Goal: Task Accomplishment & Management: Manage account settings

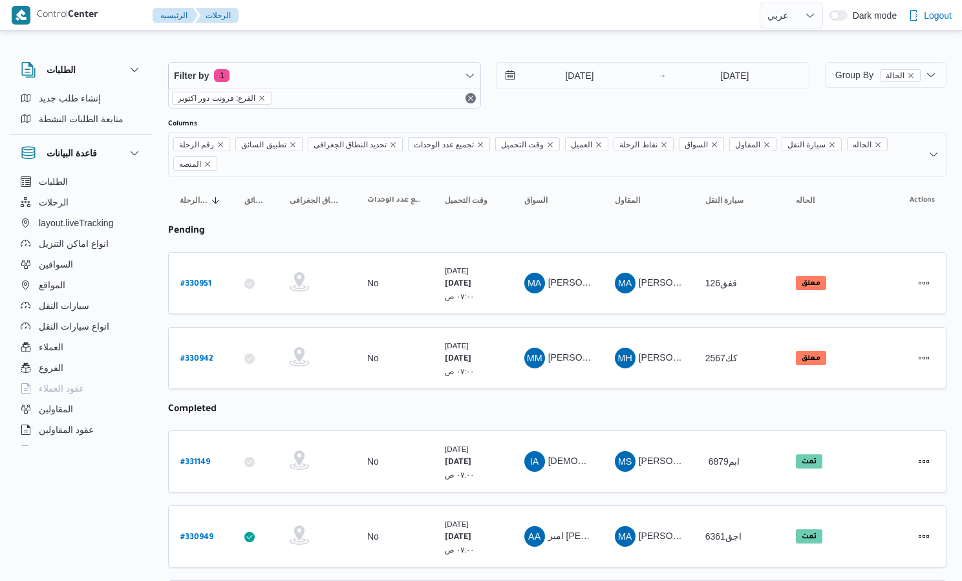
select select "ar"
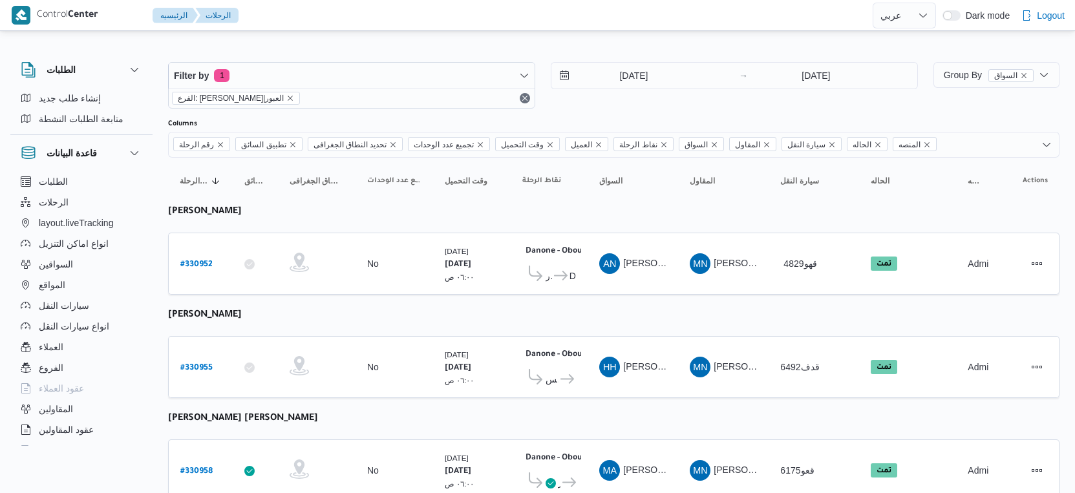
select select "ar"
click at [644, 78] on input "[DATE]" at bounding box center [624, 76] width 147 height 26
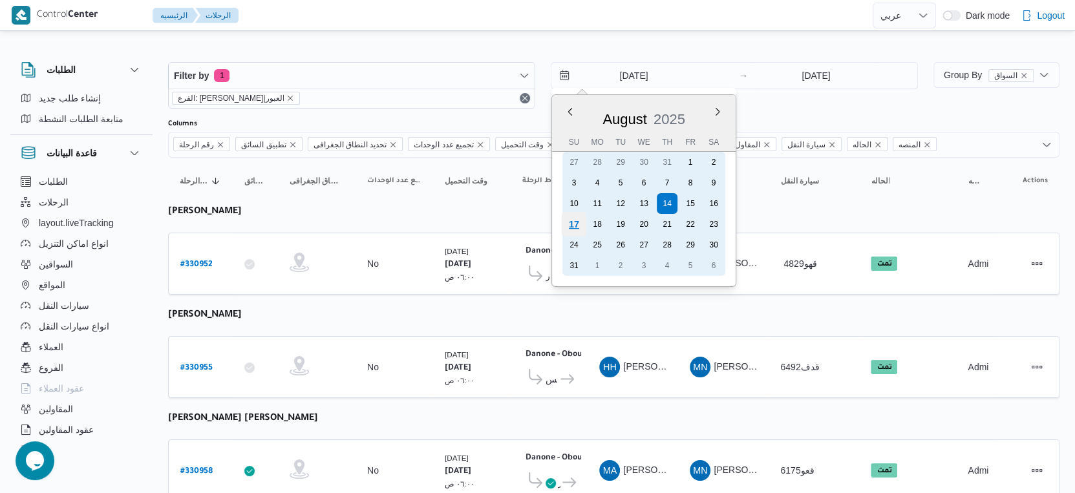
click at [578, 222] on div "17" at bounding box center [574, 224] width 25 height 25
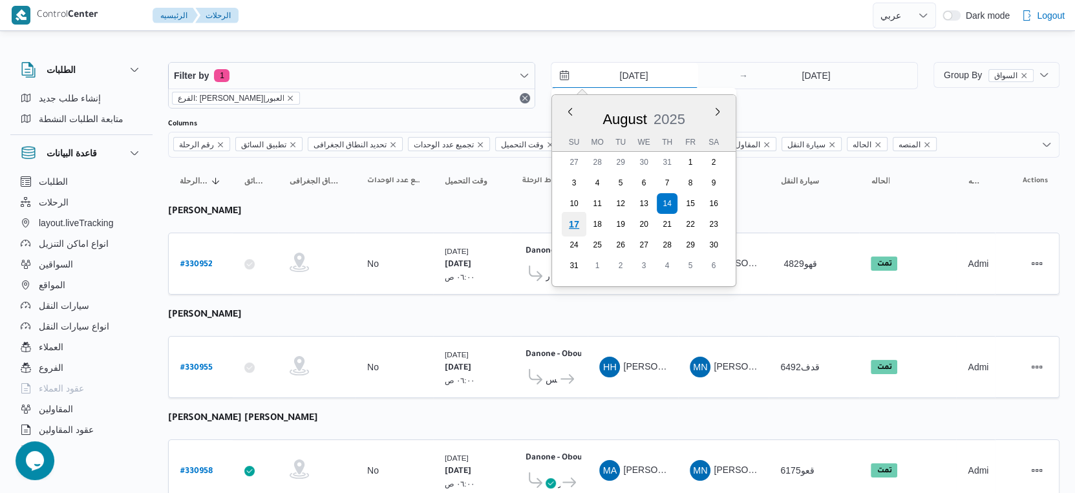
type input "[DATE]"
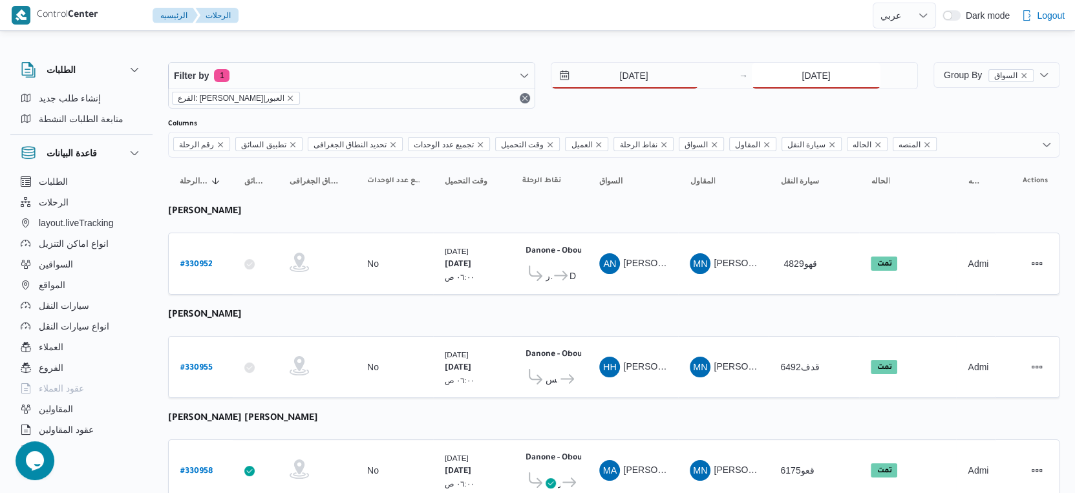
click at [797, 70] on input "[DATE]" at bounding box center [815, 76] width 129 height 26
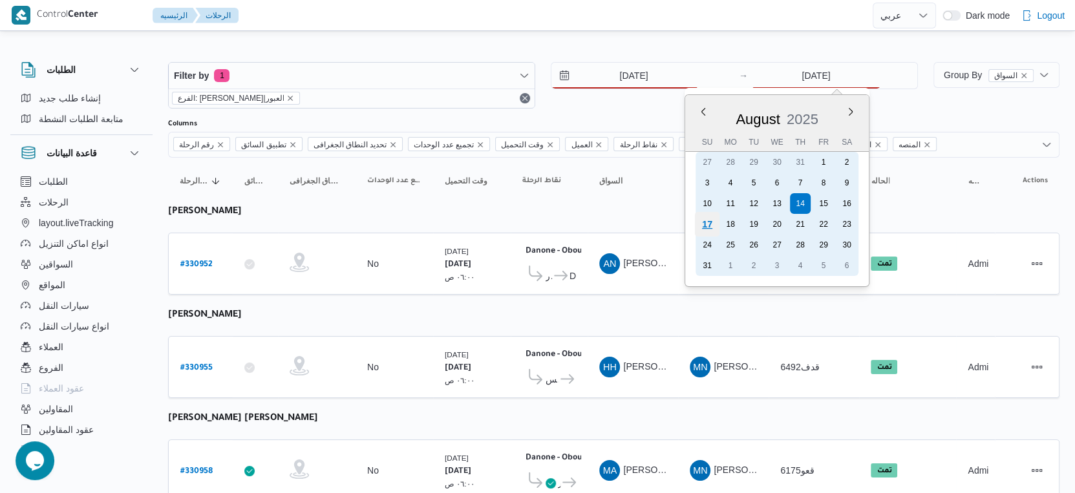
click at [707, 222] on div "17" at bounding box center [707, 224] width 25 height 25
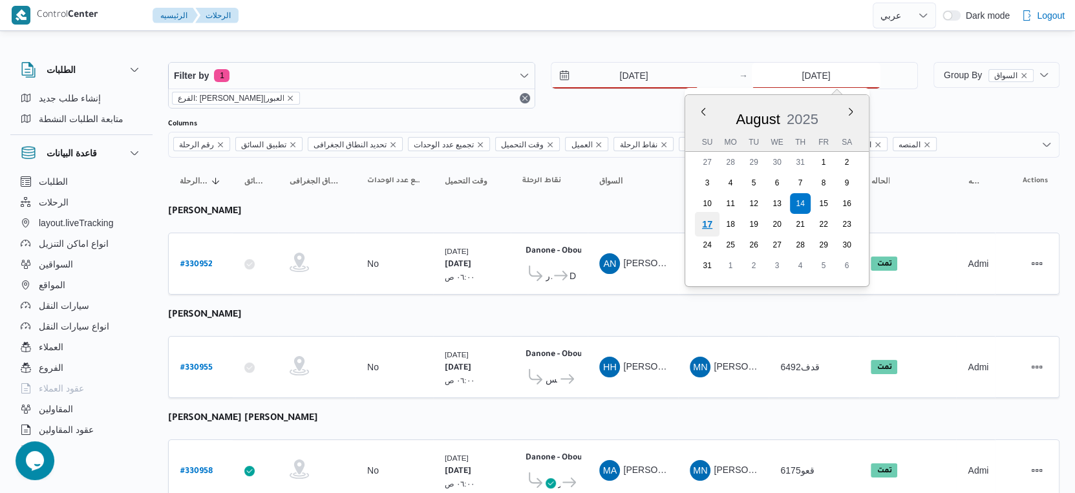
type input "[DATE]"
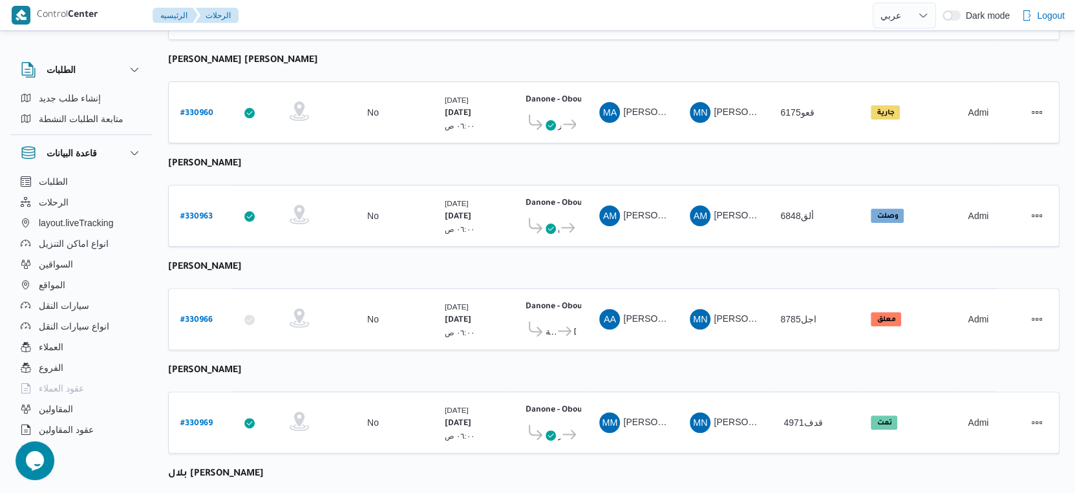
scroll to position [287, 0]
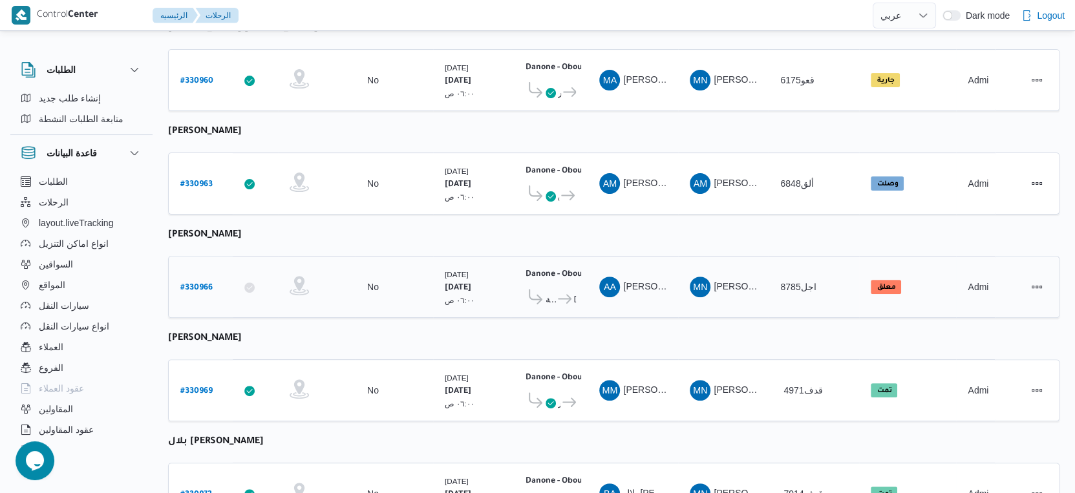
click at [192, 284] on b "# 330966" at bounding box center [196, 288] width 32 height 9
select select "ar"
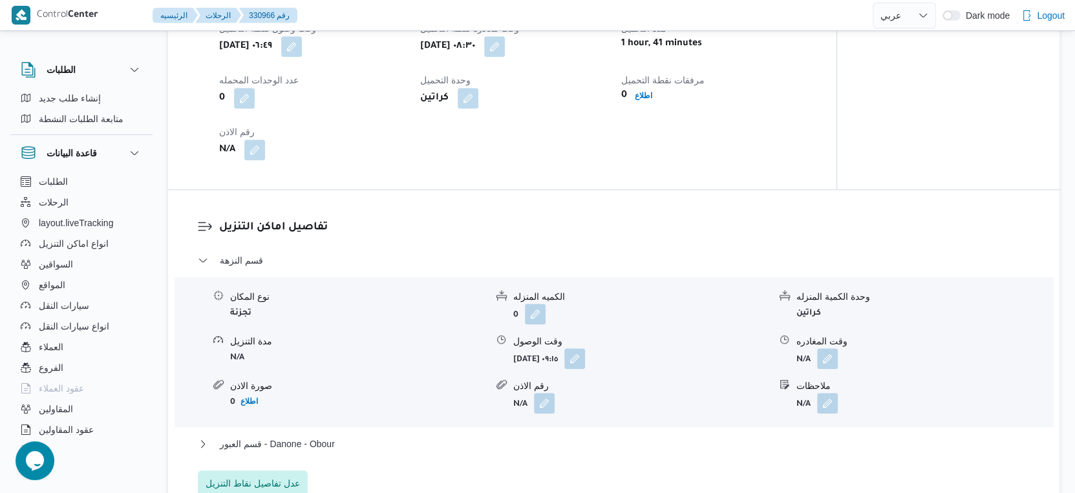
scroll to position [933, 0]
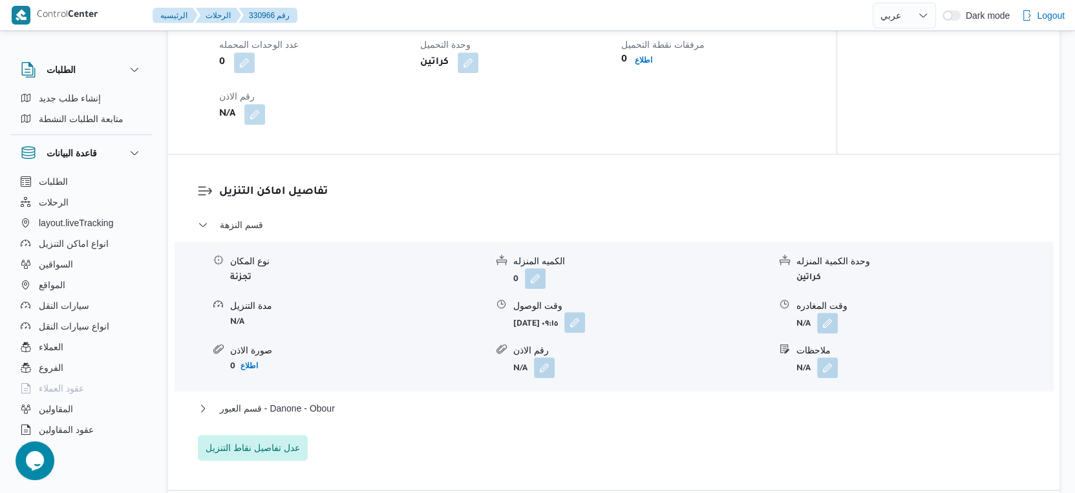
click at [585, 315] on button "button" at bounding box center [574, 322] width 21 height 21
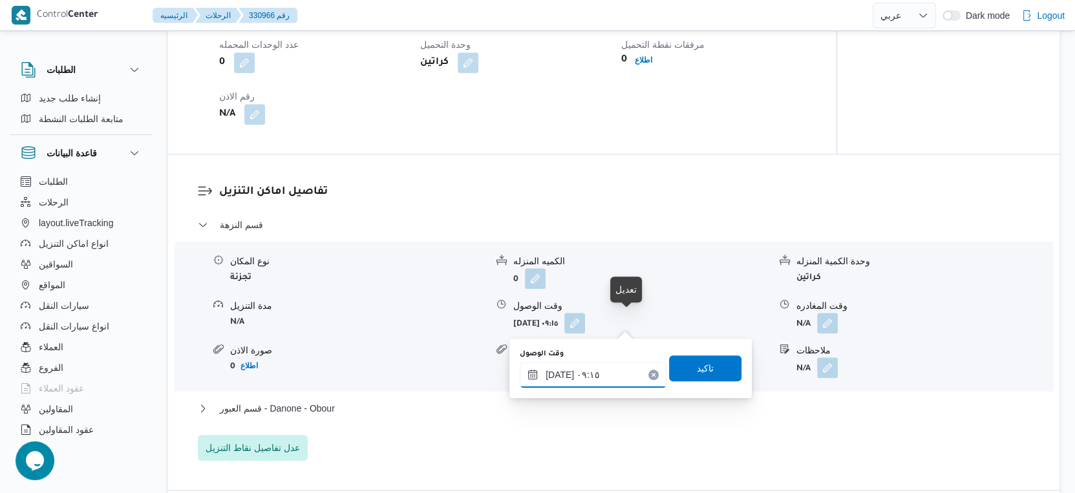
click at [604, 366] on input "١٧/٠٨/٢٠٢٥ ٠٩:١٥" at bounding box center [593, 375] width 147 height 26
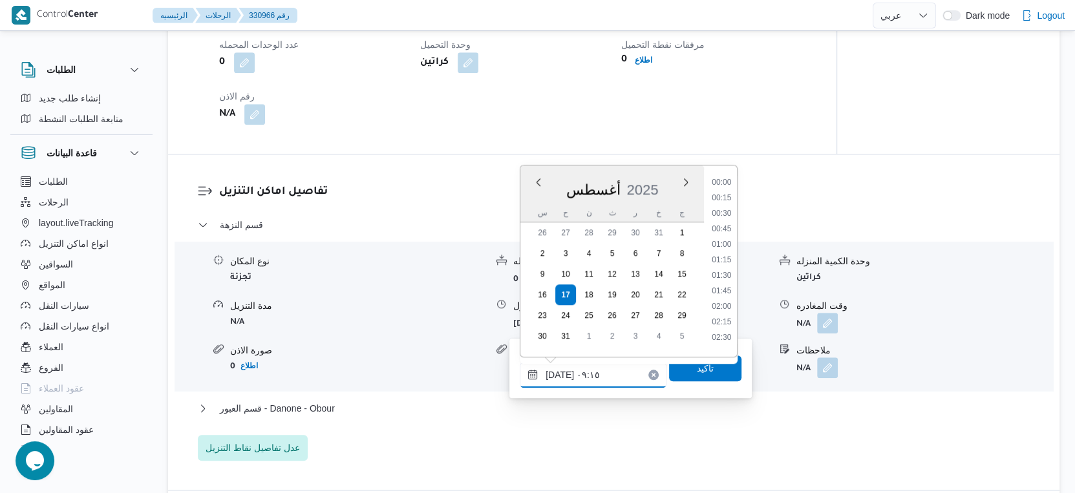
scroll to position [485, 0]
click at [718, 256] on li "09:00" at bounding box center [722, 255] width 30 height 13
type input "١٧/٠٨/٢٠٢٥ ٠٩:٠٠"
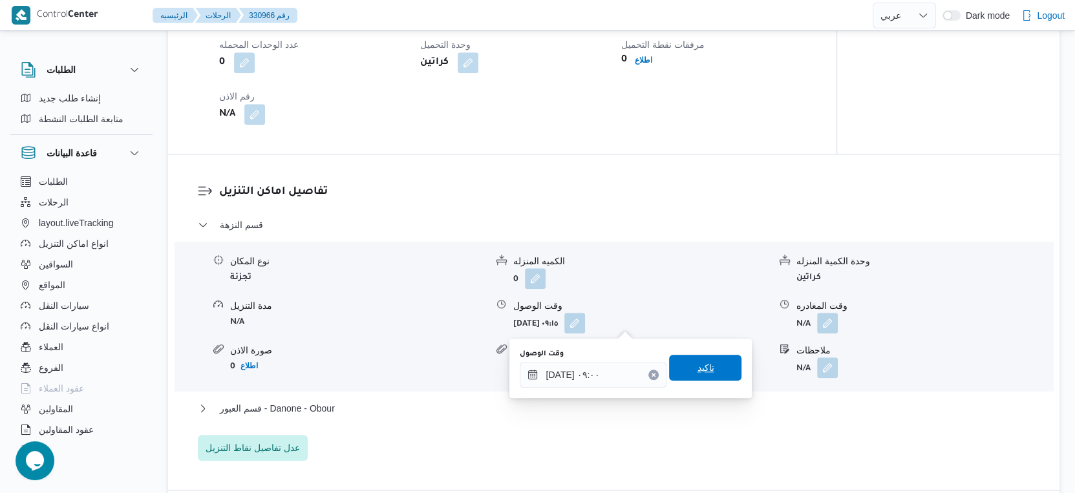
click at [706, 361] on span "تاكيد" at bounding box center [705, 368] width 72 height 26
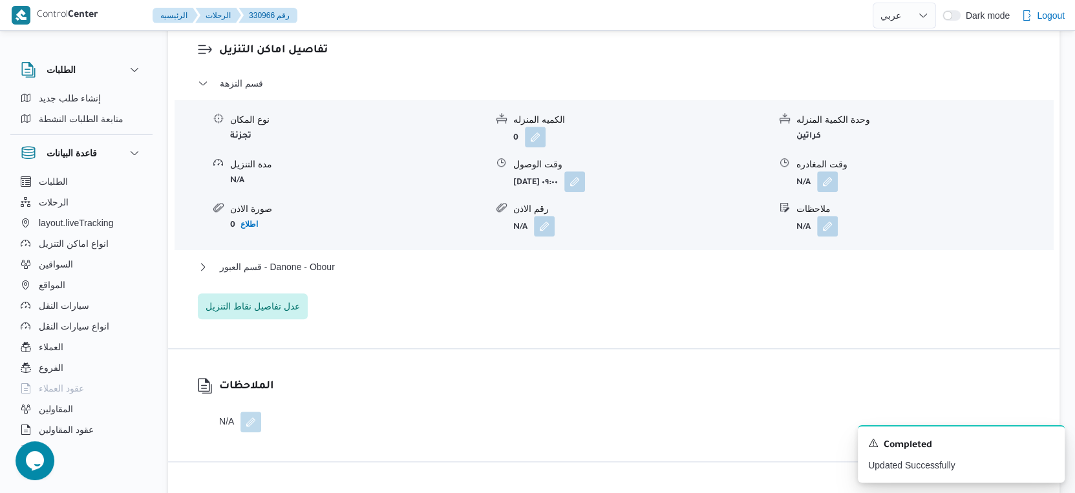
scroll to position [1077, 0]
click at [400, 257] on button "قسم العبور - Danone - Obour" at bounding box center [614, 265] width 832 height 16
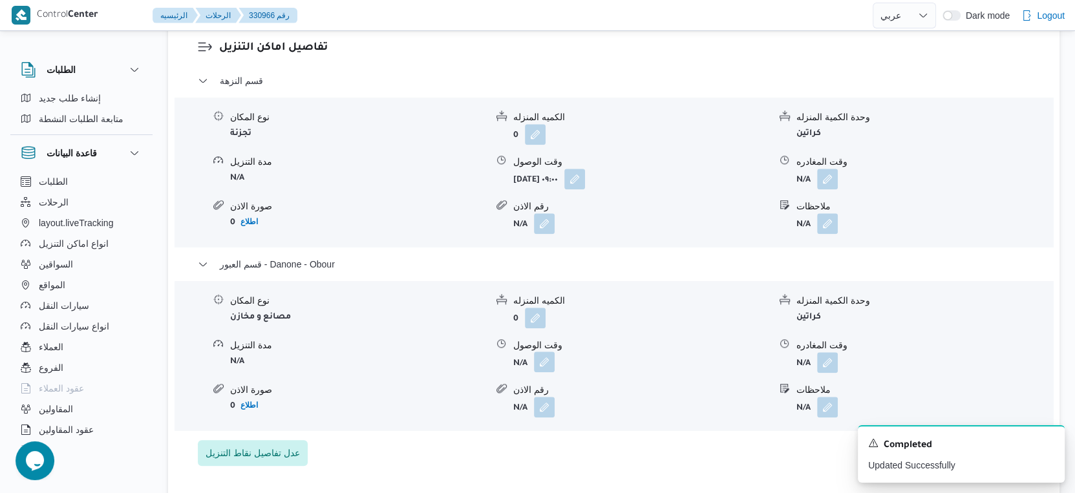
click at [544, 368] on button "button" at bounding box center [544, 362] width 21 height 21
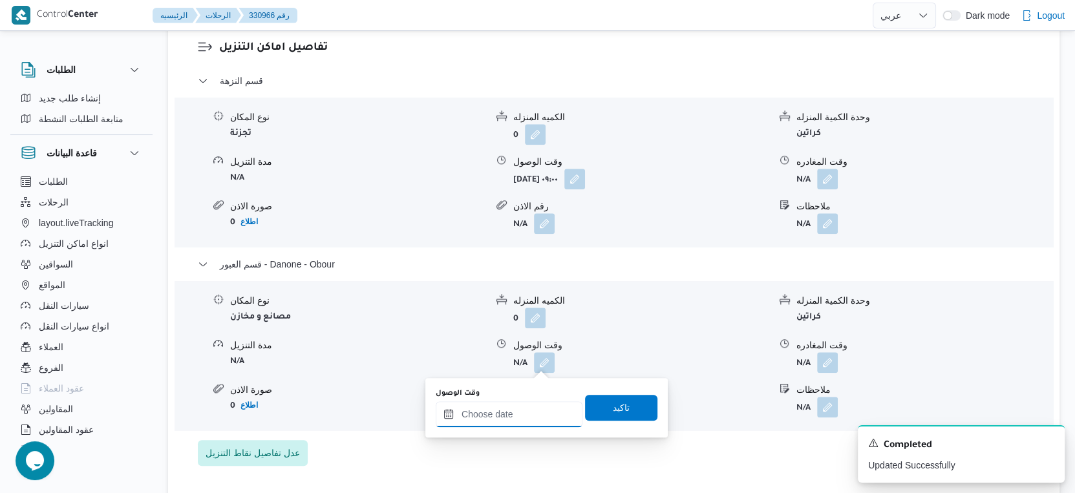
click at [510, 420] on input "وقت الوصول" at bounding box center [509, 414] width 147 height 26
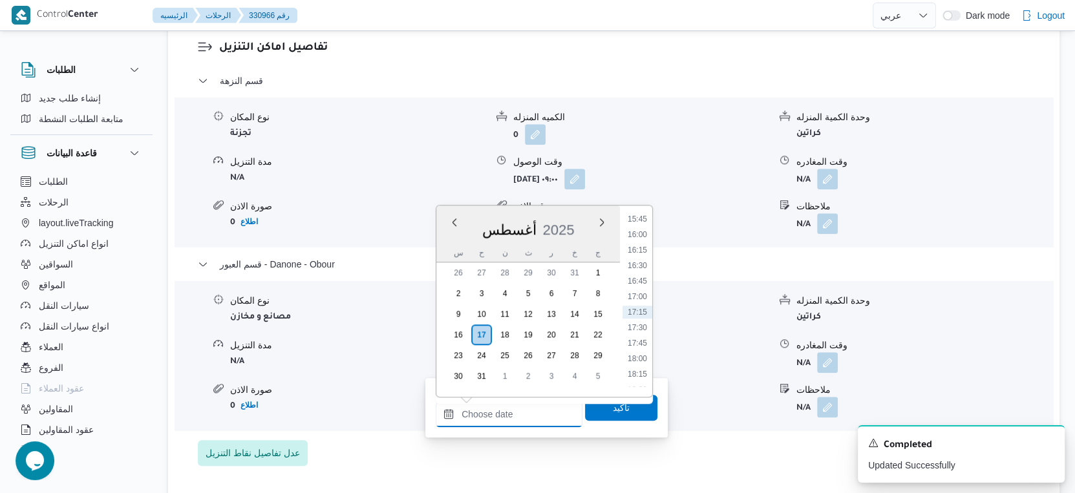
scroll to position [836, 0]
click at [639, 222] on li "13:30" at bounding box center [637, 223] width 30 height 13
type input "١٧/٠٨/٢٠٢٥ ١٣:٣٠"
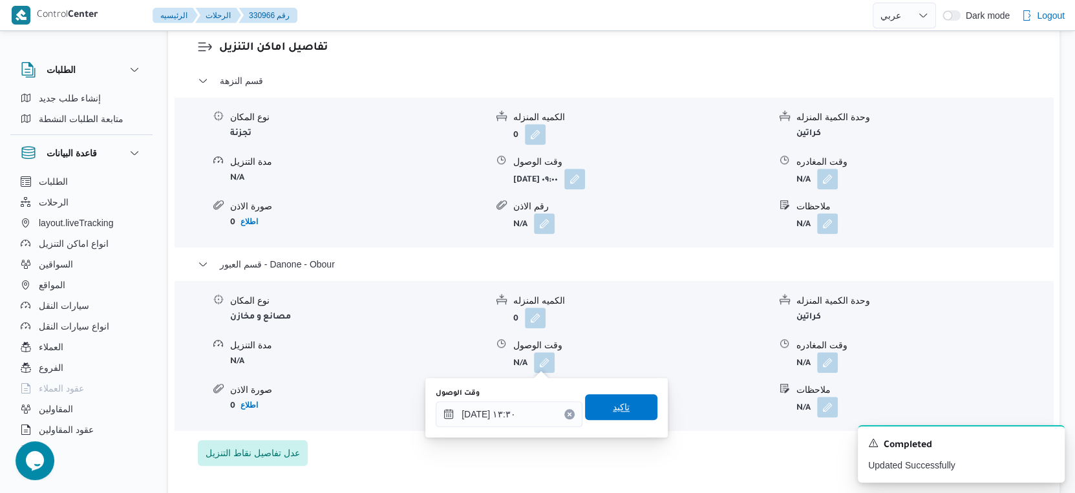
click at [628, 404] on span "تاكيد" at bounding box center [621, 407] width 72 height 26
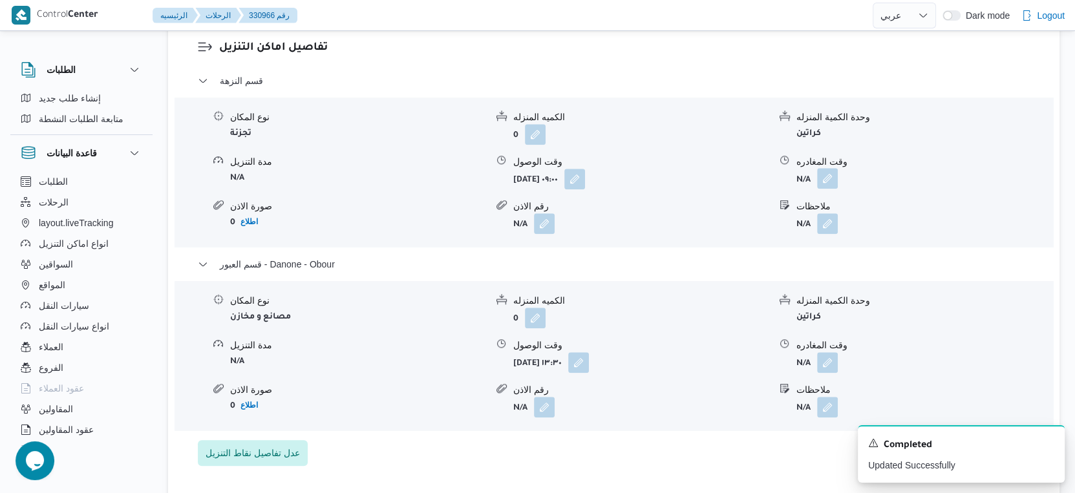
click at [828, 178] on button "button" at bounding box center [827, 178] width 21 height 21
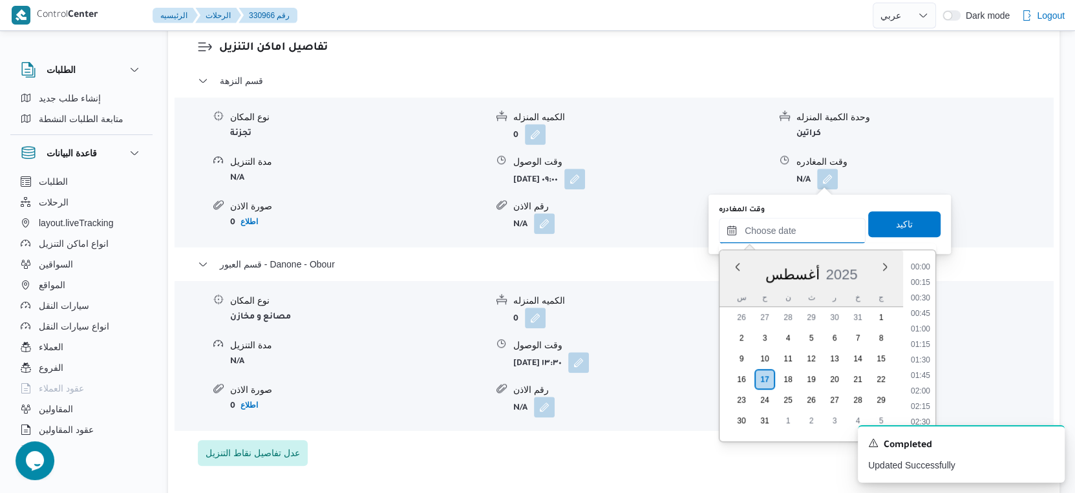
drag, startPoint x: 806, startPoint y: 218, endPoint x: 814, endPoint y: 229, distance: 14.0
click at [806, 218] on input "وقت المغادره" at bounding box center [792, 231] width 147 height 26
click at [923, 309] on li "13:00" at bounding box center [920, 308] width 30 height 13
type input "١٧/٠٨/٢٠٢٥ ١٣:٠٠"
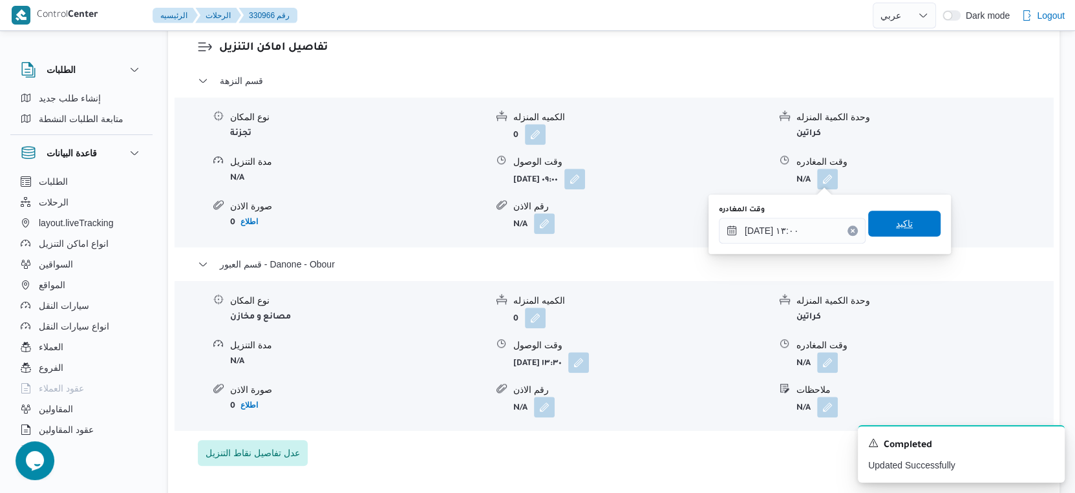
click at [911, 221] on span "تاكيد" at bounding box center [904, 224] width 72 height 26
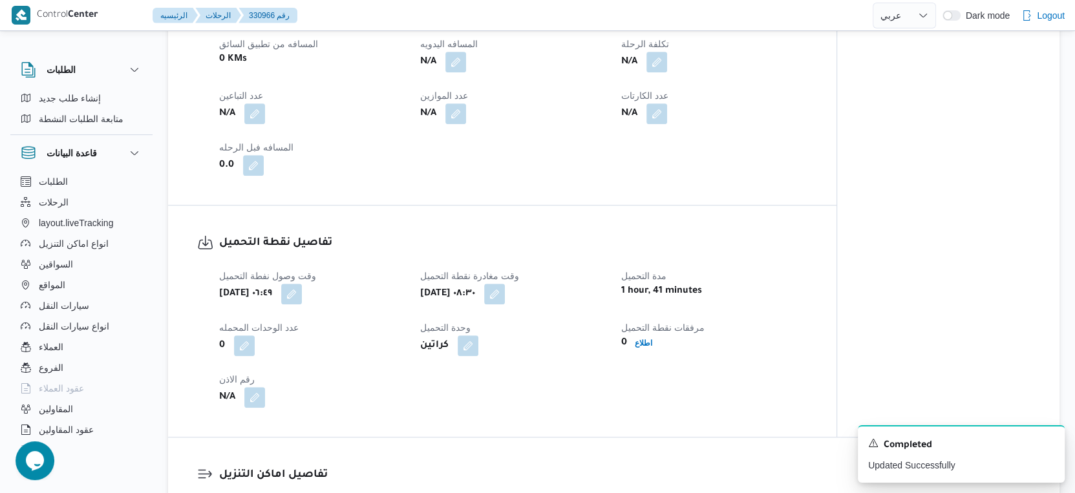
scroll to position [503, 0]
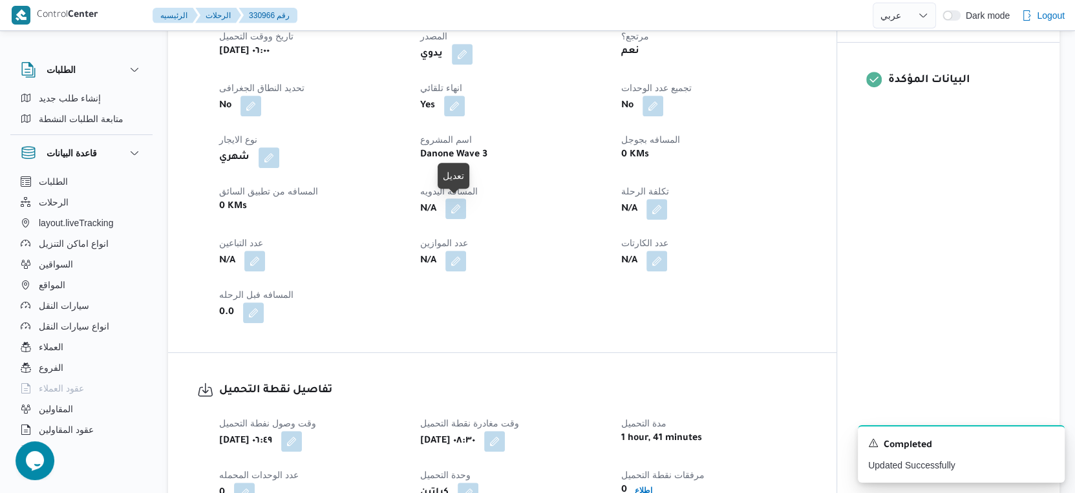
click at [456, 208] on button "button" at bounding box center [455, 208] width 21 height 21
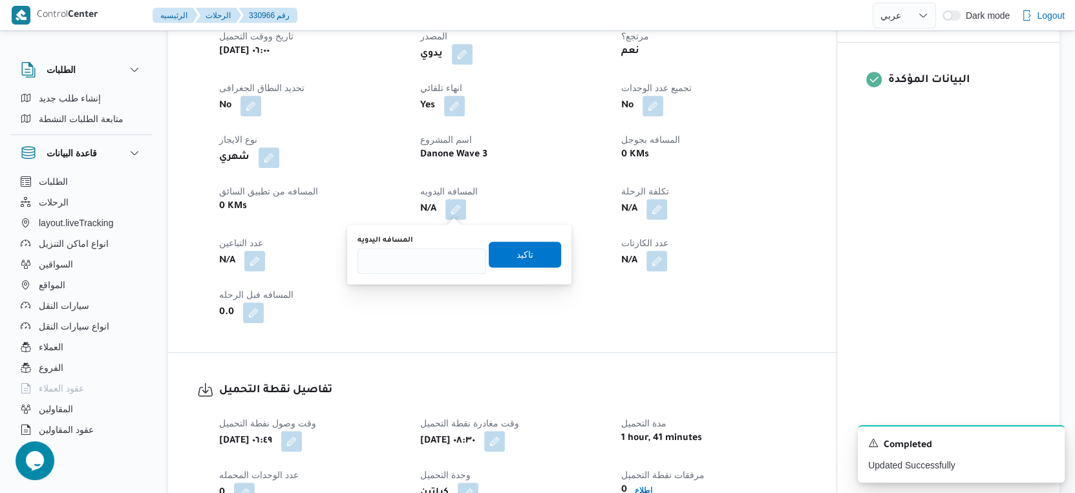
click at [442, 244] on div "المسافه اليدويه" at bounding box center [421, 240] width 129 height 10
click at [440, 261] on input "المسافه اليدويه" at bounding box center [421, 261] width 129 height 26
type input "42"
click at [516, 257] on span "تاكيد" at bounding box center [524, 254] width 17 height 16
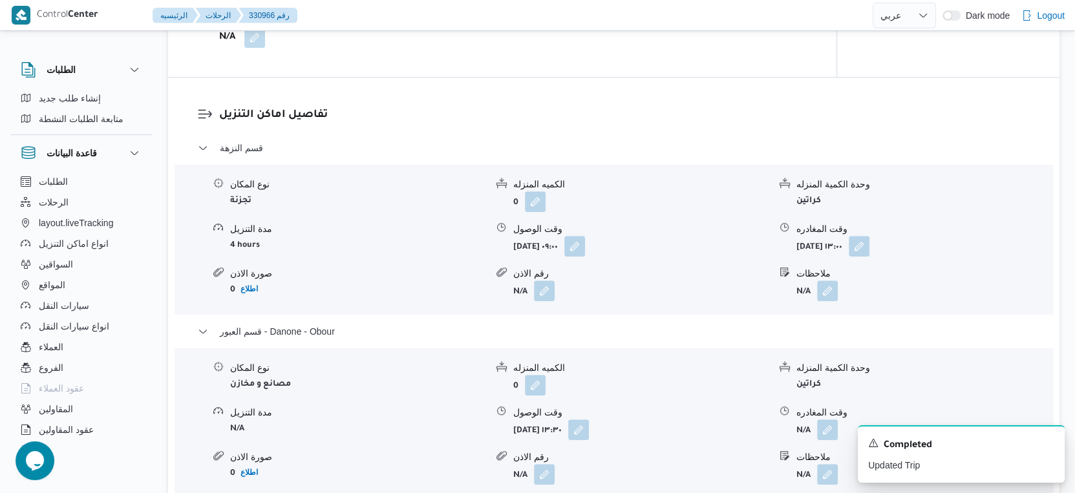
scroll to position [1077, 0]
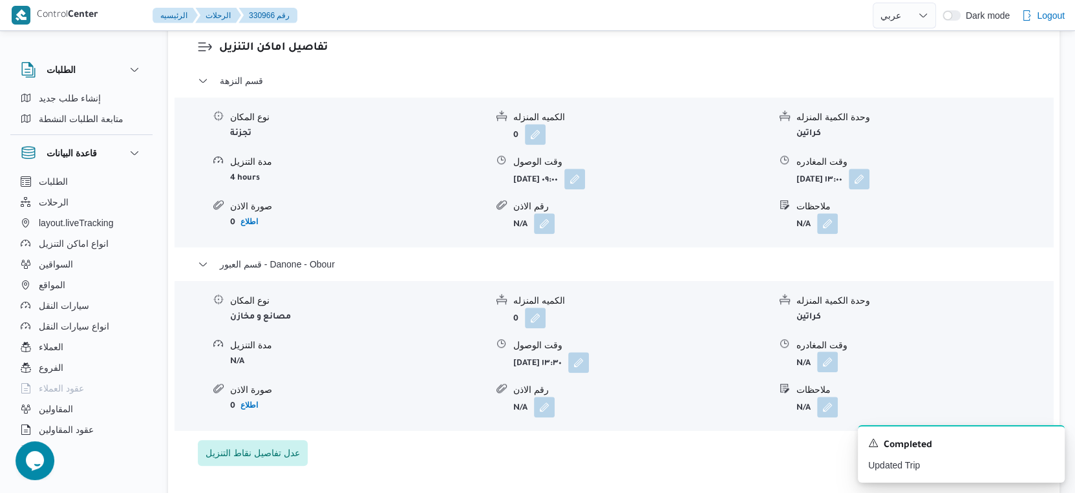
click at [823, 353] on button "button" at bounding box center [827, 362] width 21 height 21
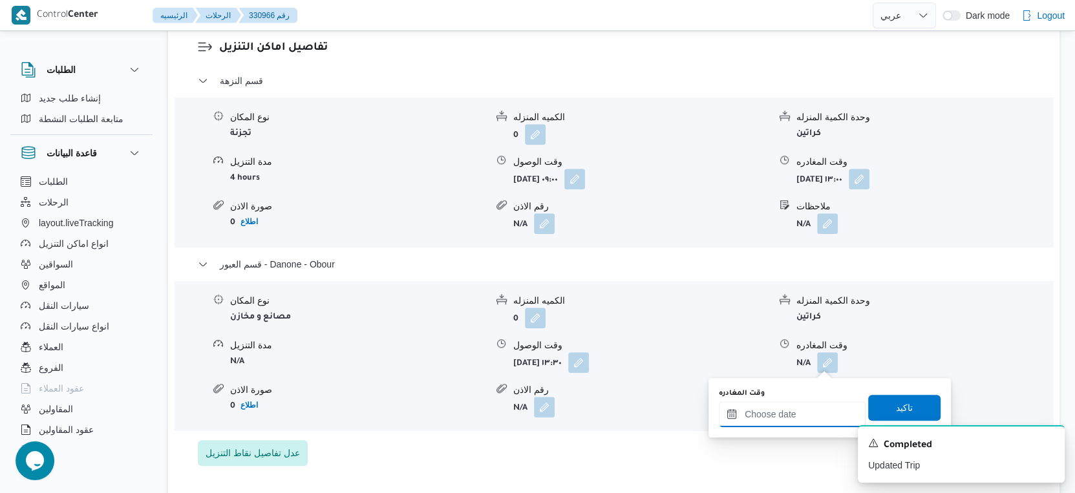
drag, startPoint x: 801, startPoint y: 413, endPoint x: 814, endPoint y: 401, distance: 16.9
click at [801, 413] on input "وقت المغادره" at bounding box center [792, 414] width 147 height 26
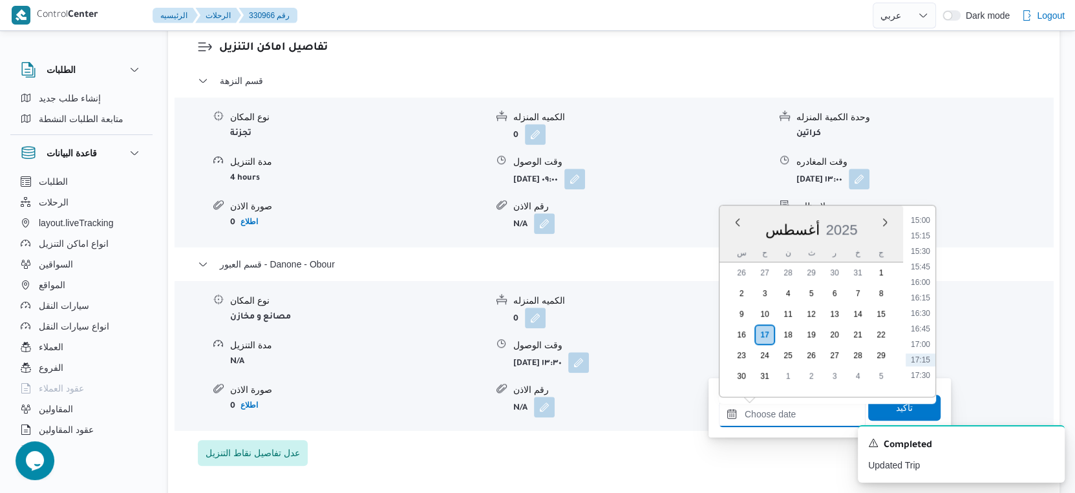
scroll to position [836, 0]
click at [924, 251] on li "14:00" at bounding box center [920, 254] width 30 height 13
type input "[DATE] ١٤:٠٠"
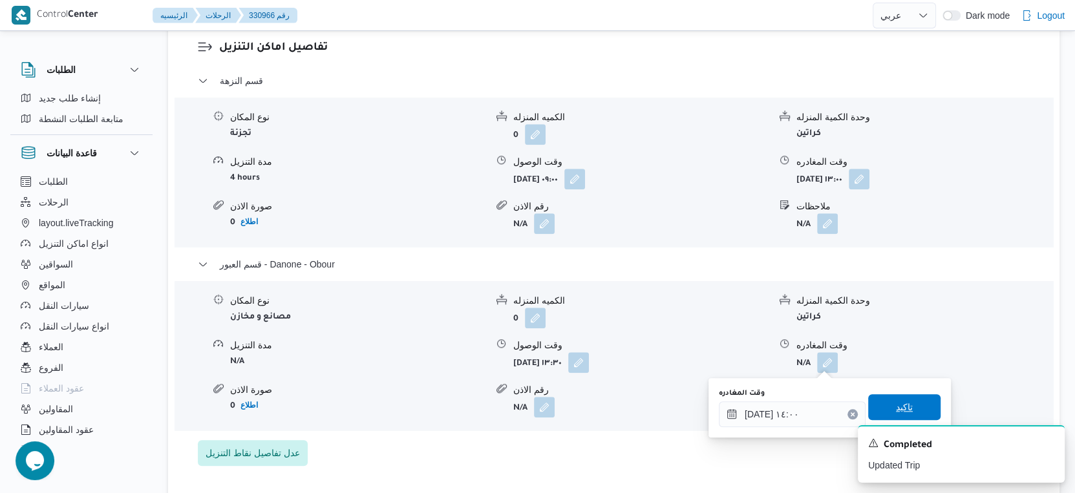
click at [913, 405] on span "تاكيد" at bounding box center [904, 407] width 72 height 26
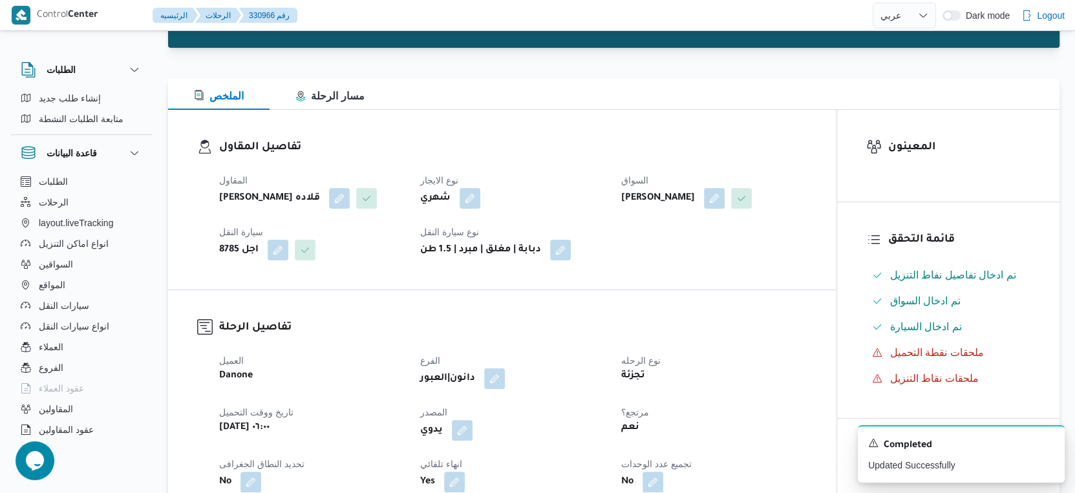
scroll to position [0, 0]
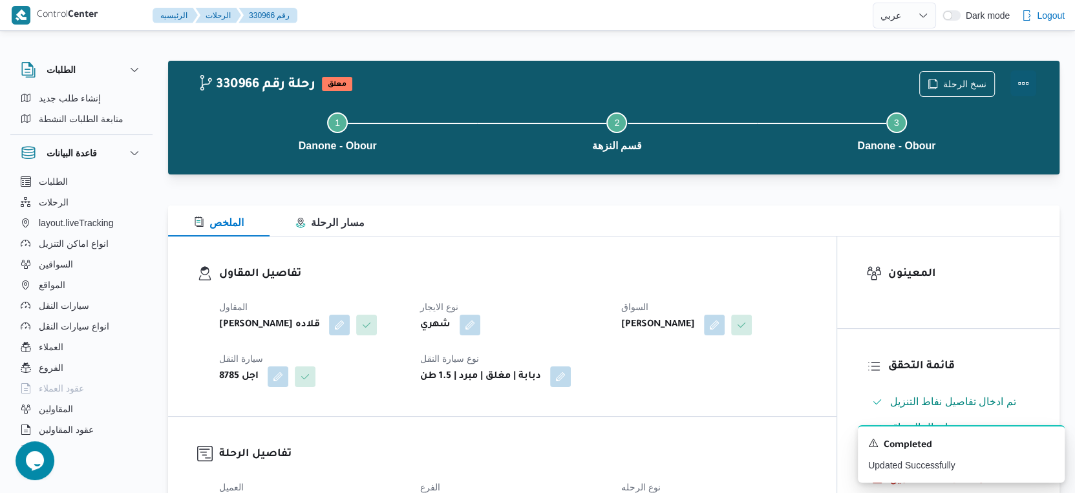
click at [1027, 81] on button "Actions" at bounding box center [1023, 83] width 26 height 26
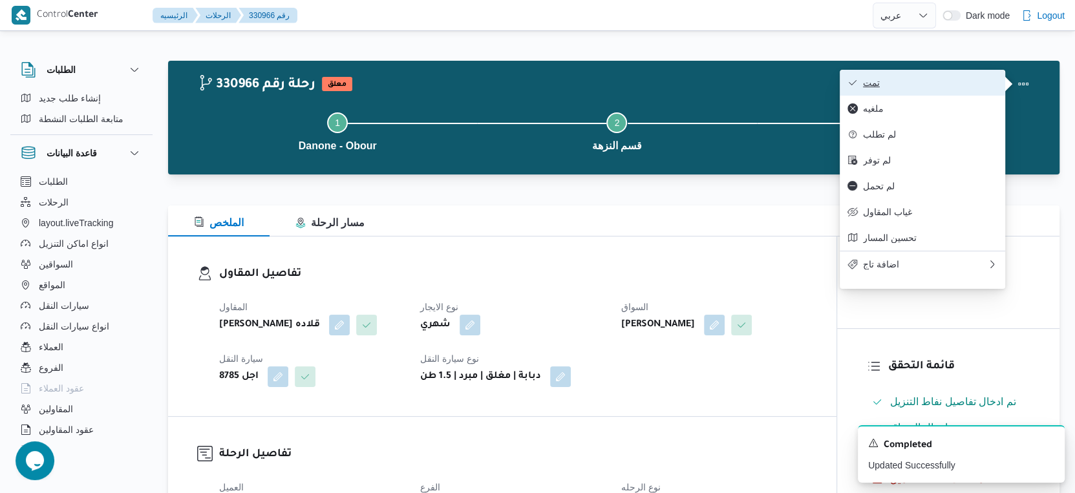
click at [916, 79] on span "تمت" at bounding box center [930, 83] width 134 height 10
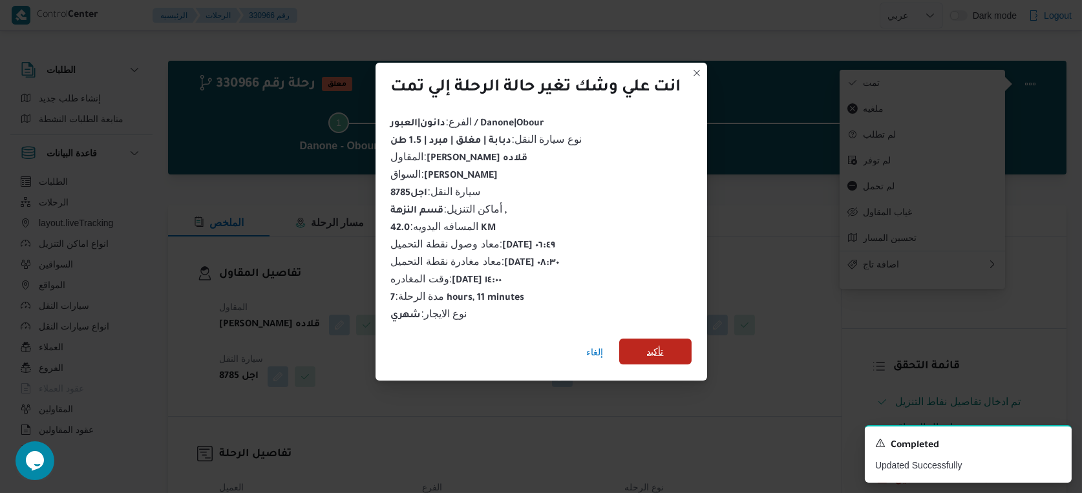
click at [650, 349] on span "تأكيد" at bounding box center [655, 352] width 17 height 16
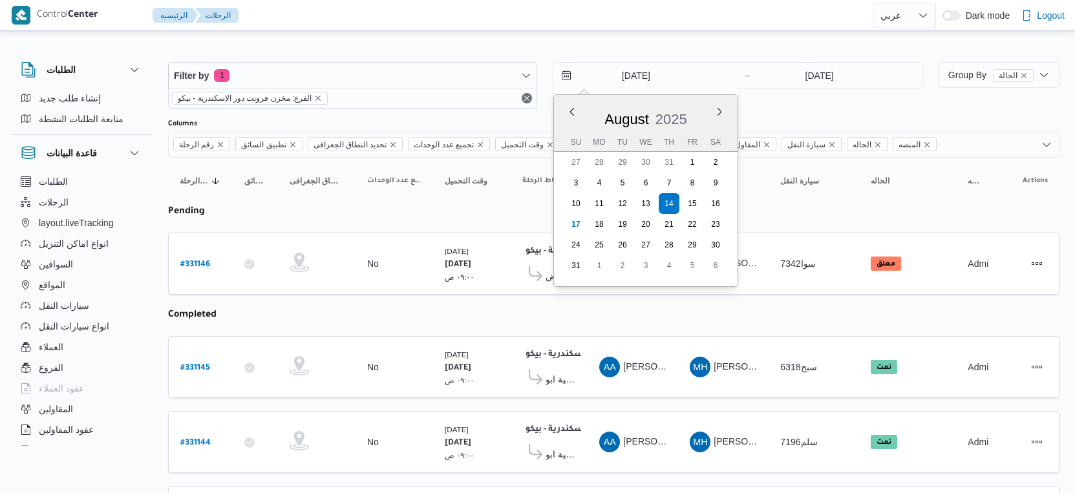
select select "ar"
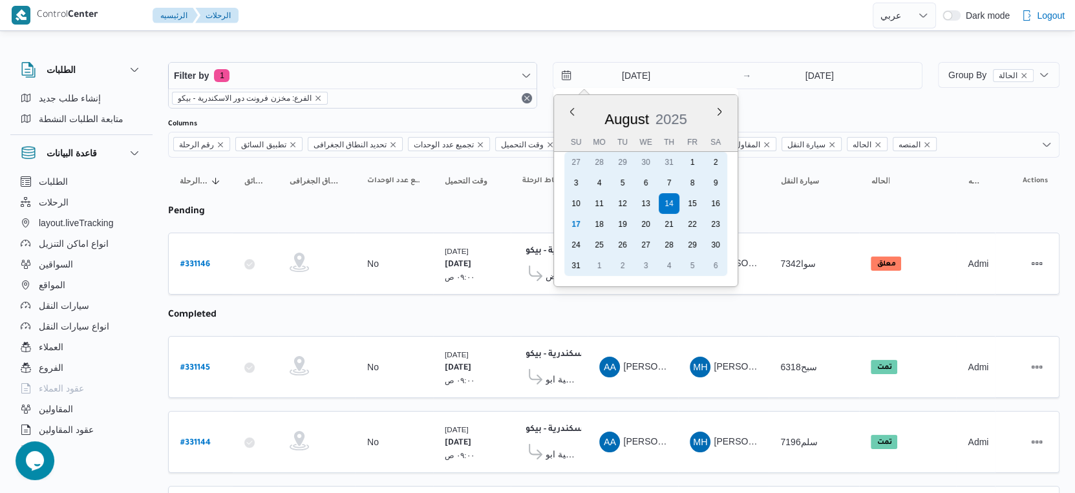
drag, startPoint x: 574, startPoint y: 224, endPoint x: 641, endPoint y: 170, distance: 86.4
click at [574, 224] on div "17" at bounding box center [575, 224] width 21 height 21
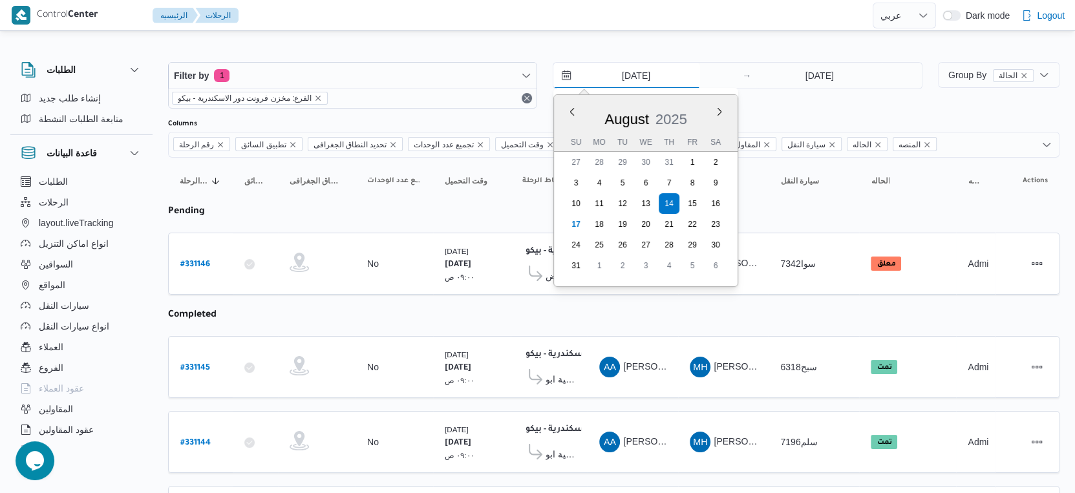
type input "[DATE]"
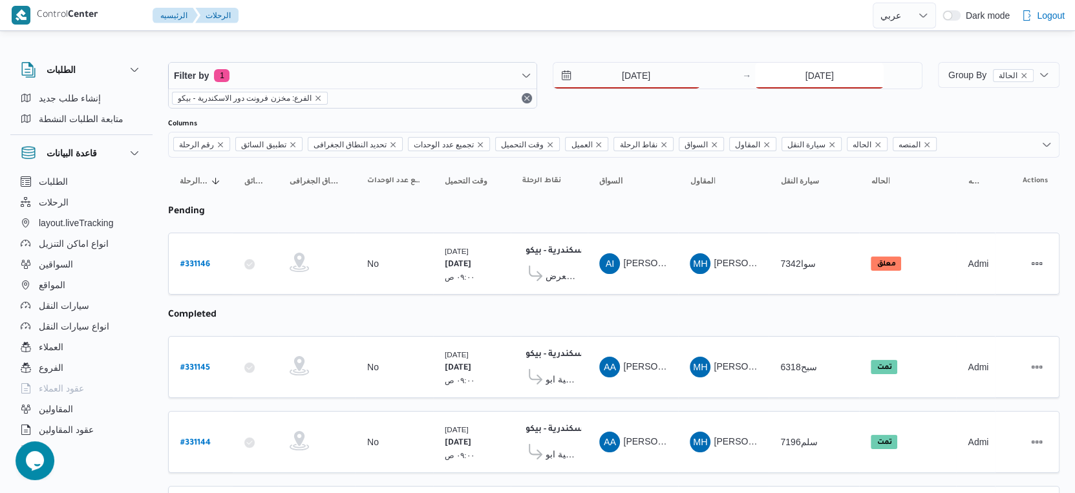
click at [803, 68] on input "[DATE]" at bounding box center [819, 76] width 129 height 26
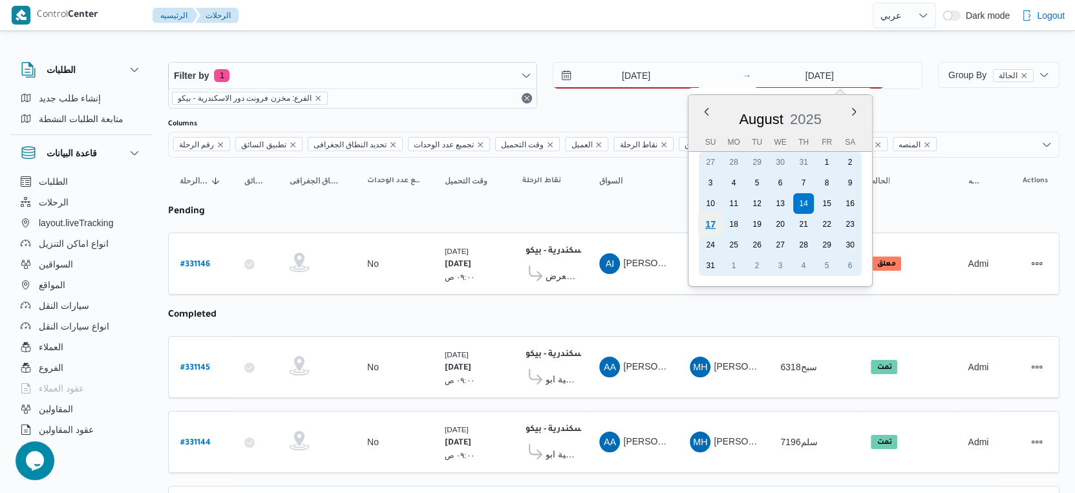
click at [709, 223] on div "17" at bounding box center [710, 224] width 25 height 25
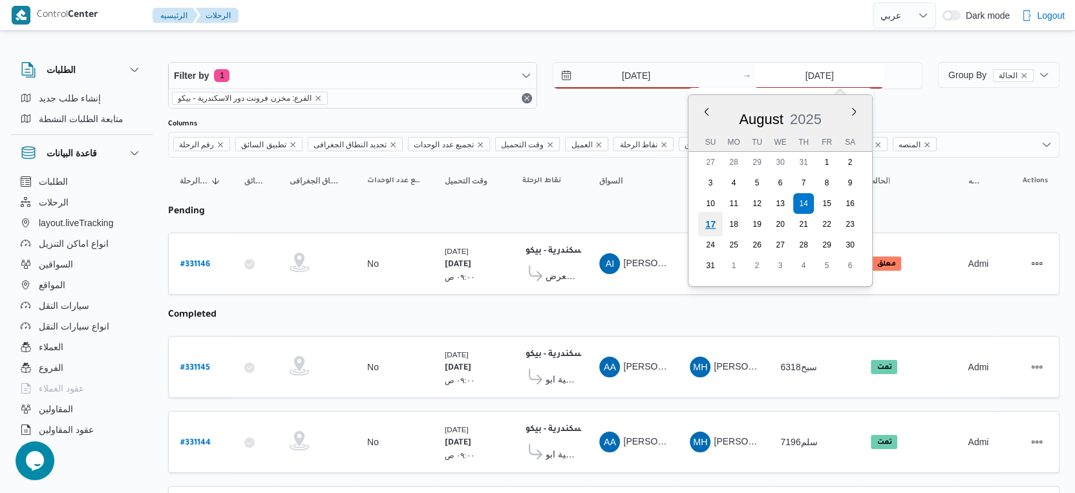
type input "[DATE]"
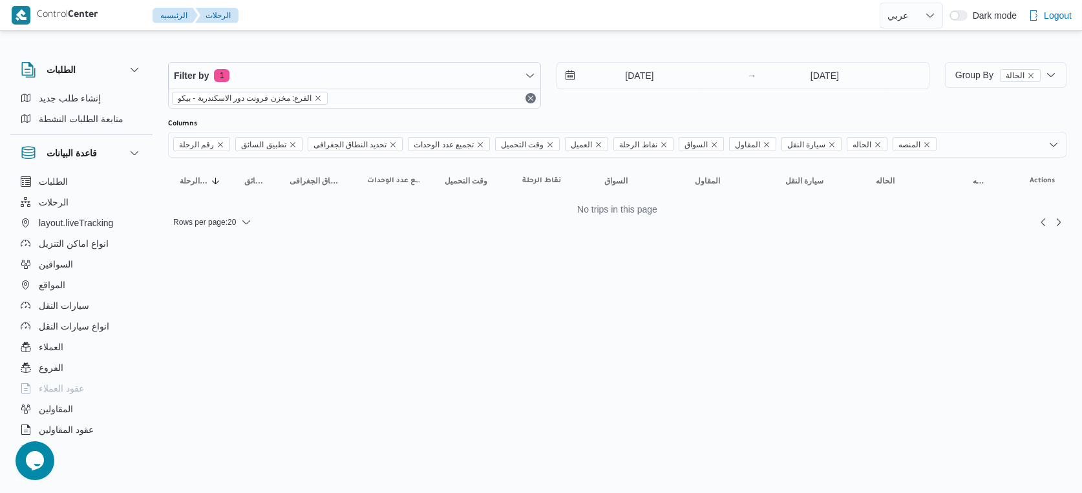
click at [577, 289] on html "Control Center الرئيسيه الرحلات English عربي Dark mode Logout الطلبات إنشاء طلب…" at bounding box center [541, 246] width 1082 height 493
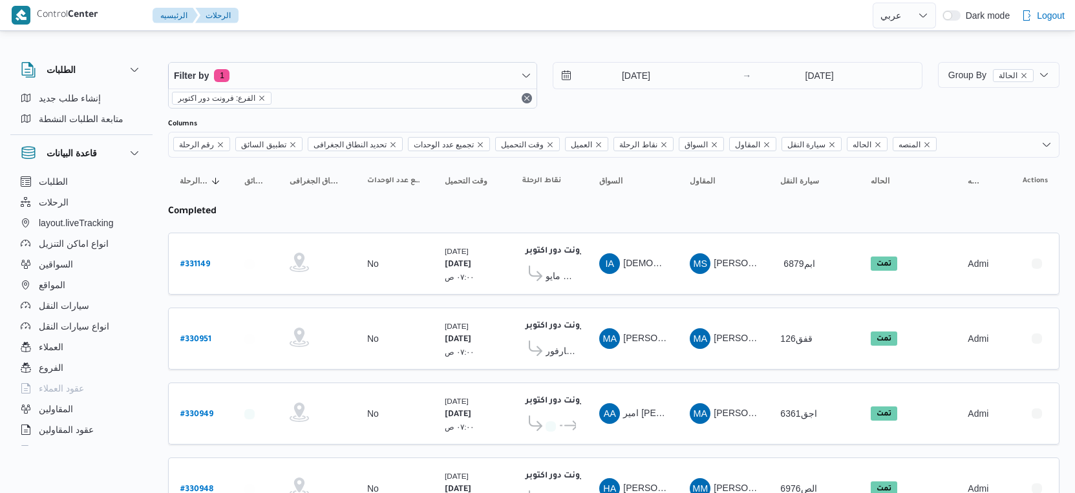
select select "ar"
click at [674, 76] on input "[DATE]" at bounding box center [626, 76] width 147 height 26
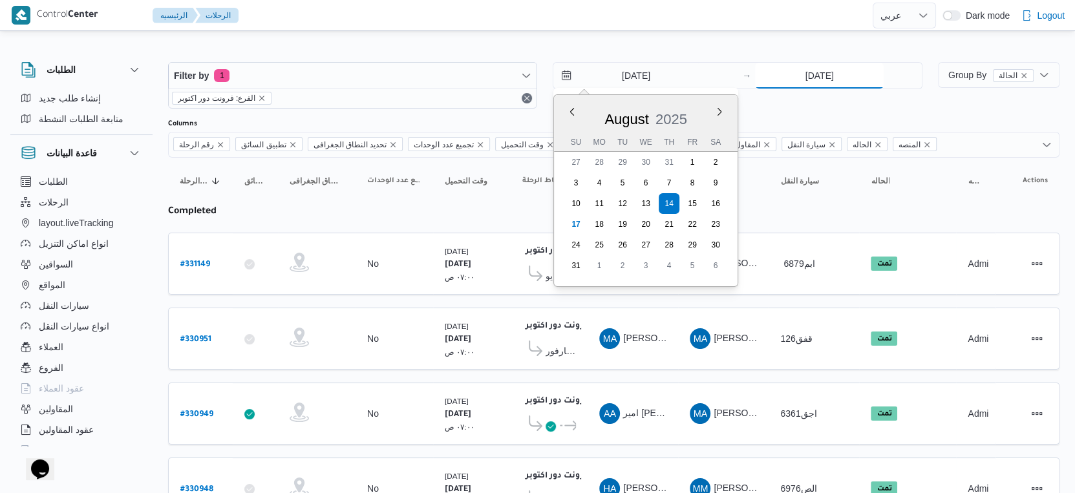
click at [832, 78] on input "[DATE]" at bounding box center [819, 76] width 129 height 26
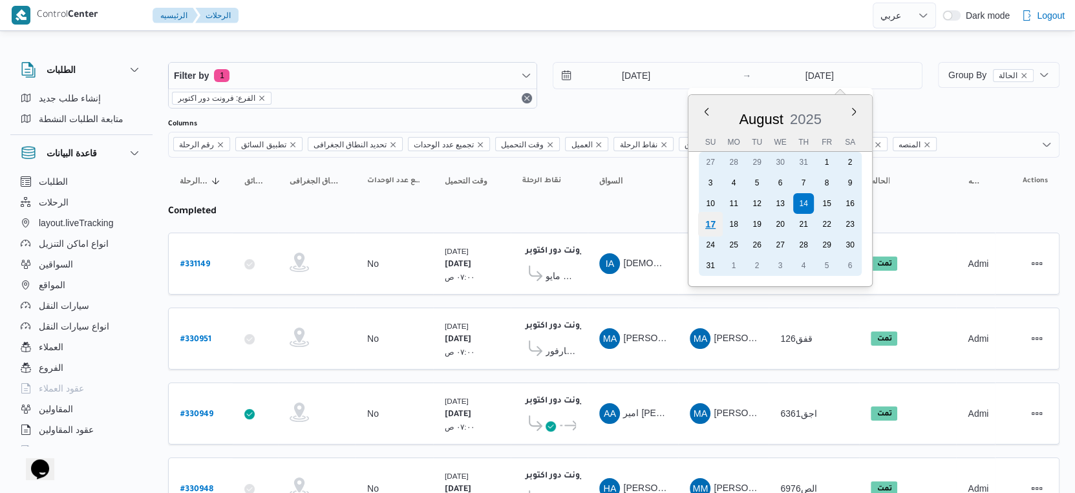
click at [709, 221] on div "17" at bounding box center [710, 224] width 25 height 25
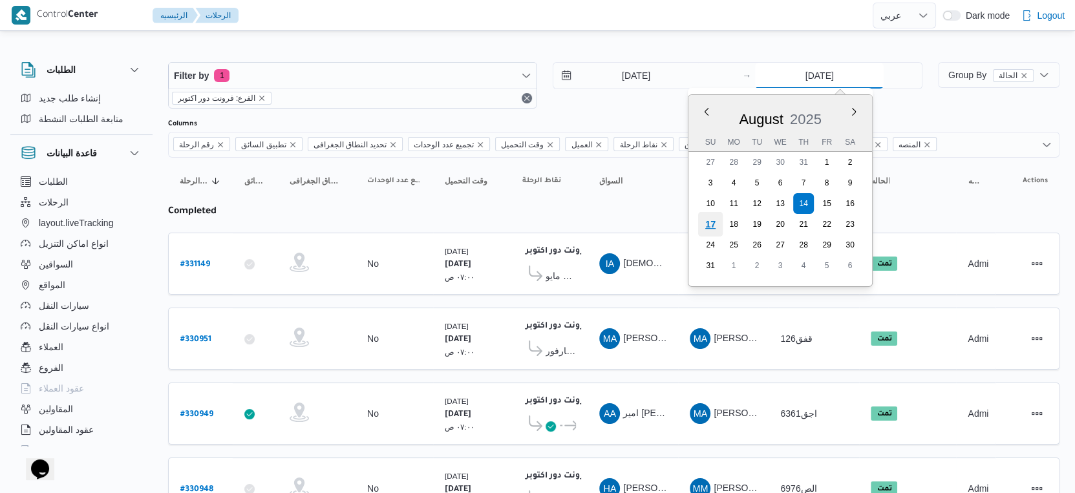
type input "[DATE]"
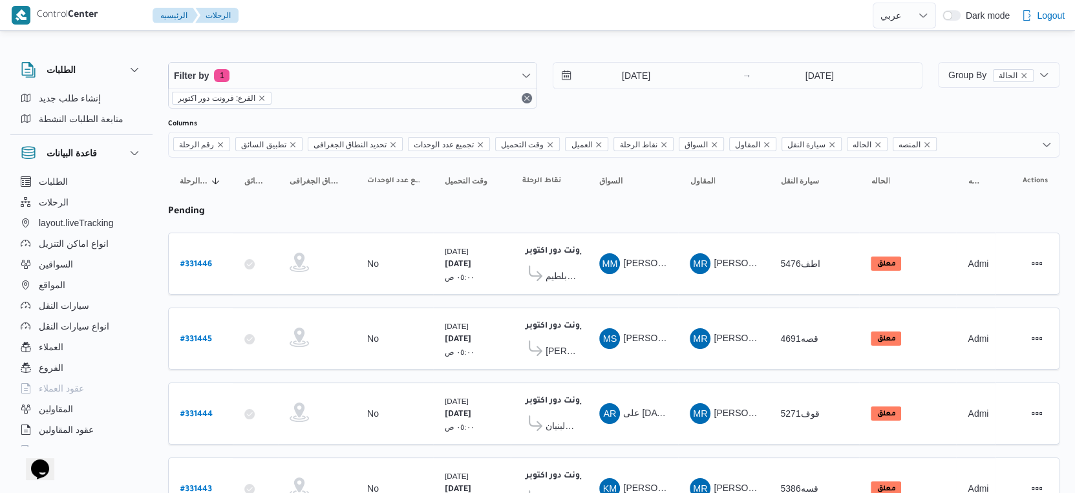
click at [565, 271] on span "كارفور بلطيم - كفر الشيخ" at bounding box center [560, 276] width 30 height 16
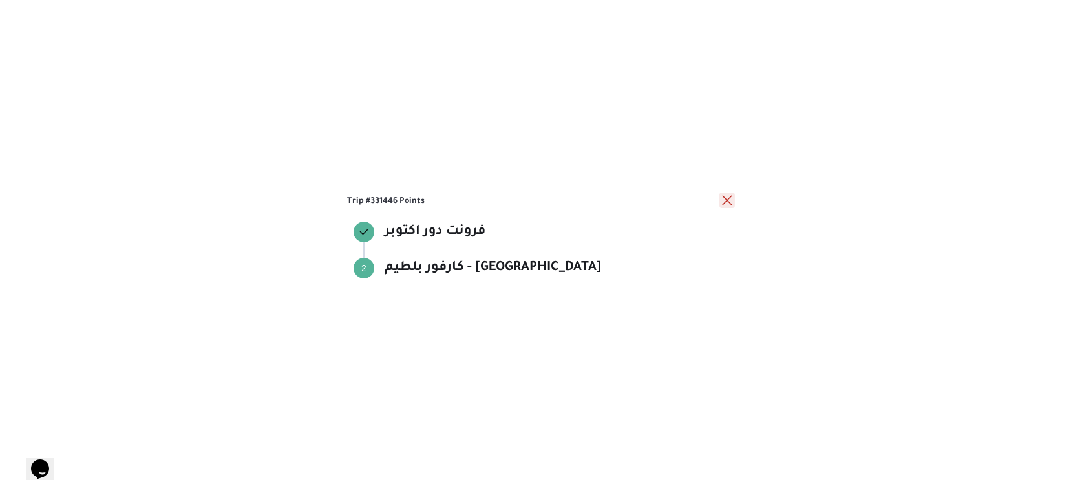
click at [726, 199] on button "close" at bounding box center [727, 201] width 16 height 16
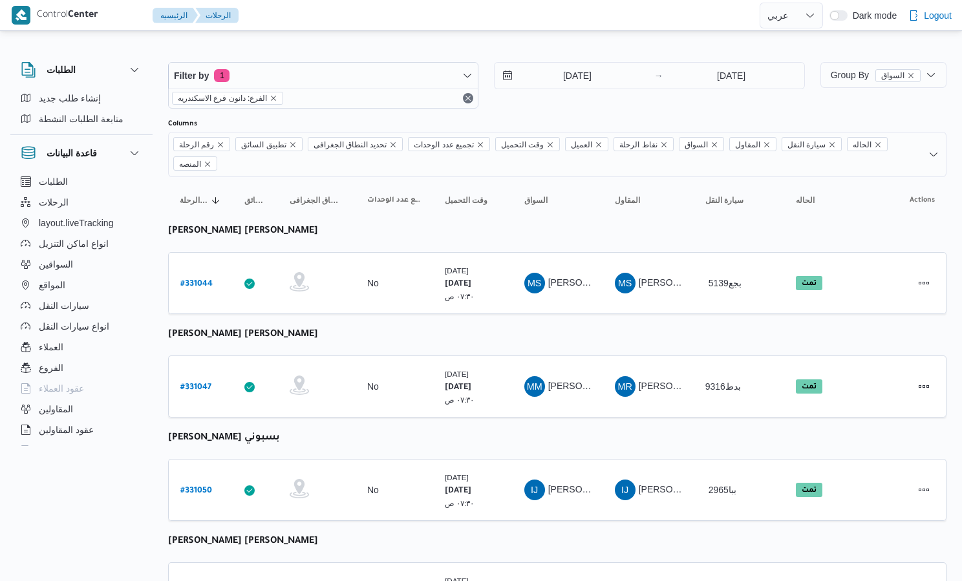
select select "ar"
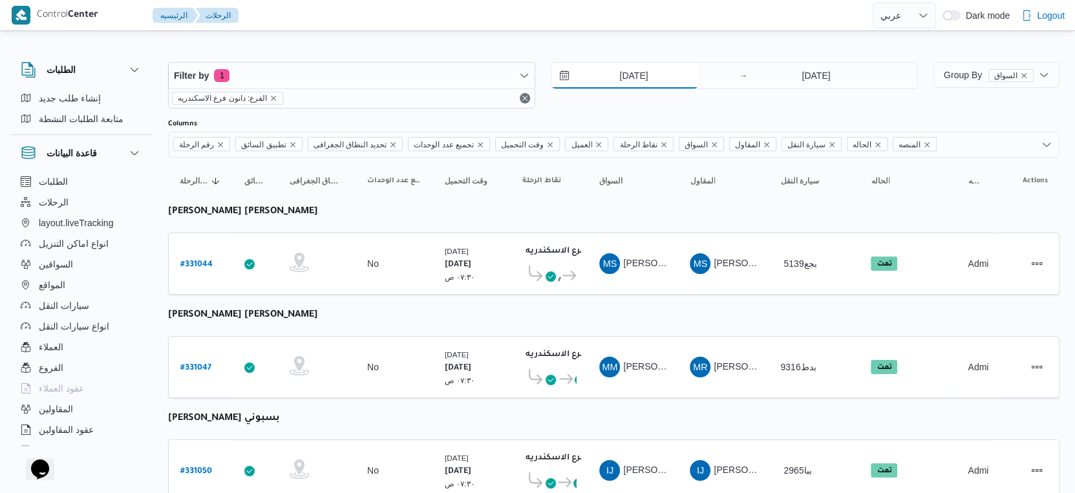
click at [664, 72] on input "[DATE]" at bounding box center [624, 76] width 147 height 26
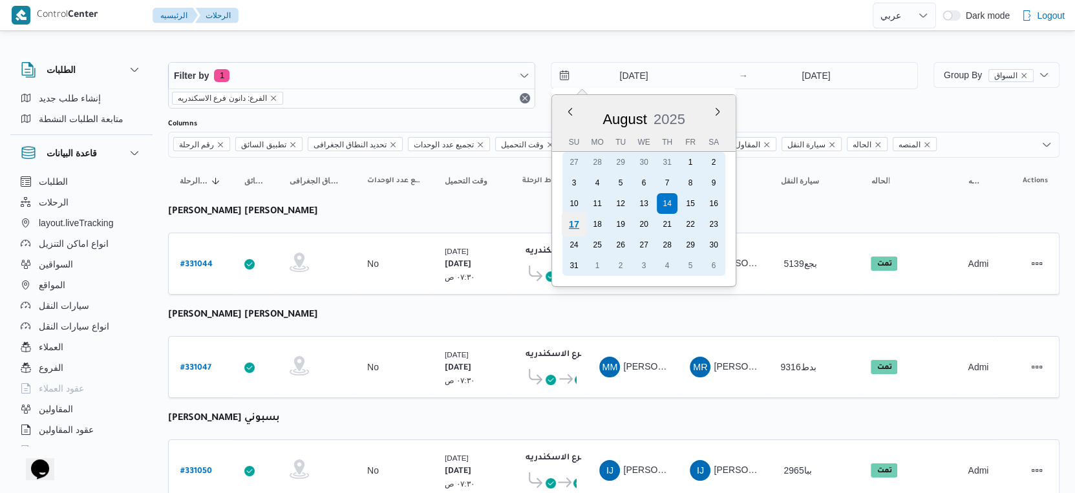
click at [567, 223] on div "17" at bounding box center [574, 224] width 25 height 25
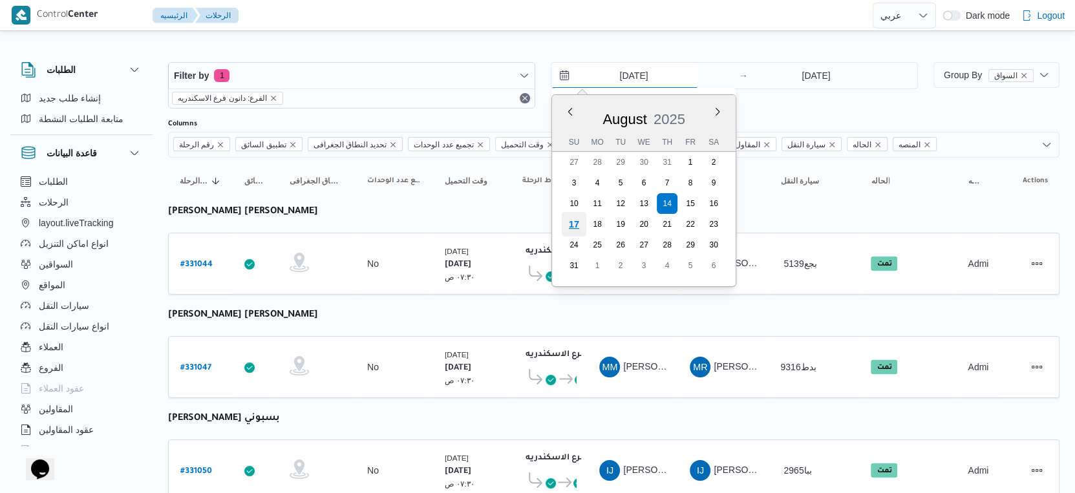
type input "[DATE]"
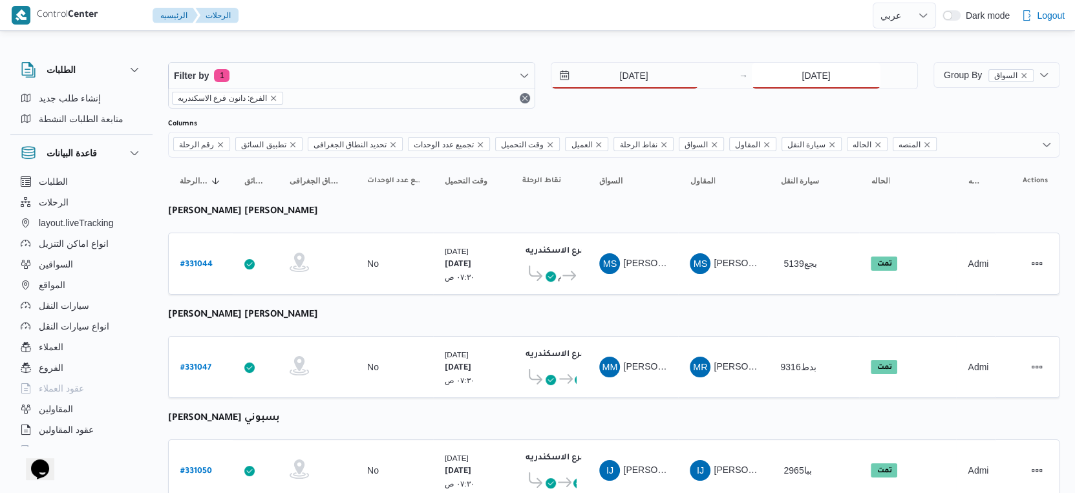
click at [845, 63] on input "[DATE]" at bounding box center [815, 76] width 129 height 26
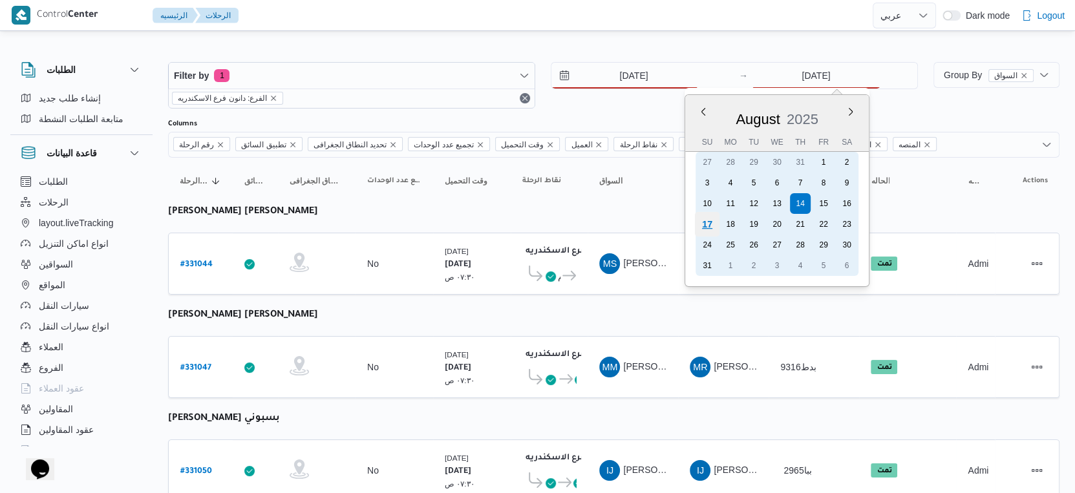
click at [699, 225] on div "17" at bounding box center [707, 224] width 25 height 25
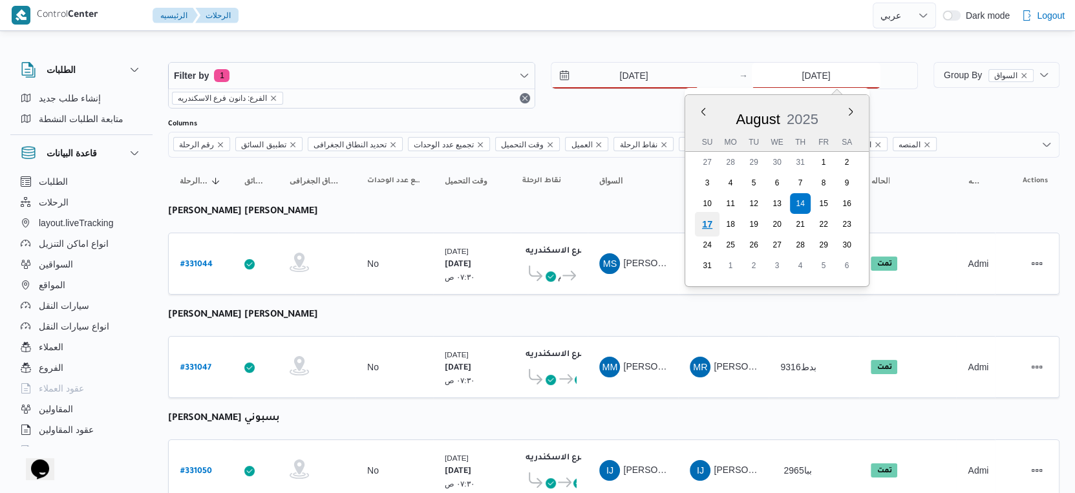
type input "[DATE]"
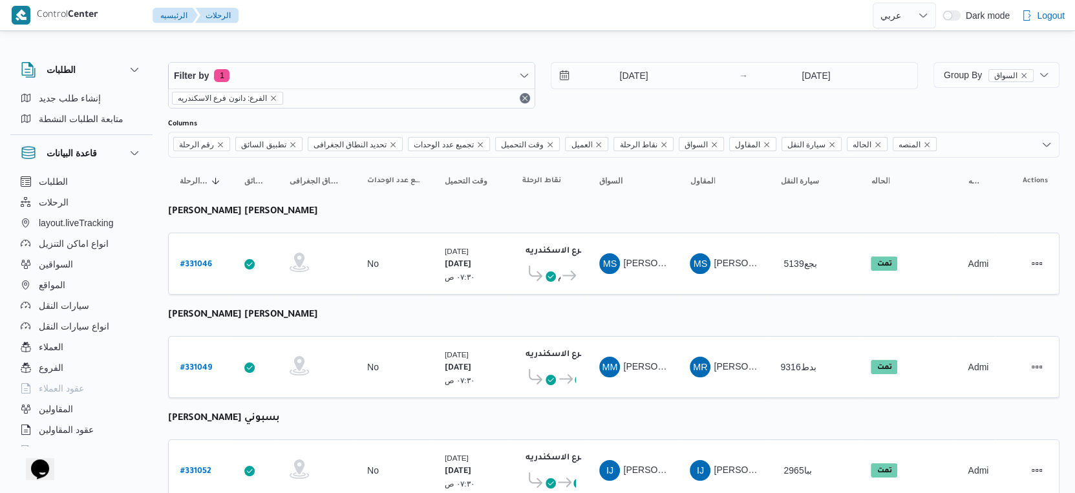
click at [505, 282] on td "وقت التحميل [DATE] ٠٧:٣٠ ص" at bounding box center [472, 264] width 78 height 62
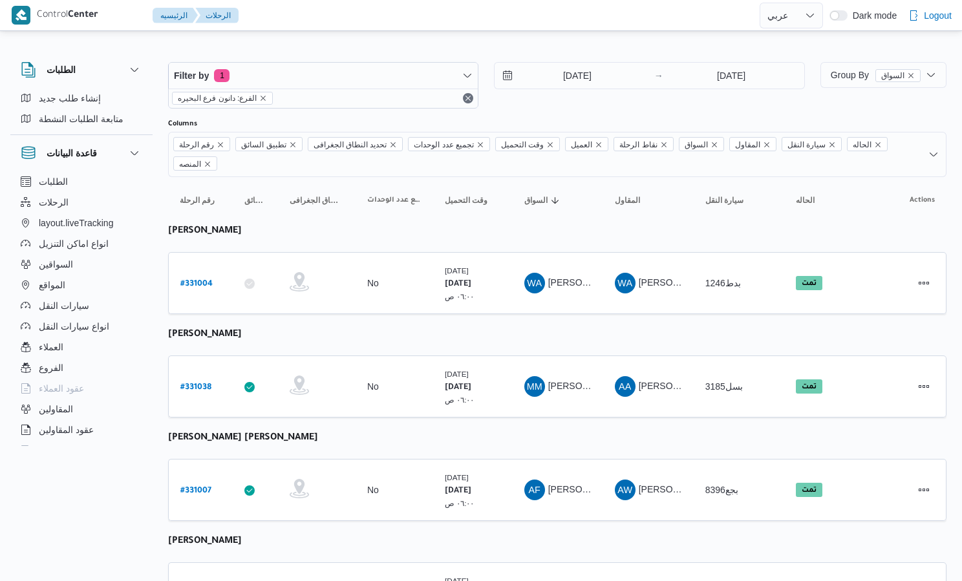
select select "ar"
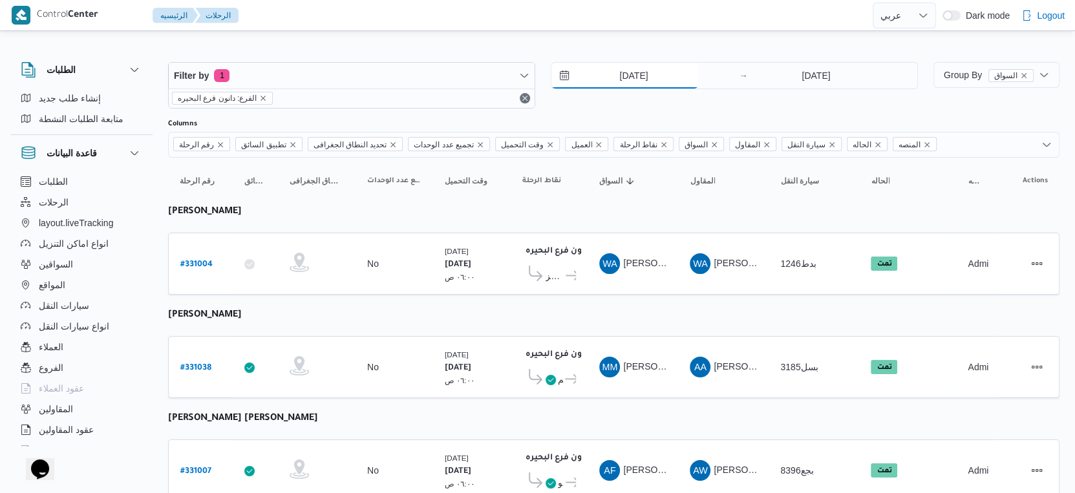
click at [648, 72] on input "14/8/2025" at bounding box center [624, 76] width 147 height 26
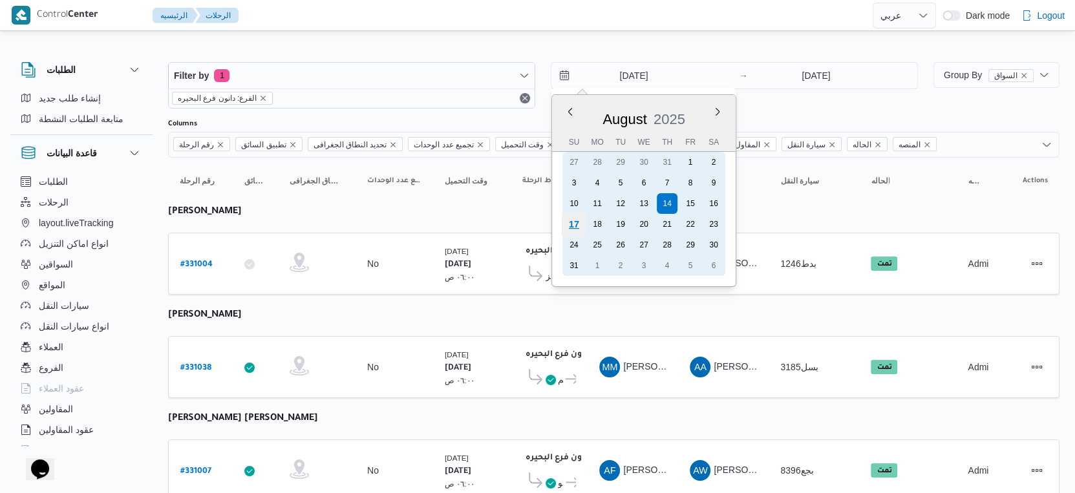
click at [573, 222] on div "17" at bounding box center [574, 224] width 25 height 25
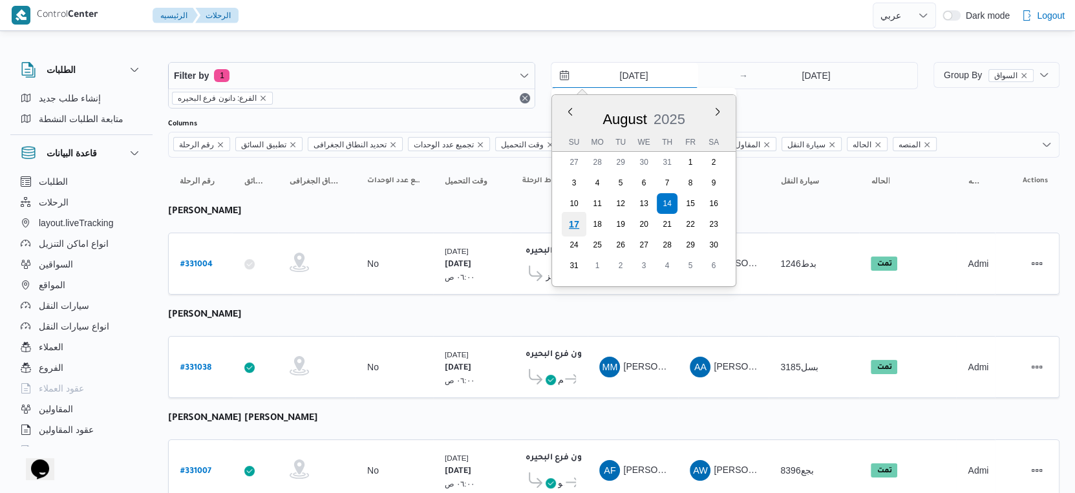
type input "[DATE]"
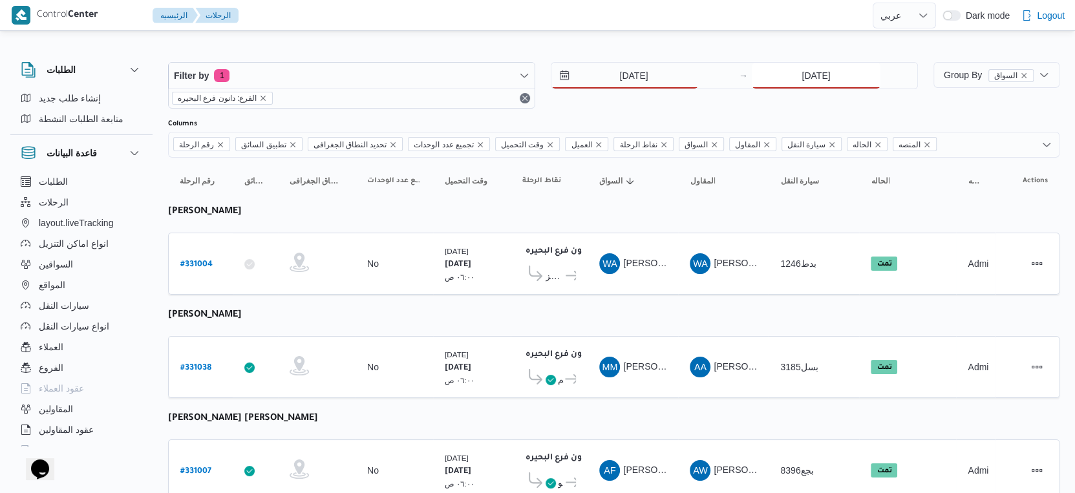
click at [834, 79] on input "14/8/2025" at bounding box center [815, 76] width 129 height 26
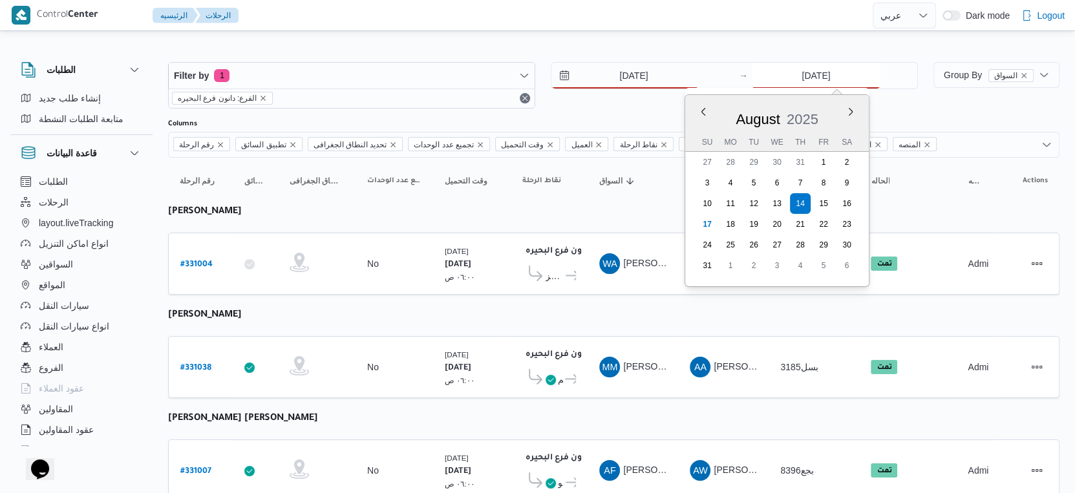
click at [801, 73] on input "14/8/2025" at bounding box center [815, 76] width 129 height 26
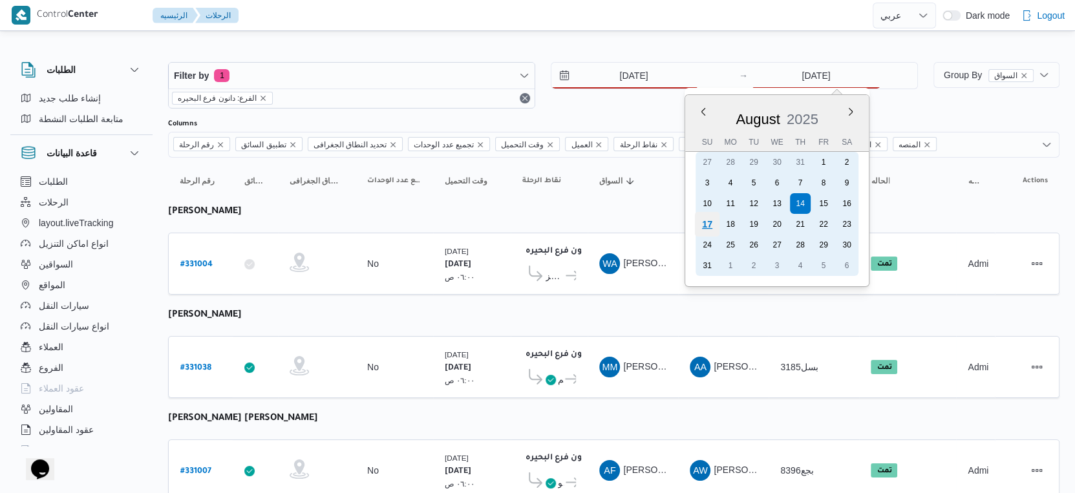
click at [709, 222] on div "17" at bounding box center [707, 224] width 25 height 25
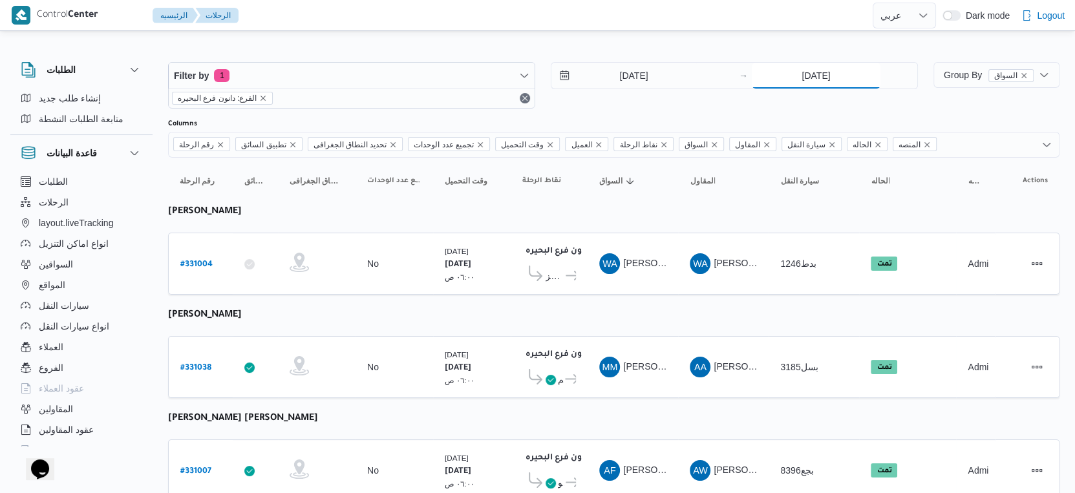
type input "[DATE]"
click at [641, 284] on td "السواق WA وليد احمد محمود المسيري" at bounding box center [632, 264] width 90 height 62
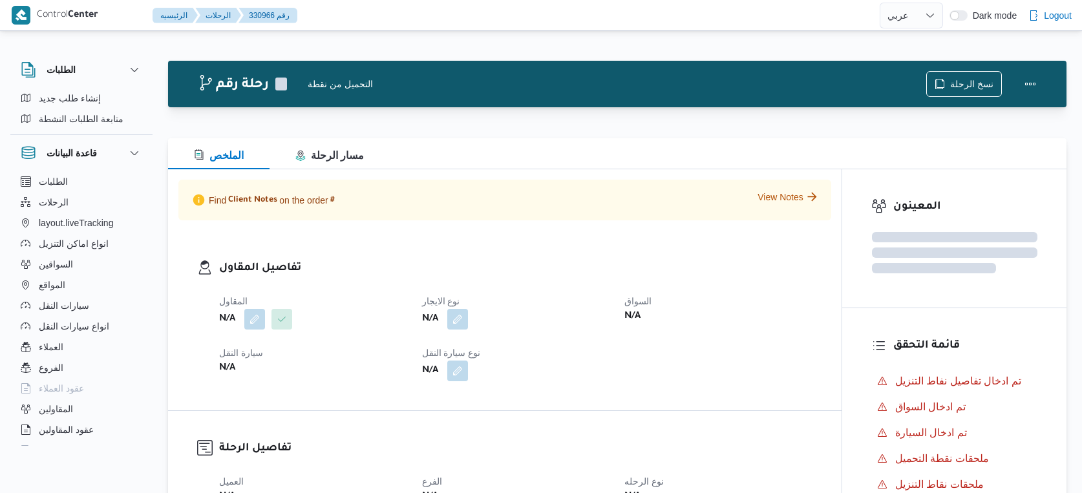
select select "ar"
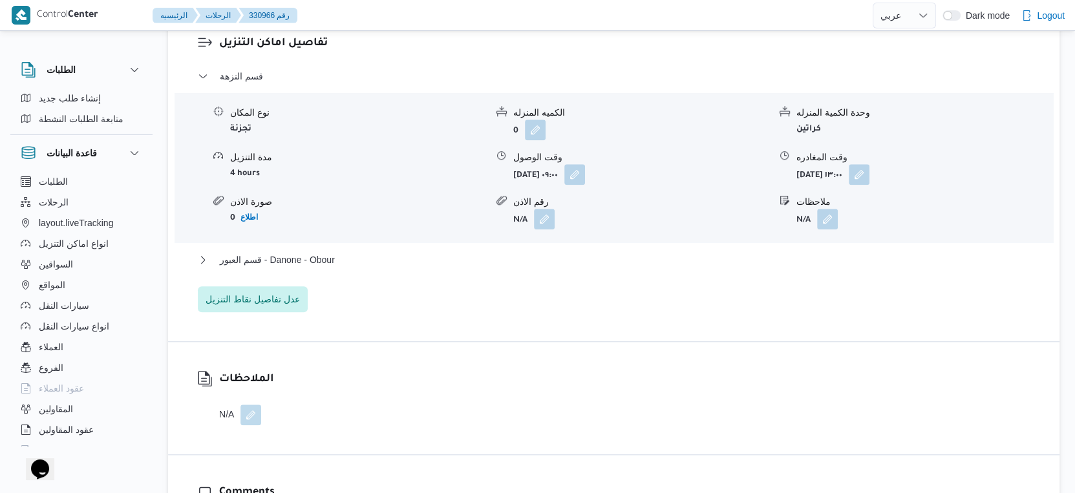
scroll to position [1077, 0]
click at [358, 256] on button "قسم العبور - Danone - Obour" at bounding box center [614, 259] width 832 height 16
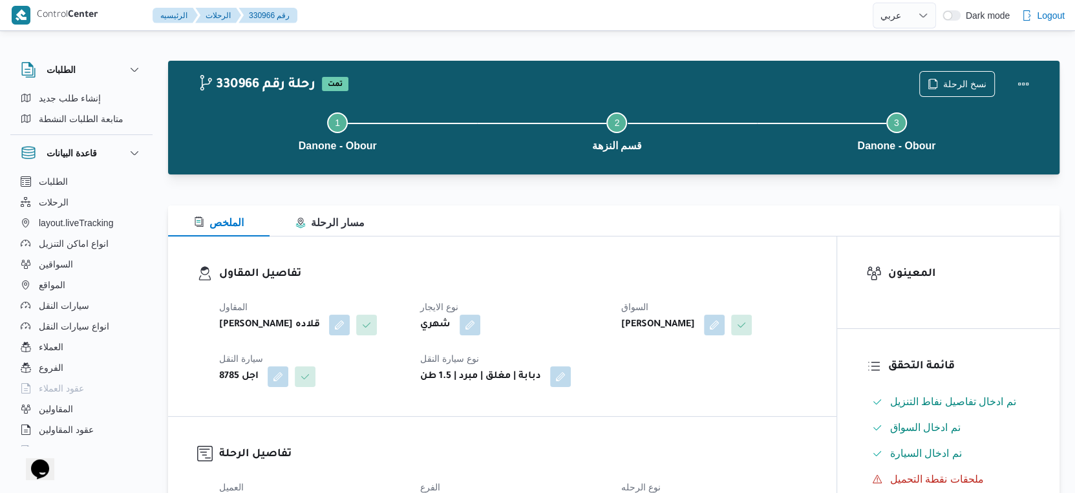
scroll to position [430, 0]
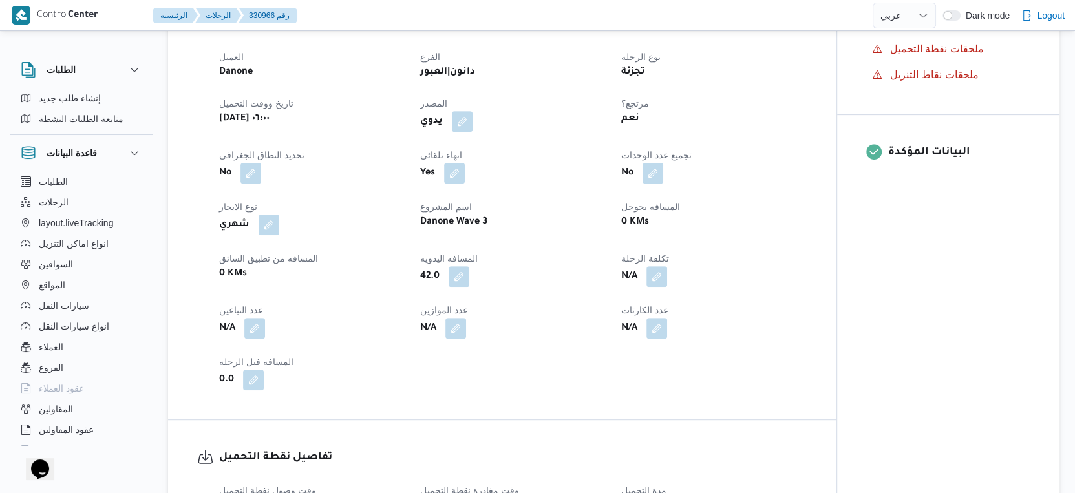
select select "ar"
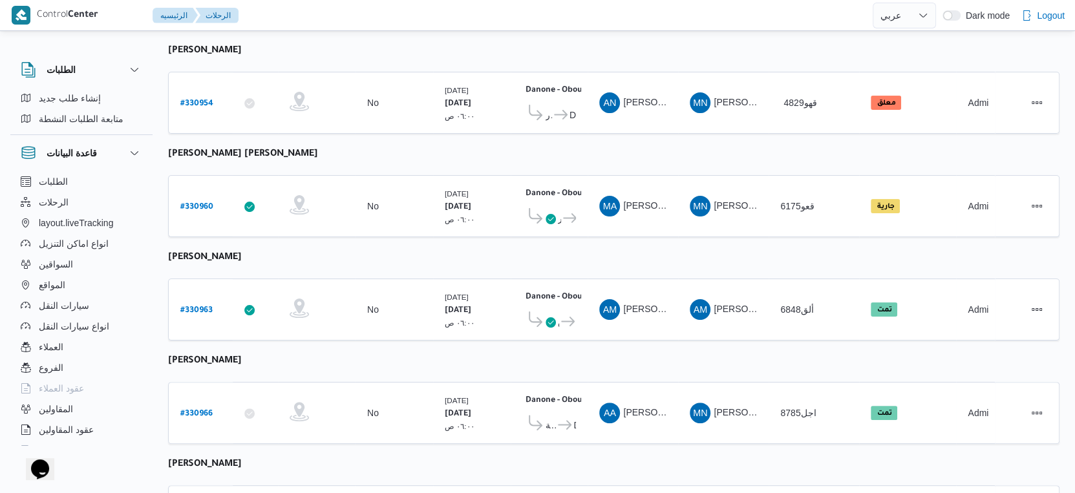
scroll to position [448, 0]
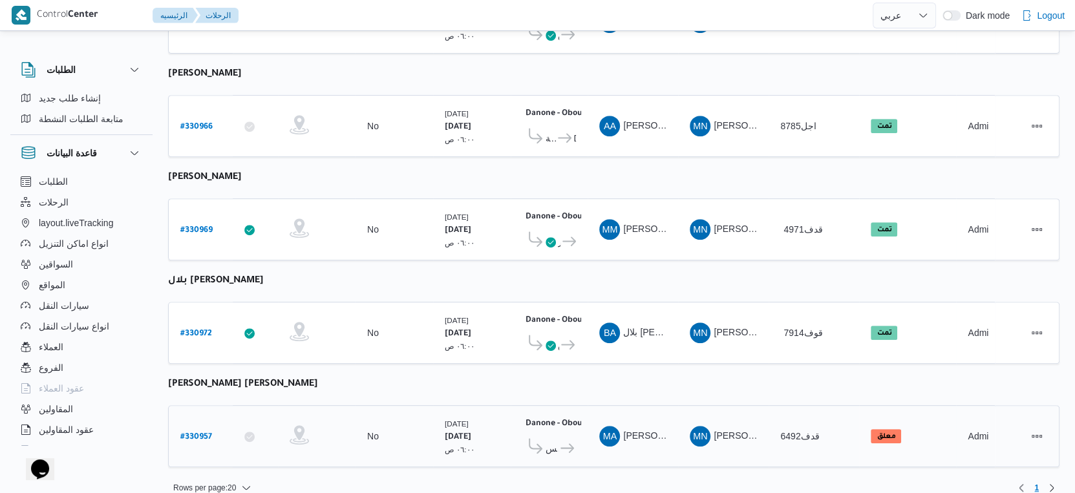
click at [198, 433] on b "# 330957" at bounding box center [196, 437] width 32 height 9
select select "ar"
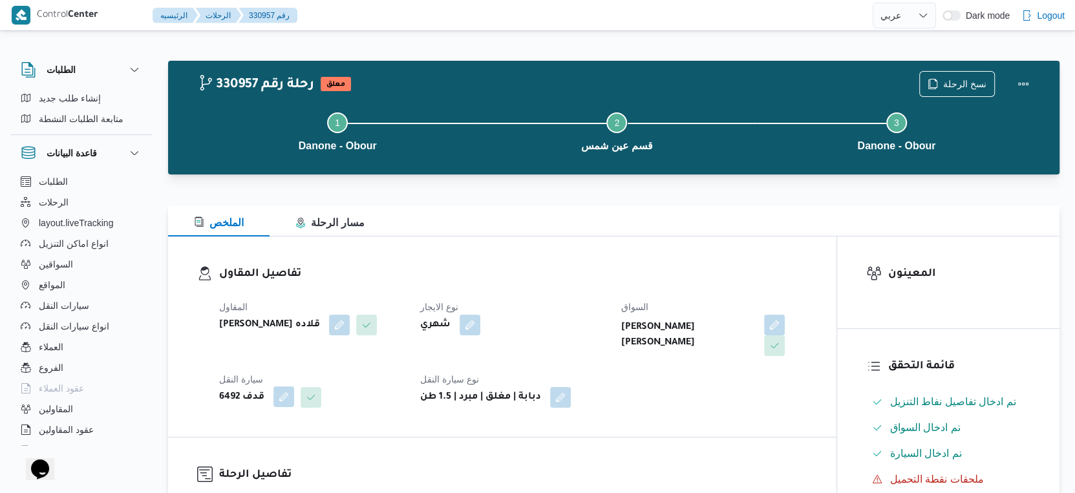
click at [279, 386] on button "button" at bounding box center [283, 396] width 21 height 21
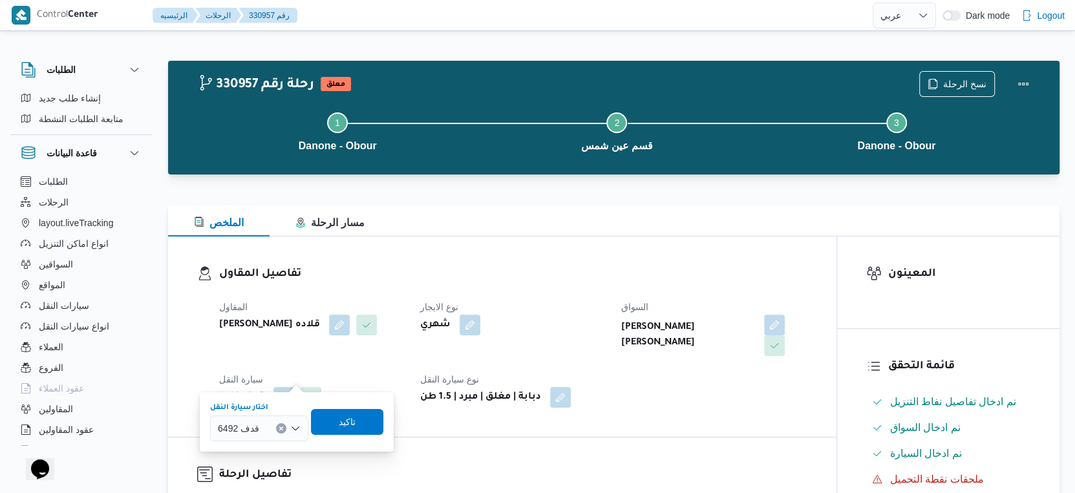
click at [279, 428] on icon "Clear input" at bounding box center [280, 427] width 3 height 3
type input "1975"
click at [266, 468] on span "قيب 1975 | null" at bounding box center [266, 471] width 66 height 16
click at [350, 423] on span "تاكيد" at bounding box center [354, 422] width 17 height 16
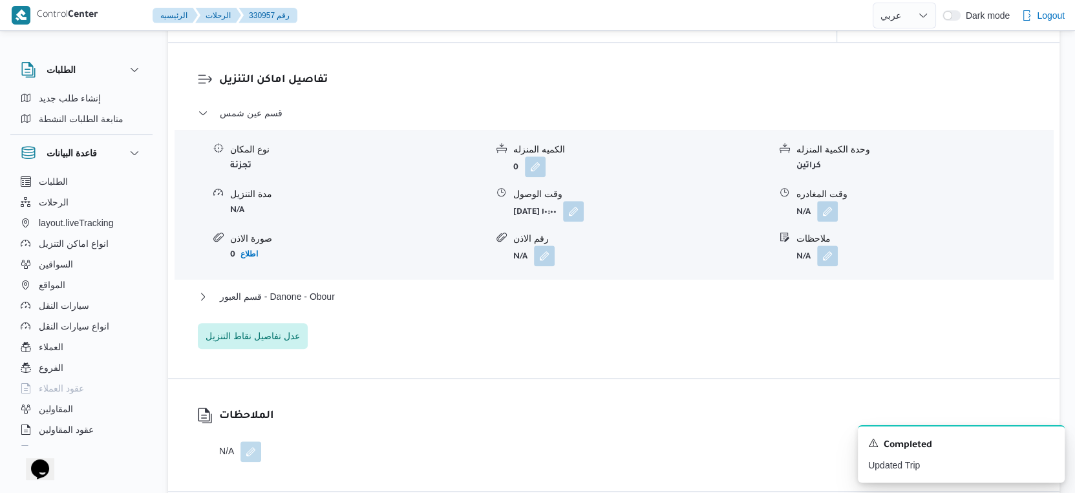
scroll to position [1077, 0]
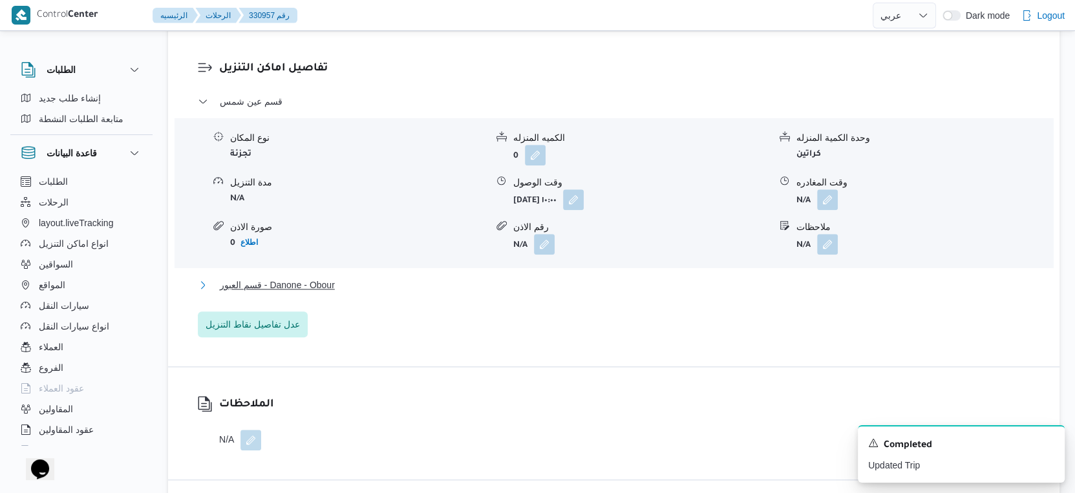
click at [346, 277] on button "قسم العبور - Danone - Obour" at bounding box center [614, 285] width 832 height 16
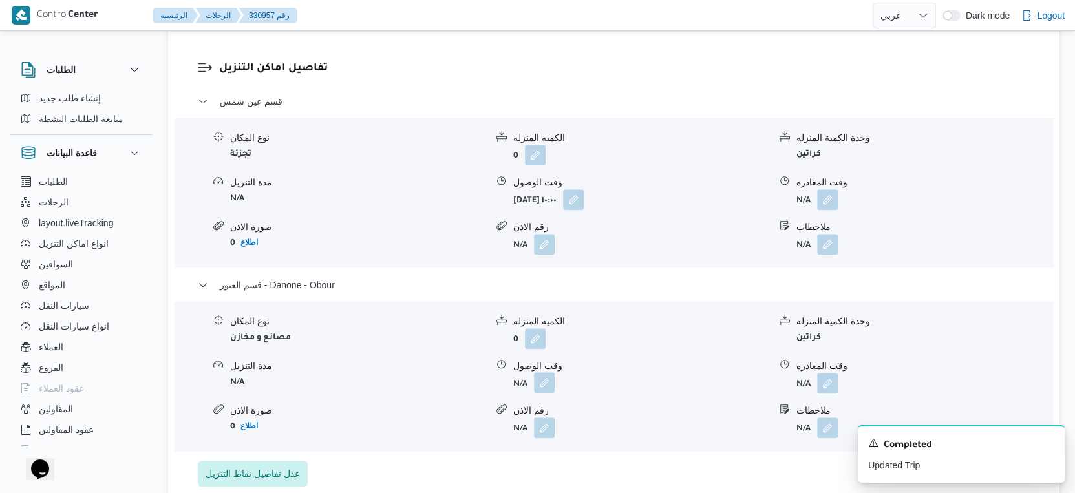
drag, startPoint x: 545, startPoint y: 362, endPoint x: 542, endPoint y: 370, distance: 8.2
click at [544, 372] on button "button" at bounding box center [544, 382] width 21 height 21
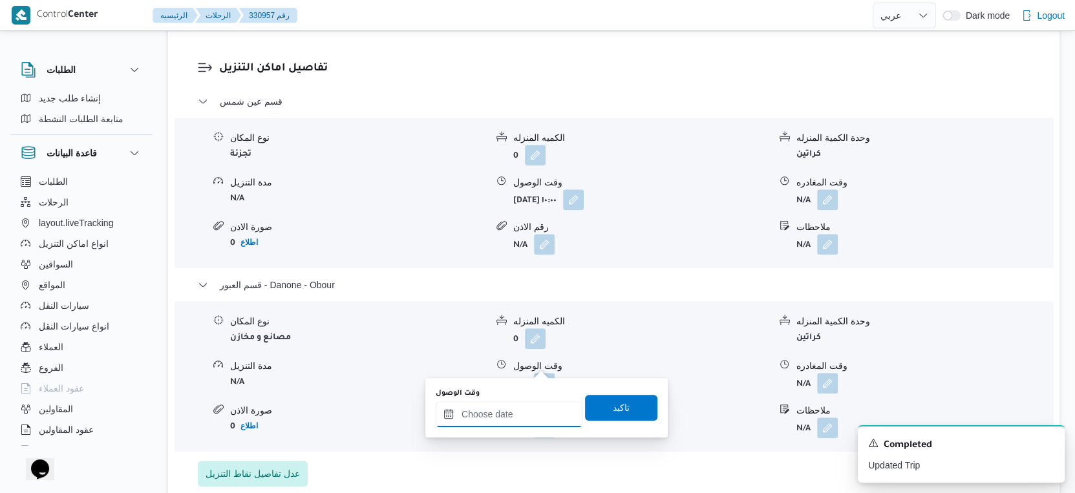
click at [521, 410] on input "وقت الوصول" at bounding box center [509, 414] width 147 height 26
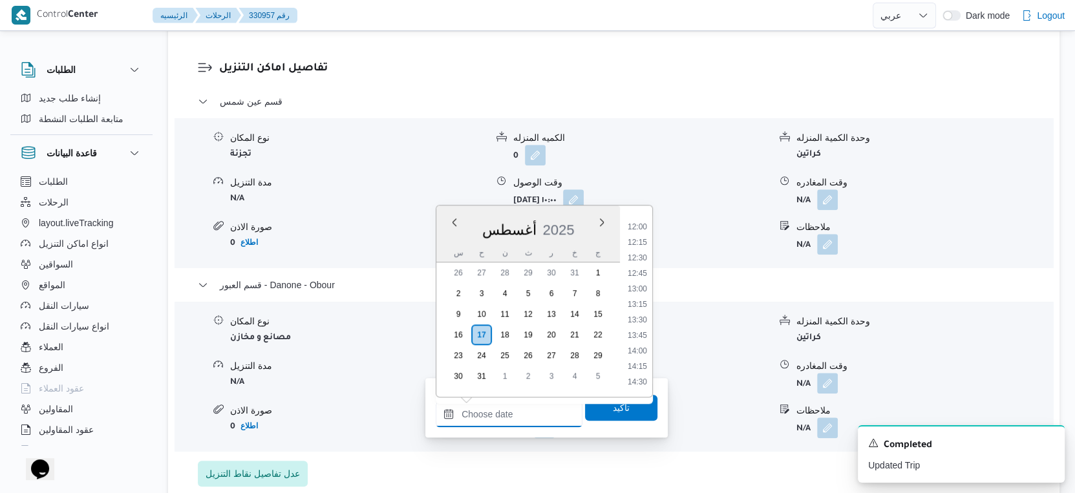
scroll to position [765, 0]
drag, startPoint x: 641, startPoint y: 321, endPoint x: 628, endPoint y: 355, distance: 36.6
click at [641, 321] on li "14:00" at bounding box center [637, 325] width 30 height 13
type input "١٧/٠٨/٢٠٢٥ ١٤:٠٠"
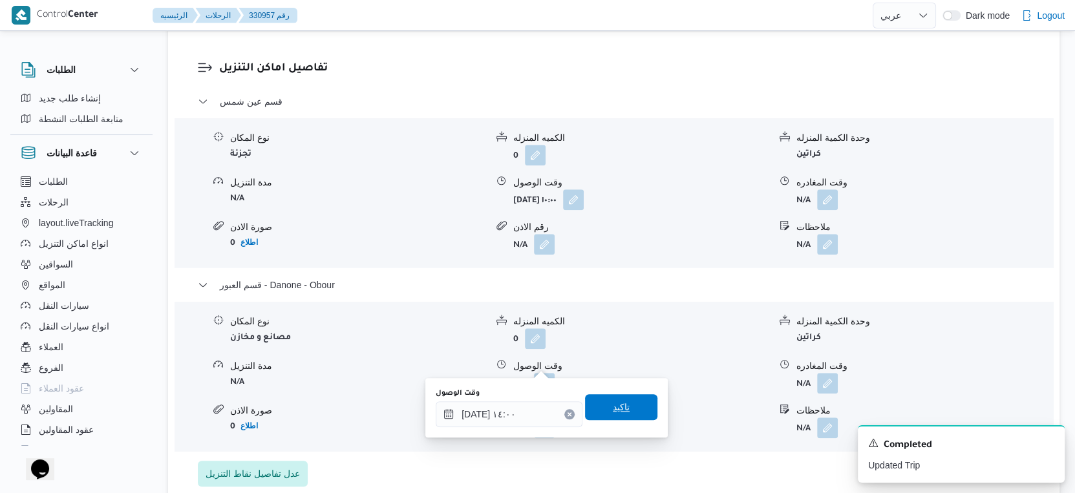
click at [617, 406] on span "تاكيد" at bounding box center [621, 407] width 17 height 16
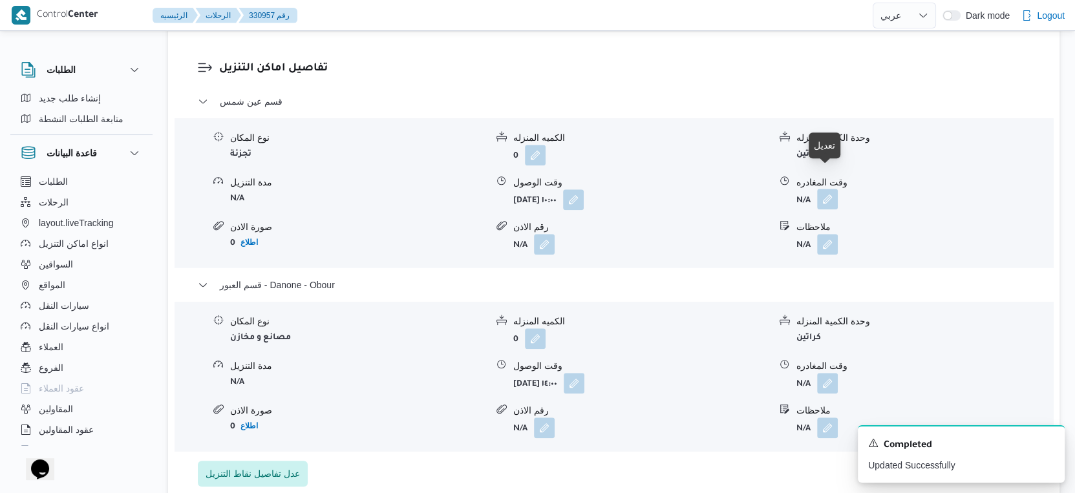
click at [824, 189] on button "button" at bounding box center [827, 199] width 21 height 21
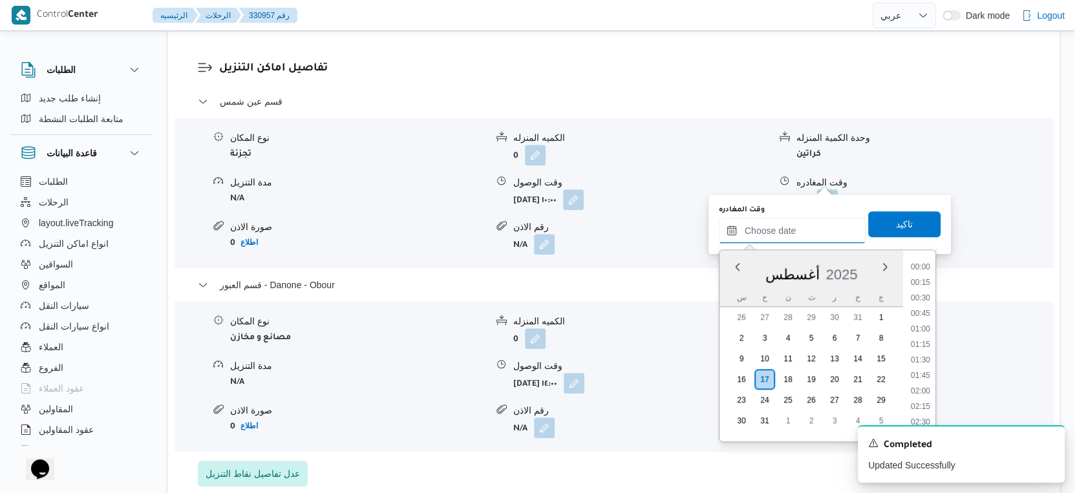
click at [809, 221] on input "وقت المغادره" at bounding box center [792, 231] width 147 height 26
click at [921, 268] on li "13:30" at bounding box center [920, 268] width 30 height 13
type input "١٧/٠٨/٢٠٢٥ ١٣:٣٠"
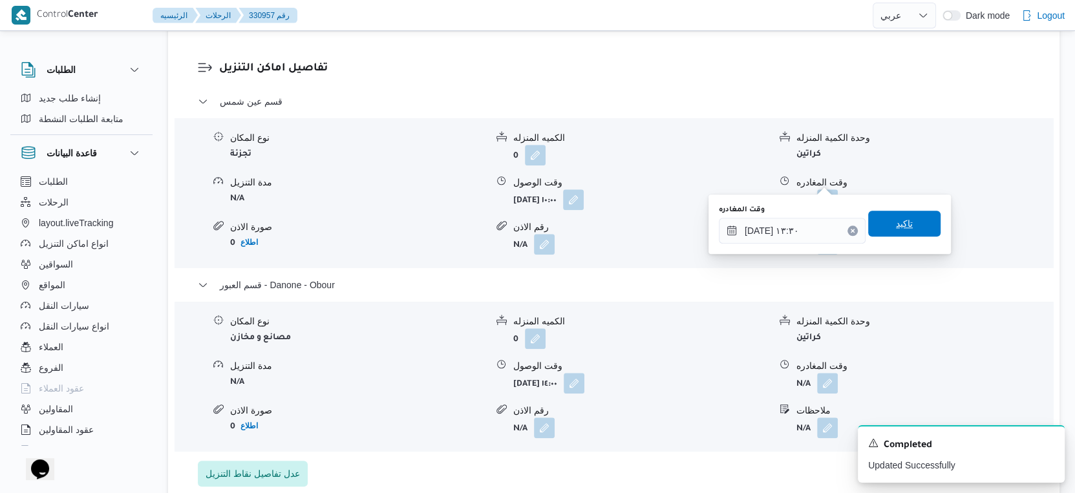
click at [917, 228] on span "تاكيد" at bounding box center [904, 224] width 72 height 26
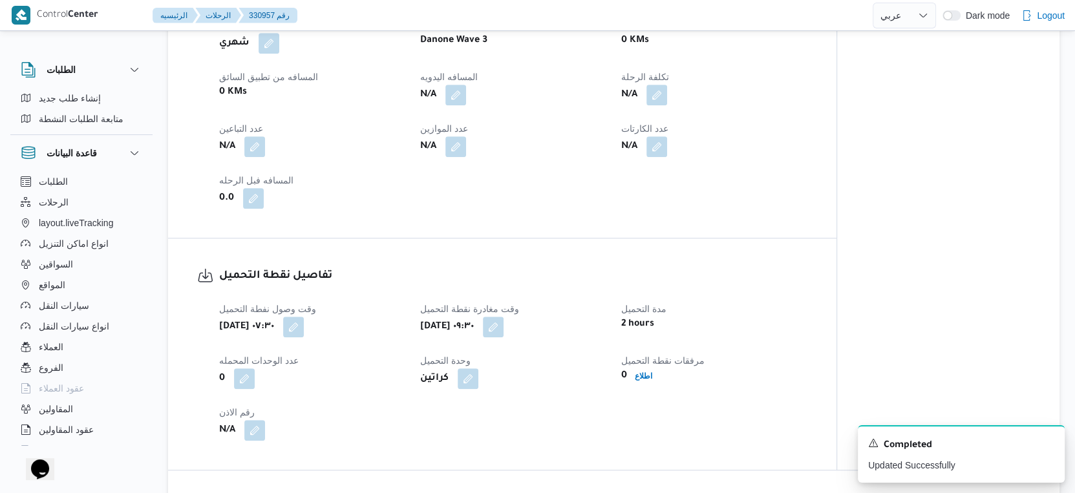
scroll to position [503, 0]
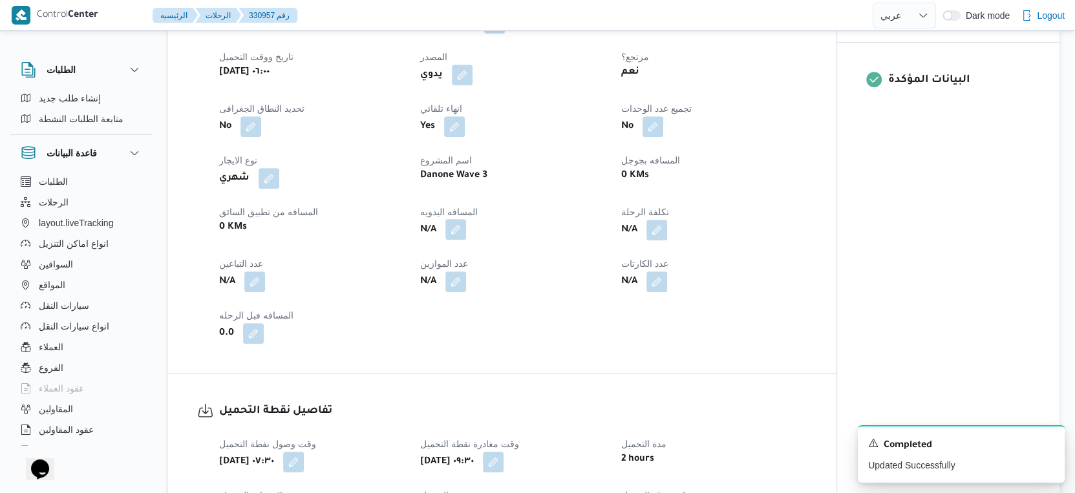
click at [461, 219] on button "button" at bounding box center [455, 229] width 21 height 21
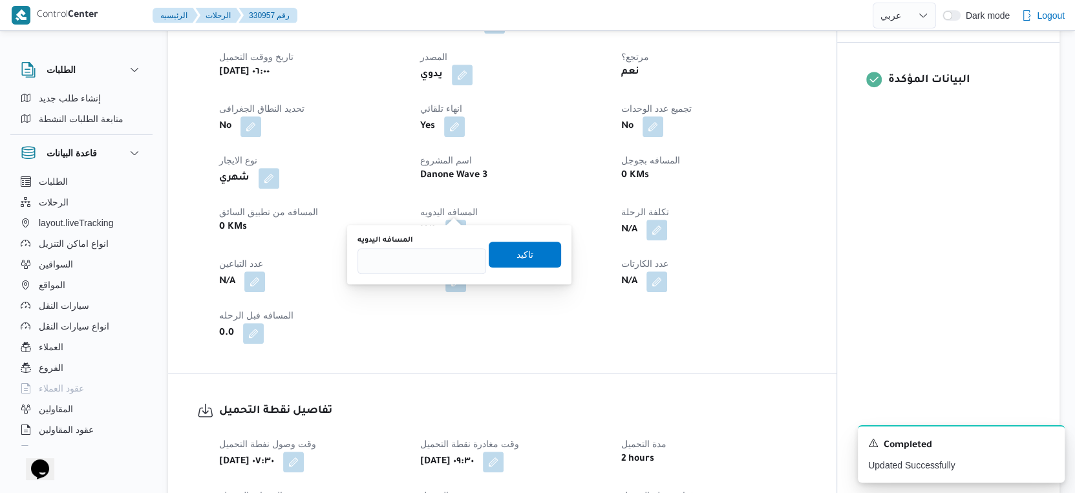
click at [439, 246] on div "المسافه اليدويه" at bounding box center [421, 254] width 129 height 39
click at [428, 261] on input "المسافه اليدويه" at bounding box center [421, 261] width 129 height 26
type input "52"
click at [534, 253] on span "تاكيد" at bounding box center [525, 254] width 72 height 26
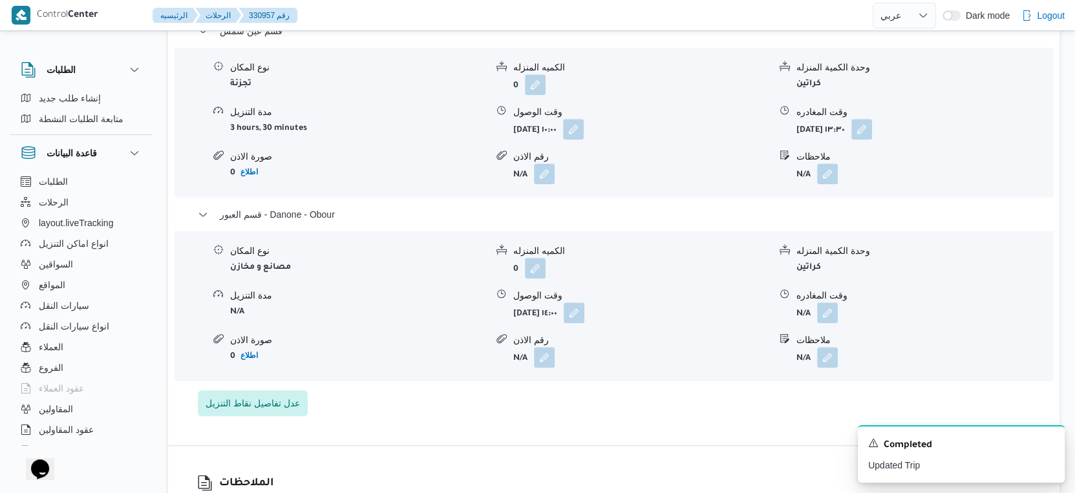
scroll to position [1148, 0]
click at [832, 301] on button "button" at bounding box center [827, 311] width 21 height 21
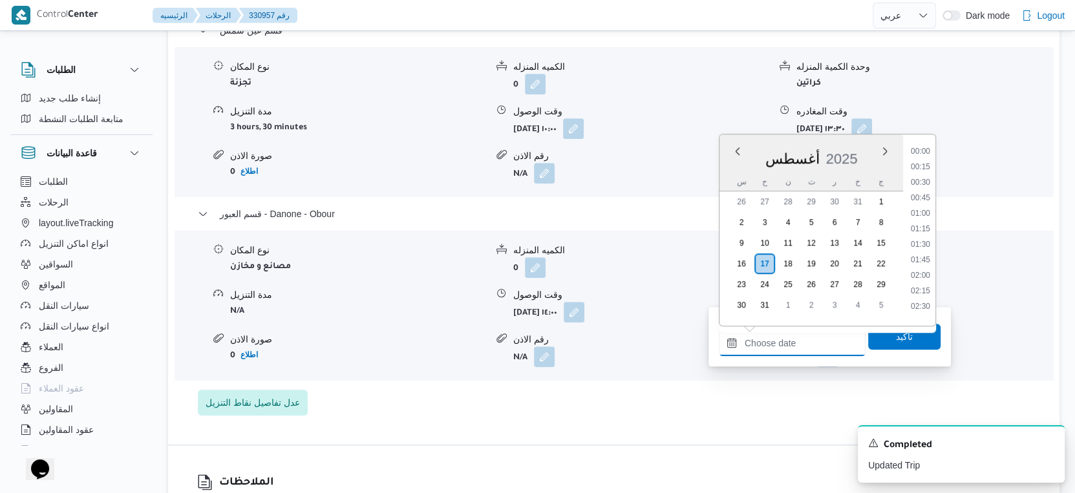
click at [811, 331] on input "وقت المغادره" at bounding box center [792, 343] width 147 height 26
click at [923, 269] on li "14:15" at bounding box center [920, 270] width 30 height 13
type input "١٧/٠٨/٢٠٢٥ ١٤:١٥"
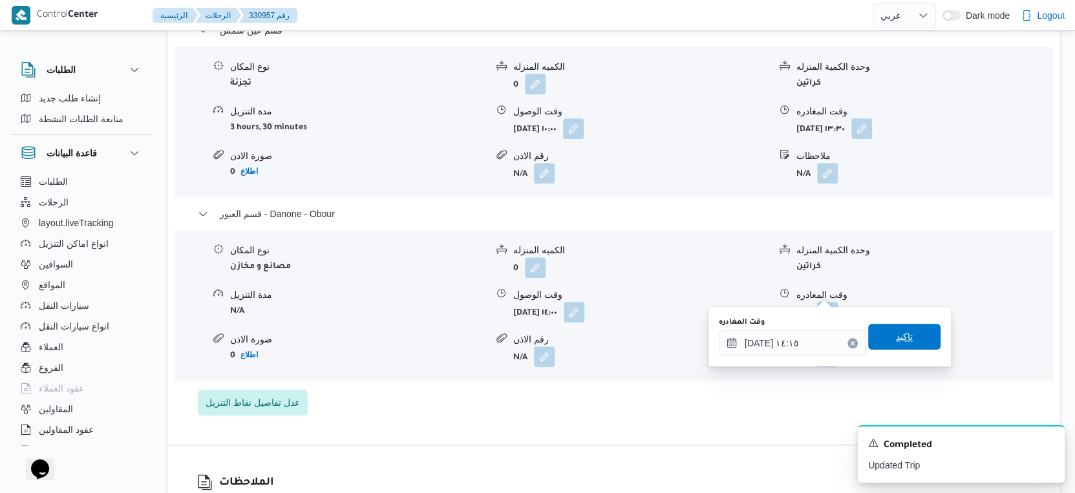
click at [909, 331] on span "تاكيد" at bounding box center [904, 337] width 72 height 26
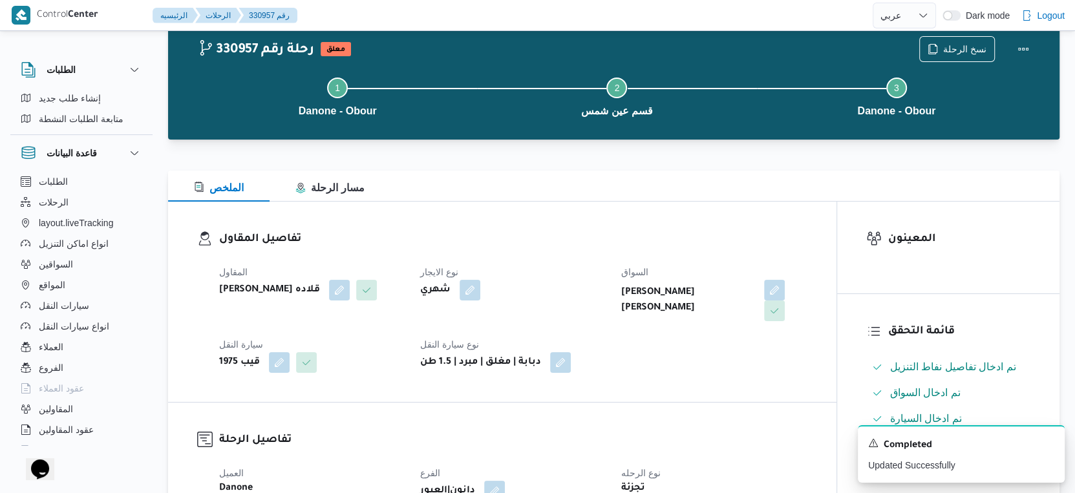
scroll to position [0, 0]
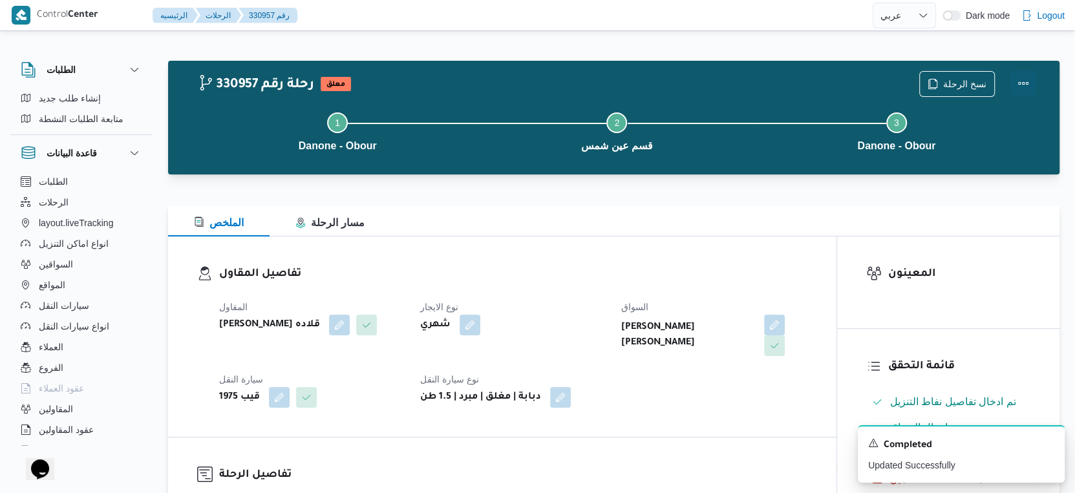
click at [1018, 85] on button "Actions" at bounding box center [1023, 83] width 26 height 26
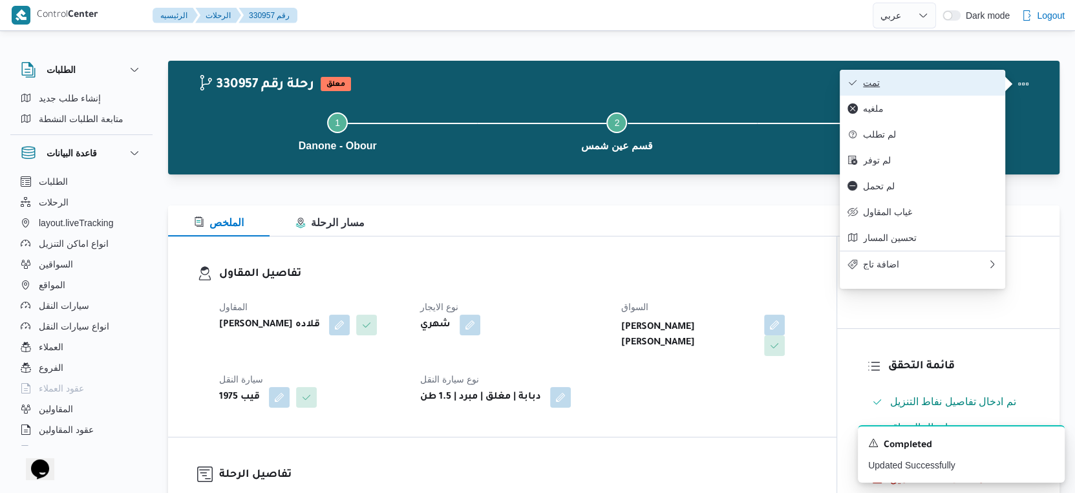
click at [980, 85] on span "تمت" at bounding box center [930, 83] width 134 height 10
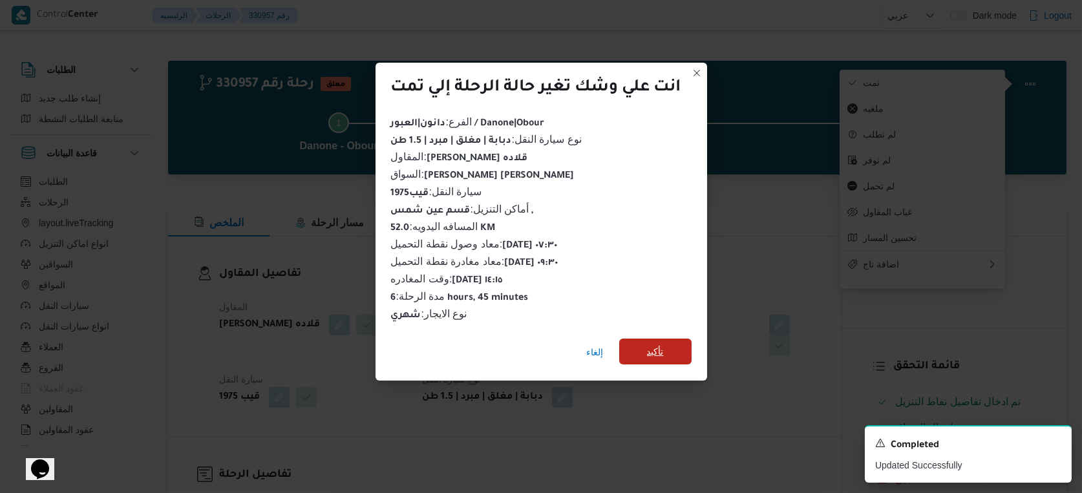
click at [645, 348] on span "تأكيد" at bounding box center [655, 352] width 72 height 26
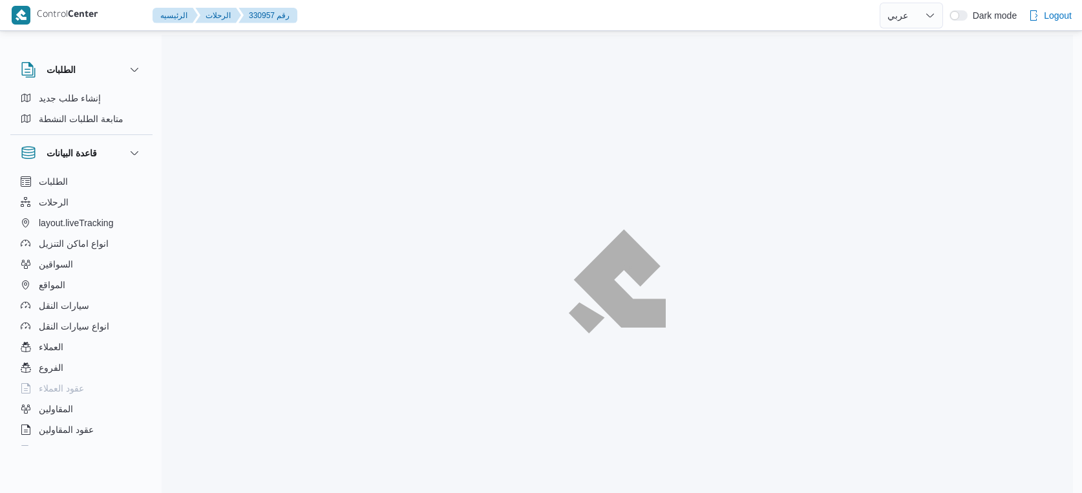
select select "ar"
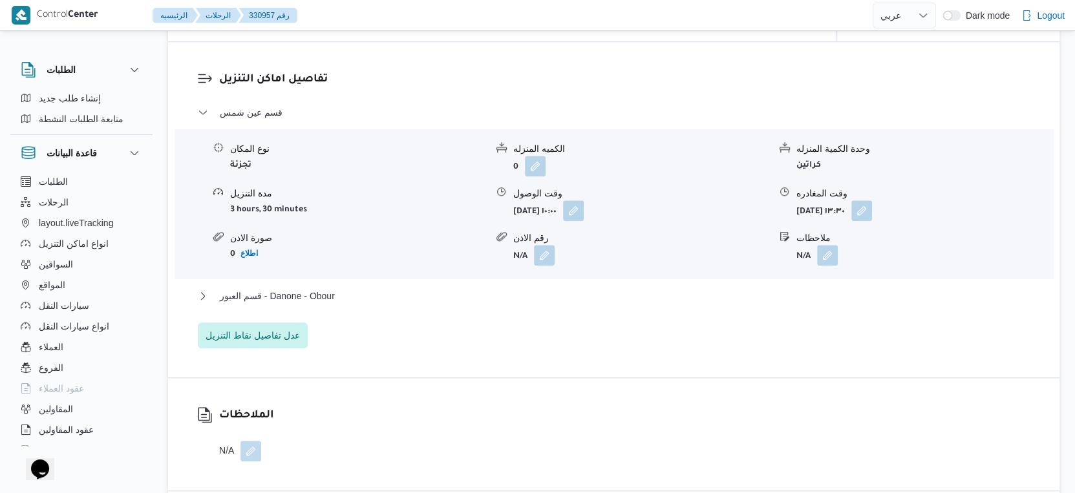
scroll to position [1077, 0]
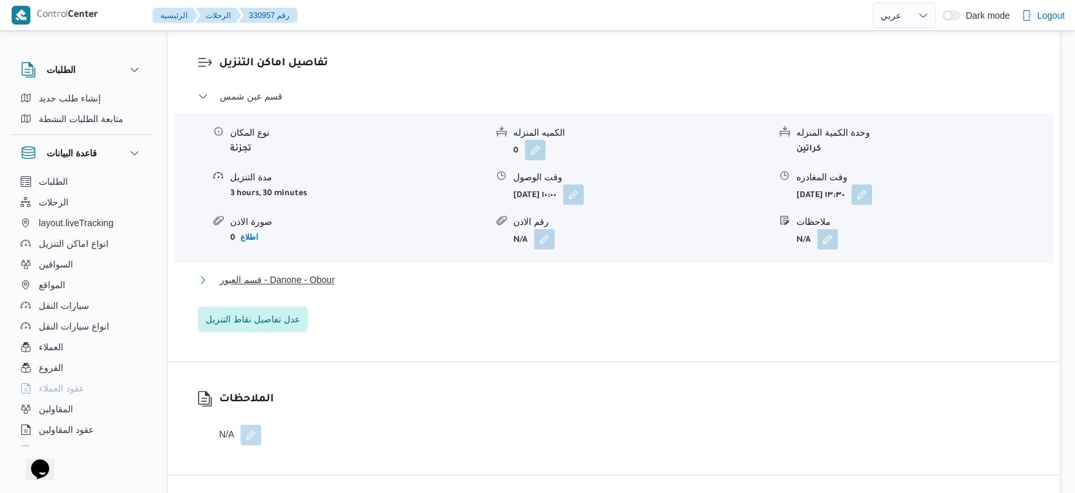
click at [341, 272] on button "قسم العبور - Danone - Obour" at bounding box center [614, 280] width 832 height 16
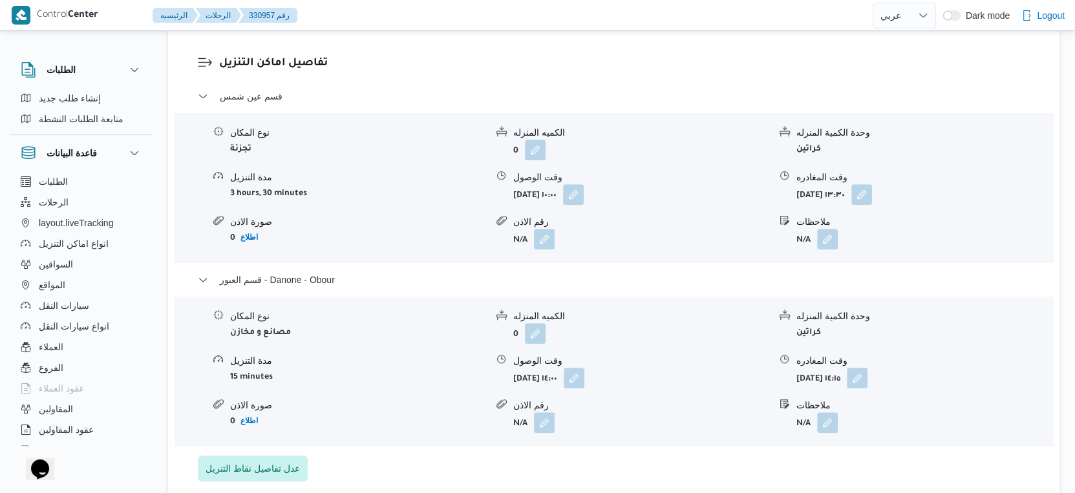
select select "ar"
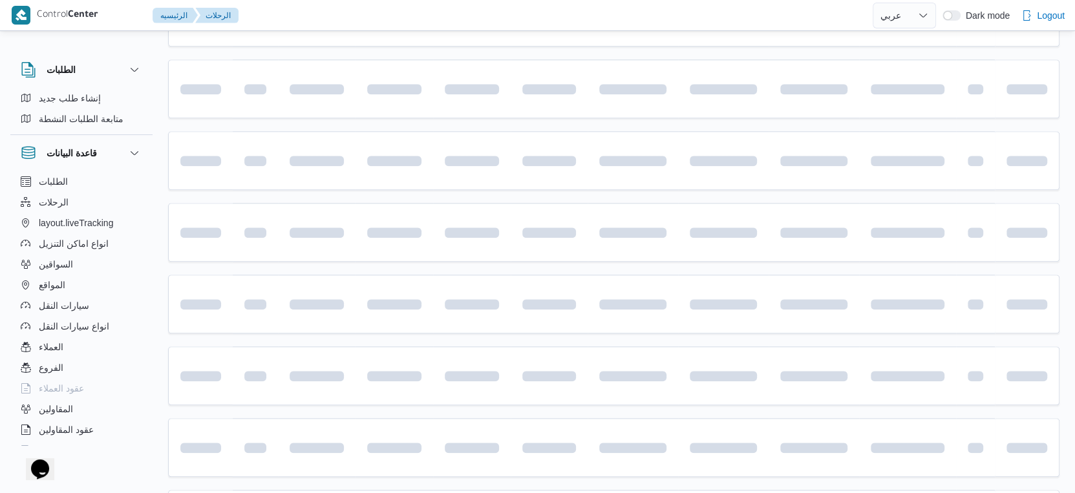
scroll to position [448, 0]
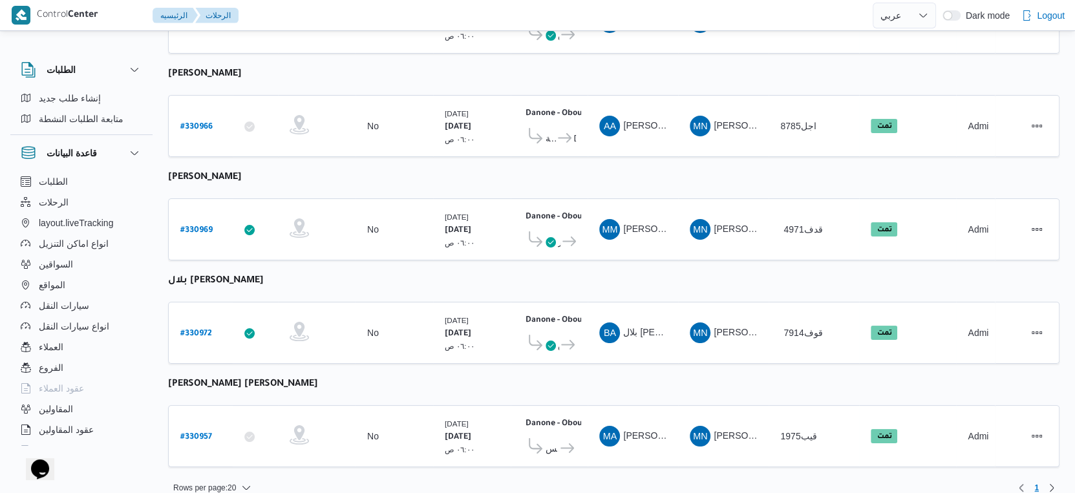
select select "ar"
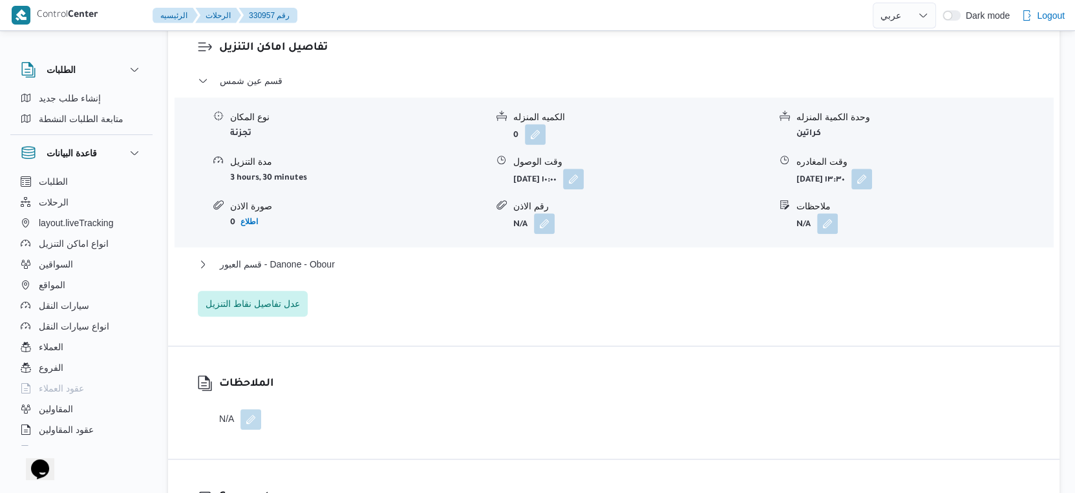
scroll to position [1094, 0]
click at [323, 233] on div "قسم عين شمس نوع المكان تجزئة الكميه المنزله 0 وحدة الكمية المنزله كراتين مدة ال…" at bounding box center [614, 194] width 832 height 244
click at [324, 255] on span "قسم العبور - Danone - Obour" at bounding box center [277, 263] width 115 height 16
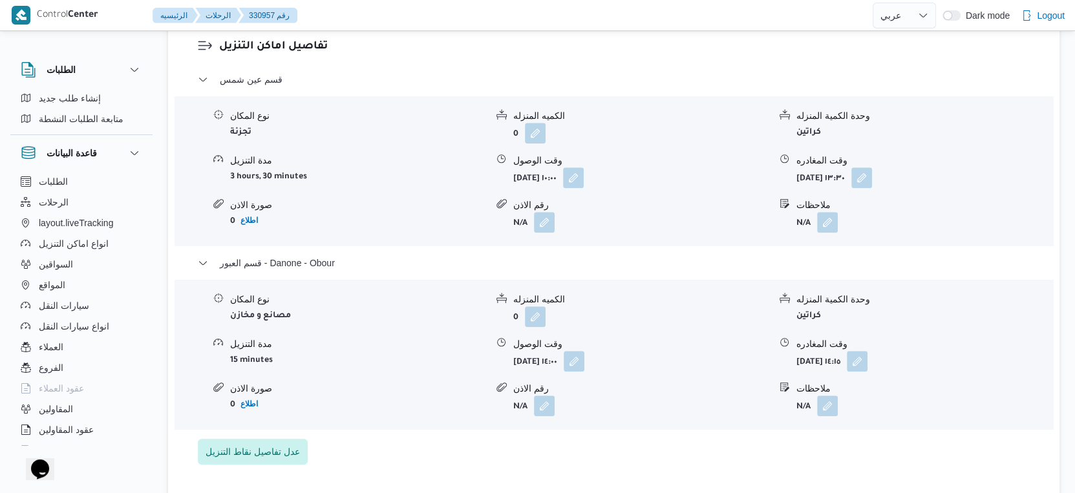
select select "ar"
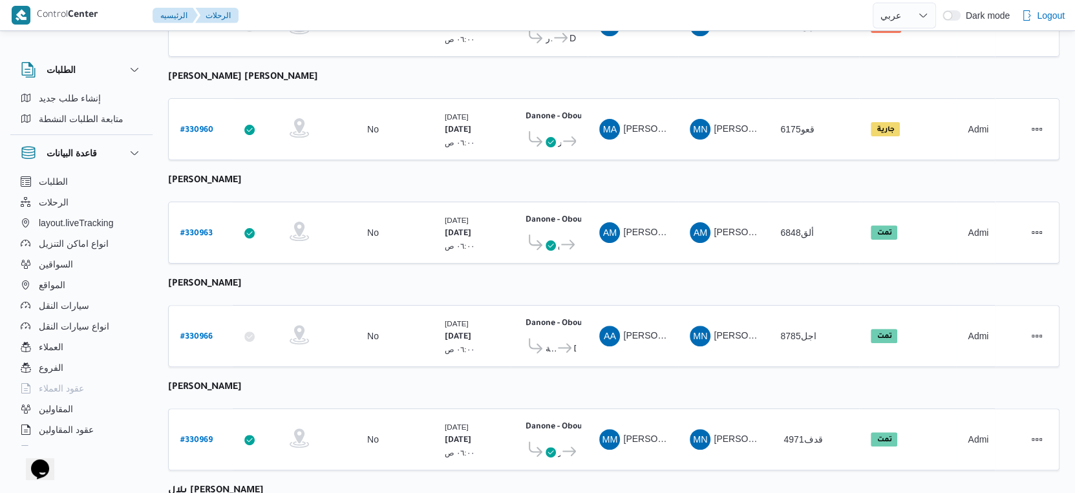
scroll to position [448, 0]
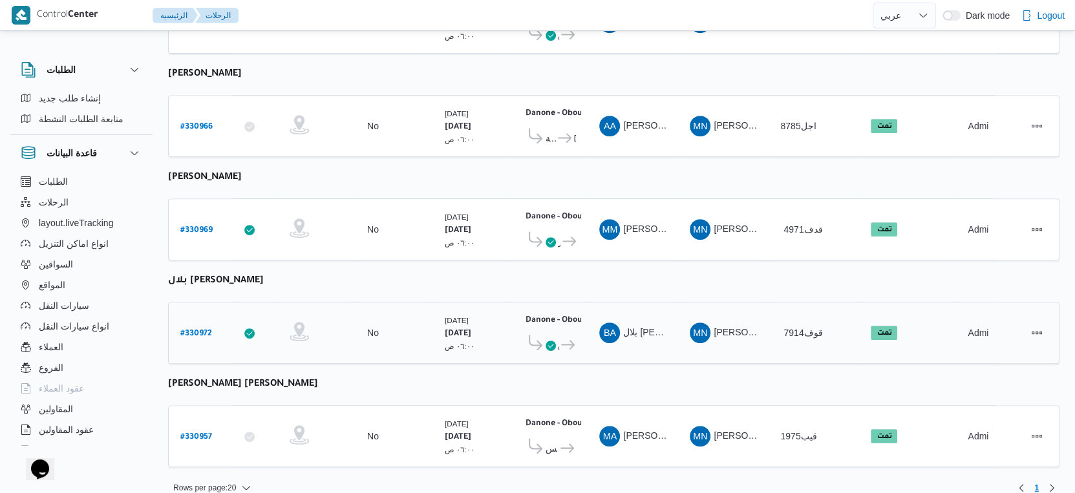
click at [191, 330] on b "# 330972" at bounding box center [196, 334] width 32 height 9
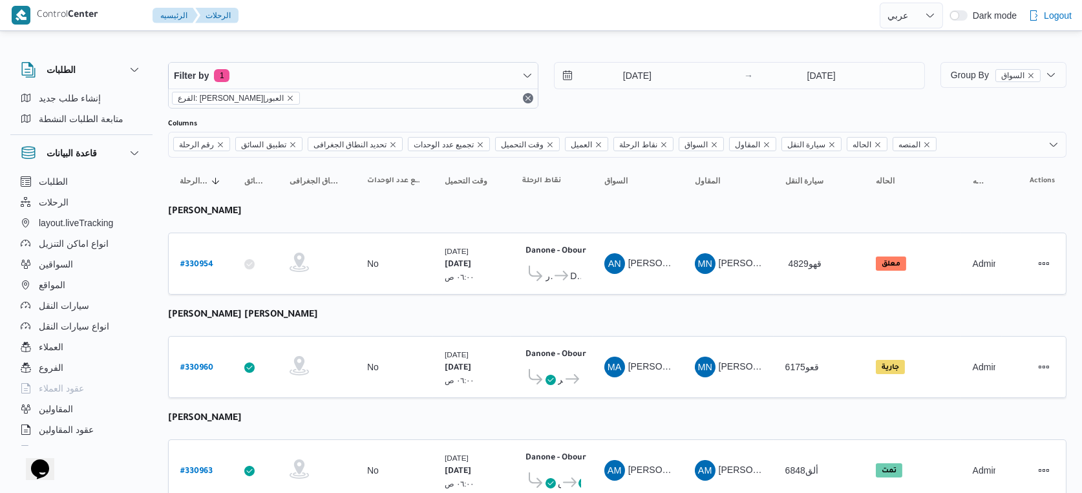
select select "ar"
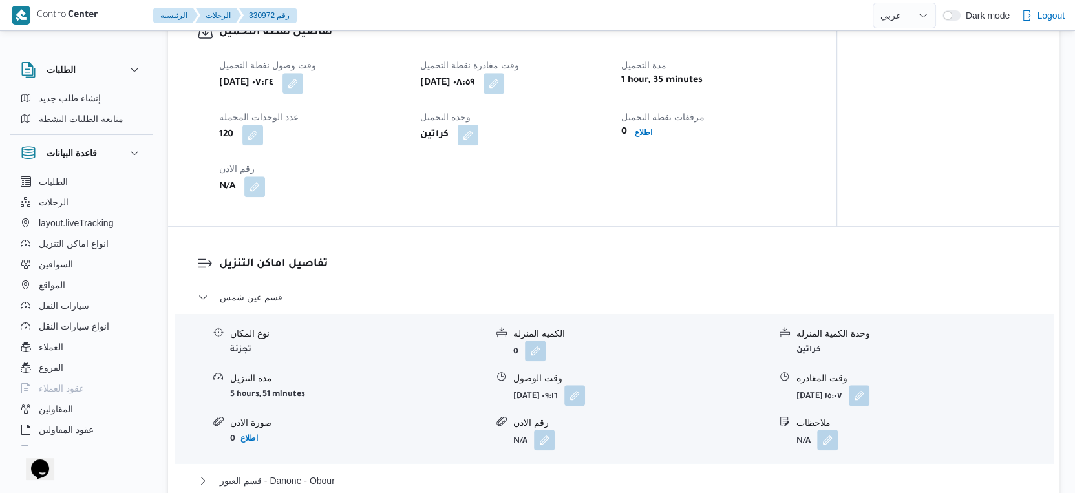
scroll to position [861, 0]
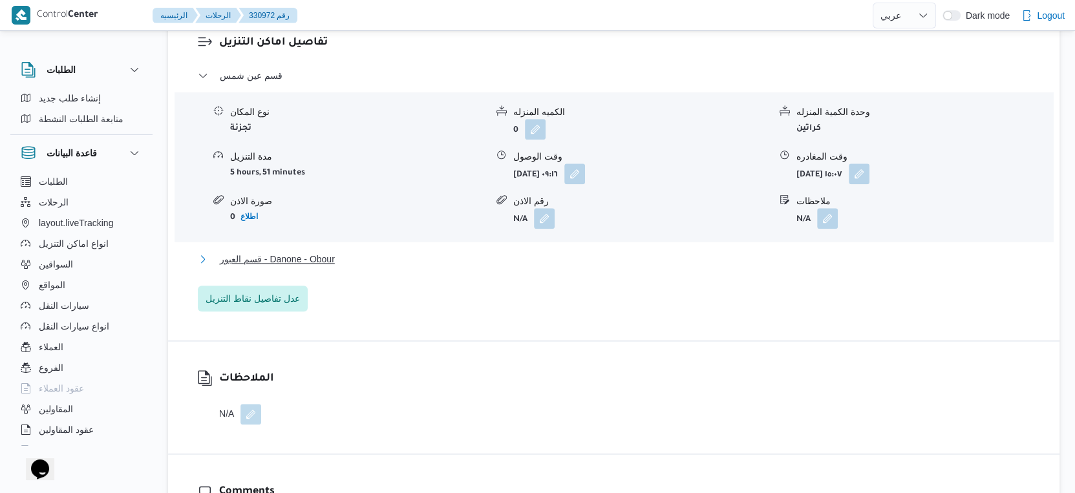
click at [366, 267] on button "قسم العبور - Danone - Obour" at bounding box center [614, 259] width 832 height 16
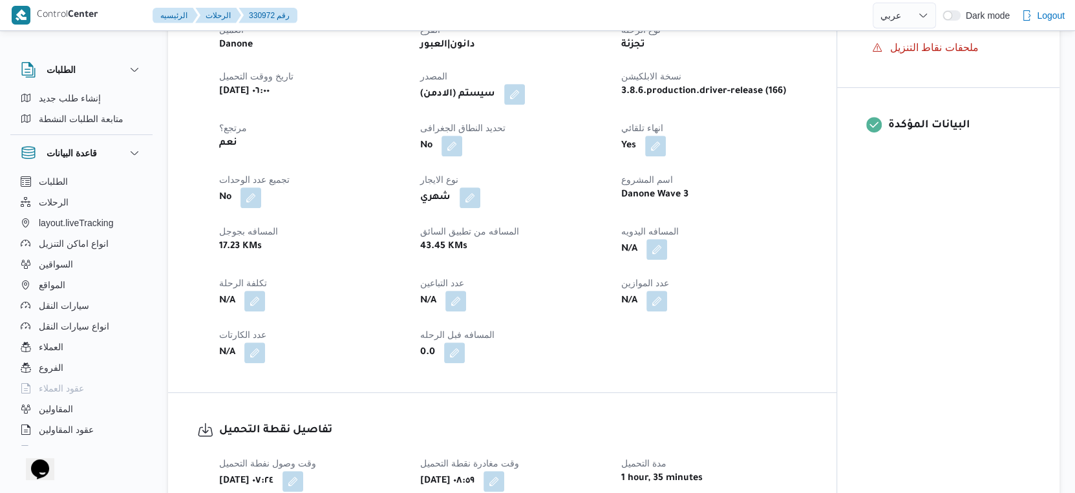
scroll to position [430, 0]
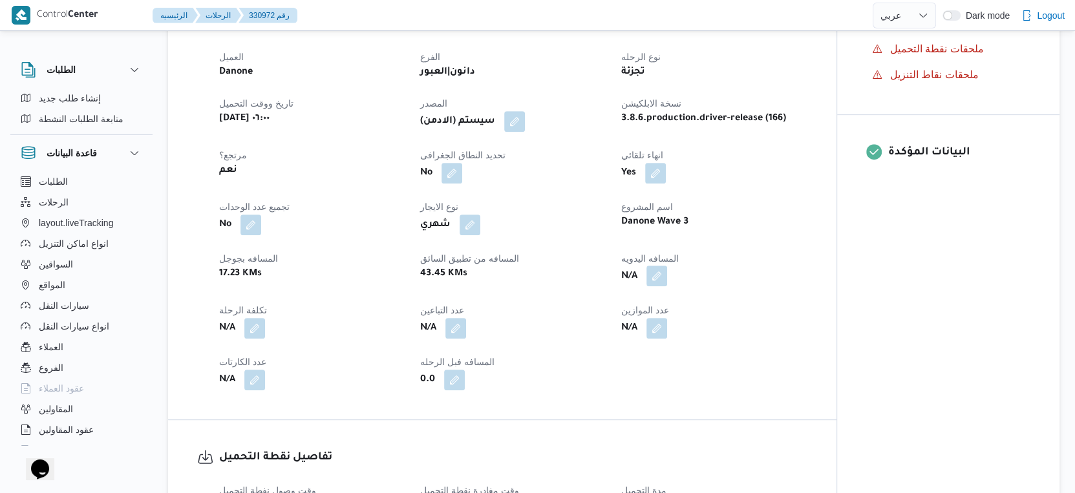
click at [657, 286] on button "button" at bounding box center [656, 276] width 21 height 21
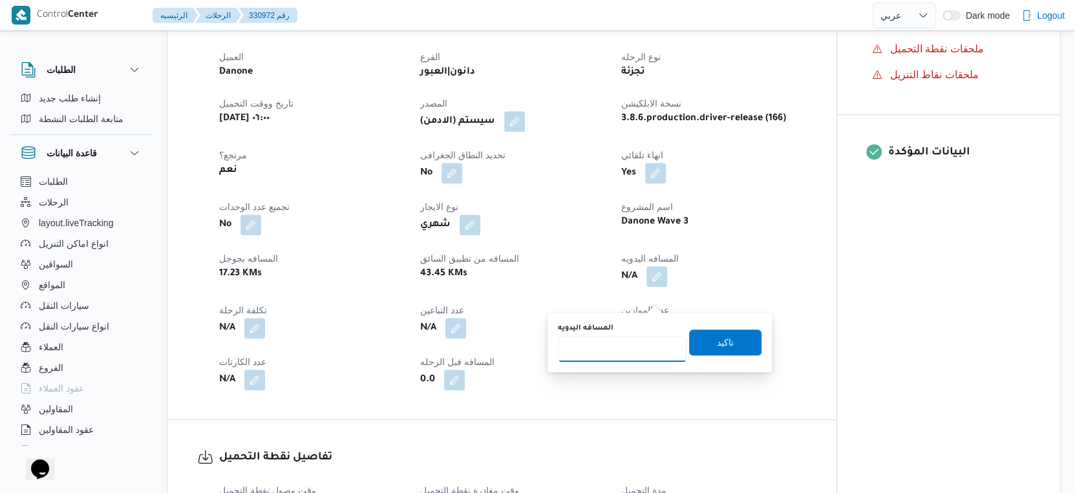
click at [622, 341] on input "المسافه اليدويه" at bounding box center [622, 349] width 129 height 26
type input "50"
click at [724, 341] on span "تاكيد" at bounding box center [725, 342] width 72 height 26
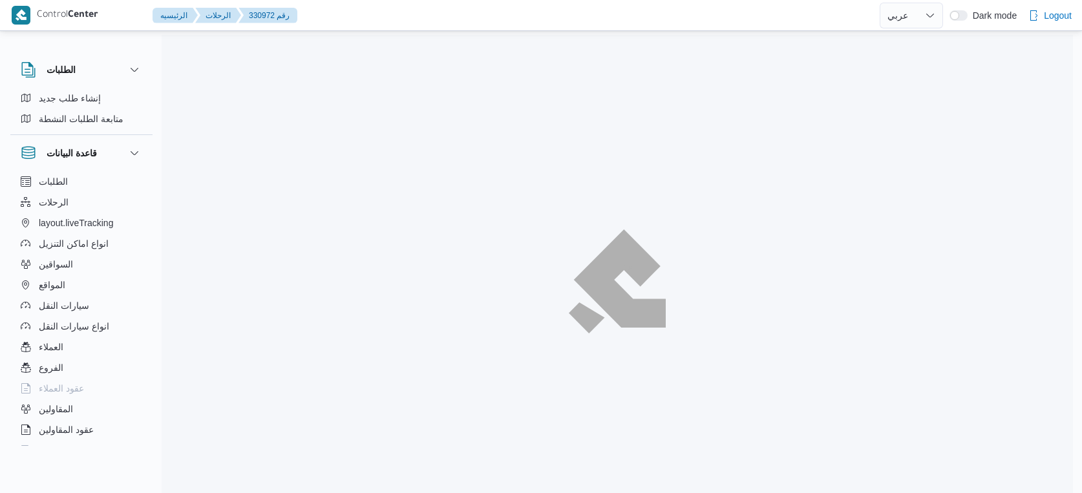
select select "ar"
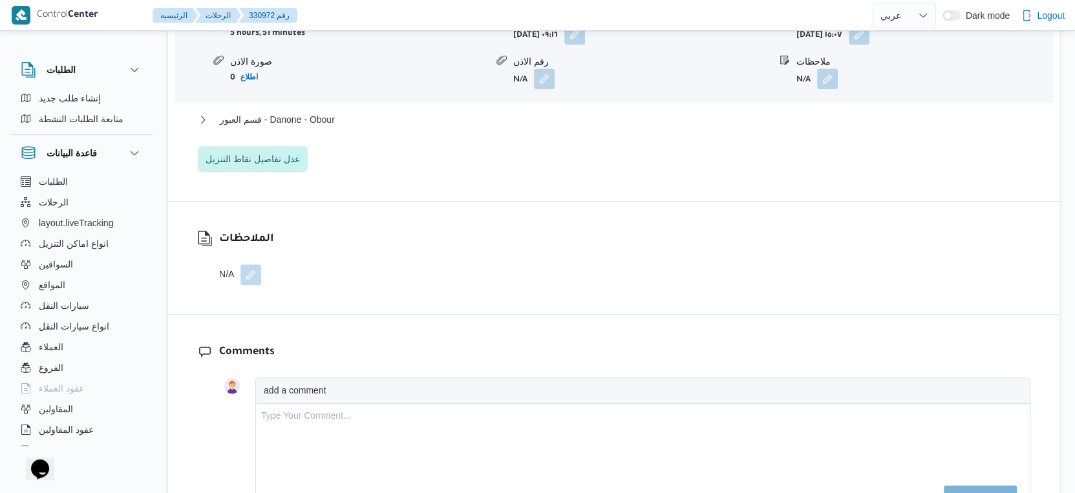
scroll to position [1221, 0]
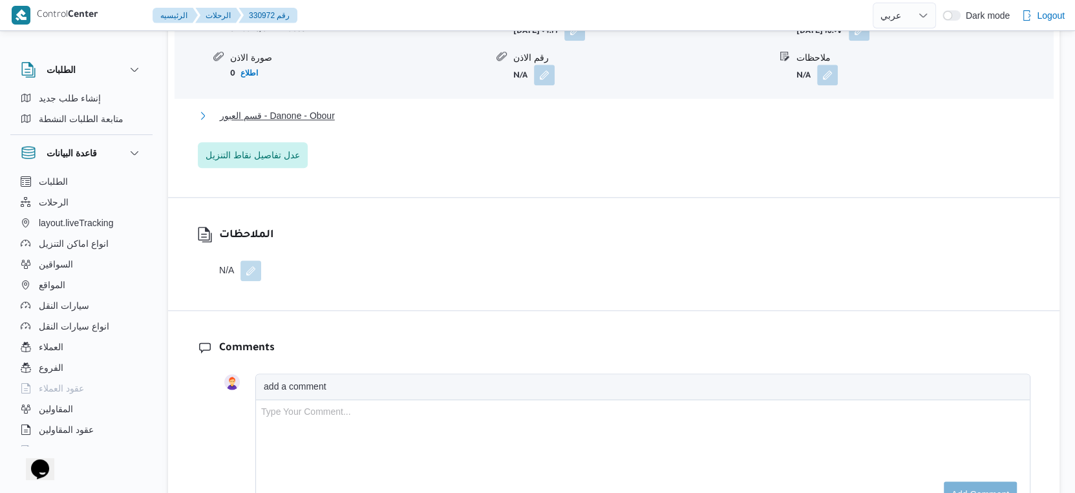
click at [309, 123] on span "قسم العبور - Danone - Obour" at bounding box center [277, 116] width 115 height 16
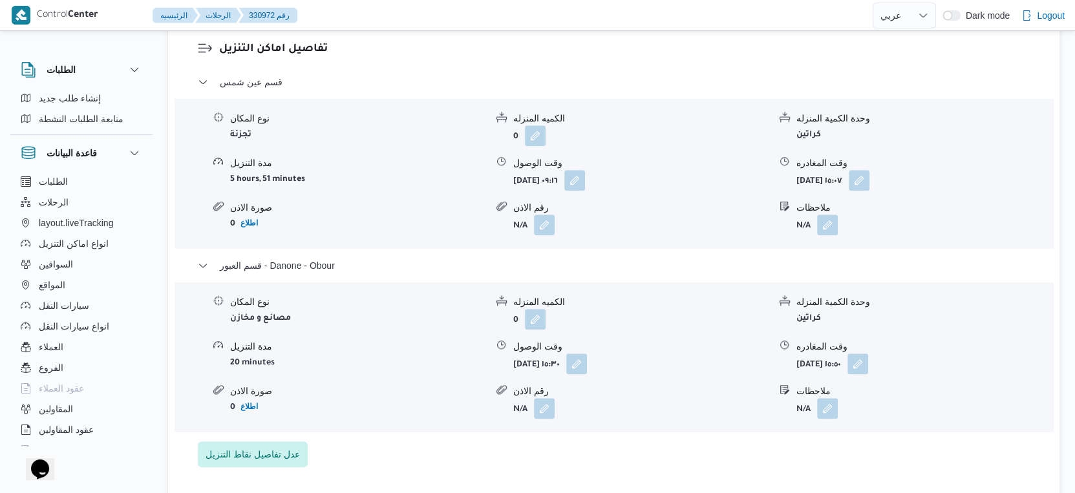
scroll to position [1148, 0]
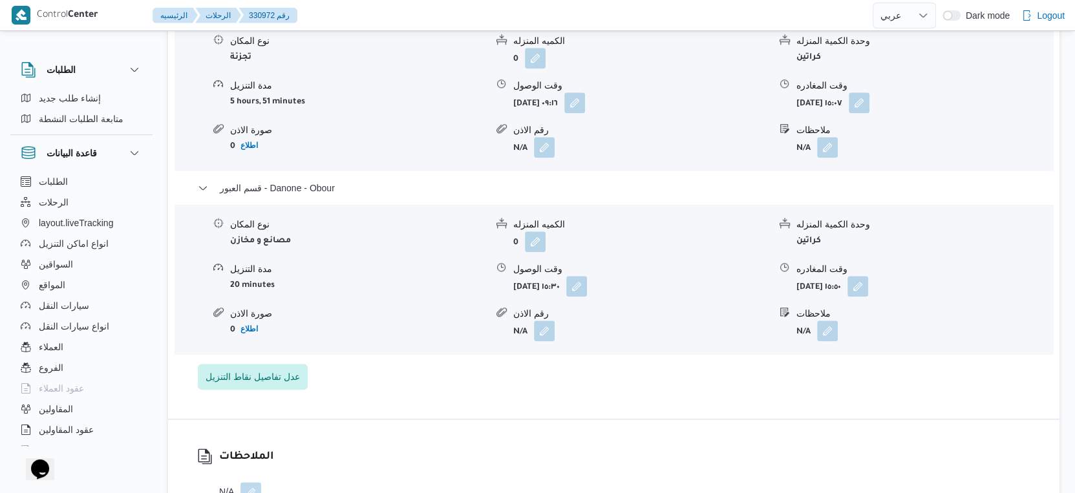
select select "ar"
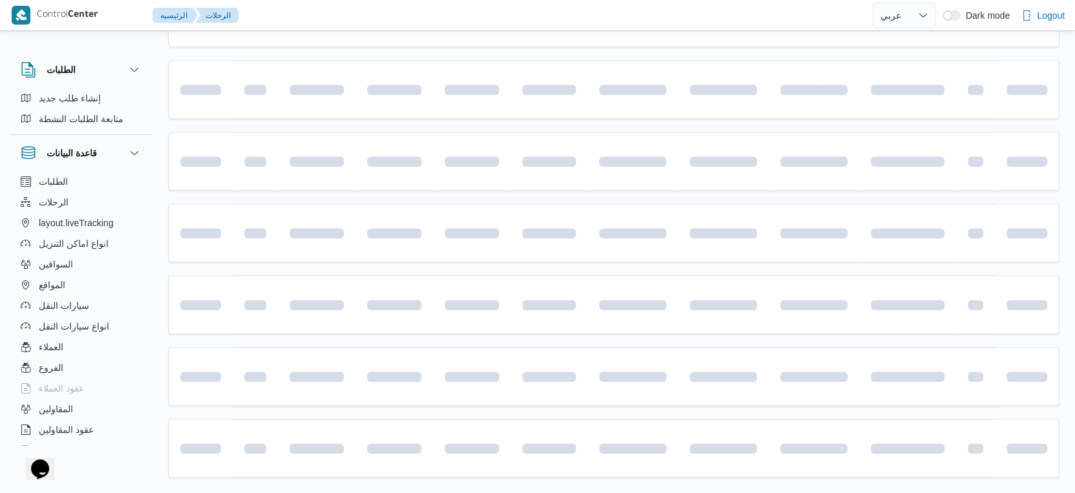
scroll to position [448, 0]
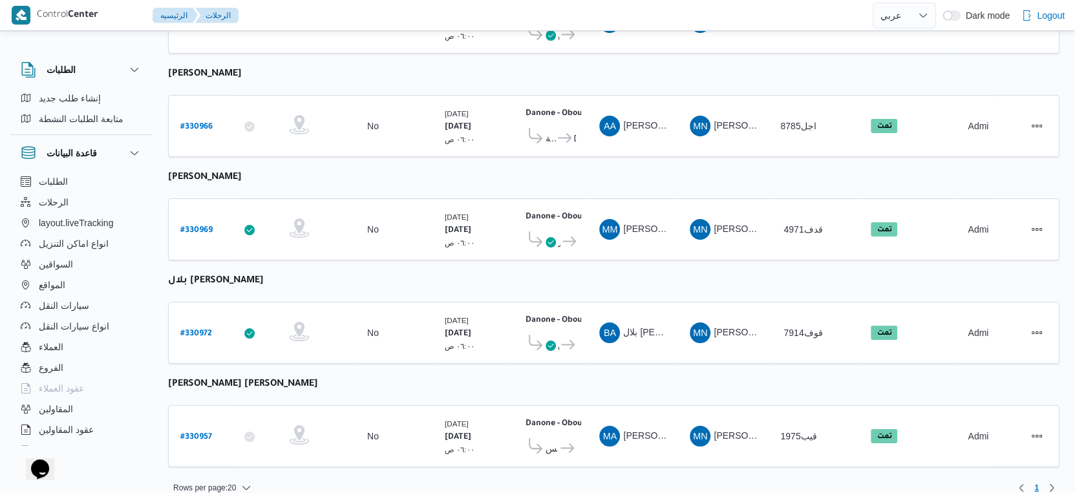
select select "ar"
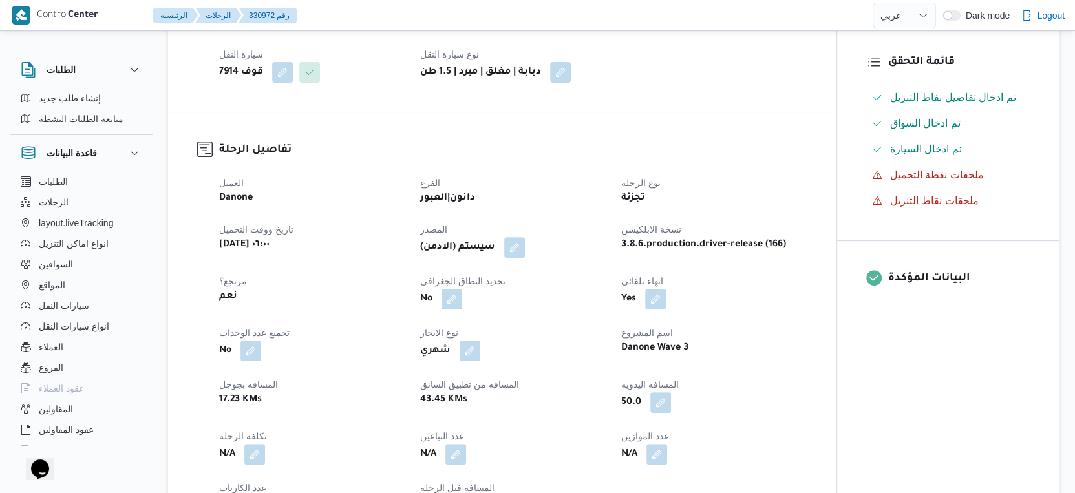
scroll to position [520, 0]
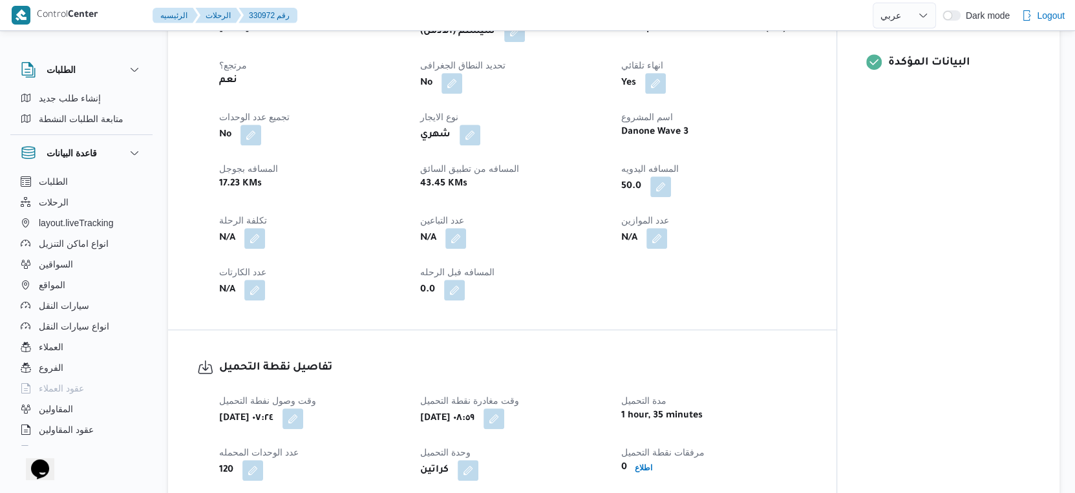
select select "ar"
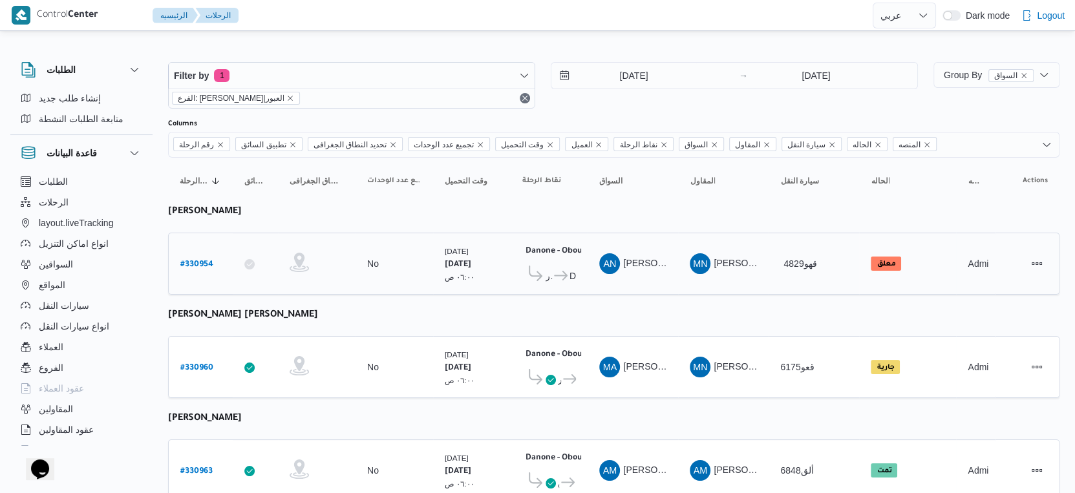
click at [201, 260] on b "# 330954" at bounding box center [196, 264] width 33 height 9
select select "ar"
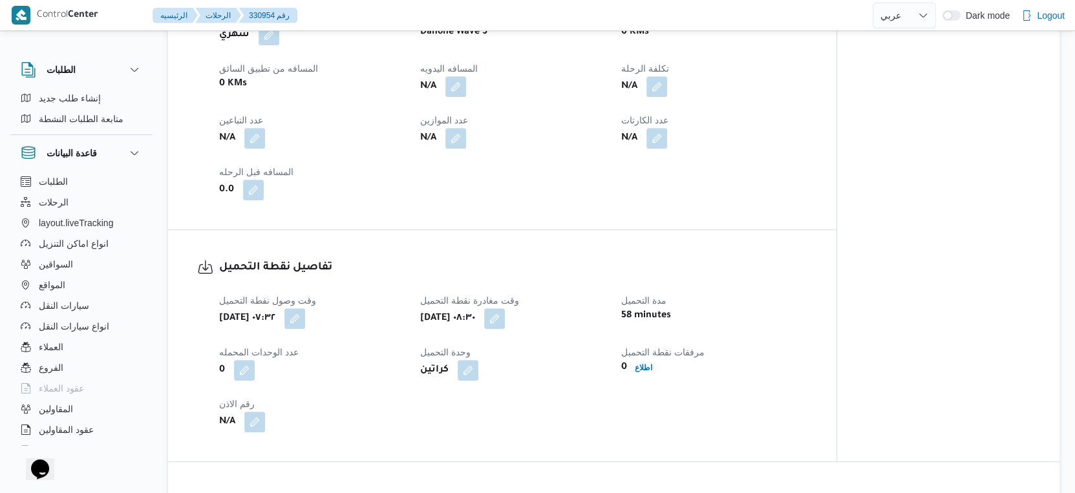
scroll to position [430, 0]
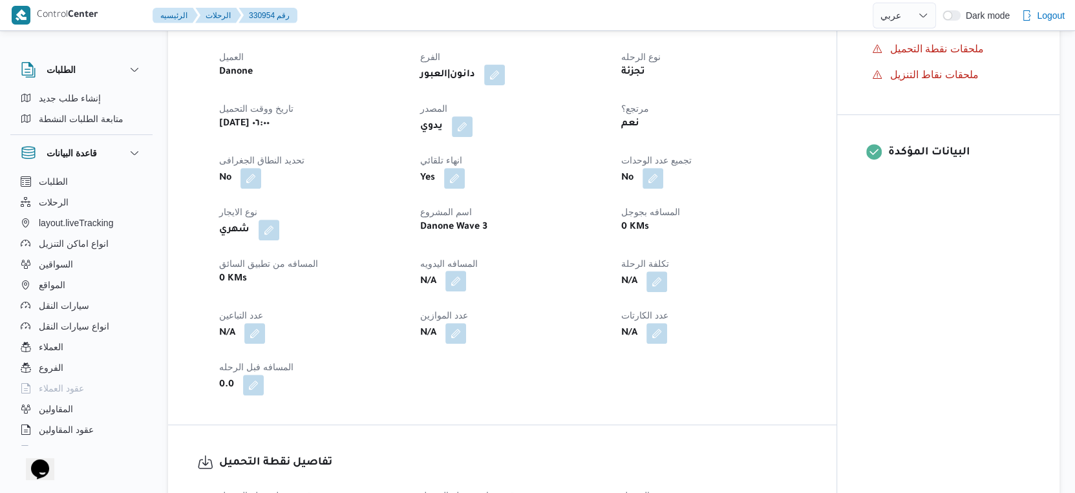
click at [452, 291] on button "button" at bounding box center [455, 281] width 21 height 21
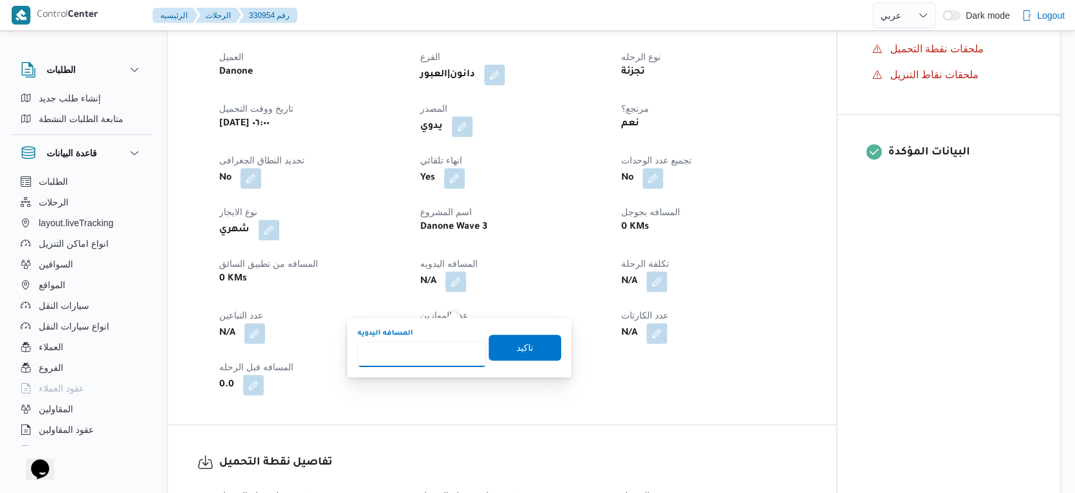
click at [425, 341] on input "المسافه اليدويه" at bounding box center [421, 354] width 129 height 26
type input "47"
click at [514, 338] on span "تاكيد" at bounding box center [525, 347] width 72 height 26
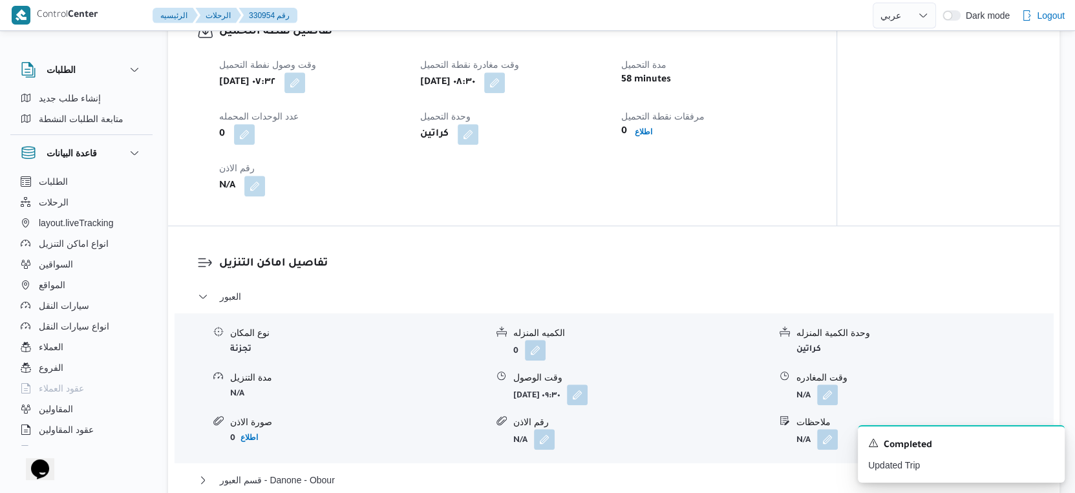
scroll to position [1005, 0]
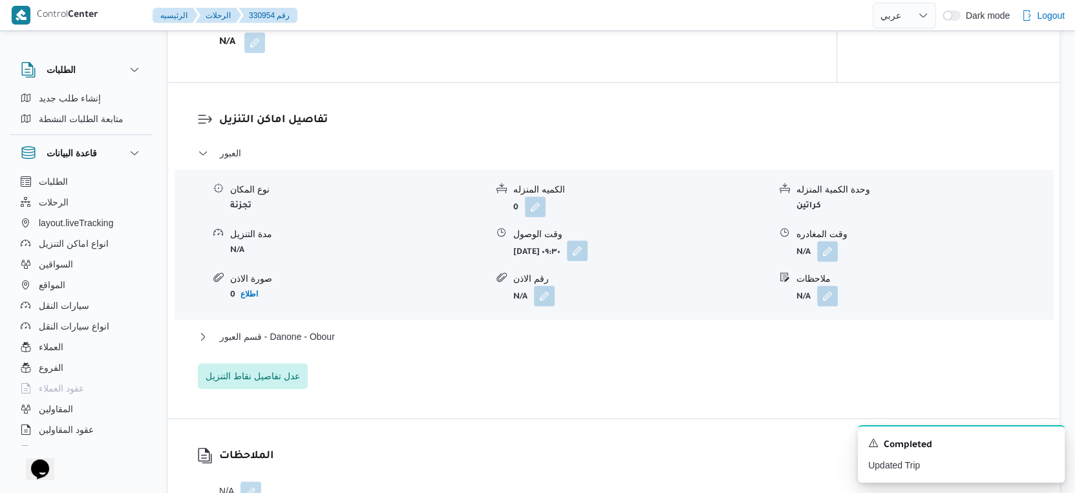
click at [587, 261] on button "button" at bounding box center [577, 250] width 21 height 21
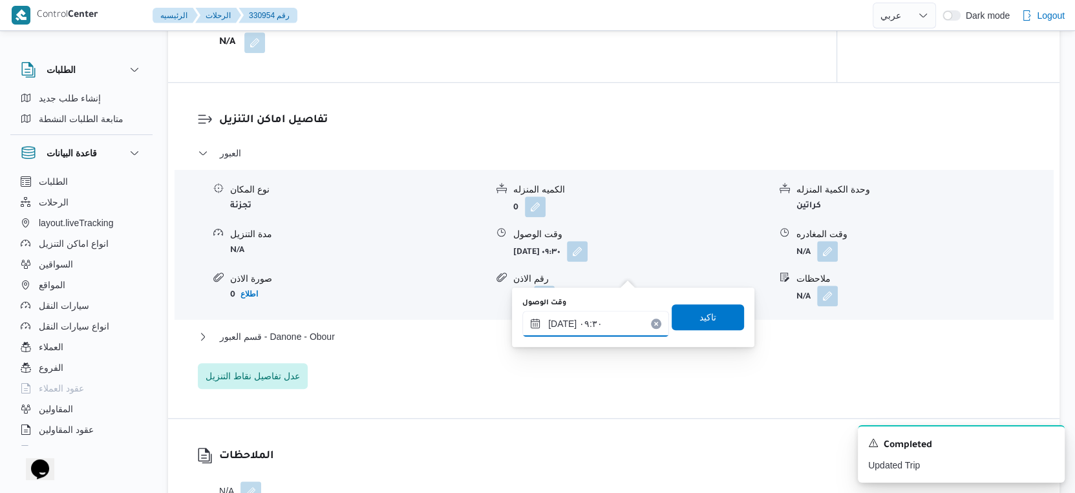
click at [596, 329] on input "١٧/٠٨/٢٠٢٥ ٠٩:٣٠" at bounding box center [595, 324] width 147 height 26
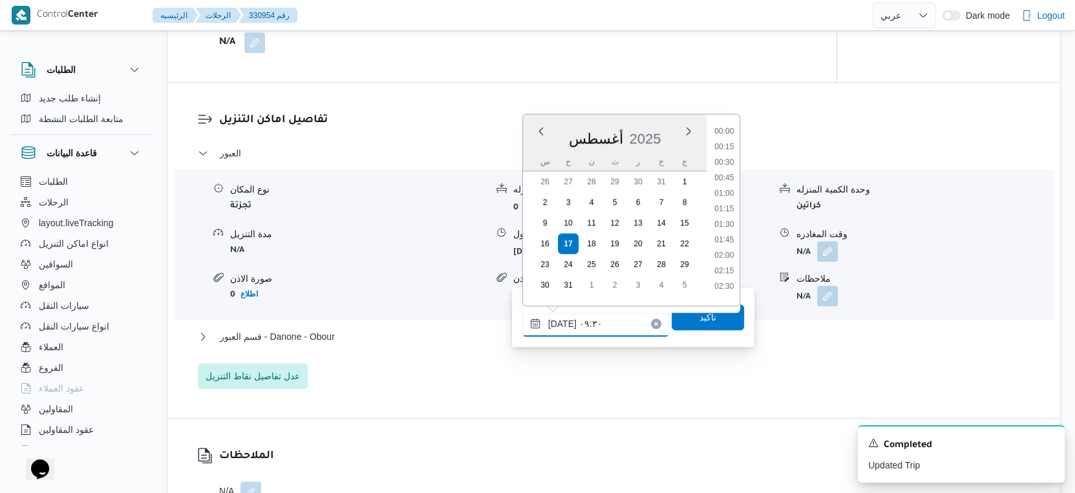
scroll to position [500, 0]
click at [723, 187] on li "09:00" at bounding box center [724, 189] width 30 height 13
type input "١٧/٠٨/٢٠٢٥ ٠٩:٠٠"
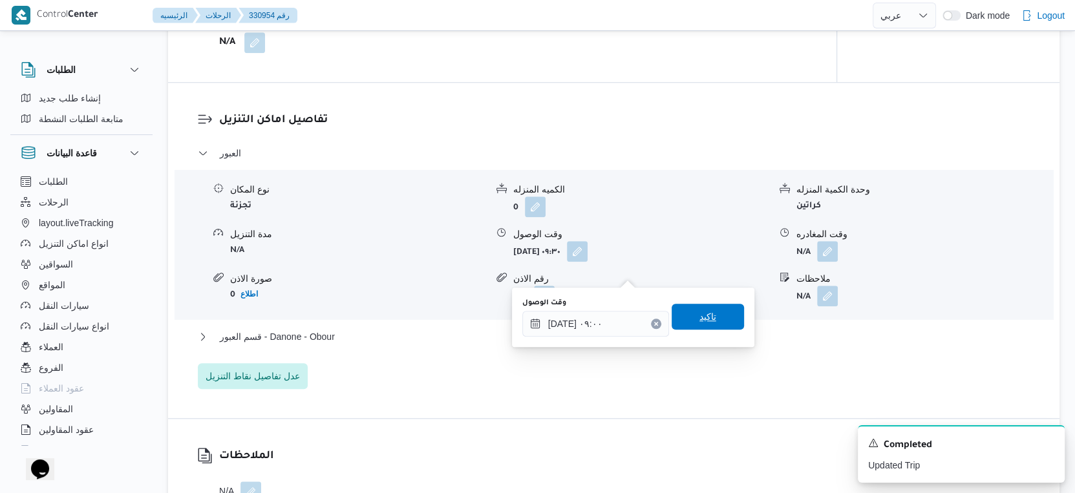
click at [702, 314] on span "تاكيد" at bounding box center [707, 317] width 17 height 16
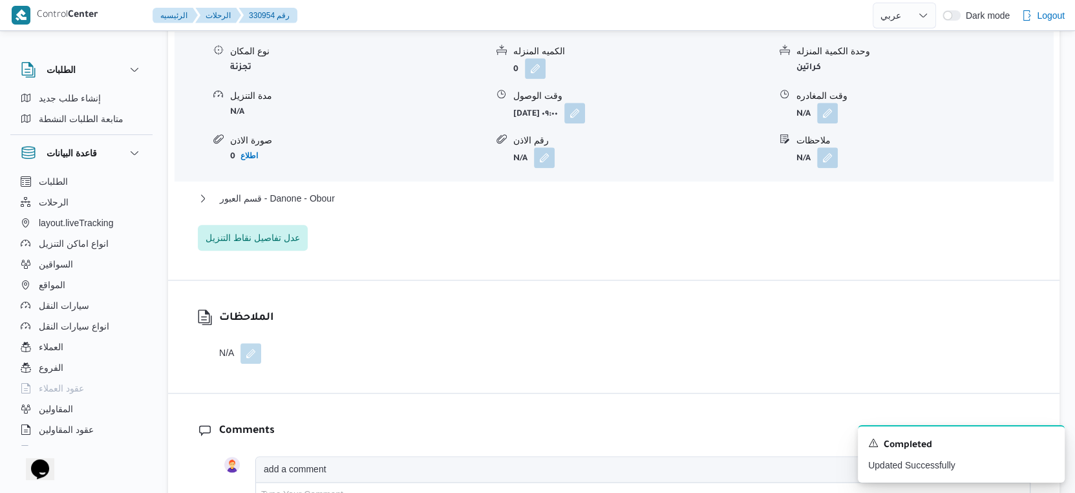
scroll to position [1148, 0]
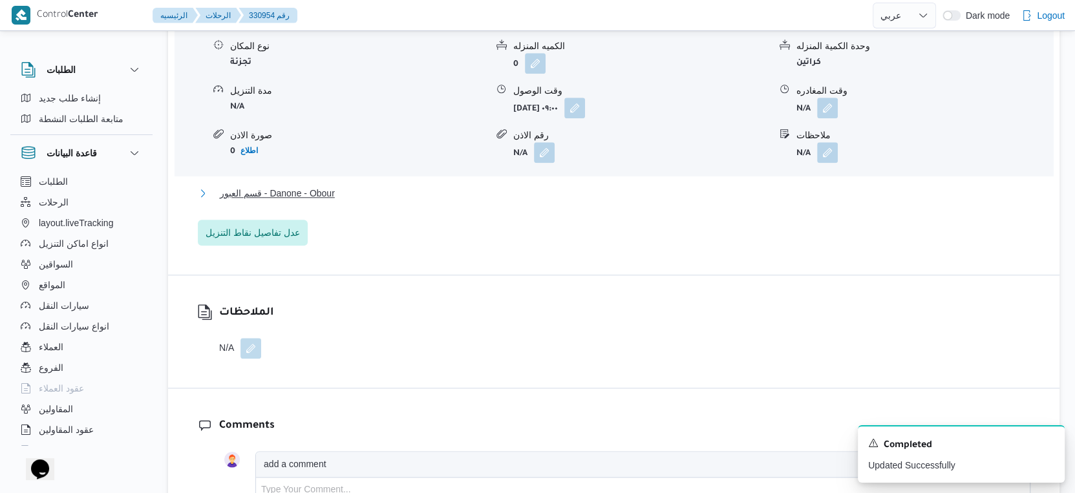
click at [363, 201] on button "قسم العبور - Danone - Obour" at bounding box center [614, 193] width 832 height 16
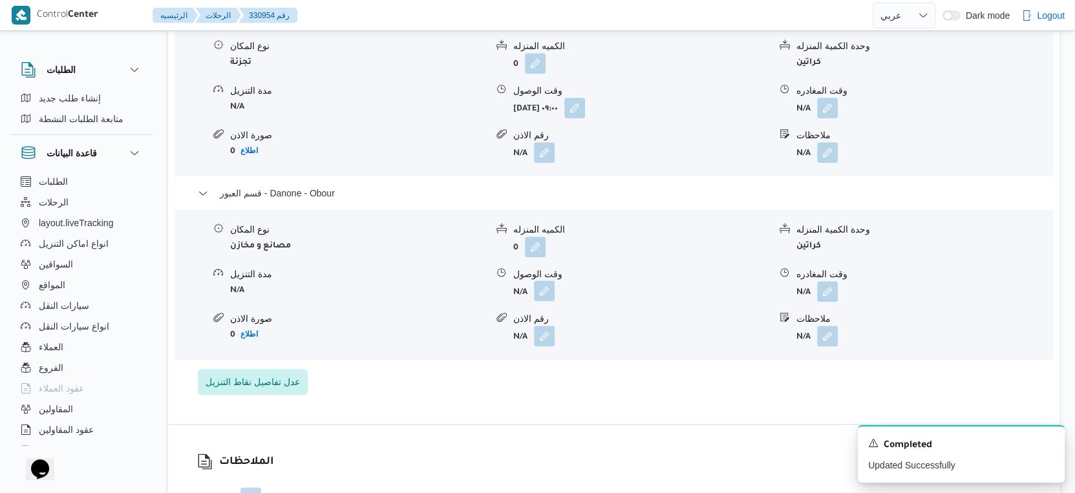
click at [535, 301] on button "button" at bounding box center [544, 290] width 21 height 21
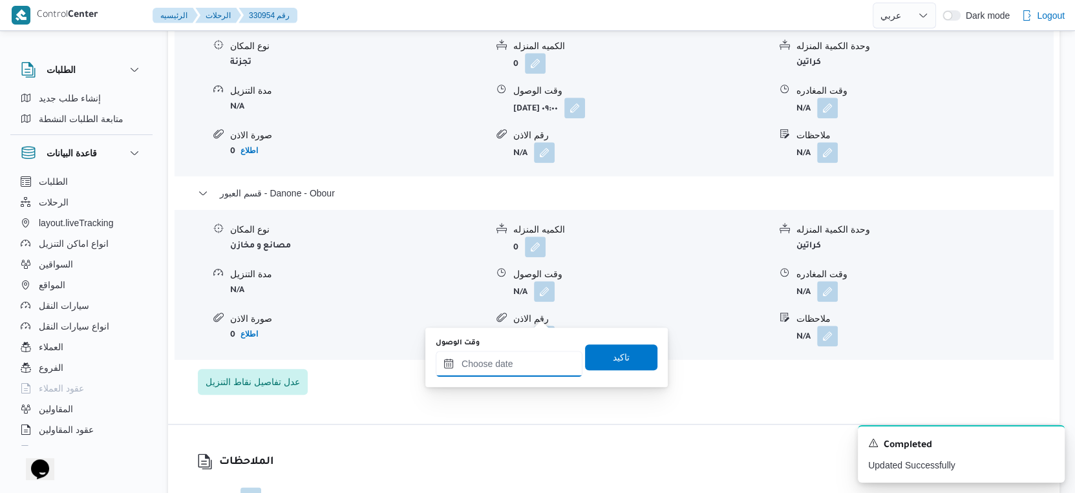
click at [531, 361] on input "وقت الوصول" at bounding box center [509, 364] width 147 height 26
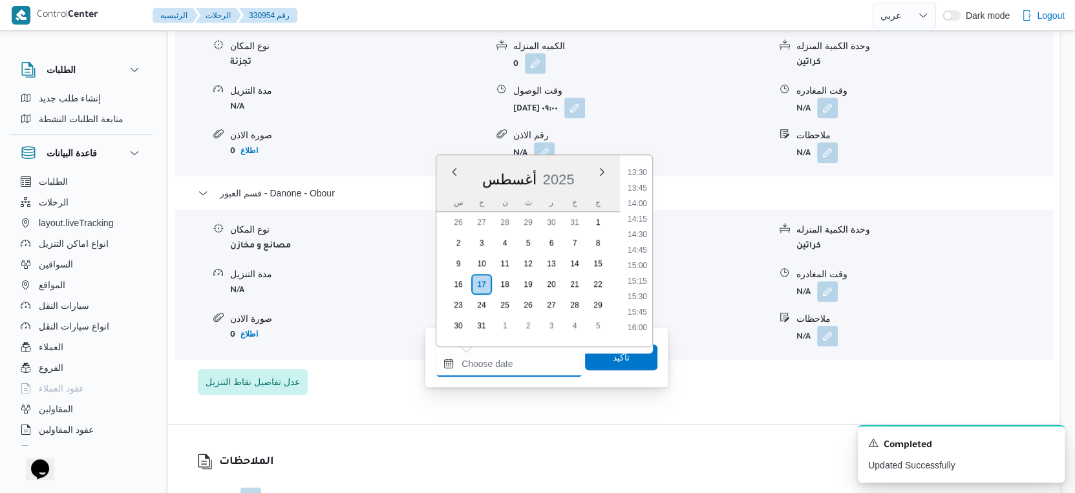
scroll to position [836, 0]
click at [646, 282] on li "15:15" at bounding box center [637, 281] width 30 height 13
type input "١٧/٠٨/٢٠٢٥ ١٥:١٥"
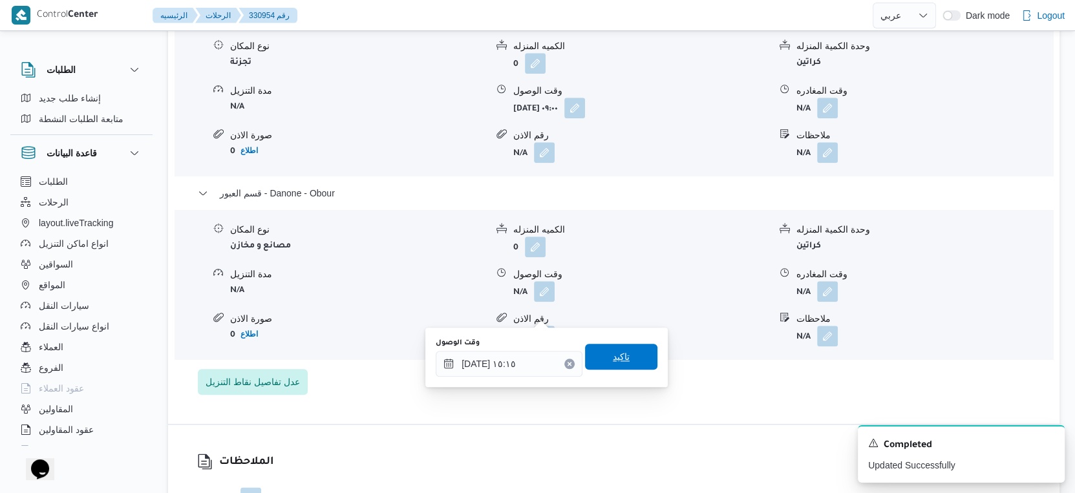
click at [636, 353] on span "تاكيد" at bounding box center [621, 357] width 72 height 26
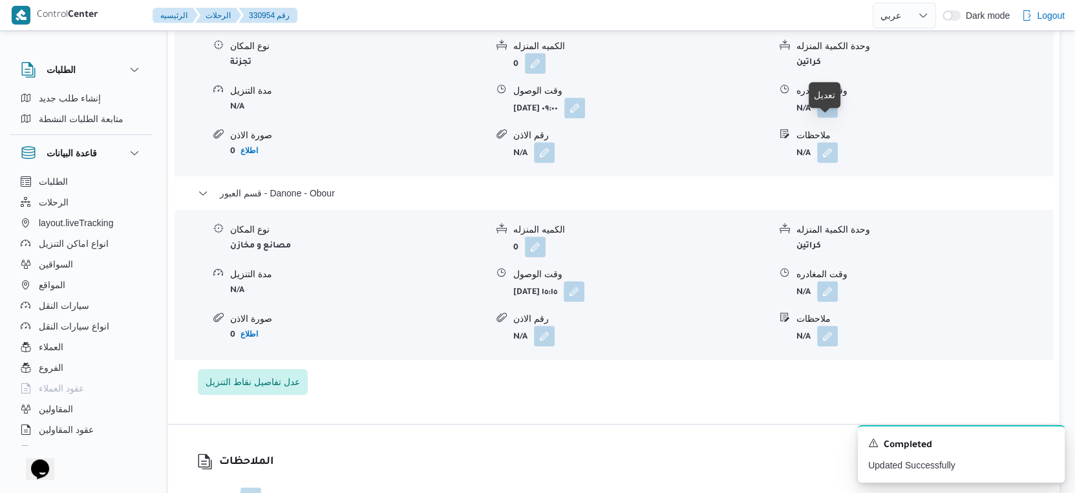
click at [835, 118] on button "button" at bounding box center [827, 107] width 21 height 21
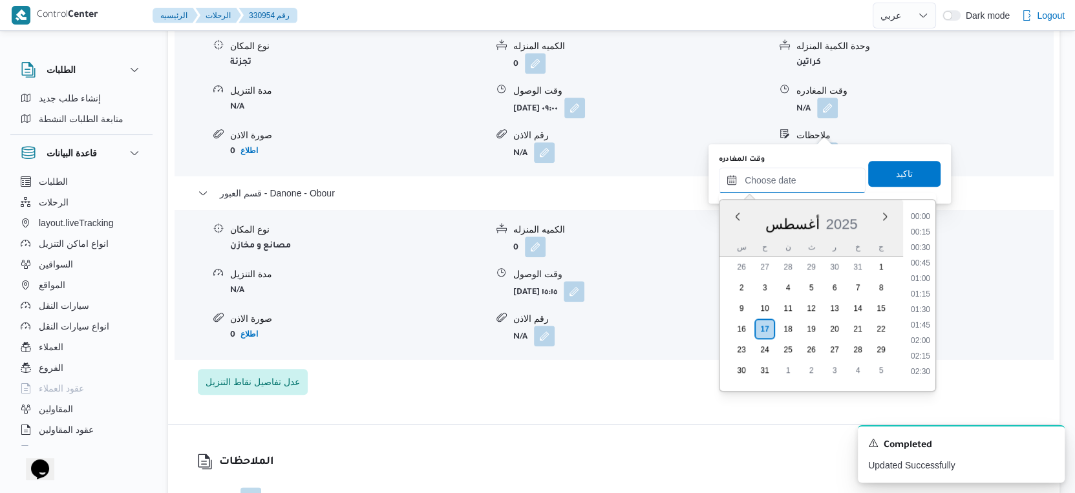
drag, startPoint x: 813, startPoint y: 174, endPoint x: 819, endPoint y: 191, distance: 18.4
click at [813, 174] on input "وقت المغادره" at bounding box center [792, 180] width 147 height 26
click at [921, 306] on li "15:00" at bounding box center [920, 310] width 30 height 13
type input "١٧/٠٨/٢٠٢٥ ١٥:٠٠"
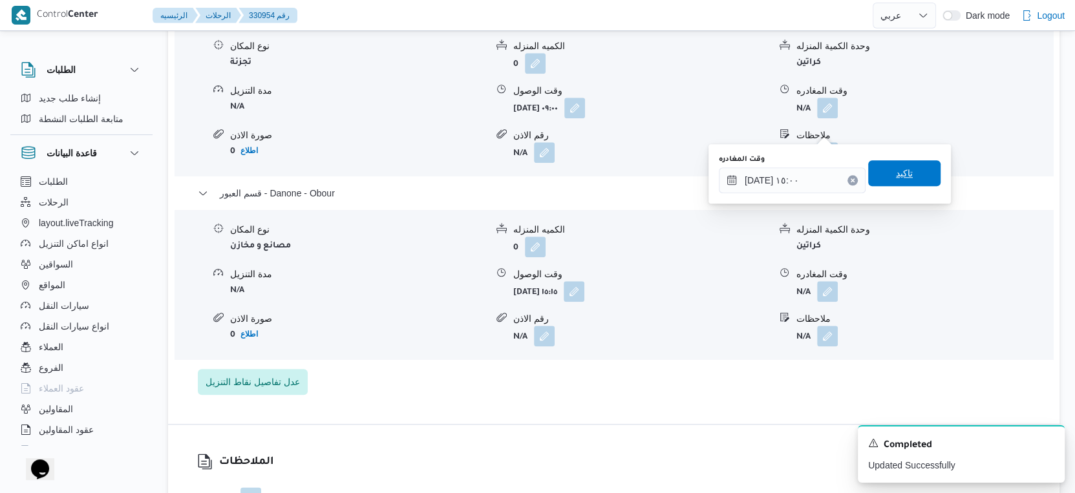
click at [905, 174] on span "تاكيد" at bounding box center [904, 173] width 72 height 26
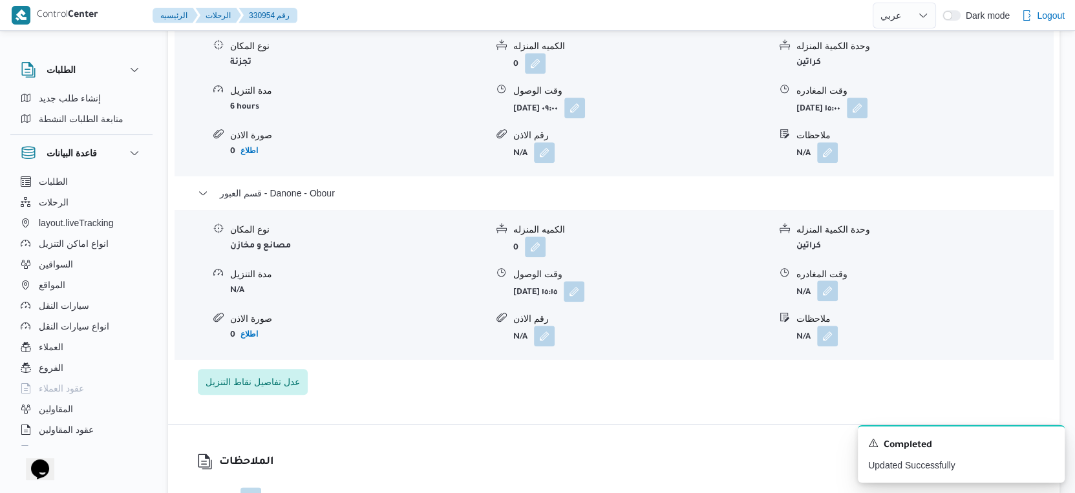
click at [830, 301] on button "button" at bounding box center [827, 290] width 21 height 21
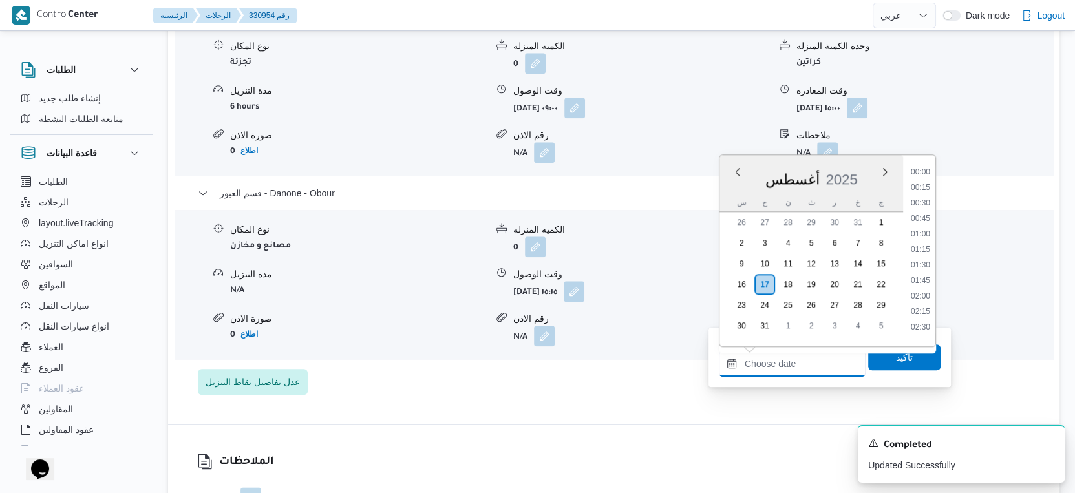
drag, startPoint x: 810, startPoint y: 363, endPoint x: 904, endPoint y: 311, distance: 107.9
click at [810, 363] on input "وقت المغادره" at bounding box center [792, 364] width 147 height 26
click at [923, 279] on li "15:15" at bounding box center [920, 281] width 30 height 13
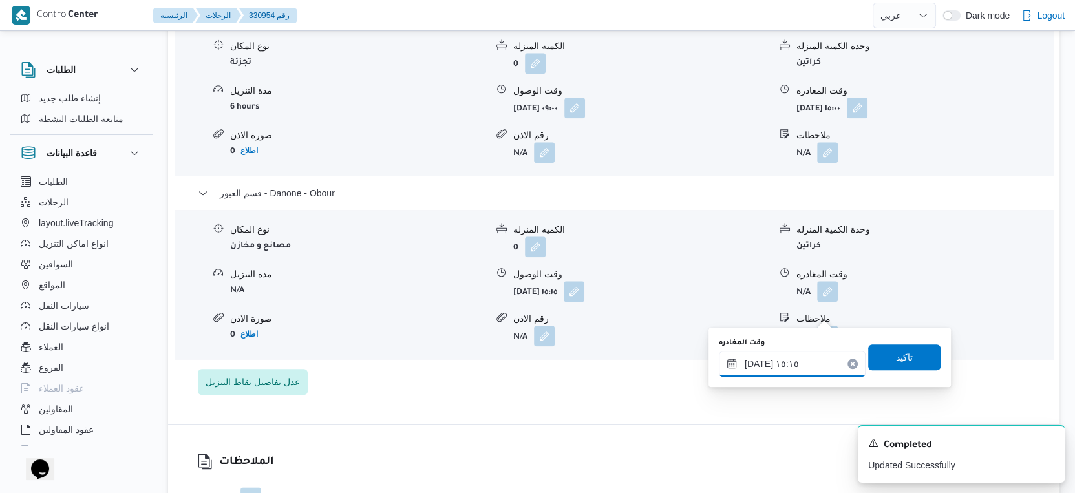
click at [753, 362] on input "١٧/٠٨/٢٠٢٥ ١٥:١٥" at bounding box center [792, 364] width 147 height 26
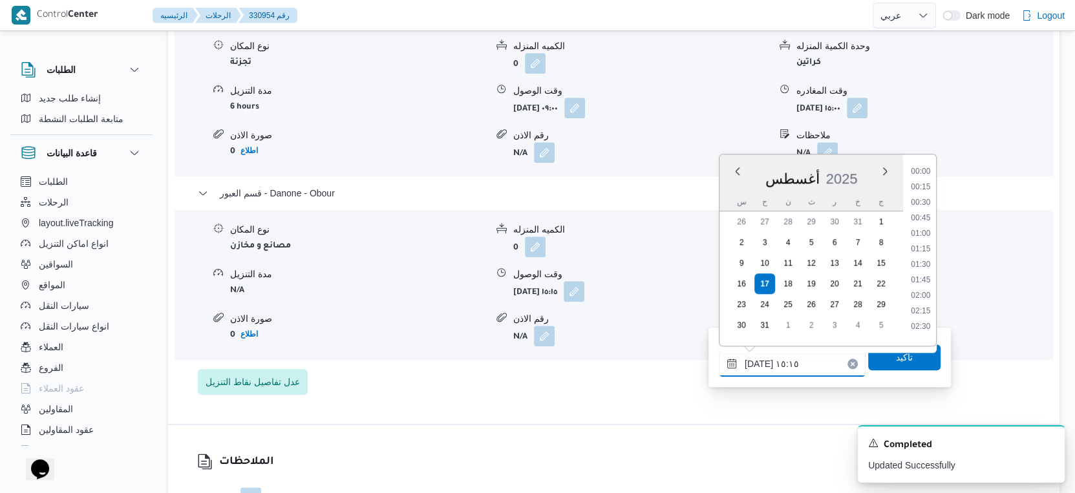
click at [753, 362] on input "١٧/٠٨/٢٠٢٥ ١٥:١٥" at bounding box center [792, 364] width 147 height 26
type input "١٧/٠٨/٢٠٢٥ ١٥:٤٠"
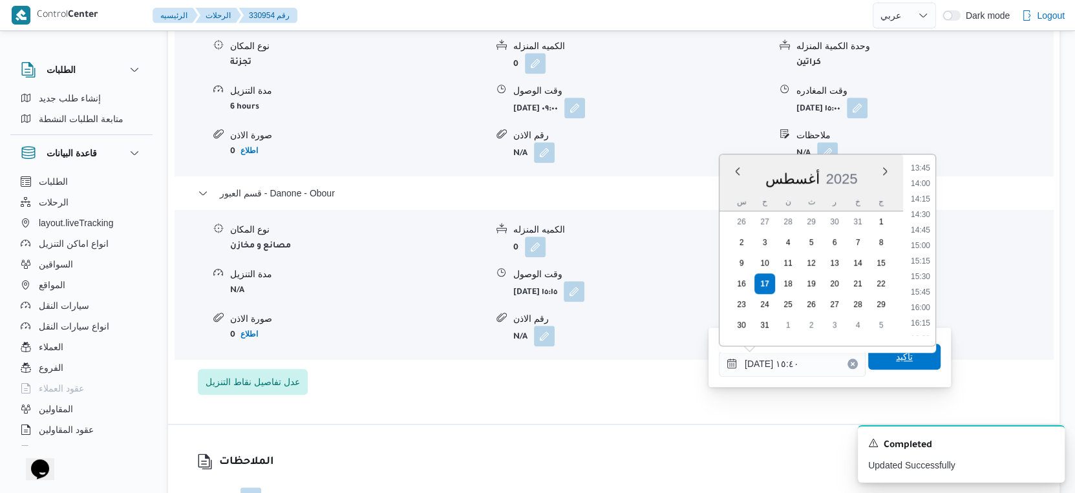
click at [883, 362] on span "تاكيد" at bounding box center [904, 357] width 72 height 26
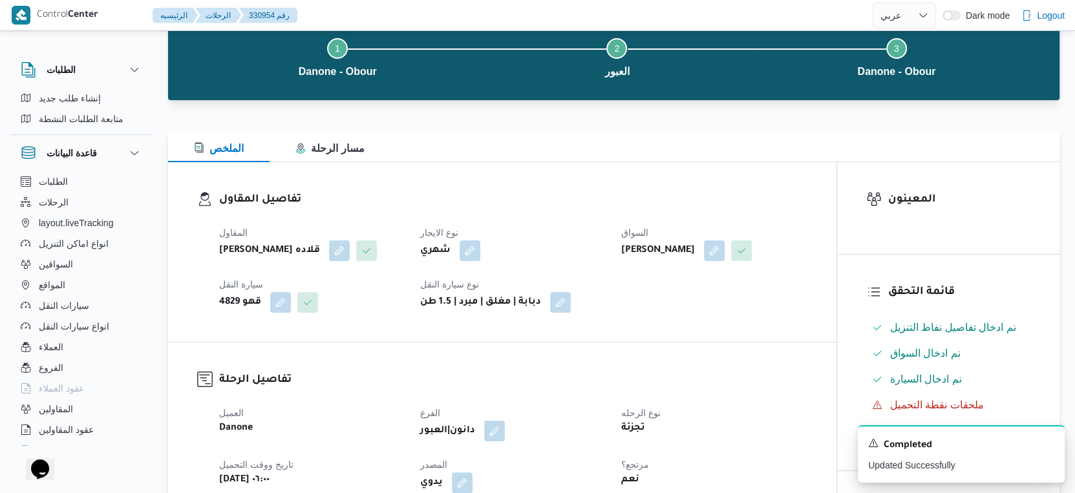
scroll to position [0, 0]
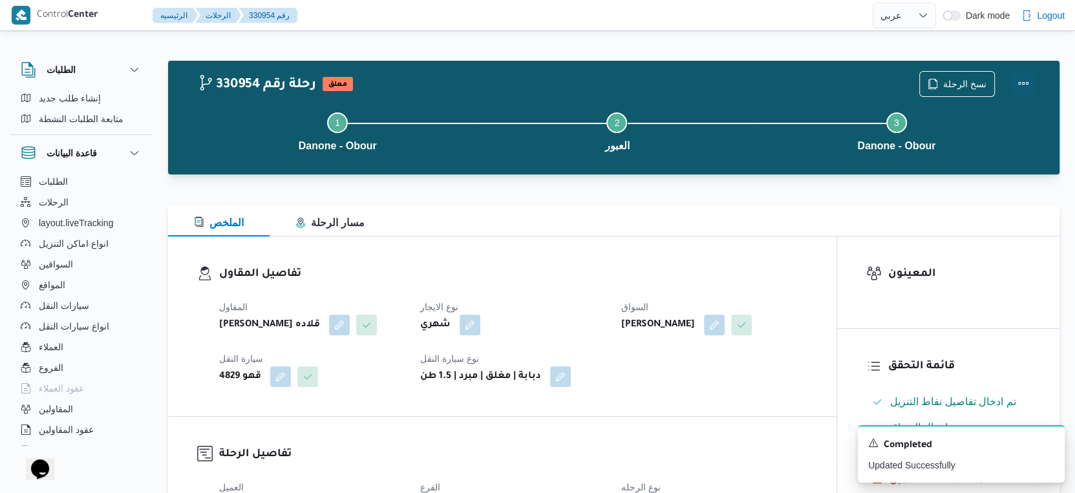
click at [1021, 81] on button "Actions" at bounding box center [1023, 83] width 26 height 26
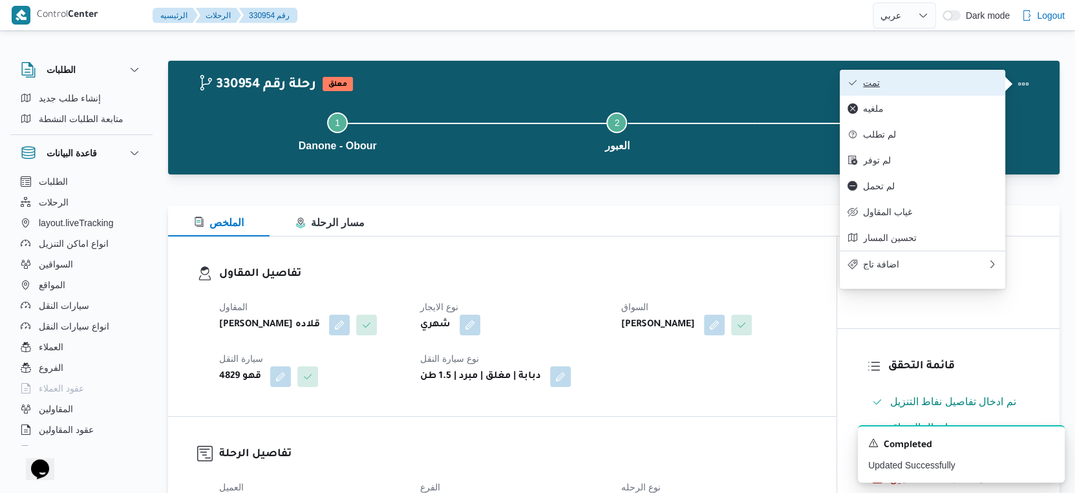
click at [929, 76] on button "تمت" at bounding box center [921, 83] width 165 height 26
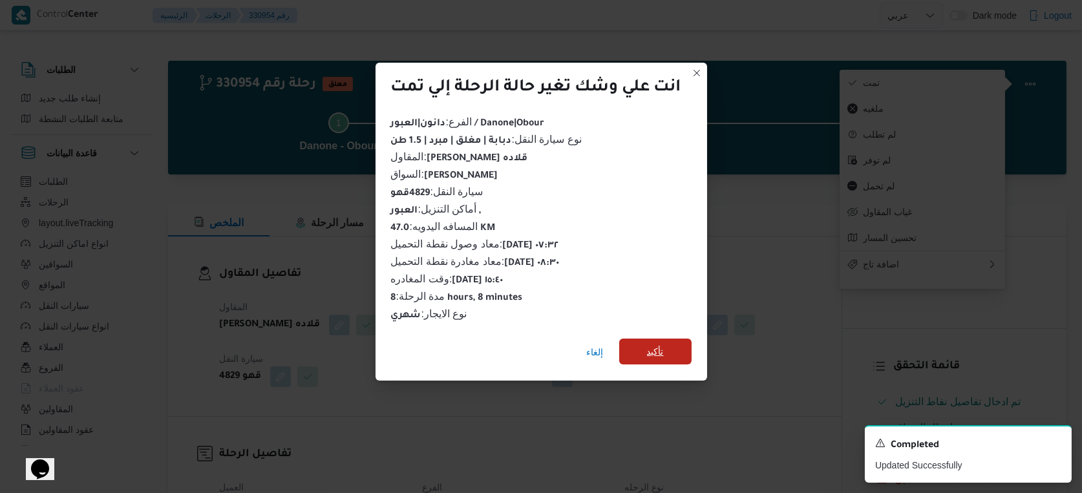
click at [653, 349] on span "تأكيد" at bounding box center [655, 352] width 17 height 16
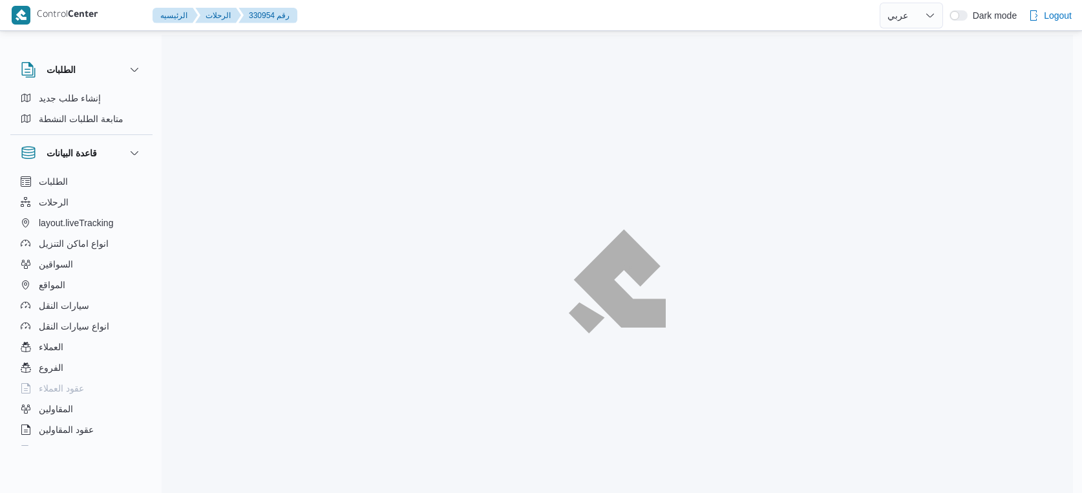
select select "ar"
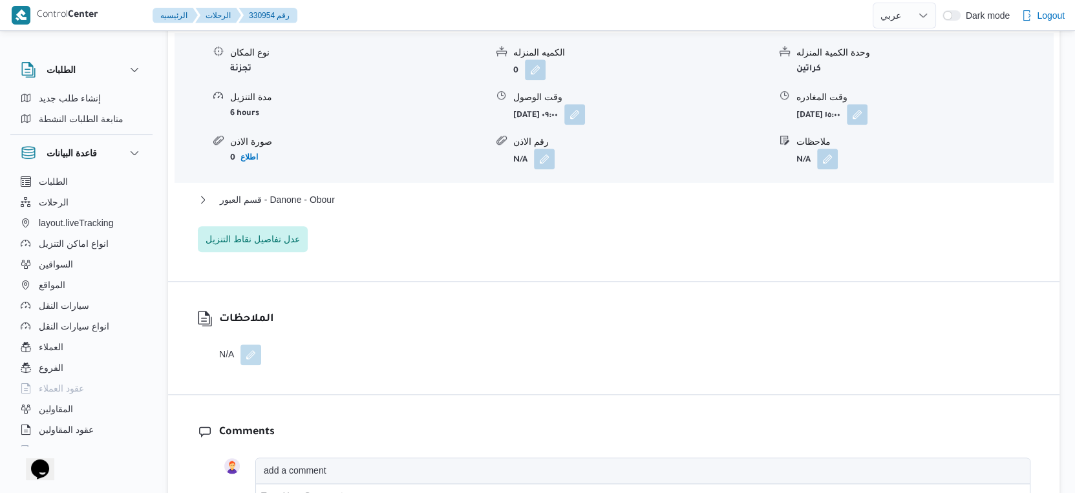
scroll to position [1148, 0]
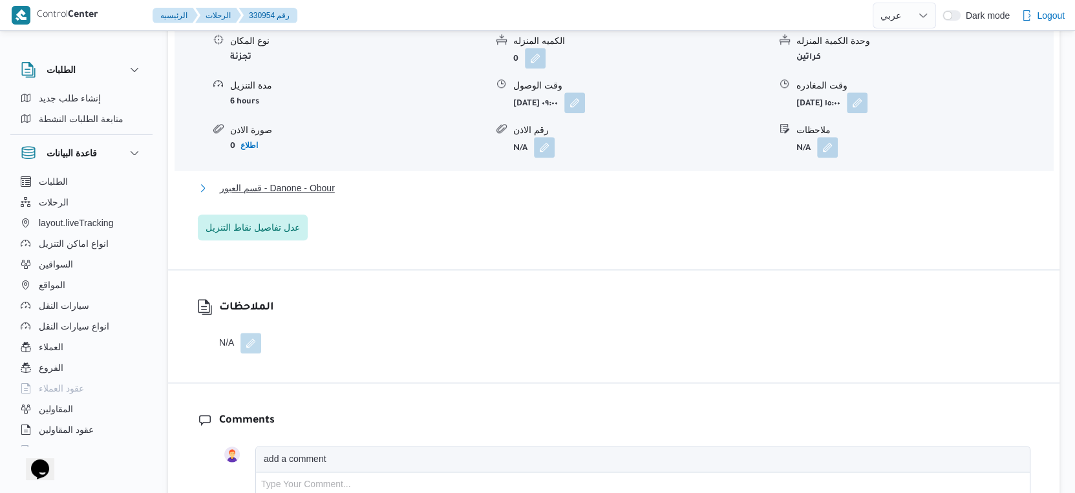
click at [331, 196] on span "قسم العبور - Danone - Obour" at bounding box center [277, 188] width 115 height 16
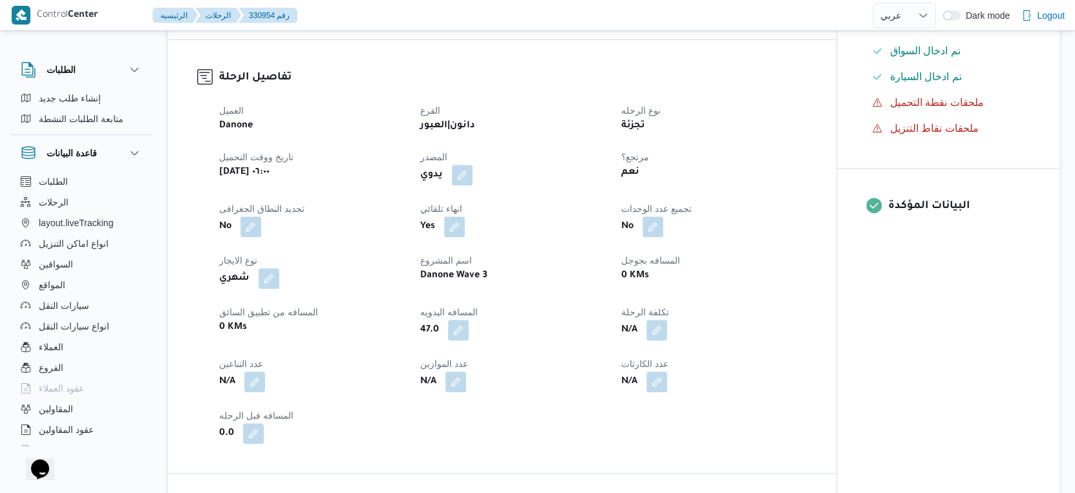
scroll to position [359, 0]
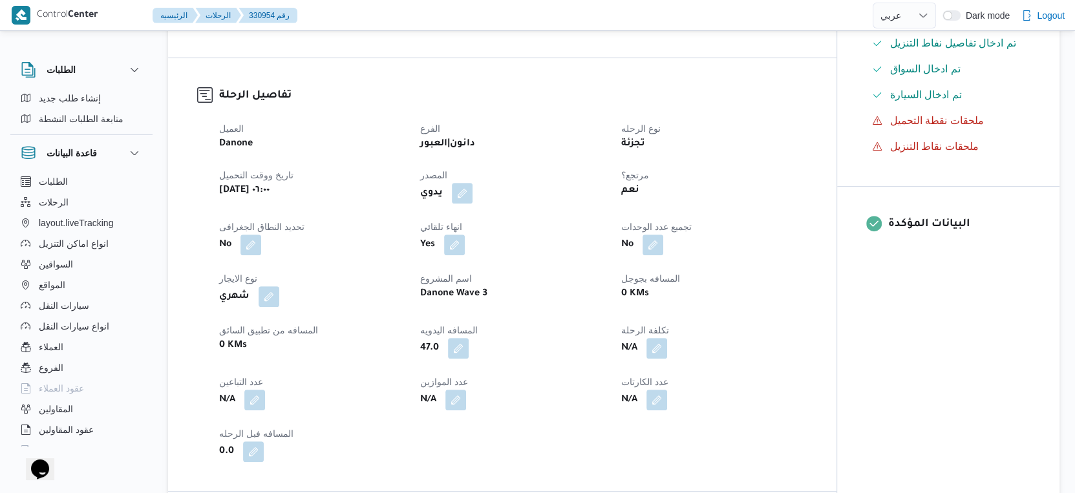
select select "ar"
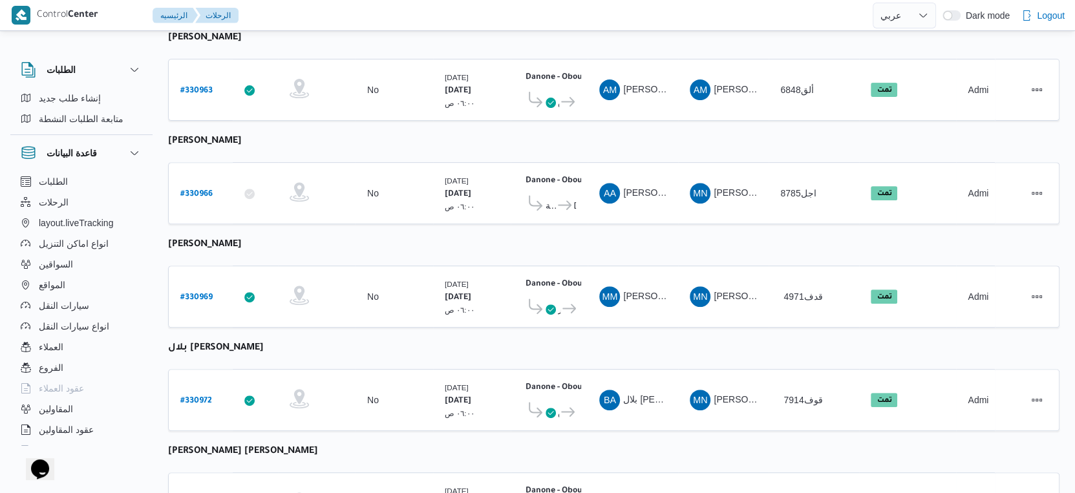
scroll to position [304, 0]
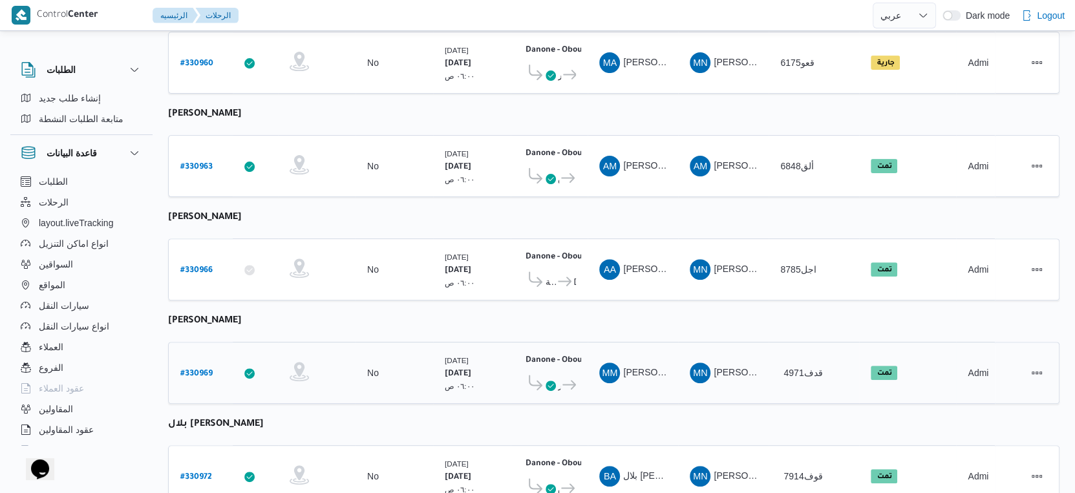
click at [205, 370] on b "# 330969" at bounding box center [196, 374] width 32 height 9
select select "ar"
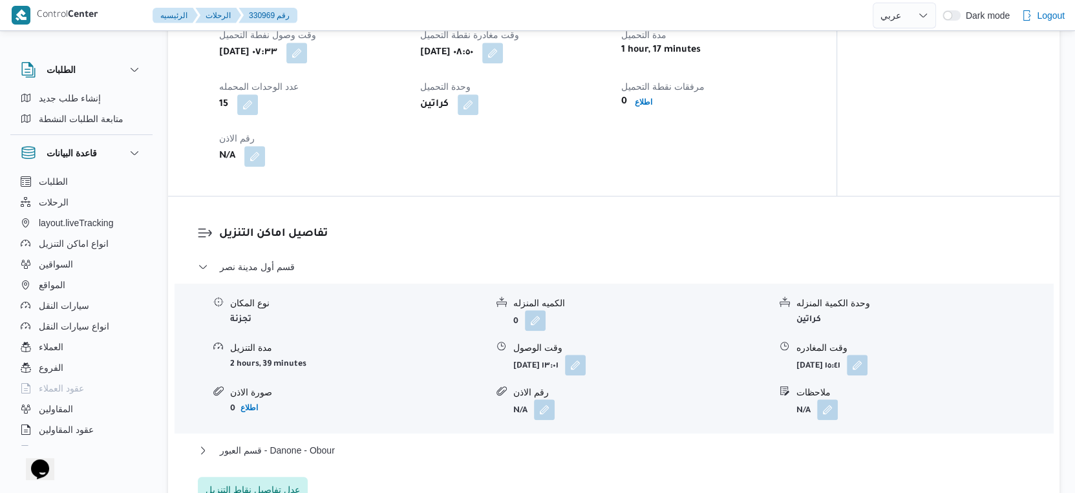
scroll to position [861, 0]
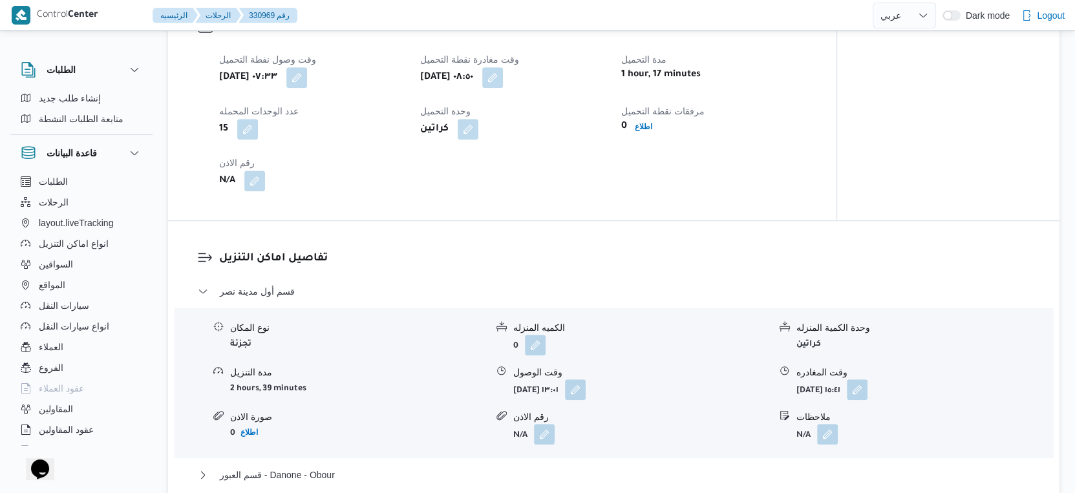
click at [830, 211] on div "تفاصيل نقطة التحميل وقت وصول نفطة التحميل [DATE] ٠٧:٣٣ وقت مغادرة نقطة التحميل …" at bounding box center [502, 104] width 668 height 231
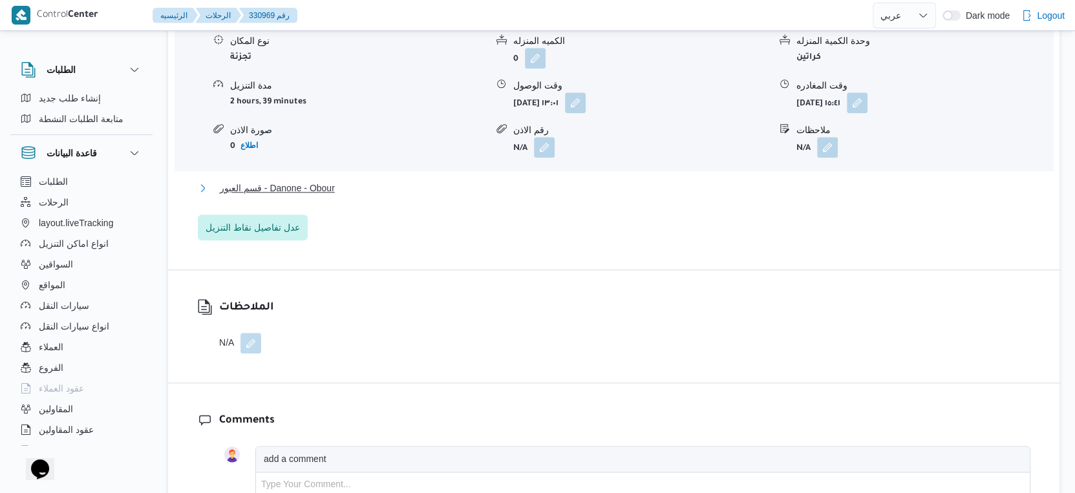
click at [346, 187] on button "قسم العبور - Danone - Obour" at bounding box center [614, 188] width 832 height 16
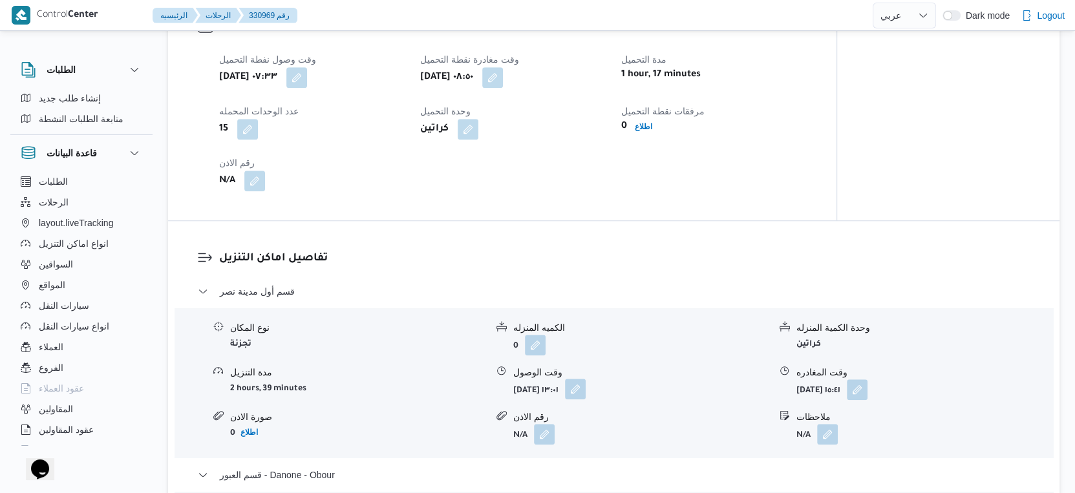
click at [585, 385] on button "button" at bounding box center [575, 389] width 21 height 21
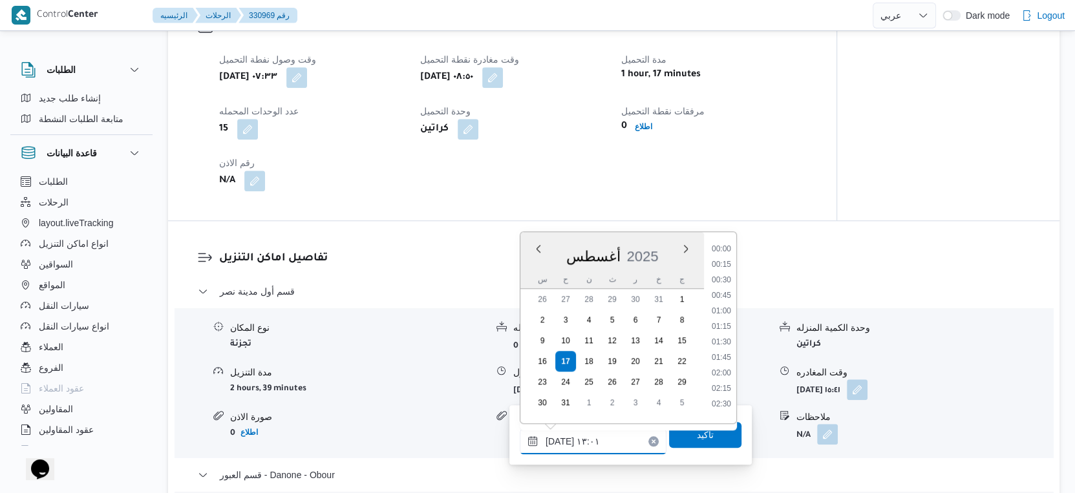
click at [586, 450] on input "[DATE] ١٣:٠١" at bounding box center [593, 441] width 147 height 26
click at [727, 334] on li "09:30" at bounding box center [721, 336] width 30 height 13
type input "[DATE] ٠٩:٣٠"
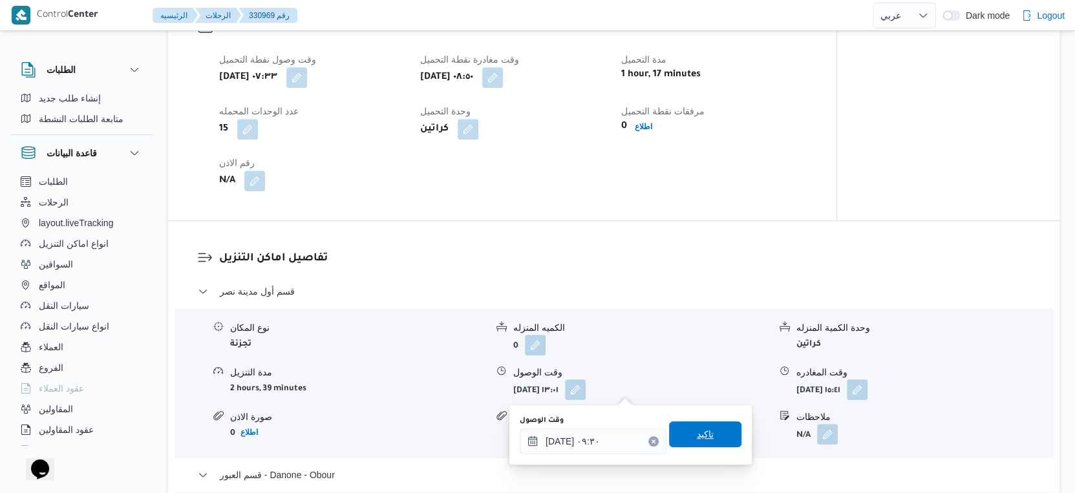
click at [711, 437] on span "تاكيد" at bounding box center [705, 434] width 72 height 26
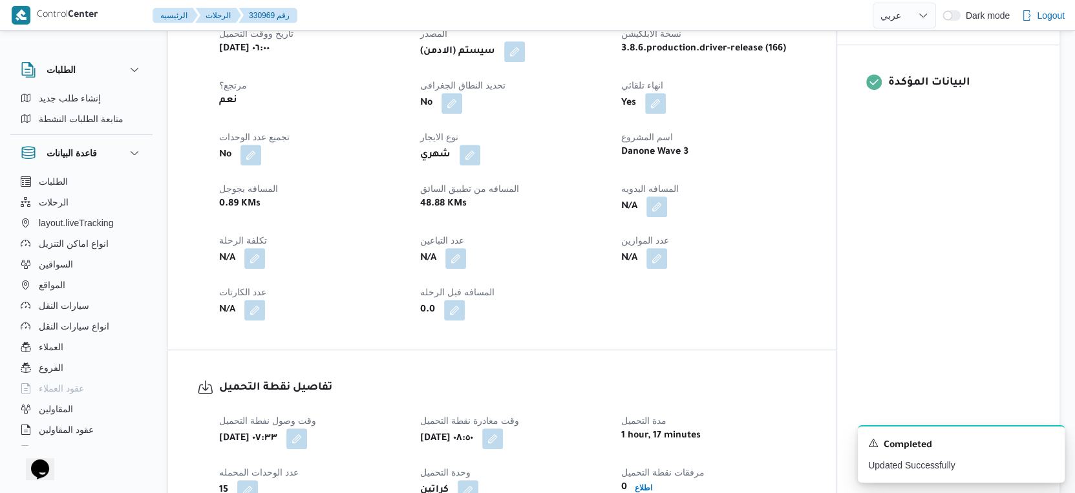
scroll to position [503, 0]
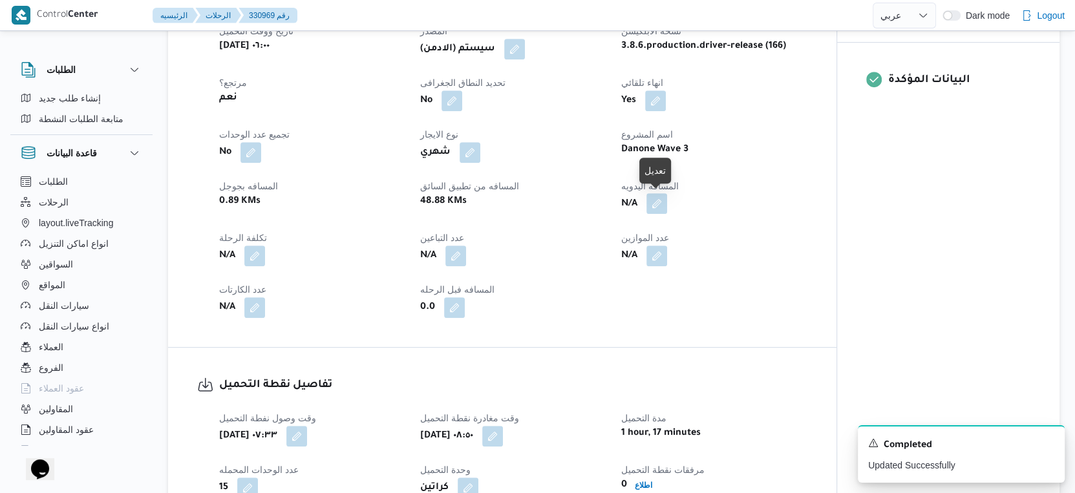
click at [662, 200] on button "button" at bounding box center [656, 203] width 21 height 21
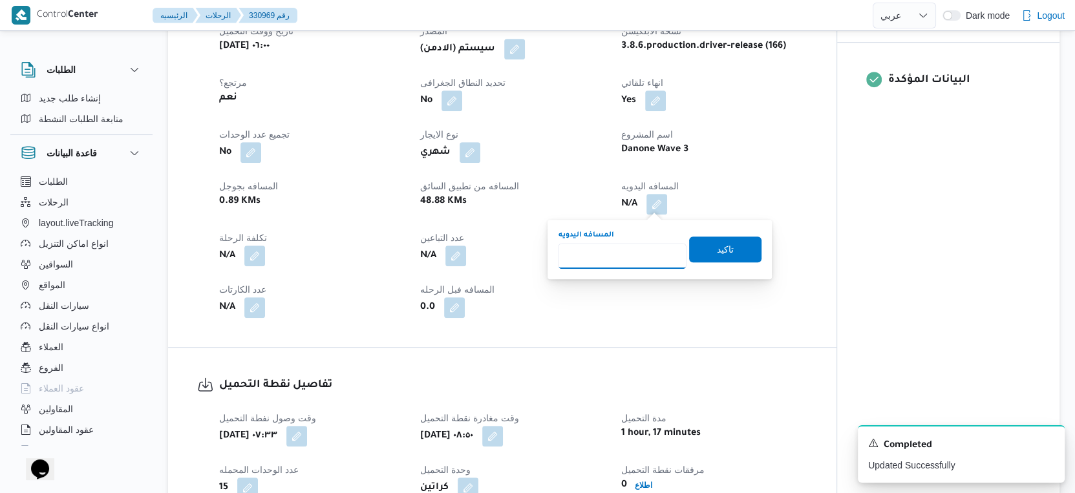
click at [611, 263] on input "المسافه اليدويه" at bounding box center [622, 256] width 129 height 26
type input "83"
click at [721, 251] on span "تاكيد" at bounding box center [725, 249] width 17 height 16
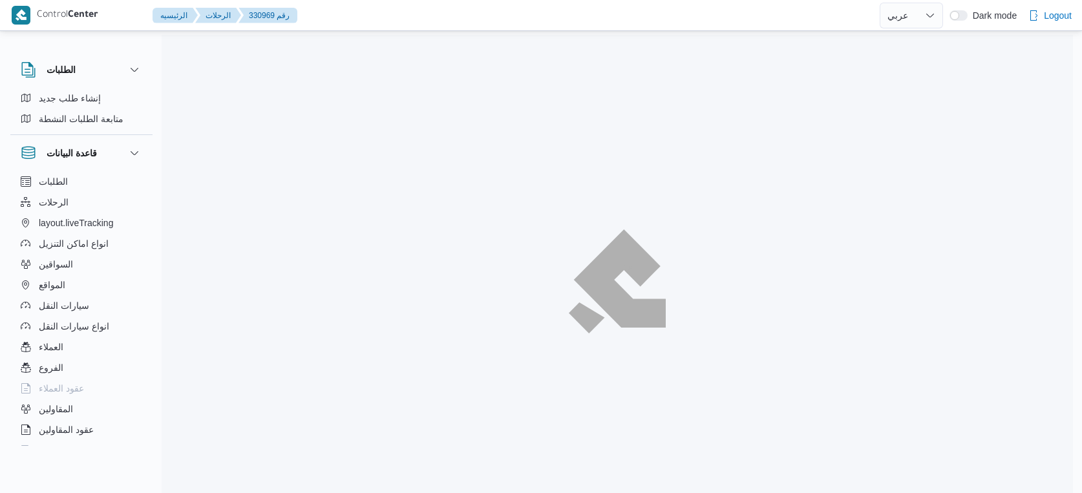
select select "ar"
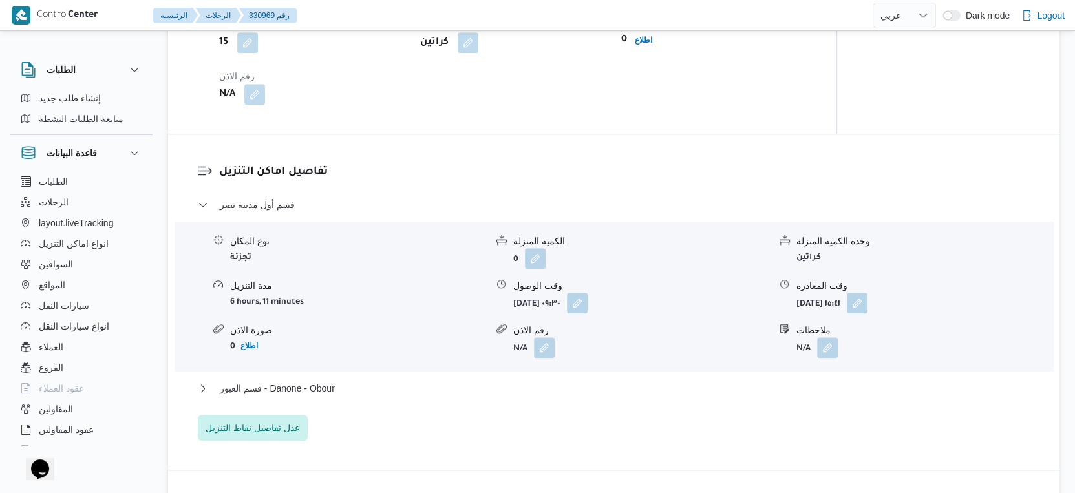
scroll to position [1077, 0]
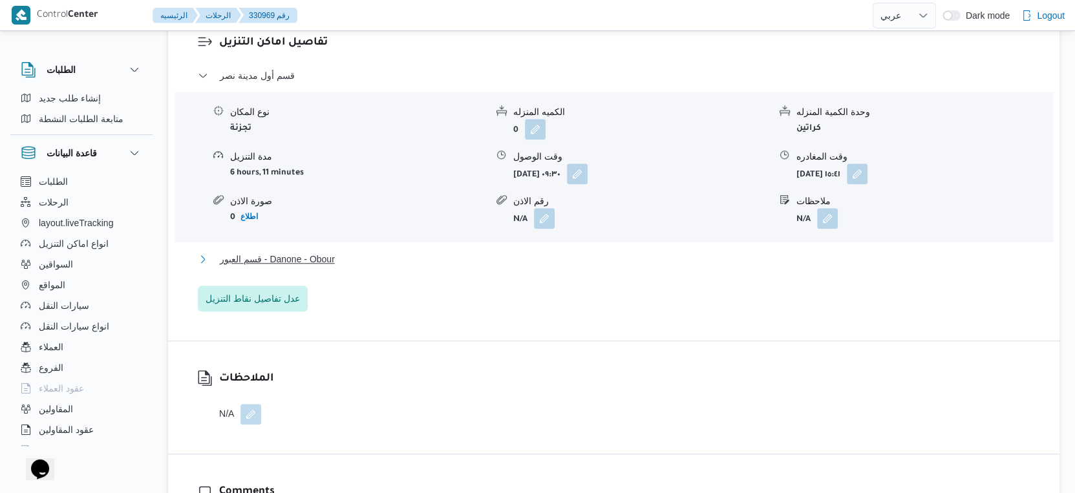
click at [370, 252] on button "قسم العبور - Danone - Obour" at bounding box center [614, 259] width 832 height 16
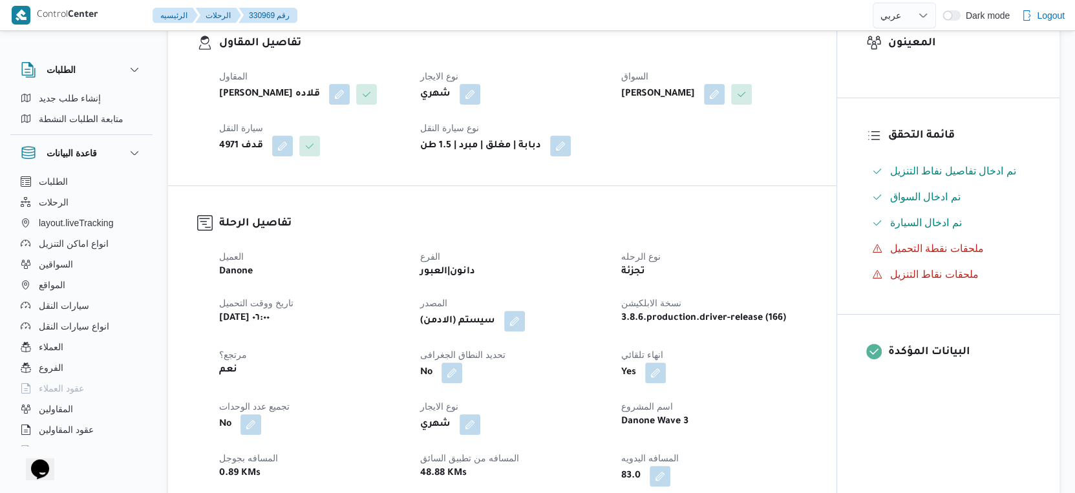
scroll to position [430, 0]
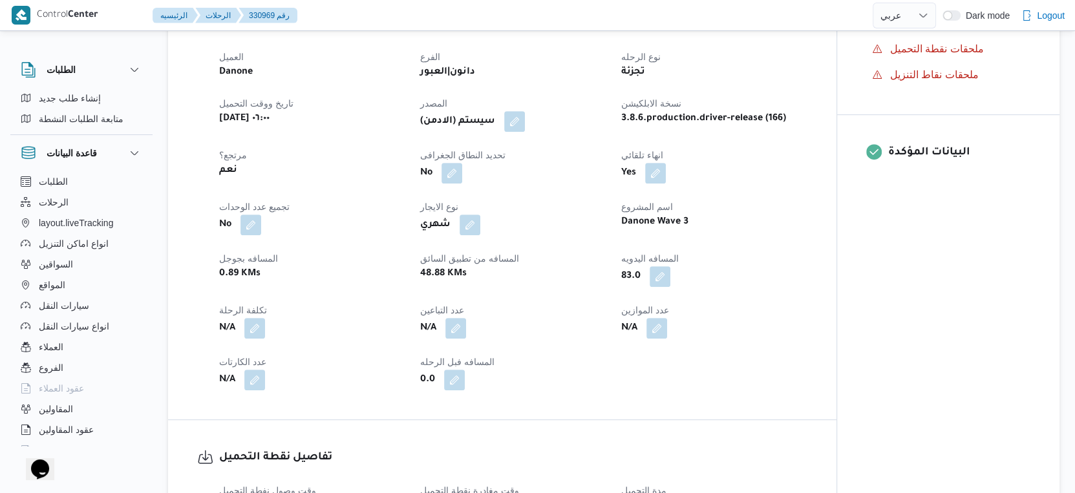
select select "ar"
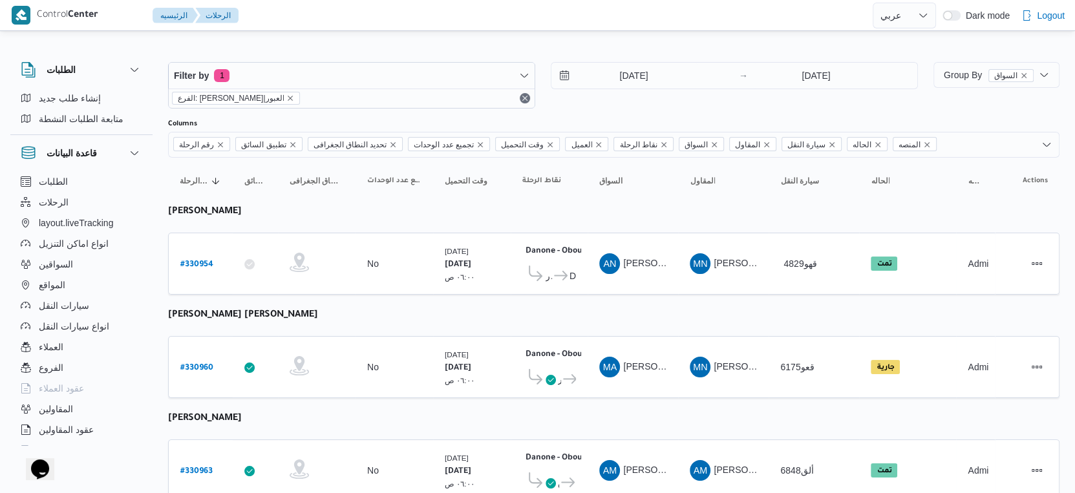
select select "ar"
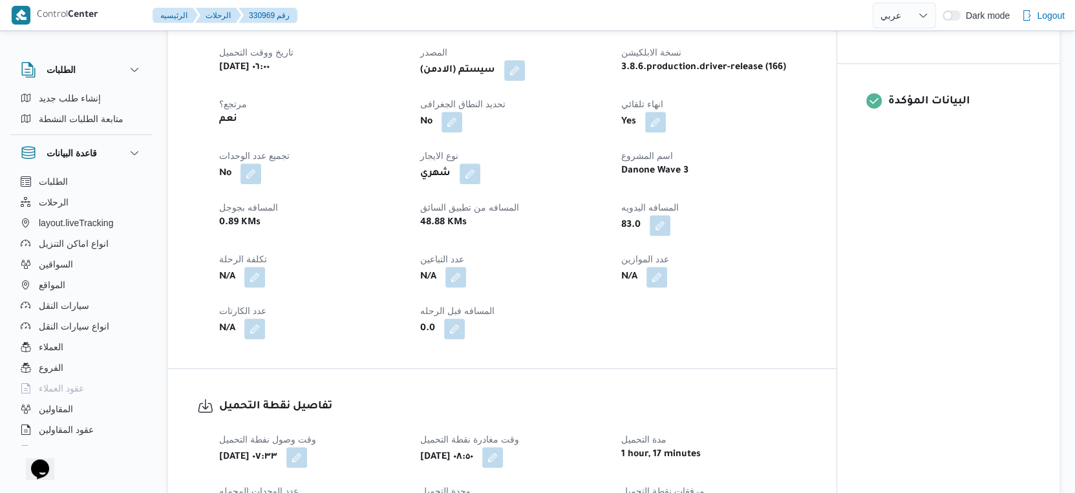
scroll to position [503, 0]
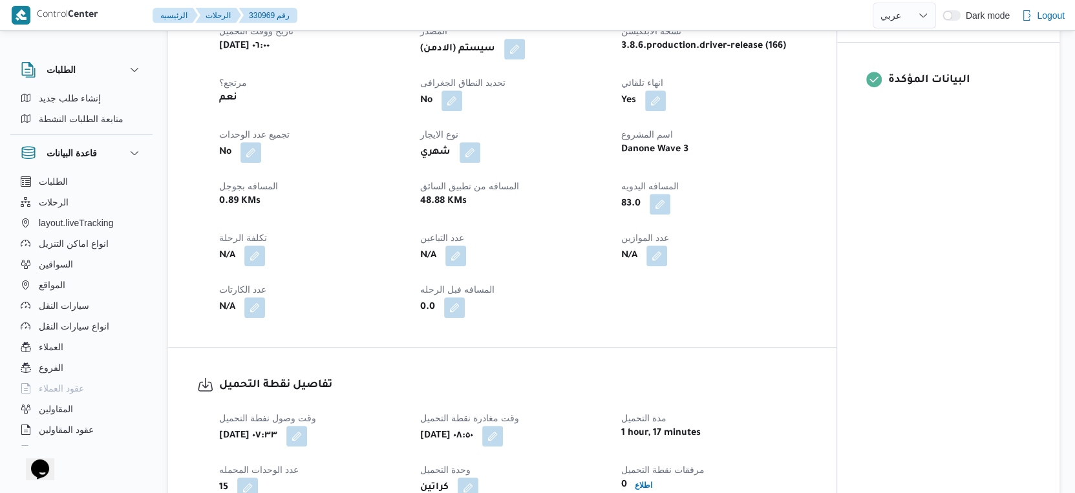
select select "ar"
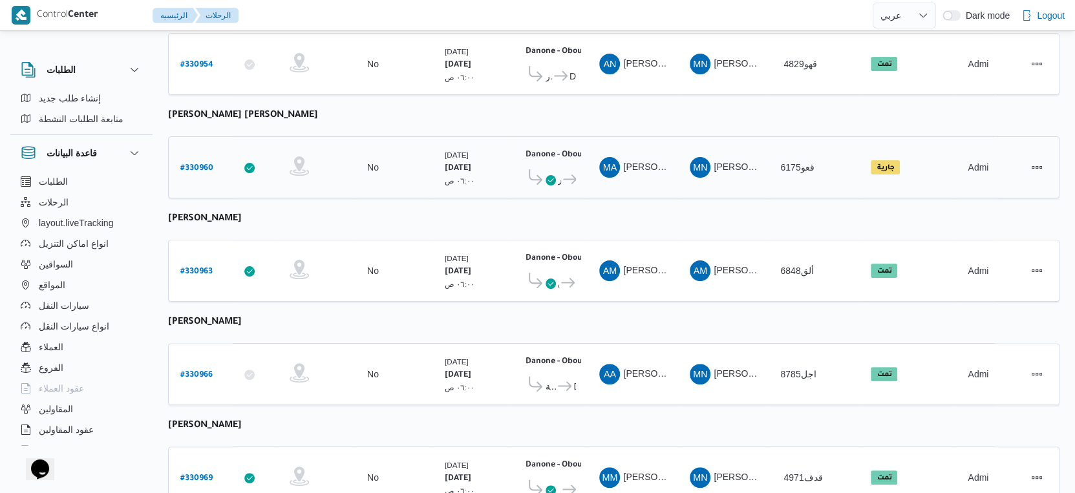
scroll to position [287, 0]
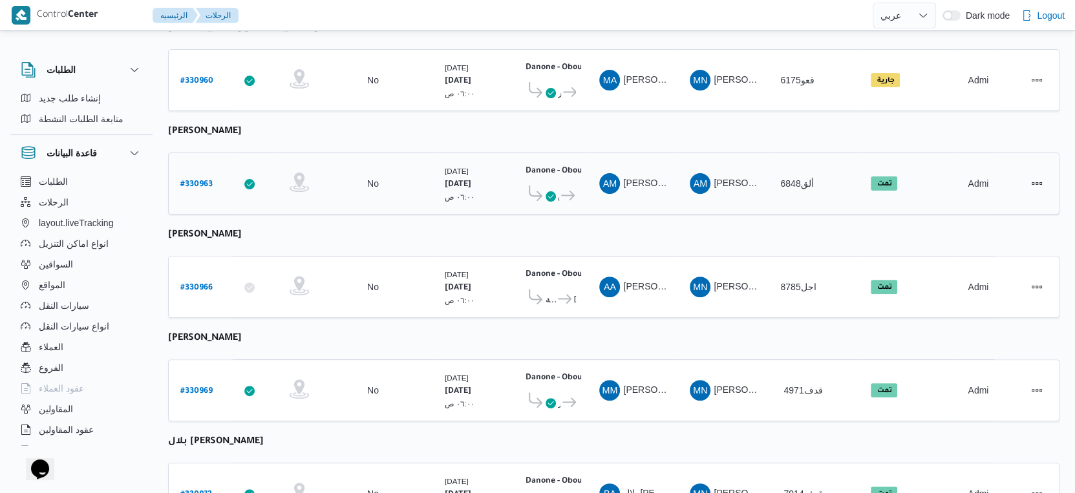
click at [194, 180] on b "# 330963" at bounding box center [196, 184] width 32 height 9
select select "ar"
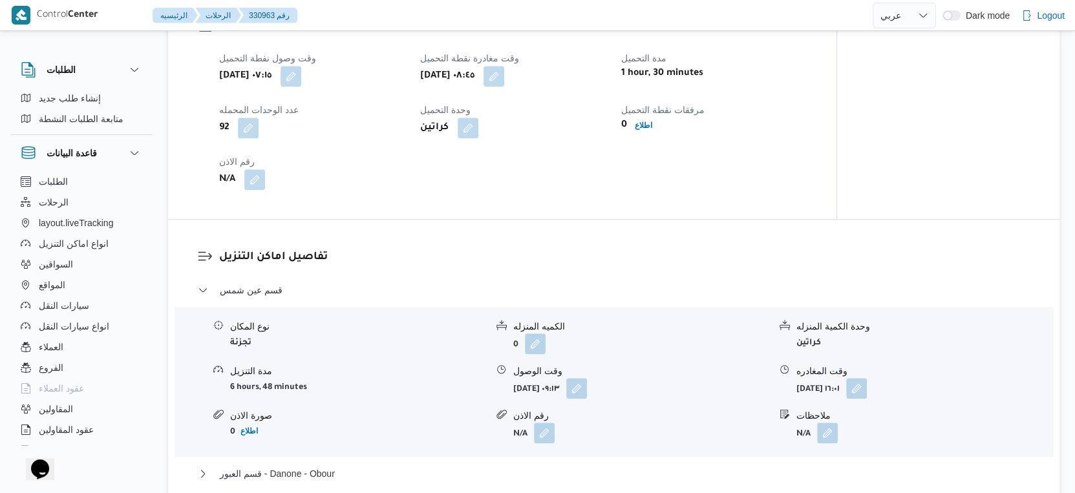
scroll to position [933, 0]
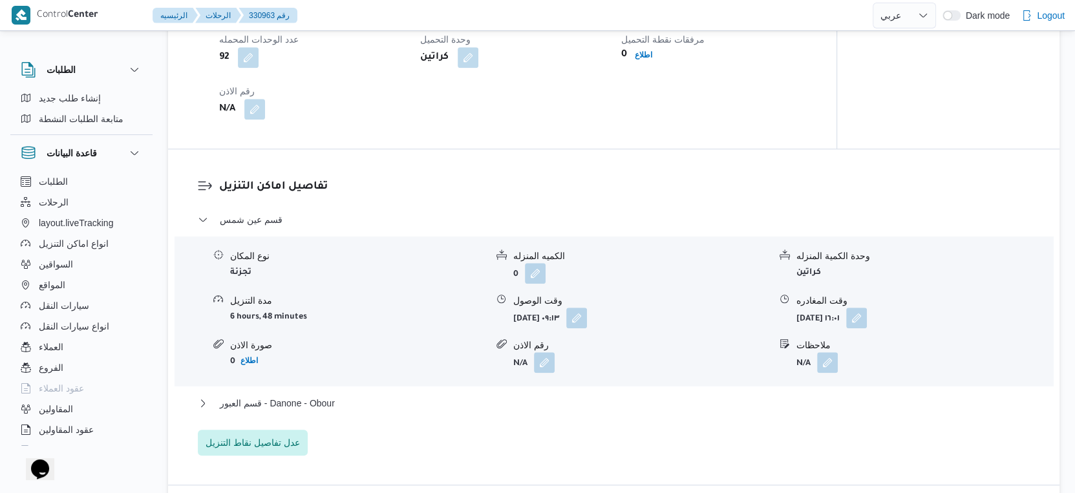
click at [324, 394] on div "قسم عين شمس نوع المكان تجزئة الكميه المنزله 0 وحدة الكمية المنزله كراتين مدة ال…" at bounding box center [614, 334] width 832 height 244
click at [326, 403] on span "قسم العبور - Danone - Obour" at bounding box center [277, 403] width 115 height 16
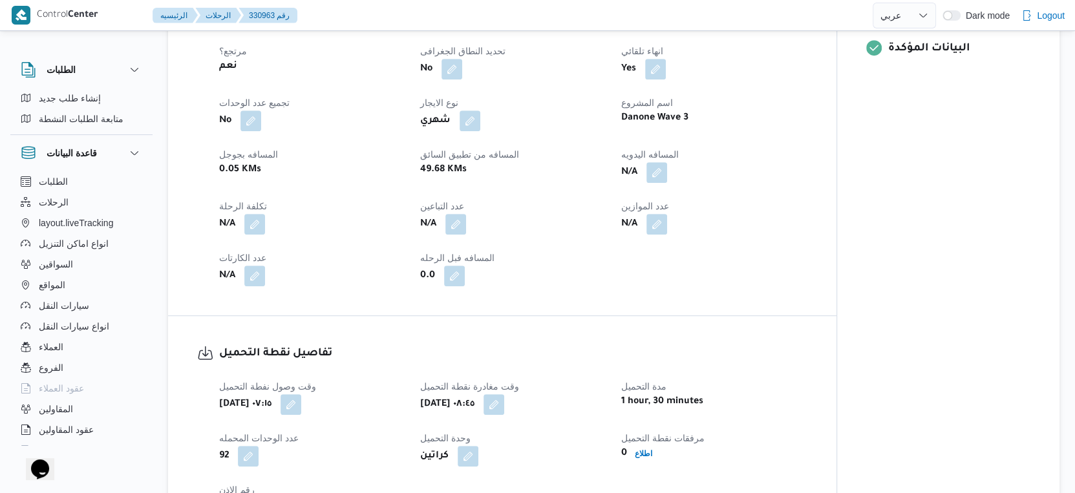
scroll to position [503, 0]
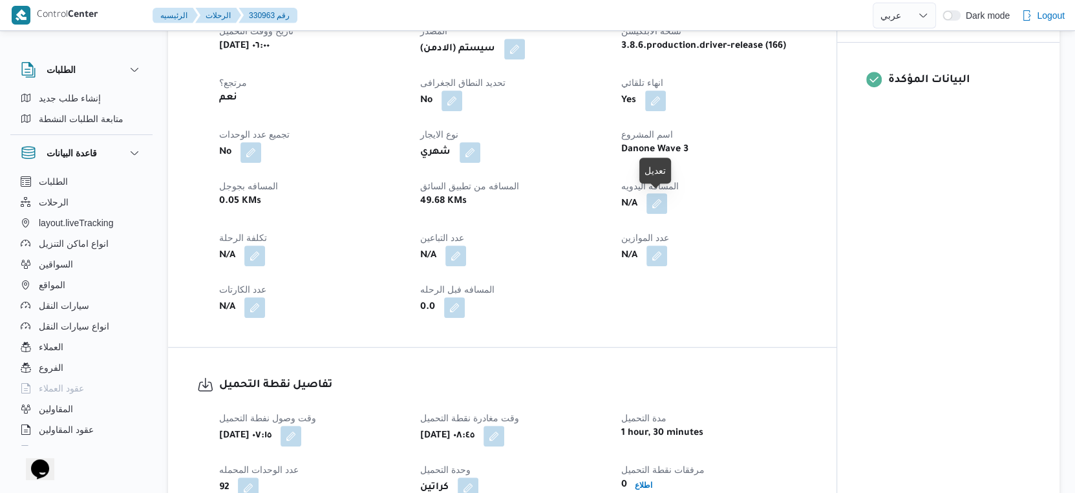
click at [660, 194] on button "button" at bounding box center [656, 203] width 21 height 21
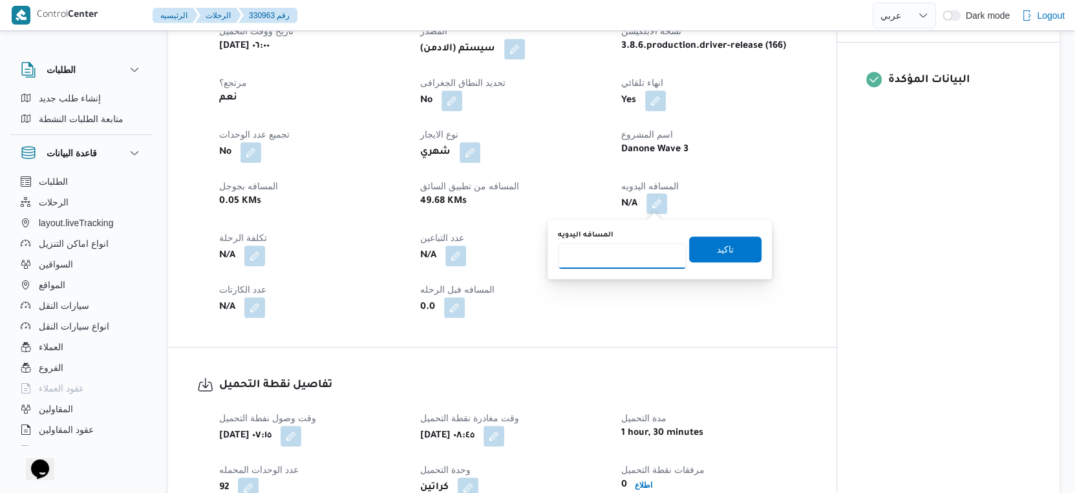
click at [631, 262] on input "المسافه اليدويه" at bounding box center [622, 256] width 129 height 26
type input "53"
click at [727, 246] on span "تاكيد" at bounding box center [725, 249] width 72 height 26
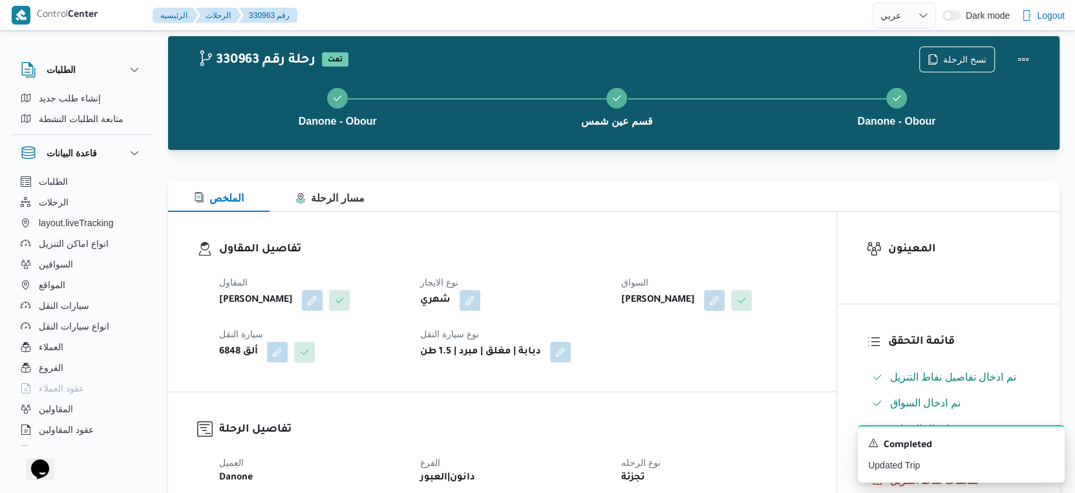
scroll to position [0, 0]
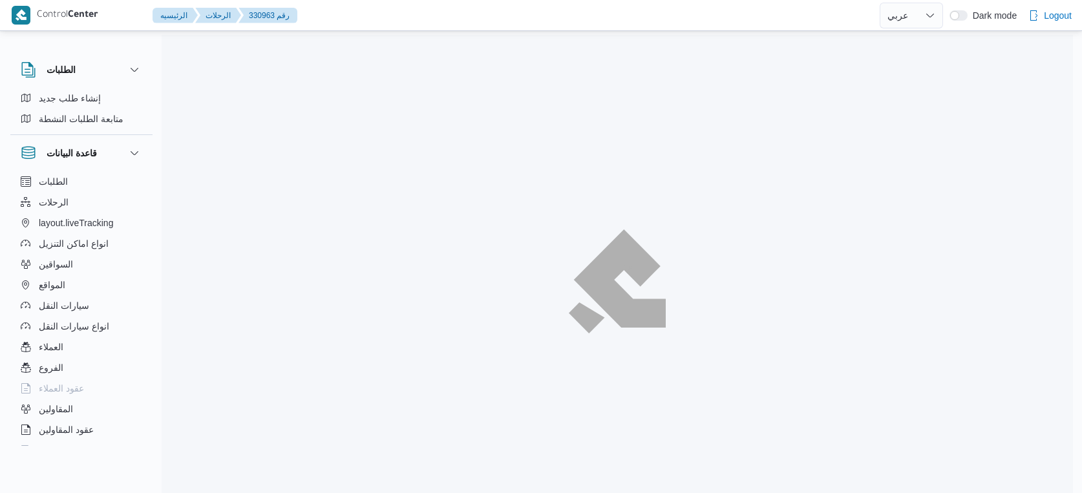
select select "ar"
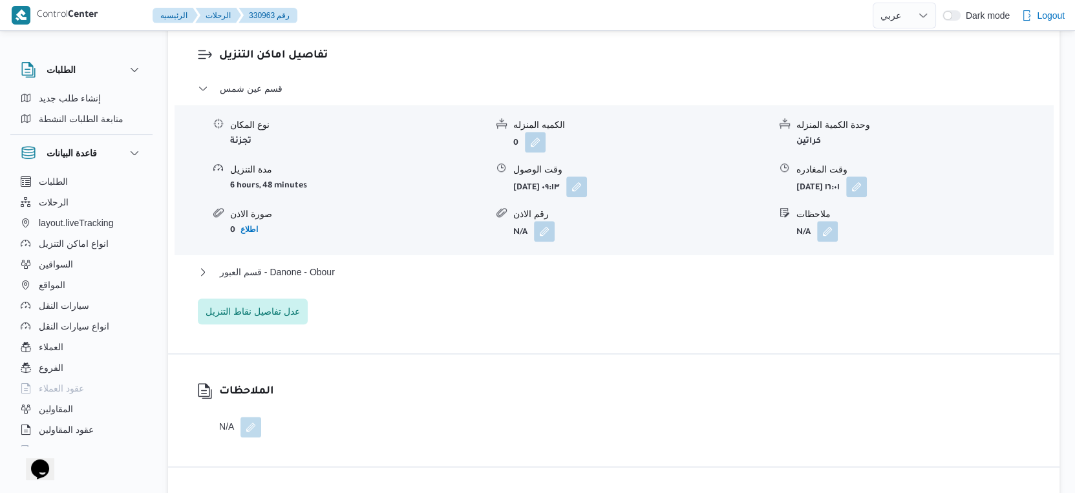
scroll to position [1077, 0]
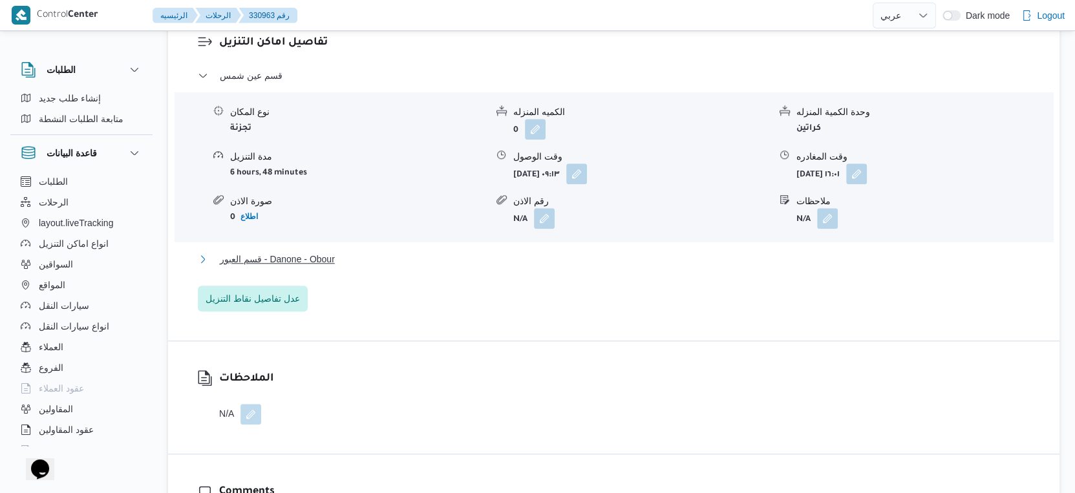
click at [357, 259] on button "قسم العبور - Danone - Obour" at bounding box center [614, 259] width 832 height 16
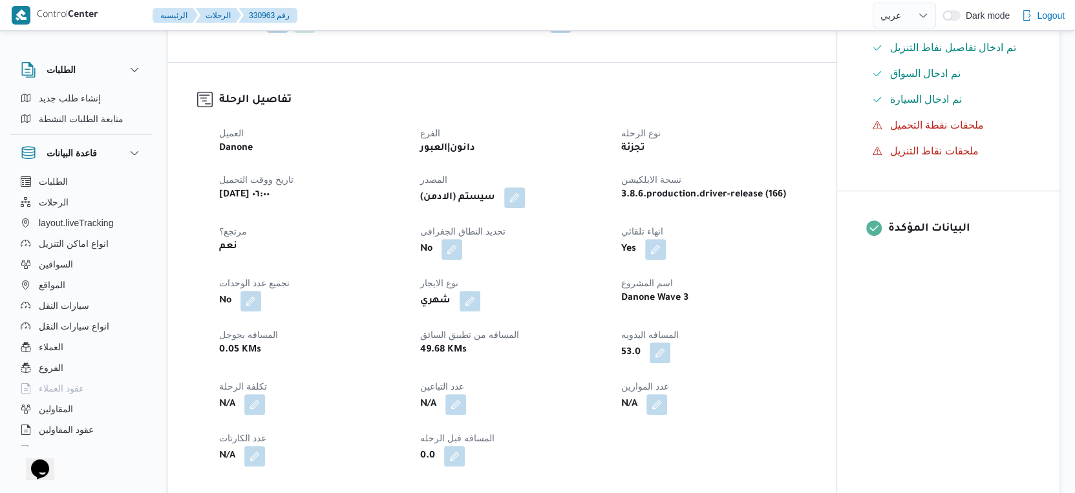
scroll to position [503, 0]
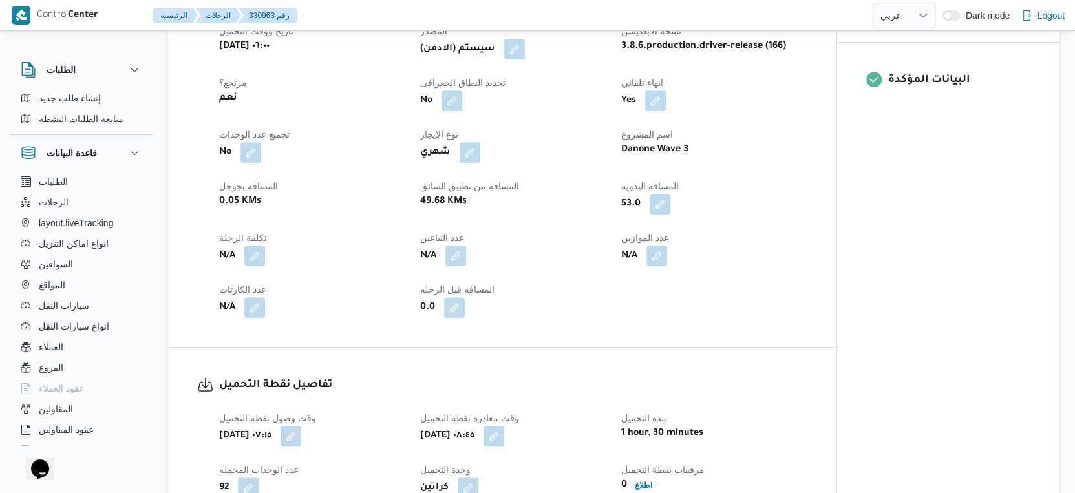
select select "ar"
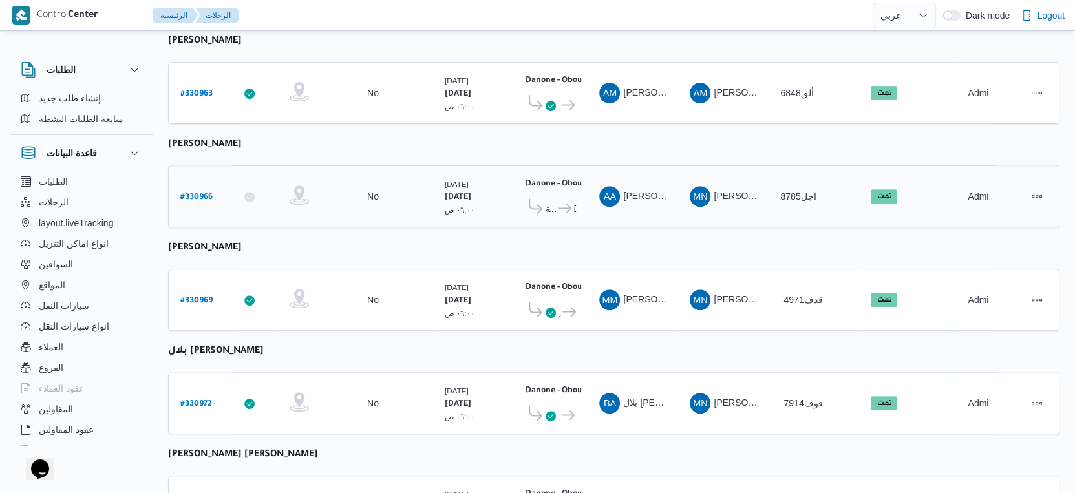
scroll to position [448, 0]
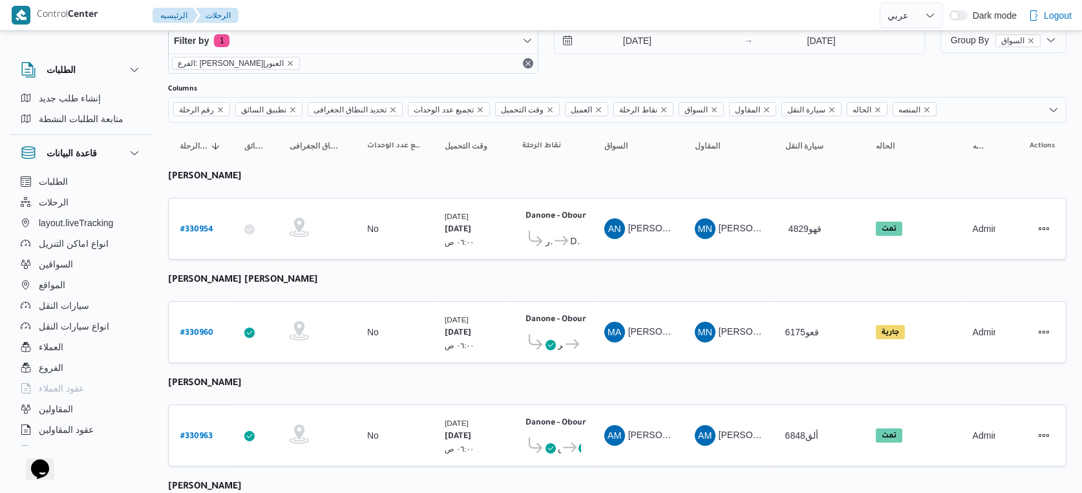
select select "ar"
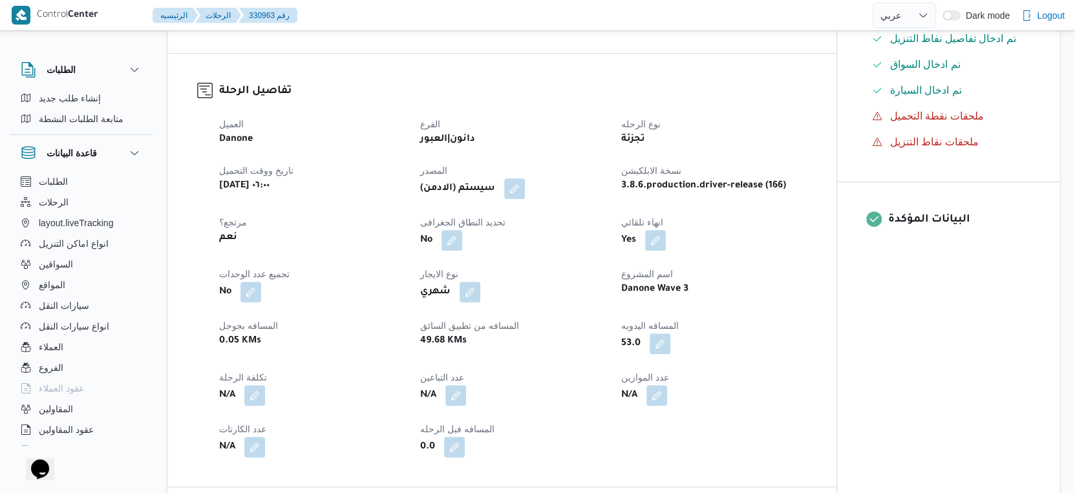
scroll to position [359, 0]
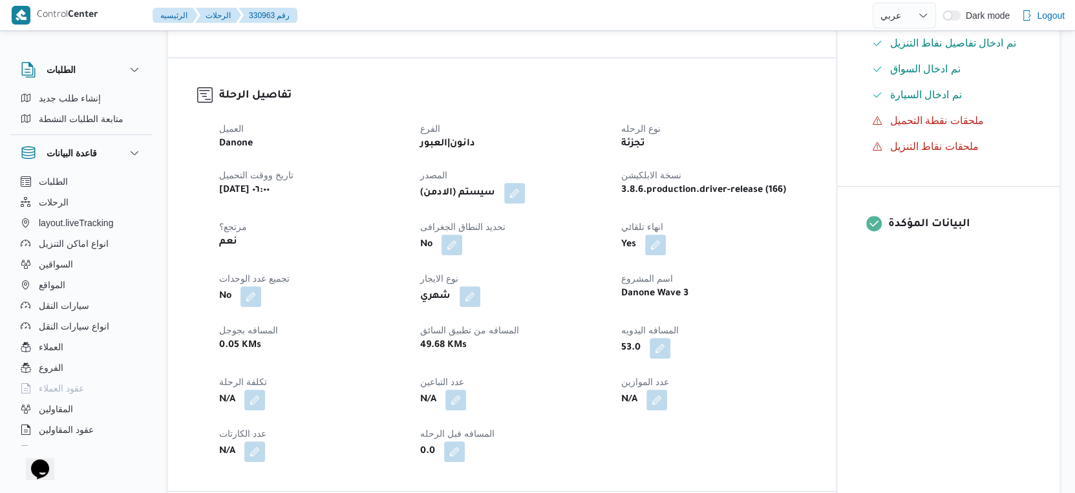
select select "ar"
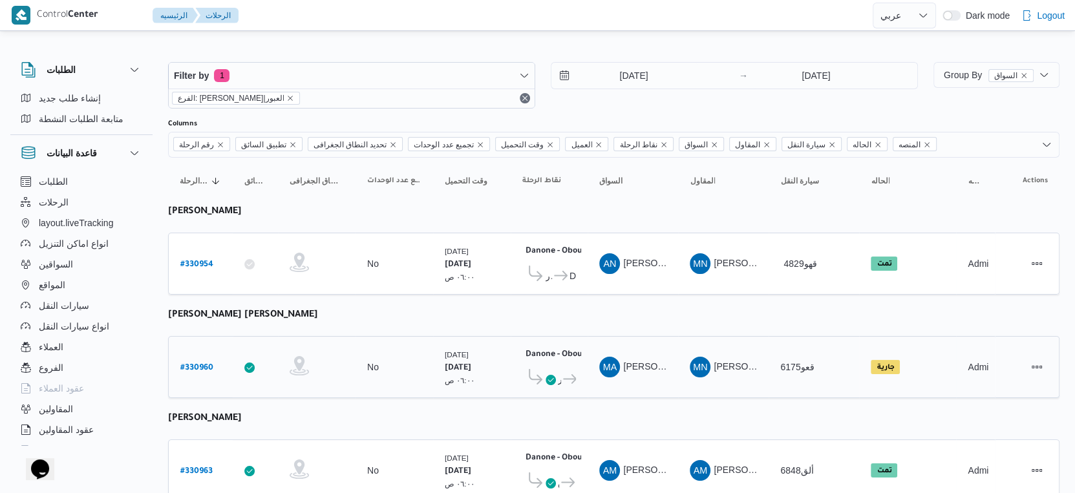
click at [189, 364] on b "# 330960" at bounding box center [196, 368] width 33 height 9
select select "ar"
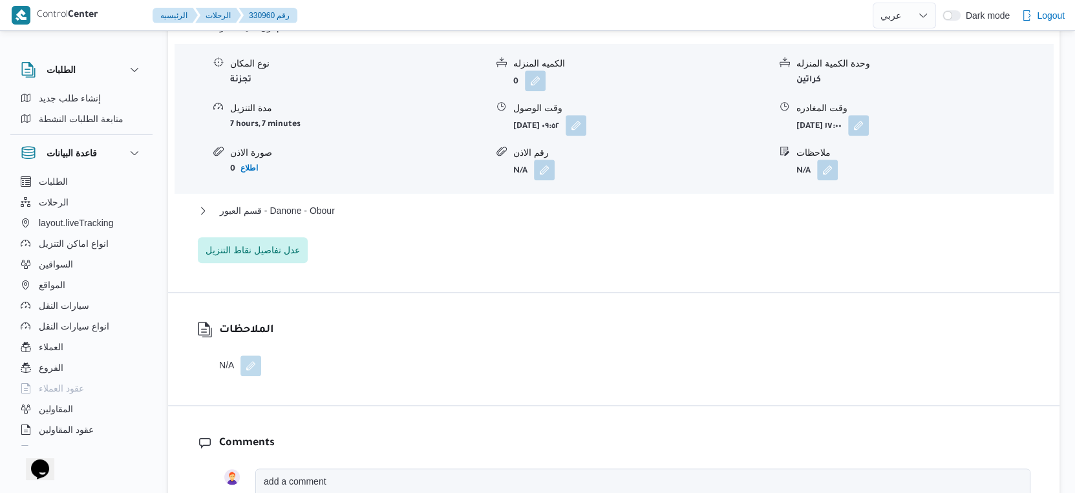
scroll to position [1148, 0]
click at [341, 209] on button "قسم العبور - Danone - Obour" at bounding box center [614, 209] width 832 height 16
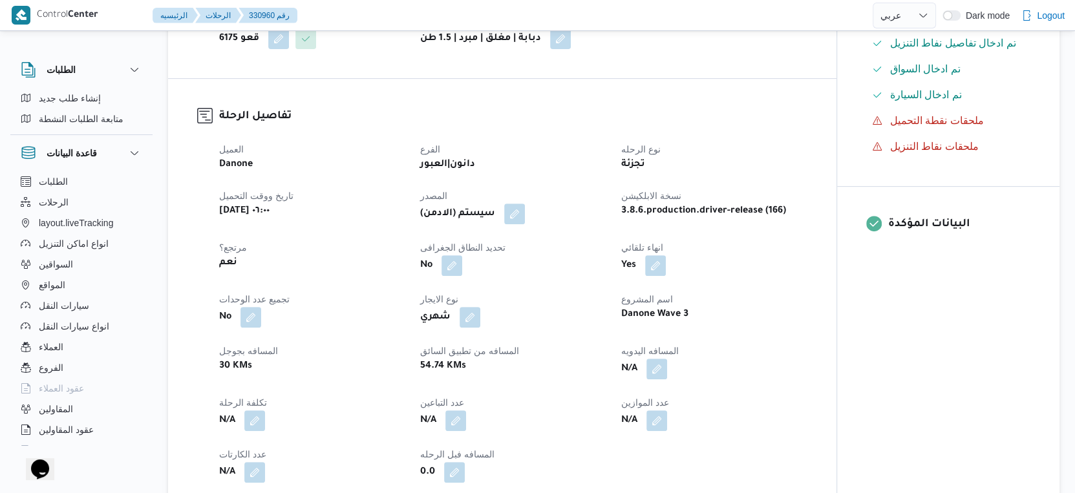
scroll to position [0, 0]
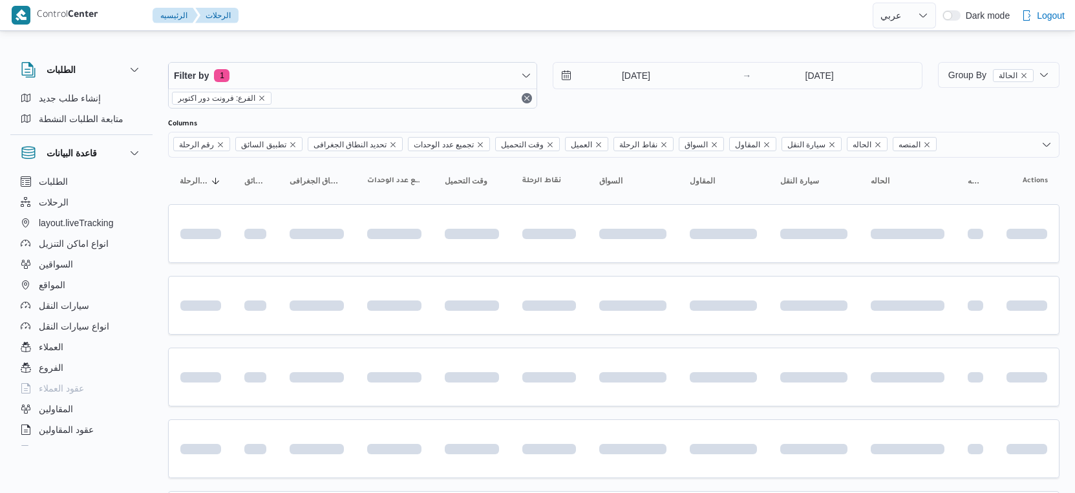
select select "ar"
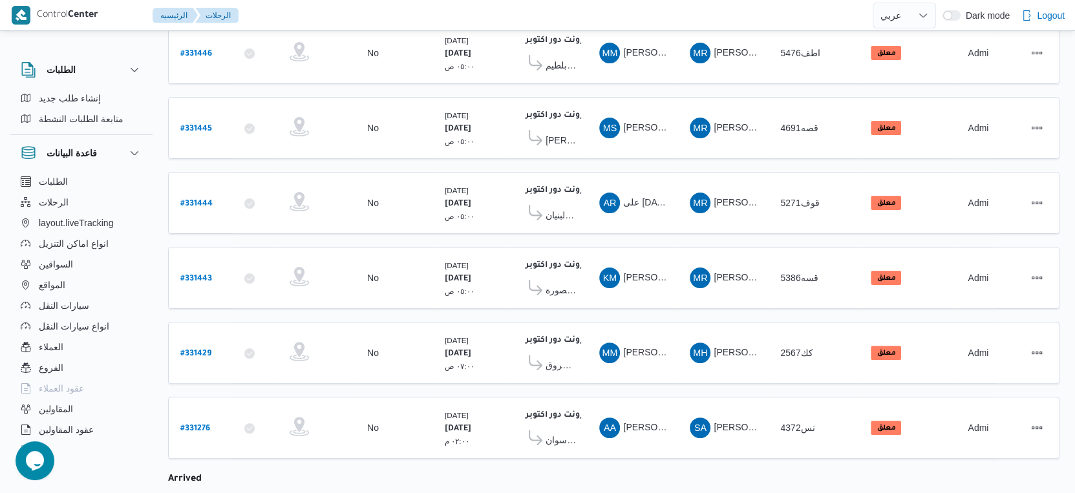
scroll to position [498, 0]
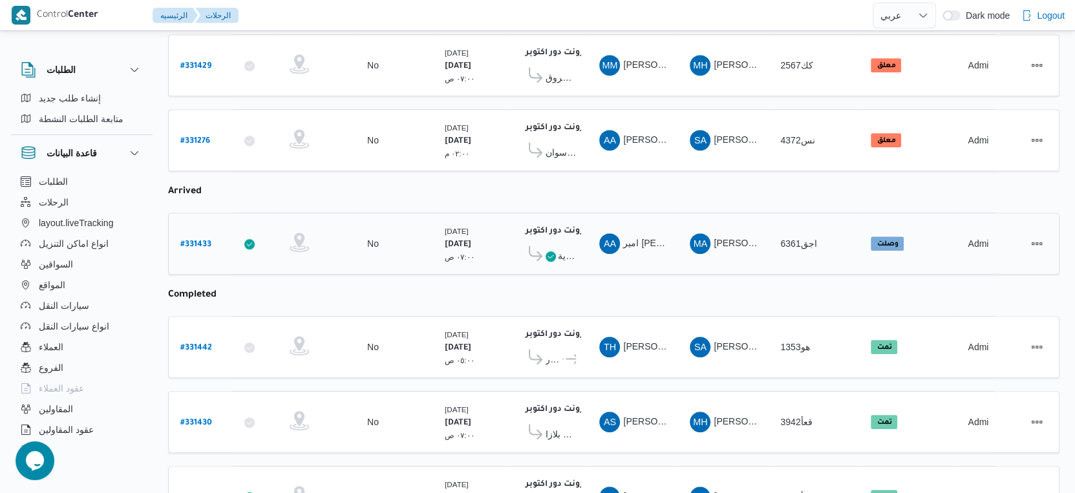
click at [562, 248] on span "كارفور رويال بلازا - الاسكندرية" at bounding box center [567, 256] width 18 height 16
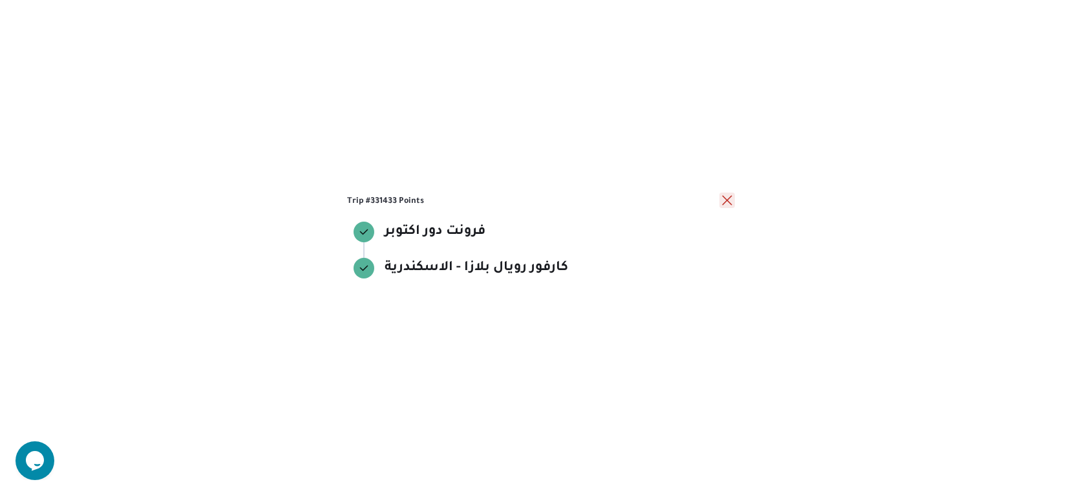
click at [729, 200] on button "close" at bounding box center [727, 201] width 16 height 16
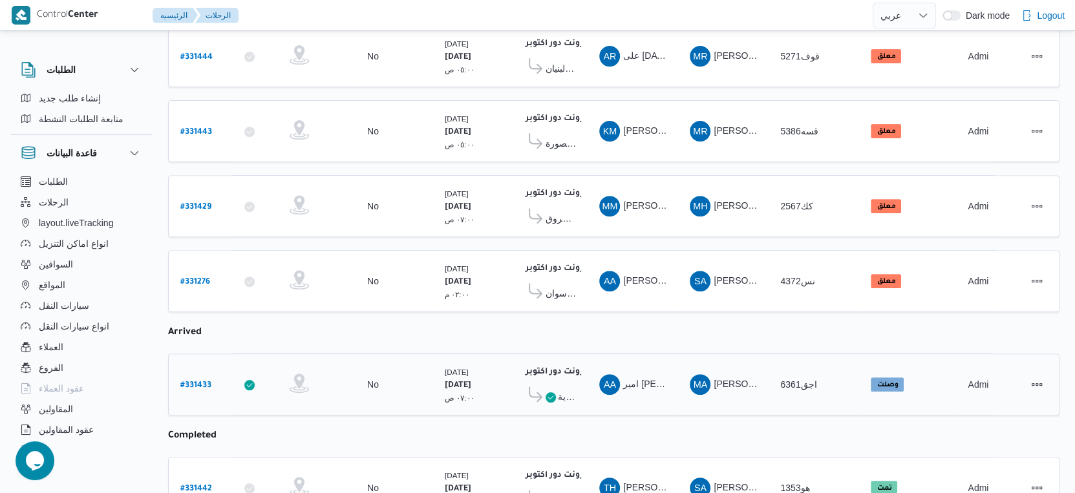
scroll to position [359, 0]
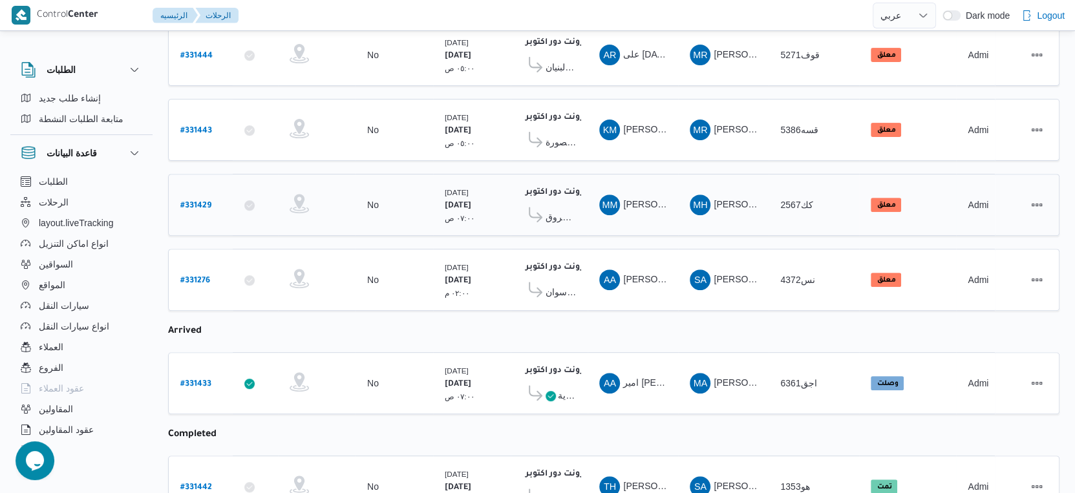
click at [552, 213] on span "كارفور لاكاذا - الشروق" at bounding box center [549, 217] width 54 height 20
click at [554, 209] on span "كارفور لاكاذا - الشروق" at bounding box center [560, 217] width 30 height 16
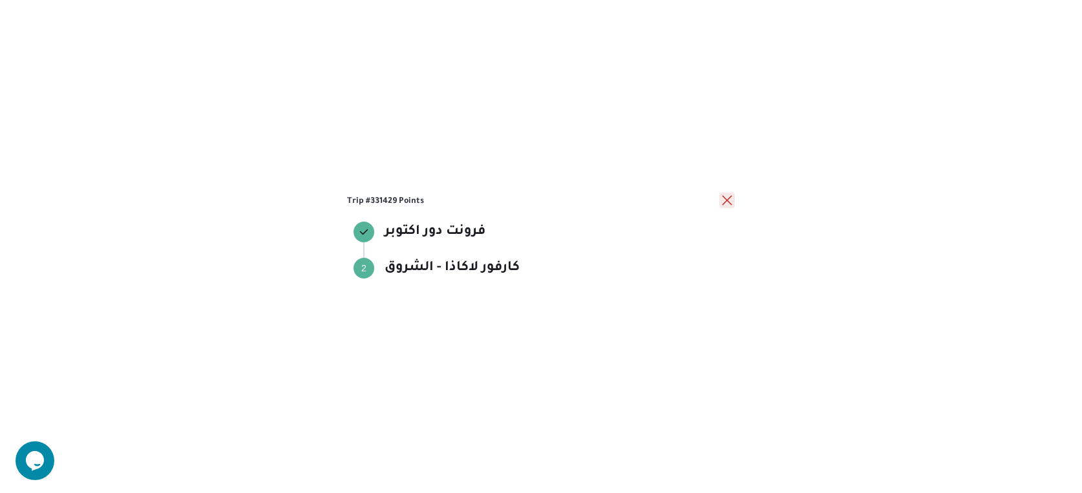
click at [731, 199] on button "close" at bounding box center [727, 201] width 16 height 16
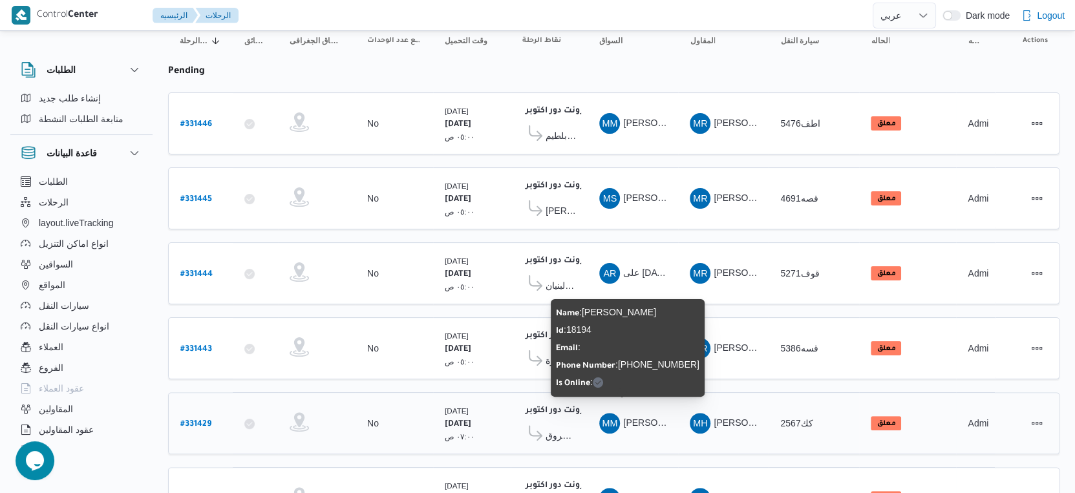
scroll to position [0, 0]
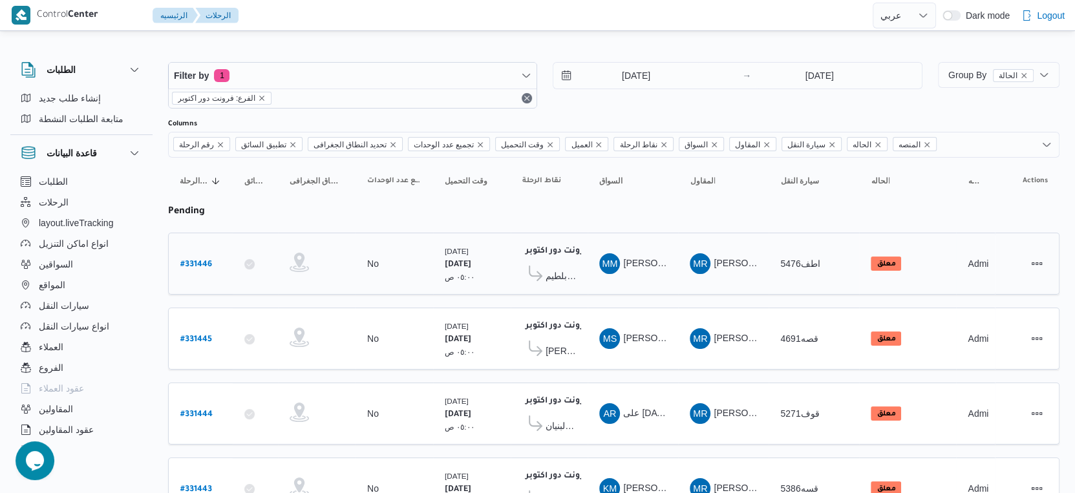
click at [562, 274] on span "كارفور بلطيم - [GEOGRAPHIC_DATA]" at bounding box center [560, 276] width 30 height 16
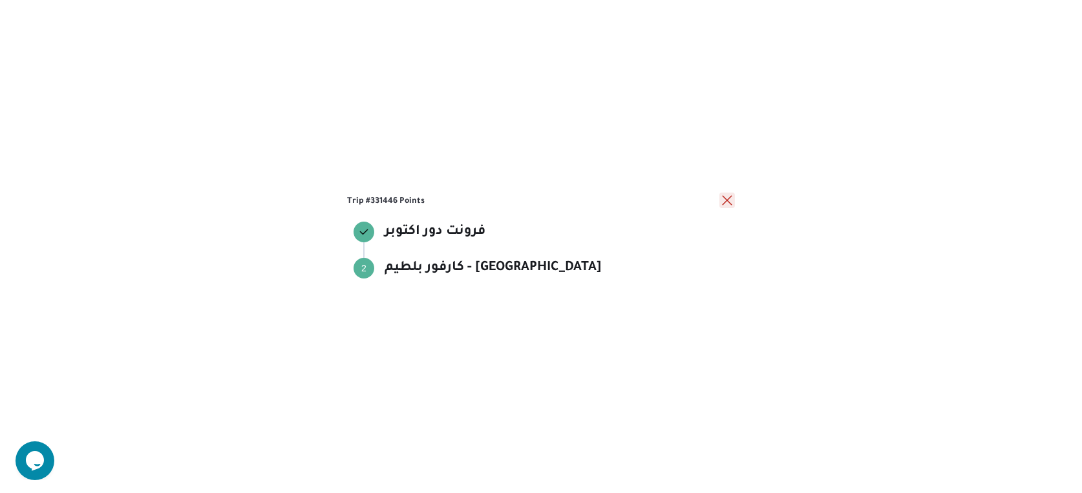
click at [728, 204] on button "close" at bounding box center [727, 201] width 16 height 16
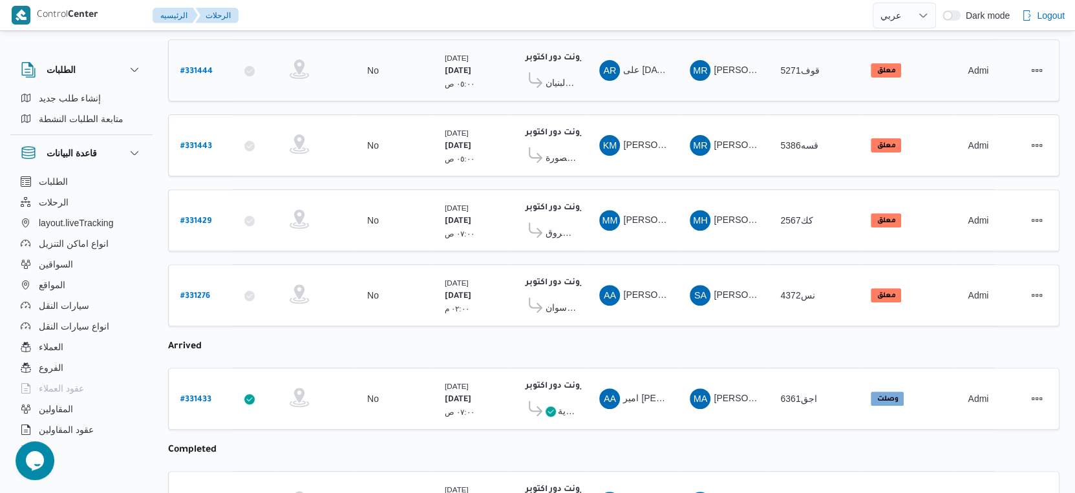
scroll to position [359, 0]
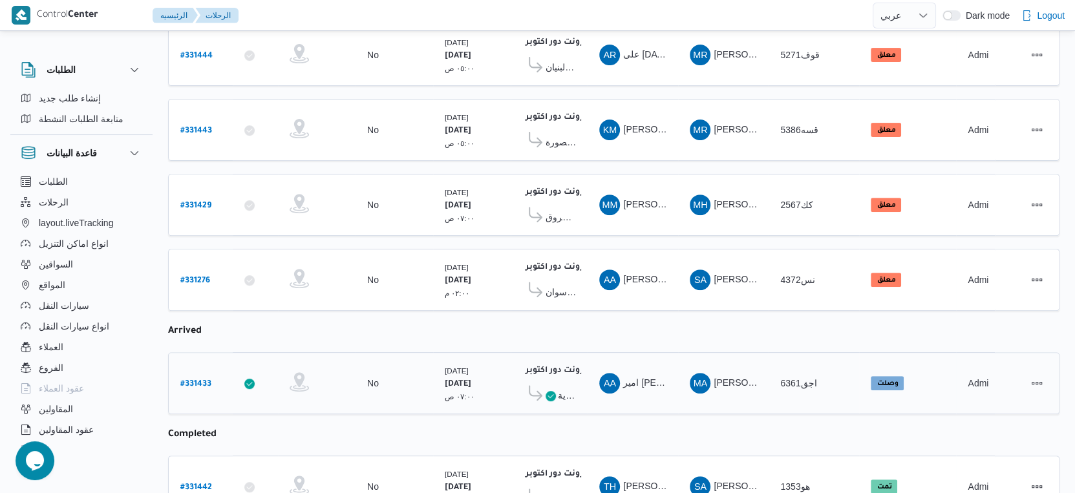
click at [184, 380] on b "# 331433" at bounding box center [195, 384] width 31 height 9
select select "ar"
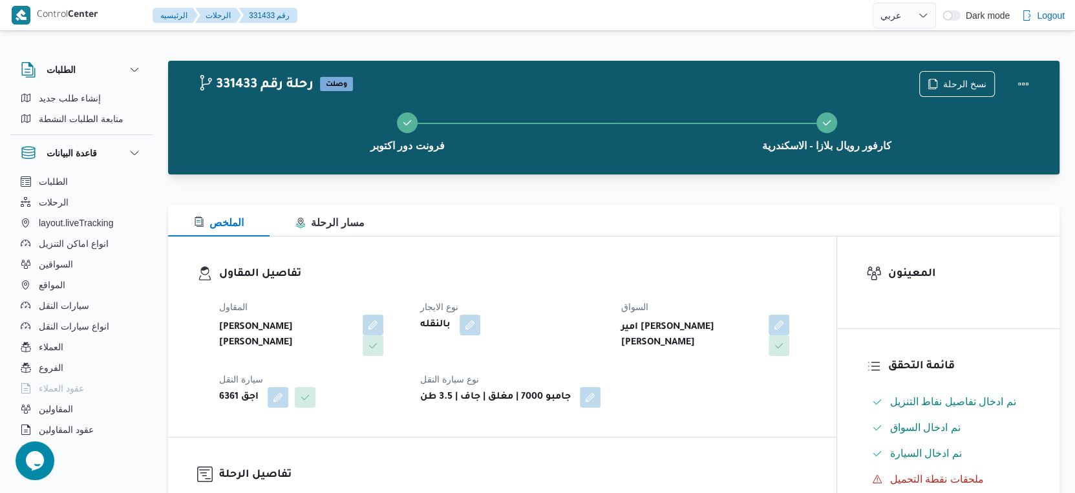
scroll to position [503, 0]
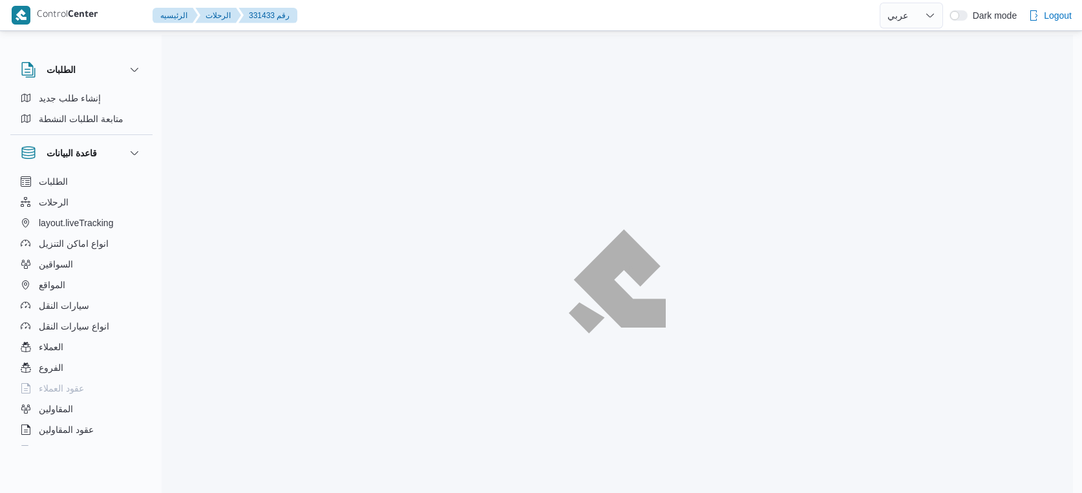
select select "ar"
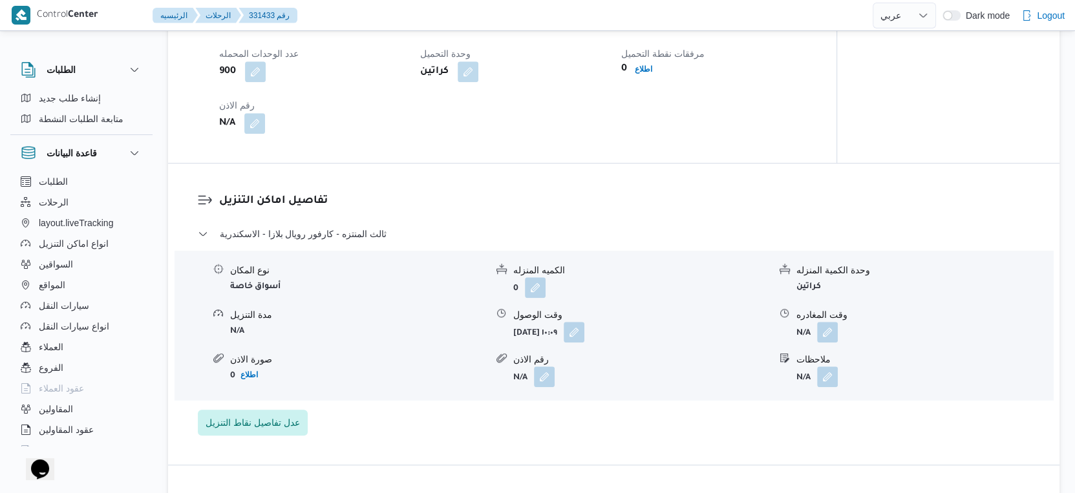
scroll to position [790, 0]
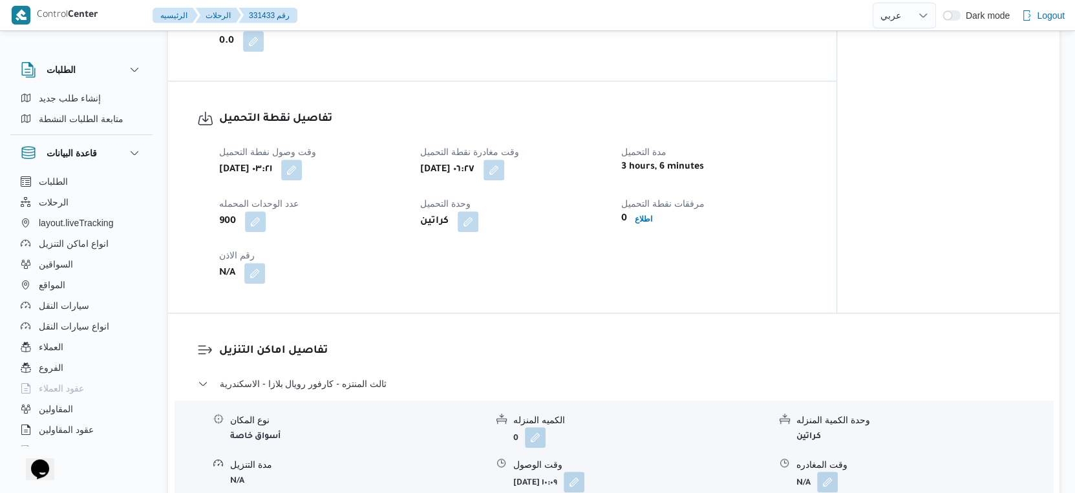
click at [600, 323] on div "تفاصيل اماكن التنزيل ثالث المنتزه - كارفور رويال بلازا - الاسكندرية نوع المكان …" at bounding box center [613, 463] width 891 height 301
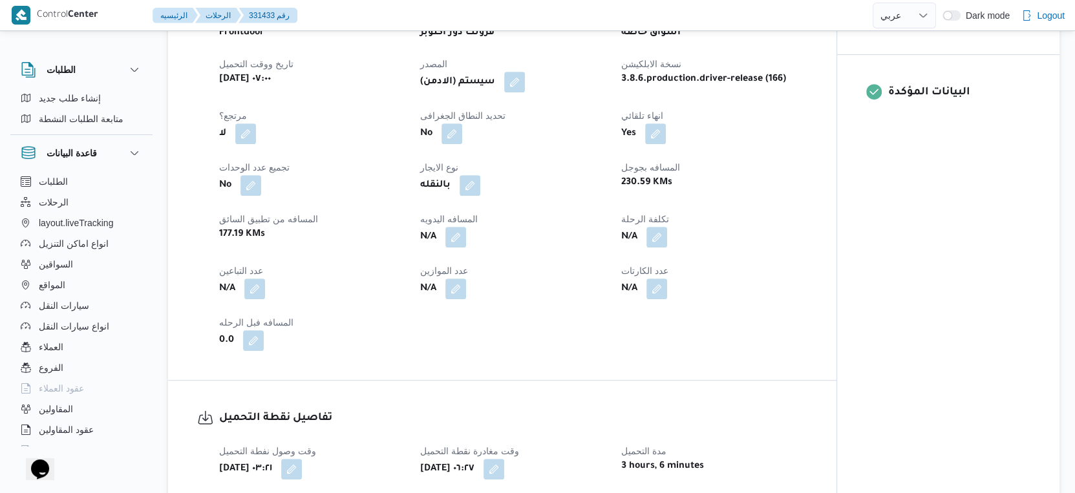
scroll to position [503, 0]
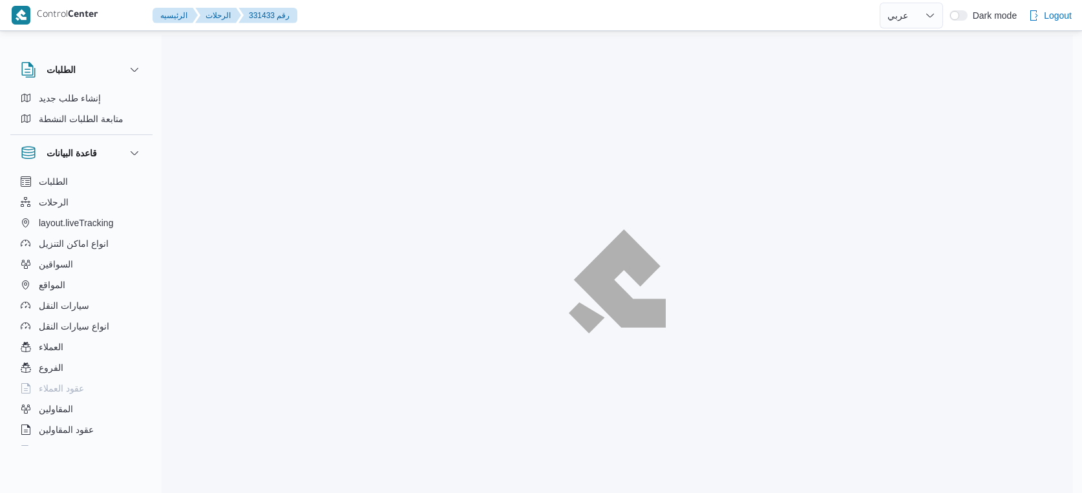
select select "ar"
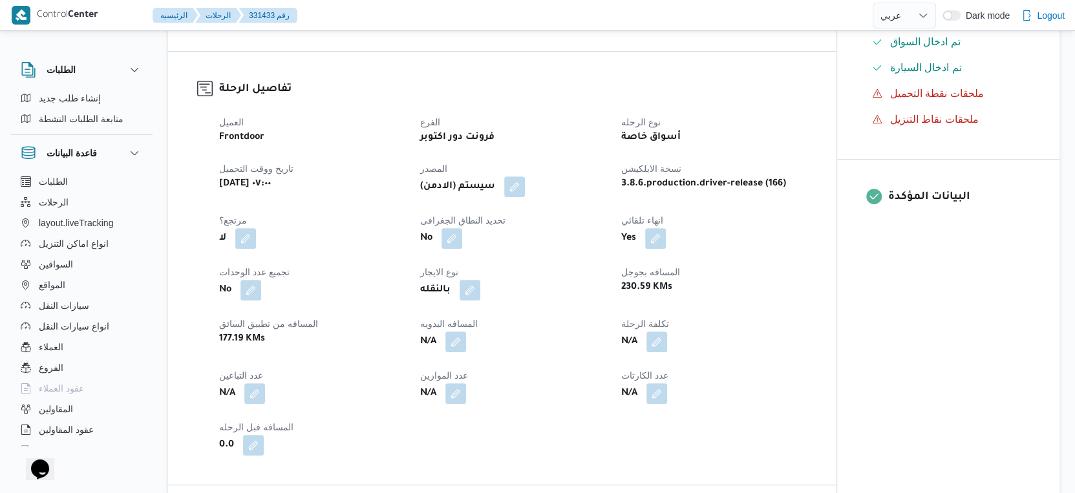
scroll to position [394, 0]
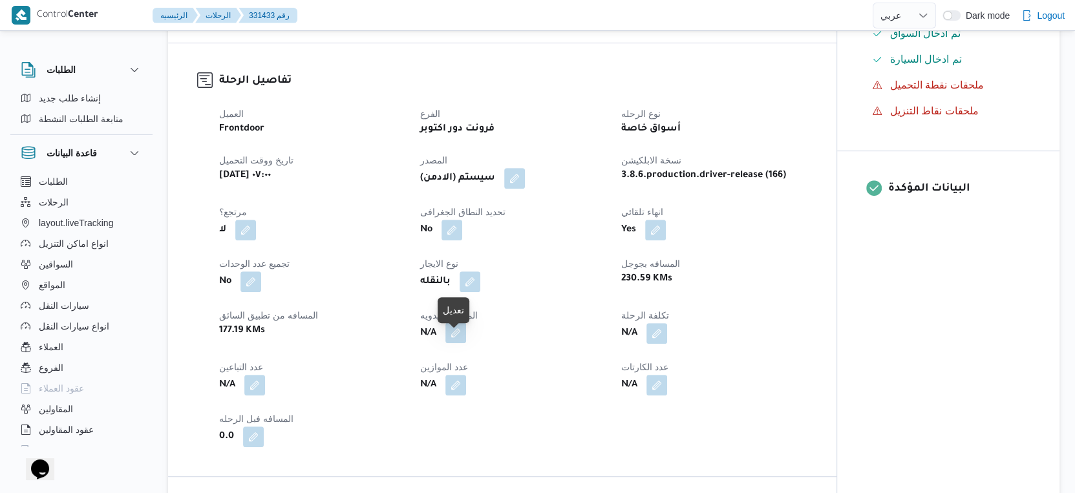
click at [456, 341] on button "button" at bounding box center [455, 332] width 21 height 21
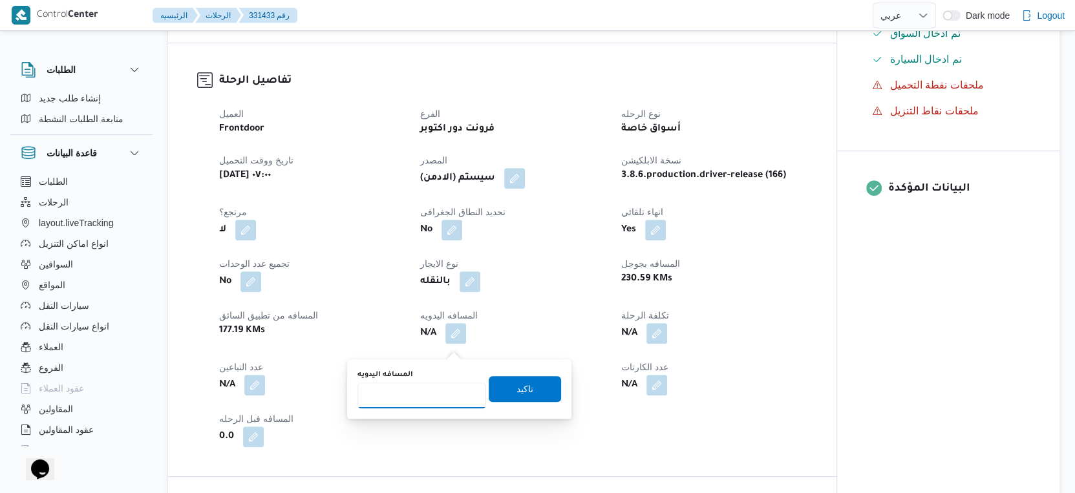
click at [425, 393] on input "المسافه اليدويه" at bounding box center [421, 396] width 129 height 26
type input "230"
click at [518, 384] on span "تاكيد" at bounding box center [524, 389] width 17 height 16
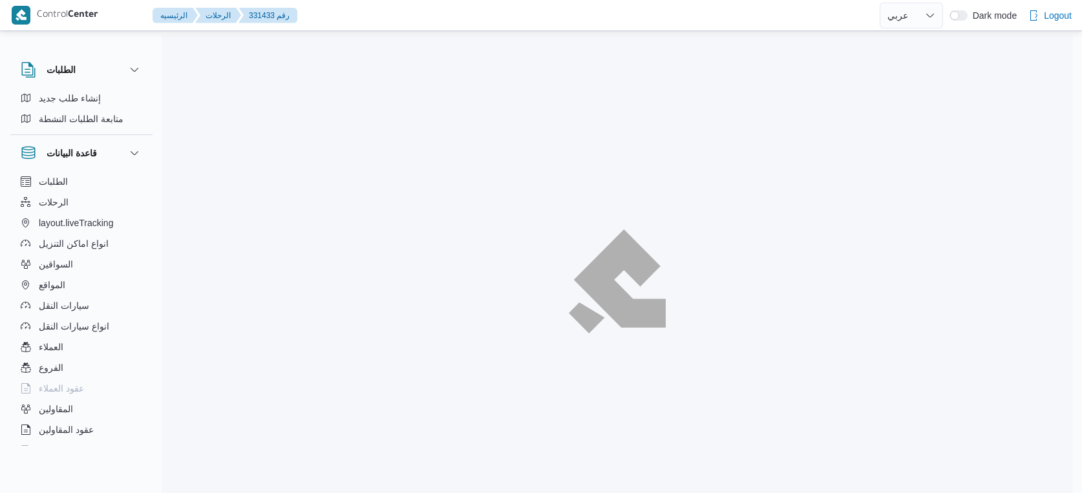
select select "ar"
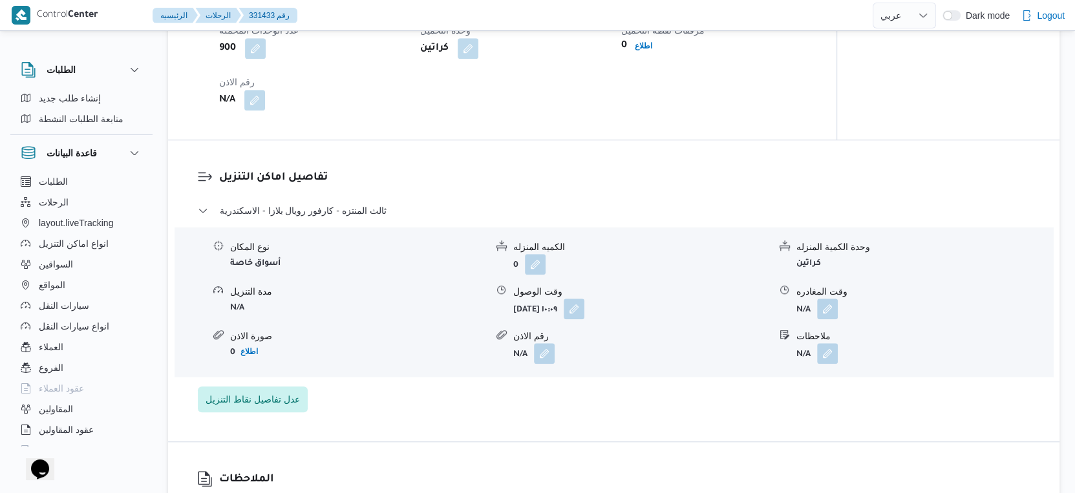
scroll to position [861, 0]
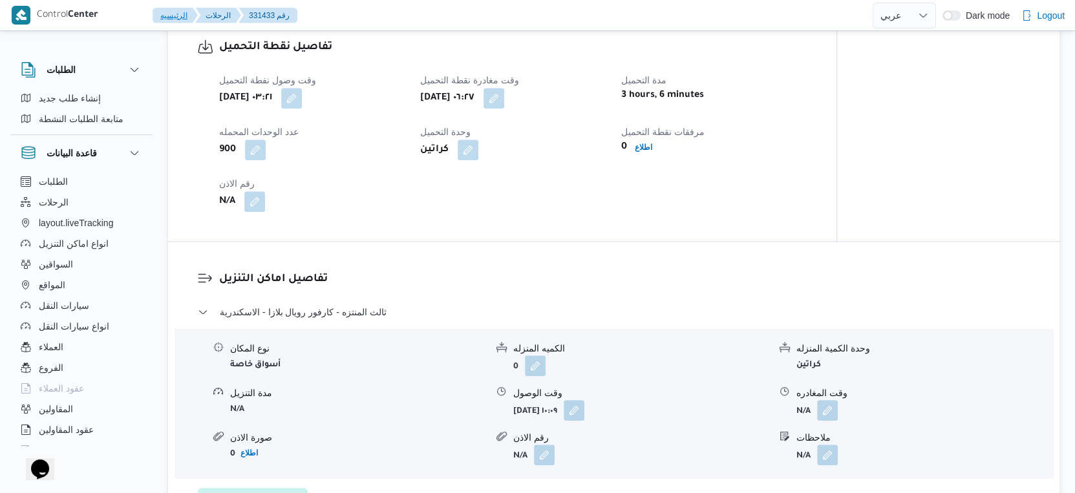
select select "ar"
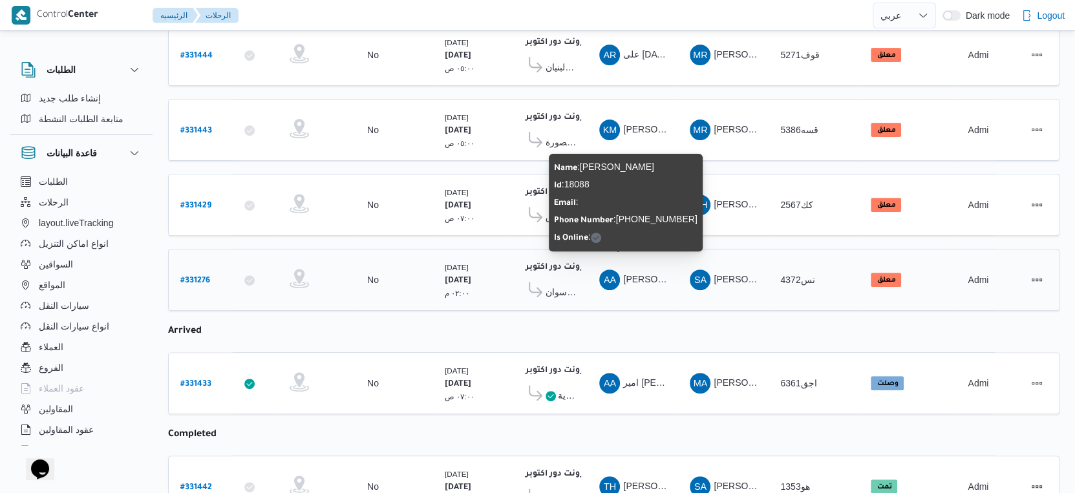
scroll to position [215, 0]
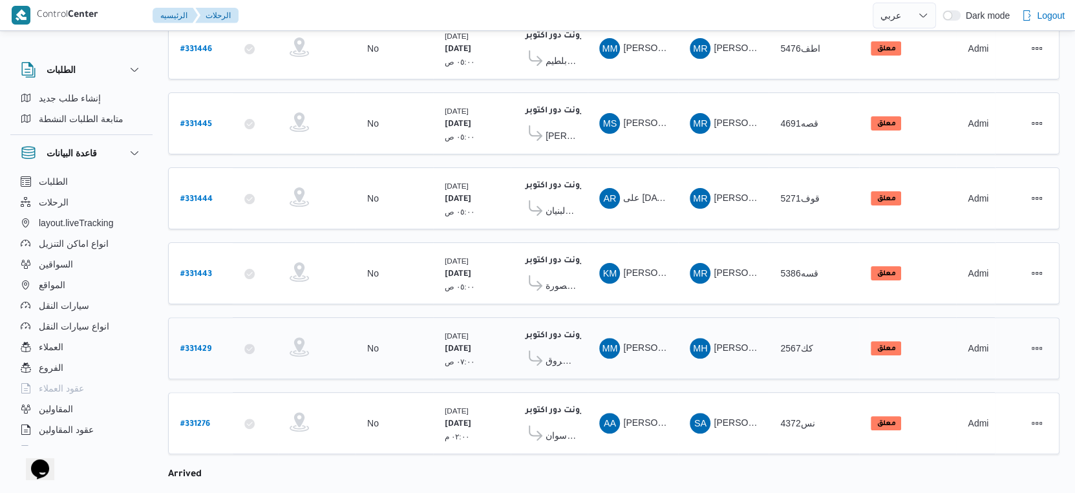
click at [569, 353] on span "كارفور لاكاذا - الشروق" at bounding box center [560, 361] width 30 height 16
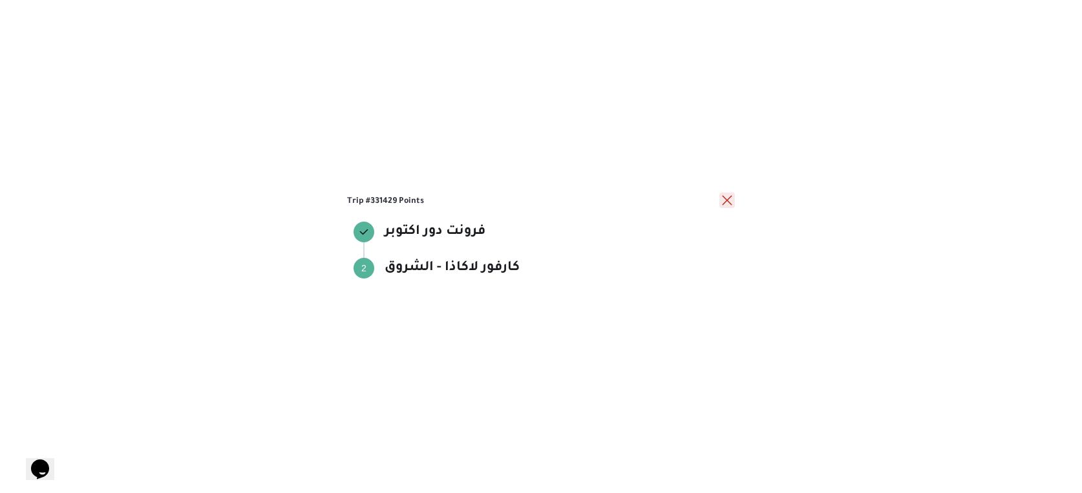
click at [725, 199] on button "close" at bounding box center [727, 201] width 16 height 16
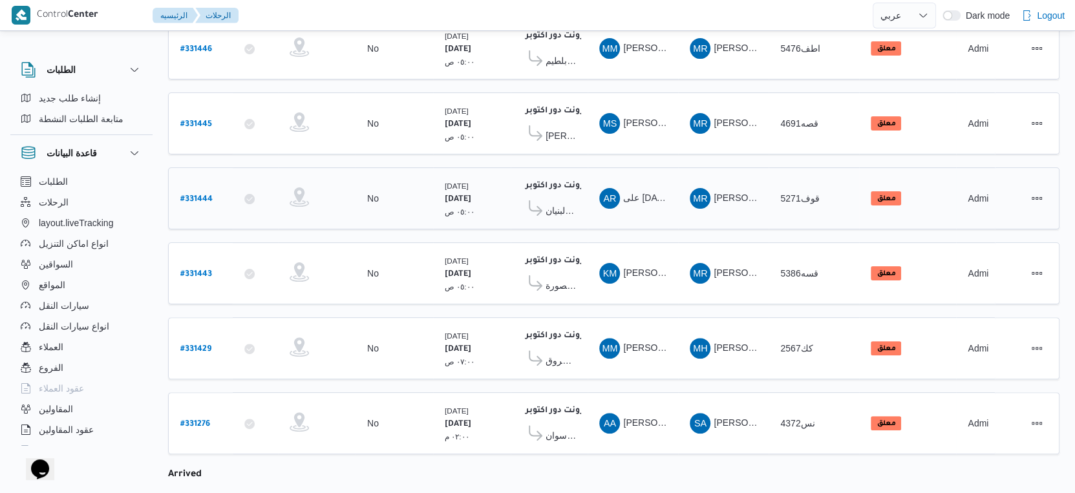
click at [577, 213] on div "فرونت دور اكتوبر ١٠:٤٨ م كارفور البنيان - المنصورة" at bounding box center [549, 198] width 64 height 54
click at [574, 204] on span "كارفور البنيان - المنصورة" at bounding box center [560, 211] width 30 height 16
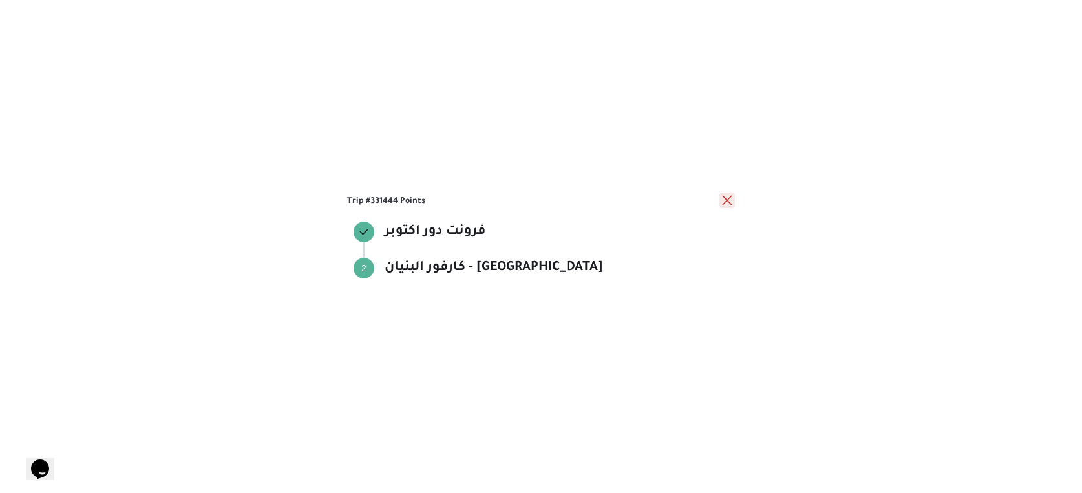
click at [726, 204] on button "close" at bounding box center [727, 201] width 16 height 16
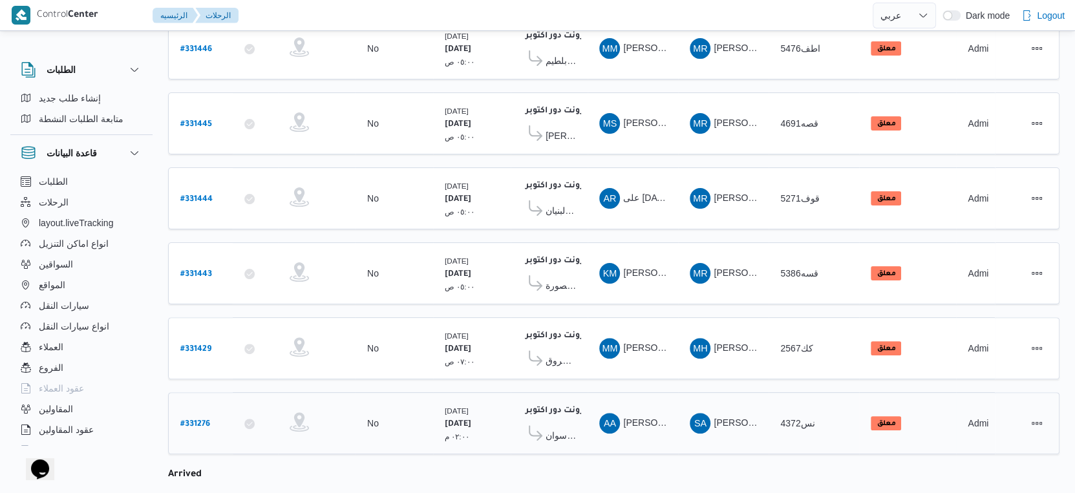
click at [193, 420] on b "# 331276" at bounding box center [195, 424] width 30 height 9
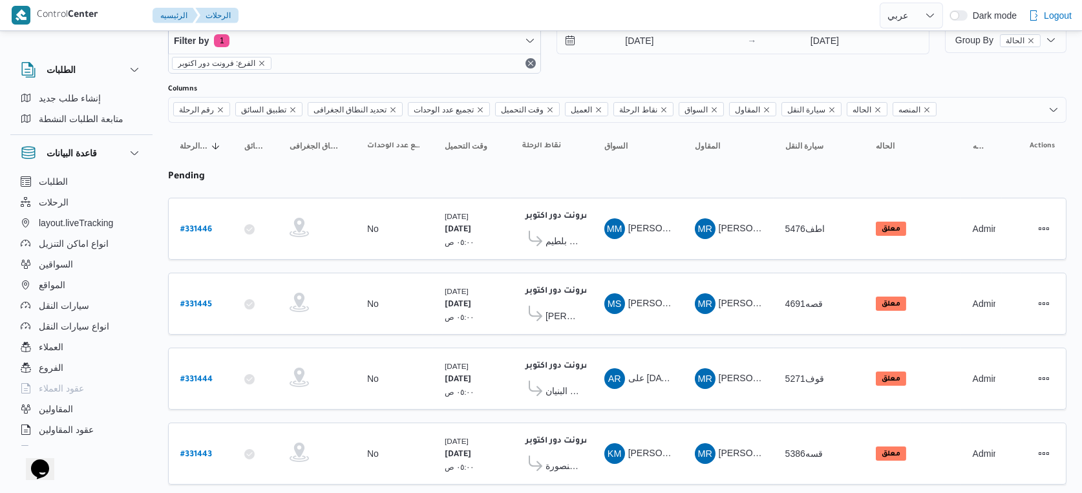
select select "ar"
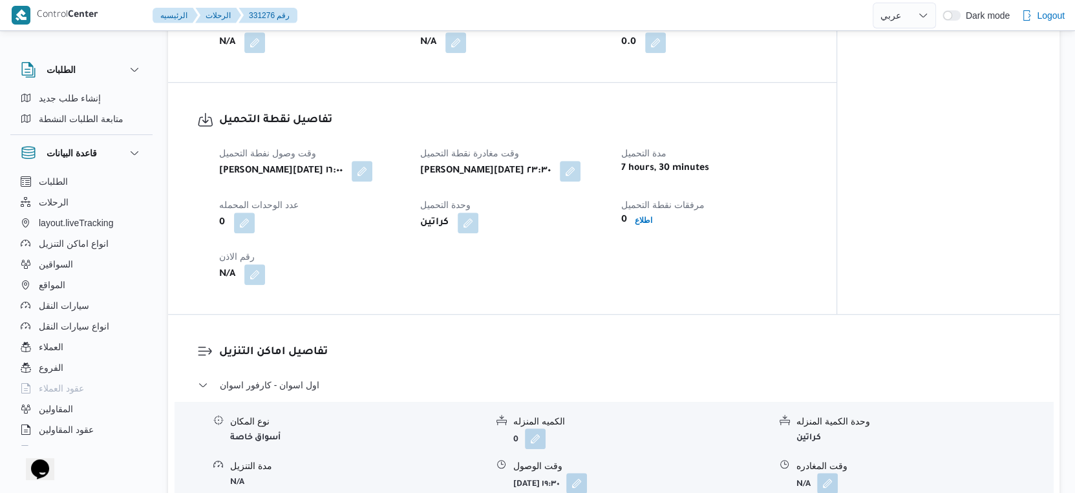
scroll to position [861, 0]
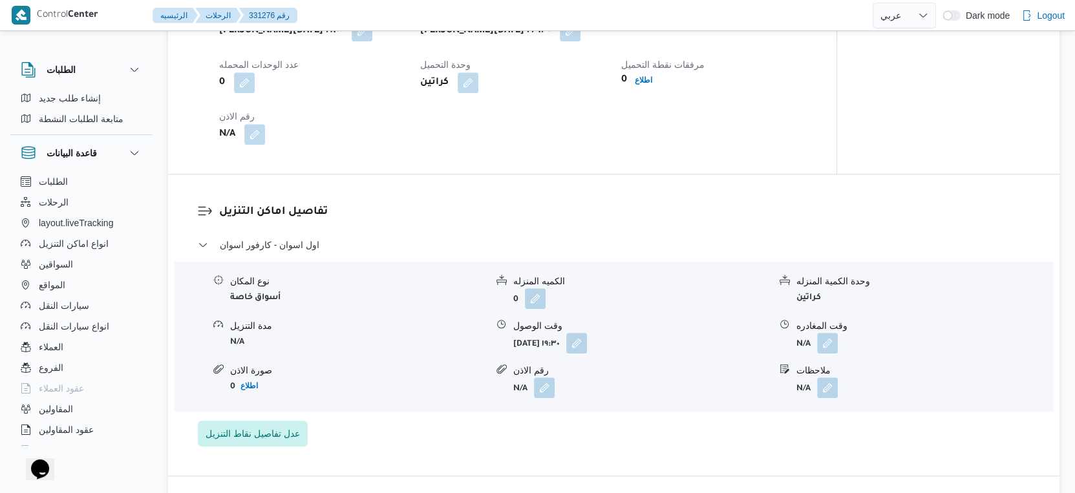
select select "ar"
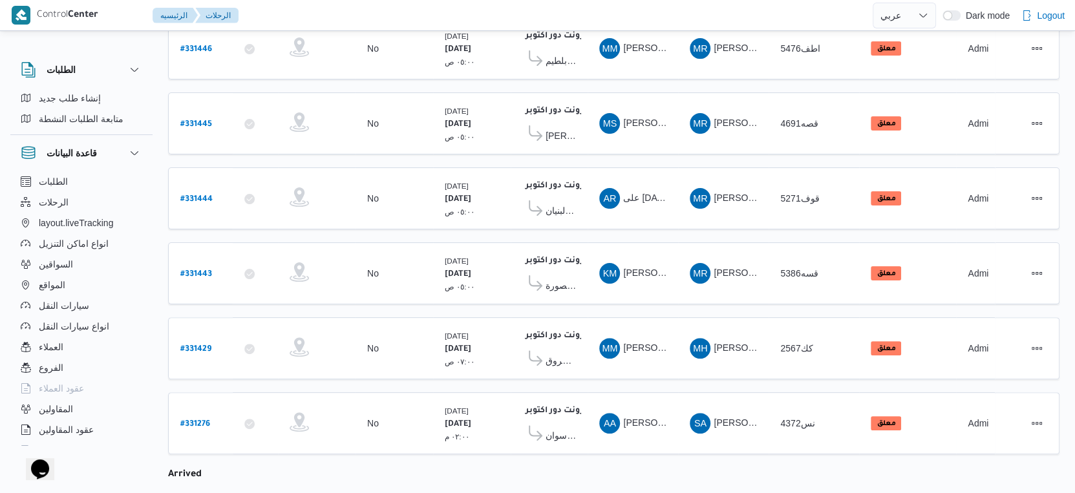
scroll to position [241, 0]
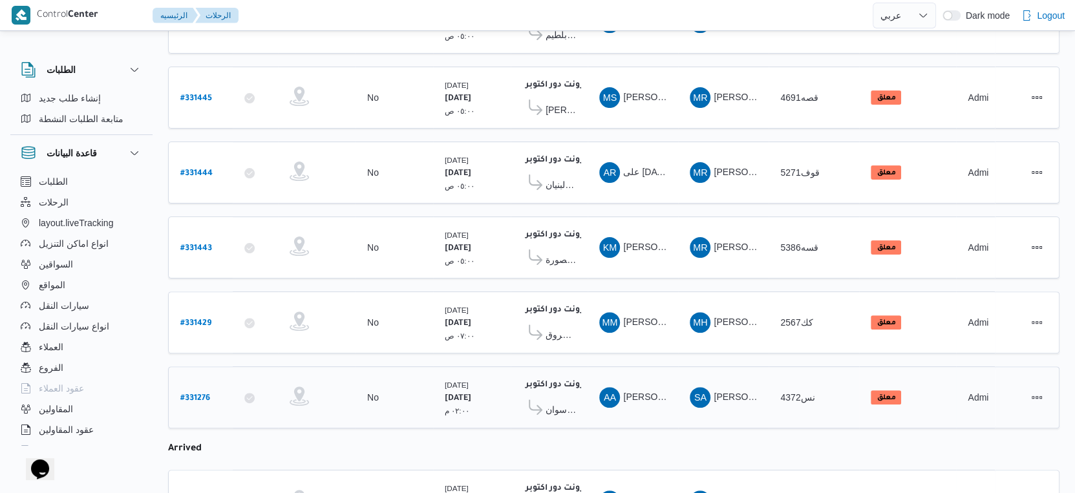
click at [198, 394] on b "# 331276" at bounding box center [195, 398] width 30 height 9
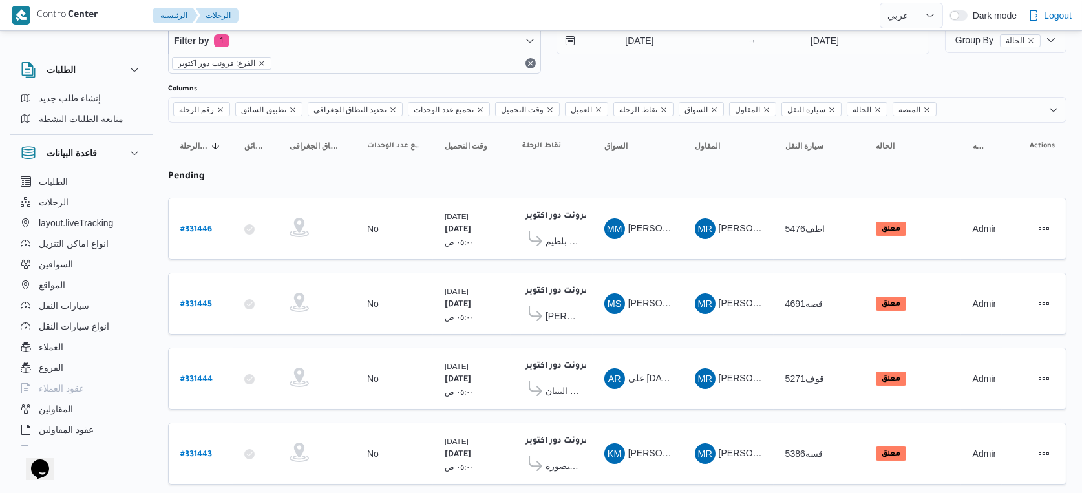
select select "ar"
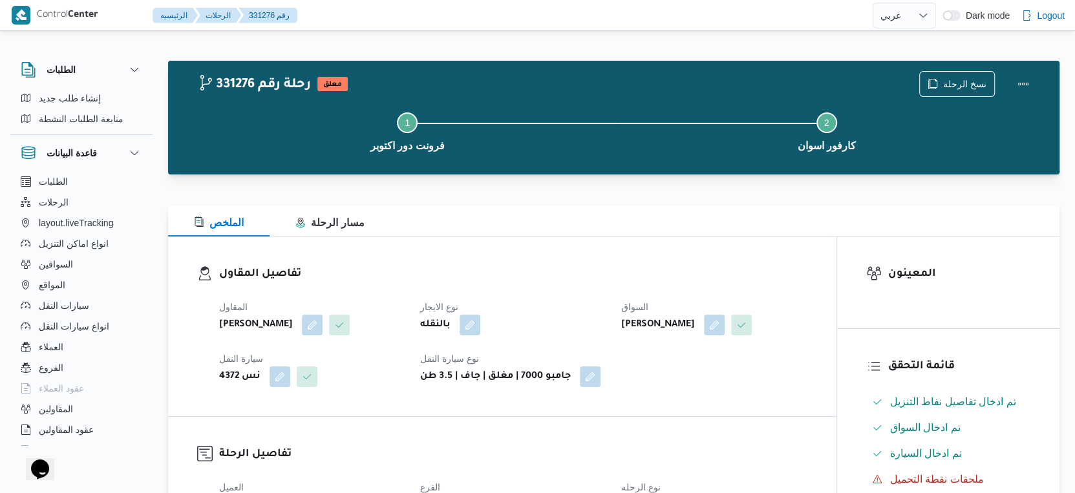
select select "ar"
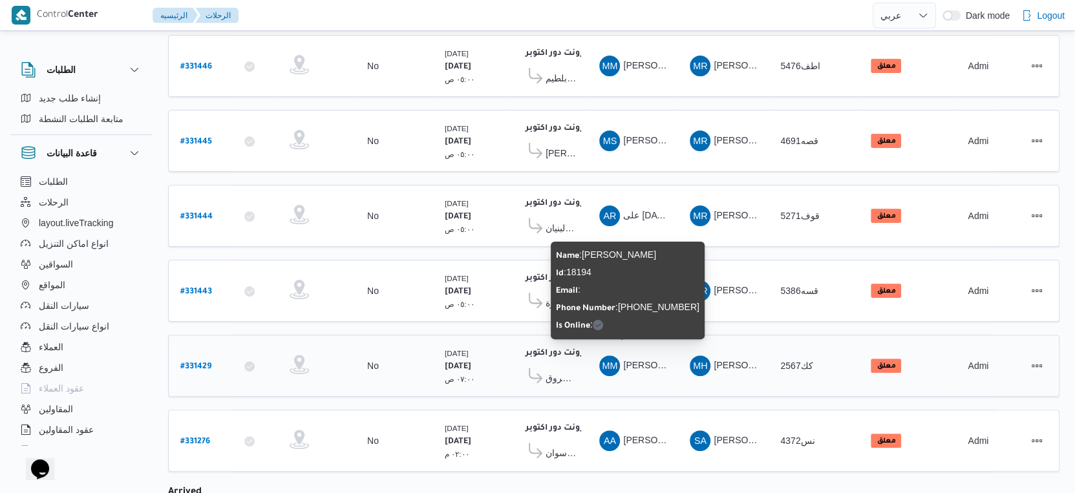
scroll to position [196, 0]
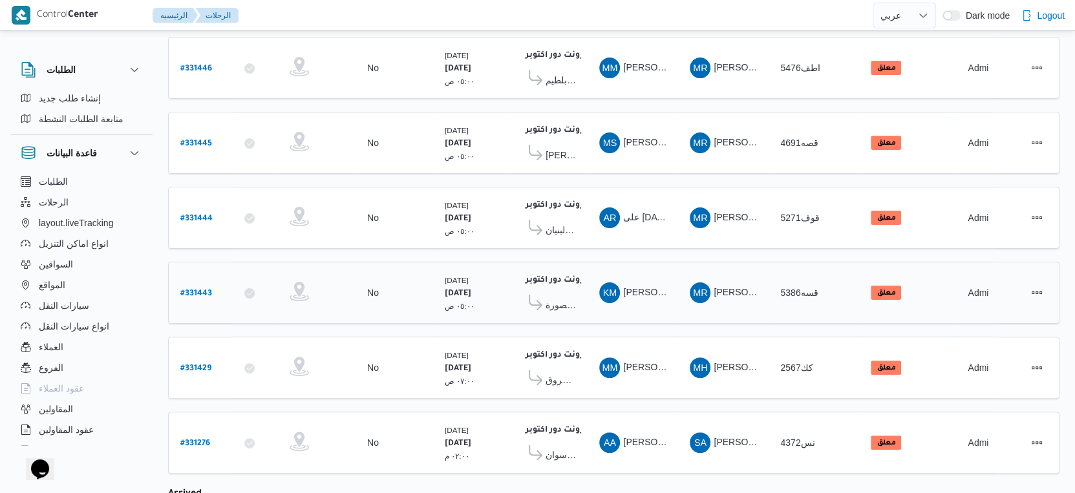
click at [564, 297] on span "كارفور المنصورة" at bounding box center [560, 305] width 30 height 16
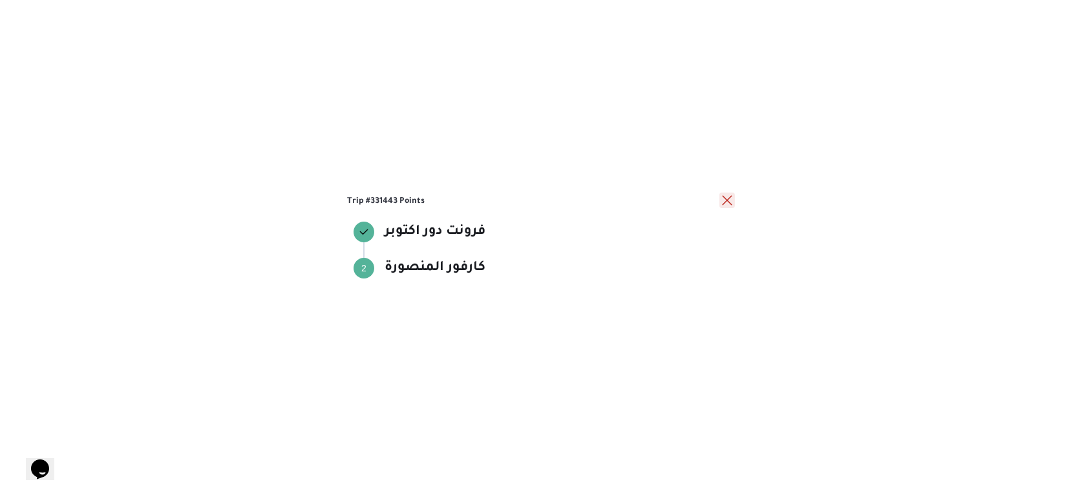
click at [727, 200] on button "close" at bounding box center [727, 201] width 16 height 16
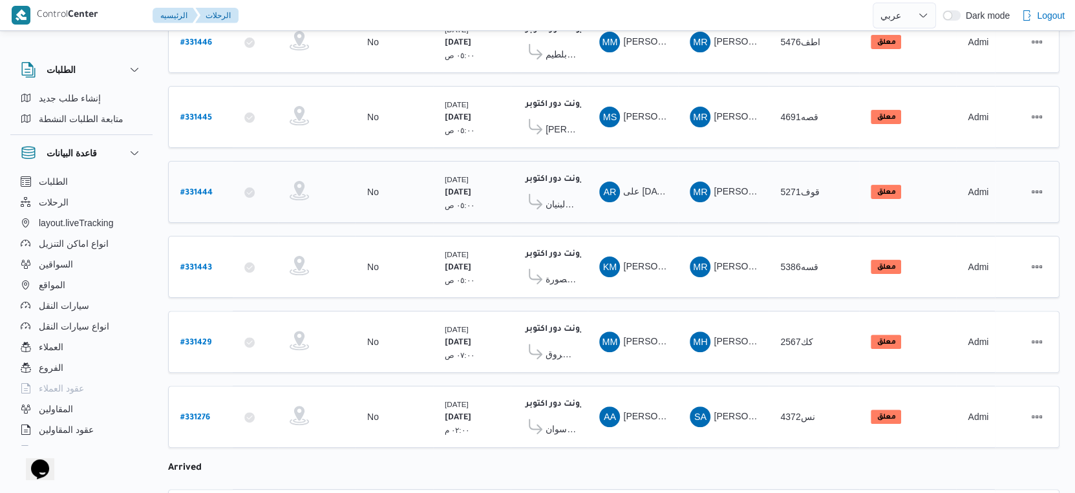
scroll to position [267, 0]
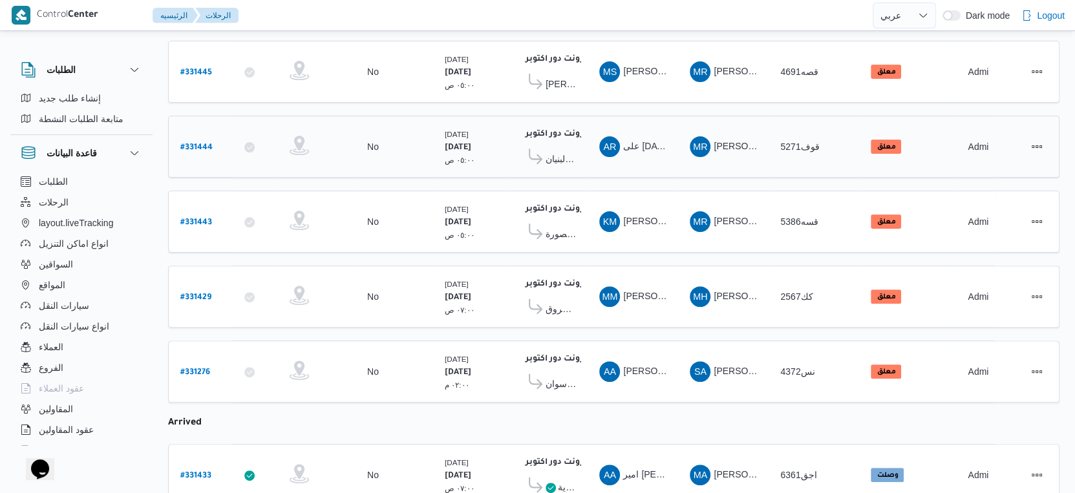
click at [550, 152] on span "كارفور البنيان - المنصورة" at bounding box center [560, 159] width 30 height 16
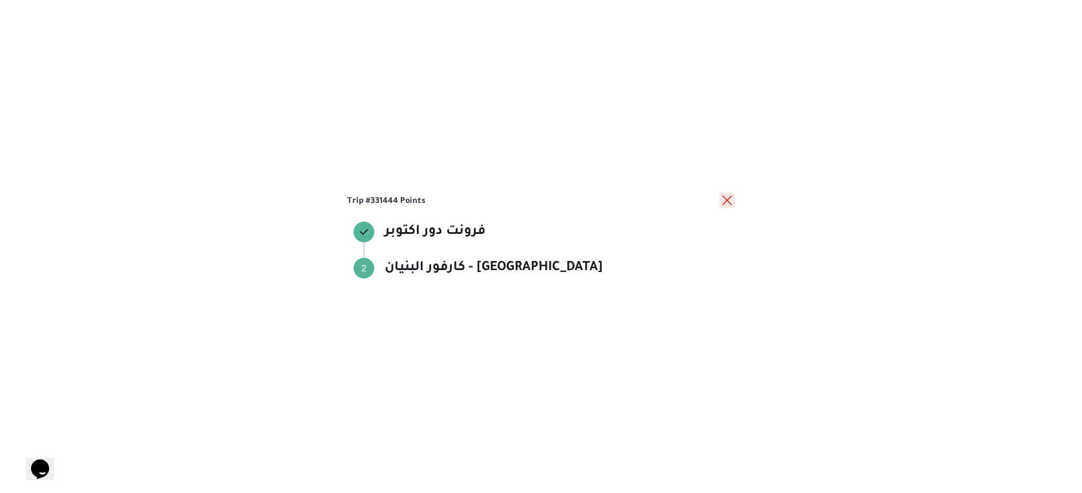
click at [724, 203] on button "close" at bounding box center [727, 201] width 16 height 16
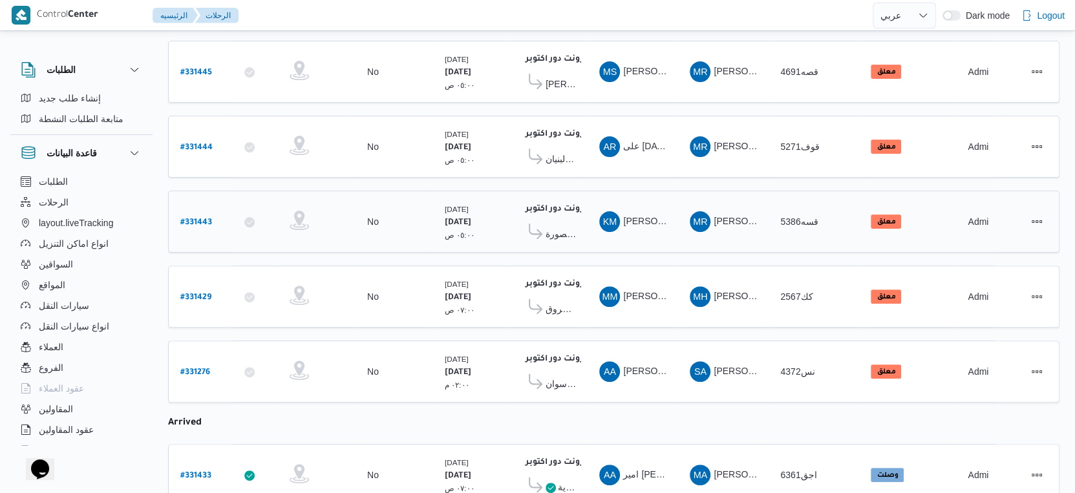
click at [564, 226] on span "كارفور المنصورة" at bounding box center [560, 234] width 30 height 16
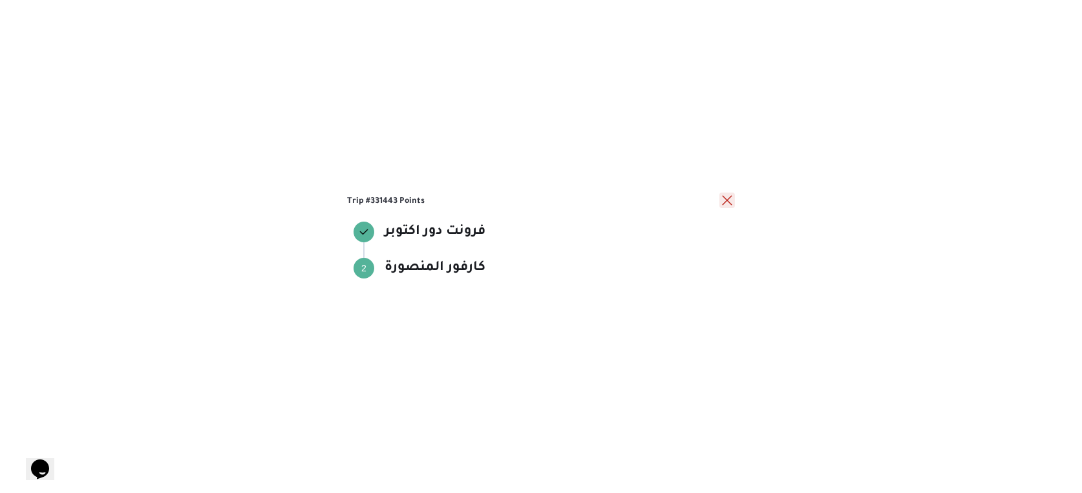
click at [721, 200] on button "close" at bounding box center [727, 201] width 16 height 16
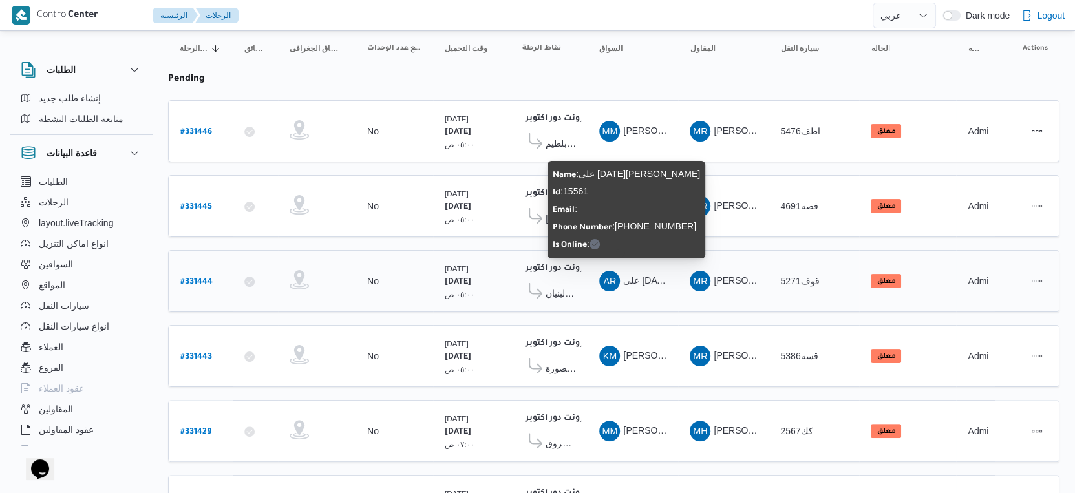
scroll to position [123, 0]
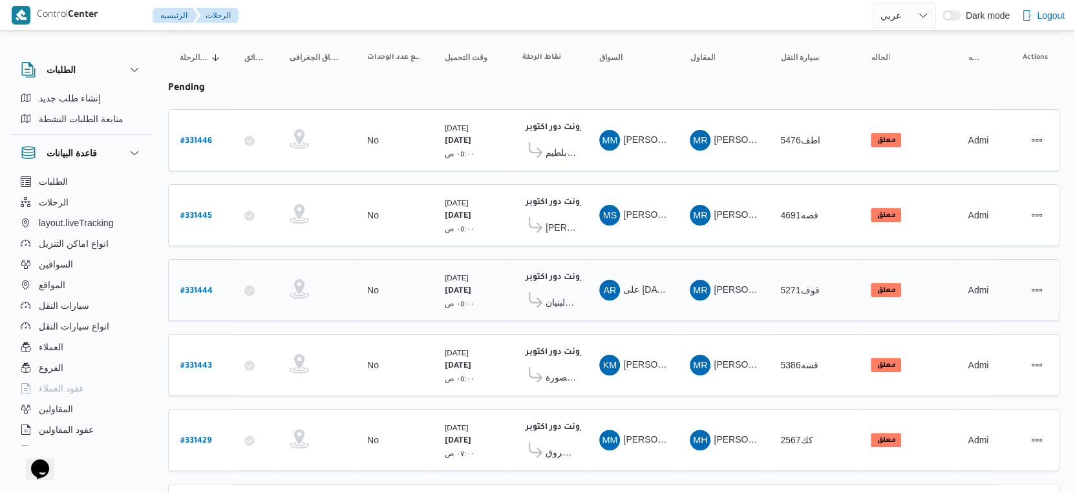
click at [201, 287] on b "# 331444" at bounding box center [196, 291] width 32 height 9
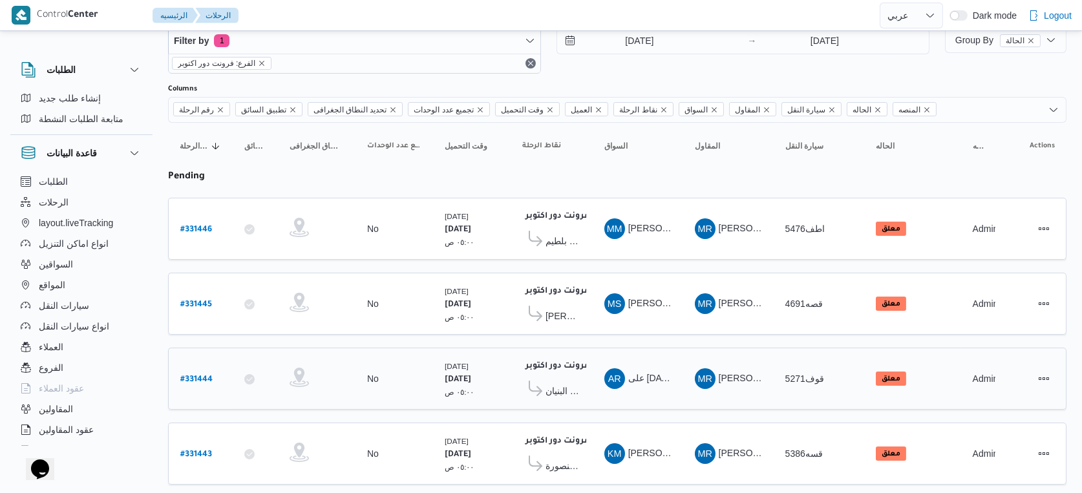
select select "ar"
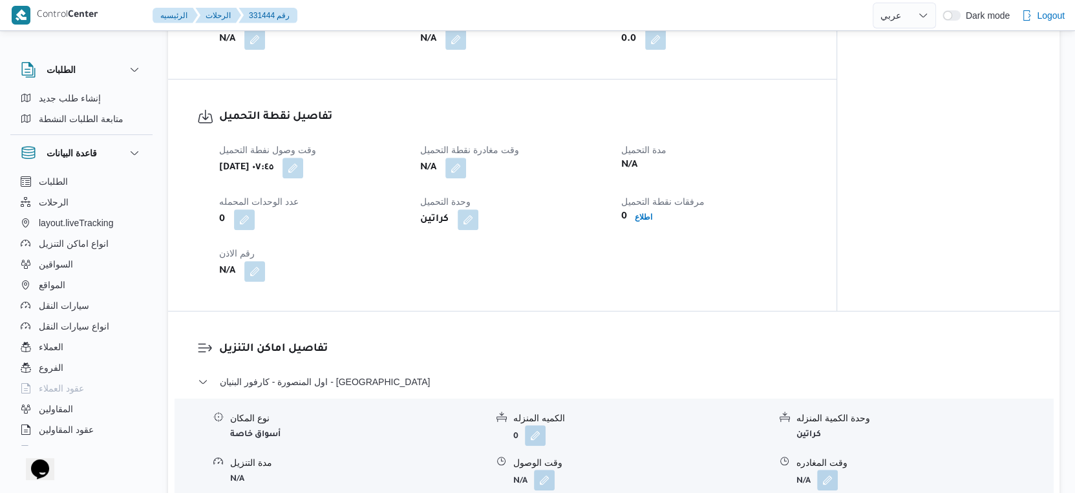
scroll to position [770, 0]
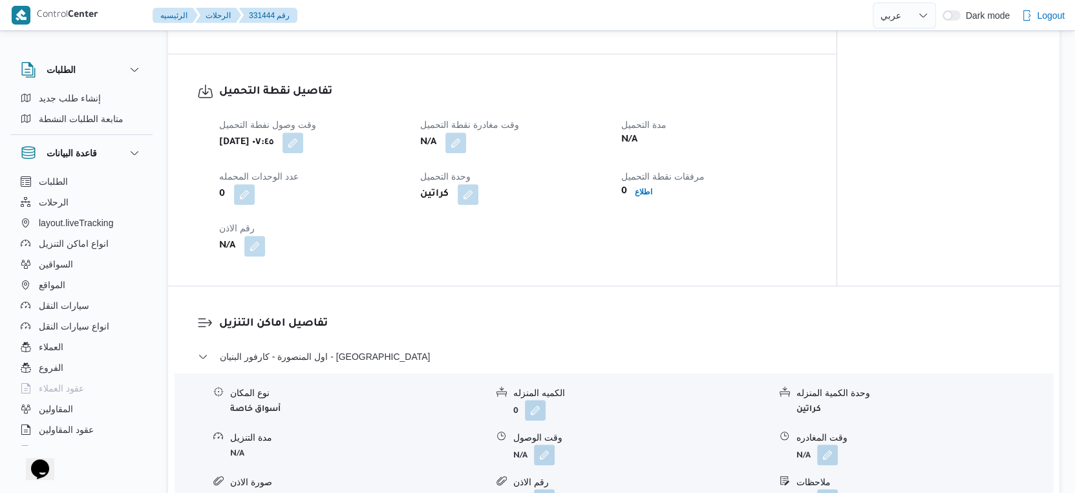
select select "ar"
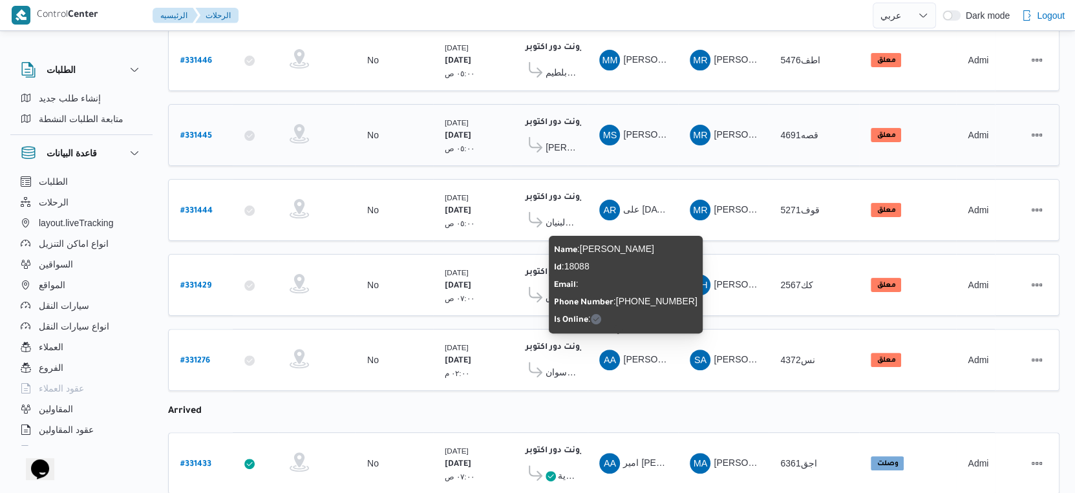
scroll to position [195, 0]
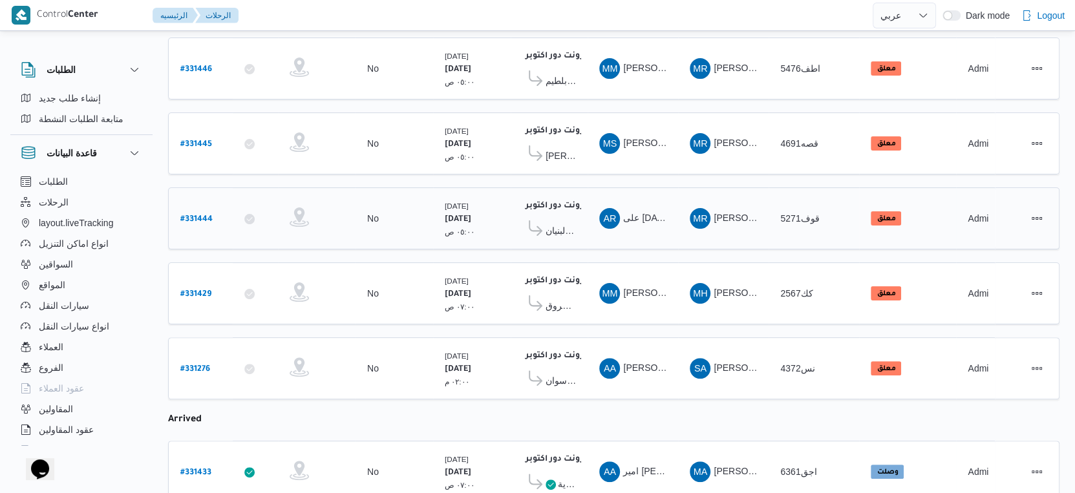
click at [576, 226] on div "فرونت دور اكتوبر ١٠:٤٨ م كارفور البنيان - المنصورة" at bounding box center [549, 218] width 64 height 54
click at [562, 226] on span "كارفور البنيان - المنصورة" at bounding box center [560, 231] width 30 height 16
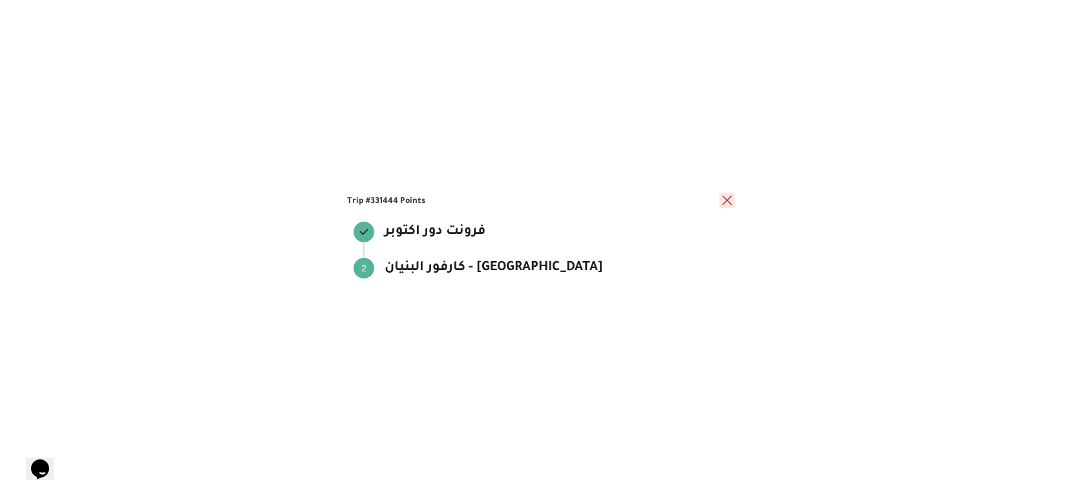
click at [729, 197] on button "close" at bounding box center [727, 201] width 16 height 16
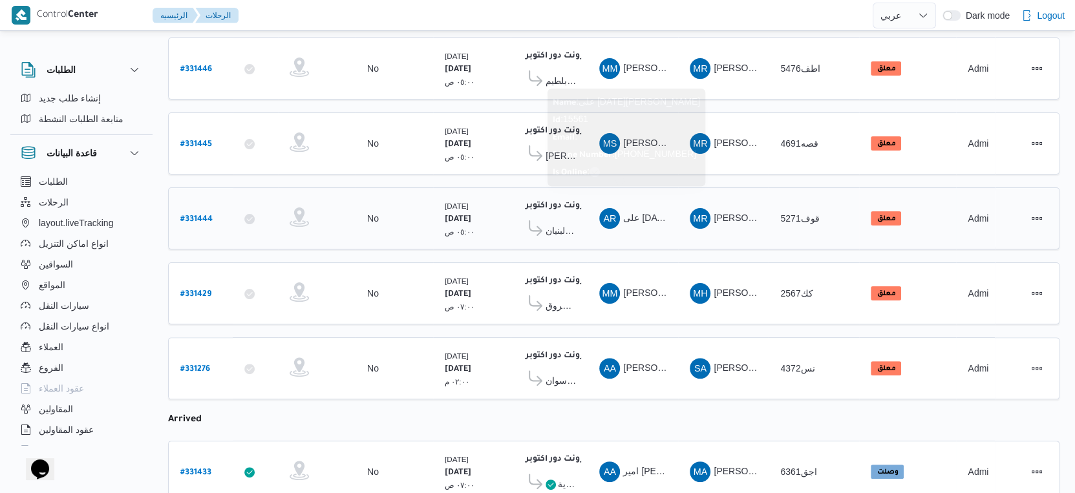
scroll to position [123, 0]
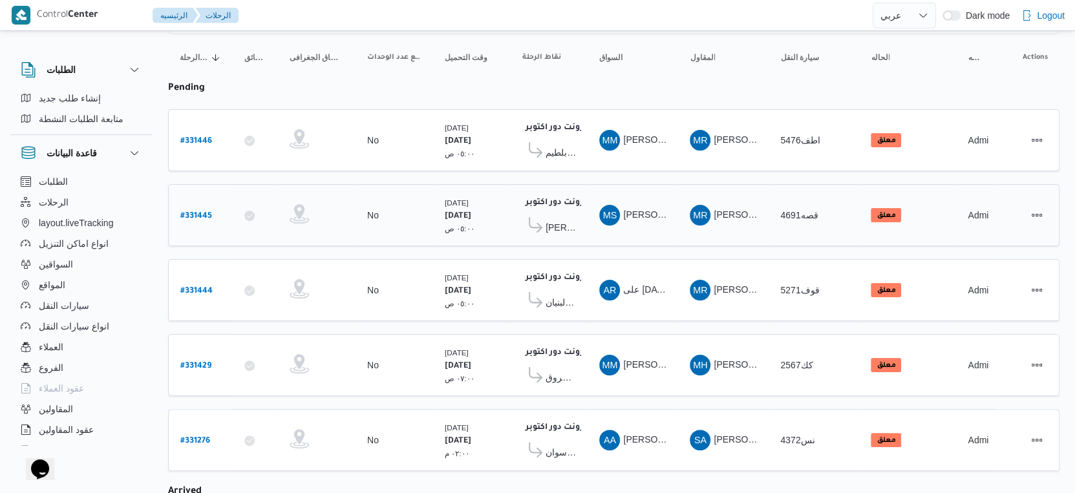
click at [563, 220] on span "كارفور بور فؤاد - بور سعيد" at bounding box center [560, 228] width 30 height 16
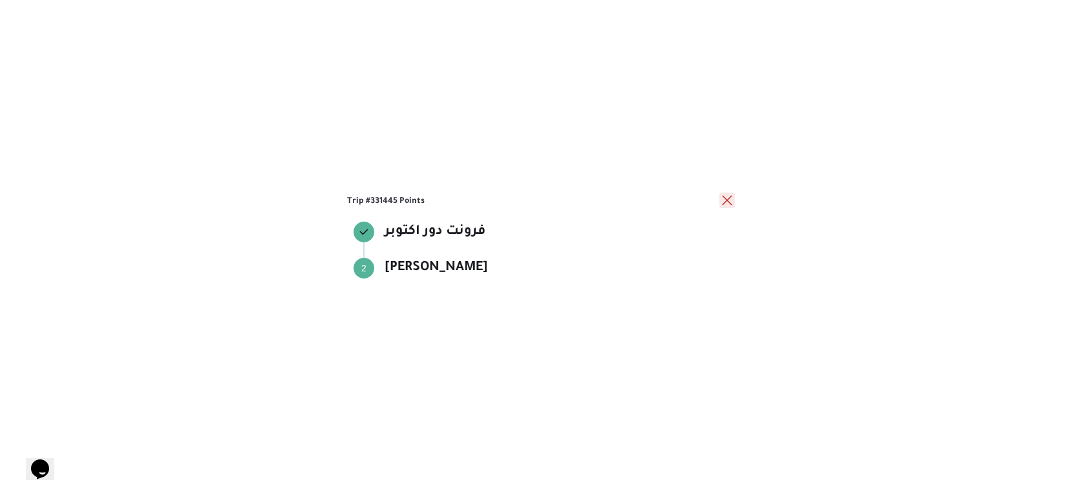
click at [724, 199] on button "close" at bounding box center [727, 201] width 16 height 16
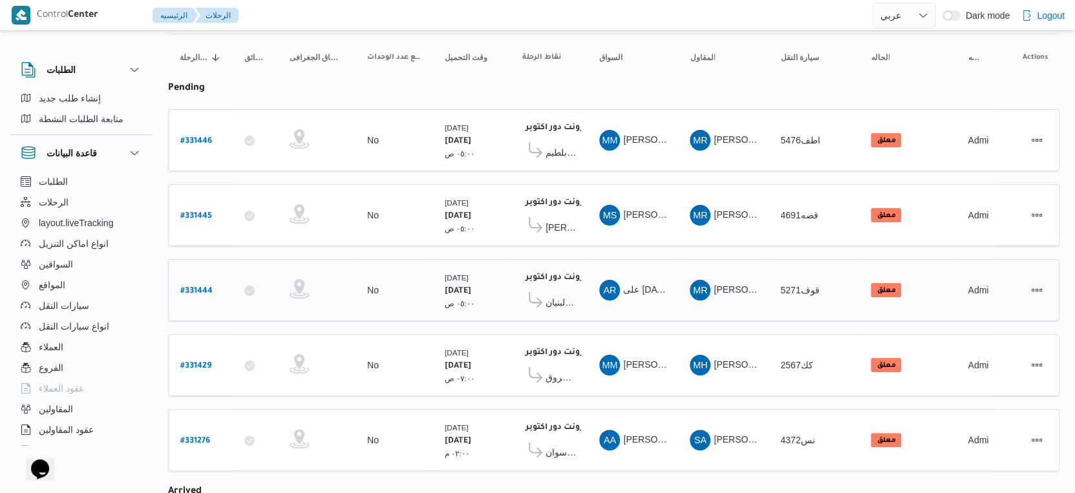
click at [209, 287] on b "# 331444" at bounding box center [196, 291] width 32 height 9
select select "ar"
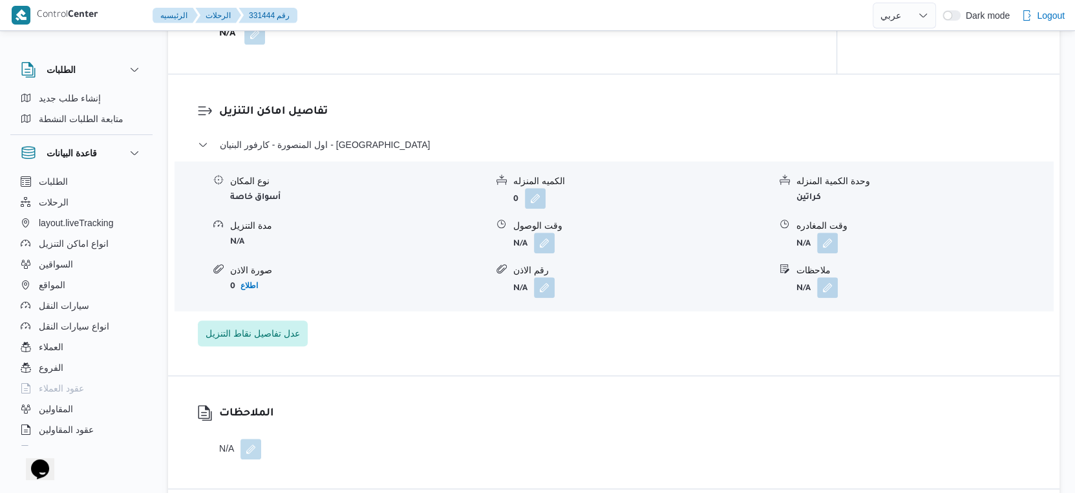
scroll to position [985, 0]
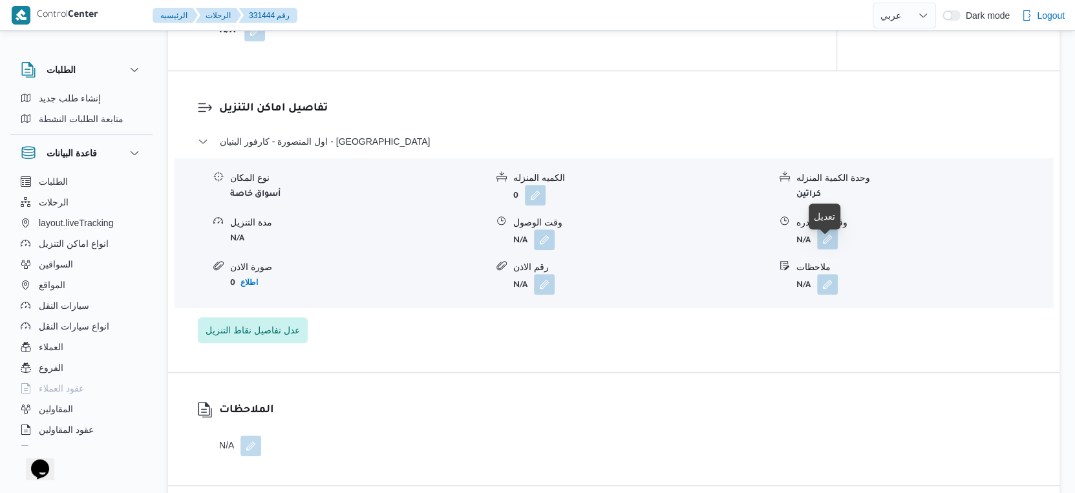
click at [825, 245] on button "button" at bounding box center [827, 239] width 21 height 21
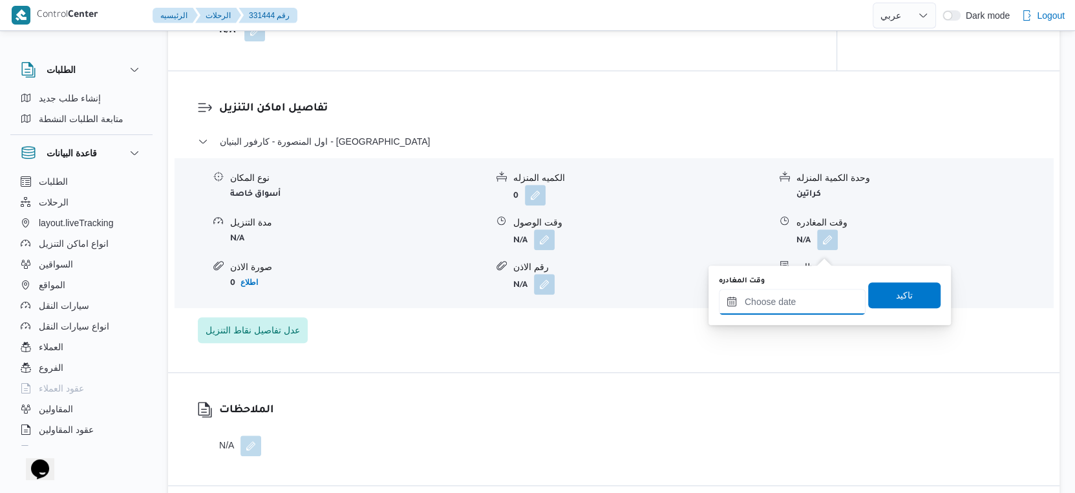
click at [817, 299] on input "وقت المغادره" at bounding box center [792, 302] width 147 height 26
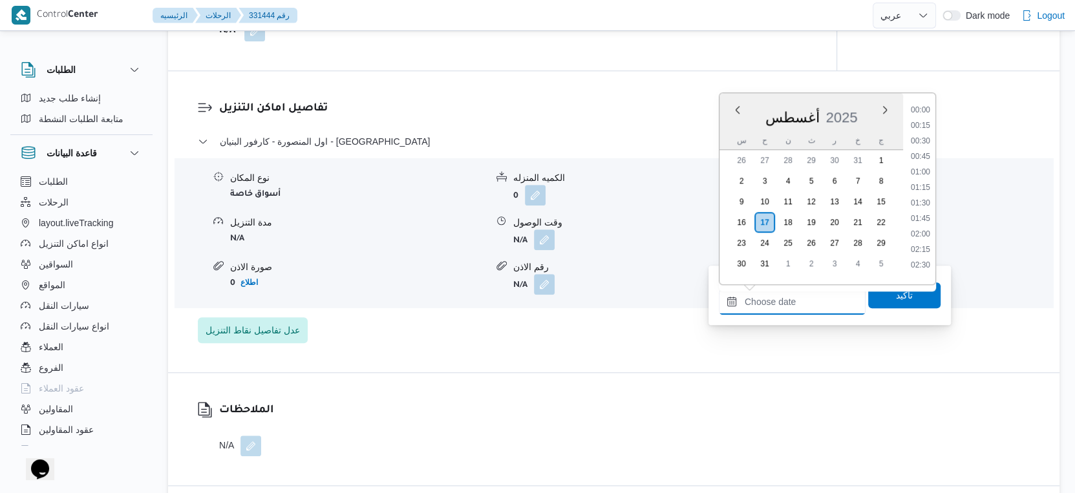
scroll to position [1026, 0]
click at [924, 171] on li "17:30" at bounding box center [920, 169] width 30 height 13
type input "١٧/٠٨/٢٠٢٥ ١٧:٣٠"
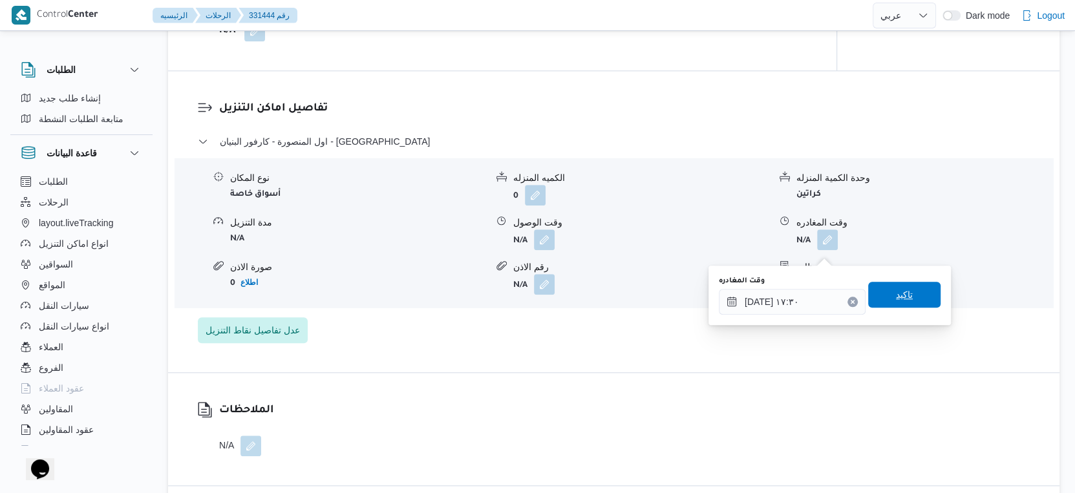
click at [907, 291] on span "تاكيد" at bounding box center [904, 295] width 72 height 26
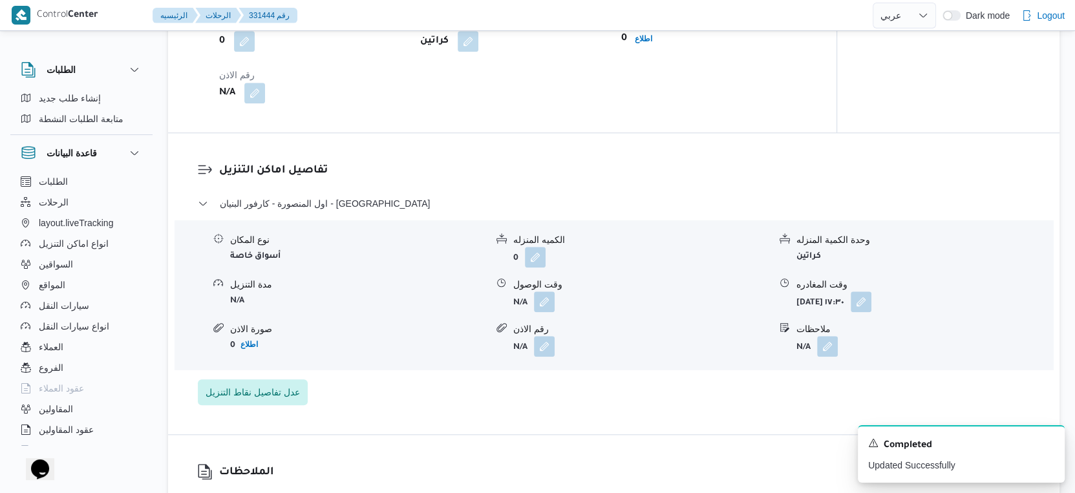
scroll to position [841, 0]
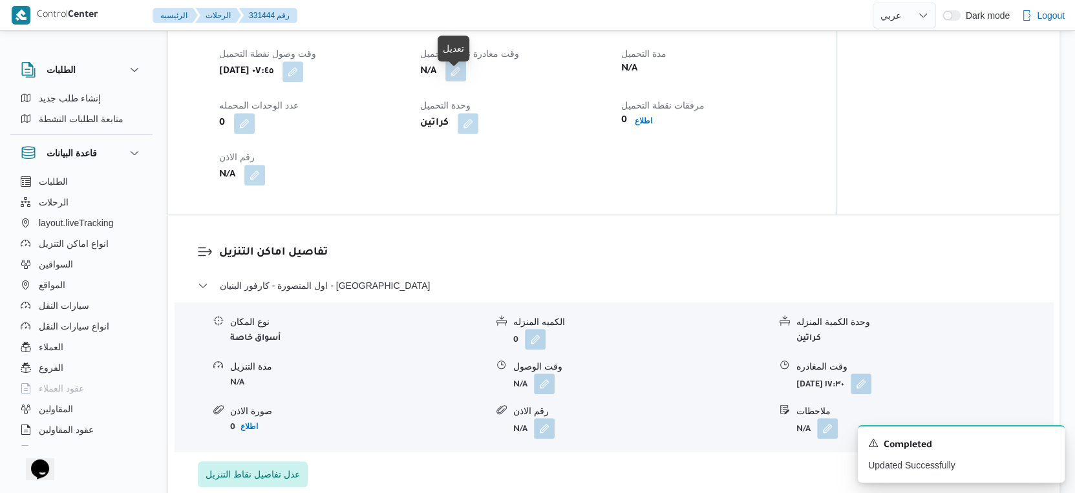
click at [454, 81] on button "button" at bounding box center [455, 71] width 21 height 21
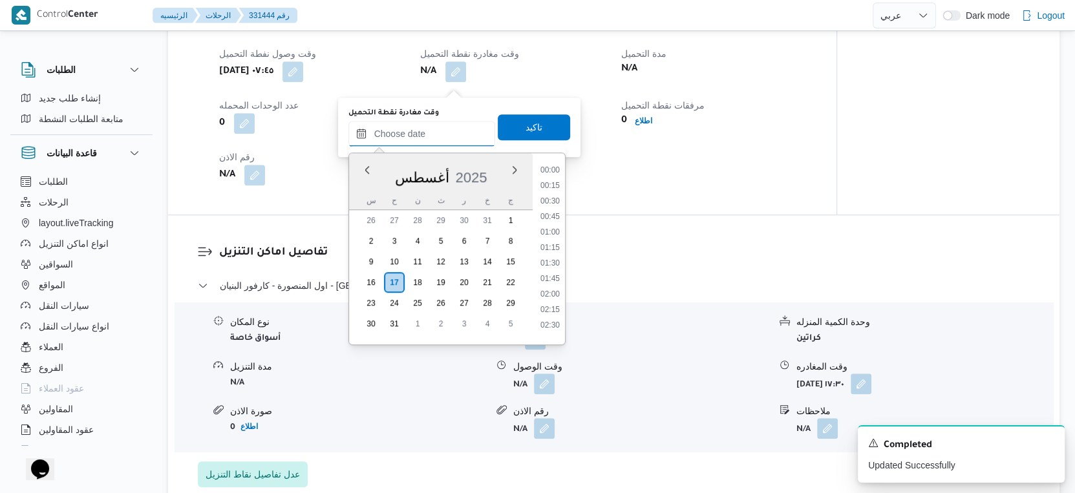
click at [439, 122] on input "وقت مغادرة نقطة التحميل" at bounding box center [421, 134] width 147 height 26
click at [552, 224] on li "10:30" at bounding box center [550, 225] width 30 height 13
type input "١٧/٠٨/٢٠٢٥ ١٠:٣٠"
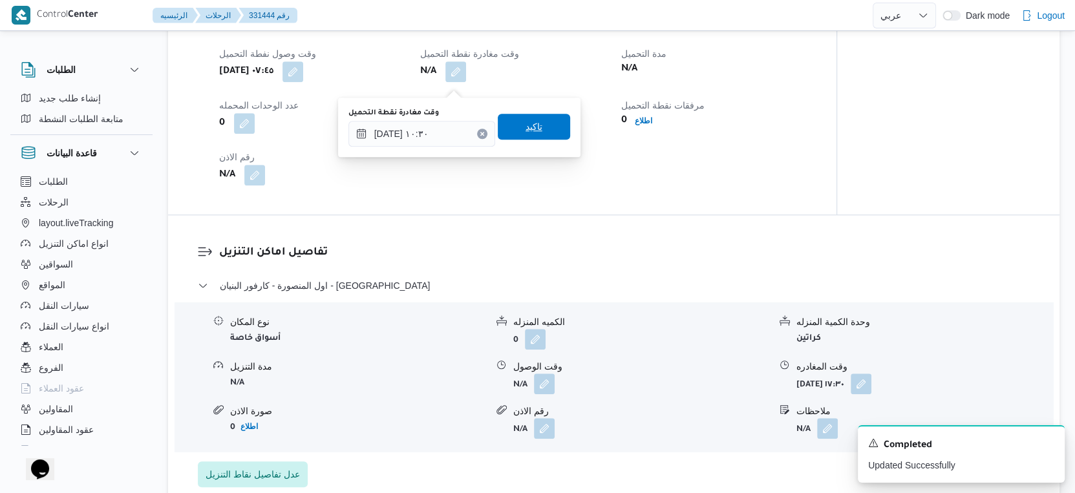
click at [538, 131] on span "تاكيد" at bounding box center [534, 127] width 72 height 26
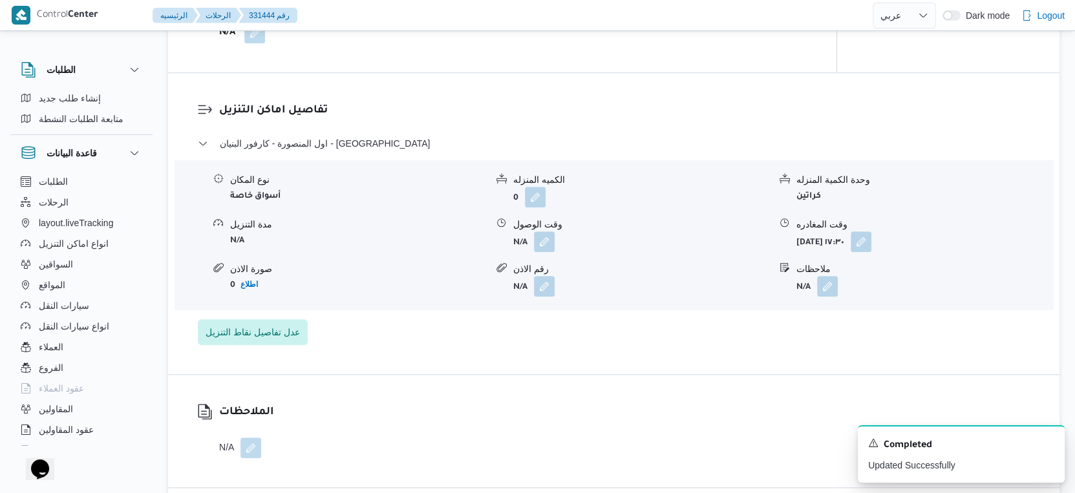
scroll to position [985, 0]
click at [546, 248] on button "button" at bounding box center [544, 239] width 21 height 21
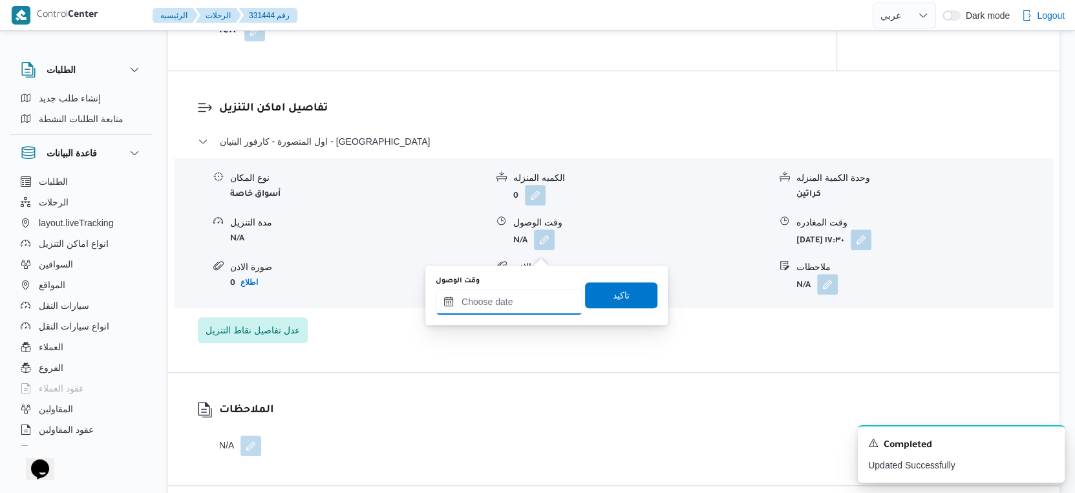
click at [529, 297] on input "وقت الوصول" at bounding box center [509, 302] width 147 height 26
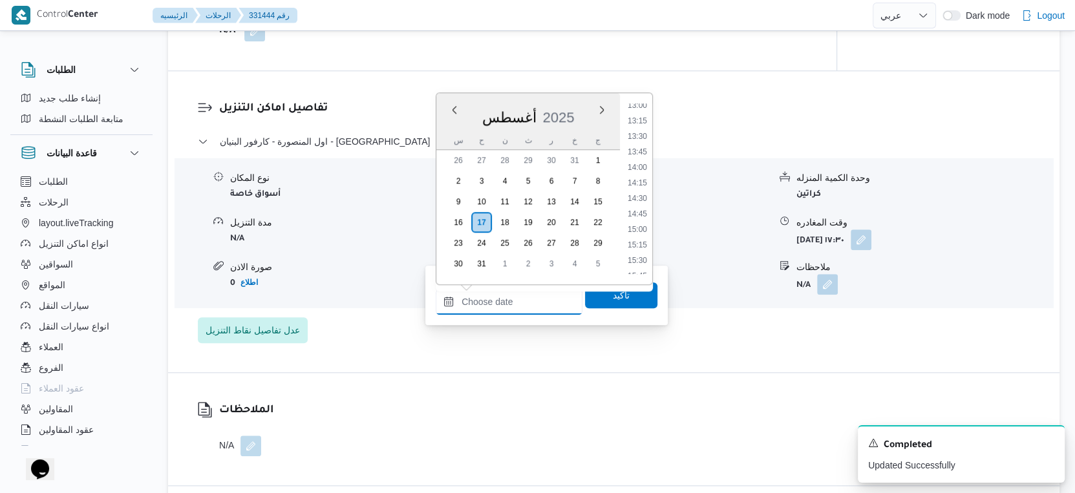
scroll to position [739, 0]
click at [642, 210] on li "13:30" at bounding box center [637, 208] width 30 height 13
type input "١٧/٠٨/٢٠٢٥ ١٣:٣٠"
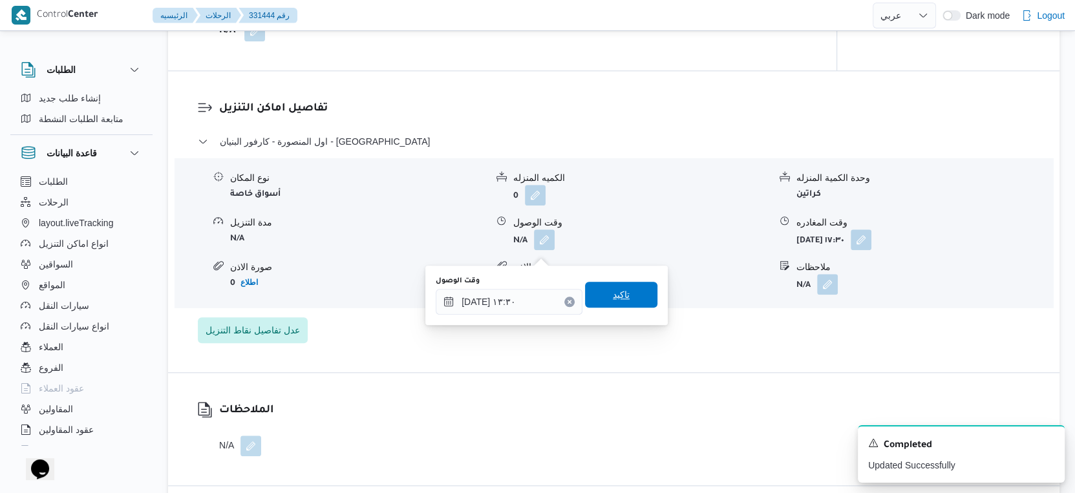
click at [618, 295] on span "تاكيد" at bounding box center [621, 295] width 17 height 16
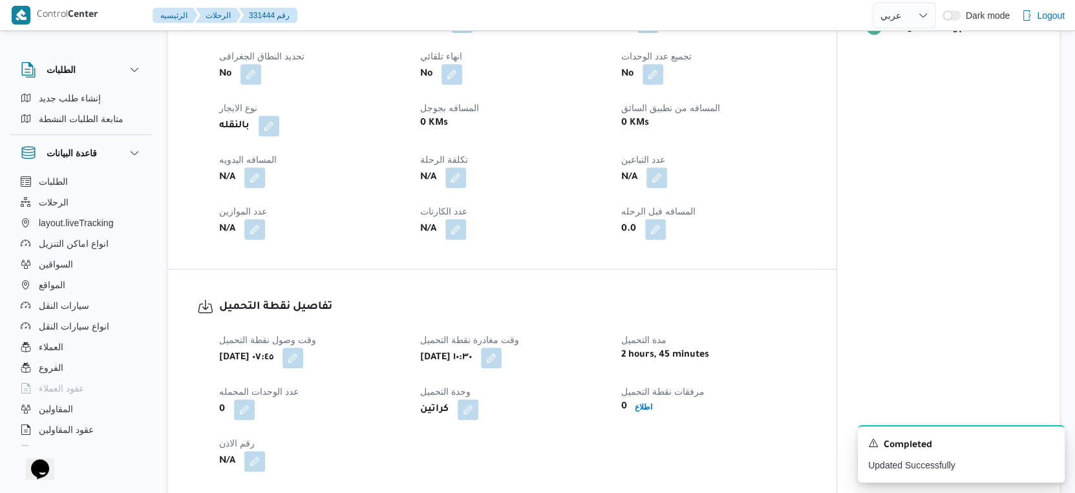
scroll to position [554, 0]
click at [257, 183] on button "button" at bounding box center [254, 177] width 21 height 21
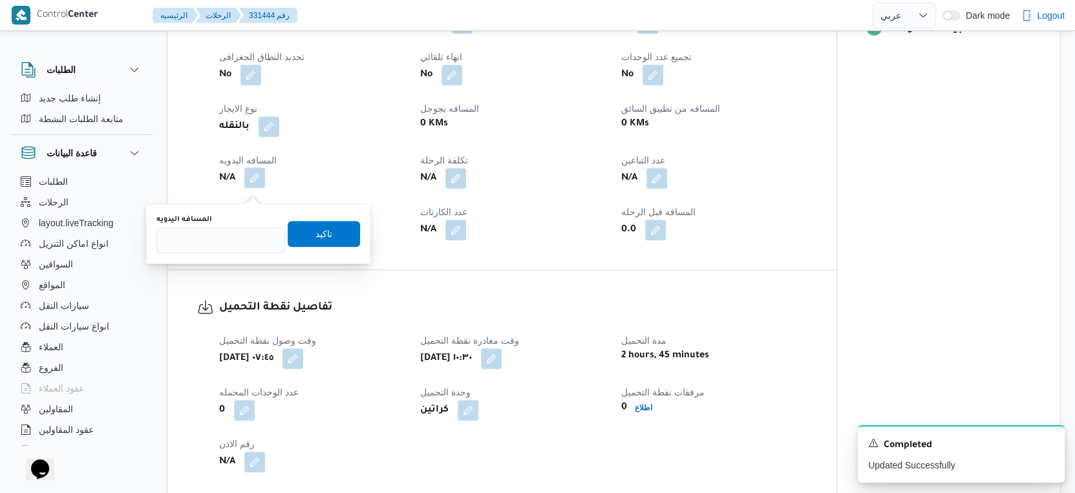
drag, startPoint x: 255, startPoint y: 193, endPoint x: 240, endPoint y: 222, distance: 32.7
click at [240, 222] on div "المسافه اليدويه" at bounding box center [220, 220] width 129 height 10
click at [228, 242] on input "المسافه اليدويه" at bounding box center [220, 240] width 129 height 26
type input "174"
click at [337, 235] on span "تاكيد" at bounding box center [324, 233] width 72 height 26
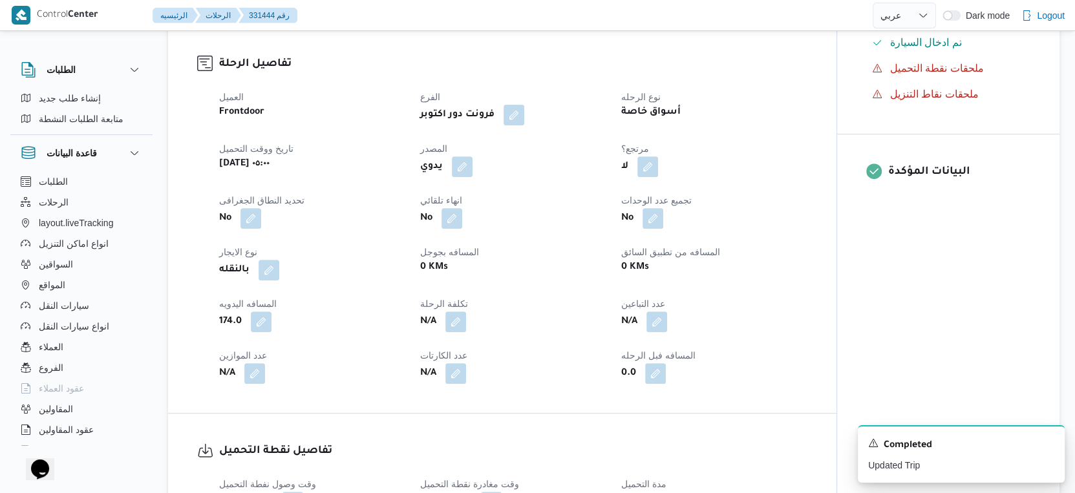
scroll to position [0, 0]
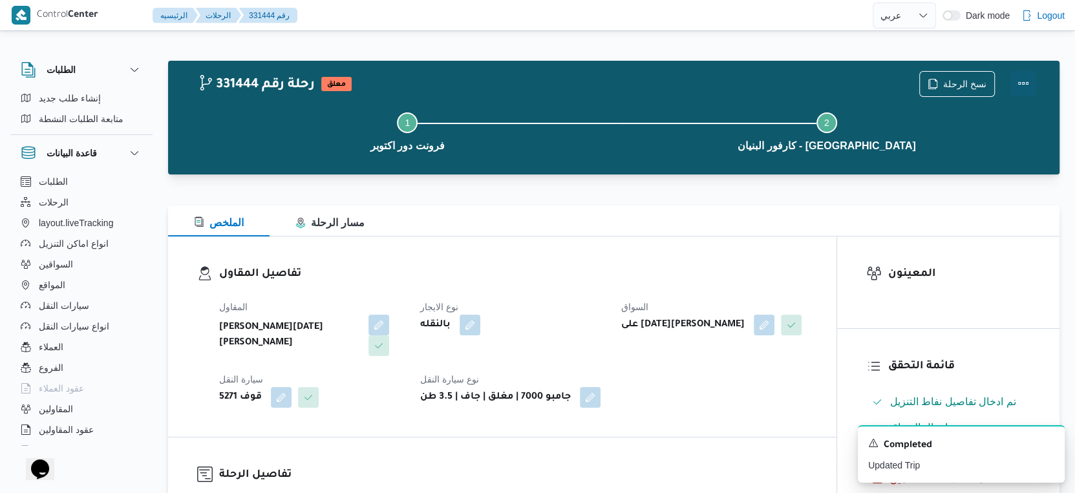
click at [1020, 83] on button "Actions" at bounding box center [1023, 83] width 26 height 26
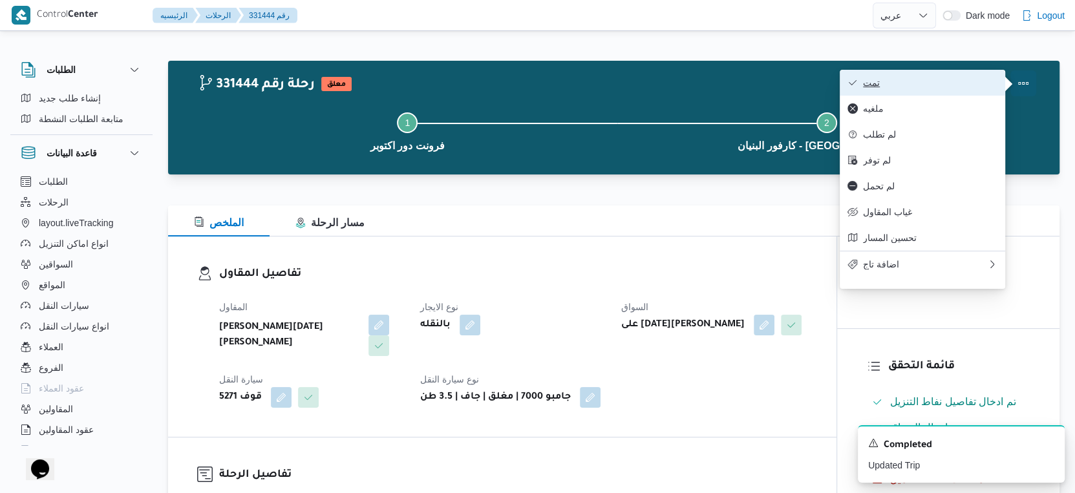
click at [970, 86] on span "تمت" at bounding box center [930, 83] width 134 height 10
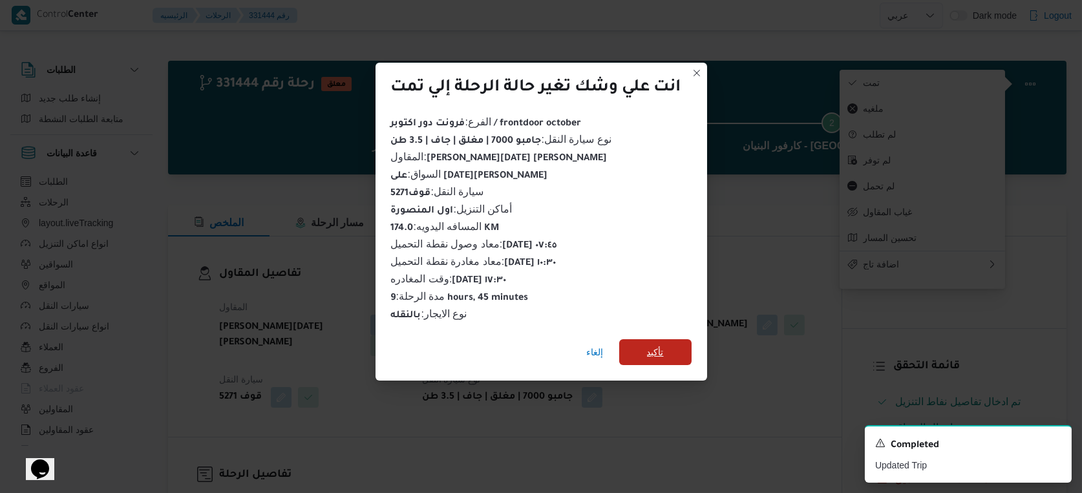
click at [657, 345] on span "تأكيد" at bounding box center [655, 352] width 17 height 16
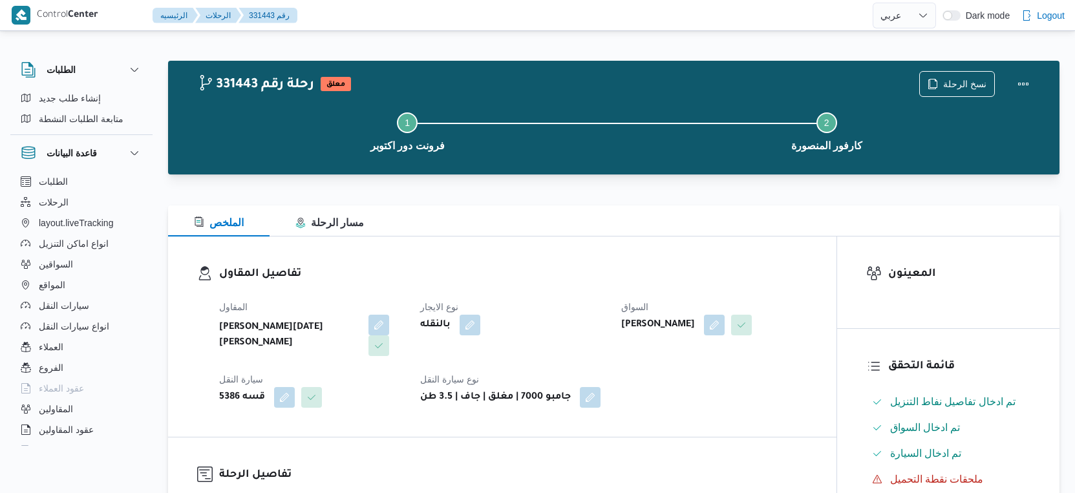
select select "ar"
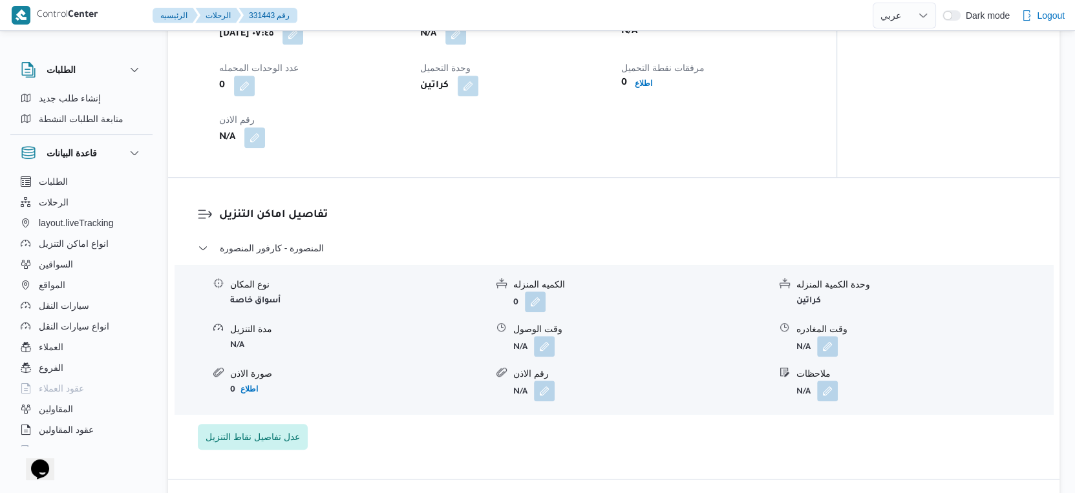
scroll to position [933, 0]
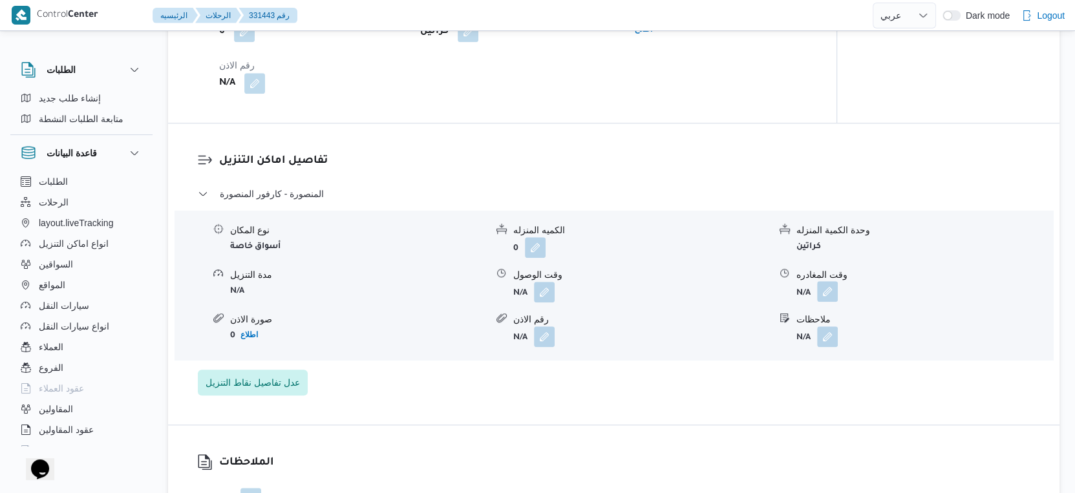
click at [830, 302] on button "button" at bounding box center [827, 291] width 21 height 21
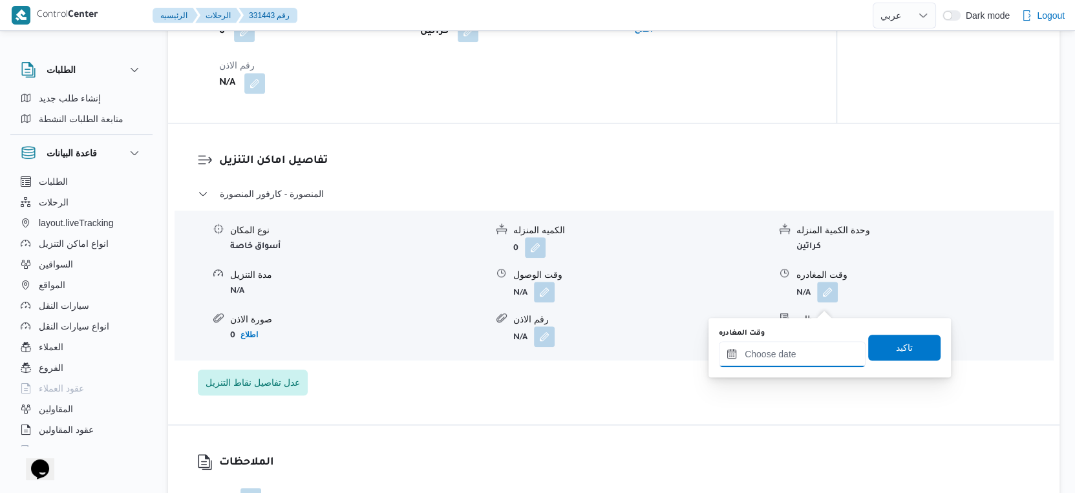
click at [814, 362] on input "وقت المغادره" at bounding box center [792, 354] width 147 height 26
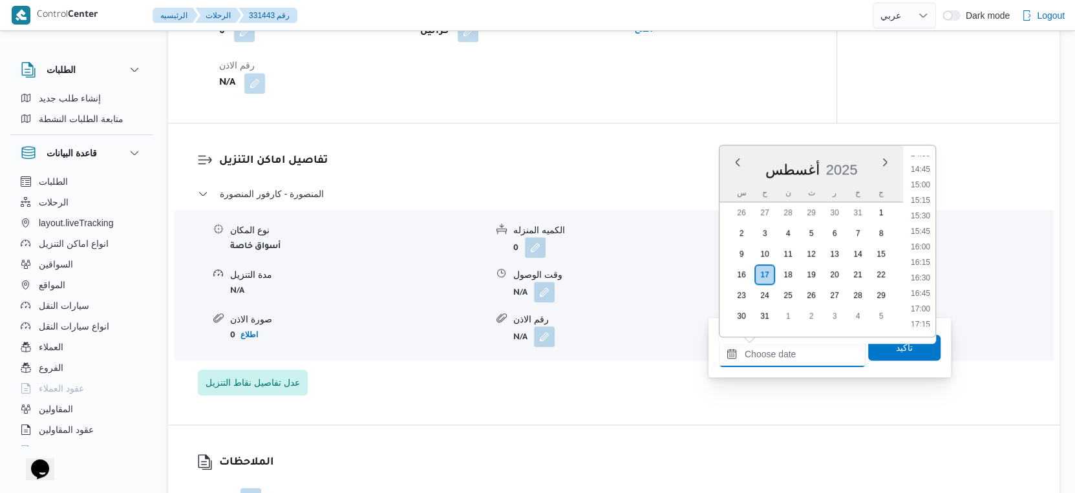
scroll to position [940, 0]
drag, startPoint x: 925, startPoint y: 244, endPoint x: 925, endPoint y: 257, distance: 12.9
click at [925, 244] on li "16:30" at bounding box center [920, 246] width 30 height 13
type input "[DATE] ١٦:٣٠"
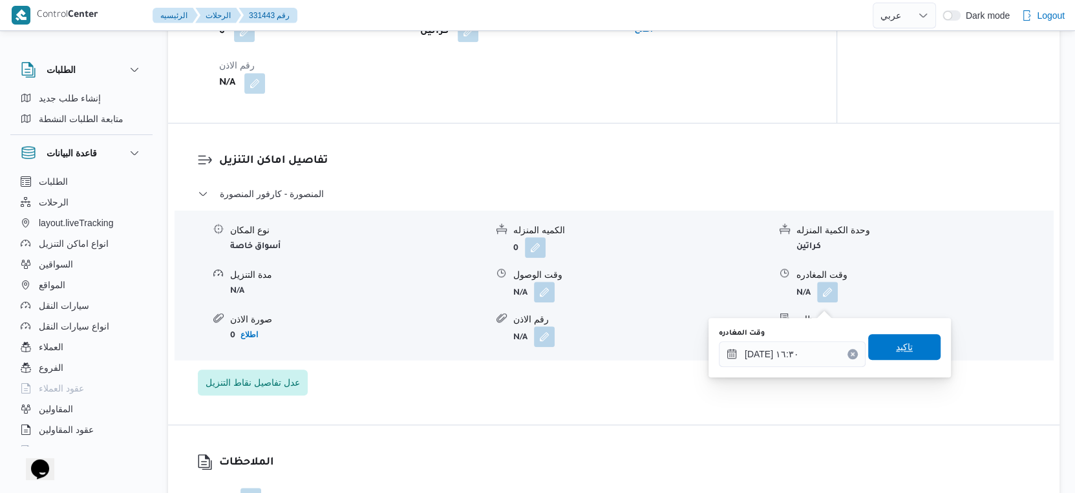
click at [918, 341] on span "تاكيد" at bounding box center [904, 347] width 72 height 26
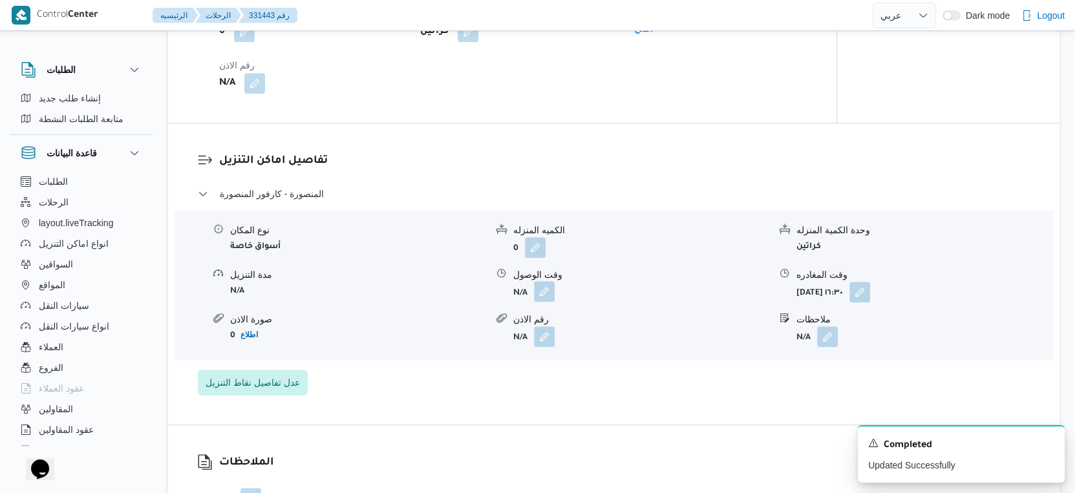
click at [547, 302] on button "button" at bounding box center [544, 291] width 21 height 21
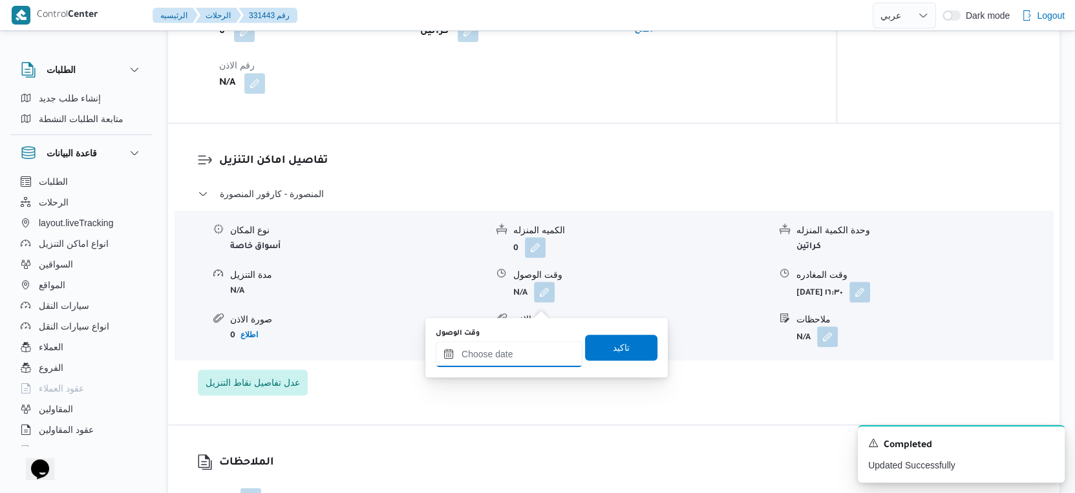
click at [521, 352] on input "وقت الوصول" at bounding box center [509, 354] width 147 height 26
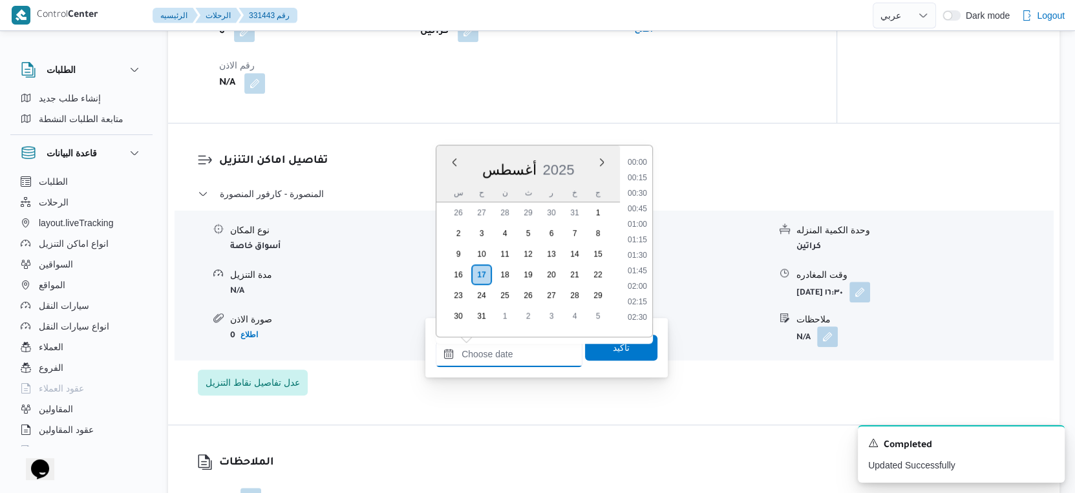
scroll to position [1011, 0]
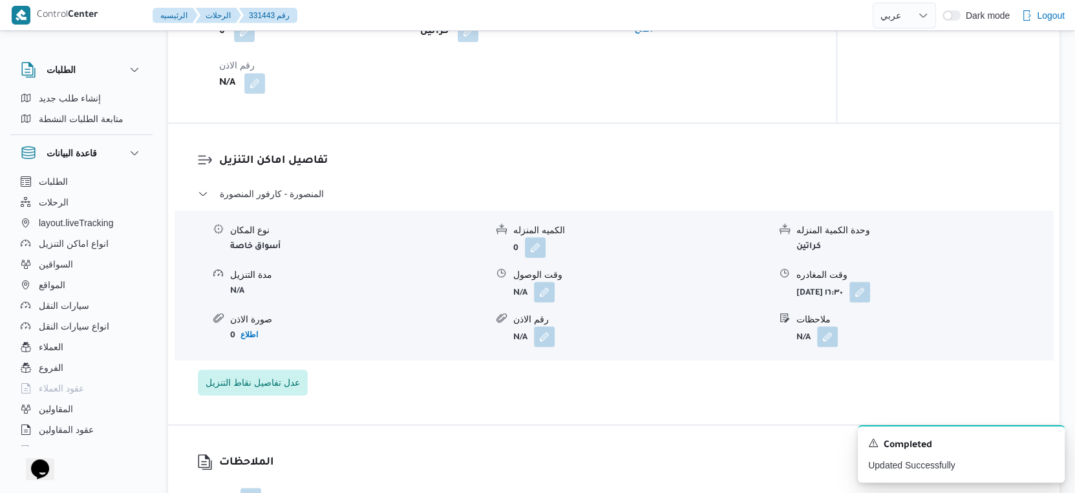
click at [720, 160] on div "تفاصيل اماكن التنزيل المنصورة - كارفور المنصورة نوع المكان أسواق خاصة الكميه ال…" at bounding box center [613, 273] width 891 height 301
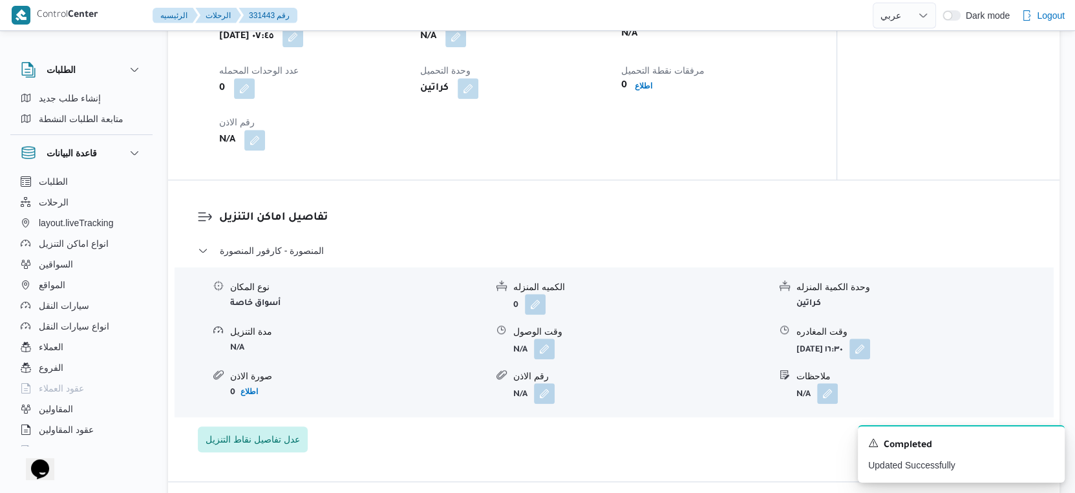
scroll to position [790, 0]
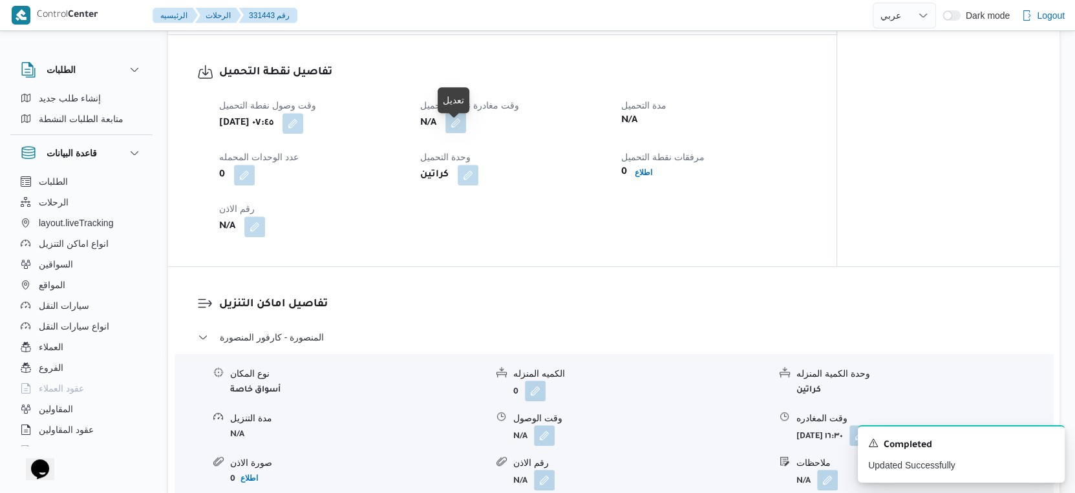
click at [465, 133] on button "button" at bounding box center [455, 122] width 21 height 21
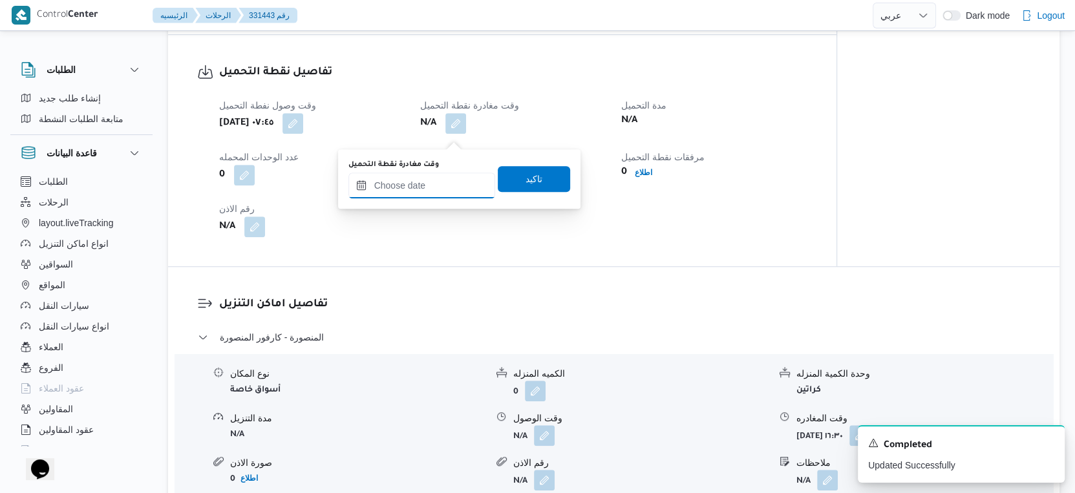
click at [439, 178] on input "وقت مغادرة نقطة التحميل" at bounding box center [421, 186] width 147 height 26
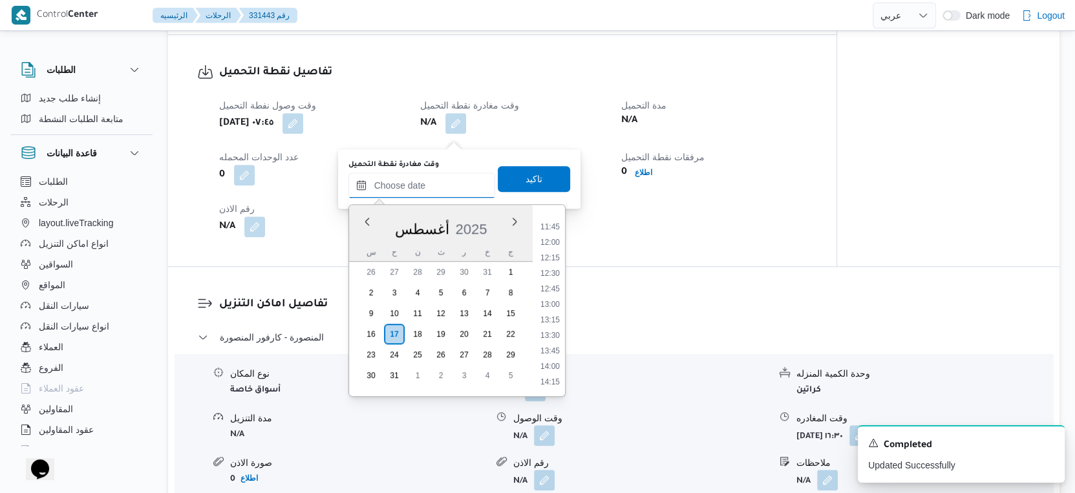
scroll to position [653, 0]
click at [552, 220] on li "10:30" at bounding box center [550, 220] width 30 height 13
type input "[DATE] ١٠:٣٠"
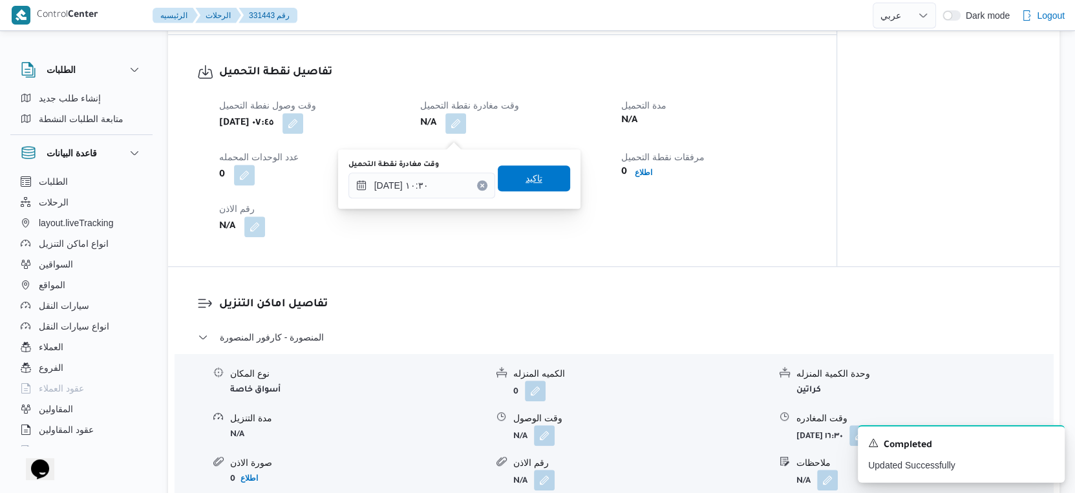
click at [534, 181] on span "تاكيد" at bounding box center [534, 178] width 72 height 26
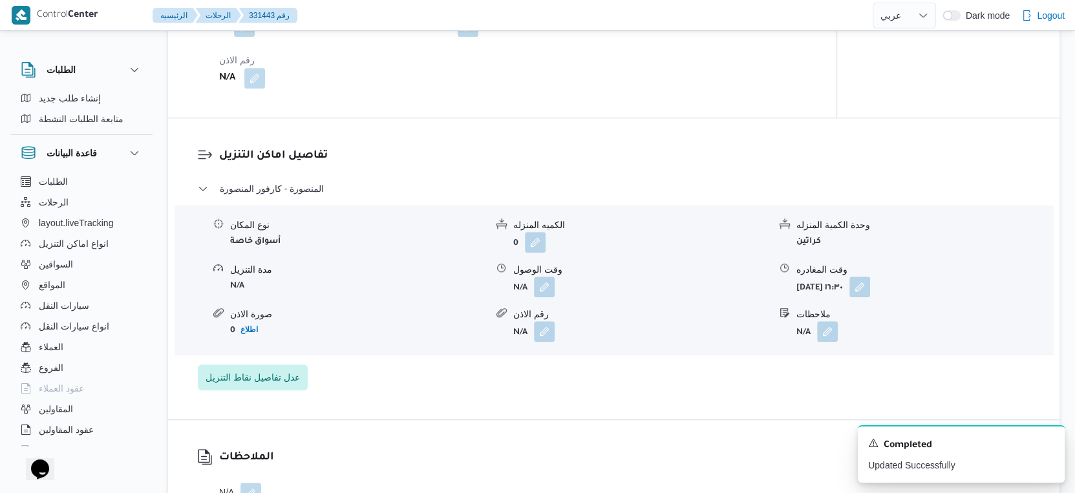
scroll to position [1005, 0]
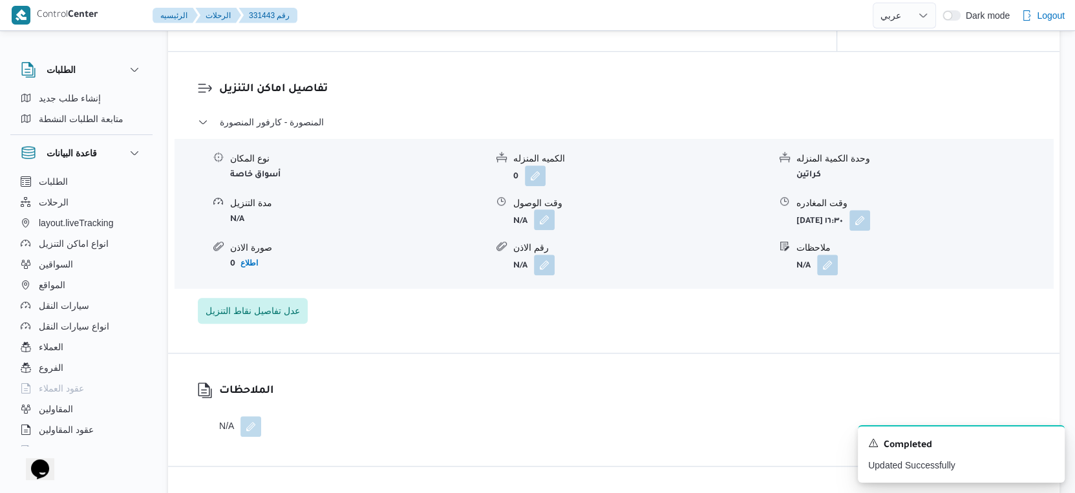
click at [547, 226] on button "button" at bounding box center [544, 219] width 21 height 21
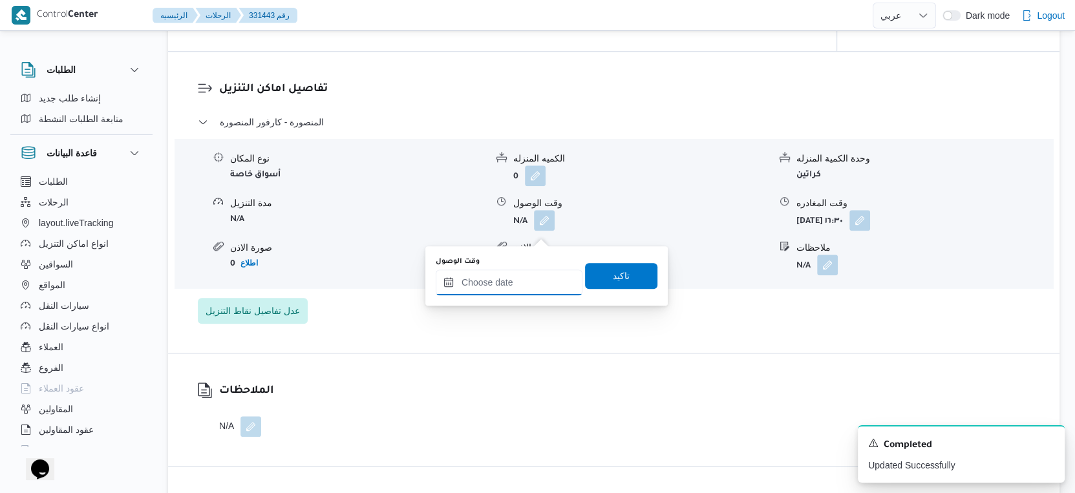
click at [519, 283] on input "وقت الوصول" at bounding box center [509, 282] width 147 height 26
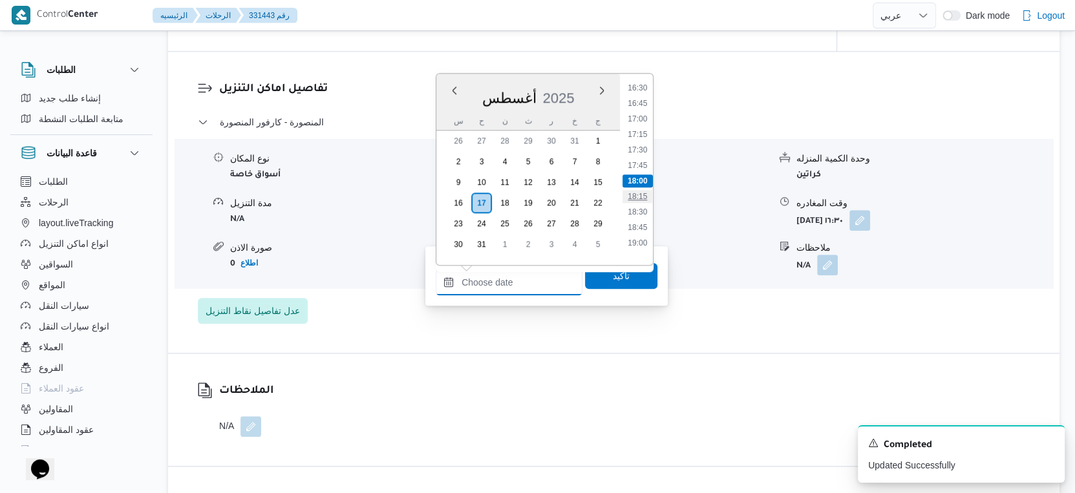
scroll to position [883, 0]
click at [645, 136] on li "15:00" at bounding box center [637, 138] width 30 height 13
type input "[DATE] ١٥:٠٠"
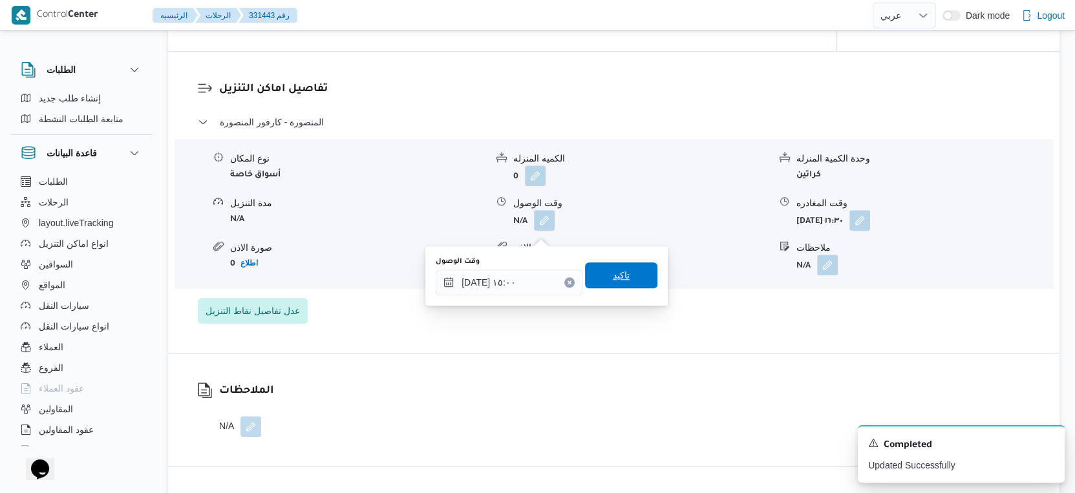
click at [624, 276] on span "تاكيد" at bounding box center [621, 275] width 72 height 26
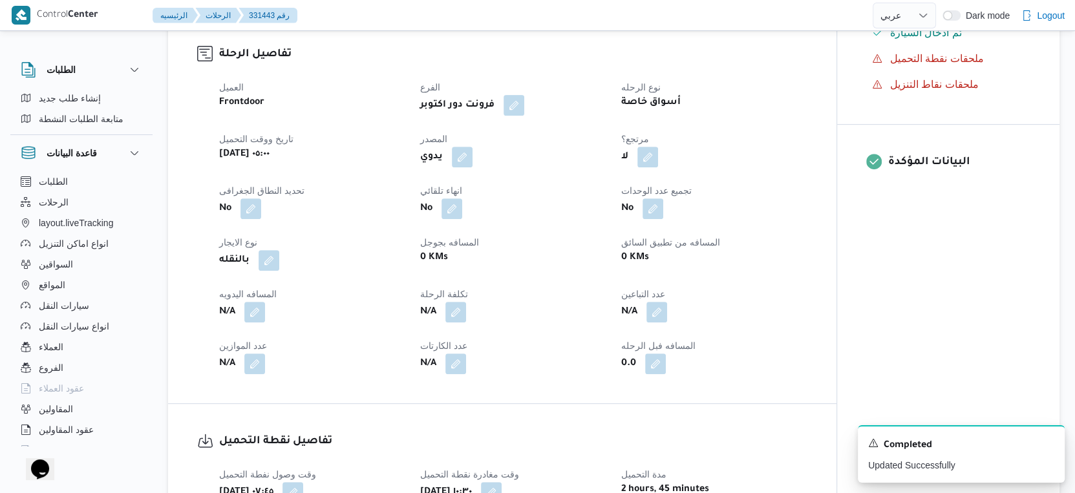
scroll to position [503, 0]
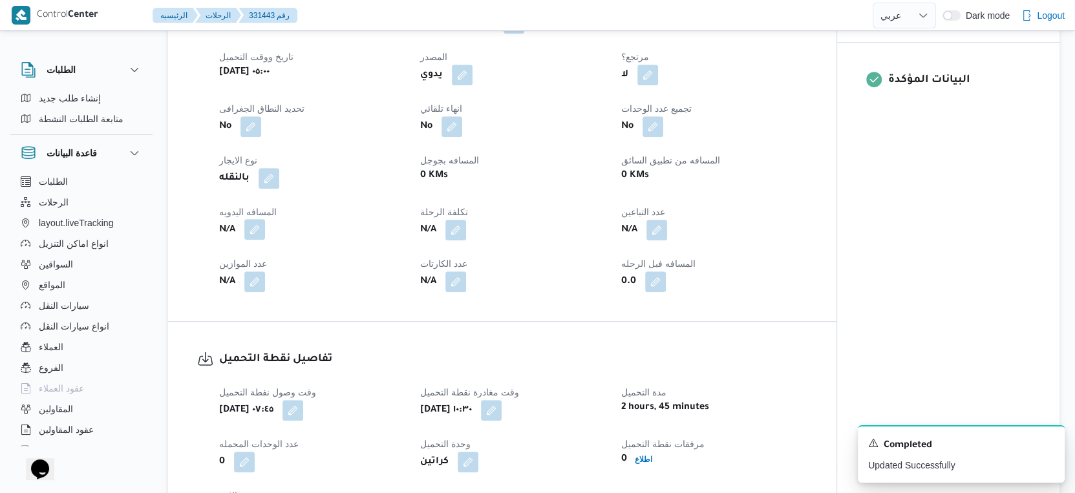
click at [257, 237] on button "button" at bounding box center [254, 229] width 21 height 21
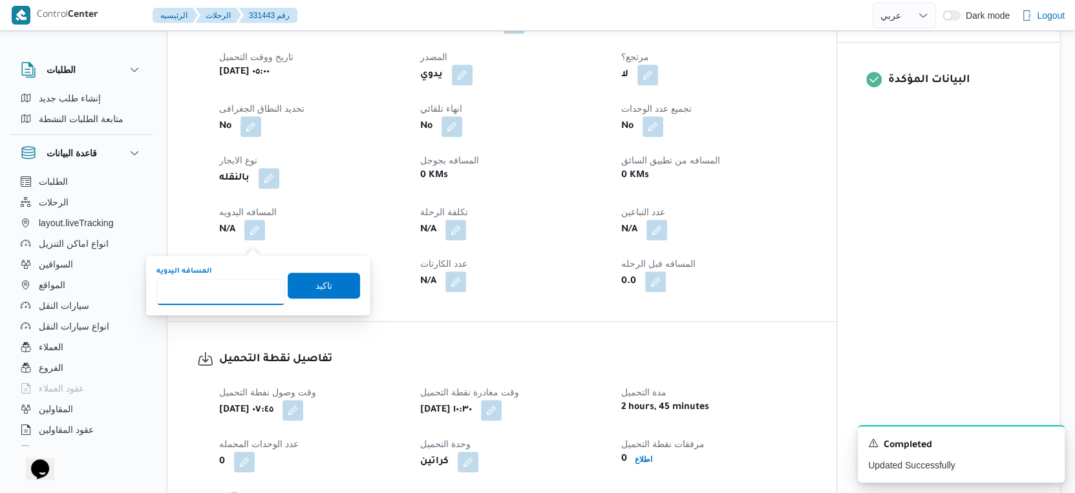
click at [238, 287] on input "المسافه اليدويه" at bounding box center [220, 292] width 129 height 26
type input "172"
click at [347, 273] on div "تاكيد" at bounding box center [324, 286] width 72 height 26
click at [335, 280] on span "تاكيد" at bounding box center [324, 285] width 72 height 26
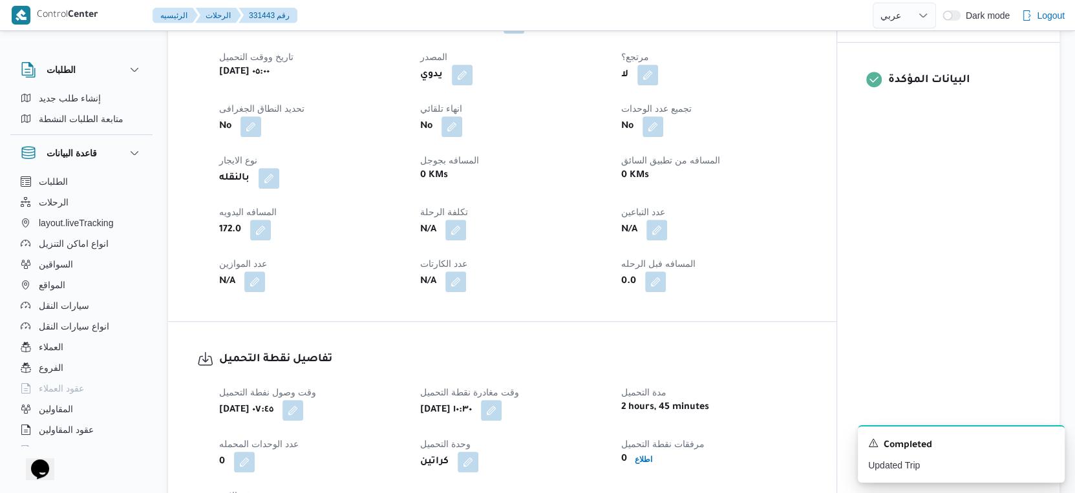
scroll to position [0, 0]
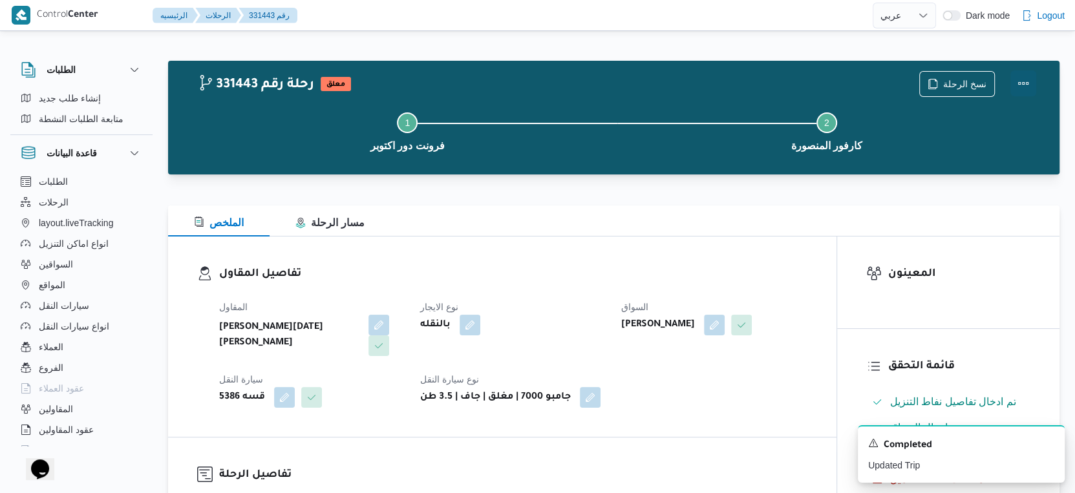
click at [1028, 82] on button "Actions" at bounding box center [1023, 83] width 26 height 26
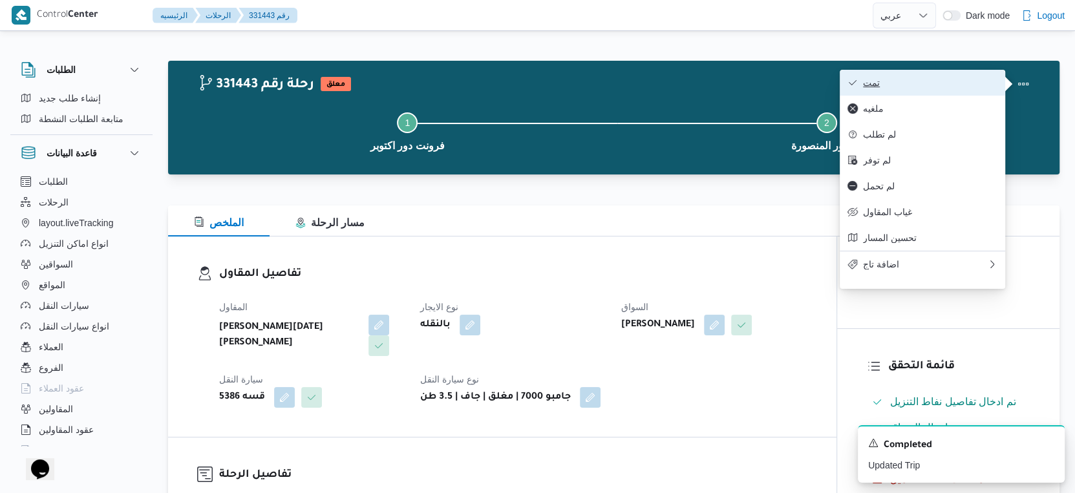
click at [960, 86] on span "تمت" at bounding box center [930, 83] width 134 height 10
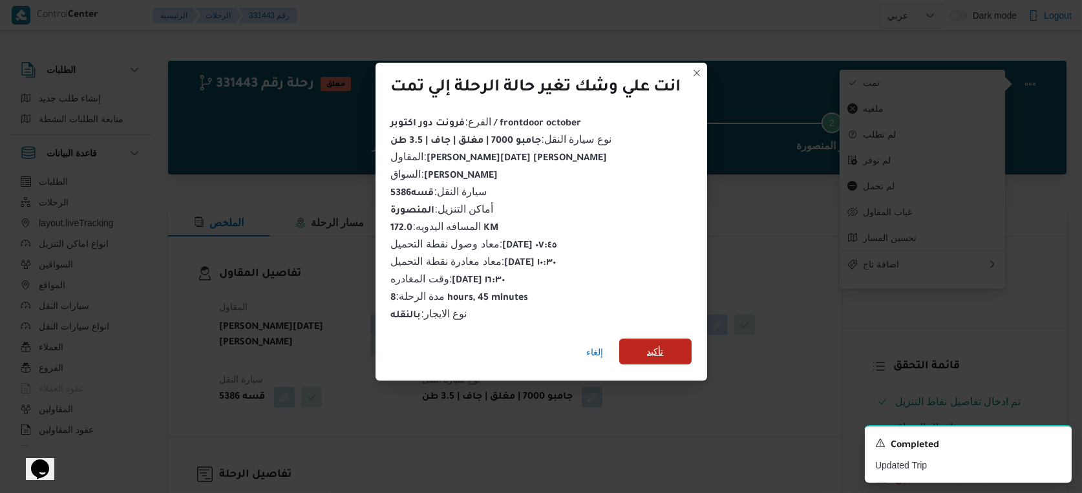
click at [655, 346] on span "تأكيد" at bounding box center [655, 352] width 17 height 16
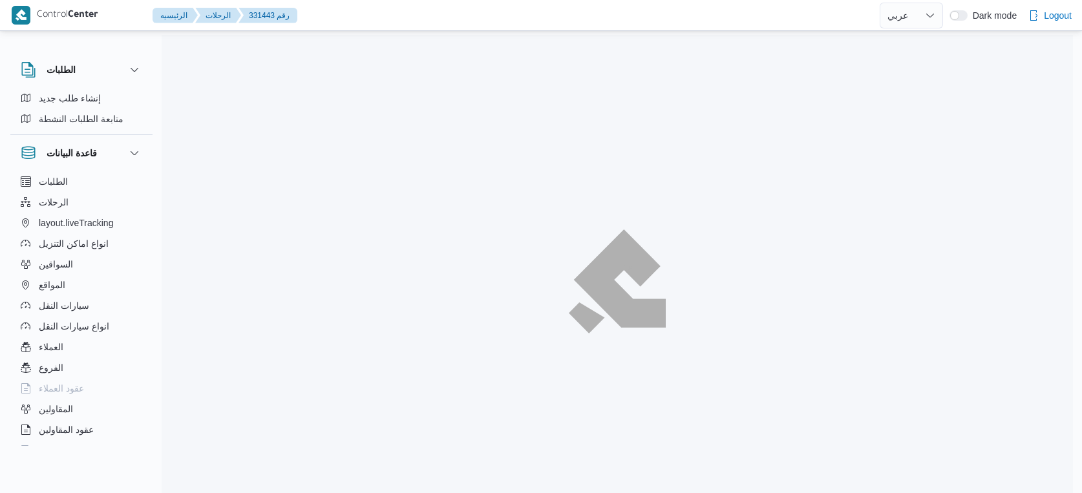
select select "ar"
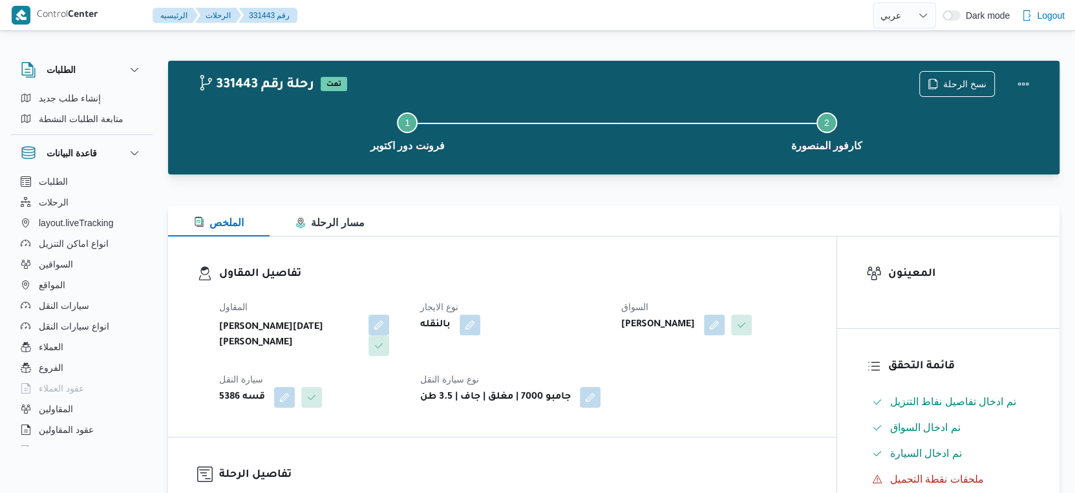
scroll to position [430, 0]
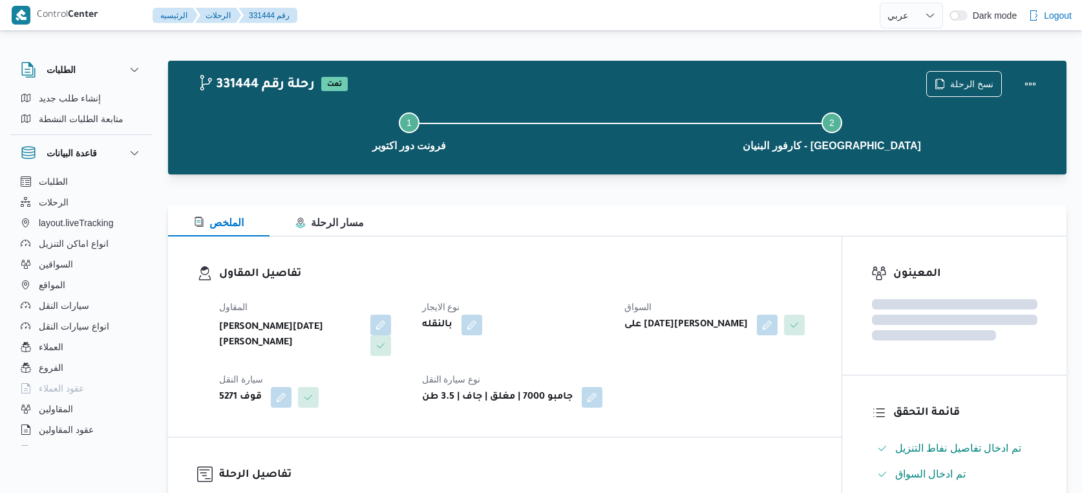
select select "ar"
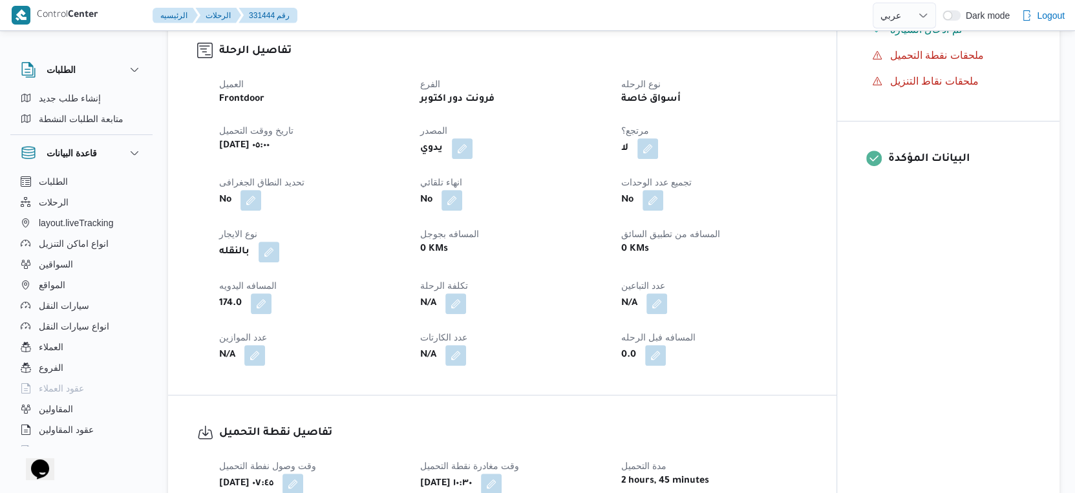
scroll to position [430, 0]
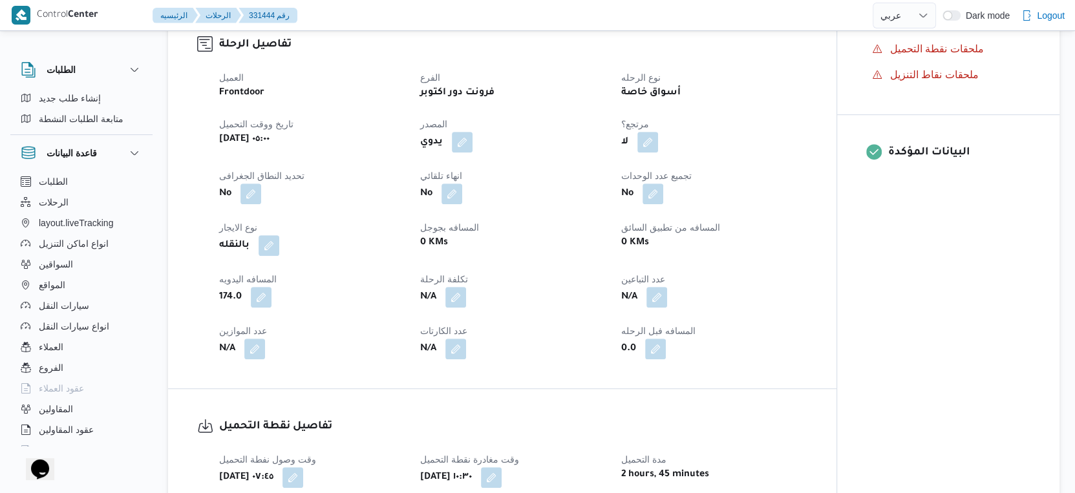
select select "ar"
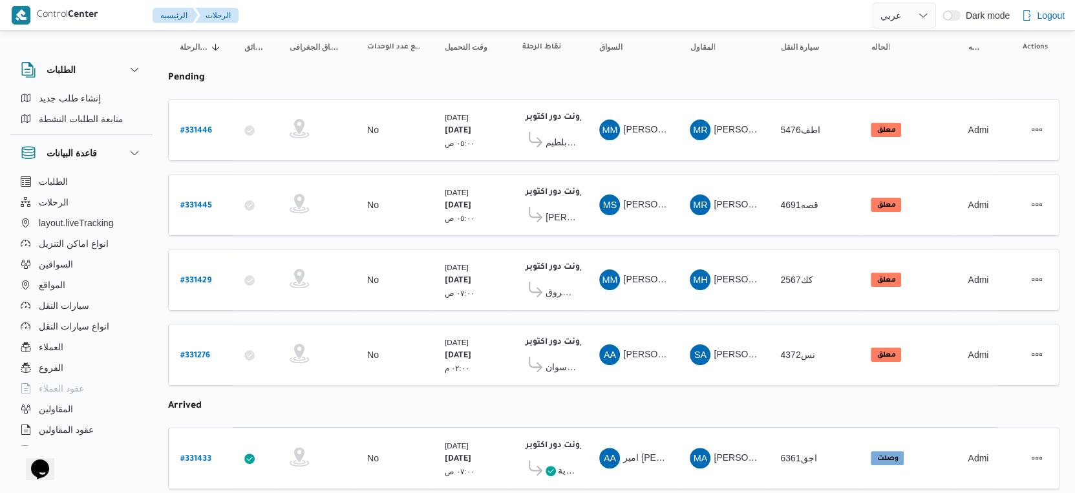
scroll to position [52, 0]
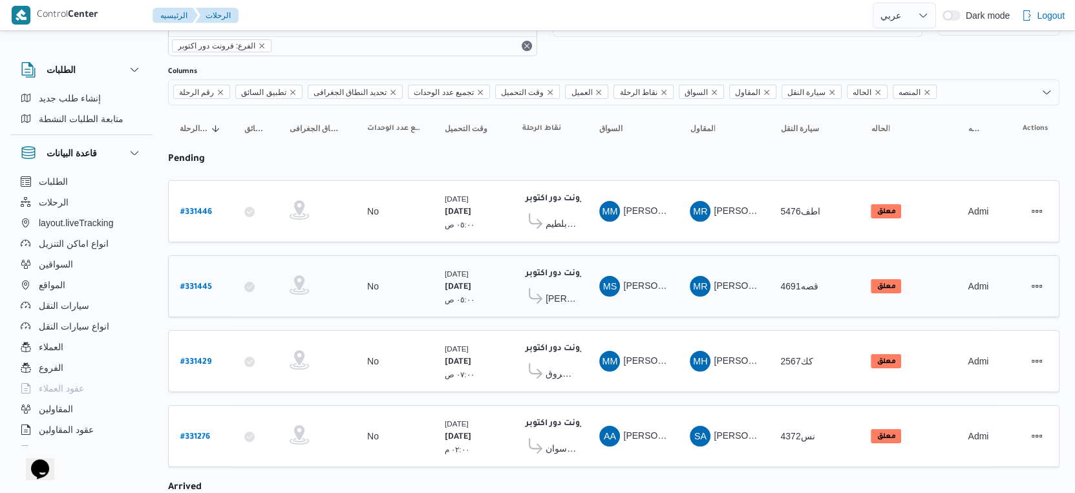
click at [201, 284] on b "# 331445" at bounding box center [196, 287] width 32 height 9
select select "ar"
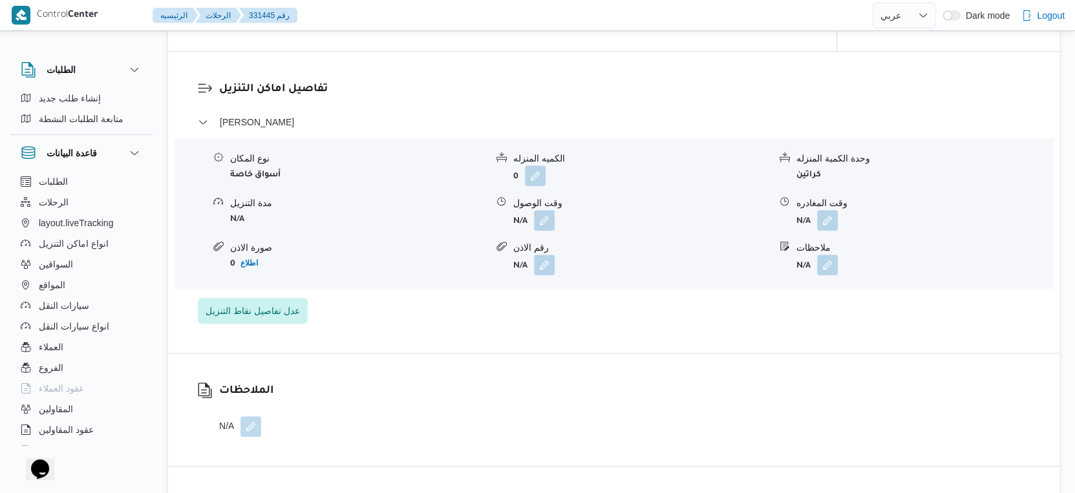
scroll to position [933, 0]
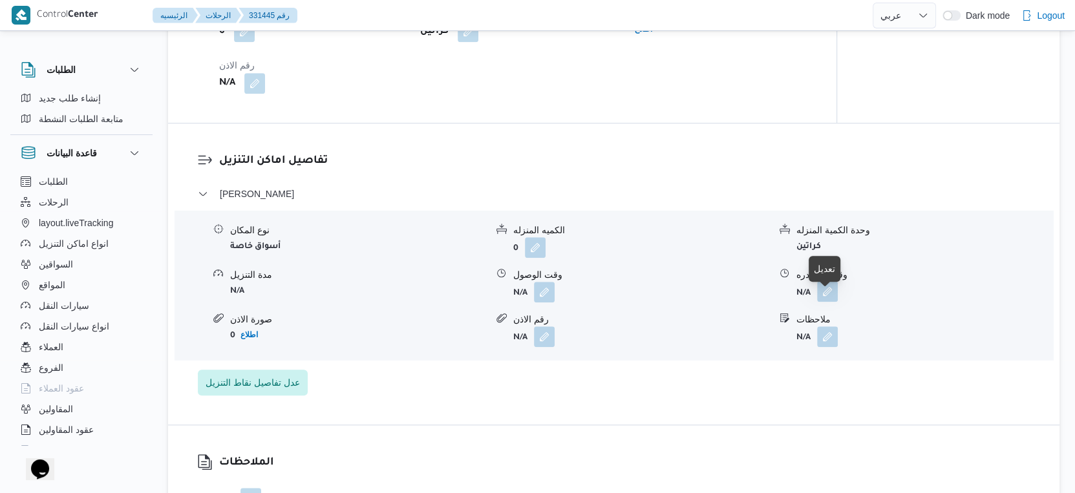
click at [821, 300] on button "button" at bounding box center [827, 291] width 21 height 21
click at [600, 359] on div "نوع المكان أسواق خاصة الكميه المنزله 0 وحدة الكمية المنزله كراتين مدة التنزيل N…" at bounding box center [613, 285] width 888 height 147
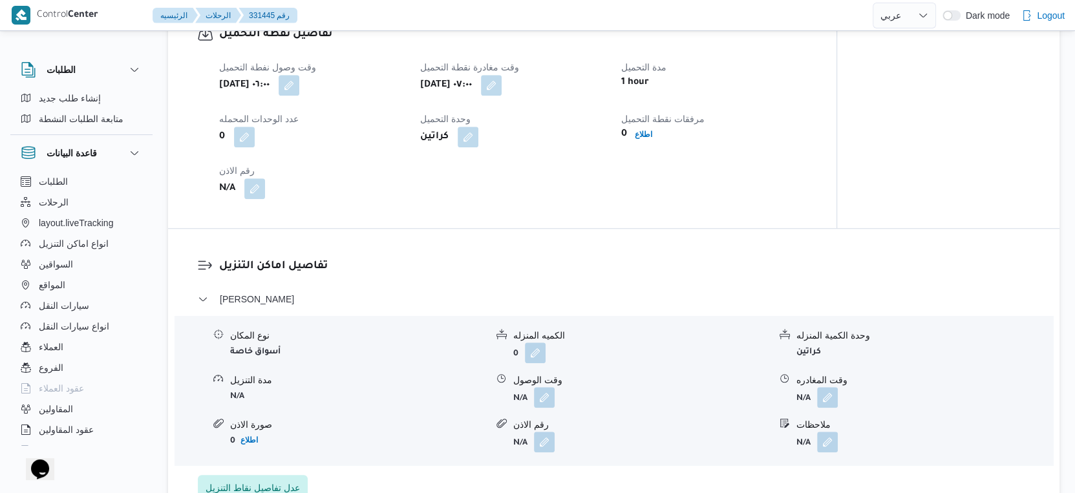
scroll to position [861, 0]
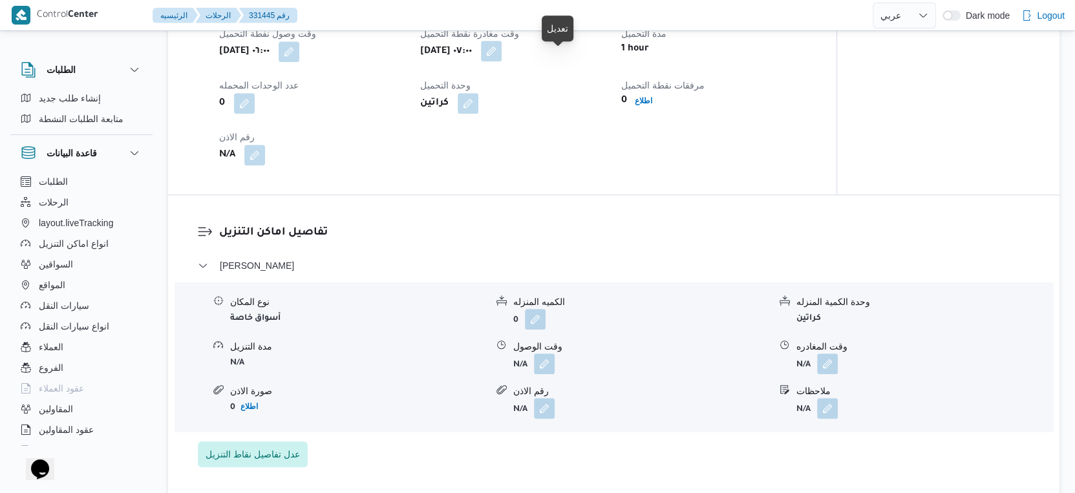
click at [501, 58] on button "button" at bounding box center [491, 51] width 21 height 21
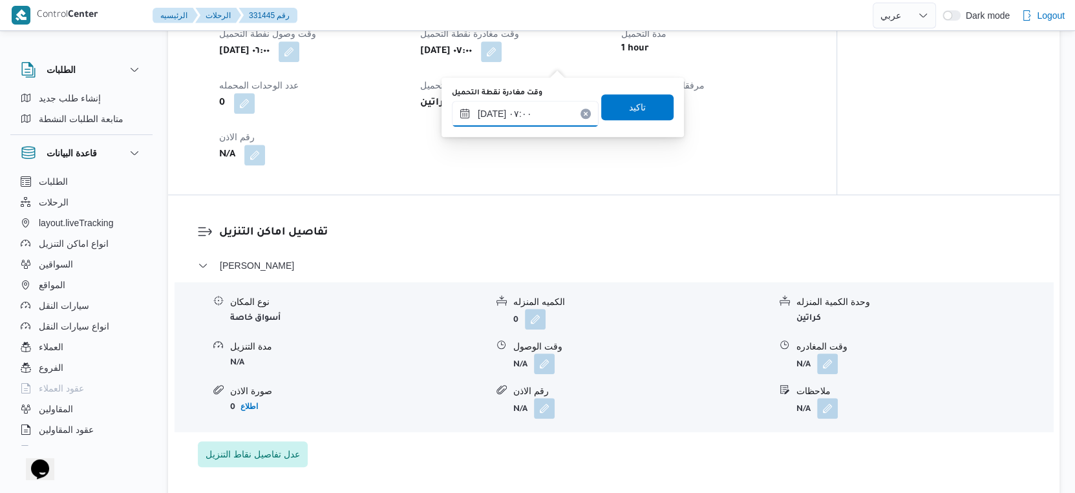
click at [537, 109] on input "١٧/٠٨/٢٠٢٥ ٠٧:٠٠" at bounding box center [525, 114] width 147 height 26
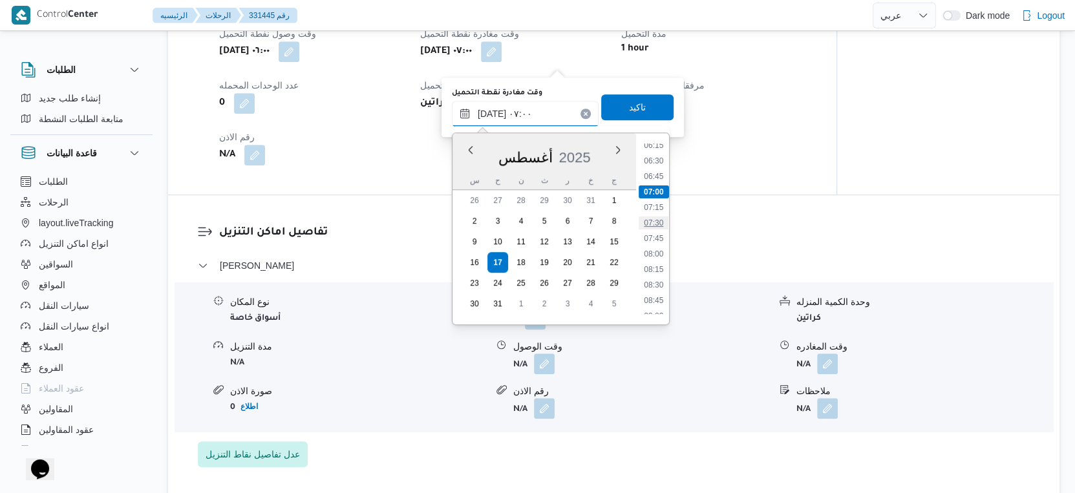
scroll to position [417, 0]
click at [655, 196] on li "07:30" at bounding box center [653, 198] width 30 height 13
type input "١٧/٠٨/٢٠٢٥ ٠٧:٣٠"
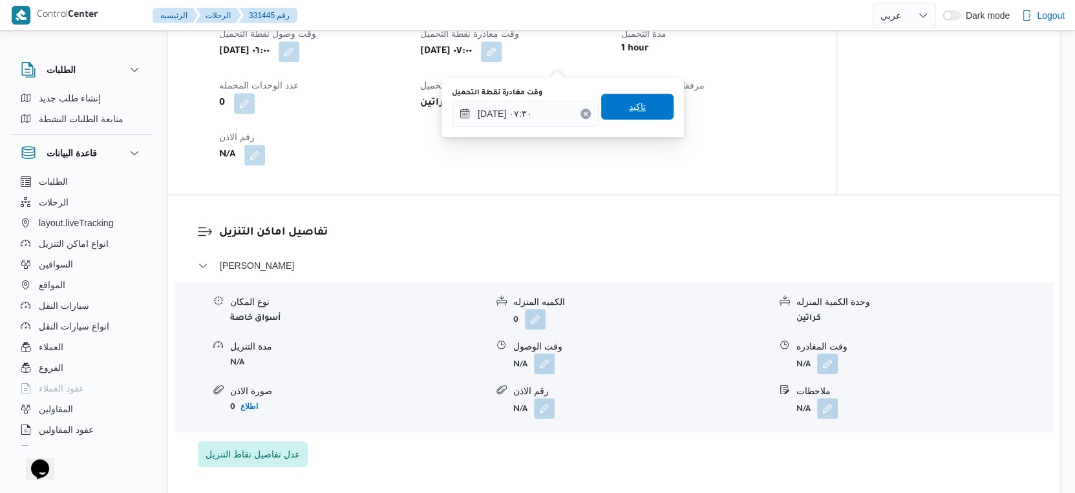
click at [638, 108] on span "تاكيد" at bounding box center [637, 107] width 72 height 26
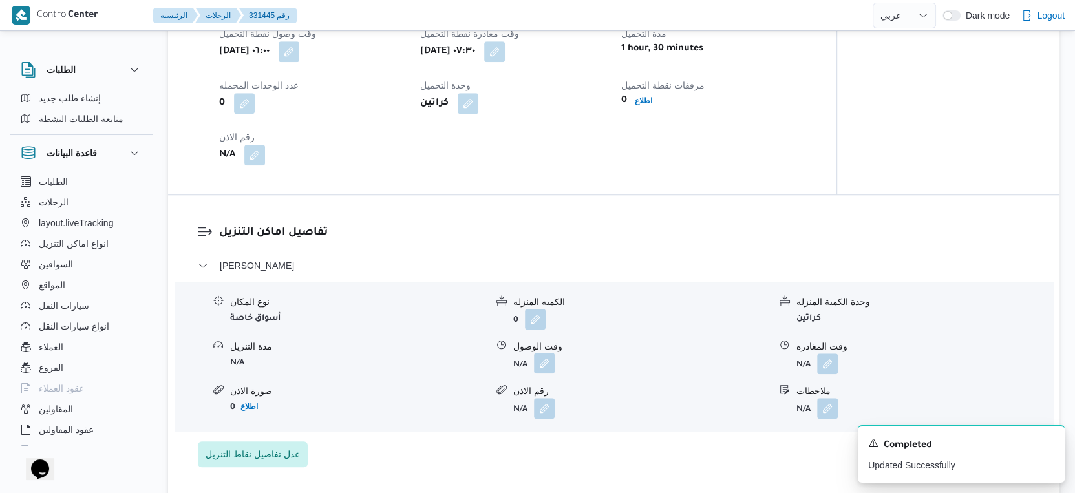
click at [547, 372] on button "button" at bounding box center [544, 363] width 21 height 21
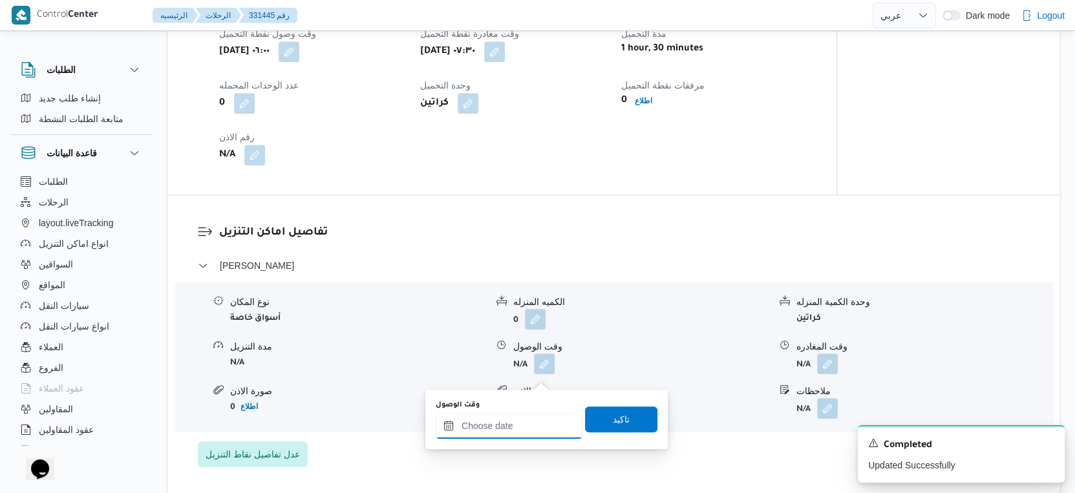
click at [512, 420] on input "وقت الوصول" at bounding box center [509, 426] width 147 height 26
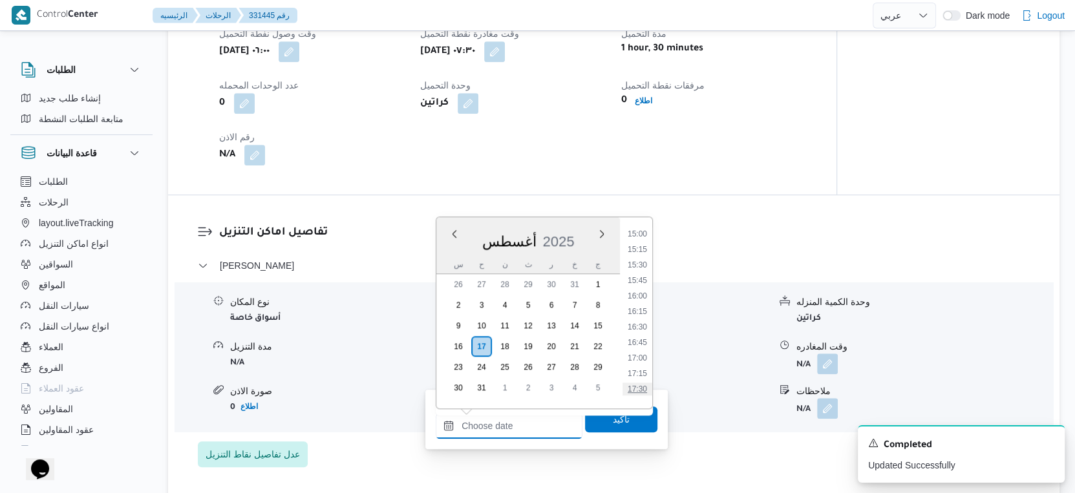
scroll to position [954, 0]
click at [639, 240] on li "15:30" at bounding box center [637, 241] width 30 height 13
type input "١٧/٠٨/٢٠٢٥ ١٥:٣٠"
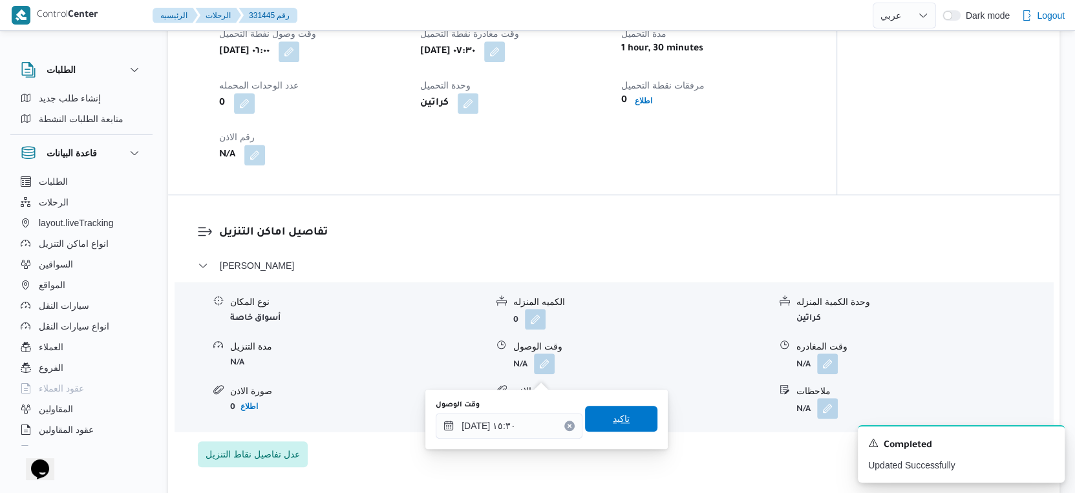
click at [622, 417] on span "تاكيد" at bounding box center [621, 419] width 72 height 26
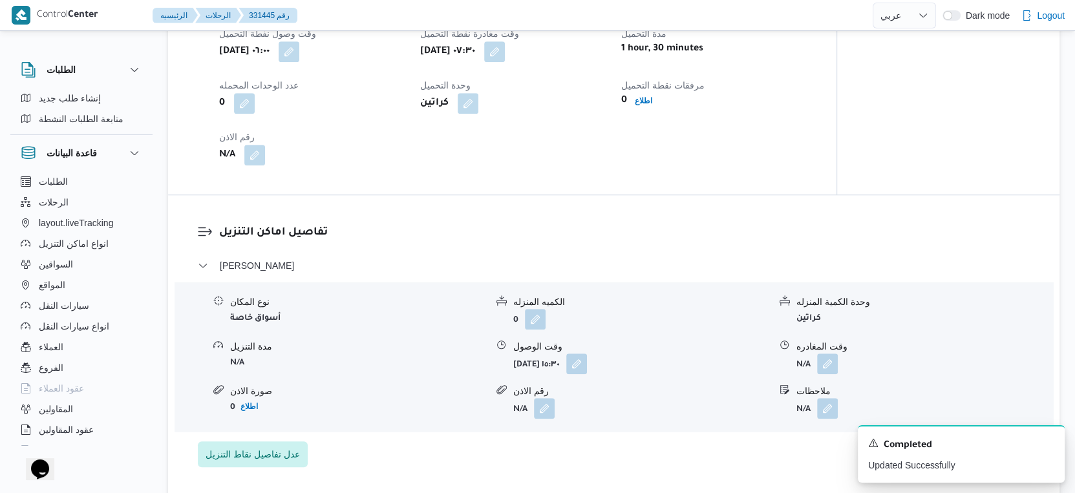
scroll to position [1005, 0]
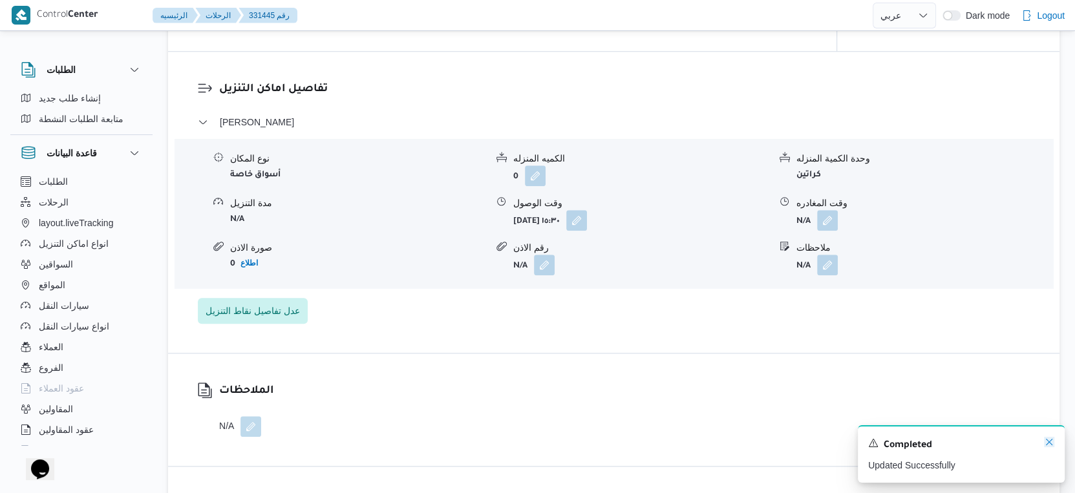
click at [1051, 441] on icon "Dismiss toast" at bounding box center [1049, 442] width 10 height 10
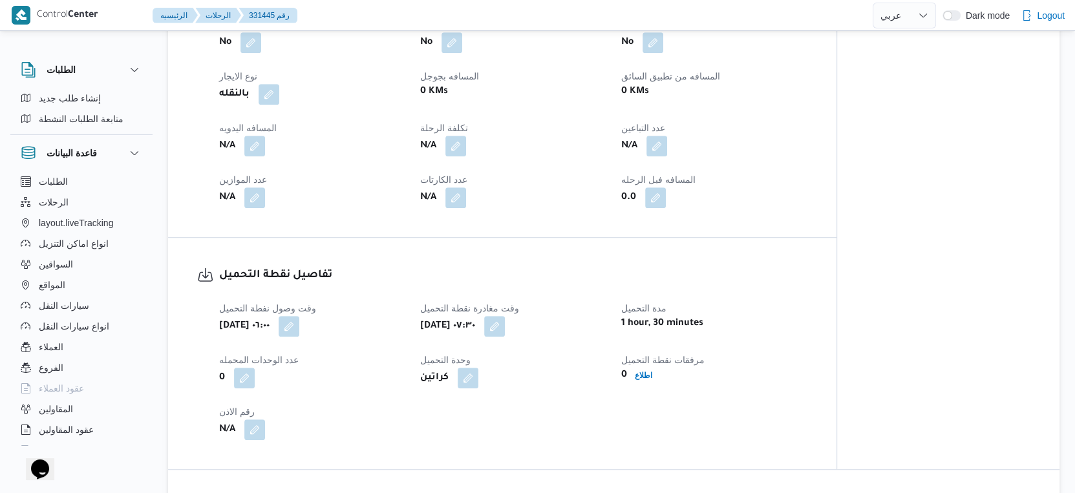
scroll to position [503, 0]
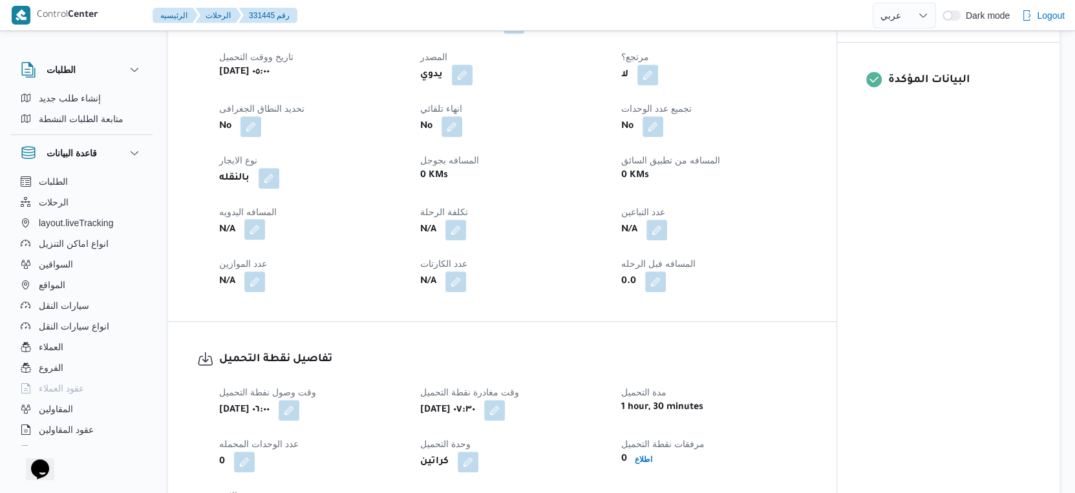
click at [249, 240] on button "button" at bounding box center [254, 229] width 21 height 21
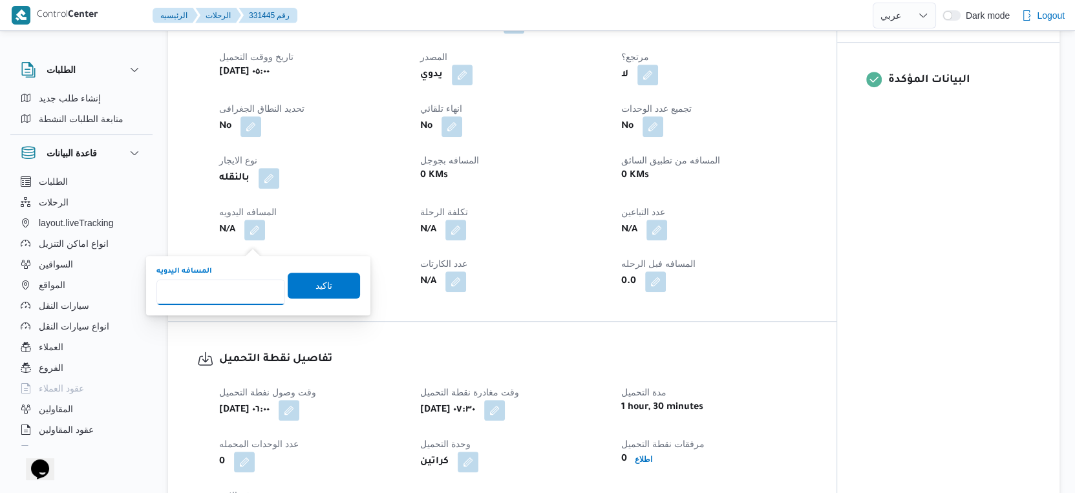
click at [227, 287] on input "المسافه اليدويه" at bounding box center [220, 292] width 129 height 26
type input "266"
click at [322, 282] on span "تاكيد" at bounding box center [324, 285] width 72 height 26
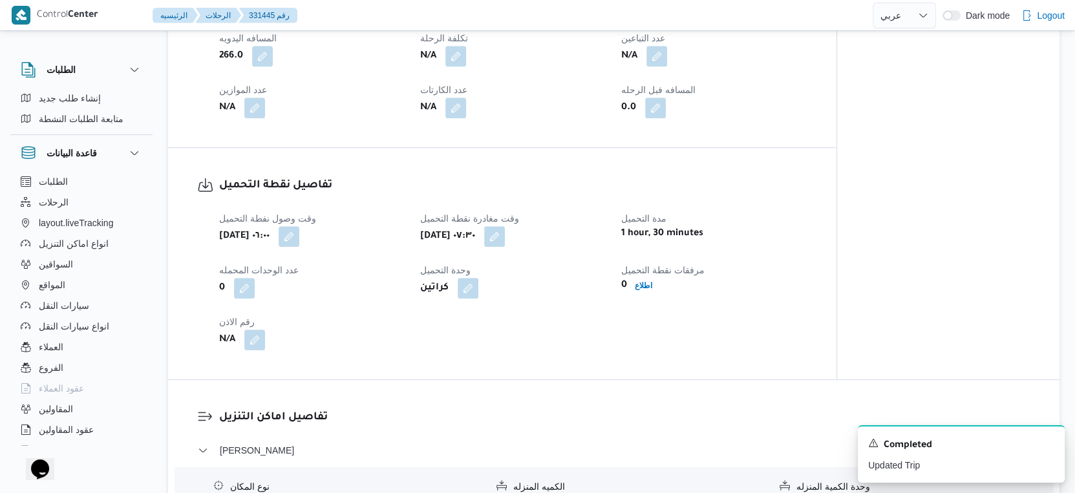
scroll to position [861, 0]
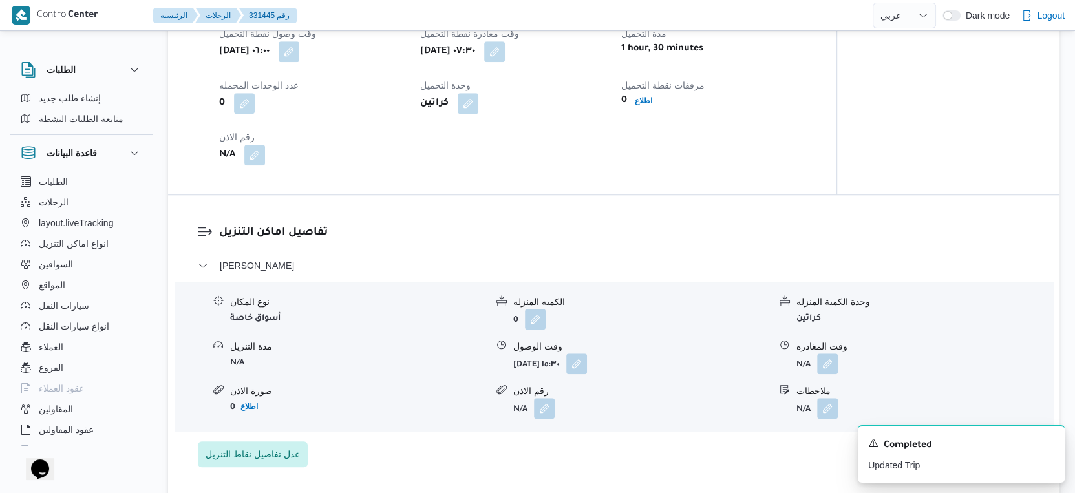
select select "ar"
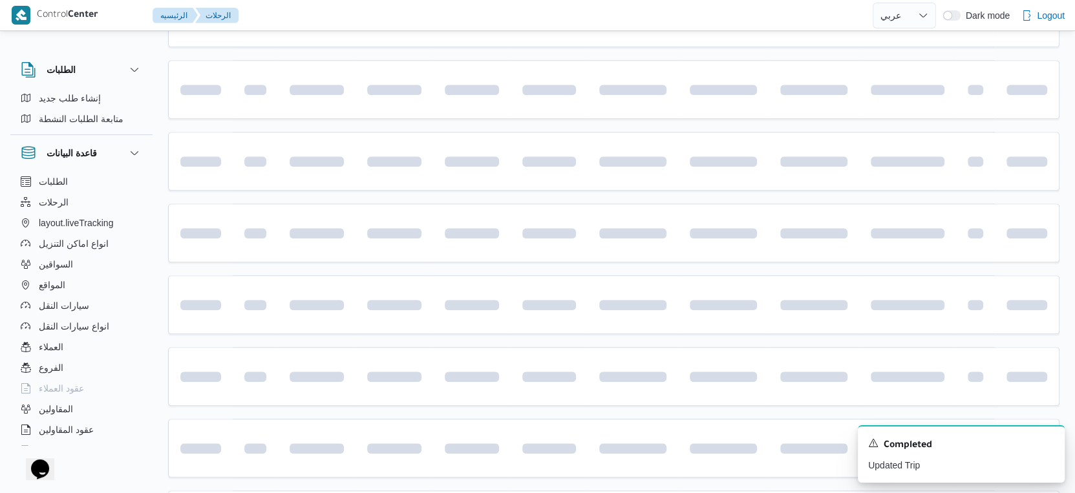
scroll to position [52, 0]
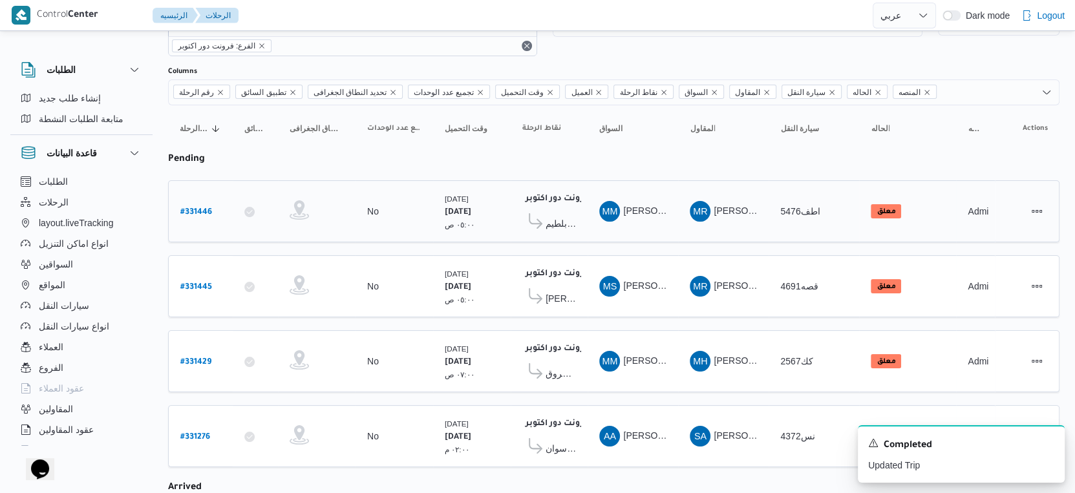
click at [563, 223] on span "كارفور بلطيم - كفر الشيخ" at bounding box center [560, 224] width 30 height 16
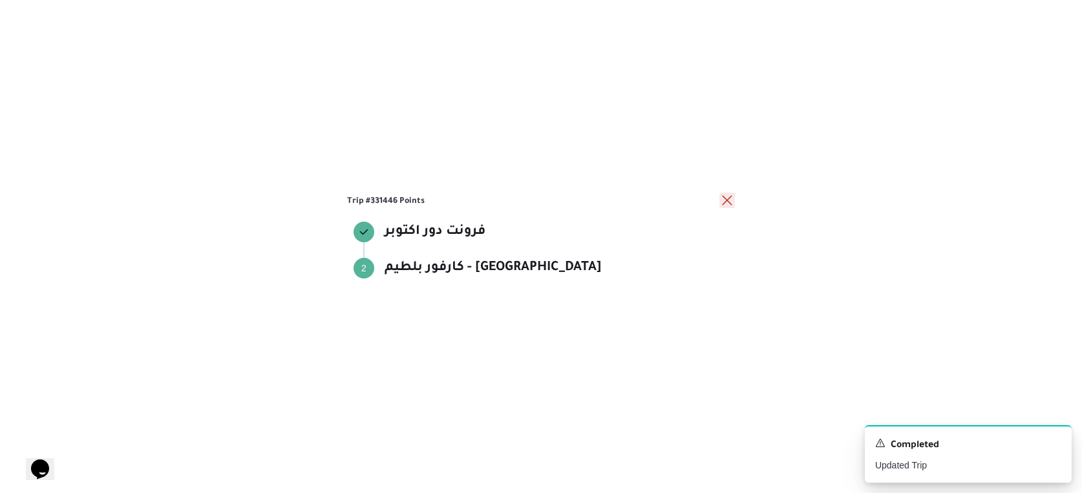
click at [722, 200] on button "close" at bounding box center [727, 201] width 16 height 16
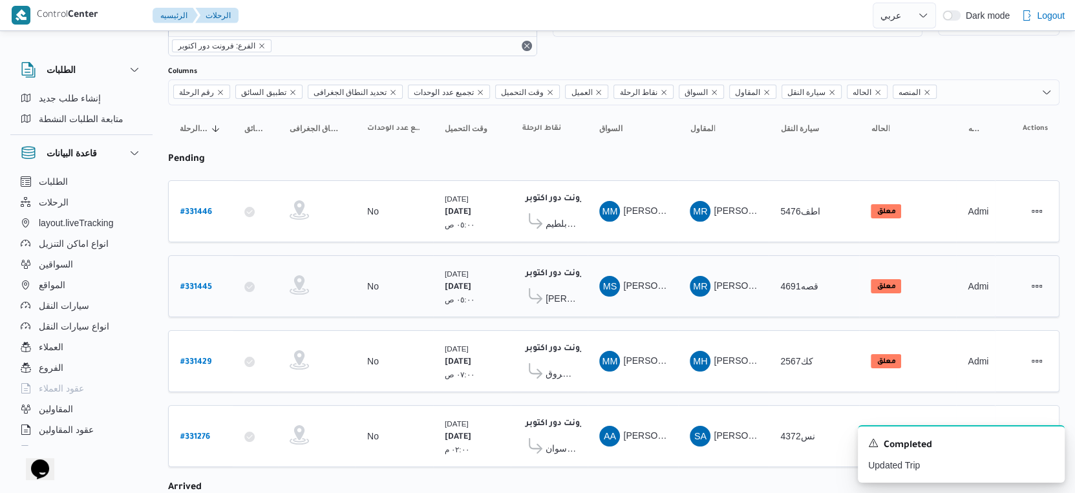
click at [573, 297] on span "كارفور بور فؤاد - بور سعيد" at bounding box center [560, 299] width 30 height 16
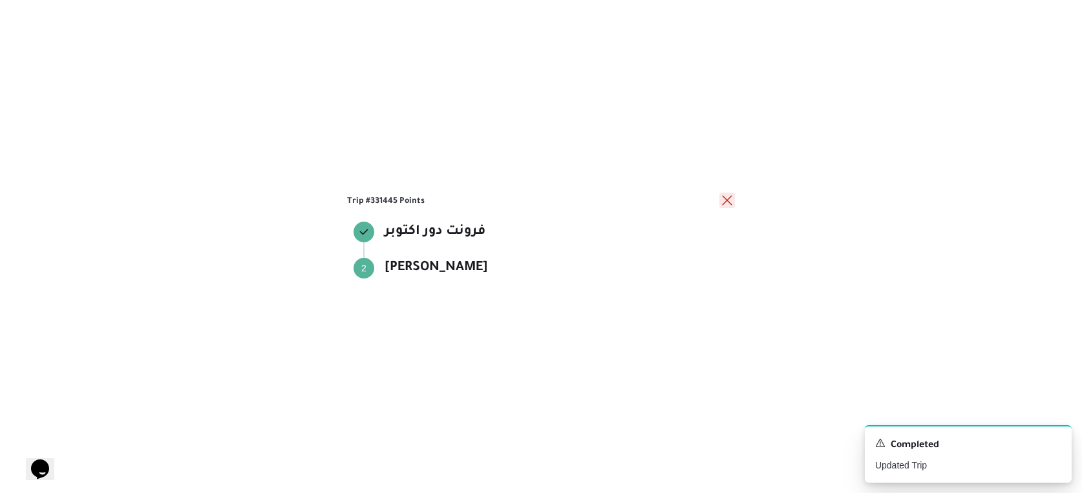
click at [729, 197] on button "close" at bounding box center [727, 201] width 16 height 16
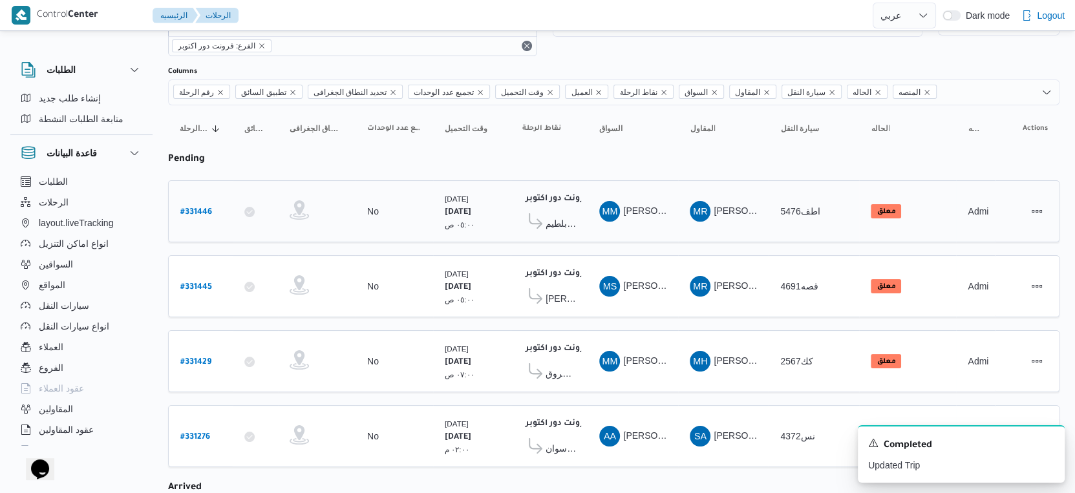
click at [194, 209] on b "# 331446" at bounding box center [196, 212] width 32 height 9
select select "ar"
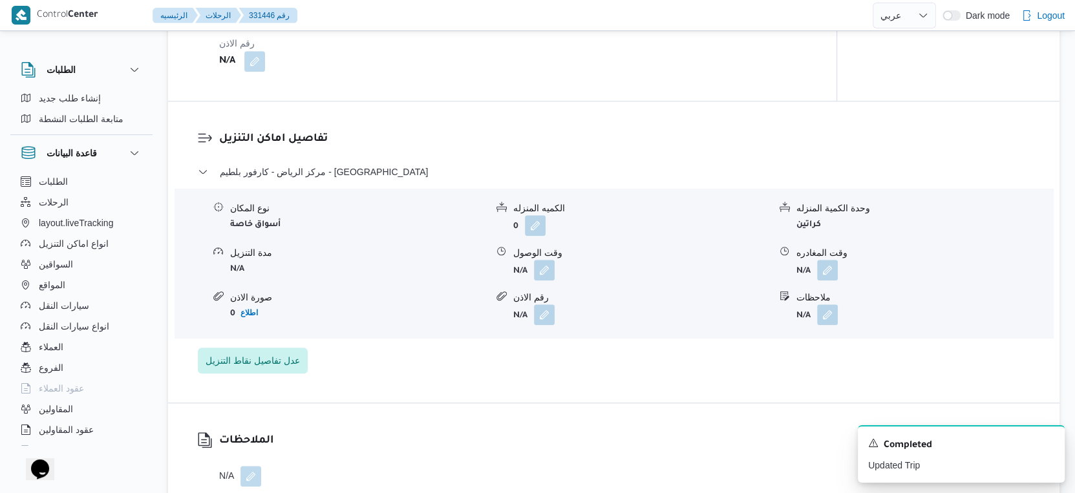
scroll to position [985, 0]
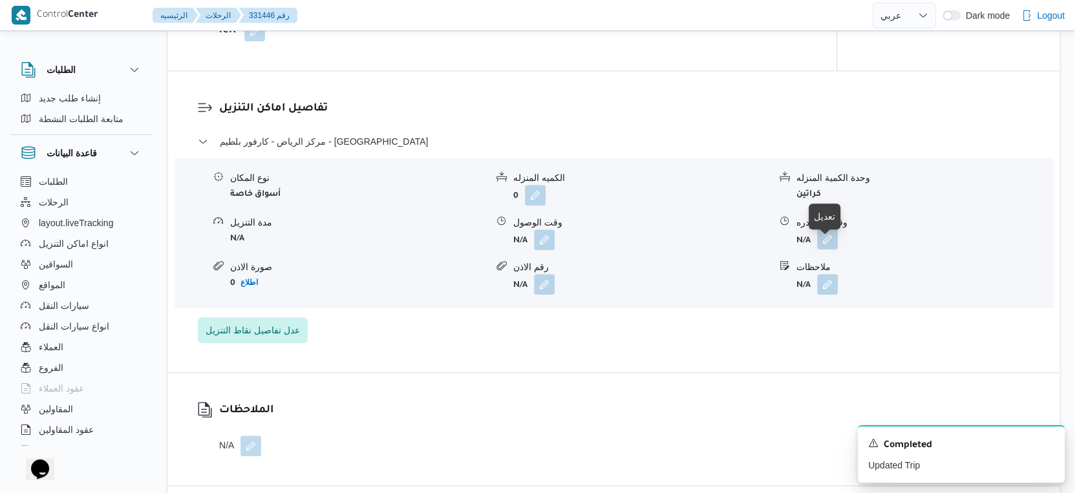
click at [829, 249] on button "button" at bounding box center [827, 239] width 21 height 21
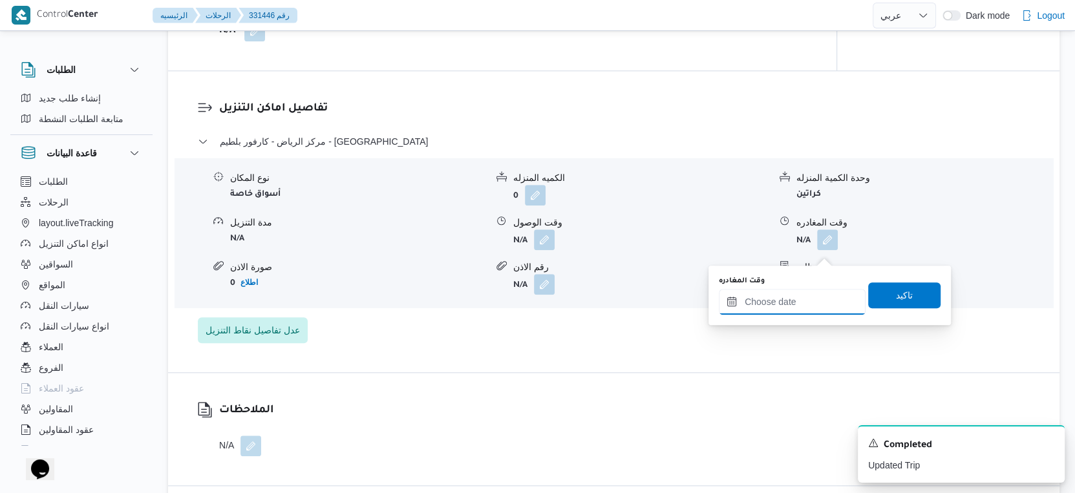
click at [801, 292] on input "وقت المغادره" at bounding box center [792, 302] width 147 height 26
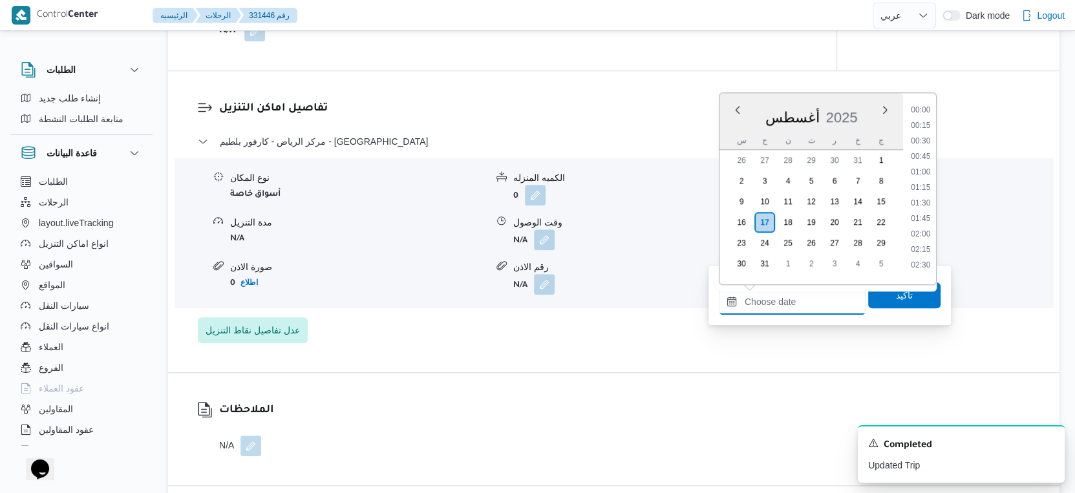
scroll to position [1042, 0]
click at [924, 184] on li "18:00" at bounding box center [920, 184] width 30 height 13
type input "١٧/٠٨/٢٠٢٥ ١٨:٠٠"
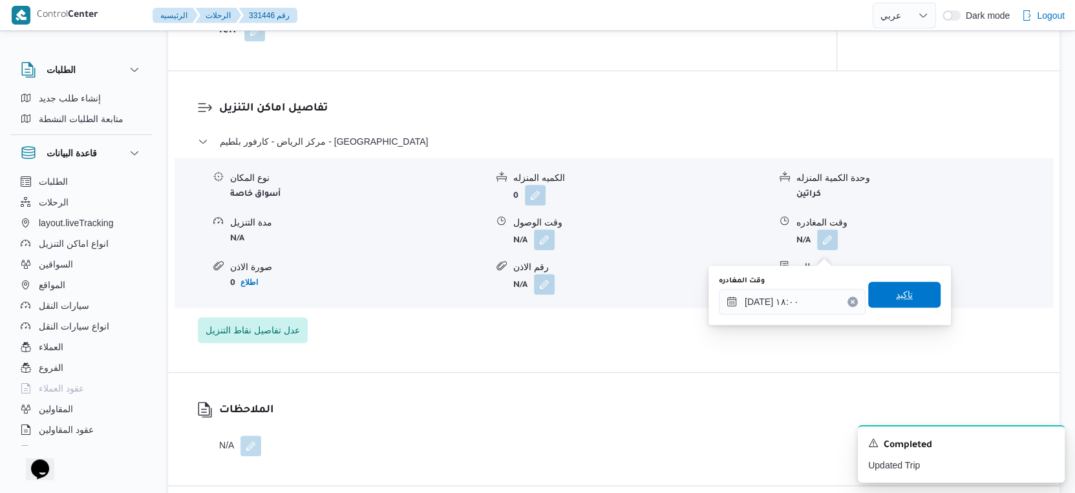
click at [907, 292] on span "تاكيد" at bounding box center [904, 295] width 72 height 26
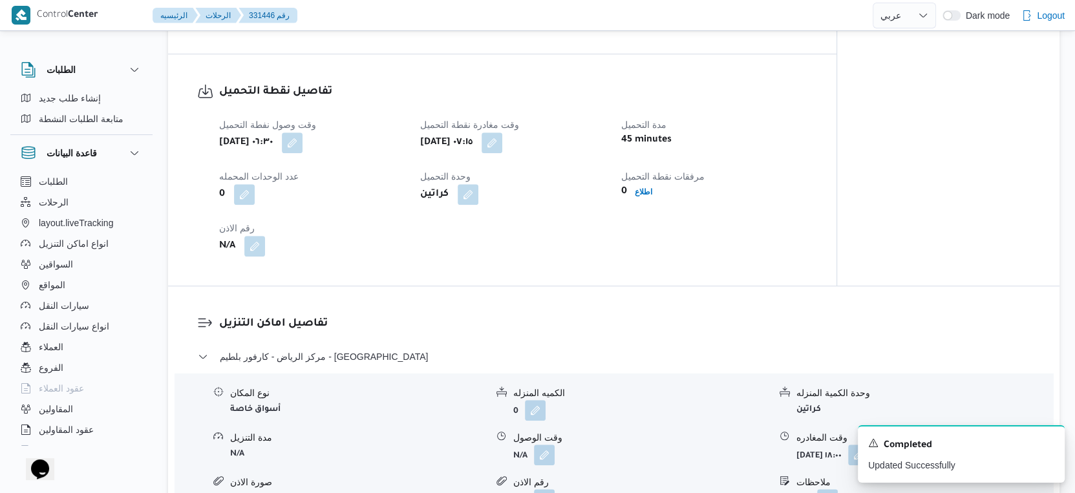
scroll to position [842, 0]
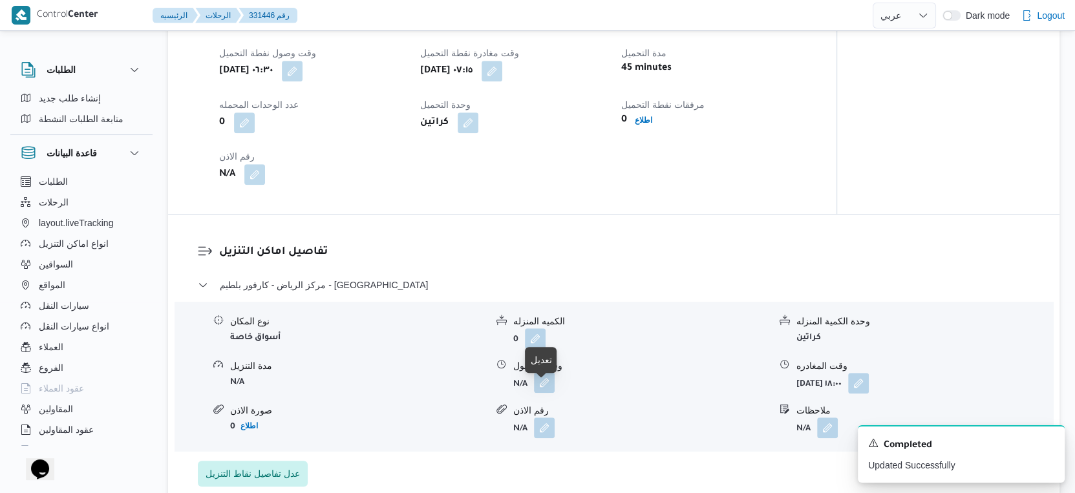
click at [547, 393] on button "button" at bounding box center [544, 382] width 21 height 21
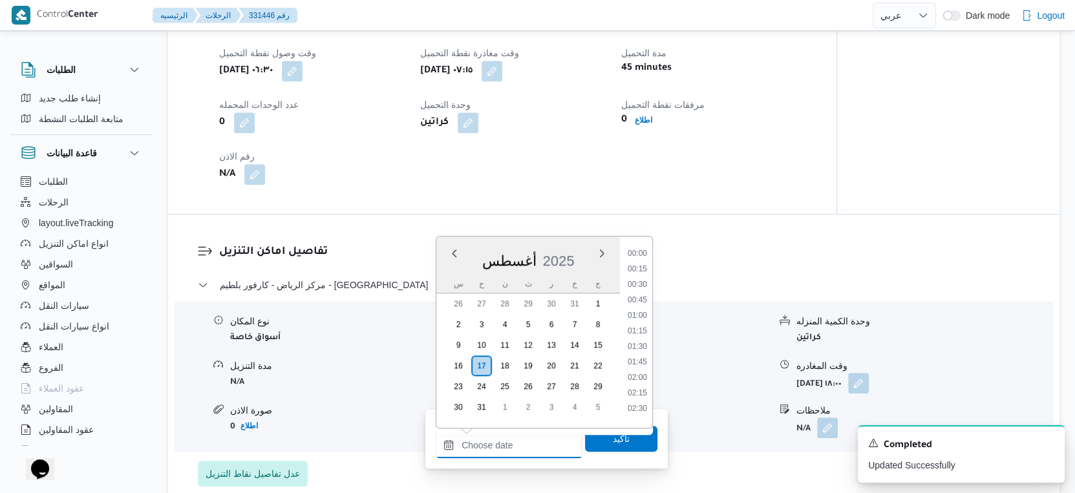
click at [521, 453] on input "وقت الوصول" at bounding box center [509, 445] width 147 height 26
click at [640, 326] on li "14:30" at bounding box center [637, 326] width 30 height 13
type input "١٧/٠٨/٢٠٢٥ ١٤:٣٠"
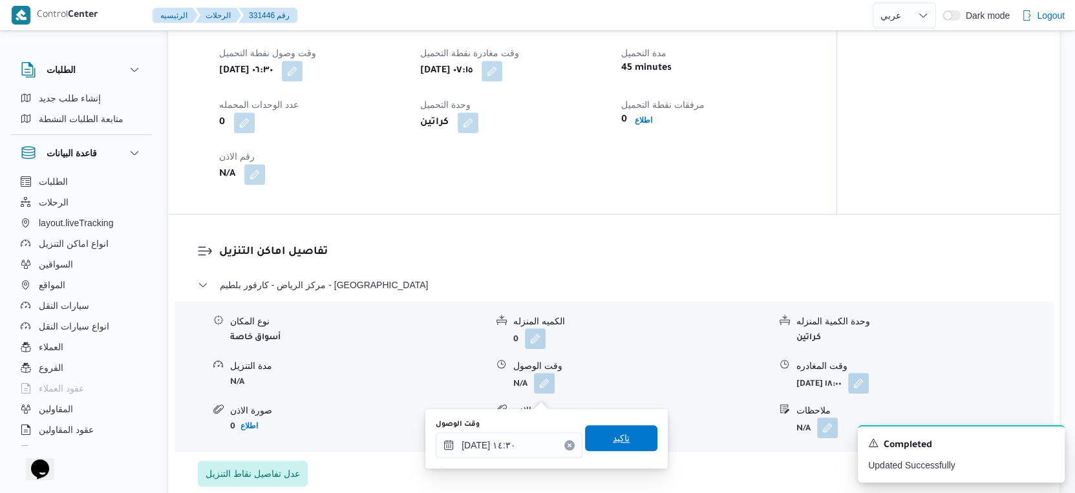
click at [629, 437] on span "تاكيد" at bounding box center [621, 438] width 72 height 26
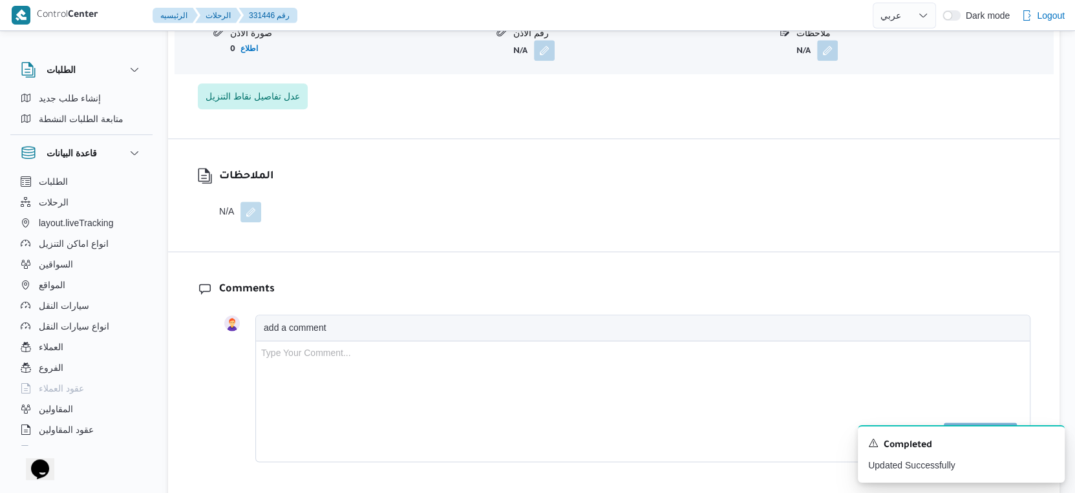
scroll to position [1221, 0]
click at [253, 218] on button "button" at bounding box center [250, 210] width 21 height 21
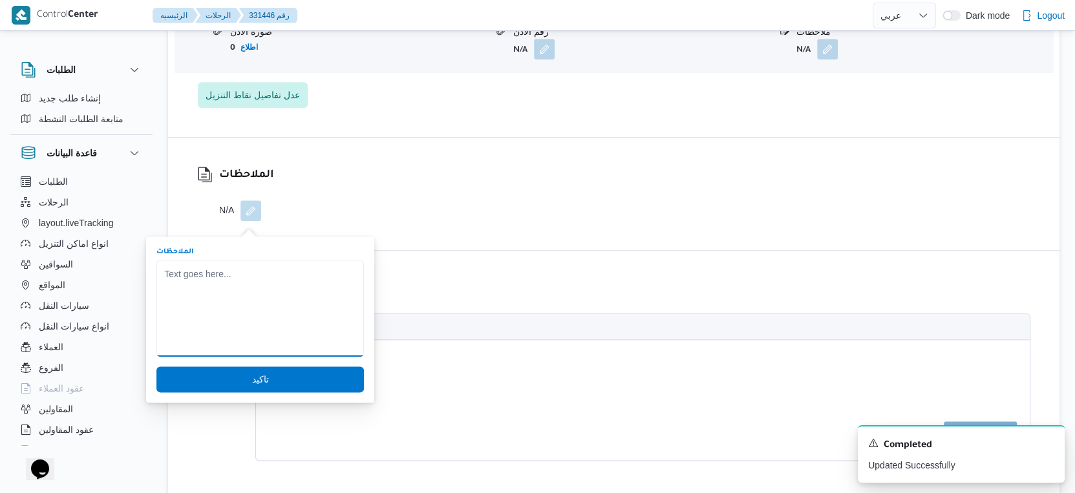
click at [224, 275] on textarea "الملاحظات" at bounding box center [259, 308] width 207 height 97
type textarea "يوجد 4 كراتين مرتجع"
click at [262, 375] on span "تاكيد" at bounding box center [259, 379] width 207 height 26
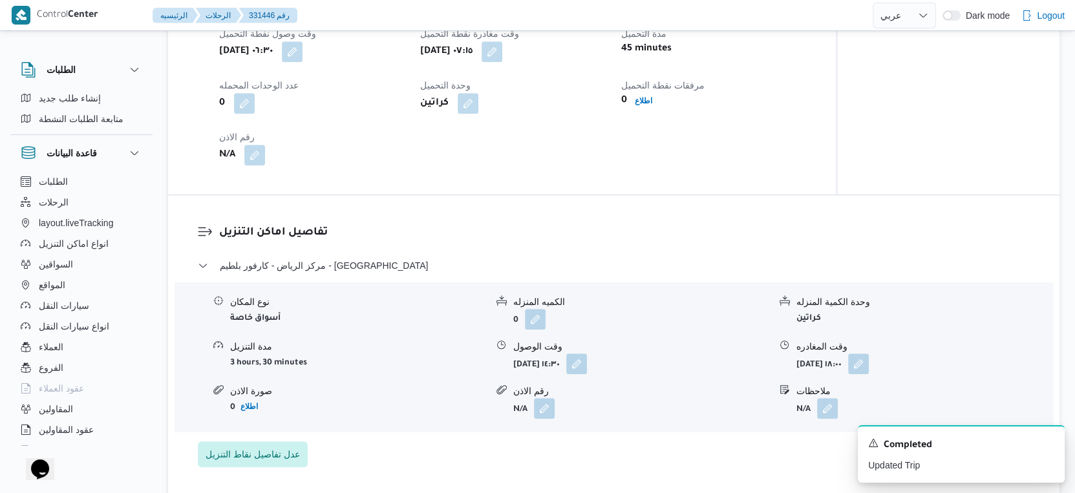
scroll to position [503, 0]
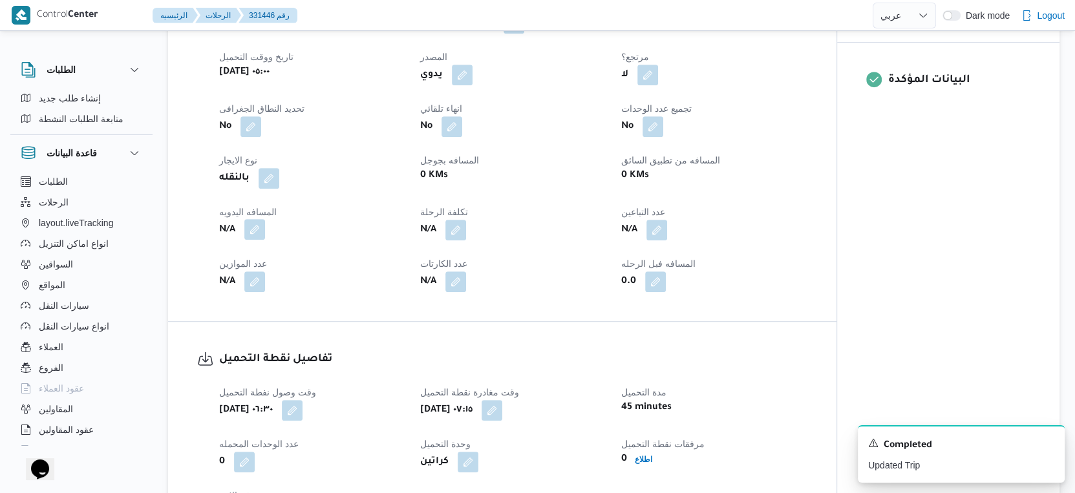
click at [256, 240] on button "button" at bounding box center [254, 229] width 21 height 21
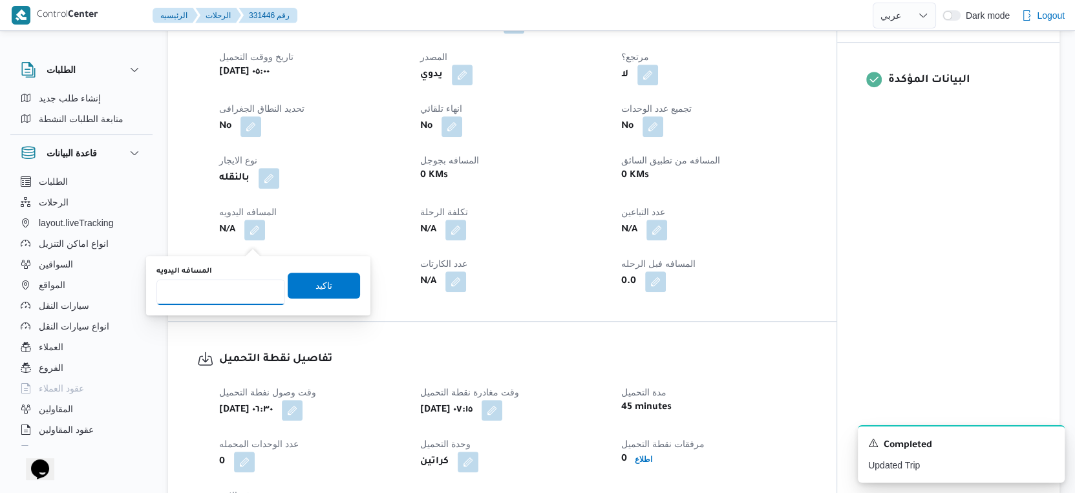
click at [209, 292] on input "المسافه اليدويه" at bounding box center [220, 292] width 129 height 26
type input "244"
click at [333, 282] on span "تاكيد" at bounding box center [324, 285] width 72 height 26
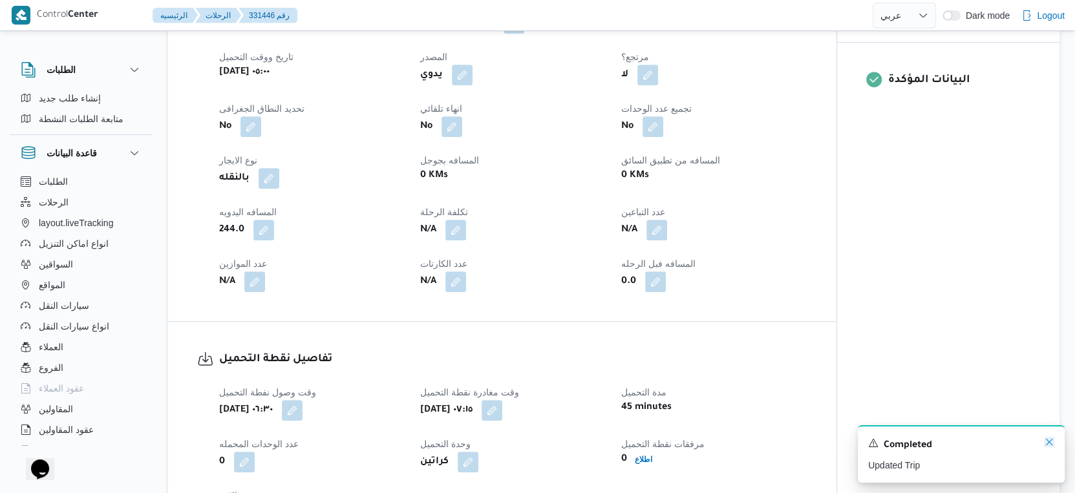
click at [1050, 445] on icon "Dismiss toast" at bounding box center [1049, 442] width 6 height 6
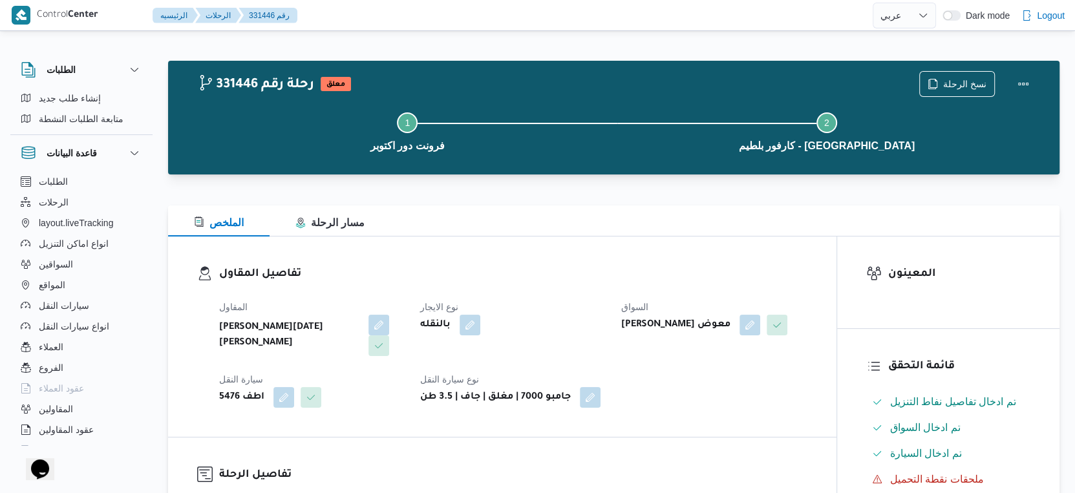
scroll to position [0, 0]
click at [1023, 81] on button "Actions" at bounding box center [1023, 83] width 26 height 26
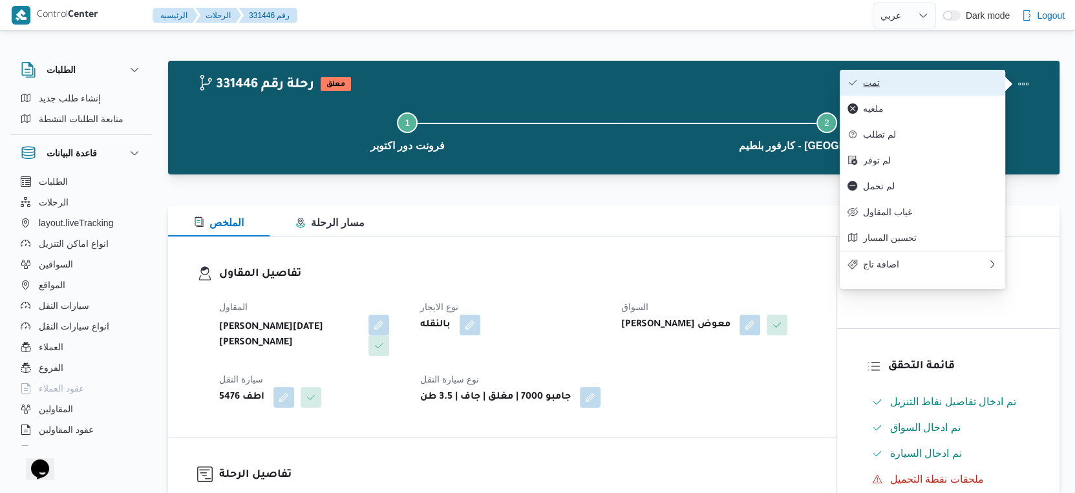
click at [941, 82] on span "تمت" at bounding box center [930, 83] width 134 height 10
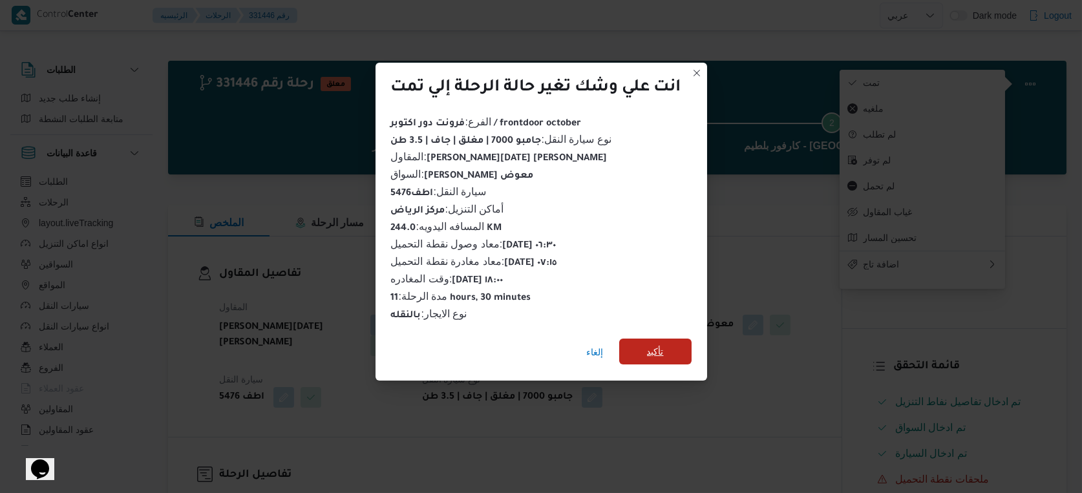
click at [666, 339] on span "تأكيد" at bounding box center [655, 352] width 72 height 26
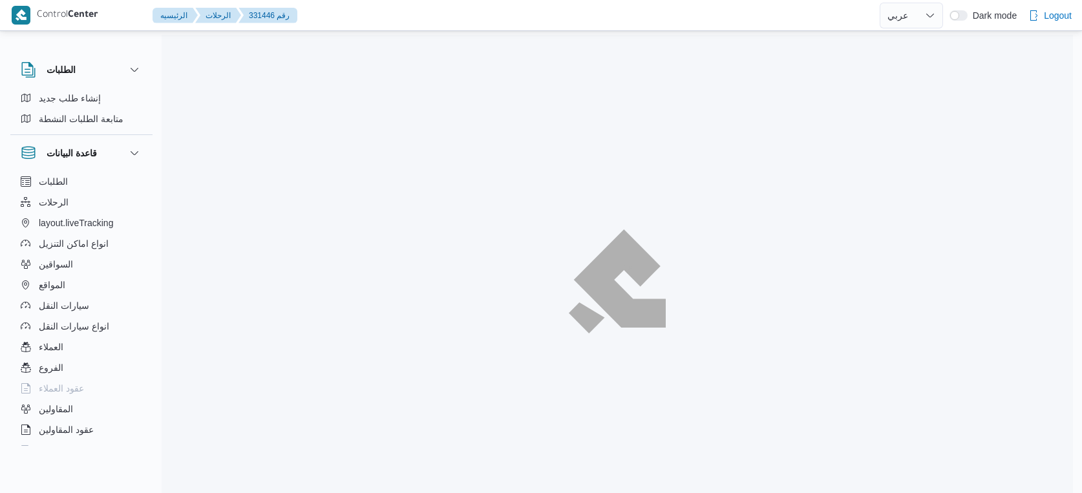
select select "ar"
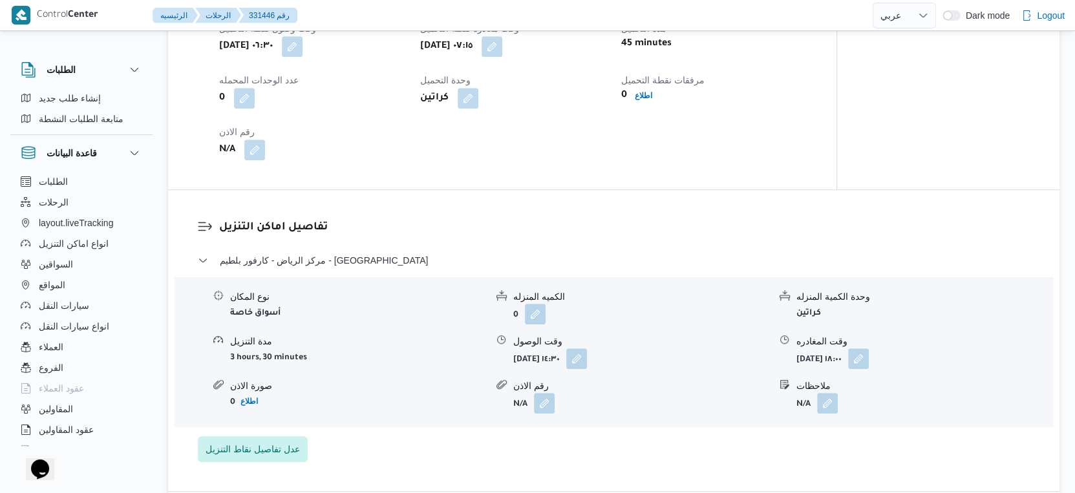
scroll to position [574, 0]
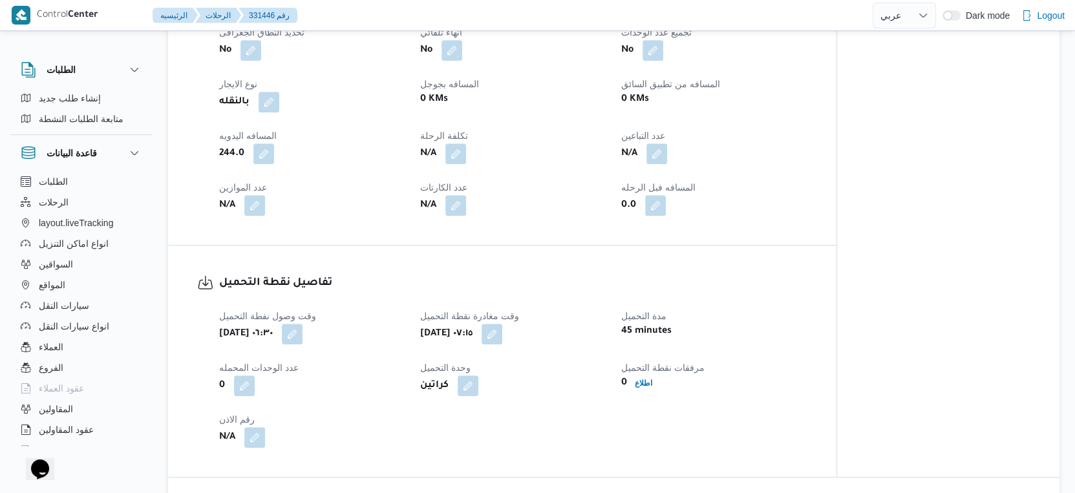
select select "ar"
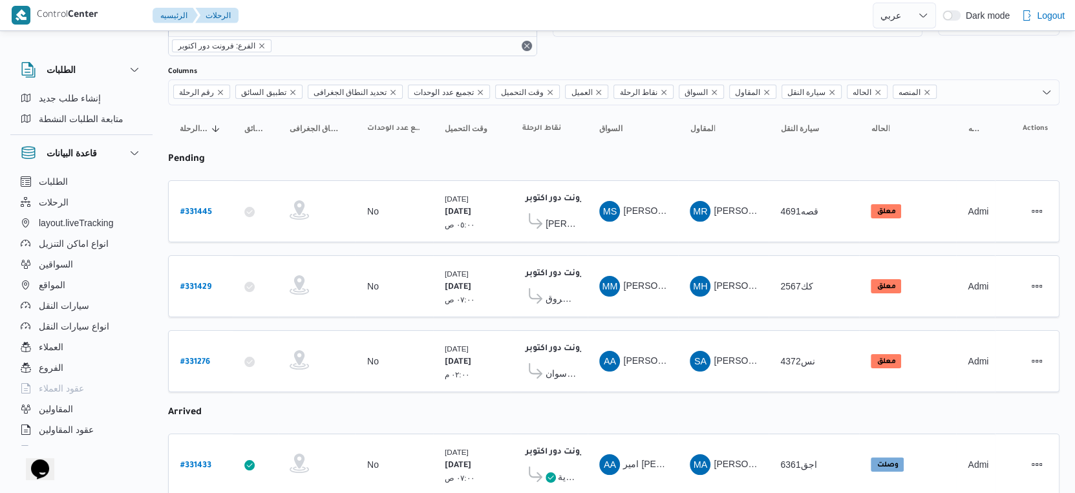
scroll to position [268, 0]
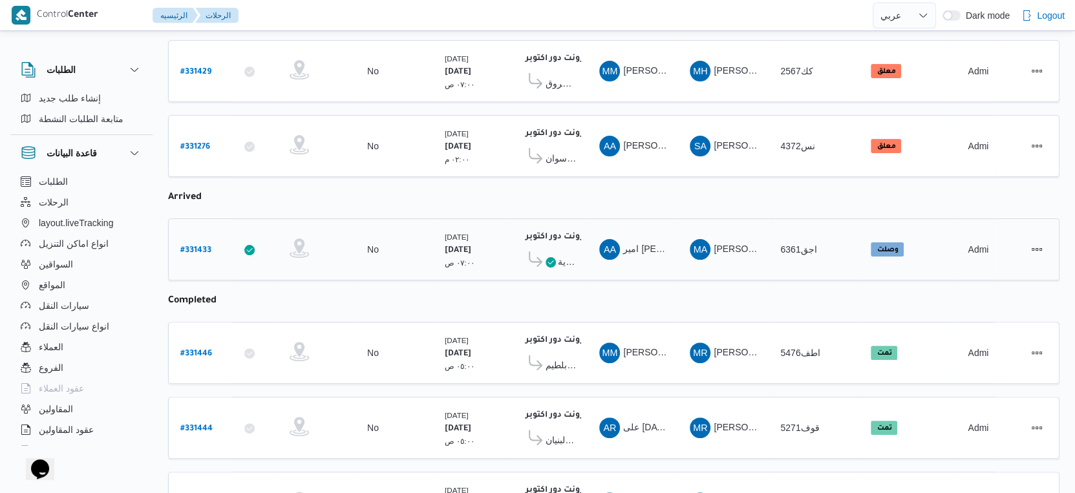
click at [203, 246] on b "# 331433" at bounding box center [195, 250] width 31 height 9
select select "ar"
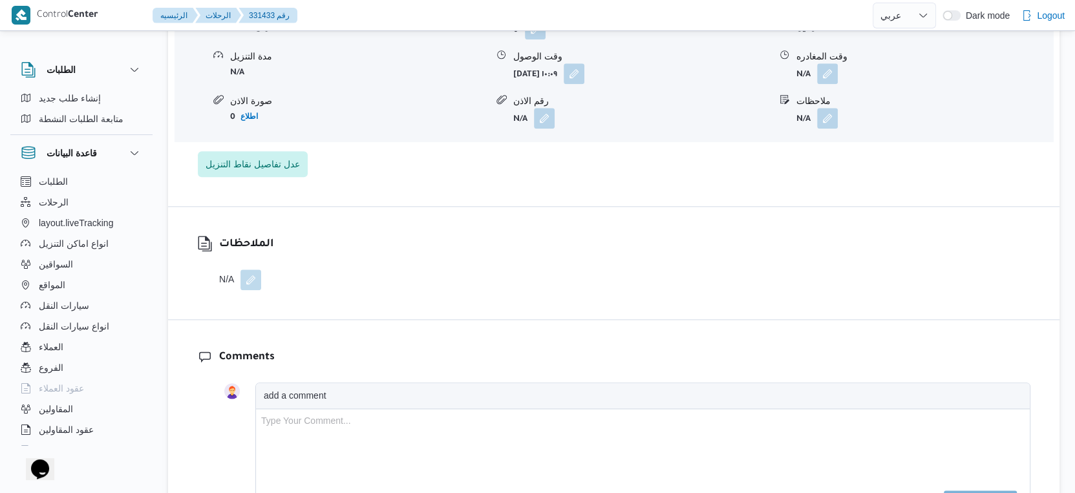
scroll to position [933, 0]
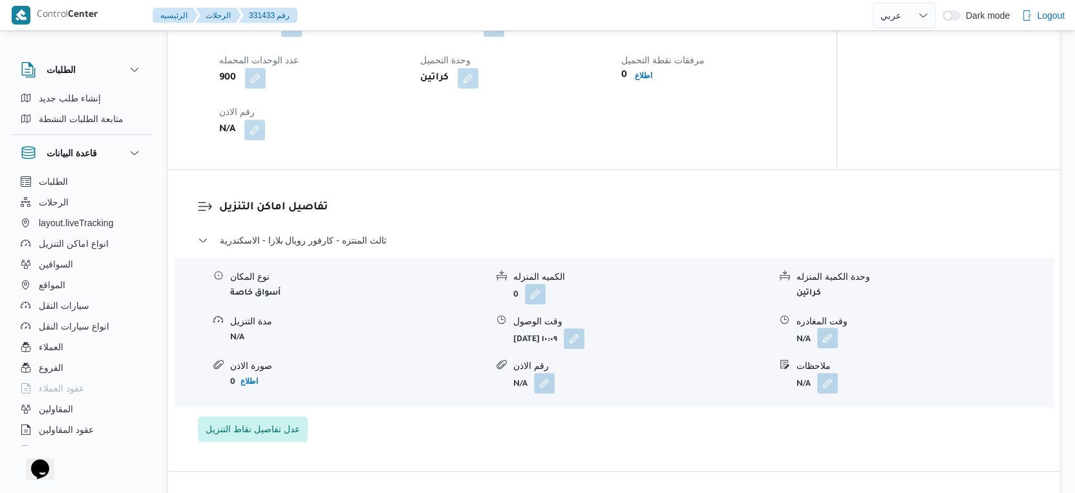
click at [828, 344] on button "button" at bounding box center [827, 338] width 21 height 21
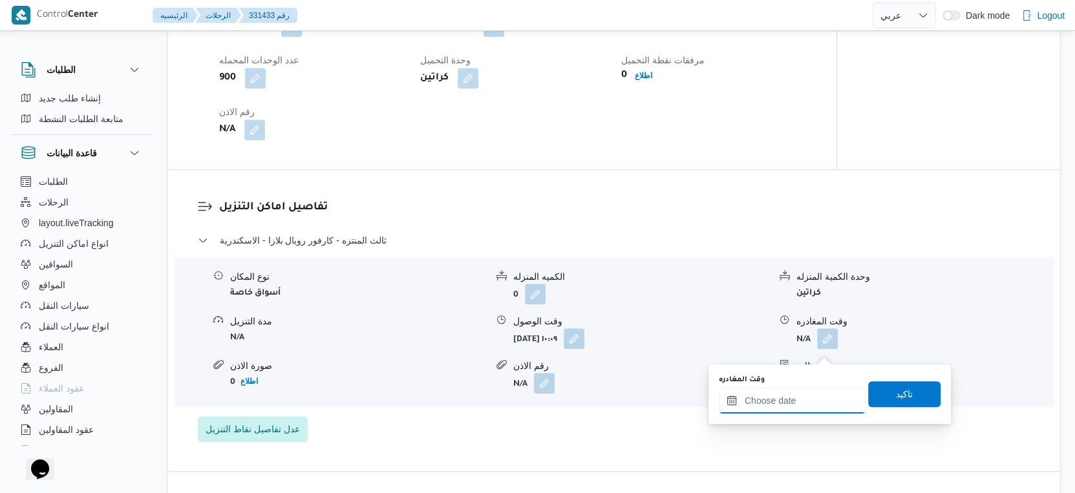
click at [779, 401] on input "وقت المغادره" at bounding box center [792, 401] width 147 height 26
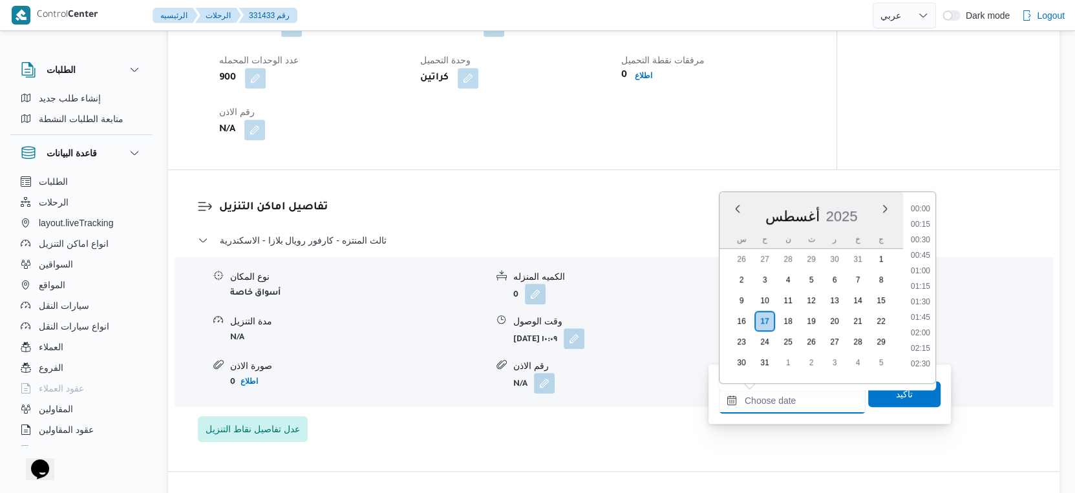
scroll to position [1042, 0]
click at [927, 251] on li "17:30" at bounding box center [920, 252] width 30 height 13
type input "١٧/٠٨/٢٠٢٥ ١٧:٣٠"
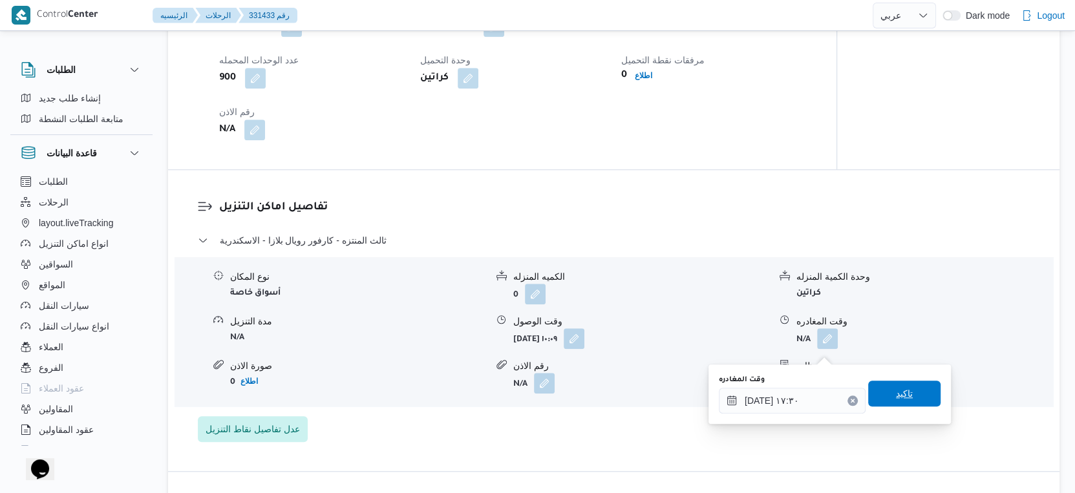
click at [909, 394] on span "تاكيد" at bounding box center [904, 394] width 72 height 26
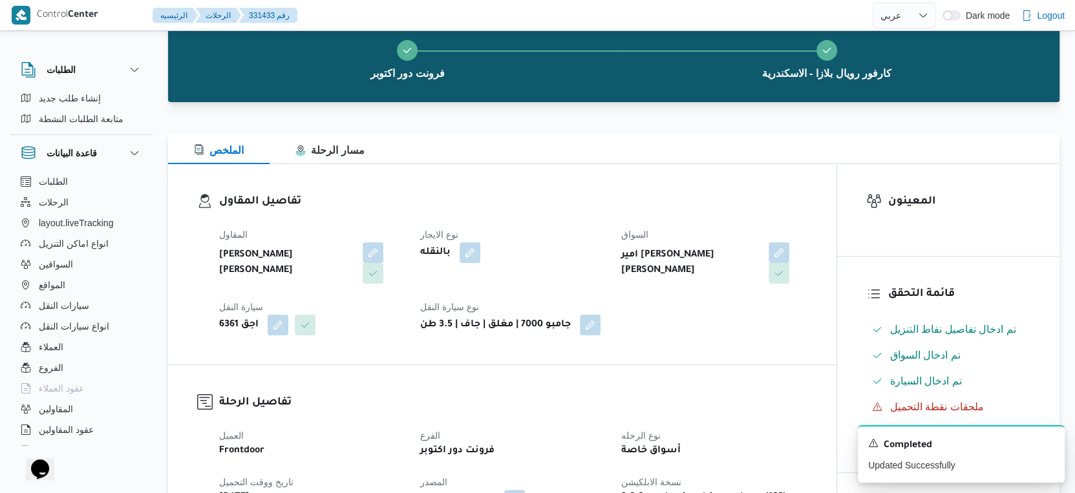
scroll to position [0, 0]
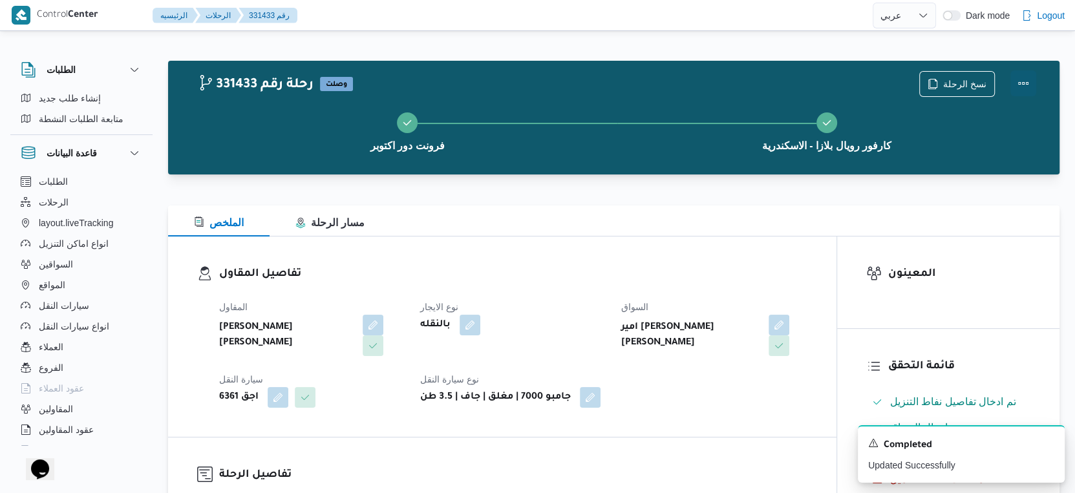
click at [1024, 81] on button "Actions" at bounding box center [1023, 83] width 26 height 26
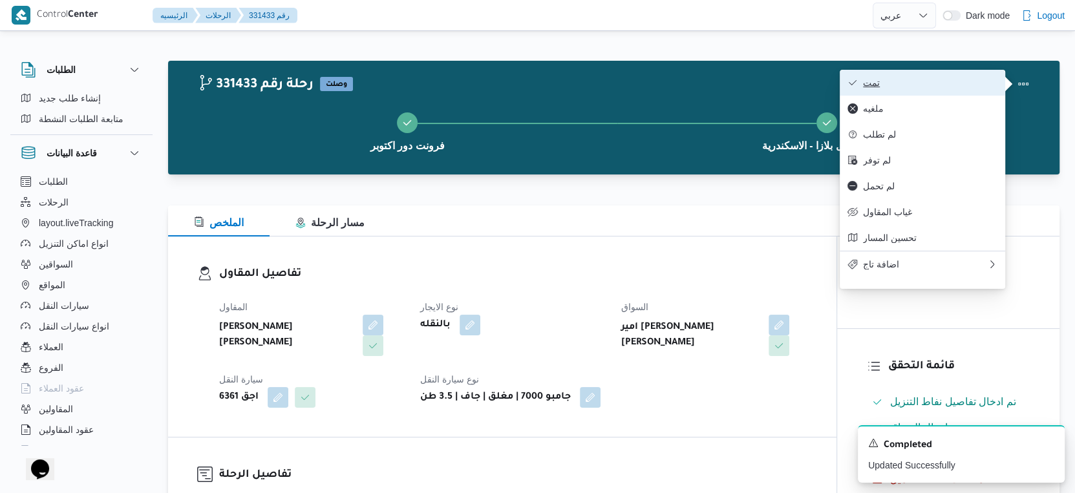
click at [975, 85] on span "تمت" at bounding box center [930, 83] width 134 height 10
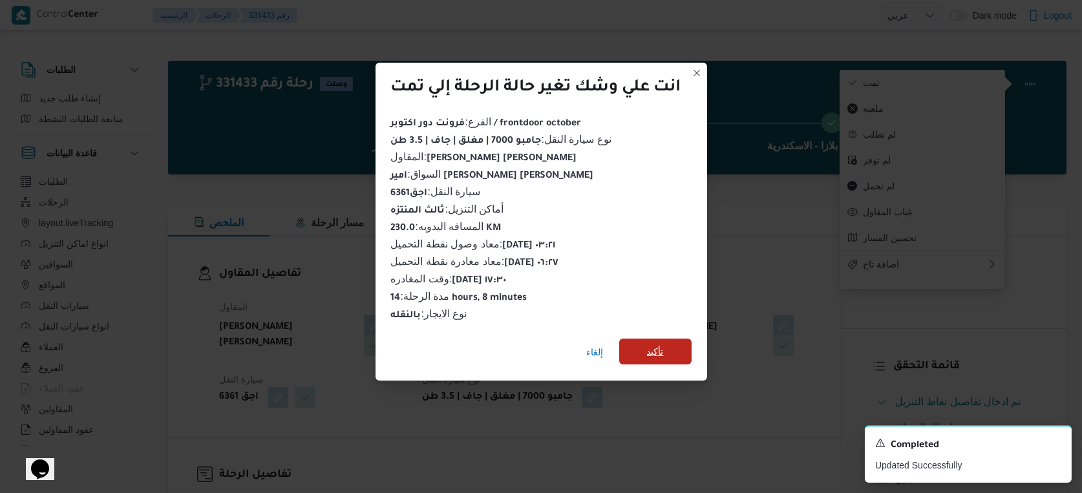
click at [662, 344] on span "تأكيد" at bounding box center [655, 352] width 17 height 16
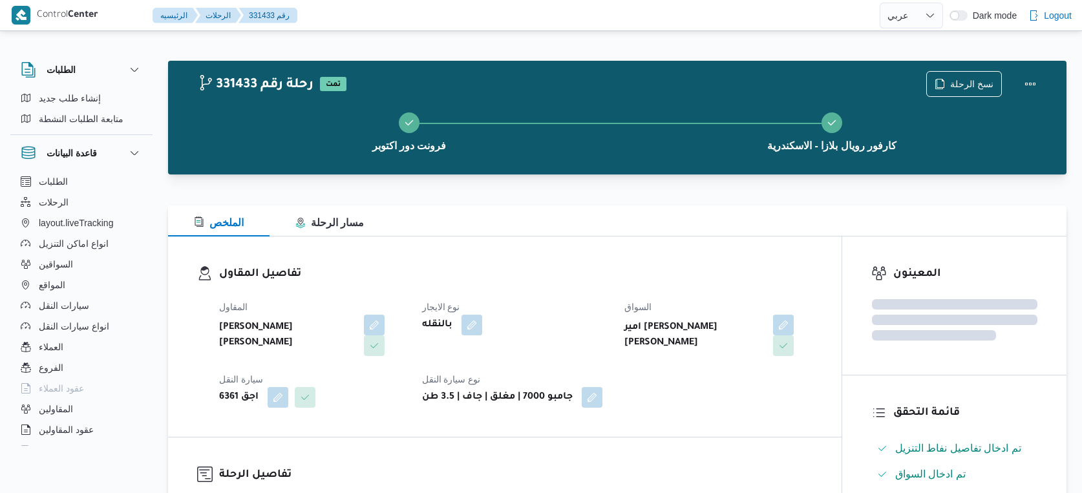
select select "ar"
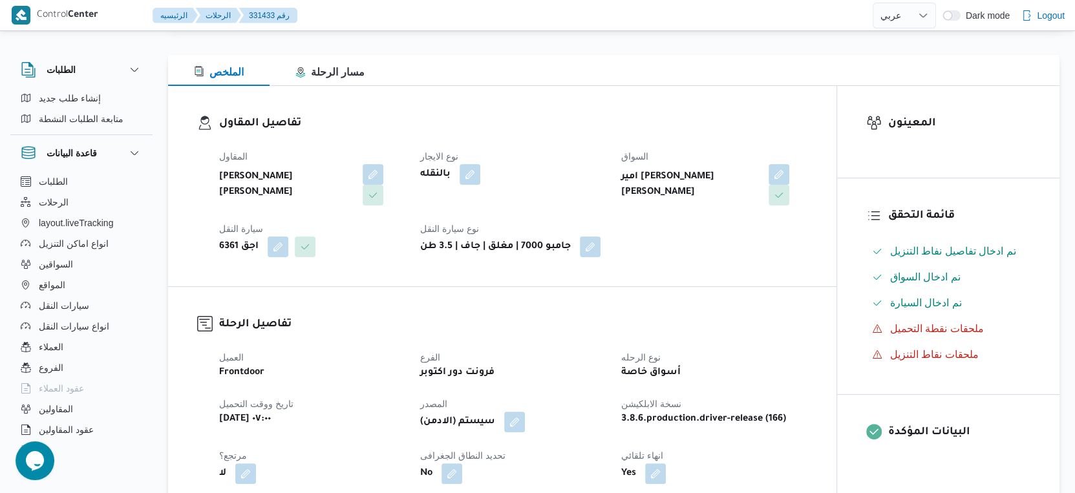
scroll to position [503, 0]
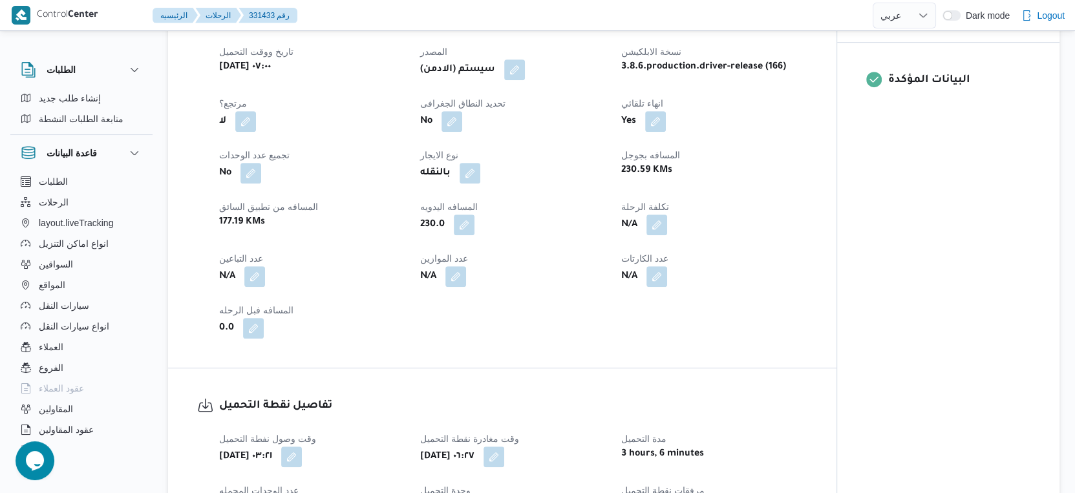
select select "ar"
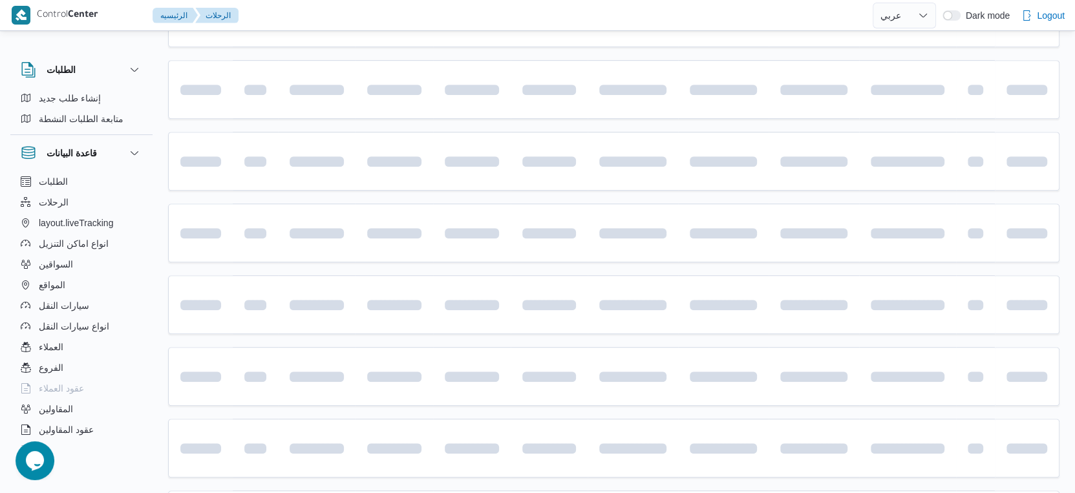
scroll to position [268, 0]
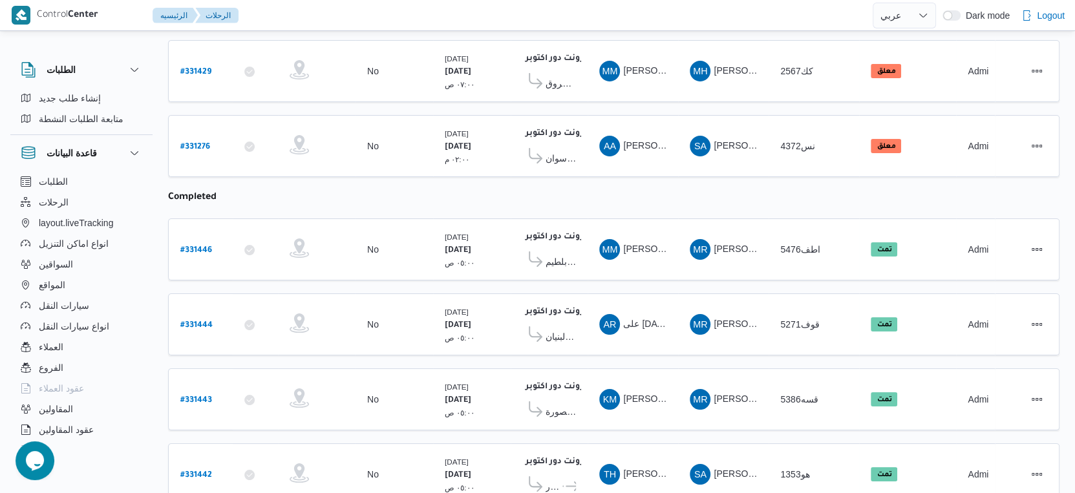
select select "ar"
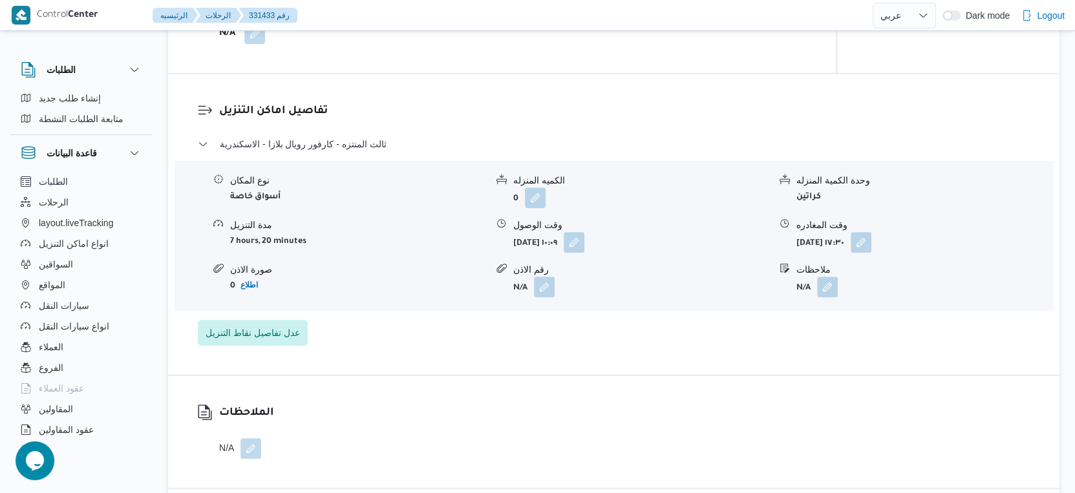
scroll to position [1057, 0]
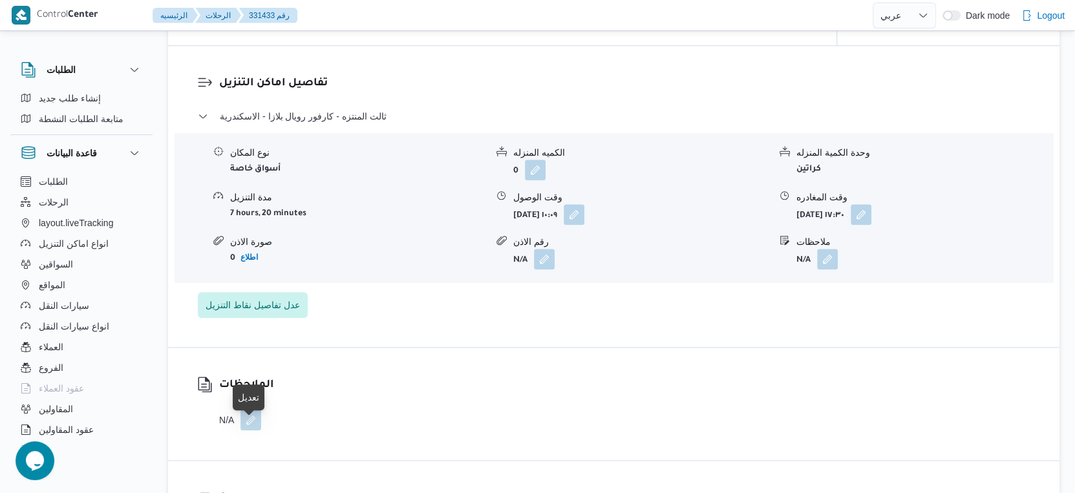
click at [246, 428] on button "button" at bounding box center [250, 420] width 21 height 21
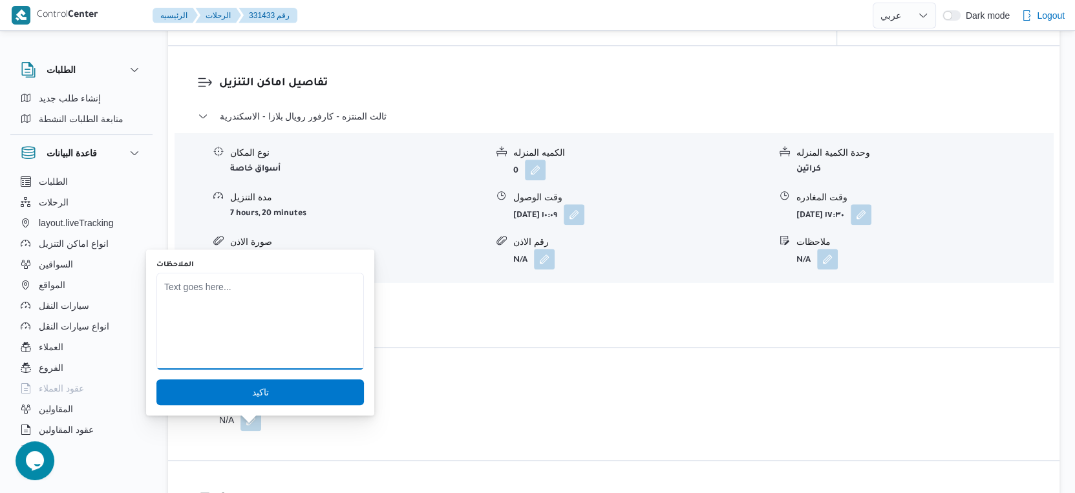
click at [232, 333] on textarea "الملاحظات" at bounding box center [259, 321] width 207 height 97
type textarea "يوجد كراتين مرتجع"
click at [271, 394] on span "تاكيد" at bounding box center [259, 392] width 207 height 26
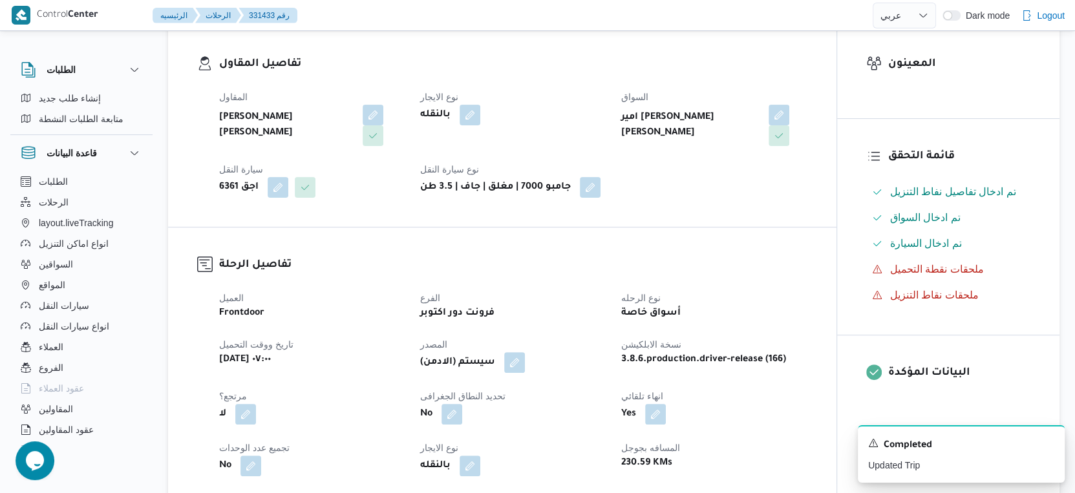
scroll to position [503, 0]
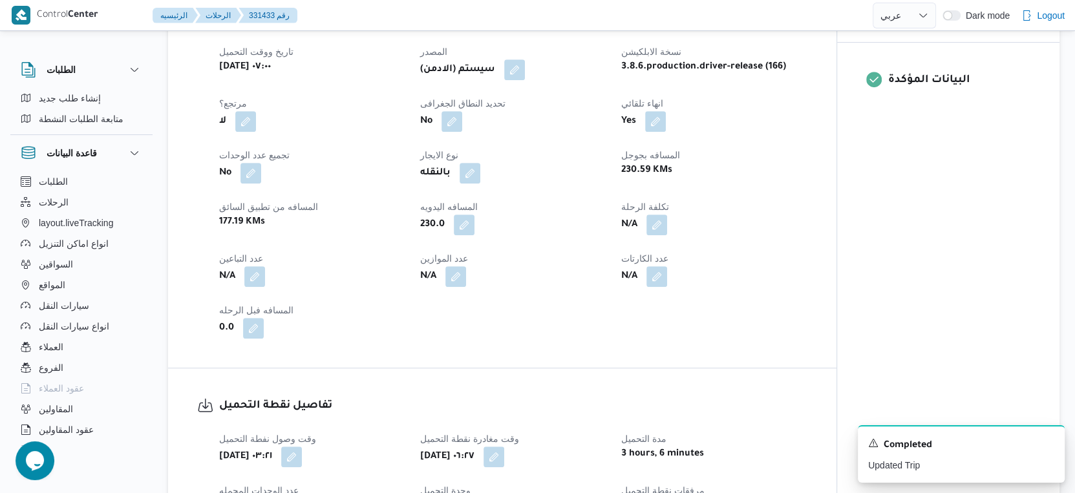
select select "ar"
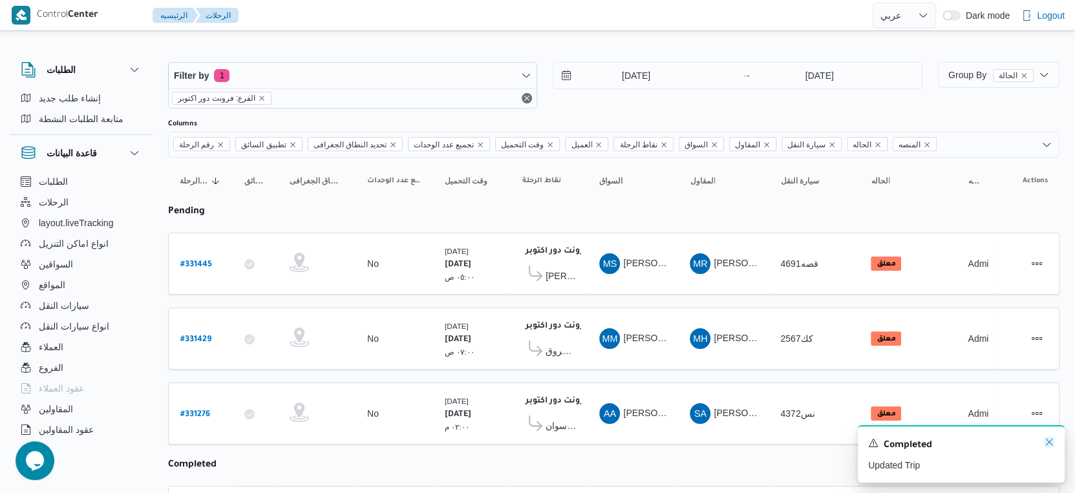
click at [1044, 437] on icon "Dismiss toast" at bounding box center [1049, 442] width 10 height 10
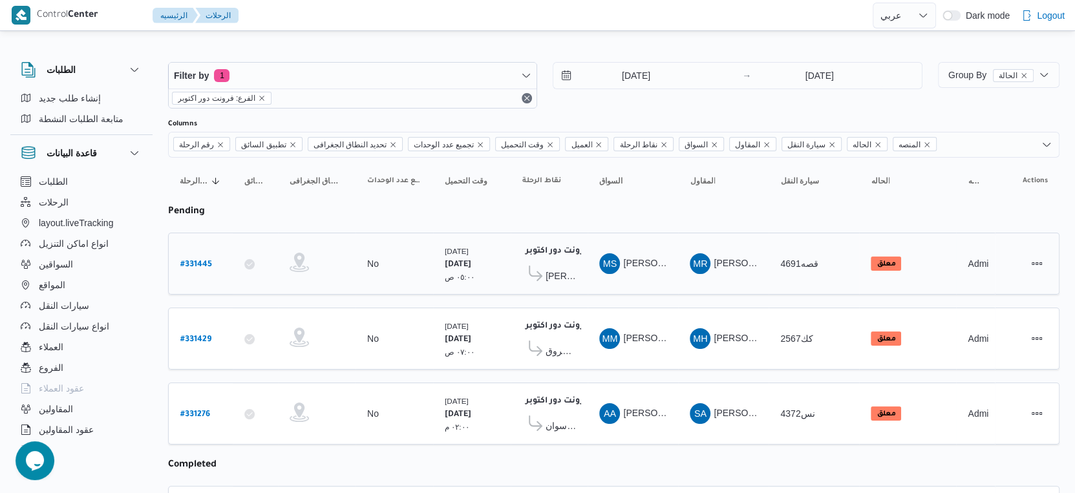
click at [556, 279] on span "[PERSON_NAME]" at bounding box center [560, 276] width 30 height 16
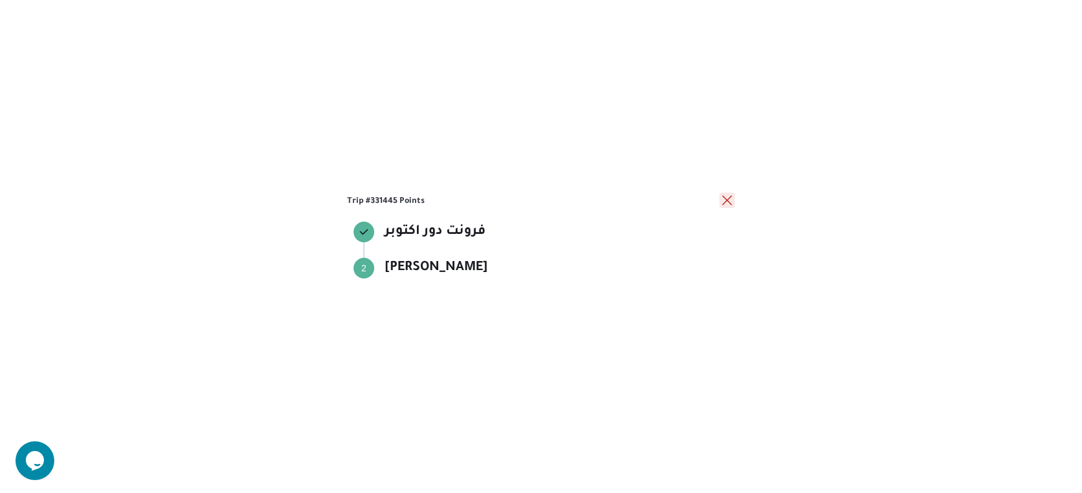
click at [726, 198] on button "close" at bounding box center [727, 201] width 16 height 16
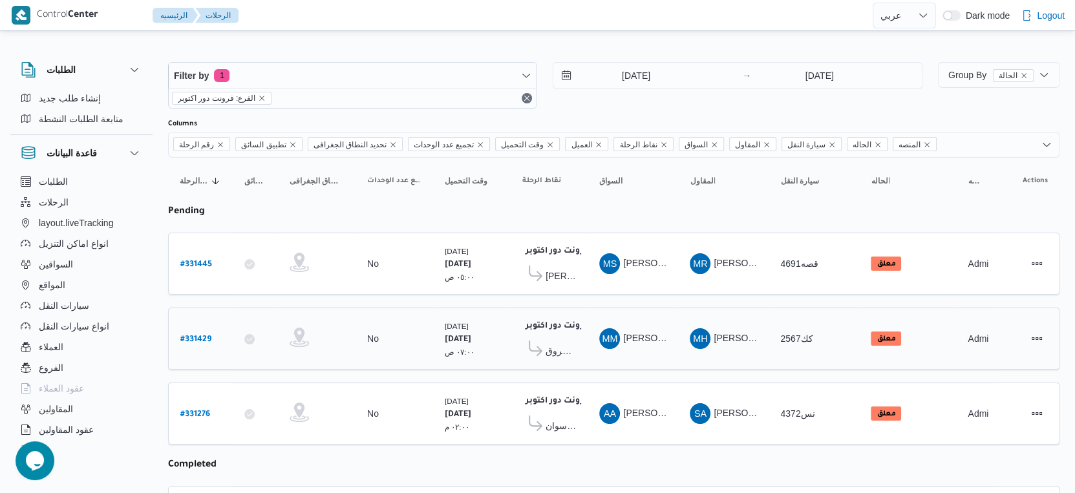
click at [191, 335] on b "# 331429" at bounding box center [195, 339] width 31 height 9
select select "ar"
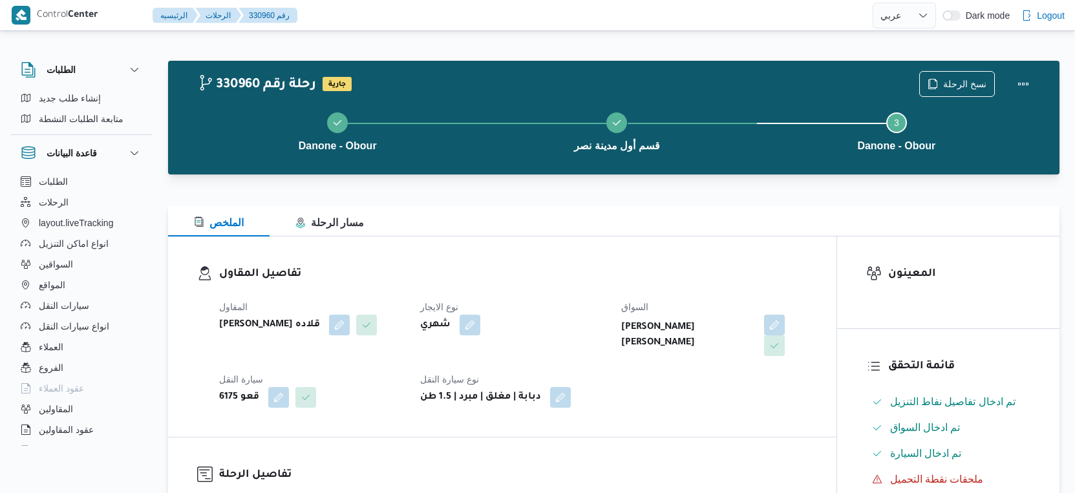
select select "ar"
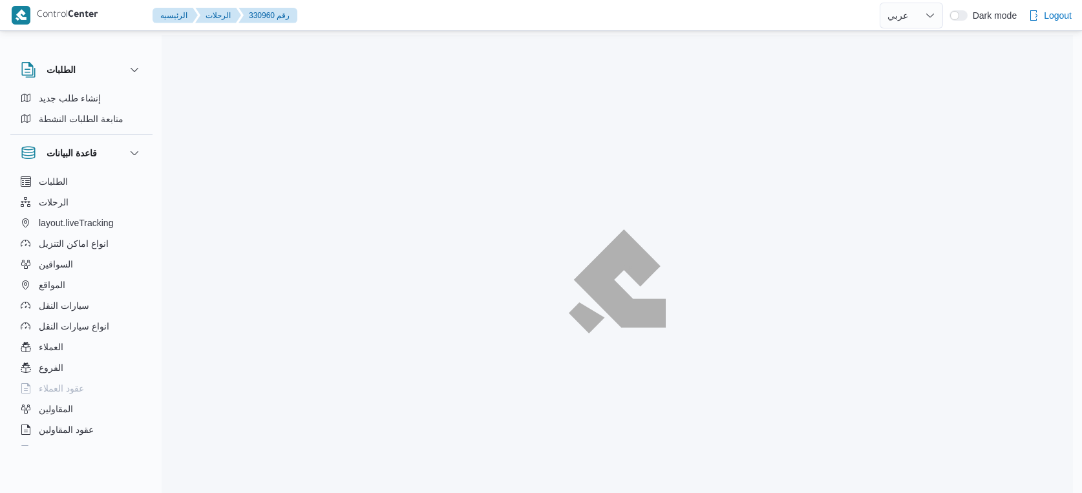
select select "ar"
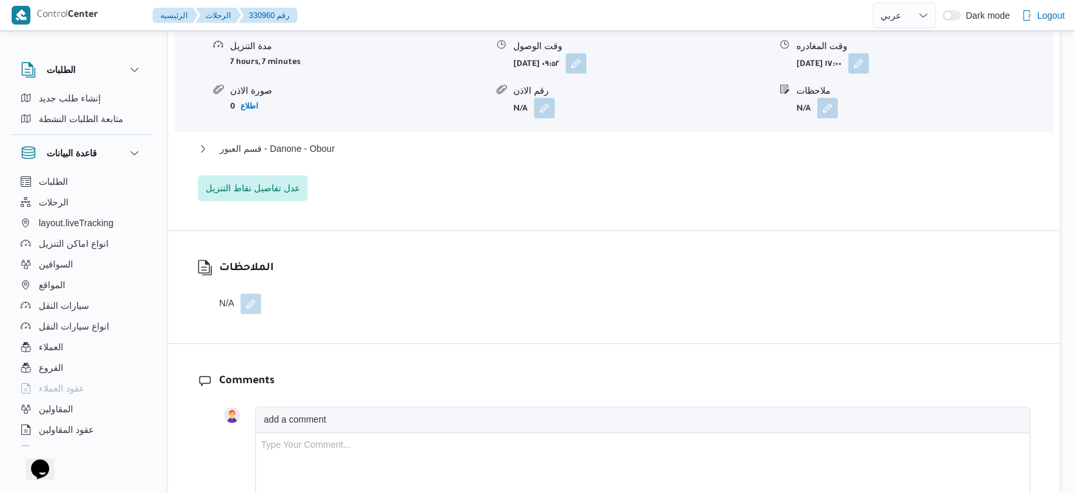
scroll to position [1221, 0]
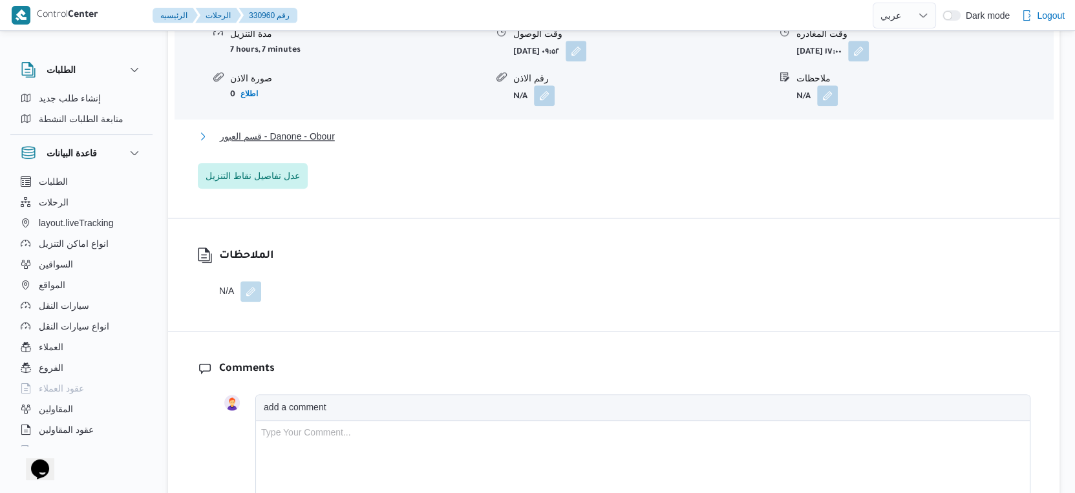
click at [346, 136] on button "قسم العبور - Danone - Obour" at bounding box center [614, 137] width 832 height 16
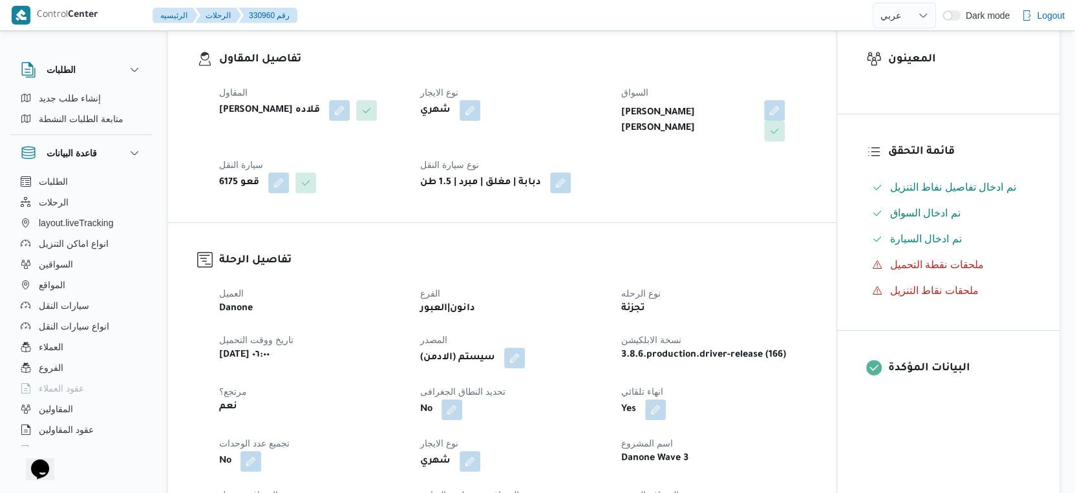
scroll to position [503, 0]
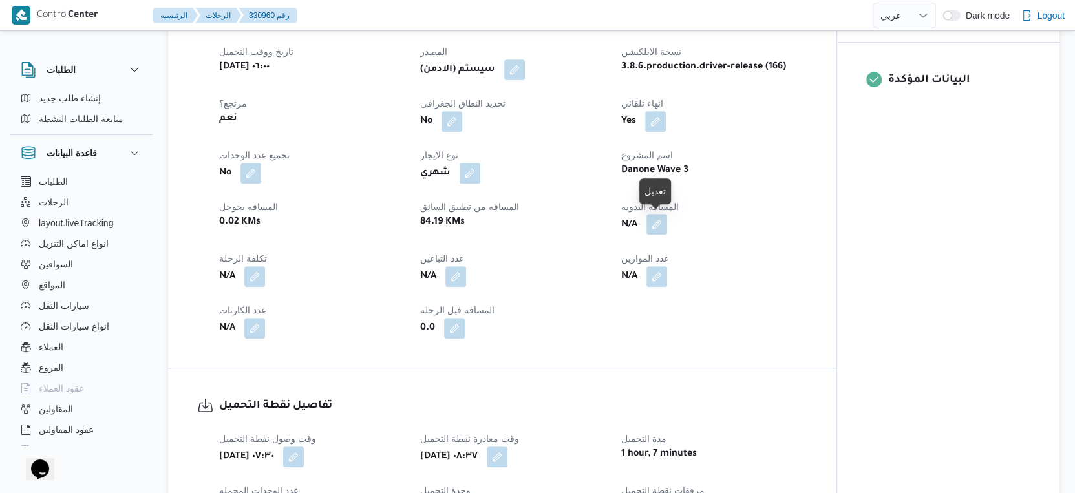
click at [664, 220] on button "button" at bounding box center [656, 224] width 21 height 21
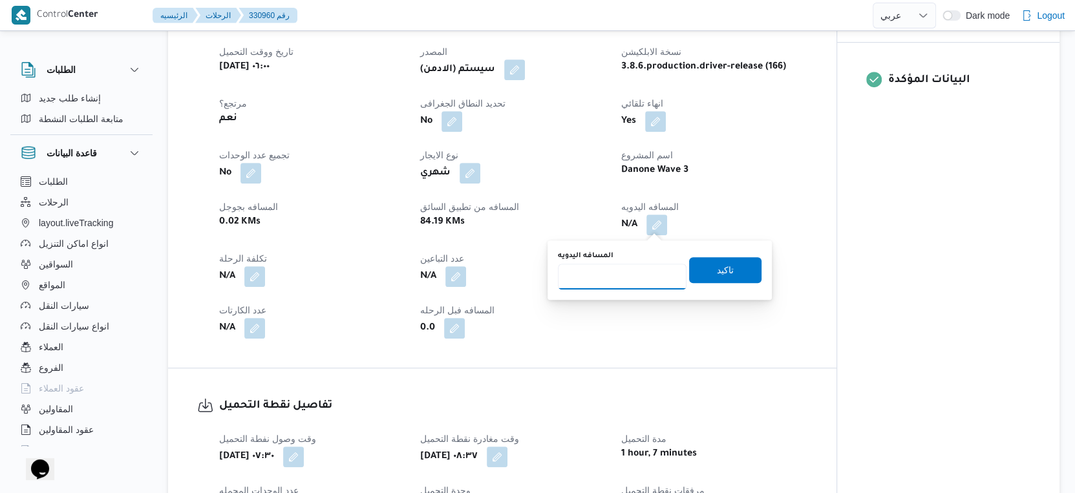
click at [629, 275] on input "المسافه اليدويه" at bounding box center [622, 277] width 129 height 26
type input "85"
click at [731, 279] on span "تاكيد" at bounding box center [725, 270] width 72 height 26
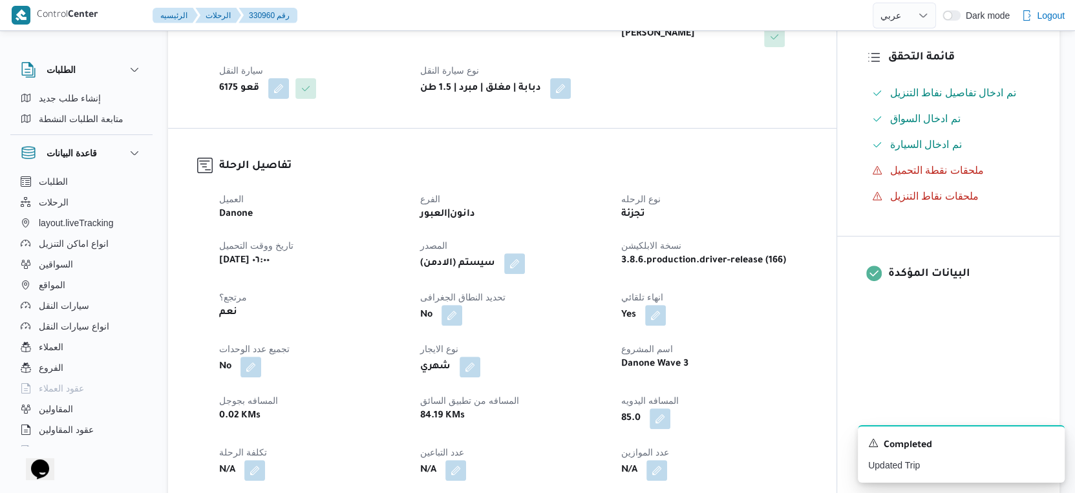
scroll to position [0, 0]
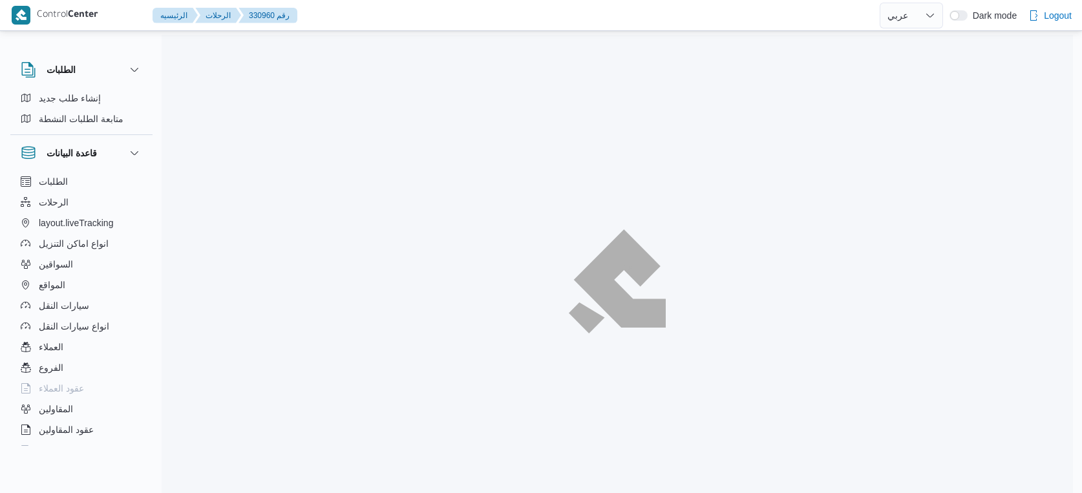
select select "ar"
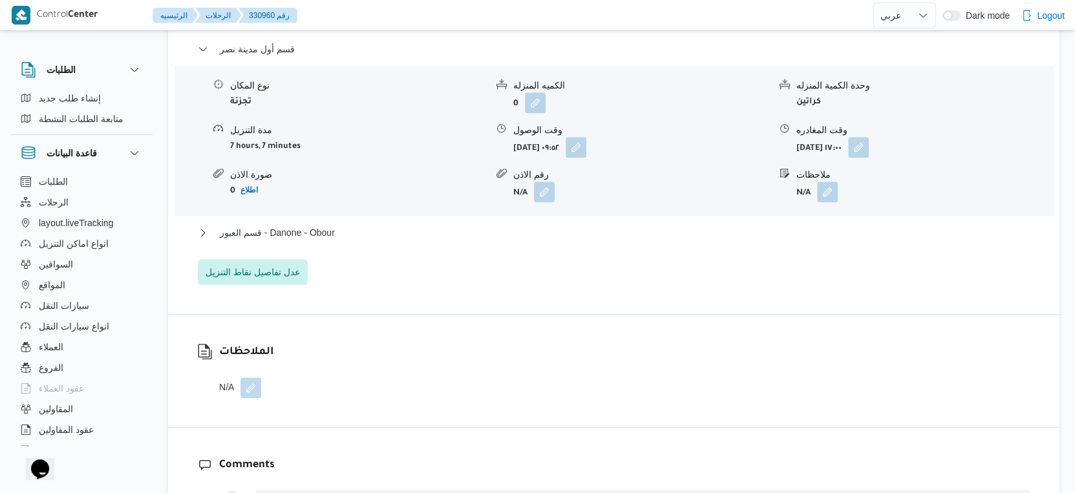
scroll to position [1148, 0]
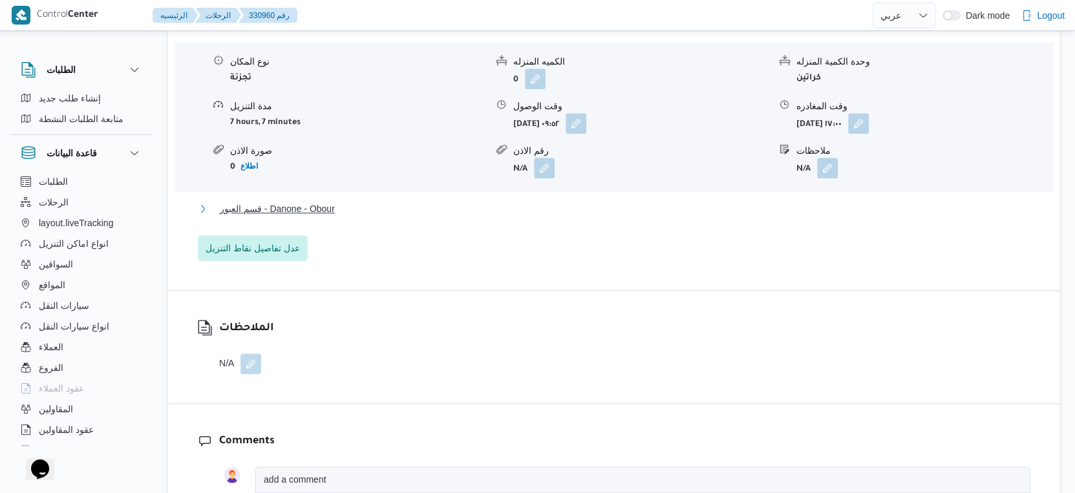
click at [328, 211] on span "قسم العبور - Danone - Obour" at bounding box center [277, 209] width 115 height 16
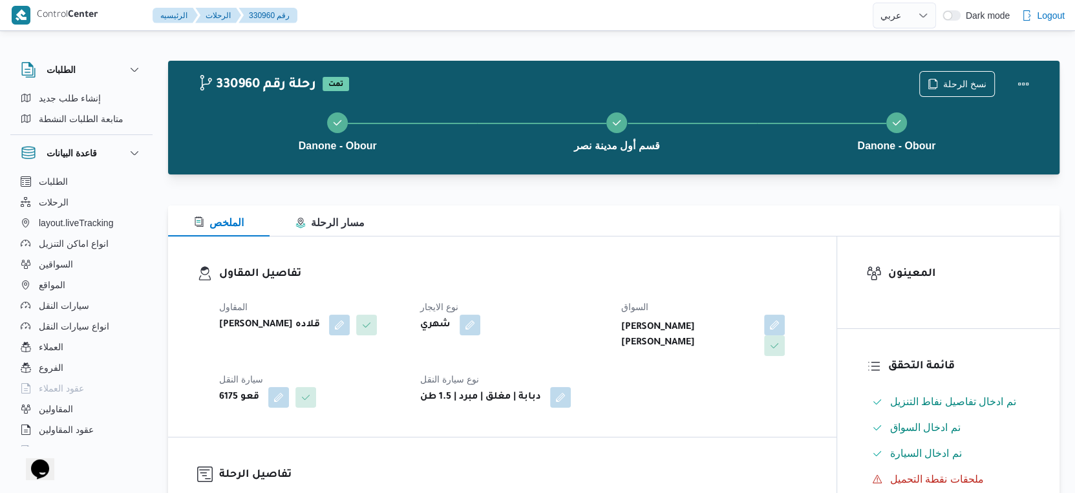
scroll to position [503, 0]
select select "ar"
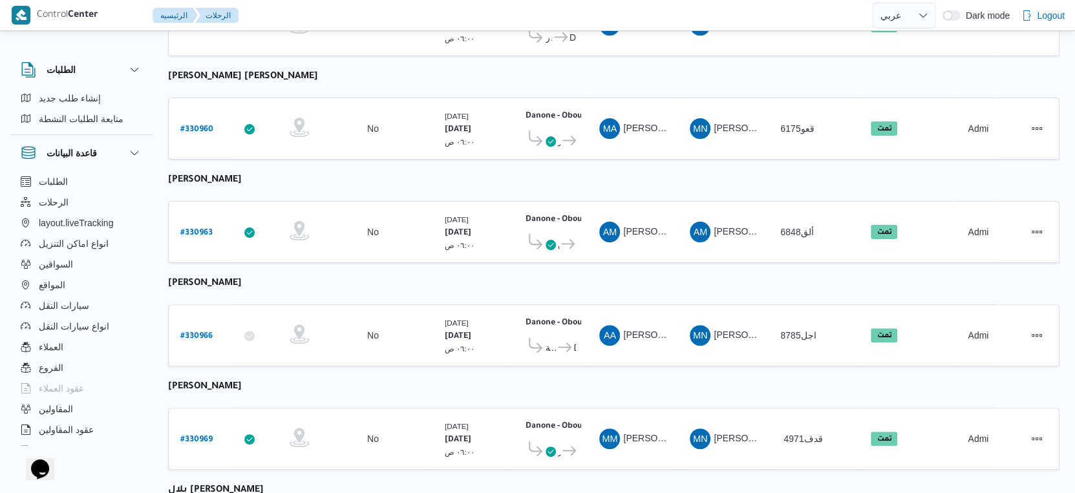
scroll to position [17, 0]
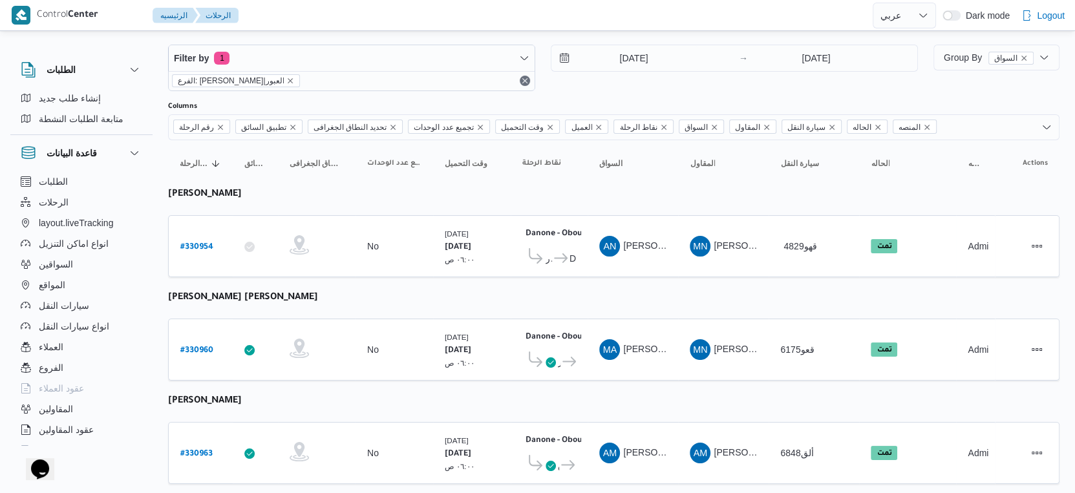
click at [647, 43] on div "Filter by 1 الفرع: دانون|العبور [DATE] → [DATE]" at bounding box center [542, 68] width 765 height 62
click at [647, 56] on input "[DATE]" at bounding box center [624, 58] width 147 height 26
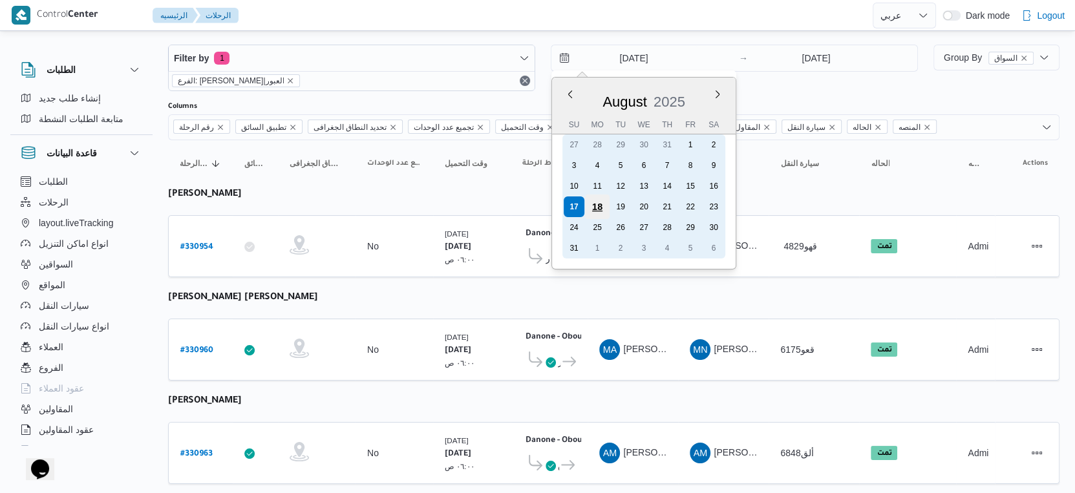
click at [589, 204] on div "18" at bounding box center [597, 206] width 25 height 25
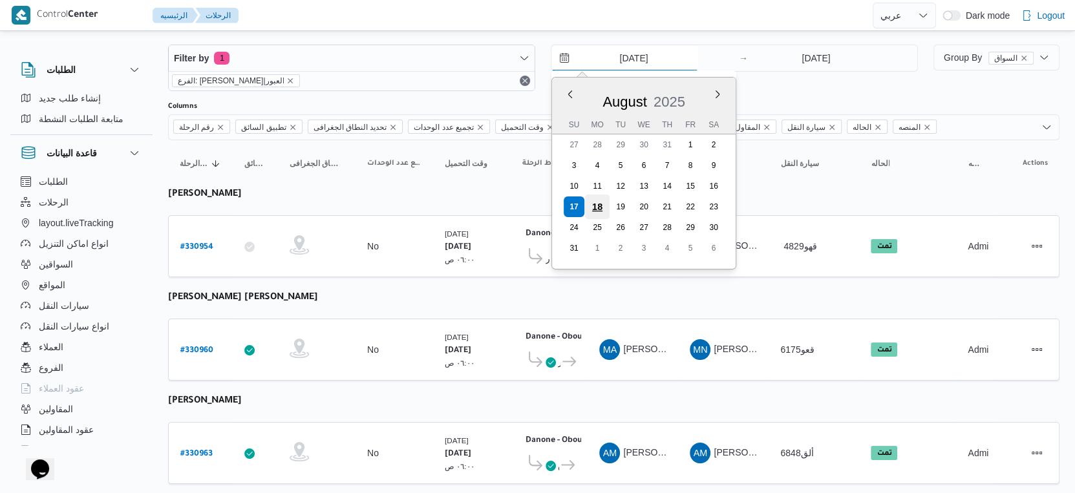
type input "[DATE]"
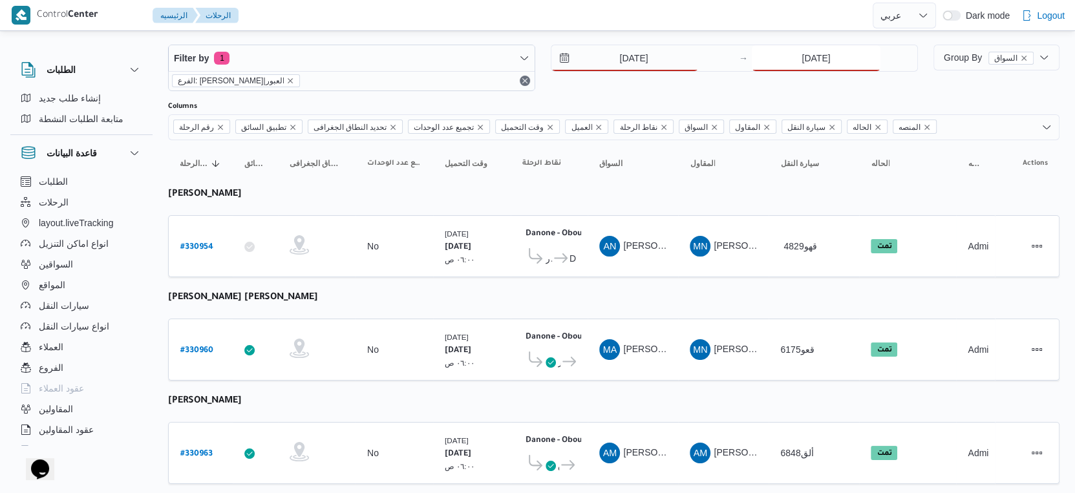
click at [813, 57] on input "[DATE]" at bounding box center [815, 58] width 129 height 26
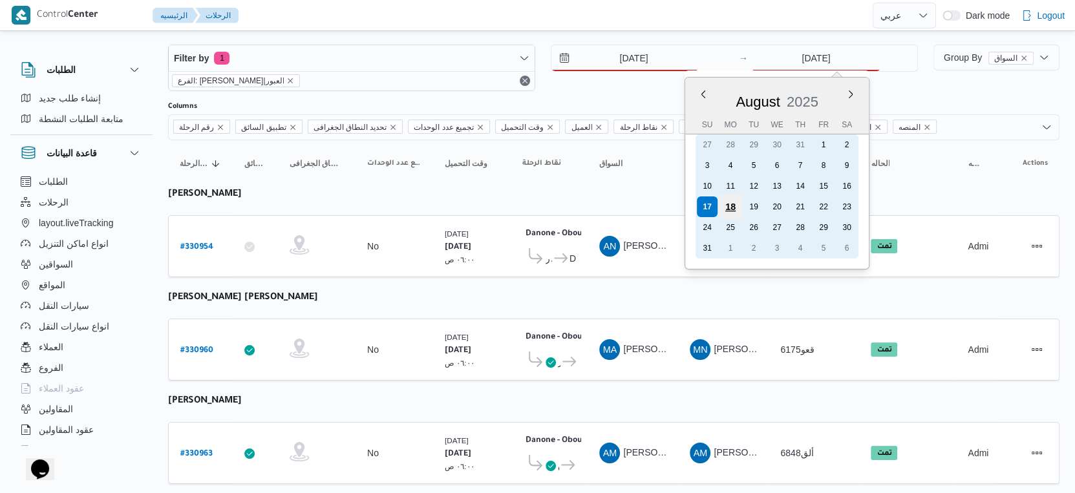
click at [730, 201] on div "18" at bounding box center [730, 206] width 25 height 25
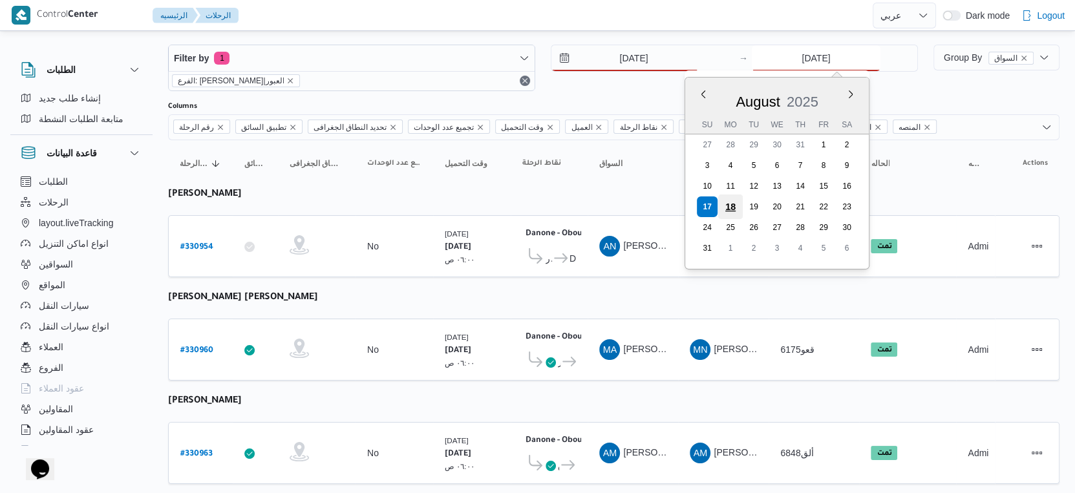
type input "[DATE]"
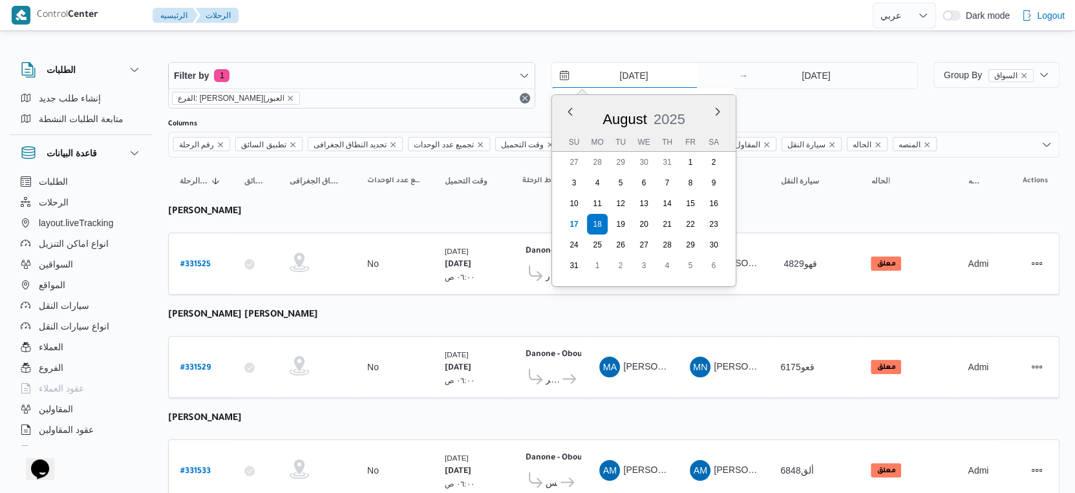
click at [642, 73] on input "[DATE]" at bounding box center [624, 76] width 147 height 26
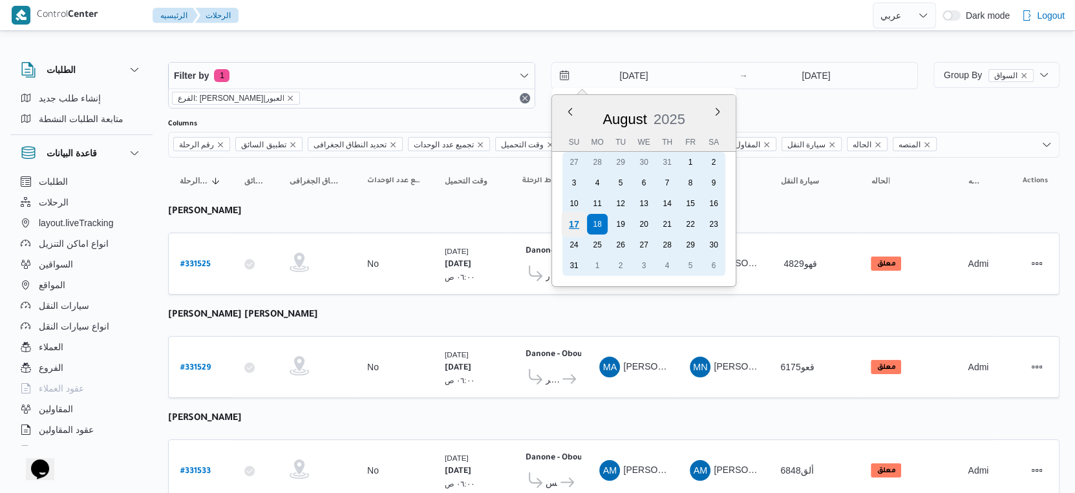
drag, startPoint x: 582, startPoint y: 225, endPoint x: 820, endPoint y: 93, distance: 271.9
click at [585, 222] on div "17" at bounding box center [574, 224] width 25 height 25
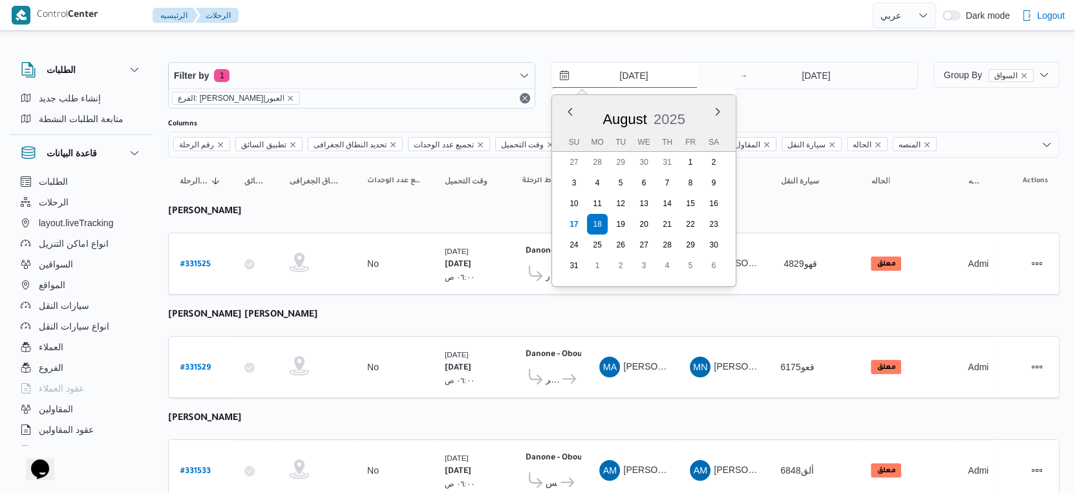
type input "[DATE]"
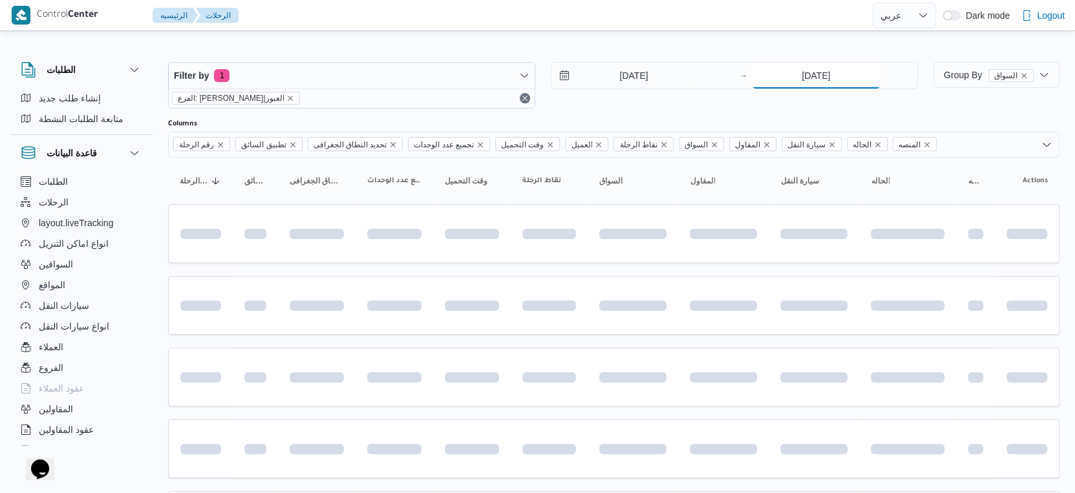
click at [821, 75] on input "[DATE]" at bounding box center [815, 76] width 129 height 26
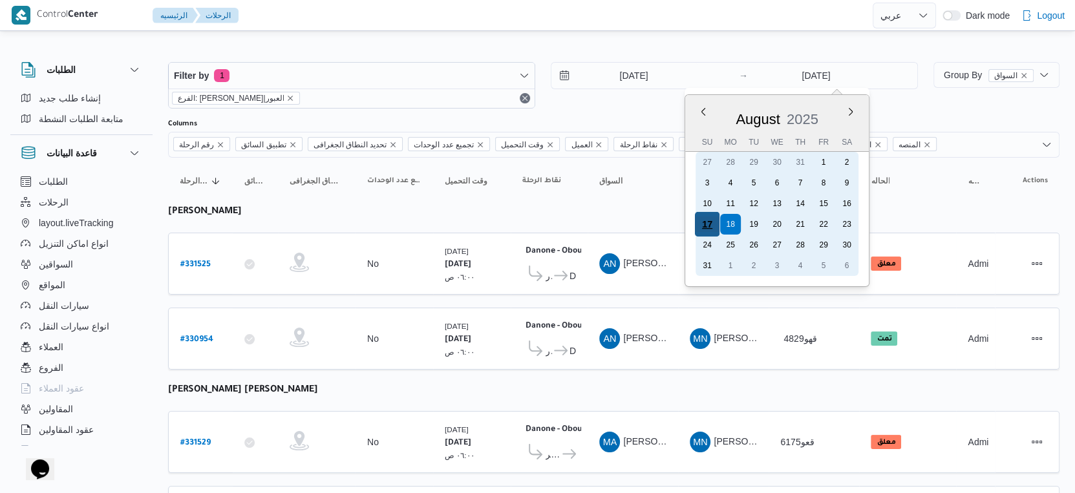
click at [709, 222] on div "17" at bounding box center [707, 224] width 25 height 25
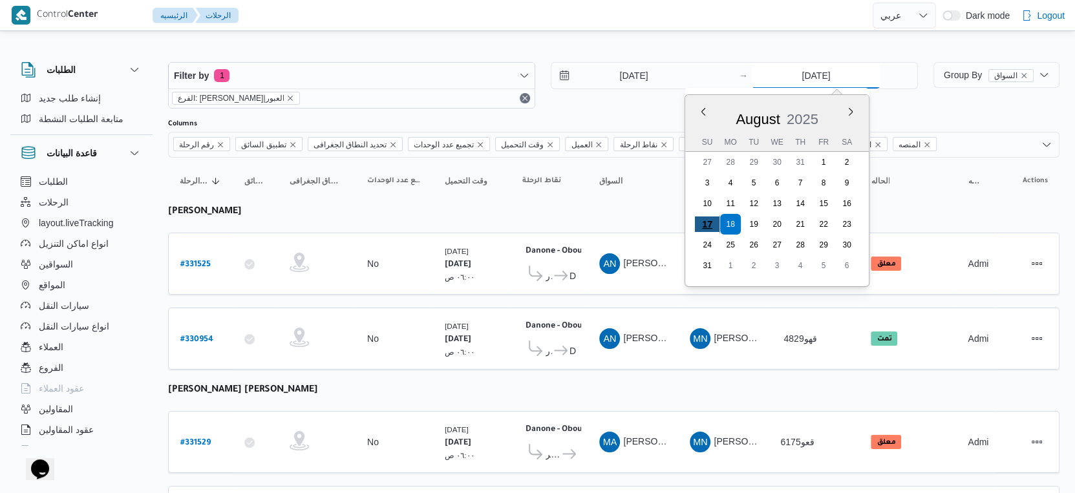
type input "[DATE]"
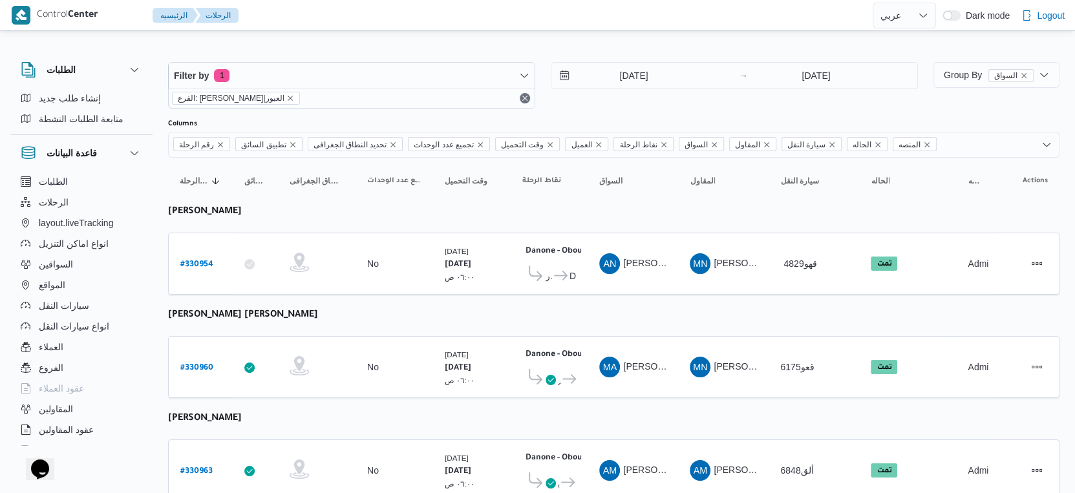
click at [695, 74] on div "[DATE]" at bounding box center [643, 76] width 184 height 26
click at [636, 77] on input "[DATE]" at bounding box center [624, 76] width 147 height 26
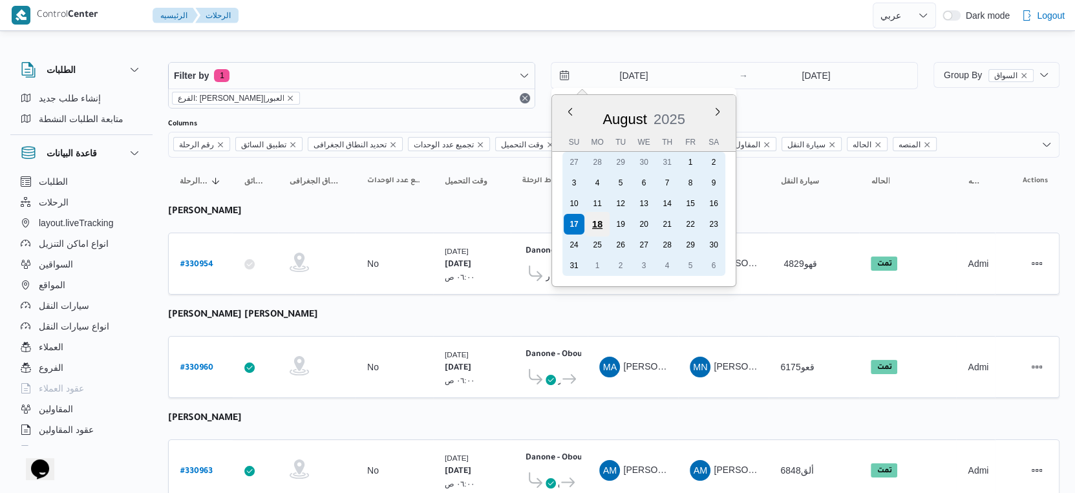
drag, startPoint x: 598, startPoint y: 224, endPoint x: 617, endPoint y: 213, distance: 22.3
click at [599, 224] on div "18" at bounding box center [597, 224] width 25 height 25
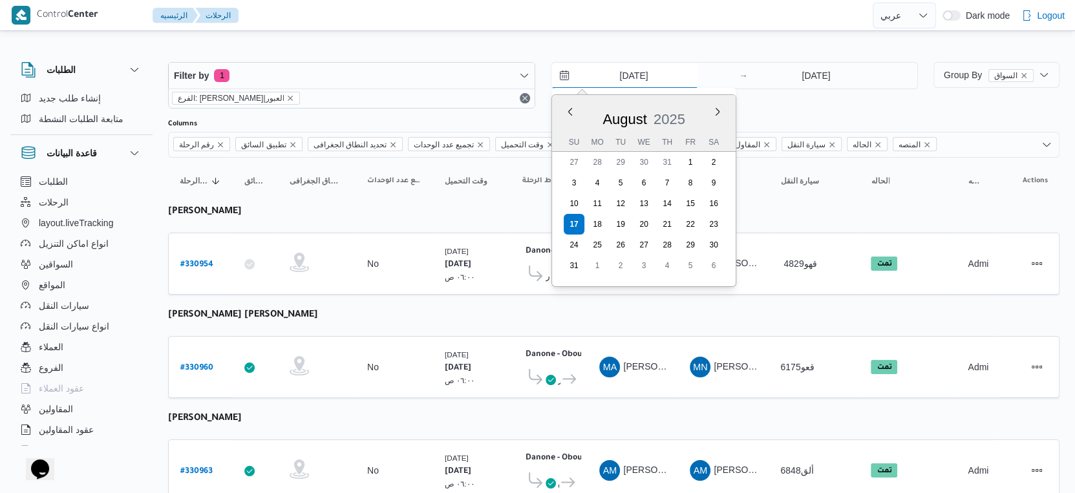
type input "[DATE]"
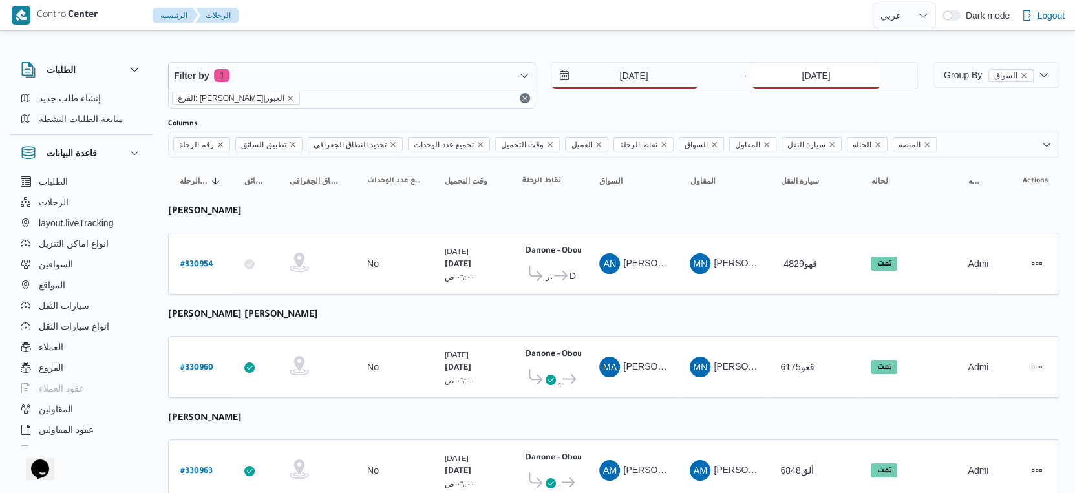
click at [825, 73] on input "[DATE]" at bounding box center [815, 76] width 129 height 26
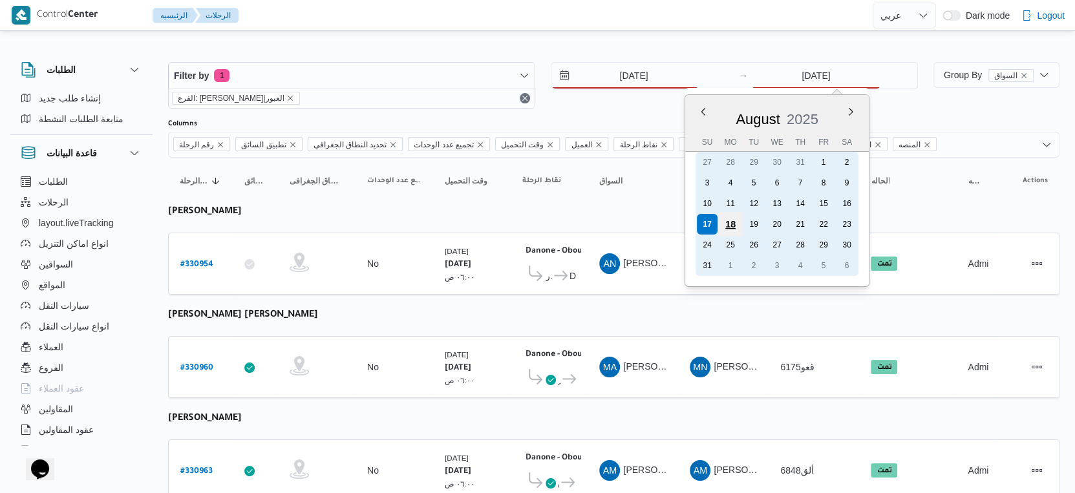
click at [729, 224] on div "18" at bounding box center [730, 224] width 25 height 25
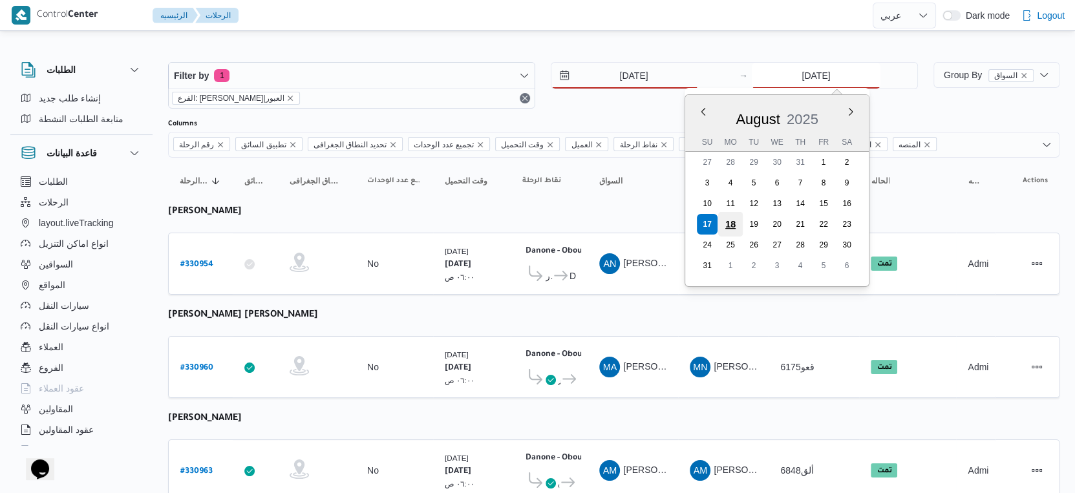
type input "18/8/2025"
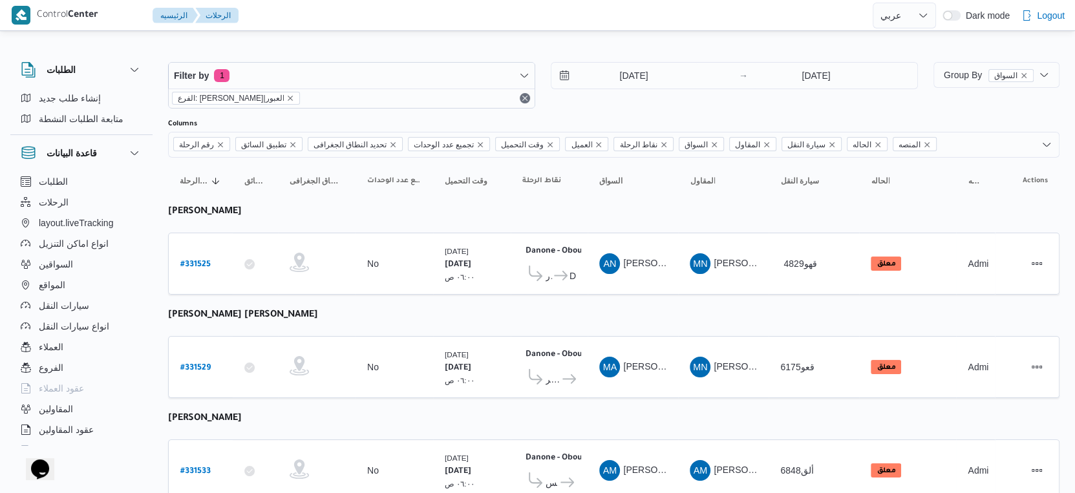
click at [637, 62] on div "18/8/2025 → 18/8/2025" at bounding box center [734, 75] width 367 height 27
click at [637, 64] on input "18/8/2025" at bounding box center [624, 76] width 147 height 26
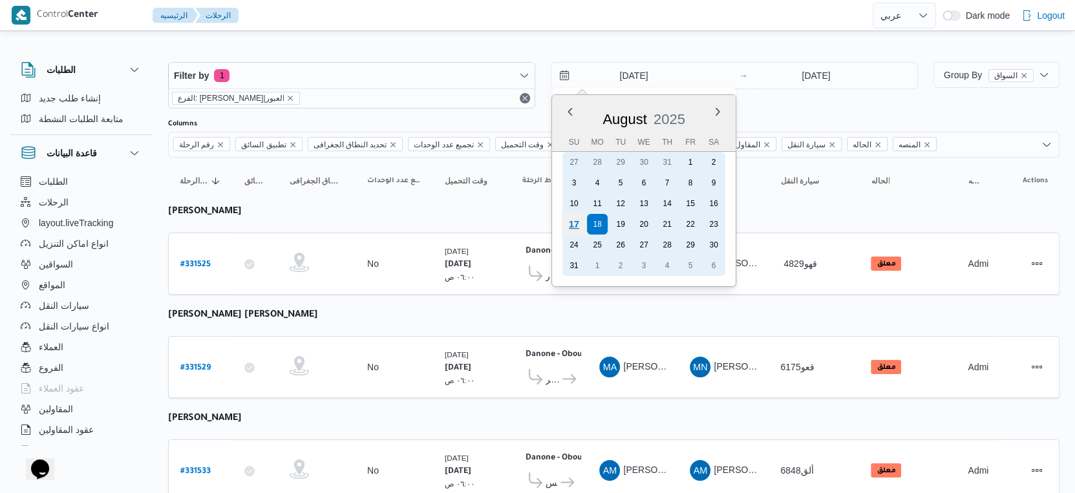
click at [578, 220] on div "17" at bounding box center [574, 224] width 25 height 25
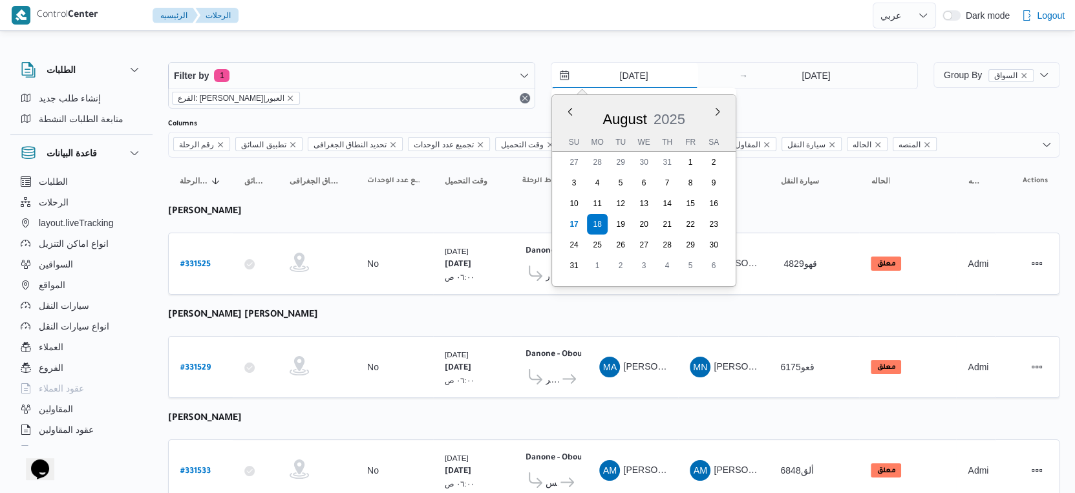
type input "[DATE]"
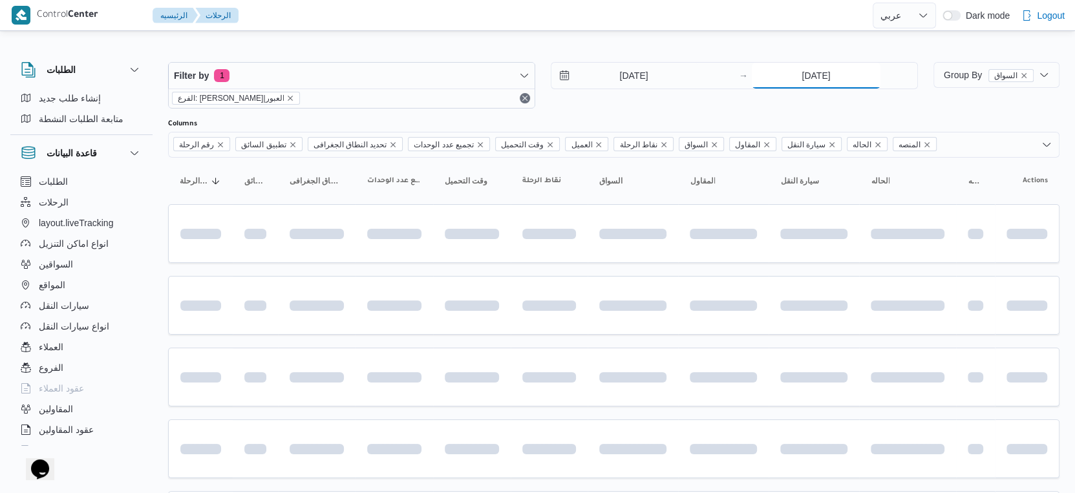
click at [831, 79] on input "18/8/2025" at bounding box center [815, 76] width 129 height 26
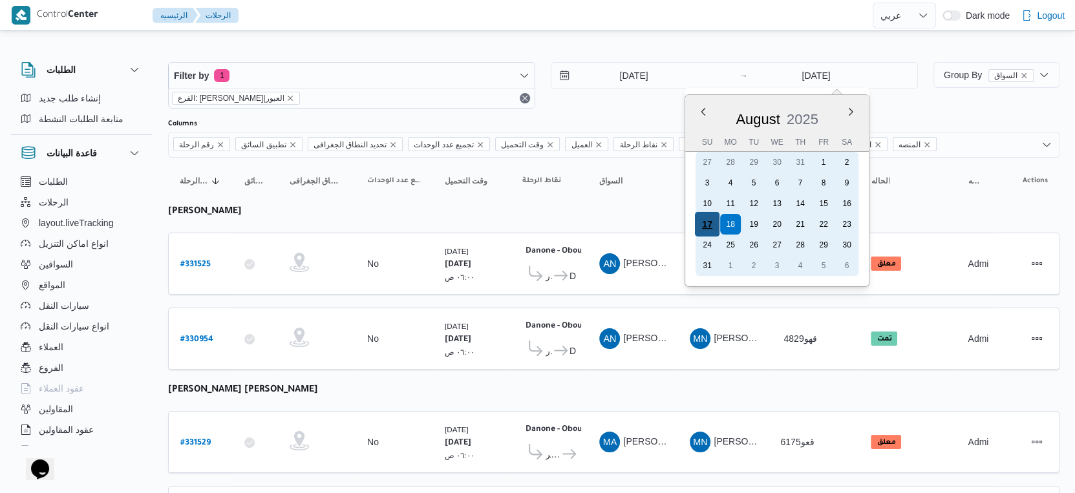
click at [711, 219] on div "17" at bounding box center [707, 224] width 25 height 25
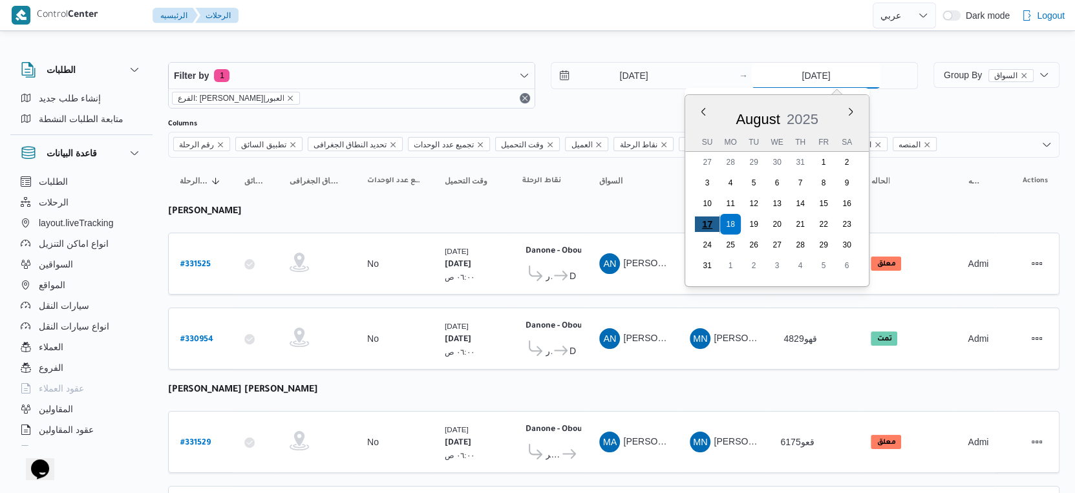
type input "[DATE]"
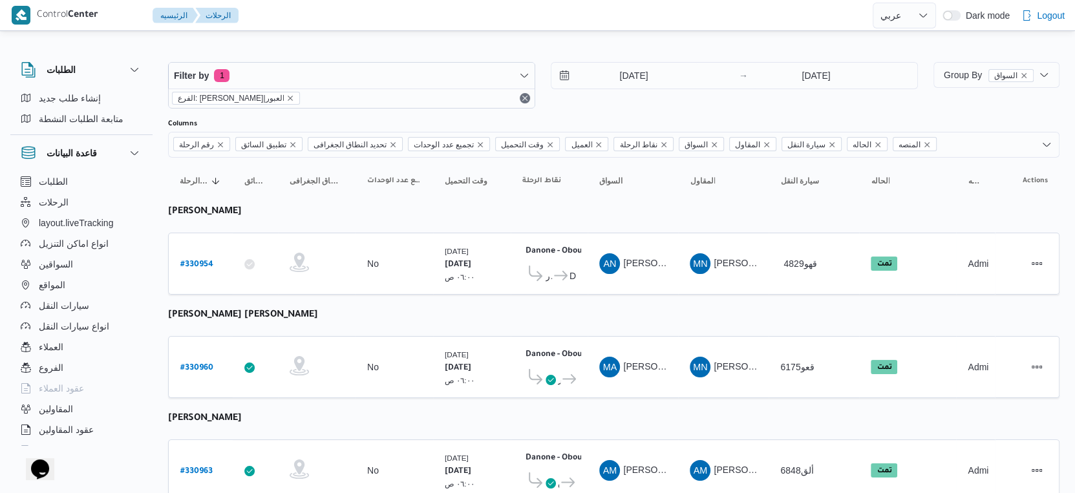
select select "ar"
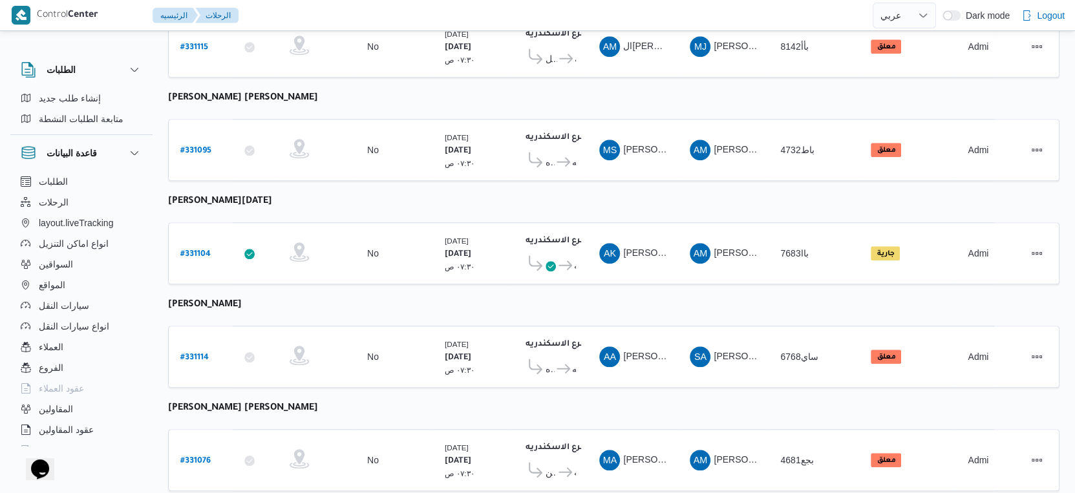
scroll to position [1055, 0]
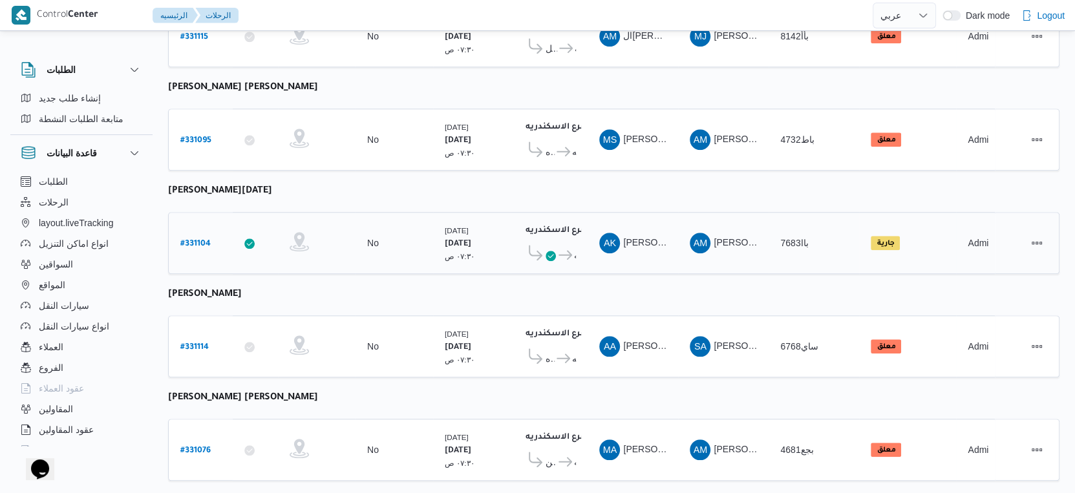
click at [198, 240] on b "# 331104" at bounding box center [195, 244] width 30 height 9
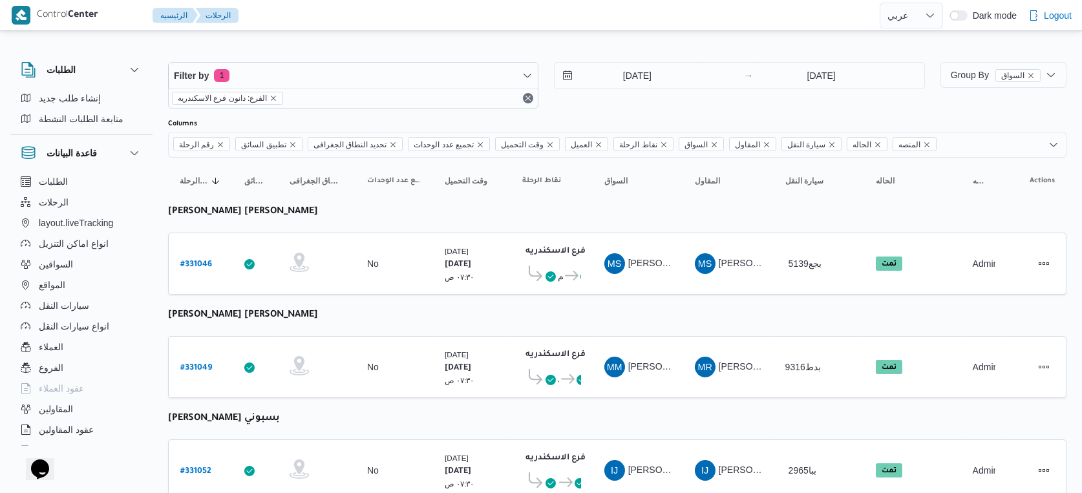
select select "ar"
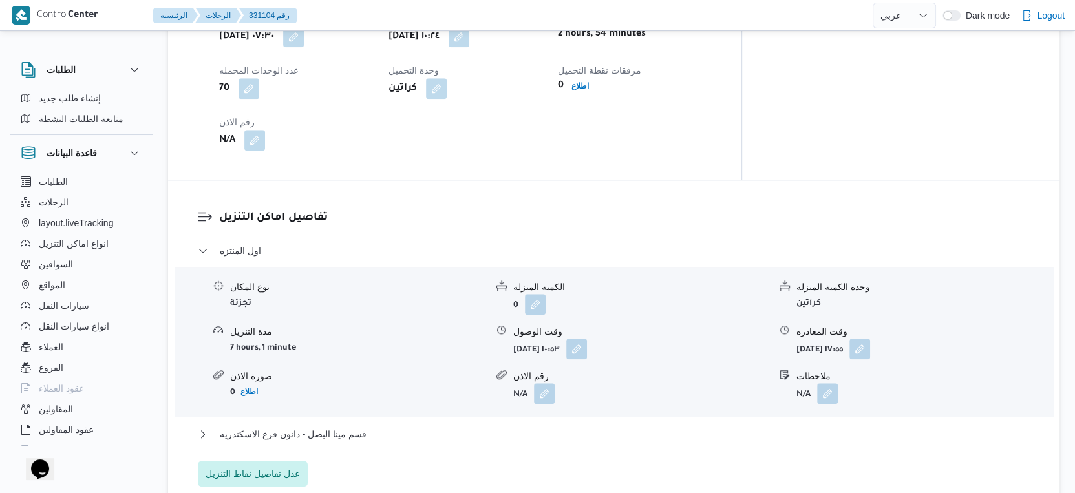
scroll to position [1077, 0]
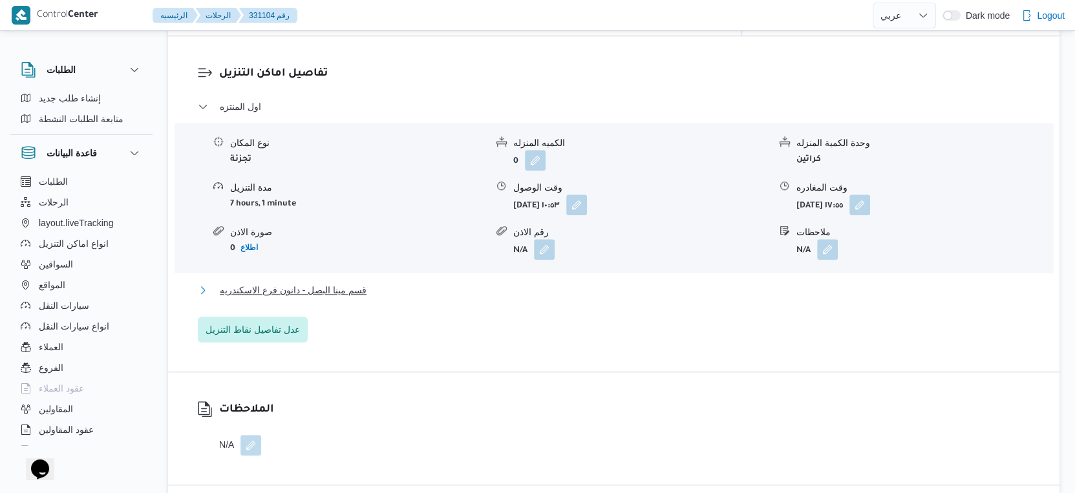
click at [398, 282] on button "قسم مينا البصل - دانون فرع الاسكندريه" at bounding box center [614, 290] width 832 height 16
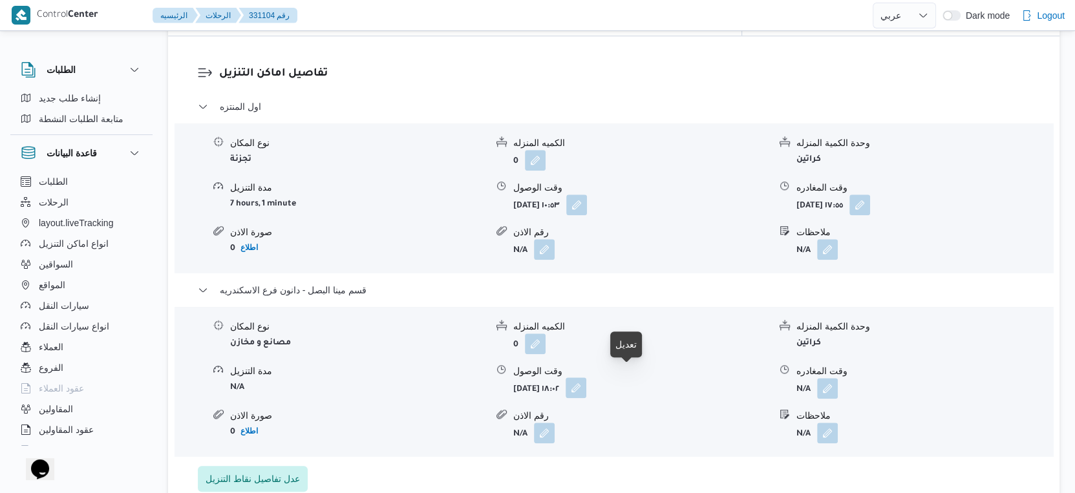
click at [586, 377] on button "button" at bounding box center [575, 387] width 21 height 21
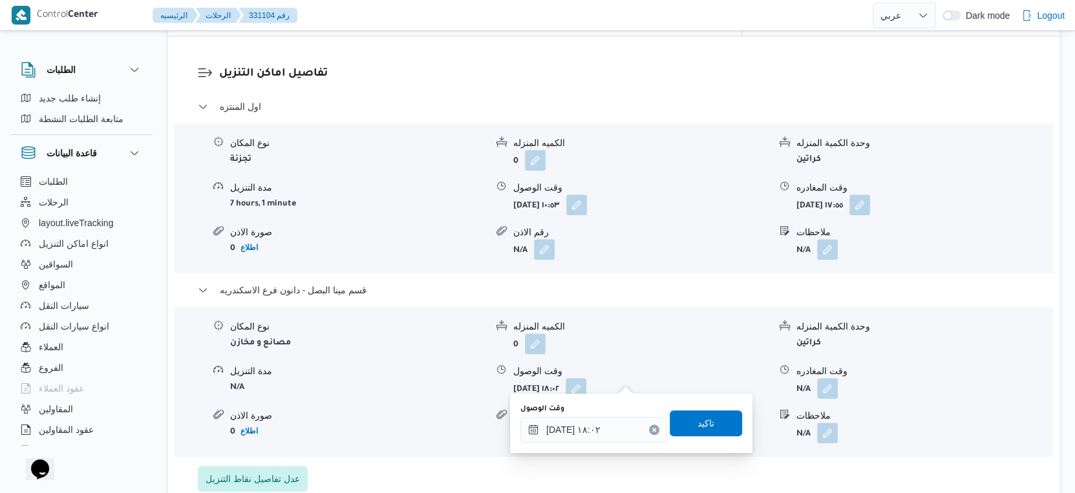
click at [610, 411] on div "وقت الوصول" at bounding box center [593, 409] width 147 height 10
click at [609, 421] on input "١٧/٠٨/٢٠٢٥ ١٨:٠٢" at bounding box center [593, 430] width 147 height 26
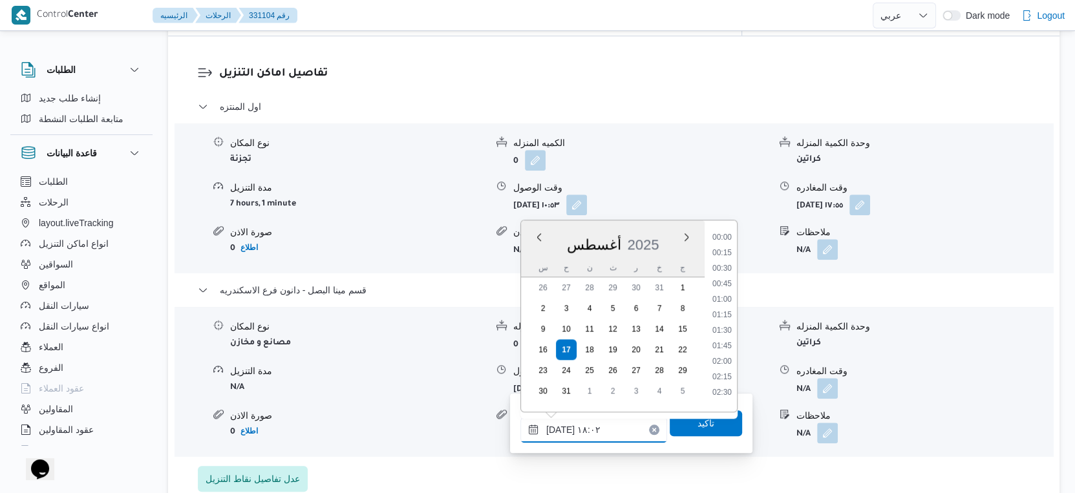
scroll to position [1026, 0]
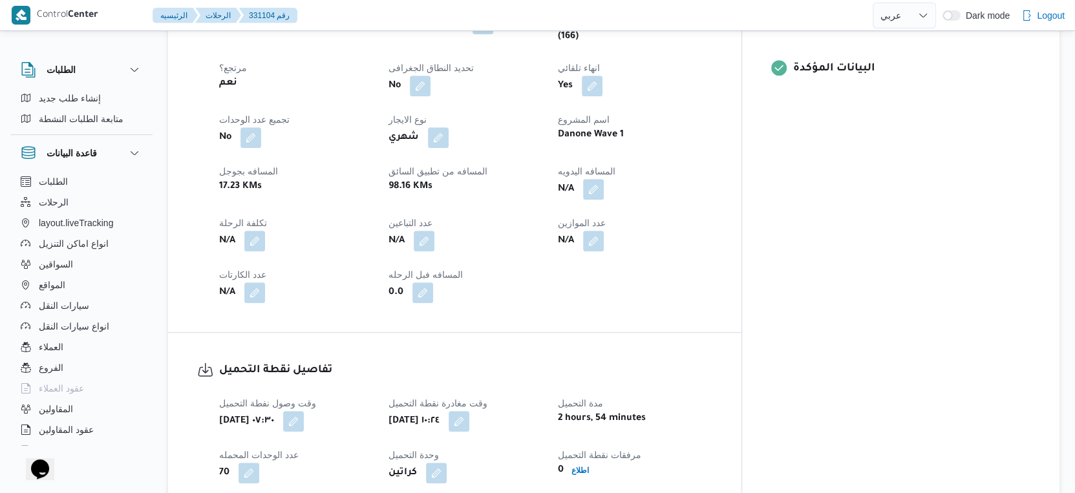
scroll to position [542, 0]
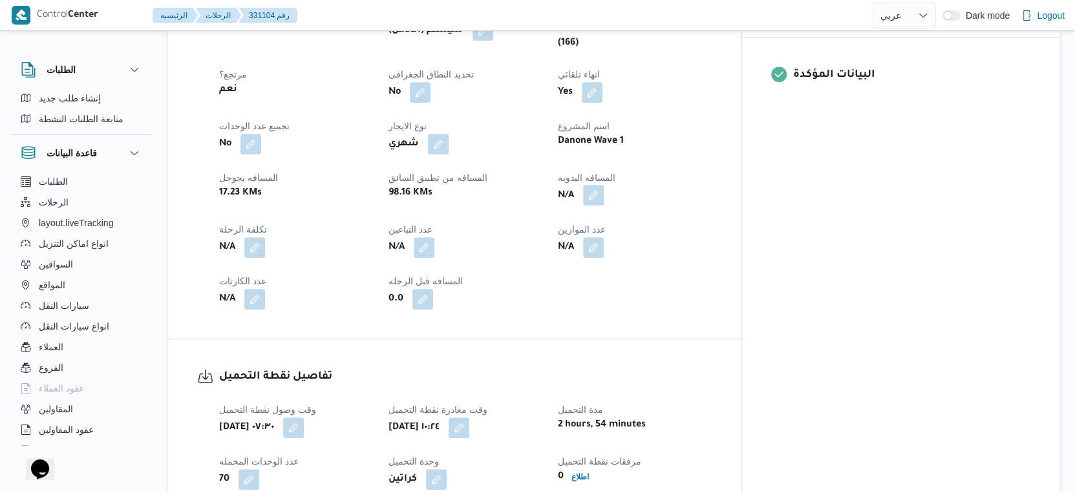
click at [604, 187] on button "button" at bounding box center [593, 195] width 21 height 21
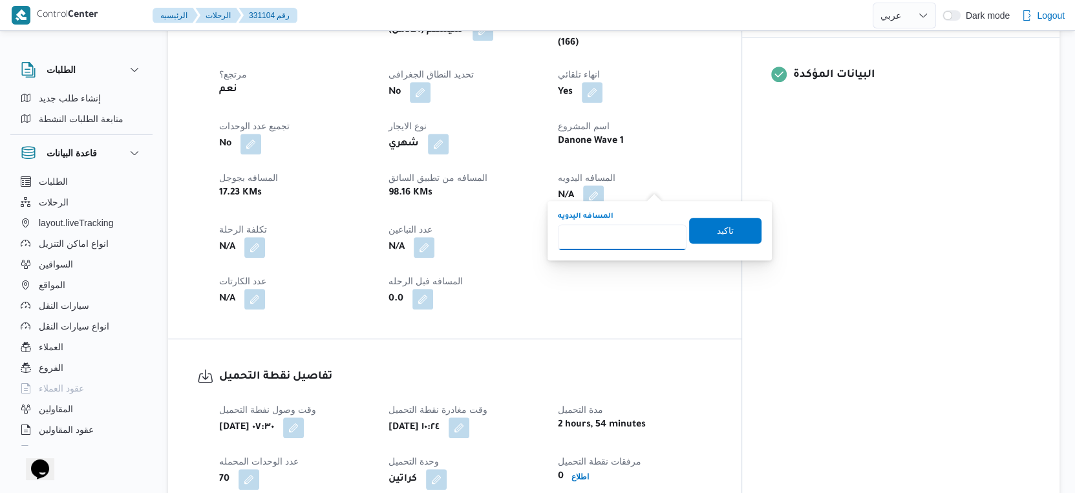
click at [627, 231] on input "المسافه اليدويه" at bounding box center [622, 237] width 129 height 26
type input "79"
click at [728, 233] on span "تاكيد" at bounding box center [725, 230] width 72 height 26
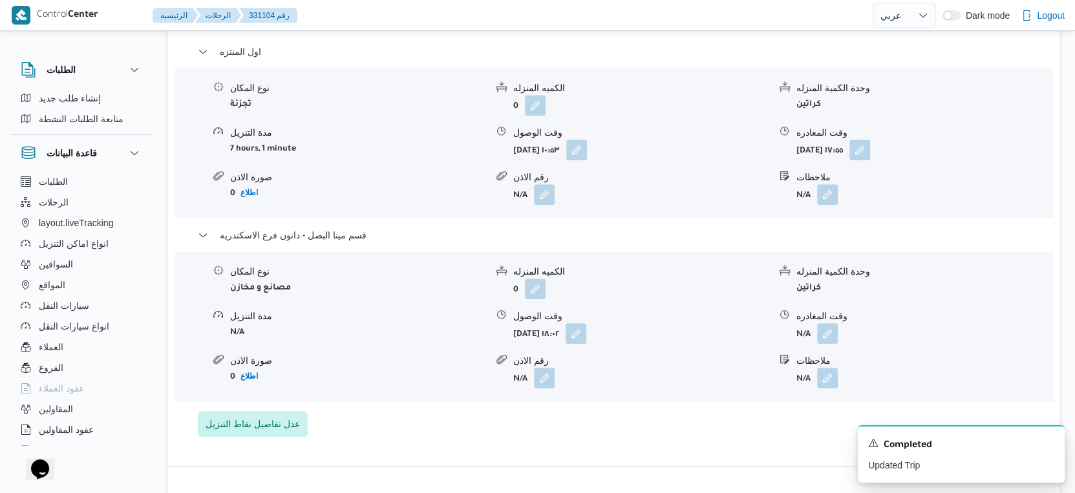
scroll to position [1148, 0]
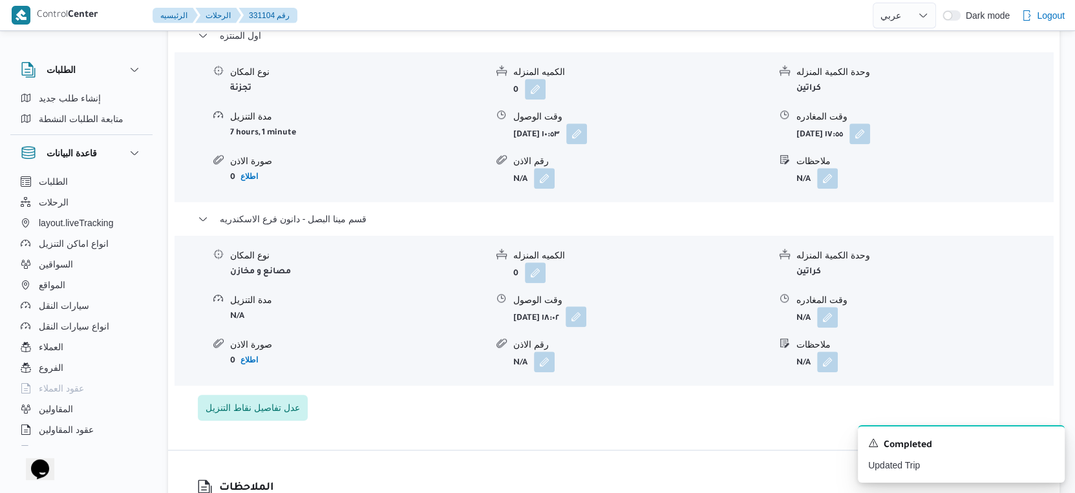
click at [586, 306] on button "button" at bounding box center [575, 316] width 21 height 21
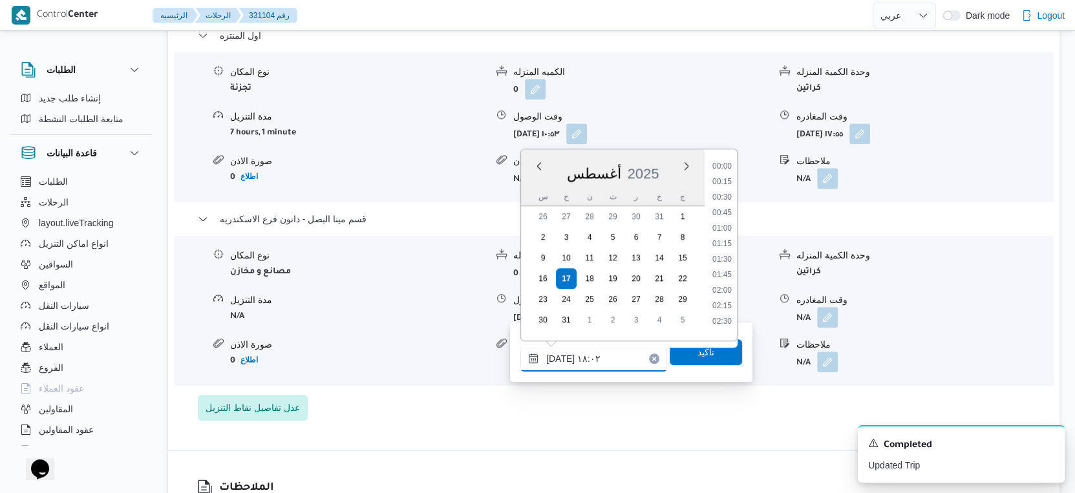
click at [613, 356] on input "١٧/٠٨/٢٠٢٥ ١٨:٠٢" at bounding box center [593, 359] width 147 height 26
click at [723, 226] on li "17:30" at bounding box center [722, 225] width 30 height 13
type input "١٧/٠٨/٢٠٢٥ ١٧:٣٠"
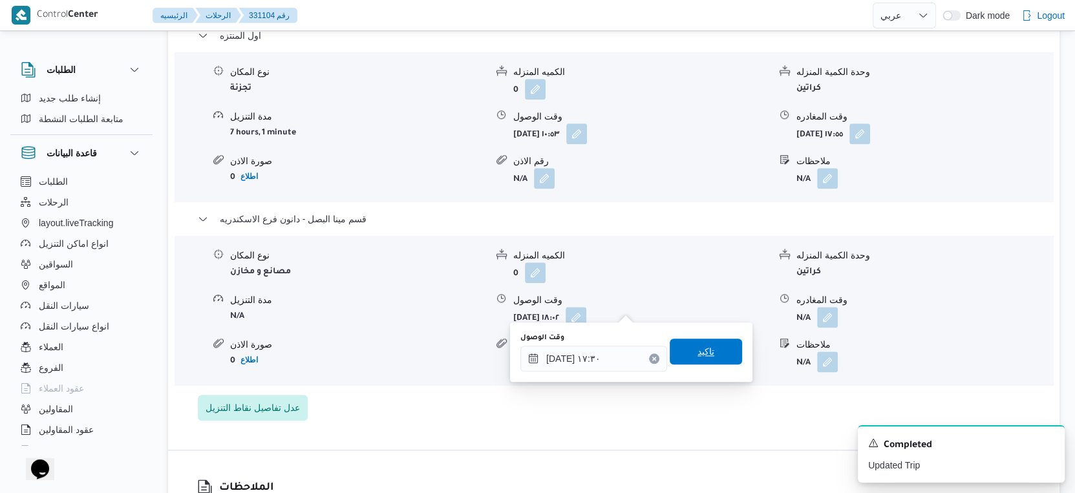
click at [706, 347] on span "تاكيد" at bounding box center [705, 352] width 72 height 26
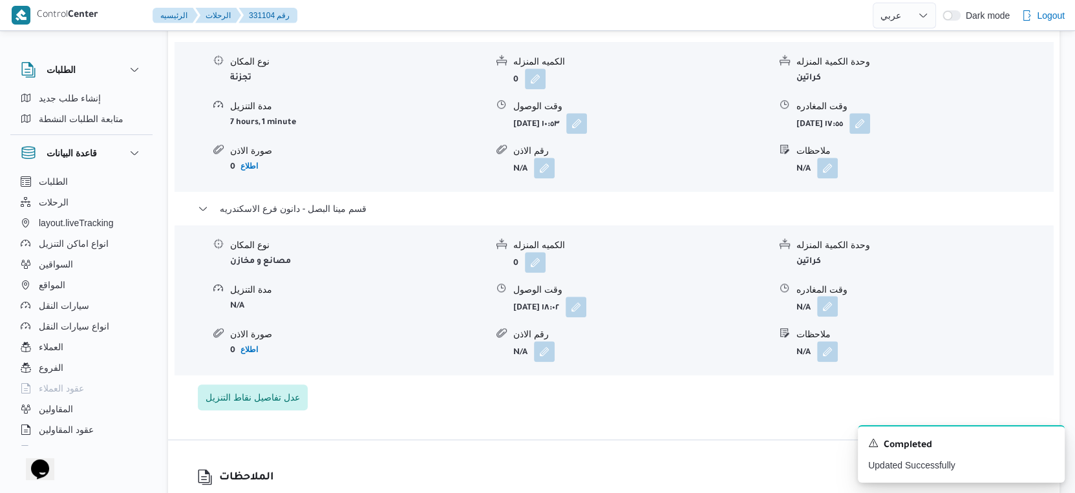
click at [832, 305] on button "button" at bounding box center [827, 306] width 21 height 21
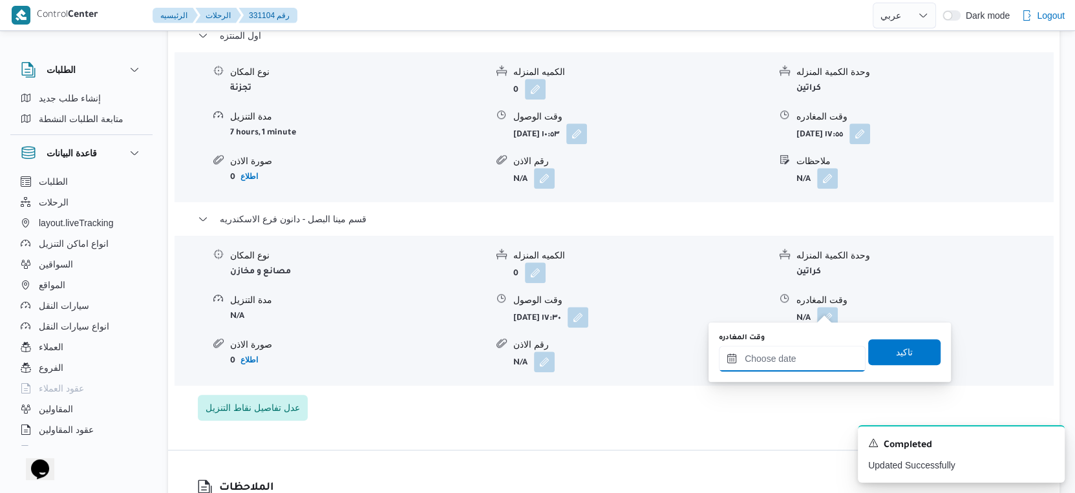
click at [821, 350] on input "وقت المغادره" at bounding box center [792, 359] width 147 height 26
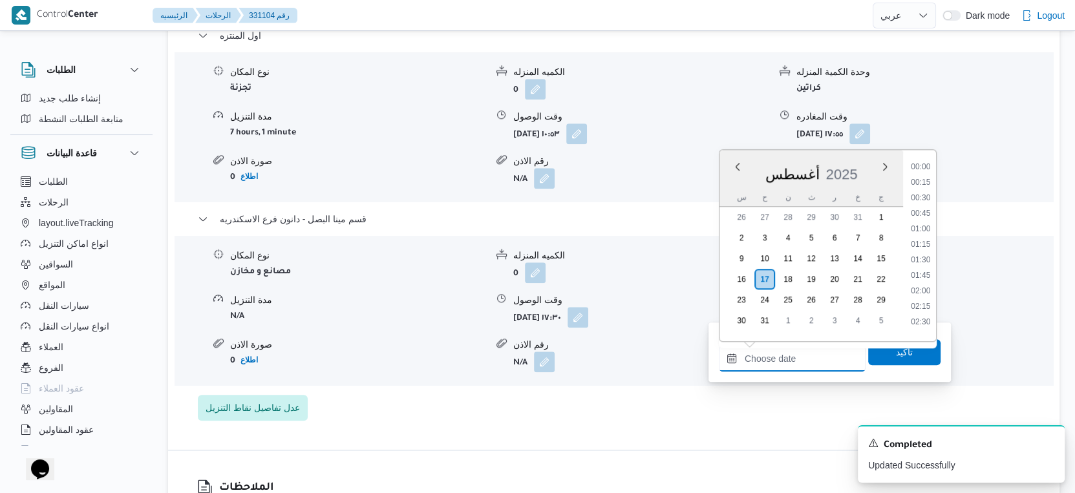
scroll to position [1057, 0]
click at [926, 226] on li "18:00" at bounding box center [920, 226] width 30 height 13
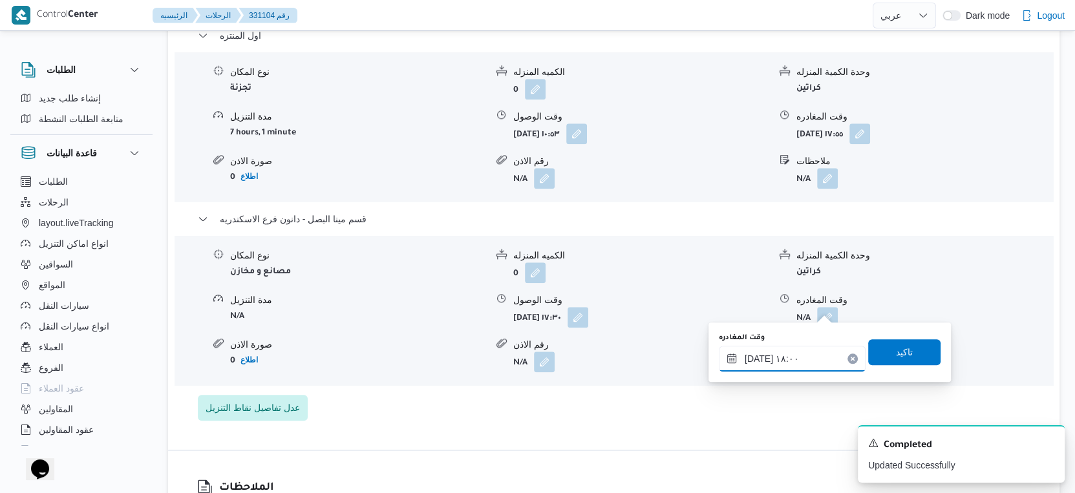
click at [757, 357] on input "١٧/٠٨/٢٠٢٥ ١٨:٠٠" at bounding box center [792, 359] width 147 height 26
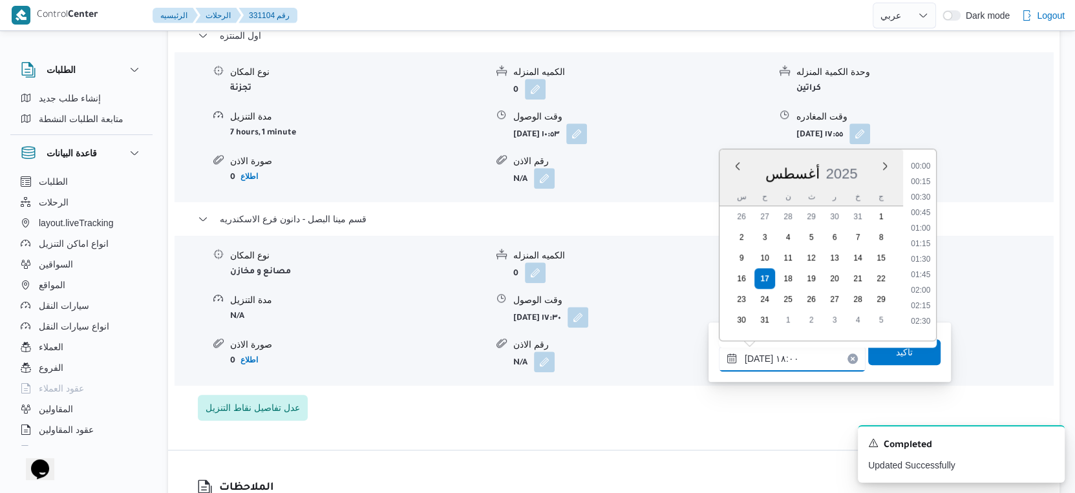
click at [757, 357] on input "١٧/٠٨/٢٠٢٥ ١٨:٠٠" at bounding box center [792, 359] width 147 height 26
type input "١٧/٠٨/٢٠٢٥ ١٨:١٠"
click at [879, 353] on span "تاكيد" at bounding box center [904, 352] width 72 height 26
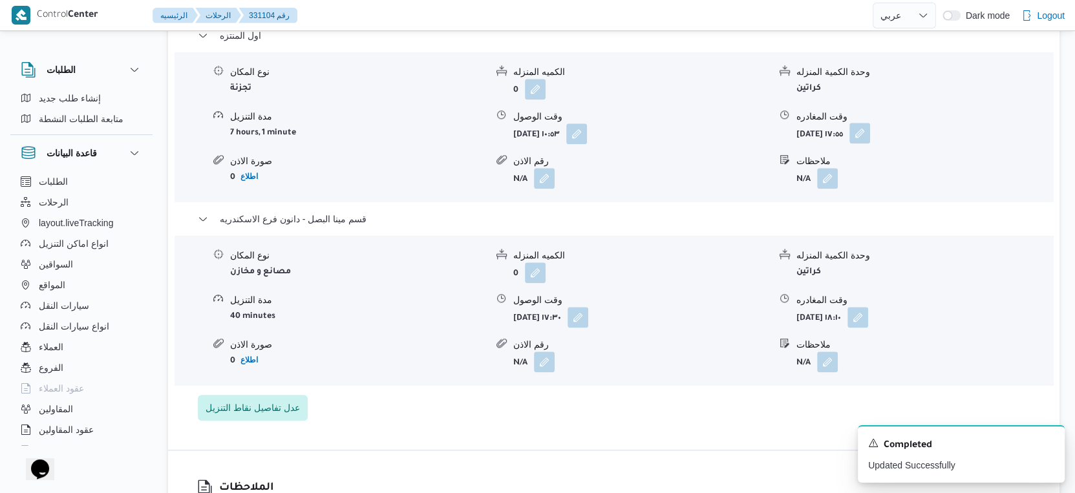
click at [870, 123] on button "button" at bounding box center [859, 133] width 21 height 21
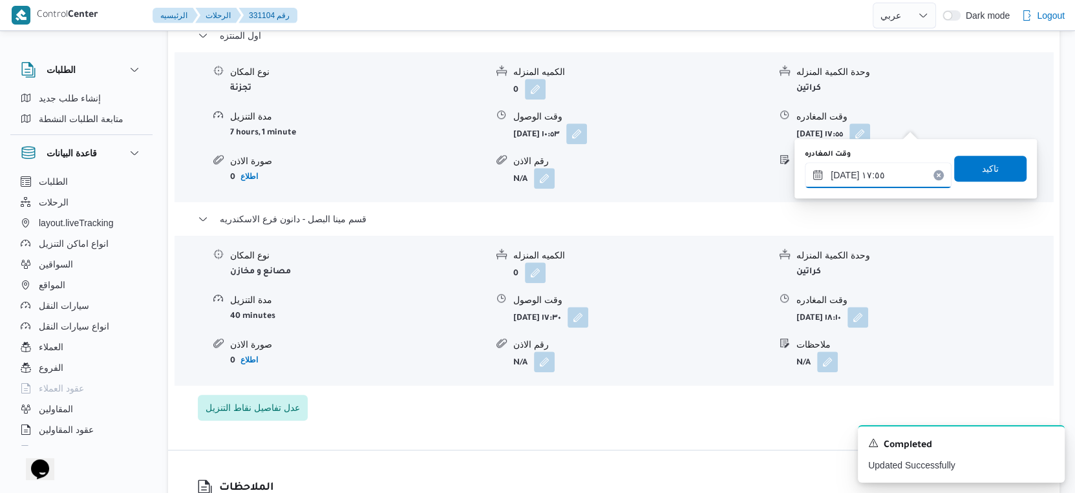
click at [887, 171] on input "١٧/٠٨/٢٠٢٥ ١٧:٥٥" at bounding box center [877, 175] width 147 height 26
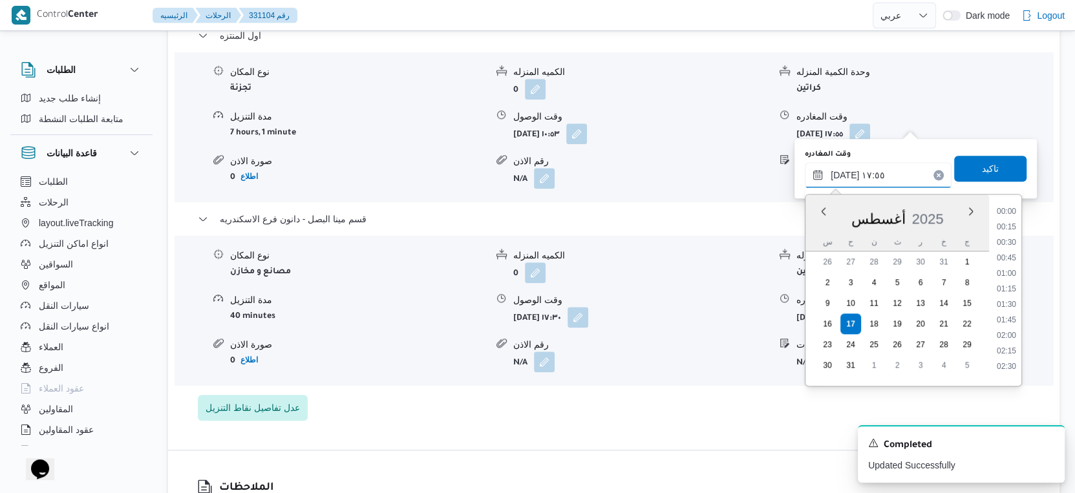
scroll to position [1011, 0]
click at [1010, 255] on li "17:00" at bounding box center [1006, 254] width 30 height 13
type input "١٧/٠٨/٢٠٢٥ ١٧:٠٠"
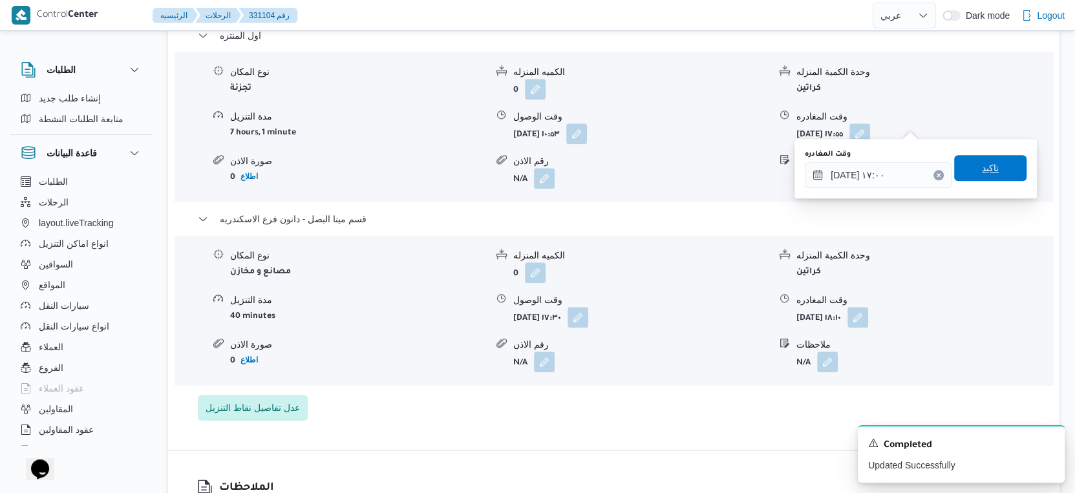
click at [993, 161] on span "تاكيد" at bounding box center [990, 168] width 72 height 26
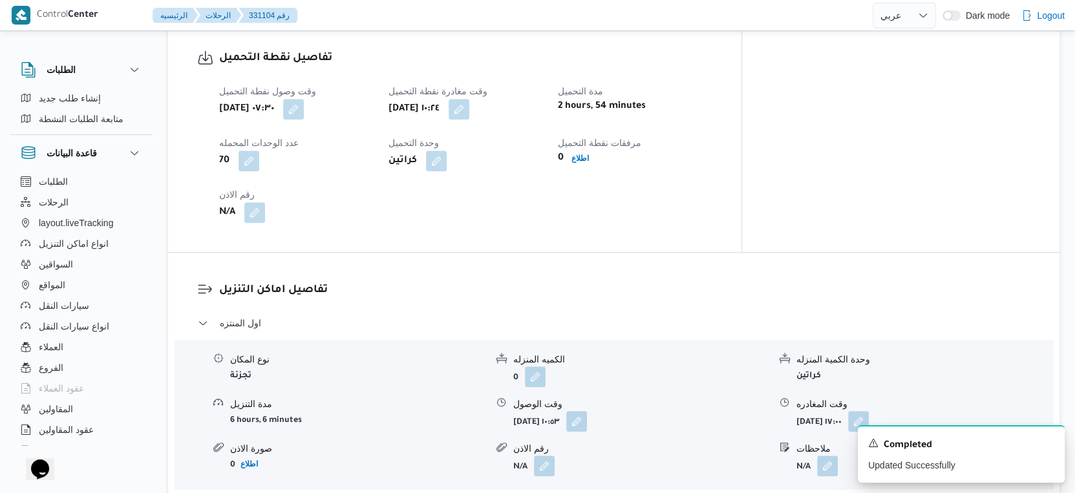
scroll to position [861, 0]
click at [469, 99] on button "button" at bounding box center [458, 108] width 21 height 21
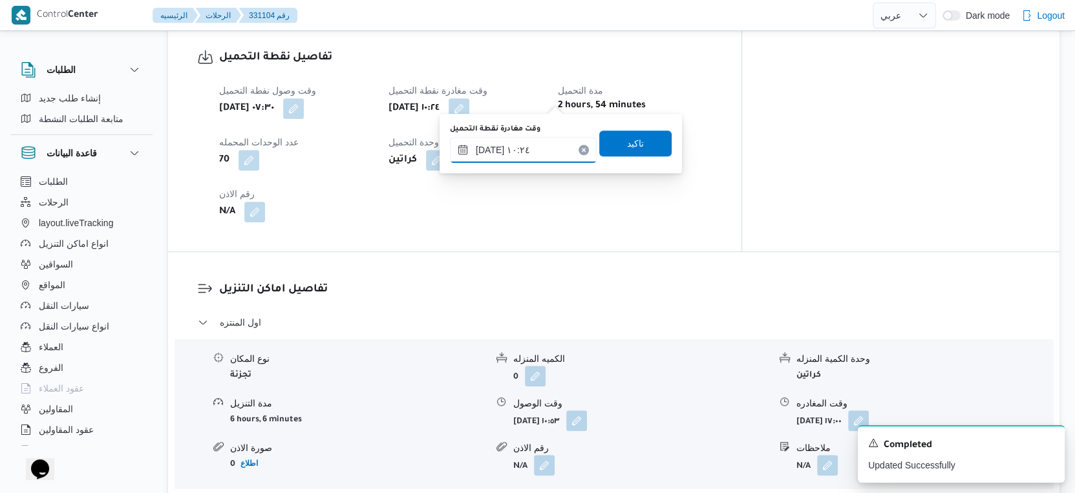
click at [526, 142] on input "١٧/٠٨/٢٠٢٥ ١٠:٢٤" at bounding box center [523, 150] width 147 height 26
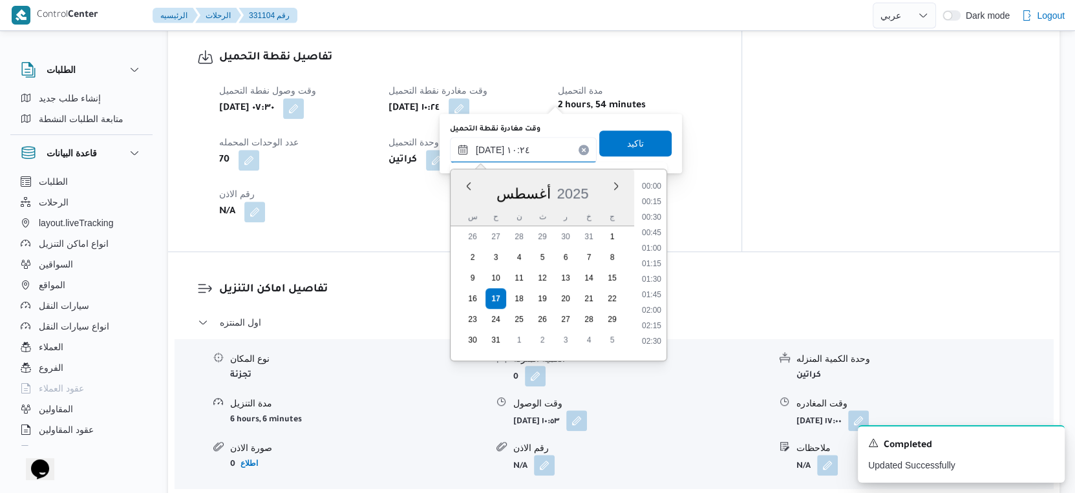
scroll to position [547, 0]
click at [657, 226] on li "09:30" at bounding box center [651, 228] width 30 height 13
type input "١٧/٠٨/٢٠٢٥ ٠٩:٣٠"
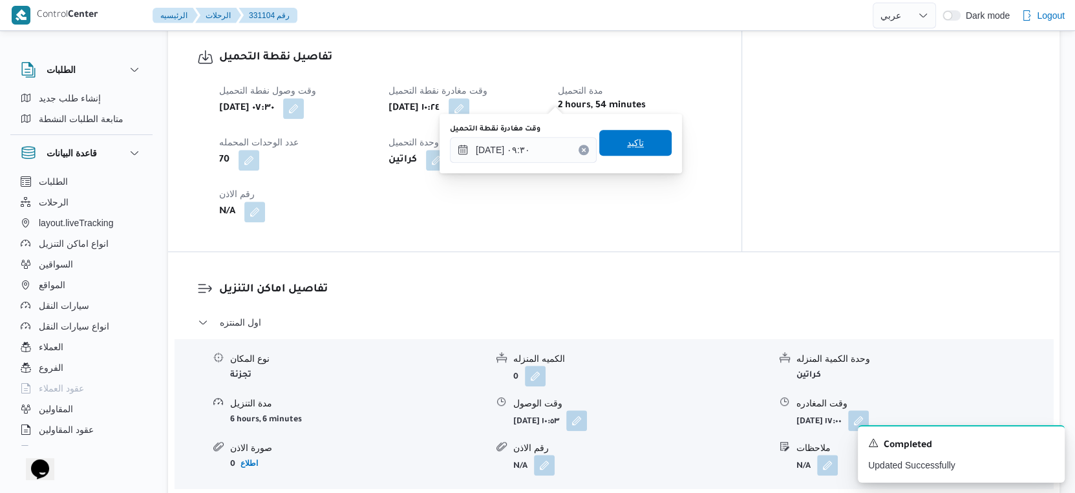
click at [640, 145] on span "تاكيد" at bounding box center [635, 143] width 72 height 26
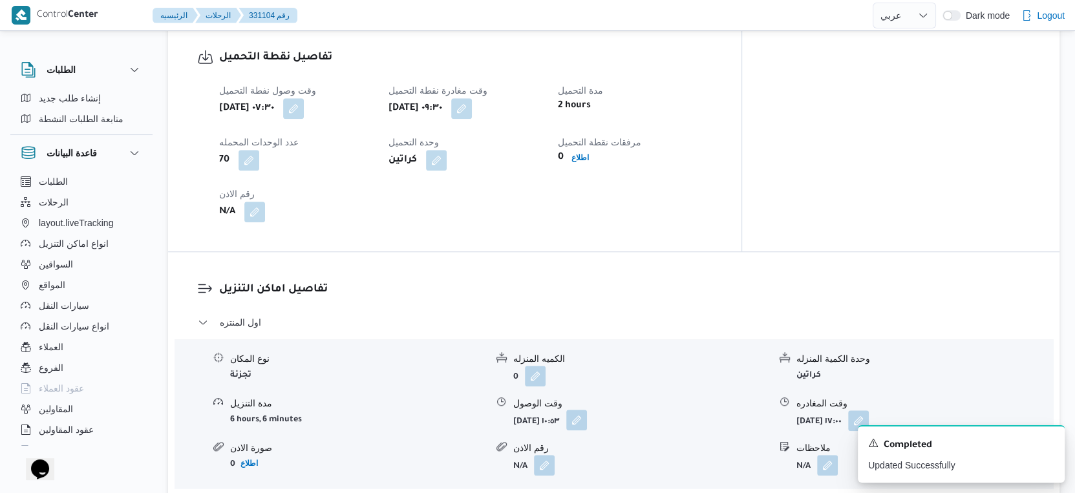
click at [587, 410] on button "button" at bounding box center [576, 420] width 21 height 21
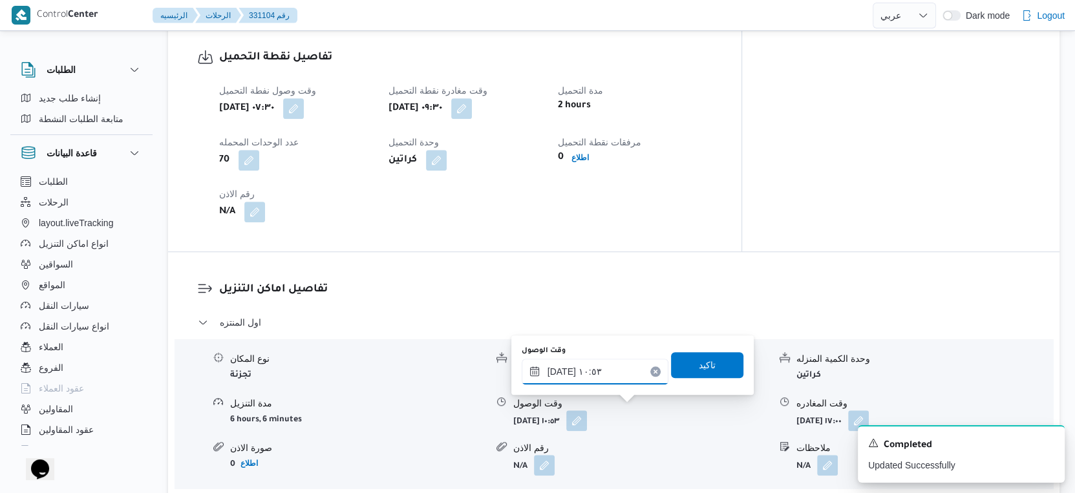
click at [609, 383] on input "١٧/٠٨/٢٠٢٥ ١٠:٥٣" at bounding box center [594, 372] width 147 height 26
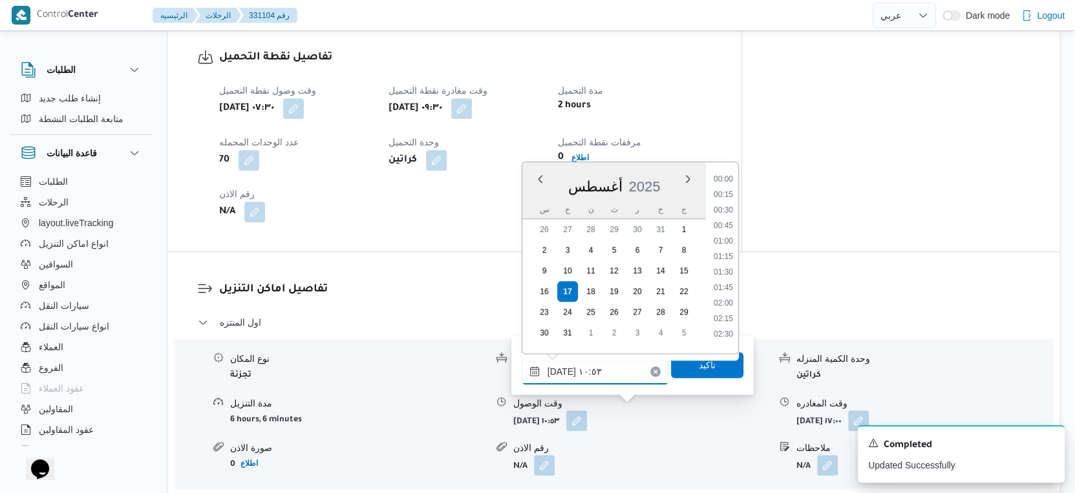
scroll to position [578, 0]
click at [728, 222] on li "10:00" at bounding box center [723, 221] width 30 height 13
type input "١٧/٠٨/٢٠٢٥ ١٠:٠٠"
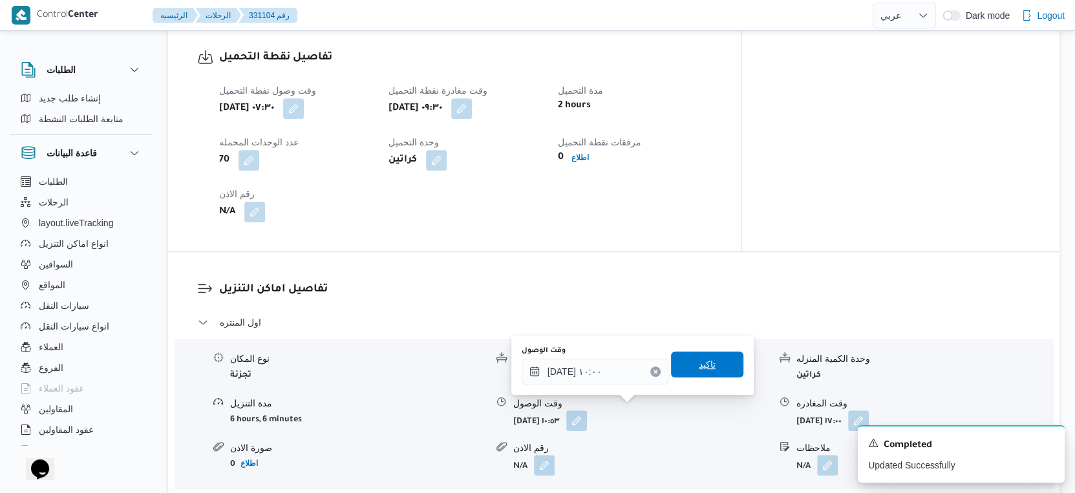
click at [707, 361] on span "تاكيد" at bounding box center [707, 365] width 72 height 26
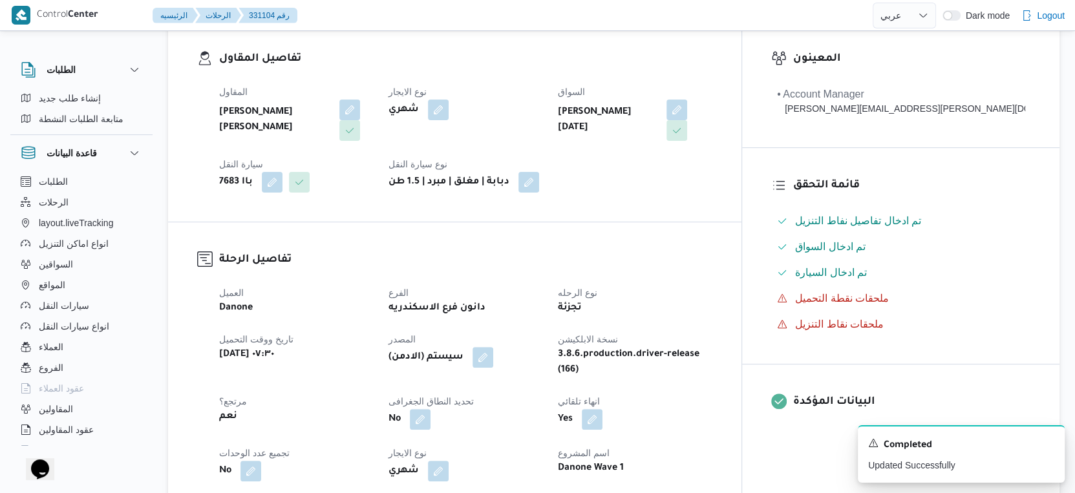
scroll to position [0, 0]
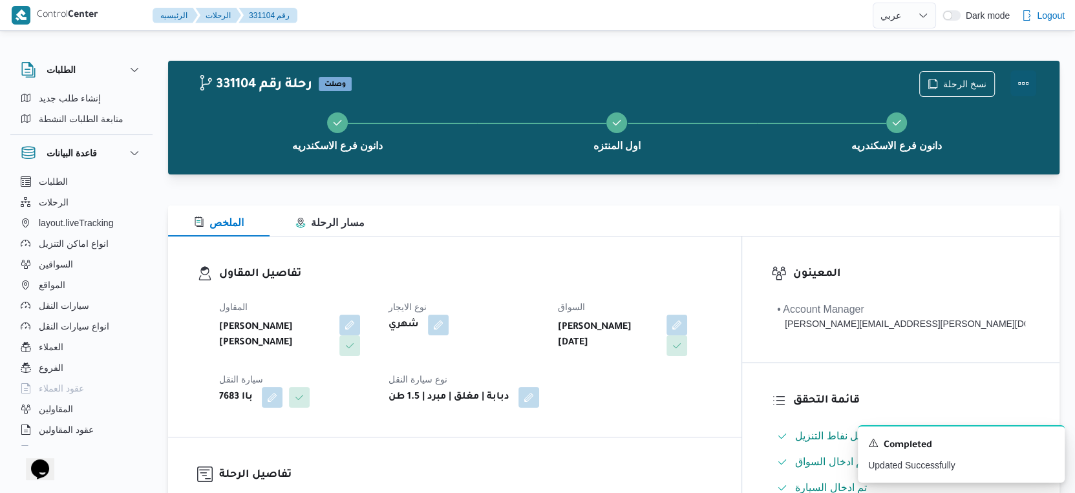
click at [1018, 78] on button "Actions" at bounding box center [1023, 83] width 26 height 26
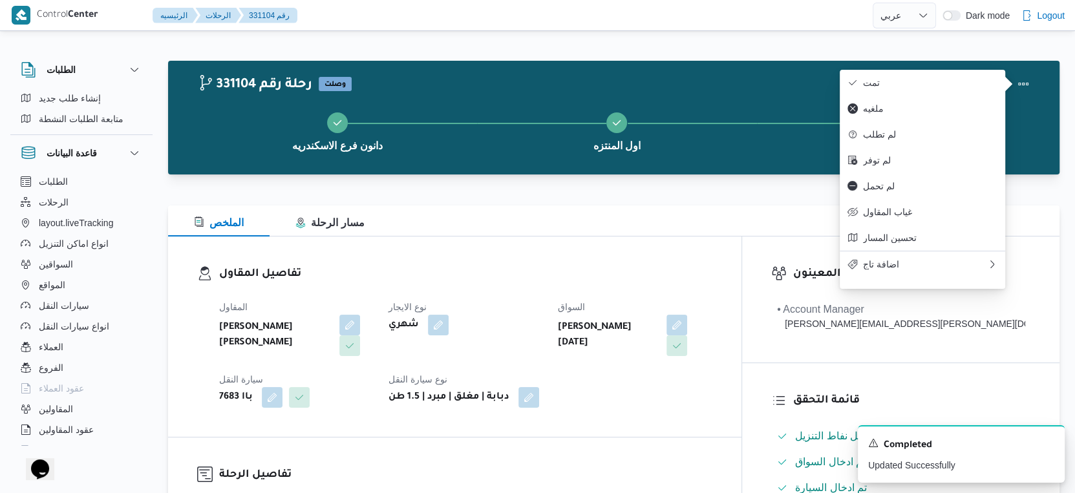
click at [948, 85] on span "تمت" at bounding box center [930, 83] width 134 height 10
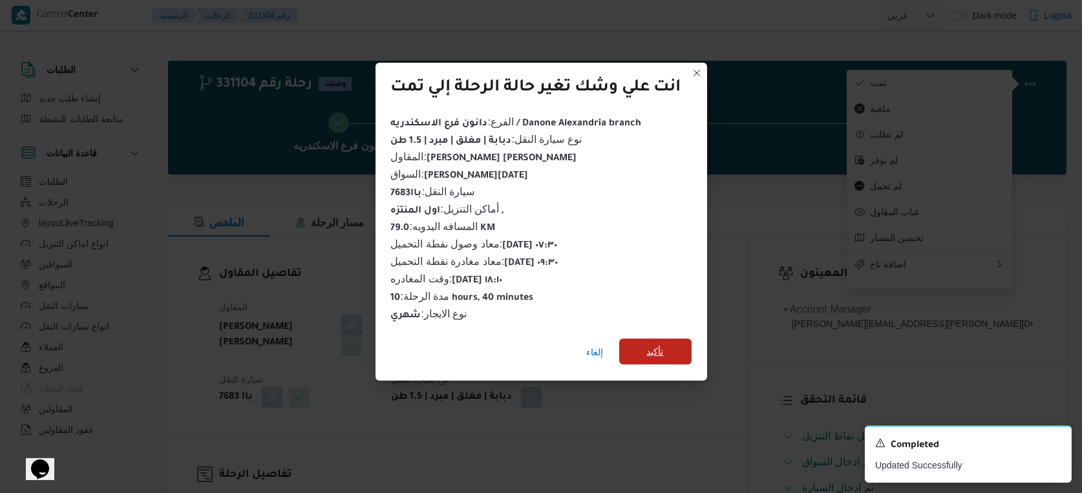
click at [666, 339] on span "تأكيد" at bounding box center [655, 352] width 72 height 26
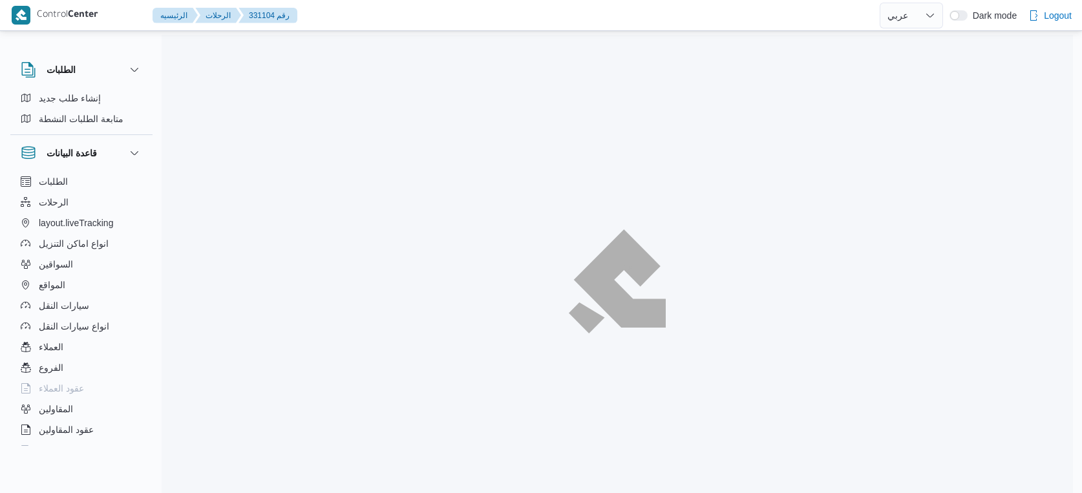
select select "ar"
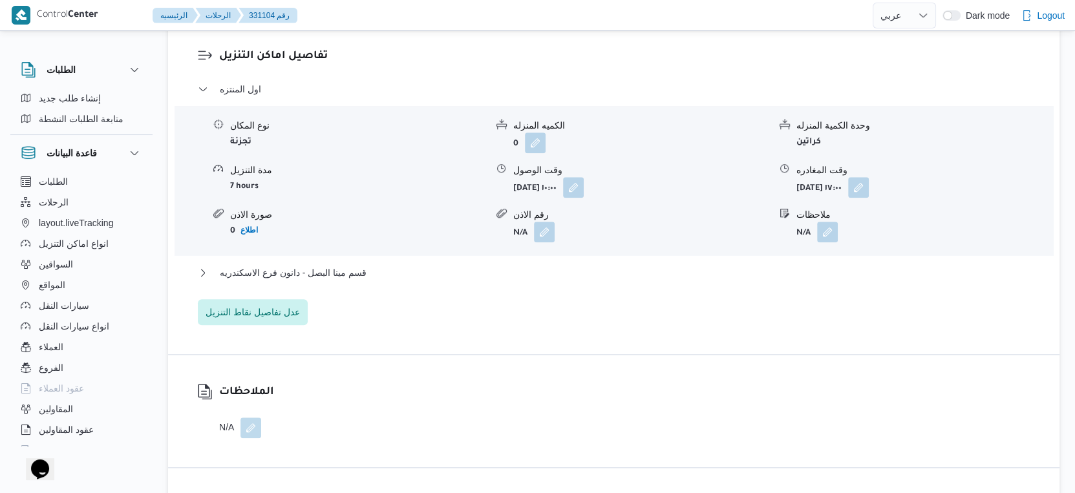
scroll to position [1148, 0]
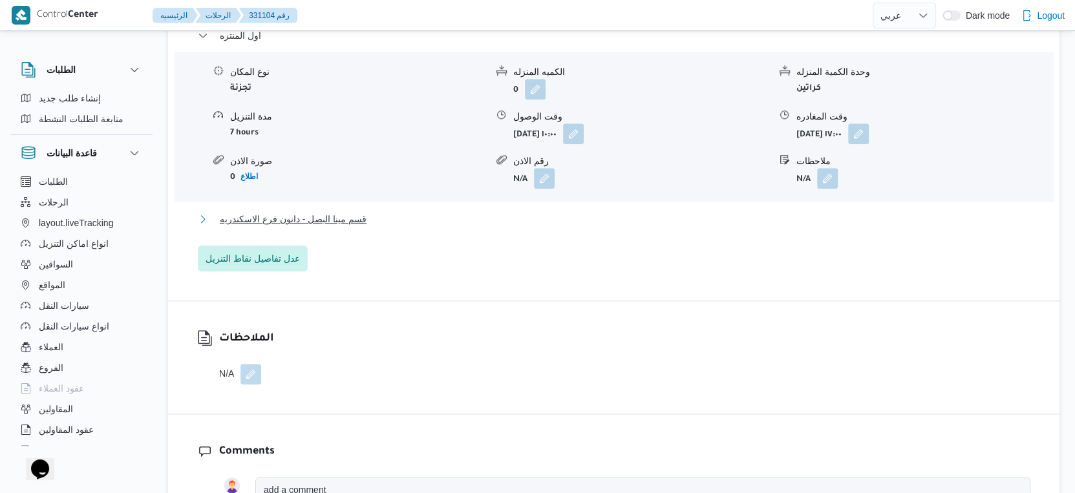
click at [368, 211] on button "قسم مينا البصل - دانون فرع الاسكندريه" at bounding box center [614, 219] width 832 height 16
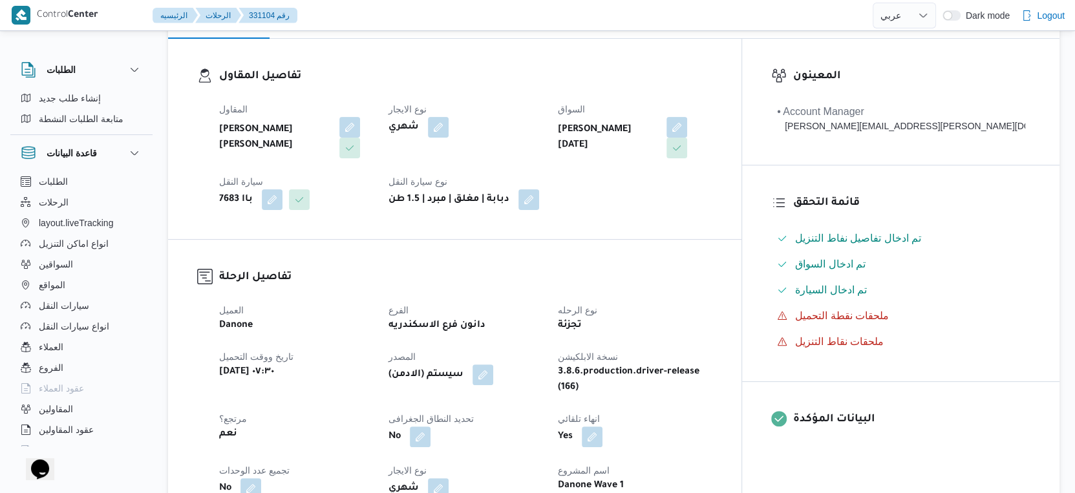
scroll to position [430, 0]
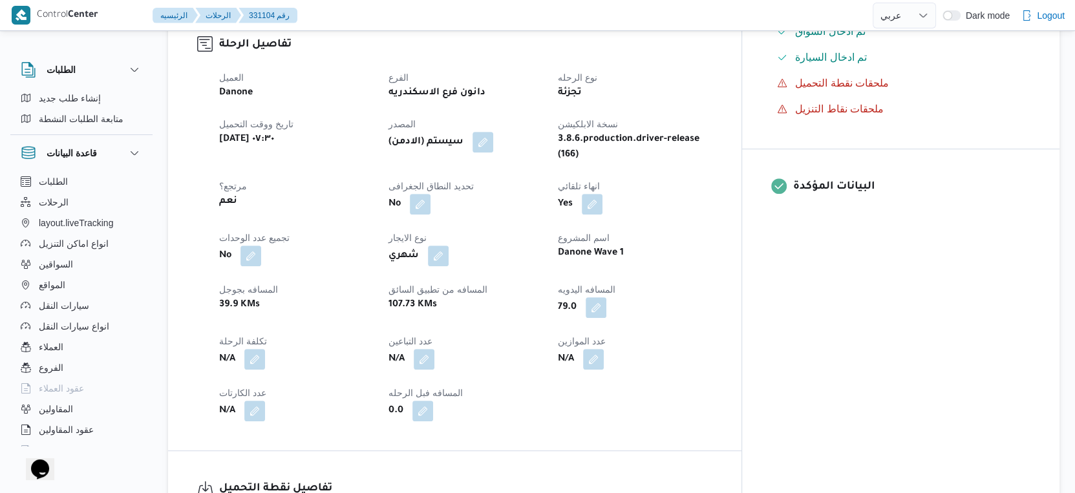
select select "ar"
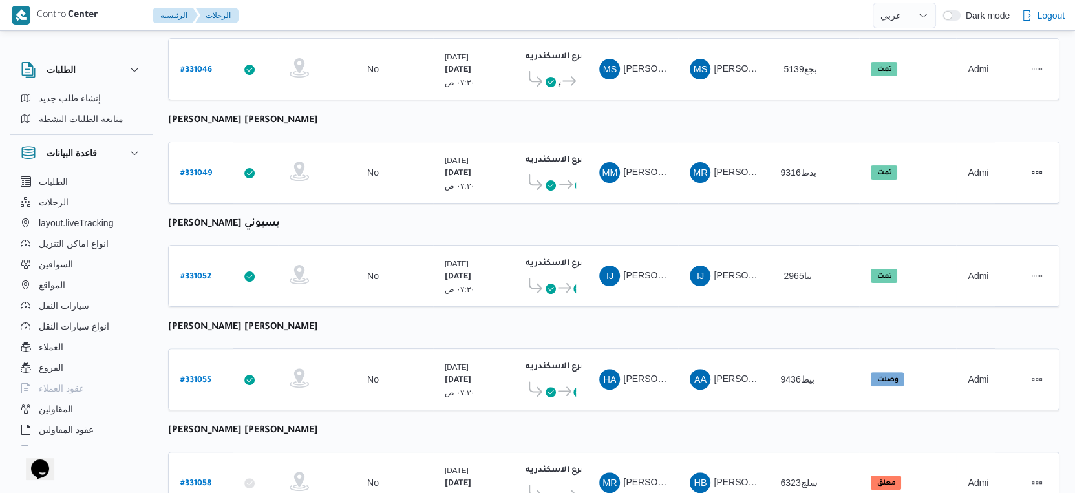
scroll to position [193, 0]
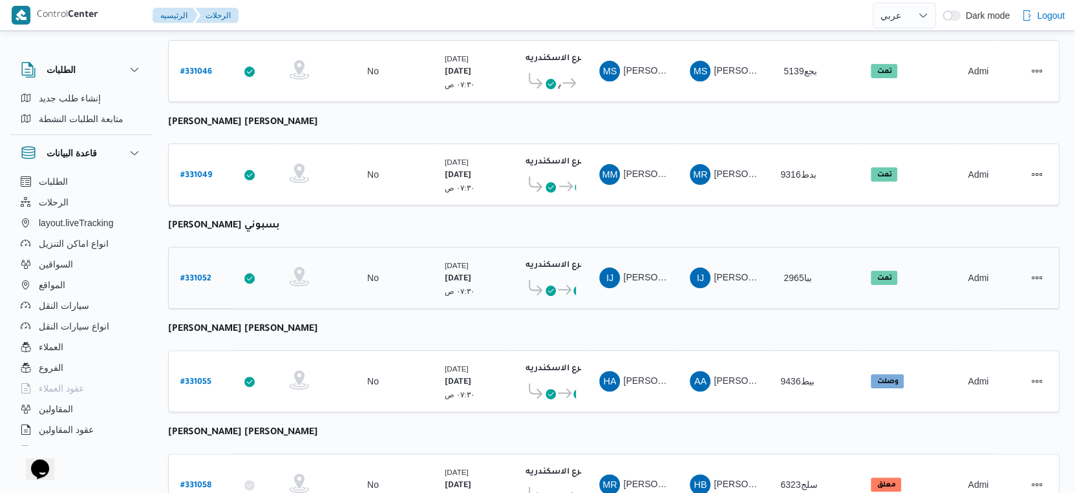
click at [192, 275] on b "# 331052" at bounding box center [195, 279] width 31 height 9
select select "ar"
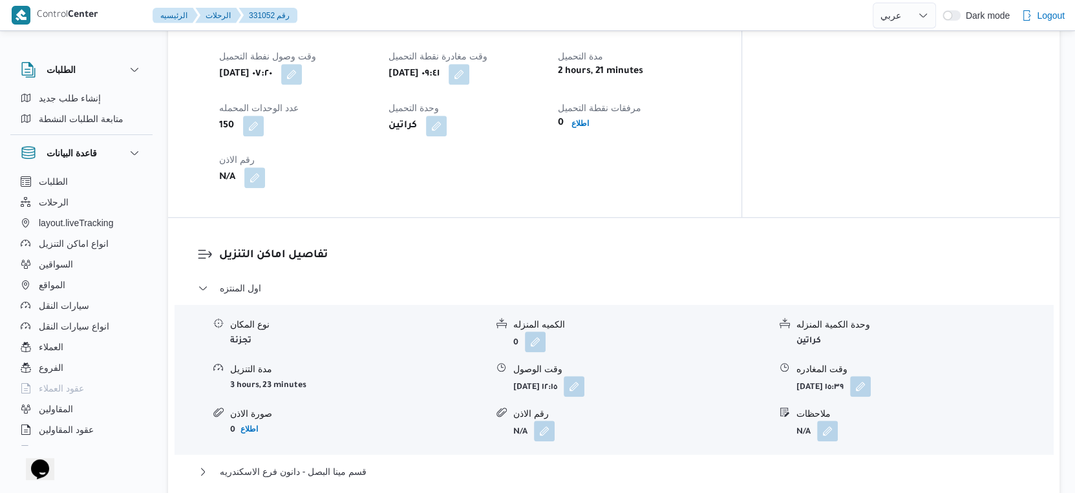
scroll to position [861, 0]
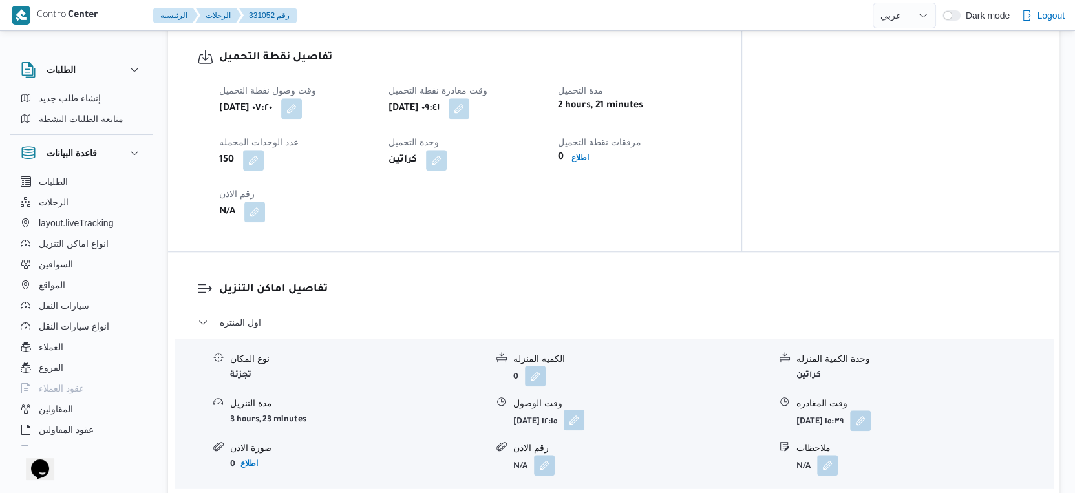
click at [584, 415] on button "button" at bounding box center [573, 420] width 21 height 21
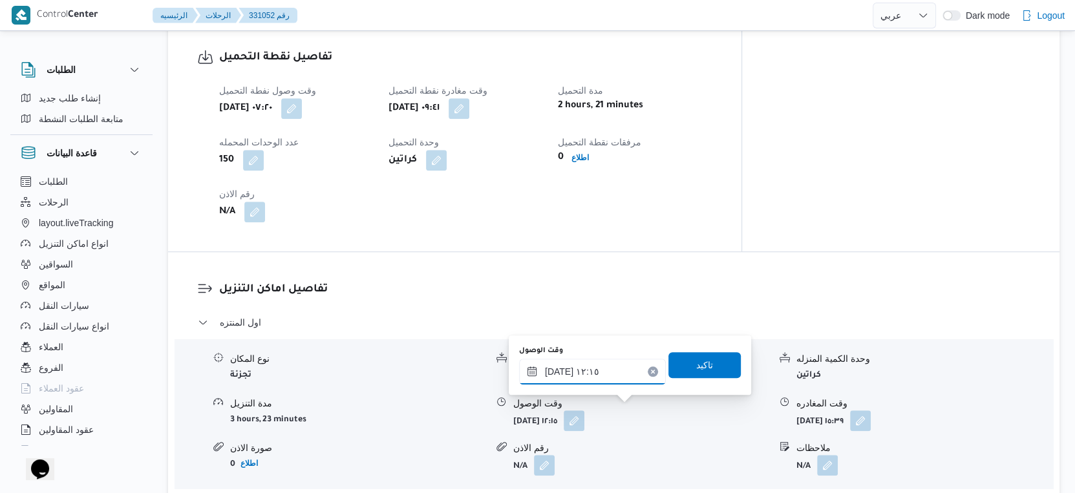
click at [580, 373] on input "[DATE] ١٢:١٥" at bounding box center [592, 372] width 147 height 26
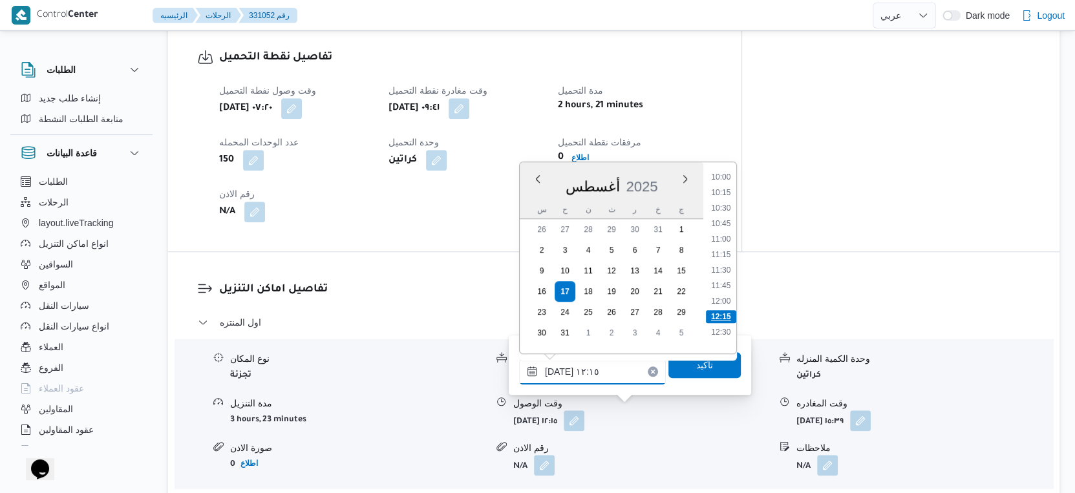
scroll to position [599, 0]
click at [726, 216] on li "10:15" at bounding box center [721, 215] width 30 height 13
type input "[DATE] ١٠:١٥"
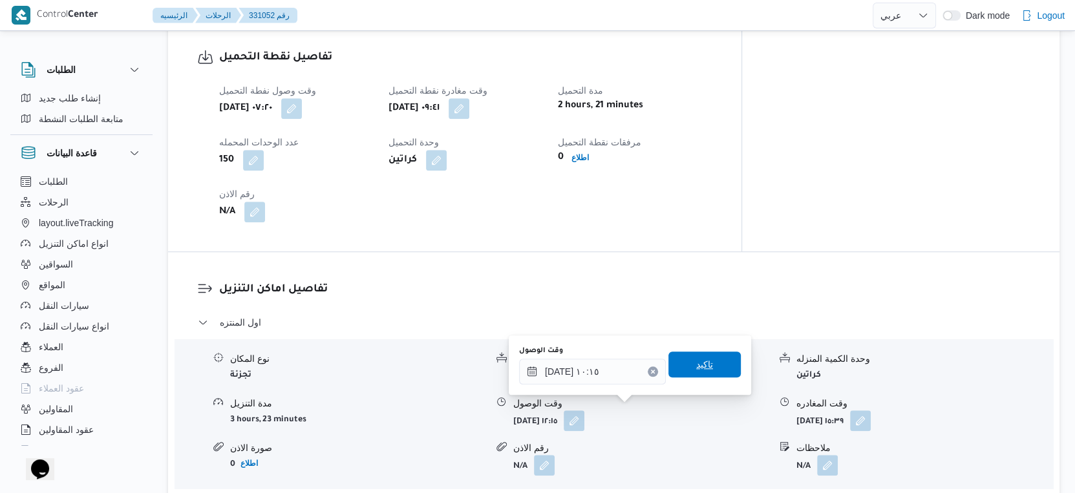
click at [708, 353] on span "تاكيد" at bounding box center [704, 365] width 72 height 26
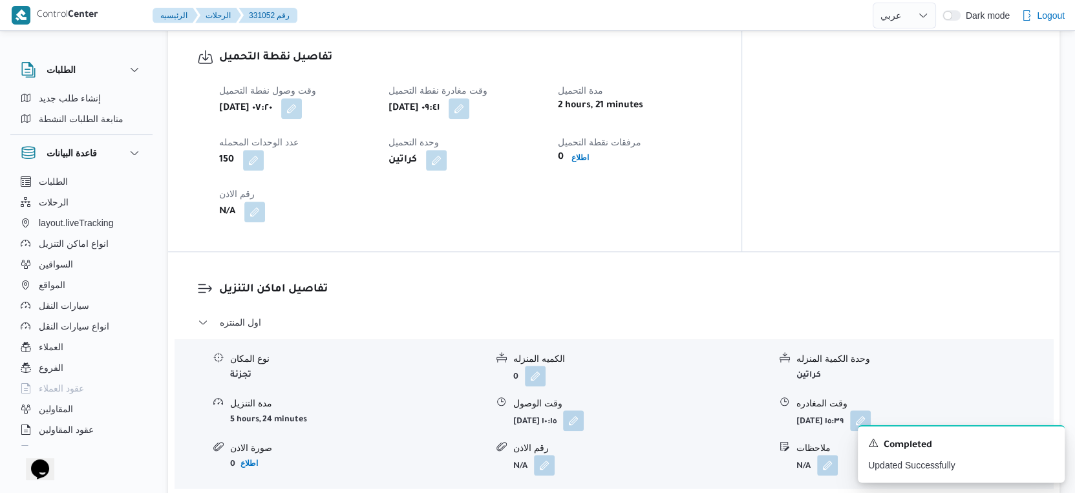
scroll to position [1077, 0]
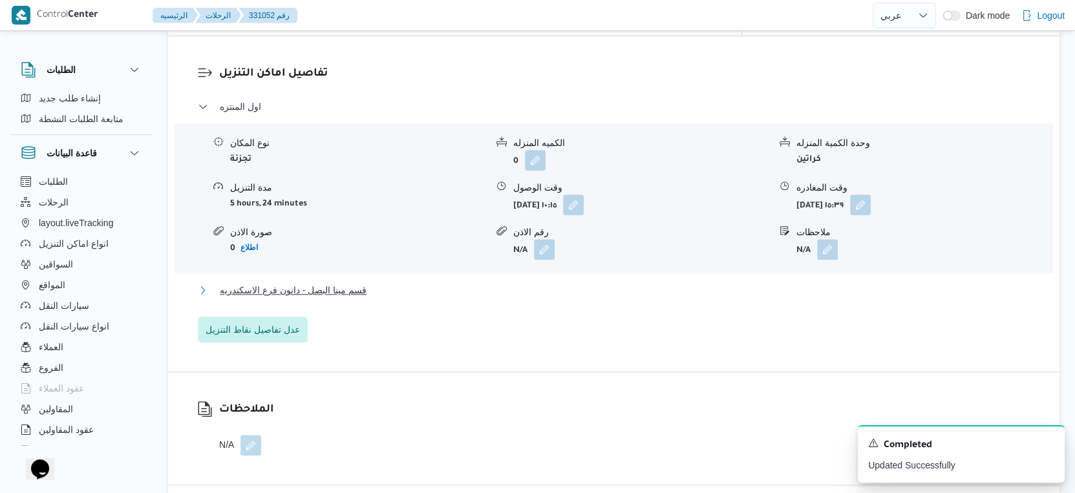
click at [383, 283] on button "قسم مينا البصل - دانون فرع الاسكندريه" at bounding box center [614, 290] width 832 height 16
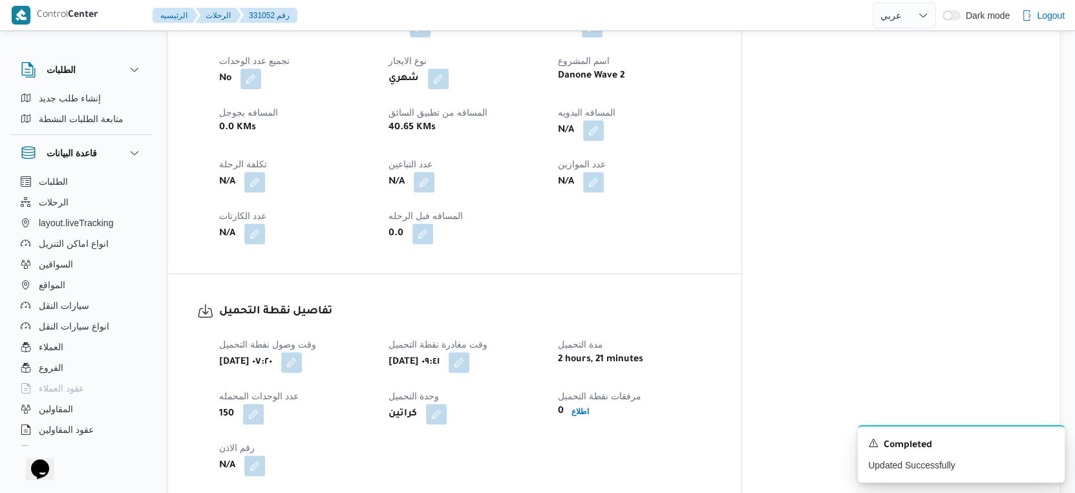
scroll to position [574, 0]
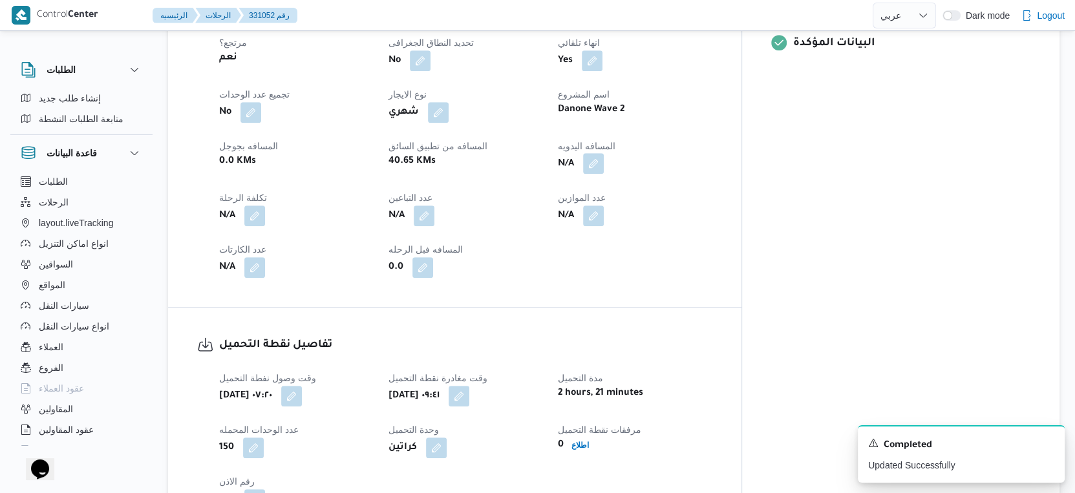
click at [604, 153] on button "button" at bounding box center [593, 163] width 21 height 21
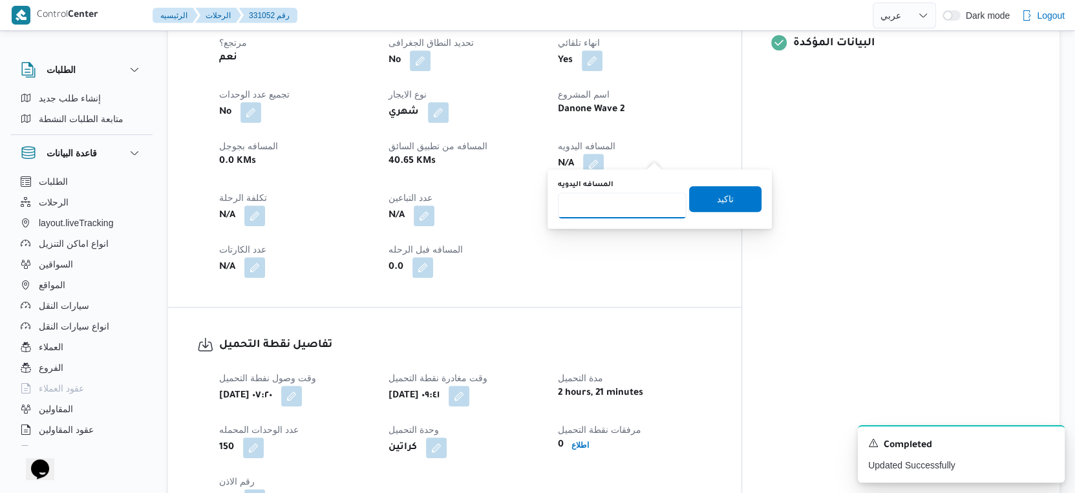
click at [609, 213] on input "المسافه اليدويه" at bounding box center [622, 206] width 129 height 26
type input "44"
click at [722, 203] on span "تاكيد" at bounding box center [725, 199] width 17 height 16
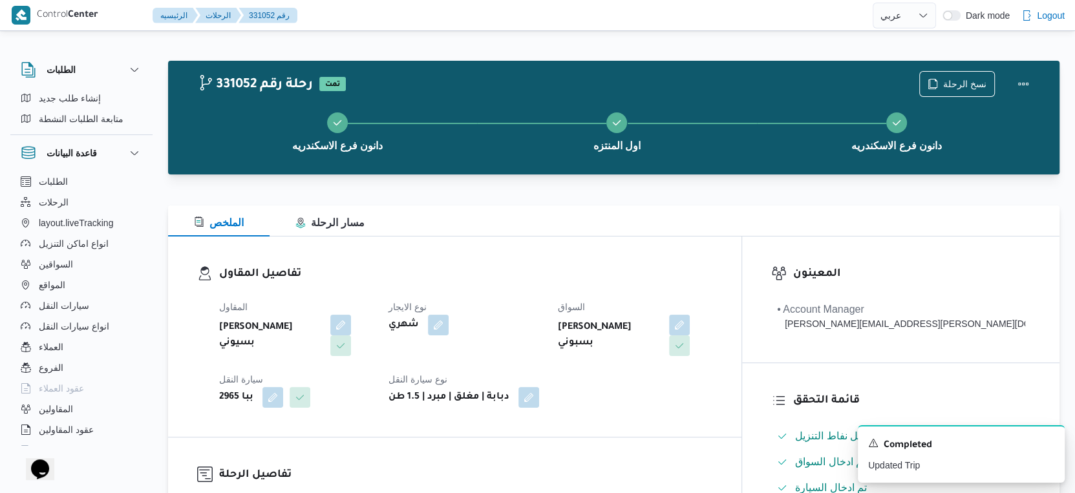
scroll to position [430, 0]
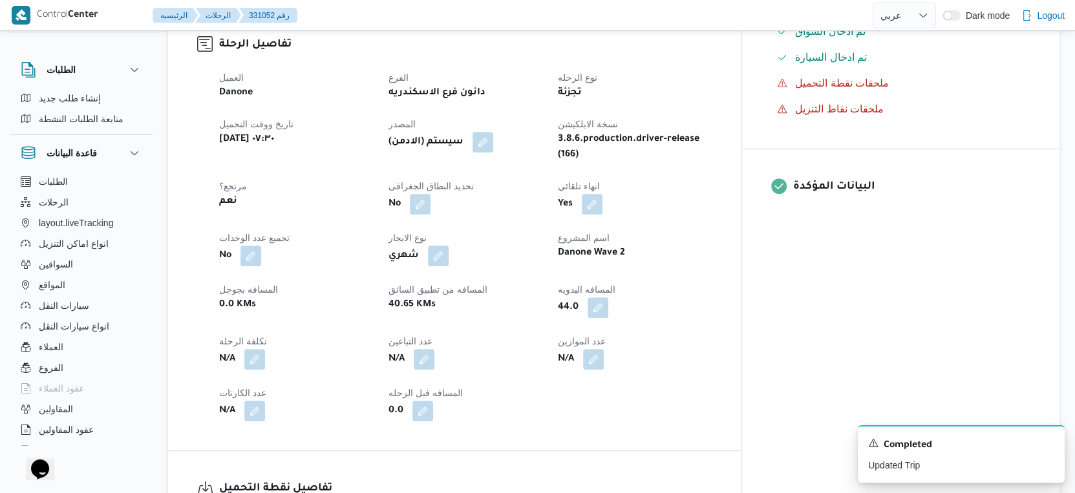
select select "ar"
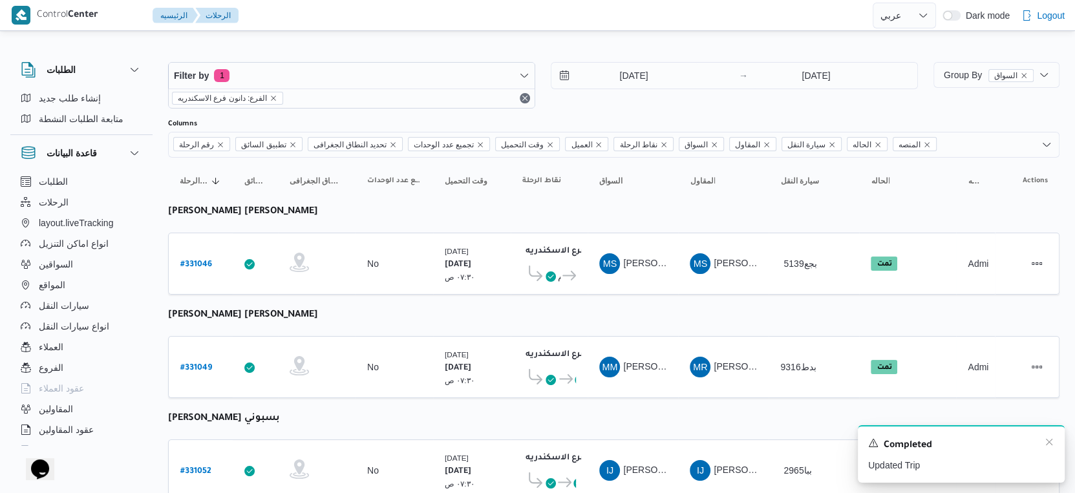
click at [1047, 437] on div "A new notification appears Completed Updated Trip" at bounding box center [960, 454] width 207 height 58
click at [1047, 441] on icon "Dismiss toast" at bounding box center [1049, 442] width 10 height 10
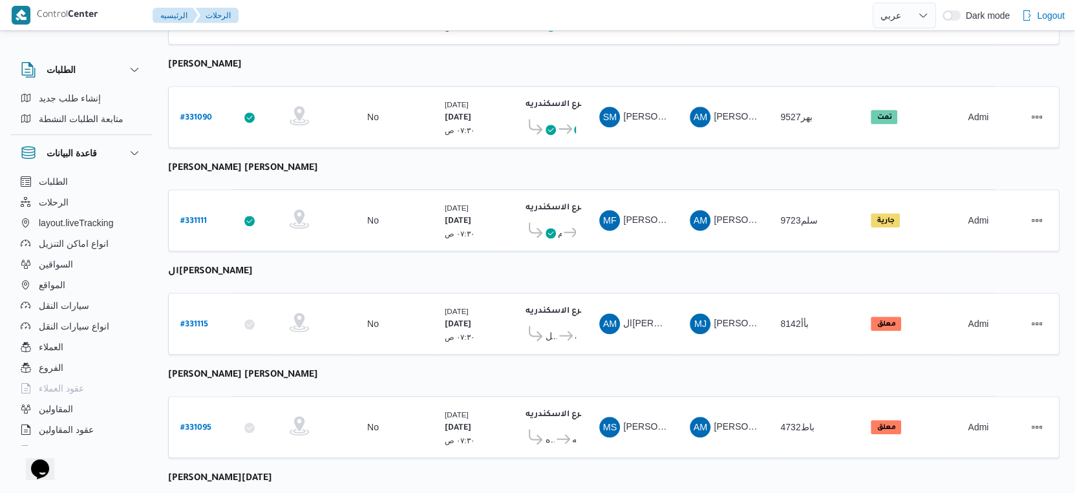
scroll to position [480, 0]
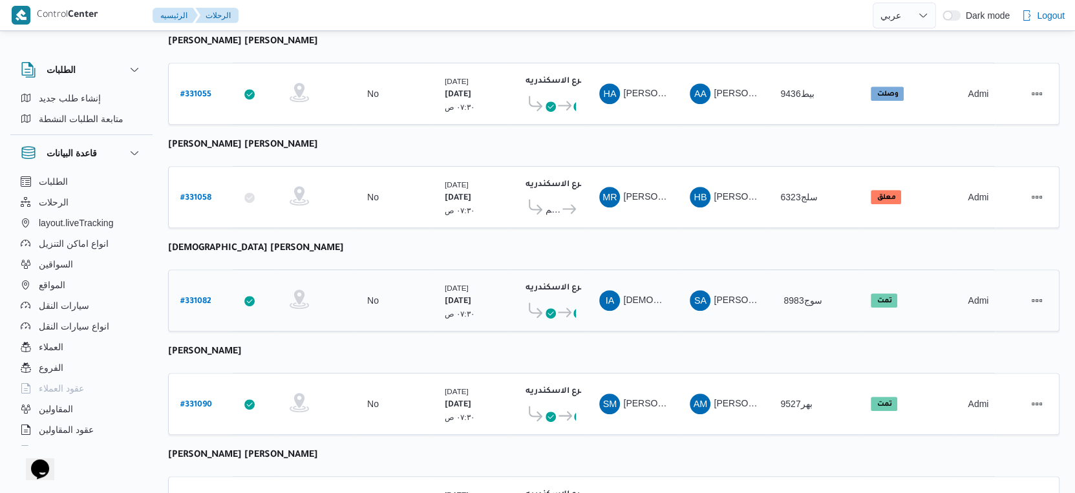
click at [196, 297] on b "# 331082" at bounding box center [195, 301] width 31 height 9
select select "ar"
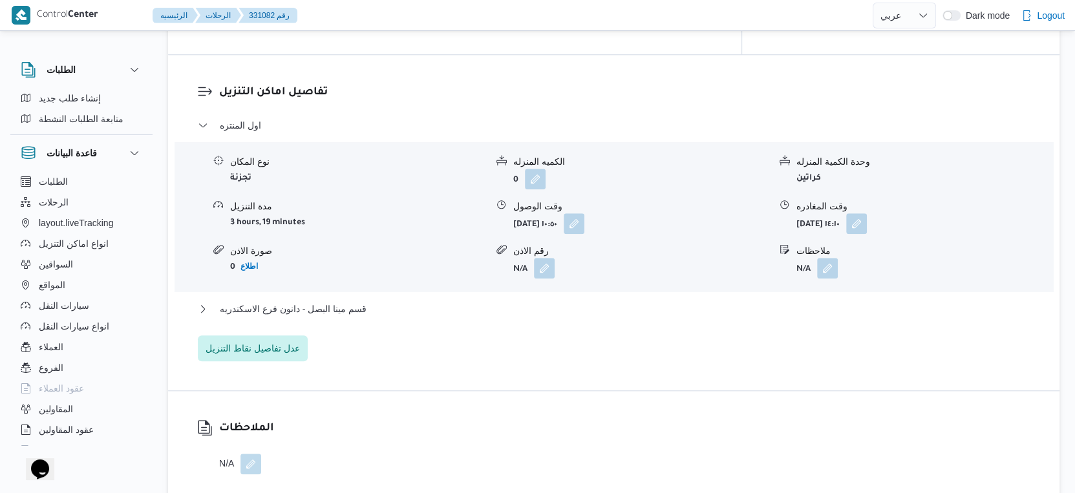
scroll to position [1077, 0]
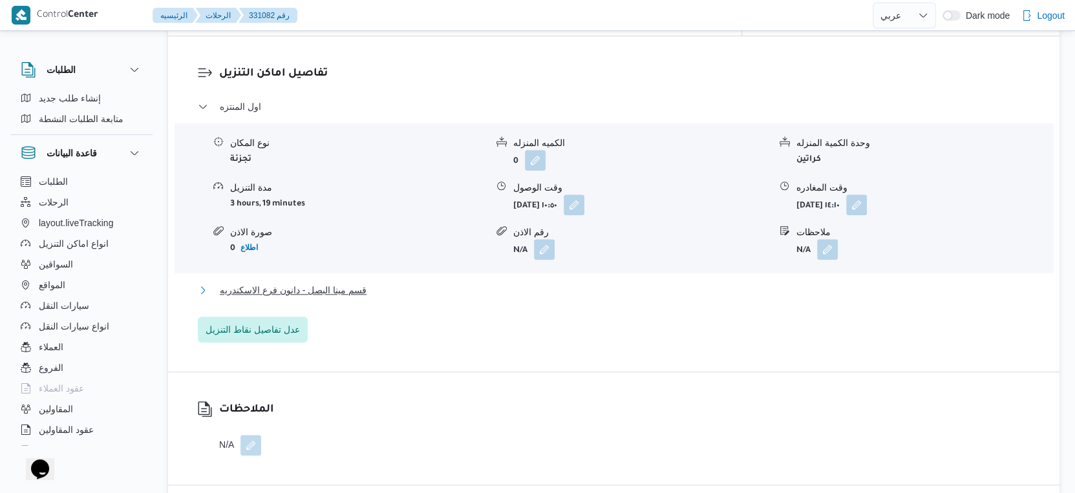
click at [375, 282] on button "قسم مينا البصل - دانون فرع الاسكندريه" at bounding box center [614, 290] width 832 height 16
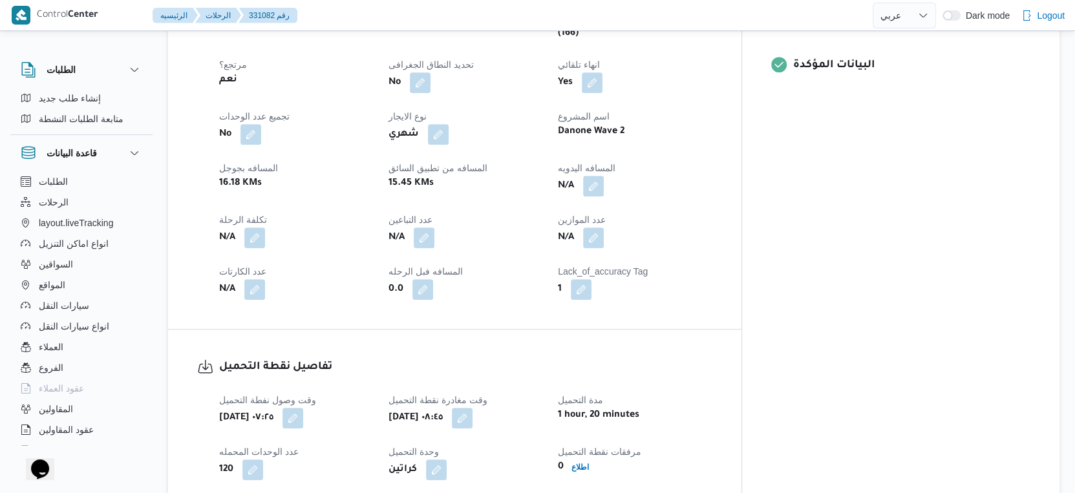
scroll to position [430, 0]
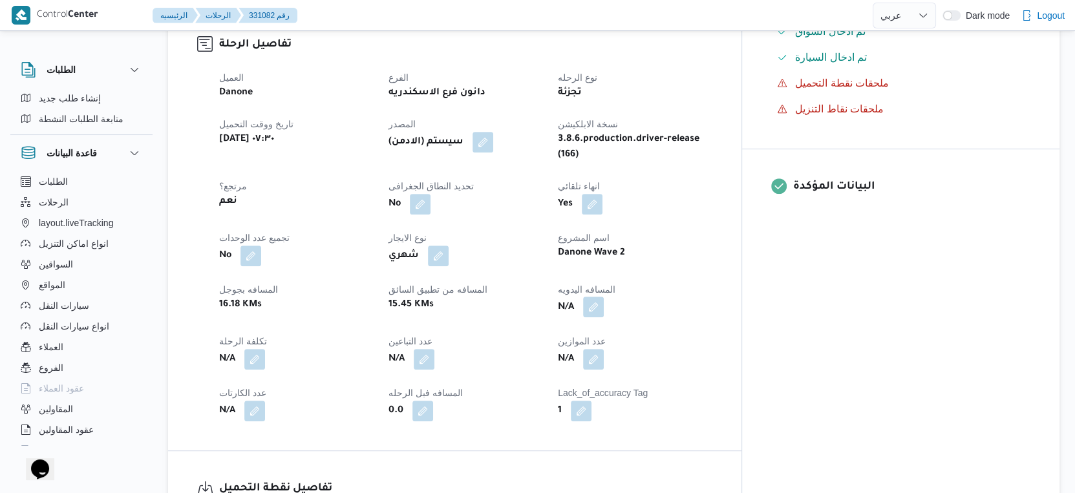
click at [604, 297] on button "button" at bounding box center [593, 307] width 21 height 21
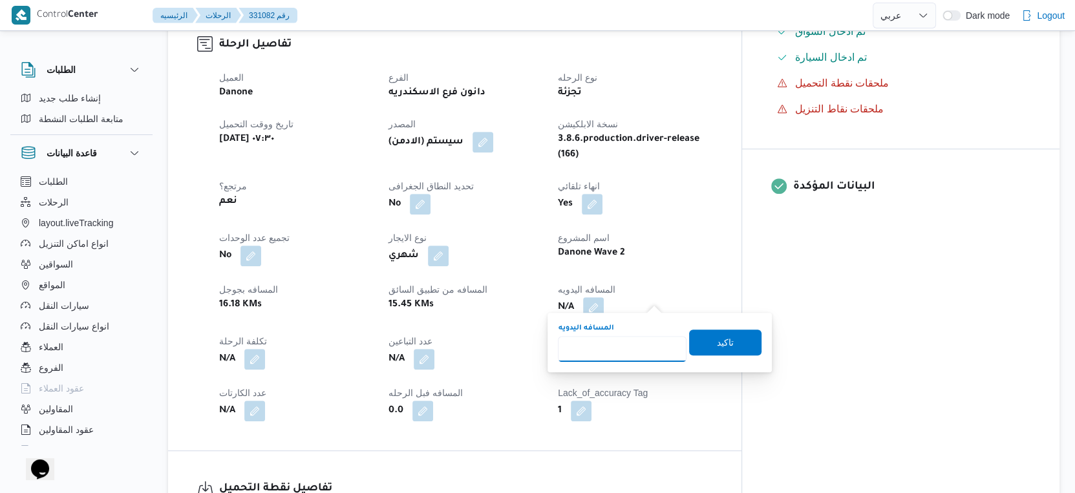
click at [613, 355] on input "المسافه اليدويه" at bounding box center [622, 349] width 129 height 26
type input "43"
click at [730, 343] on span "تاكيد" at bounding box center [725, 342] width 72 height 26
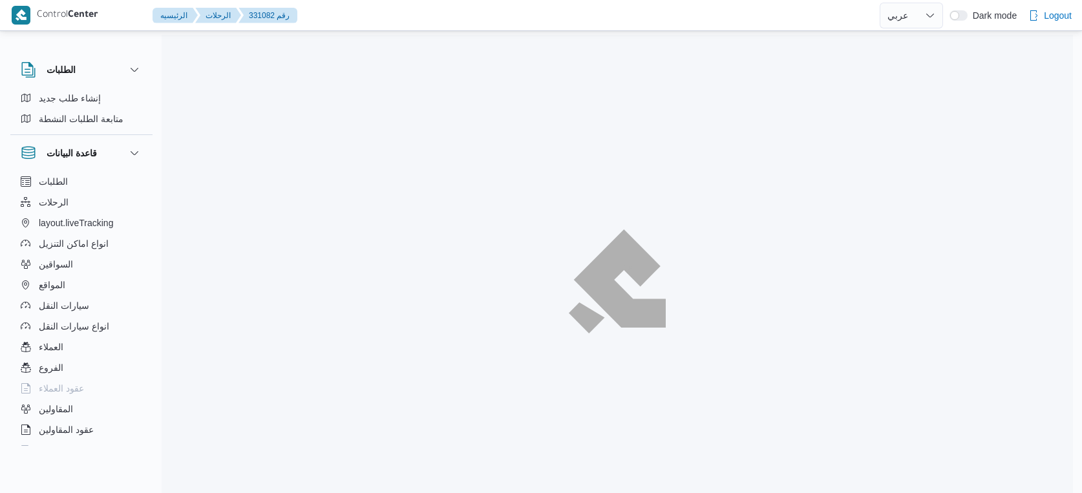
select select "ar"
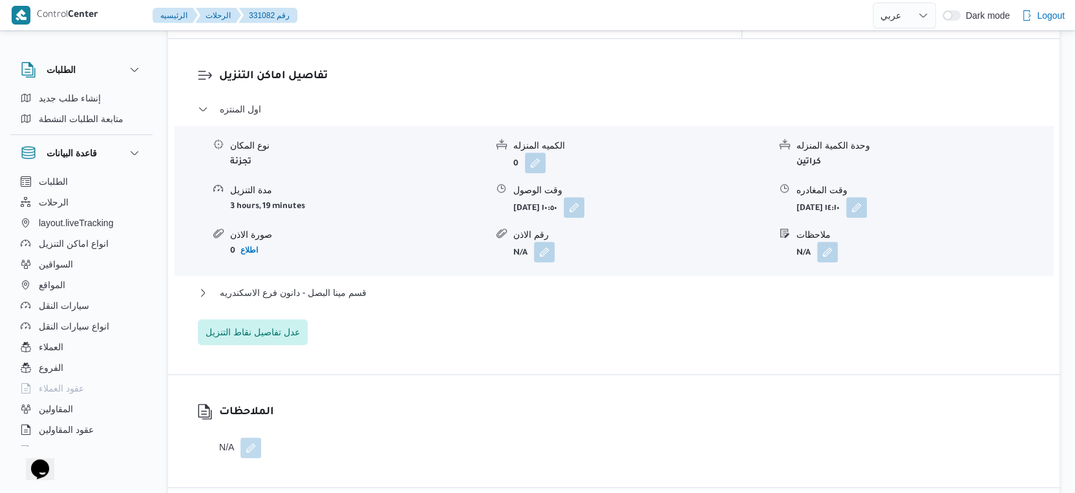
scroll to position [1077, 0]
click at [384, 282] on button "قسم مينا البصل - دانون فرع الاسكندريه" at bounding box center [614, 290] width 832 height 16
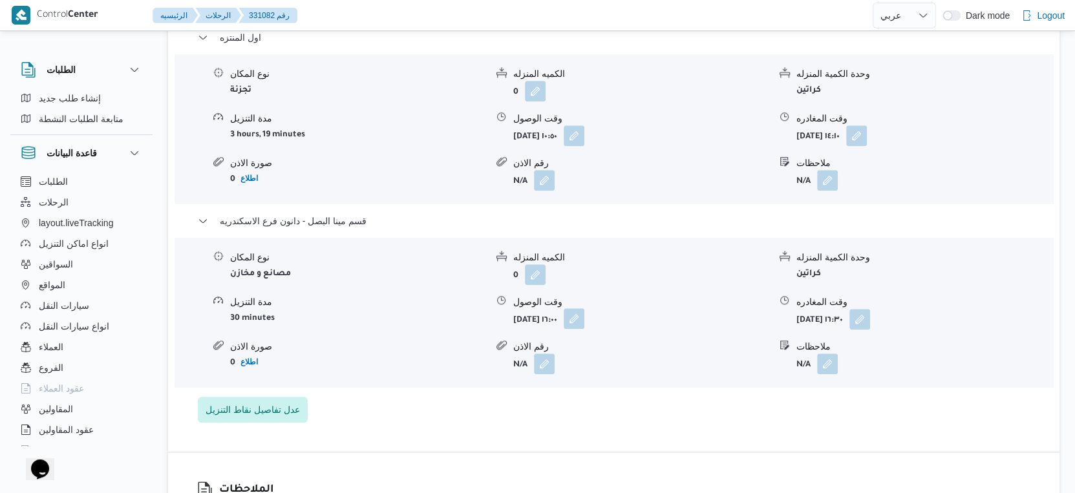
scroll to position [1148, 0]
click at [584, 310] on button "button" at bounding box center [573, 316] width 21 height 21
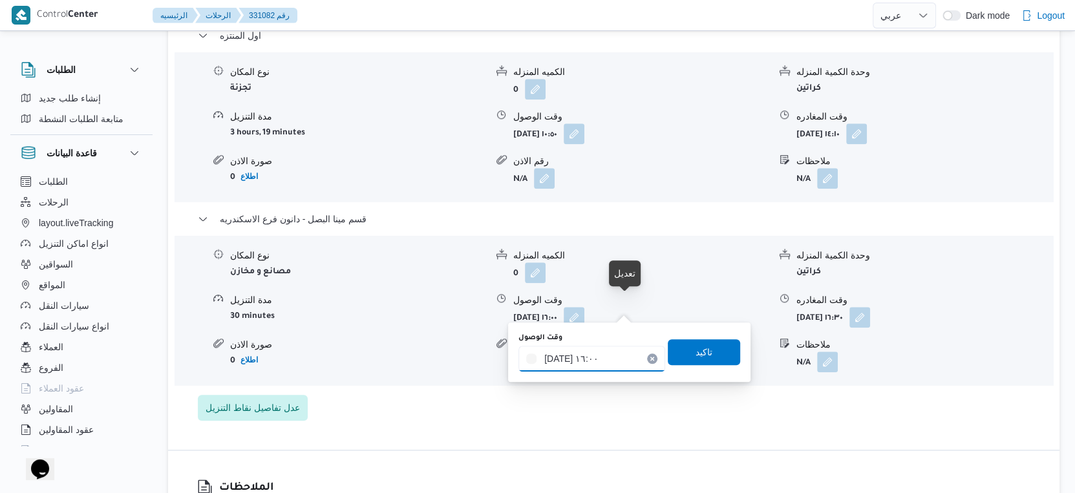
click at [600, 354] on input "[DATE] ١٦:٠٠" at bounding box center [591, 359] width 147 height 26
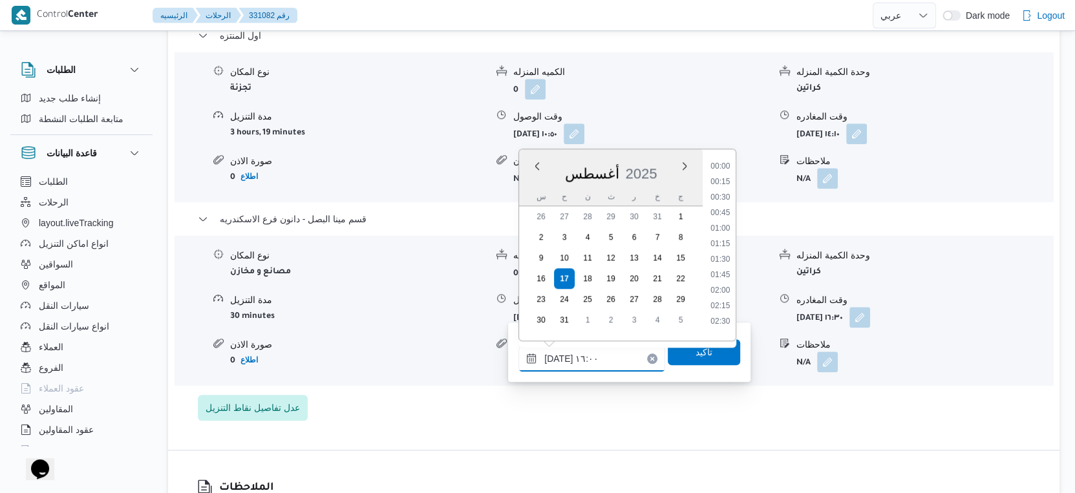
scroll to position [903, 0]
click at [793, 425] on div "تفاصيل اماكن التنزيل اول المنتزه نوع المكان تجزئة الكميه المنزله 0 وحدة الكمية …" at bounding box center [613, 207] width 891 height 485
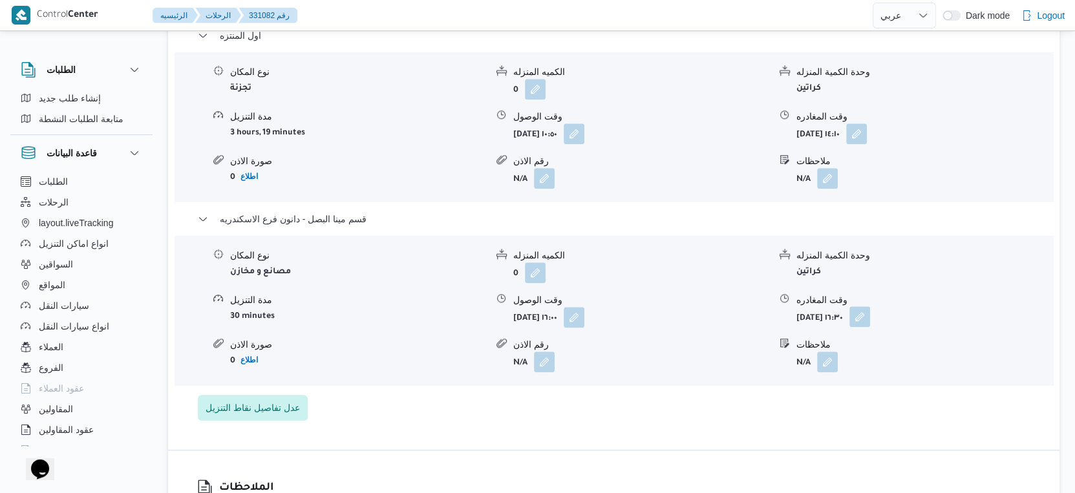
click at [870, 306] on button "button" at bounding box center [859, 316] width 21 height 21
click at [584, 306] on button "button" at bounding box center [573, 316] width 21 height 21
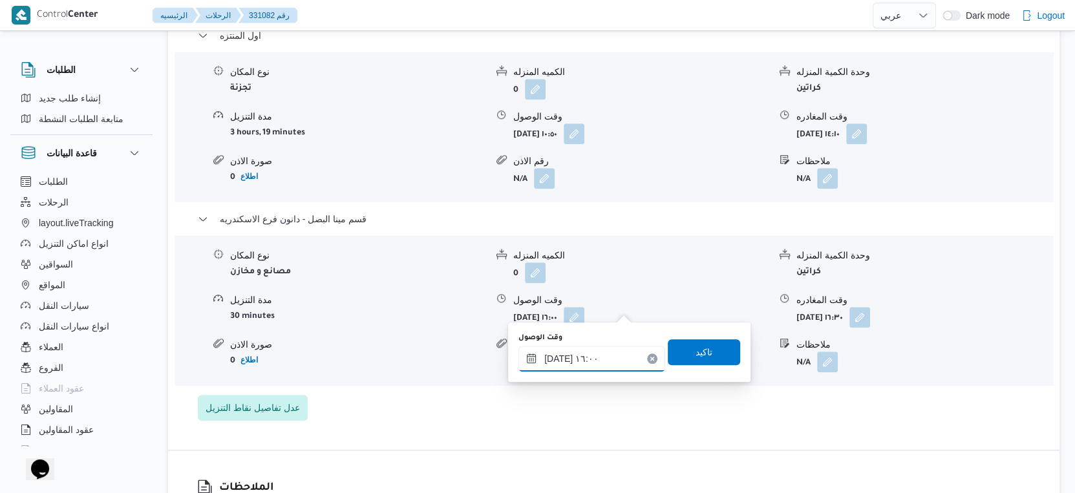
click at [587, 356] on input "[DATE] ١٦:٠٠" at bounding box center [591, 359] width 147 height 26
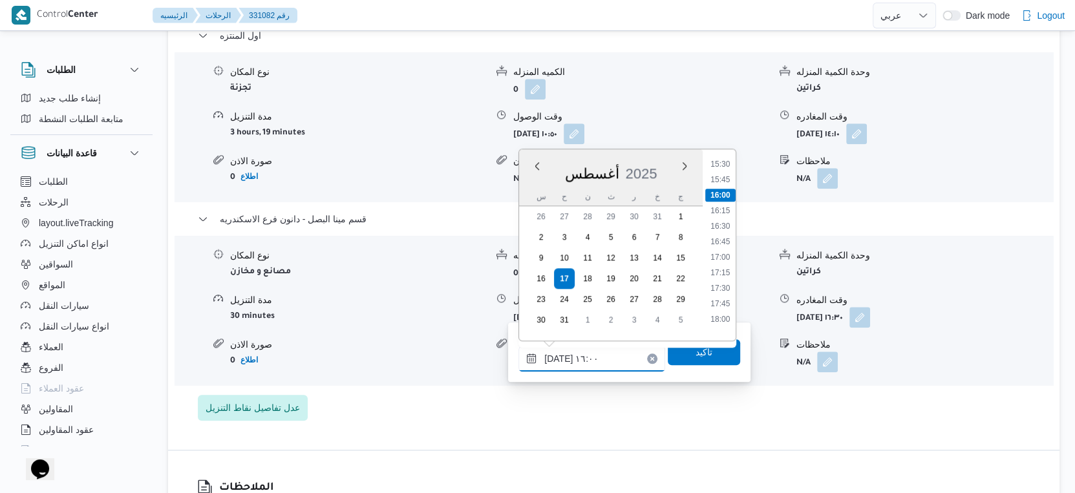
scroll to position [1047, 0]
click at [726, 185] on li "17:15" at bounding box center [721, 189] width 30 height 13
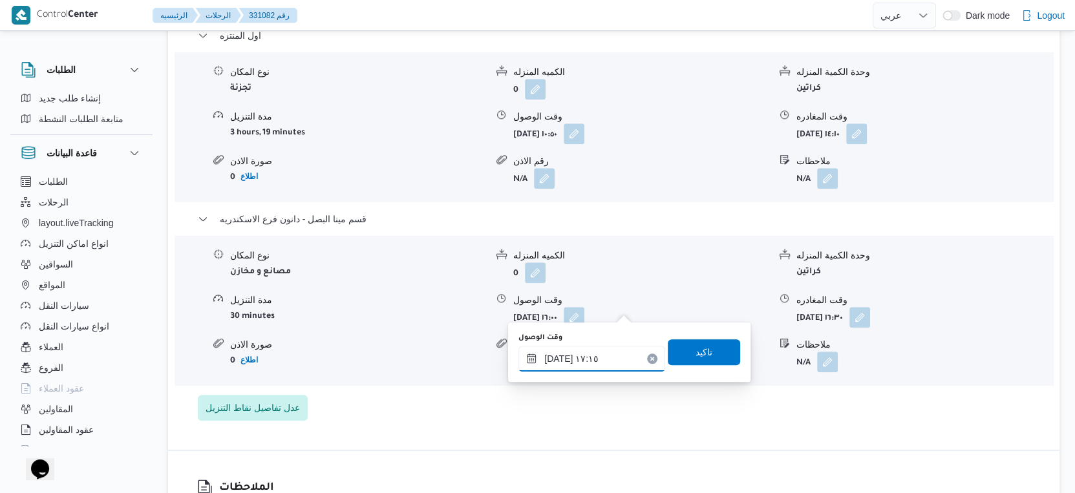
click at [556, 356] on input "[DATE] ١٧:١٥" at bounding box center [591, 359] width 147 height 26
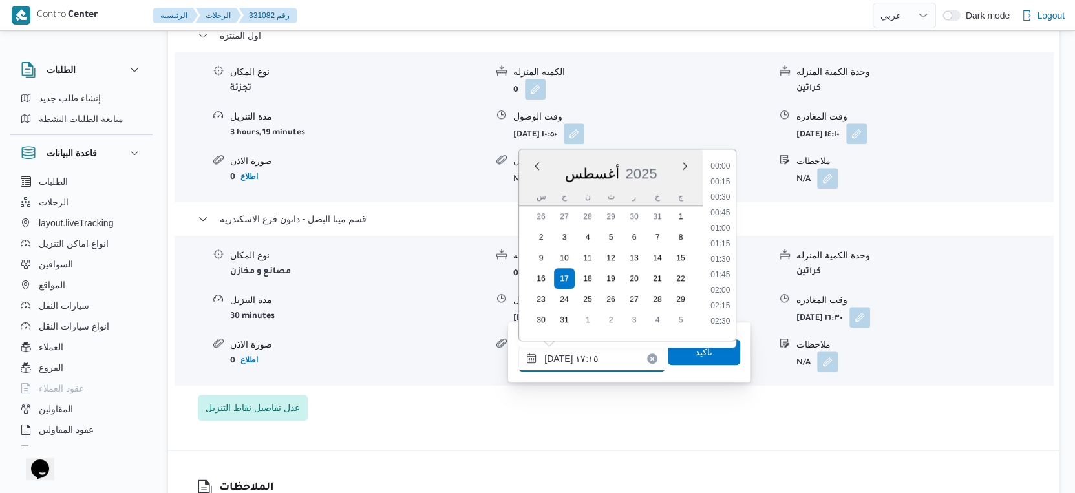
click at [556, 356] on input "[DATE] ١٧:١٥" at bounding box center [591, 359] width 147 height 26
type input "[DATE] ١٧:٤٠"
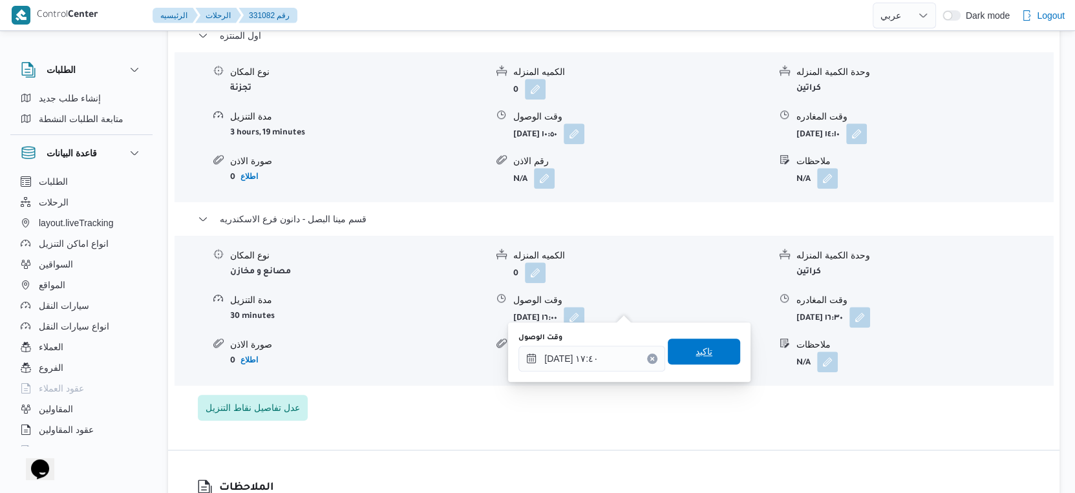
click at [695, 352] on span "تاكيد" at bounding box center [703, 352] width 17 height 16
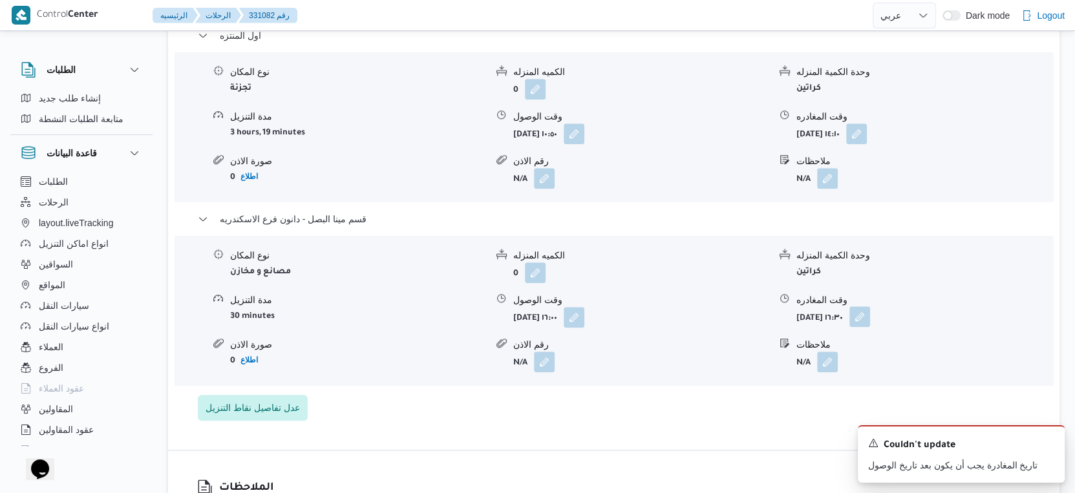
click at [870, 306] on button "button" at bounding box center [859, 316] width 21 height 21
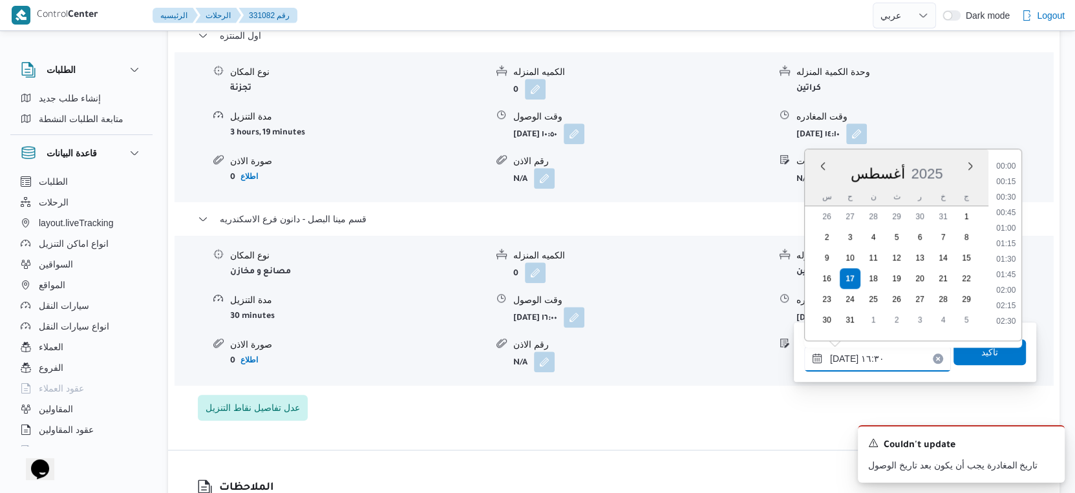
click at [885, 358] on input "[DATE] ١٦:٣٠" at bounding box center [877, 359] width 147 height 26
click at [1009, 201] on li "18:00" at bounding box center [1006, 205] width 30 height 13
type input "[DATE] ١٨:٠٠"
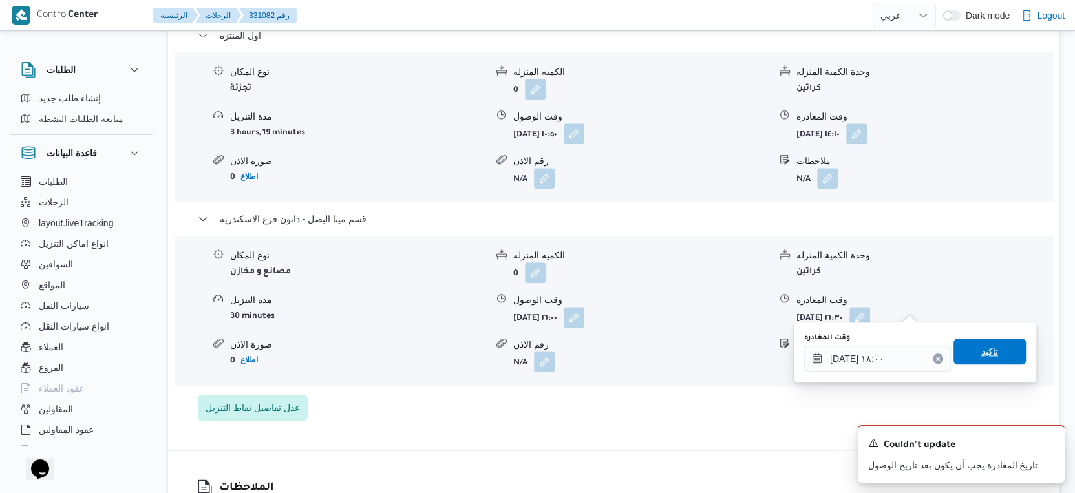
click at [1003, 350] on span "تاكيد" at bounding box center [989, 352] width 72 height 26
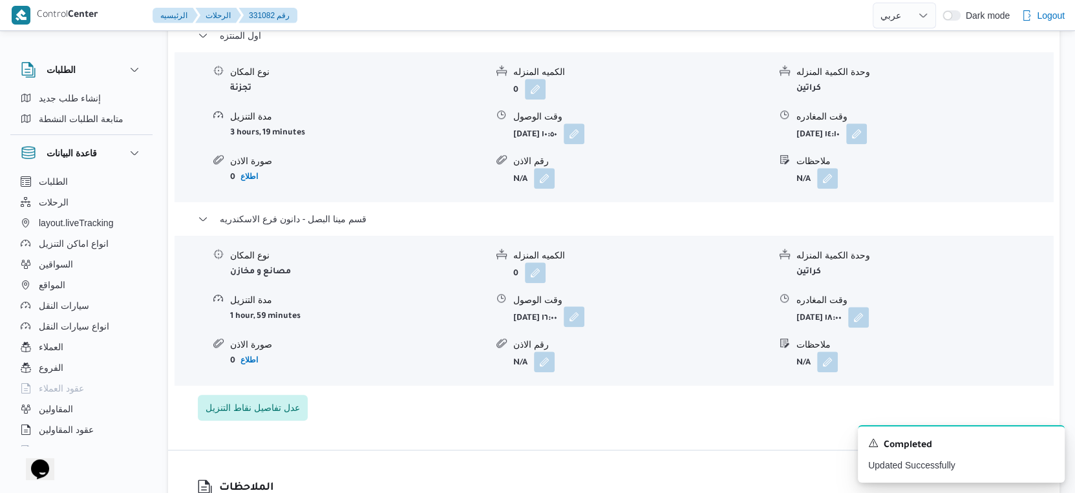
click at [584, 309] on button "button" at bounding box center [573, 316] width 21 height 21
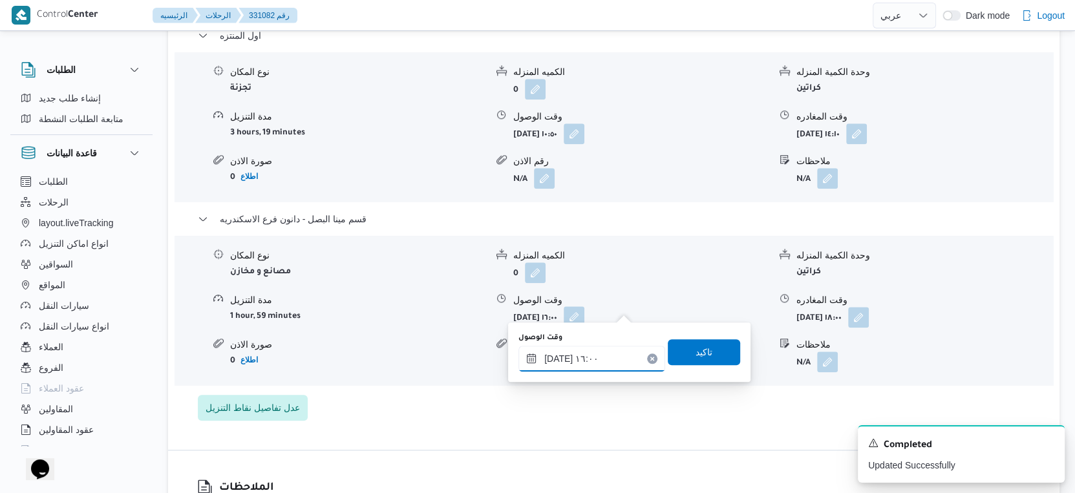
click at [596, 355] on input "[DATE] ١٦:٠٠" at bounding box center [591, 359] width 147 height 26
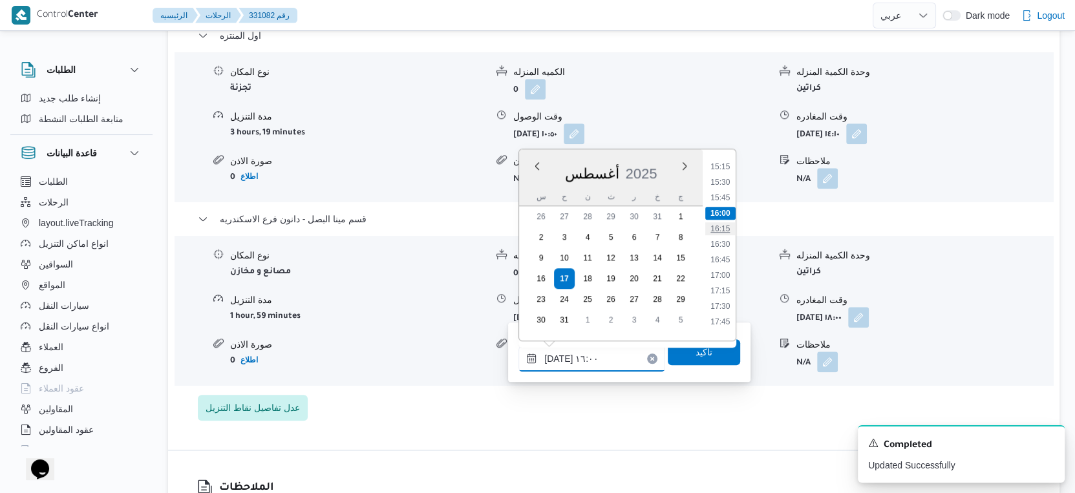
scroll to position [1047, 0]
click at [724, 202] on li "17:30" at bounding box center [721, 204] width 30 height 13
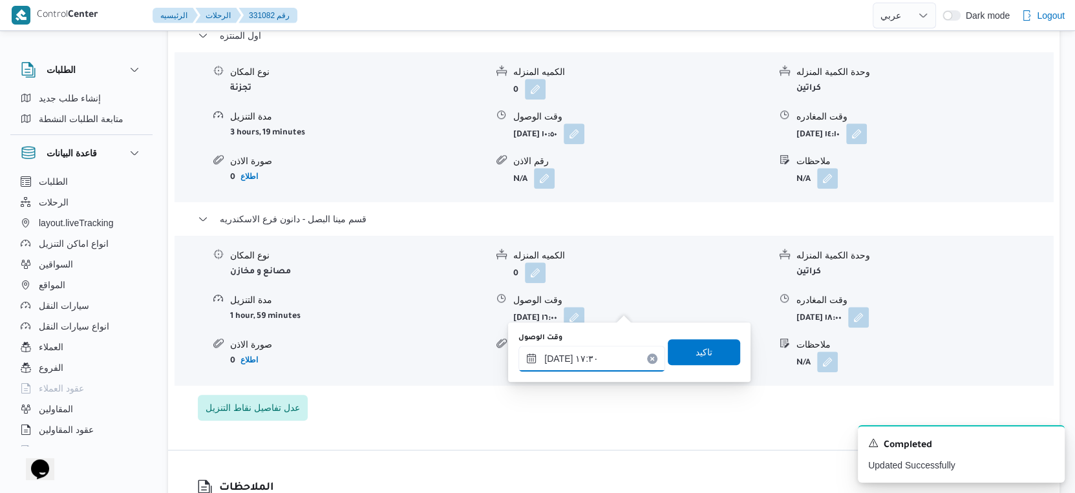
click at [558, 355] on input "[DATE] ١٧:٣٠" at bounding box center [591, 359] width 147 height 26
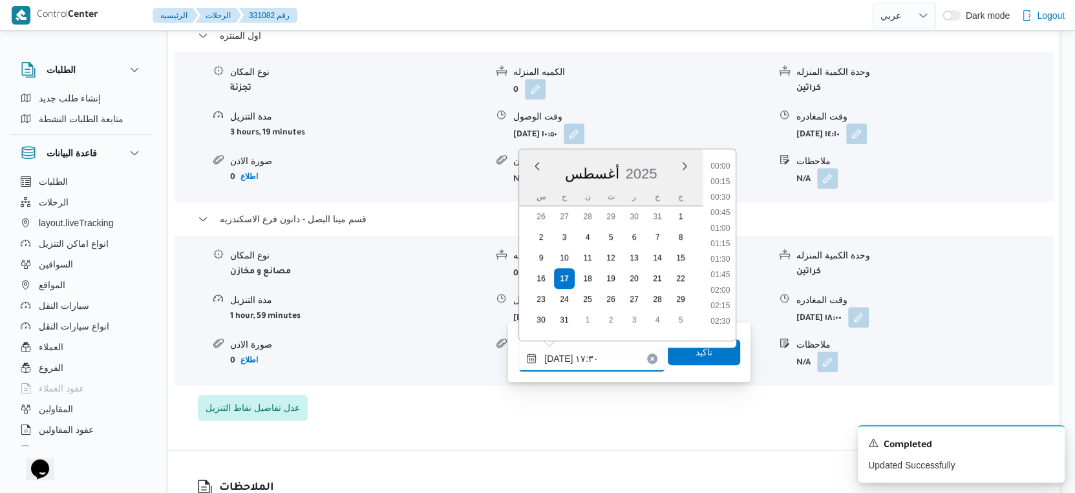
scroll to position [996, 0]
type input "[DATE] ١٧:٤٠"
click at [695, 352] on span "تاكيد" at bounding box center [703, 352] width 17 height 16
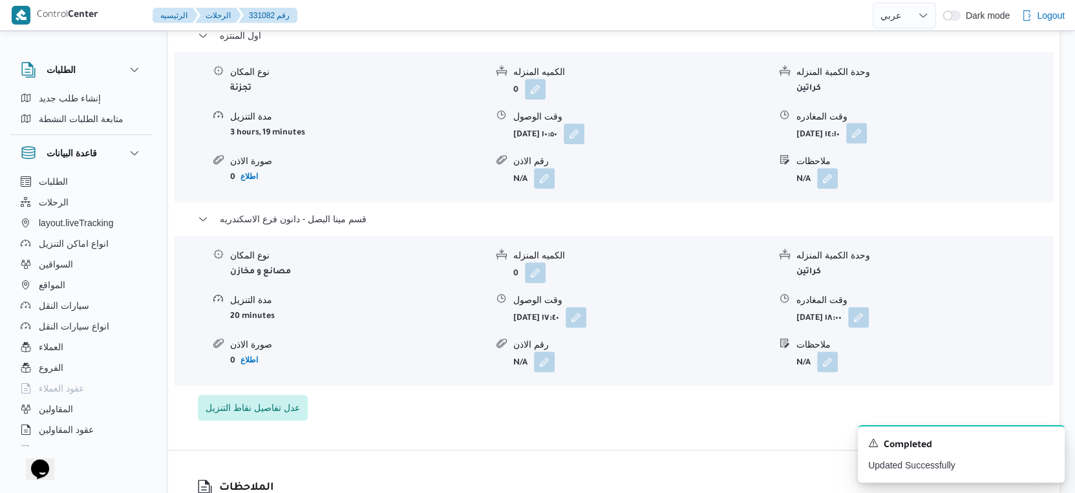
click at [867, 123] on button "button" at bounding box center [856, 133] width 21 height 21
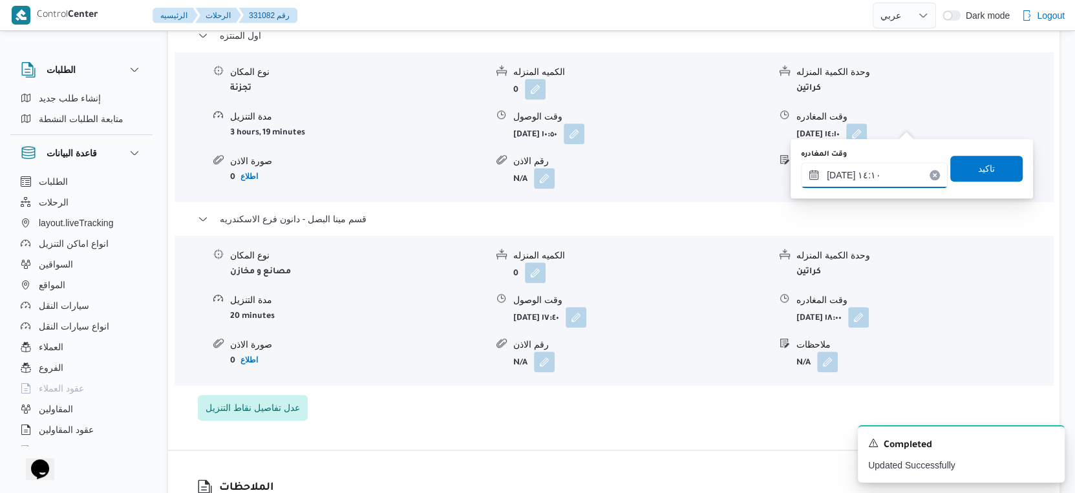
click at [888, 160] on div "وقت المغادره [DATE] ١٤:١٠" at bounding box center [874, 168] width 147 height 39
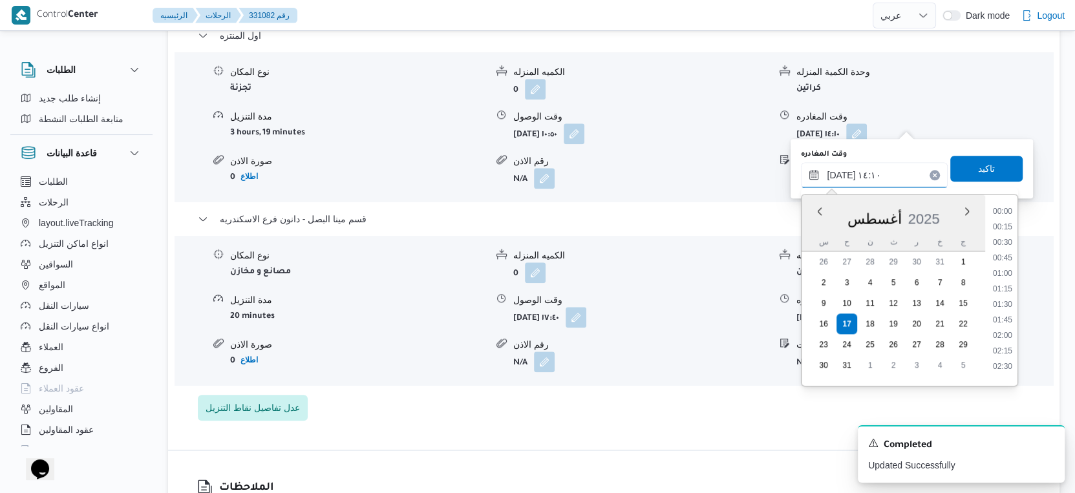
click at [883, 176] on input "[DATE] ١٤:١٠" at bounding box center [874, 175] width 147 height 26
click at [1002, 341] on li "17:00" at bounding box center [1002, 343] width 30 height 13
type input "[DATE] ١٧:٠٠"
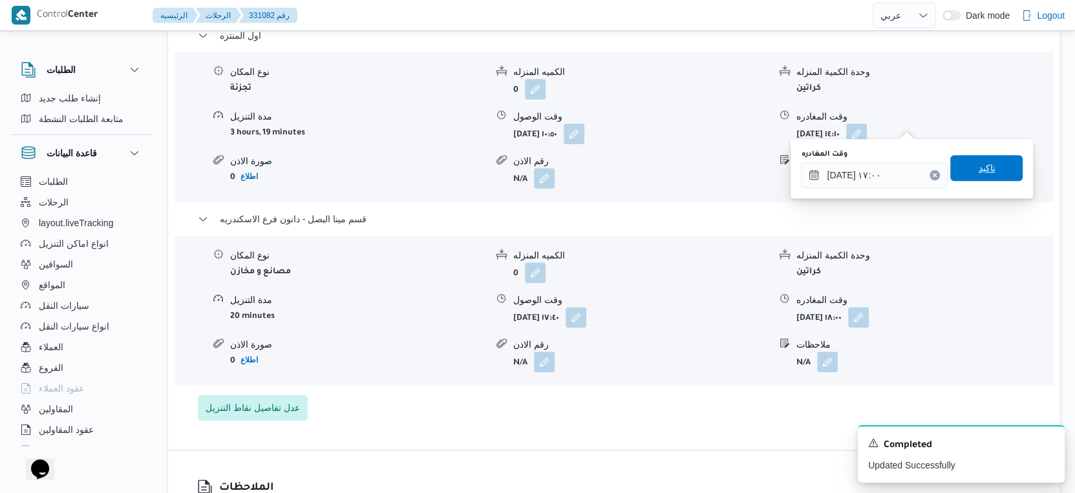
click at [976, 159] on span "تاكيد" at bounding box center [986, 168] width 72 height 26
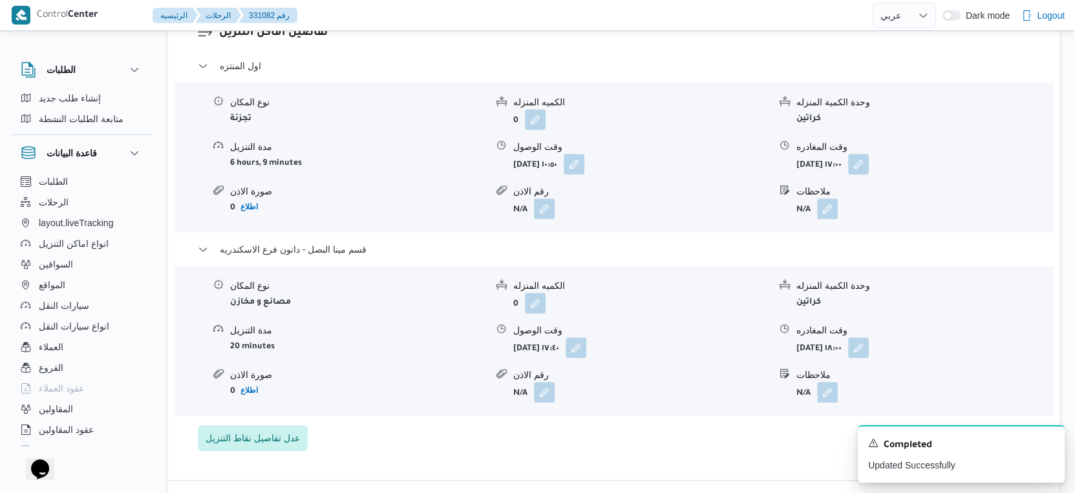
scroll to position [1148, 0]
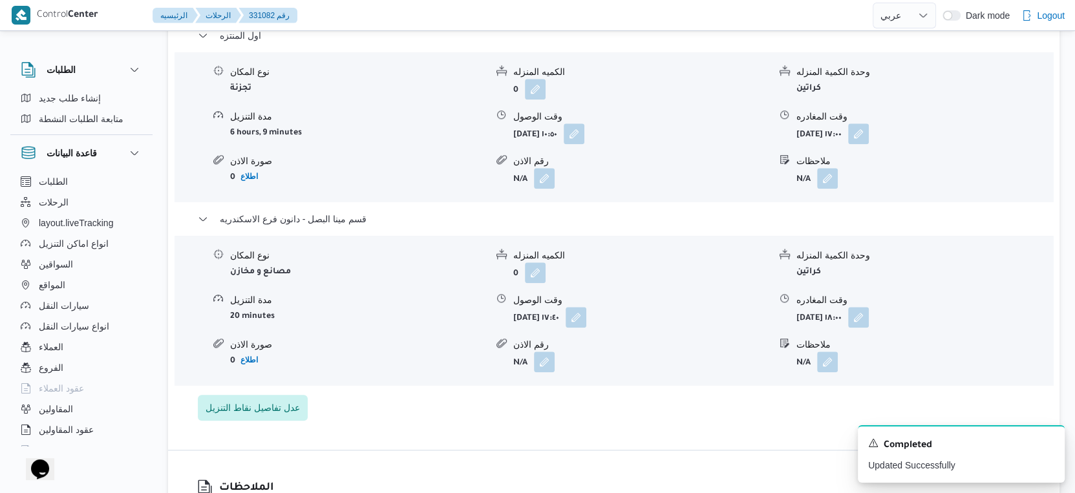
select select "ar"
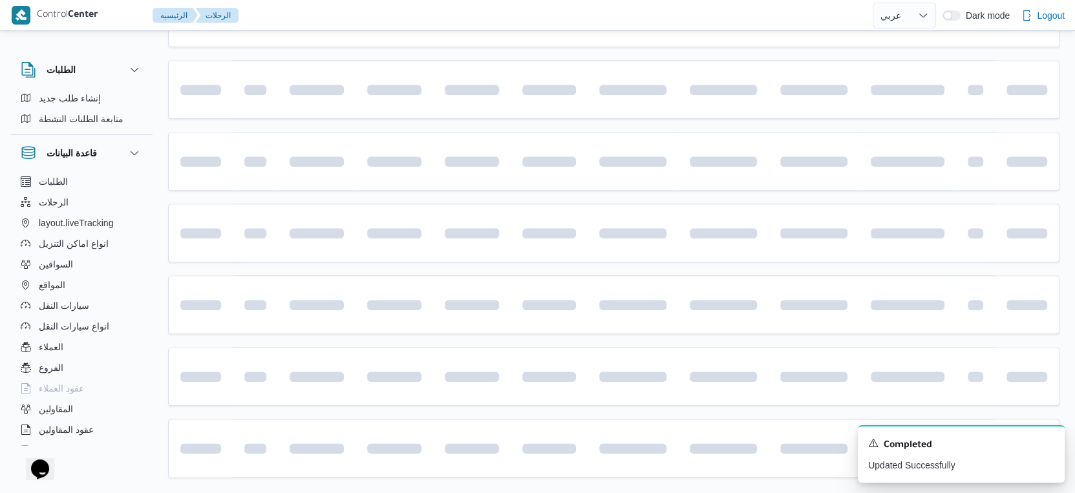
scroll to position [480, 0]
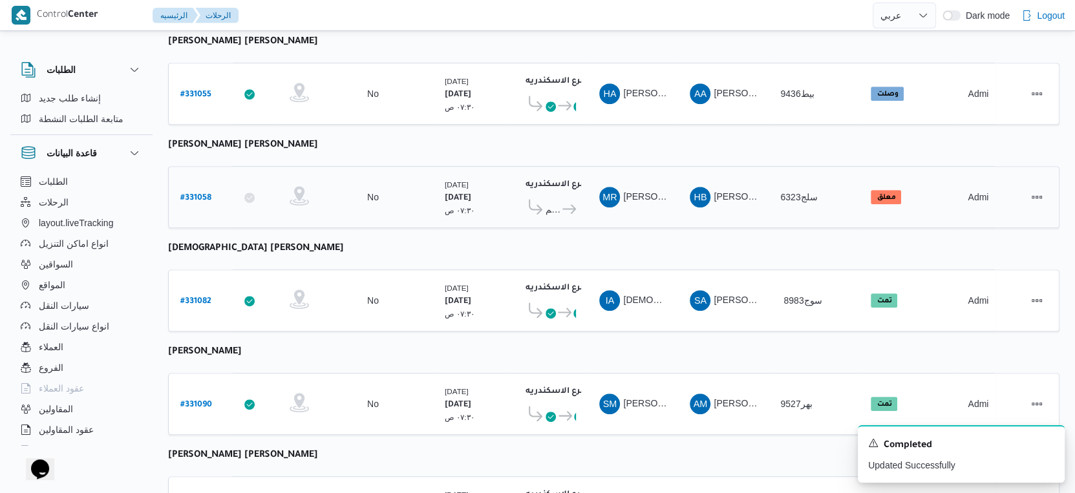
click at [196, 194] on b "# 331058" at bounding box center [195, 198] width 31 height 9
select select "ar"
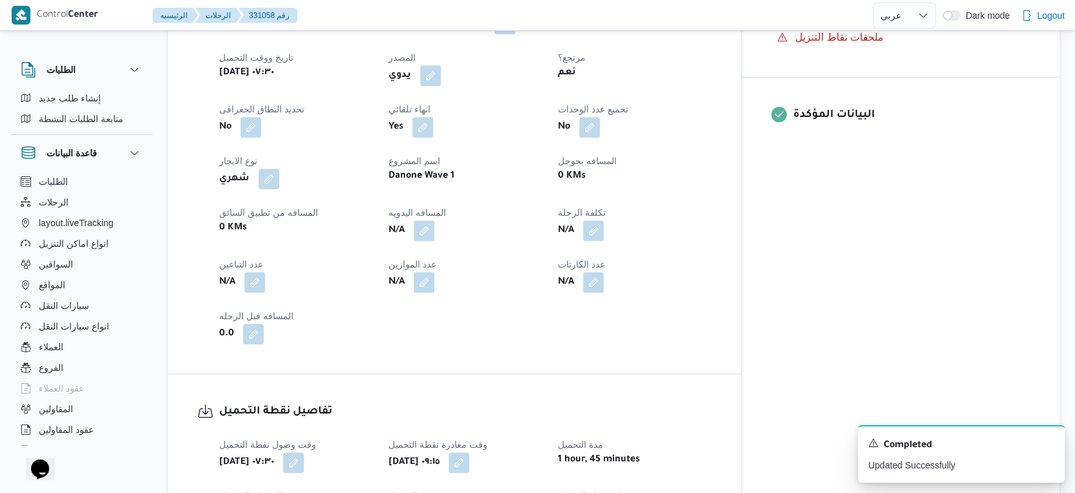
scroll to position [503, 0]
click at [434, 231] on span at bounding box center [420, 230] width 27 height 21
click at [434, 231] on button "button" at bounding box center [424, 229] width 21 height 21
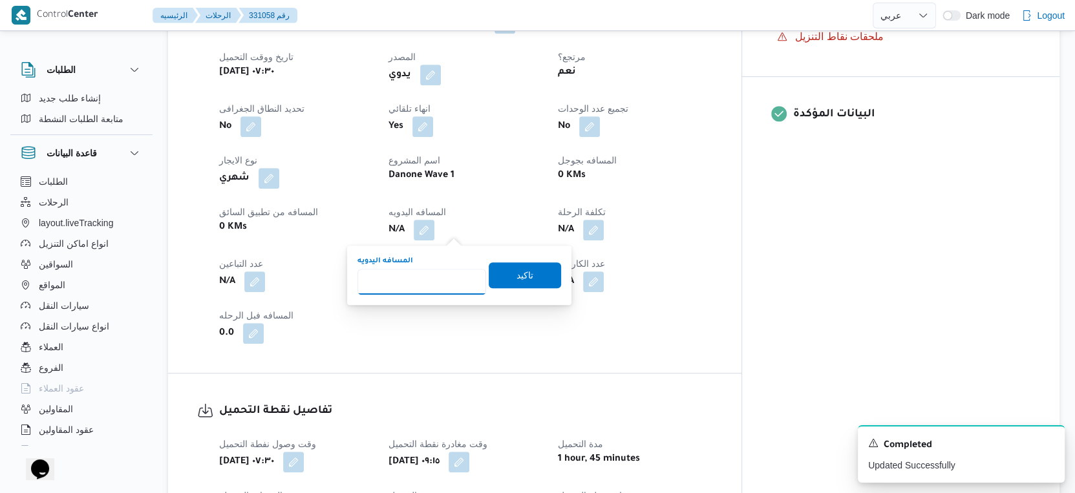
click at [426, 272] on input "المسافه اليدويه" at bounding box center [421, 282] width 129 height 26
type input "18"
click at [521, 273] on span "تاكيد" at bounding box center [524, 275] width 17 height 16
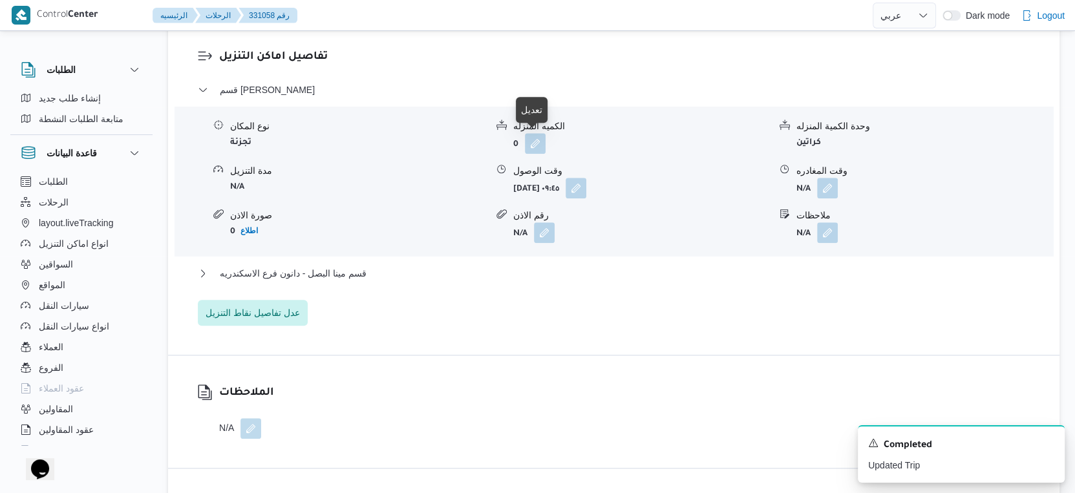
scroll to position [1148, 0]
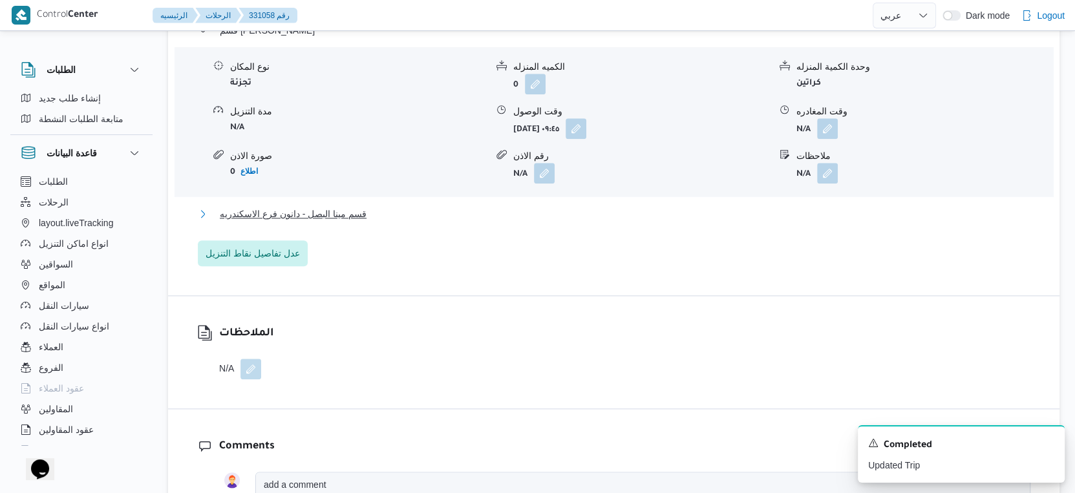
click at [340, 210] on span "قسم مينا البصل - دانون فرع الاسكندريه" at bounding box center [293, 214] width 147 height 16
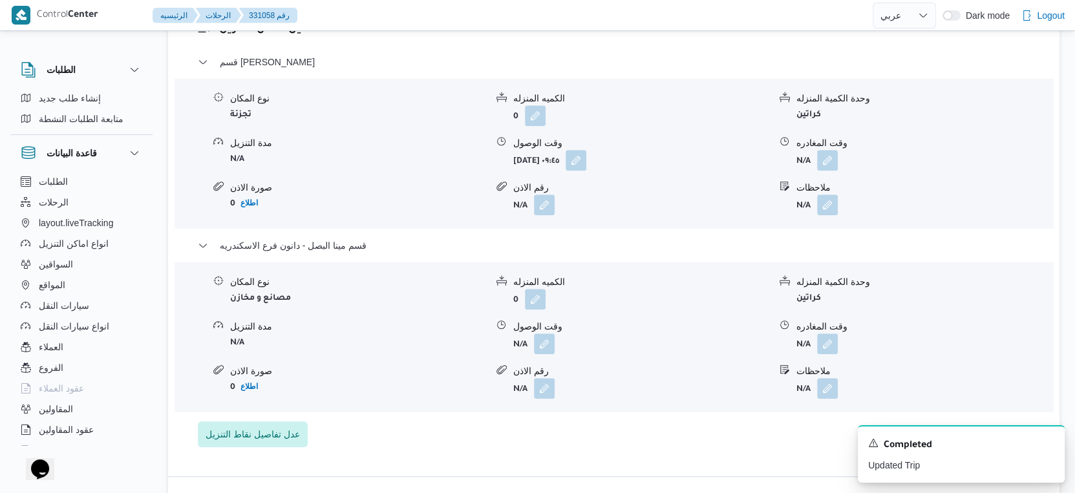
scroll to position [1221, 0]
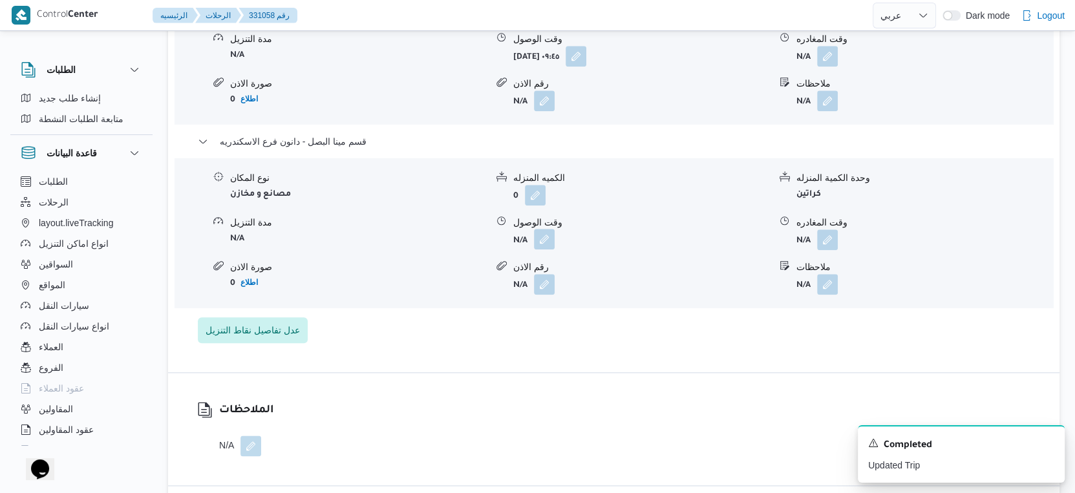
click at [545, 240] on button "button" at bounding box center [544, 239] width 21 height 21
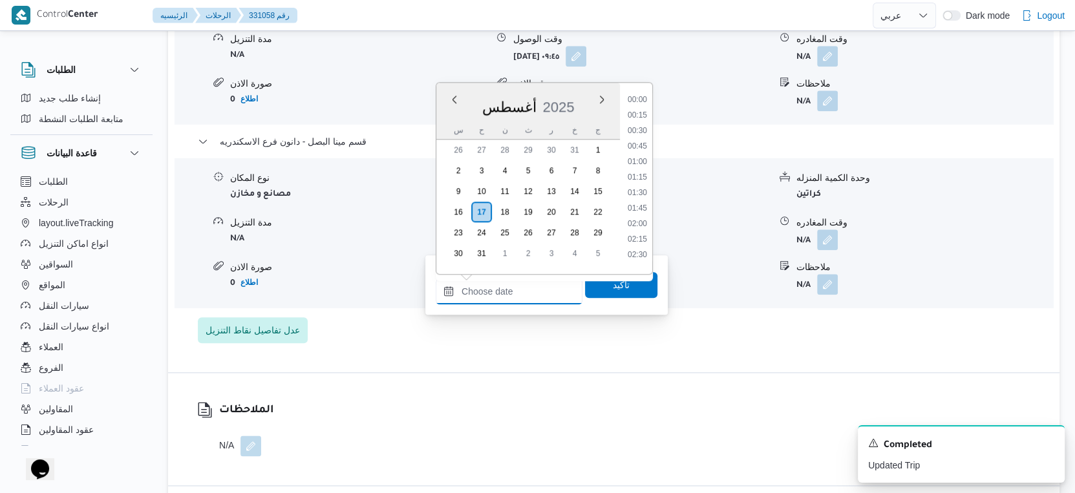
click at [531, 287] on input "وقت الوصول" at bounding box center [509, 292] width 147 height 26
click at [640, 235] on li "17:00" at bounding box center [637, 240] width 30 height 13
type input "[DATE] ١٧:٠٠"
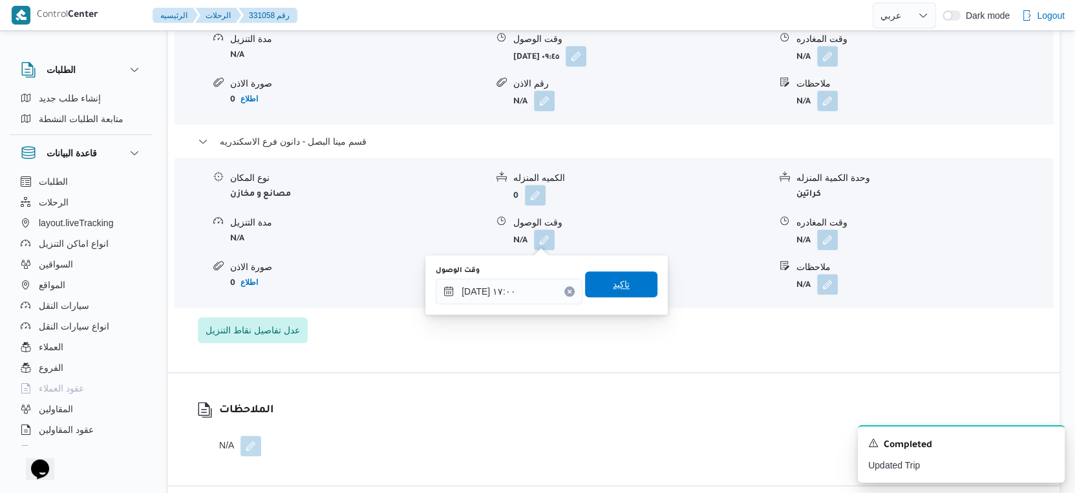
drag, startPoint x: 617, startPoint y: 291, endPoint x: 678, endPoint y: 277, distance: 62.5
click at [619, 291] on span "تاكيد" at bounding box center [621, 284] width 72 height 26
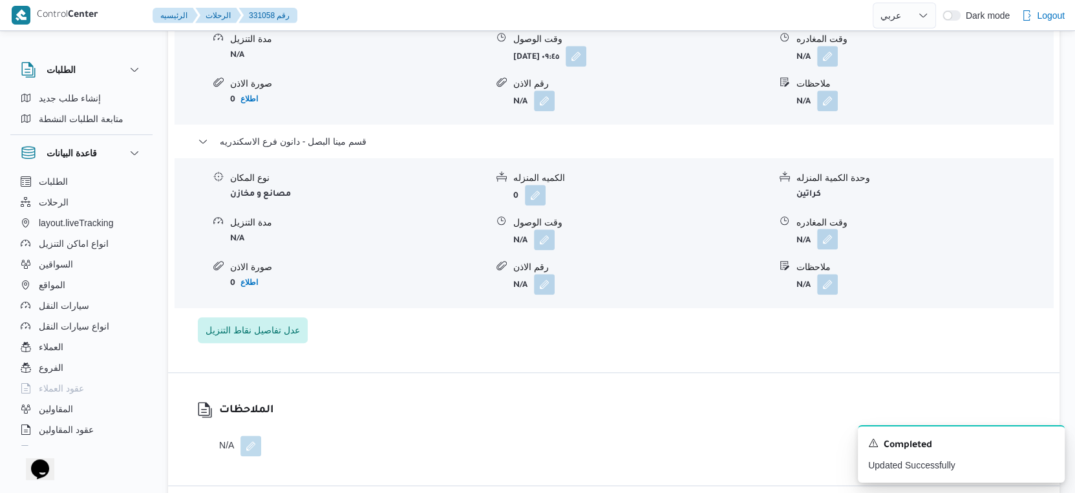
click at [829, 236] on button "button" at bounding box center [827, 239] width 21 height 21
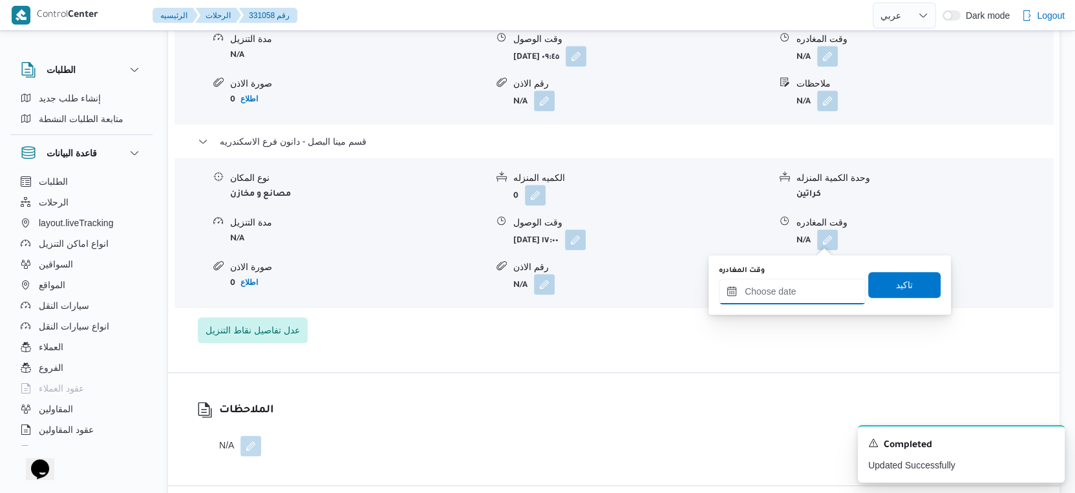
click at [799, 279] on input "وقت المغادره" at bounding box center [792, 292] width 147 height 26
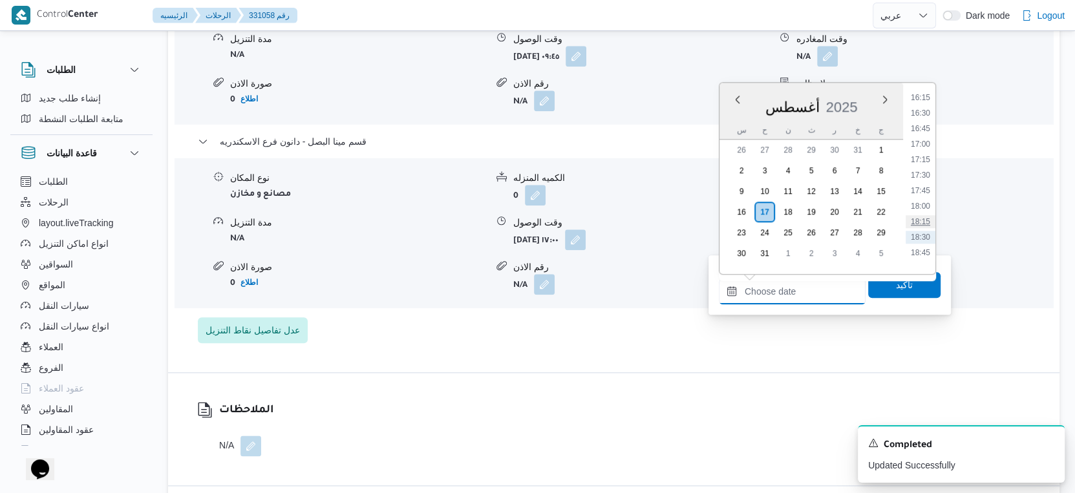
scroll to position [985, 0]
click at [928, 178] on li "17:15" at bounding box center [920, 184] width 30 height 13
type input "١٧/٠٨/٢٠٢٥ ١٧:١٥"
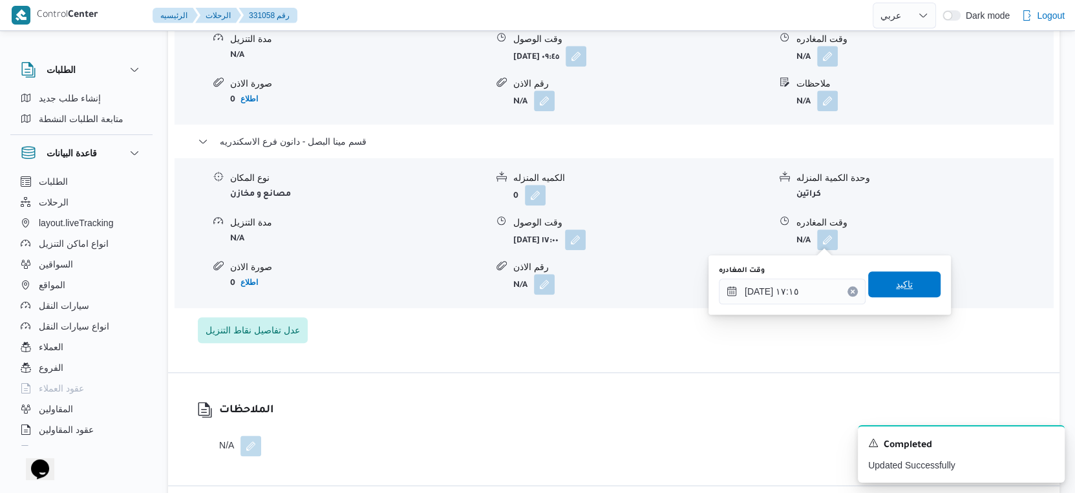
click at [912, 277] on span "تاكيد" at bounding box center [904, 284] width 72 height 26
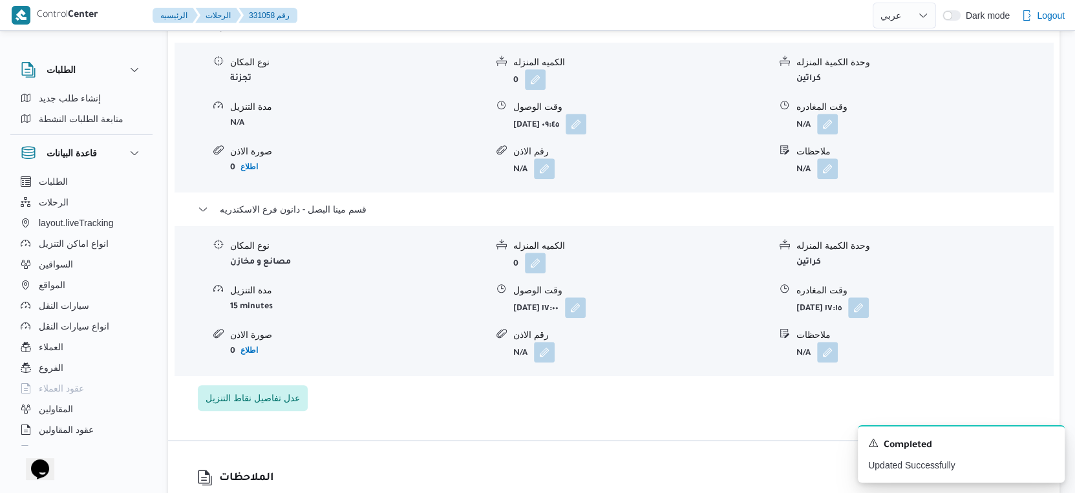
scroll to position [1077, 0]
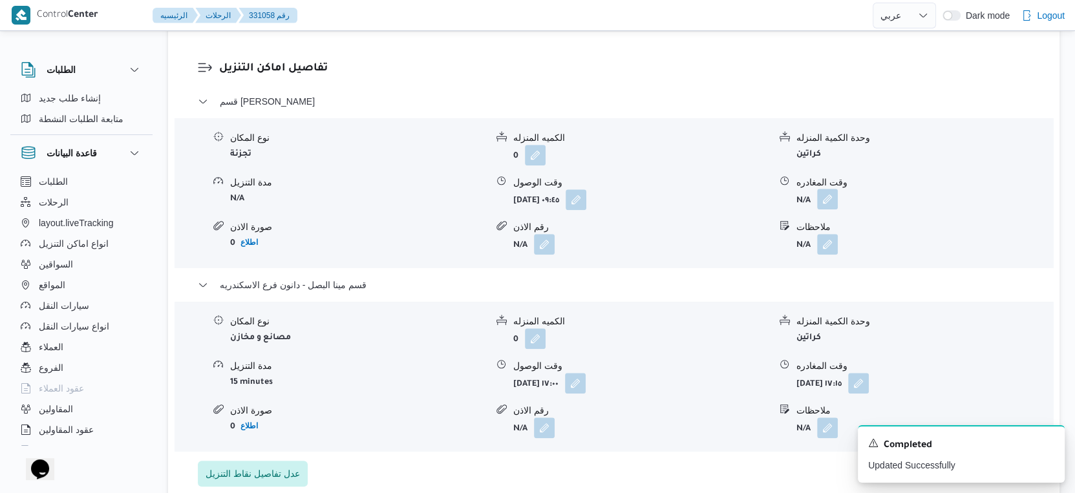
click at [830, 199] on button "button" at bounding box center [827, 199] width 21 height 21
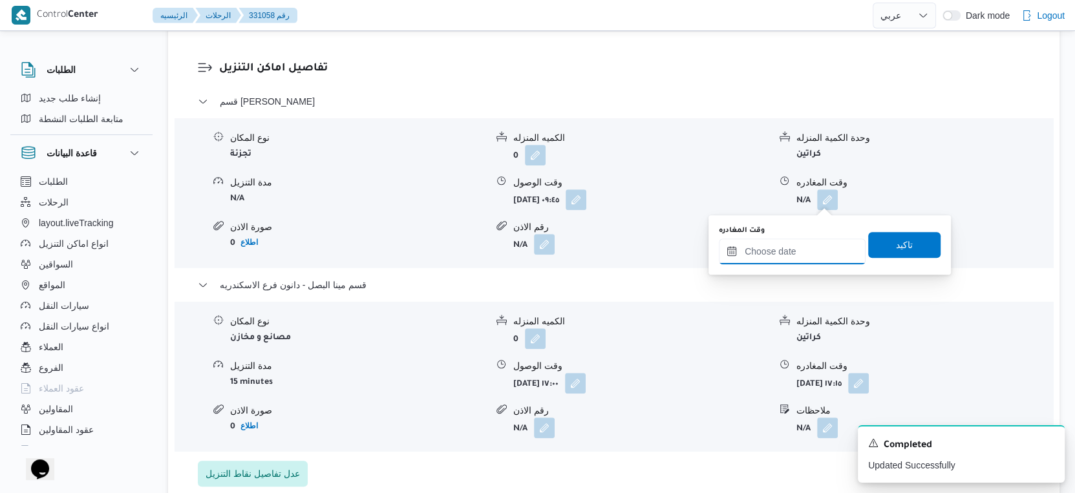
click at [791, 248] on input "وقت المغادره" at bounding box center [792, 251] width 147 height 26
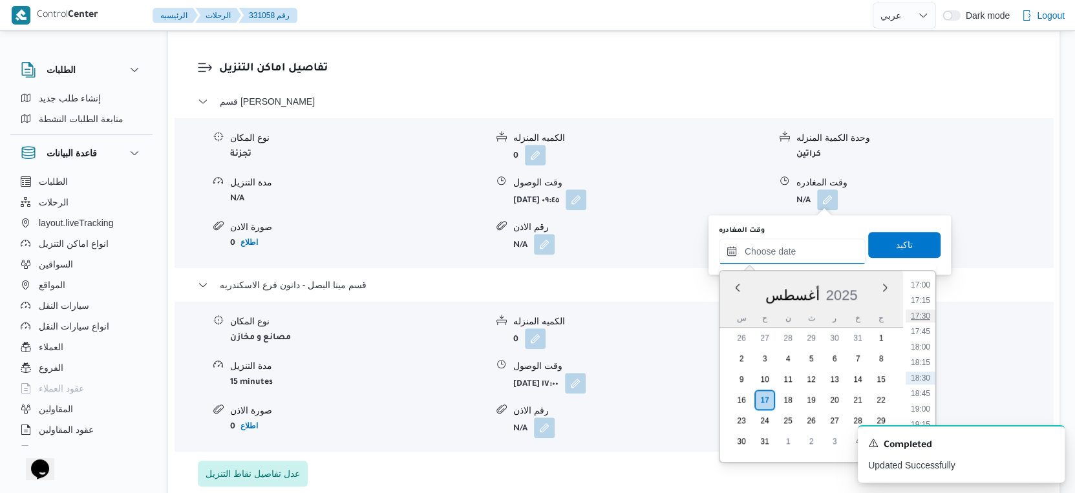
scroll to position [985, 0]
drag, startPoint x: 925, startPoint y: 319, endPoint x: 921, endPoint y: 304, distance: 15.5
click at [925, 319] on li "16:30" at bounding box center [920, 325] width 30 height 13
type input "١٧/٠٨/٢٠٢٥ ١٦:٣٠"
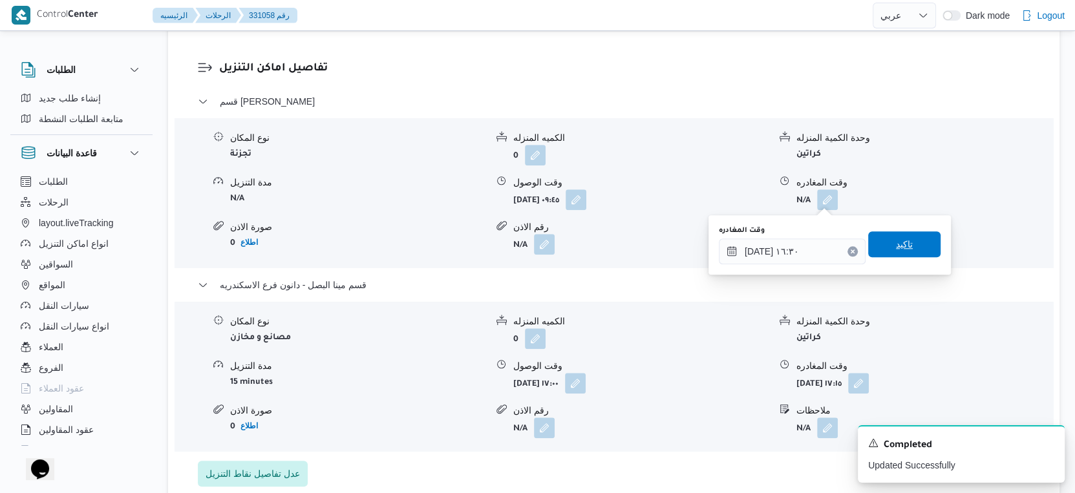
click at [909, 249] on span "تاكيد" at bounding box center [904, 244] width 72 height 26
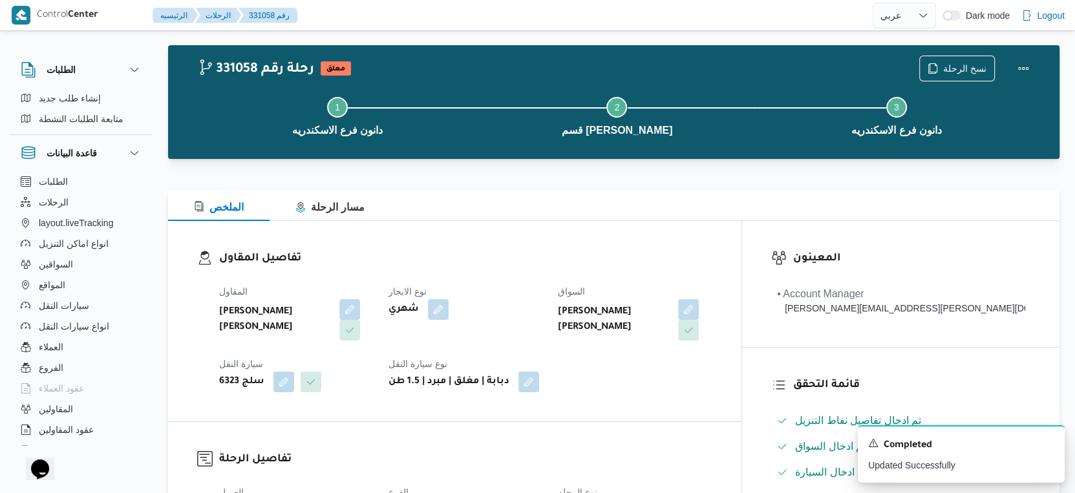
scroll to position [0, 0]
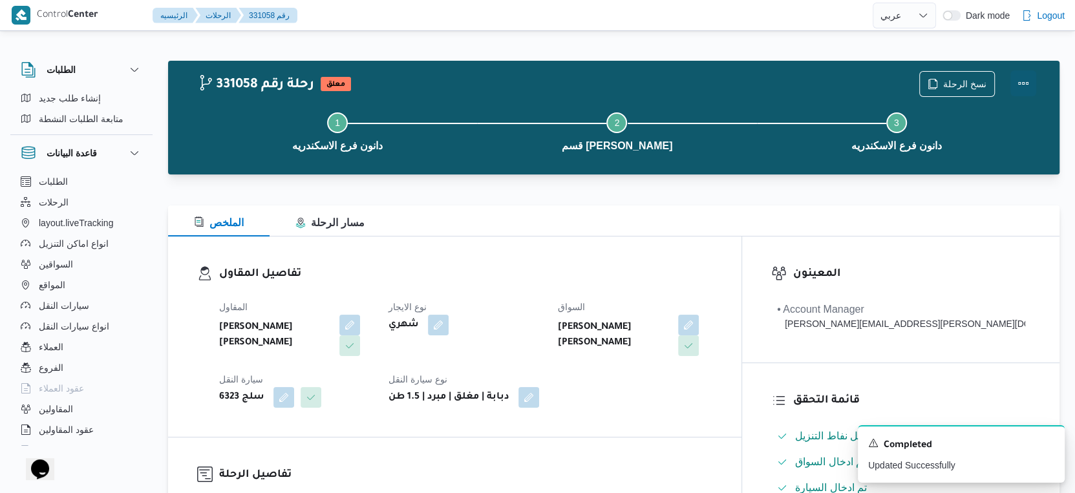
drag, startPoint x: 1025, startPoint y: 81, endPoint x: 1012, endPoint y: 87, distance: 15.0
click at [1025, 81] on button "Actions" at bounding box center [1023, 83] width 26 height 26
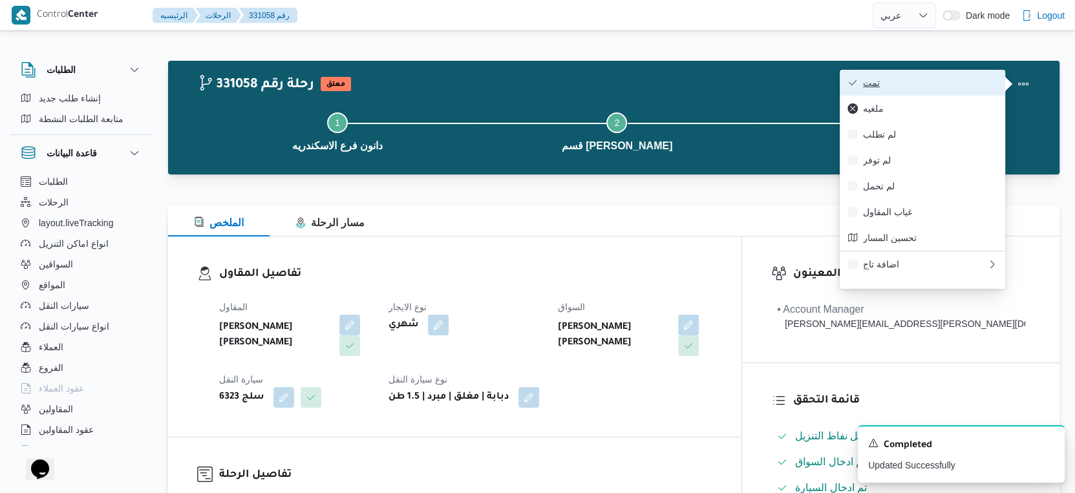
click at [946, 86] on span "تمت" at bounding box center [930, 83] width 134 height 10
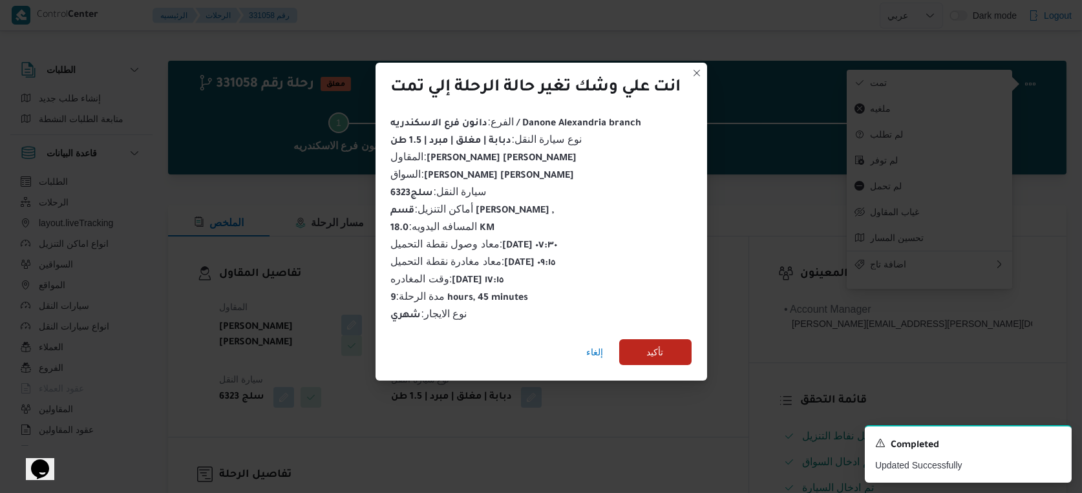
click at [666, 330] on div "إلغاء تأكيد" at bounding box center [540, 355] width 331 height 52
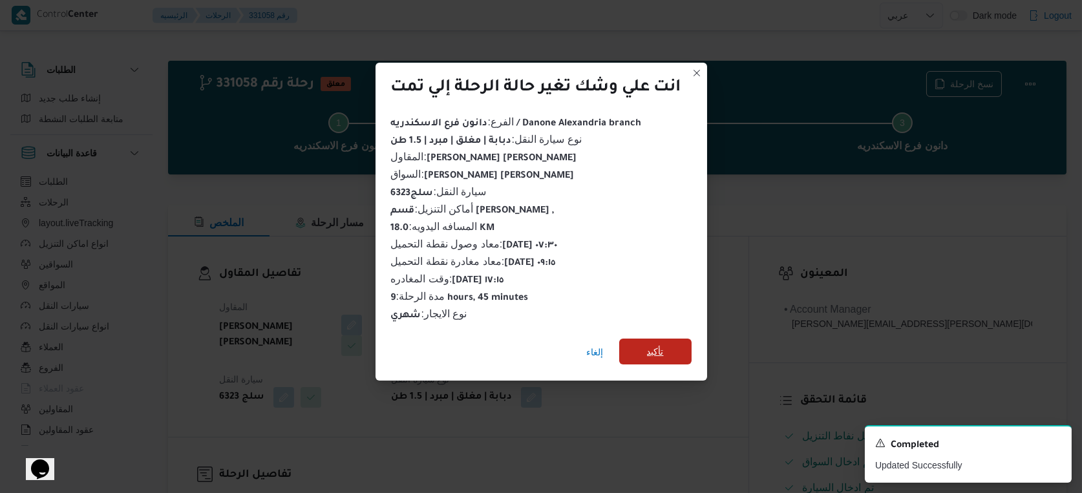
click at [672, 347] on span "تأكيد" at bounding box center [655, 352] width 72 height 26
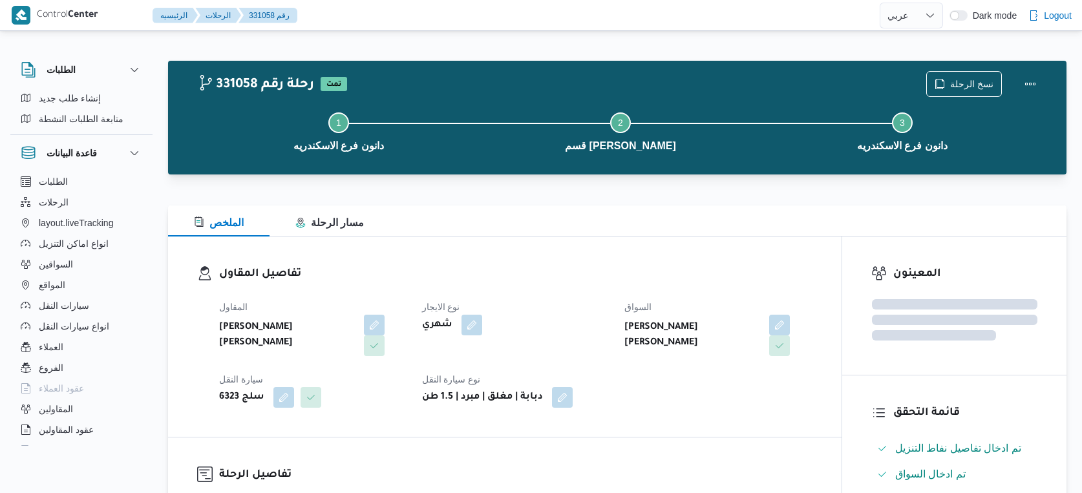
select select "ar"
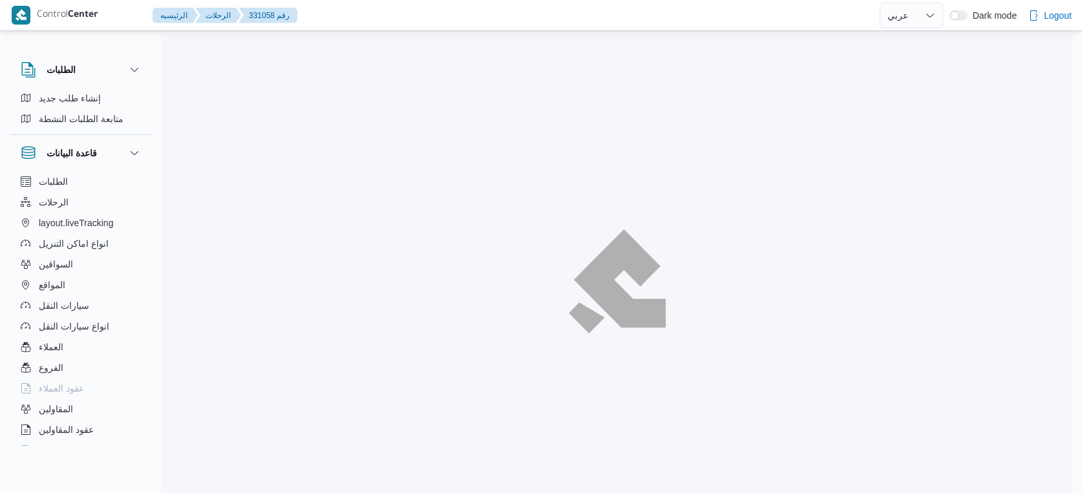
select select "ar"
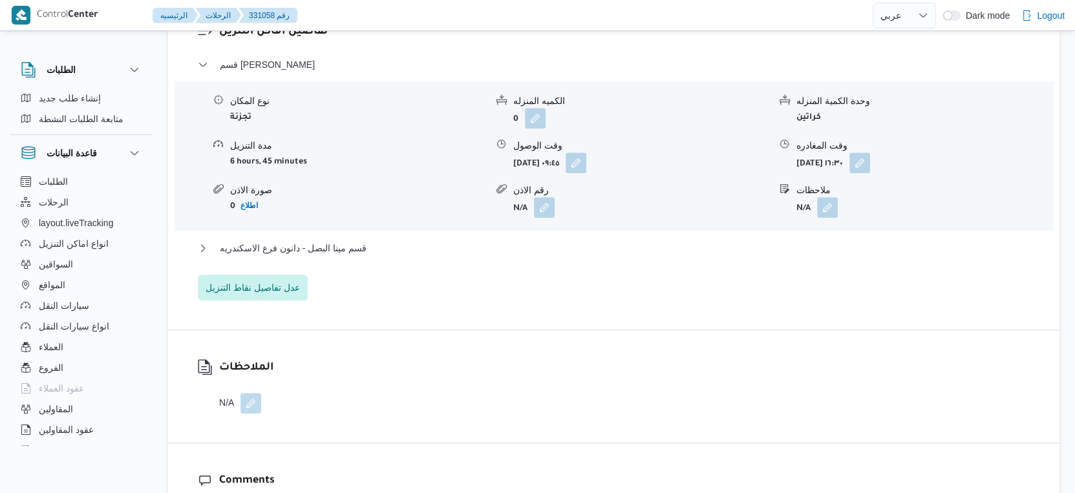
scroll to position [1148, 0]
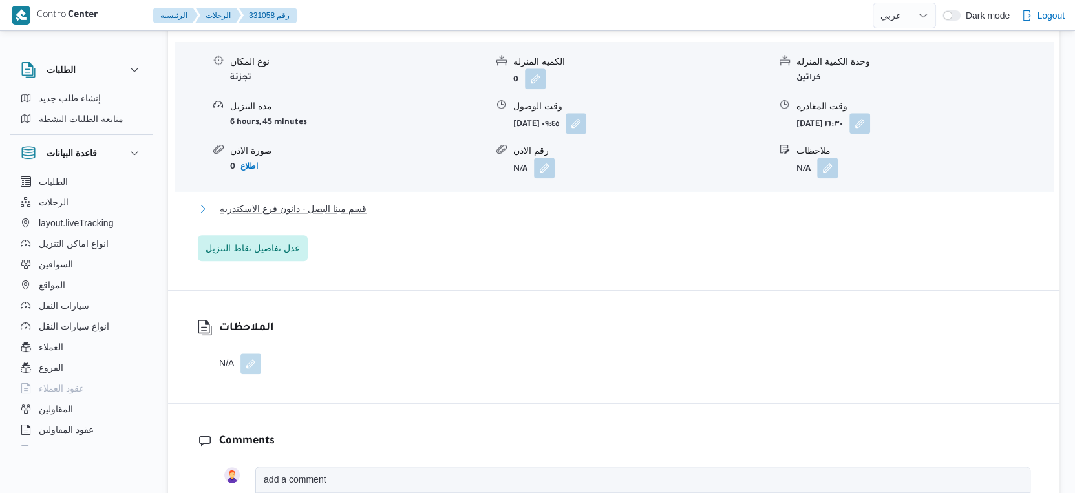
click at [377, 204] on button "قسم مينا البصل - دانون فرع الاسكندريه" at bounding box center [614, 209] width 832 height 16
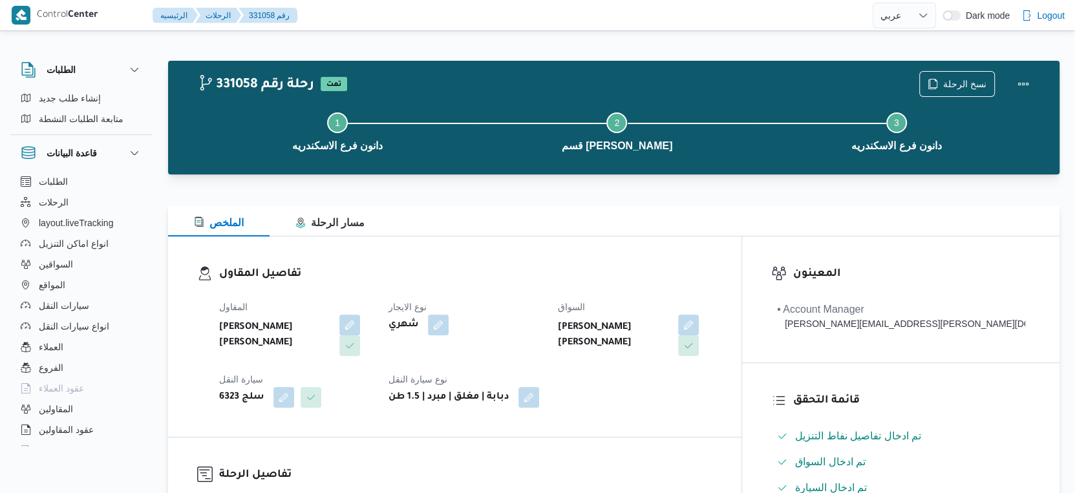
scroll to position [430, 0]
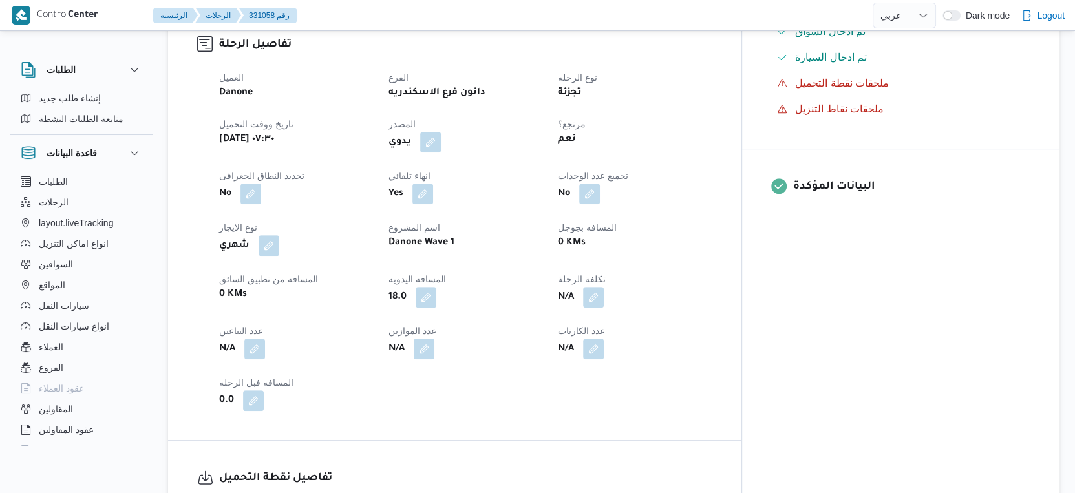
select select "ar"
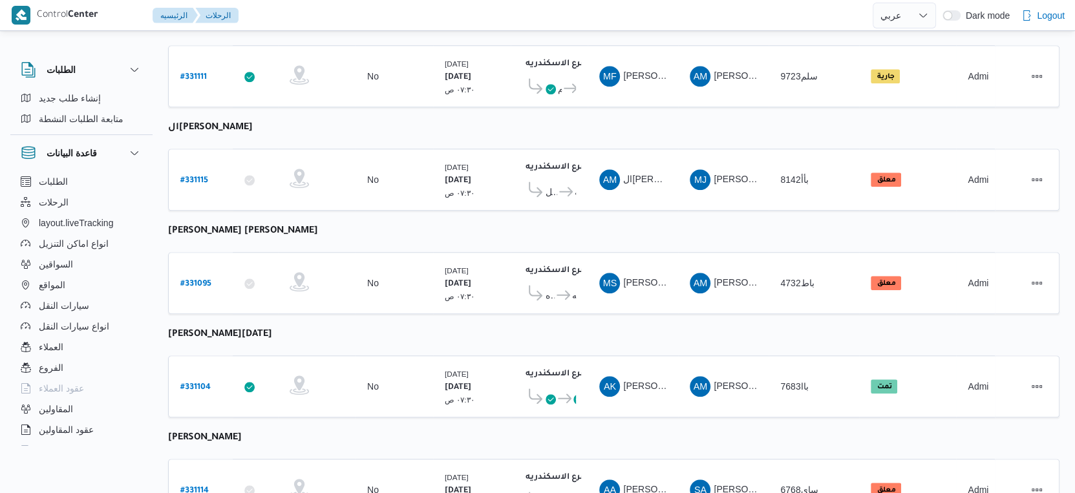
scroll to position [1055, 0]
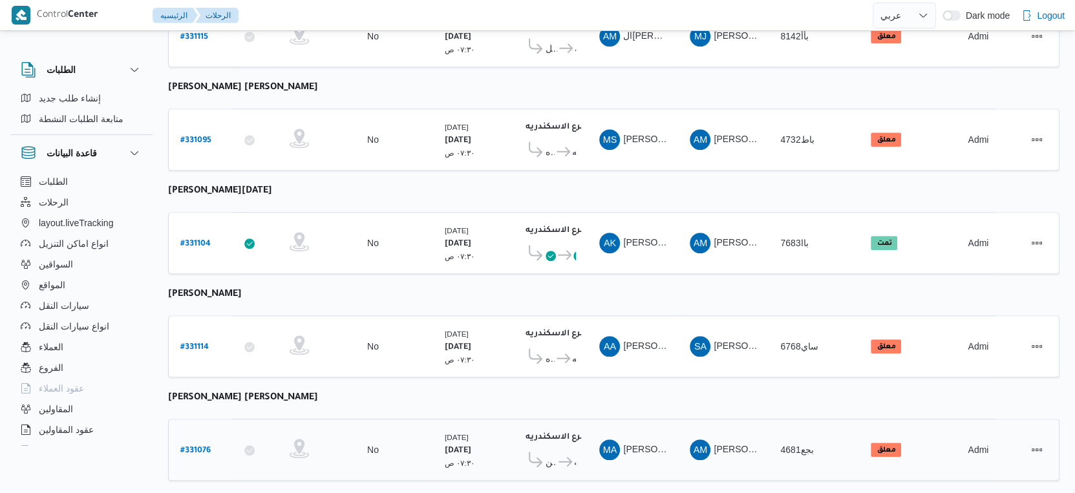
click at [205, 447] on b "# 331076" at bounding box center [195, 451] width 30 height 9
select select "ar"
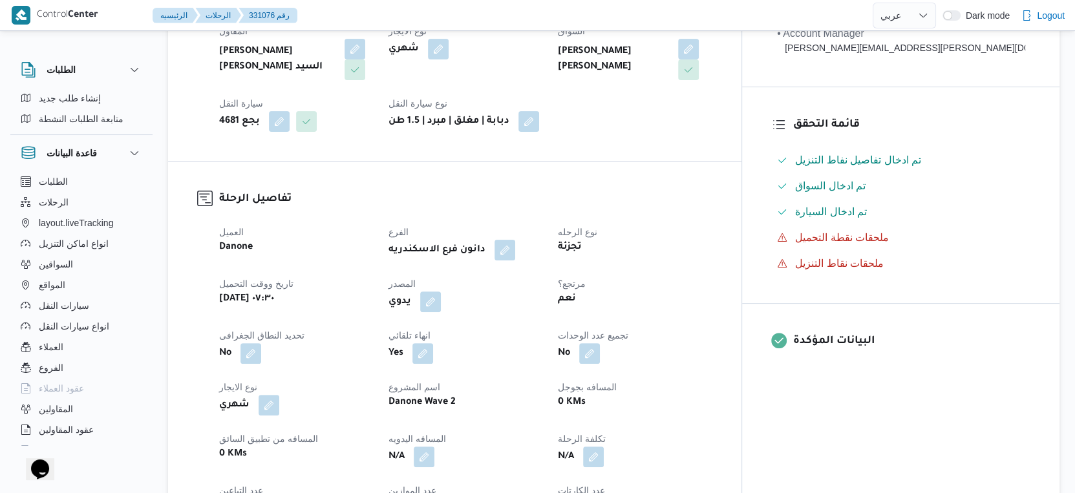
scroll to position [430, 0]
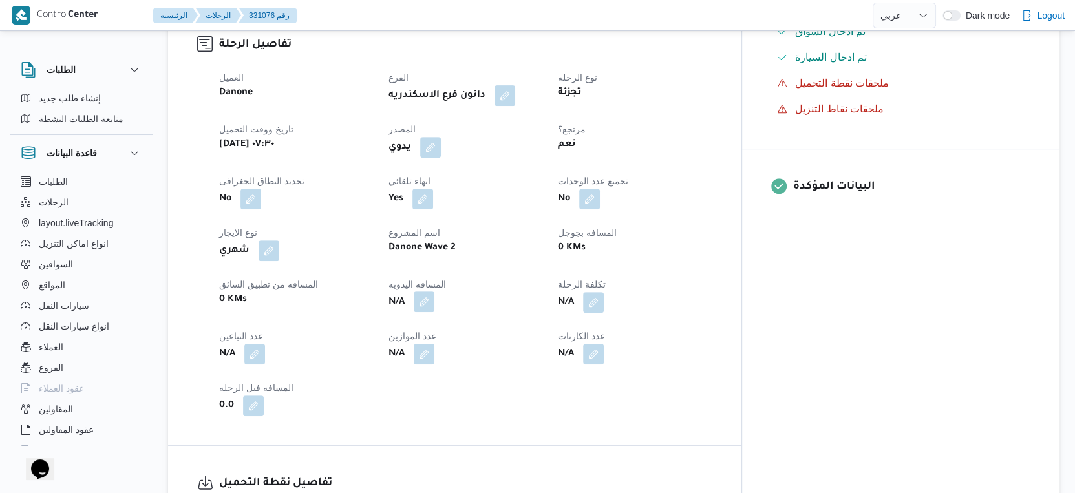
click at [434, 291] on button "button" at bounding box center [424, 301] width 21 height 21
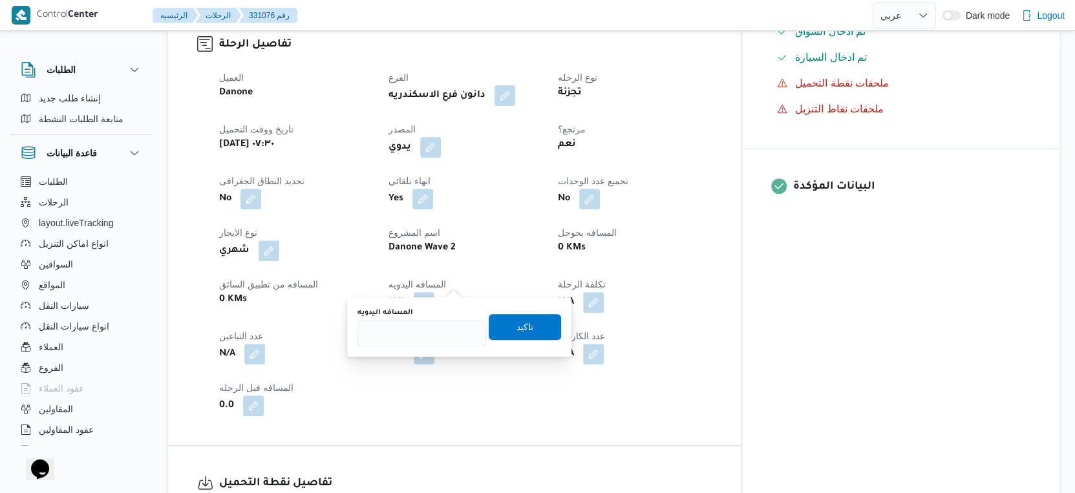
click at [428, 346] on div "You are in a dialog. To close this dialog, hit escape. المسافه اليدويه تاكيد" at bounding box center [459, 326] width 224 height 59
click at [426, 337] on input "المسافه اليدويه" at bounding box center [421, 334] width 129 height 26
type input "33"
click at [516, 326] on span "تاكيد" at bounding box center [524, 327] width 17 height 16
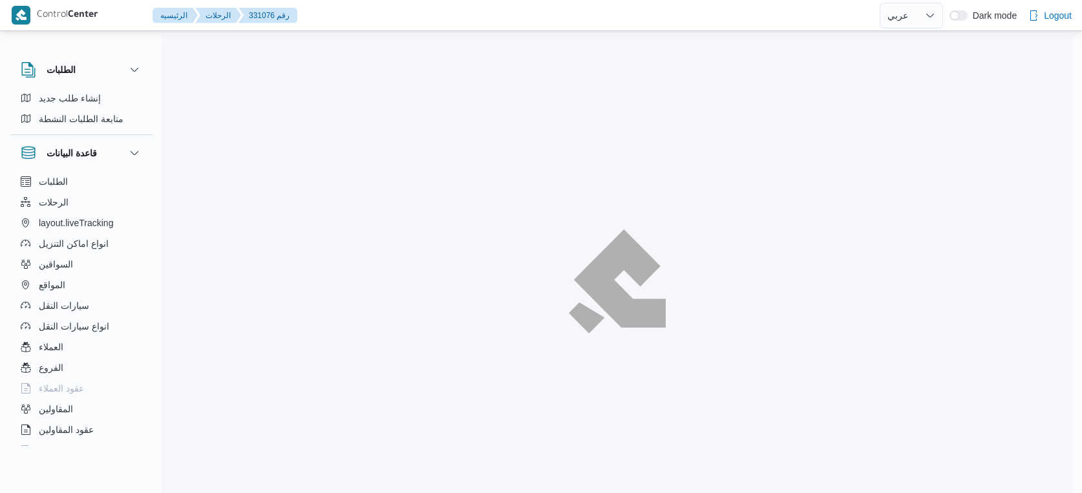
select select "ar"
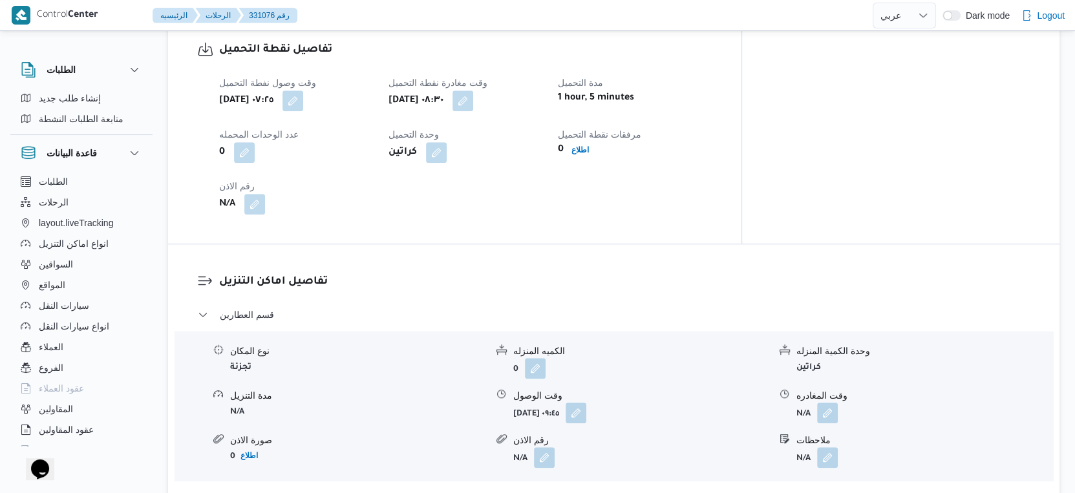
scroll to position [933, 0]
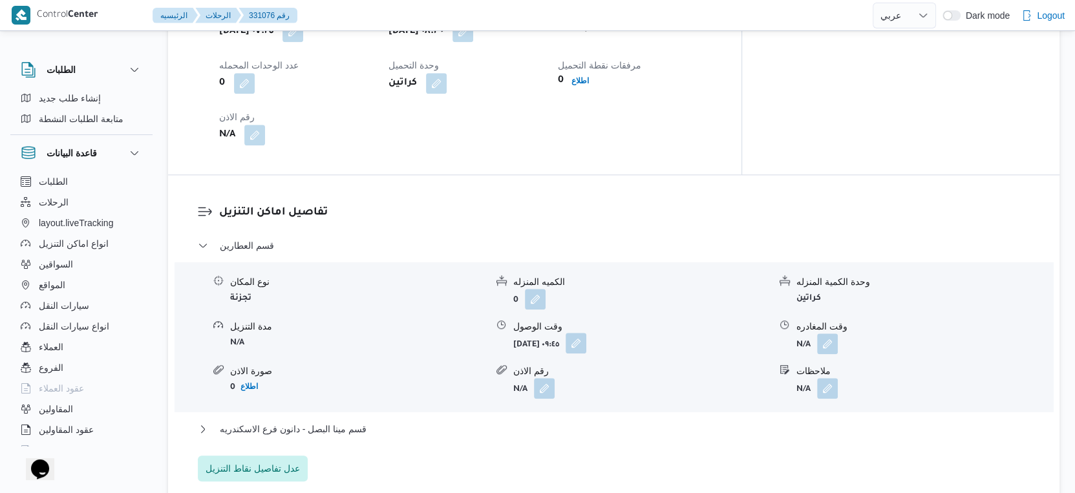
click at [586, 333] on button "button" at bounding box center [575, 343] width 21 height 21
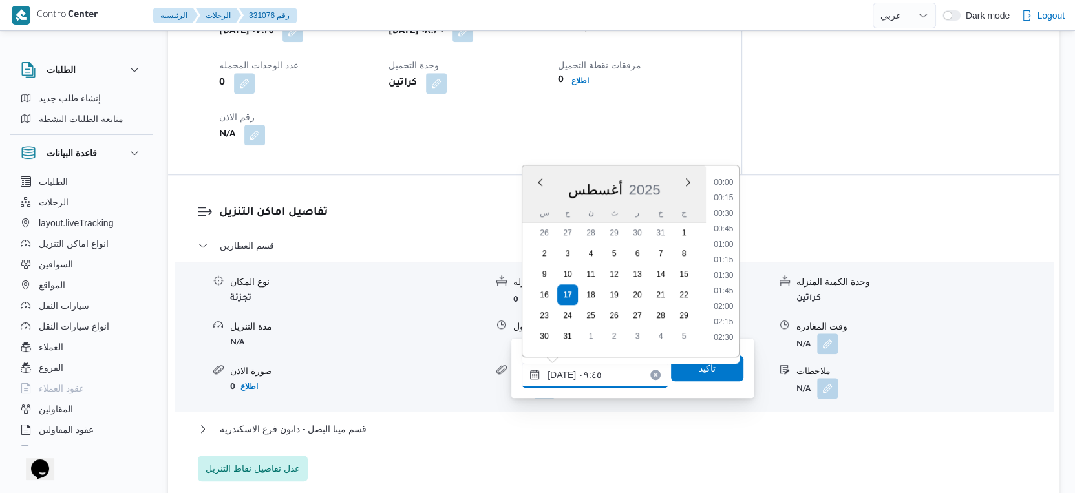
click at [602, 366] on input "[DATE] ٠٩:٤٥" at bounding box center [594, 375] width 147 height 26
click at [728, 236] on li "09:15" at bounding box center [723, 240] width 30 height 13
type input "[DATE] ٠٩:١٥"
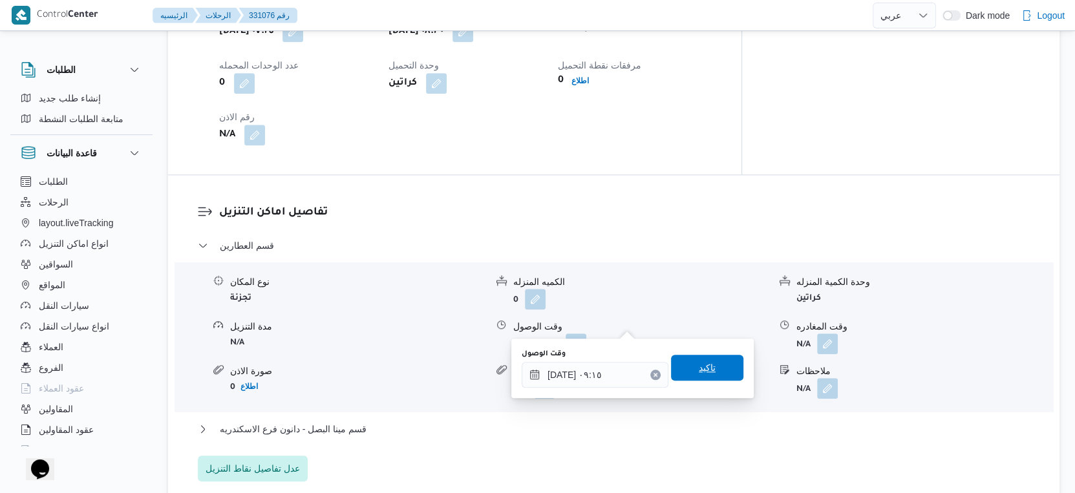
click at [700, 365] on span "تاكيد" at bounding box center [707, 368] width 17 height 16
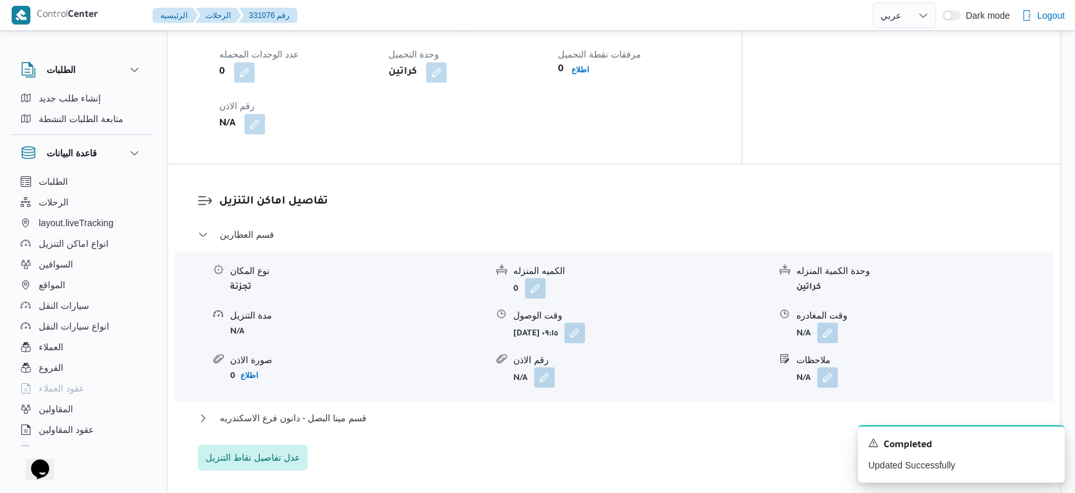
scroll to position [1077, 0]
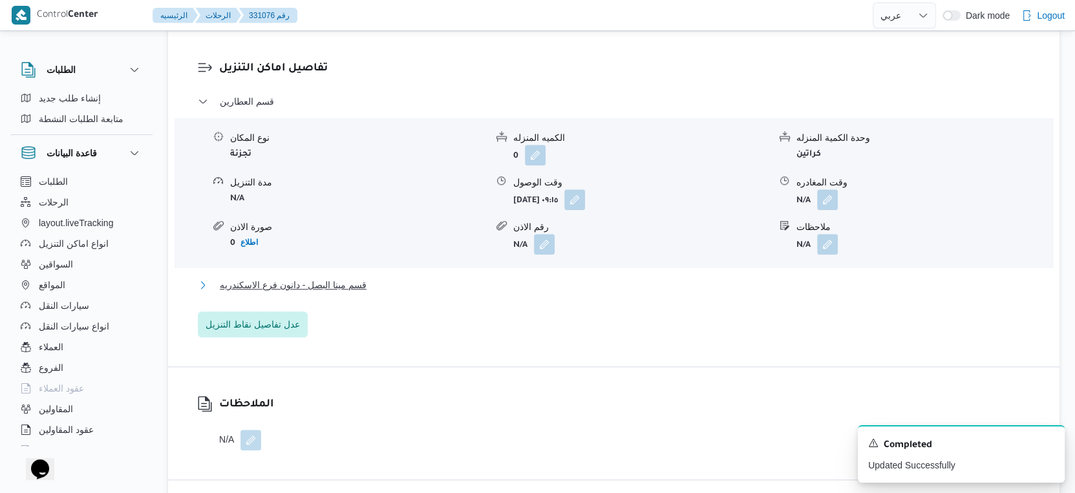
click at [410, 277] on button "قسم مينا البصل - دانون فرع الاسكندريه" at bounding box center [614, 285] width 832 height 16
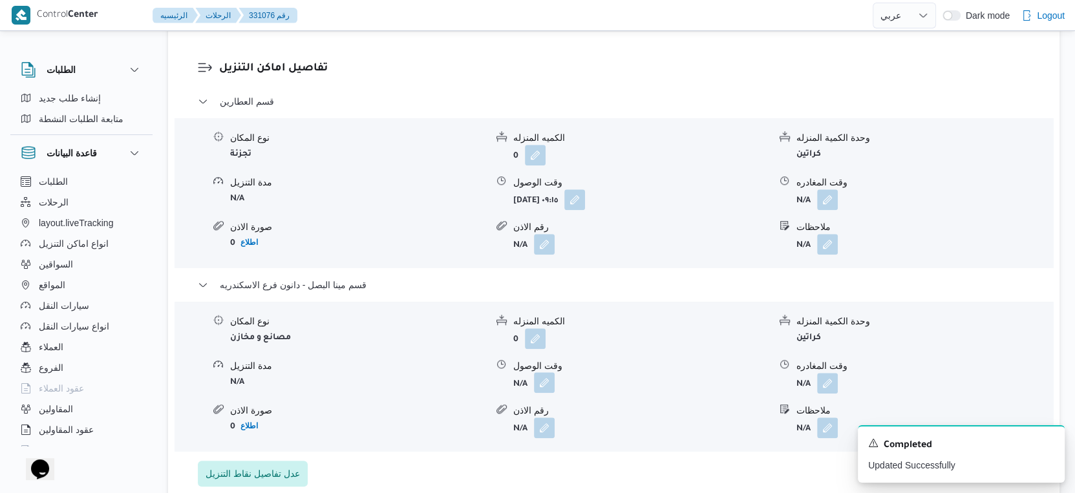
click at [551, 372] on button "button" at bounding box center [544, 382] width 21 height 21
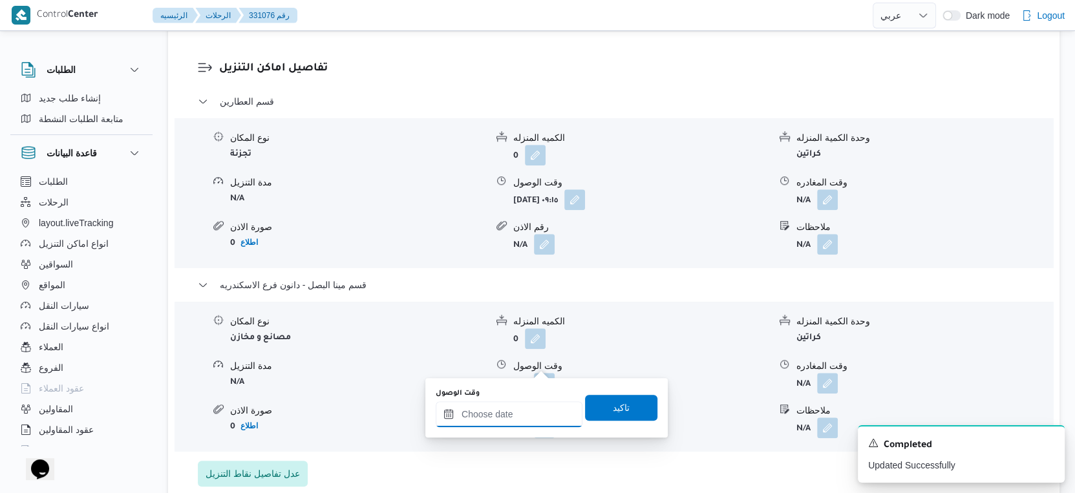
click at [516, 403] on input "وقت الوصول" at bounding box center [509, 414] width 147 height 26
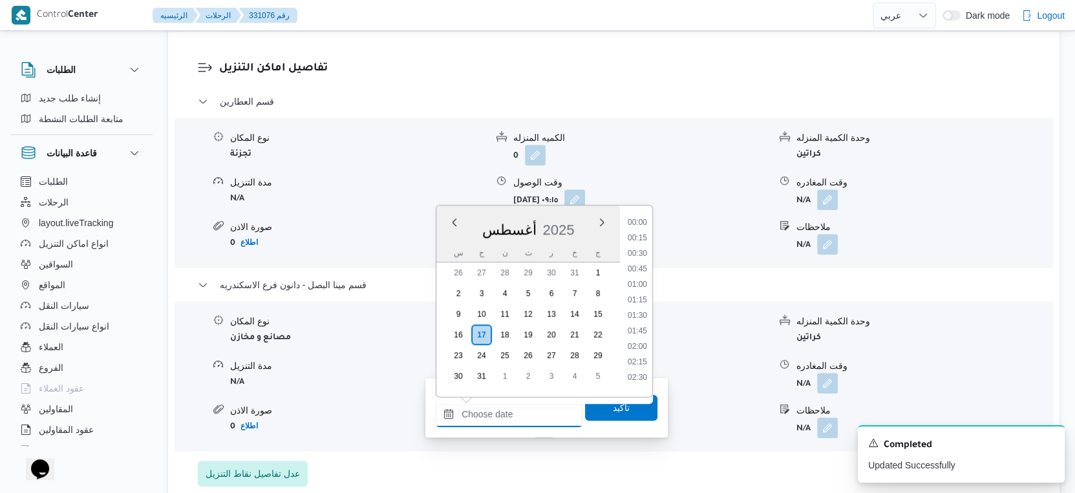
scroll to position [1057, 0]
click at [645, 295] on li "18:15" at bounding box center [637, 297] width 30 height 13
type input "١٧/٠٨/٢٠٢٥ ١٨:١٥"
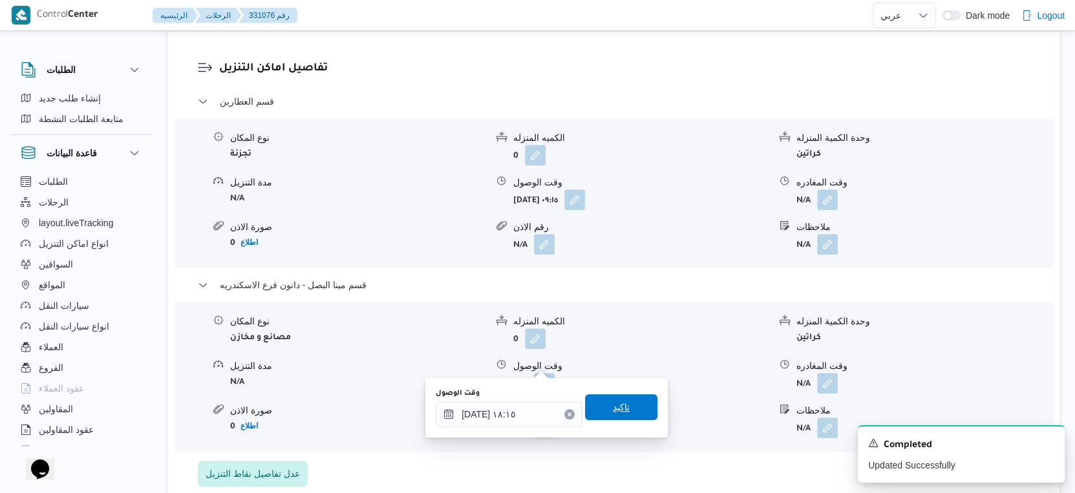
click at [629, 410] on span "تاكيد" at bounding box center [621, 407] width 72 height 26
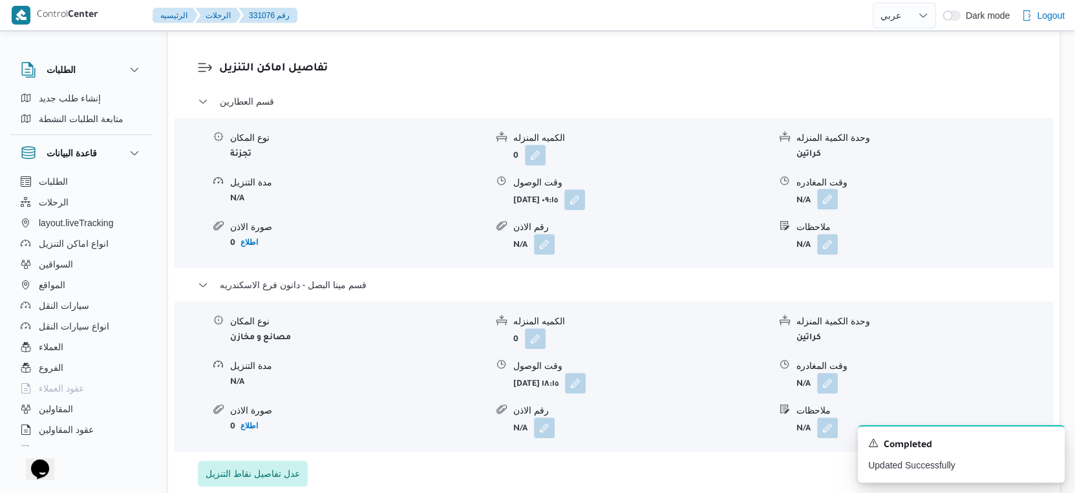
click at [826, 189] on button "button" at bounding box center [827, 199] width 21 height 21
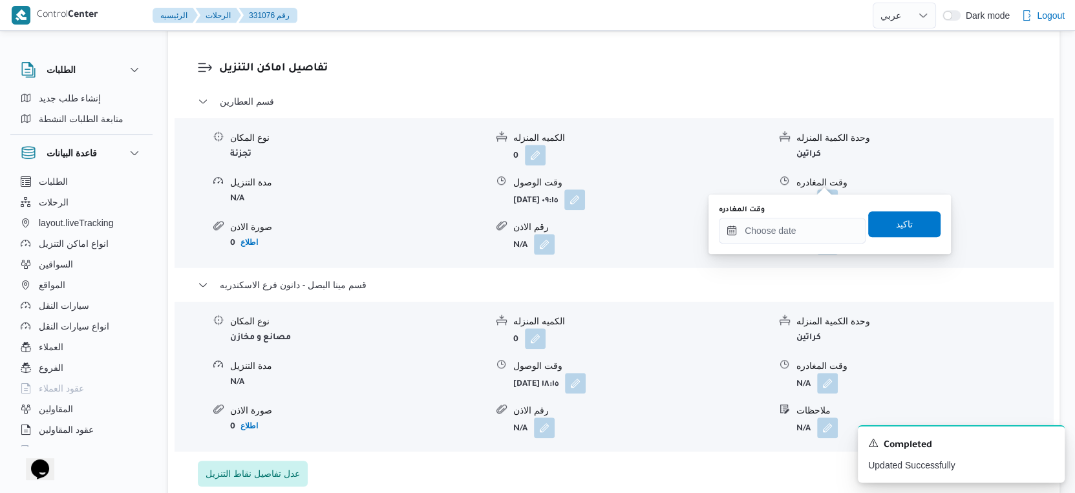
click at [817, 213] on div "وقت المغادره" at bounding box center [792, 210] width 147 height 10
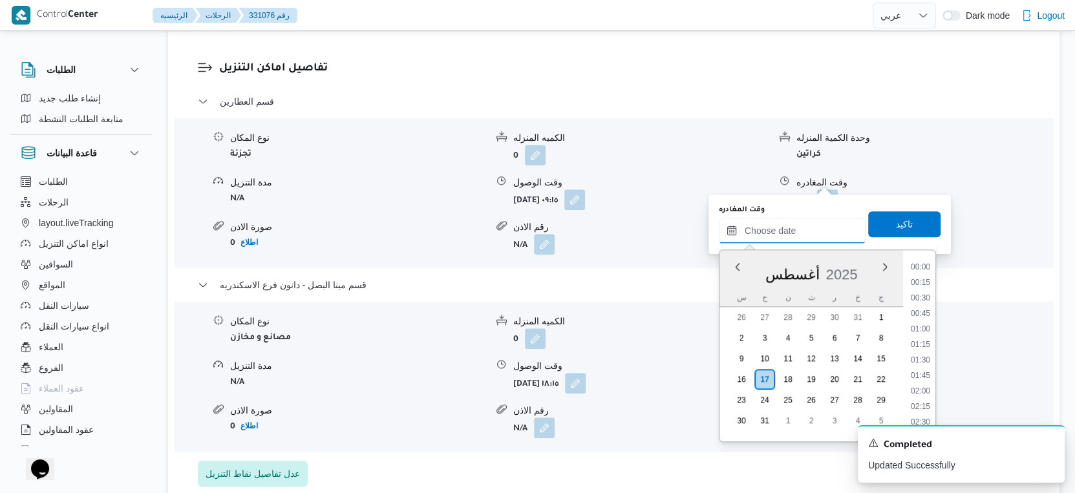
click at [817, 218] on input "وقت المغادره" at bounding box center [792, 231] width 147 height 26
click at [918, 322] on li "18:00" at bounding box center [920, 326] width 30 height 13
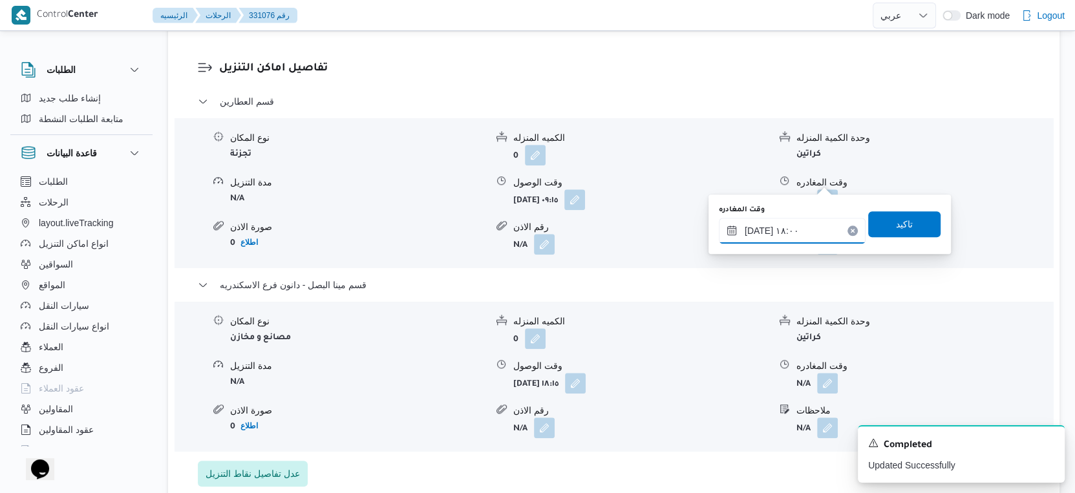
type input "١٧/٠٨/٢٠٢٥ ١٨:٠٠"
click at [912, 224] on span "تاكيد" at bounding box center [904, 224] width 72 height 26
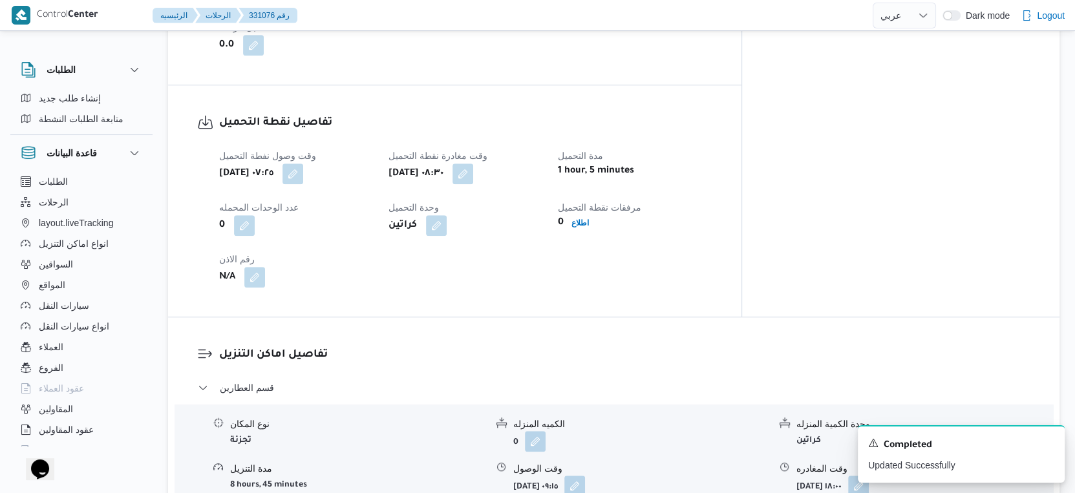
scroll to position [790, 0]
click at [473, 164] on button "button" at bounding box center [462, 174] width 21 height 21
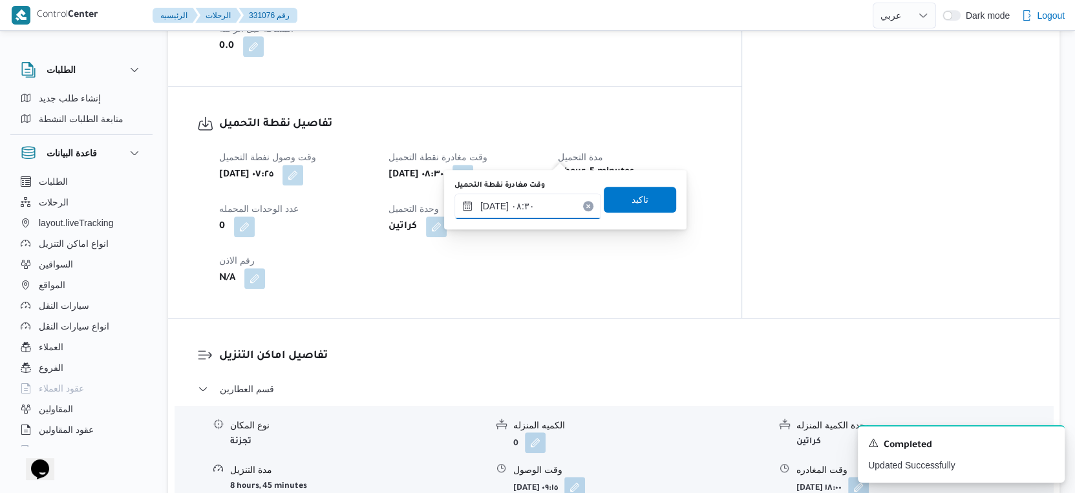
click at [547, 204] on input "١٧/٠٨/٢٠٢٥ ٠٨:٣٠" at bounding box center [527, 206] width 147 height 26
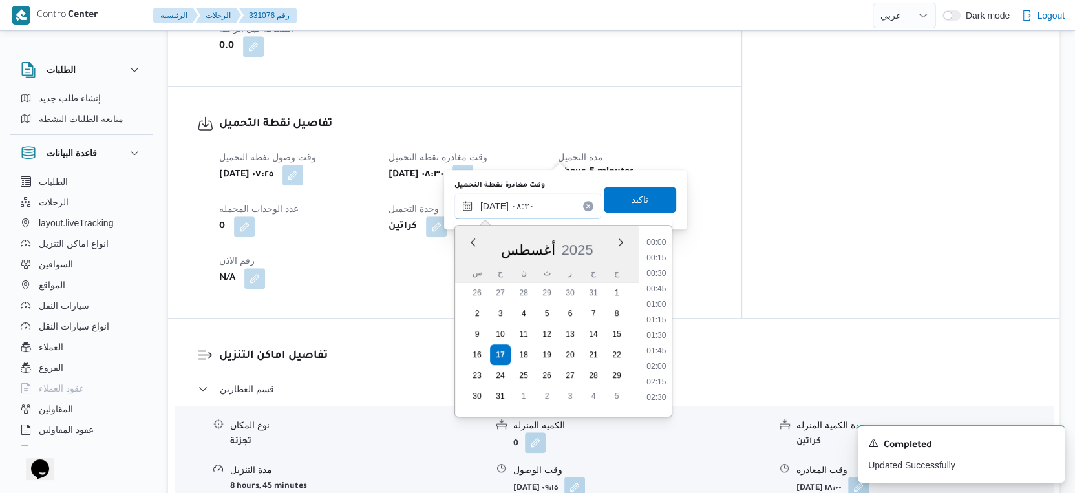
scroll to position [438, 0]
click at [660, 344] on li "08:45" at bounding box center [656, 347] width 30 height 13
type input "١٧/٠٨/٢٠٢٥ ٠٨:٤٥"
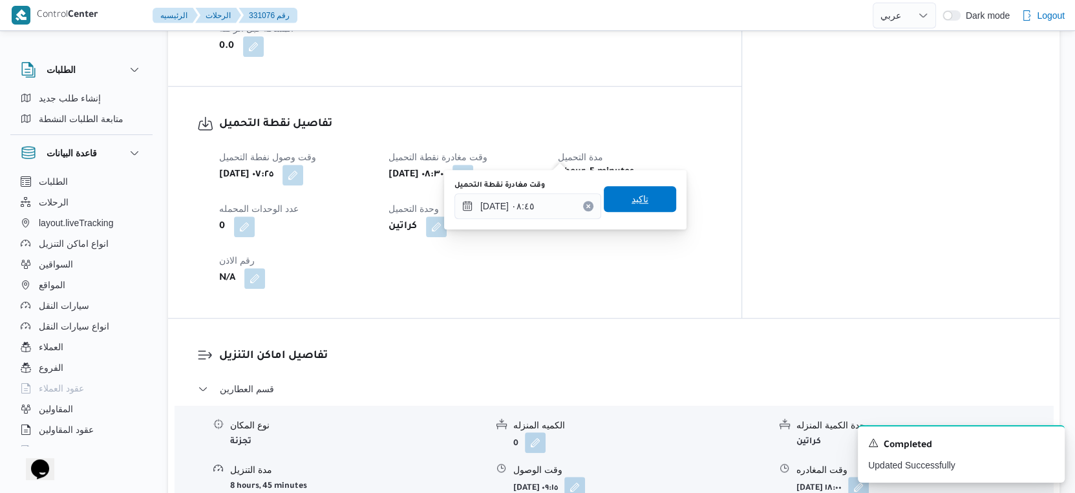
click at [639, 200] on span "تاكيد" at bounding box center [640, 199] width 72 height 26
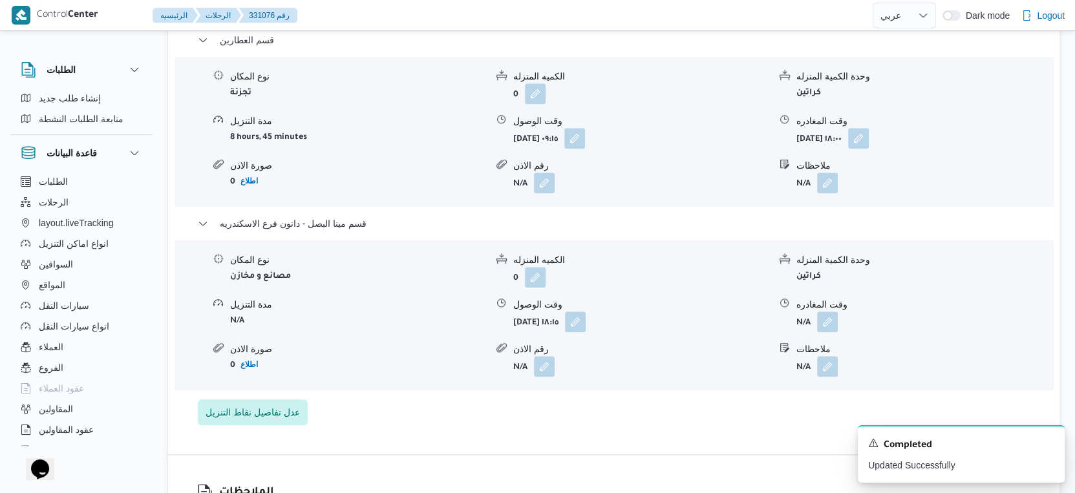
scroll to position [1148, 0]
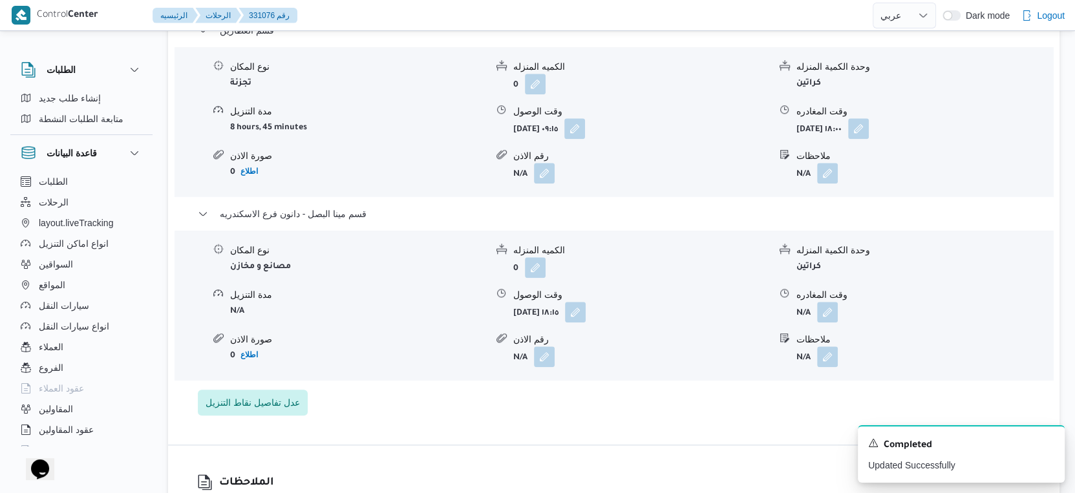
select select "ar"
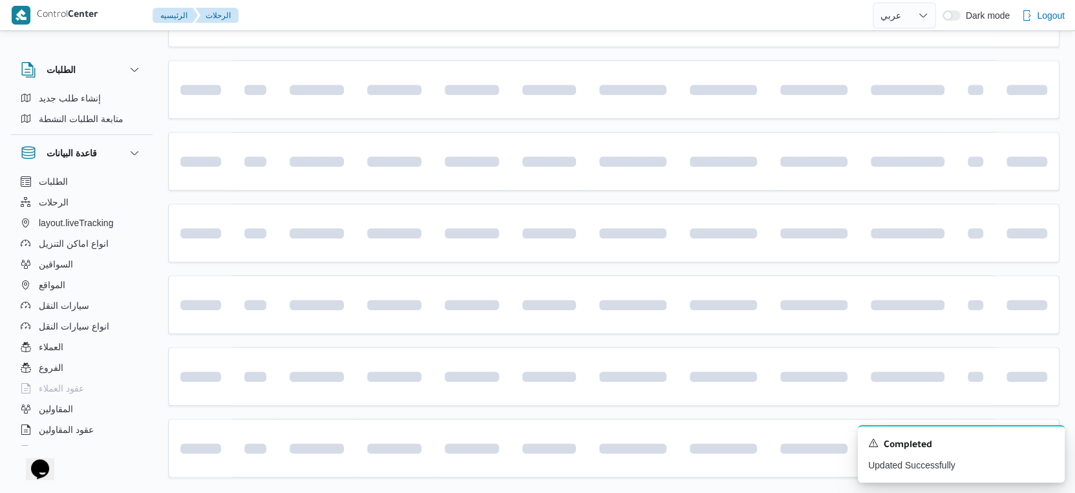
scroll to position [1055, 0]
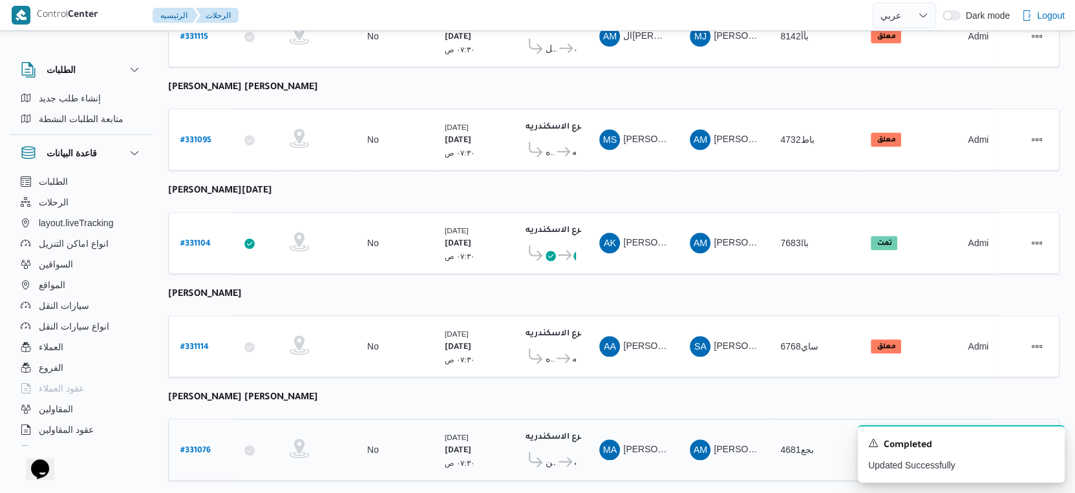
click at [200, 447] on b "# 331076" at bounding box center [195, 451] width 30 height 9
select select "ar"
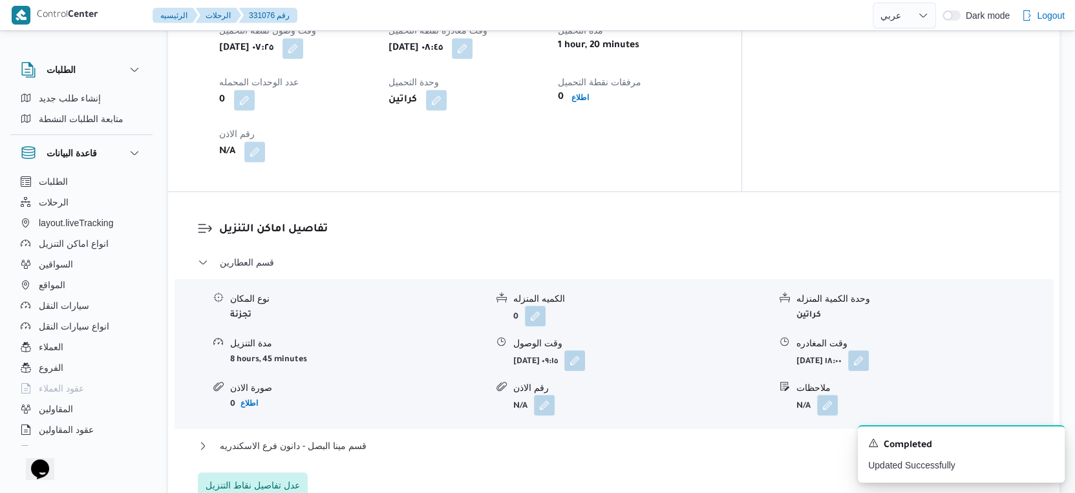
scroll to position [1148, 0]
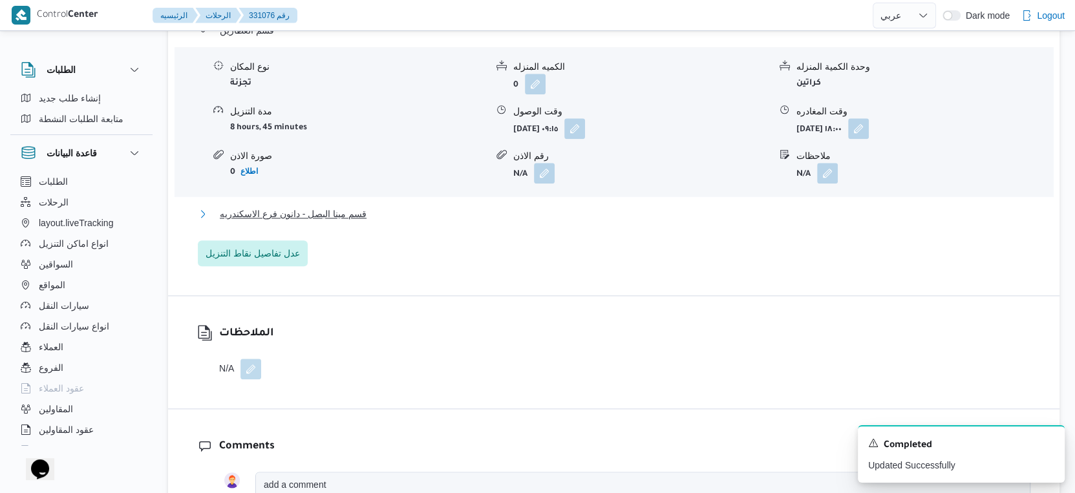
click at [381, 206] on button "قسم مينا البصل - دانون فرع الاسكندريه" at bounding box center [614, 214] width 832 height 16
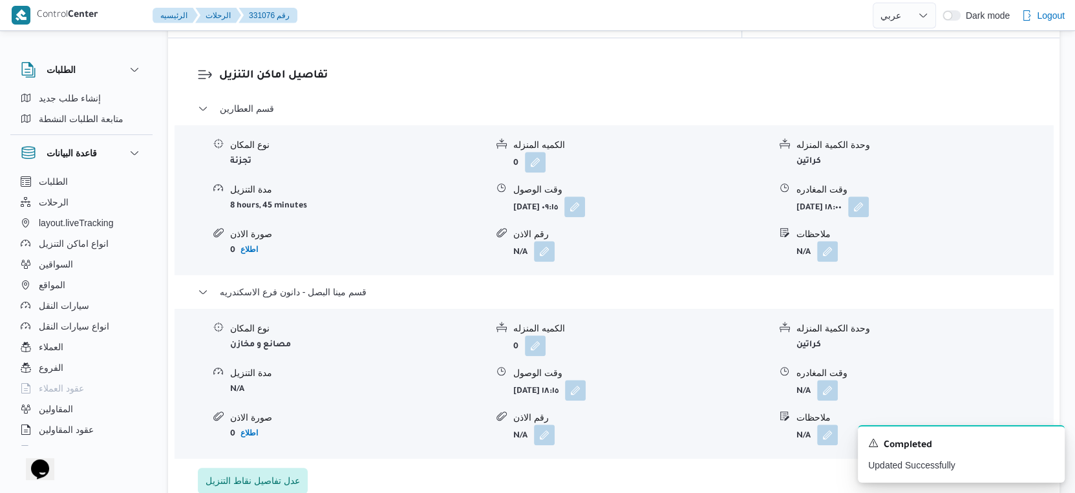
scroll to position [1077, 0]
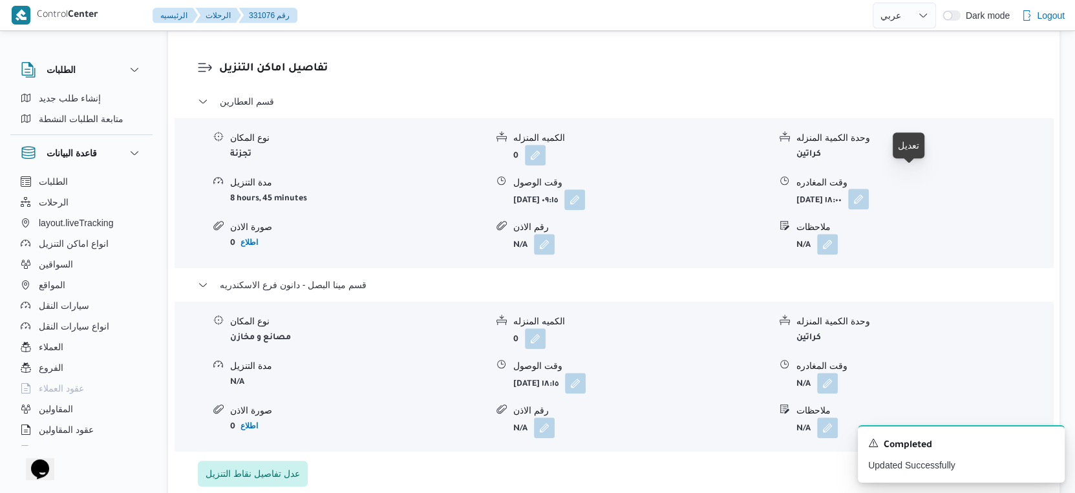
click at [868, 189] on button "button" at bounding box center [858, 199] width 21 height 21
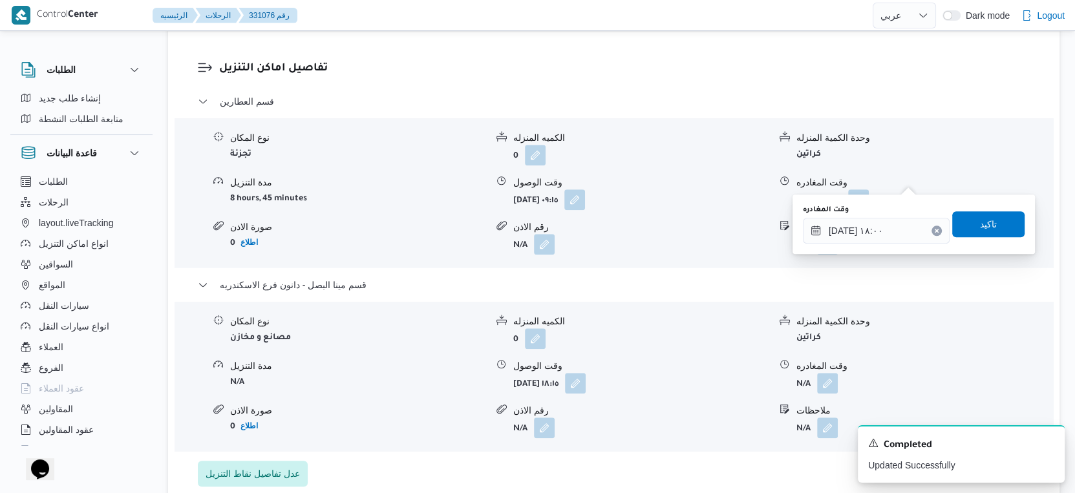
click at [859, 246] on div "You are in a dialog. To close this dialog, hit escape. وقت المغادره ١٧/٠٨/٢٠٢٥ …" at bounding box center [913, 223] width 242 height 59
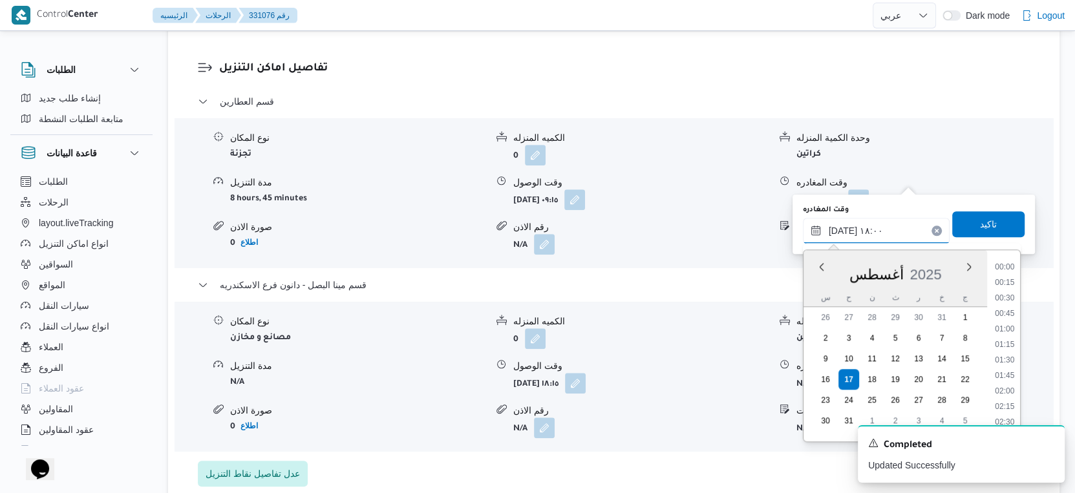
click at [890, 236] on input "١٧/٠٨/٢٠٢٥ ١٨:٠٠" at bounding box center [876, 231] width 147 height 26
click at [1010, 341] on li "17:45" at bounding box center [1004, 341] width 30 height 13
type input "١٧/٠٨/٢٠٢٥ ١٧:٤٥"
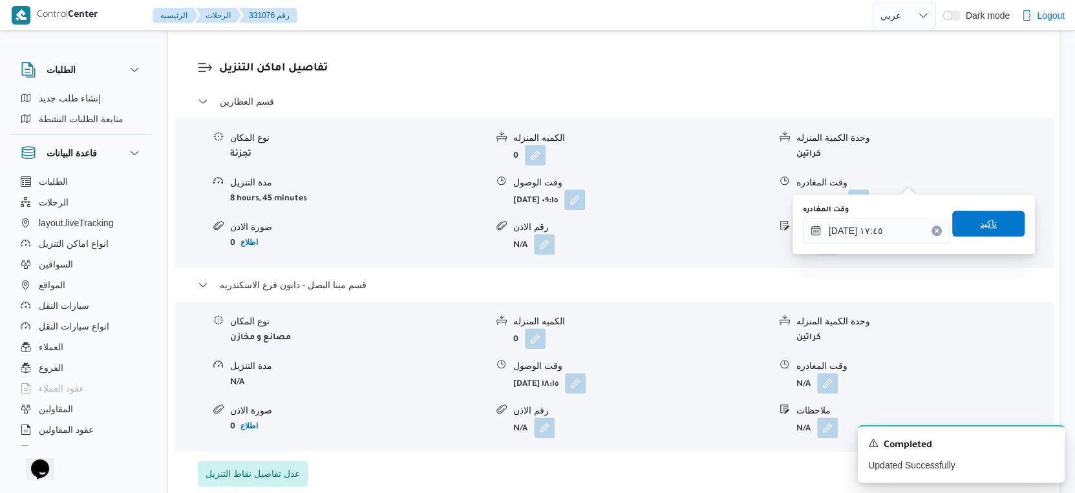
click at [987, 222] on span "تاكيد" at bounding box center [988, 224] width 72 height 26
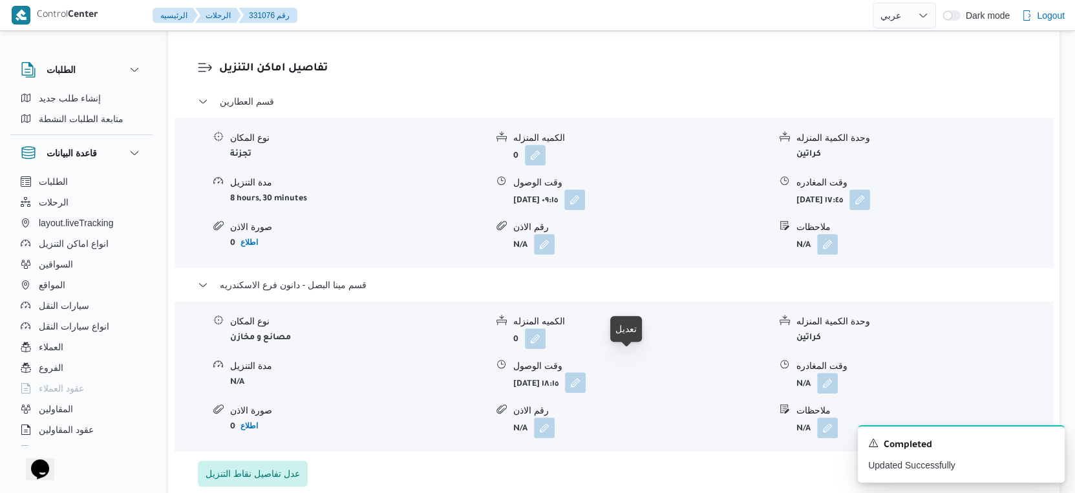
click at [585, 372] on button "button" at bounding box center [575, 382] width 21 height 21
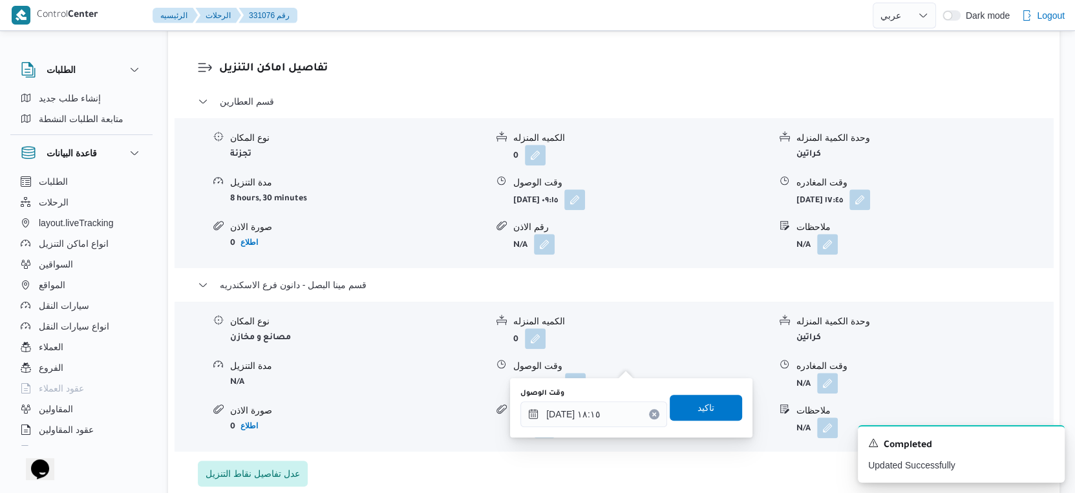
click at [596, 395] on div "وقت الوصول" at bounding box center [593, 393] width 147 height 10
click at [597, 403] on input "١٧/٠٨/٢٠٢٥ ١٨:١٥" at bounding box center [593, 414] width 147 height 26
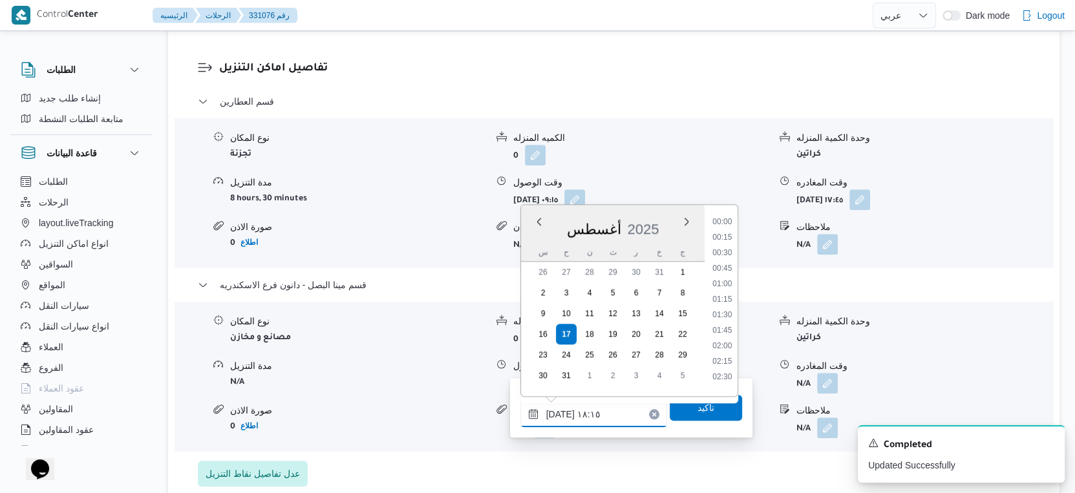
scroll to position [1042, 0]
click at [722, 295] on li "18:00" at bounding box center [722, 296] width 30 height 13
type input "١٧/٠٨/٢٠٢٥ ١٨:٠٠"
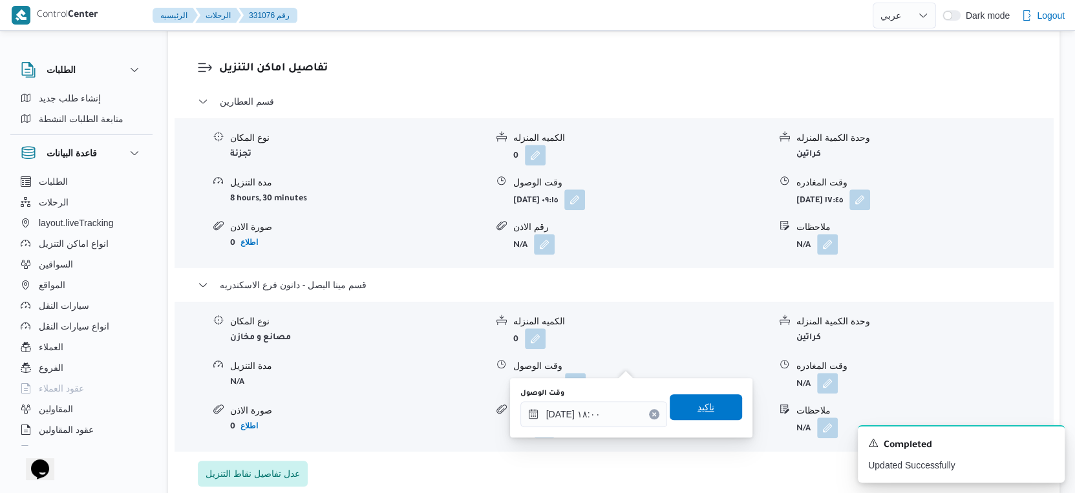
click at [714, 399] on span "تاكيد" at bounding box center [705, 407] width 72 height 26
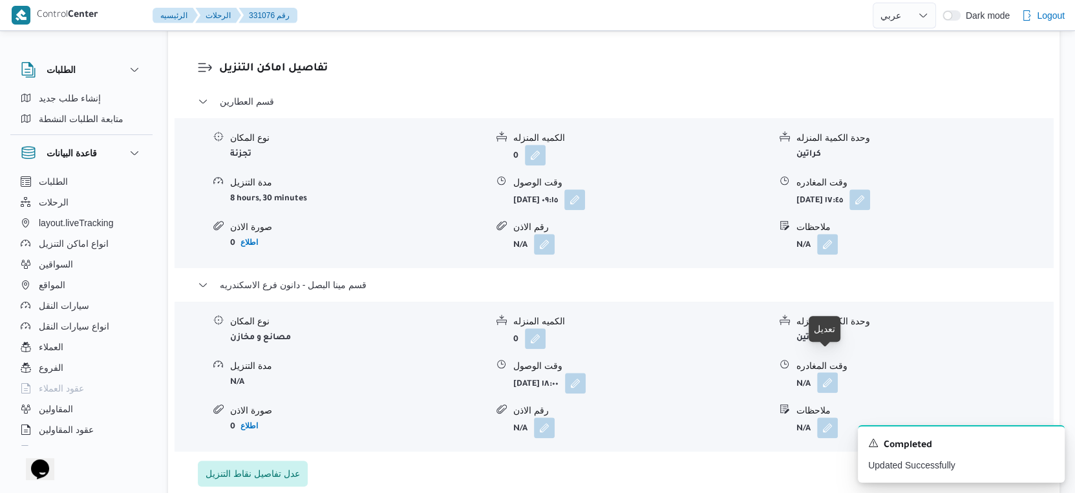
click at [823, 372] on button "button" at bounding box center [827, 382] width 21 height 21
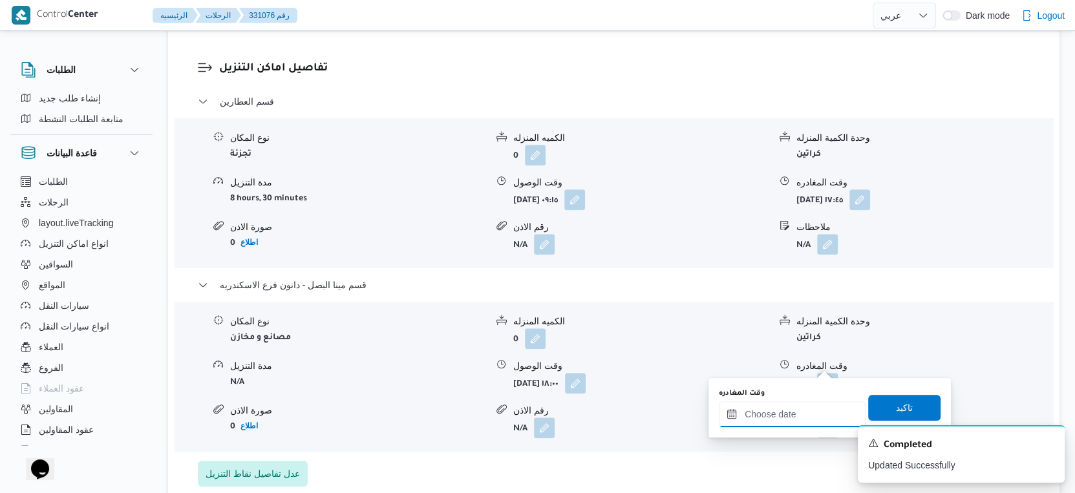
click at [809, 408] on input "وقت المغادره" at bounding box center [792, 414] width 147 height 26
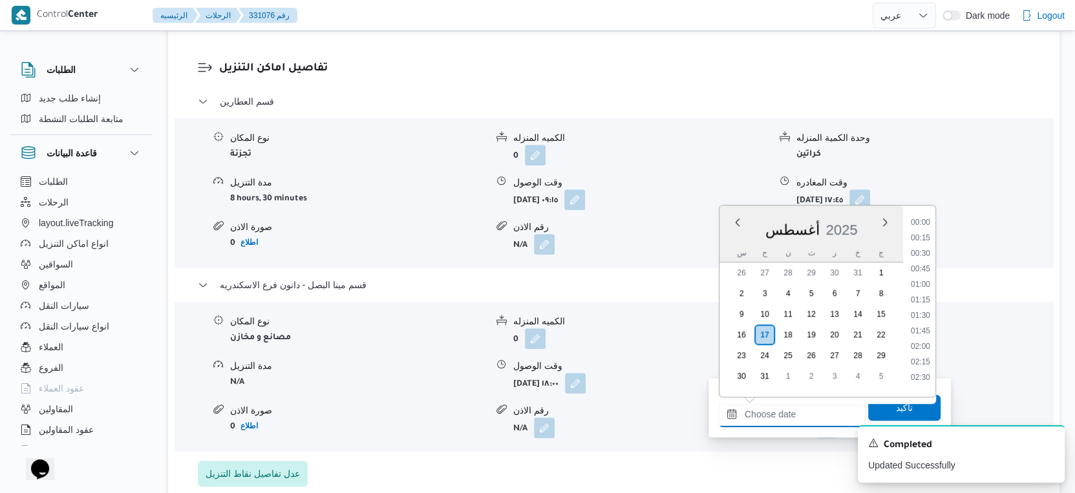
scroll to position [1057, 0]
click at [924, 295] on li "18:15" at bounding box center [920, 297] width 30 height 13
type input "١٧/٠٨/٢٠٢٥ ١٨:١٥"
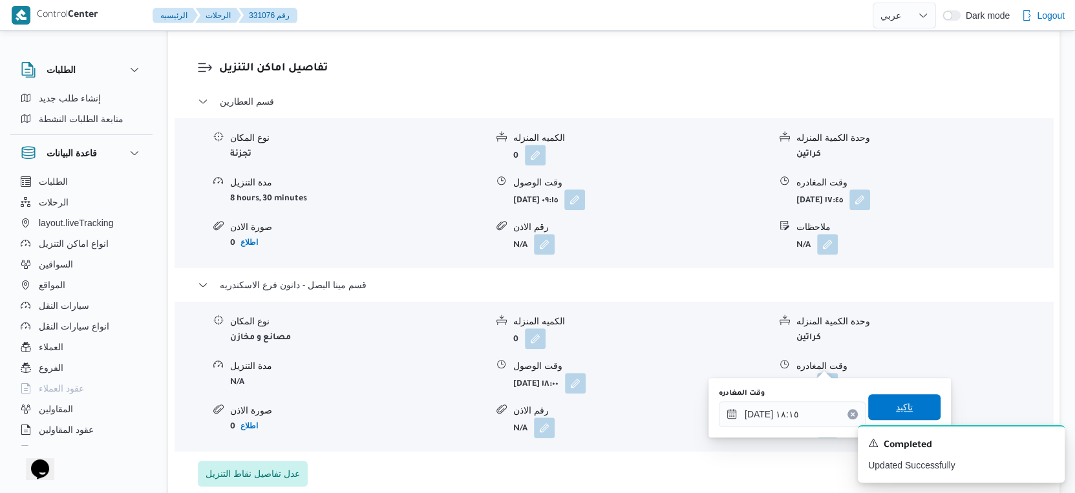
click at [901, 401] on span "تاكيد" at bounding box center [904, 407] width 17 height 16
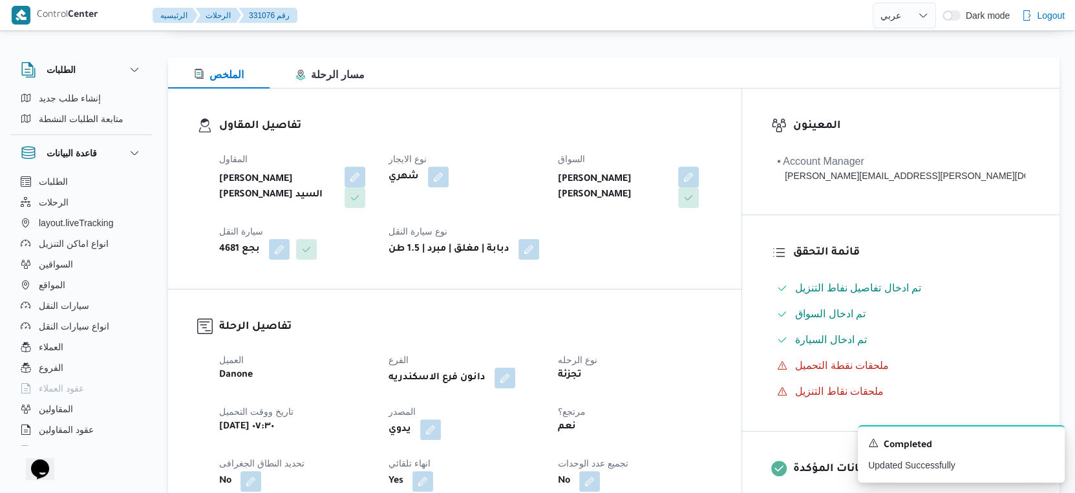
scroll to position [0, 0]
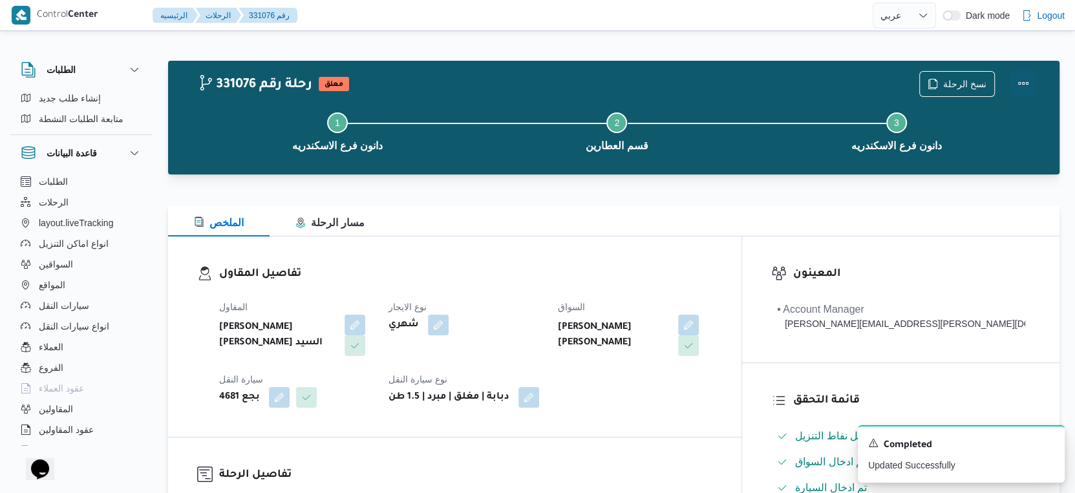
click at [1025, 81] on button "Actions" at bounding box center [1023, 83] width 26 height 26
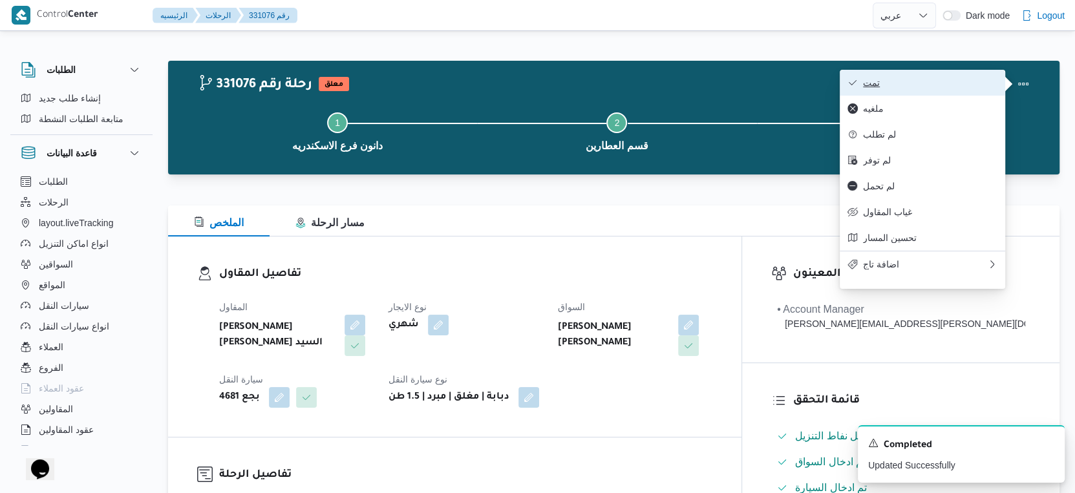
click at [960, 80] on span "تمت" at bounding box center [930, 83] width 134 height 10
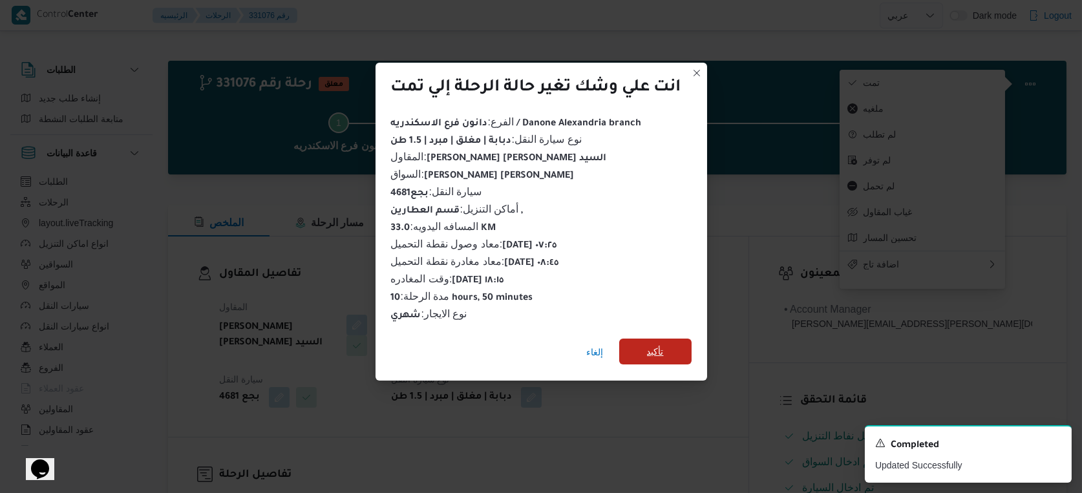
click at [644, 342] on span "تأكيد" at bounding box center [655, 352] width 72 height 26
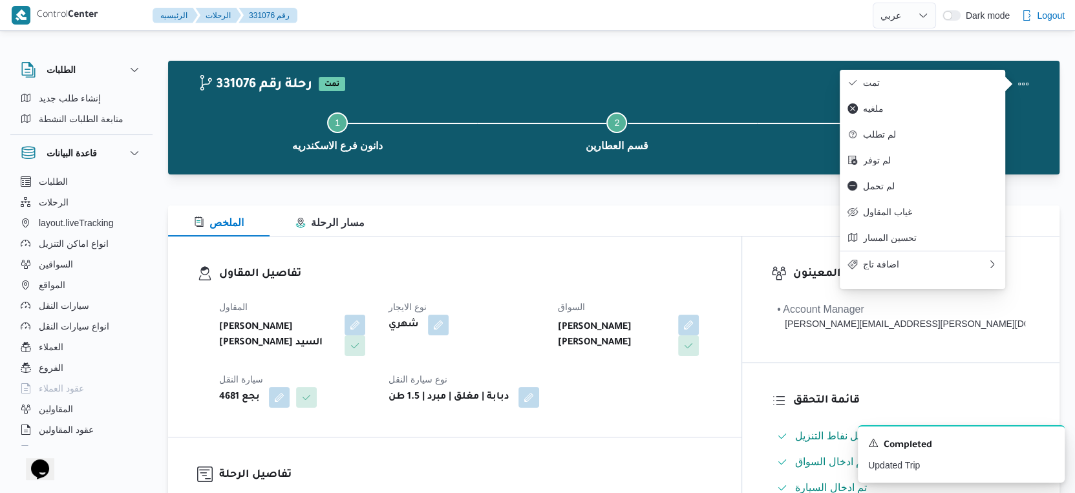
select select "ar"
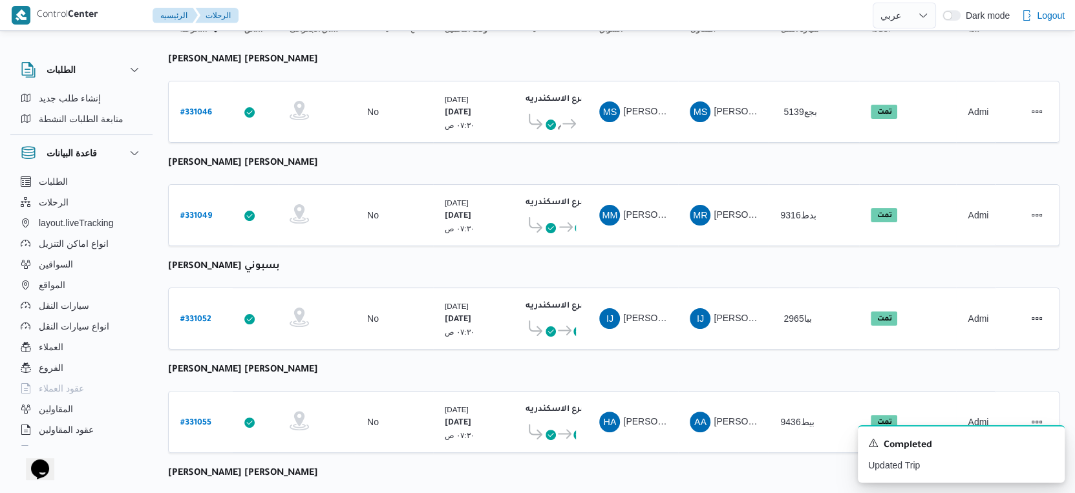
scroll to position [80, 0]
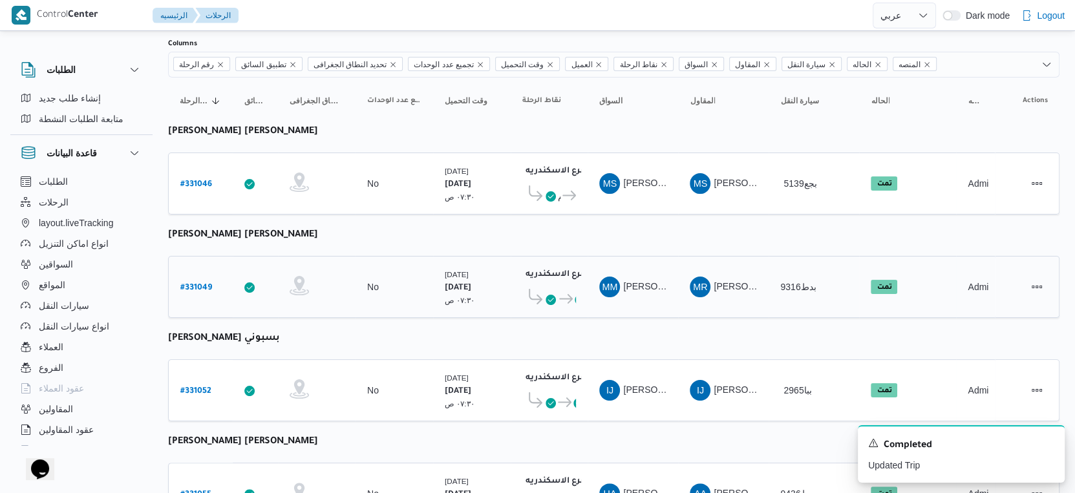
click at [196, 284] on b "# 331049" at bounding box center [196, 288] width 32 height 9
select select "ar"
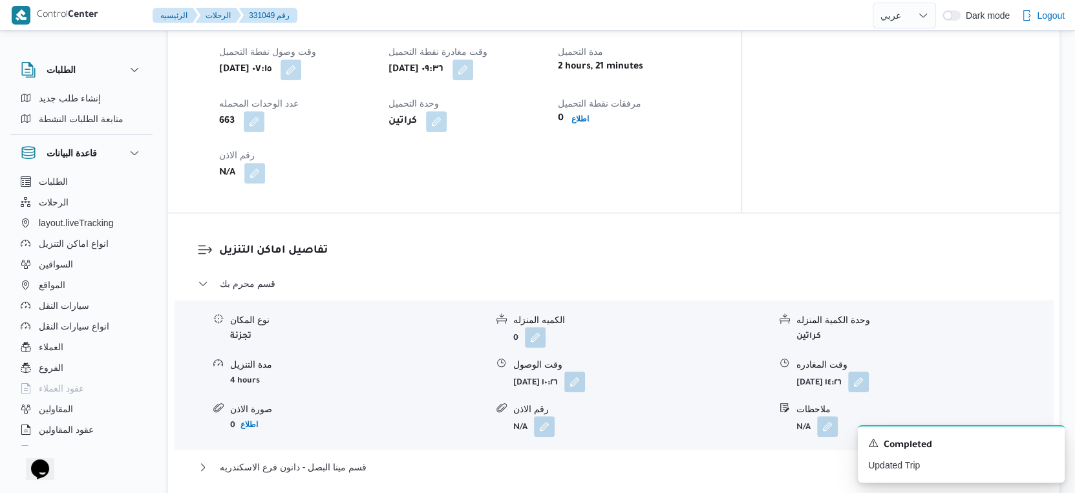
scroll to position [933, 0]
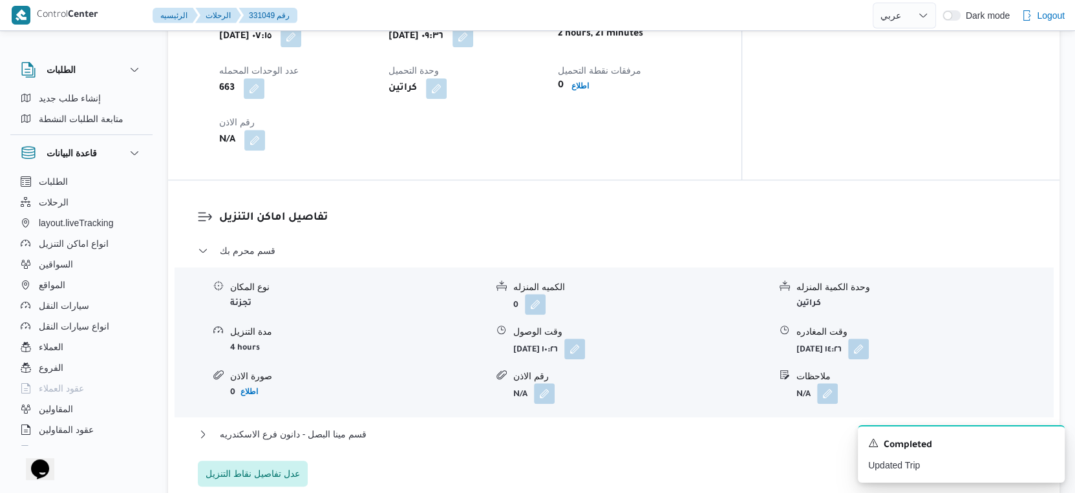
click at [328, 414] on div "قسم محرم بك نوع المكان تجزئة الكميه المنزله 0 وحدة الكمية المنزله كراتين مدة ال…" at bounding box center [614, 365] width 832 height 244
click at [330, 426] on span "قسم مينا البصل - دانون فرع الاسكندريه" at bounding box center [293, 434] width 147 height 16
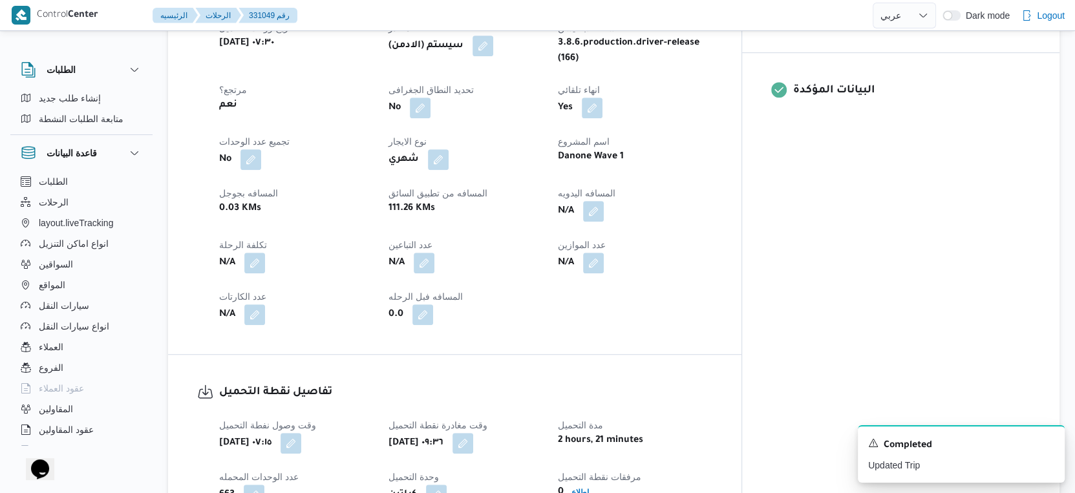
scroll to position [503, 0]
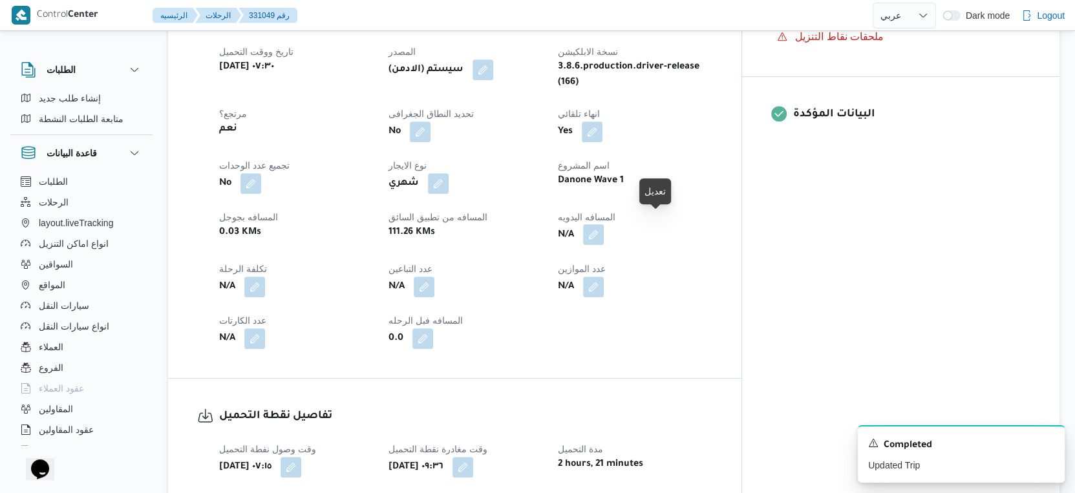
click at [604, 224] on button "button" at bounding box center [593, 234] width 21 height 21
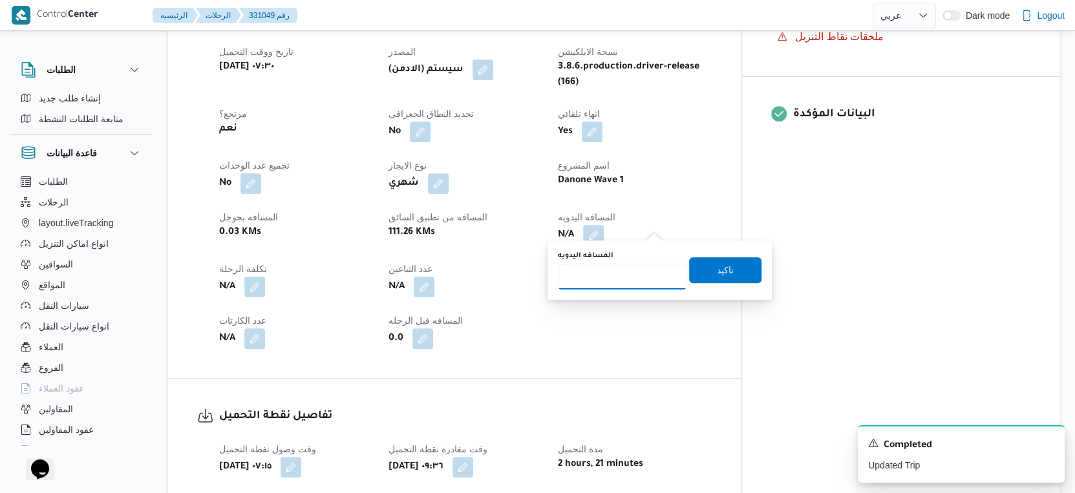
click at [623, 273] on input "المسافه اليدويه" at bounding box center [622, 277] width 129 height 26
type input "29"
click at [727, 273] on span "تاكيد" at bounding box center [725, 270] width 72 height 26
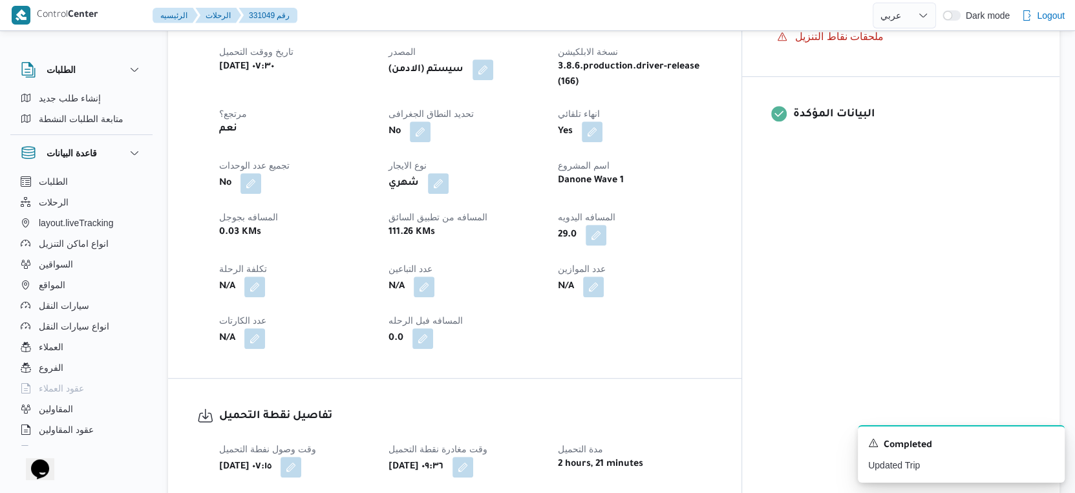
select select "ar"
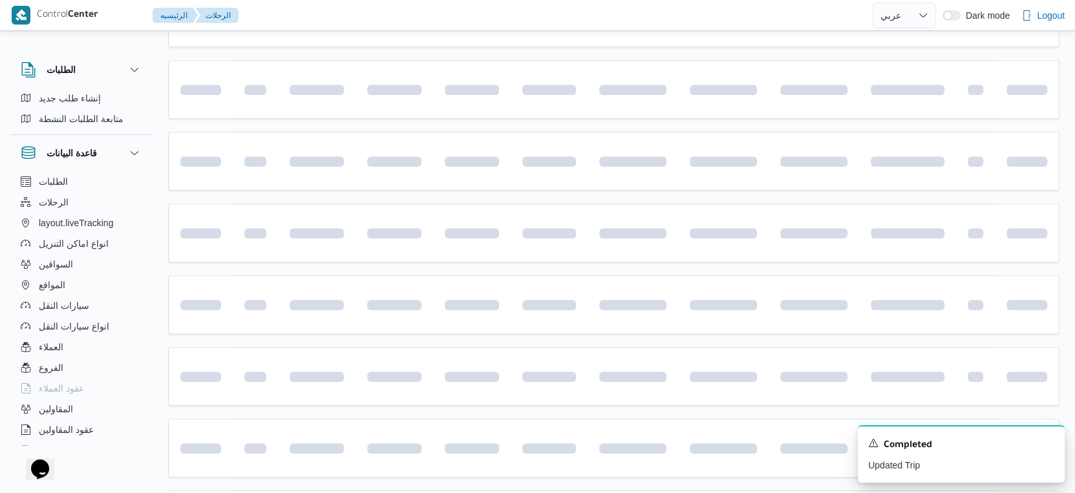
scroll to position [80, 0]
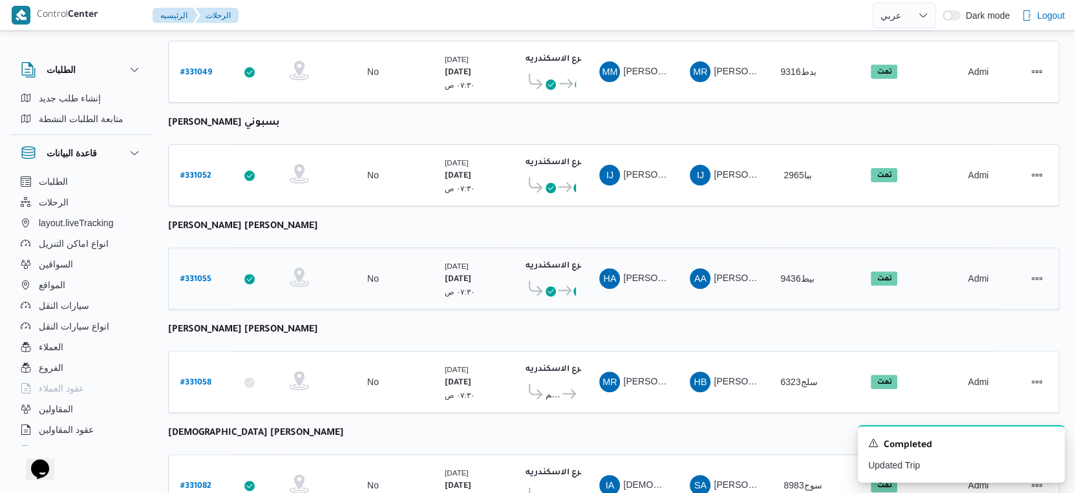
click at [197, 275] on b "# 331055" at bounding box center [195, 279] width 31 height 9
select select "ar"
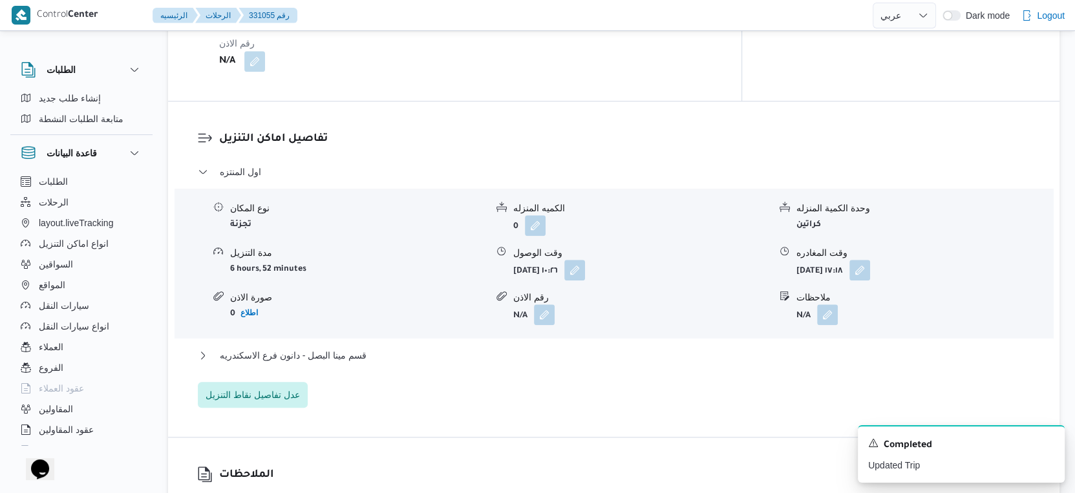
scroll to position [1229, 0]
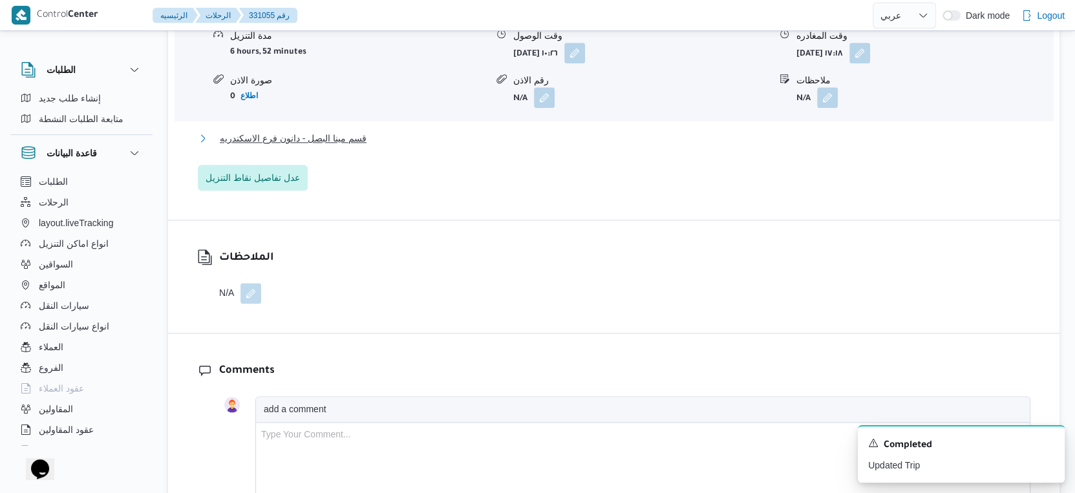
click at [324, 131] on span "قسم مينا البصل - دانون فرع الاسكندريه" at bounding box center [293, 139] width 147 height 16
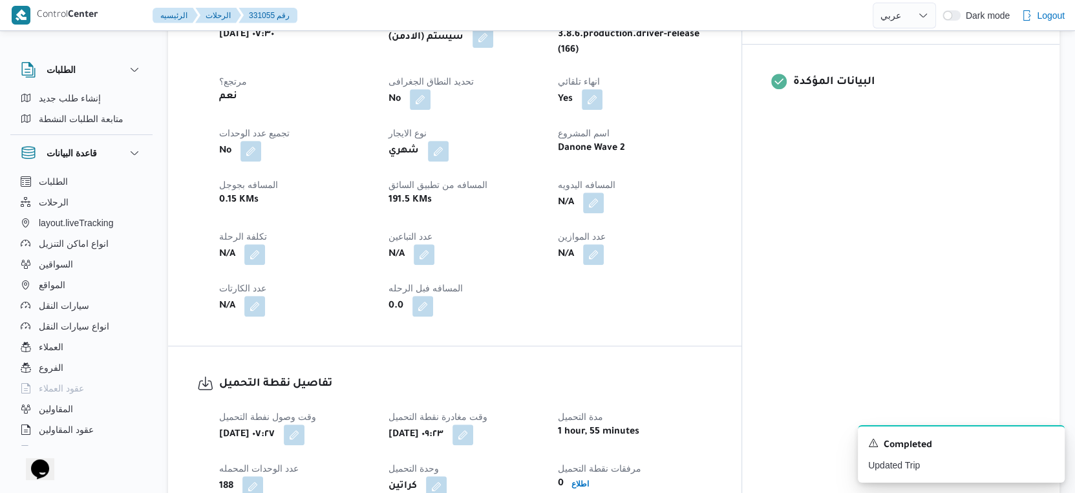
scroll to position [511, 0]
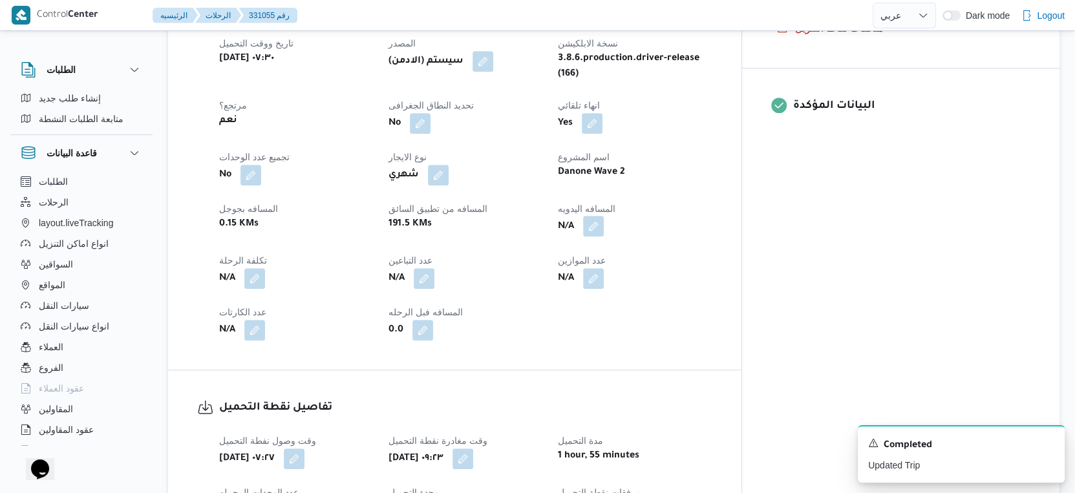
click at [604, 217] on button "button" at bounding box center [593, 226] width 21 height 21
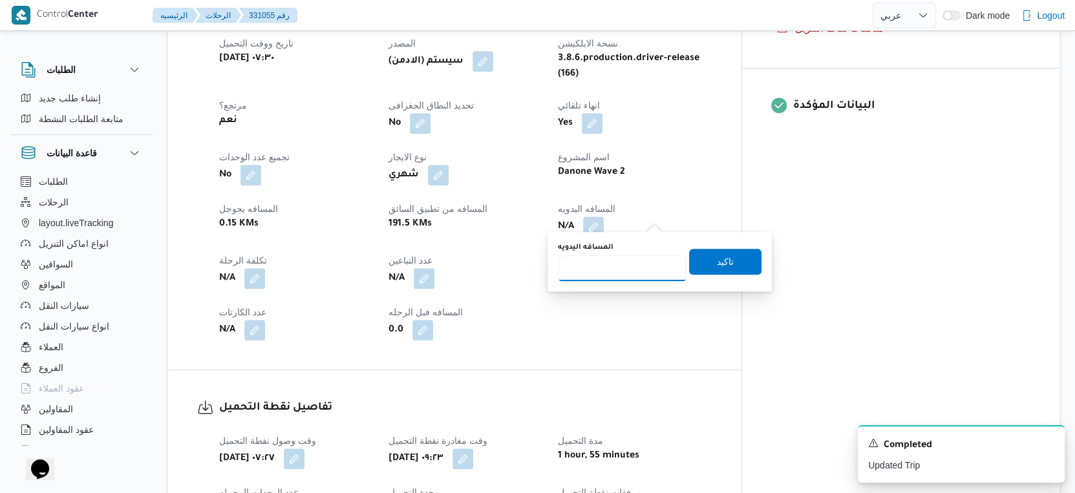
click at [627, 269] on input "المسافه اليدويه" at bounding box center [622, 268] width 129 height 26
type input "79"
click at [736, 261] on span "تاكيد" at bounding box center [725, 261] width 72 height 26
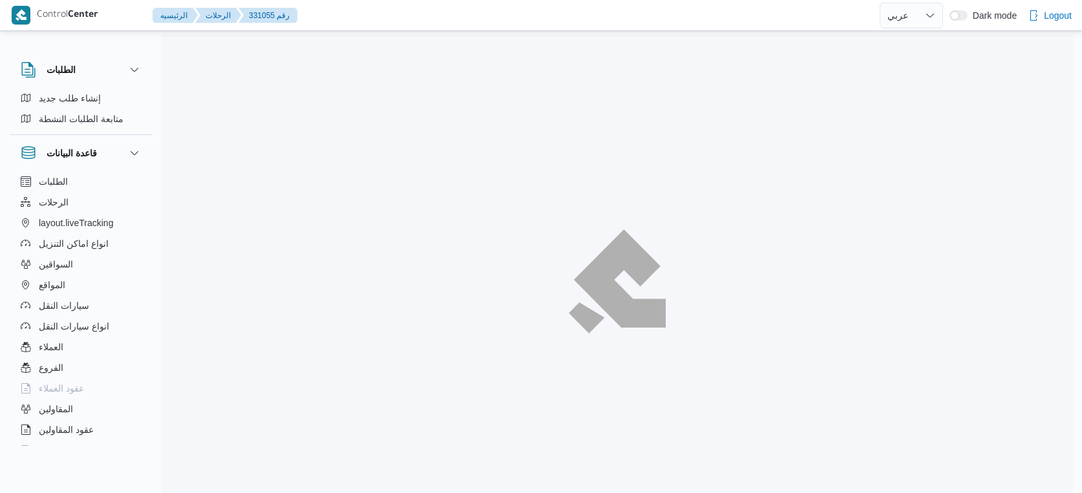
select select "ar"
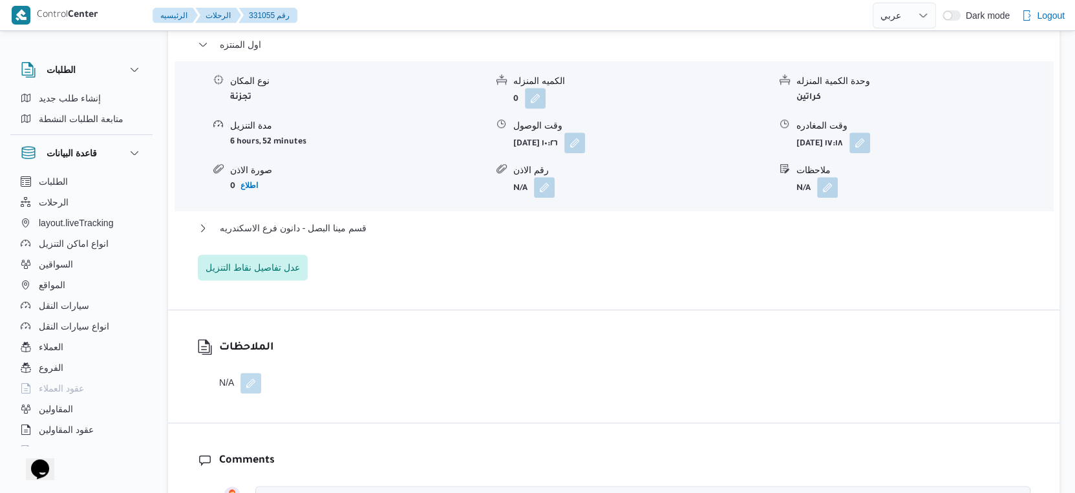
scroll to position [1148, 0]
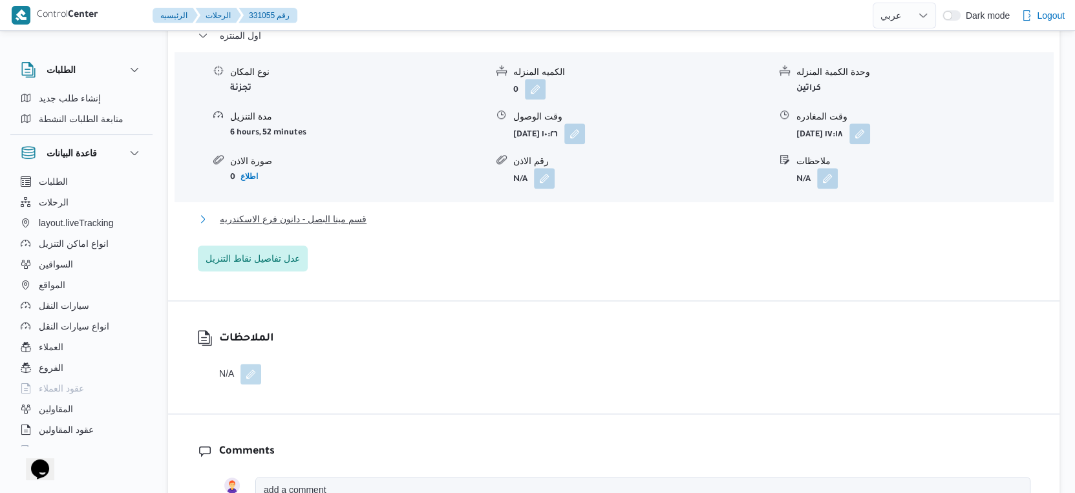
click at [342, 212] on span "قسم مينا البصل - دانون فرع الاسكندريه" at bounding box center [293, 219] width 147 height 16
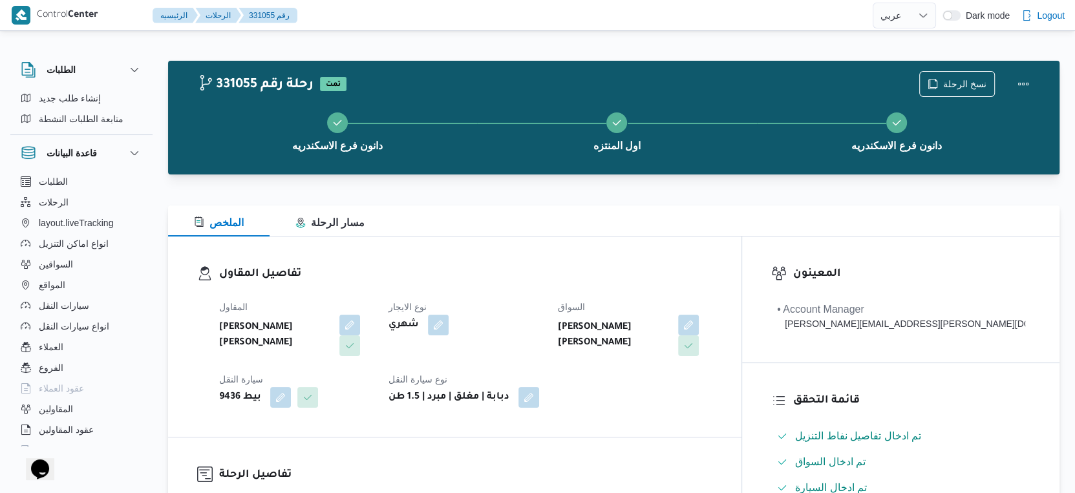
scroll to position [430, 0]
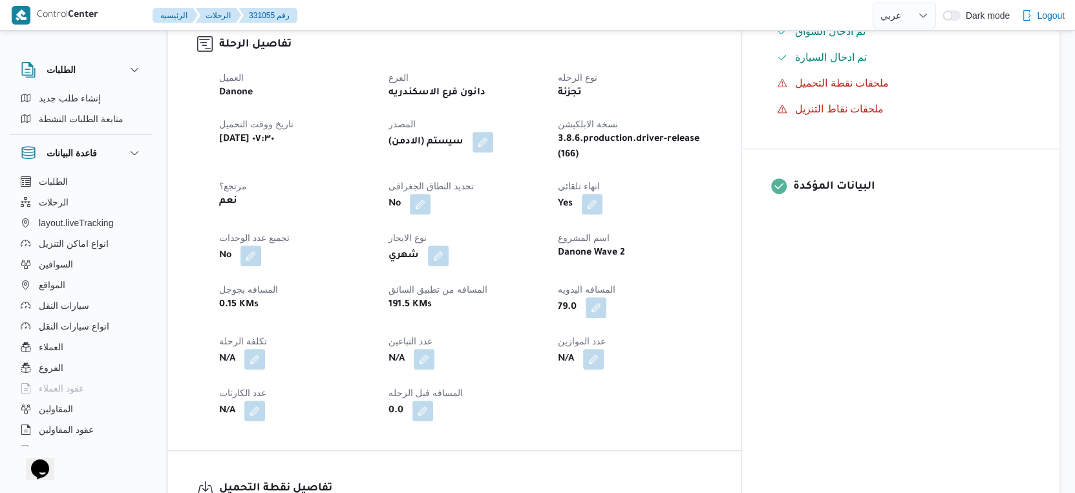
select select "ar"
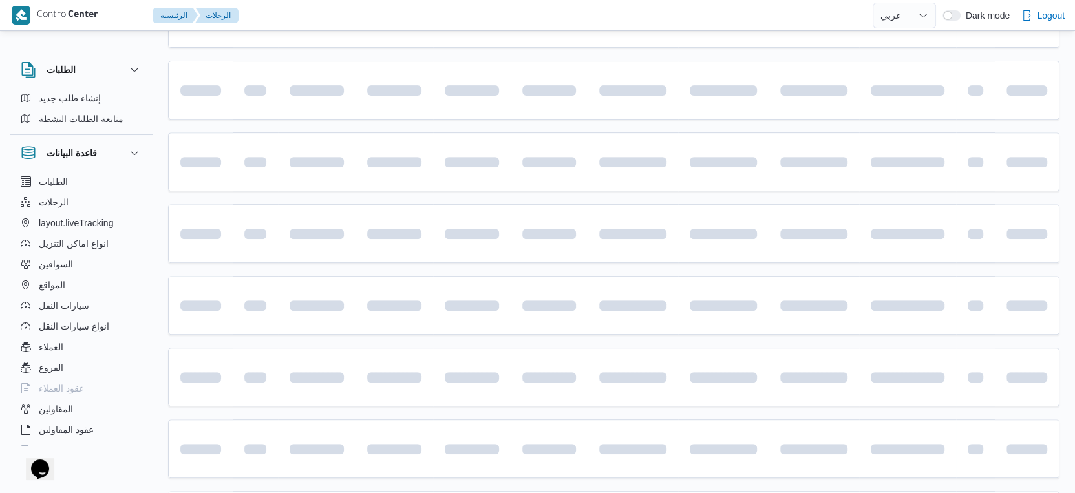
scroll to position [295, 0]
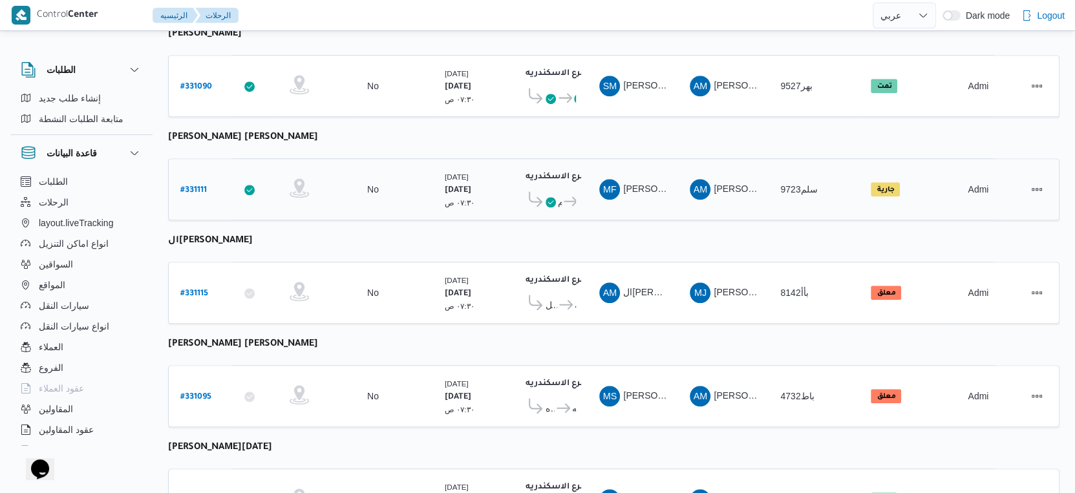
click at [190, 186] on b "# 331111" at bounding box center [193, 190] width 26 height 9
select select "ar"
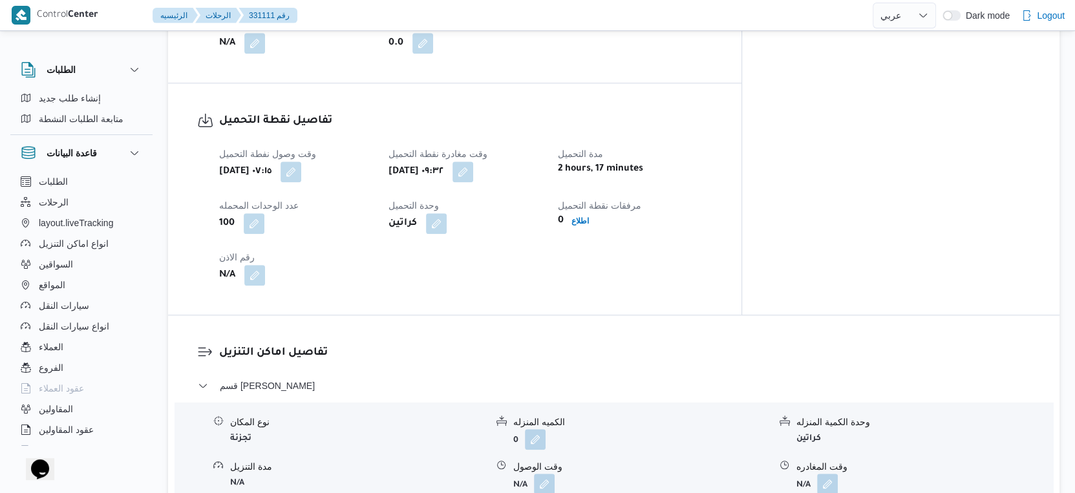
scroll to position [1086, 0]
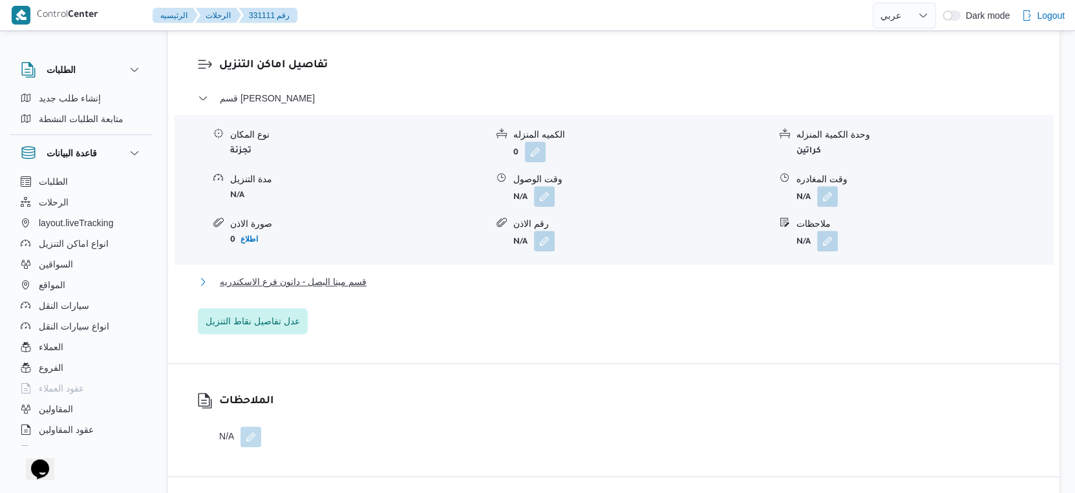
click at [356, 274] on span "قسم مينا البصل - دانون فرع الاسكندريه" at bounding box center [293, 282] width 147 height 16
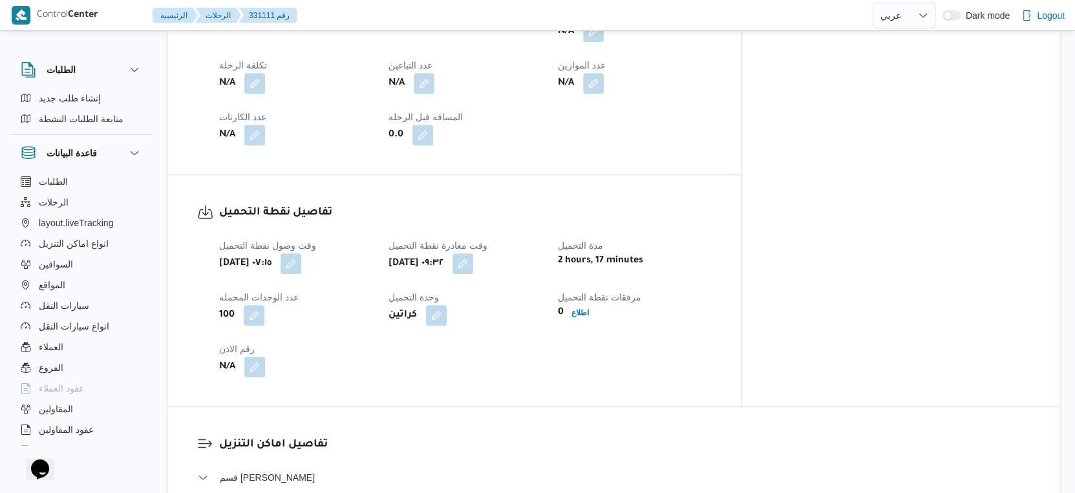
scroll to position [511, 0]
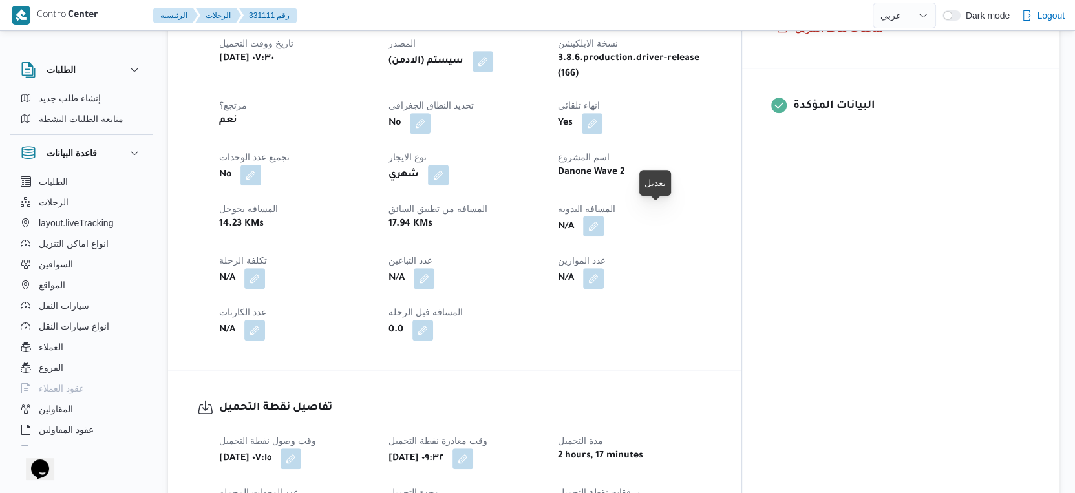
click at [604, 221] on button "button" at bounding box center [593, 226] width 21 height 21
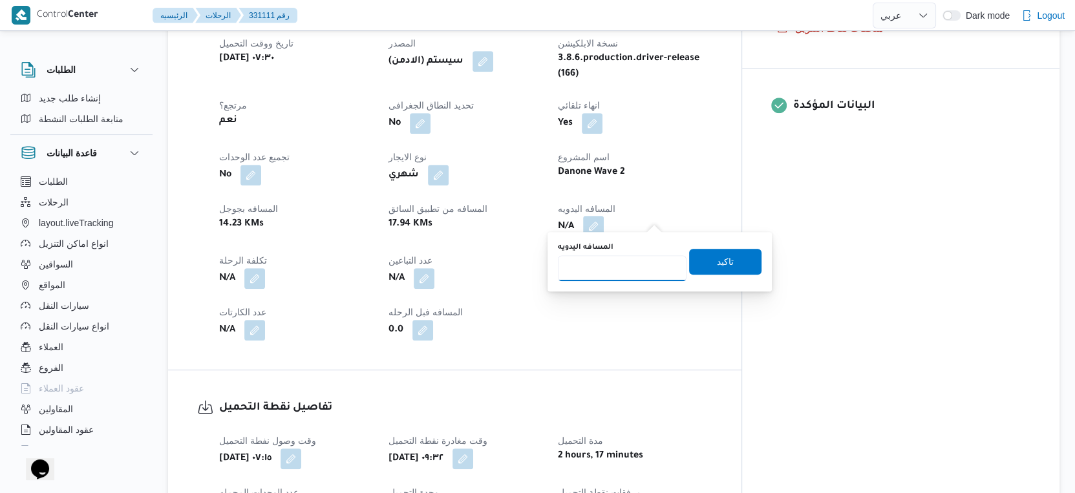
click at [628, 268] on input "المسافه اليدويه" at bounding box center [622, 268] width 129 height 26
type input "43"
click at [728, 268] on span "تاكيد" at bounding box center [725, 261] width 72 height 26
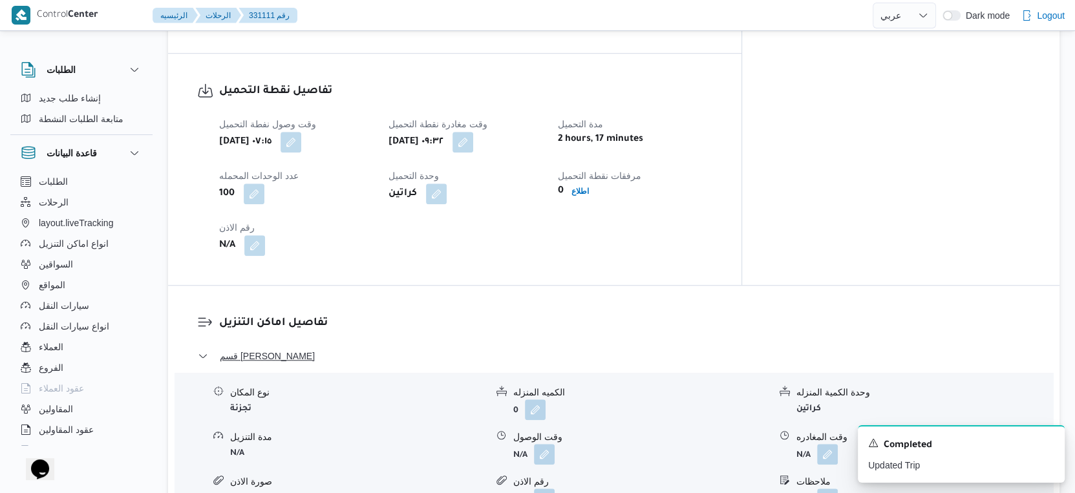
scroll to position [861, 0]
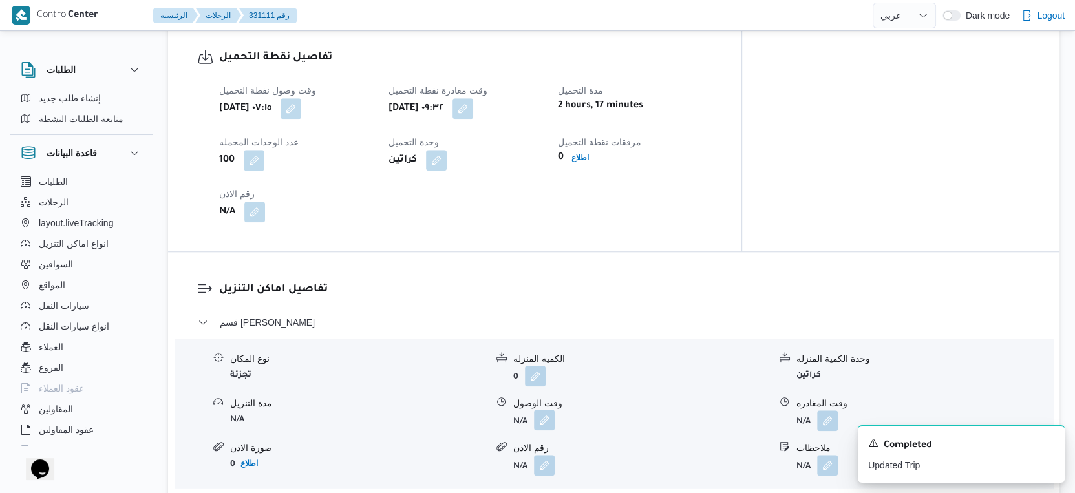
click at [536, 410] on button "button" at bounding box center [544, 420] width 21 height 21
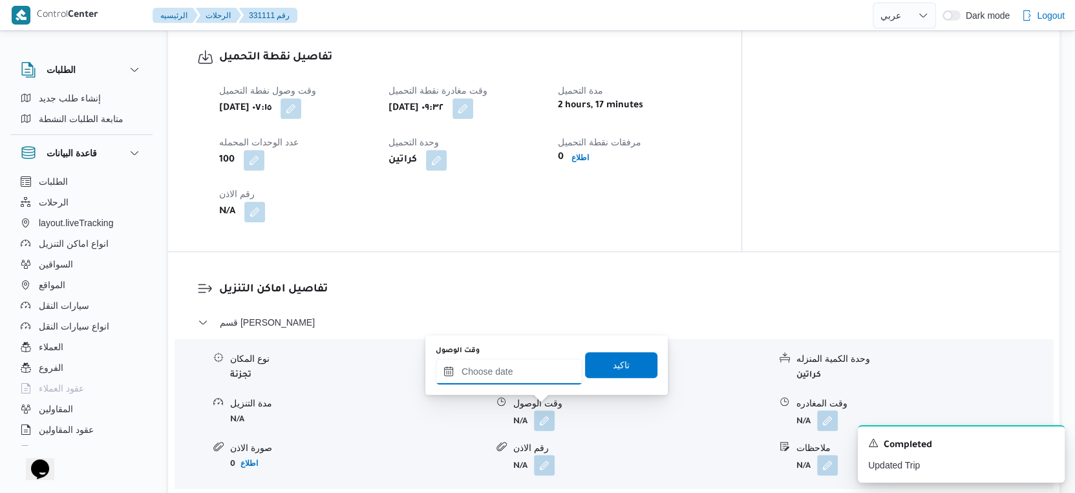
click at [513, 377] on input "وقت الوصول" at bounding box center [509, 372] width 147 height 26
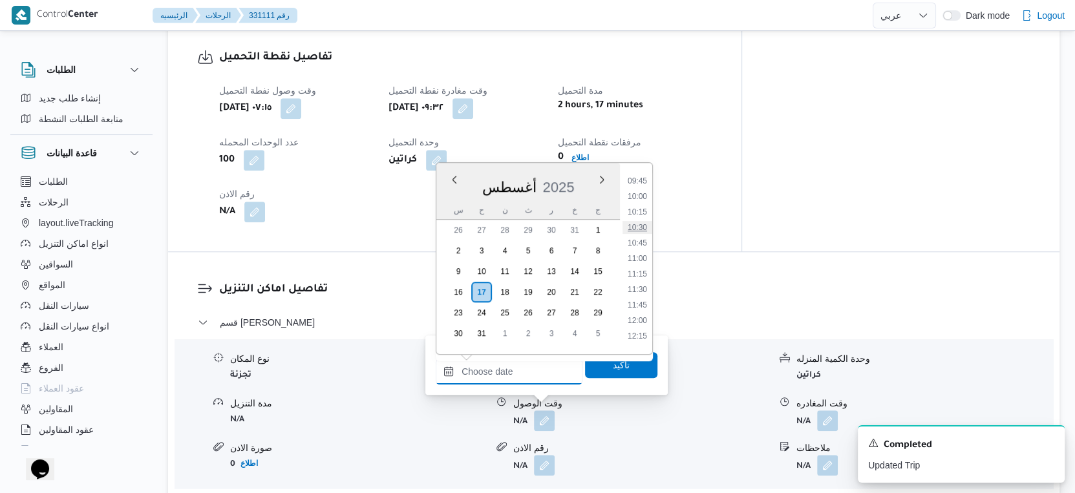
scroll to position [570, 0]
click at [640, 230] on li "10:00" at bounding box center [637, 230] width 30 height 13
type input "١٧/٠٨/٢٠٢٥ ١٠:٠٠"
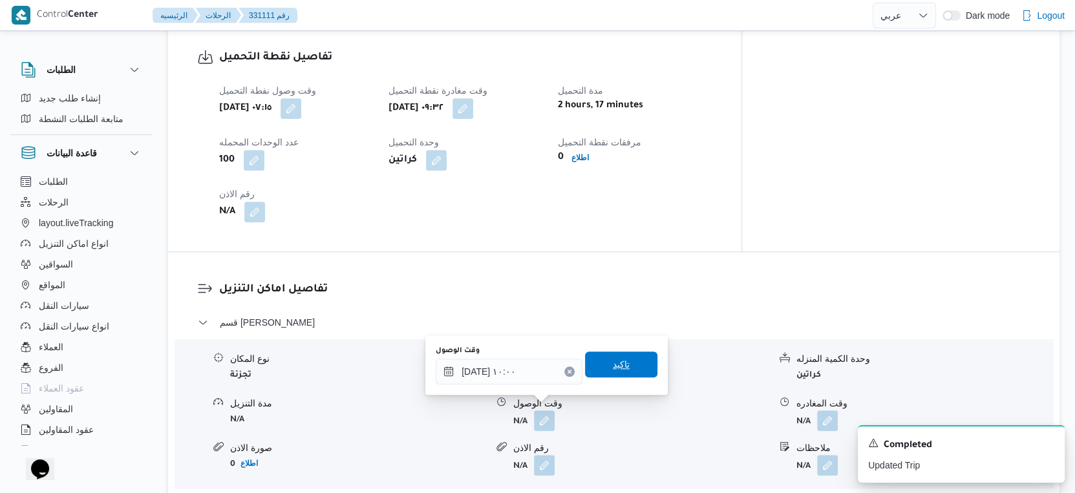
drag, startPoint x: 617, startPoint y: 375, endPoint x: 625, endPoint y: 366, distance: 12.3
click at [618, 374] on span "تاكيد" at bounding box center [621, 365] width 72 height 26
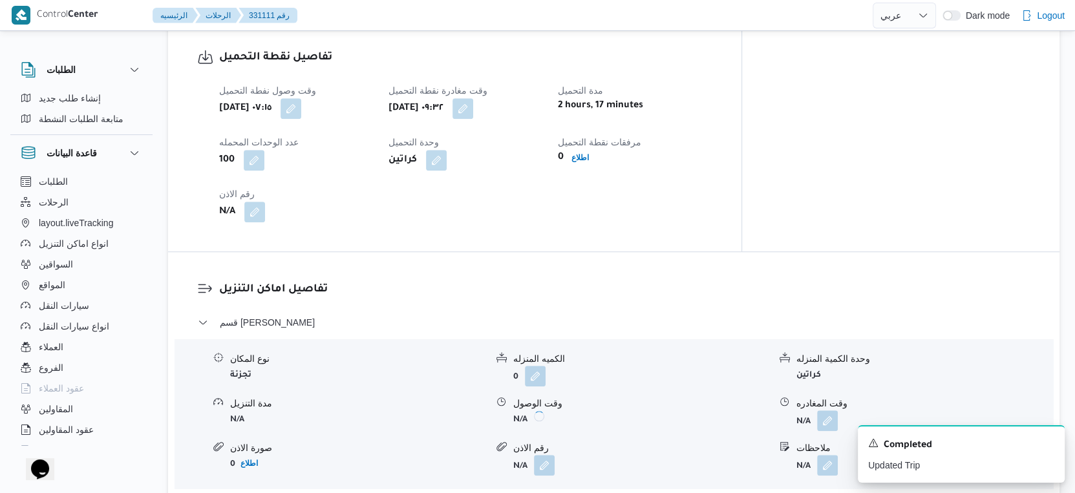
click at [631, 366] on form "0" at bounding box center [641, 376] width 256 height 21
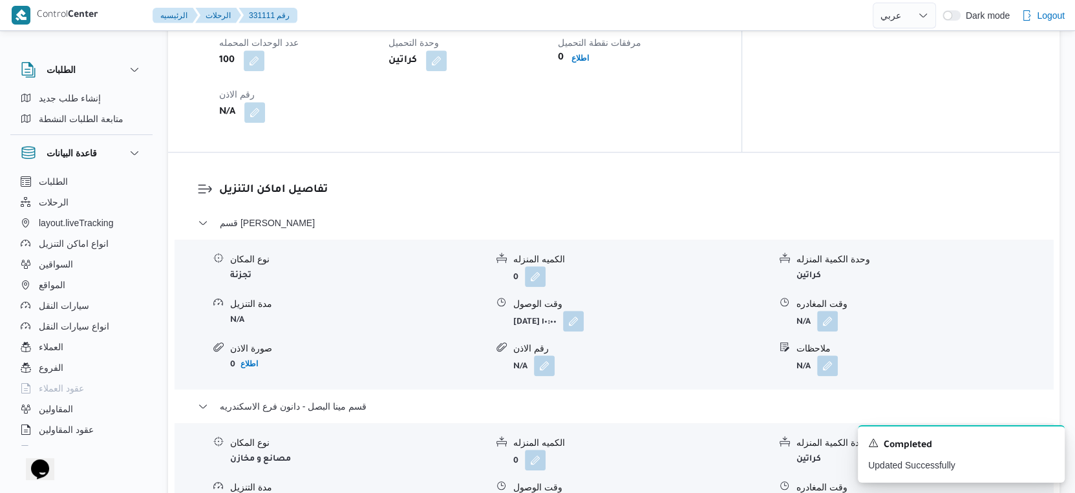
scroll to position [1148, 0]
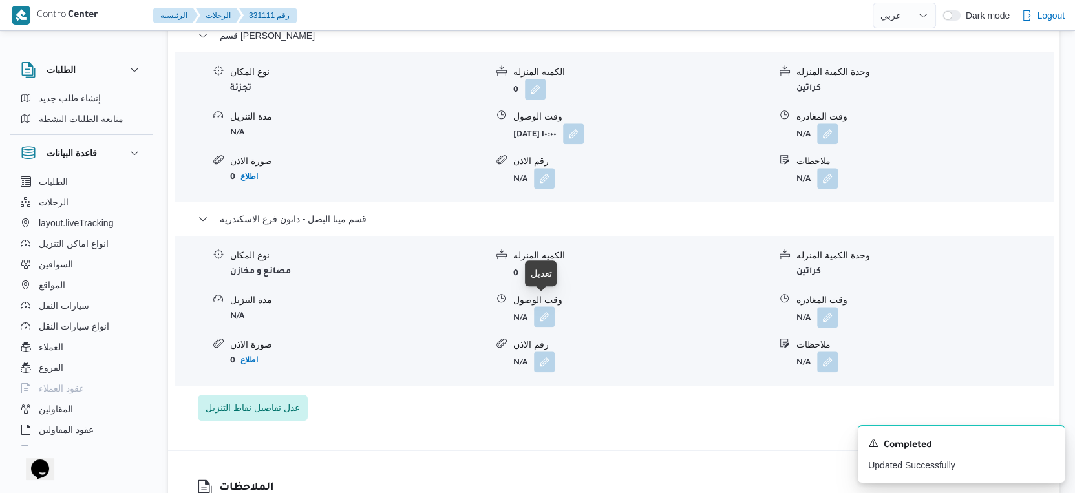
click at [541, 306] on button "button" at bounding box center [544, 316] width 21 height 21
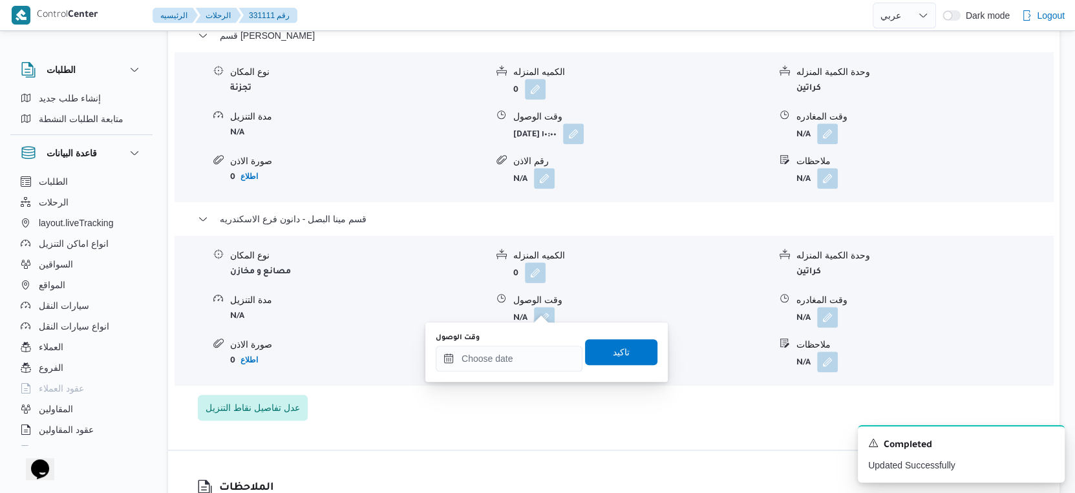
click at [533, 339] on div "وقت الوصول" at bounding box center [509, 338] width 147 height 10
click at [534, 342] on div "وقت الوصول" at bounding box center [509, 352] width 147 height 39
click at [531, 357] on input "وقت الوصول" at bounding box center [509, 359] width 147 height 26
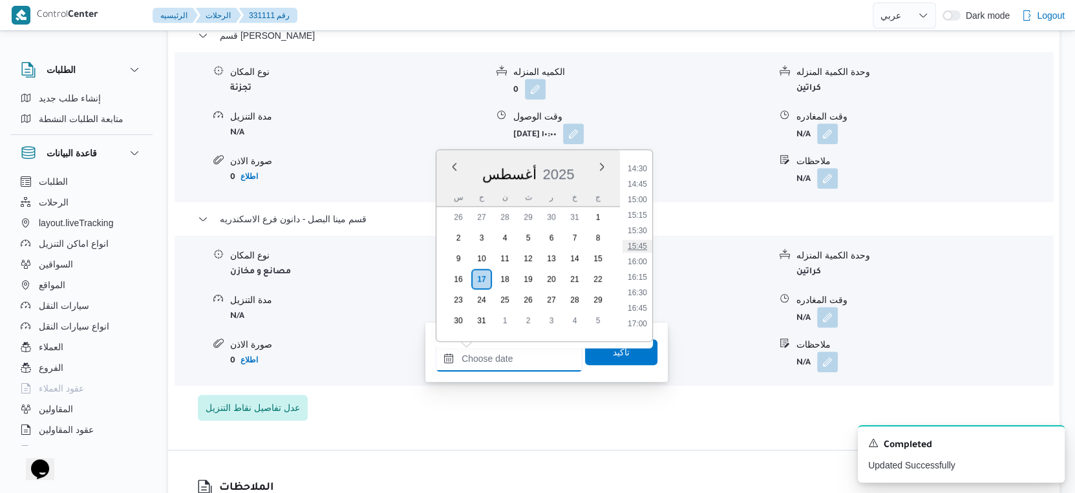
scroll to position [929, 0]
click at [635, 226] on li "16:00" at bounding box center [637, 230] width 30 height 13
type input "١٧/٠٨/٢٠٢٥ ١٦:٠٠"
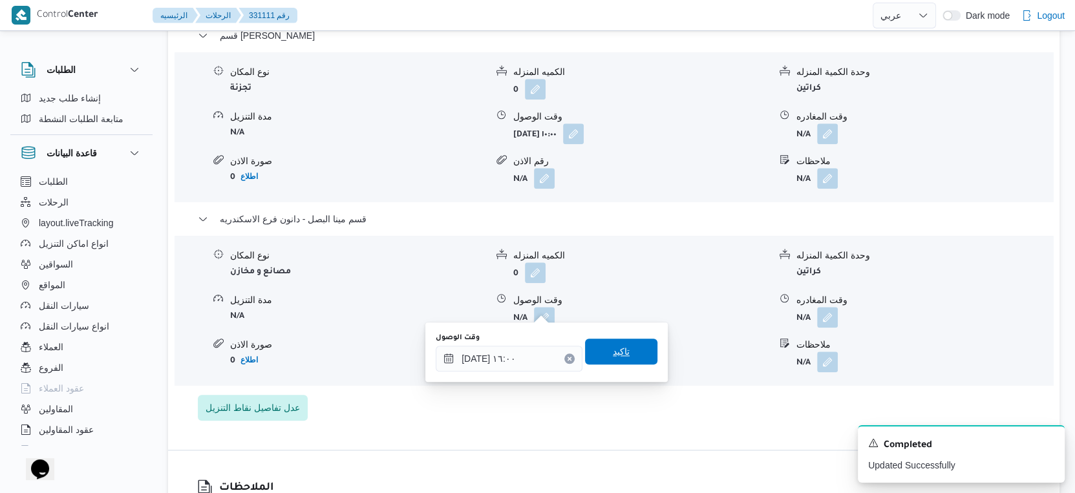
click at [626, 353] on span "تاكيد" at bounding box center [621, 352] width 72 height 26
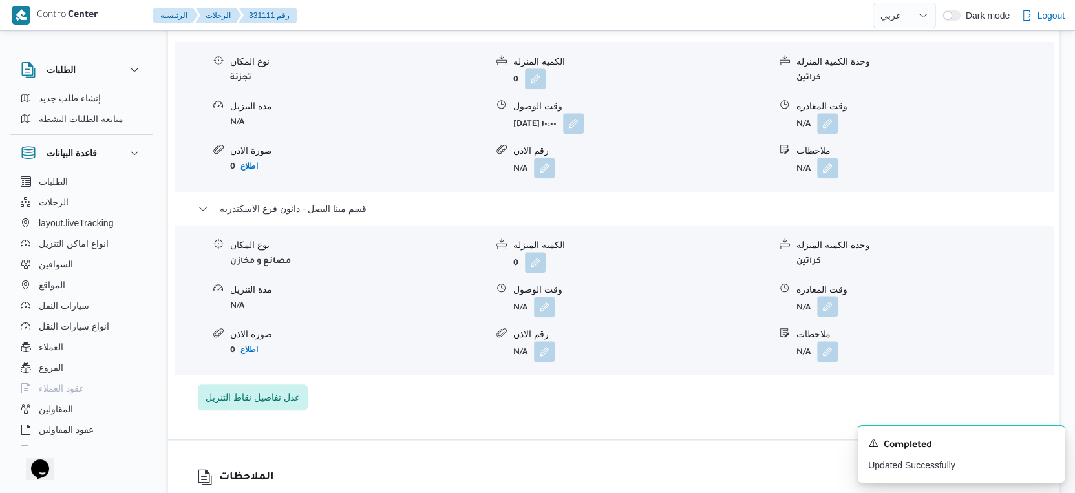
click at [826, 300] on button "button" at bounding box center [827, 306] width 21 height 21
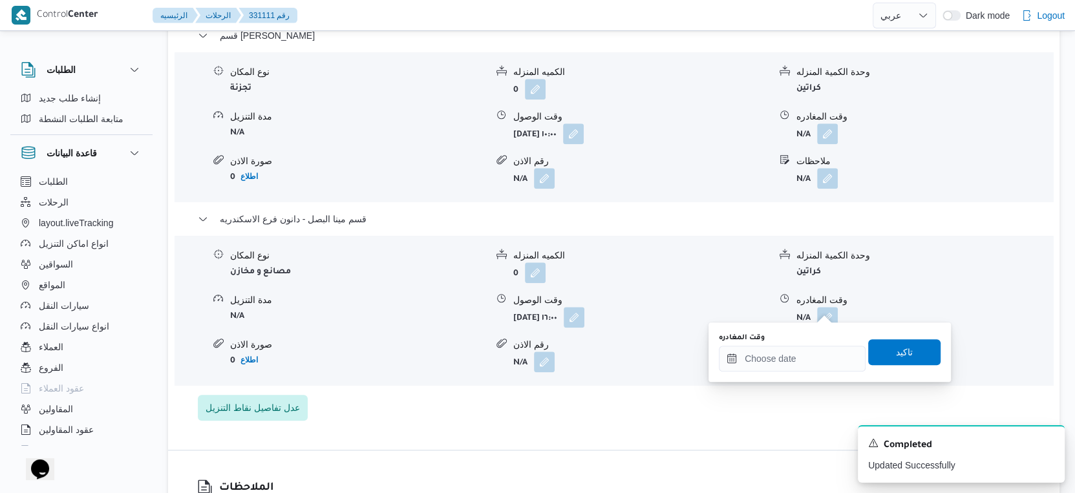
click at [813, 344] on div "وقت المغادره" at bounding box center [792, 352] width 147 height 39
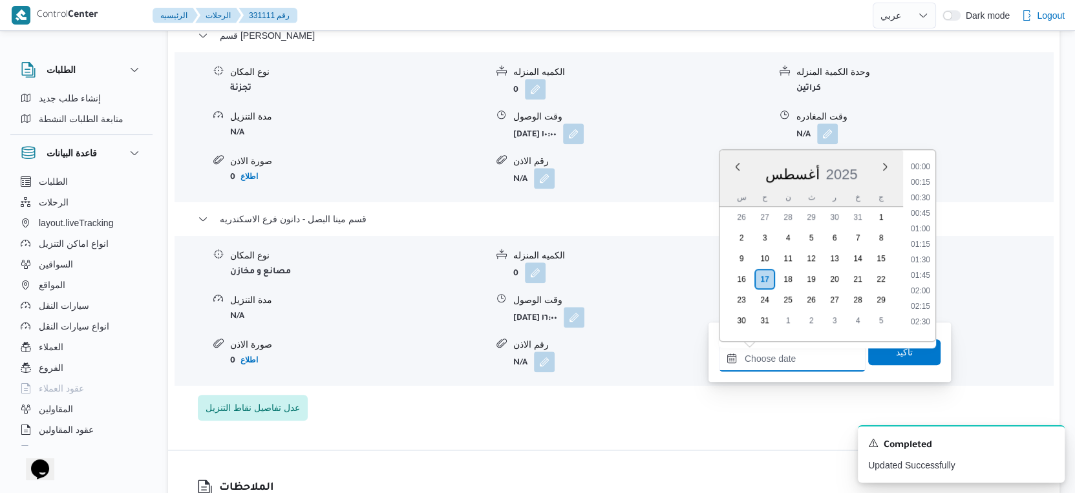
click at [815, 353] on input "وقت المغادره" at bounding box center [792, 359] width 147 height 26
click at [925, 260] on li "16:30" at bounding box center [920, 261] width 30 height 13
type input "١٧/٠٨/٢٠٢٥ ١٦:٣٠"
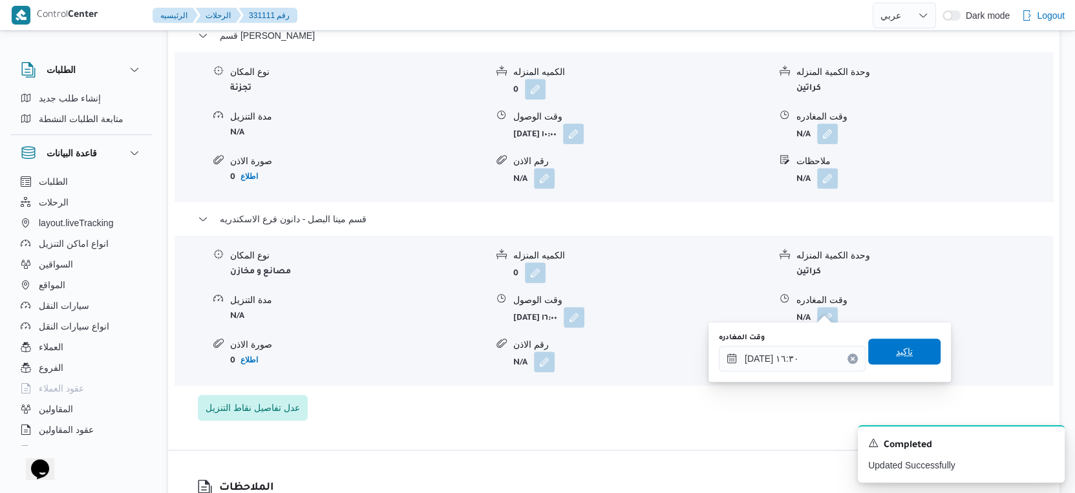
click at [913, 357] on span "تاكيد" at bounding box center [904, 352] width 72 height 26
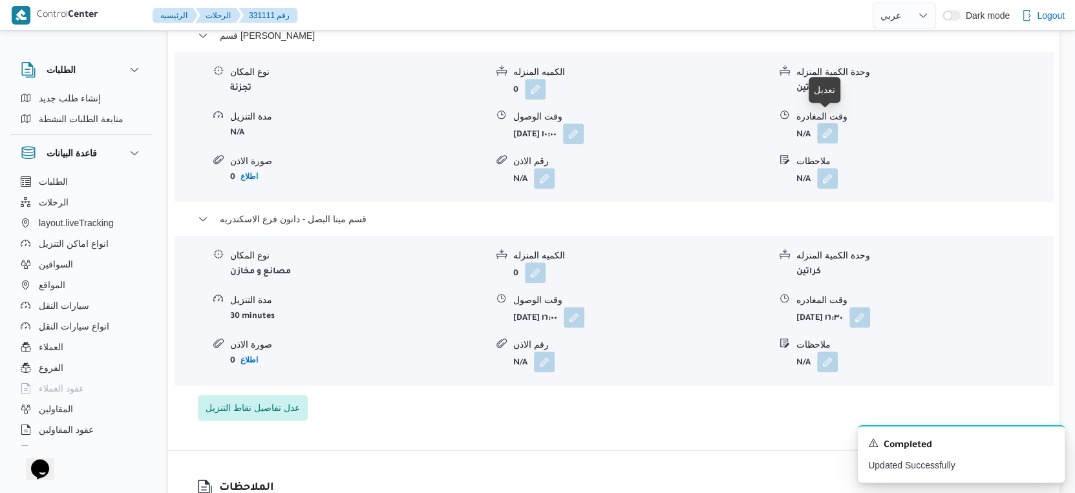
click at [827, 123] on button "button" at bounding box center [827, 133] width 21 height 21
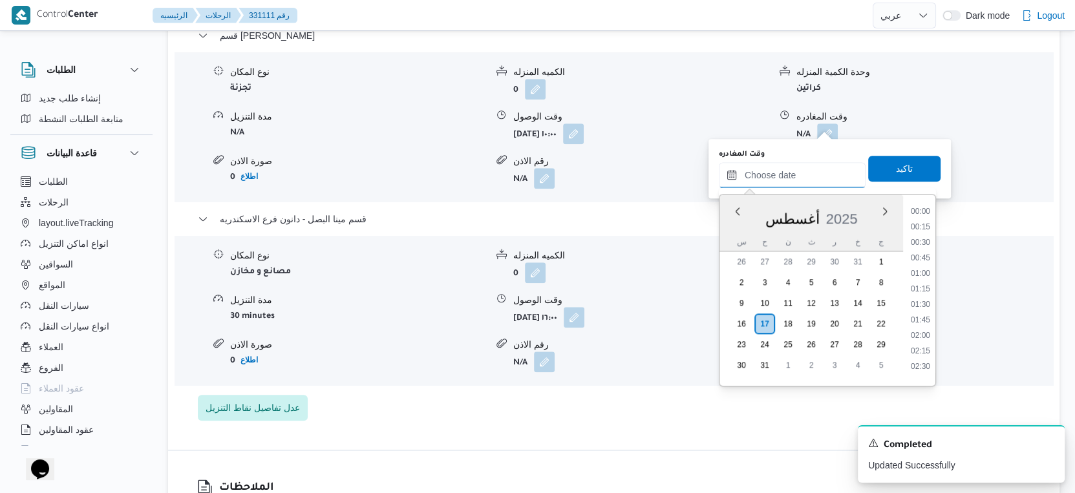
drag, startPoint x: 824, startPoint y: 128, endPoint x: 814, endPoint y: 185, distance: 58.4
click at [801, 164] on input "وقت المغادره" at bounding box center [792, 175] width 147 height 26
click at [922, 241] on li "15:30" at bounding box center [920, 244] width 30 height 13
type input "١٧/٠٨/٢٠٢٥ ١٥:٣٠"
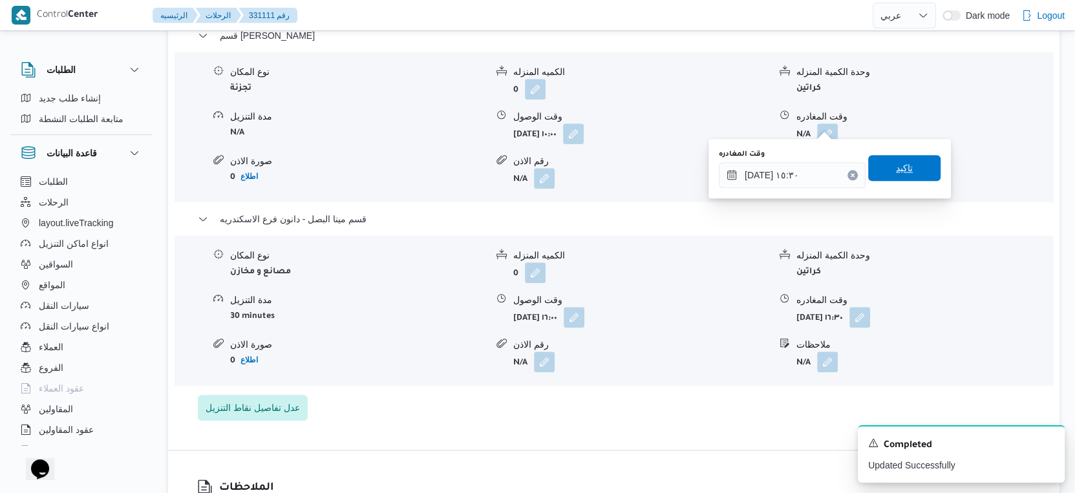
click at [902, 170] on span "تاكيد" at bounding box center [904, 168] width 72 height 26
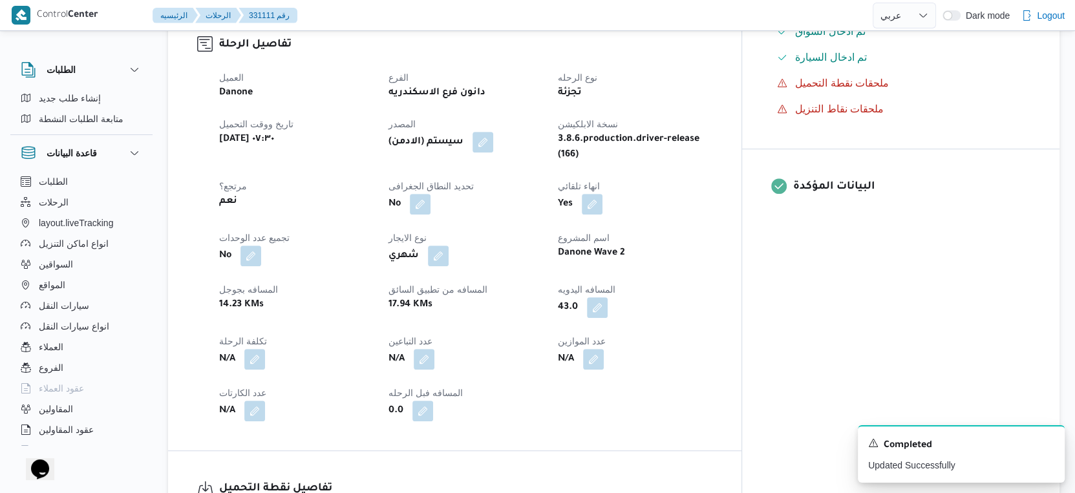
scroll to position [0, 0]
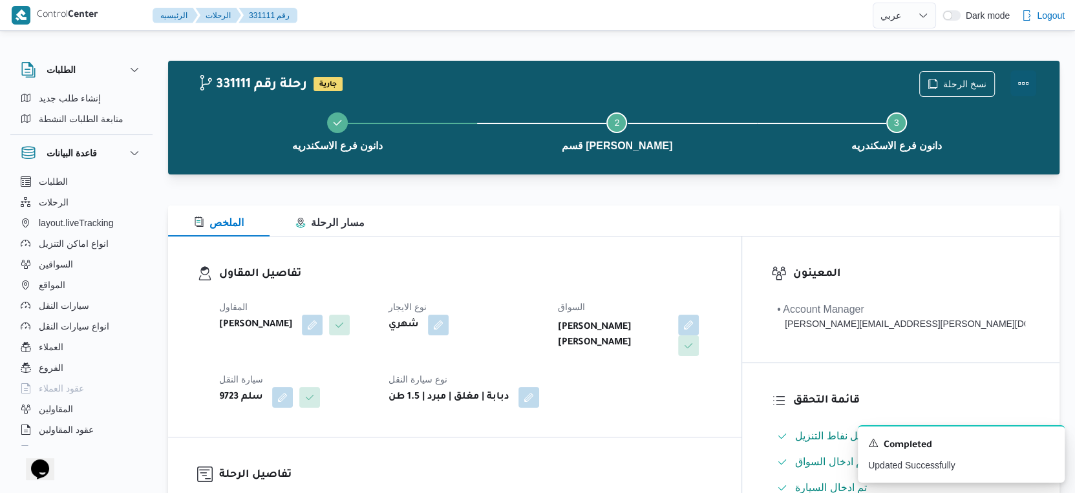
click at [1024, 81] on button "Actions" at bounding box center [1023, 83] width 26 height 26
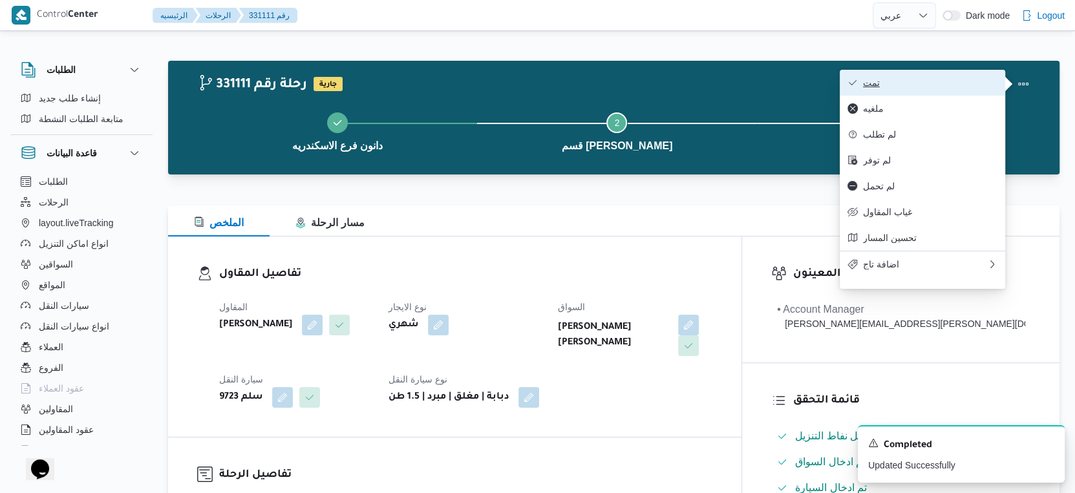
click at [918, 73] on button "تمت" at bounding box center [921, 83] width 165 height 26
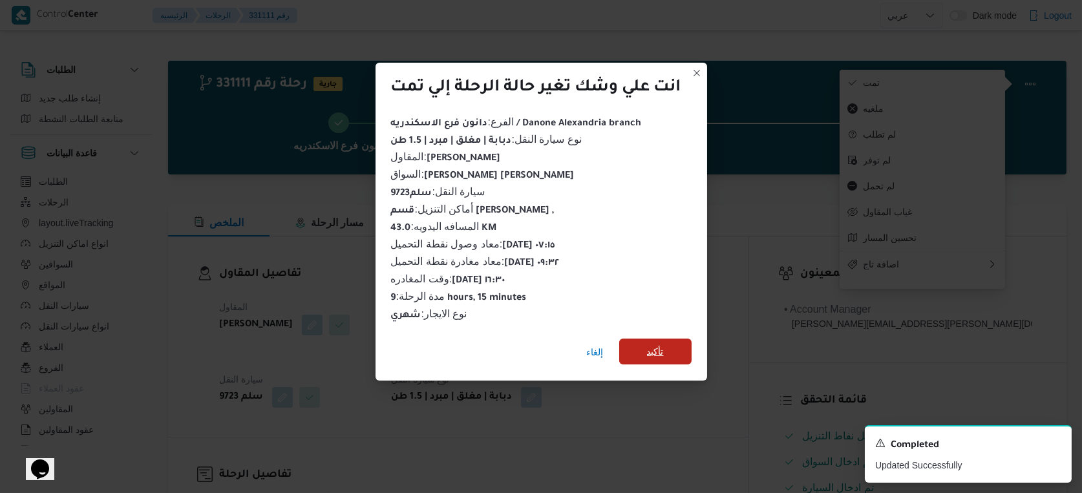
click at [672, 342] on span "تأكيد" at bounding box center [655, 352] width 72 height 26
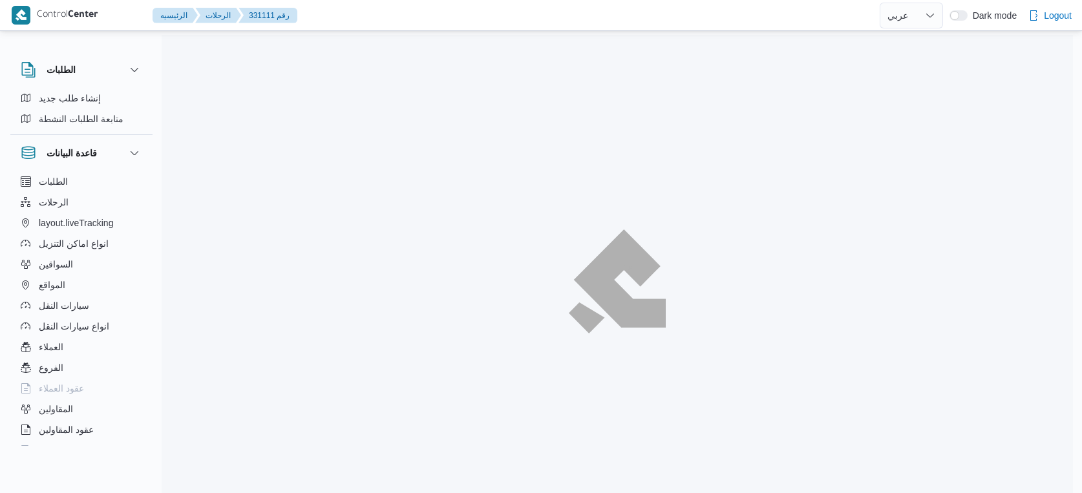
select select "ar"
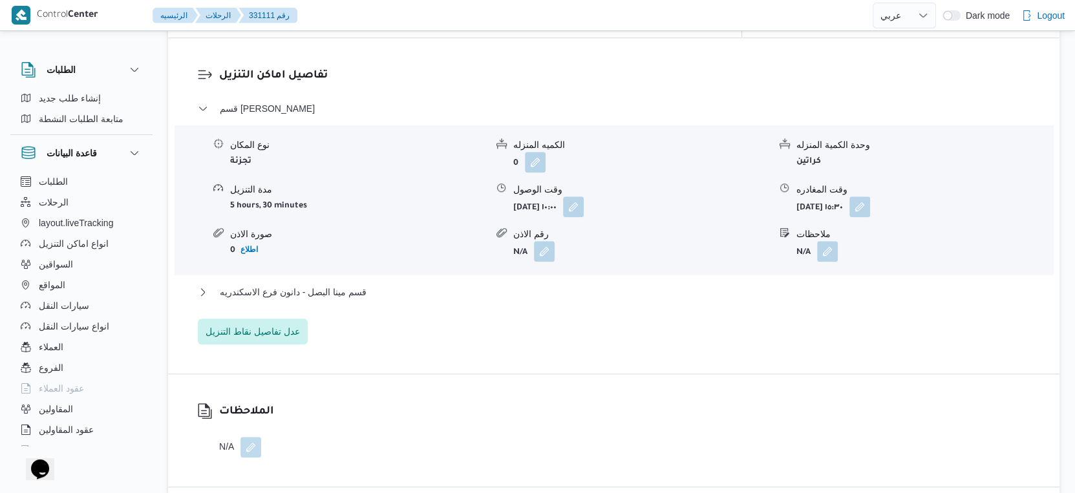
scroll to position [1077, 0]
click at [356, 282] on span "قسم مينا البصل - دانون فرع الاسكندريه" at bounding box center [293, 290] width 147 height 16
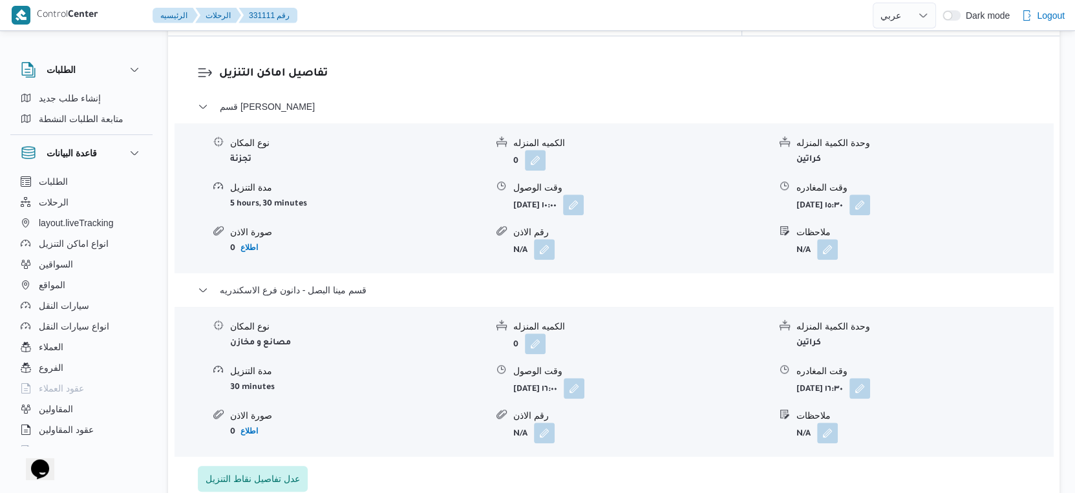
select select "ar"
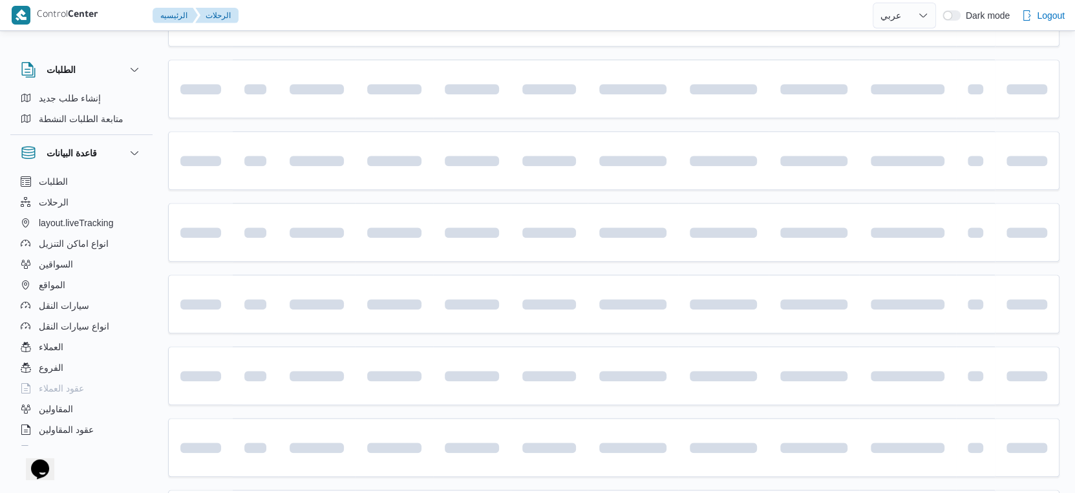
scroll to position [798, 0]
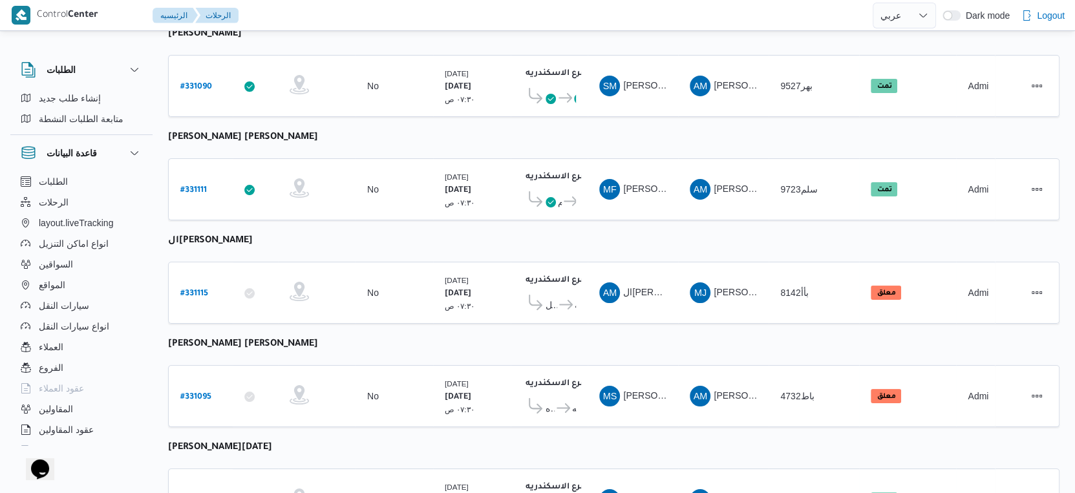
select select "ar"
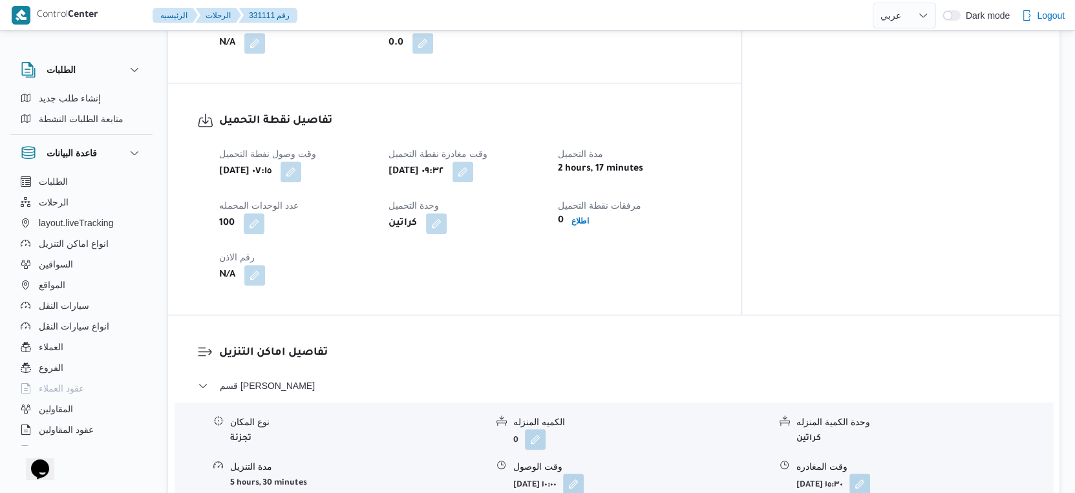
scroll to position [1157, 0]
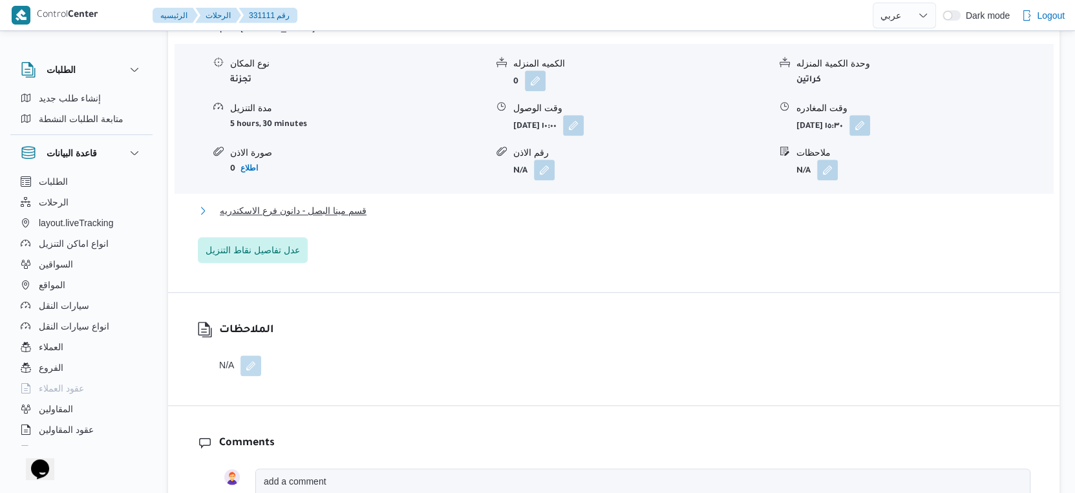
click at [339, 205] on span "قسم مينا البصل - دانون فرع الاسكندريه" at bounding box center [293, 211] width 147 height 16
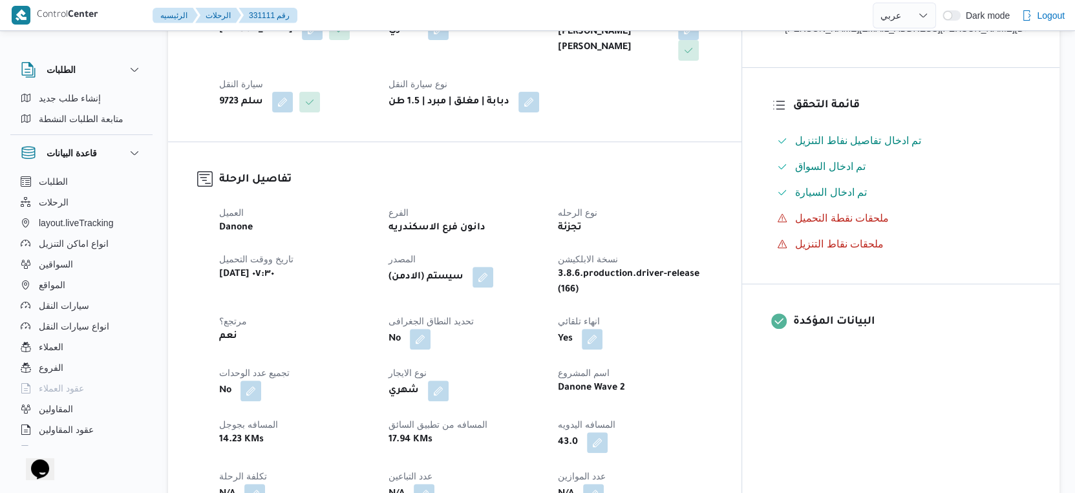
scroll to position [430, 0]
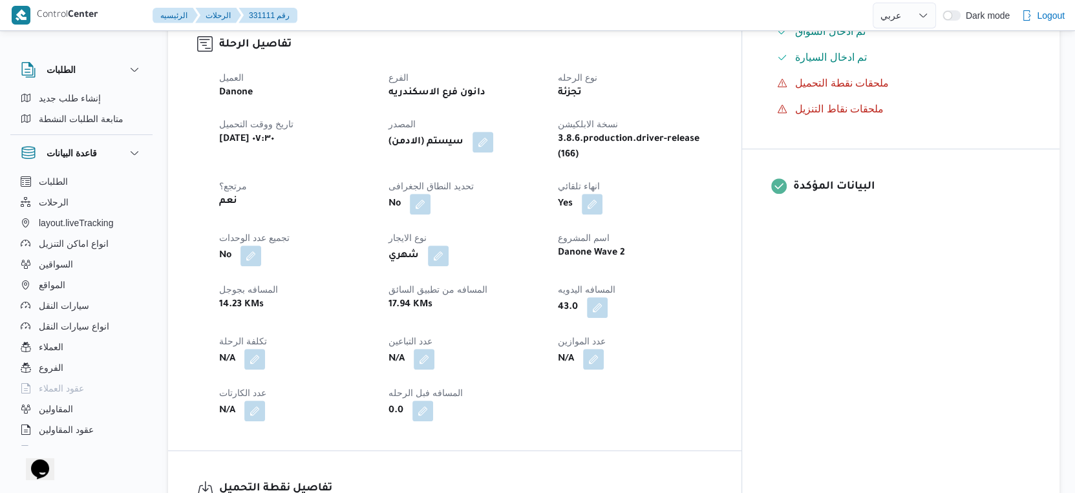
select select "ar"
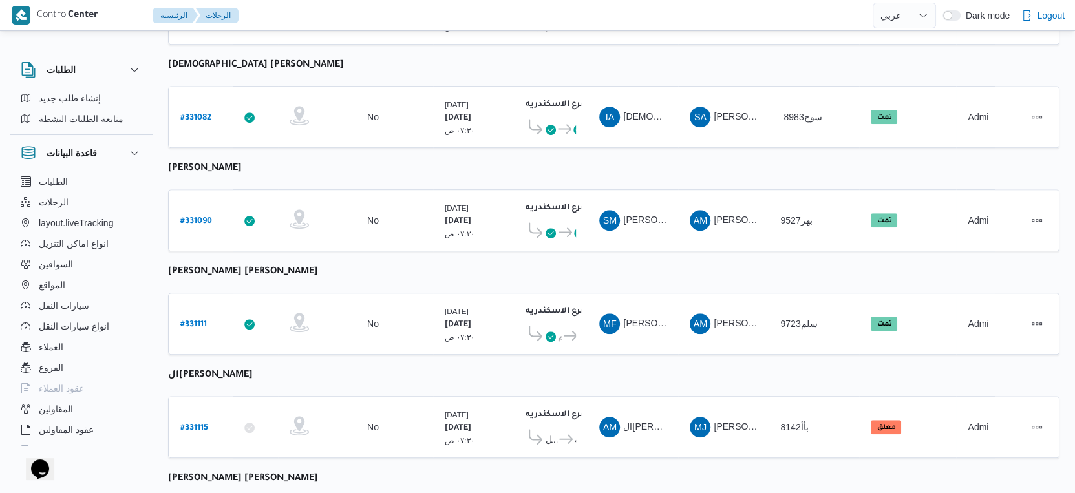
scroll to position [870, 0]
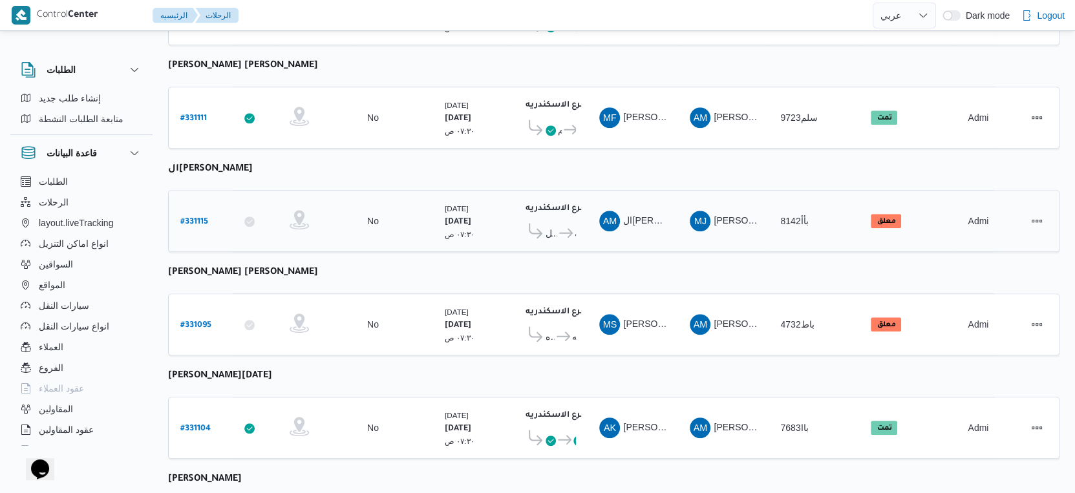
click at [198, 218] on b "# 331115" at bounding box center [194, 222] width 28 height 9
select select "ar"
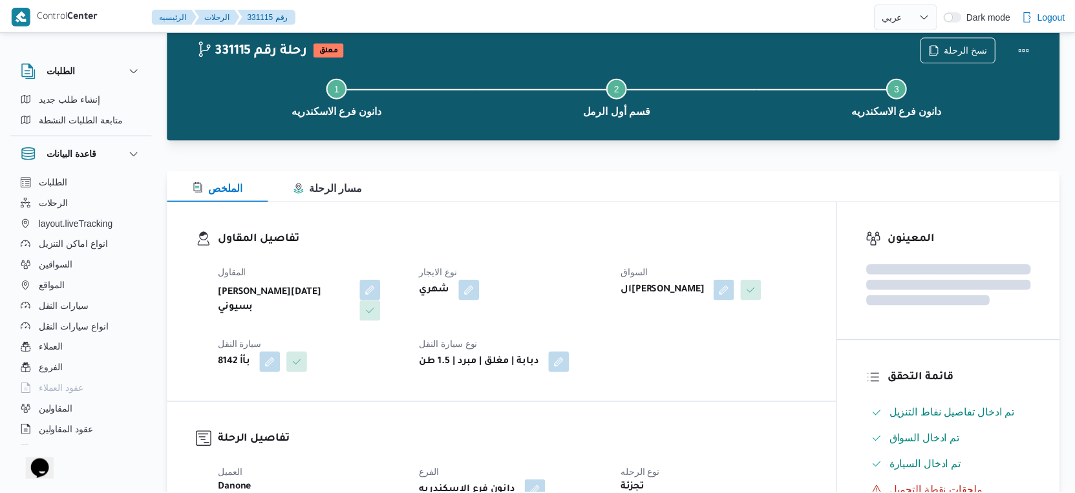
scroll to position [870, 0]
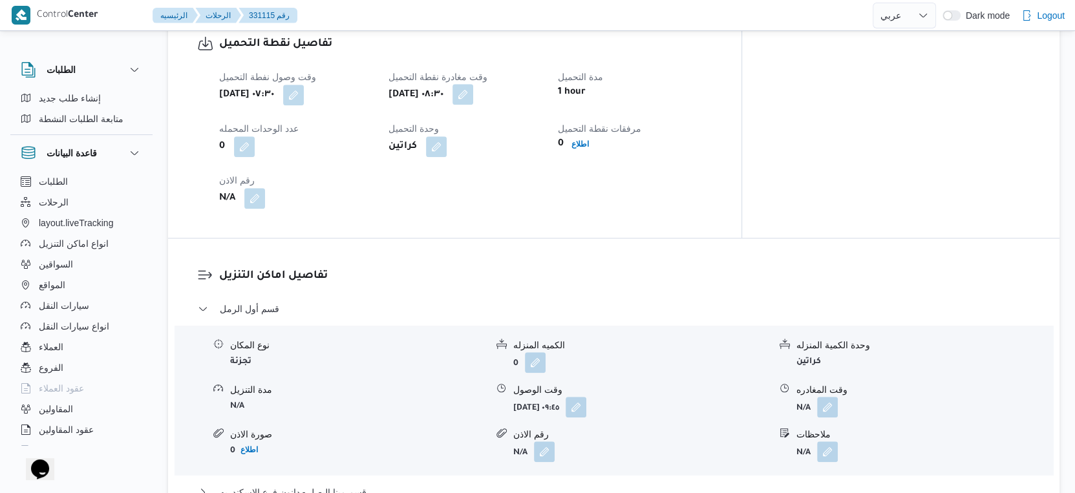
click at [473, 89] on button "button" at bounding box center [462, 94] width 21 height 21
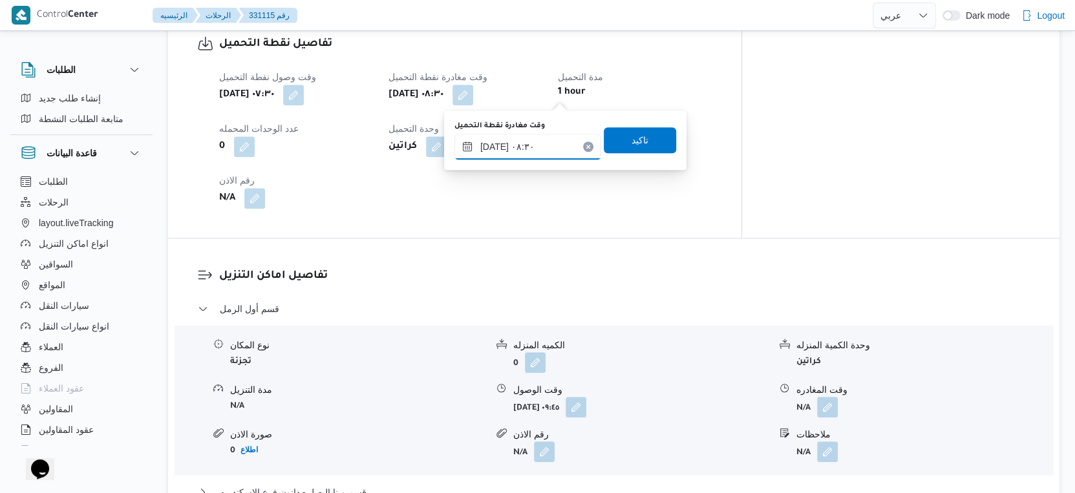
click at [520, 147] on input "١٧/٠٨/٢٠٢٥ ٠٨:٣٠" at bounding box center [527, 147] width 147 height 26
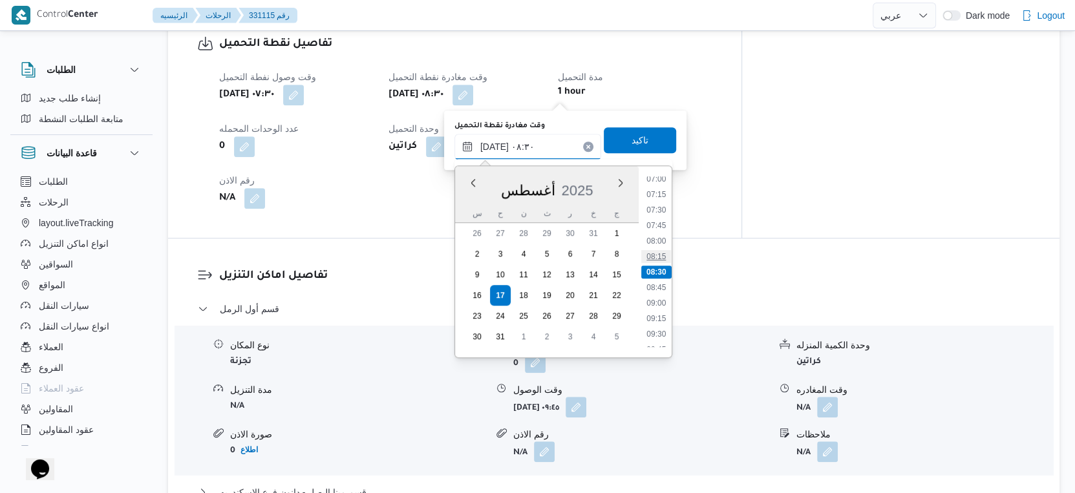
scroll to position [510, 0]
click at [660, 263] on li "09:30" at bounding box center [656, 261] width 30 height 13
type input "١٧/٠٨/٢٠٢٥ ٠٩:٣٠"
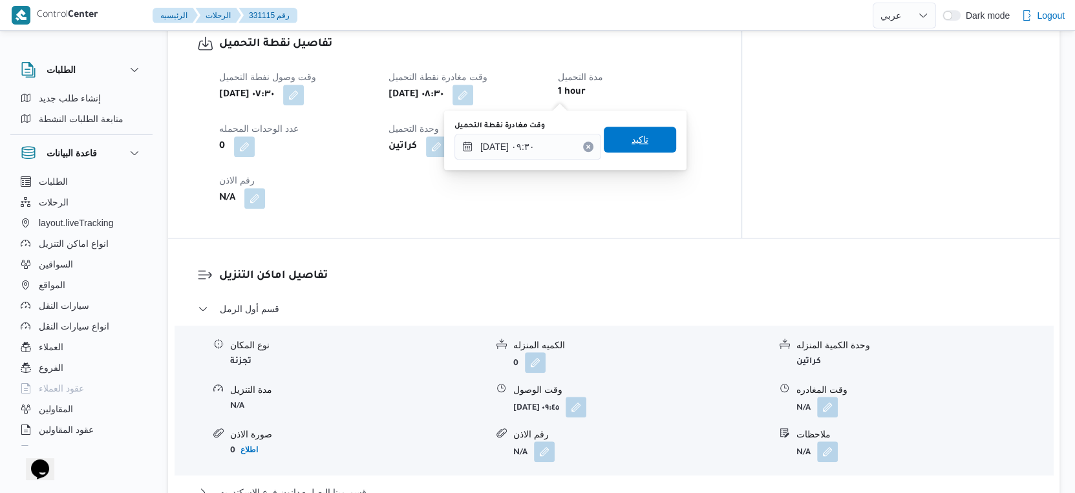
click at [640, 131] on span "تاكيد" at bounding box center [640, 140] width 72 height 26
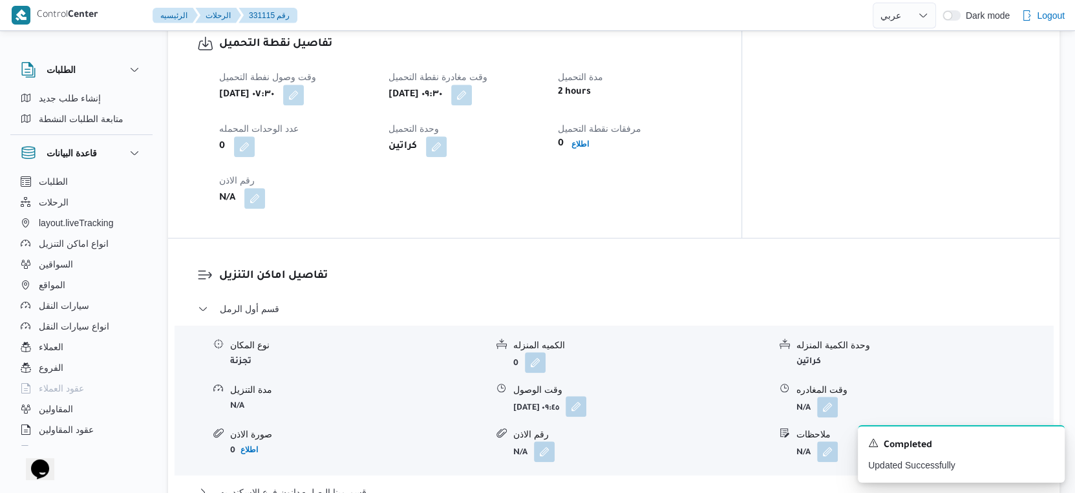
click at [586, 407] on button "button" at bounding box center [575, 406] width 21 height 21
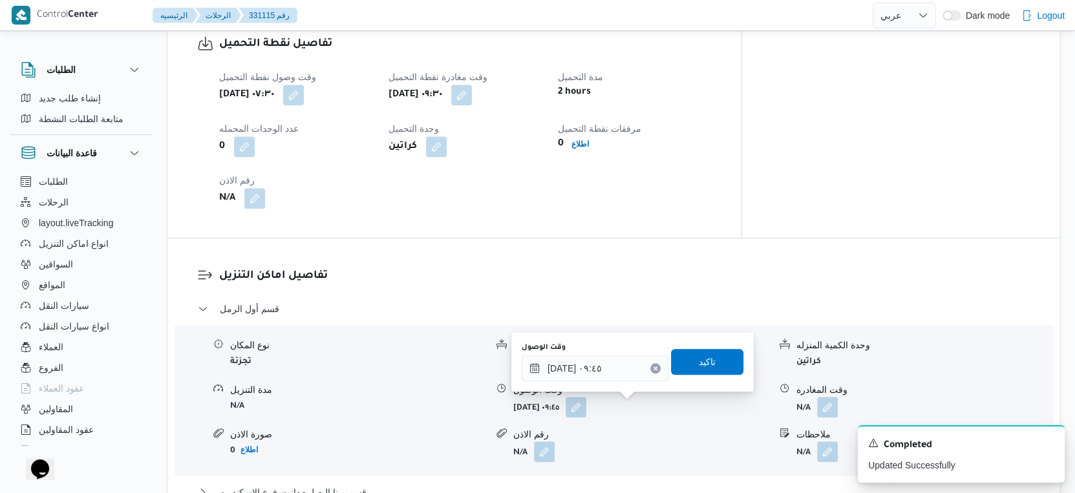
click at [606, 381] on div "وقت الوصول ١٧/٠٨/٢٠٢٥ ٠٩:٤٥ تاكيد" at bounding box center [632, 361] width 224 height 41
click at [612, 370] on input "١٧/٠٨/٢٠٢٥ ٠٩:٤٥" at bounding box center [594, 368] width 147 height 26
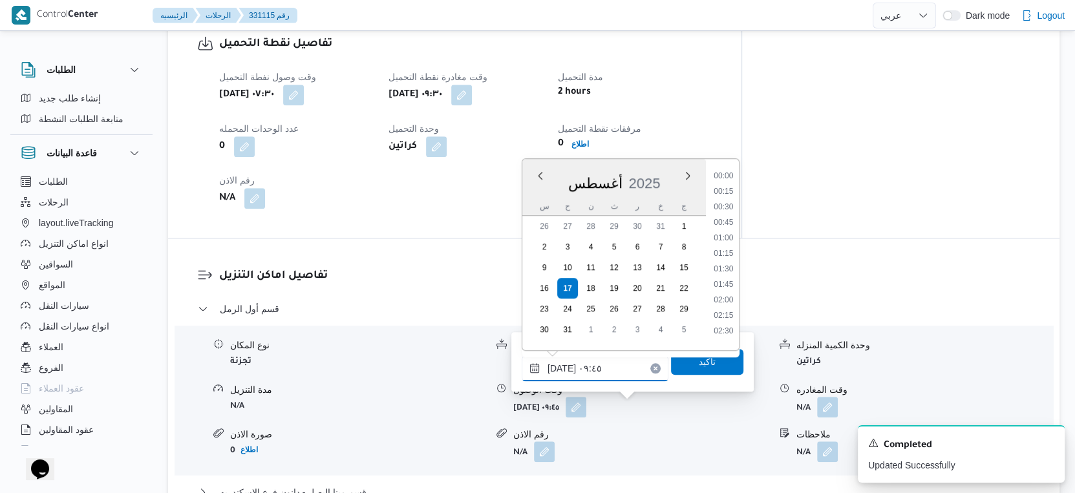
scroll to position [516, 0]
click at [719, 282] on li "10:00" at bounding box center [723, 280] width 30 height 13
type input "١٧/٠٨/٢٠٢٥ ١٠:٠٠"
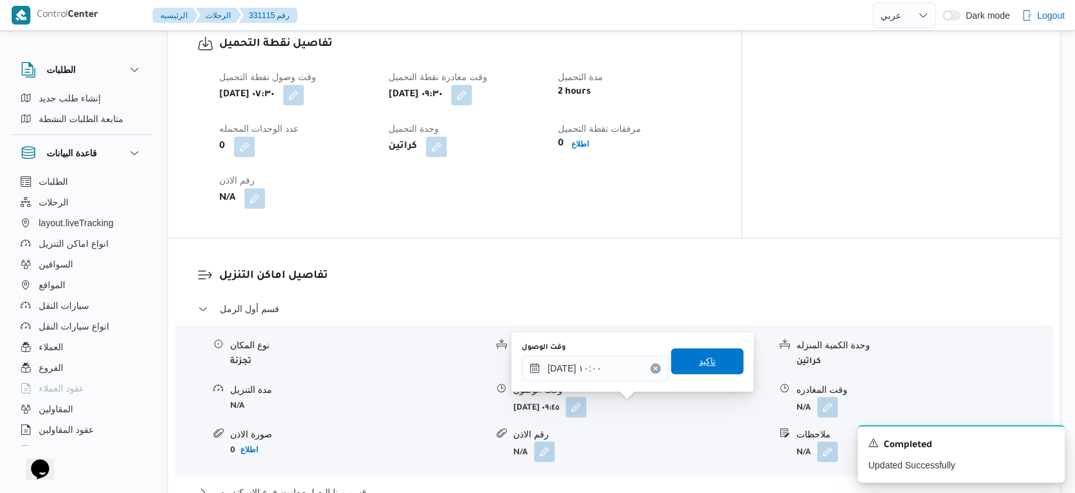
click at [708, 358] on span "تاكيد" at bounding box center [707, 361] width 72 height 26
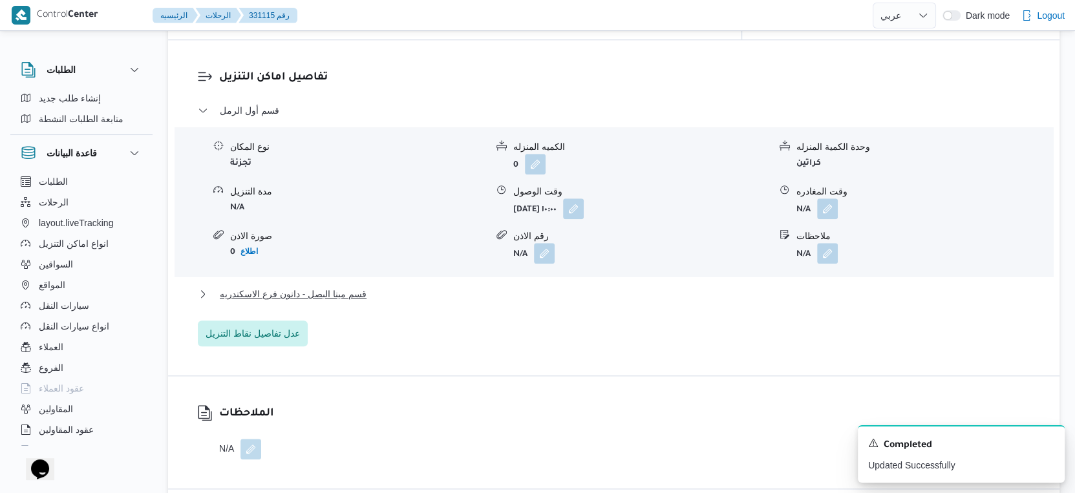
scroll to position [1086, 0]
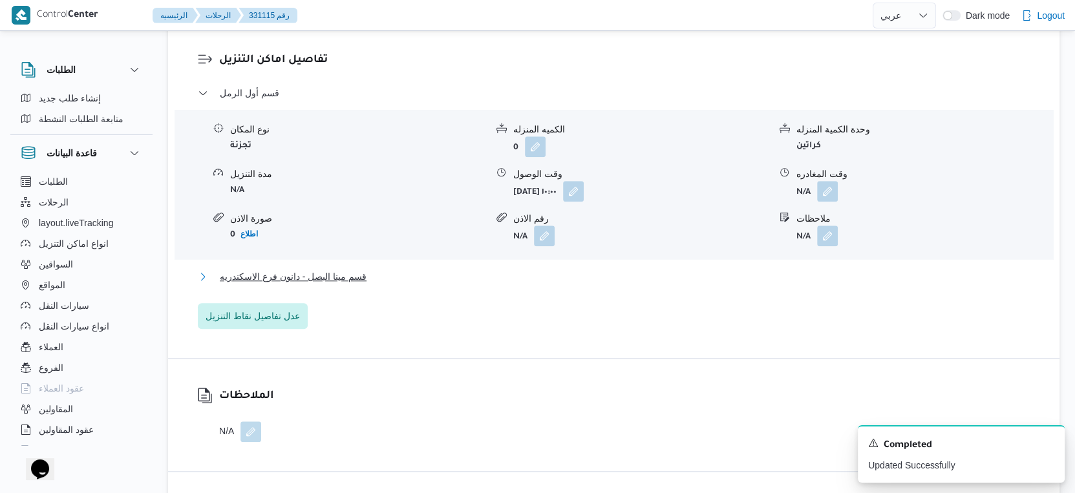
click at [392, 271] on button "قسم مينا البصل - دانون فرع الاسكندريه" at bounding box center [614, 277] width 832 height 16
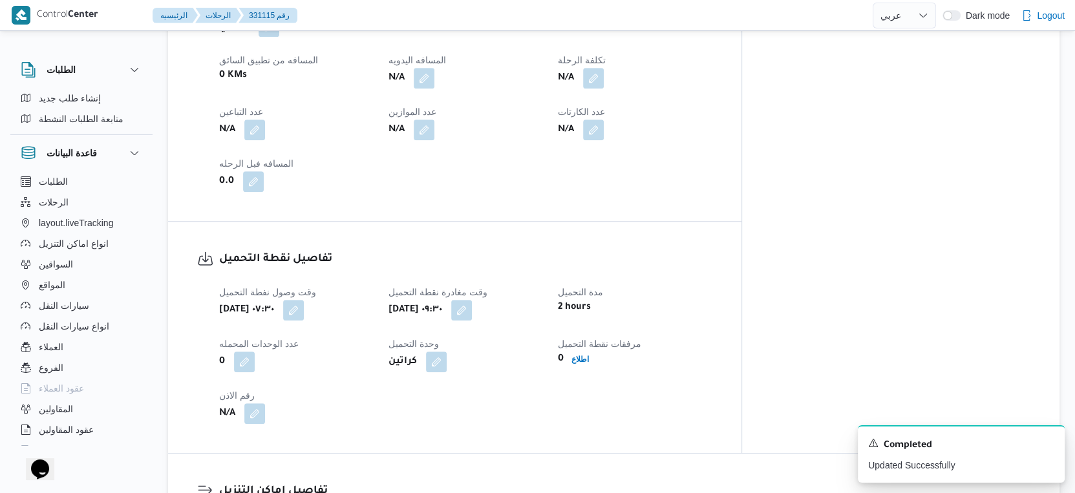
scroll to position [582, 0]
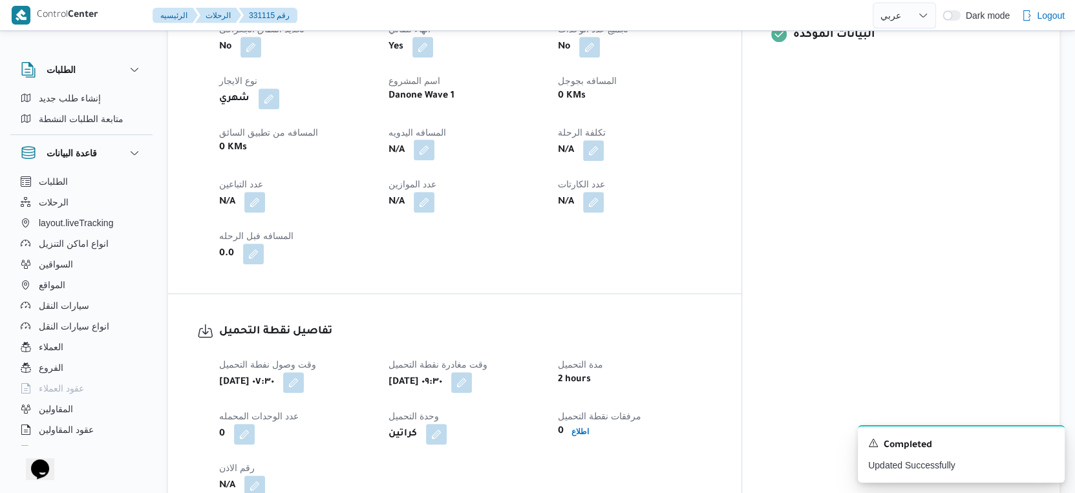
click at [434, 145] on button "button" at bounding box center [424, 150] width 21 height 21
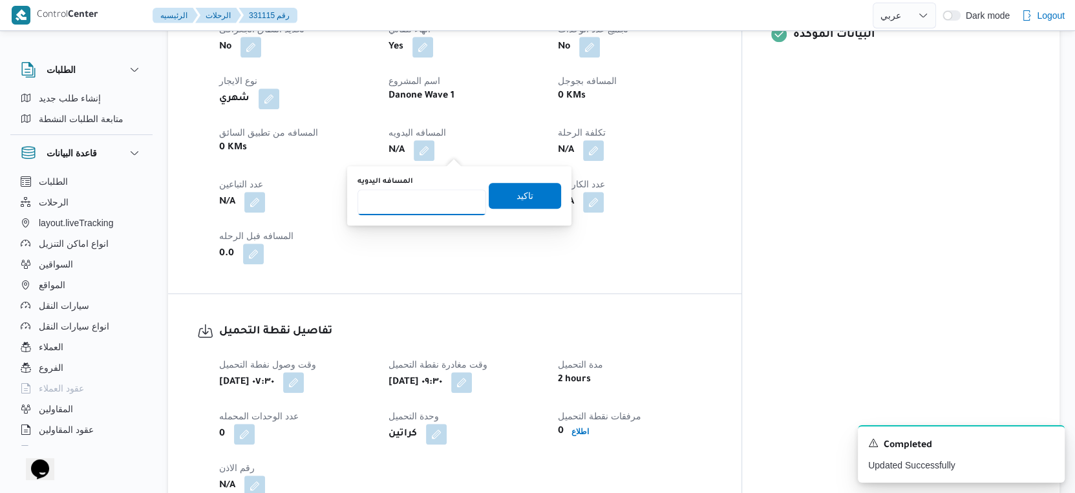
click at [423, 209] on input "المسافه اليدويه" at bounding box center [421, 202] width 129 height 26
type input "45"
click at [541, 197] on span "تاكيد" at bounding box center [525, 195] width 72 height 26
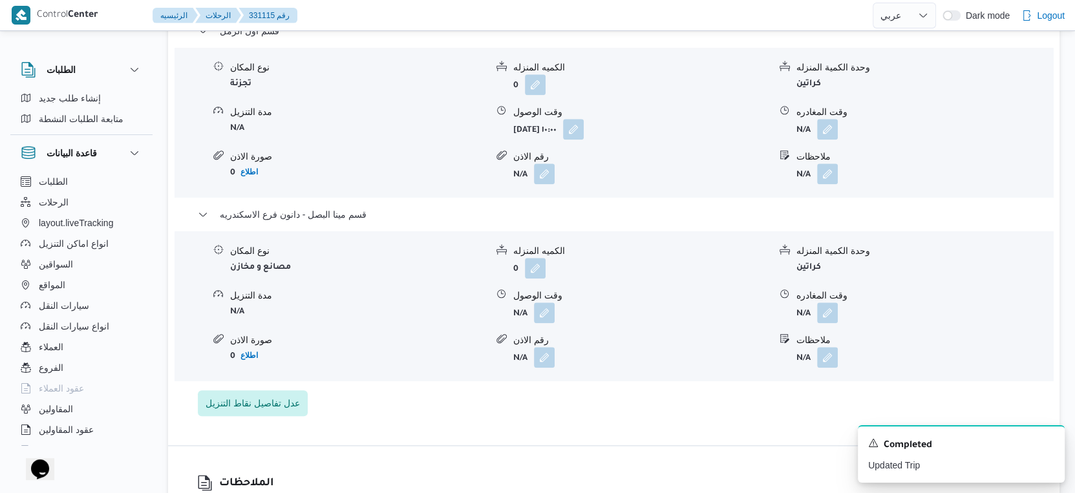
scroll to position [1148, 0]
click at [541, 310] on button "button" at bounding box center [544, 311] width 21 height 21
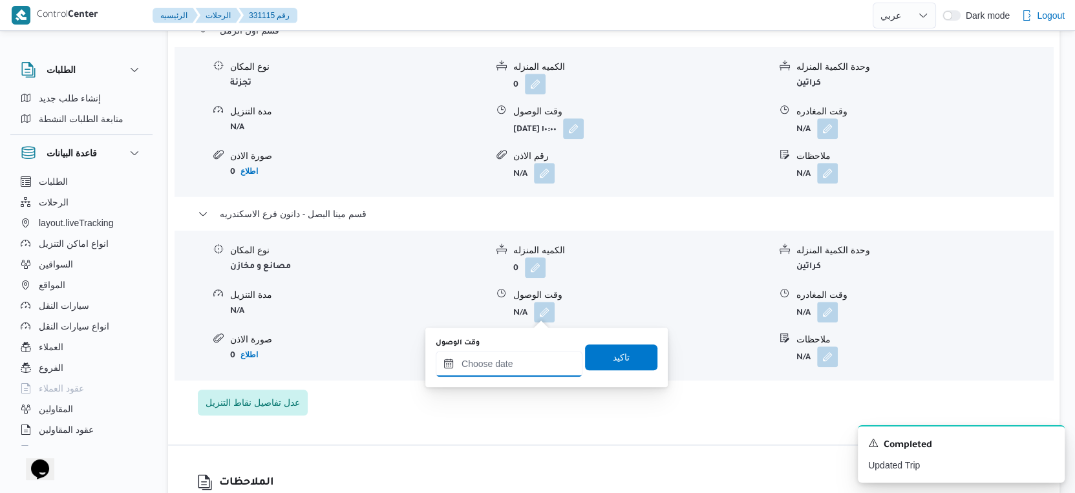
click at [527, 353] on input "وقت الوصول" at bounding box center [509, 364] width 147 height 26
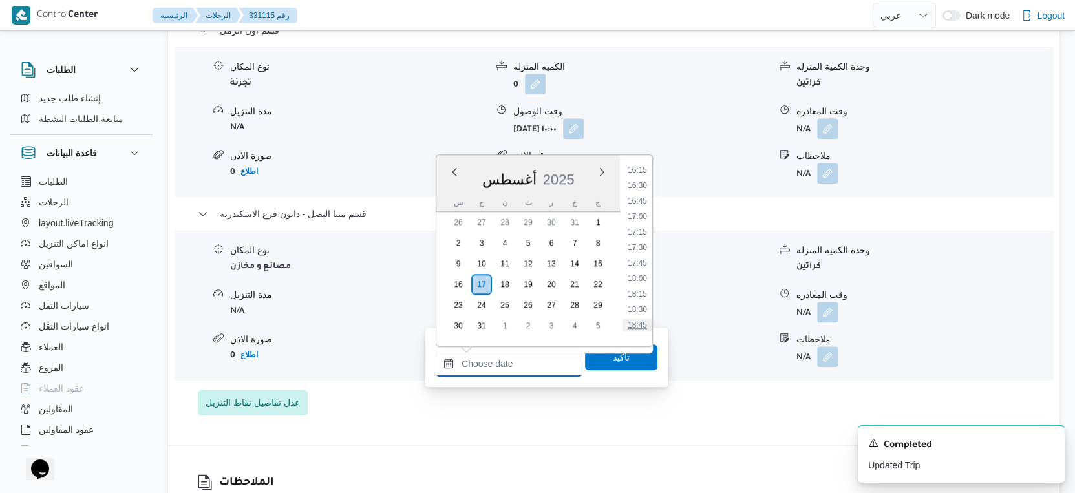
scroll to position [929, 0]
click at [642, 292] on li "17:00" at bounding box center [637, 297] width 30 height 13
type input "١٧/٠٨/٢٠٢٥ ١٧:٠٠"
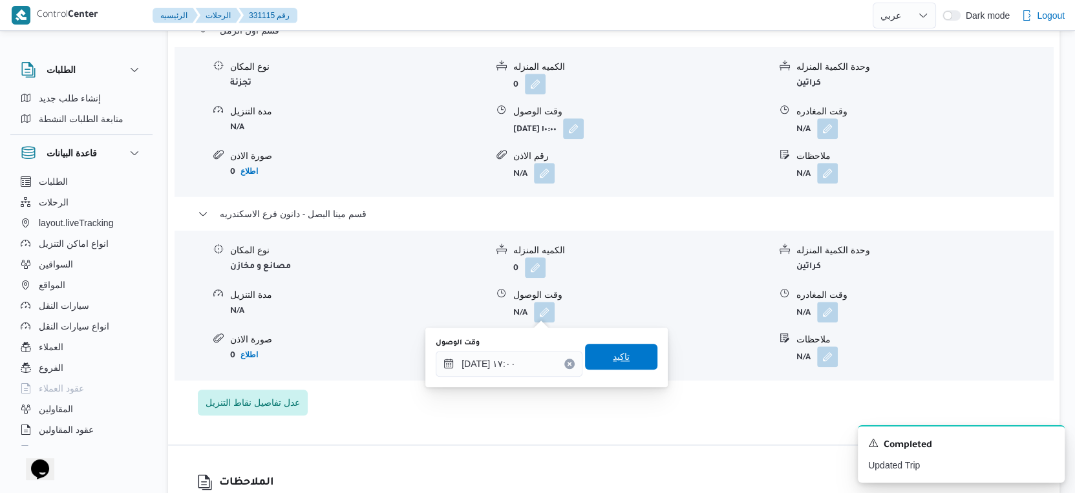
click at [628, 346] on span "تاكيد" at bounding box center [621, 357] width 72 height 26
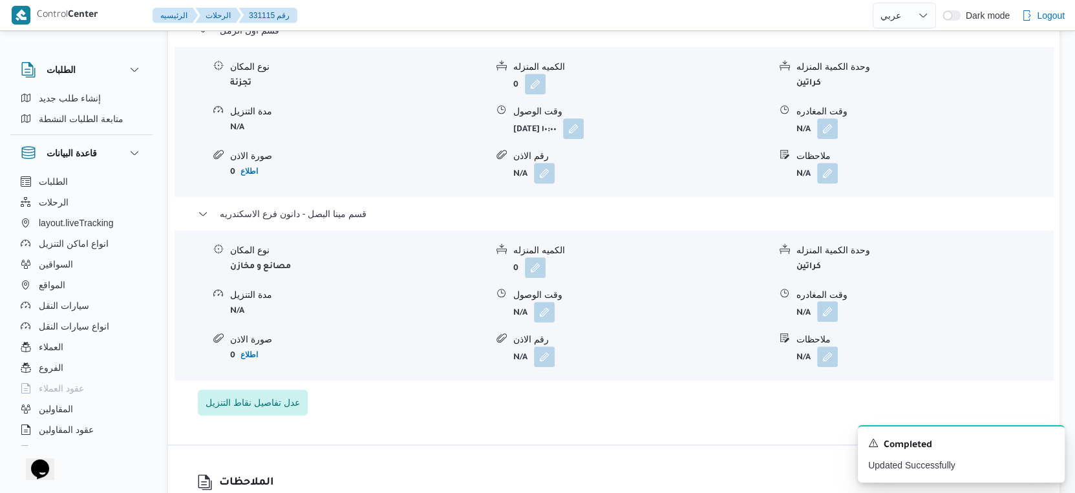
click at [824, 313] on button "button" at bounding box center [827, 311] width 21 height 21
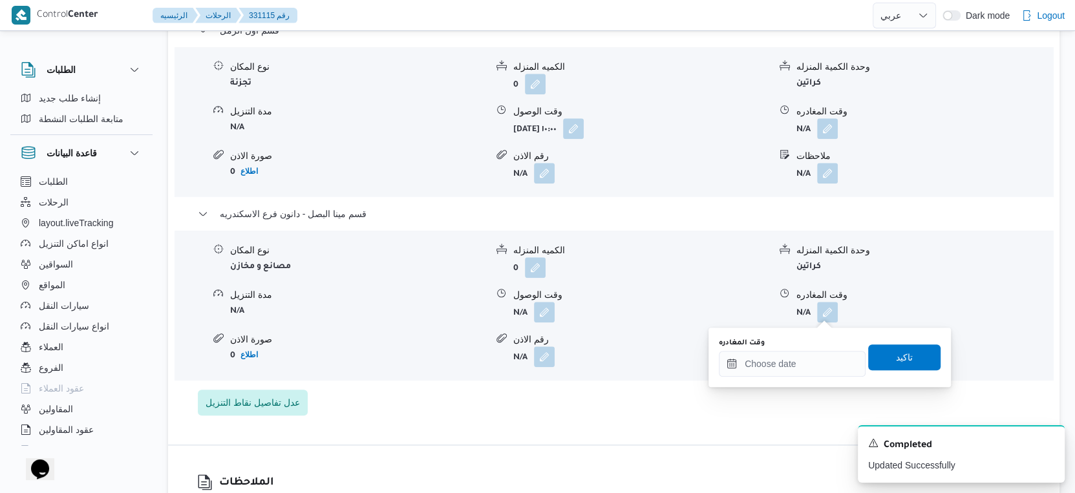
click at [802, 375] on div "وقت المغادره تاكيد" at bounding box center [829, 357] width 224 height 41
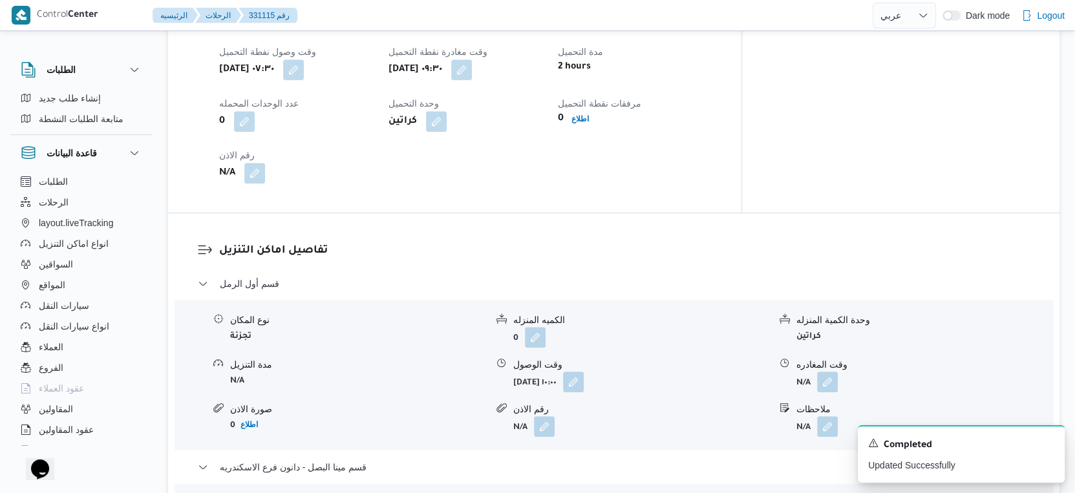
scroll to position [1077, 0]
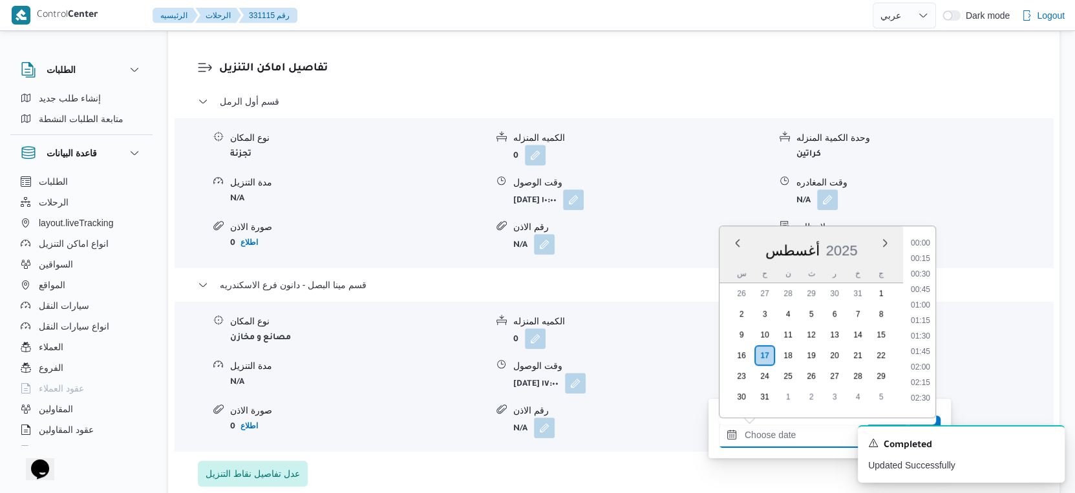
drag, startPoint x: 793, startPoint y: 440, endPoint x: 814, endPoint y: 423, distance: 27.6
click at [793, 441] on input "وقت المغادره" at bounding box center [792, 435] width 147 height 26
click at [929, 253] on li "17:30" at bounding box center [920, 255] width 30 height 13
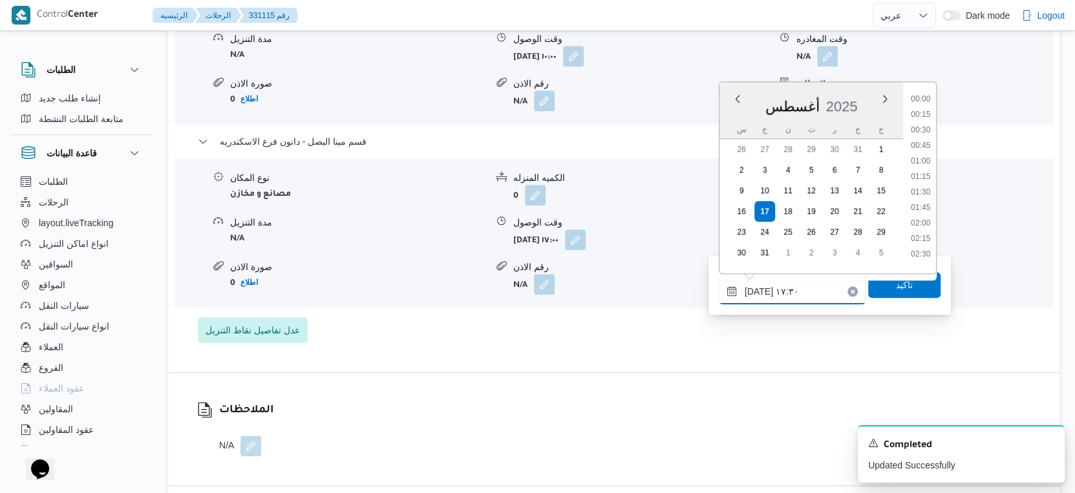
scroll to position [996, 0]
click at [756, 291] on input "١٧/٠٨/٢٠٢٥ ١٧:٣٠" at bounding box center [792, 292] width 147 height 26
type input "١٧/٠٨/٢٠٢٥ ١٧:٤٠"
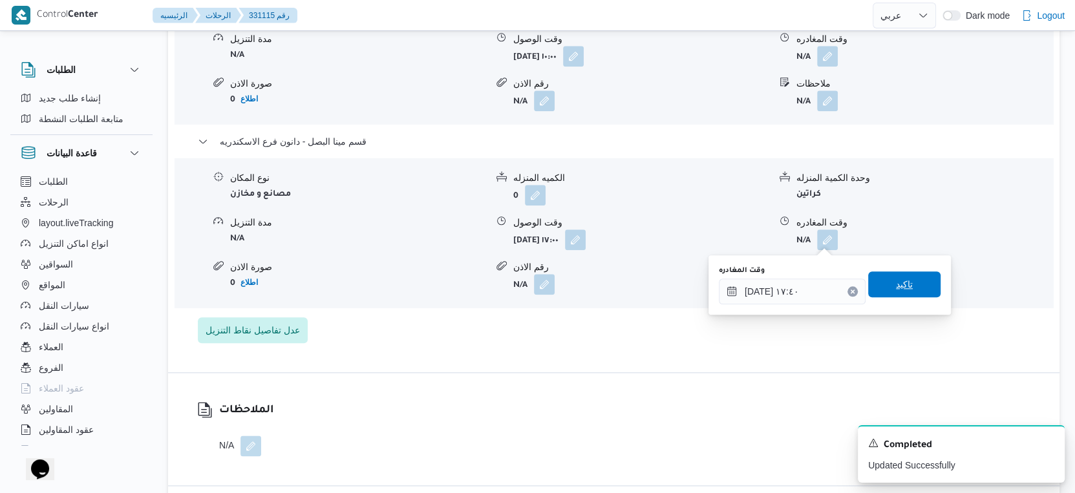
click at [914, 284] on span "تاكيد" at bounding box center [904, 284] width 72 height 26
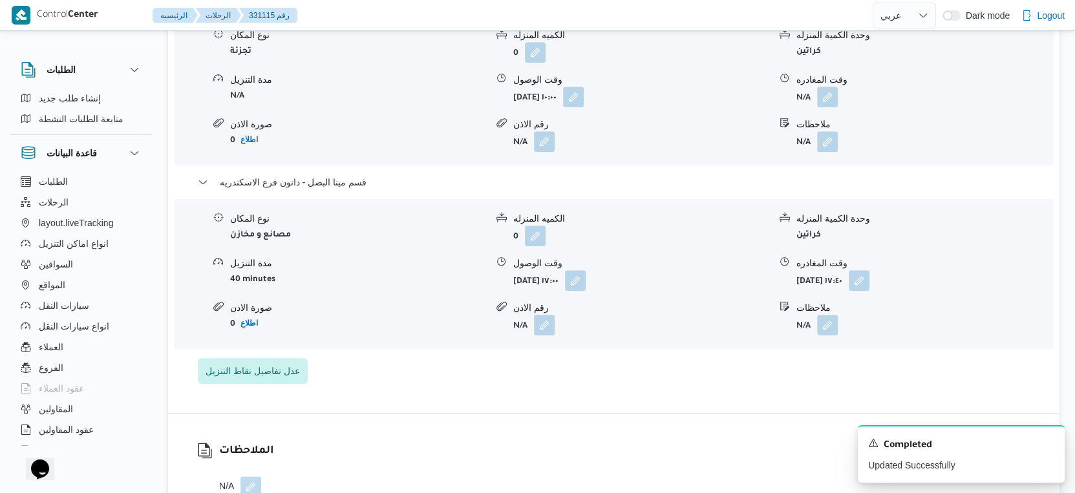
scroll to position [1148, 0]
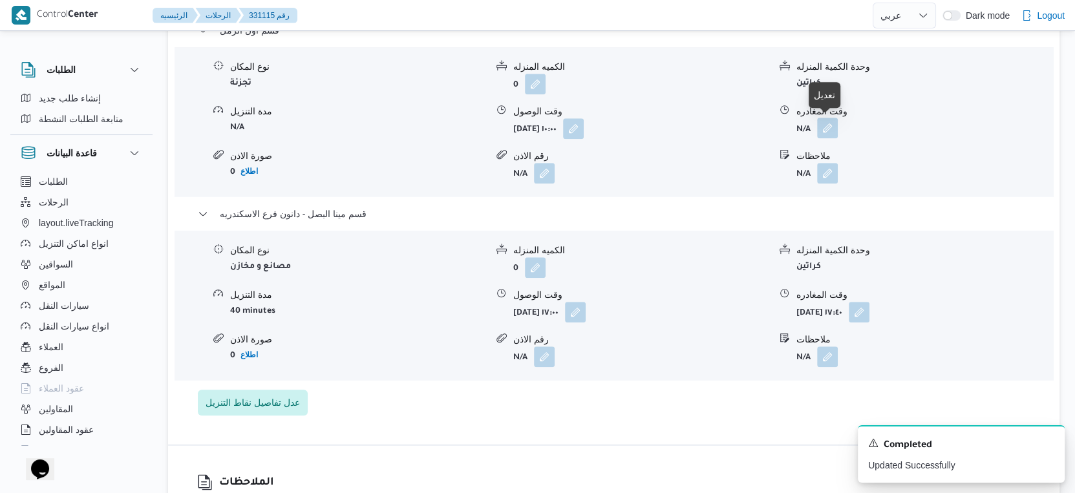
click at [829, 130] on button "button" at bounding box center [827, 128] width 21 height 21
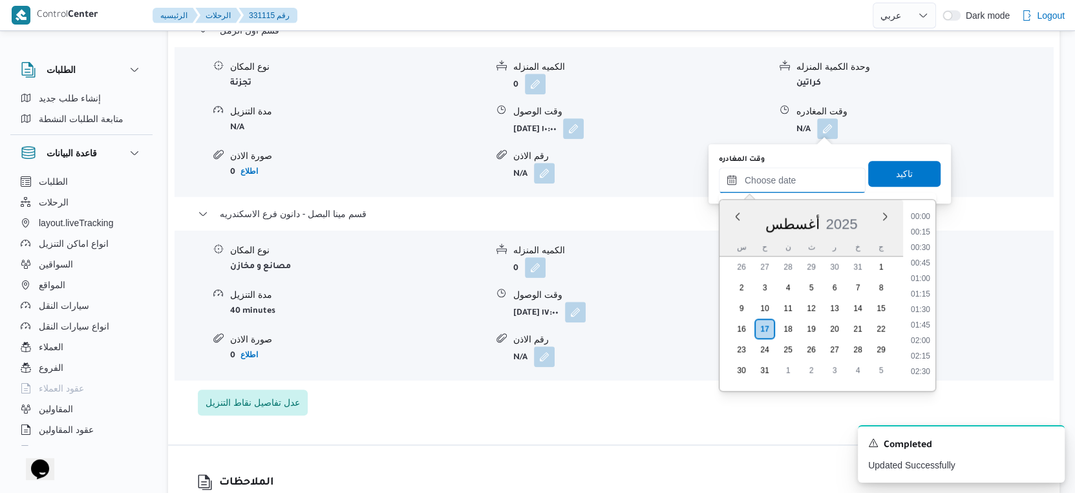
click at [806, 171] on input "وقت المغادره" at bounding box center [792, 180] width 147 height 26
click at [921, 310] on li "16:30" at bounding box center [920, 311] width 30 height 13
type input "١٧/٠٨/٢٠٢٥ ١٦:٣٠"
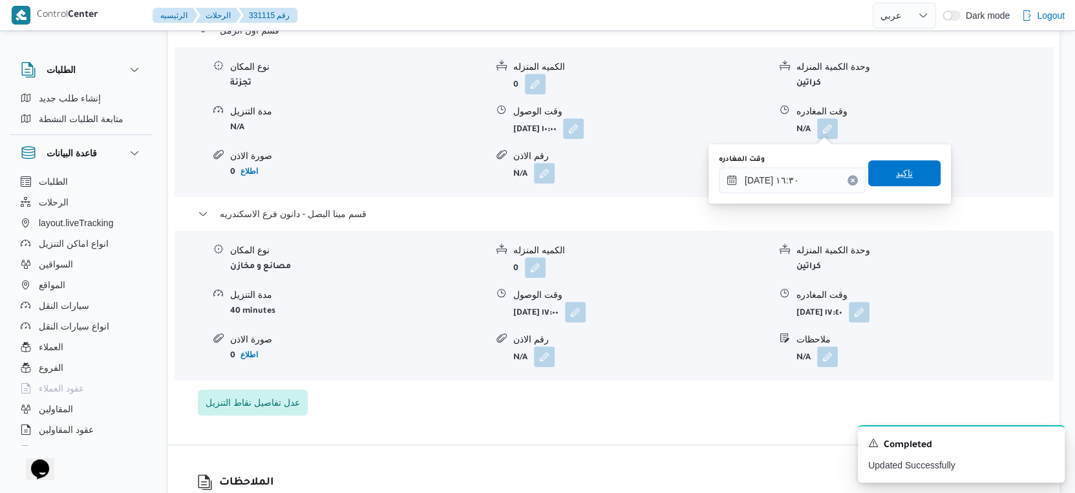
click at [902, 168] on span "تاكيد" at bounding box center [904, 173] width 72 height 26
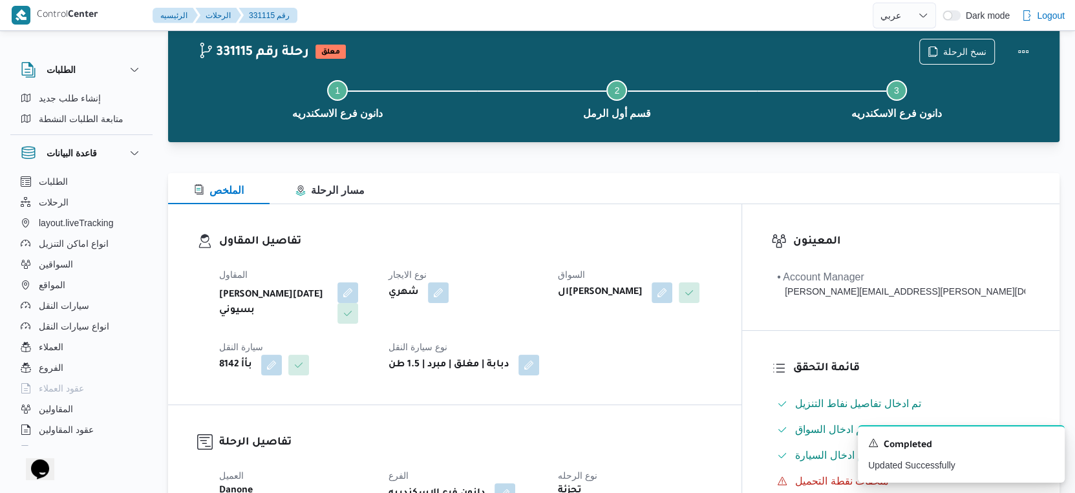
scroll to position [0, 0]
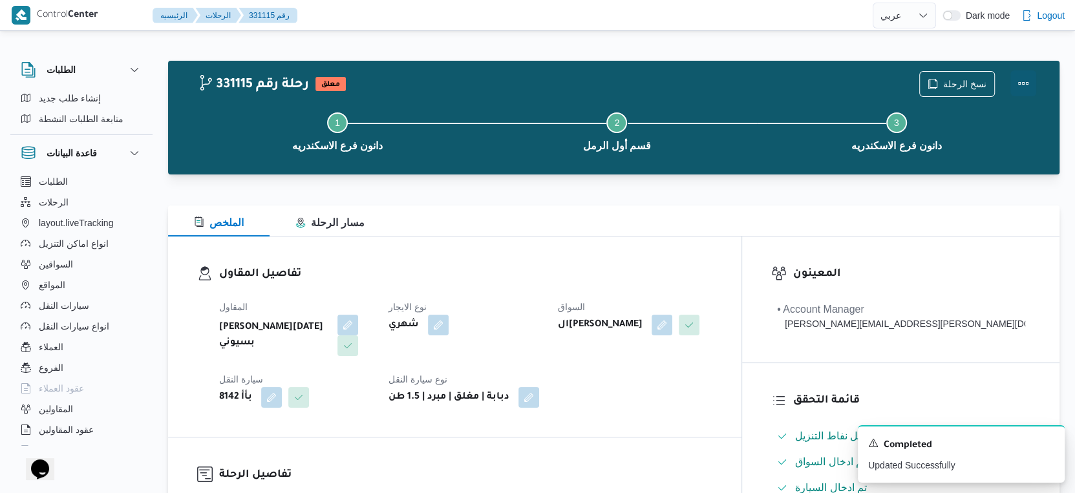
click at [1020, 78] on button "Actions" at bounding box center [1023, 83] width 26 height 26
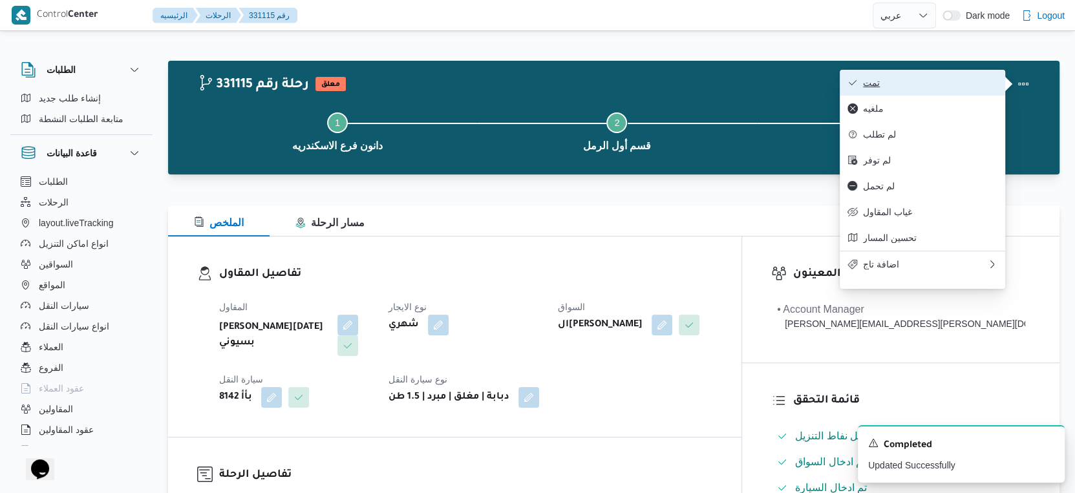
click at [915, 85] on span "تمت" at bounding box center [930, 83] width 134 height 10
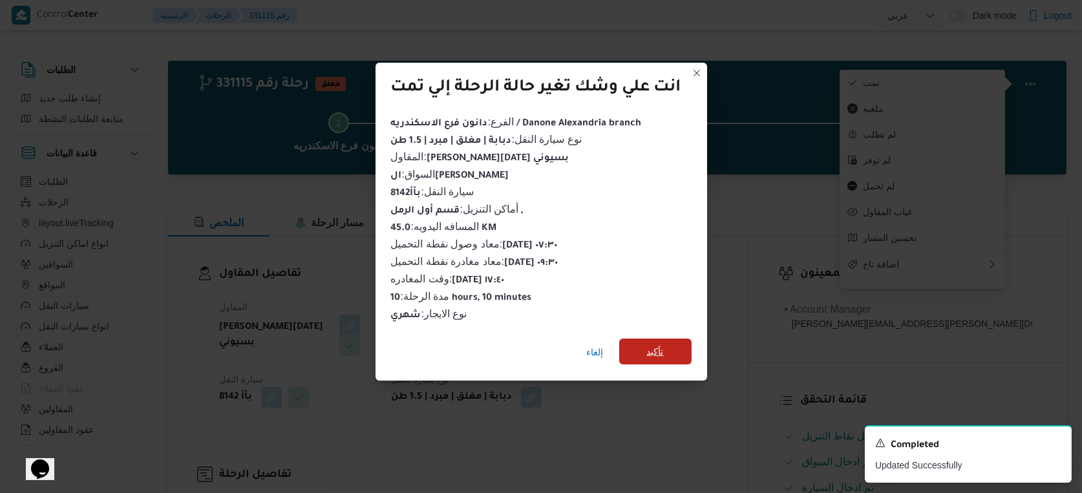
click at [647, 347] on span "تأكيد" at bounding box center [655, 352] width 72 height 26
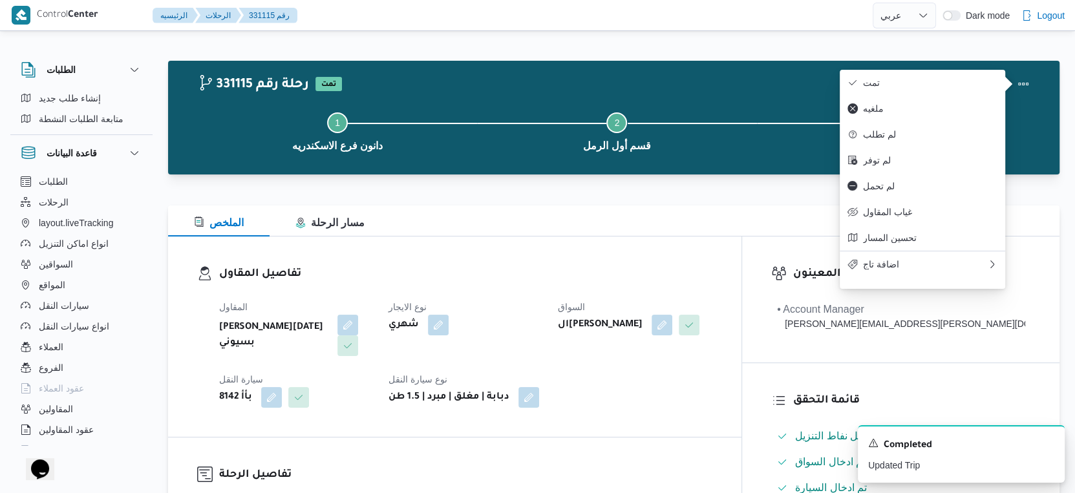
select select "ar"
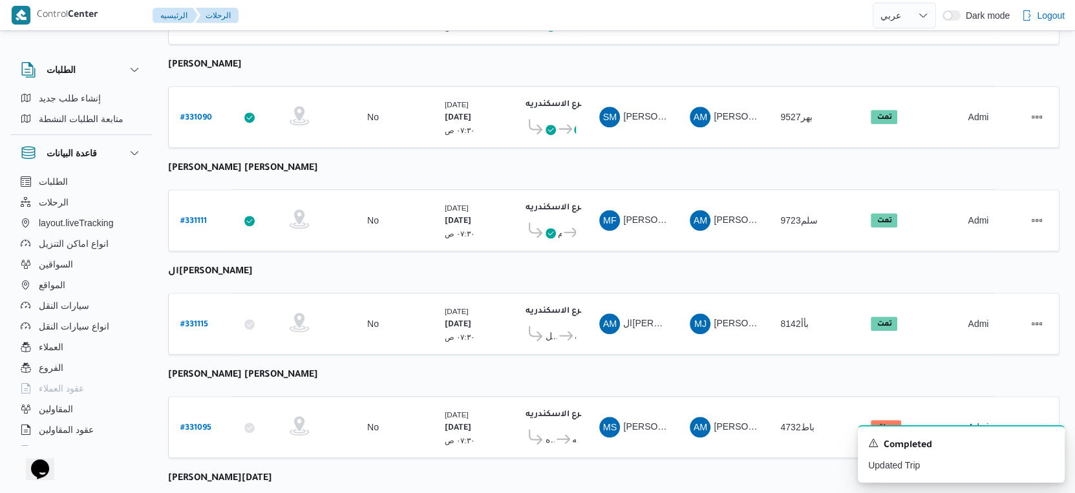
scroll to position [552, 0]
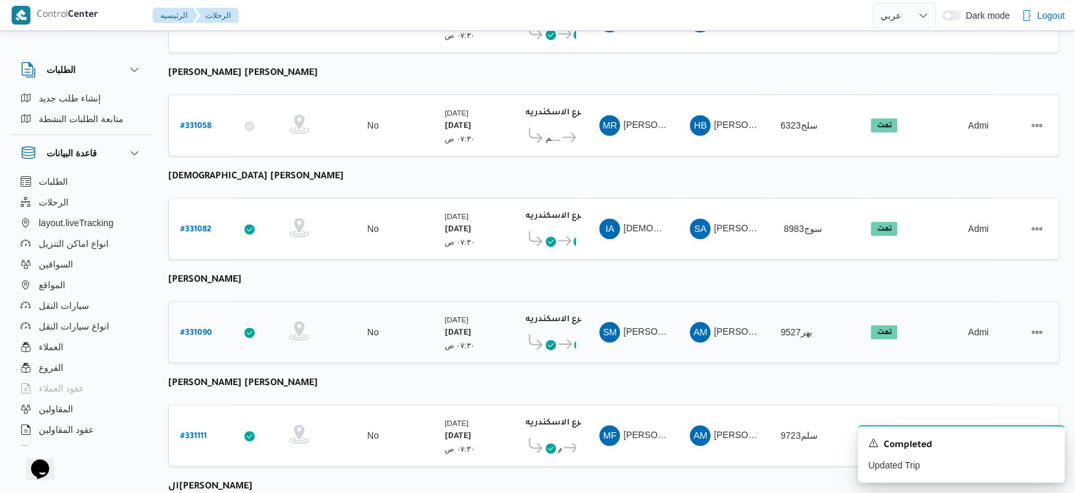
click at [201, 329] on b "# 331090" at bounding box center [196, 333] width 32 height 9
select select "ar"
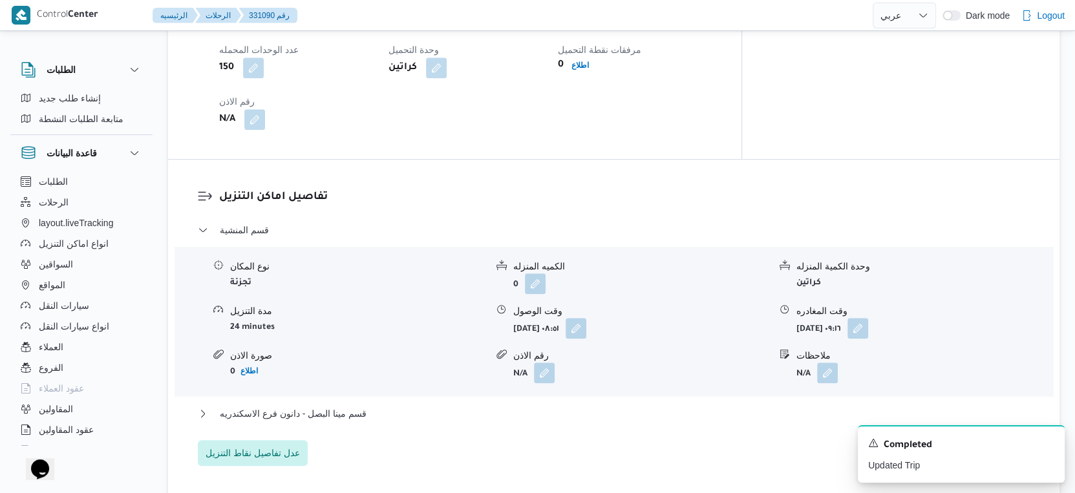
scroll to position [1005, 0]
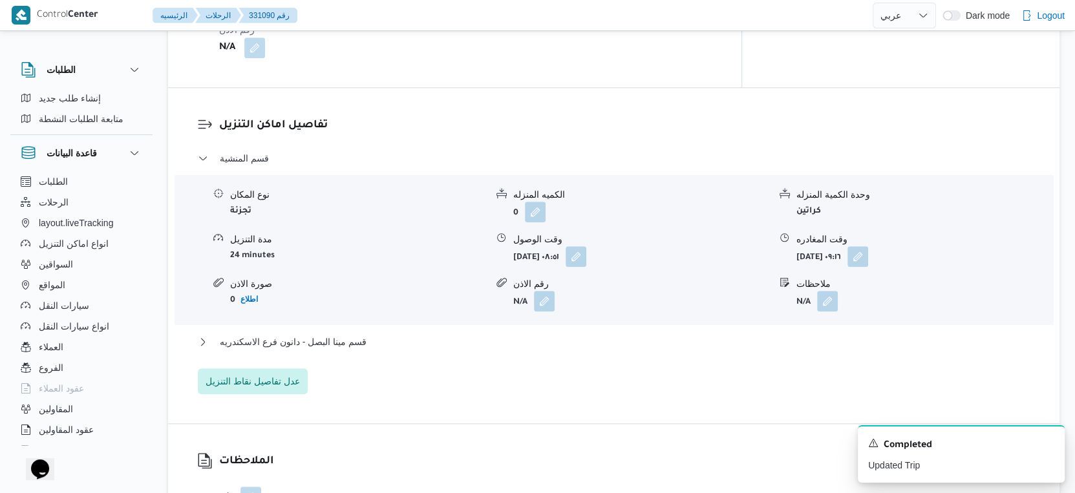
click at [374, 341] on div "قسم المنشية نوع المكان تجزئة الكميه المنزله 0 وحدة الكمية المنزله كراتين مدة ال…" at bounding box center [614, 273] width 832 height 244
click at [376, 350] on button "قسم مينا البصل - دانون فرع الاسكندريه" at bounding box center [614, 342] width 832 height 16
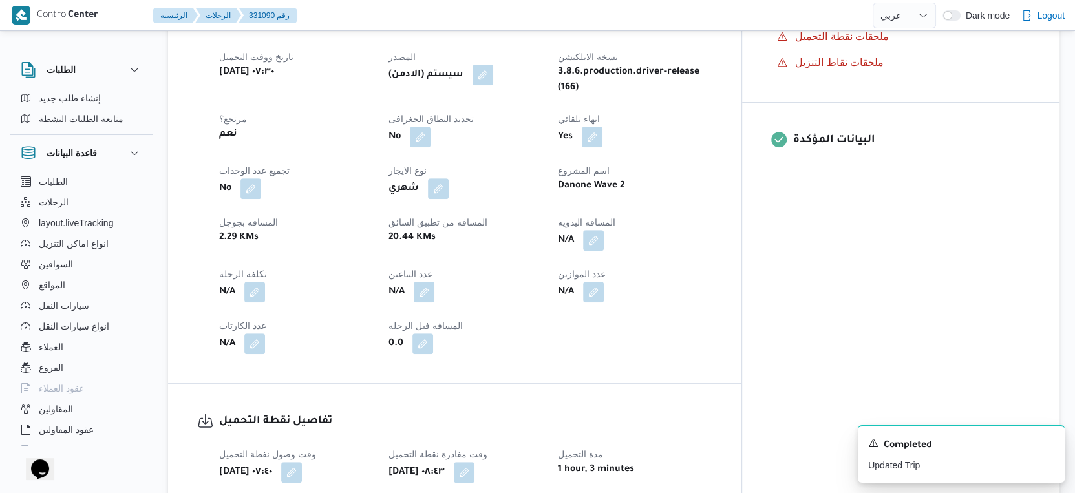
scroll to position [430, 0]
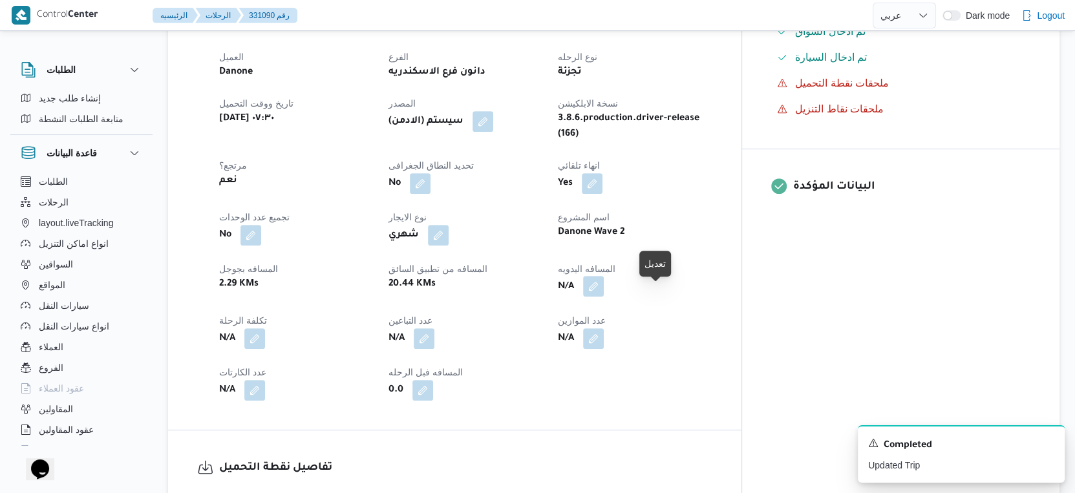
click at [604, 296] on button "button" at bounding box center [593, 286] width 21 height 21
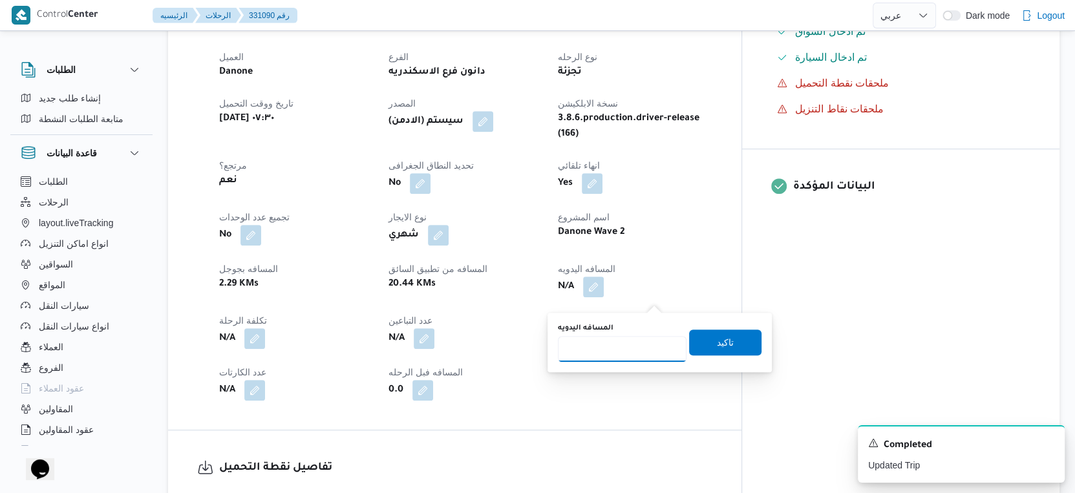
click at [616, 338] on input "المسافه اليدويه" at bounding box center [622, 349] width 129 height 26
type input "32"
click at [722, 336] on span "تاكيد" at bounding box center [725, 342] width 17 height 16
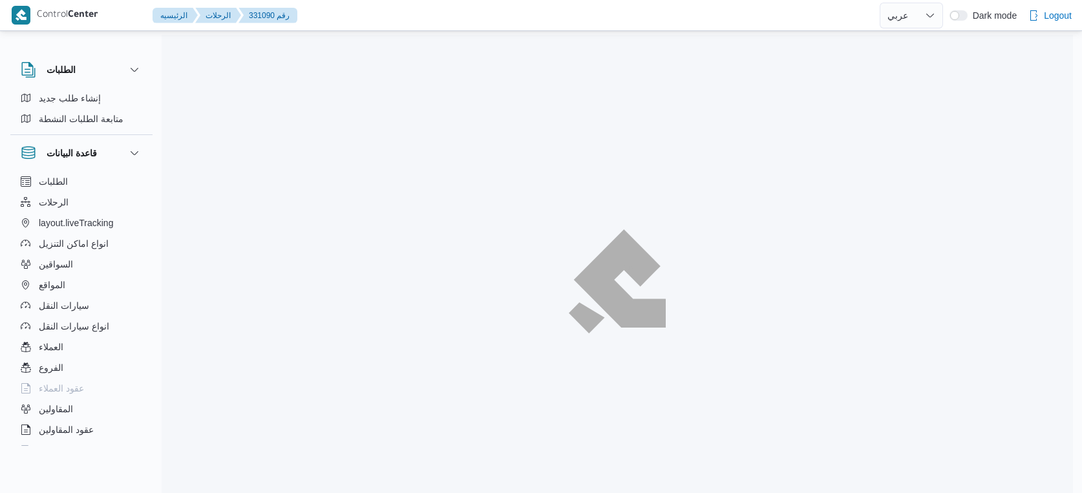
select select "ar"
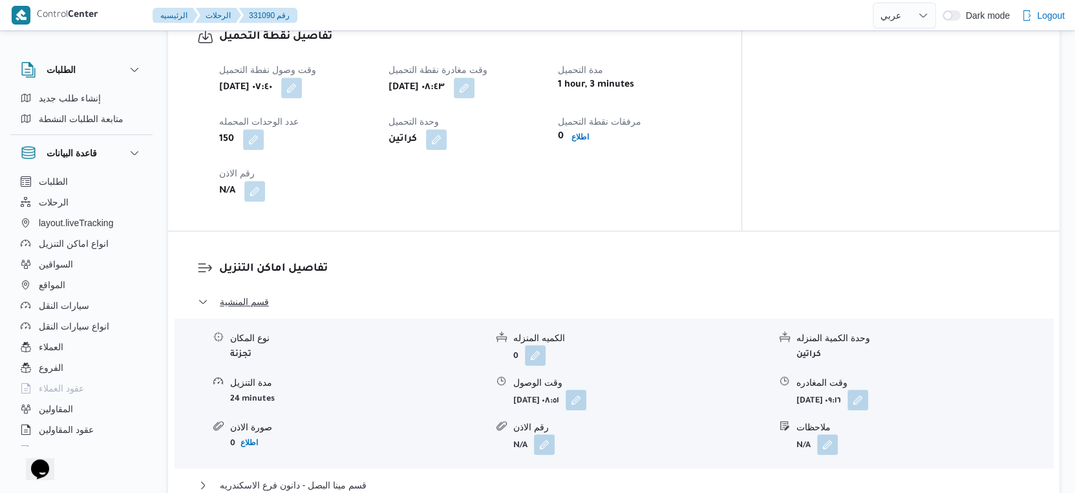
scroll to position [1221, 0]
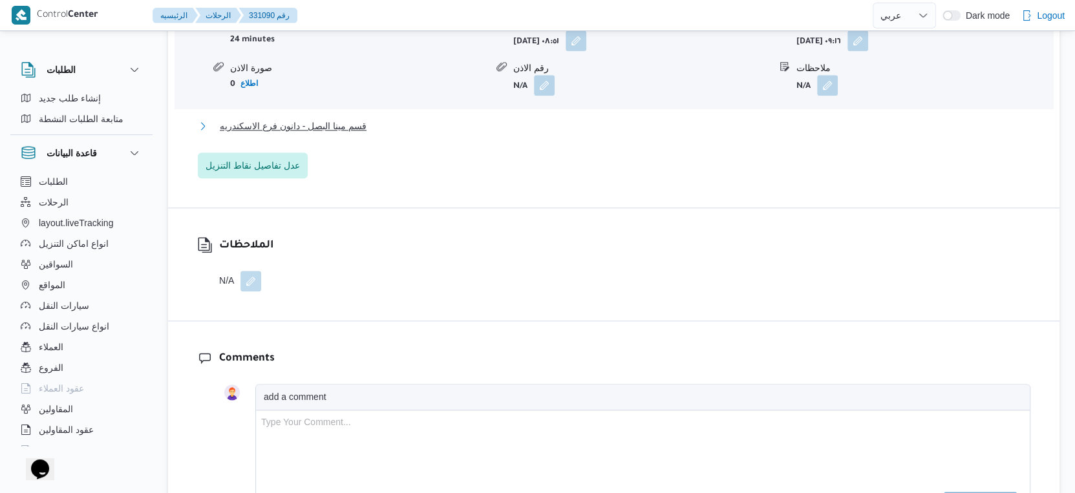
click at [372, 133] on button "قسم مينا البصل - دانون فرع الاسكندريه" at bounding box center [614, 126] width 832 height 16
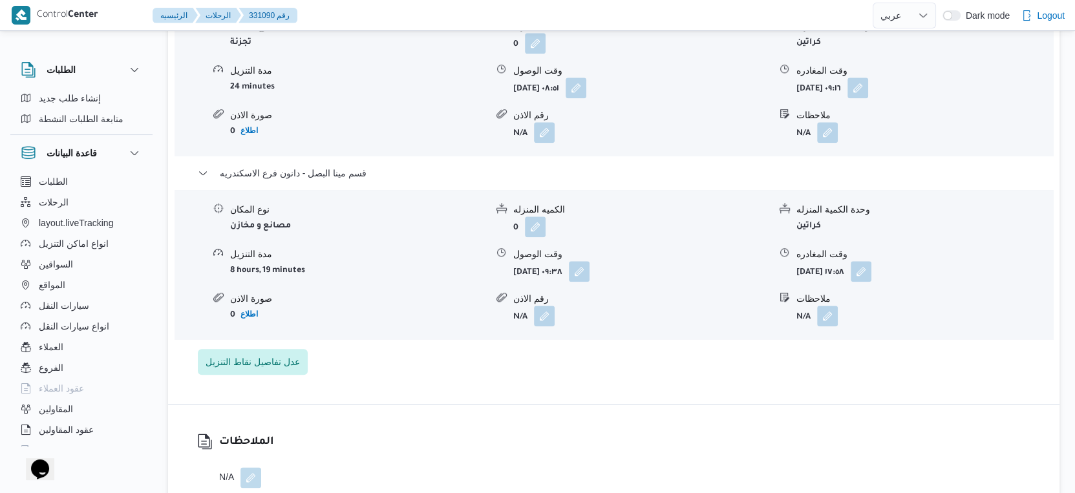
scroll to position [1148, 0]
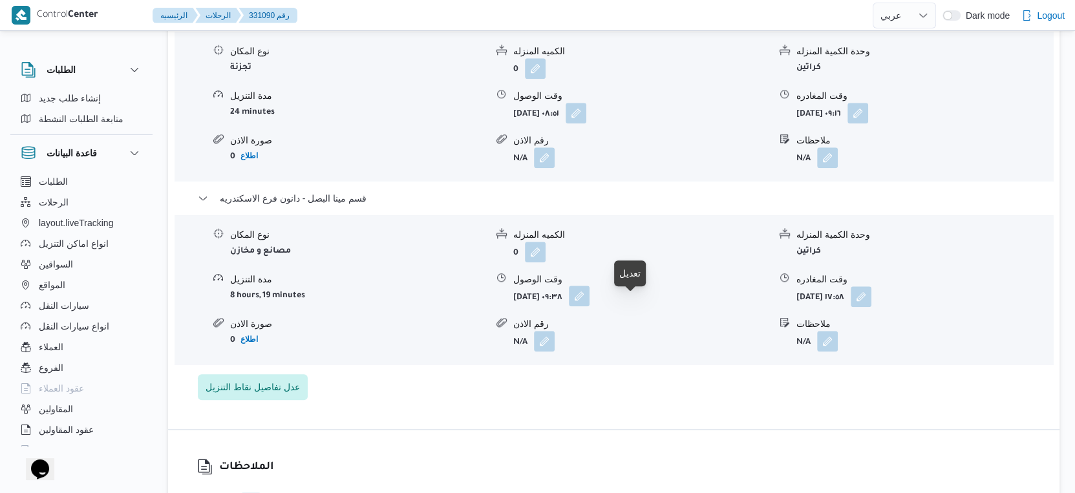
click at [589, 306] on button "button" at bounding box center [579, 296] width 21 height 21
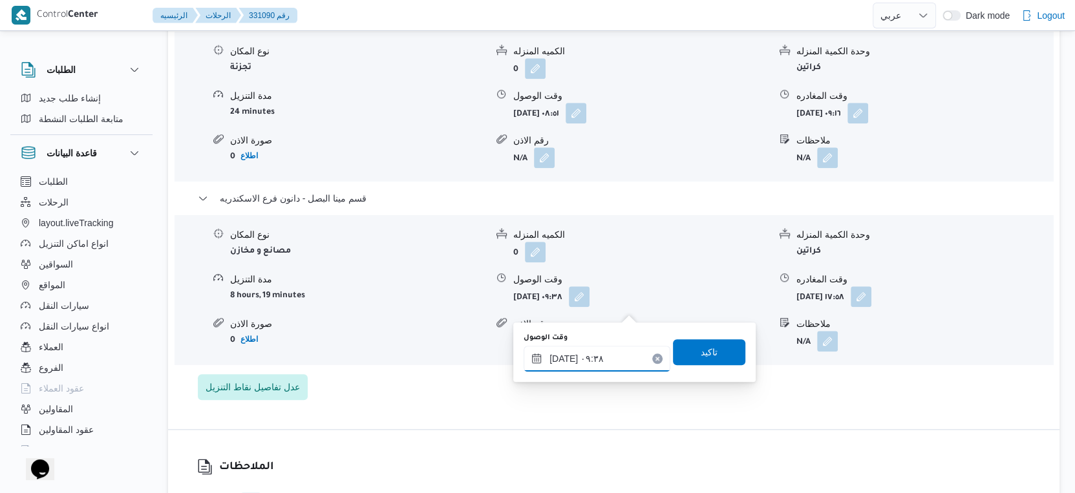
click at [603, 351] on input "[DATE] ٠٩:٣٨" at bounding box center [596, 359] width 147 height 26
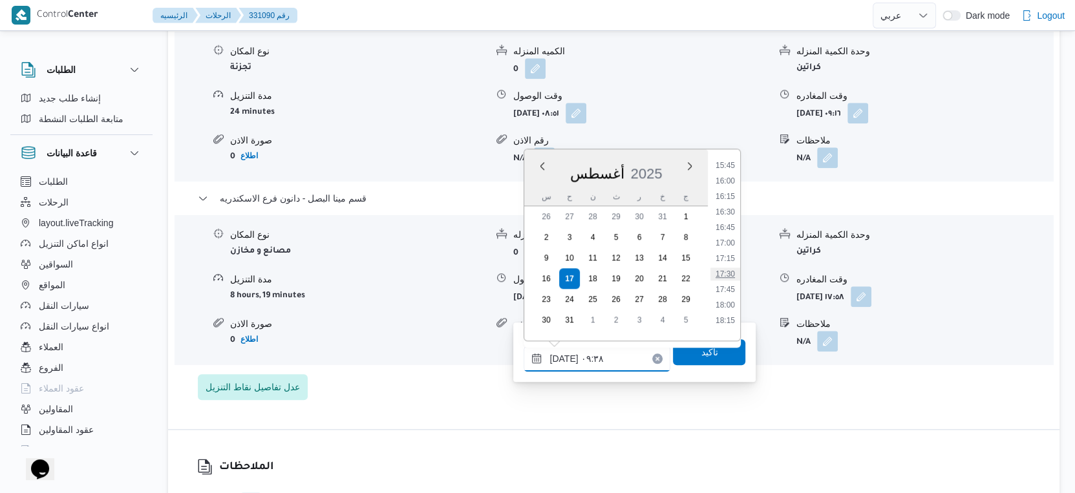
scroll to position [1003, 0]
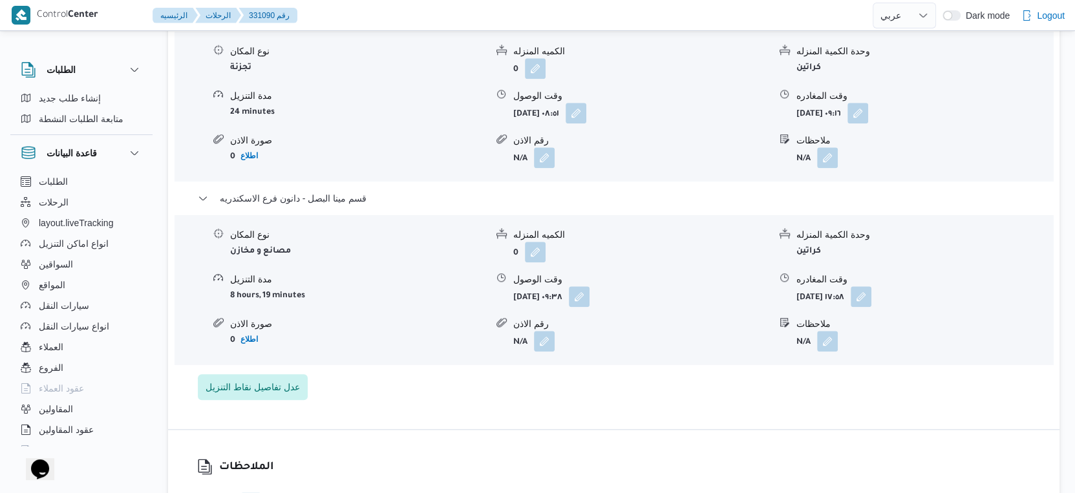
click at [651, 426] on div "تفاصيل اماكن التنزيل قسم المنشية نوع المكان تجزئة الكميه المنزله 0 وحدة الكمية …" at bounding box center [613, 186] width 891 height 485
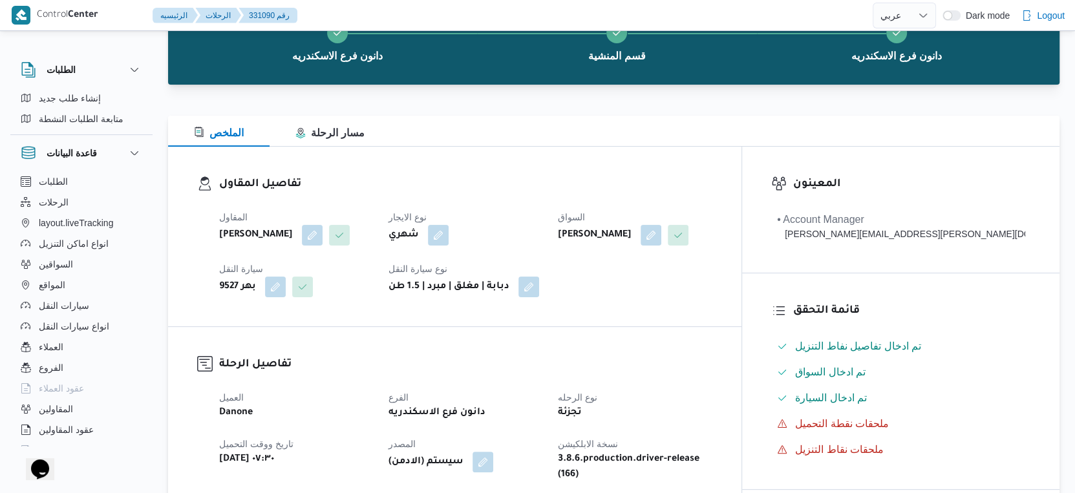
scroll to position [0, 0]
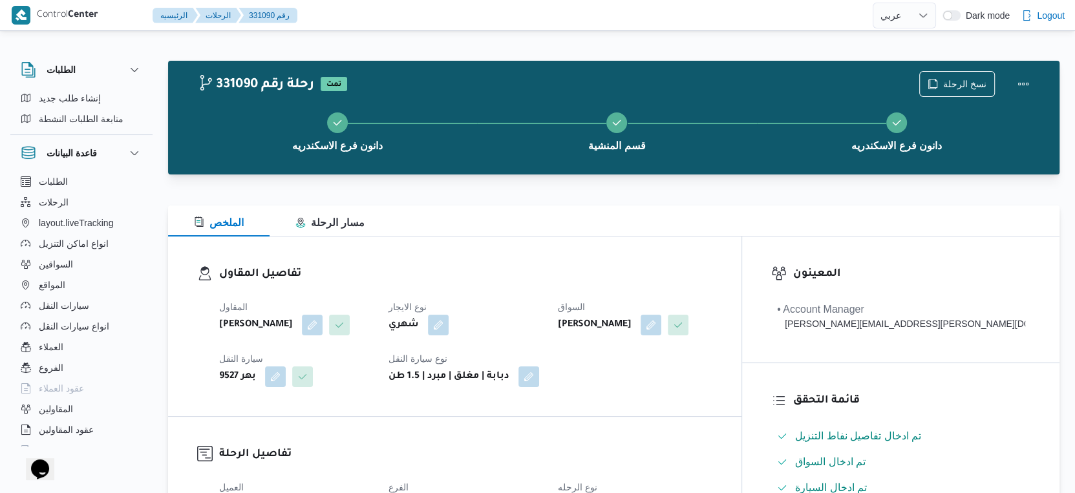
select select "ar"
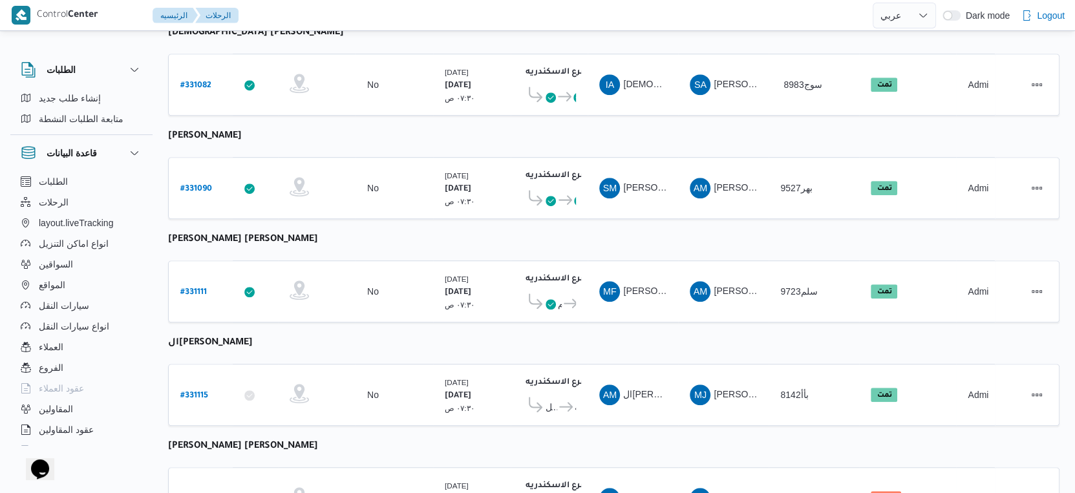
scroll to position [624, 0]
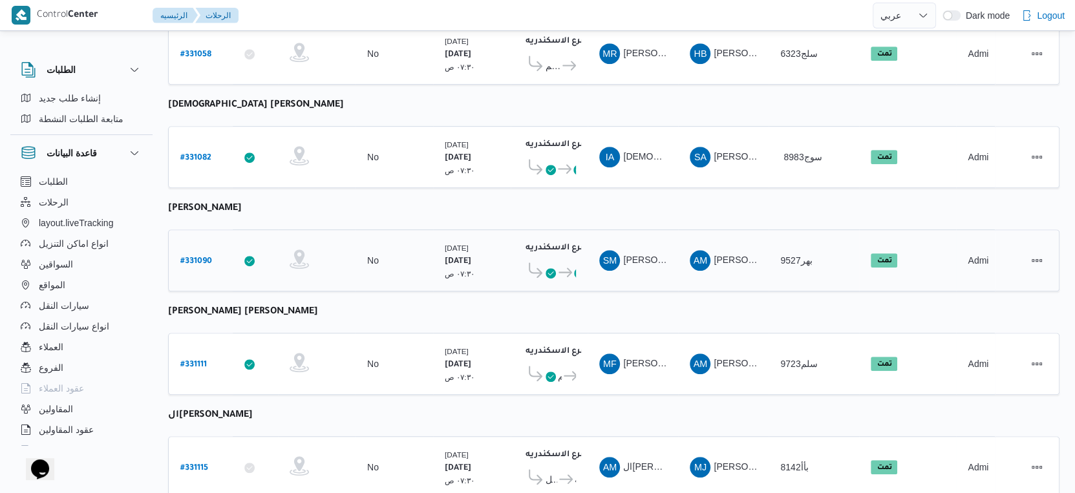
click at [201, 257] on b "# 331090" at bounding box center [196, 261] width 32 height 9
select select "ar"
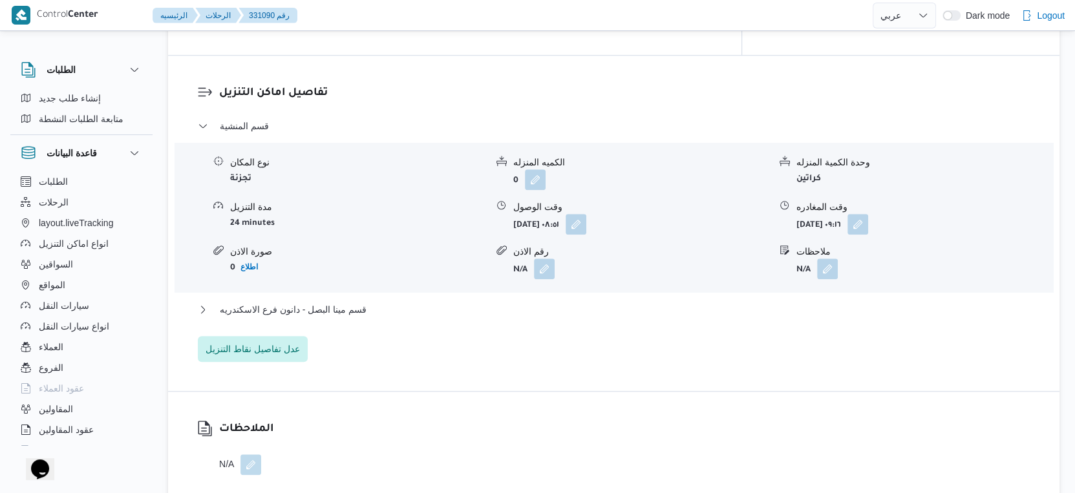
scroll to position [1055, 0]
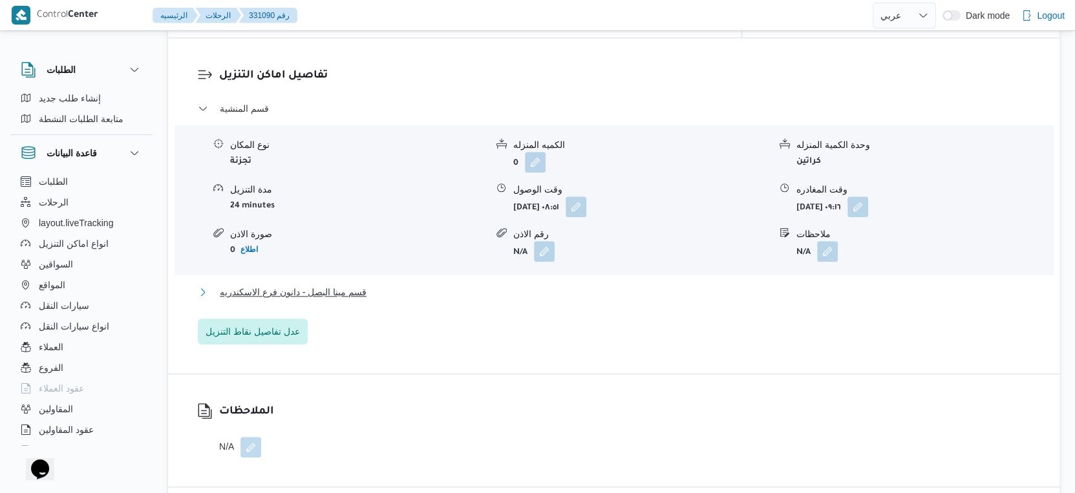
click at [363, 300] on span "قسم مينا البصل - دانون فرع الاسكندريه" at bounding box center [293, 292] width 147 height 16
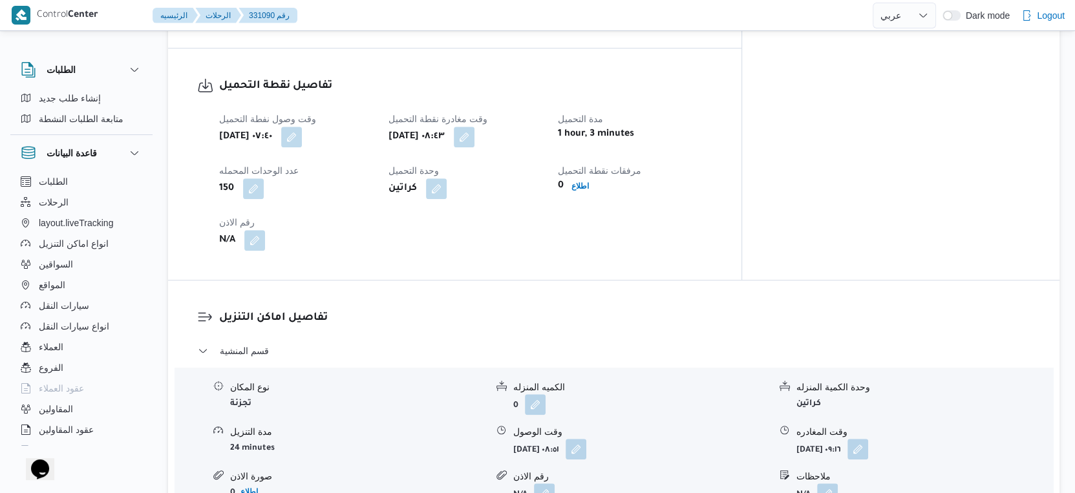
scroll to position [1005, 0]
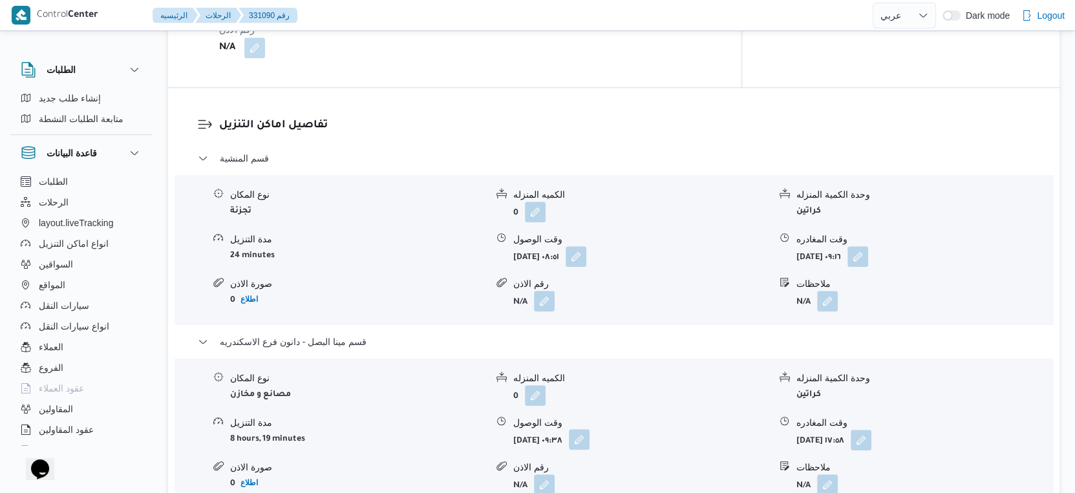
click at [589, 450] on button "button" at bounding box center [579, 439] width 21 height 21
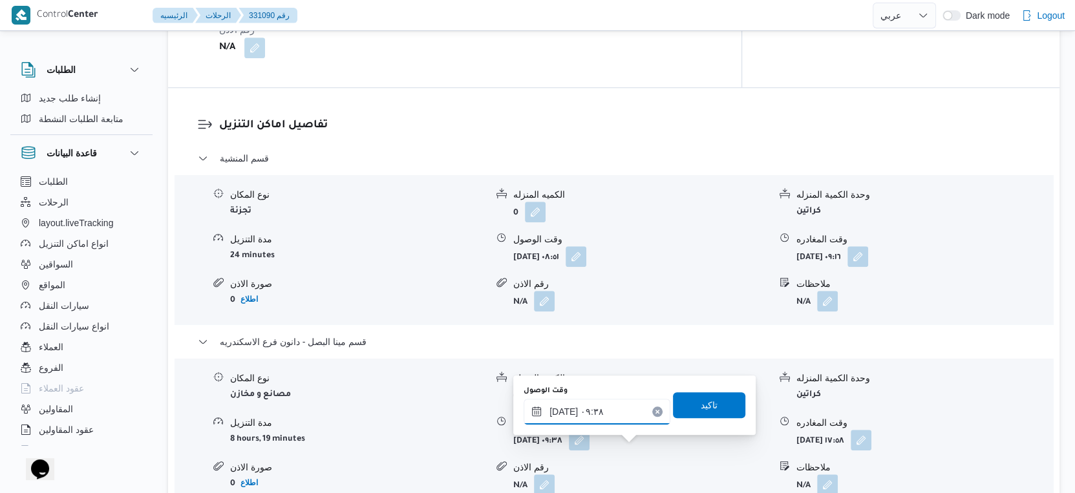
click at [615, 414] on input "١٧/٠٨/٢٠٢٥ ٠٩:٣٨" at bounding box center [596, 412] width 147 height 26
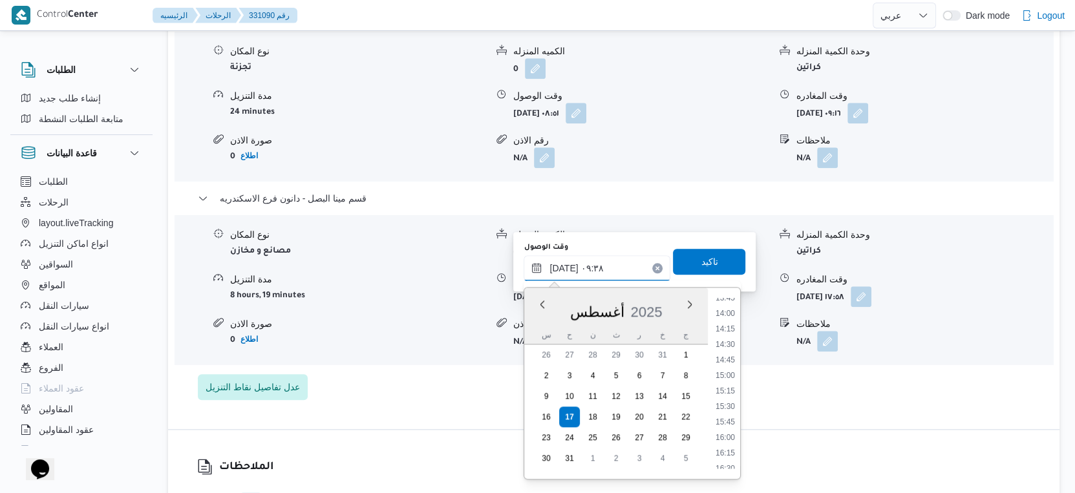
scroll to position [1075, 0]
click at [728, 342] on li "18:00" at bounding box center [725, 346] width 30 height 13
type input "١٧/٠٨/٢٠٢٥ ١٨:٠٠"
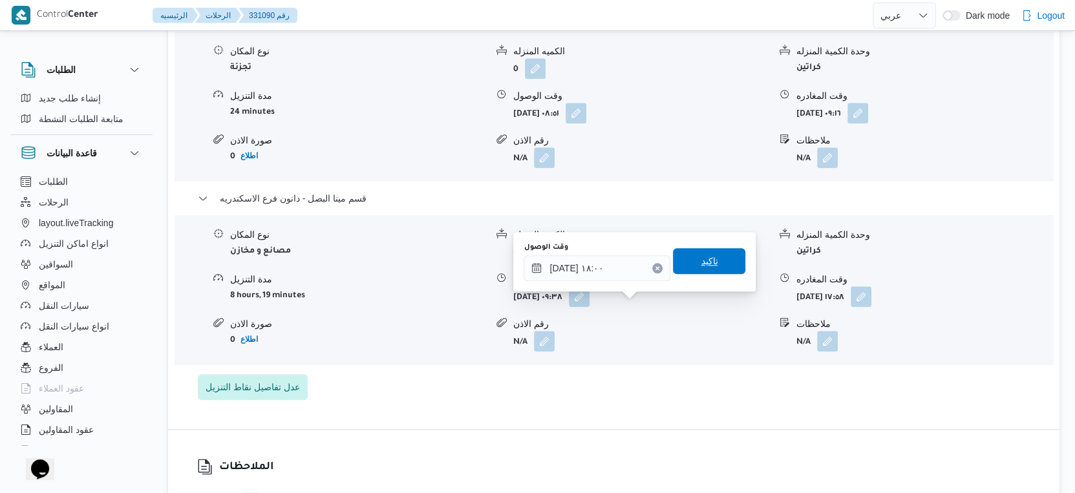
click at [713, 270] on span "تاكيد" at bounding box center [709, 261] width 72 height 26
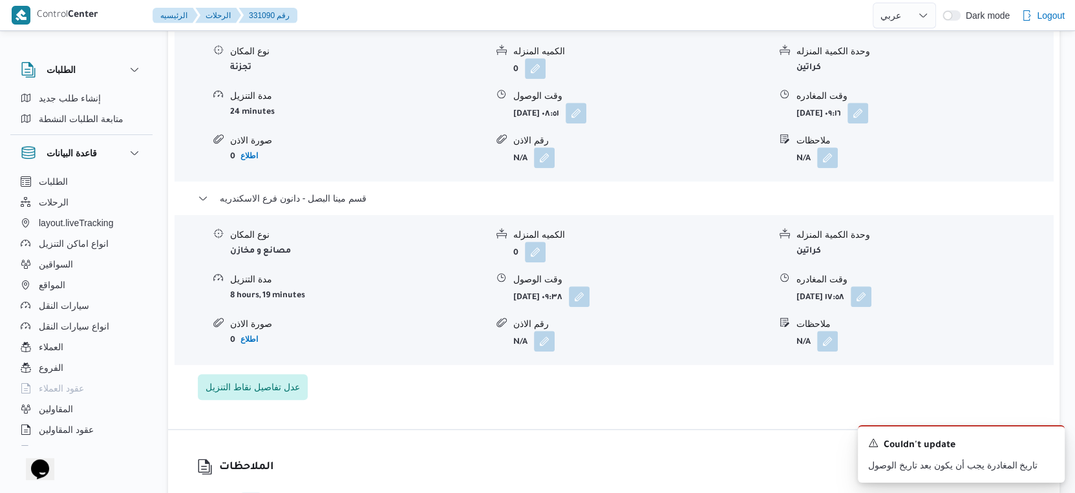
click at [929, 304] on form "[DATE] ١٧:٥٨" at bounding box center [924, 296] width 256 height 21
click at [871, 306] on button "button" at bounding box center [860, 296] width 21 height 21
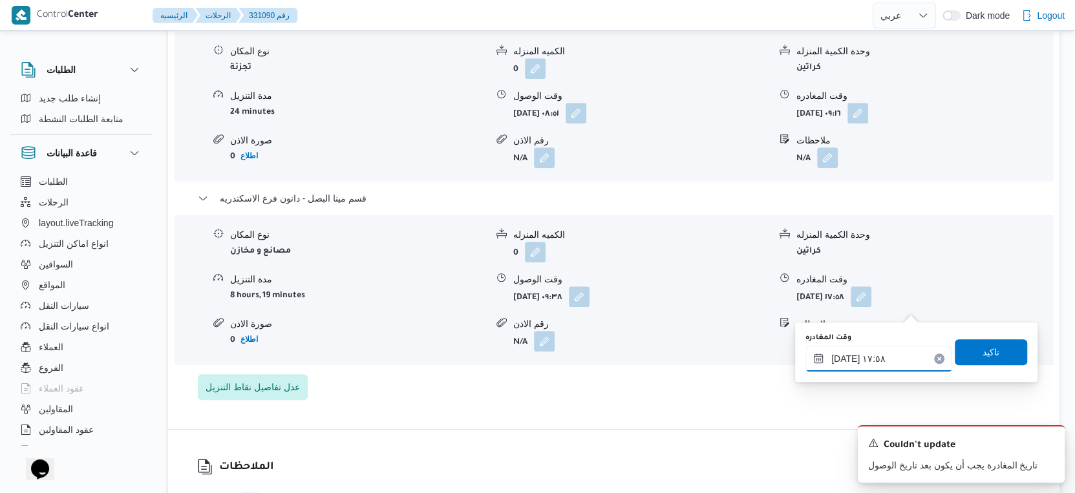
click at [876, 358] on input "١٧/٠٨/٢٠٢٥ ١٧:٥٨" at bounding box center [878, 359] width 147 height 26
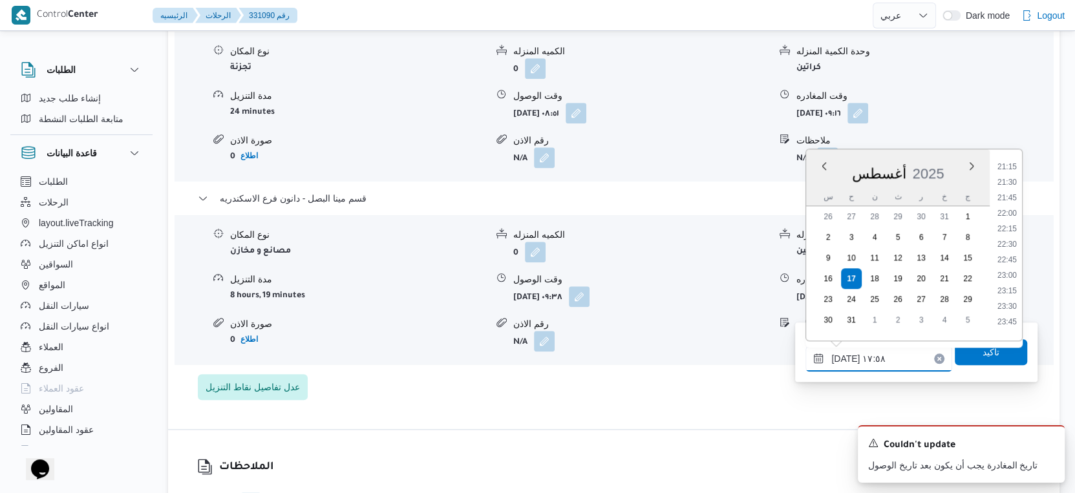
scroll to position [1030, 0]
click at [815, 412] on div "تفاصيل اماكن التنزيل قسم المنشية نوع المكان تجزئة الكميه المنزله 0 وحدة الكمية …" at bounding box center [613, 186] width 891 height 485
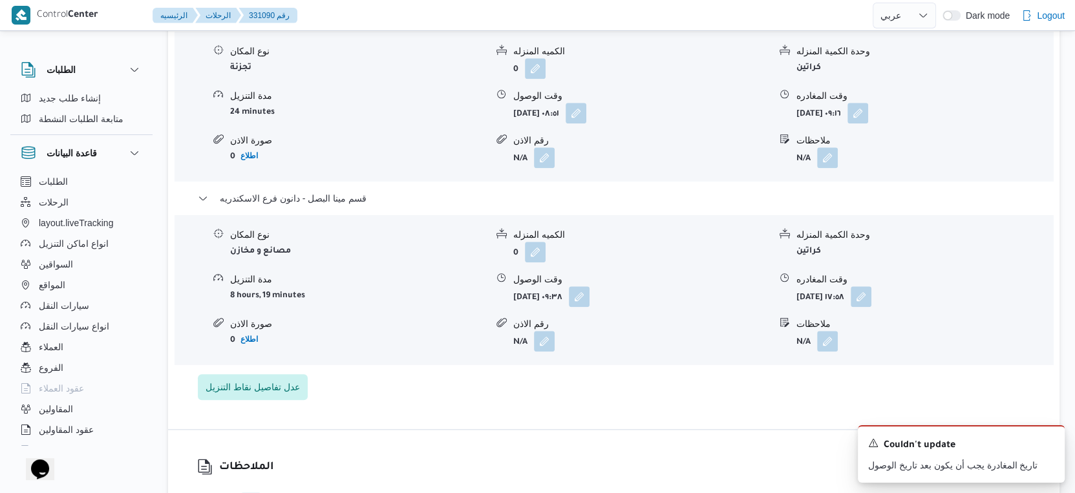
scroll to position [0, 0]
click at [589, 306] on button "button" at bounding box center [579, 296] width 21 height 21
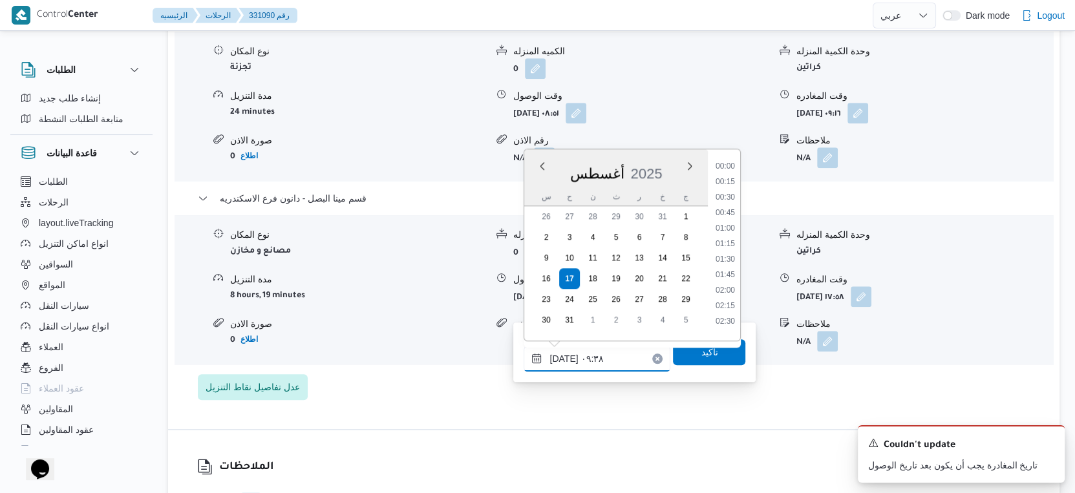
click at [604, 355] on input "١٧/٠٨/٢٠٢٥ ٠٩:٣٨" at bounding box center [596, 359] width 147 height 26
click at [728, 262] on li "17:45" at bounding box center [725, 264] width 30 height 13
type input "١٧/٠٨/٢٠٢٥ ١٧:٤٥"
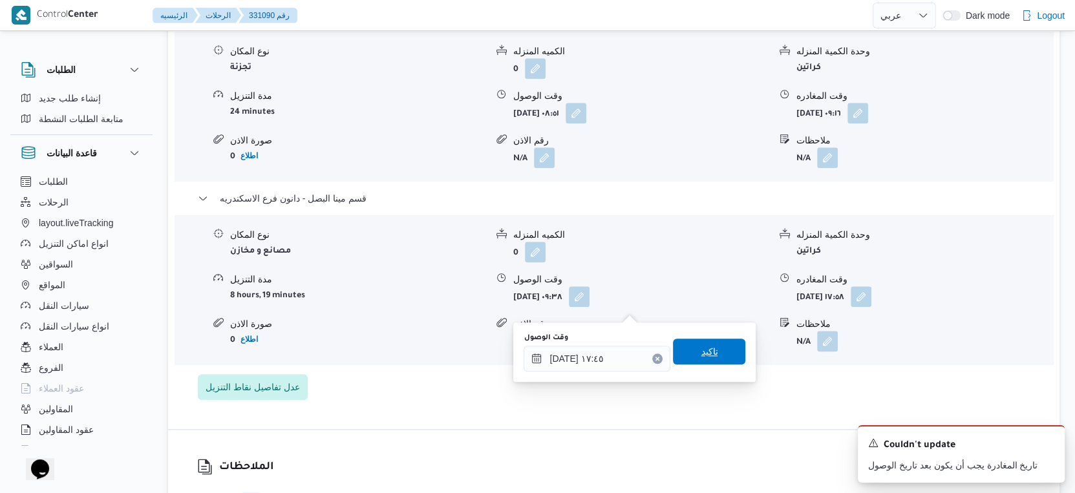
click at [707, 348] on span "تاكيد" at bounding box center [709, 352] width 72 height 26
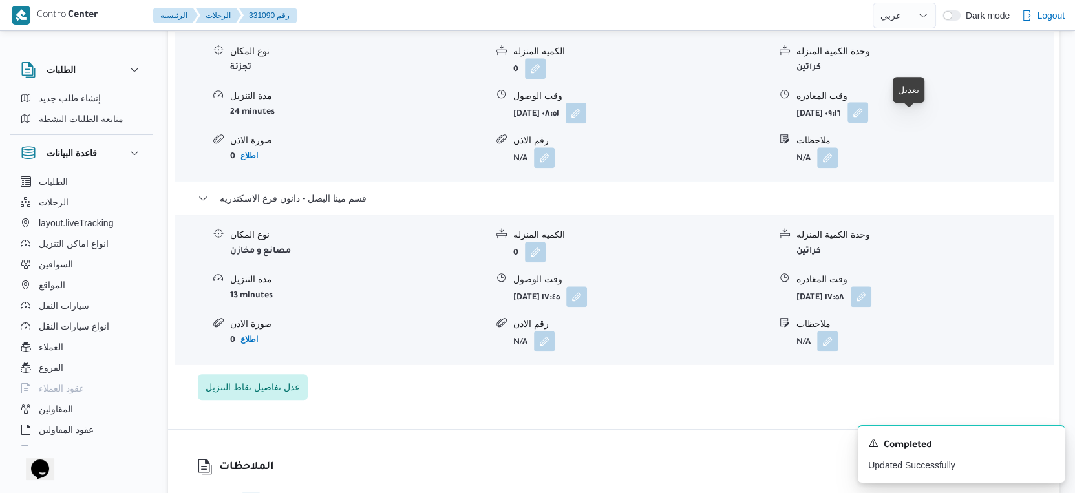
click at [868, 123] on button "button" at bounding box center [857, 112] width 21 height 21
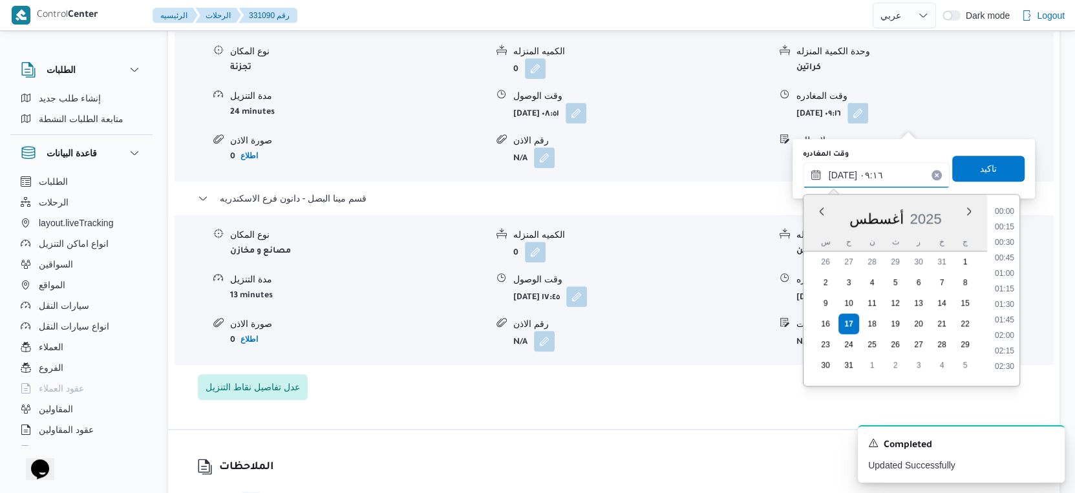
click at [886, 166] on input "١٧/٠٨/٢٠٢٥ ٠٩:١٦" at bounding box center [876, 175] width 147 height 26
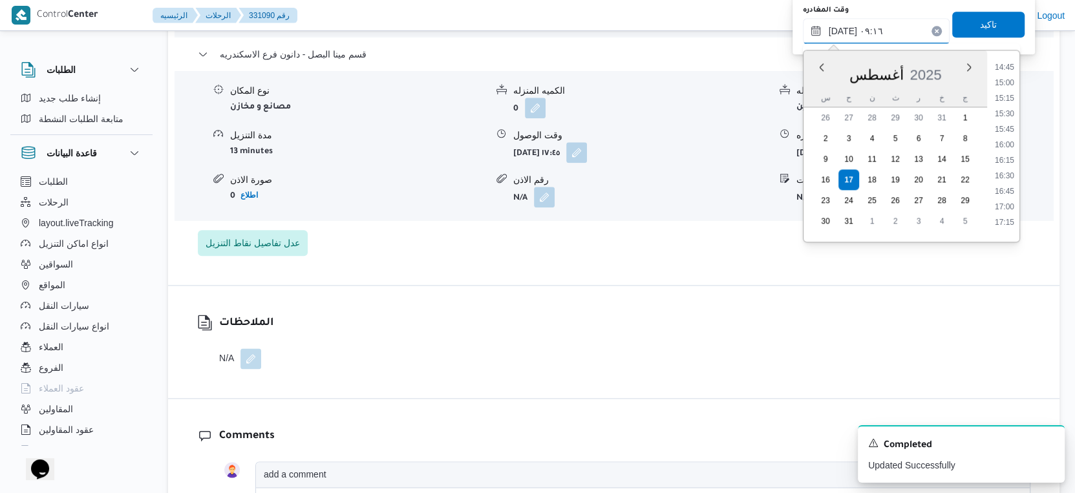
scroll to position [987, 0]
click at [1007, 148] on li "17:15" at bounding box center [1004, 149] width 30 height 13
type input "١٧/٠٨/٢٠٢٥ ١٧:١٥"
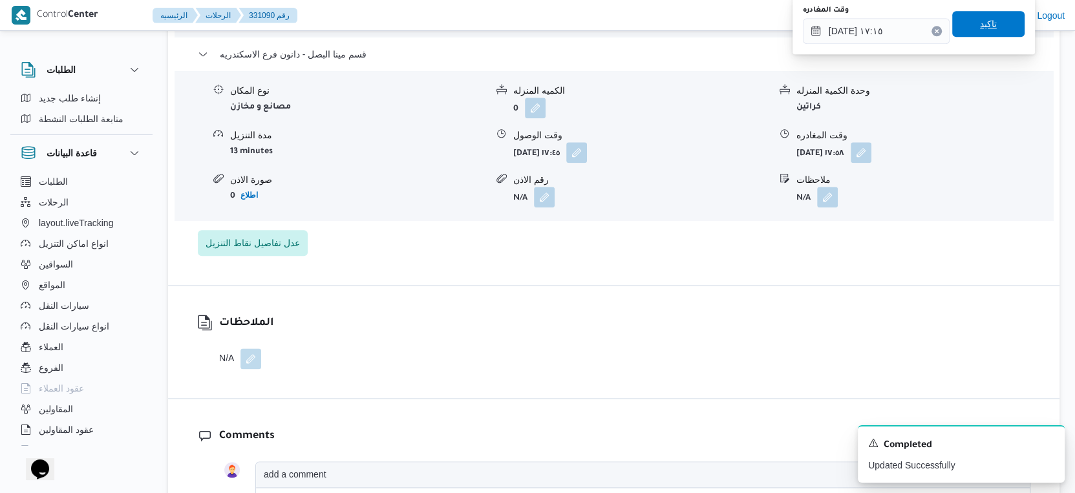
click at [985, 21] on span "تاكيد" at bounding box center [988, 24] width 72 height 26
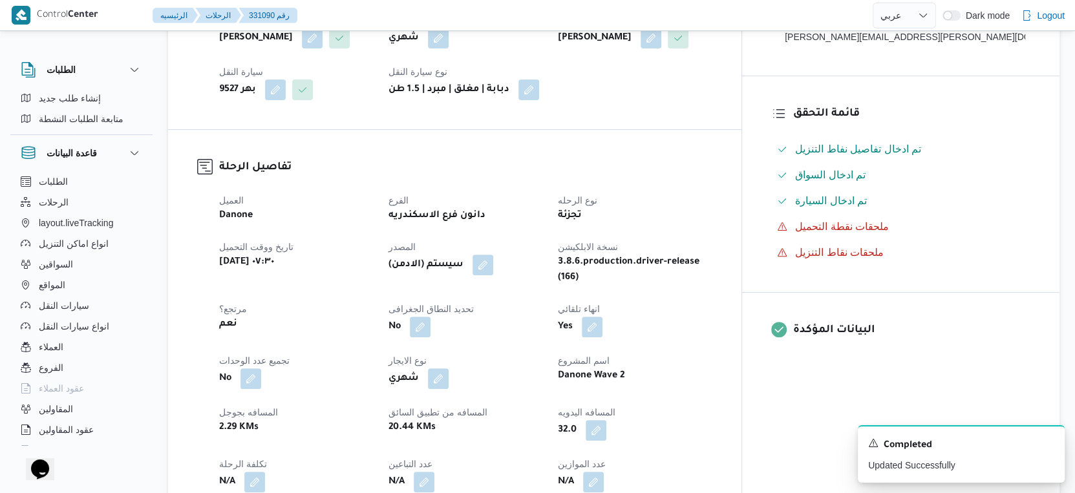
scroll to position [0, 0]
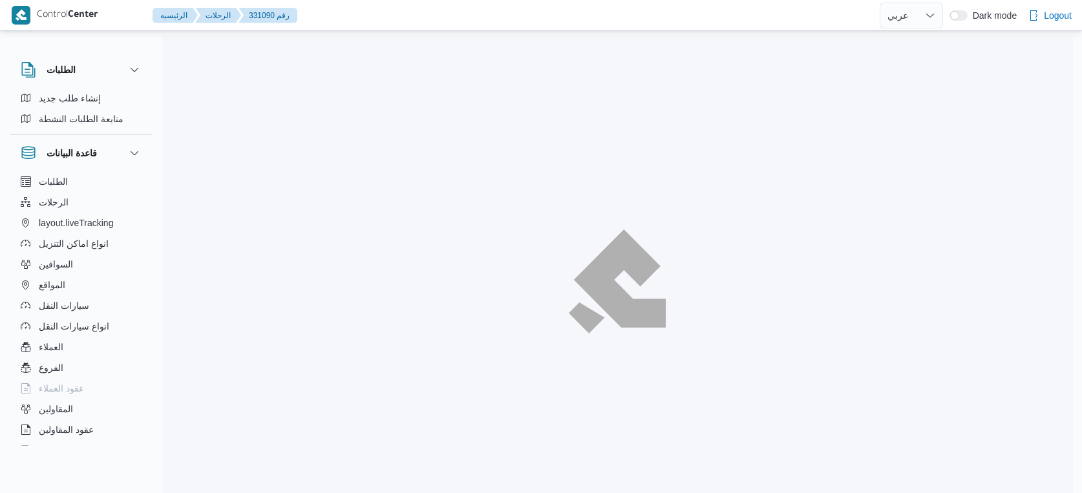
select select "ar"
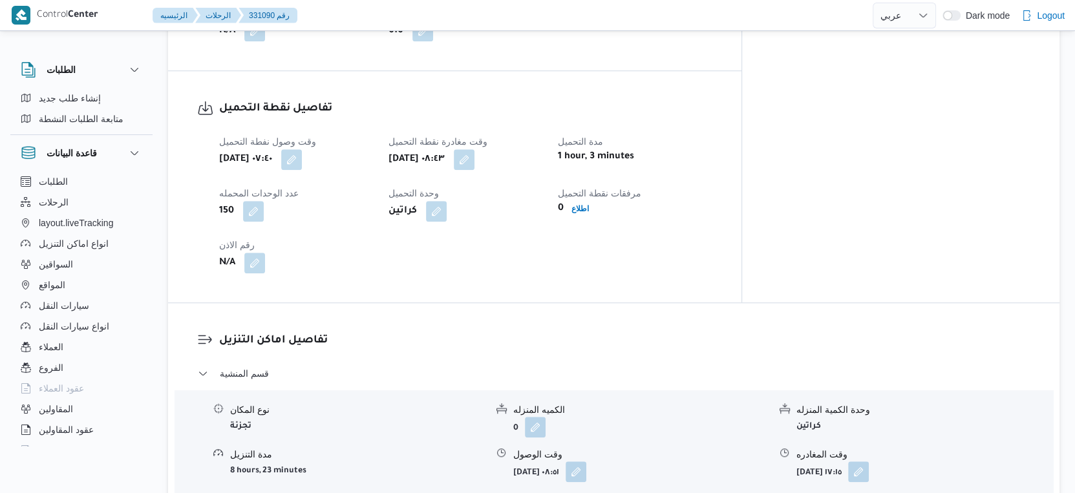
scroll to position [1077, 0]
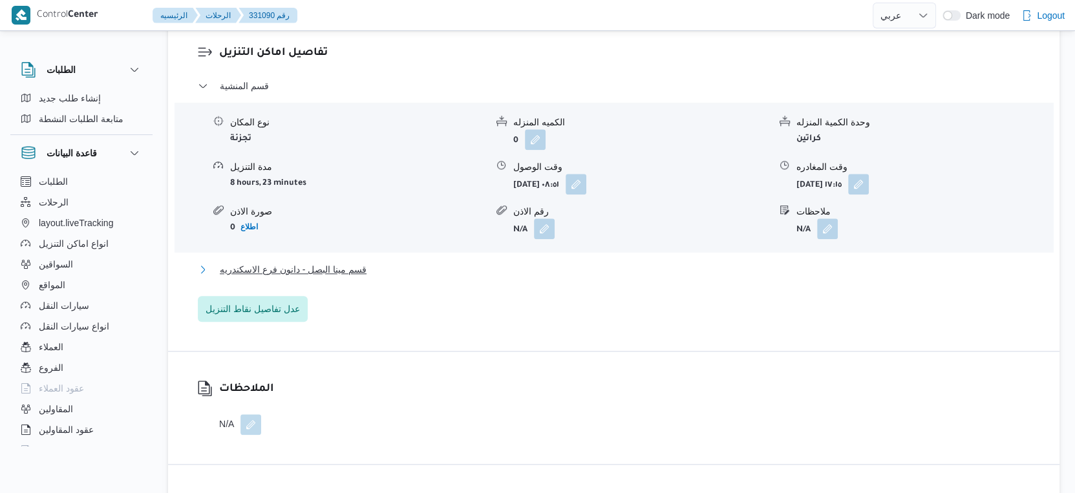
click at [360, 277] on span "قسم مينا البصل - دانون فرع الاسكندريه" at bounding box center [293, 270] width 147 height 16
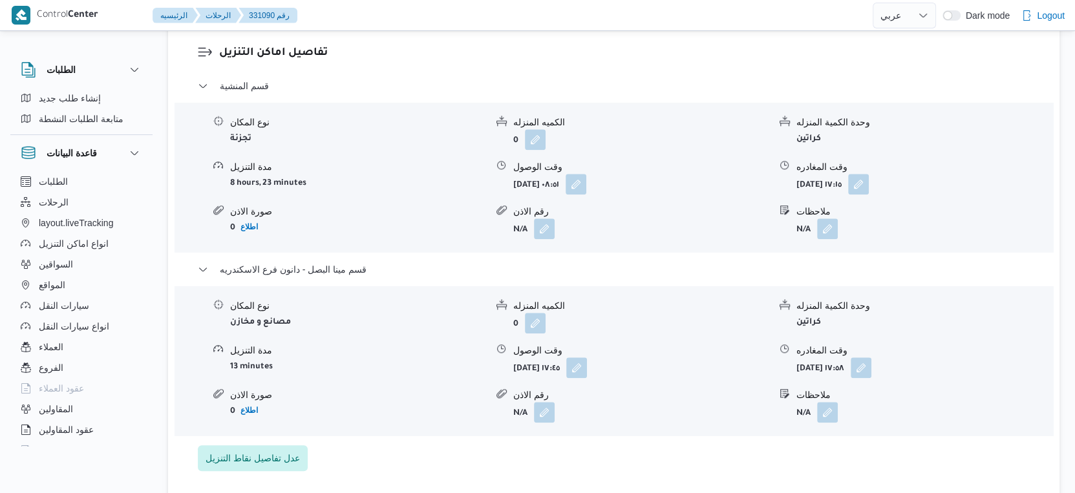
select select "ar"
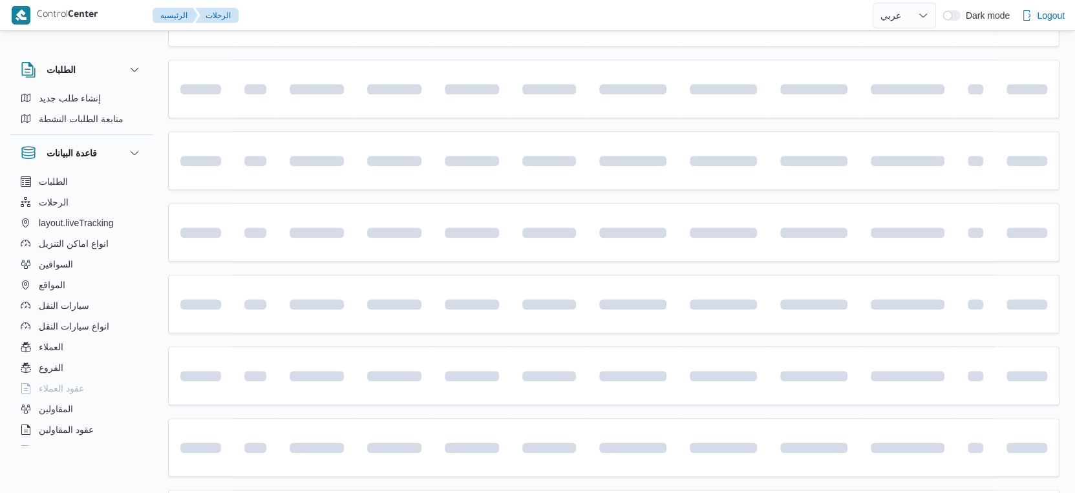
scroll to position [624, 0]
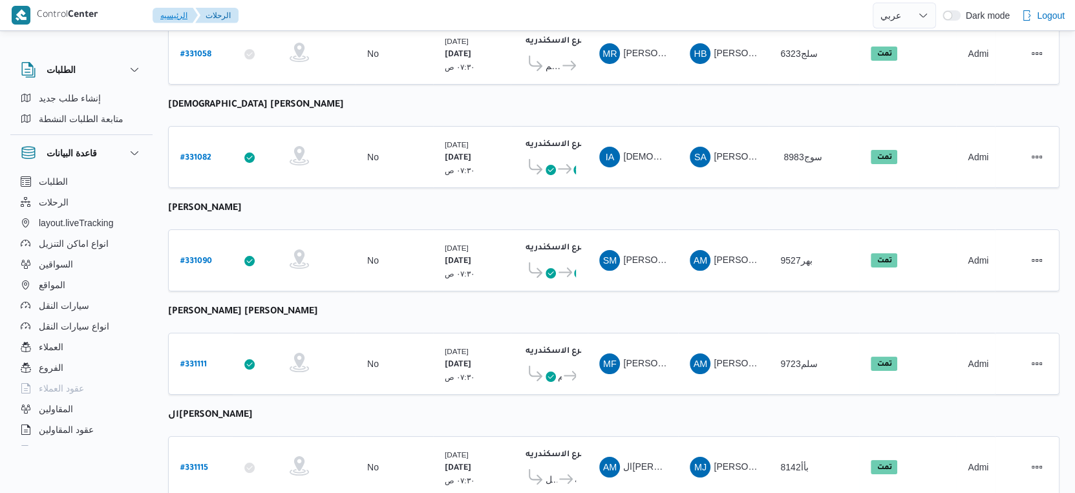
select select "ar"
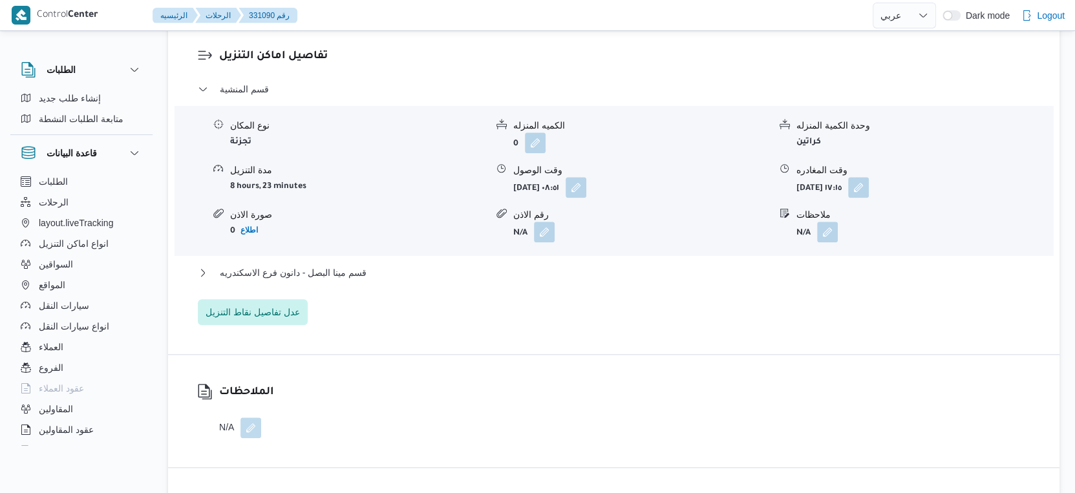
scroll to position [1077, 0]
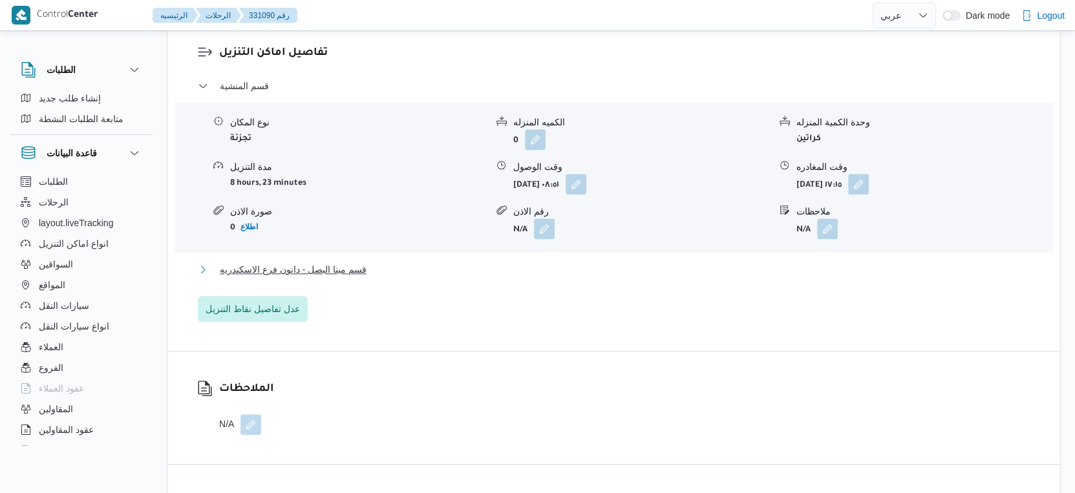
click at [376, 277] on button "قسم مينا البصل - دانون فرع الاسكندريه" at bounding box center [614, 270] width 832 height 16
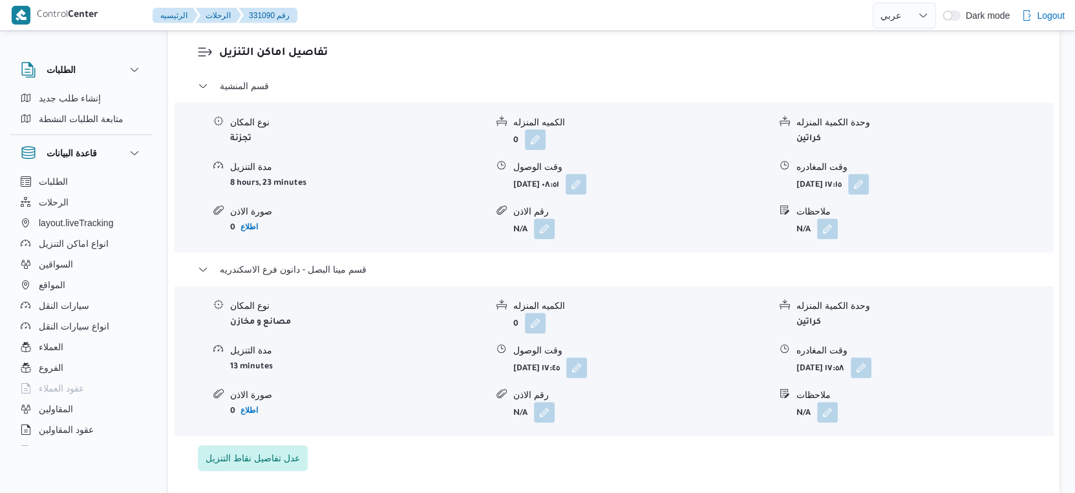
select select "ar"
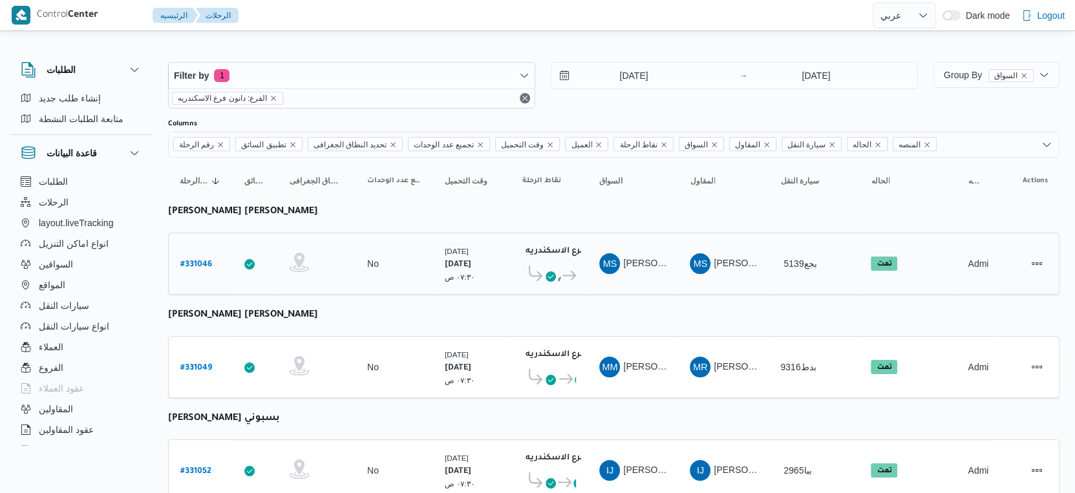
click at [198, 270] on div "# 331046" at bounding box center [200, 264] width 51 height 28
click at [198, 266] on b "# 331046" at bounding box center [196, 264] width 32 height 9
select select "ar"
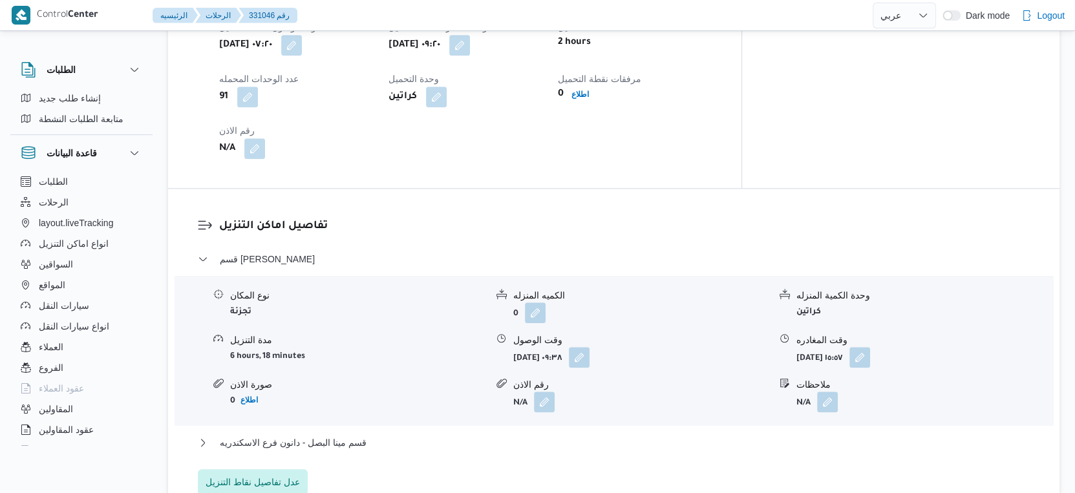
scroll to position [1005, 0]
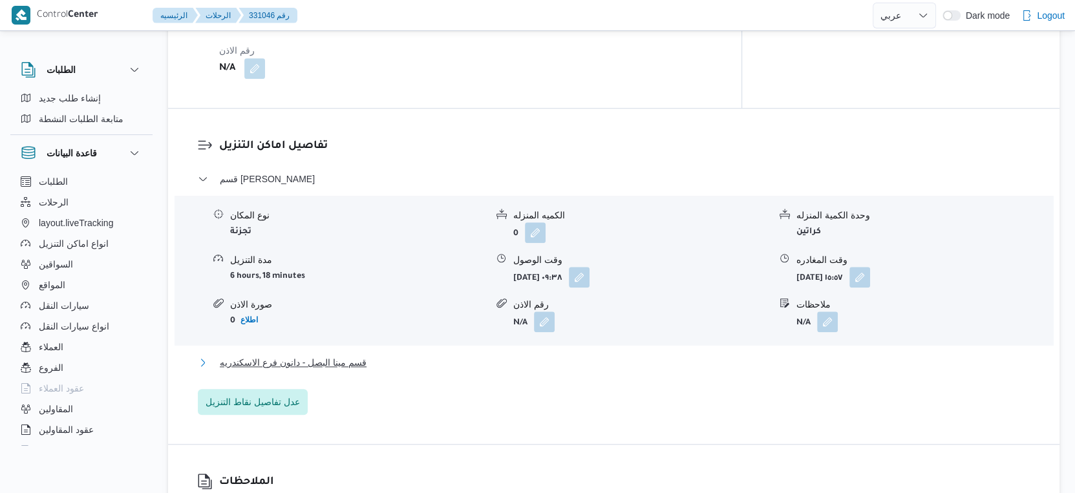
click at [342, 355] on span "قسم مينا البصل - دانون فرع الاسكندريه" at bounding box center [293, 363] width 147 height 16
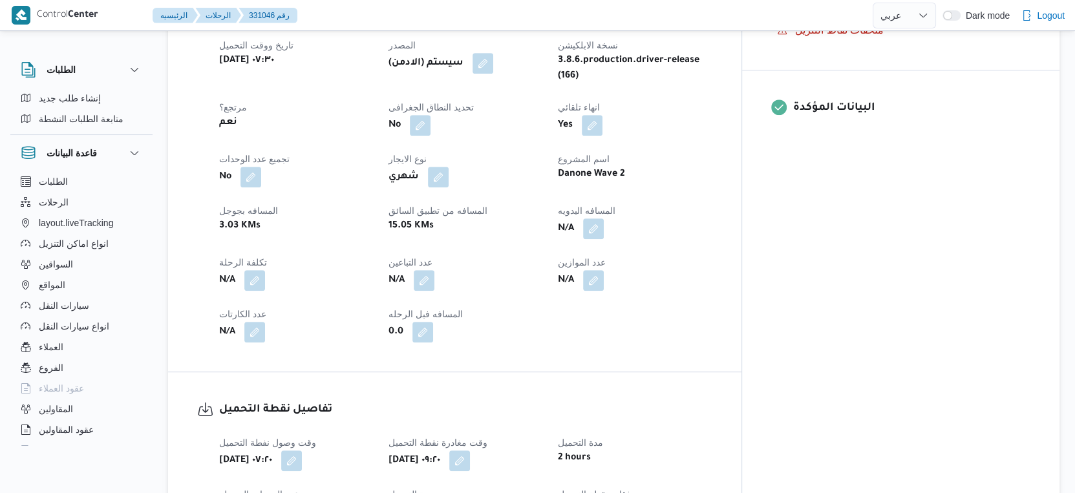
scroll to position [430, 0]
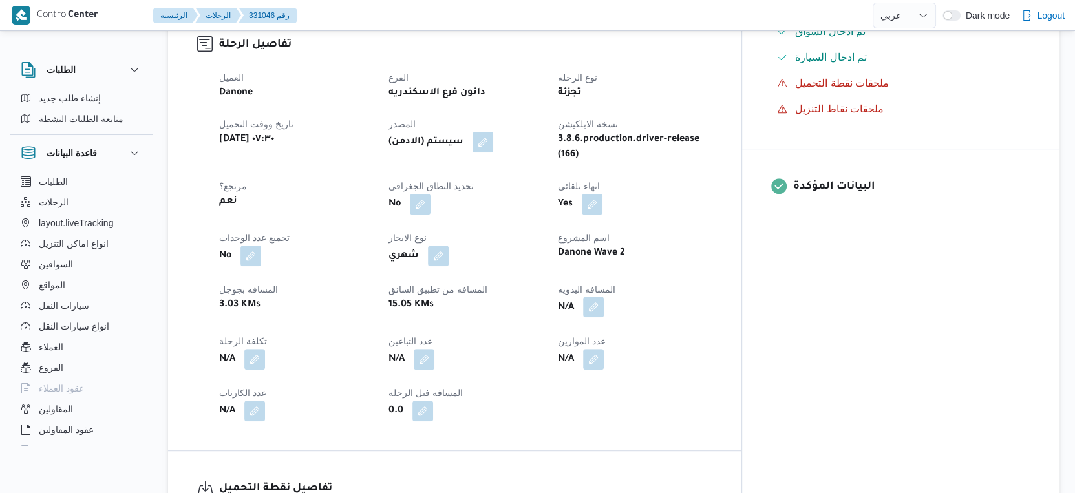
click at [604, 297] on button "button" at bounding box center [593, 307] width 21 height 21
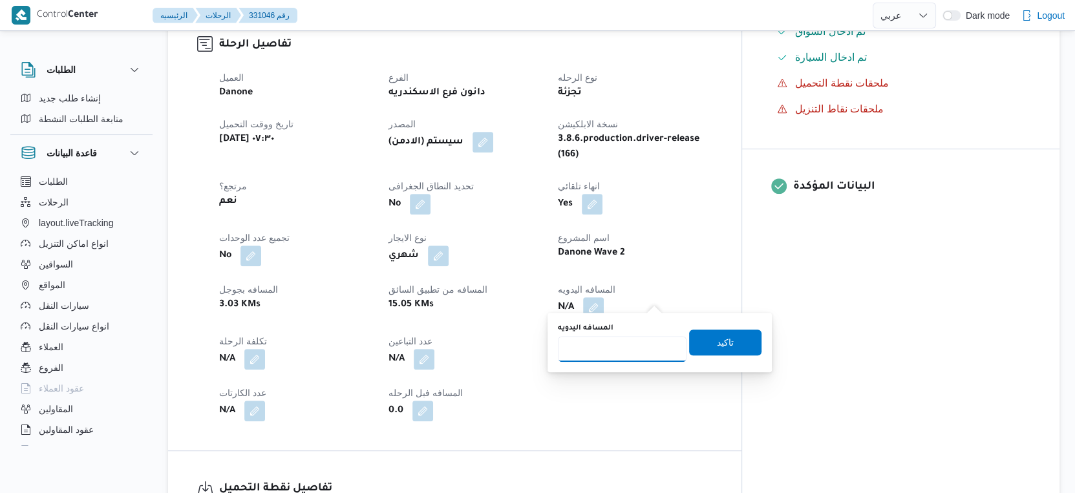
click at [626, 336] on input "المسافه اليدويه" at bounding box center [622, 349] width 129 height 26
type input "33"
click at [717, 337] on span "تاكيد" at bounding box center [725, 342] width 17 height 16
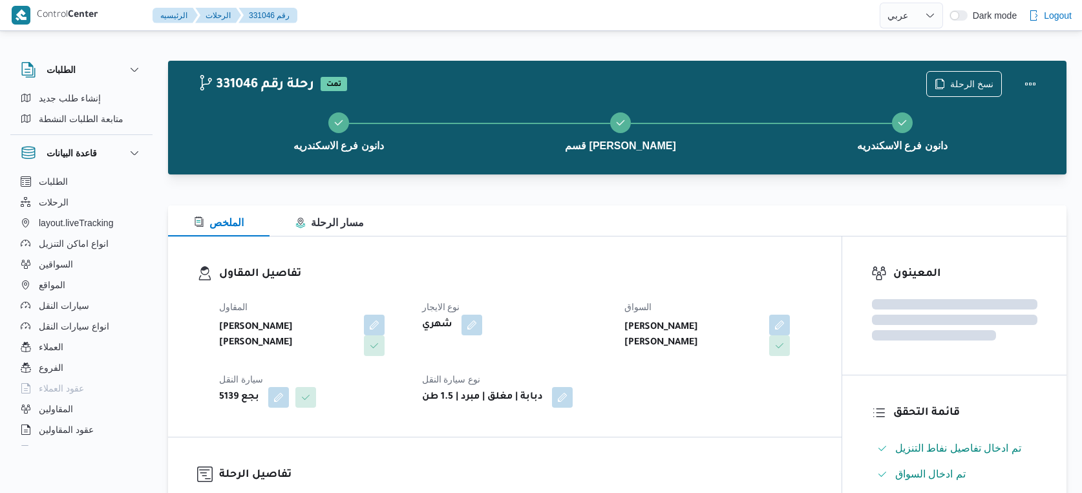
select select "ar"
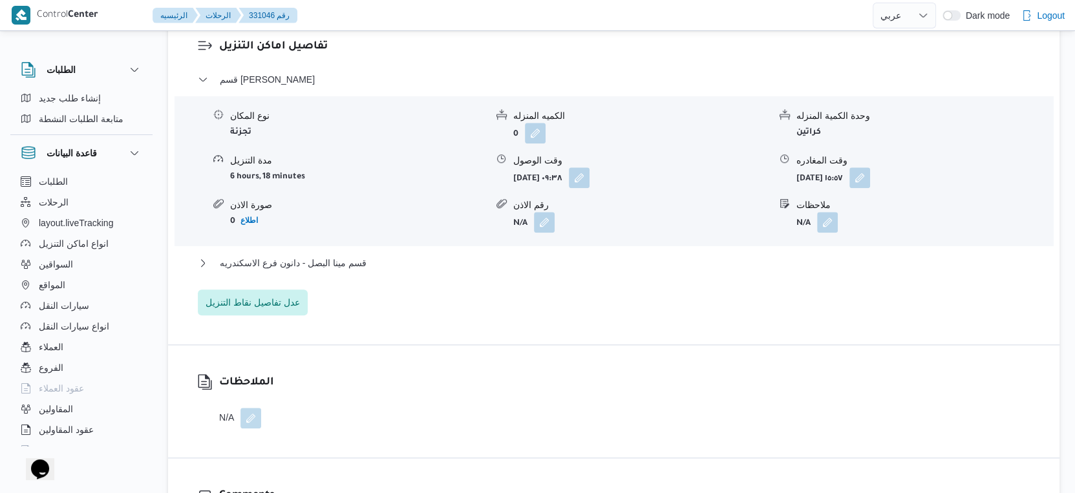
scroll to position [1148, 0]
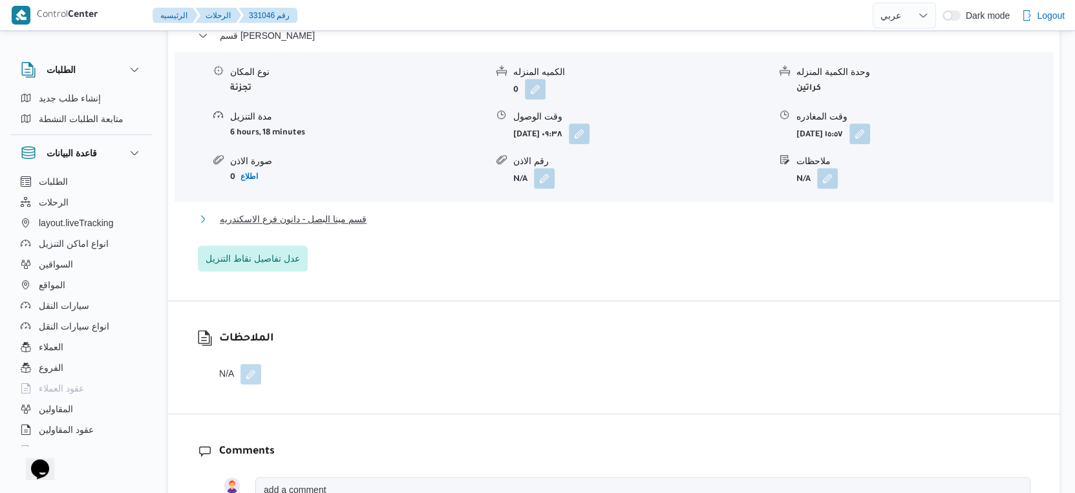
click at [364, 211] on span "قسم مينا البصل - دانون فرع الاسكندريه" at bounding box center [293, 219] width 147 height 16
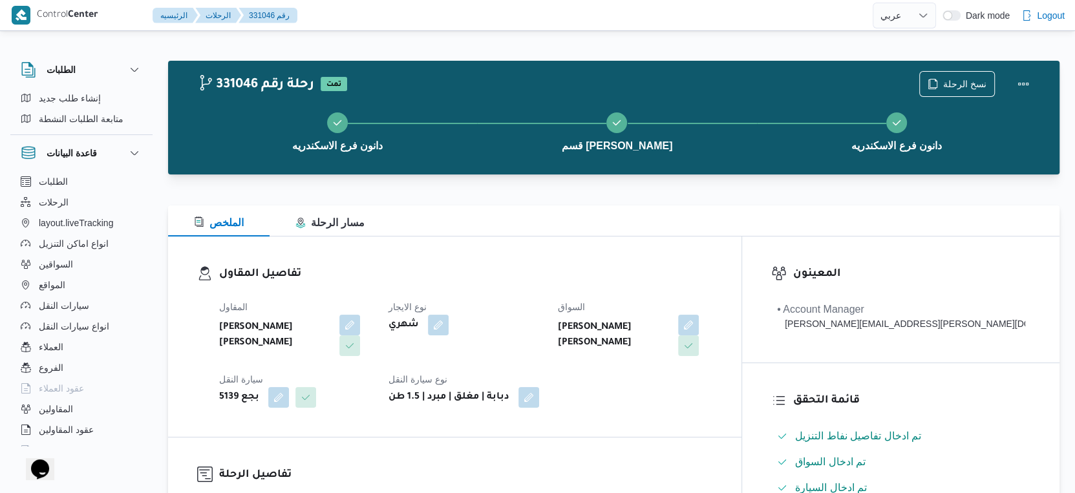
scroll to position [503, 0]
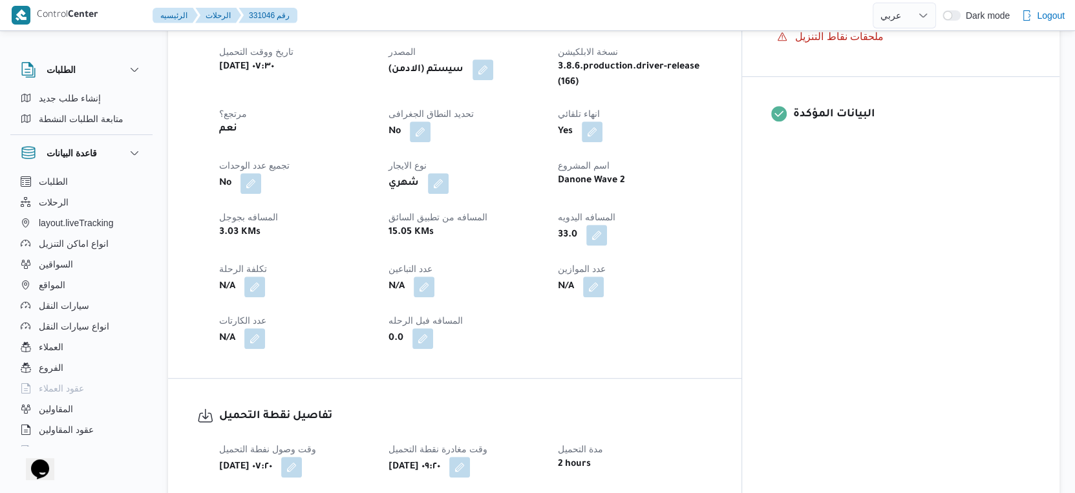
select select "ar"
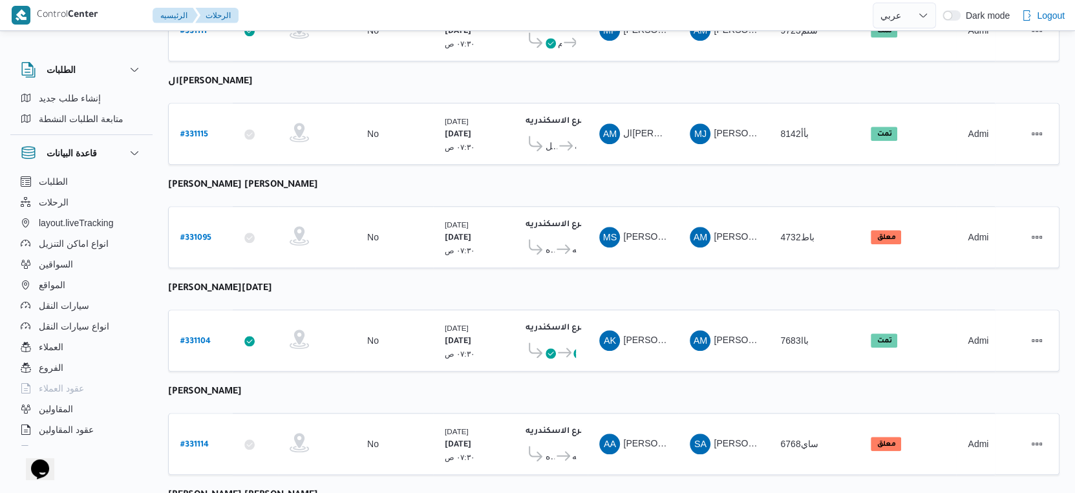
scroll to position [1055, 0]
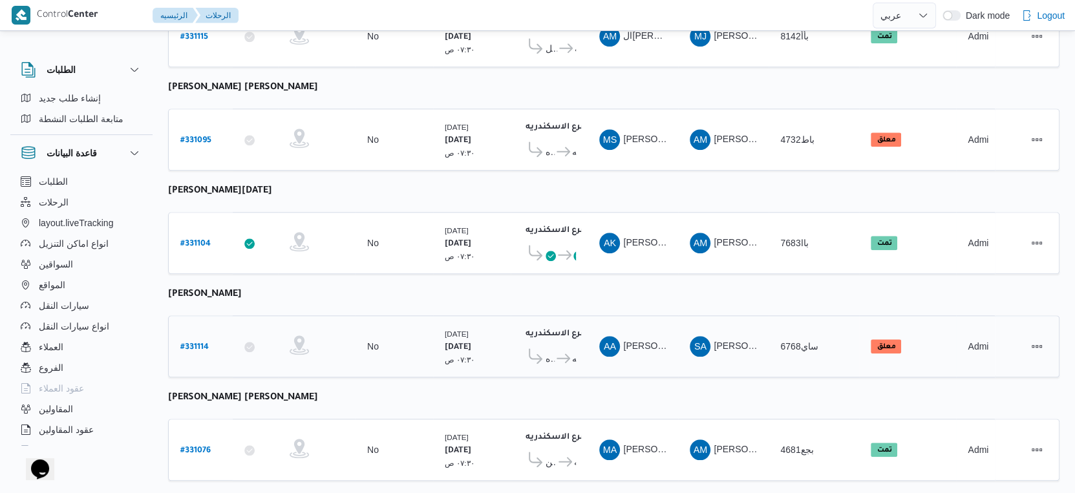
click at [184, 343] on b "# 331114" at bounding box center [194, 347] width 28 height 9
select select "ar"
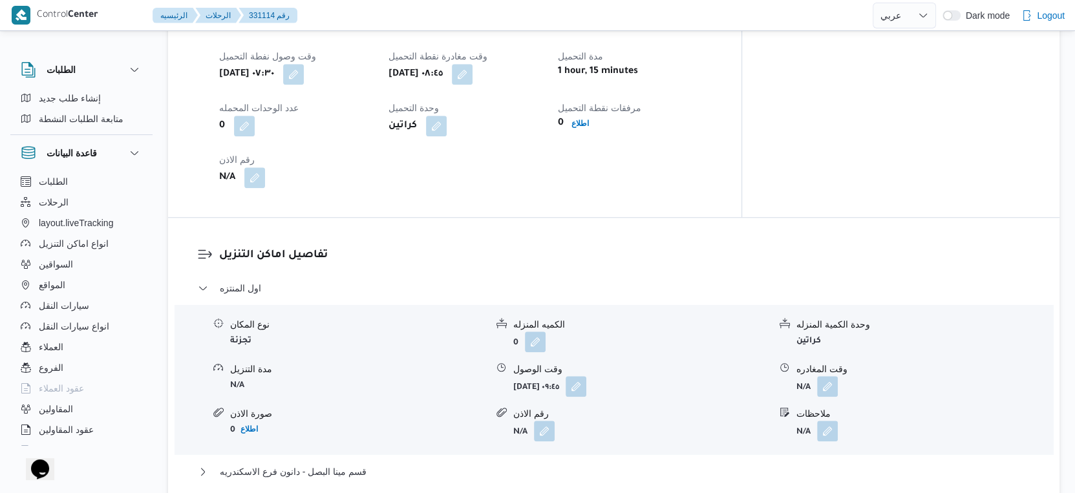
scroll to position [861, 0]
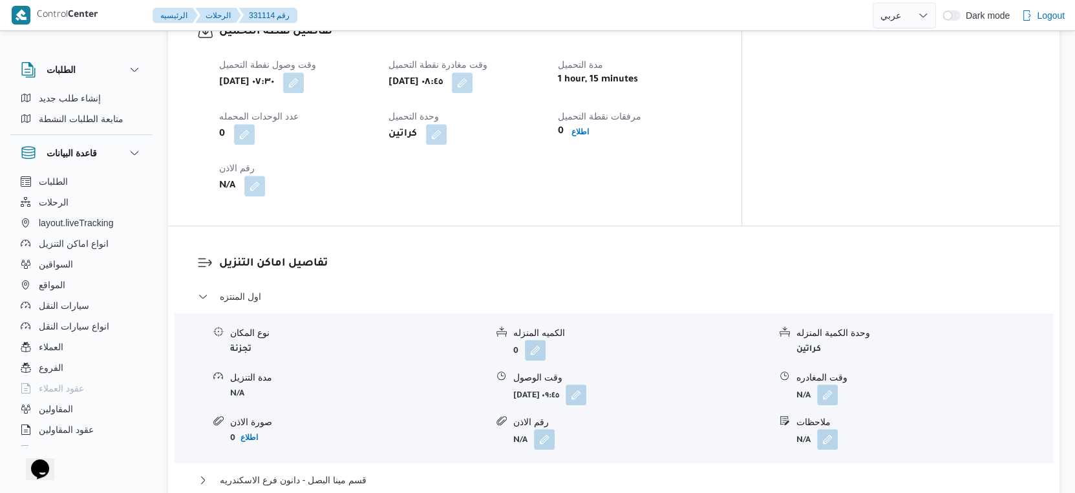
select select "ar"
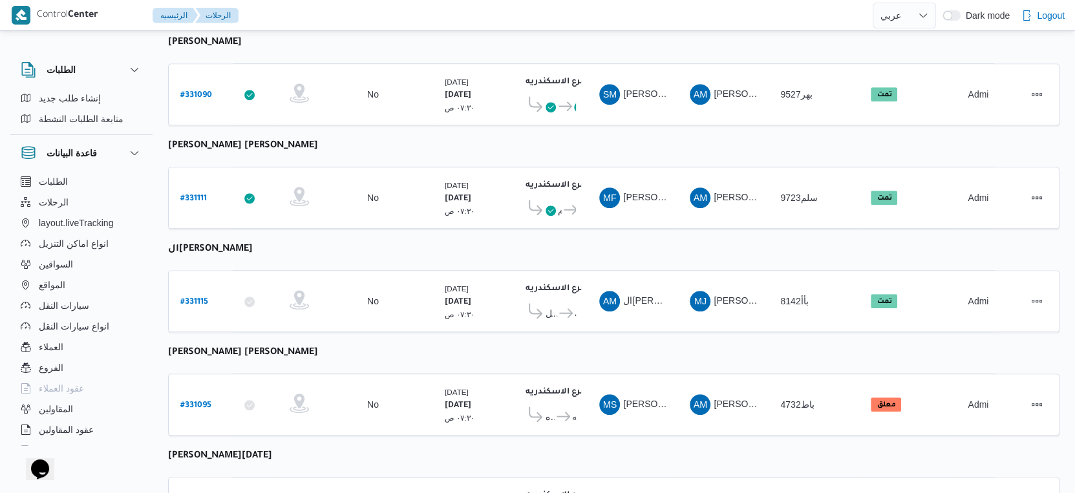
scroll to position [1055, 0]
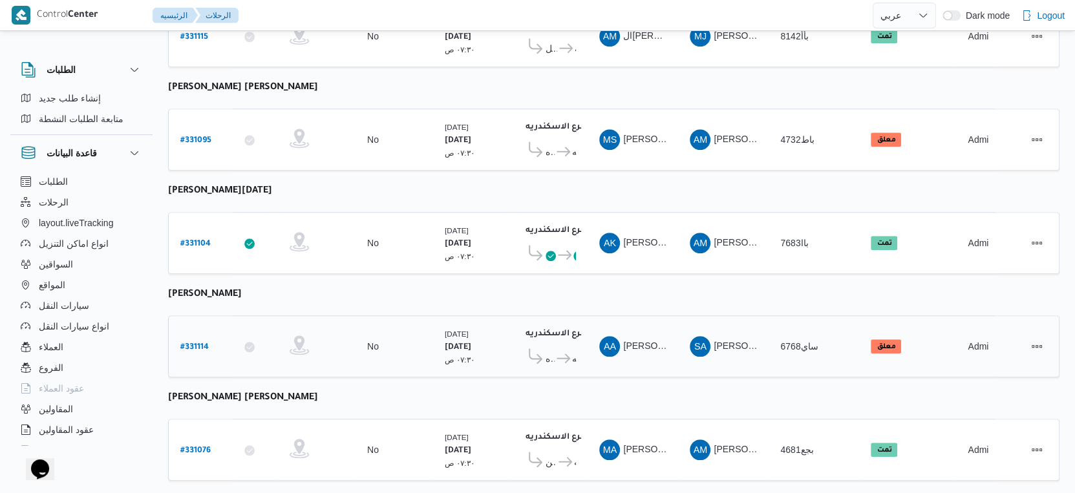
click at [194, 343] on b "# 331114" at bounding box center [194, 347] width 28 height 9
select select "ar"
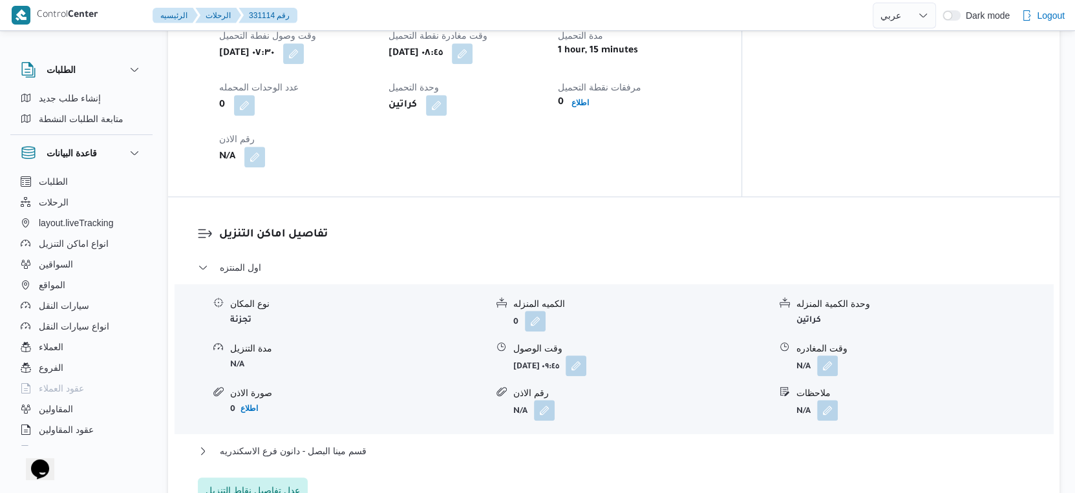
scroll to position [861, 0]
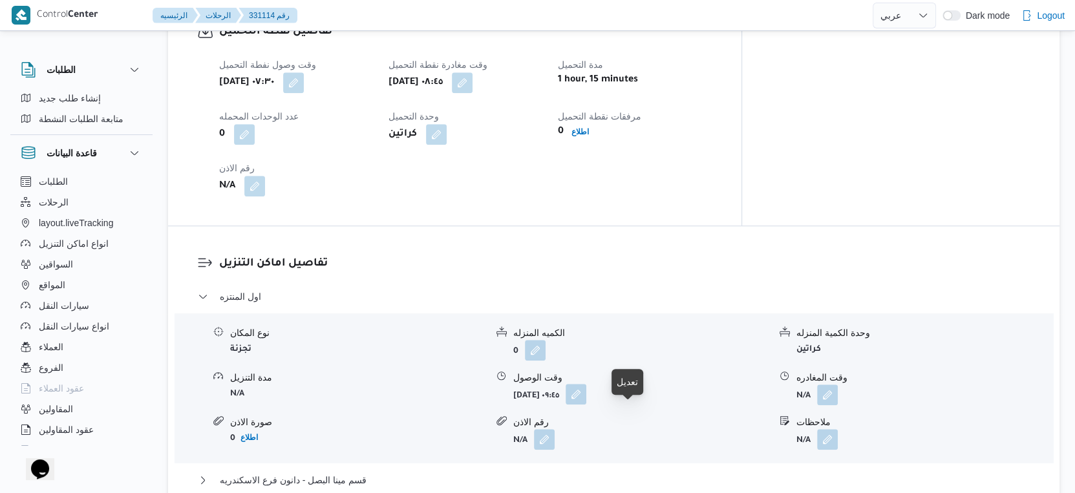
click at [586, 405] on button "button" at bounding box center [575, 394] width 21 height 21
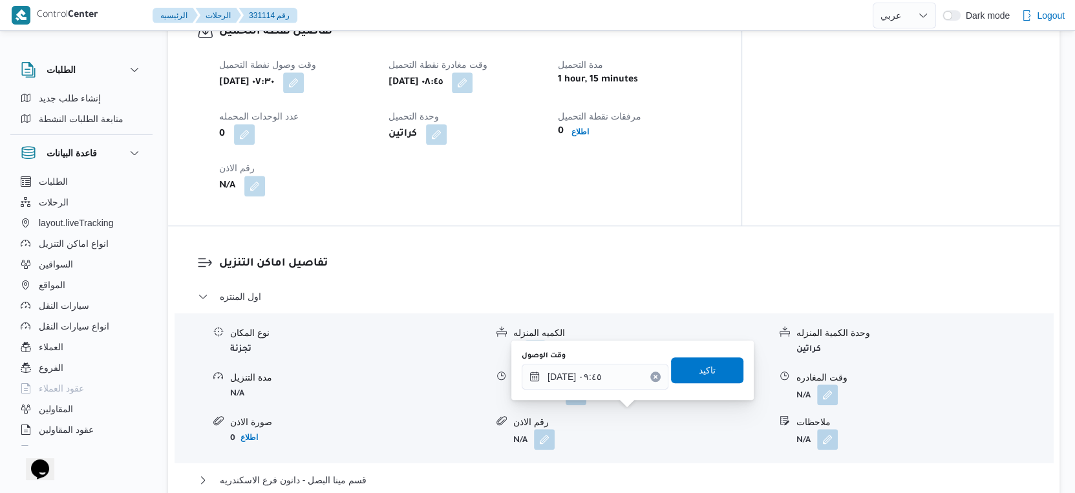
click at [593, 226] on div "تفاصيل نقطة التحميل وقت وصول نفطة التحميل [DATE] ٠٧:٣٠ وقت مغادرة نقطة التحميل …" at bounding box center [454, 109] width 573 height 231
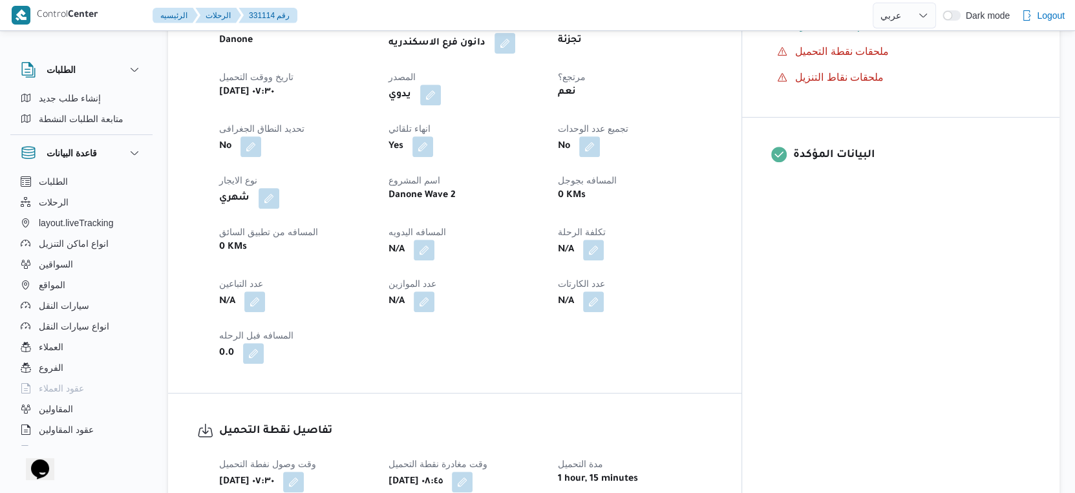
scroll to position [430, 0]
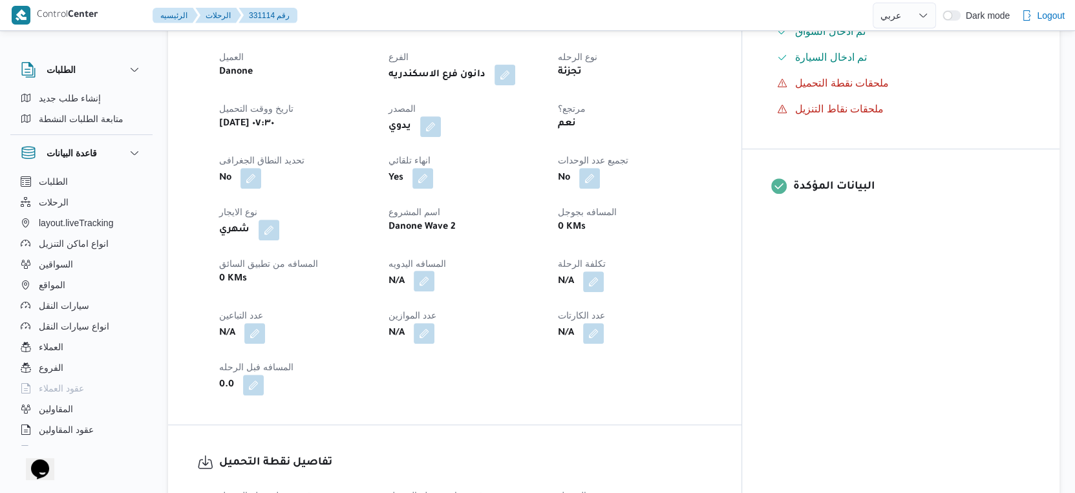
click at [434, 291] on button "button" at bounding box center [424, 281] width 21 height 21
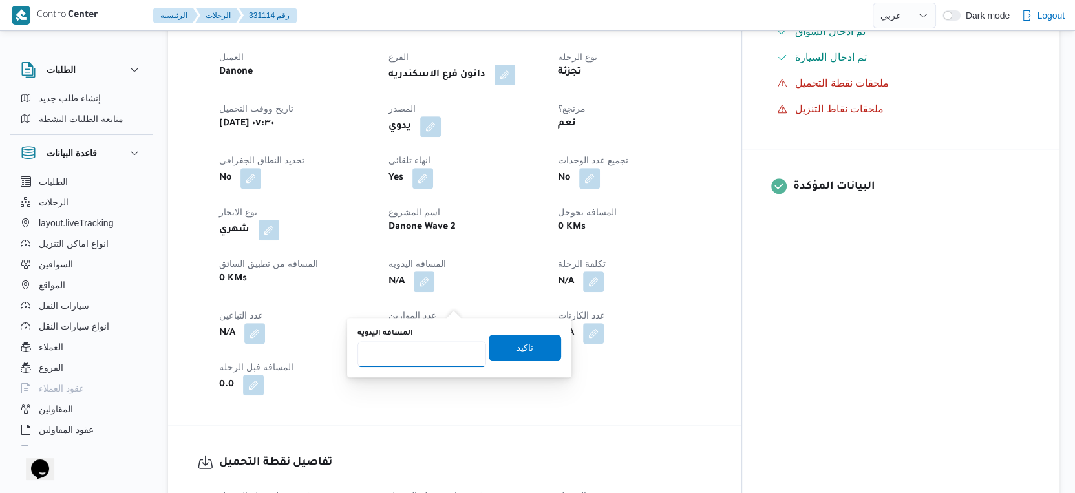
click at [420, 352] on input "المسافه اليدويه" at bounding box center [421, 354] width 129 height 26
type input "54"
click at [536, 350] on span "تاكيد" at bounding box center [525, 347] width 72 height 26
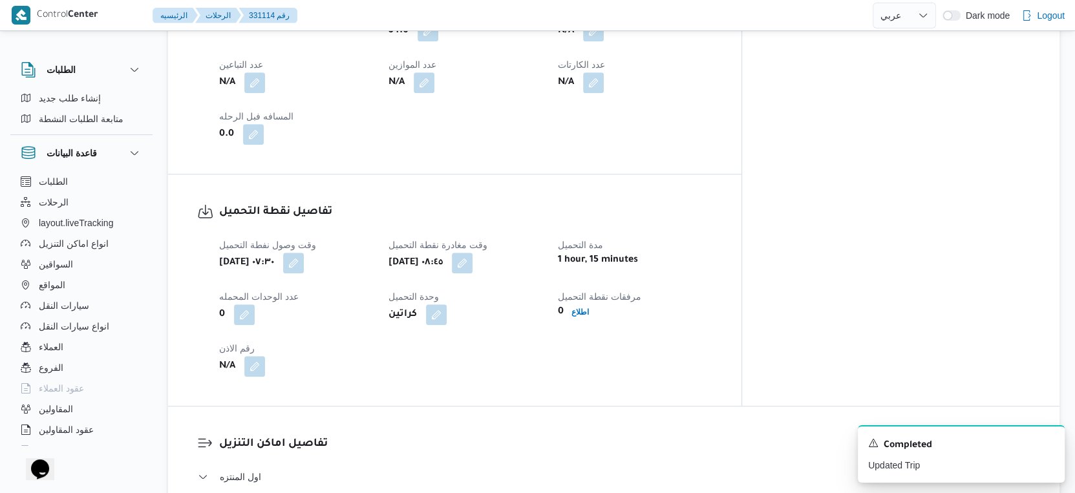
scroll to position [861, 0]
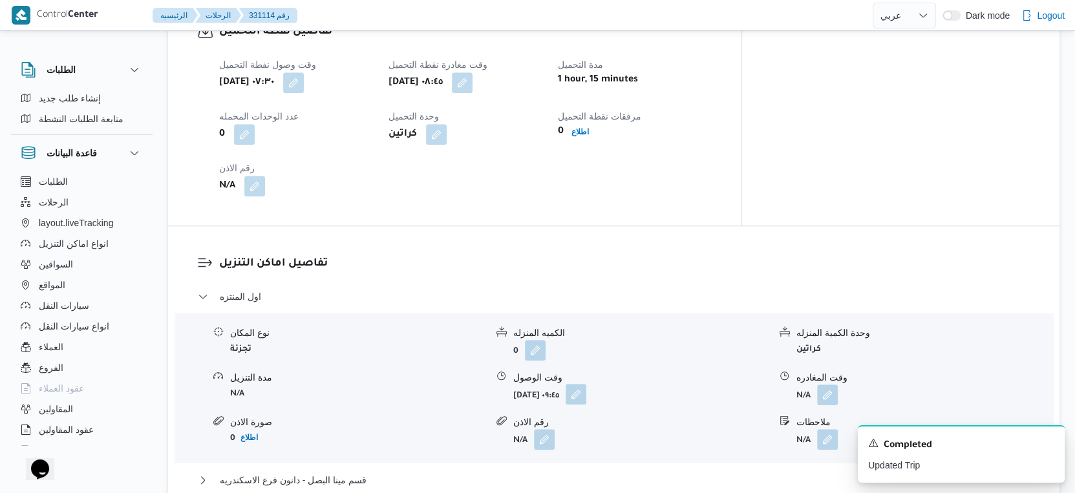
click at [586, 405] on button "button" at bounding box center [575, 394] width 21 height 21
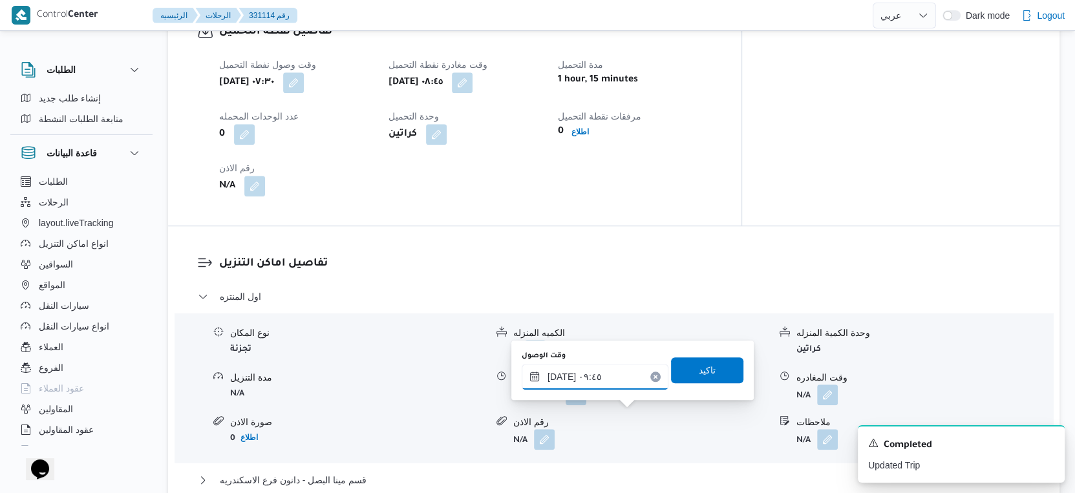
click at [605, 378] on input "[DATE] ٠٩:٤٥" at bounding box center [594, 377] width 147 height 26
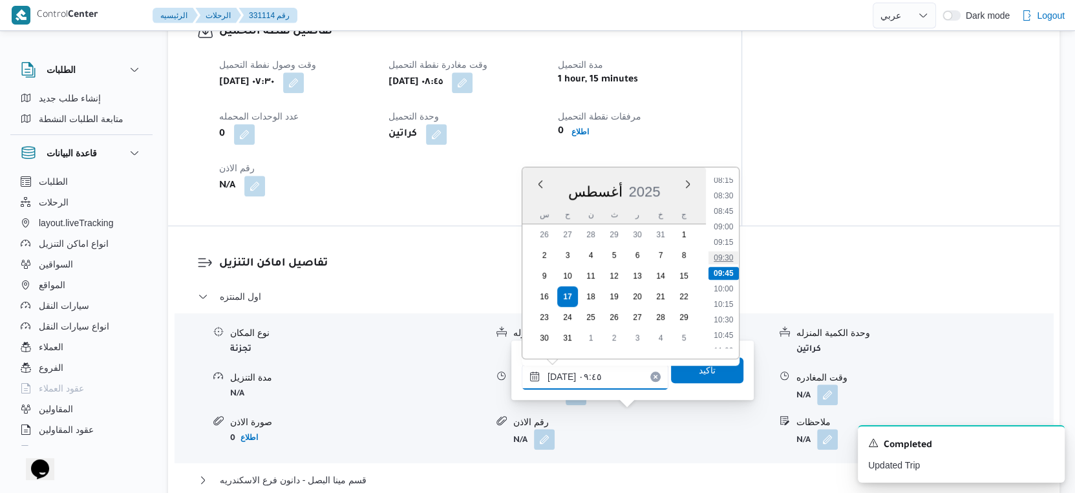
scroll to position [444, 0]
click at [729, 308] on li "09:15" at bounding box center [723, 314] width 30 height 13
type input "[DATE] ٠٩:١٥"
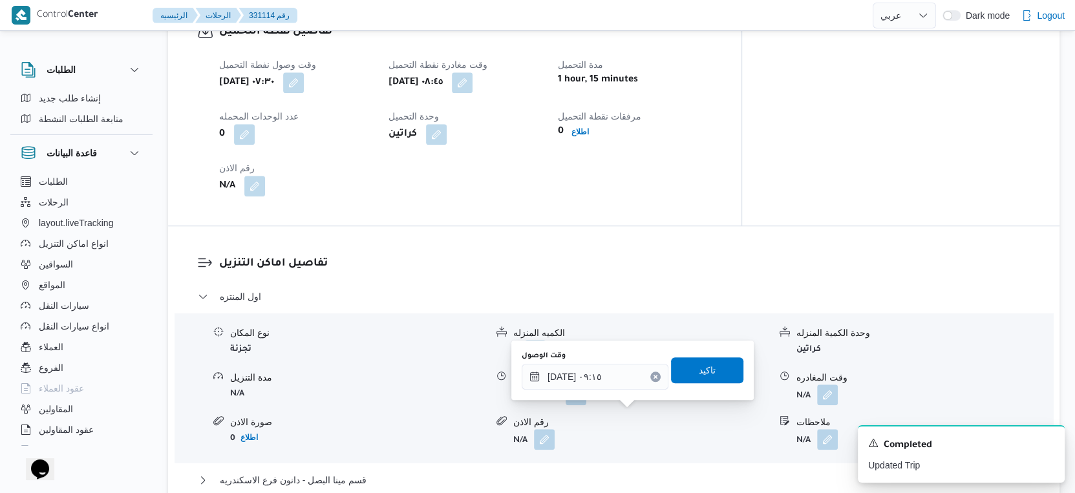
click at [708, 386] on div "وقت الوصول [DATE] ٠٩:١٥ تاكيد" at bounding box center [632, 370] width 224 height 41
click at [714, 371] on span "تاكيد" at bounding box center [707, 370] width 72 height 26
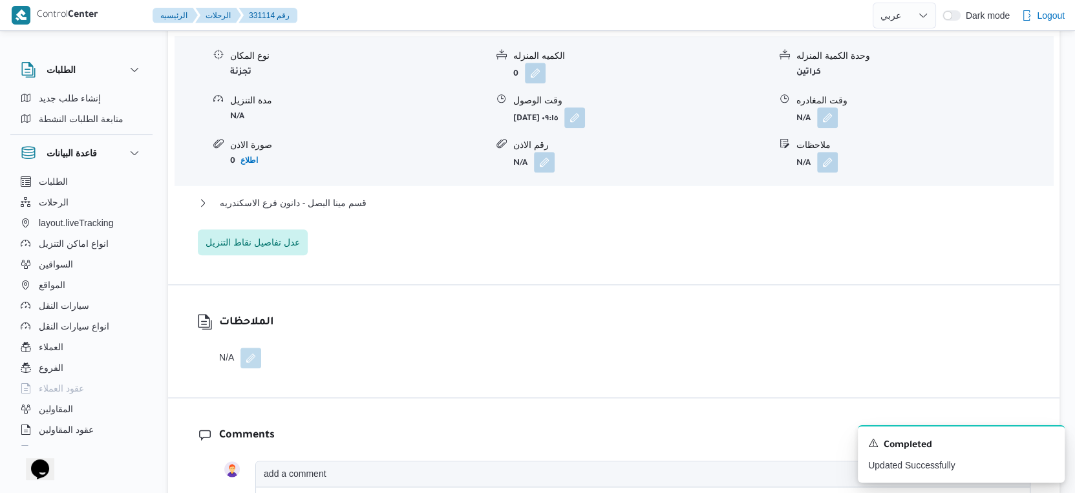
scroll to position [1148, 0]
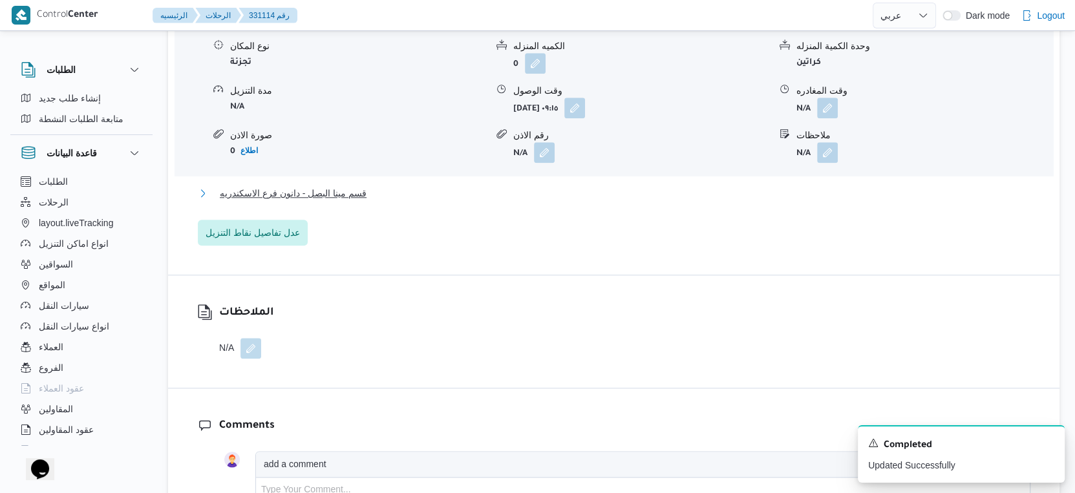
click at [343, 201] on span "قسم مينا البصل - دانون فرع الاسكندريه" at bounding box center [293, 193] width 147 height 16
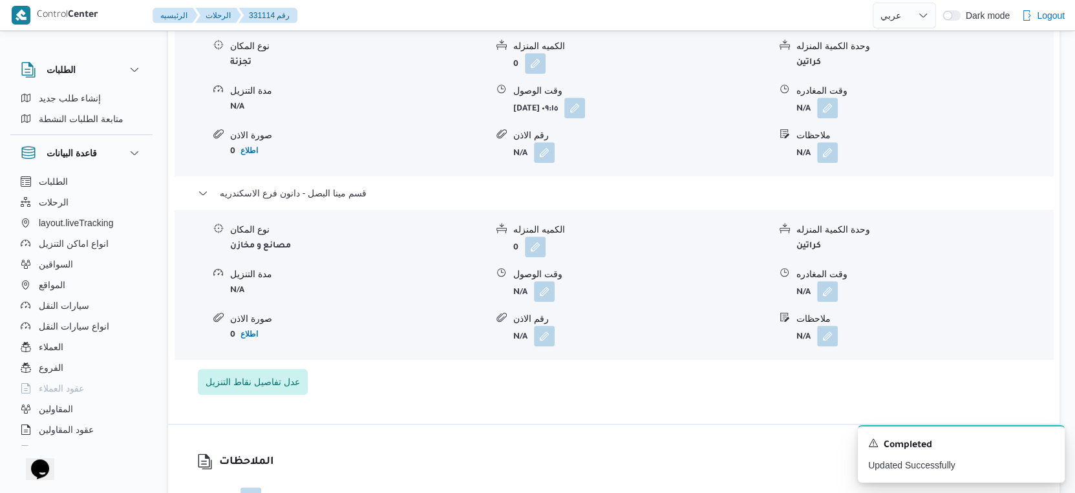
click at [540, 281] on div "وقت الوصول" at bounding box center [641, 275] width 256 height 14
drag, startPoint x: 540, startPoint y: 304, endPoint x: 540, endPoint y: 319, distance: 14.2
click at [540, 301] on button "button" at bounding box center [544, 290] width 21 height 21
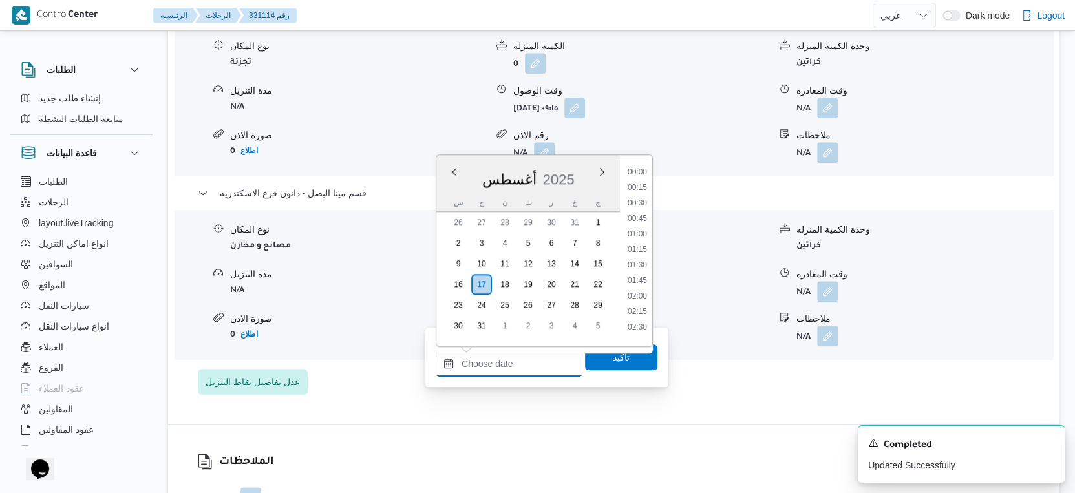
click at [509, 368] on input "وقت الوصول" at bounding box center [509, 364] width 147 height 26
click at [642, 231] on li "18:30" at bounding box center [637, 231] width 30 height 13
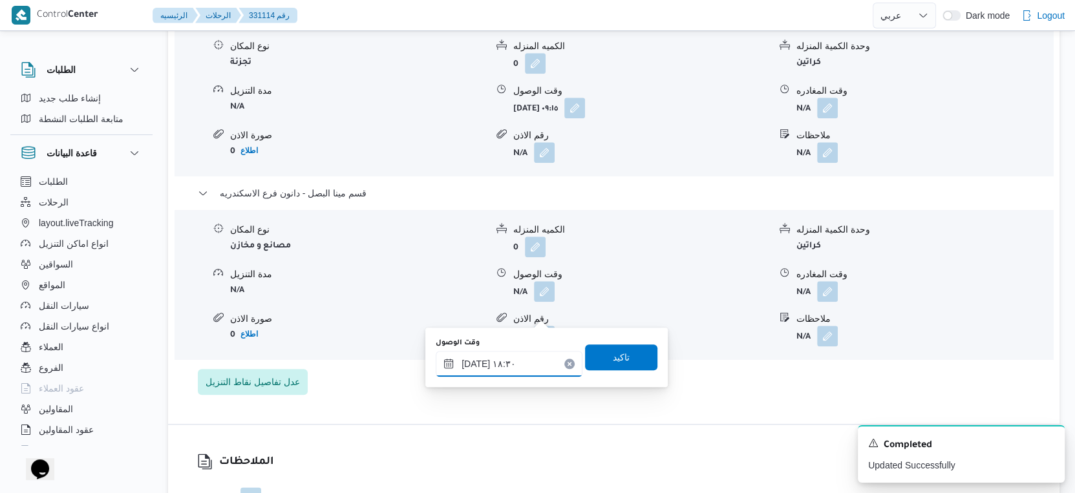
click at [475, 361] on input "[DATE] ١٨:٣٠" at bounding box center [509, 364] width 147 height 26
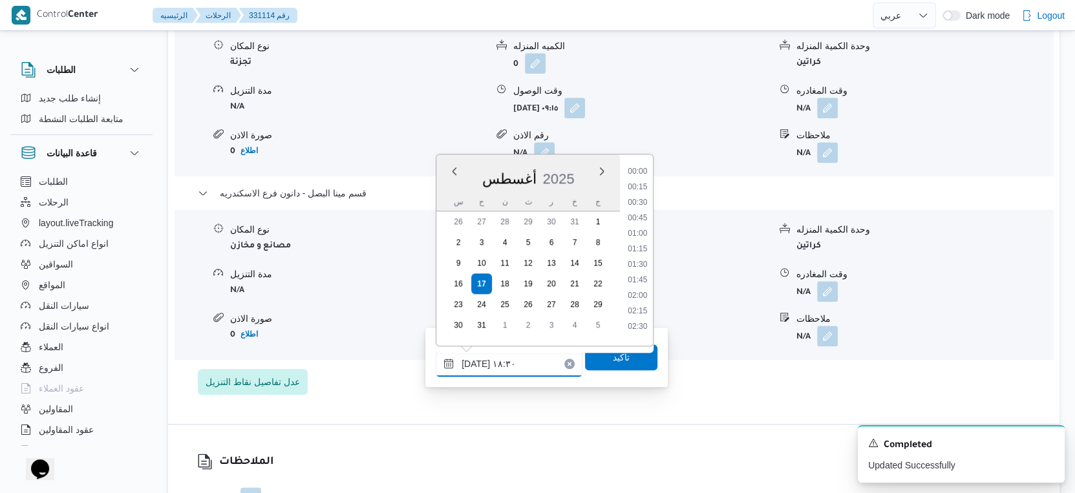
click at [475, 361] on input "[DATE] ١٨:٣٠" at bounding box center [509, 364] width 147 height 26
type input "[DATE] ١٨:٤٠"
click at [591, 355] on span "تاكيد" at bounding box center [621, 357] width 72 height 26
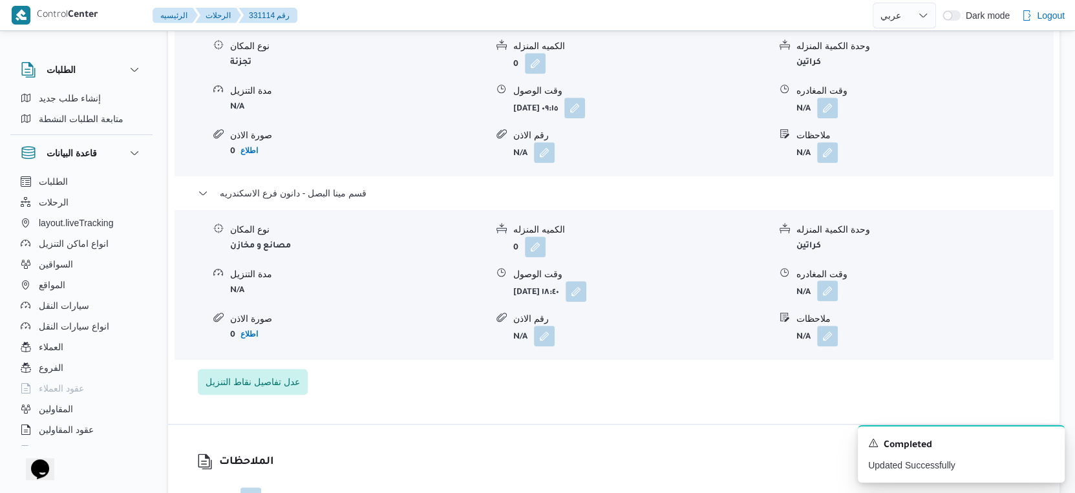
click at [832, 301] on button "button" at bounding box center [827, 290] width 21 height 21
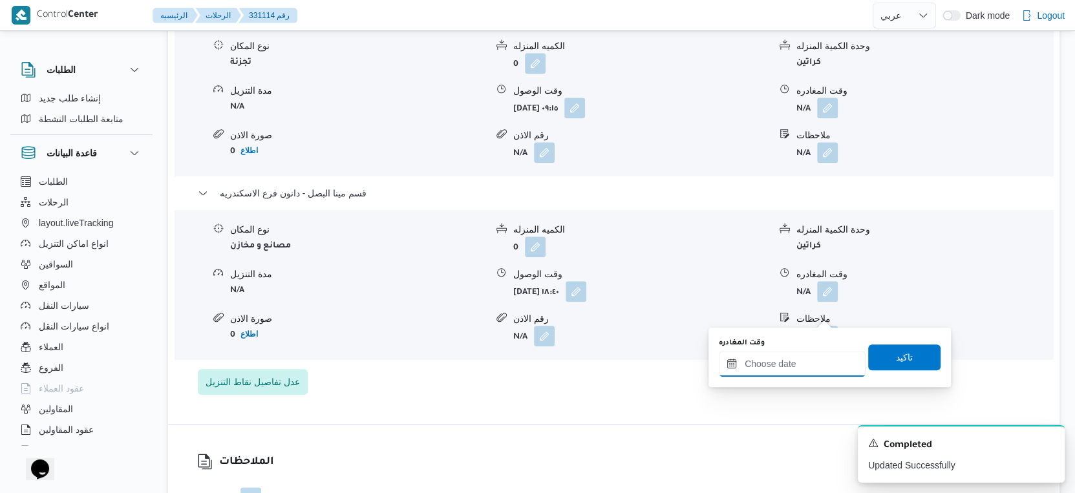
click at [793, 352] on input "وقت المغادره" at bounding box center [792, 364] width 147 height 26
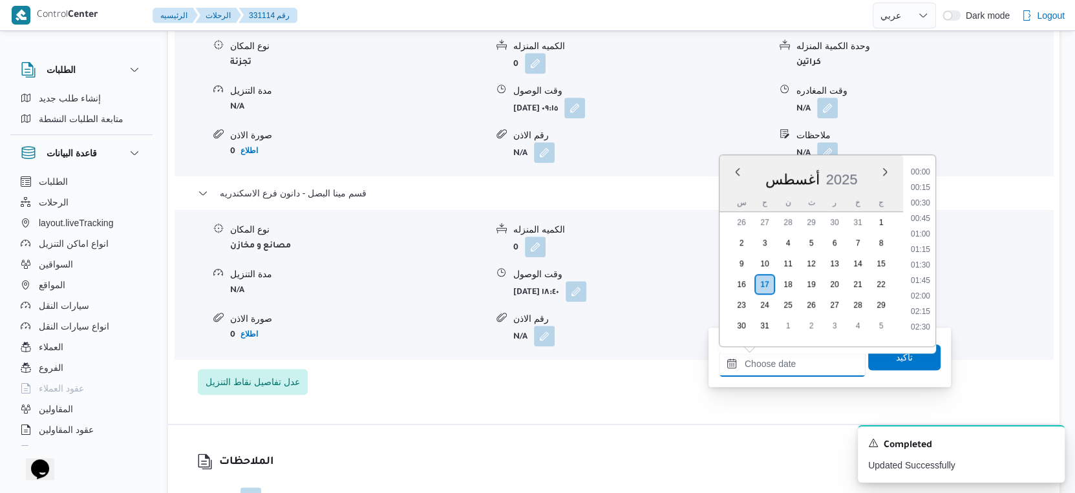
scroll to position [1088, 0]
click at [917, 216] on li "18:15" at bounding box center [920, 215] width 30 height 13
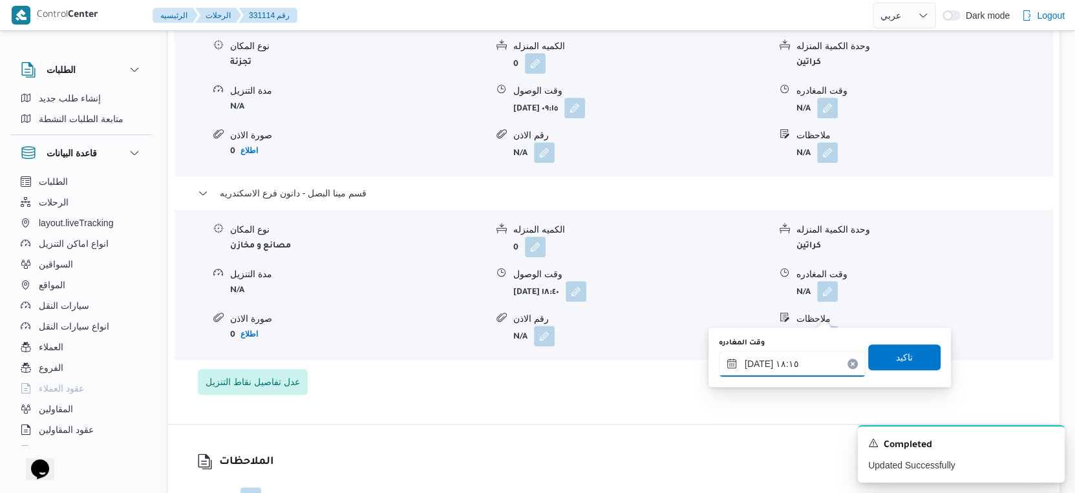
click at [756, 359] on input "١٧/٠٨/٢٠٢٥ ١٨:١٥" at bounding box center [792, 364] width 147 height 26
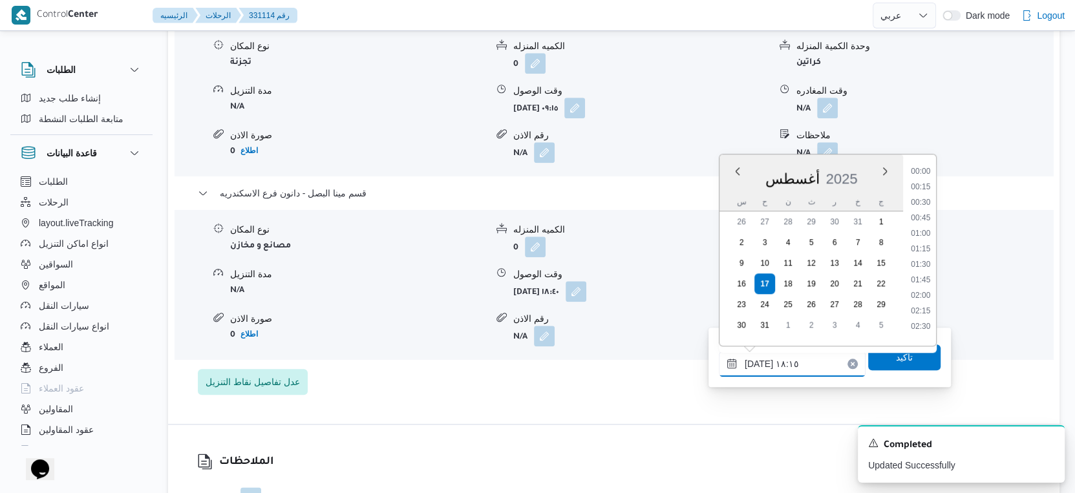
click at [756, 359] on input "١٧/٠٨/٢٠٢٥ ١٨:١٥" at bounding box center [792, 364] width 147 height 26
type input "١٧/٠٨/٢٠٢٥ ١٨:٥٢"
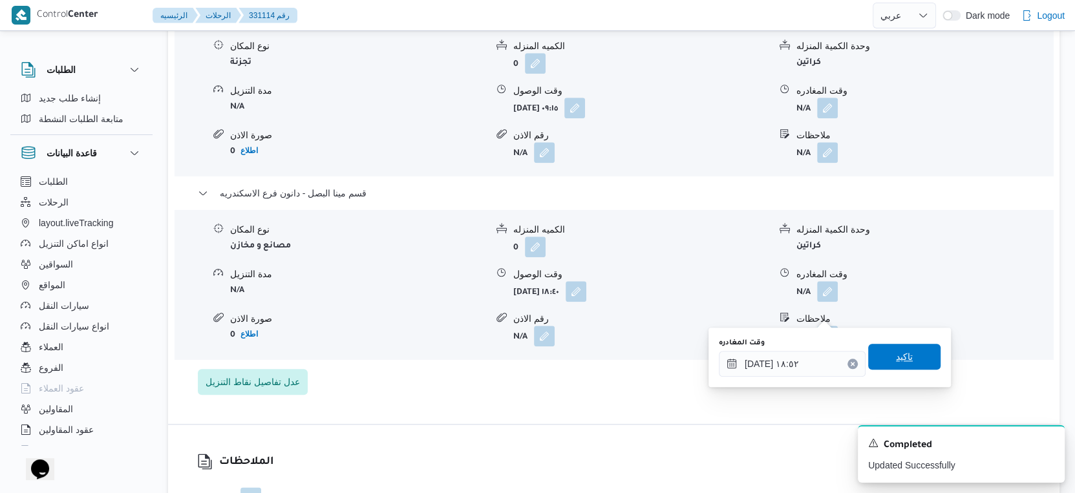
click at [908, 357] on span "تاكيد" at bounding box center [904, 357] width 72 height 26
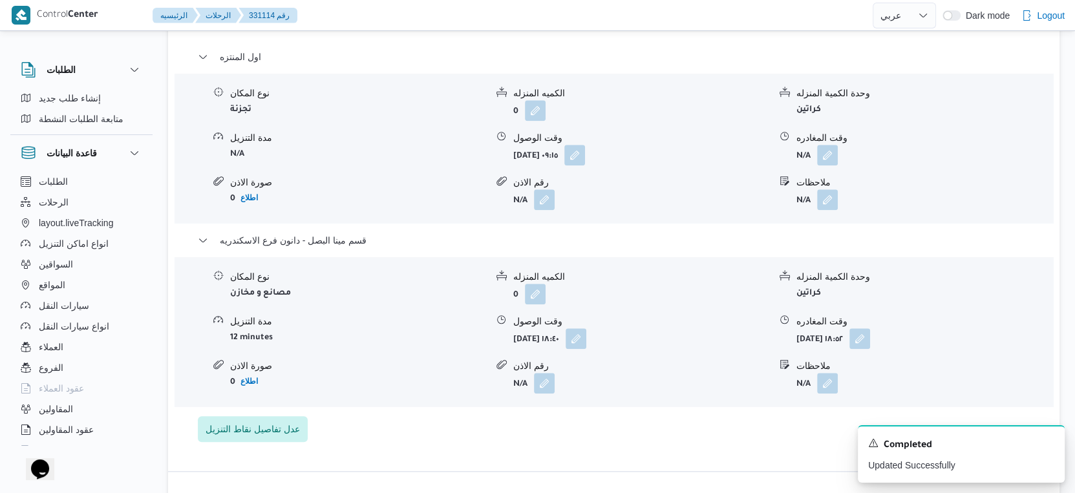
scroll to position [1077, 0]
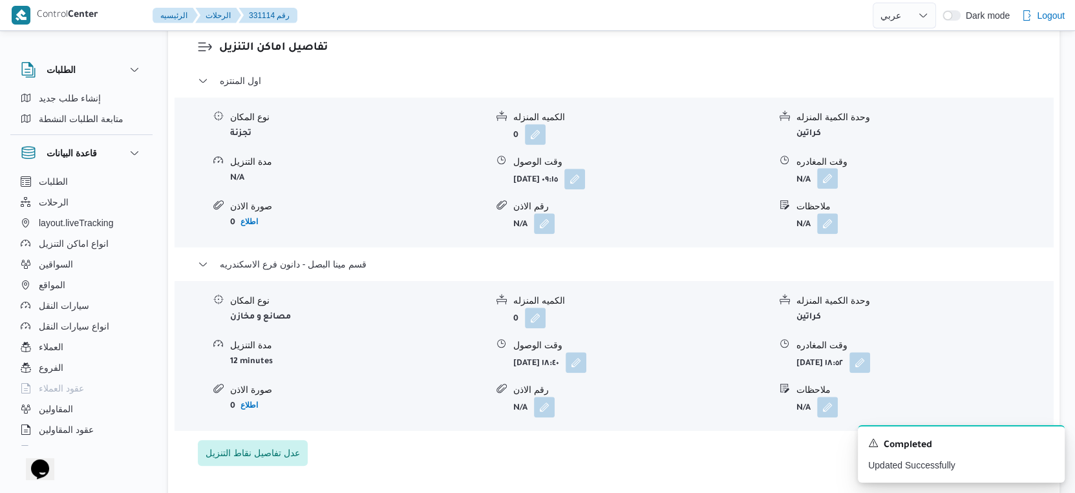
click at [828, 189] on button "button" at bounding box center [827, 178] width 21 height 21
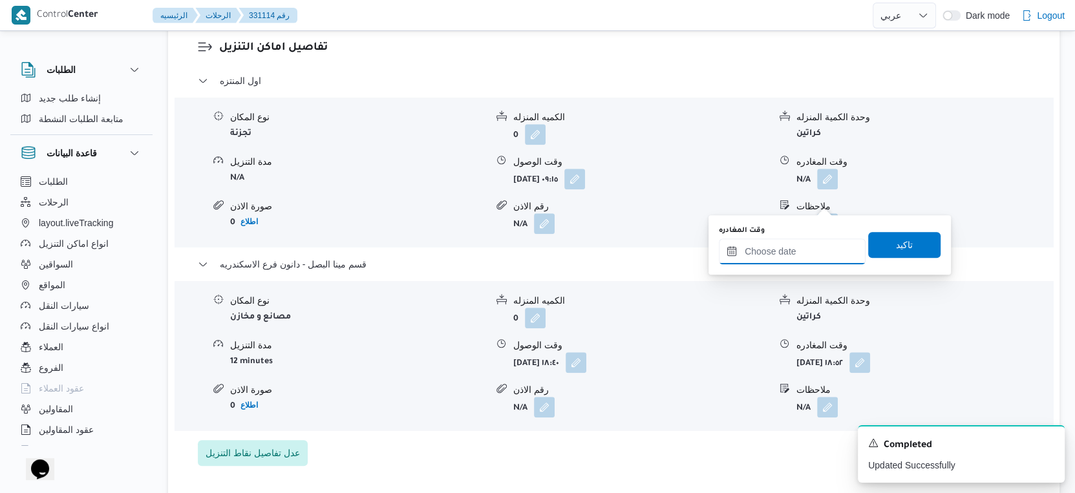
click at [807, 247] on input "وقت المغادره" at bounding box center [792, 251] width 147 height 26
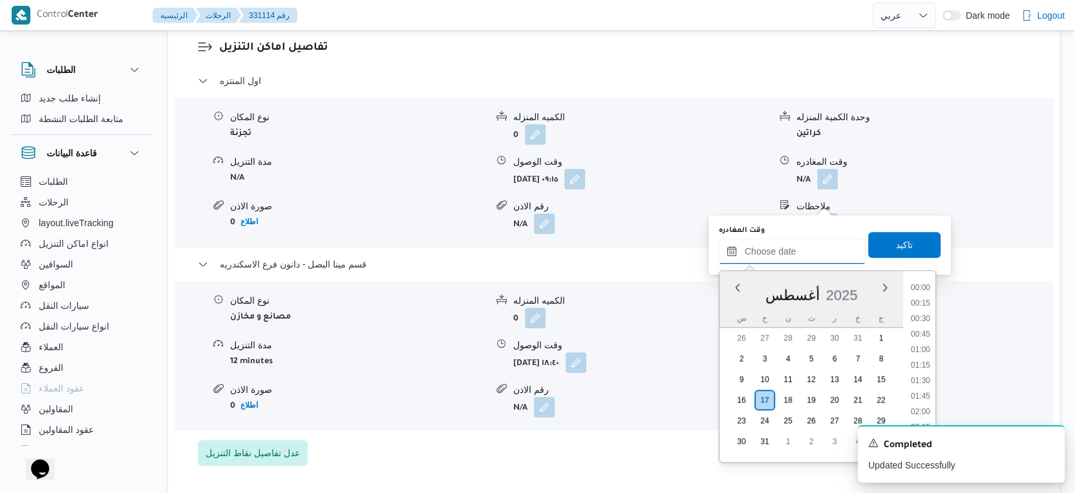
scroll to position [1088, 0]
click at [923, 313] on li "18:00" at bounding box center [920, 316] width 30 height 13
type input "١٧/٠٨/٢٠٢٥ ١٨:٠٠"
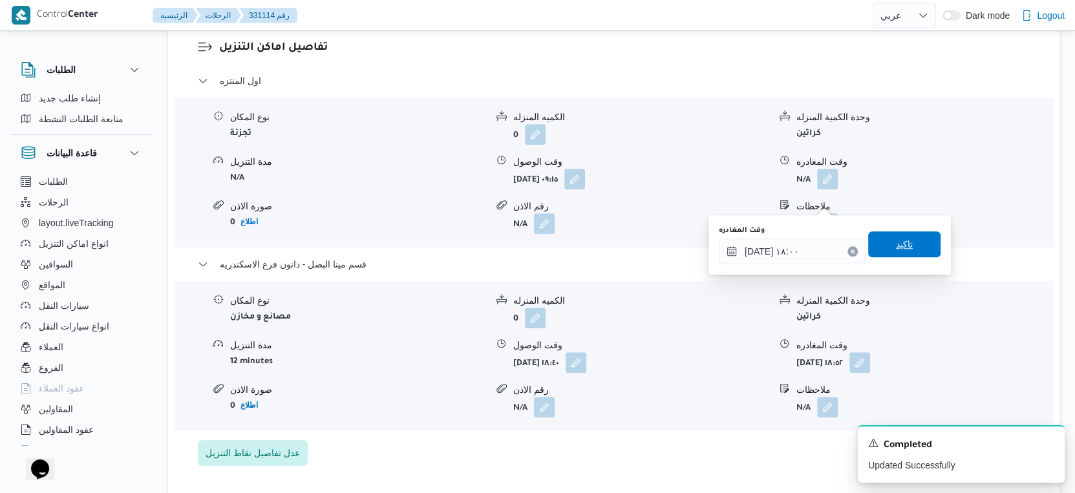
click at [908, 240] on span "تاكيد" at bounding box center [904, 244] width 72 height 26
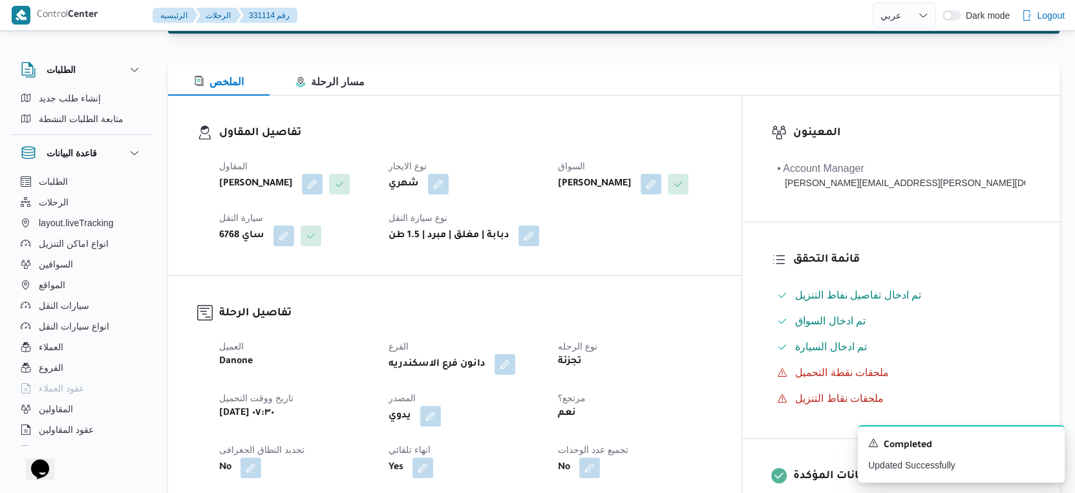
scroll to position [0, 0]
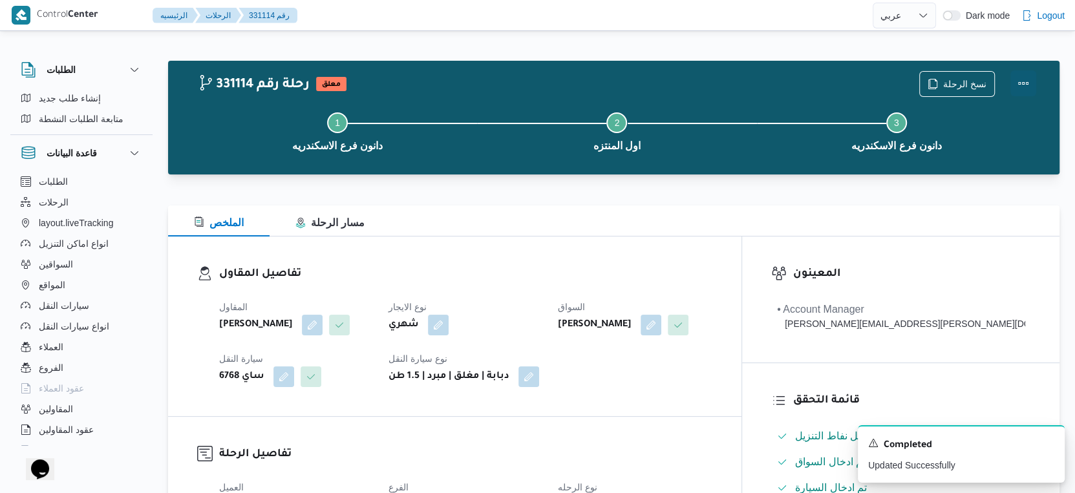
click at [1022, 78] on button "Actions" at bounding box center [1023, 83] width 26 height 26
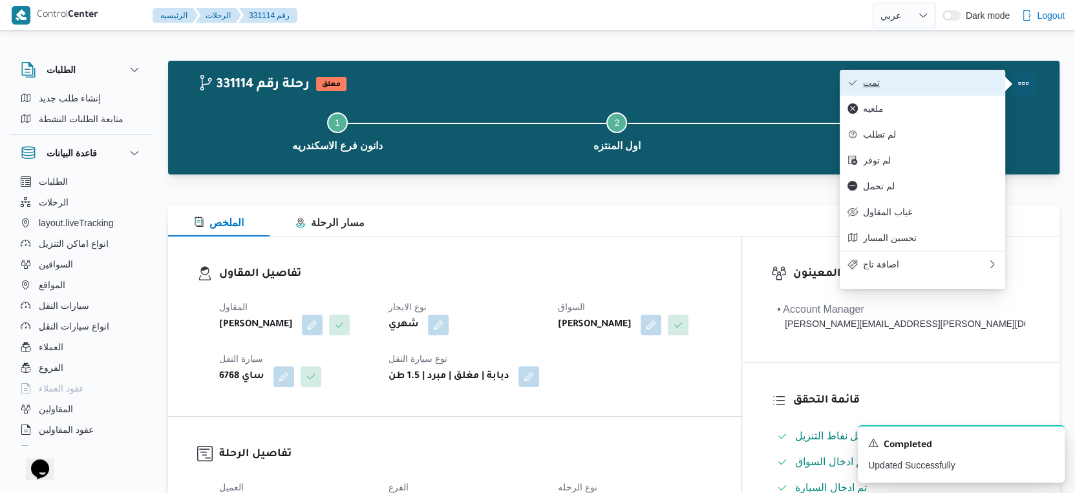
click at [929, 86] on span "تمت" at bounding box center [930, 83] width 134 height 10
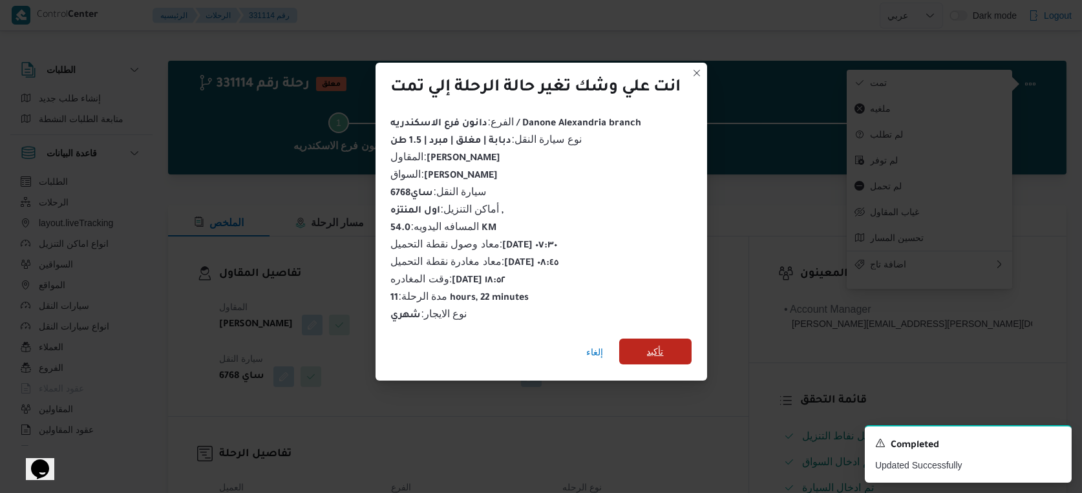
click at [653, 348] on span "تأكيد" at bounding box center [655, 352] width 17 height 16
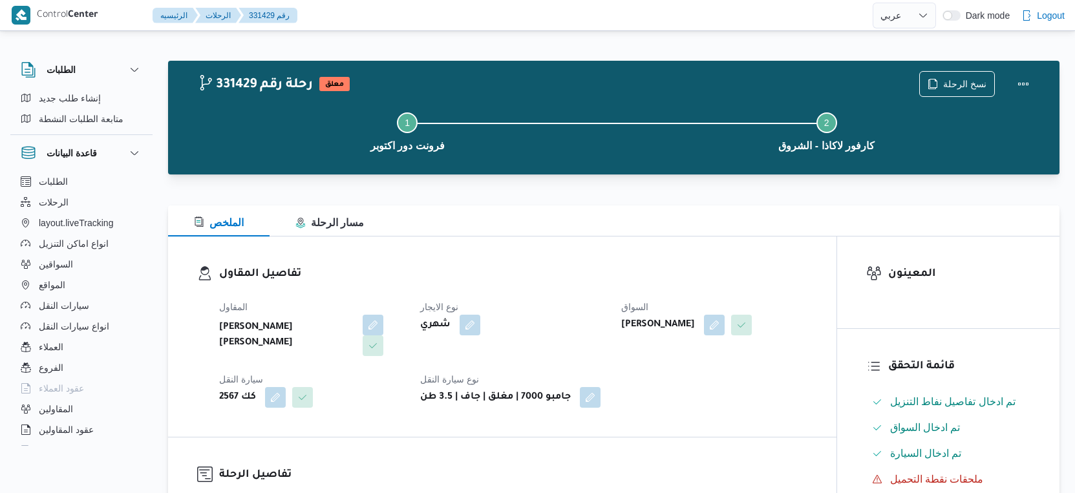
select select "ar"
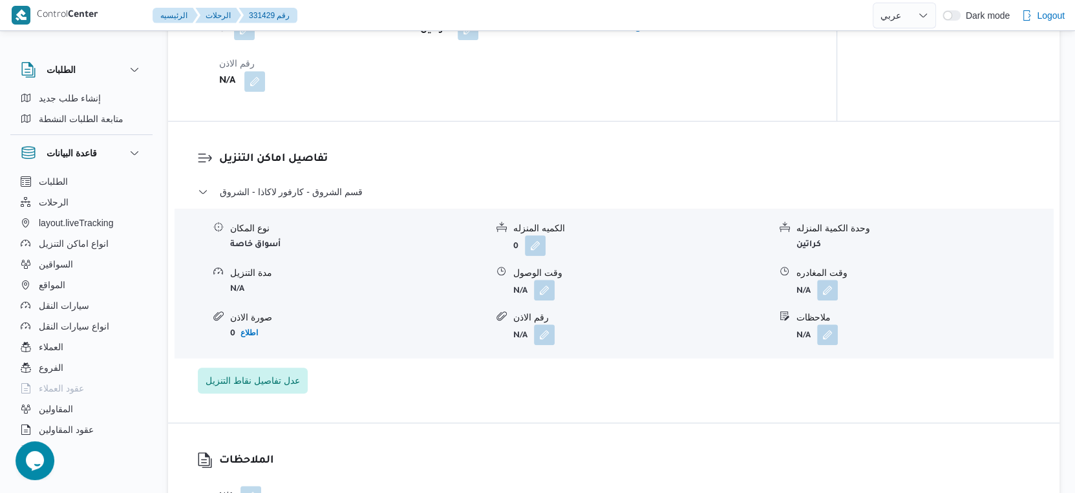
scroll to position [1005, 0]
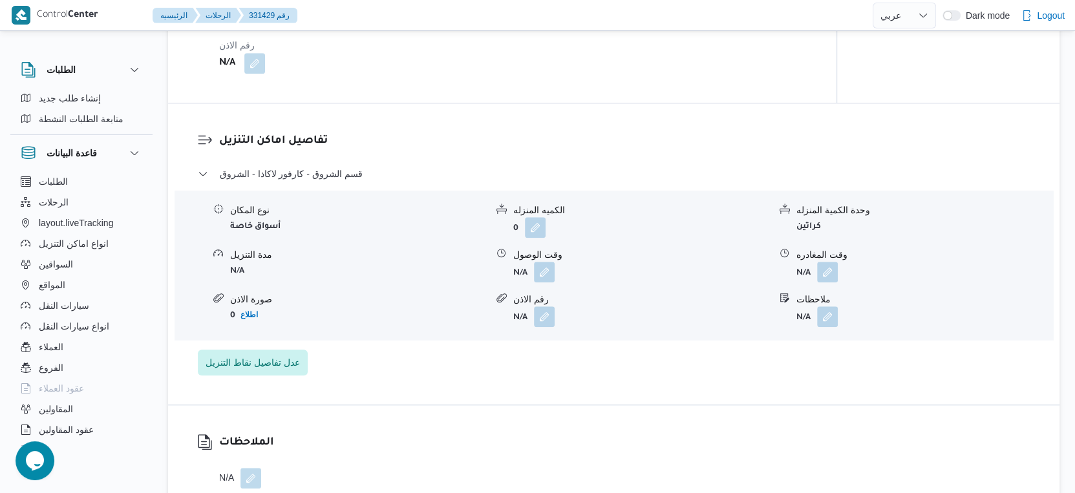
select select "ar"
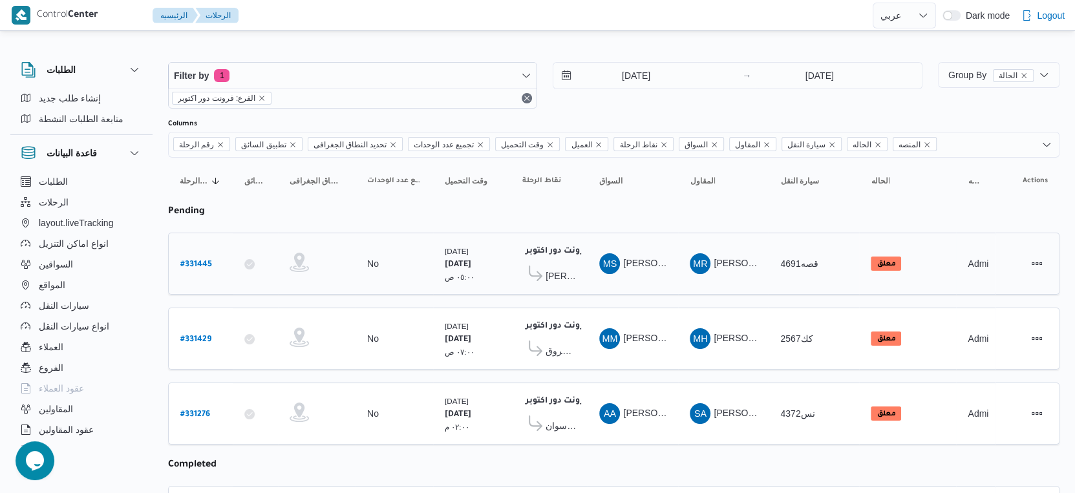
click at [547, 275] on span "[PERSON_NAME]" at bounding box center [560, 276] width 30 height 16
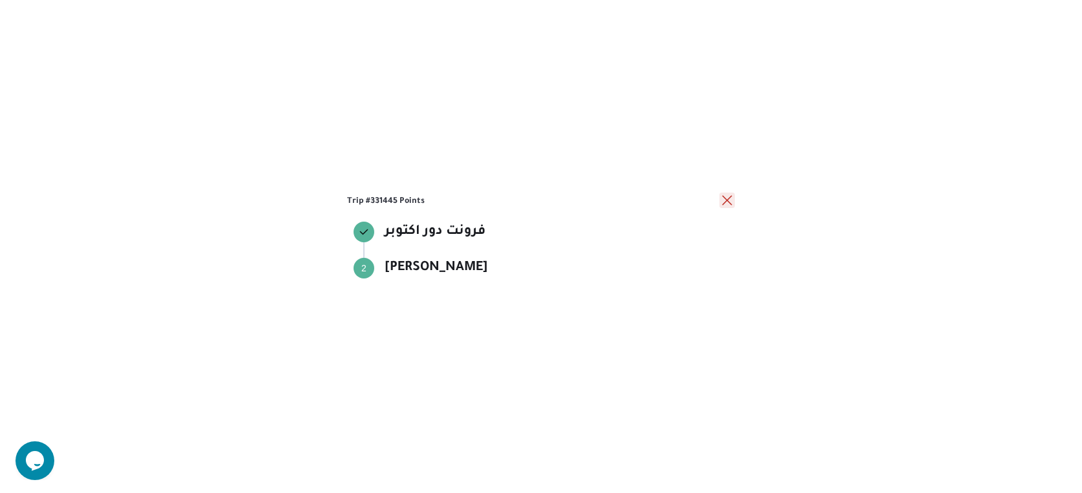
click at [720, 197] on button "close" at bounding box center [727, 201] width 16 height 16
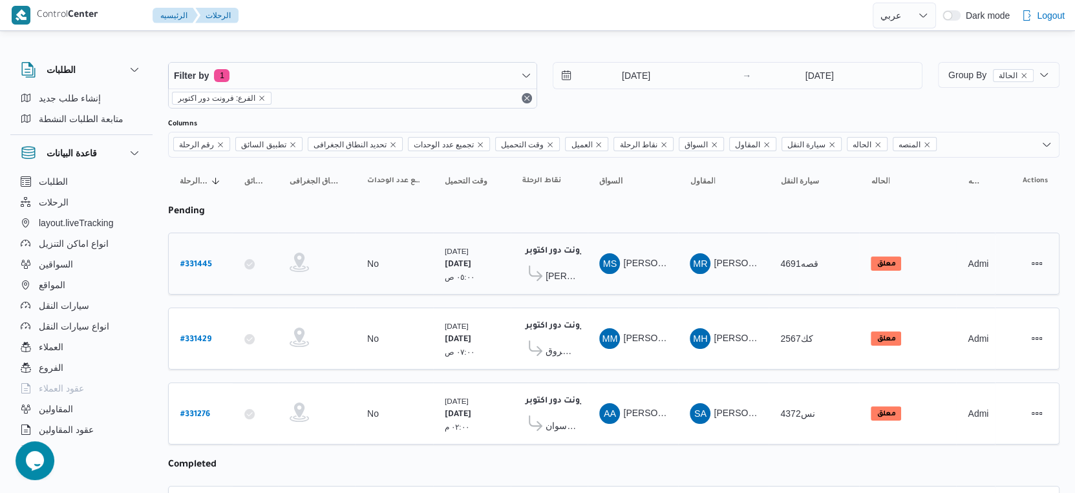
click at [197, 262] on b "# 331445" at bounding box center [196, 264] width 32 height 9
select select "ar"
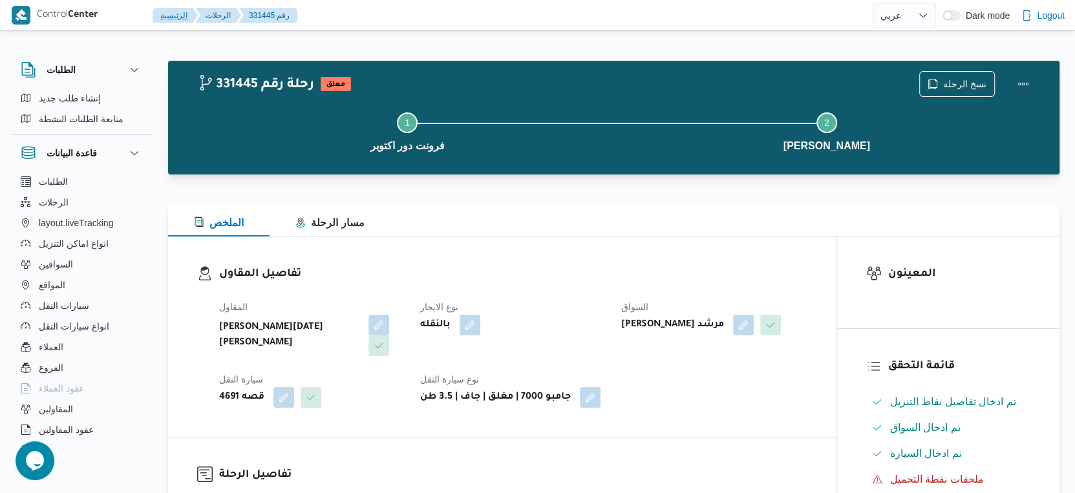
select select "ar"
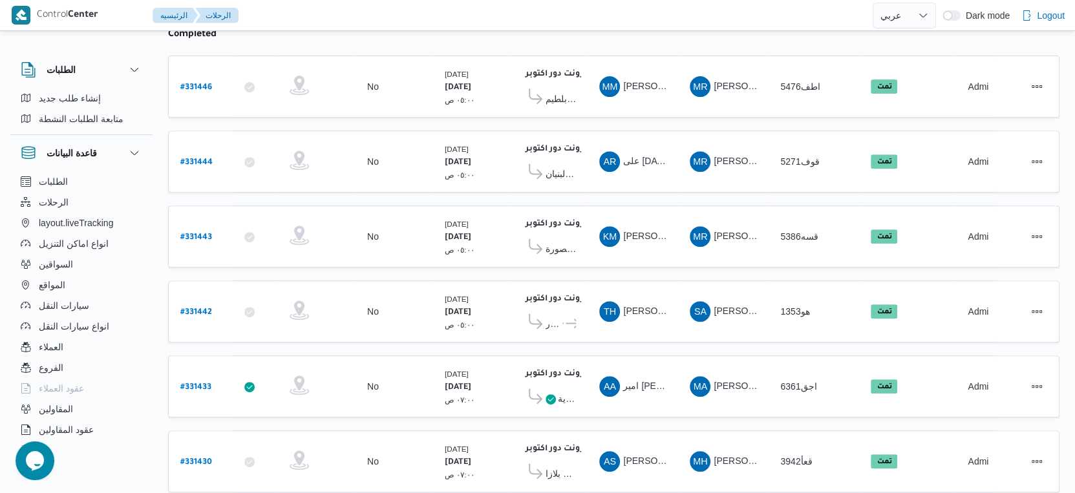
scroll to position [359, 0]
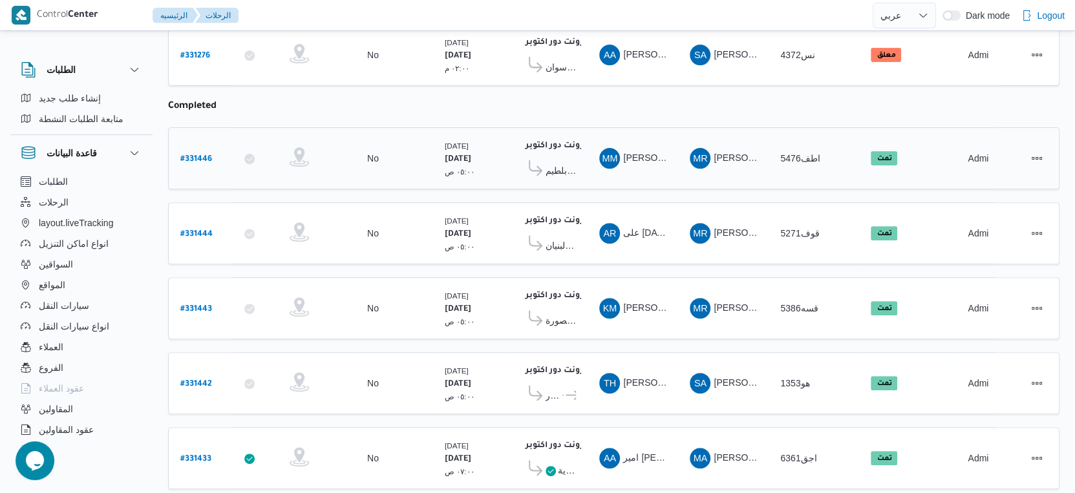
click at [565, 165] on span "كارفور بلطيم - [GEOGRAPHIC_DATA]" at bounding box center [560, 171] width 30 height 16
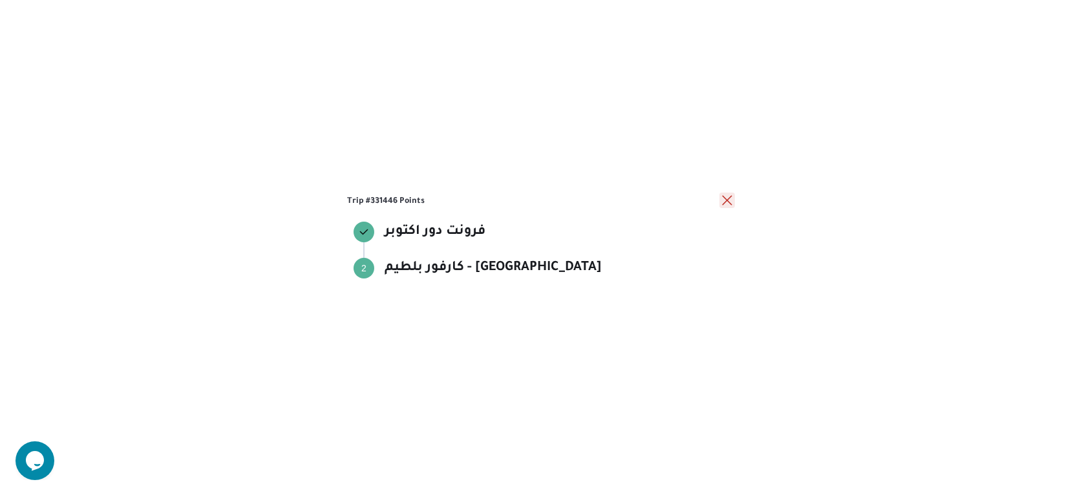
click at [728, 204] on button "close" at bounding box center [727, 201] width 16 height 16
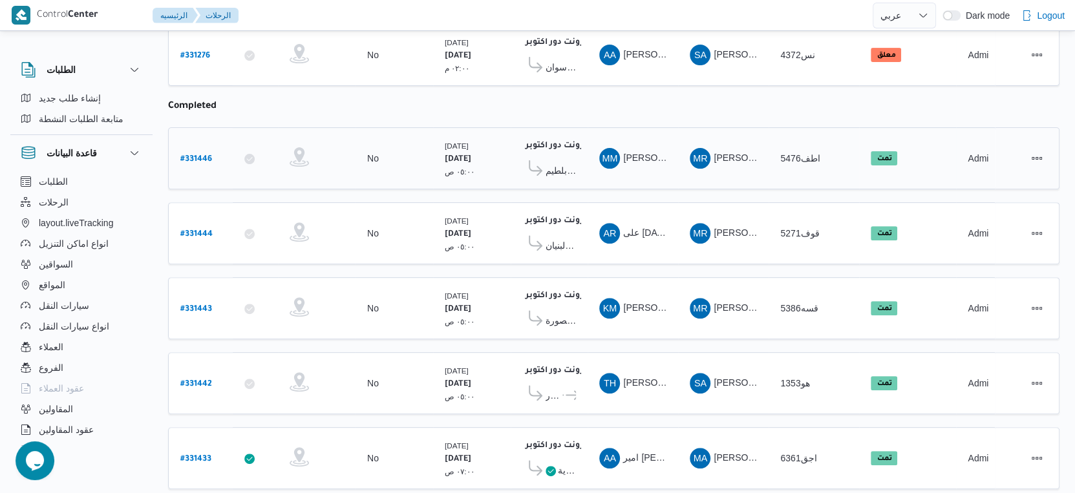
click at [198, 155] on b "# 331446" at bounding box center [196, 159] width 32 height 9
select select "ar"
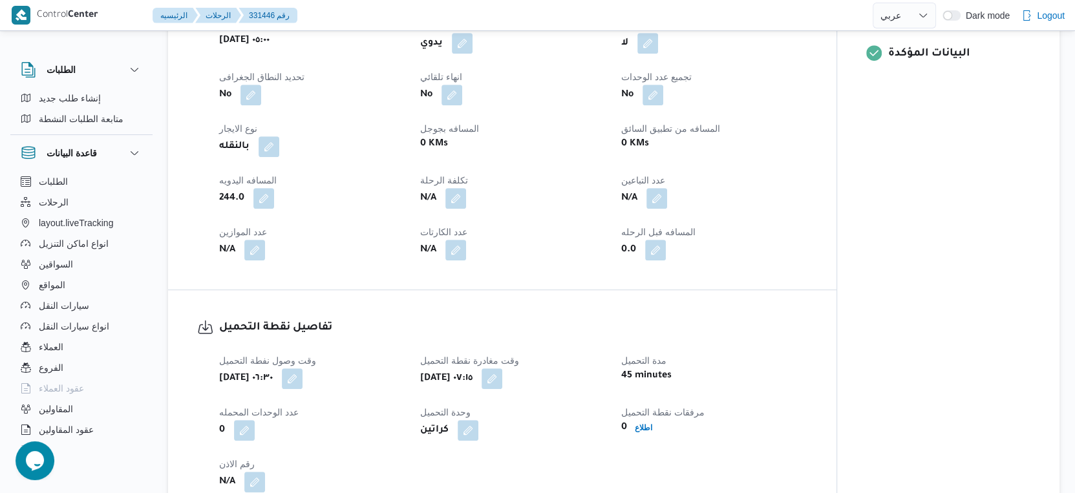
scroll to position [528, 0]
select select "ar"
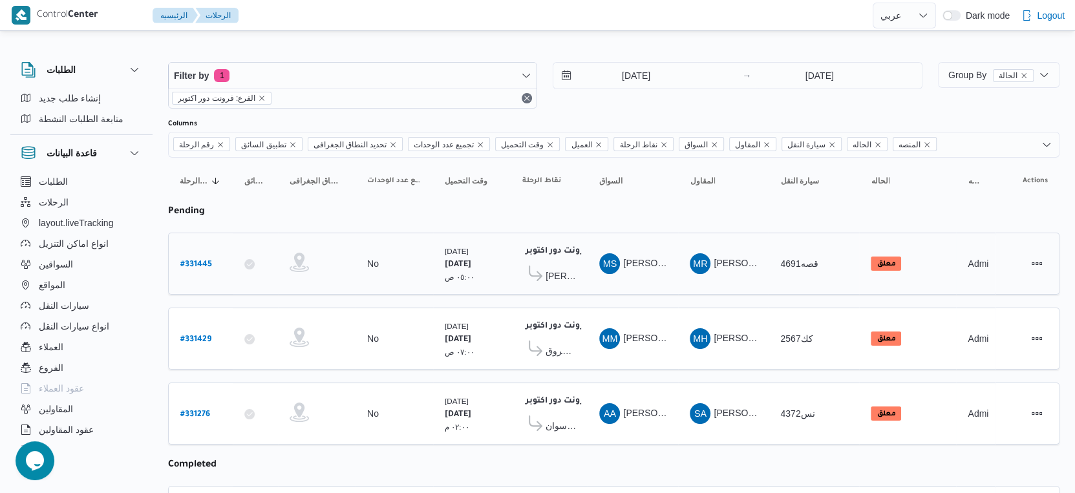
click at [185, 266] on b "# 331445" at bounding box center [196, 264] width 32 height 9
select select "ar"
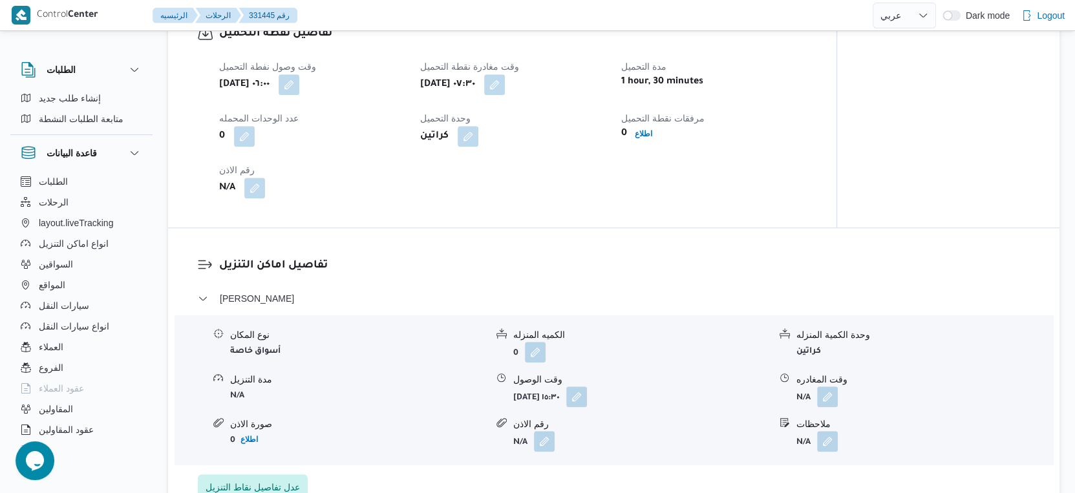
scroll to position [861, 0]
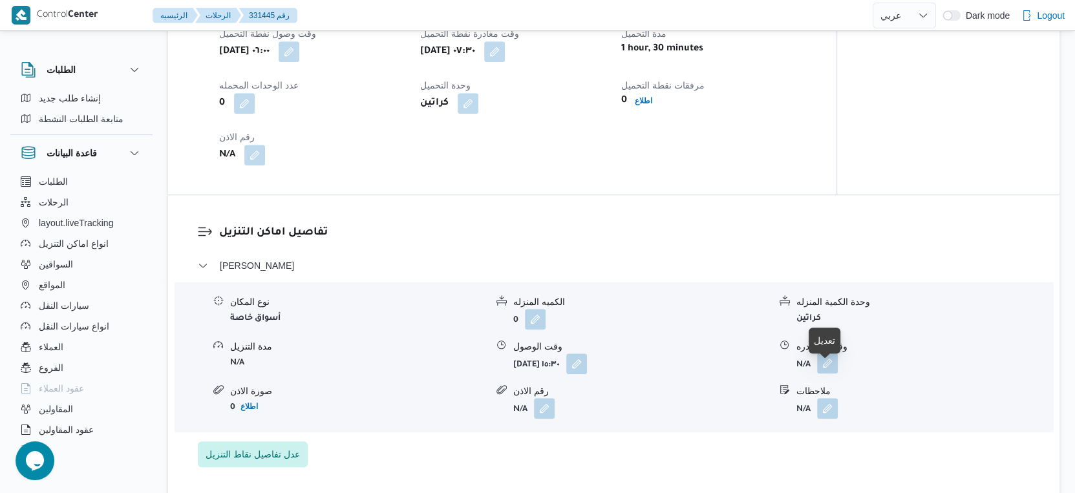
click at [826, 371] on button "button" at bounding box center [827, 363] width 21 height 21
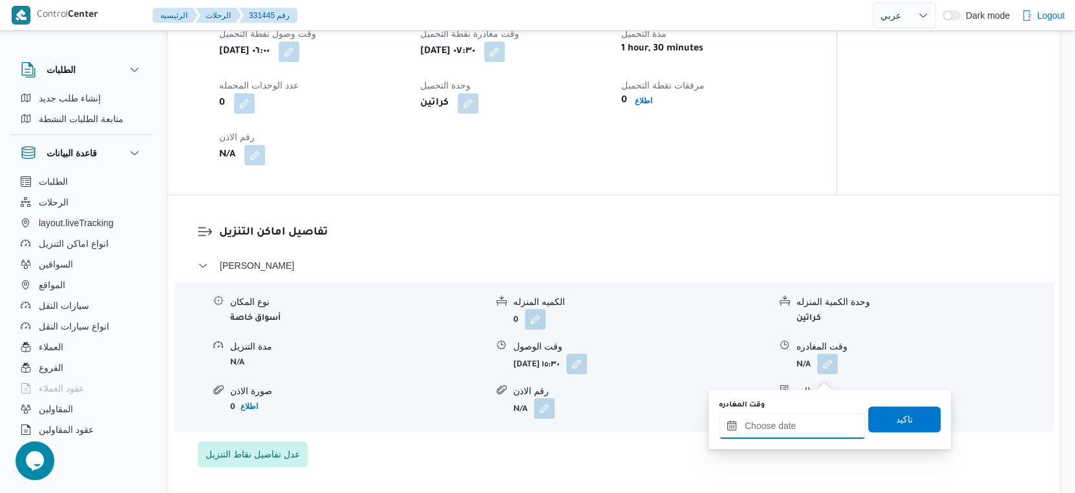
click at [797, 432] on input "وقت المغادره" at bounding box center [792, 426] width 147 height 26
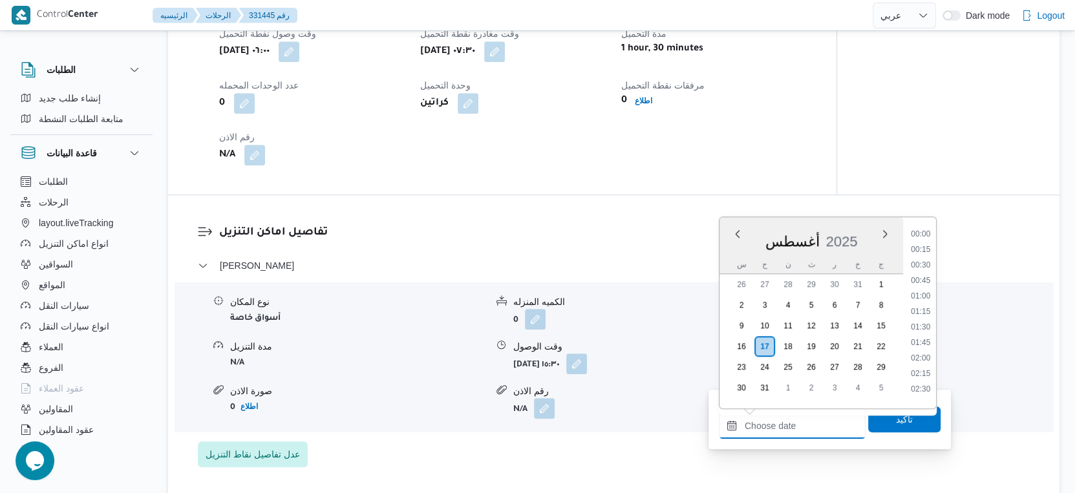
scroll to position [1088, 0]
click at [923, 306] on li "18:45" at bounding box center [920, 308] width 30 height 13
type input "[DATE] ١٨:٤٥"
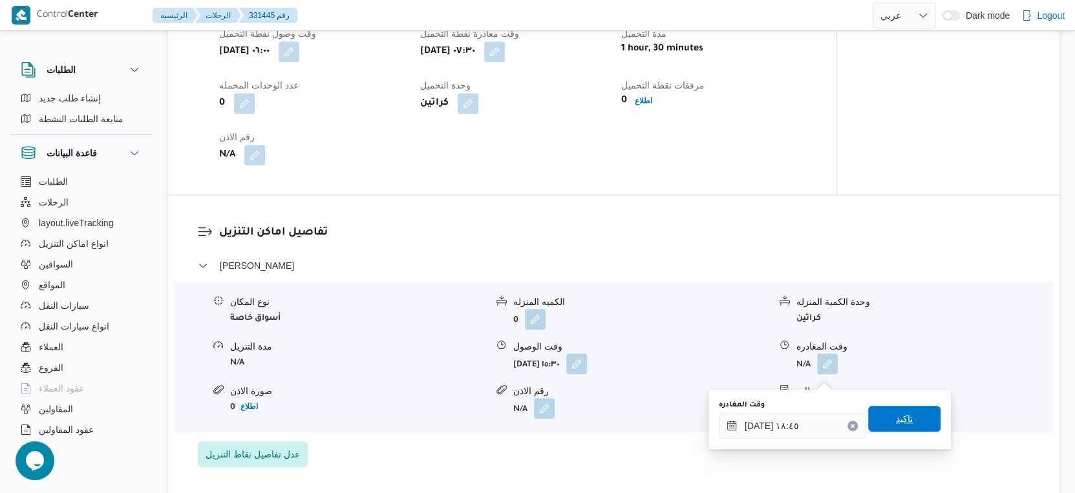
click at [898, 419] on span "تاكيد" at bounding box center [904, 419] width 17 height 16
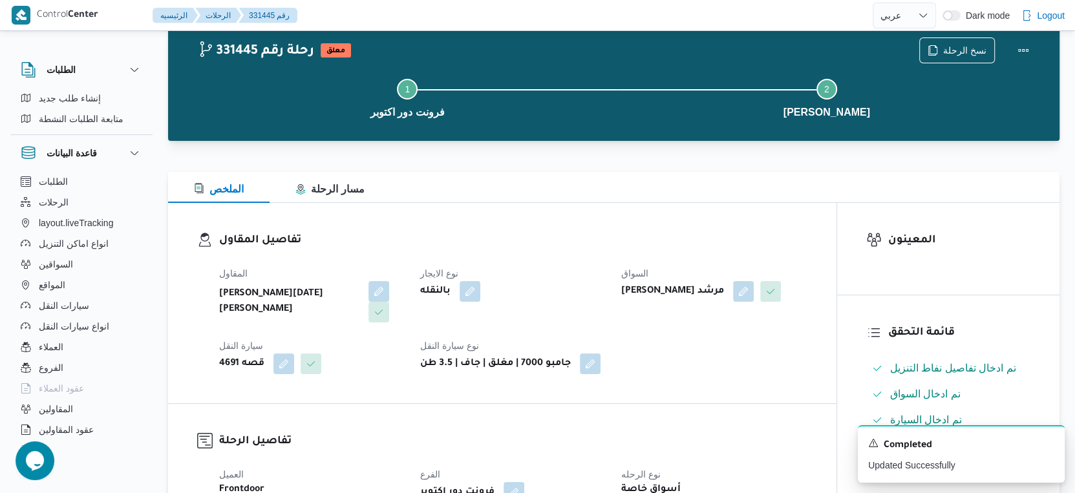
scroll to position [0, 0]
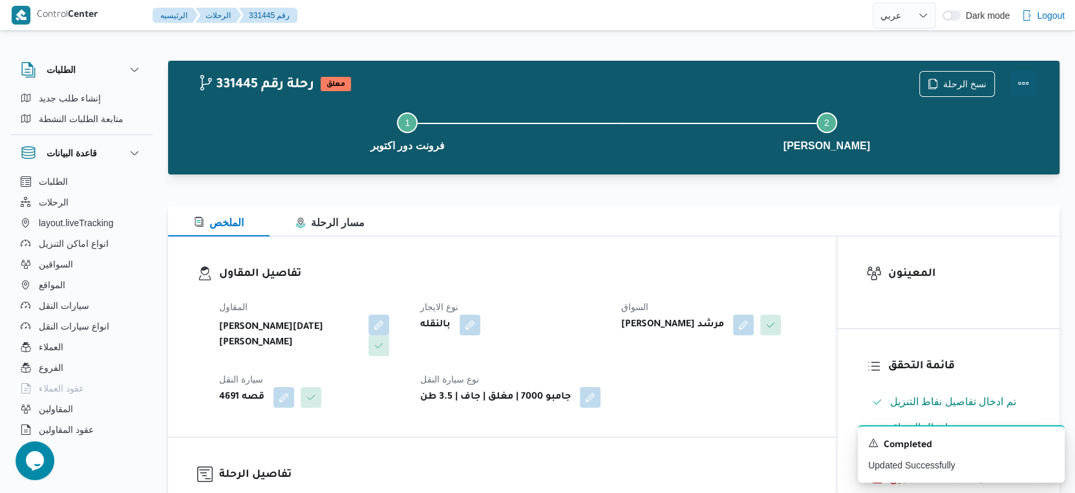
click at [1028, 81] on button "Actions" at bounding box center [1023, 83] width 26 height 26
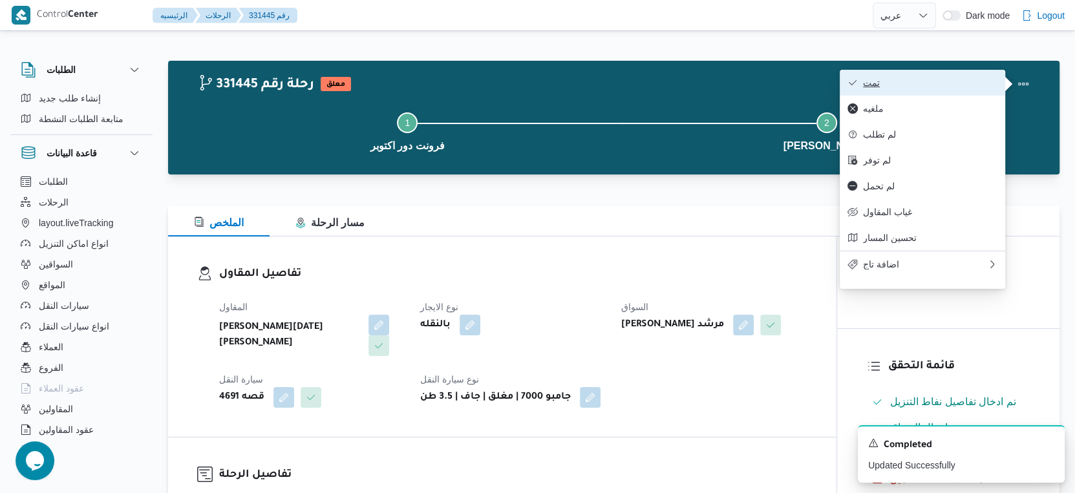
click at [945, 81] on span "تمت" at bounding box center [930, 83] width 134 height 10
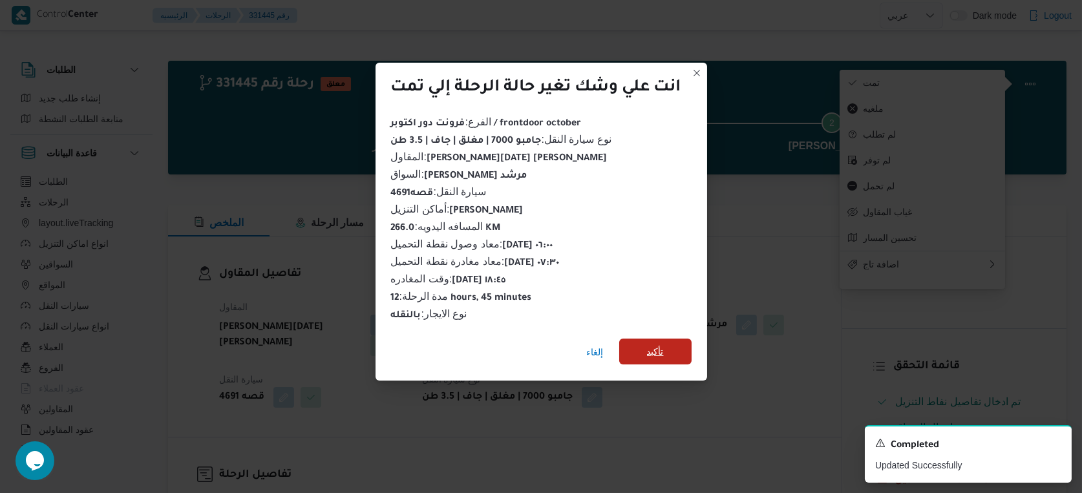
click at [645, 344] on span "تأكيد" at bounding box center [655, 352] width 72 height 26
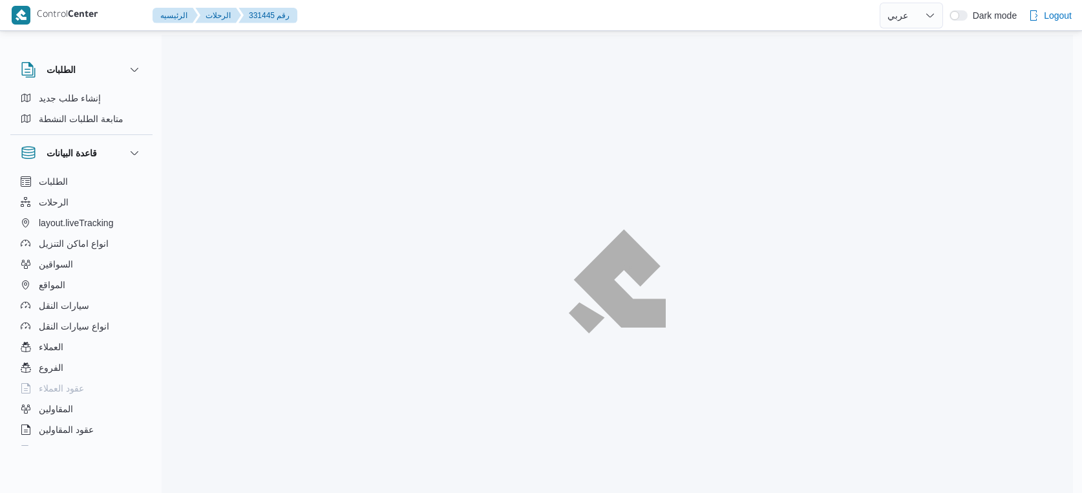
select select "ar"
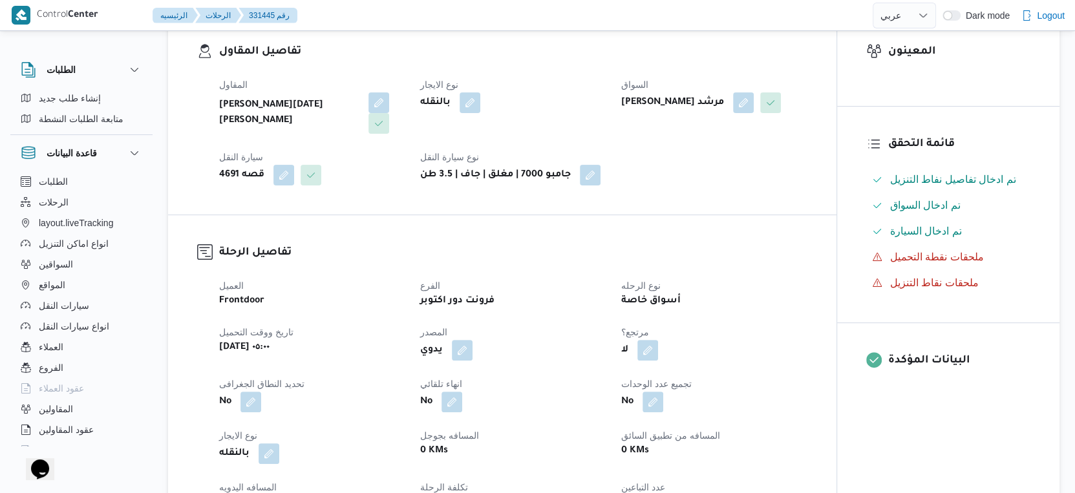
scroll to position [430, 0]
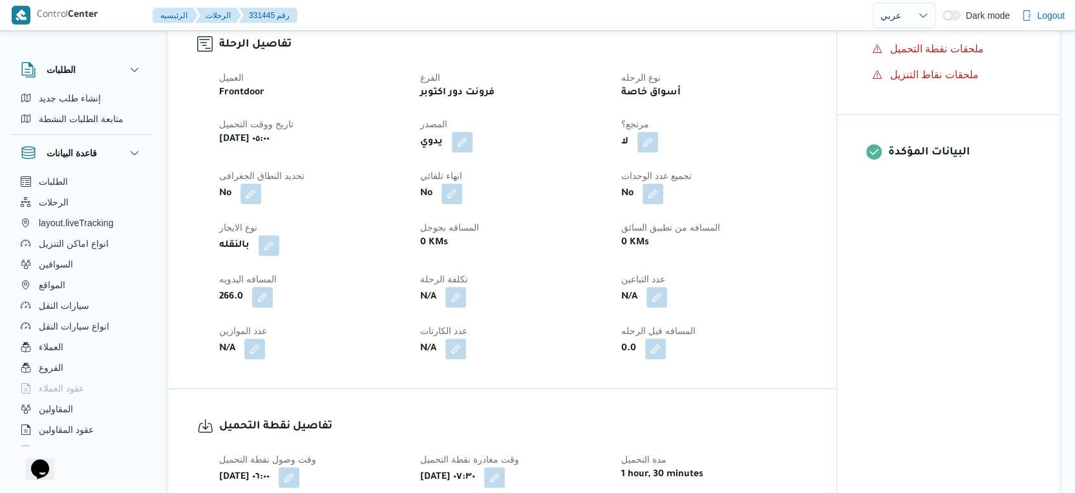
select select "ar"
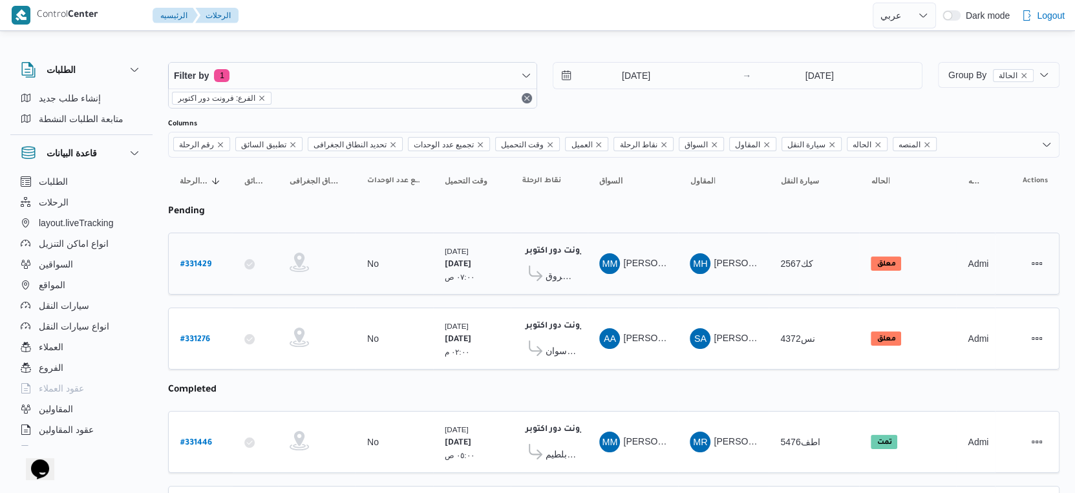
click at [563, 272] on span "كارفور لاكاذا - الشروق" at bounding box center [560, 276] width 30 height 16
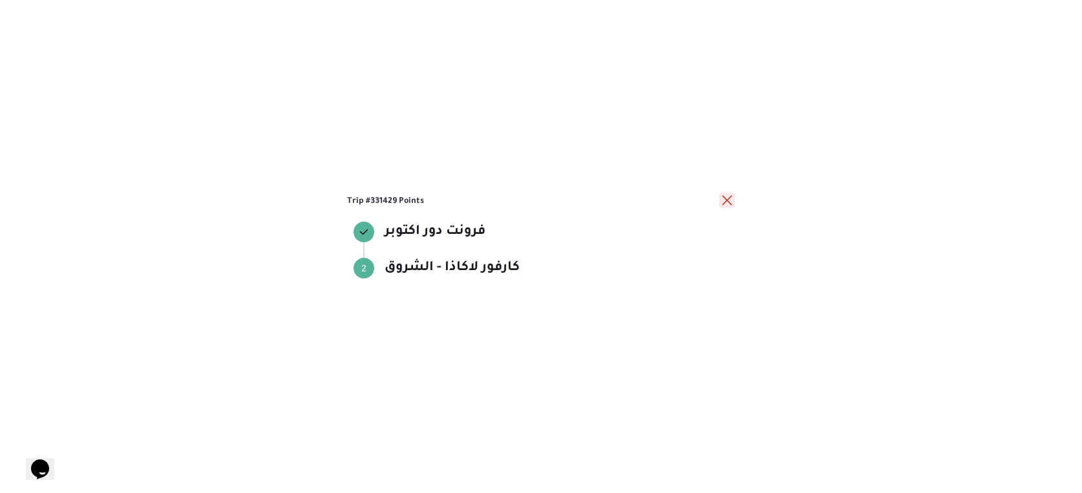
click at [724, 196] on button "close" at bounding box center [727, 201] width 16 height 16
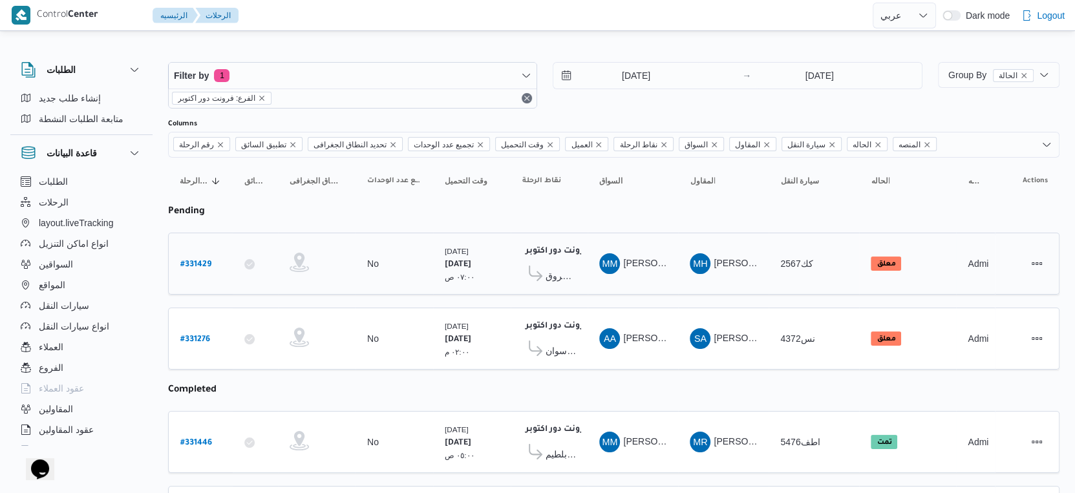
click at [206, 264] on b "# 331429" at bounding box center [195, 264] width 31 height 9
select select "ar"
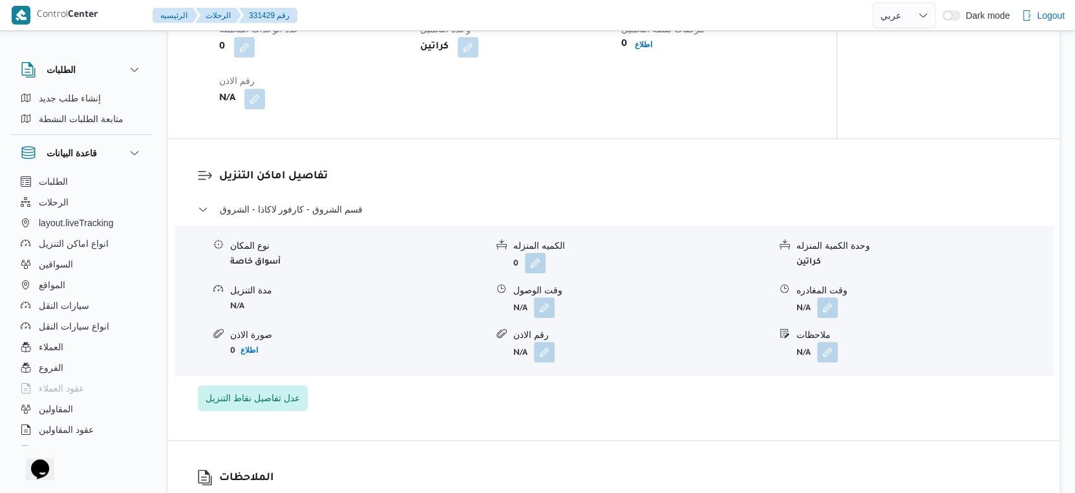
scroll to position [1005, 0]
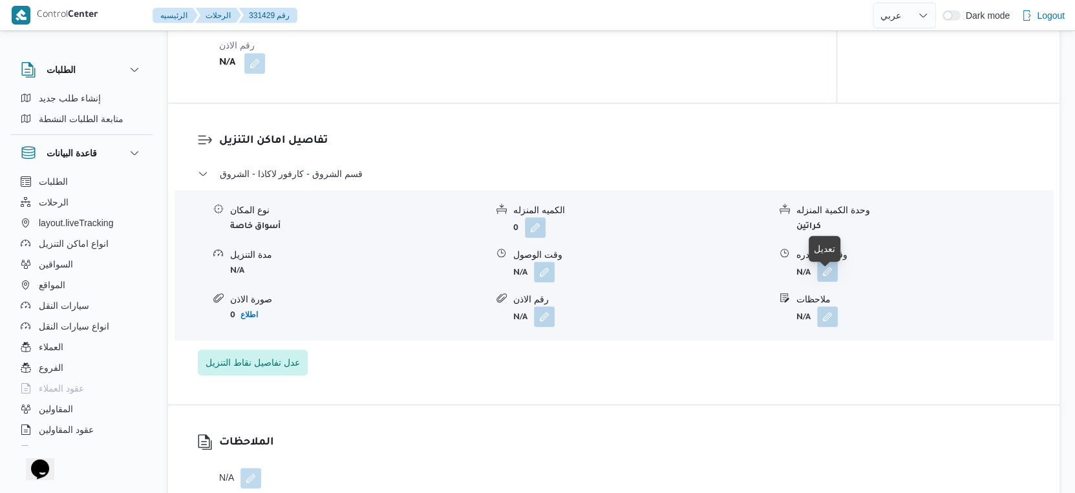
click at [828, 282] on button "button" at bounding box center [827, 271] width 21 height 21
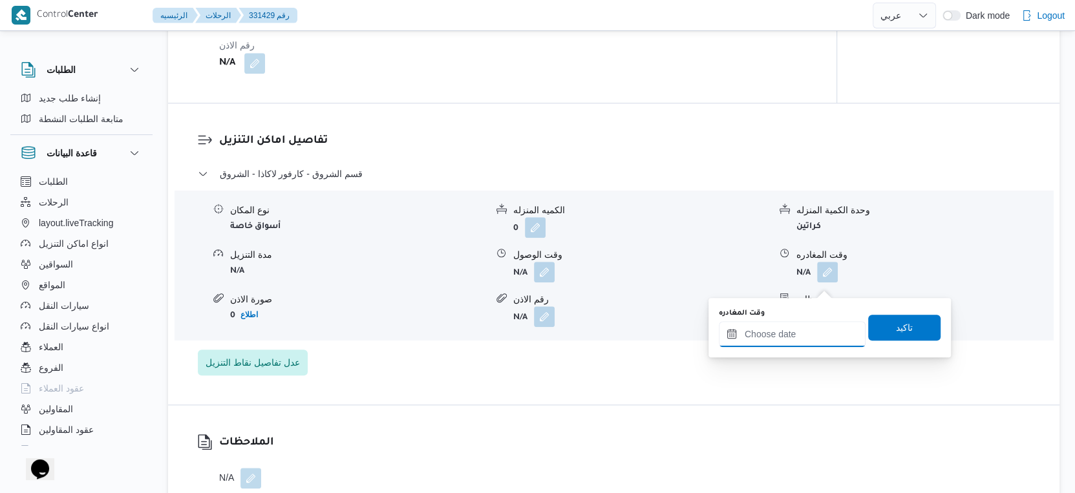
click at [799, 331] on input "وقت المغادره" at bounding box center [792, 334] width 147 height 26
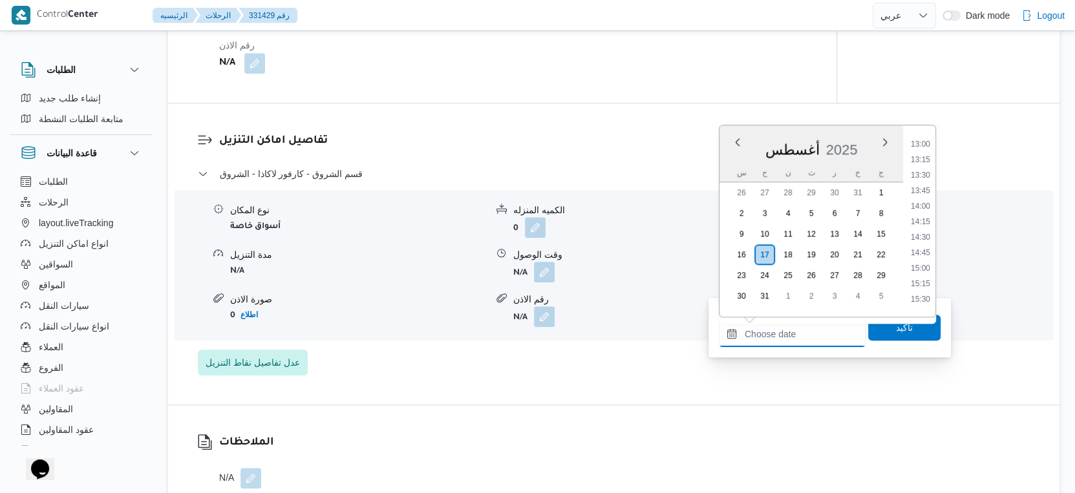
scroll to position [817, 0]
click at [920, 192] on li "14:00" at bounding box center [920, 193] width 30 height 13
type input "١٧/٠٨/٢٠٢٥ ١٤:٠٠"
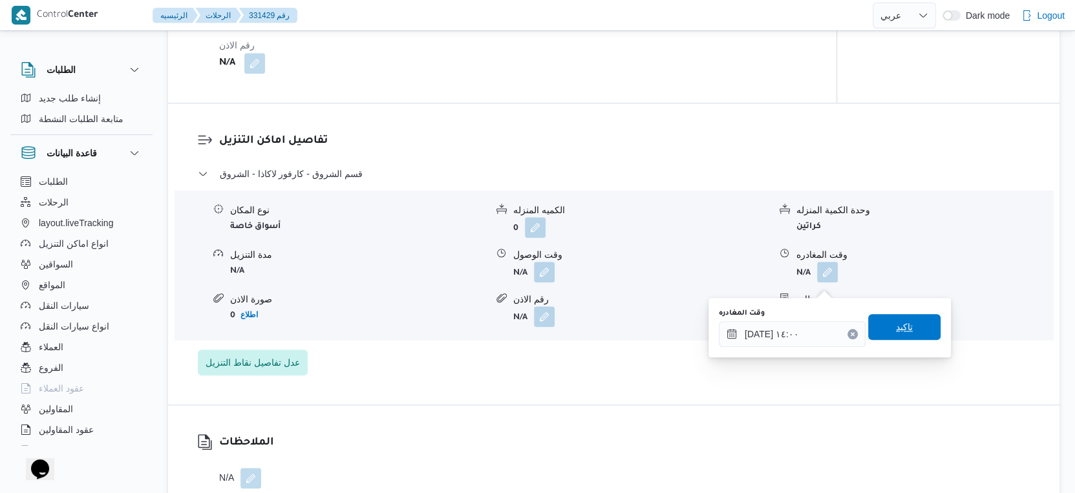
click at [905, 321] on span "تاكيد" at bounding box center [904, 327] width 72 height 26
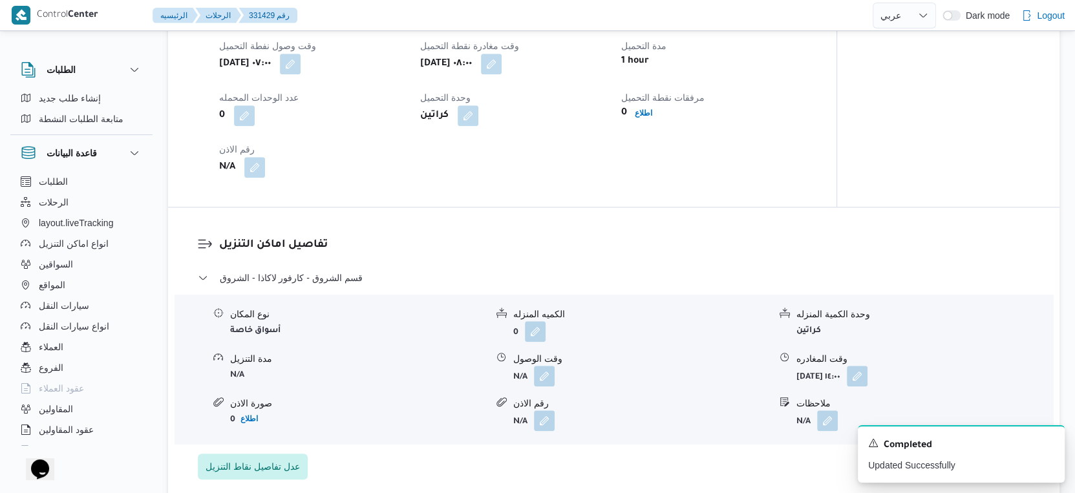
scroll to position [933, 0]
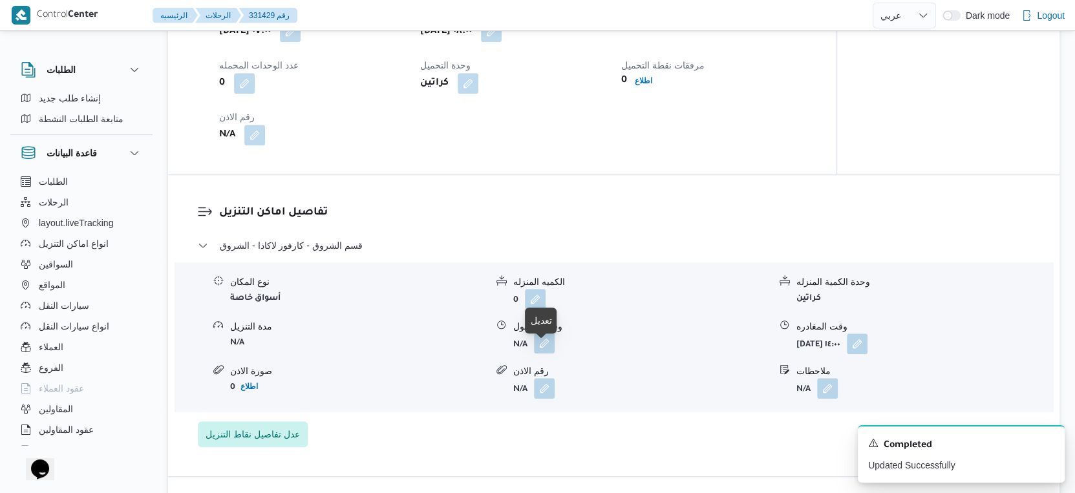
click at [550, 353] on button "button" at bounding box center [544, 343] width 21 height 21
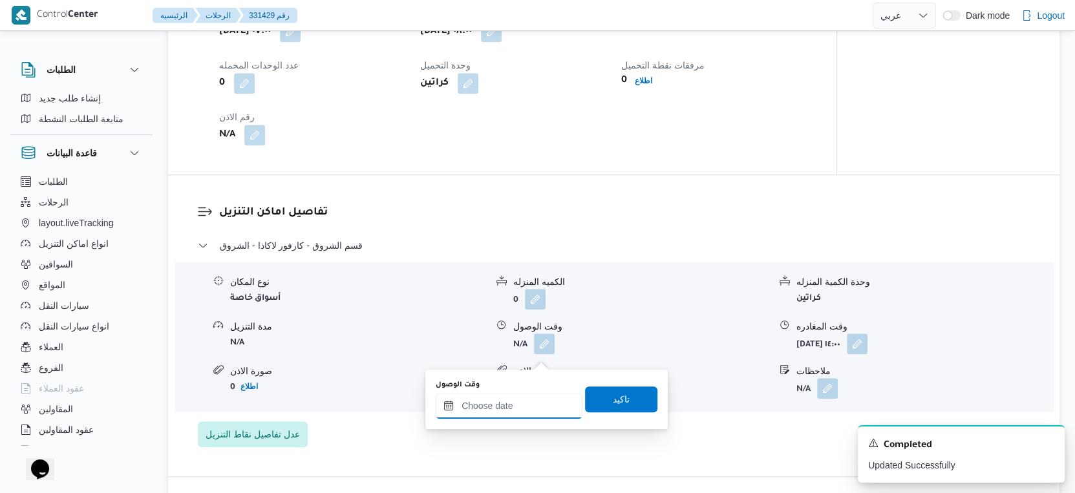
drag, startPoint x: 524, startPoint y: 403, endPoint x: 534, endPoint y: 394, distance: 14.2
click at [524, 404] on input "وقت الوصول" at bounding box center [509, 406] width 147 height 26
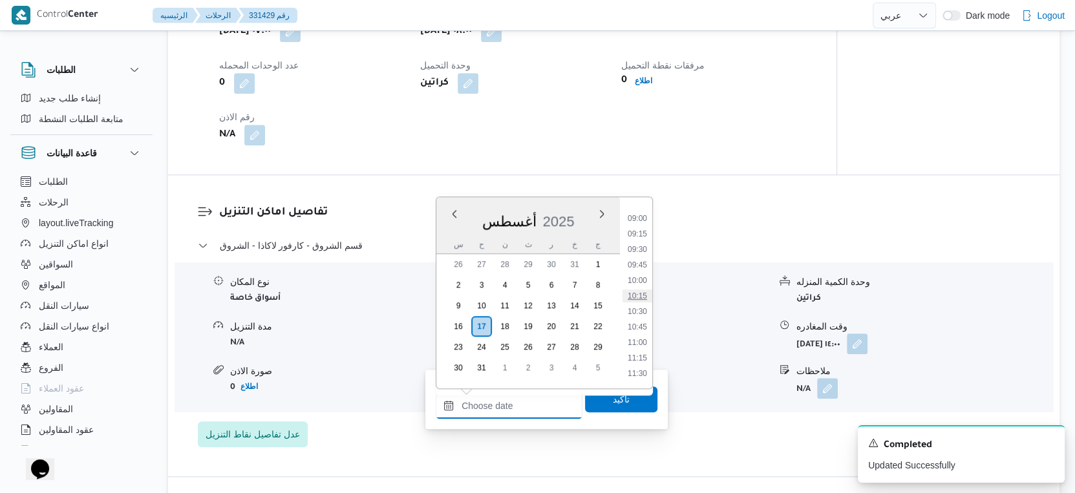
scroll to position [530, 0]
click at [645, 268] on li "09:30" at bounding box center [637, 273] width 30 height 13
type input "١٧/٠٨/٢٠٢٥ ٠٩:٣٠"
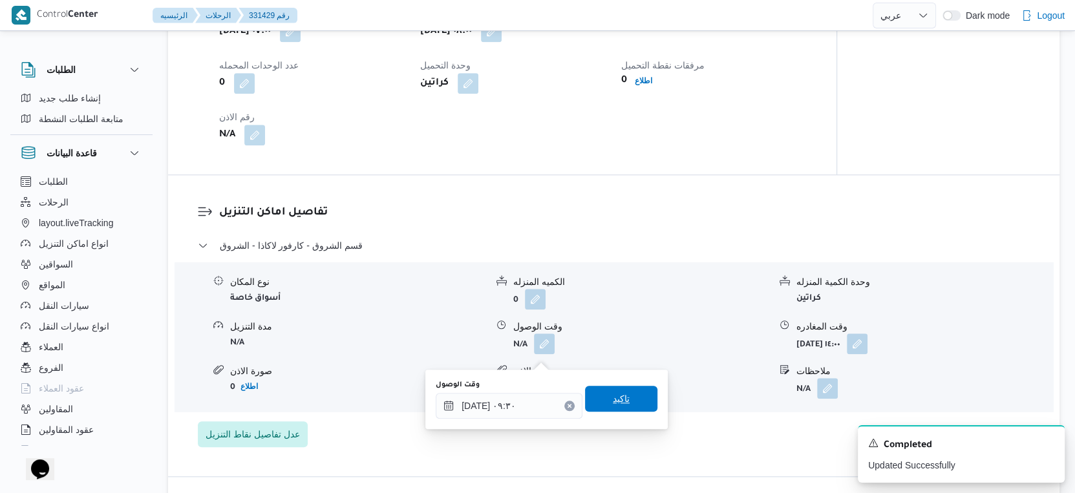
click at [618, 396] on span "تاكيد" at bounding box center [621, 399] width 17 height 16
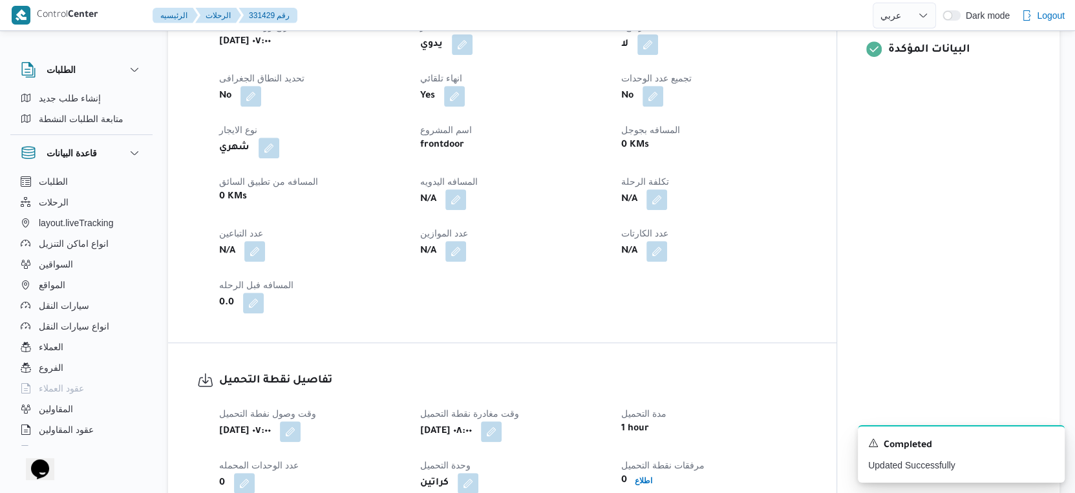
scroll to position [503, 0]
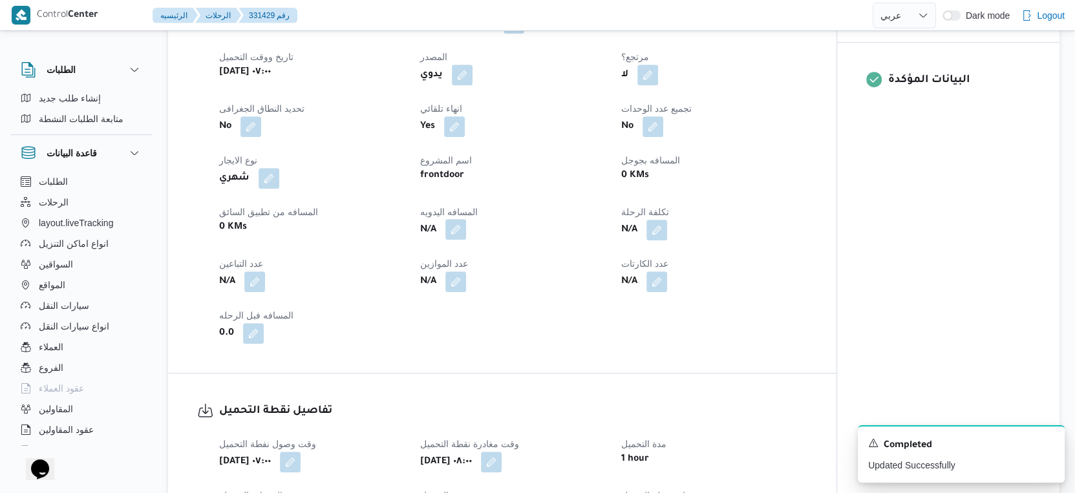
click at [452, 236] on button "button" at bounding box center [455, 229] width 21 height 21
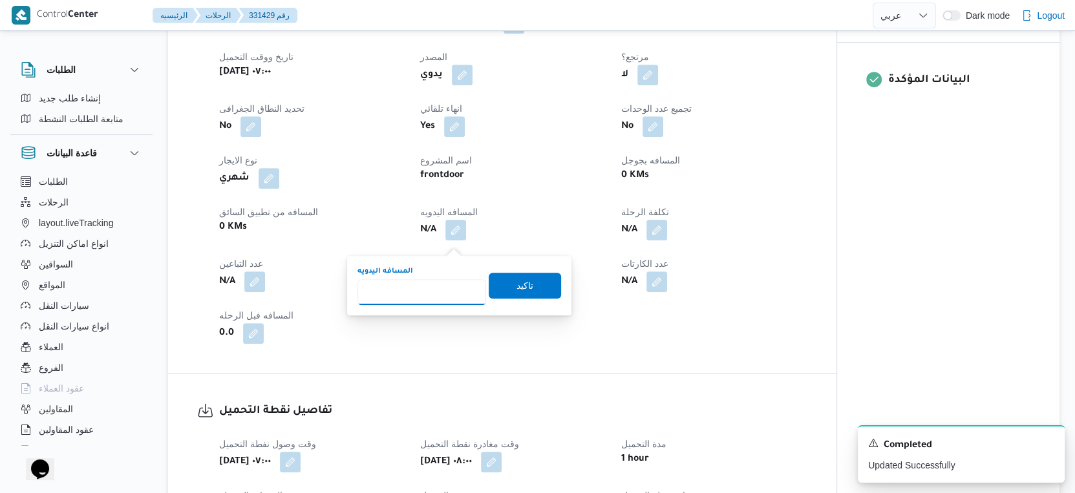
click at [432, 288] on input "المسافه اليدويه" at bounding box center [421, 292] width 129 height 26
type input "214"
click at [530, 275] on span "تاكيد" at bounding box center [525, 285] width 72 height 26
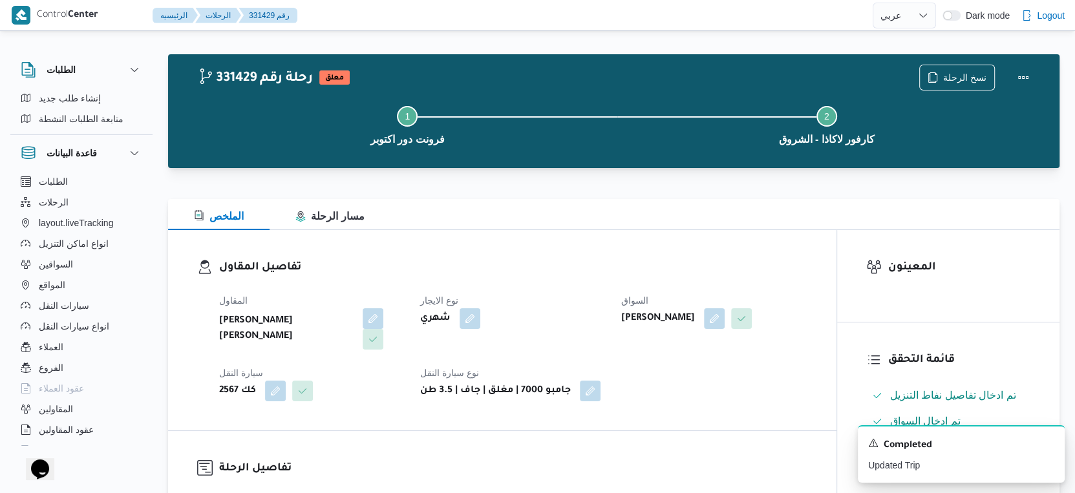
scroll to position [0, 0]
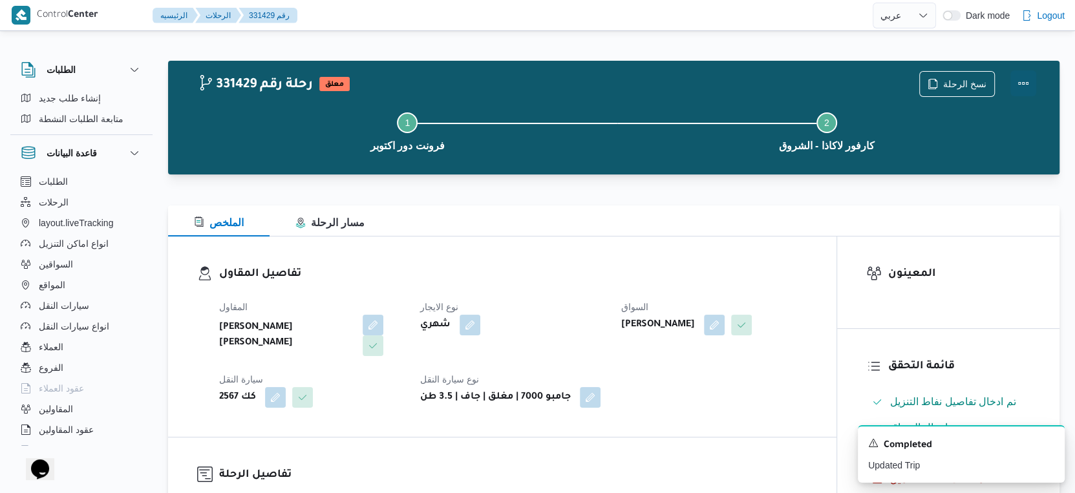
click at [1027, 81] on button "Actions" at bounding box center [1023, 83] width 26 height 26
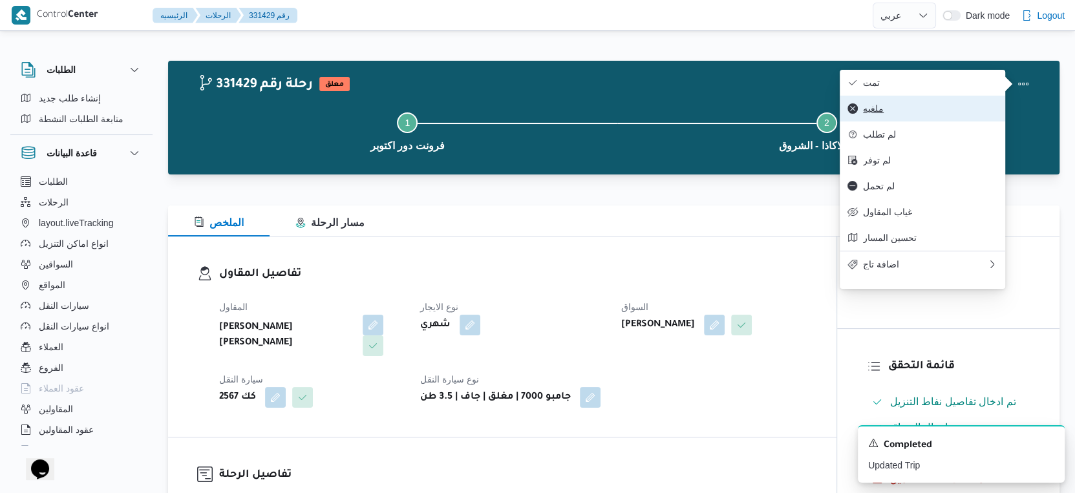
click at [929, 100] on button "ملغيه" at bounding box center [921, 109] width 165 height 26
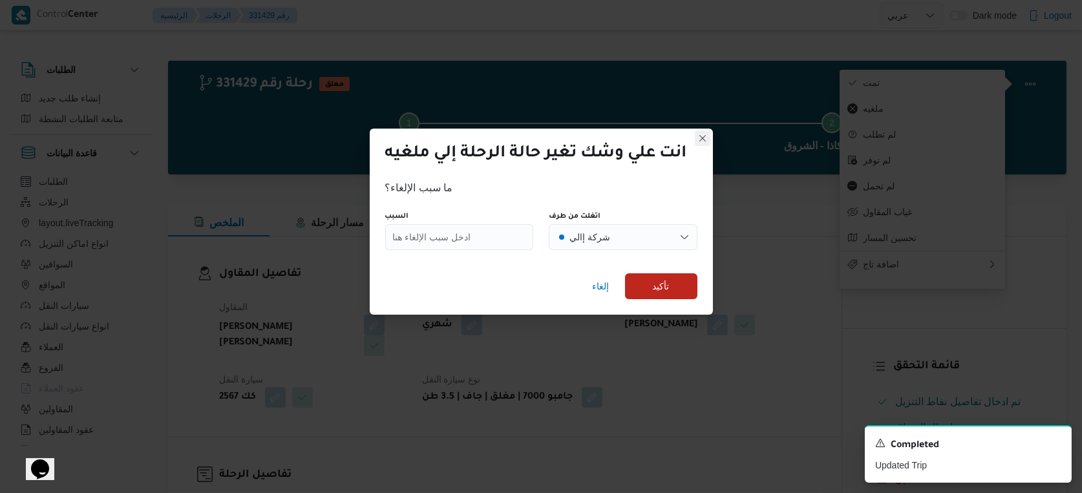
click at [699, 139] on button "Closes this modal window" at bounding box center [703, 139] width 16 height 16
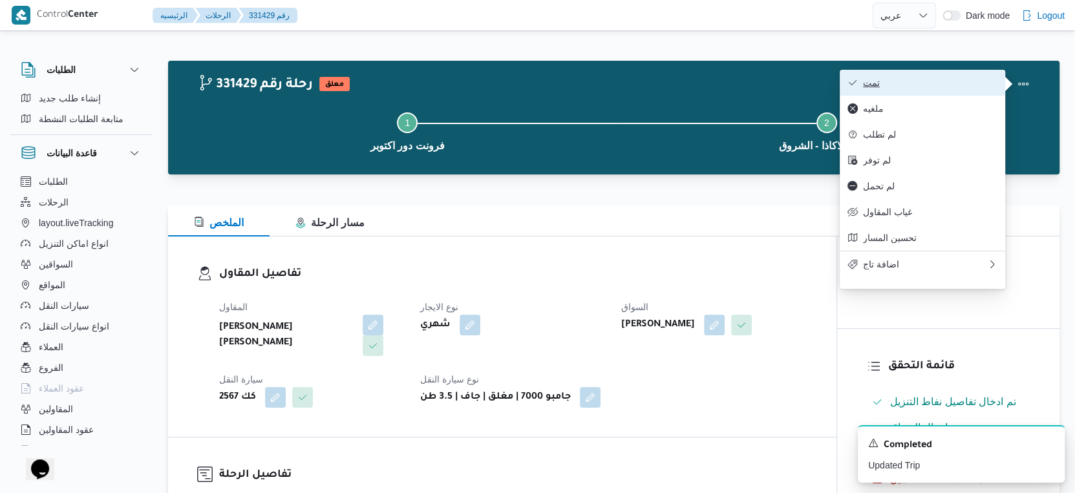
click at [886, 79] on span "تمت" at bounding box center [930, 83] width 134 height 10
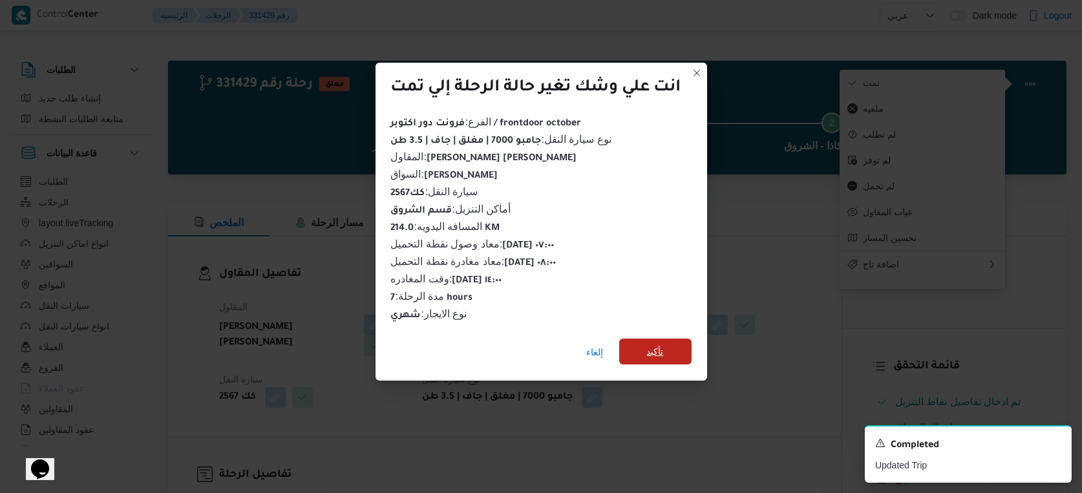
click at [660, 344] on span "تأكيد" at bounding box center [655, 352] width 17 height 16
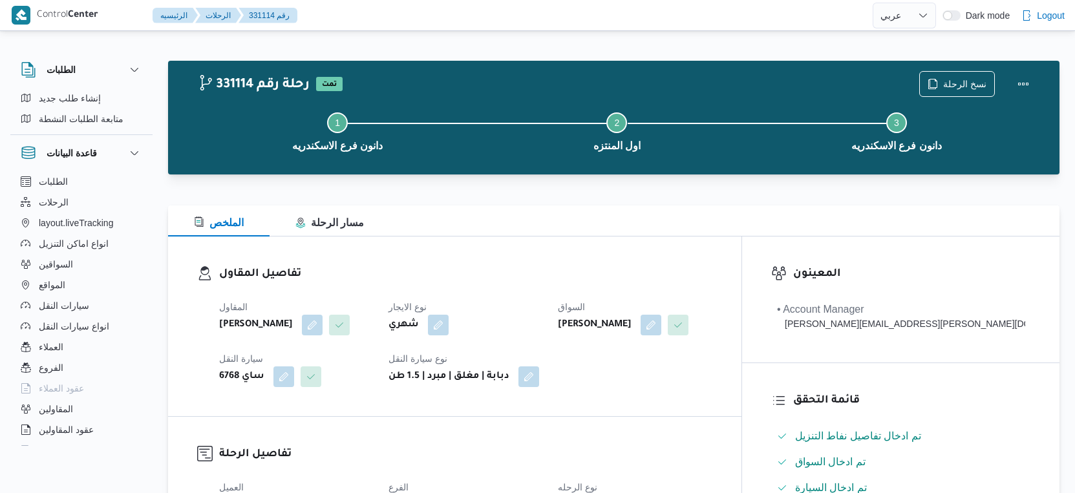
select select "ar"
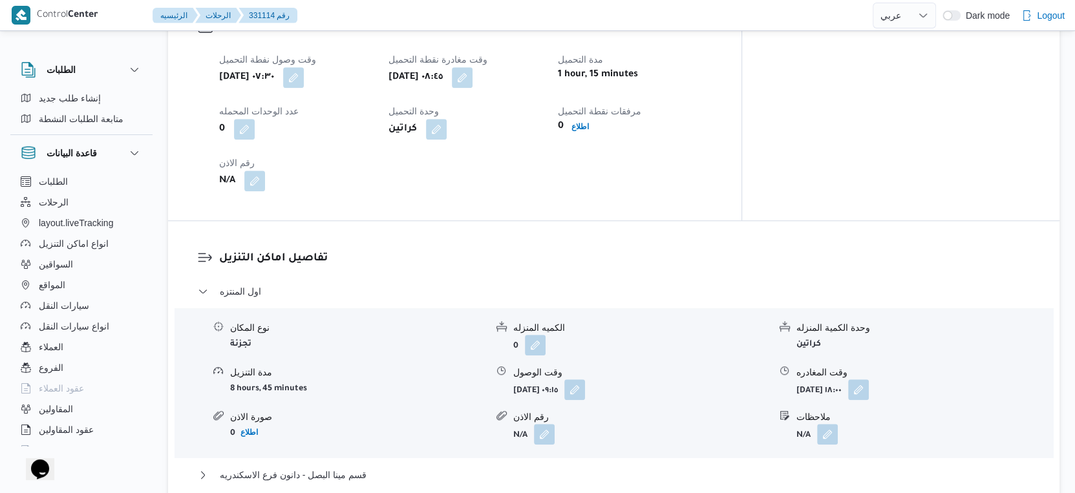
scroll to position [1148, 0]
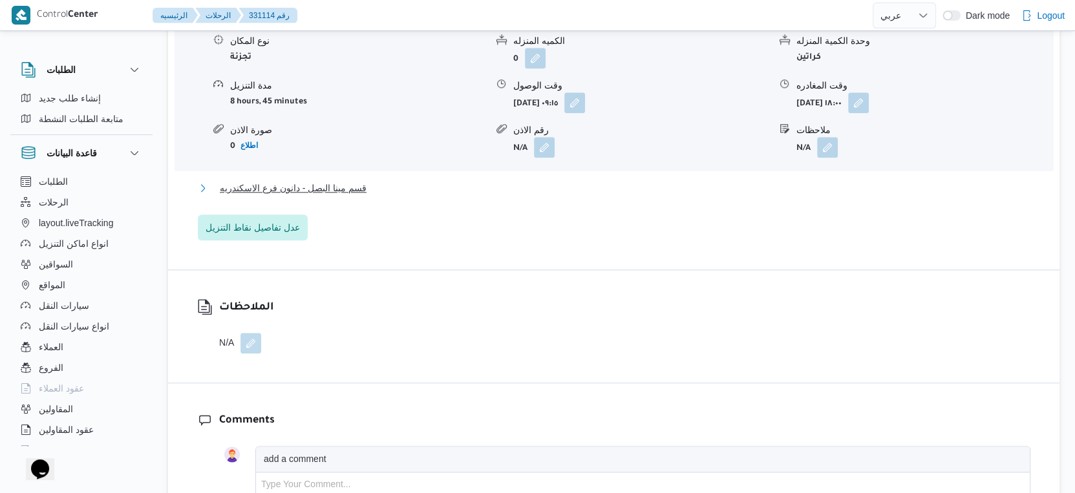
click at [390, 196] on button "قسم مينا البصل - دانون فرع الاسكندريه" at bounding box center [614, 188] width 832 height 16
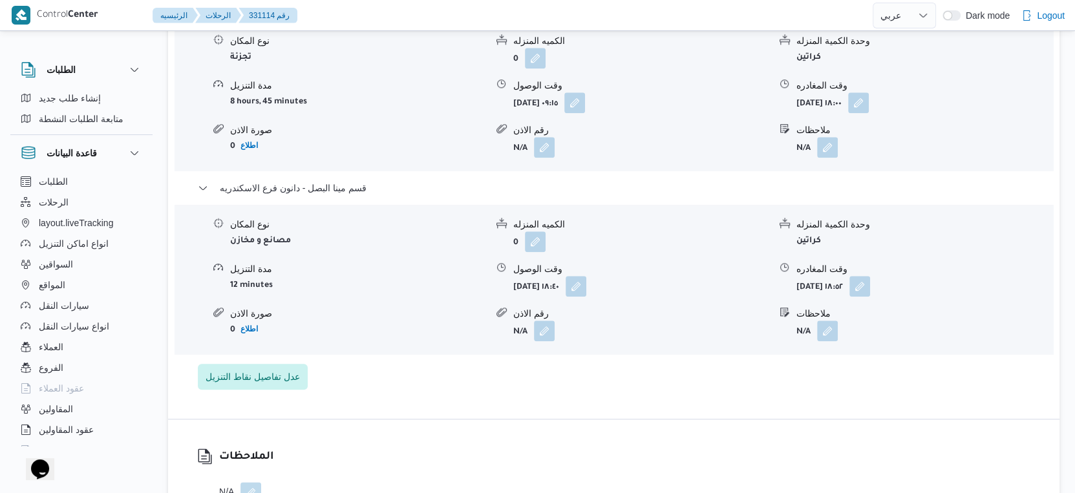
select select "ar"
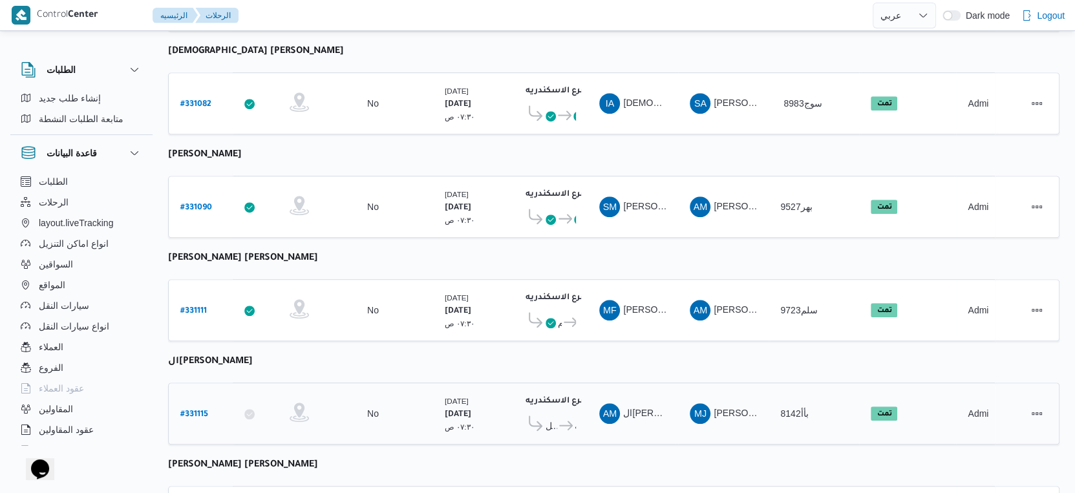
scroll to position [646, 0]
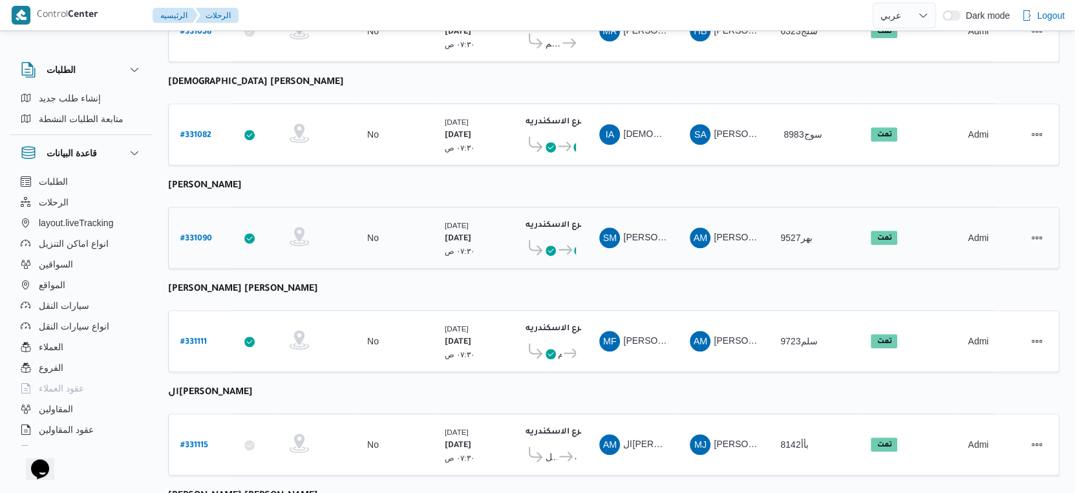
click at [197, 235] on b "# 331090" at bounding box center [196, 239] width 32 height 9
select select "ar"
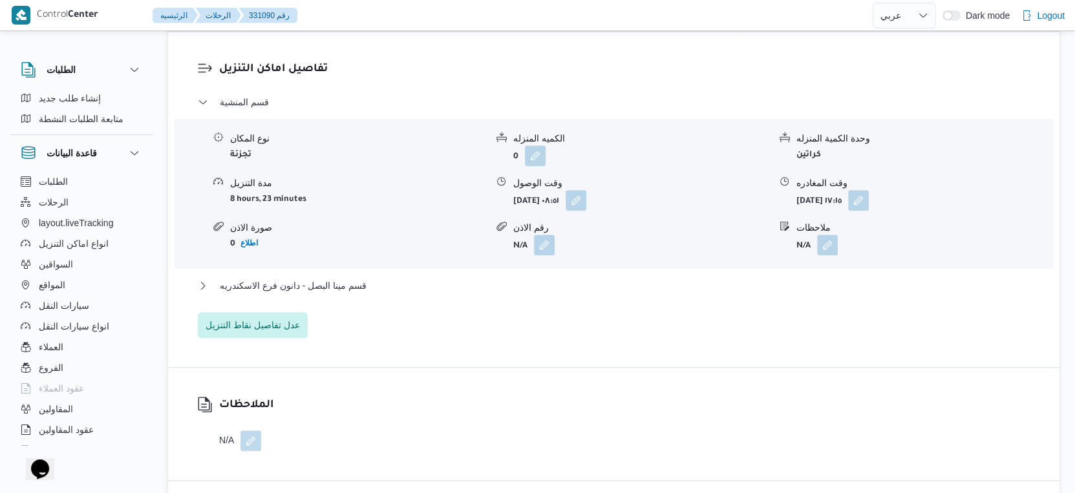
scroll to position [1077, 0]
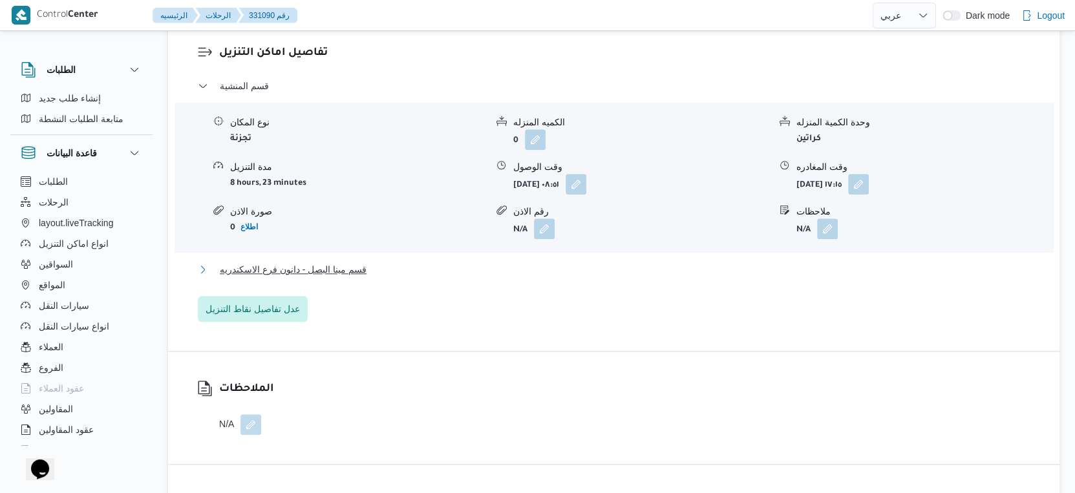
click at [359, 275] on span "قسم مينا البصل - دانون فرع الاسكندريه" at bounding box center [293, 270] width 147 height 16
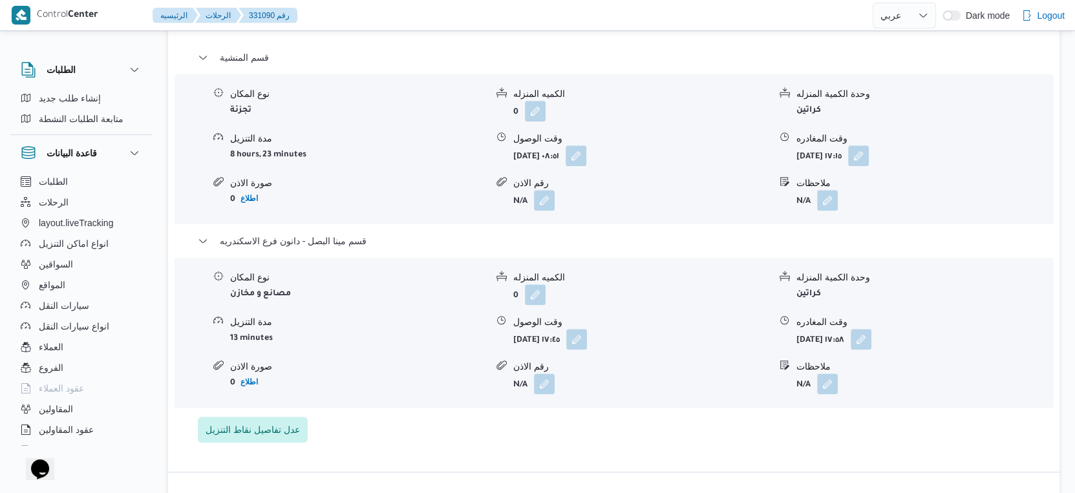
scroll to position [1221, 0]
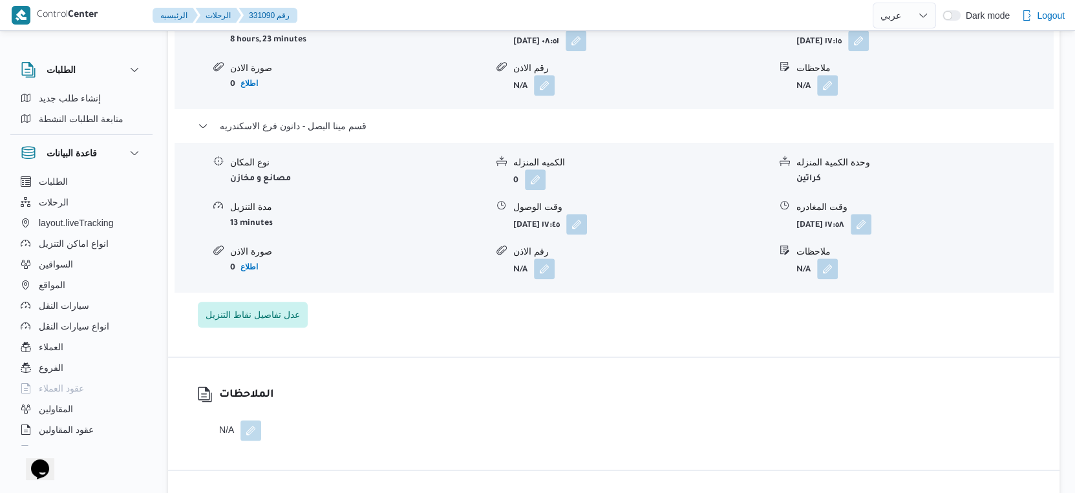
select select "ar"
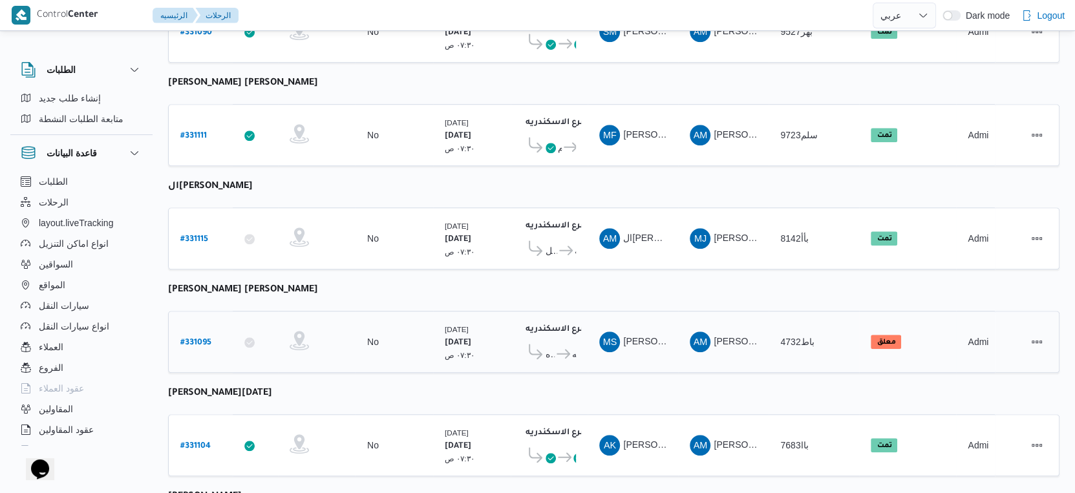
scroll to position [1055, 0]
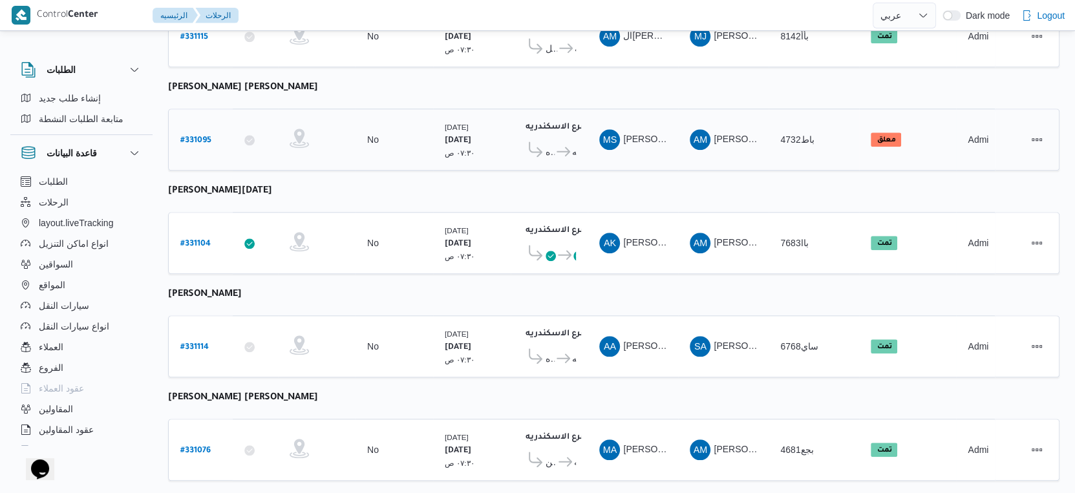
click at [200, 136] on b "# 331095" at bounding box center [195, 140] width 31 height 9
select select "ar"
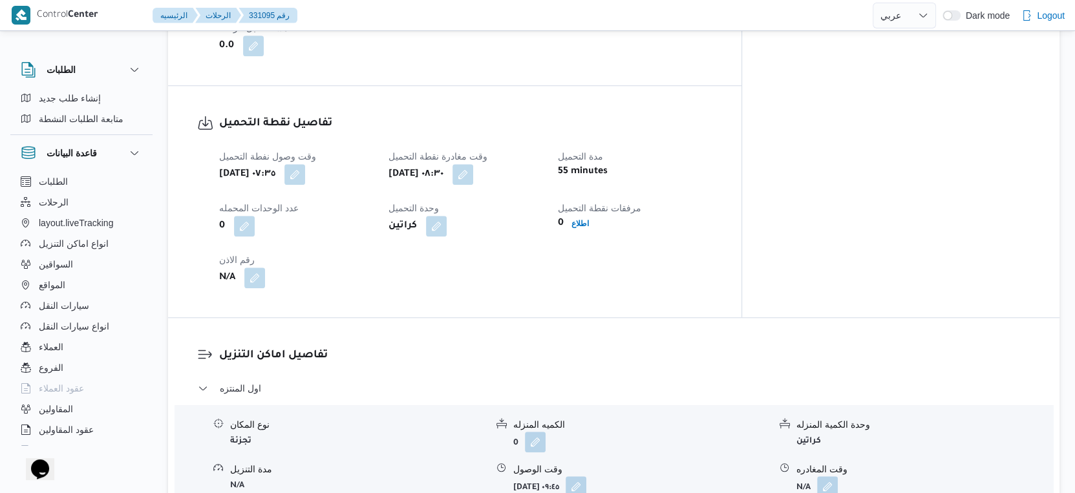
scroll to position [790, 0]
click at [473, 171] on button "button" at bounding box center [462, 174] width 21 height 21
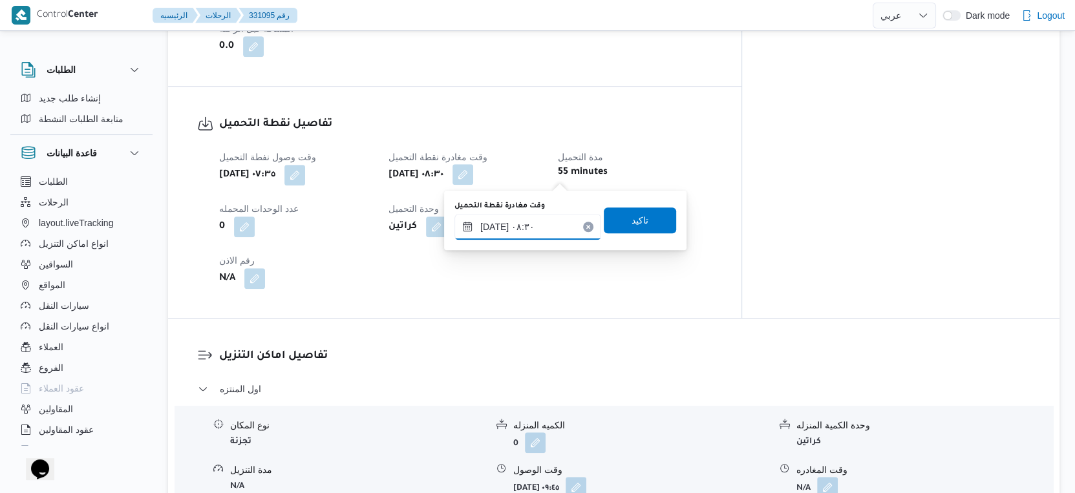
click at [538, 214] on input "١٧/٠٨/٢٠٢٥ ٠٨:٣٠" at bounding box center [527, 227] width 147 height 26
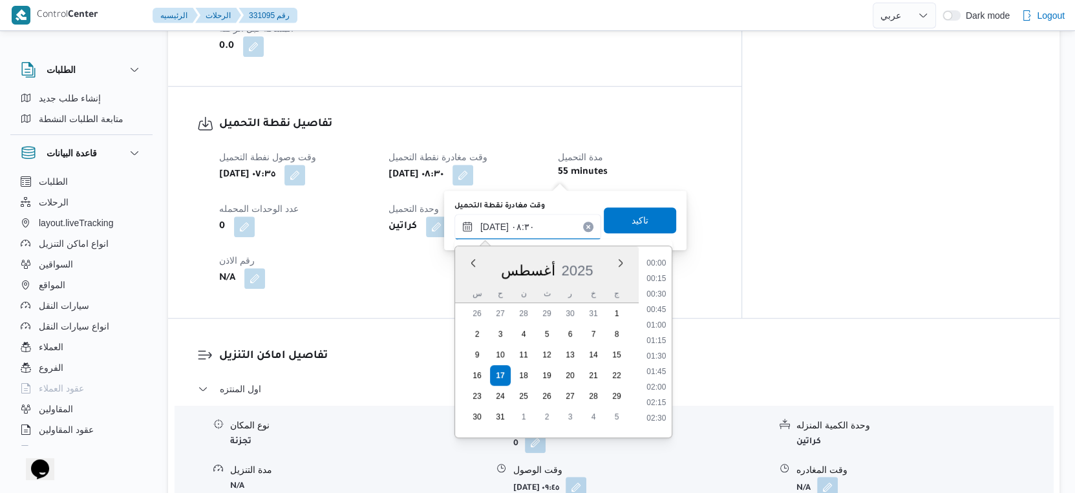
scroll to position [438, 0]
click at [664, 379] on li "09:00" at bounding box center [656, 383] width 30 height 13
type input "[DATE] ٠٩:٠٠"
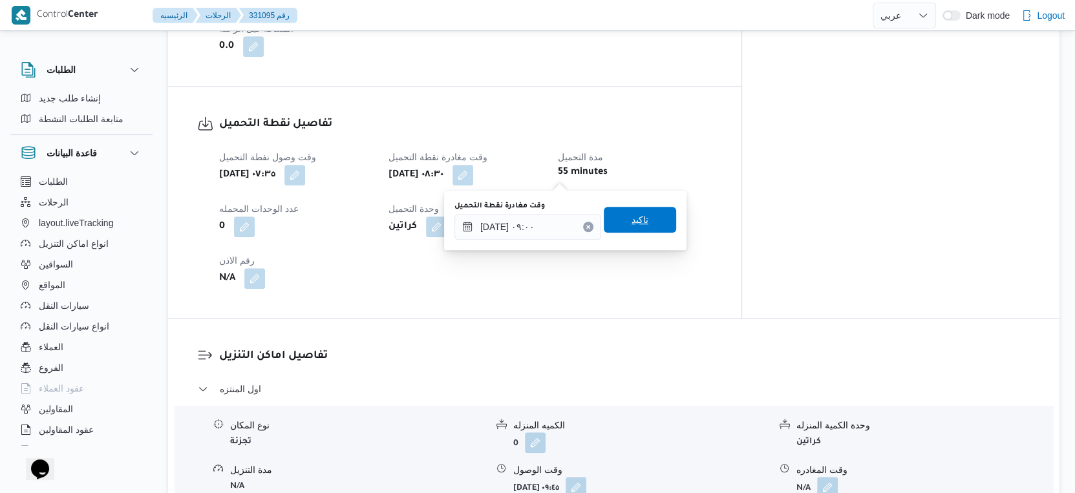
click at [651, 213] on span "تاكيد" at bounding box center [640, 220] width 72 height 26
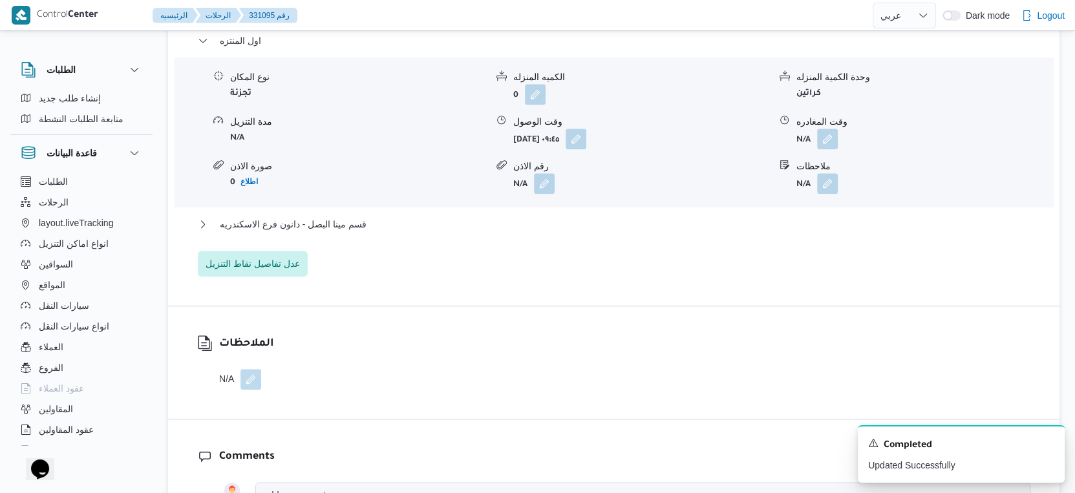
scroll to position [1148, 0]
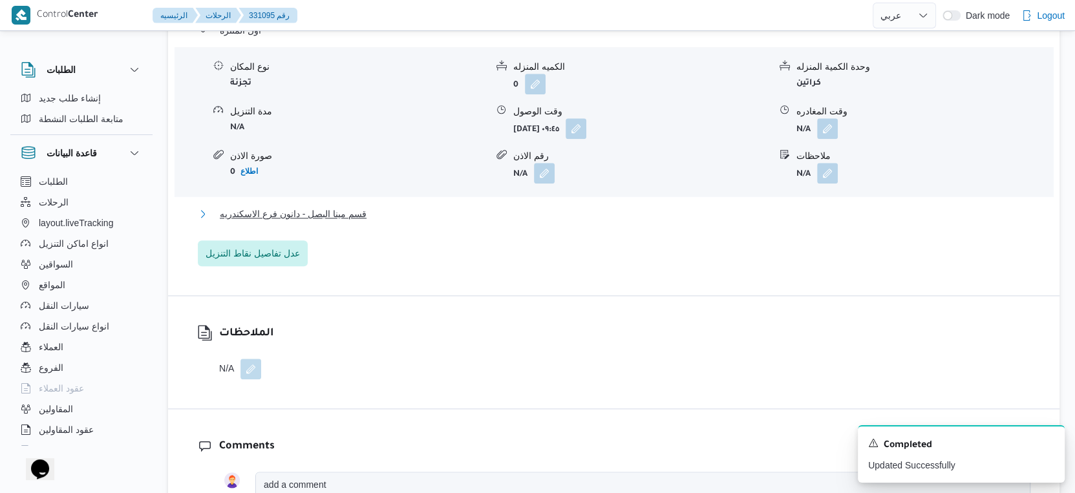
click at [299, 213] on span "قسم مينا البصل - دانون فرع الاسكندريه" at bounding box center [293, 214] width 147 height 16
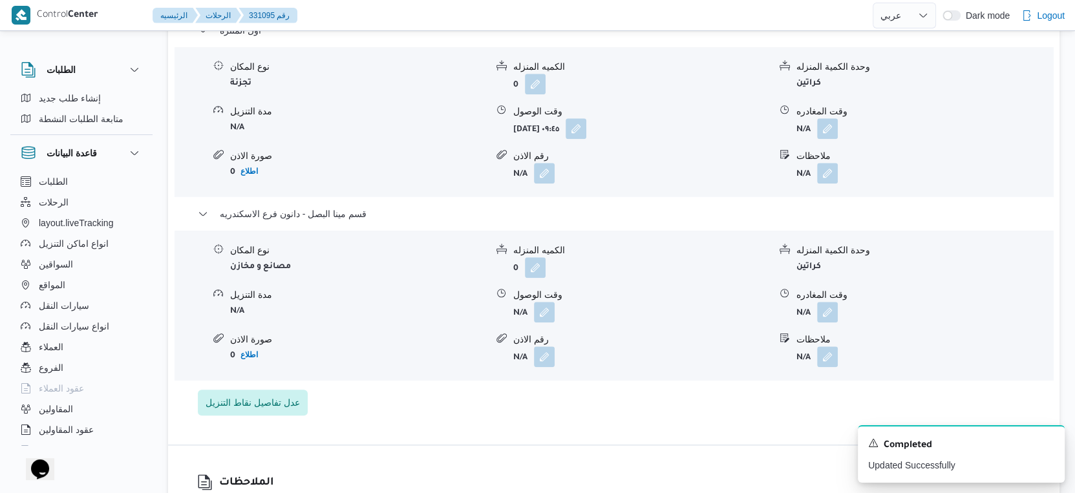
select select "ar"
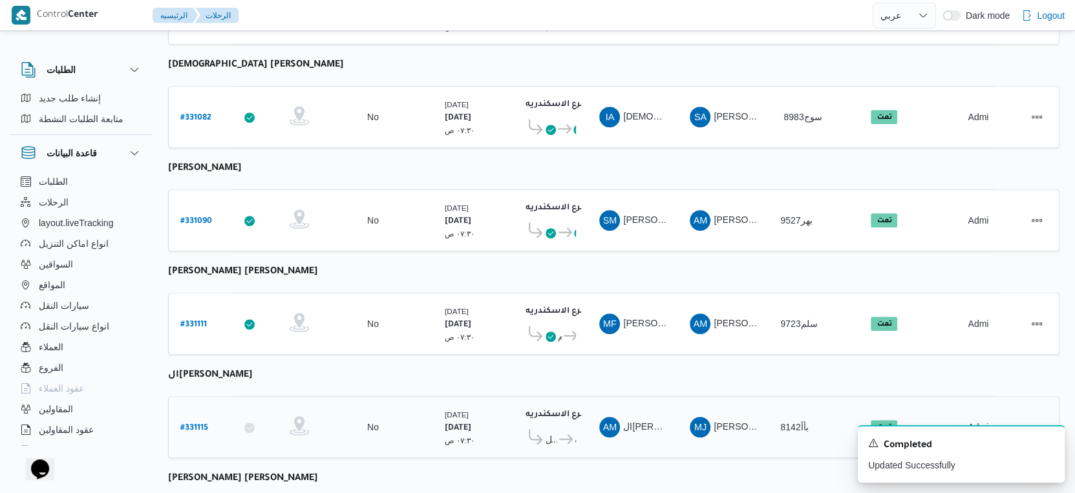
scroll to position [1055, 0]
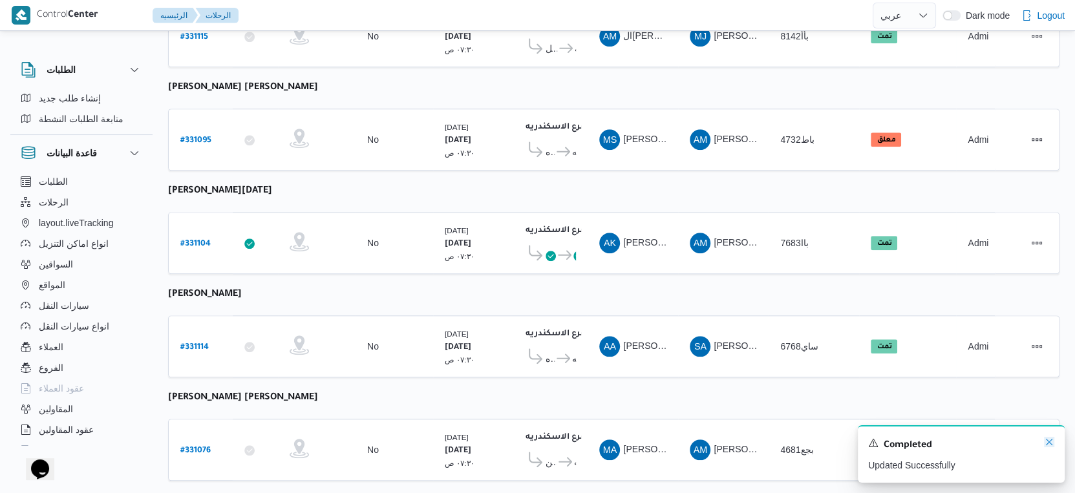
click at [1047, 441] on icon "Dismiss toast" at bounding box center [1049, 442] width 10 height 10
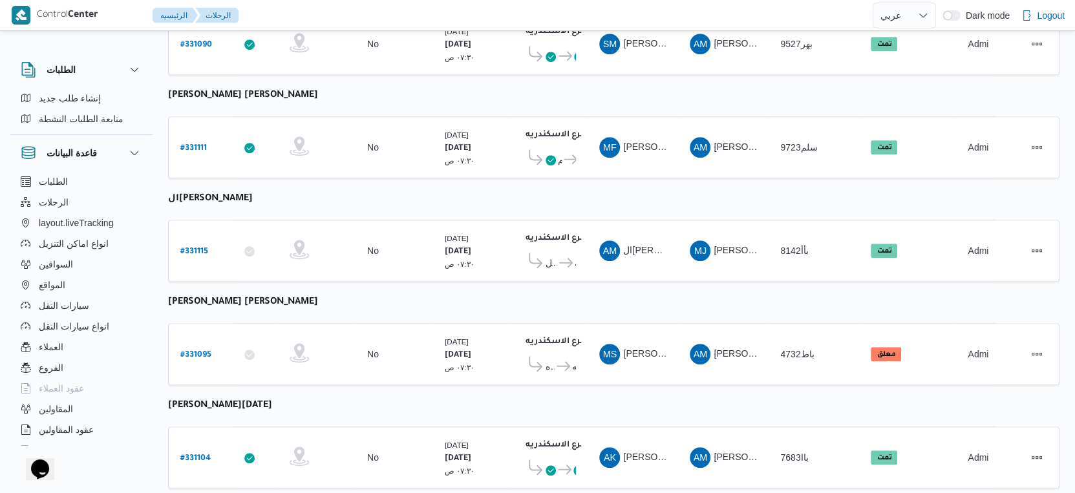
scroll to position [839, 0]
click at [198, 352] on b "# 331095" at bounding box center [195, 356] width 31 height 9
select select "ar"
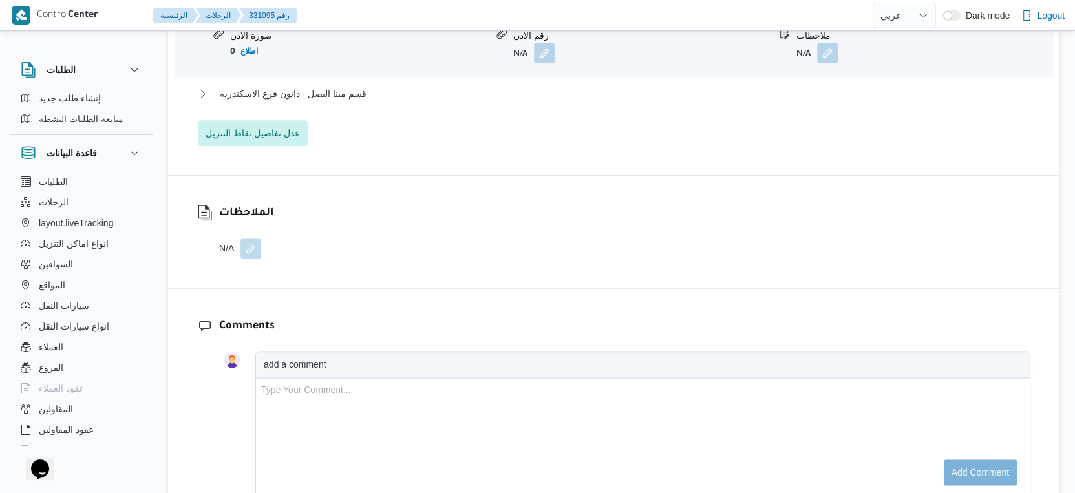
scroll to position [1270, 0]
click at [341, 90] on span "قسم مينا البصل - دانون فرع الاسكندريه" at bounding box center [293, 92] width 147 height 16
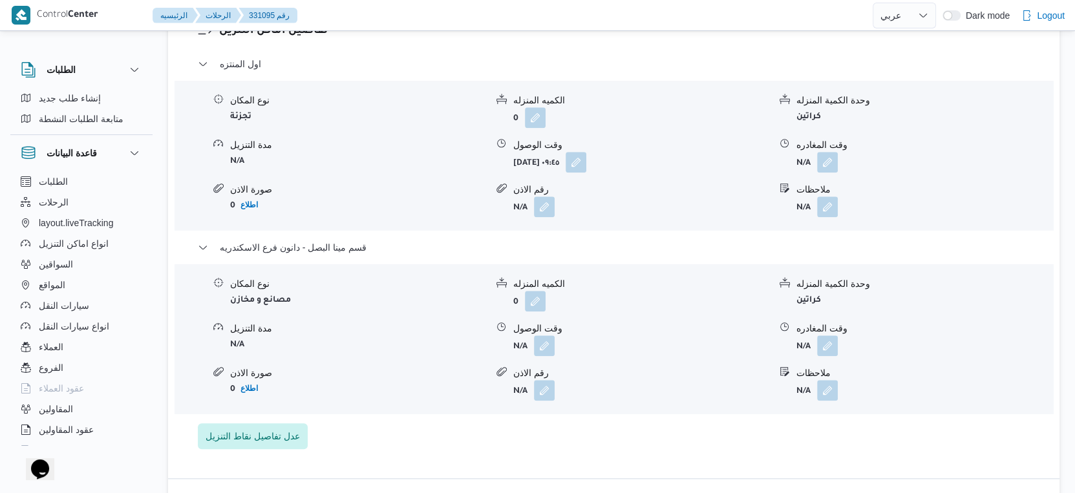
scroll to position [1148, 0]
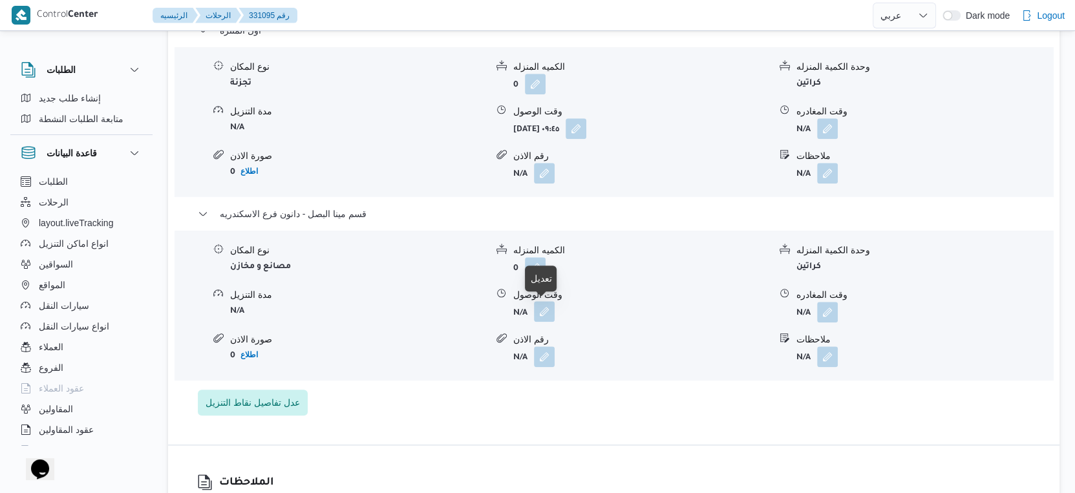
click at [547, 310] on button "button" at bounding box center [544, 311] width 21 height 21
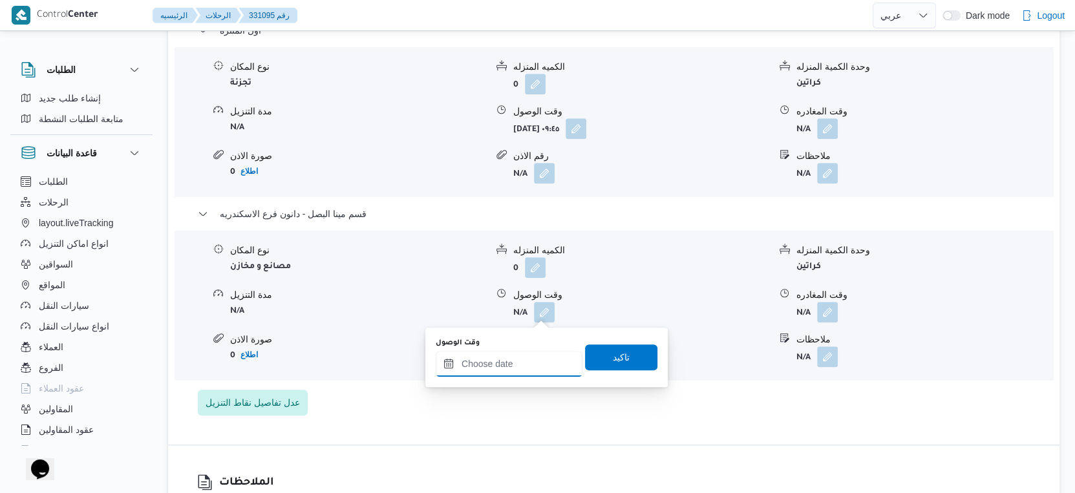
click at [518, 366] on input "وقت الوصول" at bounding box center [509, 364] width 147 height 26
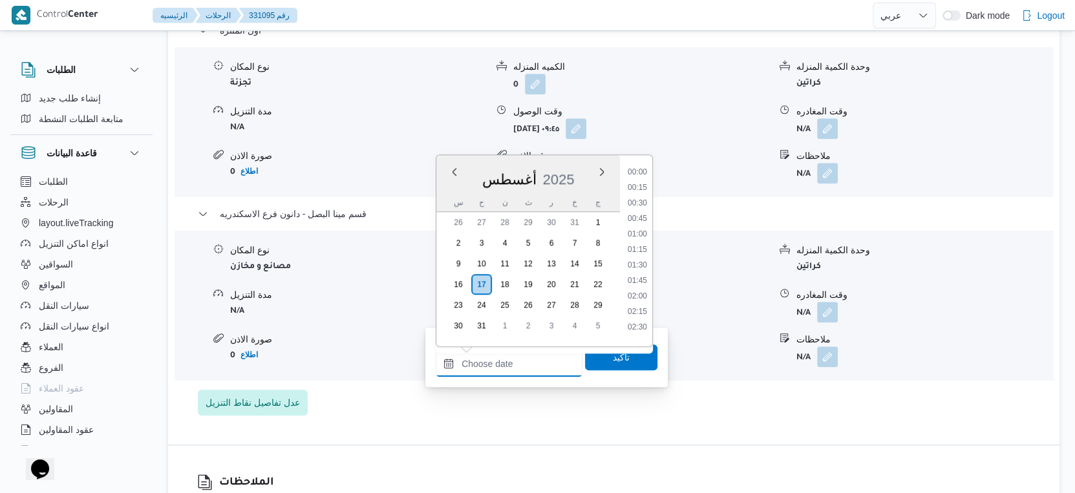
scroll to position [1088, 0]
click at [635, 257] on li "19:00" at bounding box center [637, 262] width 30 height 13
type input "١٧/٠٨/٢٠٢٥ ١٩:٠٠"
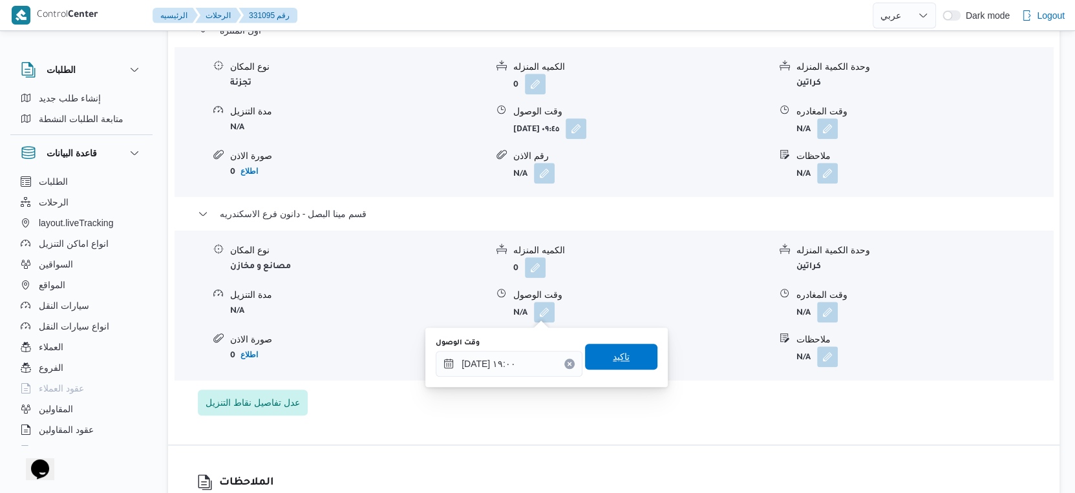
click at [621, 363] on span "تاكيد" at bounding box center [621, 357] width 72 height 26
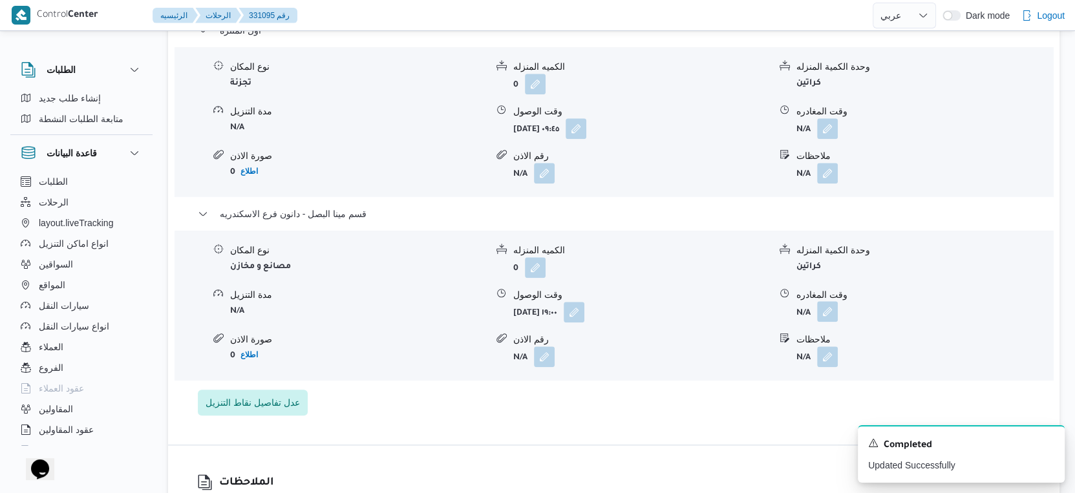
click at [822, 313] on button "button" at bounding box center [827, 311] width 21 height 21
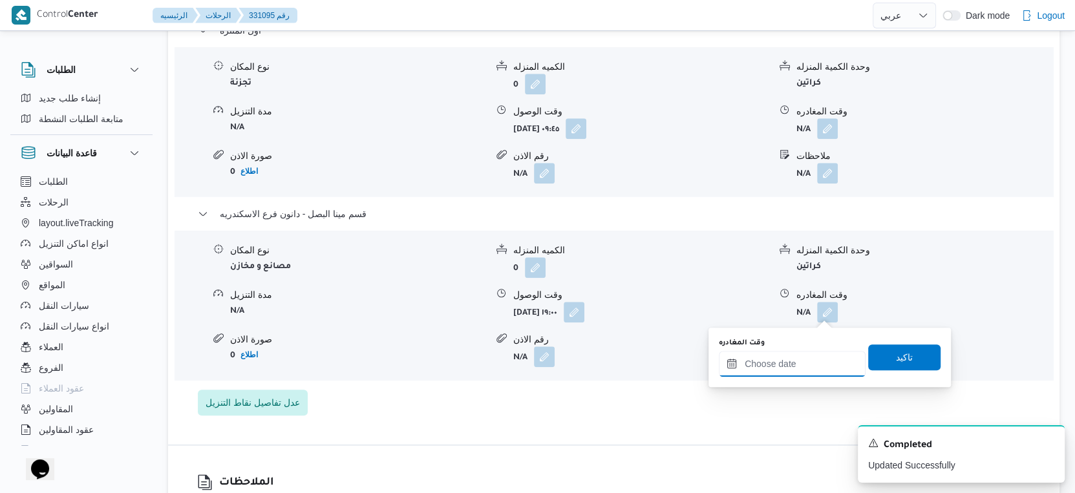
drag, startPoint x: 820, startPoint y: 322, endPoint x: 824, endPoint y: 353, distance: 31.3
click at [812, 364] on input "وقت المغادره" at bounding box center [792, 364] width 147 height 26
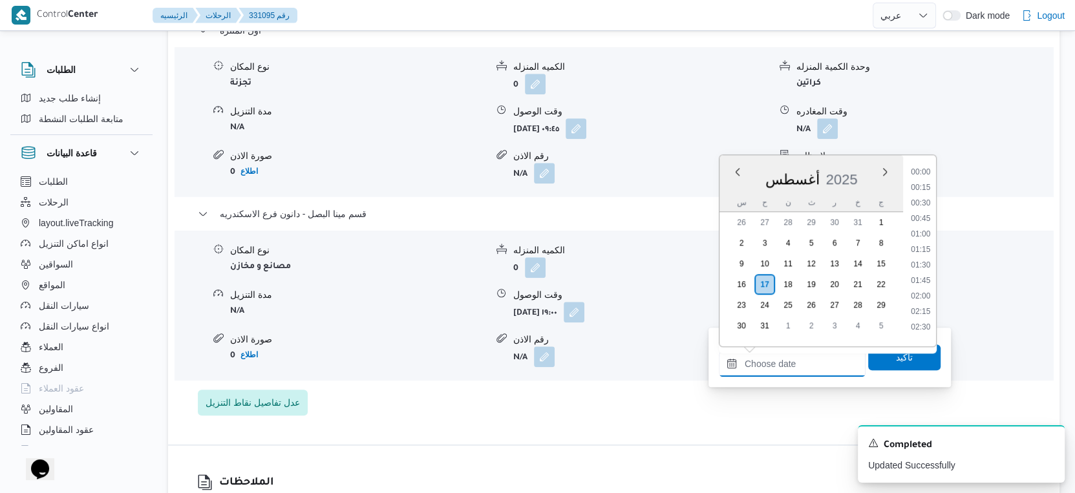
scroll to position [1104, 0]
click at [921, 262] on li "19:15" at bounding box center [920, 262] width 30 height 13
type input "١٧/٠٨/٢٠٢٥ ١٩:١٥"
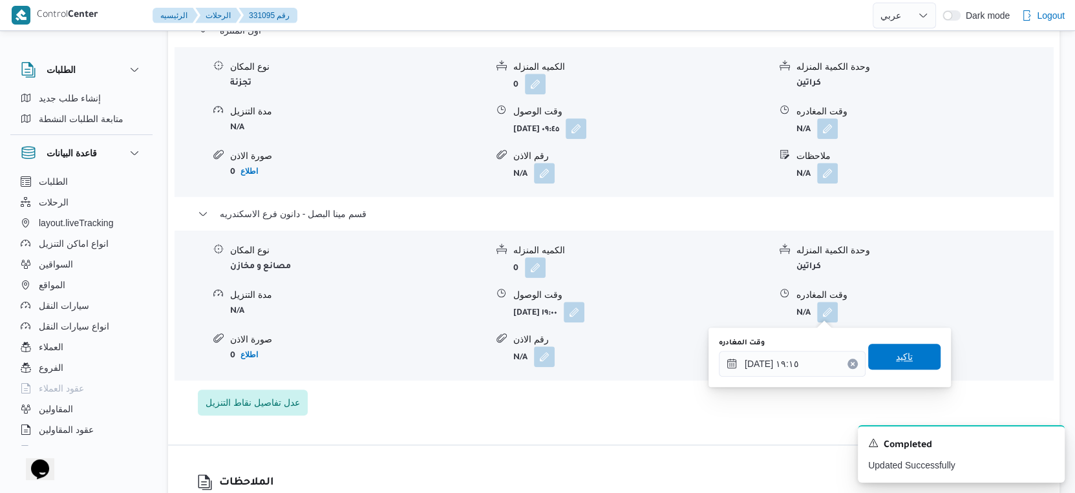
click at [908, 360] on span "تاكيد" at bounding box center [904, 357] width 72 height 26
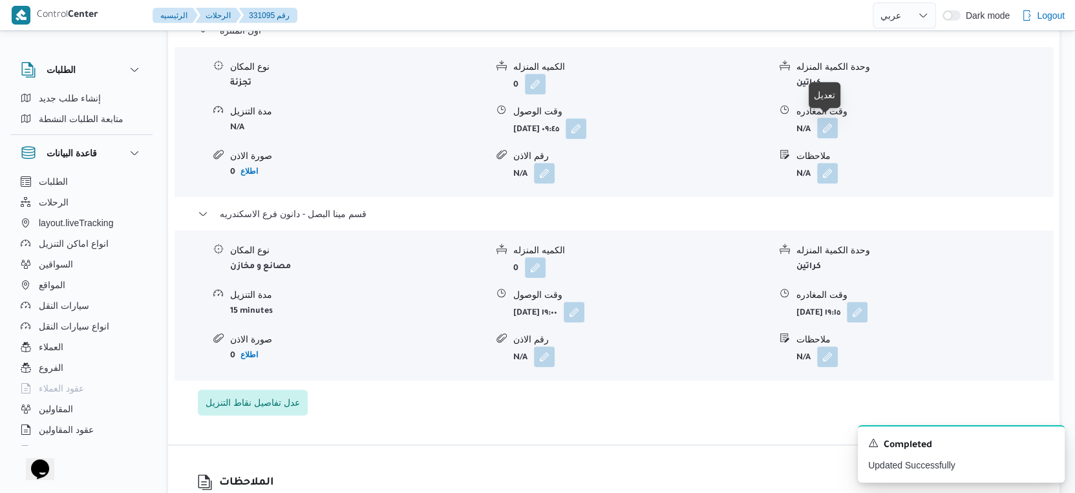
scroll to position [1077, 0]
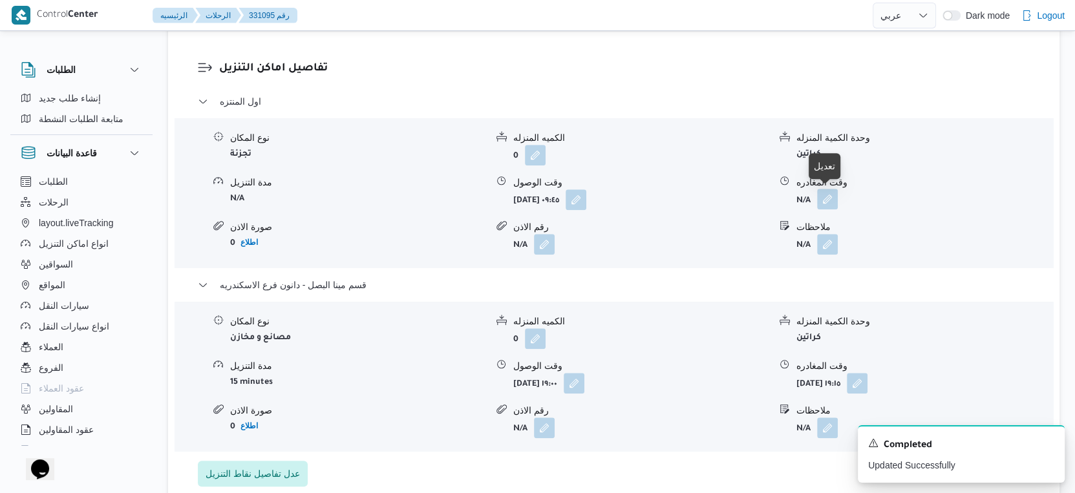
click at [828, 196] on button "button" at bounding box center [827, 199] width 21 height 21
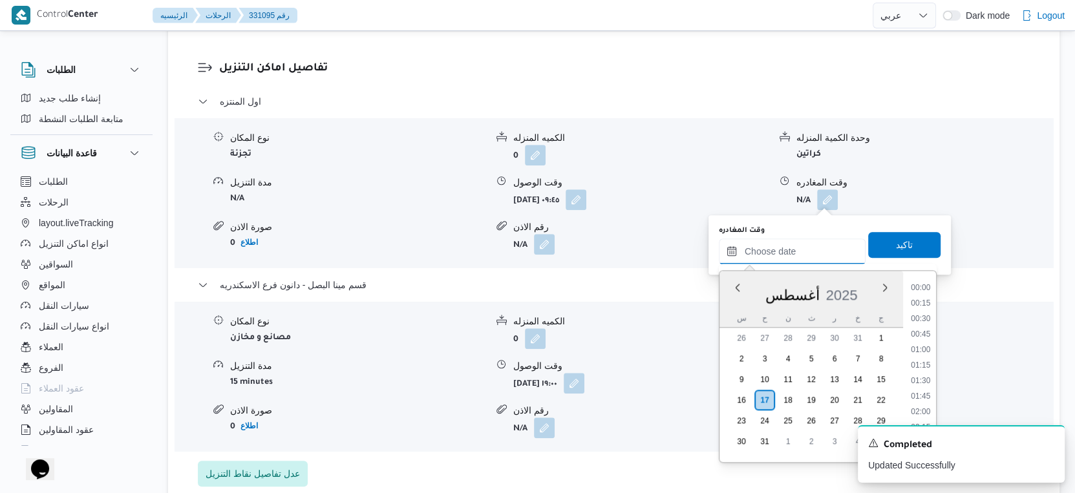
click at [797, 256] on input "وقت المغادره" at bounding box center [792, 251] width 147 height 26
click at [920, 330] on li "18:30" at bounding box center [920, 331] width 30 height 13
type input "١٧/٠٨/٢٠٢٥ ١٨:٣٠"
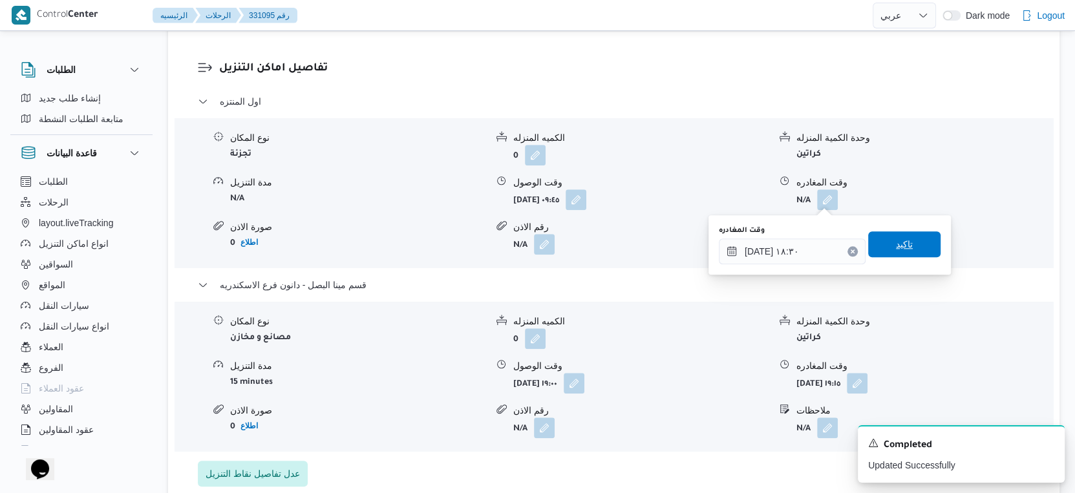
click at [903, 240] on span "تاكيد" at bounding box center [904, 244] width 72 height 26
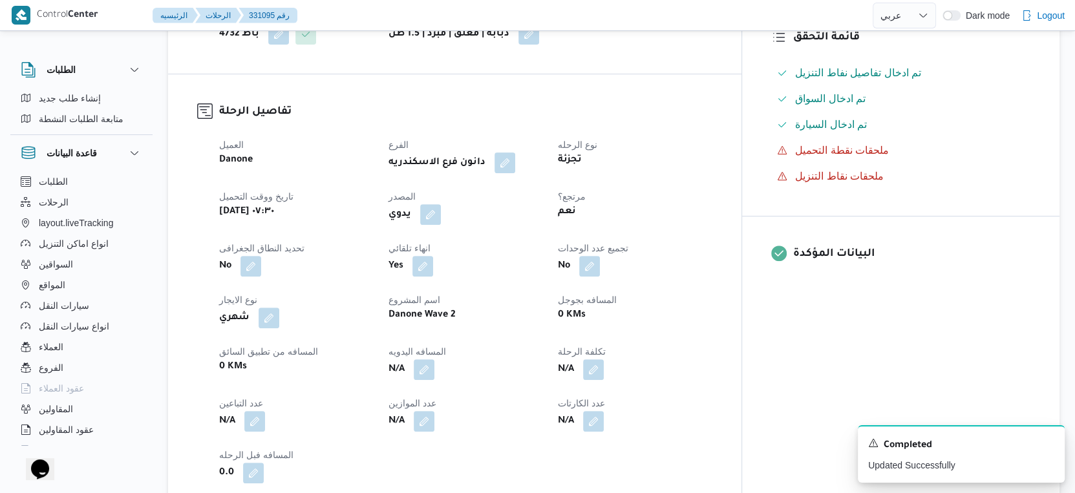
scroll to position [359, 0]
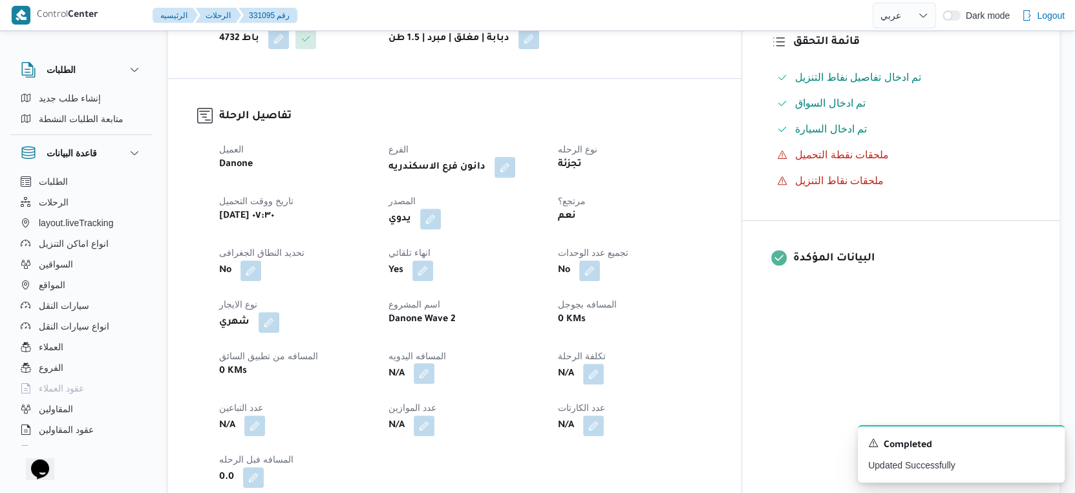
click at [434, 368] on button "button" at bounding box center [424, 373] width 21 height 21
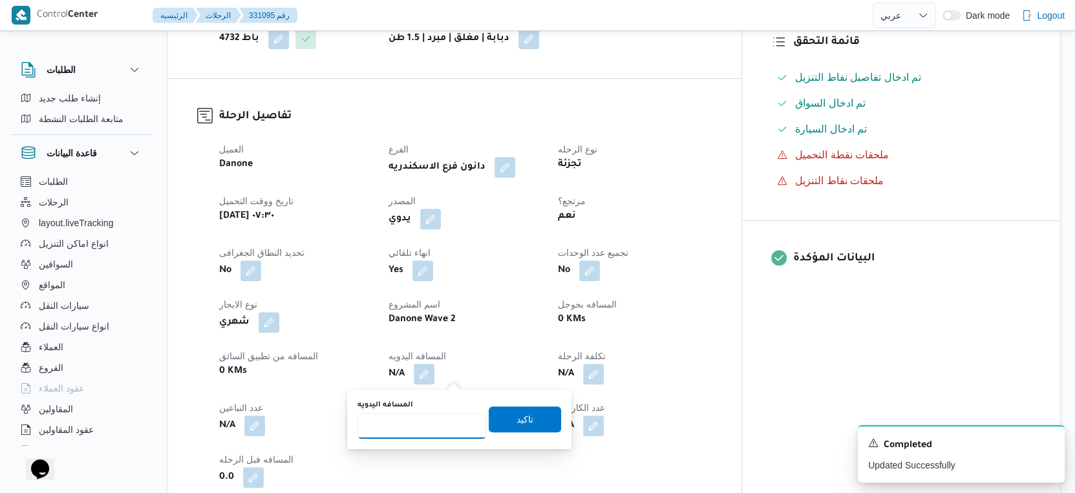
click at [423, 426] on input "المسافه اليدويه" at bounding box center [421, 426] width 129 height 26
type input "47"
click at [522, 412] on span "تاكيد" at bounding box center [525, 419] width 72 height 26
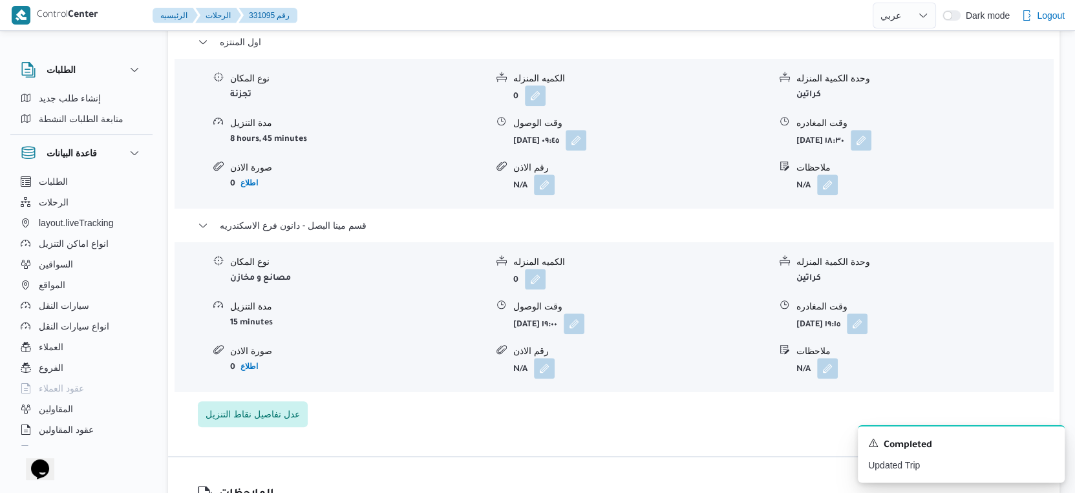
scroll to position [1148, 0]
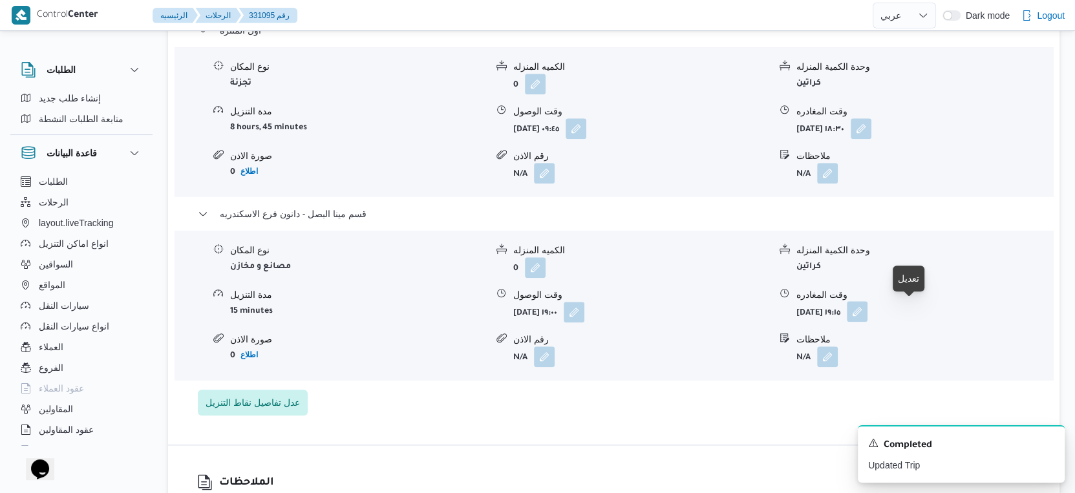
click at [867, 314] on button "button" at bounding box center [856, 311] width 21 height 21
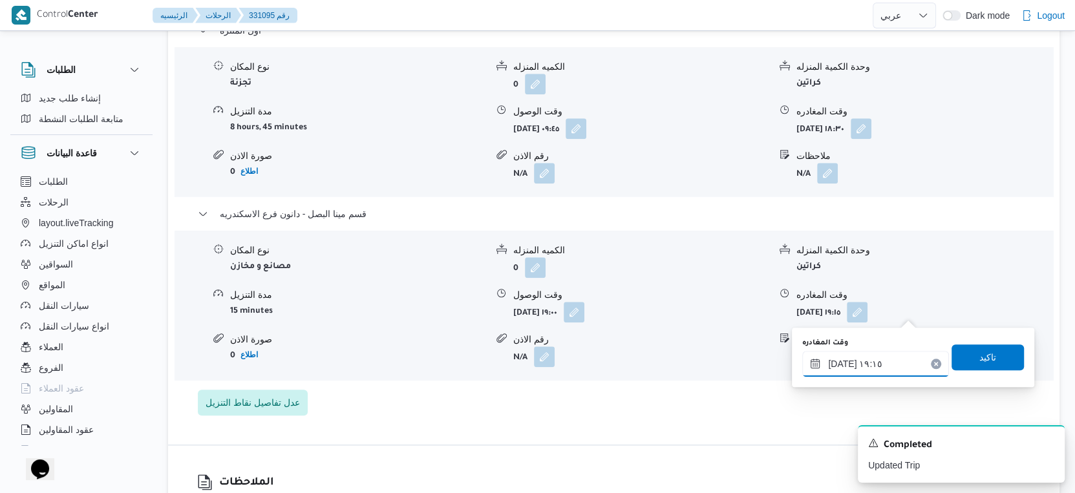
click at [836, 362] on input "١٧/٠٨/٢٠٢٥ ١٩:١٥" at bounding box center [875, 364] width 147 height 26
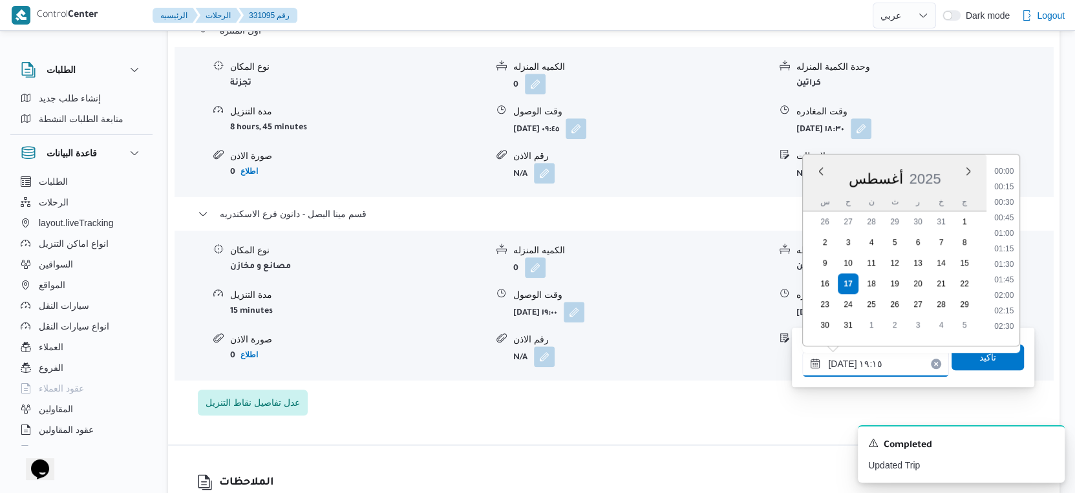
click at [836, 362] on input "١٧/٠٨/٢٠٢٥ ١٩:١٥" at bounding box center [875, 364] width 147 height 26
type input "١٧/٠٨/٢٠٢٥ ١٩:٢٠"
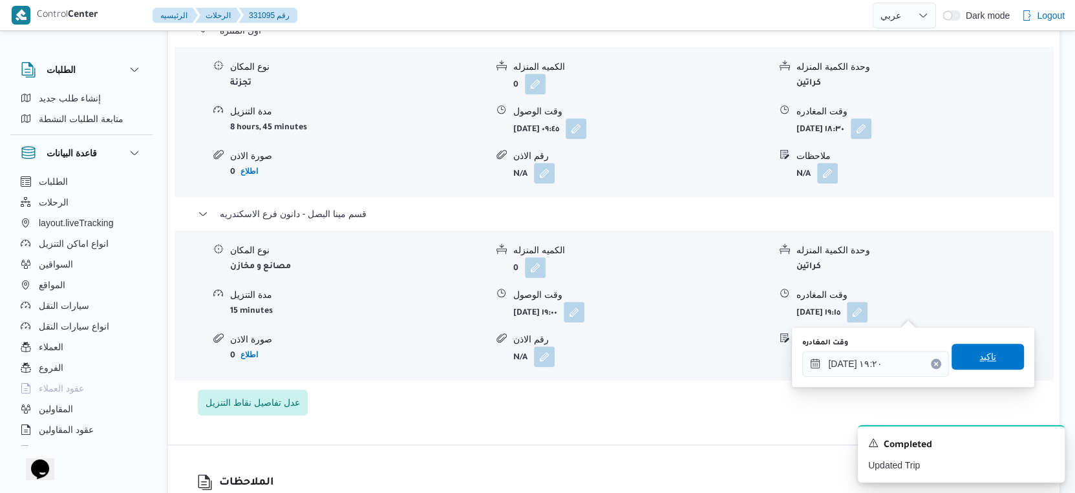
click at [966, 357] on span "تاكيد" at bounding box center [987, 357] width 72 height 26
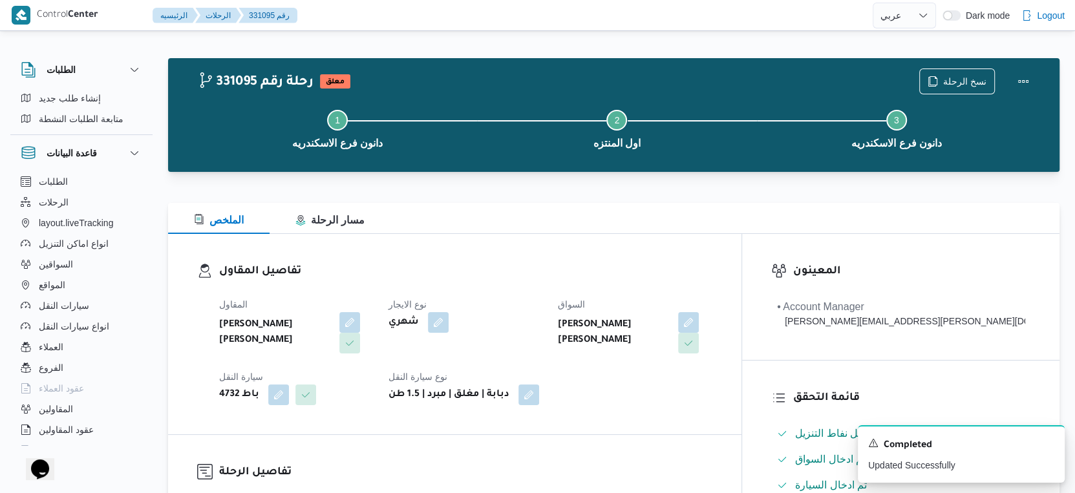
scroll to position [0, 0]
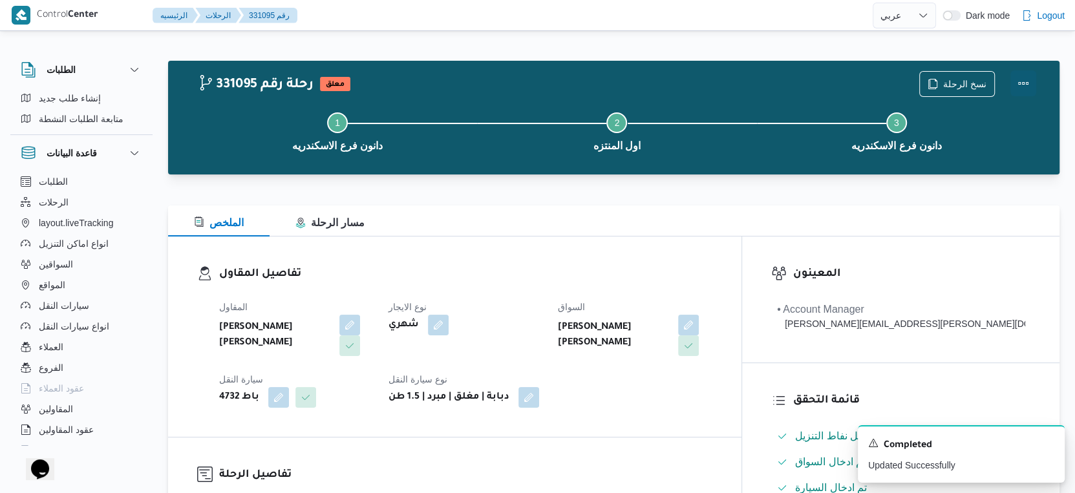
click at [1020, 83] on button "Actions" at bounding box center [1023, 83] width 26 height 26
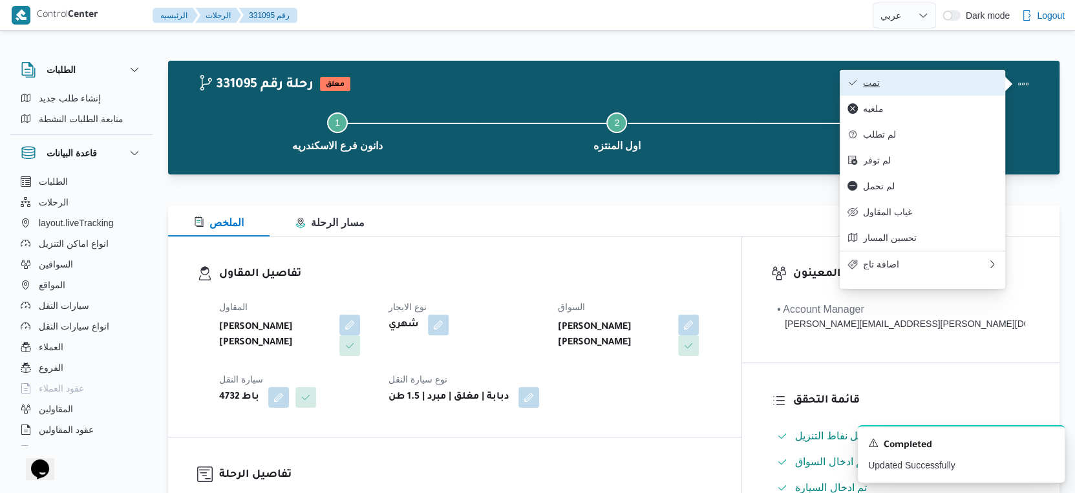
click at [939, 86] on span "تمت" at bounding box center [930, 83] width 134 height 10
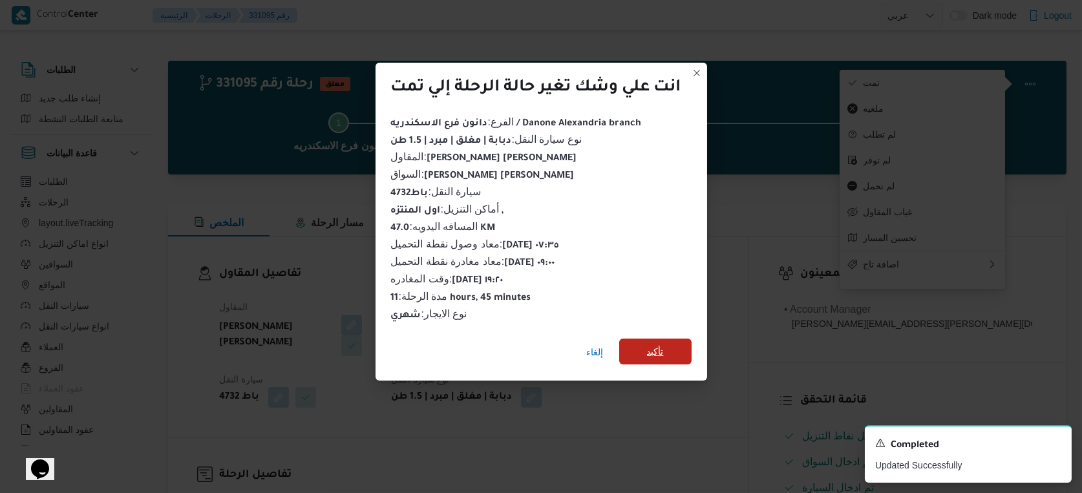
click at [658, 346] on span "تأكيد" at bounding box center [655, 352] width 17 height 16
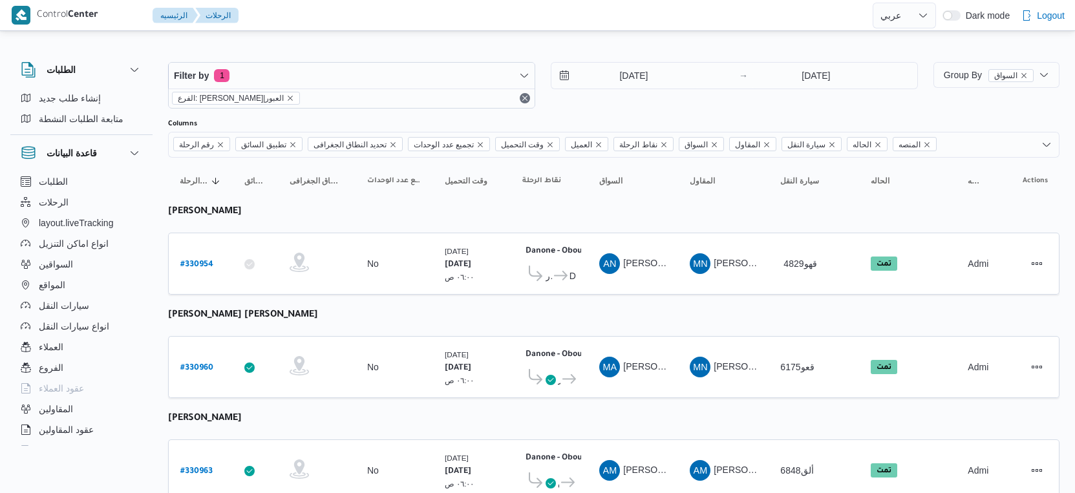
select select "ar"
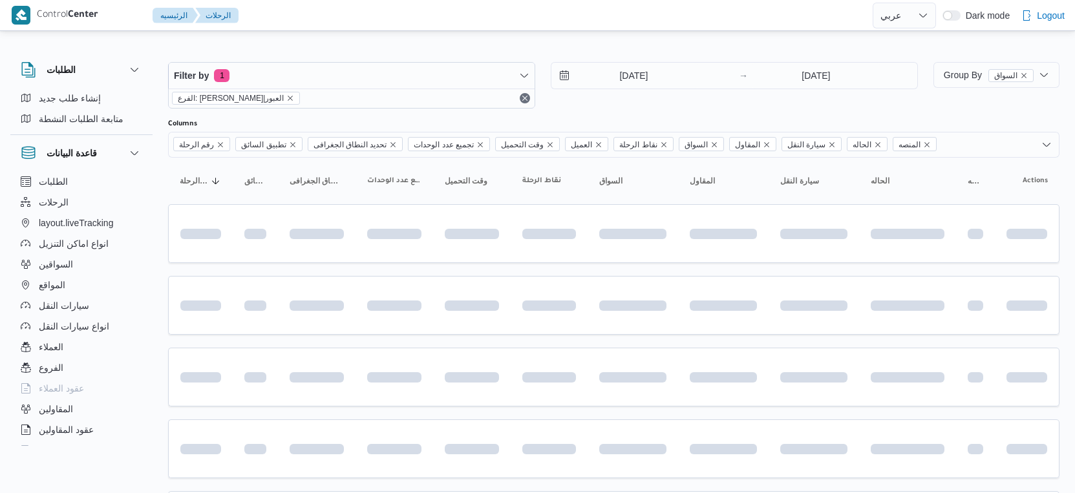
select select "ar"
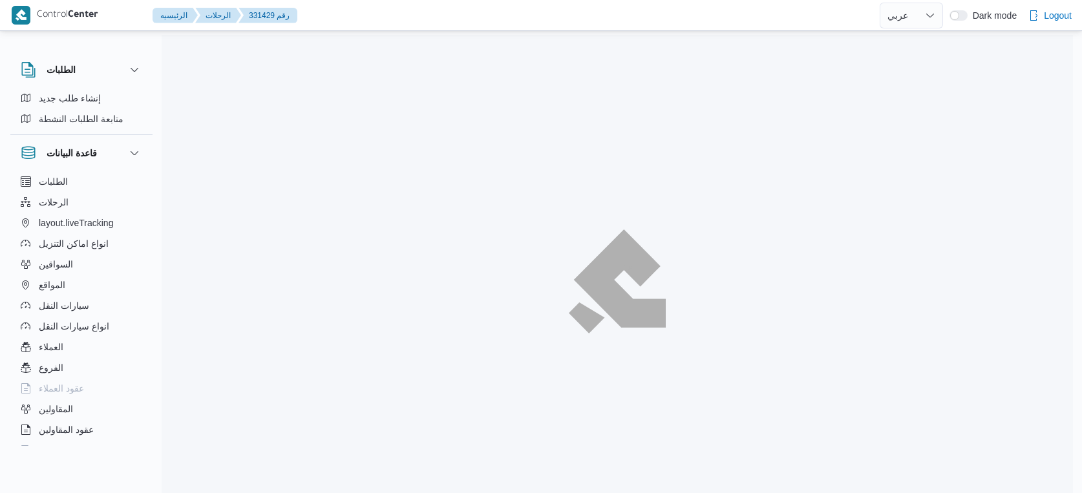
select select "ar"
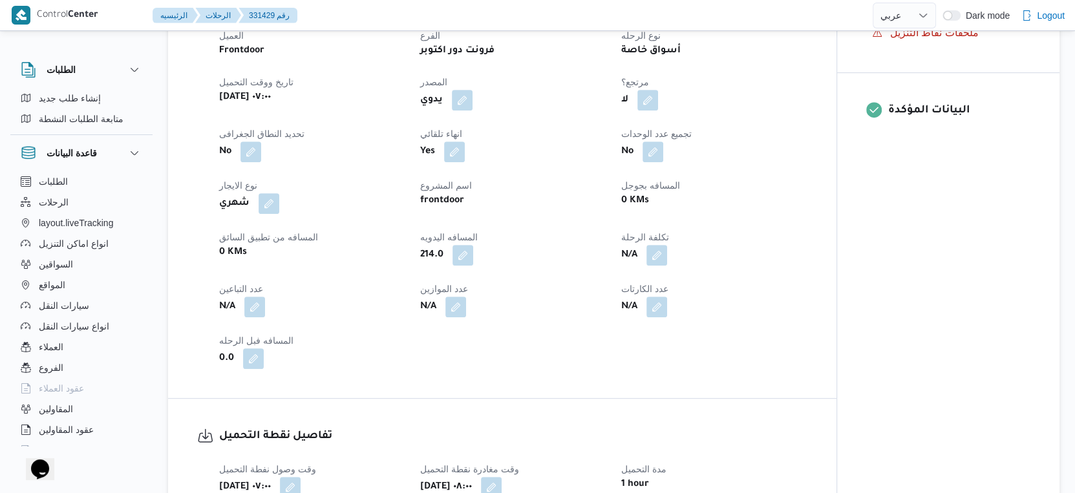
scroll to position [503, 0]
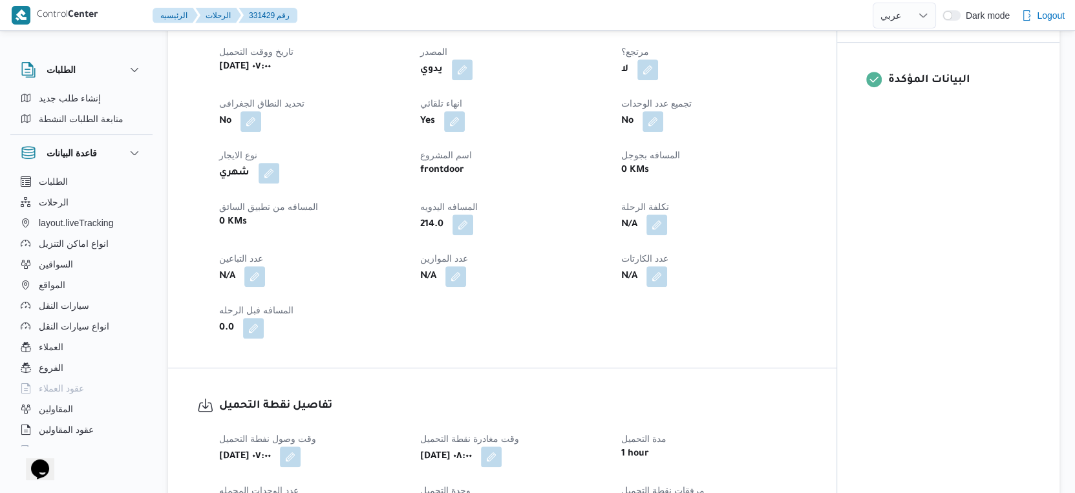
select select "ar"
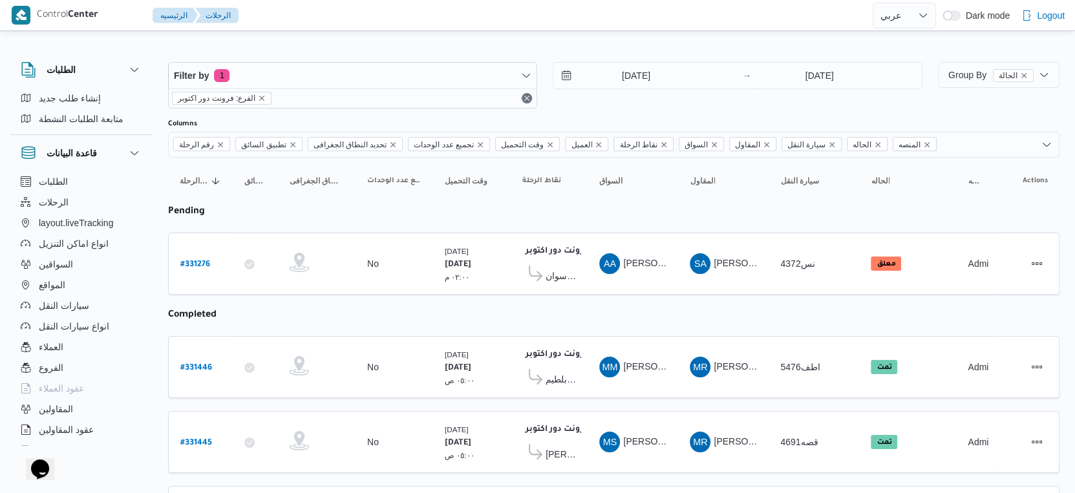
click at [202, 260] on b "# 331276" at bounding box center [195, 264] width 30 height 9
select select "ar"
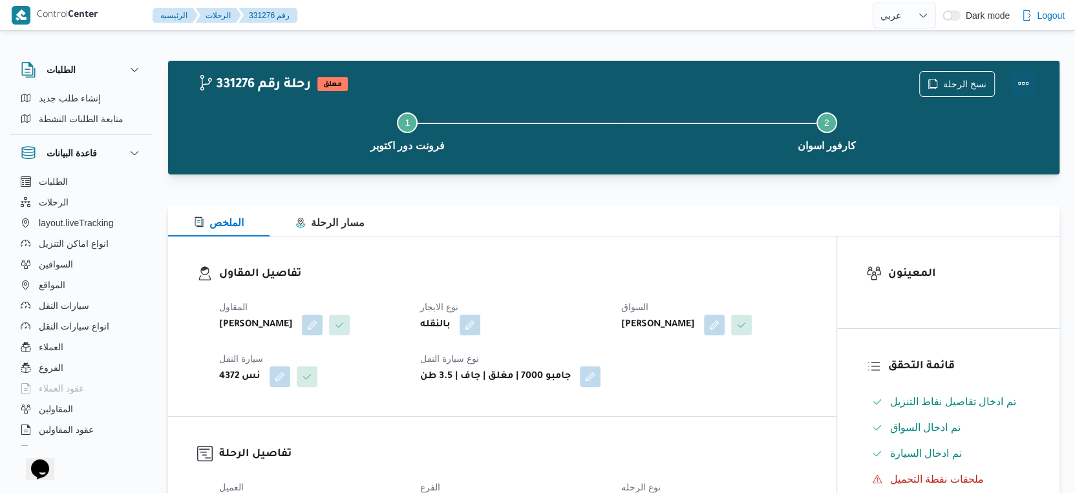
click at [1027, 81] on button "Actions" at bounding box center [1023, 83] width 26 height 26
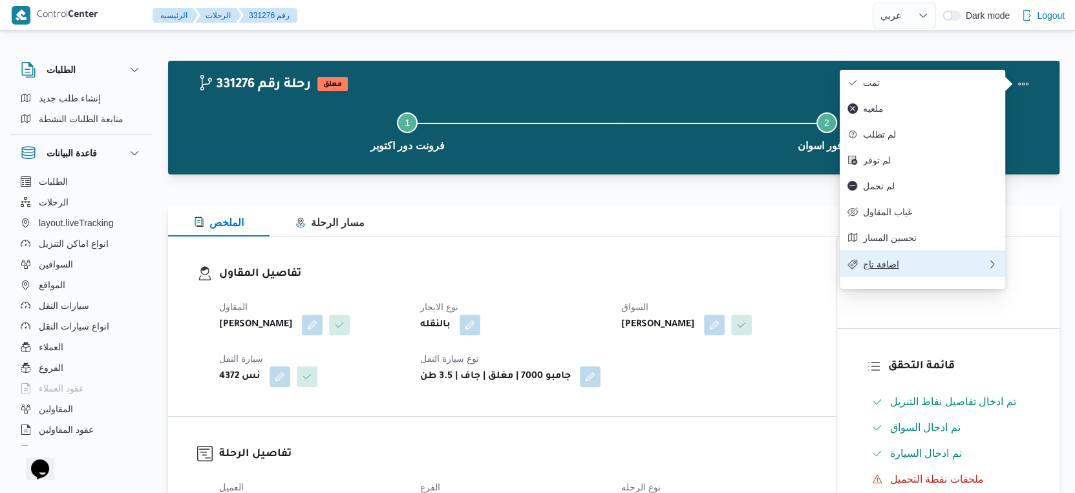
click at [892, 269] on span "اضافة تاج" at bounding box center [925, 264] width 124 height 10
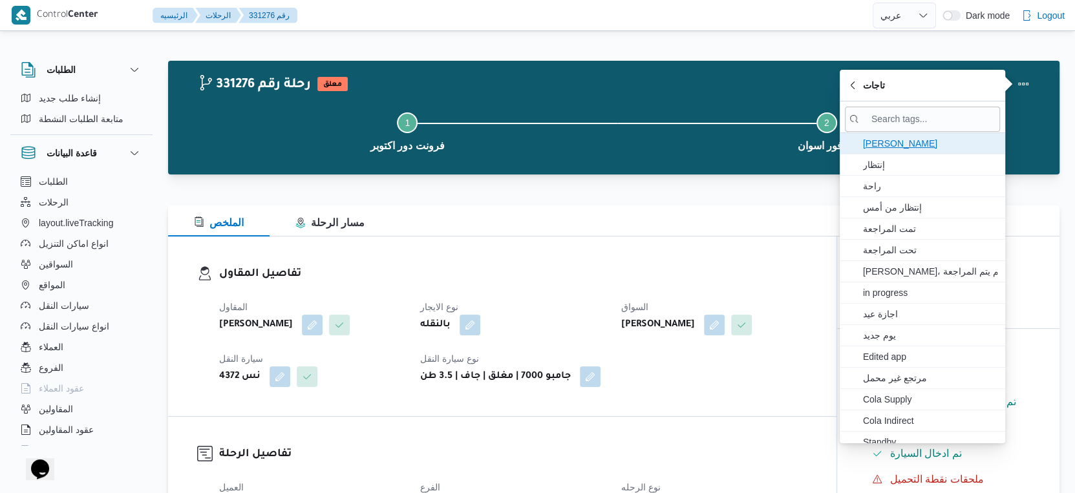
click at [885, 140] on span "بيات" at bounding box center [930, 144] width 134 height 16
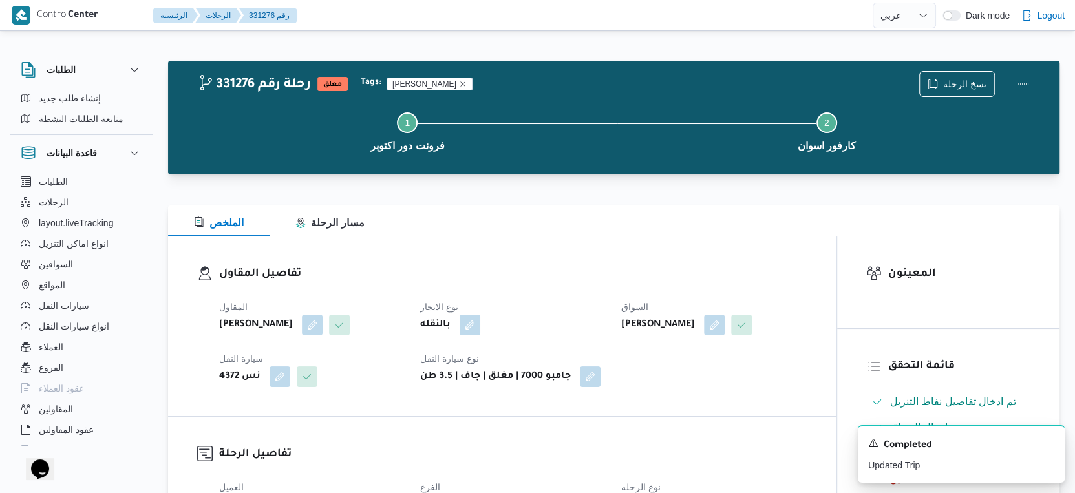
click at [433, 266] on h3 "تفاصيل المقاول" at bounding box center [513, 274] width 588 height 17
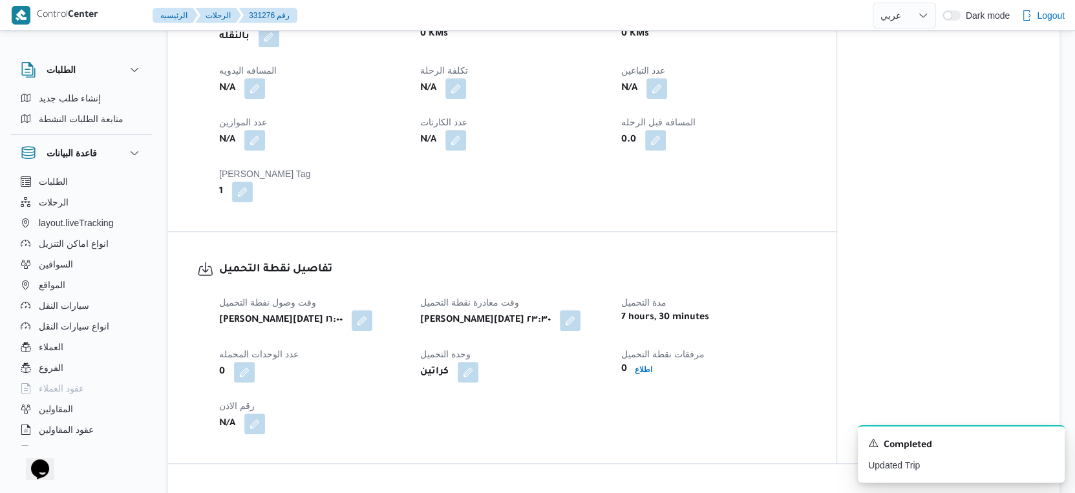
scroll to position [646, 0]
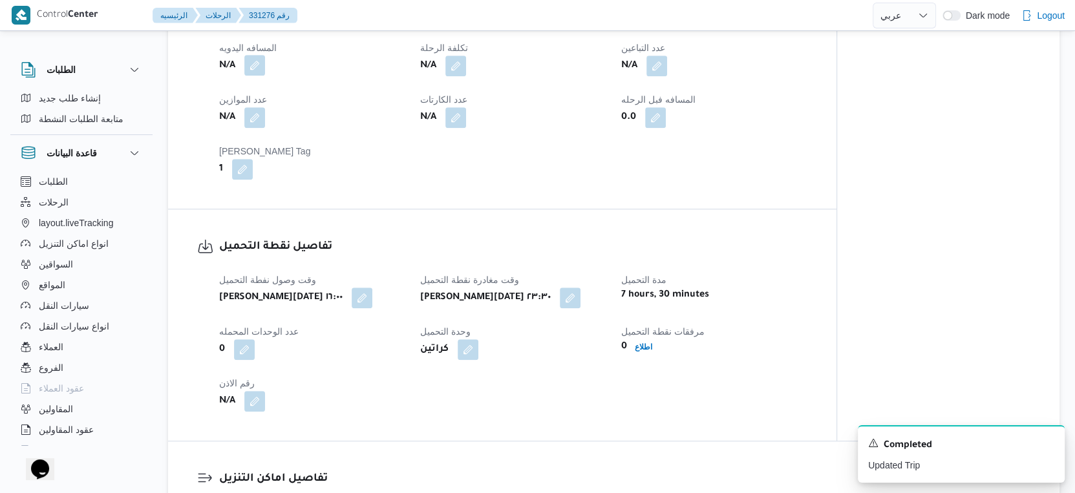
click at [251, 76] on button "button" at bounding box center [254, 65] width 21 height 21
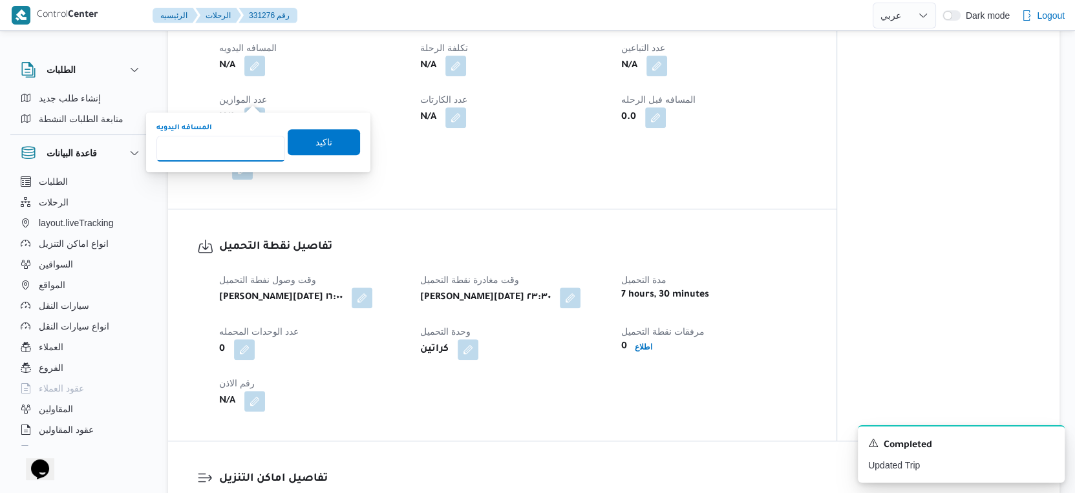
click at [229, 142] on input "المسافه اليدويه" at bounding box center [220, 149] width 129 height 26
type input "868"
click at [342, 134] on span "تاكيد" at bounding box center [324, 142] width 72 height 26
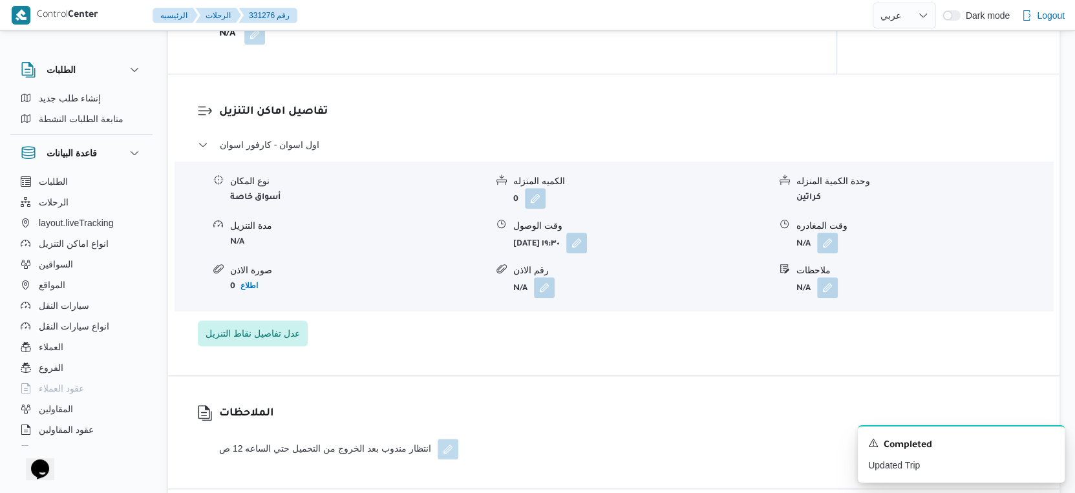
scroll to position [1005, 0]
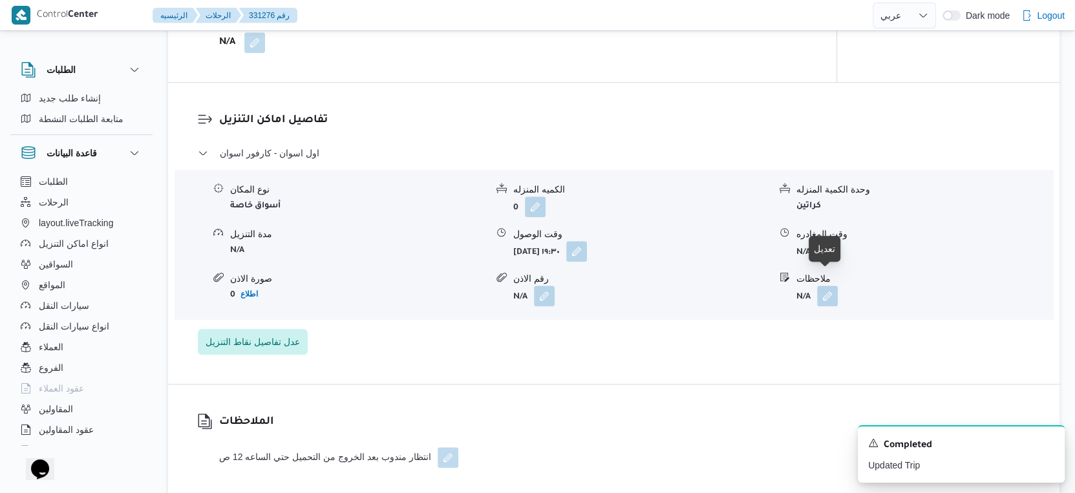
click at [825, 261] on button "button" at bounding box center [827, 250] width 21 height 21
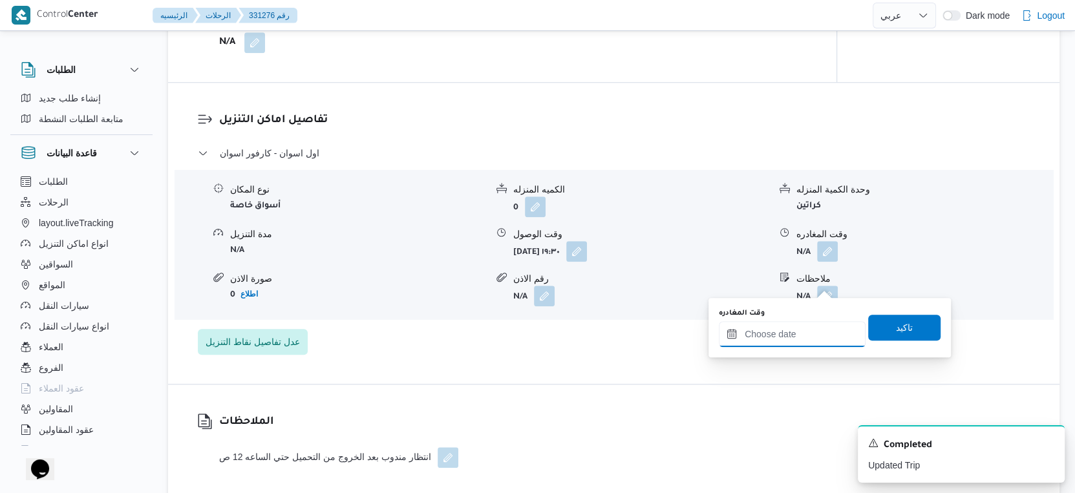
click at [809, 329] on input "وقت المغادره" at bounding box center [792, 334] width 147 height 26
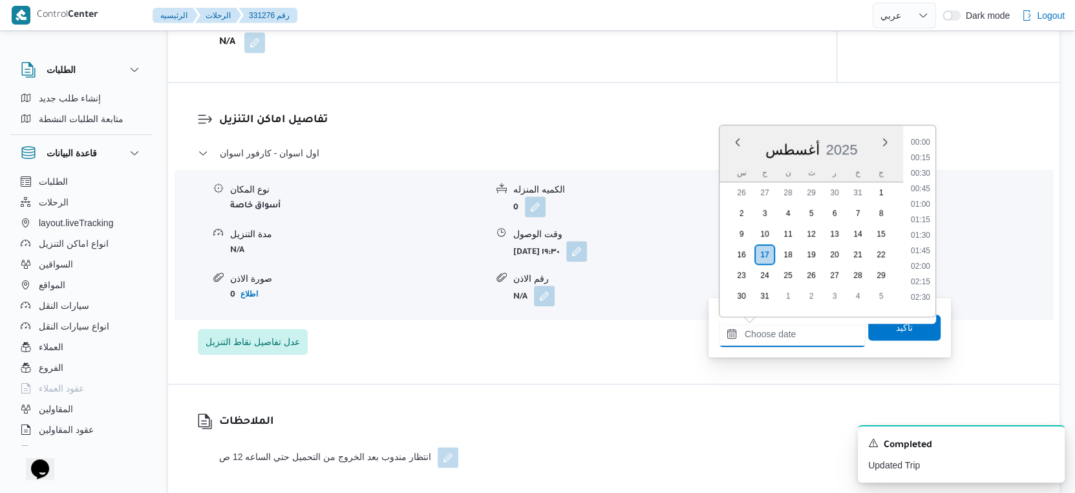
scroll to position [1119, 0]
drag, startPoint x: 921, startPoint y: 229, endPoint x: 913, endPoint y: 261, distance: 32.6
click at [921, 229] on li "19:30" at bounding box center [920, 232] width 30 height 13
type input "١٧/٠٨/٢٠٢٥ ١٩:٣٠"
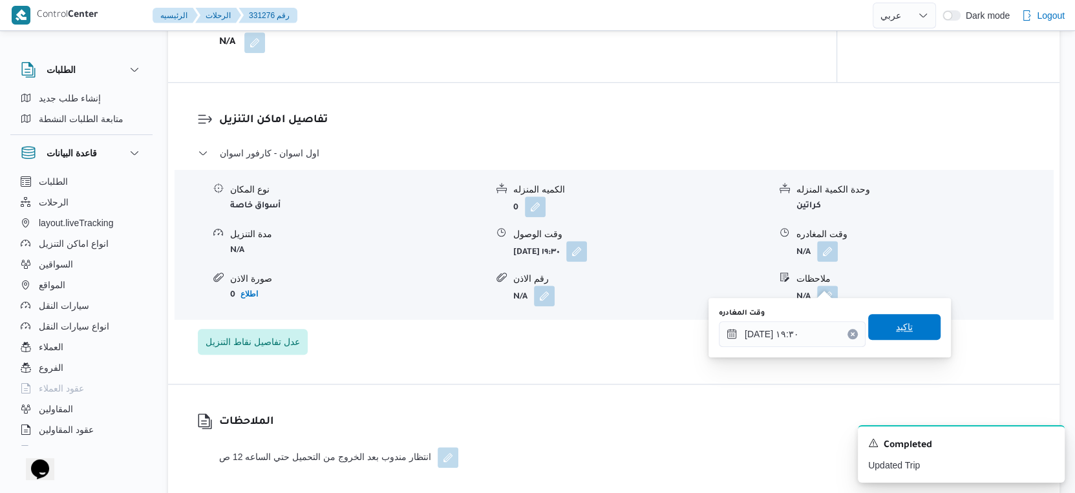
click at [905, 326] on span "تاكيد" at bounding box center [904, 327] width 72 height 26
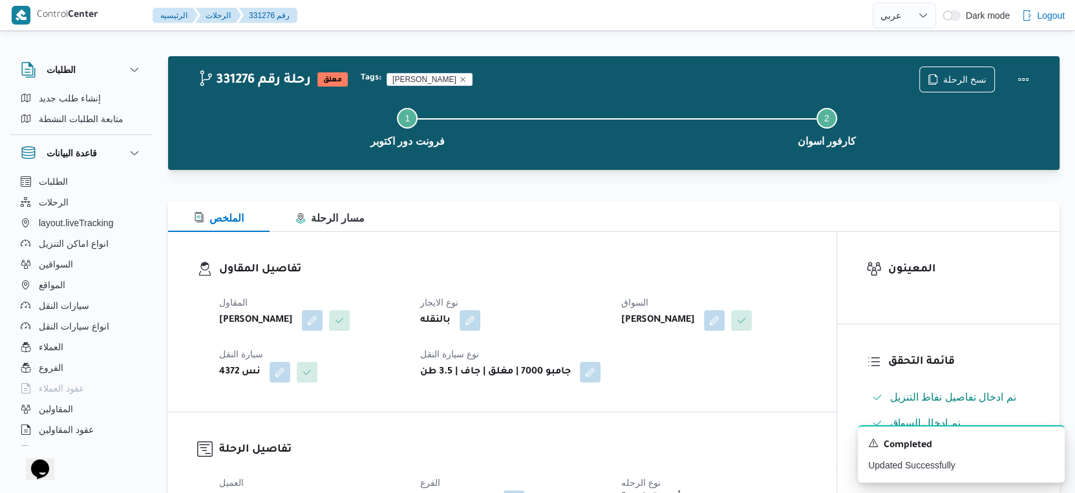
scroll to position [0, 0]
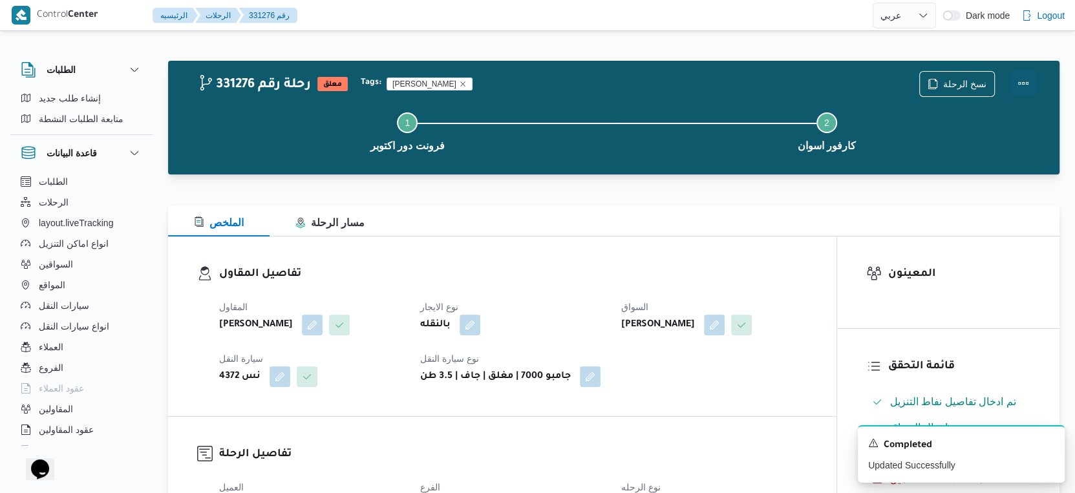
click at [1025, 81] on button "Actions" at bounding box center [1023, 83] width 26 height 26
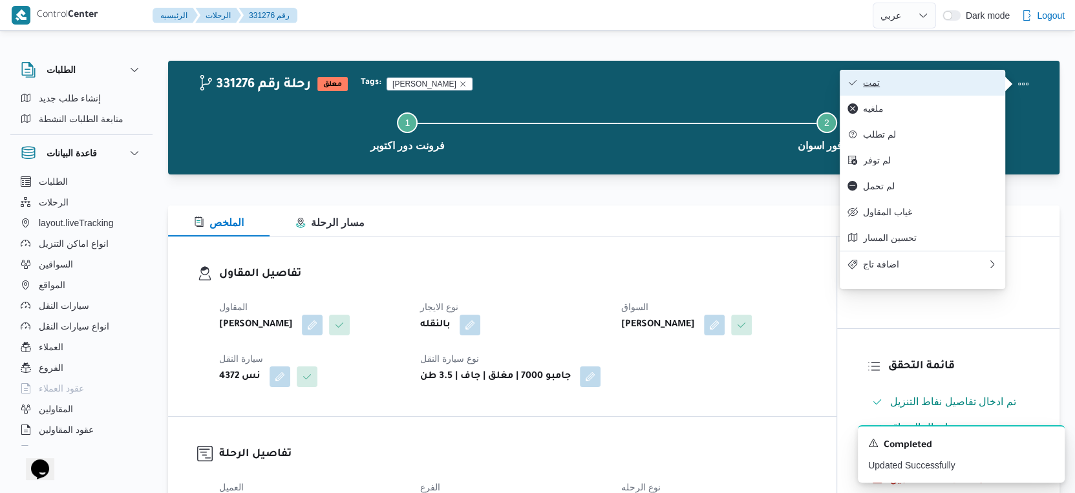
click at [920, 83] on span "تمت" at bounding box center [930, 83] width 134 height 10
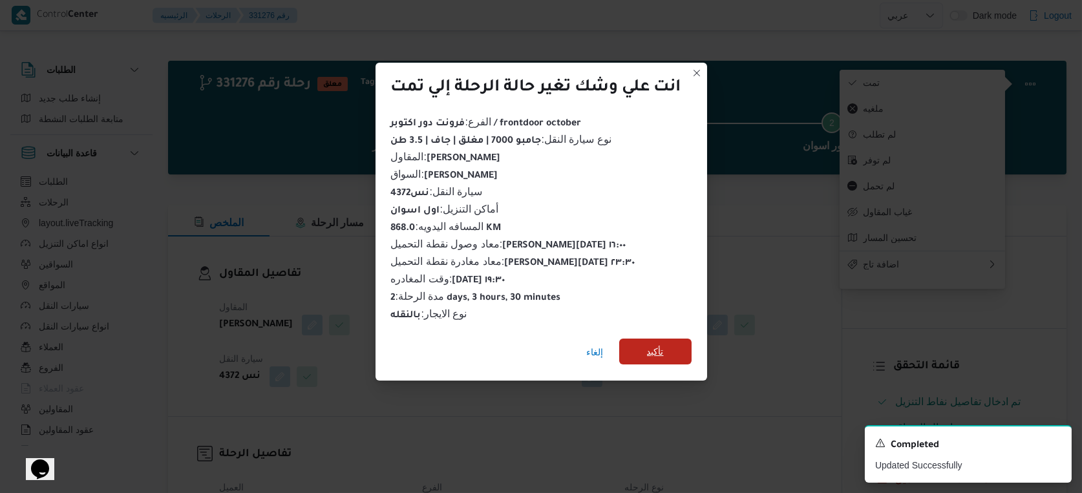
click at [655, 353] on span "تأكيد" at bounding box center [655, 352] width 17 height 16
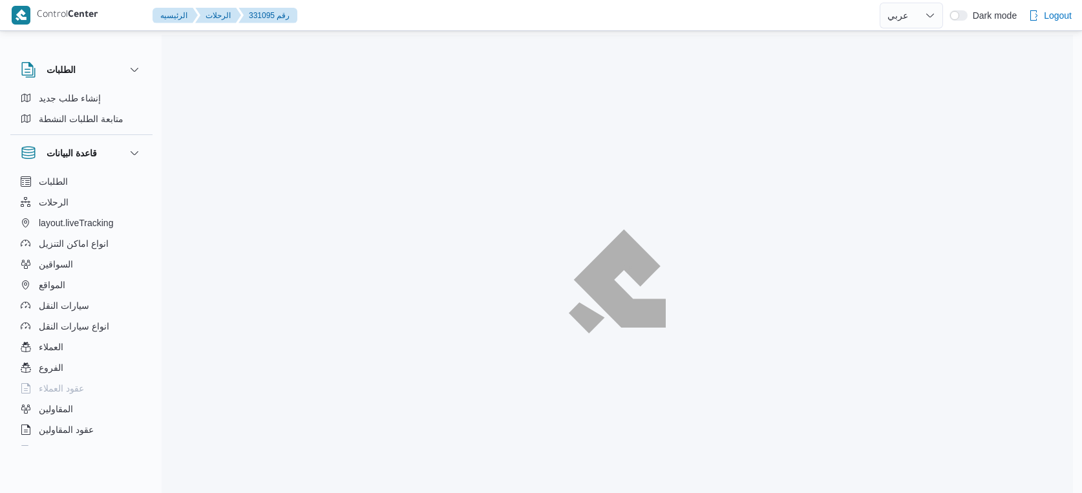
select select "ar"
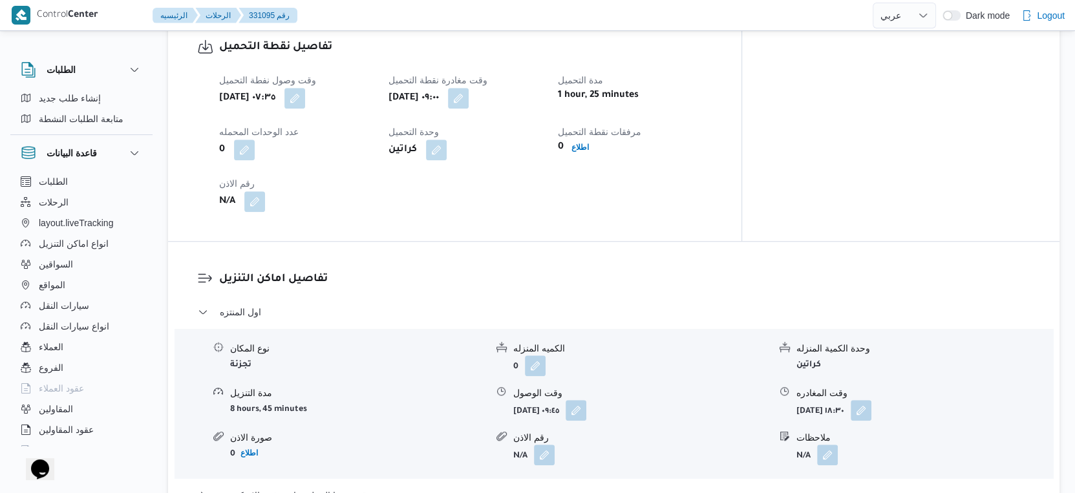
scroll to position [1148, 0]
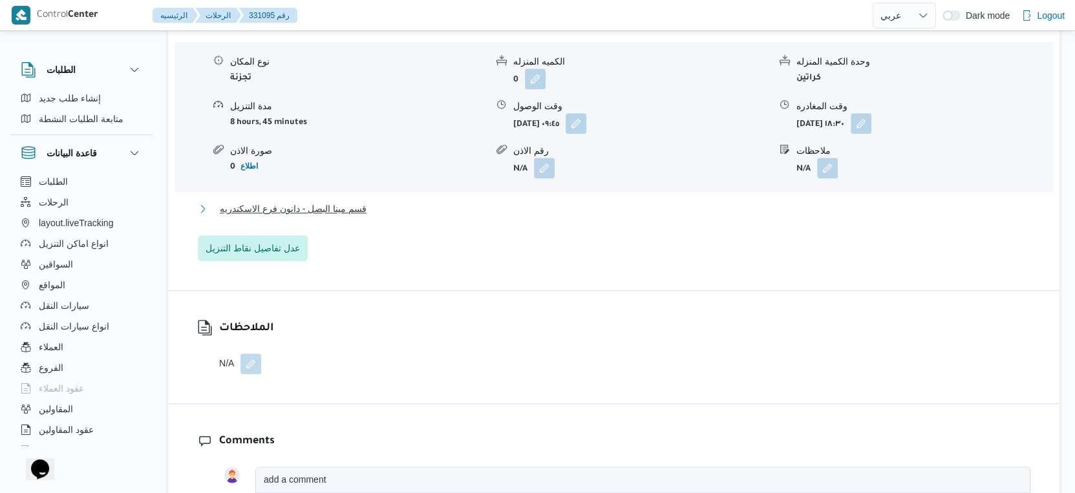
click at [389, 206] on button "قسم مينا البصل - دانون فرع الاسكندريه" at bounding box center [614, 209] width 832 height 16
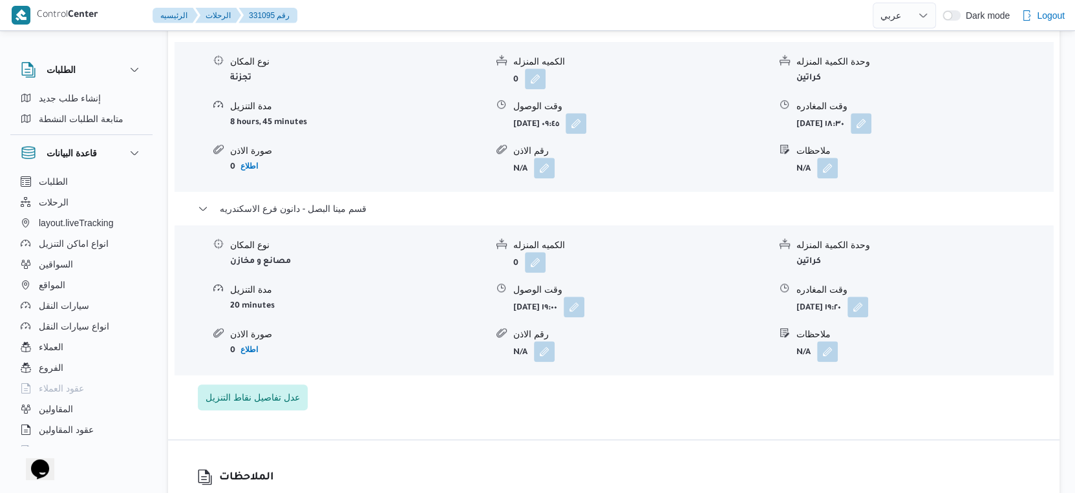
select select "ar"
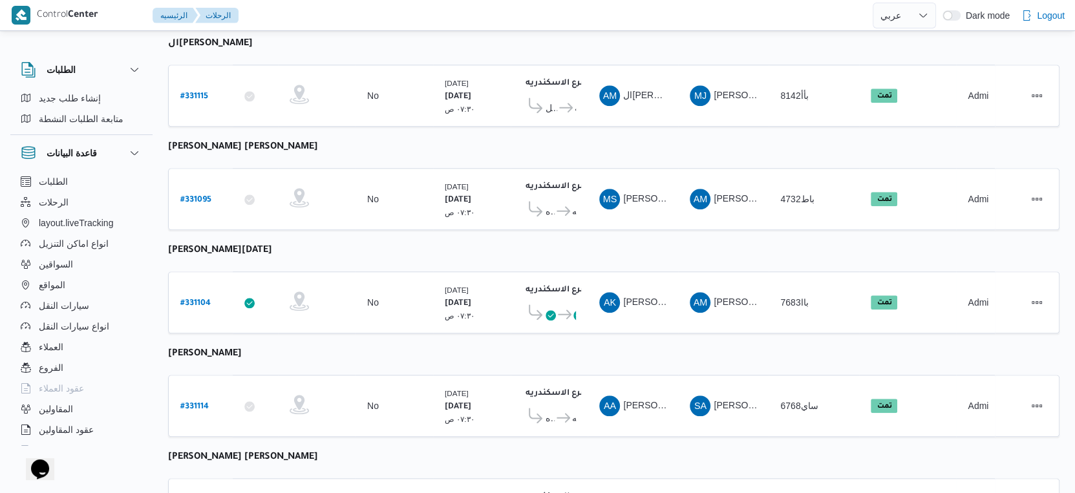
scroll to position [1055, 0]
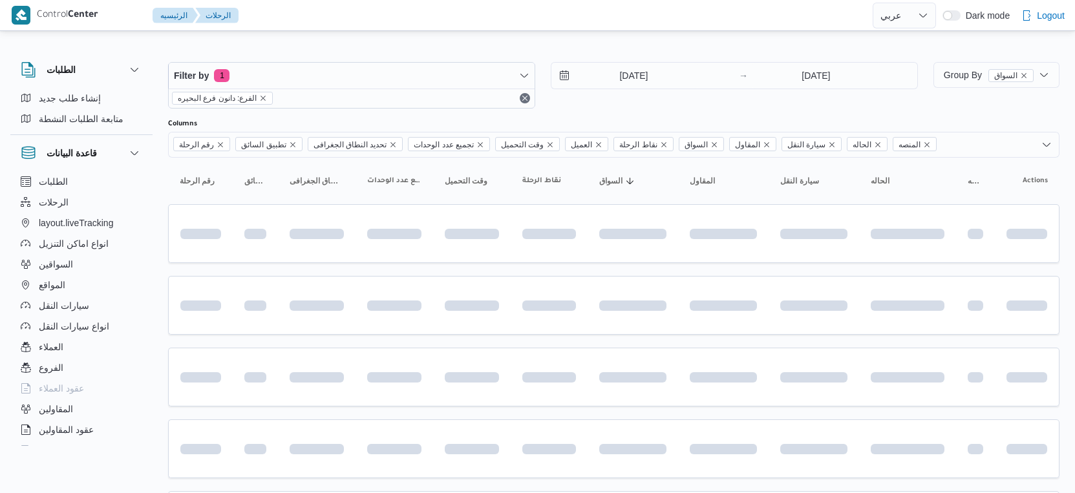
select select "ar"
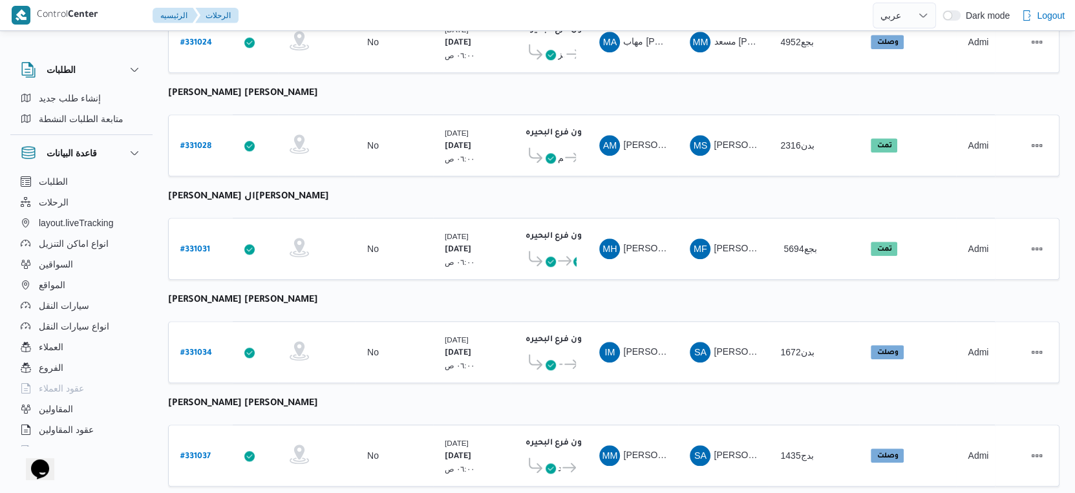
scroll to position [1055, 0]
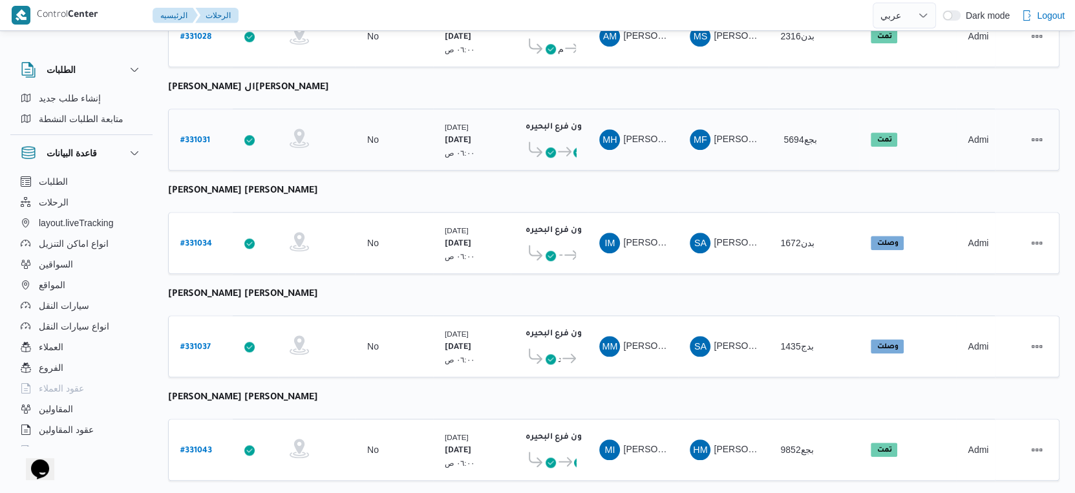
click at [198, 136] on b "# 331031" at bounding box center [195, 140] width 30 height 9
select select "ar"
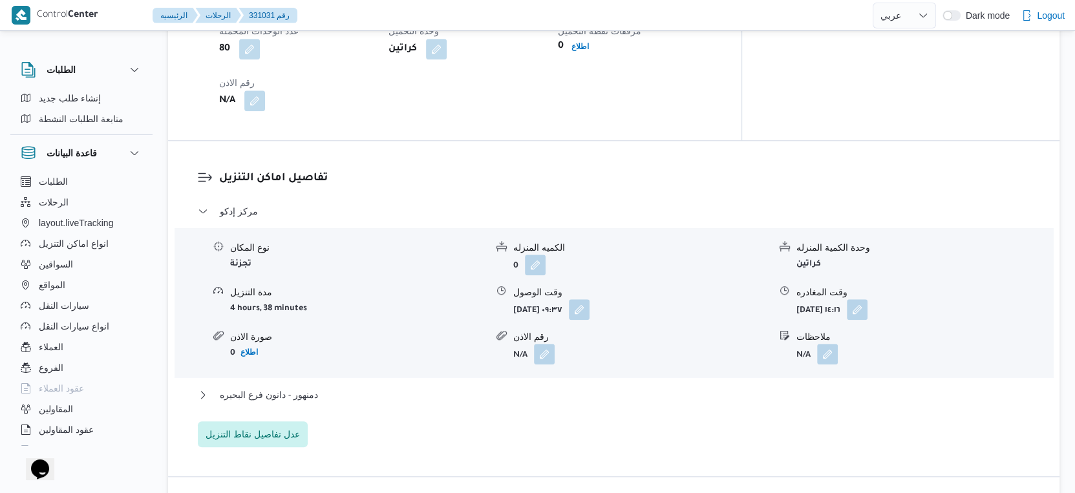
scroll to position [1005, 0]
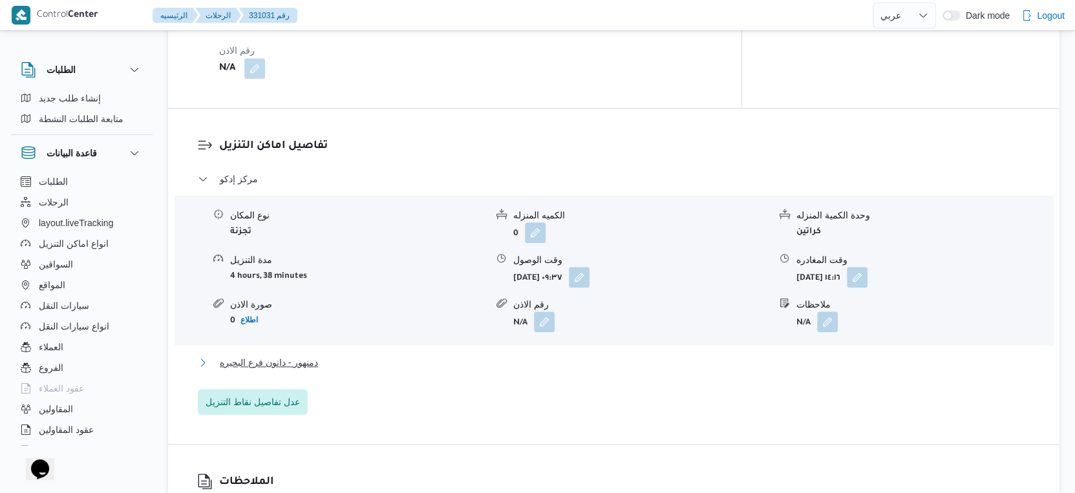
click at [322, 355] on button "دمنهور - دانون فرع البحيره" at bounding box center [614, 363] width 832 height 16
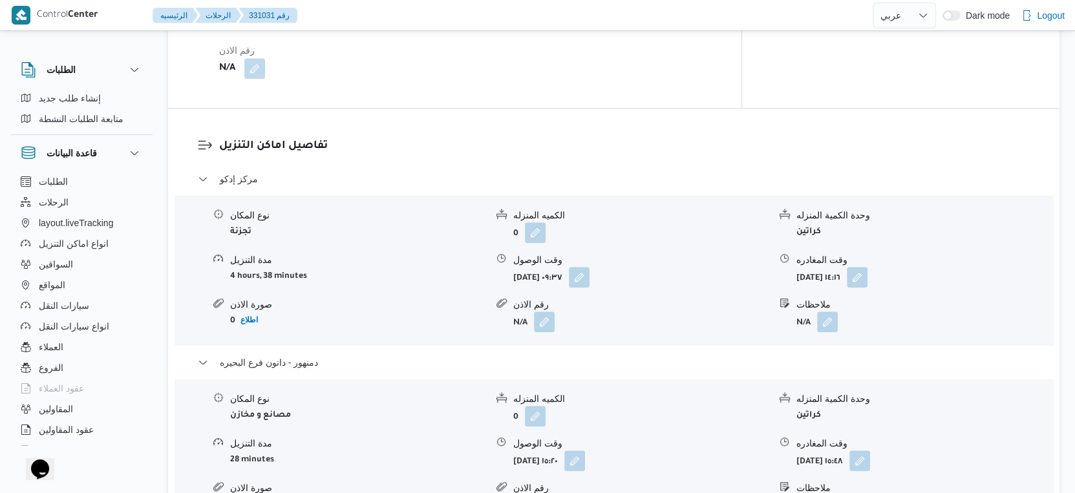
scroll to position [574, 0]
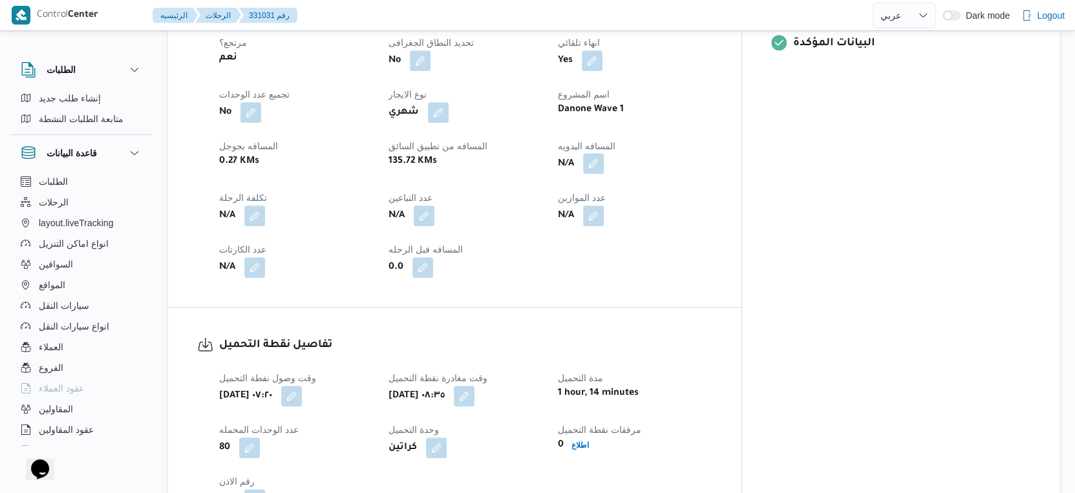
click at [604, 154] on span at bounding box center [589, 164] width 27 height 21
click at [604, 153] on button "button" at bounding box center [593, 163] width 21 height 21
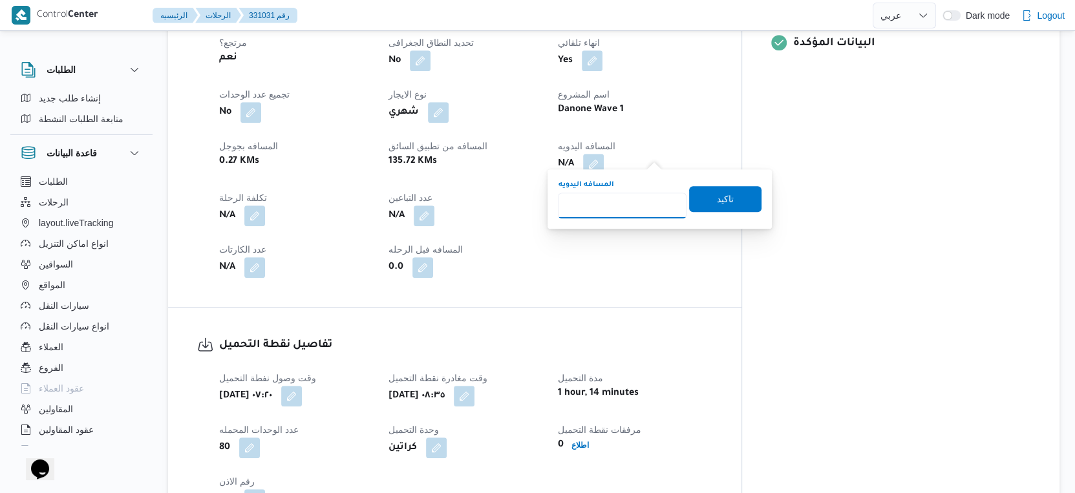
click at [622, 207] on input "المسافه اليدويه" at bounding box center [622, 206] width 129 height 26
type input "140"
click at [725, 200] on span "تاكيد" at bounding box center [725, 198] width 72 height 26
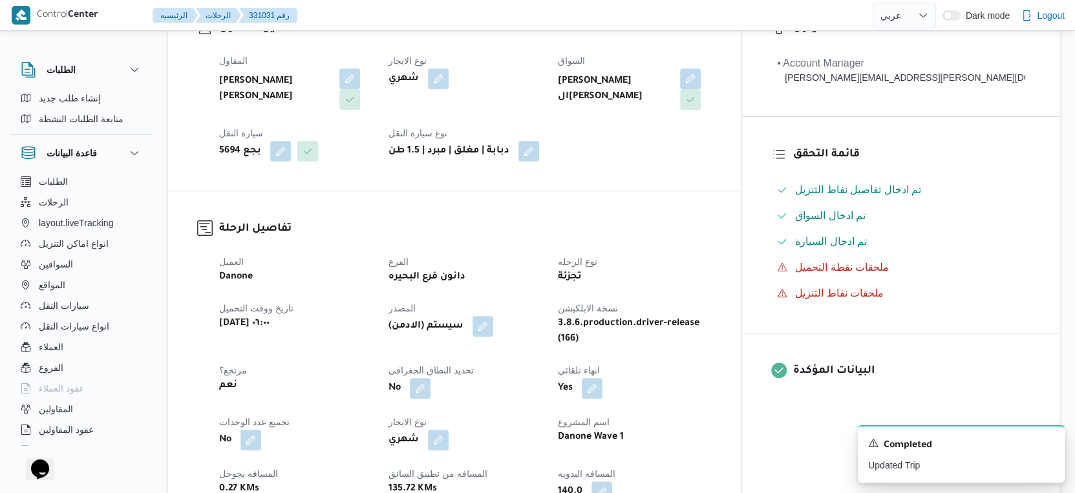
scroll to position [430, 0]
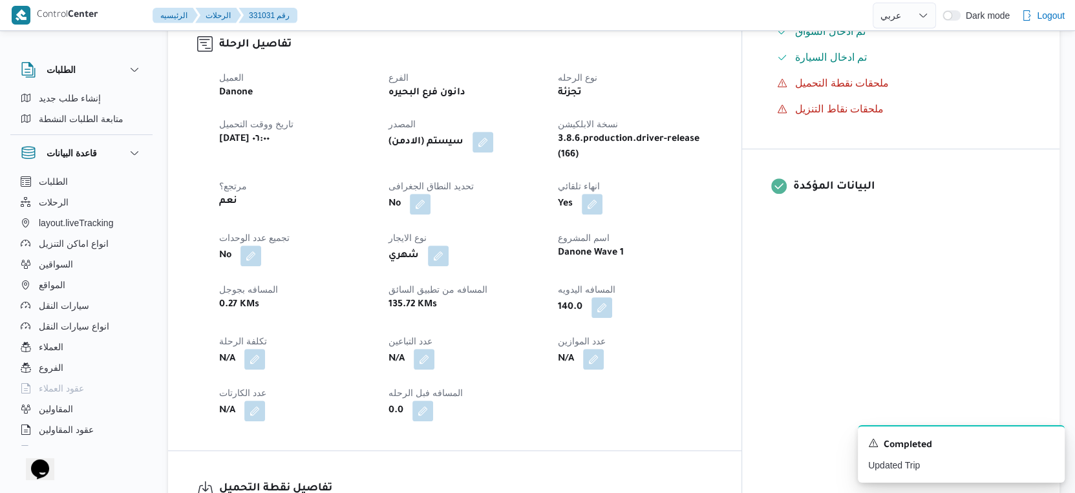
select select "ar"
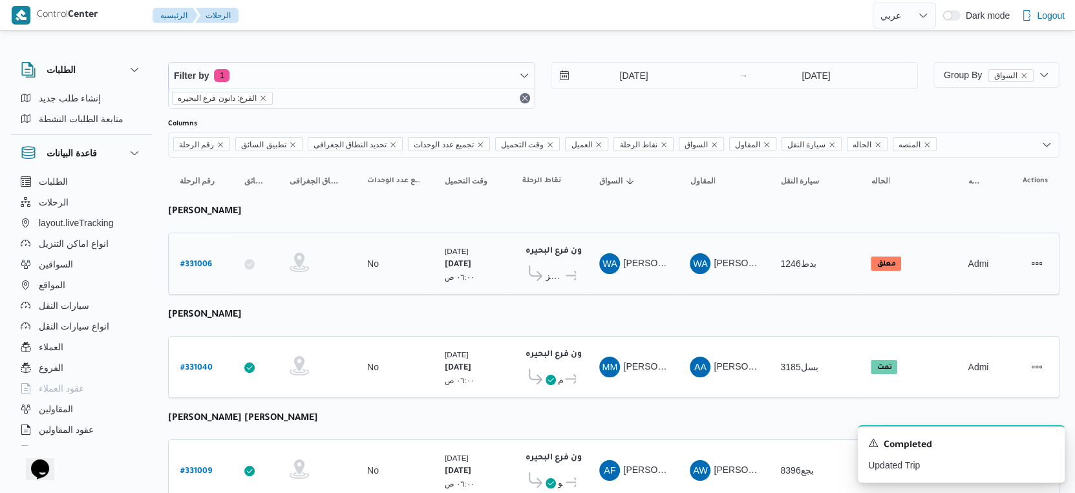
click at [198, 260] on b "# 331006" at bounding box center [196, 264] width 32 height 9
select select "ar"
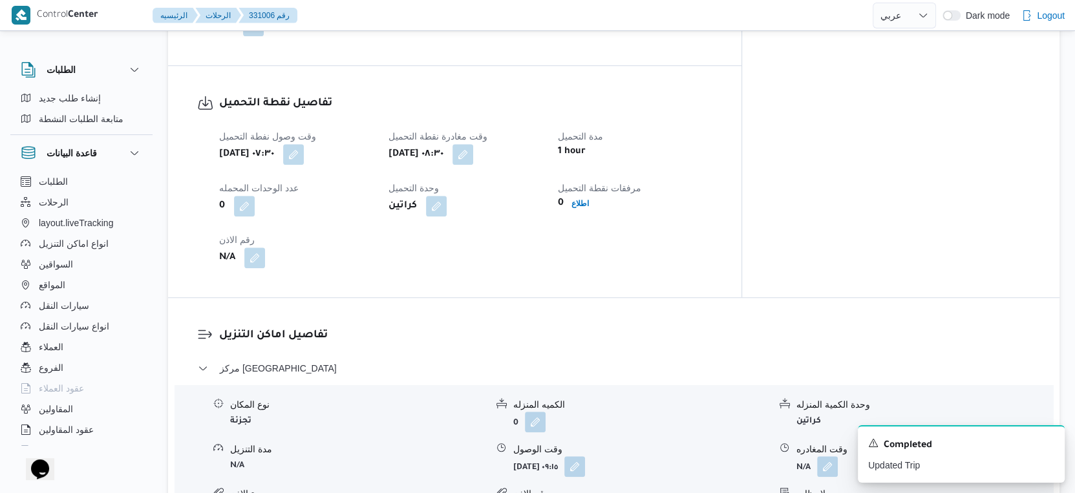
scroll to position [933, 0]
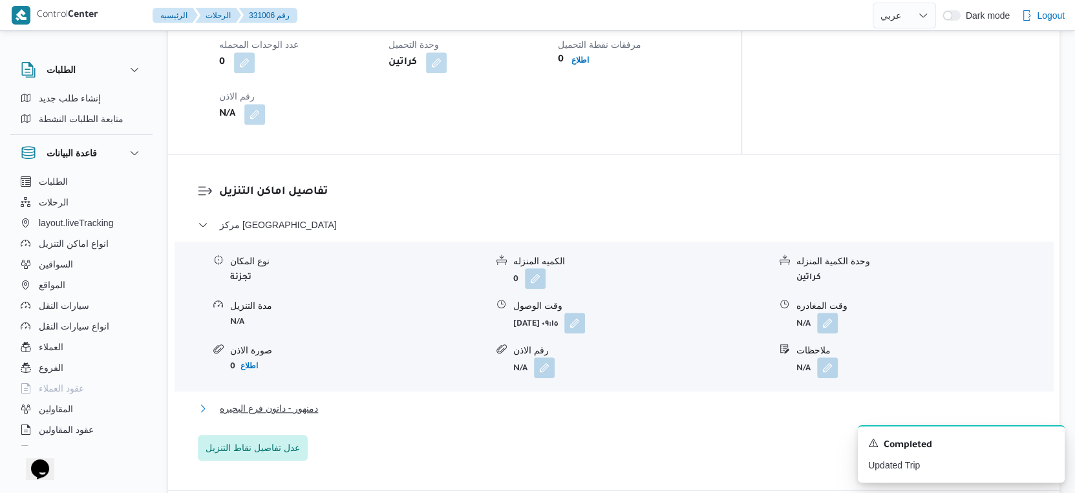
click at [346, 402] on button "دمنهور - دانون فرع البحيره" at bounding box center [614, 409] width 832 height 16
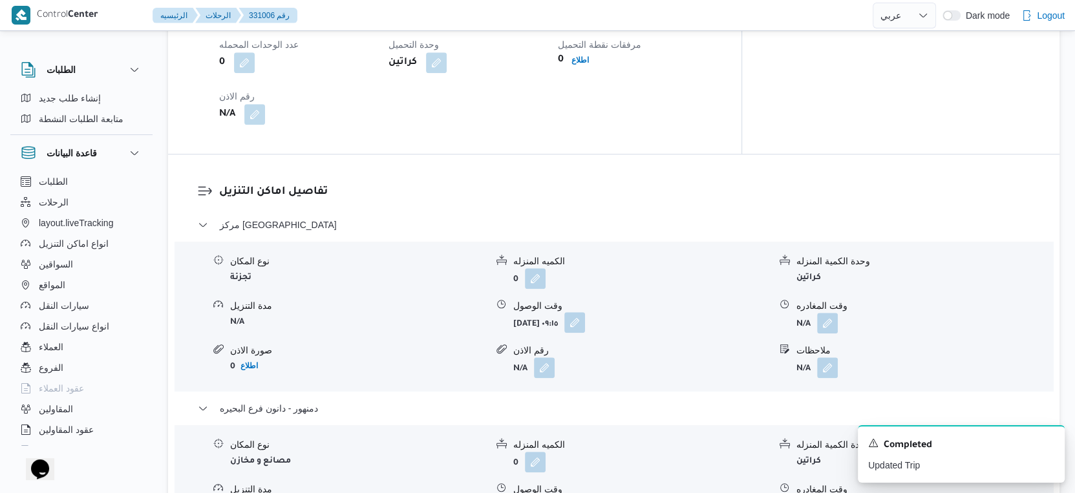
click at [585, 315] on button "button" at bounding box center [574, 322] width 21 height 21
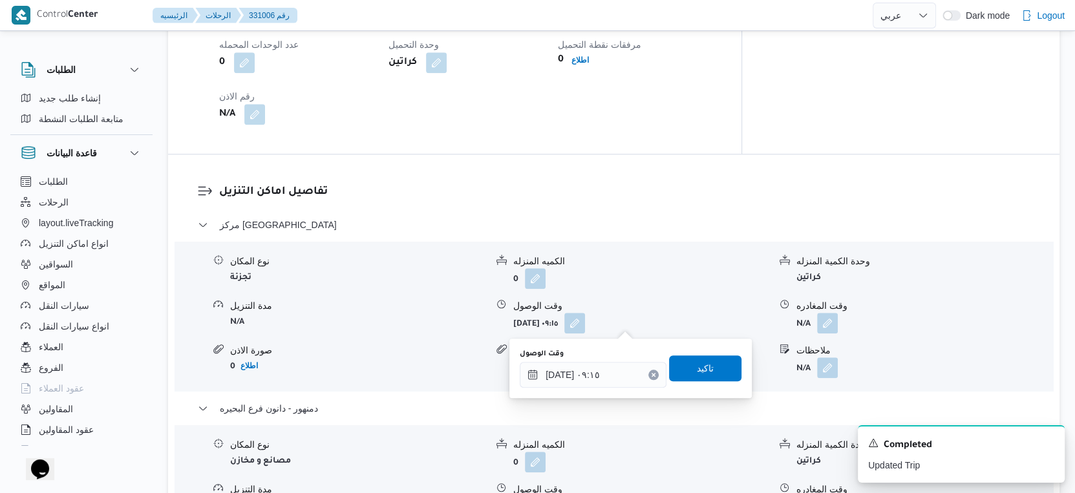
drag, startPoint x: 611, startPoint y: 353, endPoint x: 610, endPoint y: 363, distance: 9.8
click at [611, 360] on div "وقت الوصول ١٧/٠٨/٢٠٢٥ ٠٩:١٥" at bounding box center [593, 368] width 147 height 39
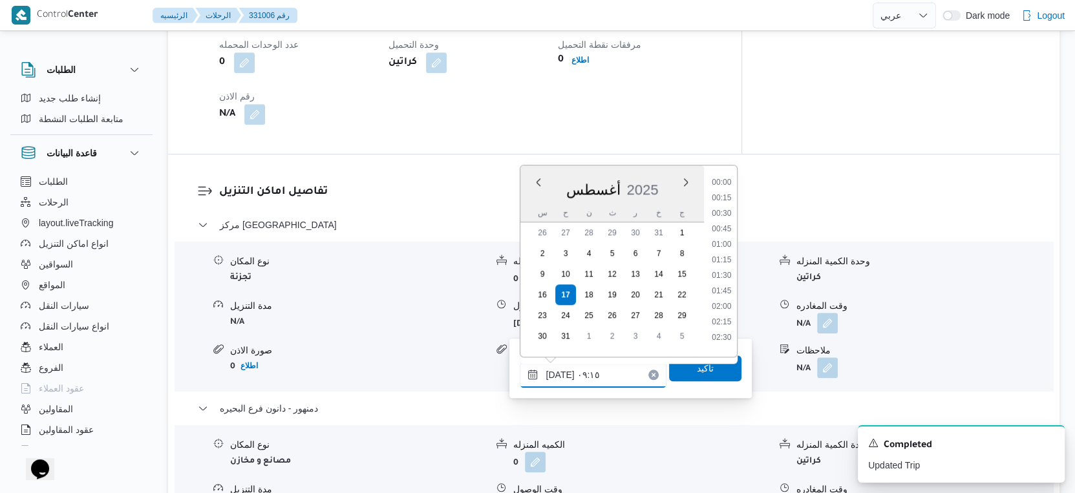
click at [610, 363] on input "١٧/٠٨/٢٠٢٥ ٠٩:١٥" at bounding box center [593, 375] width 147 height 26
click at [726, 253] on li "09:00" at bounding box center [722, 255] width 30 height 13
type input "١٧/٠٨/٢٠٢٥ ٠٩:٠٠"
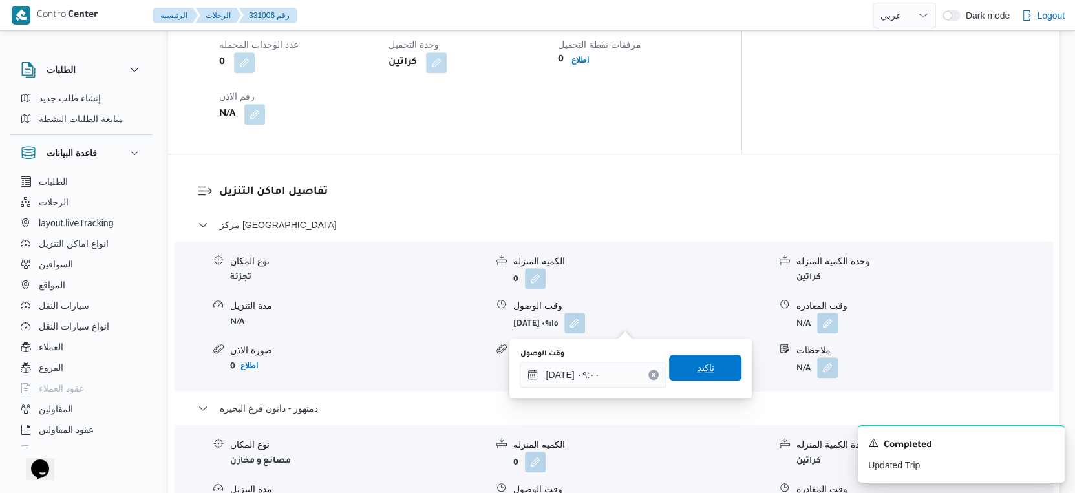
click at [709, 377] on span "تاكيد" at bounding box center [705, 368] width 72 height 26
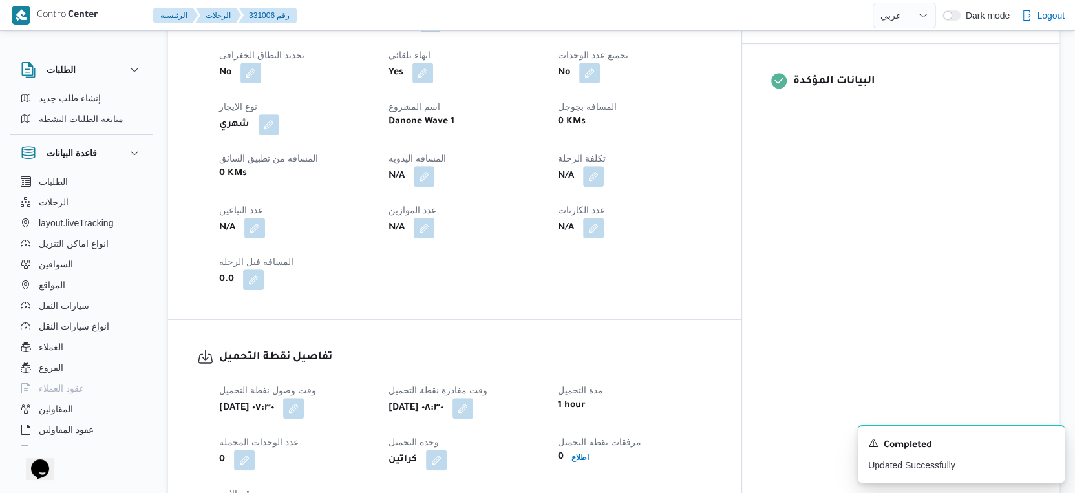
scroll to position [503, 0]
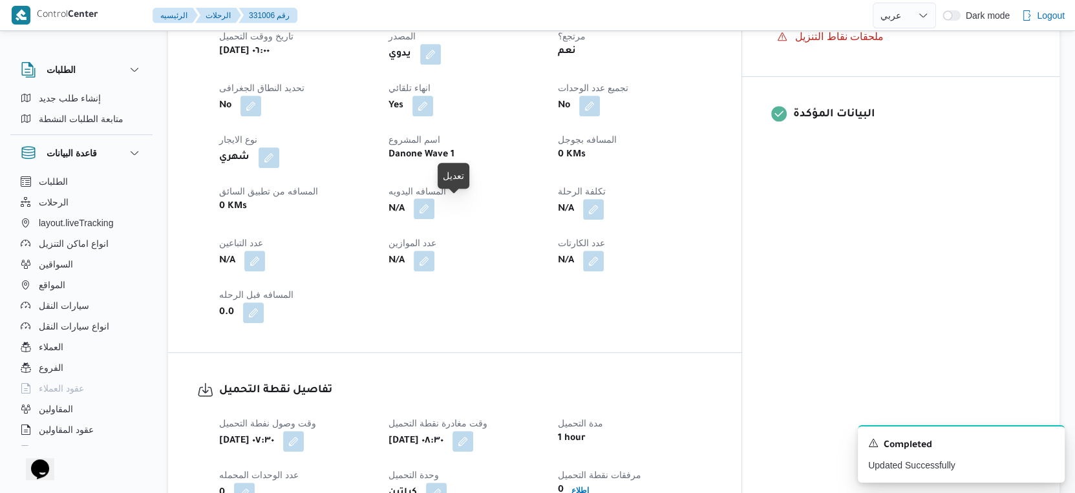
click at [434, 209] on button "button" at bounding box center [424, 208] width 21 height 21
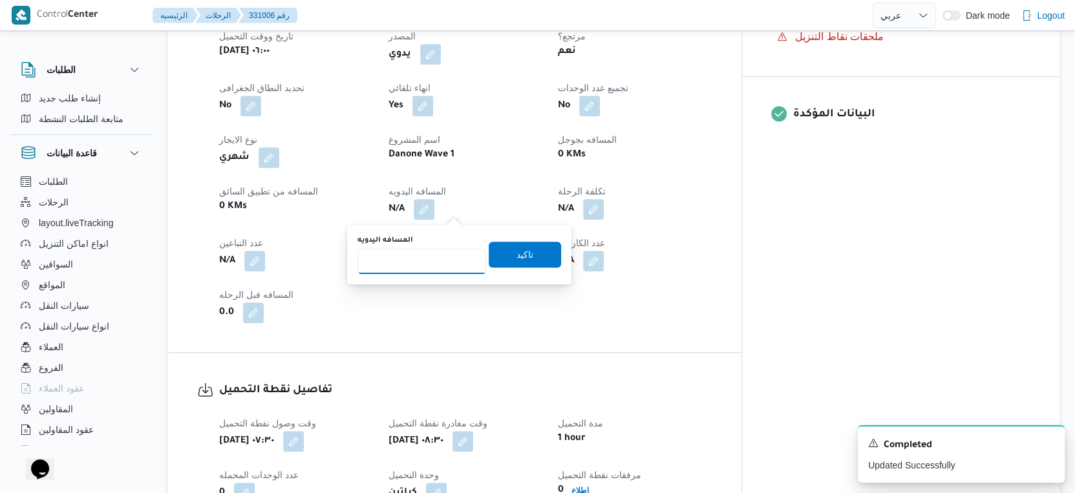
click at [428, 255] on input "المسافه اليدويه" at bounding box center [421, 261] width 129 height 26
type input "31"
click at [545, 254] on span "تاكيد" at bounding box center [525, 254] width 72 height 26
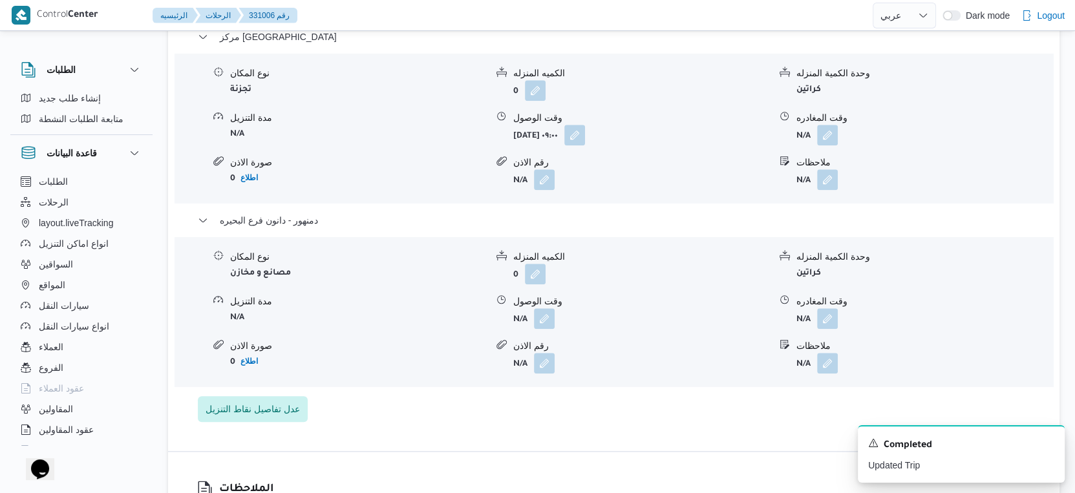
scroll to position [1148, 0]
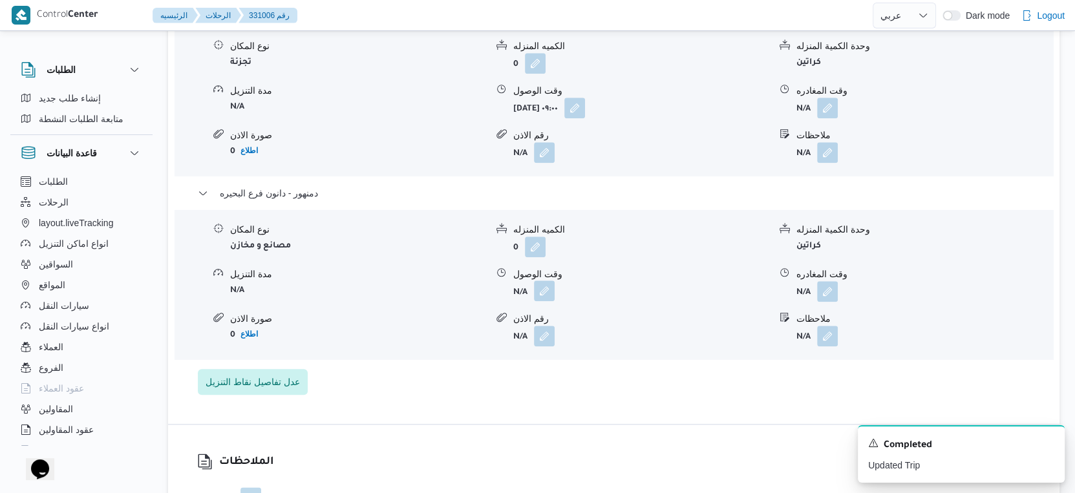
click at [542, 290] on button "button" at bounding box center [544, 290] width 21 height 21
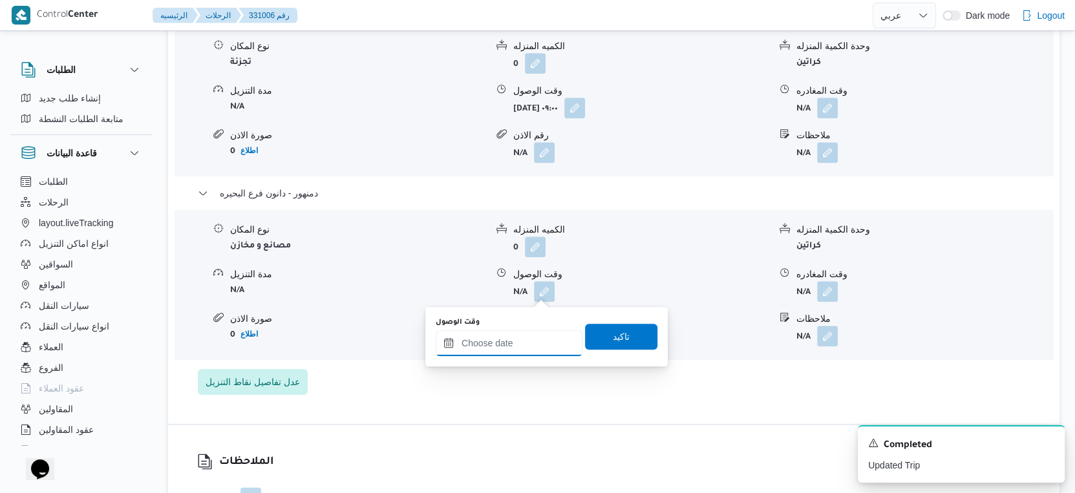
drag, startPoint x: 541, startPoint y: 299, endPoint x: 534, endPoint y: 329, distance: 30.4
click at [534, 330] on input "وقت الوصول" at bounding box center [509, 343] width 147 height 26
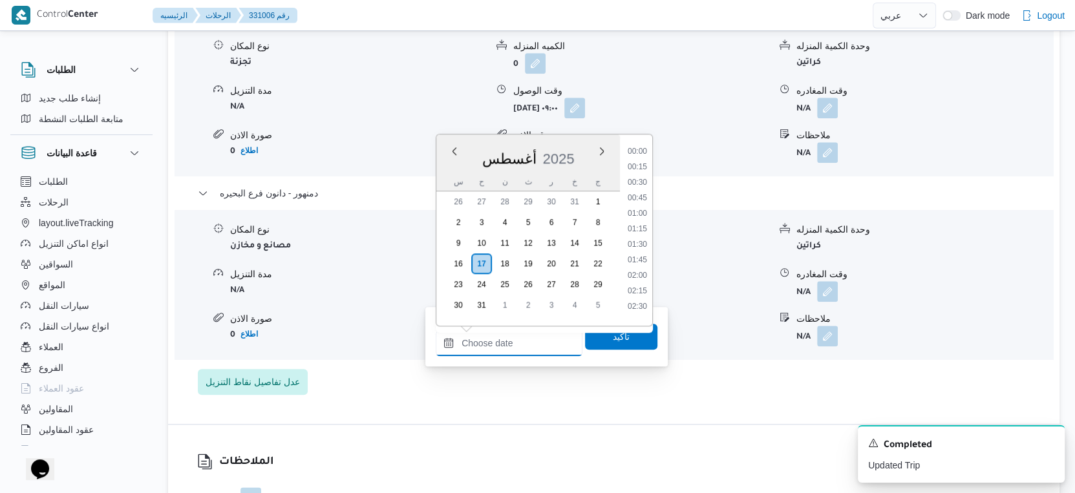
scroll to position [1119, 0]
drag, startPoint x: 640, startPoint y: 203, endPoint x: 638, endPoint y: 216, distance: 13.0
click at [640, 210] on li "19:00" at bounding box center [637, 210] width 30 height 13
type input "١٧/٠٨/٢٠٢٥ ١٩:٠٠"
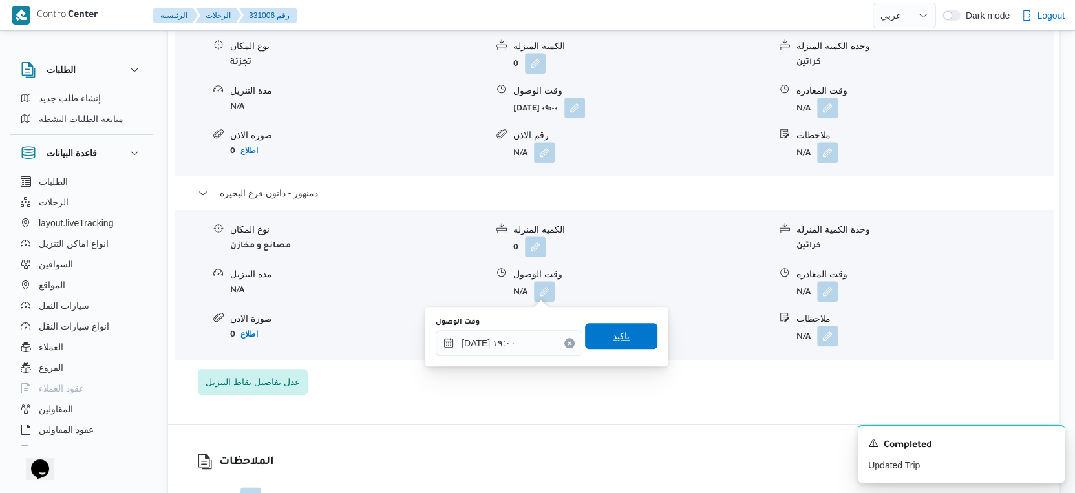
click at [631, 334] on span "تاكيد" at bounding box center [621, 336] width 72 height 26
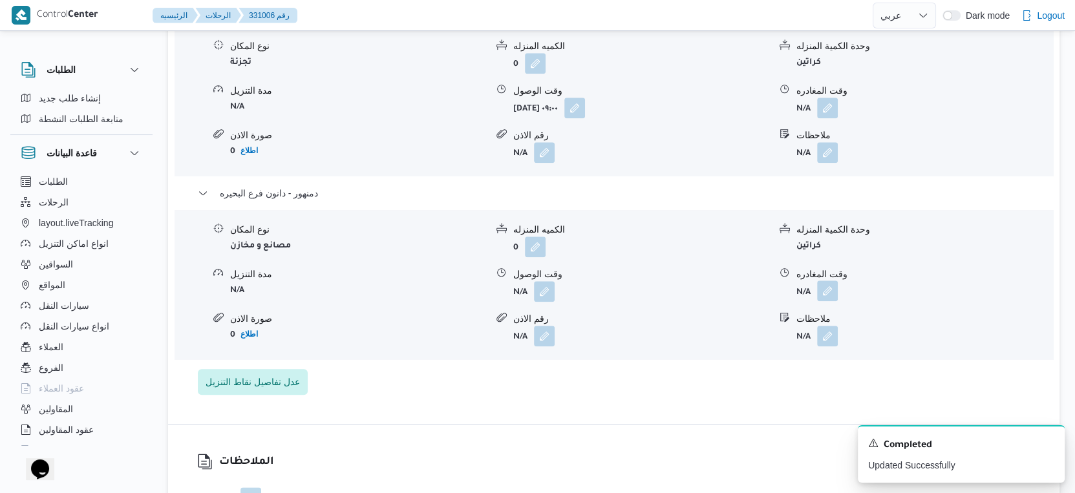
click at [826, 292] on button "button" at bounding box center [827, 290] width 21 height 21
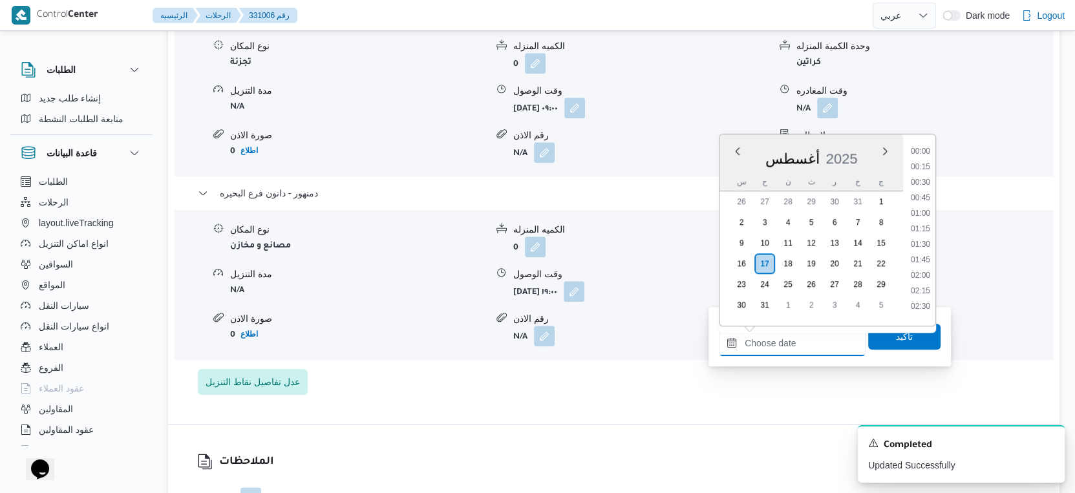
drag, startPoint x: 806, startPoint y: 335, endPoint x: 896, endPoint y: 261, distance: 116.7
click at [806, 335] on input "وقت المغادره" at bounding box center [792, 343] width 147 height 26
click at [923, 228] on li "19:15" at bounding box center [920, 226] width 30 height 13
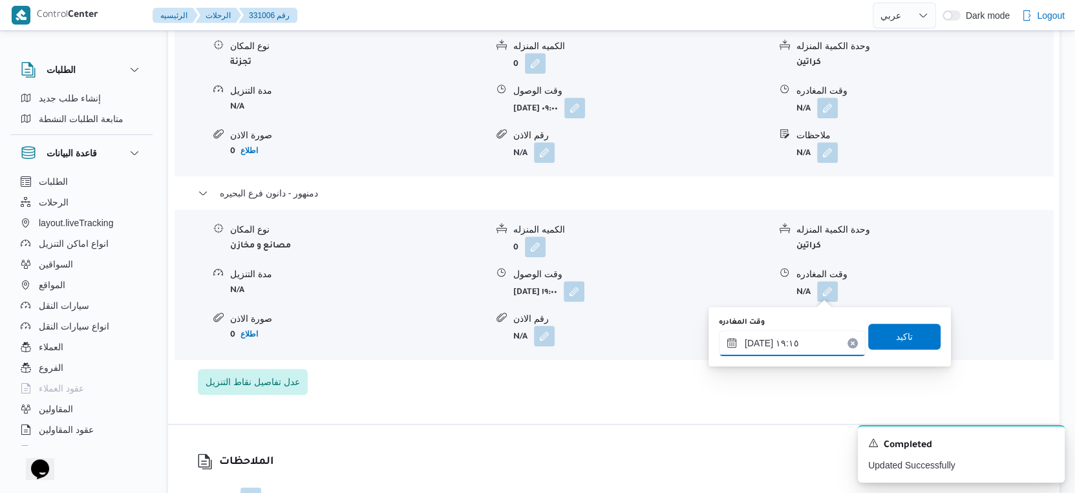
click at [753, 341] on input "١٧/٠٨/٢٠٢٥ ١٩:١٥" at bounding box center [792, 343] width 147 height 26
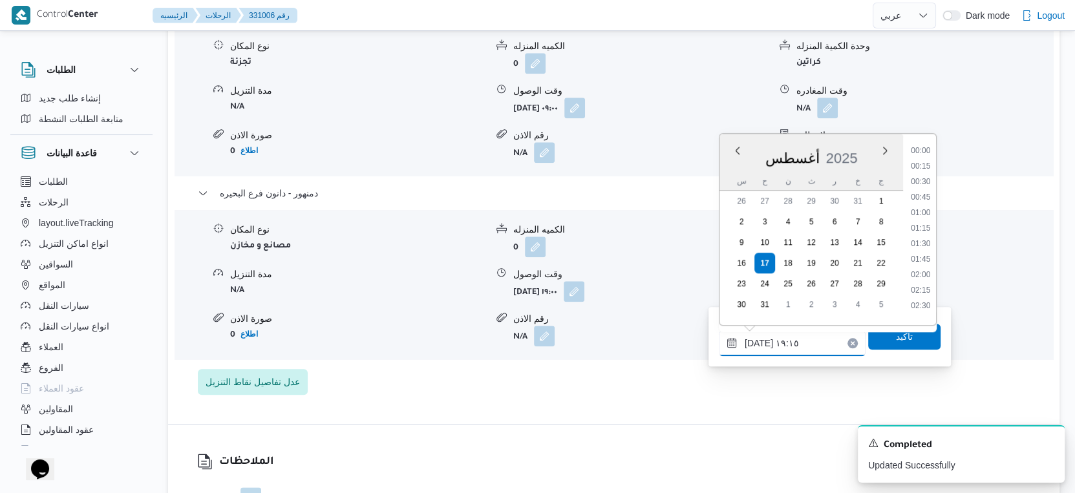
scroll to position [1104, 0]
type input "١٧/٠٨/٢٠٢٥ ١٩:١٠"
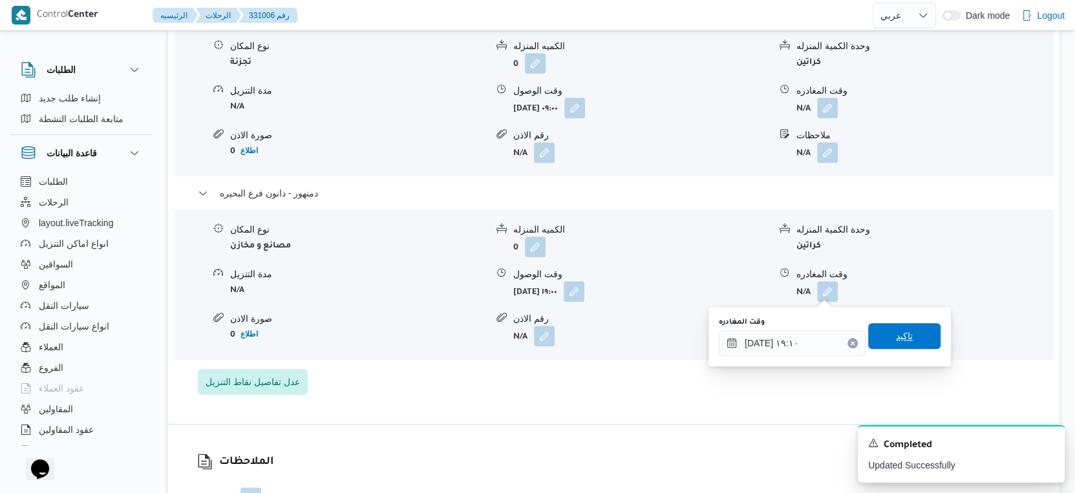
click at [881, 334] on span "تاكيد" at bounding box center [904, 336] width 72 height 26
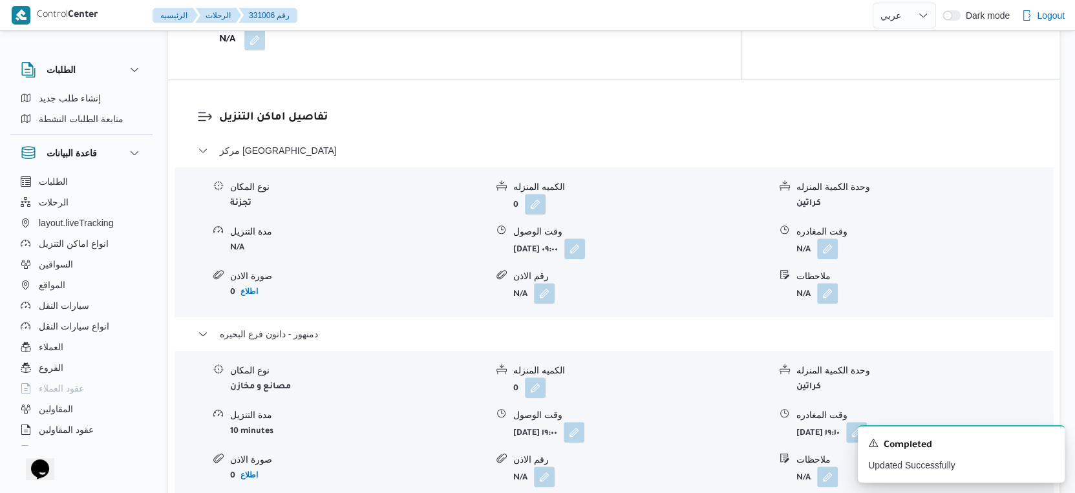
scroll to position [1005, 0]
click at [825, 250] on button "button" at bounding box center [827, 250] width 21 height 21
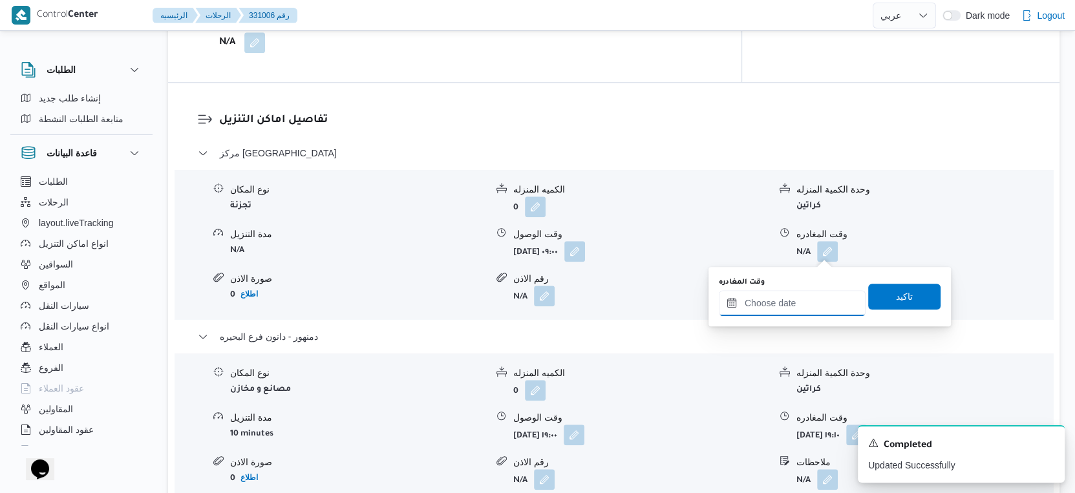
click at [804, 297] on input "وقت المغادره" at bounding box center [792, 303] width 147 height 26
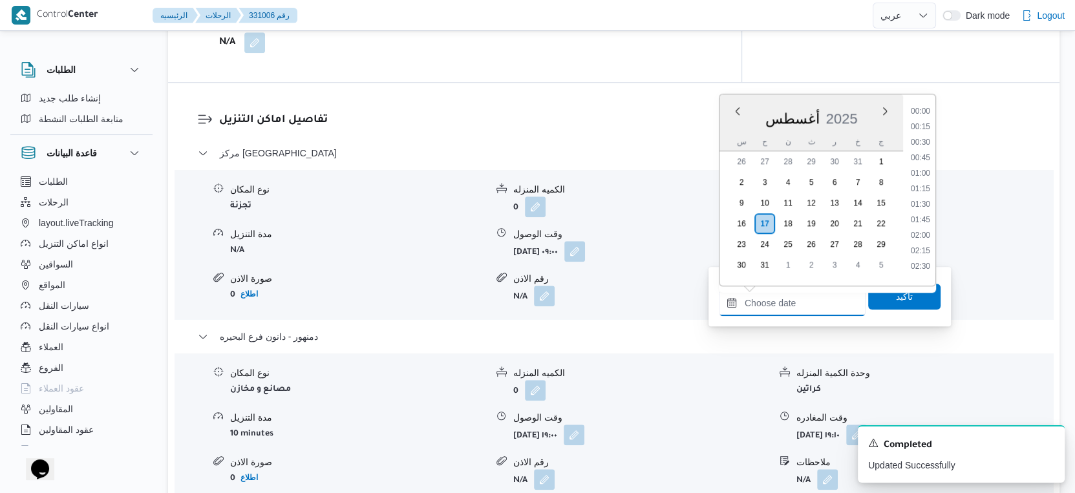
scroll to position [1119, 0]
drag, startPoint x: 919, startPoint y: 151, endPoint x: 913, endPoint y: 184, distance: 33.5
click at [919, 151] on li "18:45" at bounding box center [920, 155] width 30 height 13
type input "١٧/٠٨/٢٠٢٥ ١٨:٤٥"
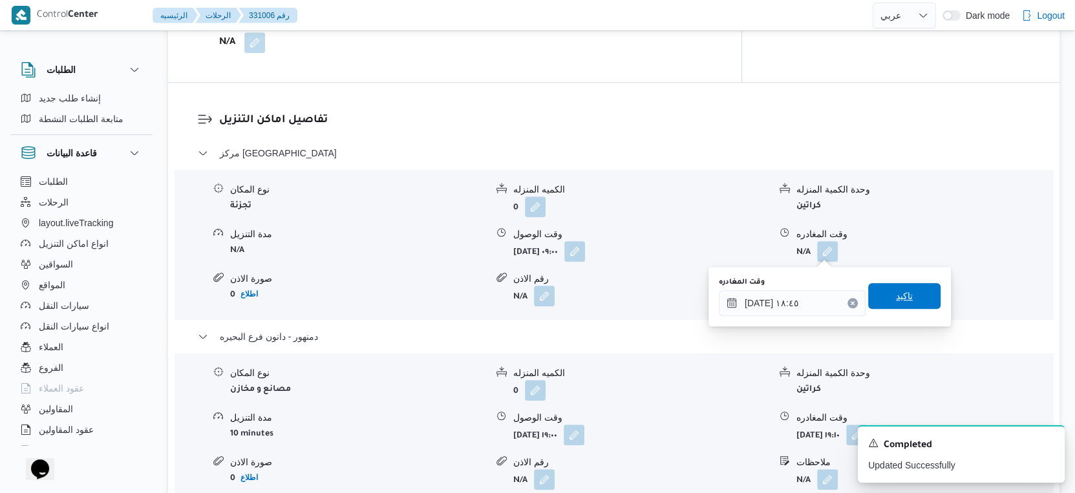
click at [910, 285] on span "تاكيد" at bounding box center [904, 296] width 72 height 26
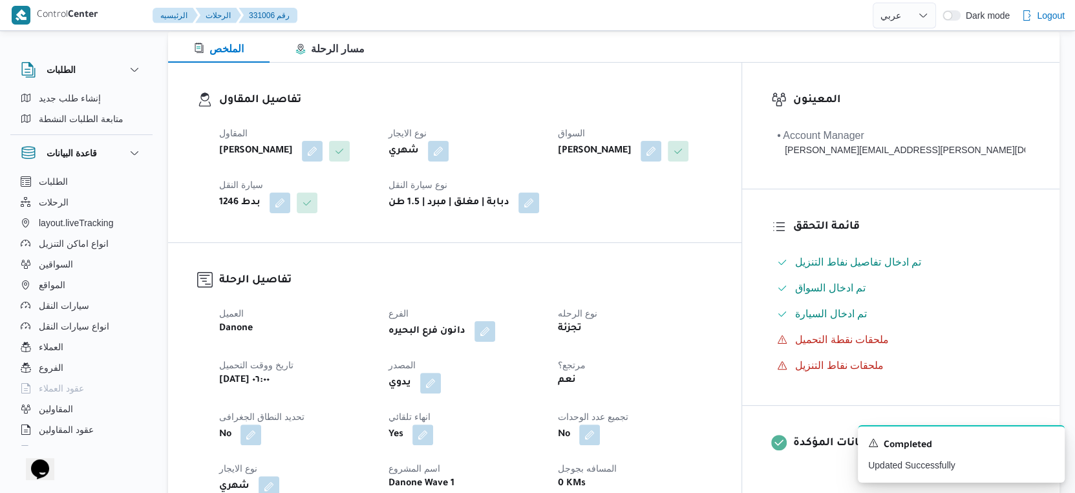
scroll to position [0, 0]
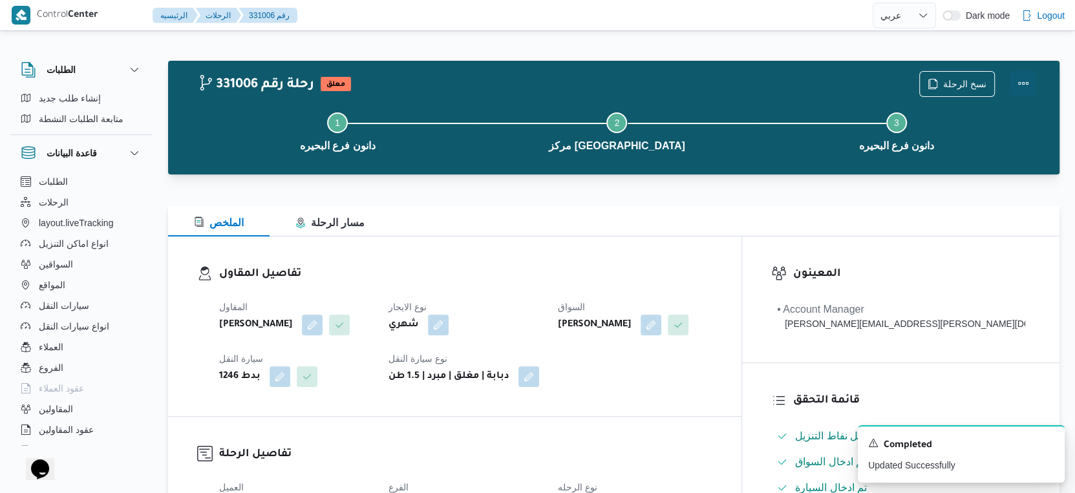
click at [1029, 78] on button "Actions" at bounding box center [1023, 83] width 26 height 26
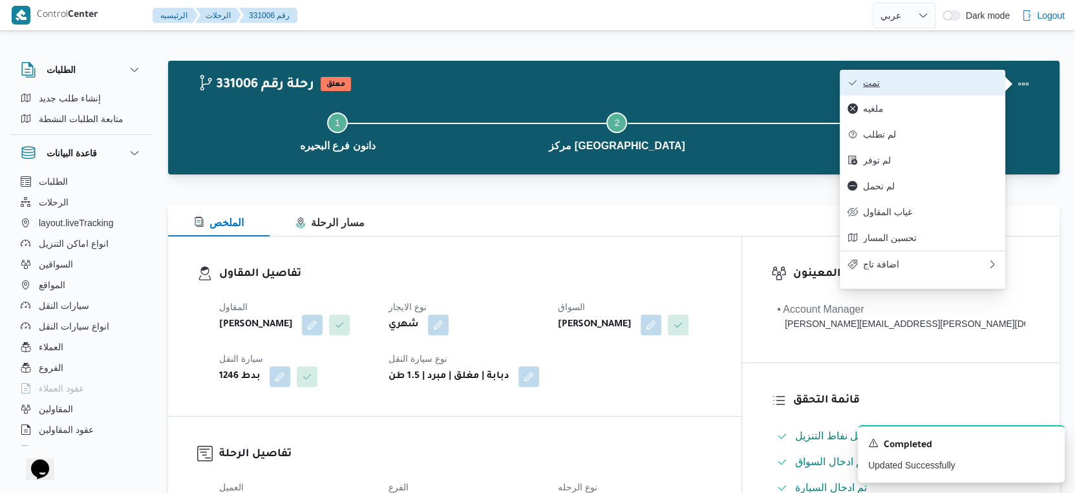
click at [966, 76] on button "تمت" at bounding box center [921, 83] width 165 height 26
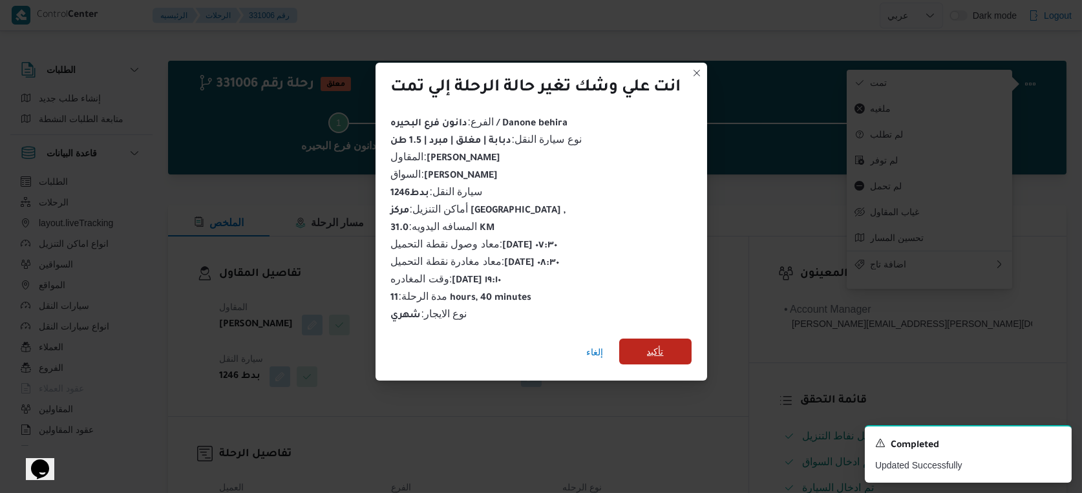
click at [662, 344] on span "تأكيد" at bounding box center [655, 352] width 17 height 16
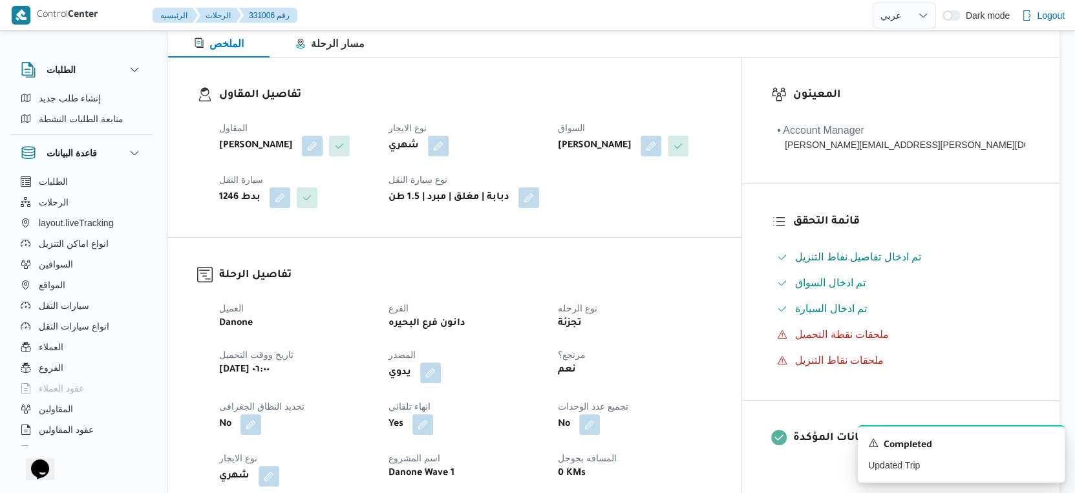
scroll to position [430, 0]
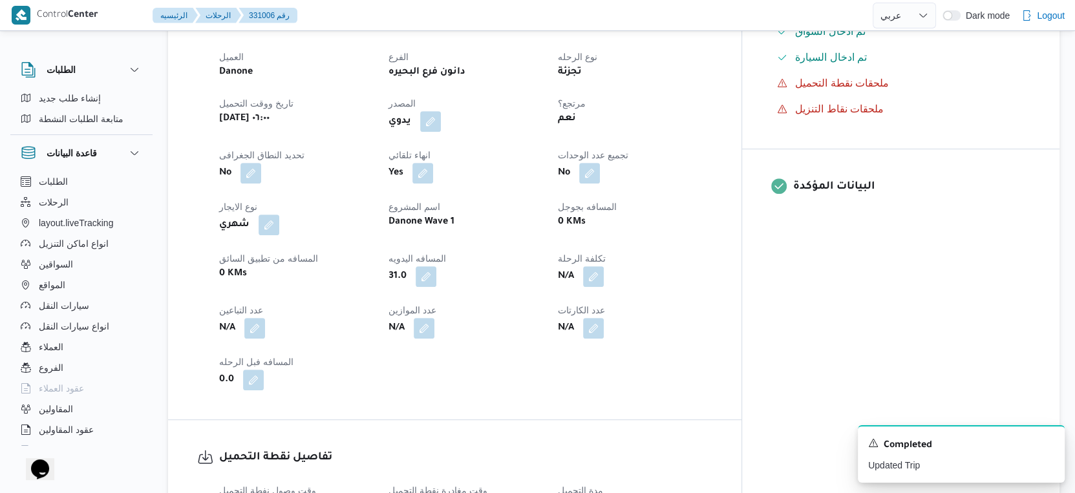
select select "ar"
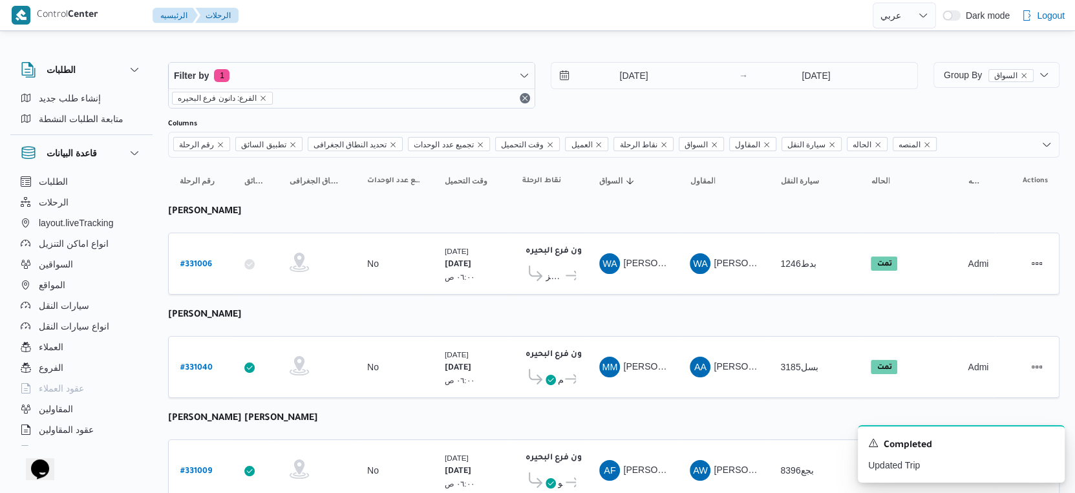
select select "ar"
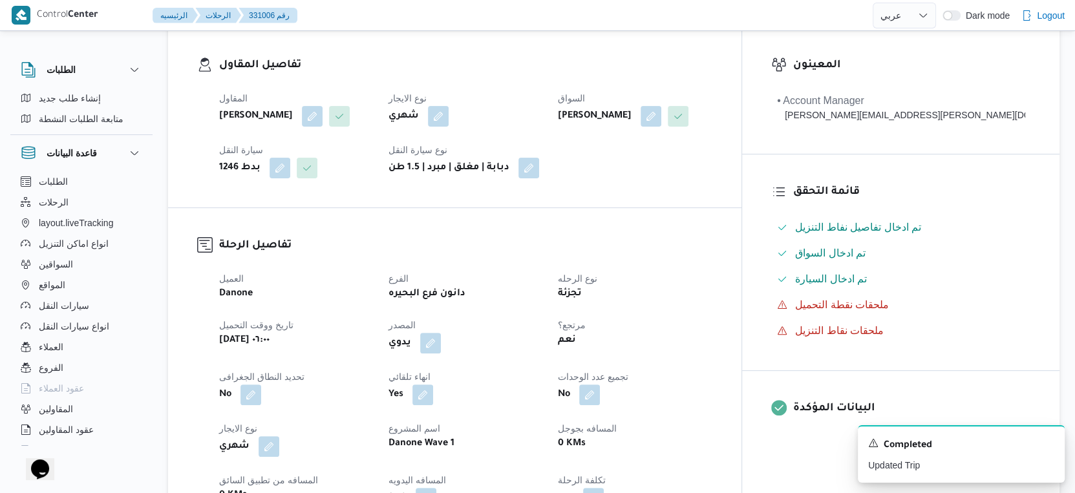
scroll to position [430, 0]
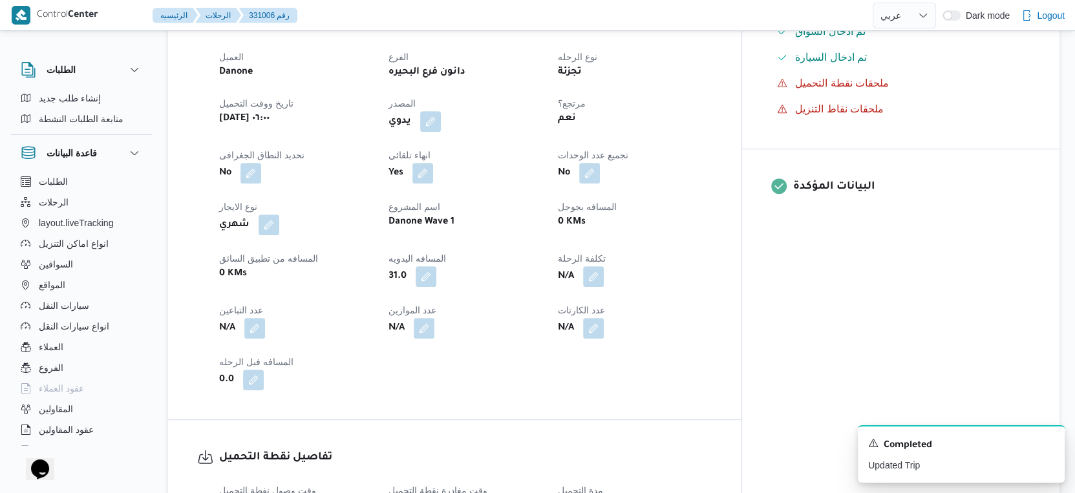
select select "ar"
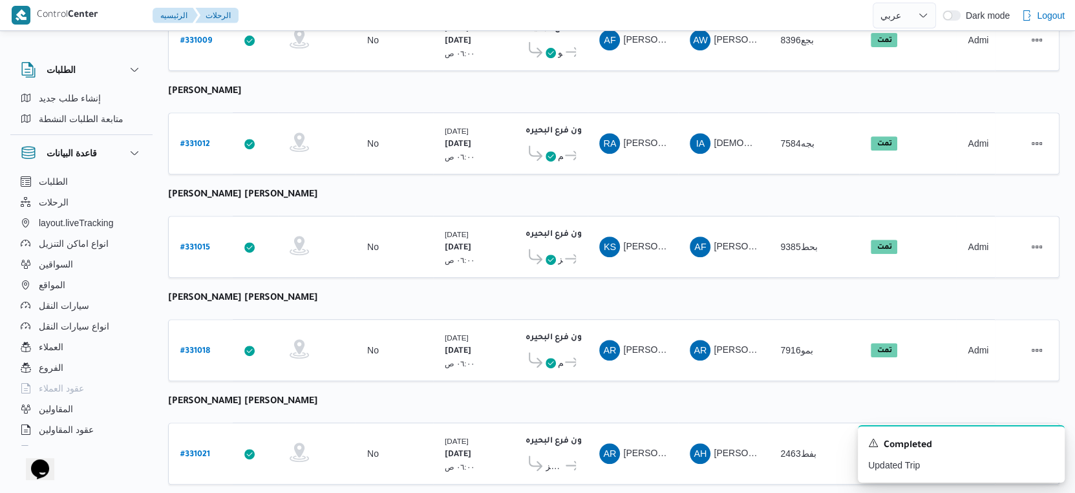
scroll to position [646, 0]
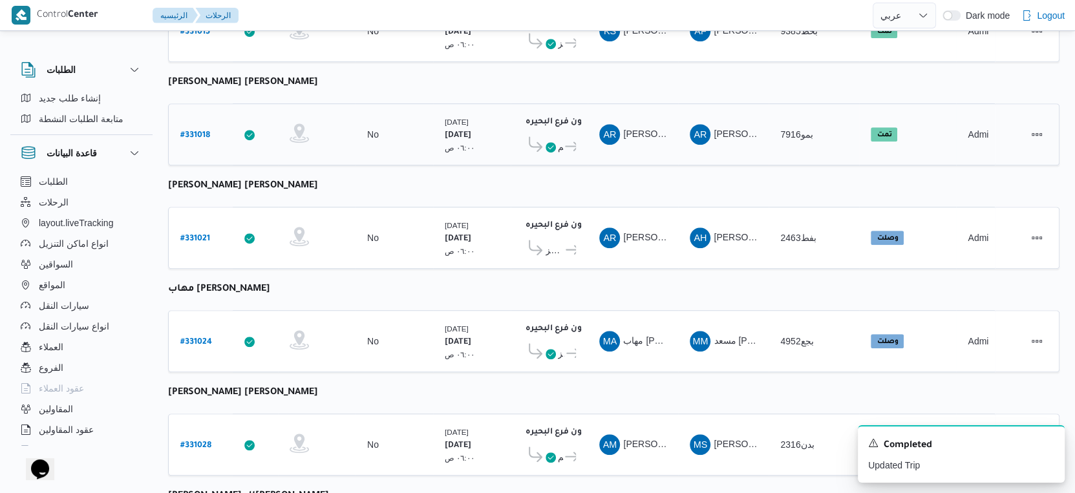
click at [196, 131] on b "# 331018" at bounding box center [195, 135] width 30 height 9
select select "ar"
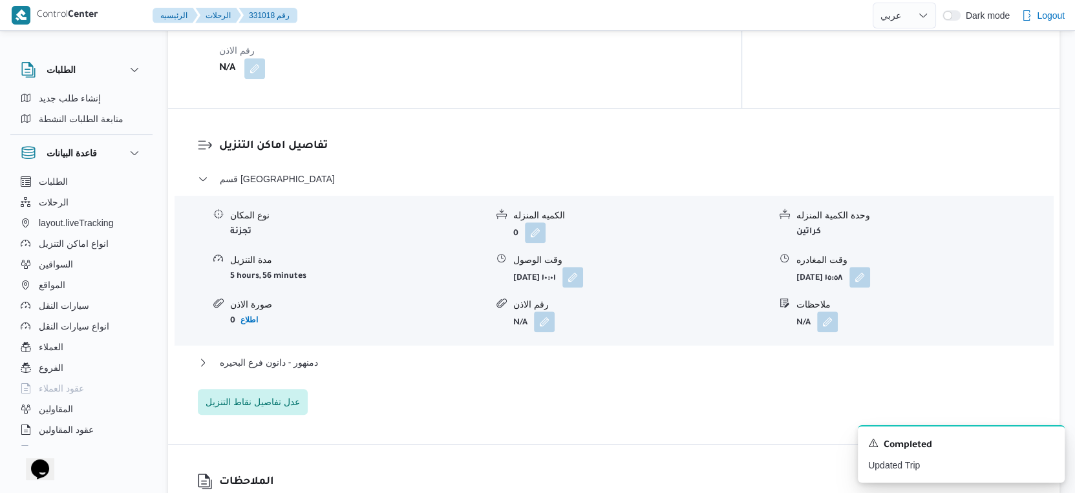
scroll to position [861, 0]
click at [321, 355] on button "دمنهور - دانون فرع البحيره" at bounding box center [614, 363] width 832 height 16
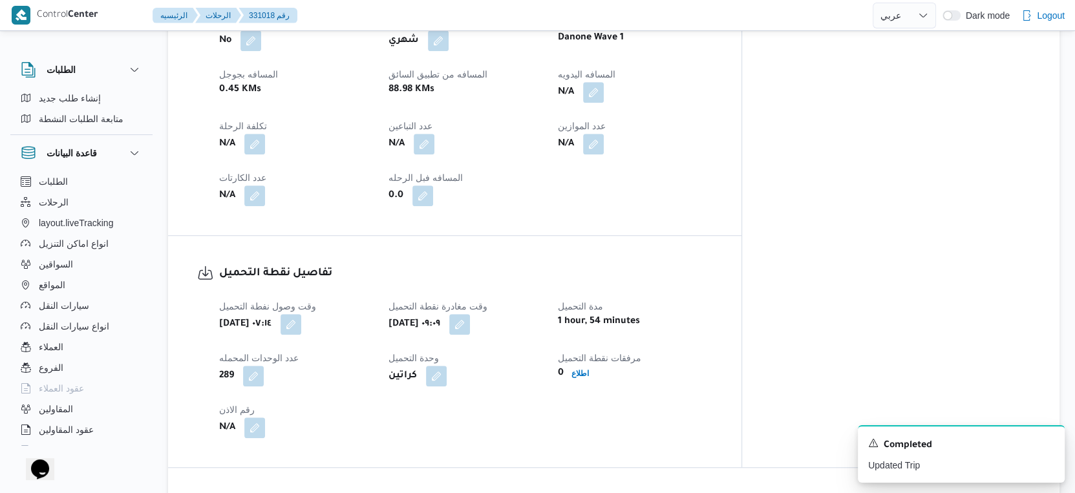
scroll to position [646, 0]
click at [604, 81] on button "button" at bounding box center [593, 91] width 21 height 21
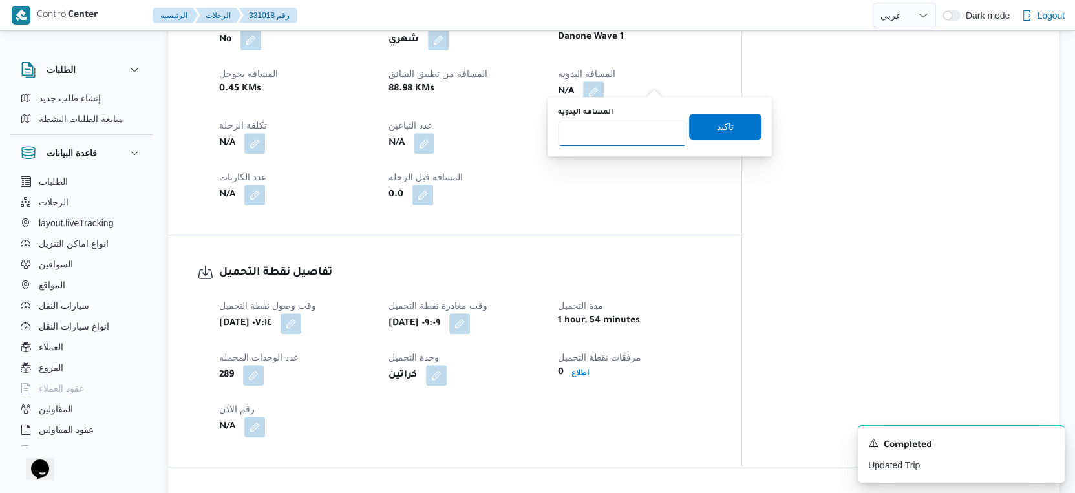
click at [626, 124] on input "المسافه اليدويه" at bounding box center [622, 133] width 129 height 26
type input "100"
click at [717, 120] on span "تاكيد" at bounding box center [725, 126] width 17 height 16
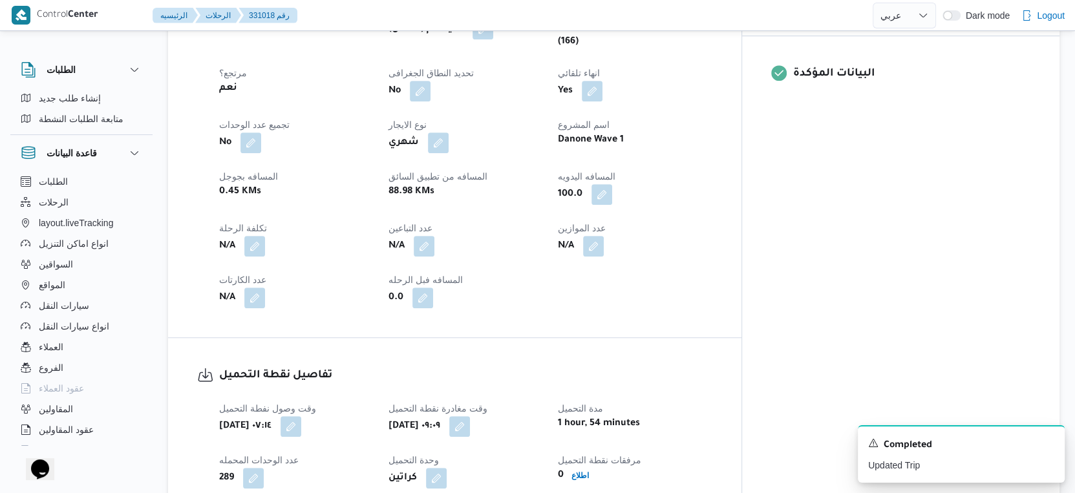
scroll to position [359, 0]
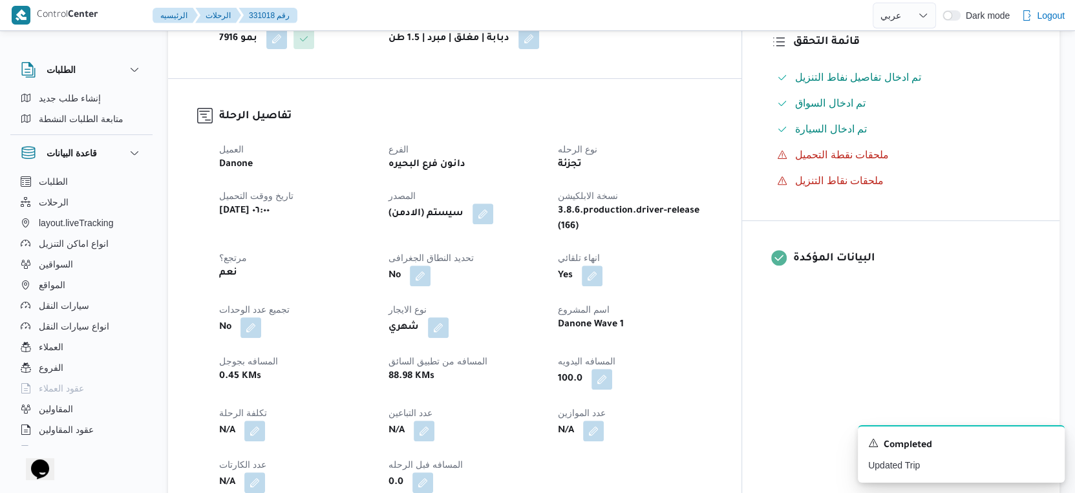
select select "ar"
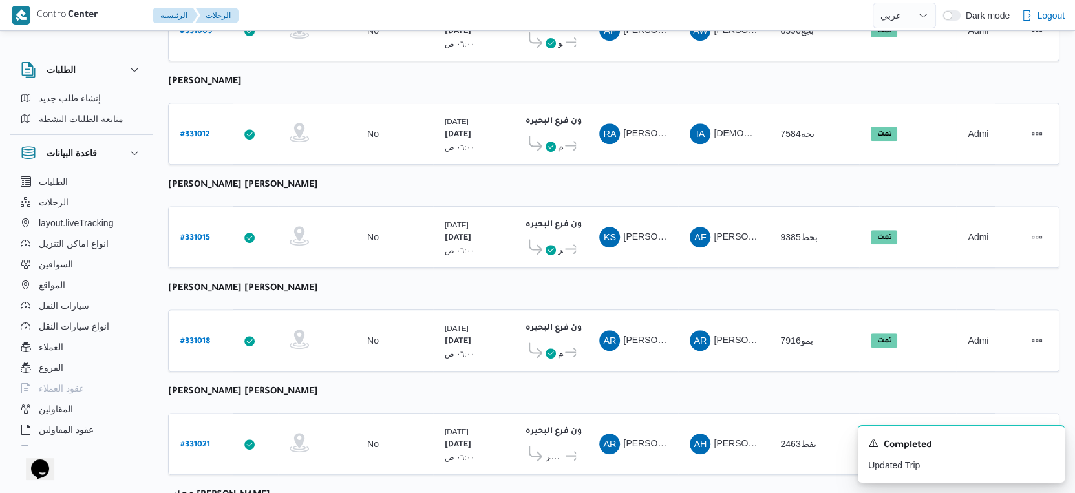
scroll to position [350, 0]
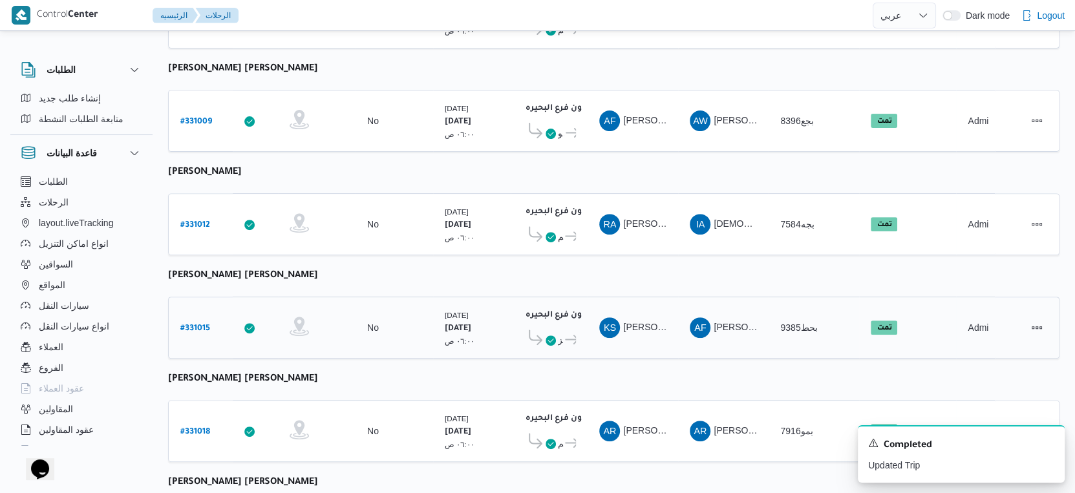
click at [198, 324] on b "# 331015" at bounding box center [195, 328] width 30 height 9
select select "ar"
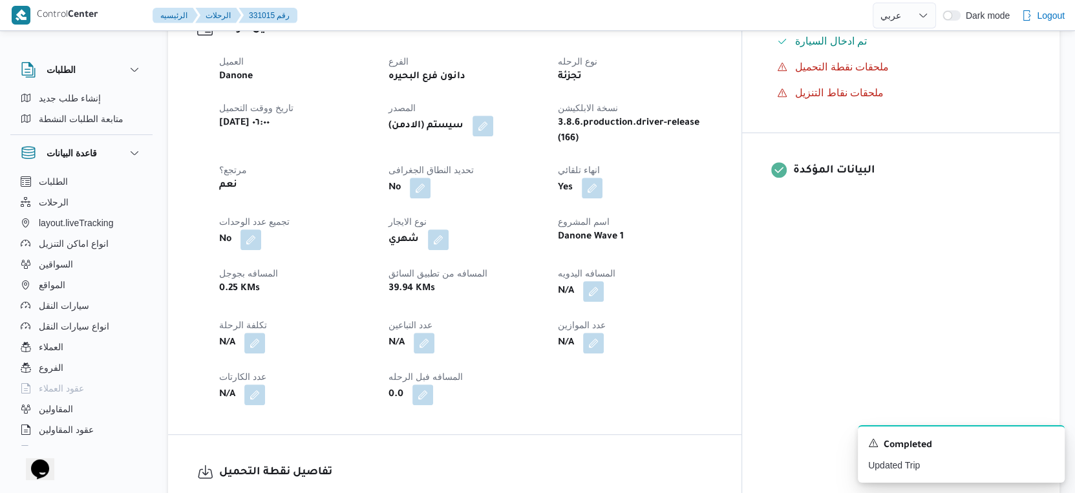
scroll to position [565, 0]
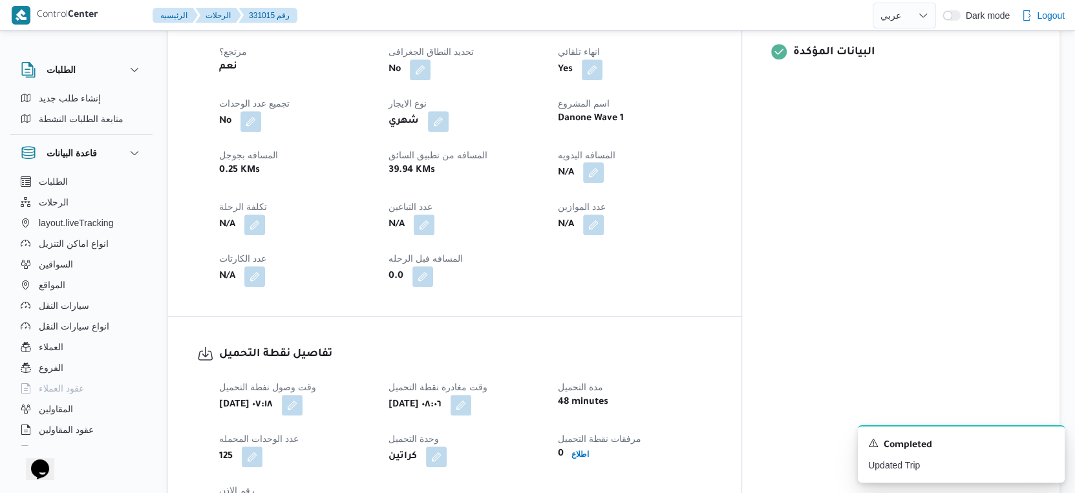
click at [604, 165] on button "button" at bounding box center [593, 172] width 21 height 21
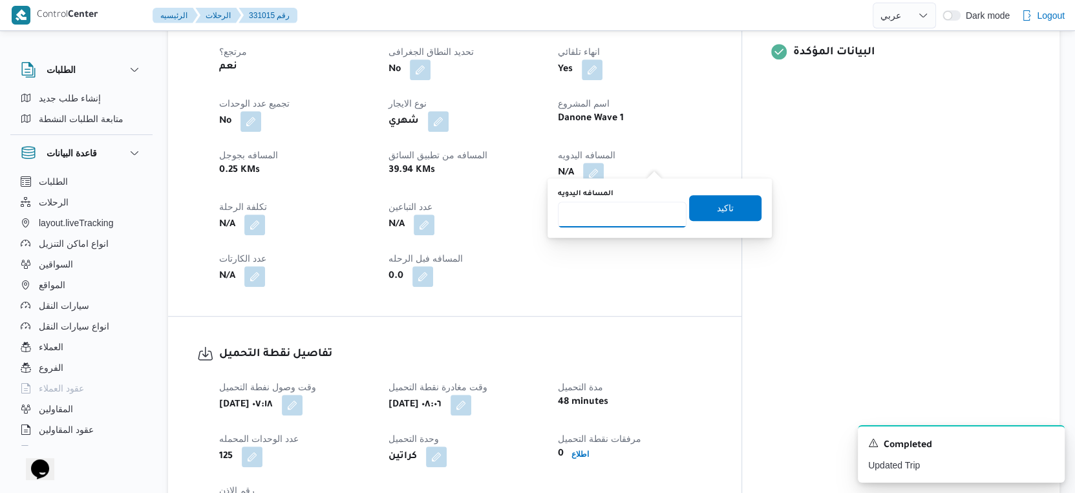
click at [622, 215] on input "المسافه اليدويه" at bounding box center [622, 215] width 129 height 26
type input "48"
click at [722, 205] on span "تاكيد" at bounding box center [725, 208] width 17 height 16
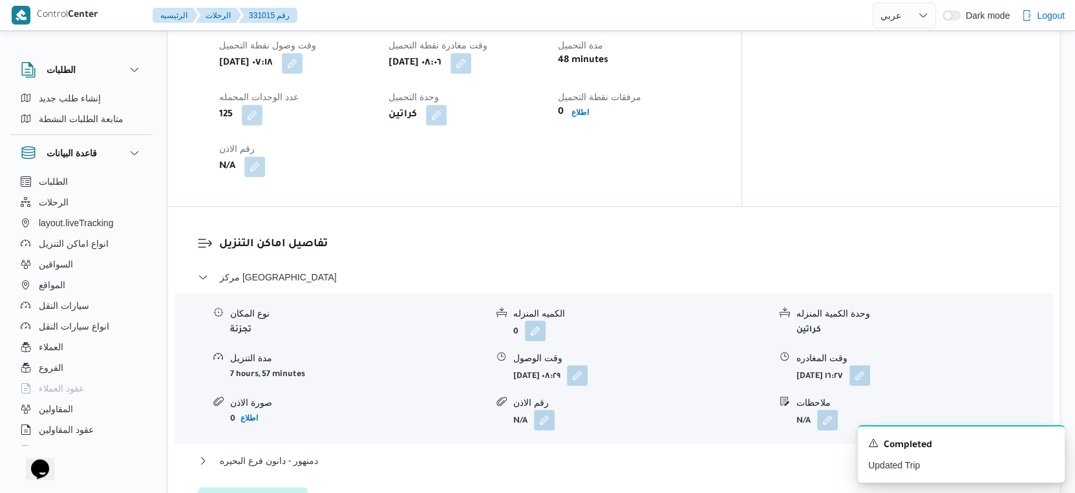
scroll to position [1139, 0]
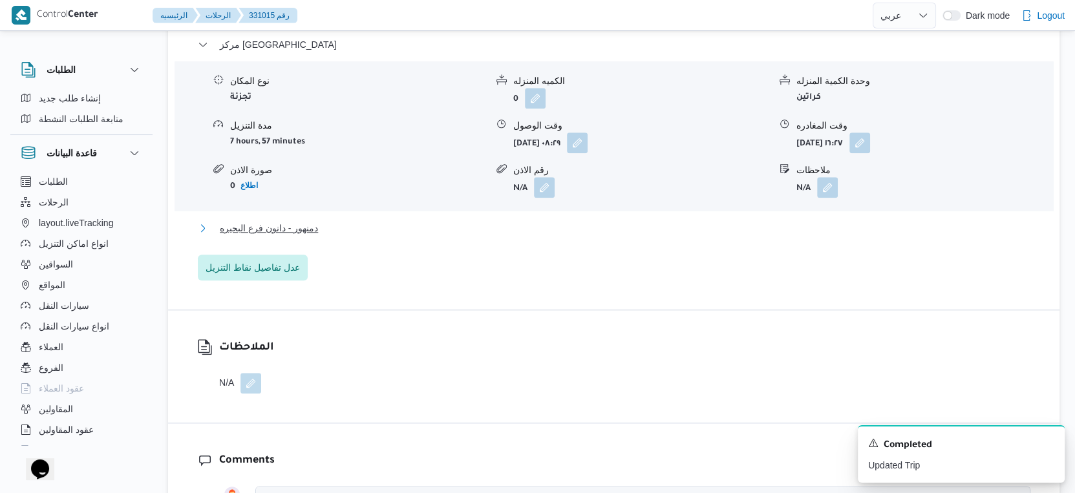
click at [339, 222] on button "دمنهور - دانون فرع البحيره" at bounding box center [614, 228] width 832 height 16
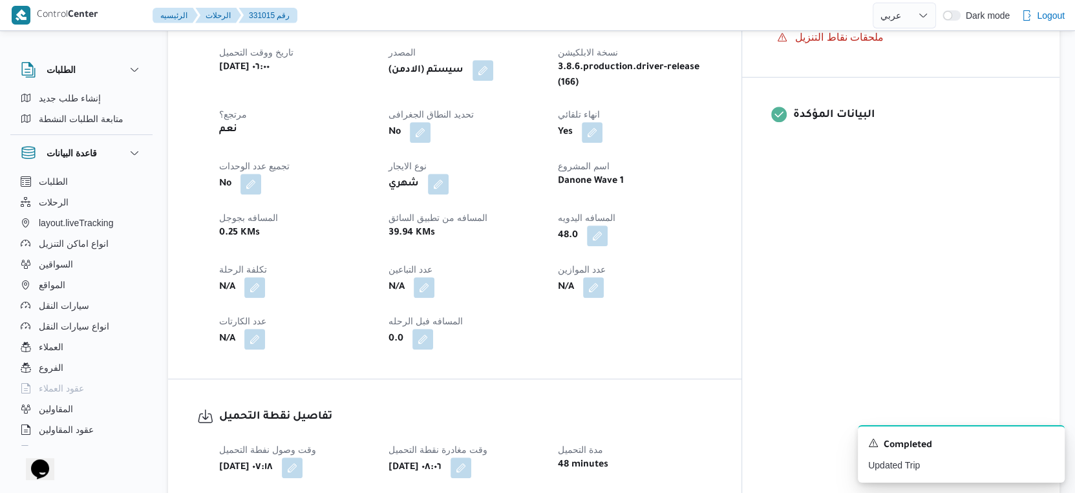
scroll to position [503, 0]
select select "ar"
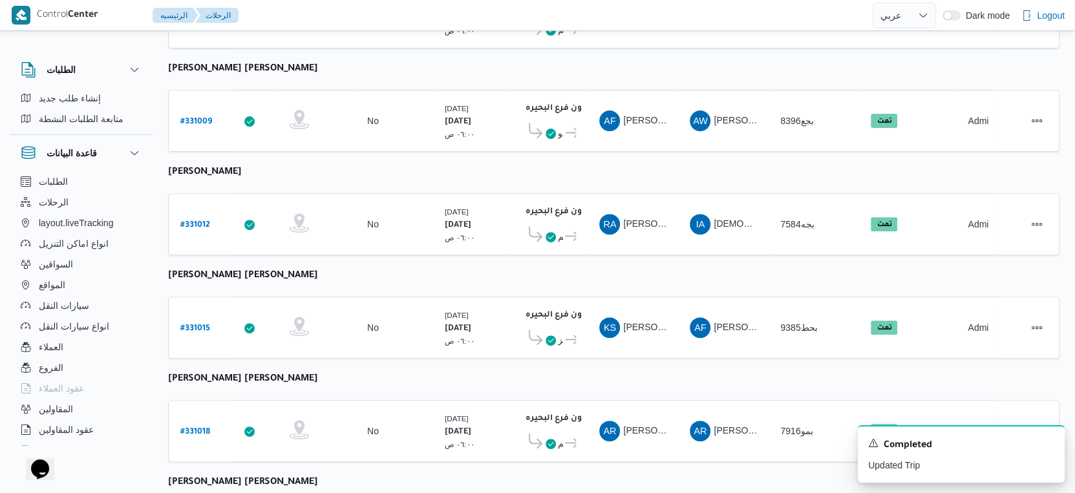
scroll to position [436, 0]
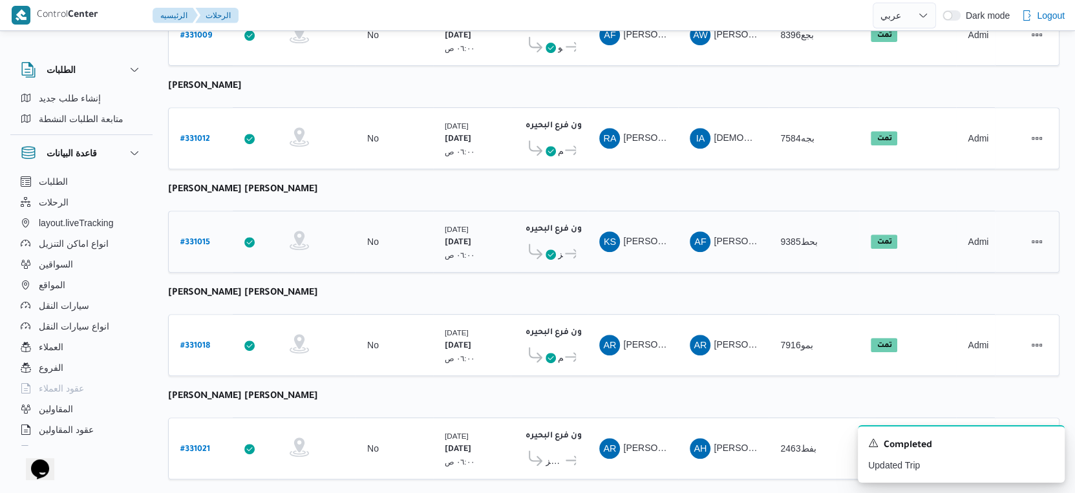
click at [197, 238] on b "# 331015" at bounding box center [195, 242] width 30 height 9
select select "ar"
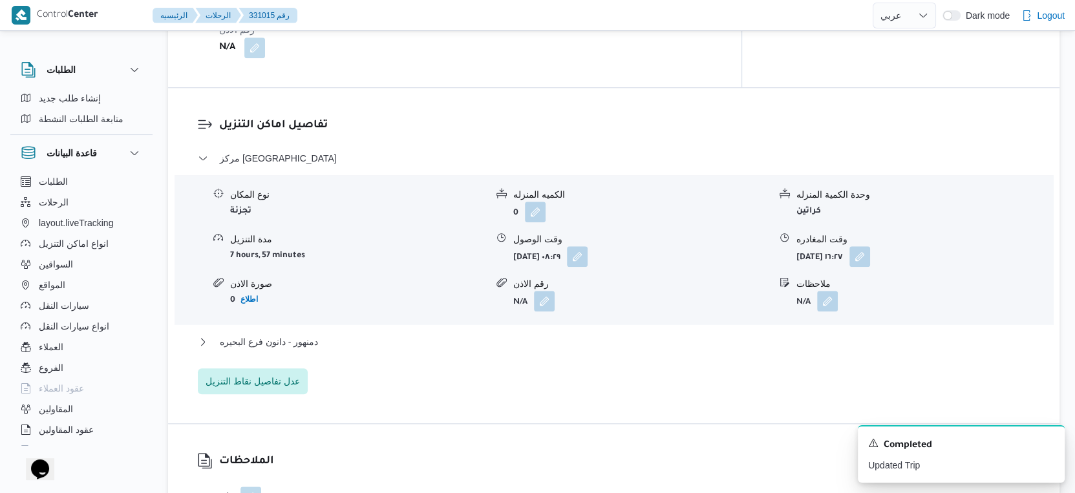
scroll to position [1077, 0]
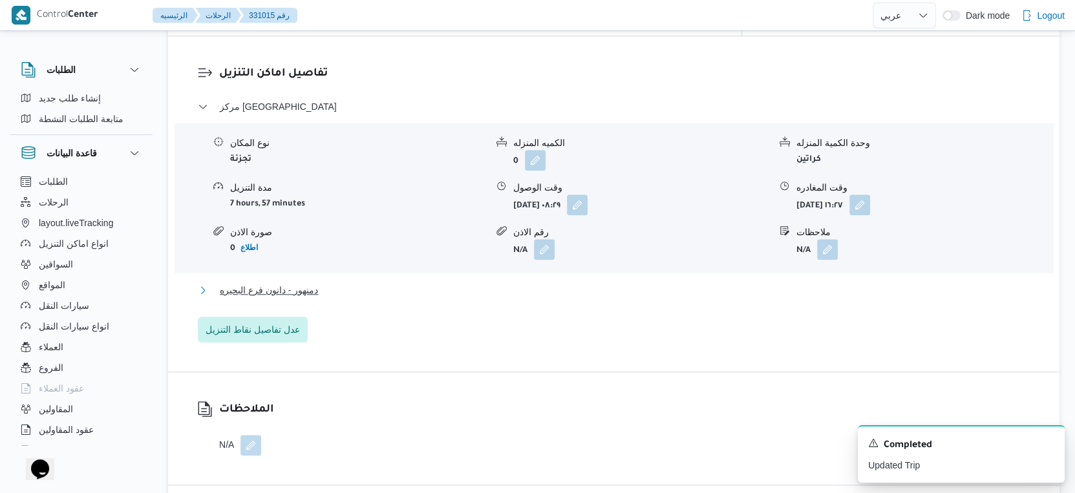
click at [351, 286] on button "دمنهور - دانون فرع البحيره" at bounding box center [614, 290] width 832 height 16
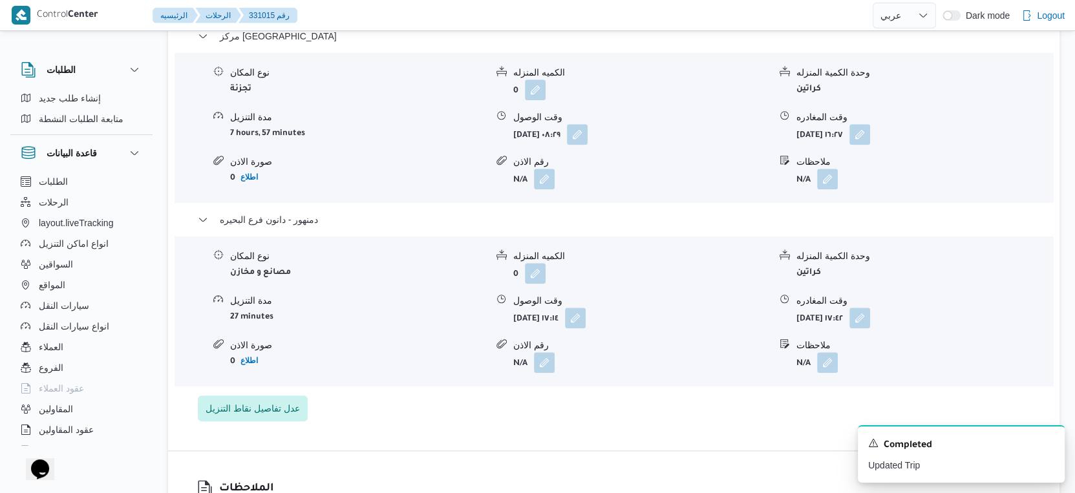
scroll to position [1148, 0]
select select "ar"
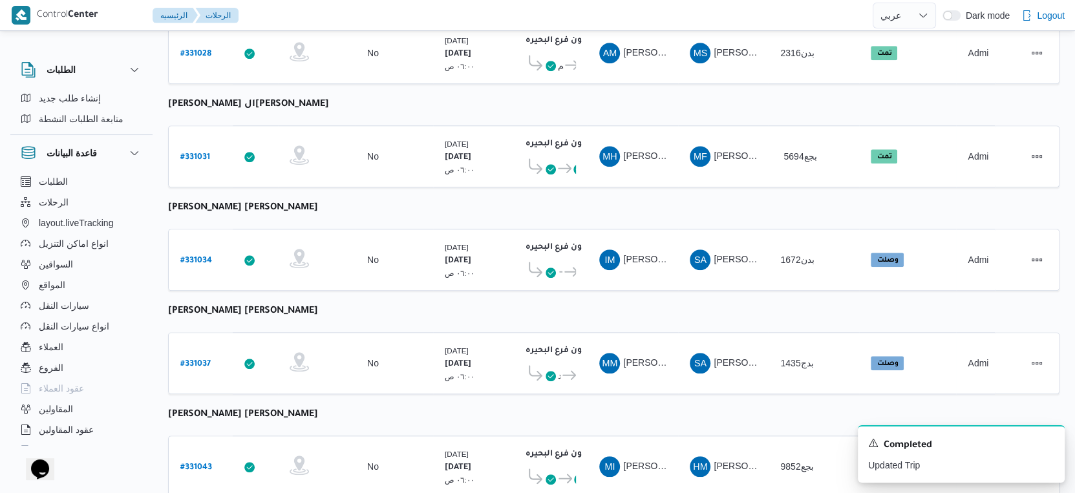
scroll to position [1055, 0]
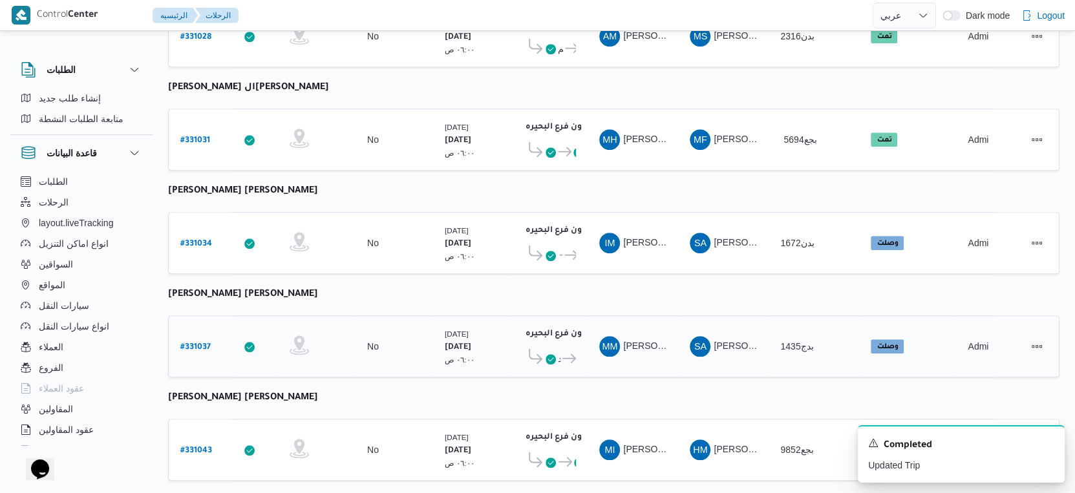
click at [197, 343] on b "# 331037" at bounding box center [195, 347] width 30 height 9
select select "ar"
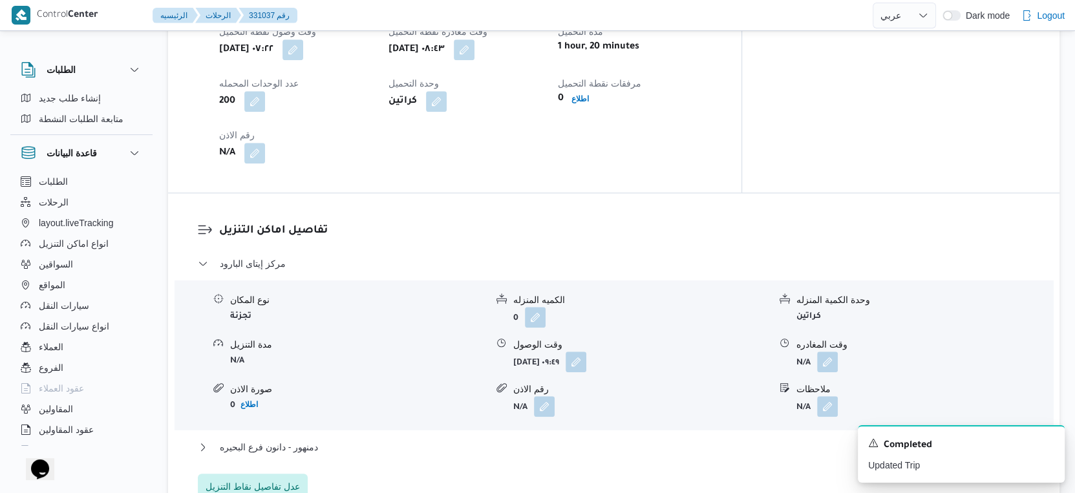
scroll to position [1005, 0]
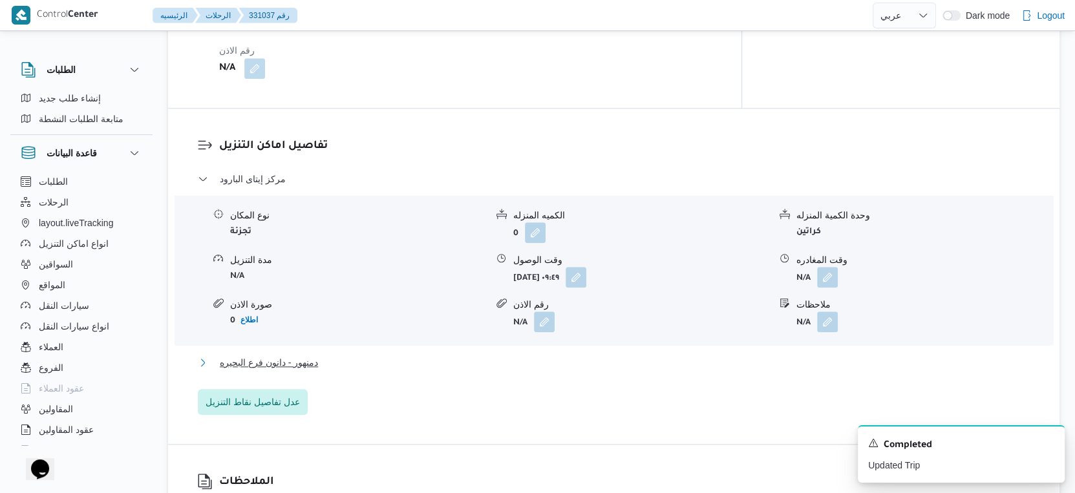
click at [324, 355] on button "دمنهور - دانون فرع البحيره" at bounding box center [614, 363] width 832 height 16
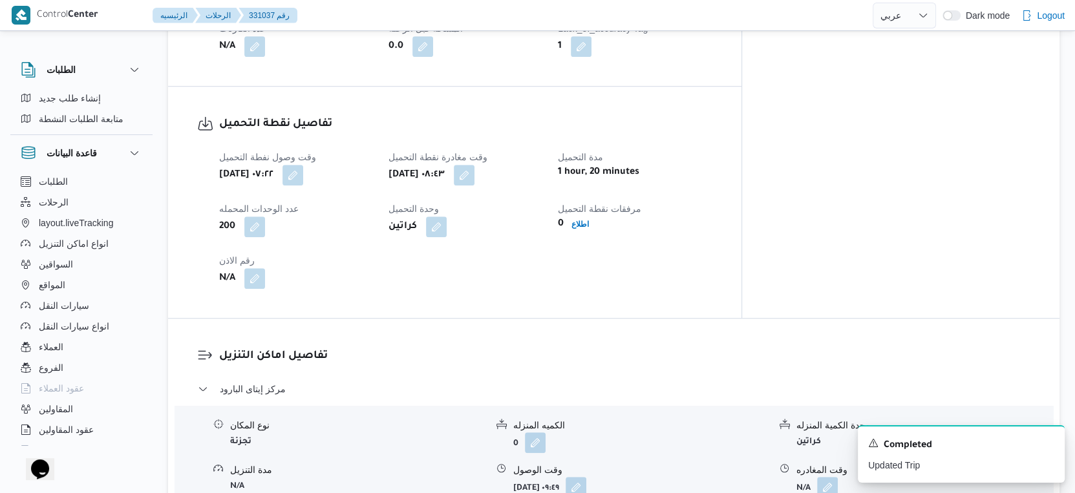
scroll to position [574, 0]
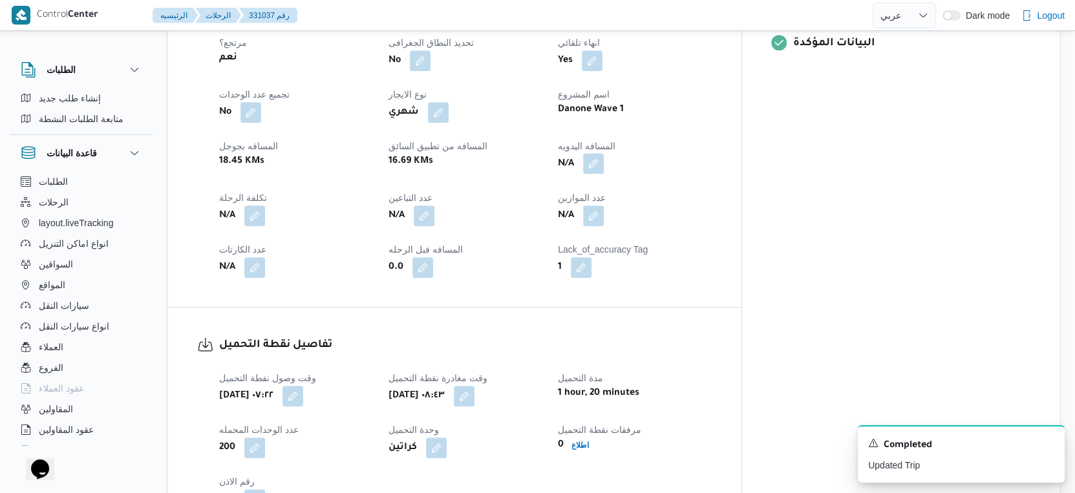
click at [604, 153] on button "button" at bounding box center [593, 163] width 21 height 21
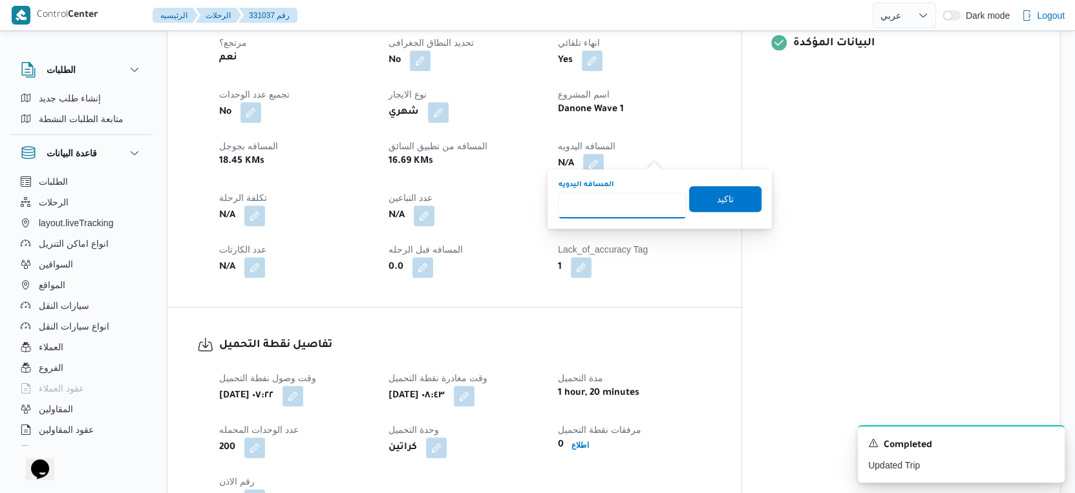
click at [629, 198] on input "المسافه اليدويه" at bounding box center [622, 206] width 129 height 26
type input "66"
click at [721, 197] on span "تاكيد" at bounding box center [725, 199] width 17 height 16
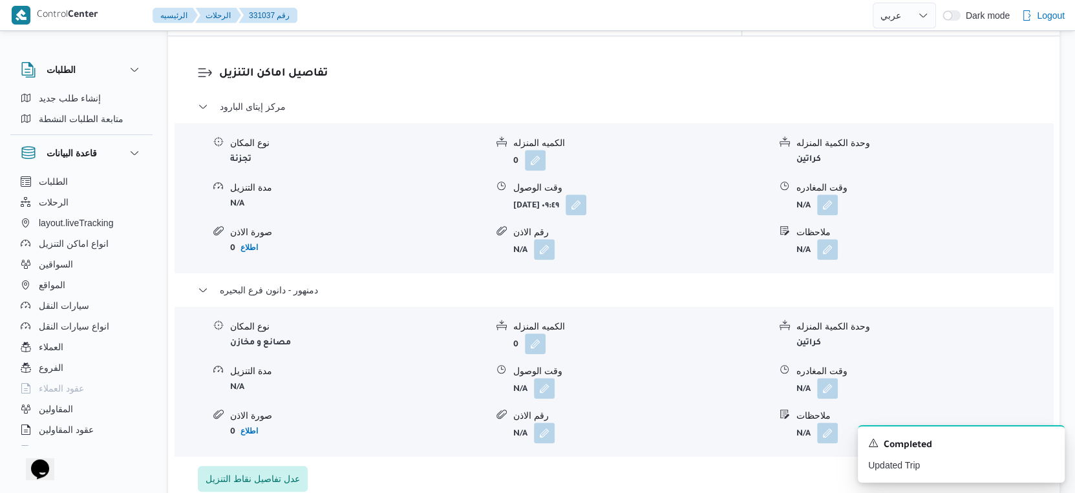
scroll to position [1148, 0]
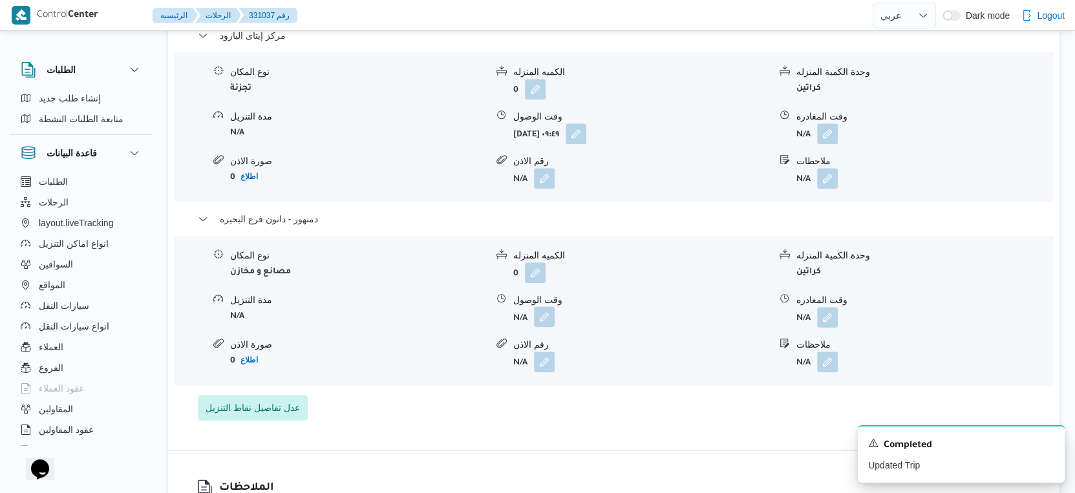
click at [540, 312] on button "button" at bounding box center [544, 316] width 21 height 21
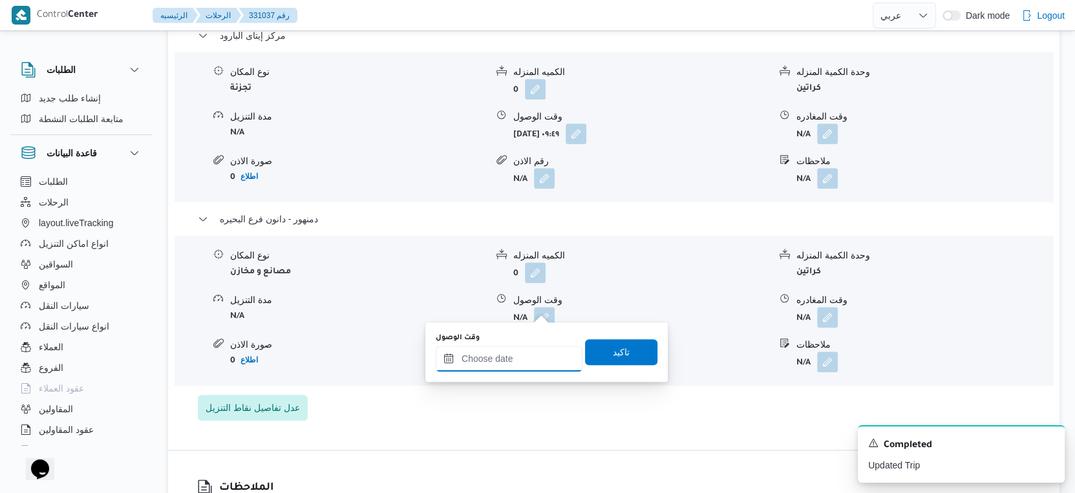
click at [523, 350] on input "وقت الوصول" at bounding box center [509, 359] width 147 height 26
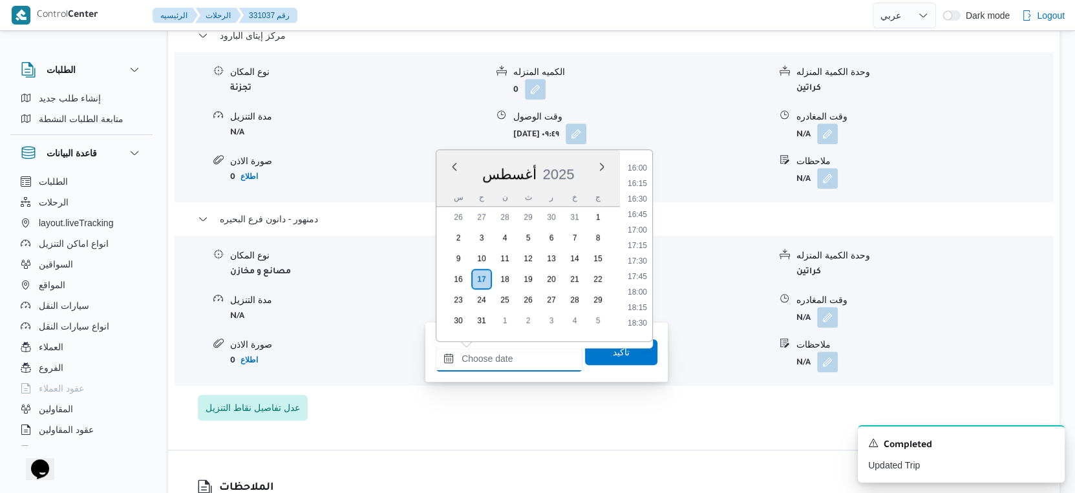
scroll to position [920, 0]
drag, startPoint x: 640, startPoint y: 174, endPoint x: 631, endPoint y: 244, distance: 71.0
click at [640, 174] on li "15:00" at bounding box center [637, 177] width 30 height 13
type input "١٧/٠٨/٢٠٢٥ ١٥:٠٠"
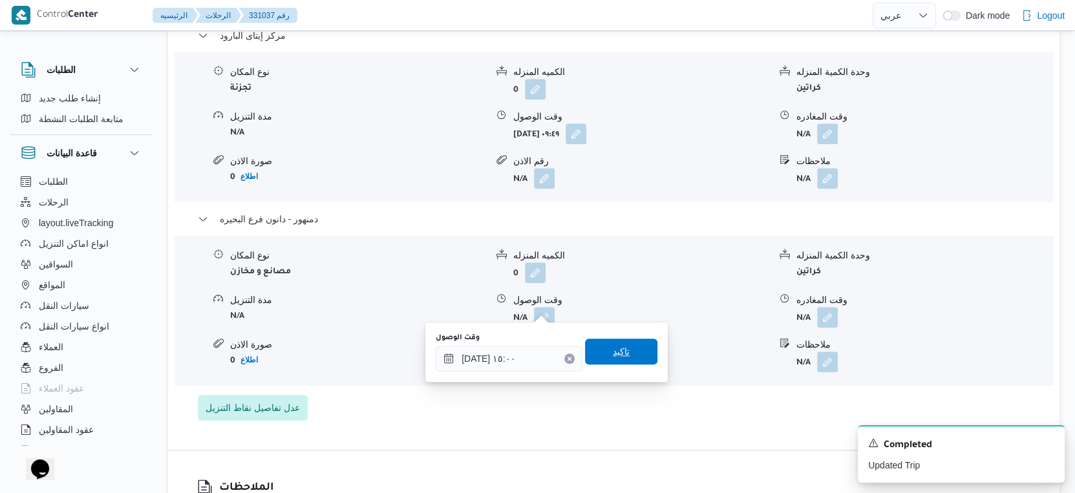
click at [629, 355] on span "تاكيد" at bounding box center [621, 352] width 72 height 26
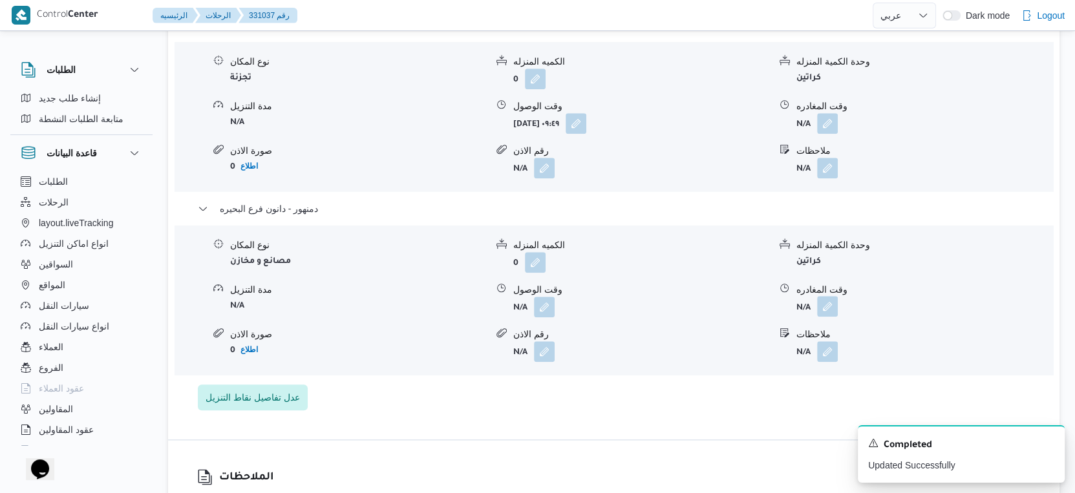
click at [823, 302] on button "button" at bounding box center [827, 306] width 21 height 21
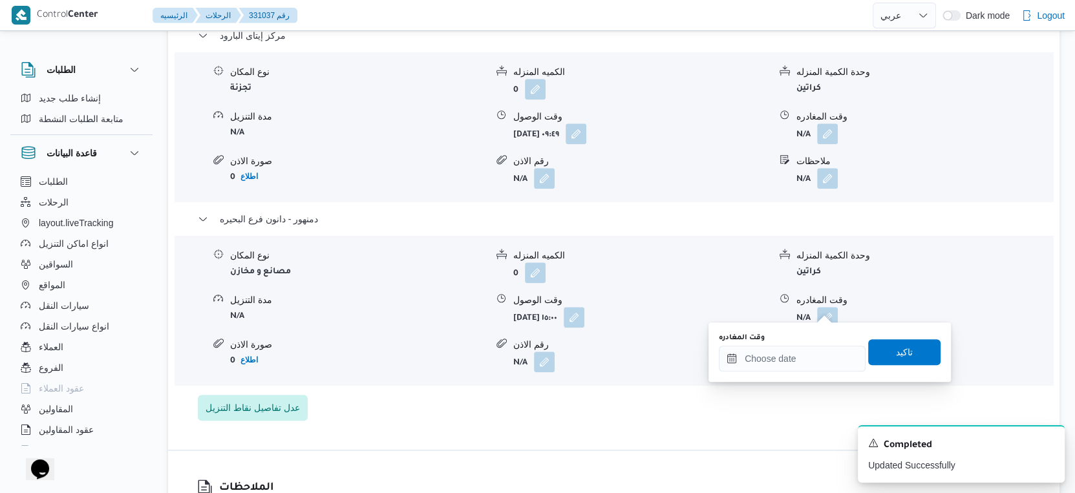
click at [803, 373] on div "You are in a dialog. To close this dialog, hit escape. وقت المغادره تاكيد" at bounding box center [829, 351] width 242 height 59
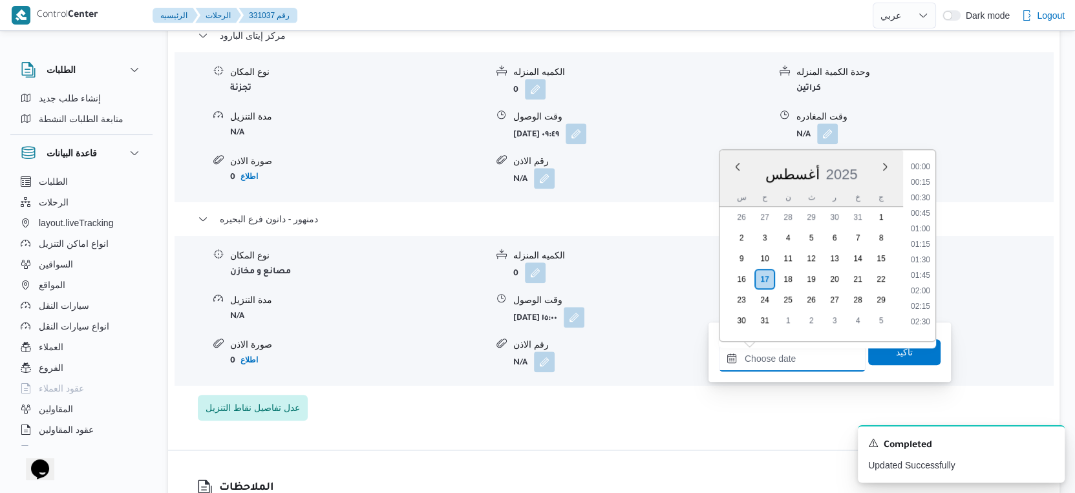
click at [807, 365] on input "وقت المغادره" at bounding box center [792, 359] width 147 height 26
click at [925, 266] on li "15:15" at bounding box center [920, 264] width 30 height 13
type input "١٧/٠٨/٢٠٢٥ ١٥:١٥"
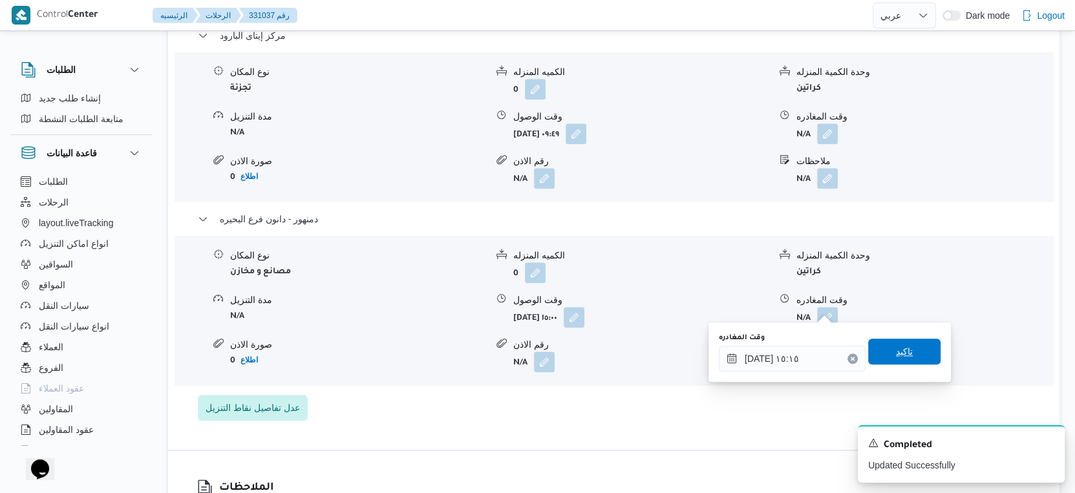
click at [910, 350] on span "تاكيد" at bounding box center [904, 352] width 72 height 26
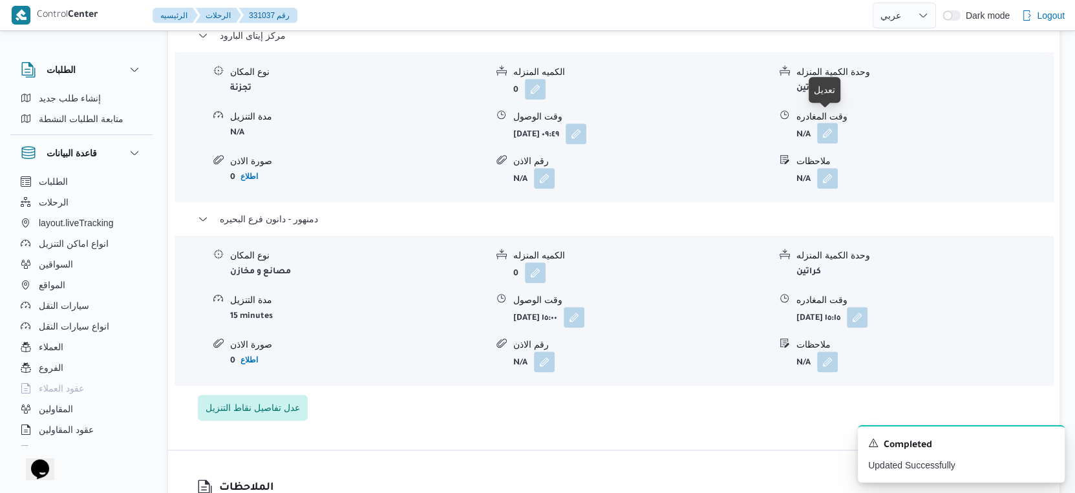
click at [823, 123] on button "button" at bounding box center [827, 133] width 21 height 21
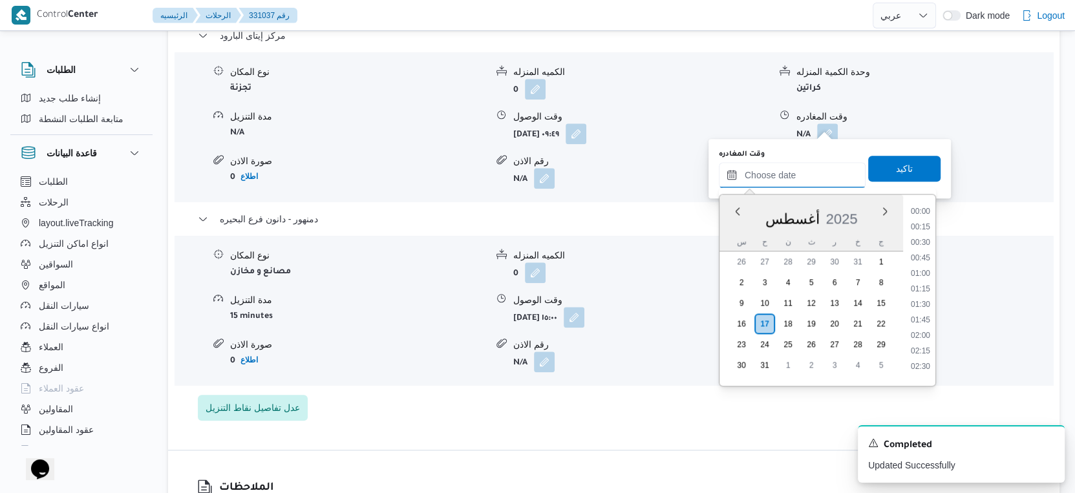
drag, startPoint x: 799, startPoint y: 170, endPoint x: 808, endPoint y: 185, distance: 17.1
click at [799, 170] on input "وقت المغادره" at bounding box center [792, 175] width 147 height 26
click at [924, 258] on li "14:30" at bounding box center [920, 263] width 30 height 13
type input "١٧/٠٨/٢٠٢٥ ١٤:٣٠"
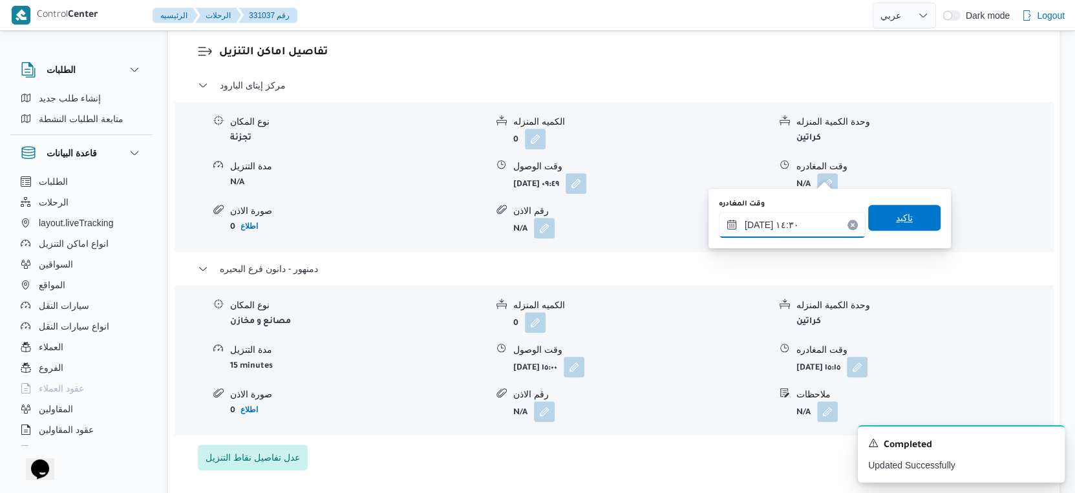
scroll to position [1077, 0]
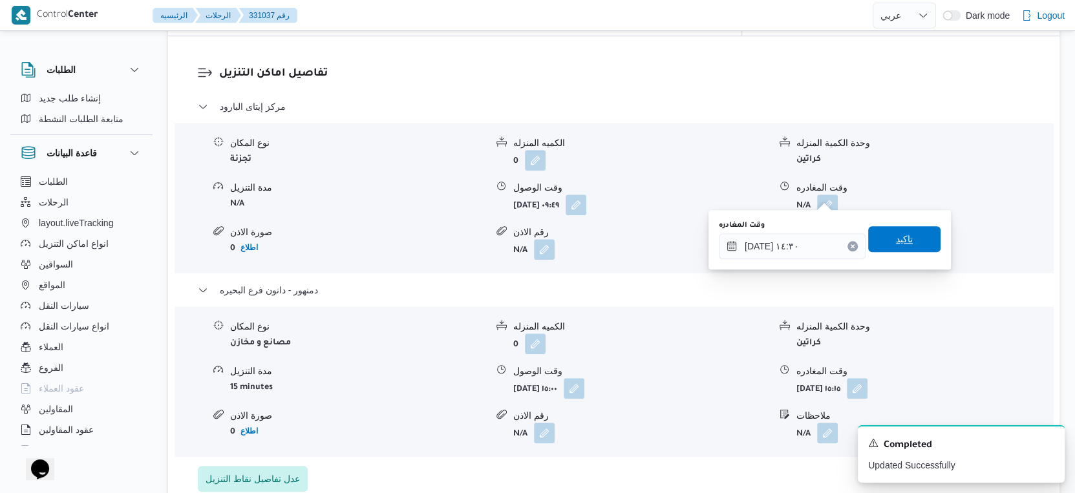
click at [901, 231] on span "تاكيد" at bounding box center [904, 239] width 17 height 16
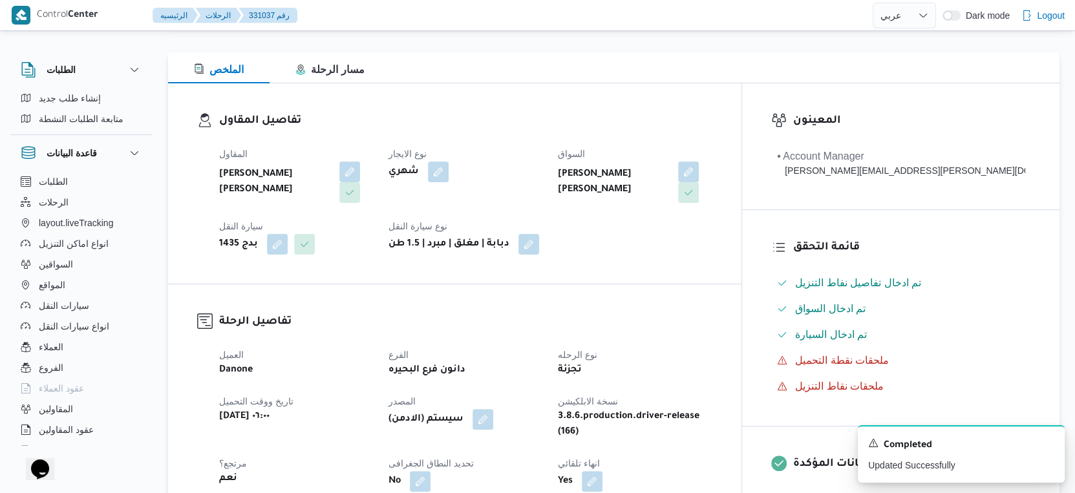
scroll to position [0, 0]
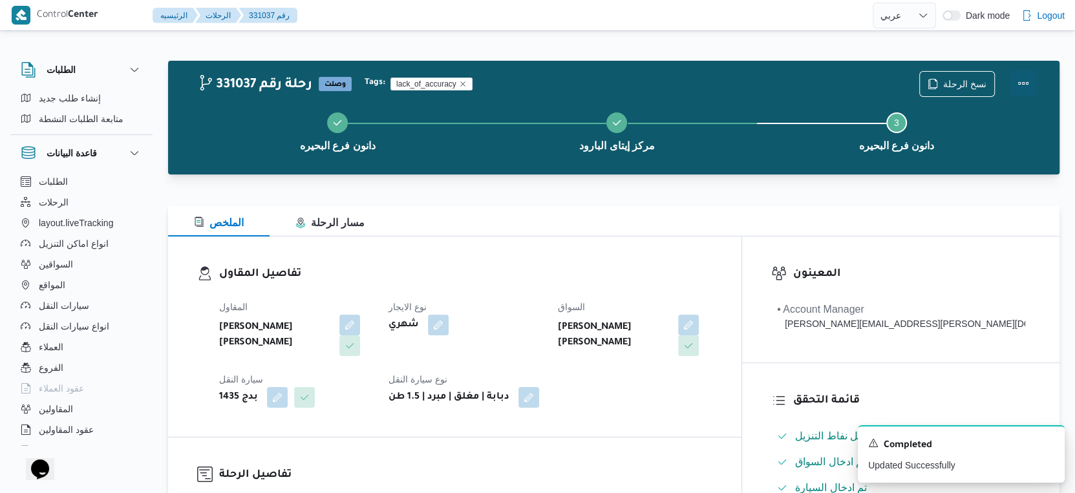
click at [1025, 81] on button "Actions" at bounding box center [1023, 83] width 26 height 26
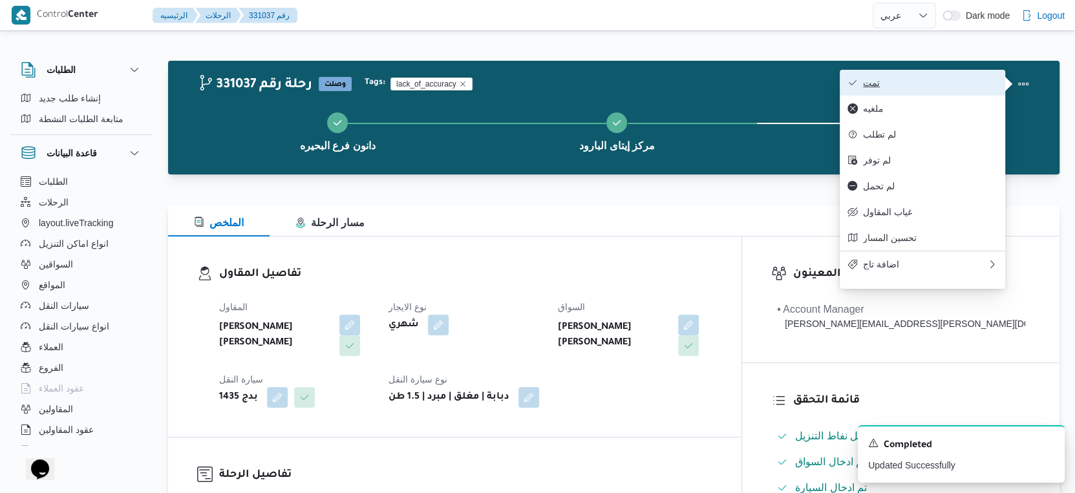
click at [976, 84] on span "تمت" at bounding box center [930, 83] width 134 height 10
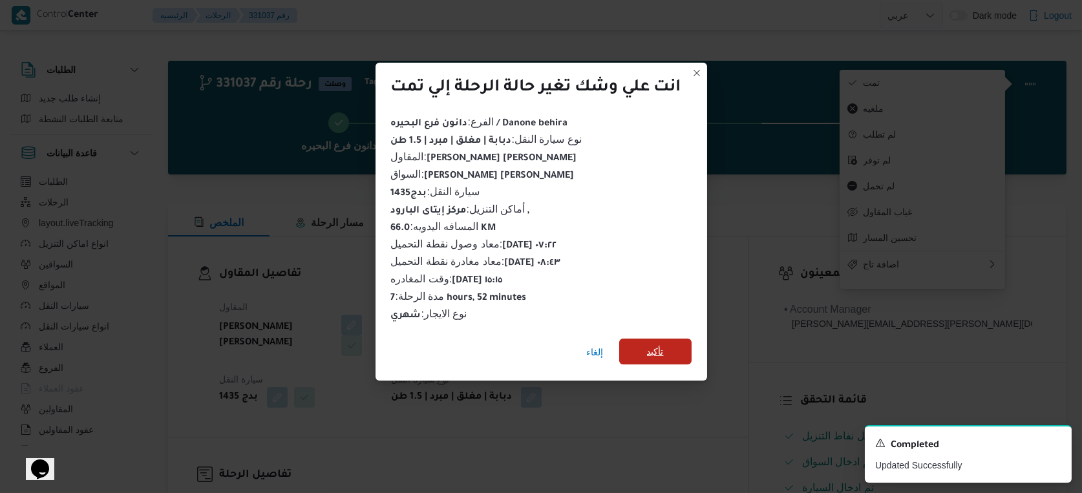
click at [678, 341] on span "تأكيد" at bounding box center [655, 352] width 72 height 26
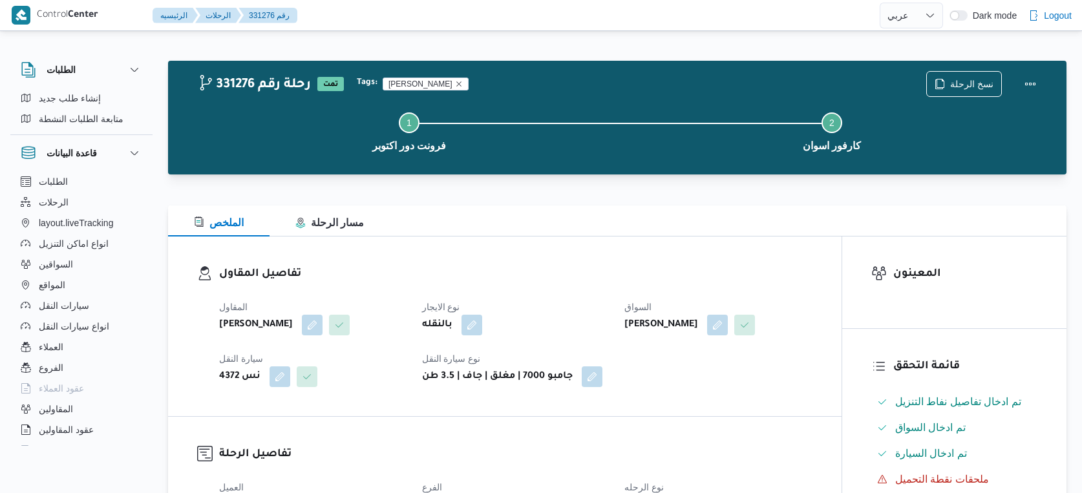
select select "ar"
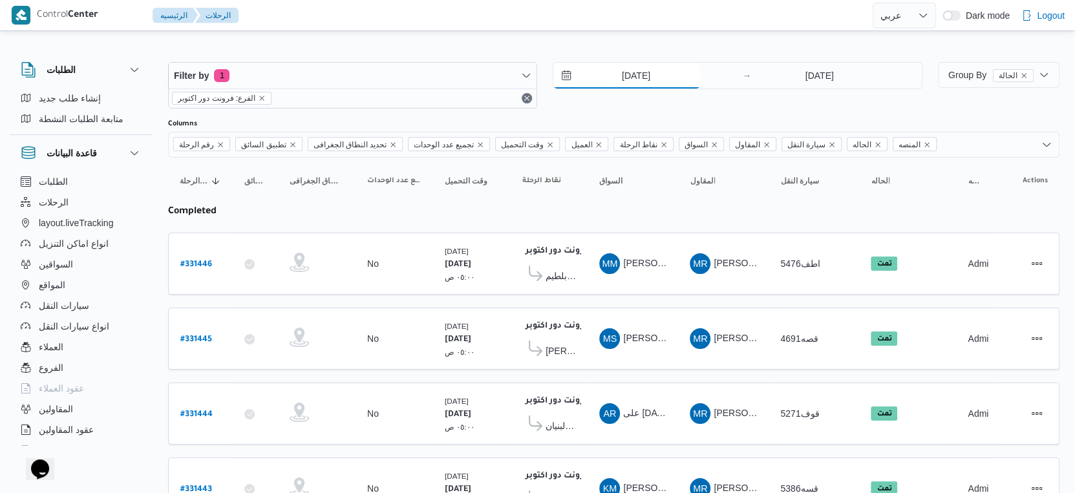
click at [647, 68] on input "[DATE]" at bounding box center [626, 76] width 147 height 26
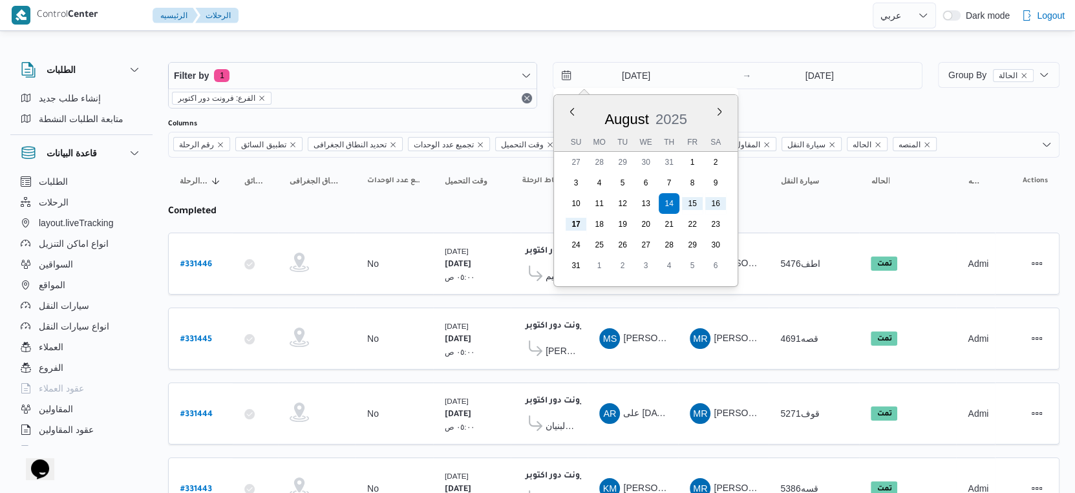
select select "ar"
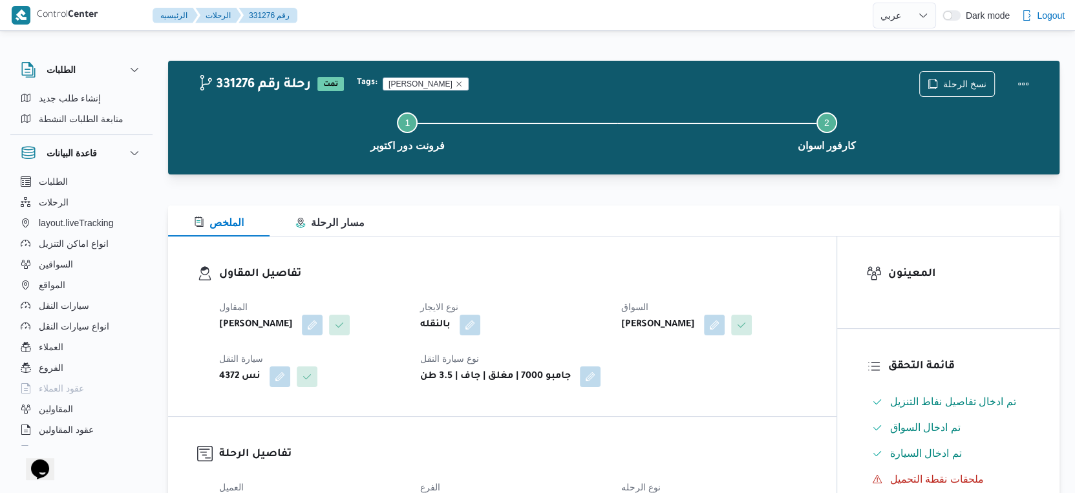
select select "ar"
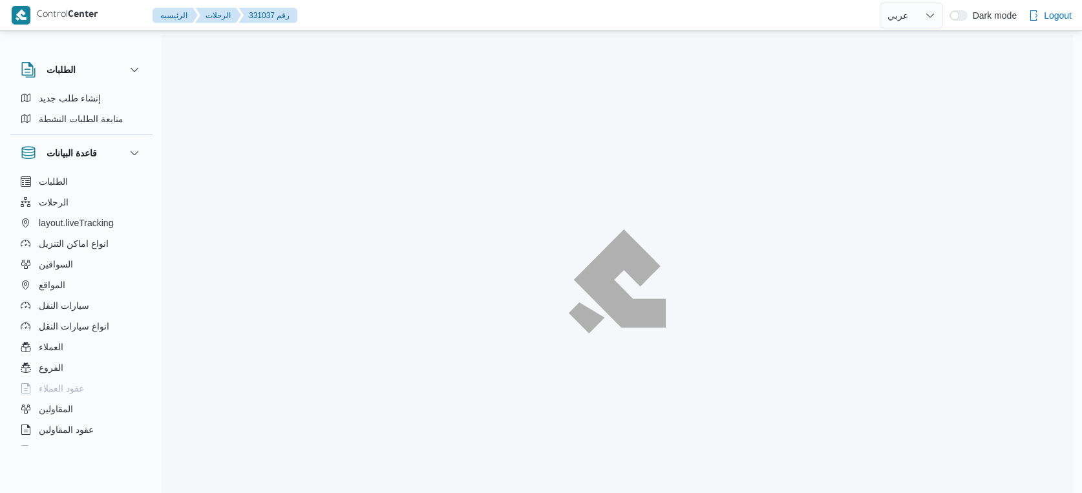
select select "ar"
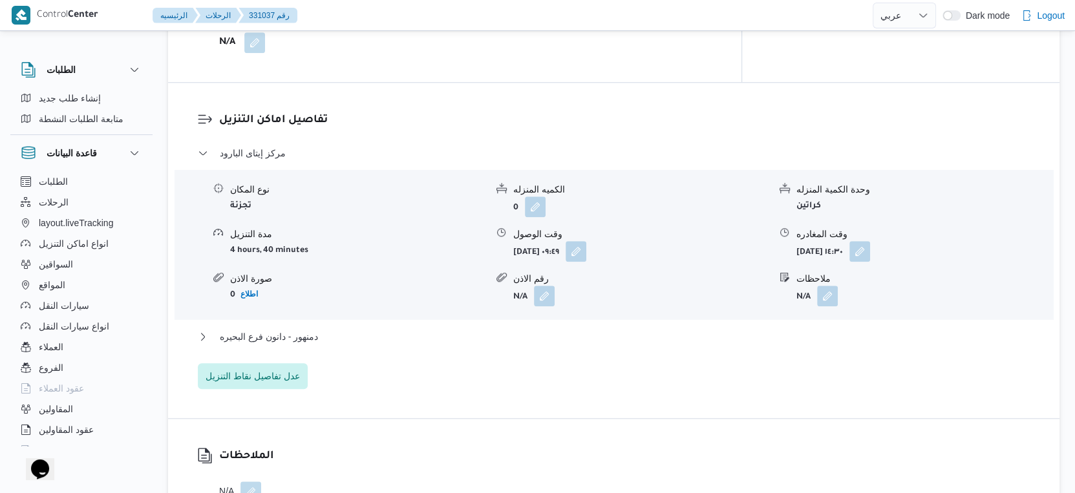
scroll to position [1077, 0]
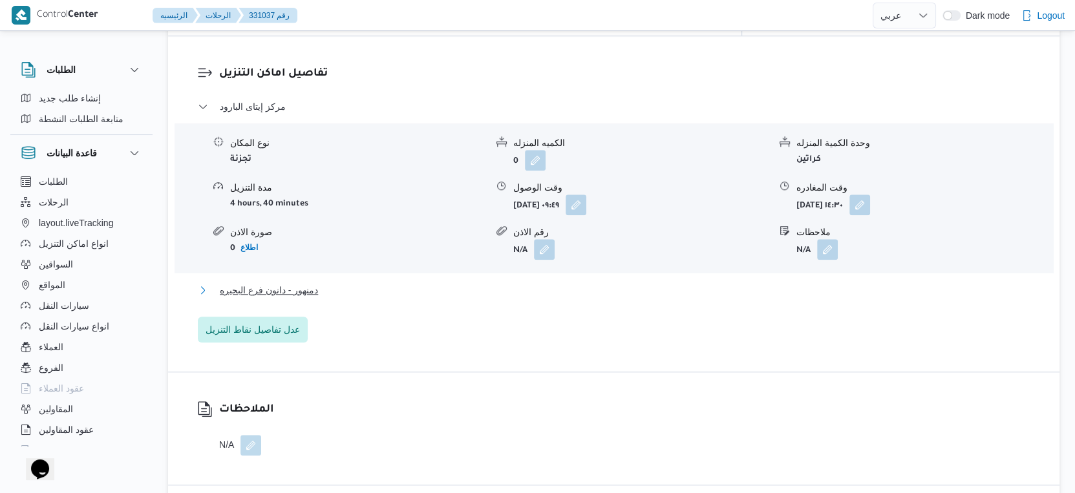
click at [325, 284] on button "دمنهور - دانون فرع البحيره" at bounding box center [614, 290] width 832 height 16
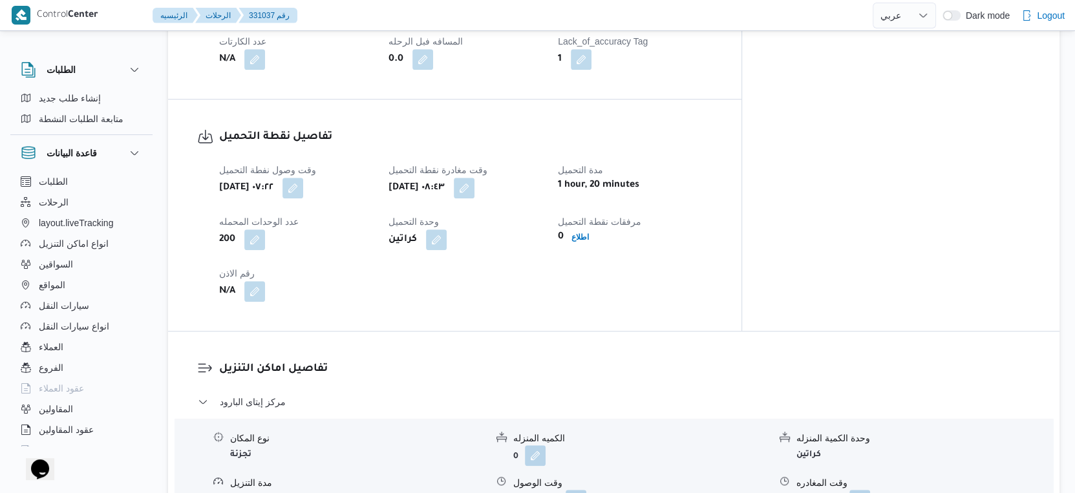
scroll to position [790, 0]
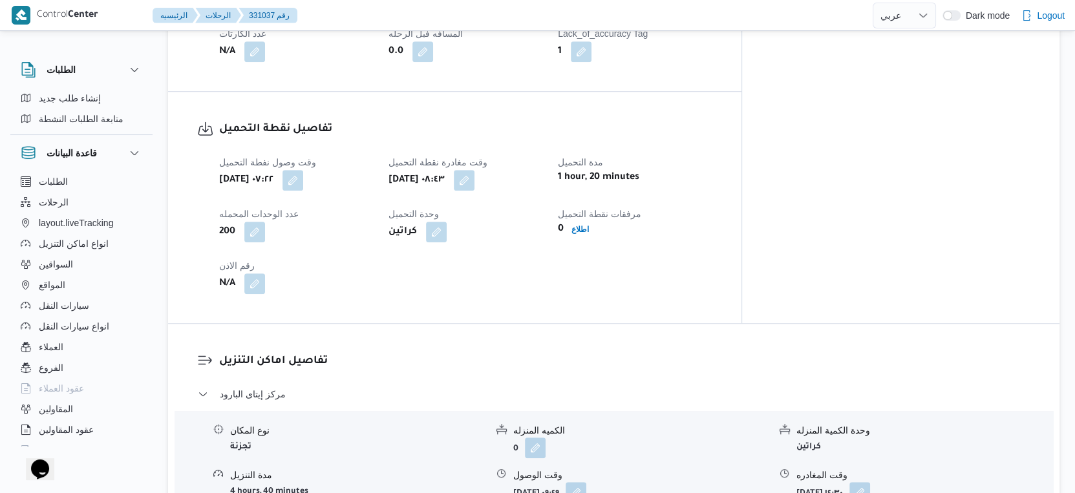
select select "ar"
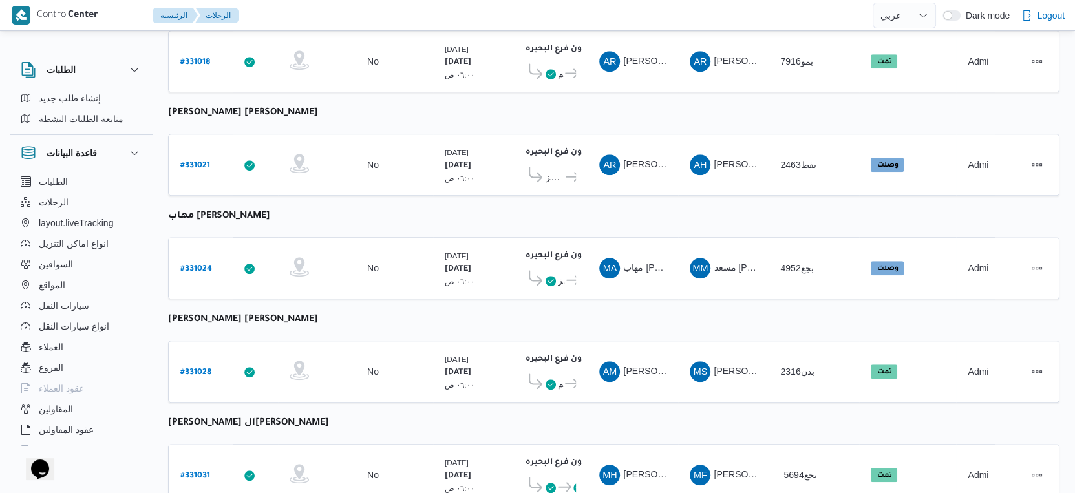
scroll to position [696, 0]
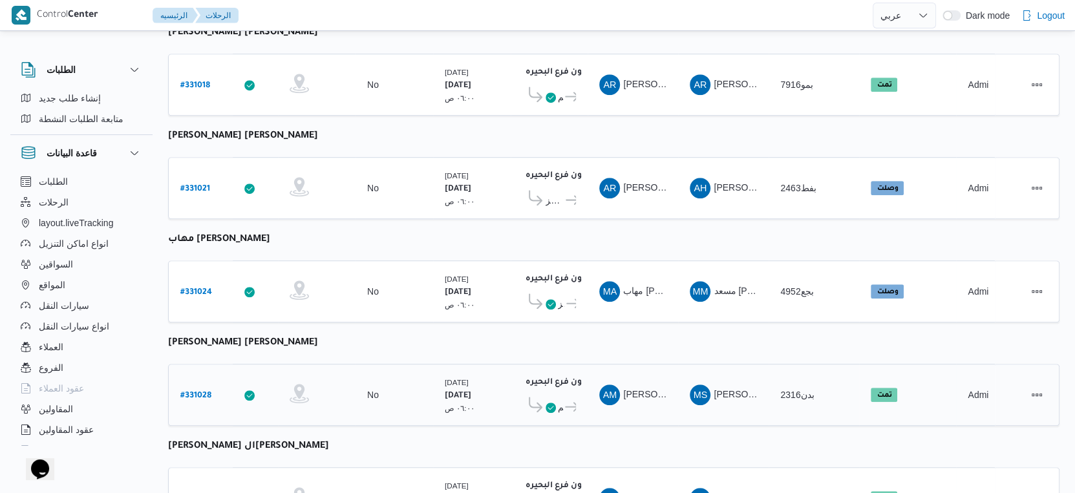
click at [197, 392] on b "# 331028" at bounding box center [195, 396] width 31 height 9
select select "ar"
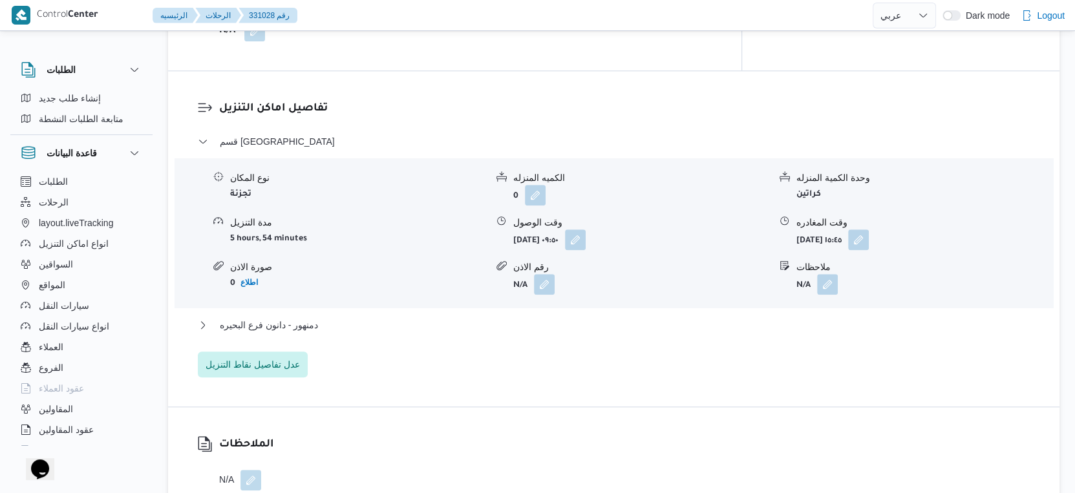
scroll to position [1077, 0]
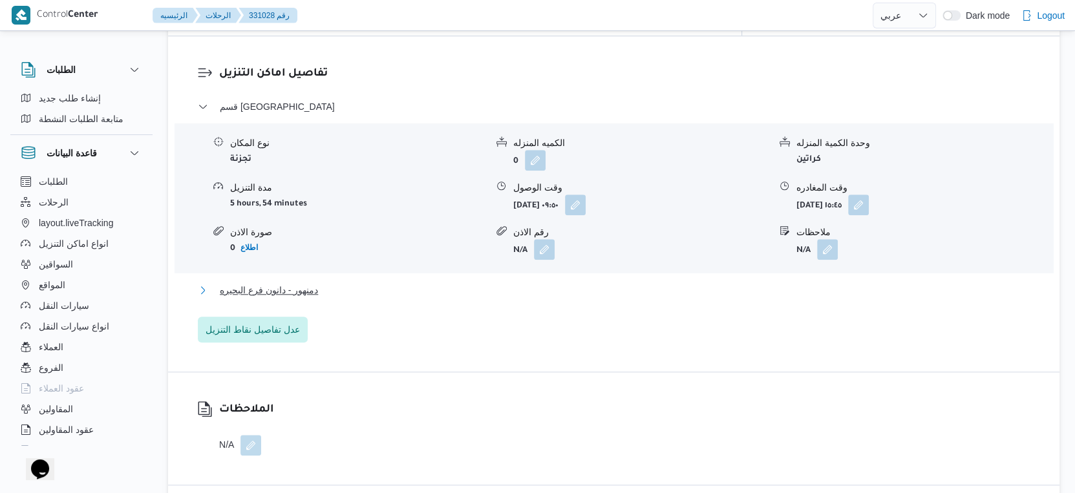
click at [324, 282] on button "دمنهور - دانون فرع البحيره" at bounding box center [614, 290] width 832 height 16
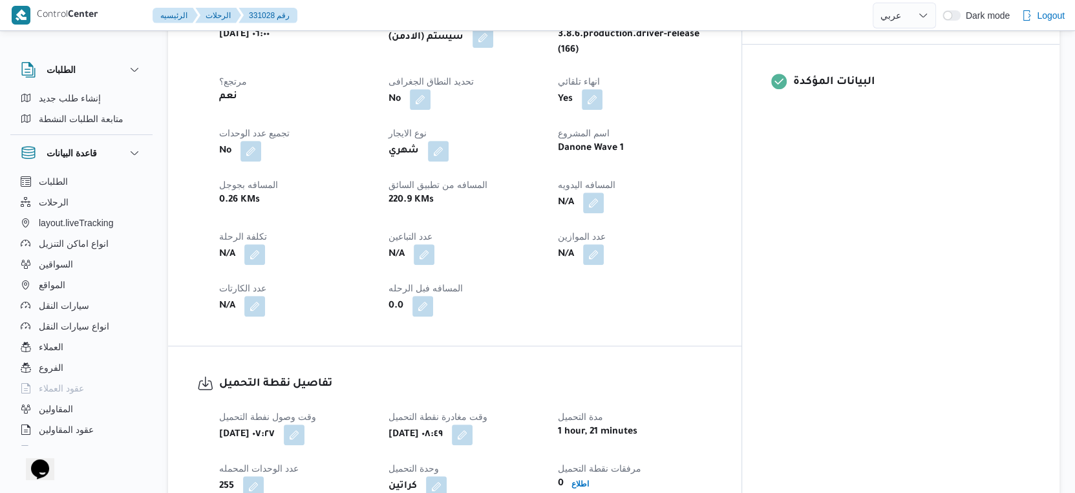
scroll to position [503, 0]
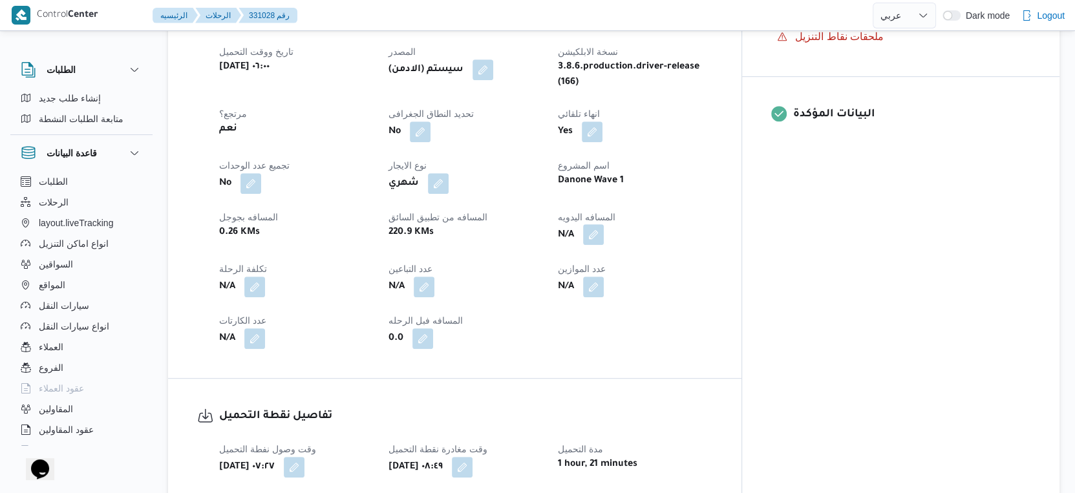
click at [604, 224] on button "button" at bounding box center [593, 234] width 21 height 21
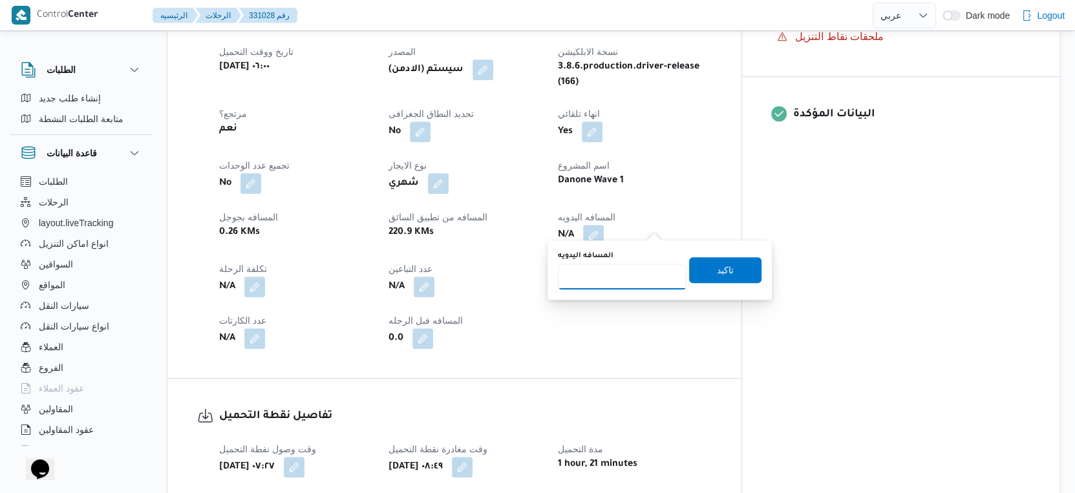
click at [611, 279] on input "المسافه اليدويه" at bounding box center [622, 277] width 129 height 26
type input "107"
click at [752, 270] on div "You are in a dialog. To close this dialog, hit escape. المسافه اليدويه 107 تاكيد" at bounding box center [659, 269] width 224 height 59
click at [737, 271] on span "تاكيد" at bounding box center [725, 270] width 72 height 26
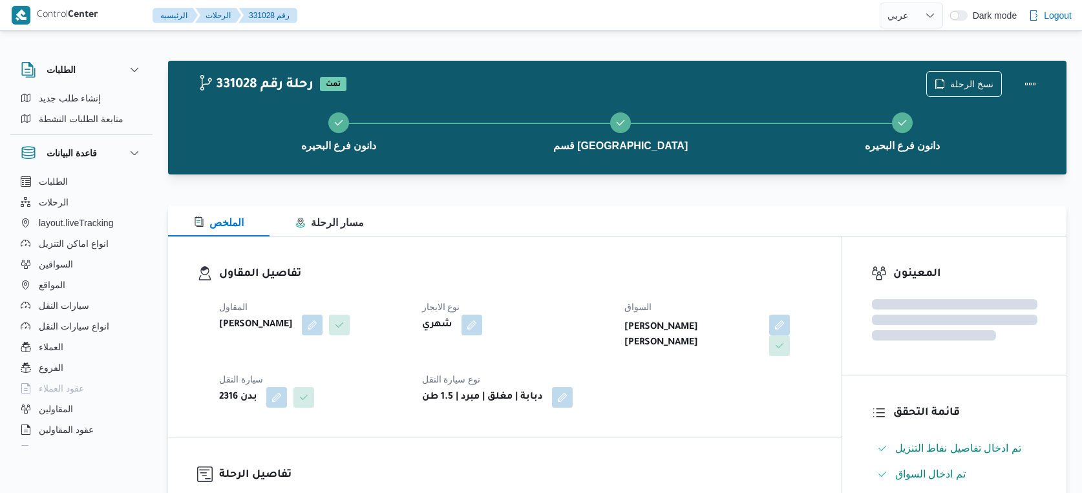
select select "ar"
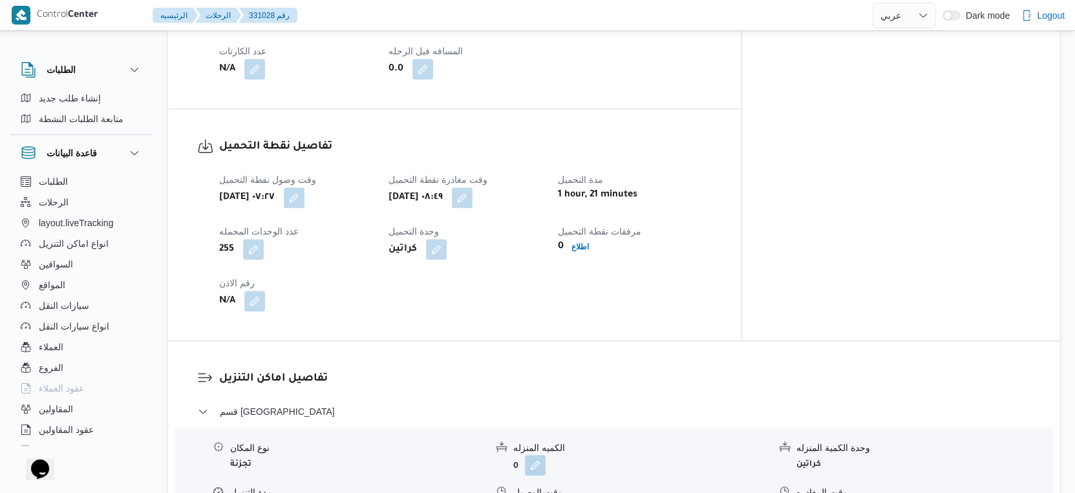
scroll to position [1005, 0]
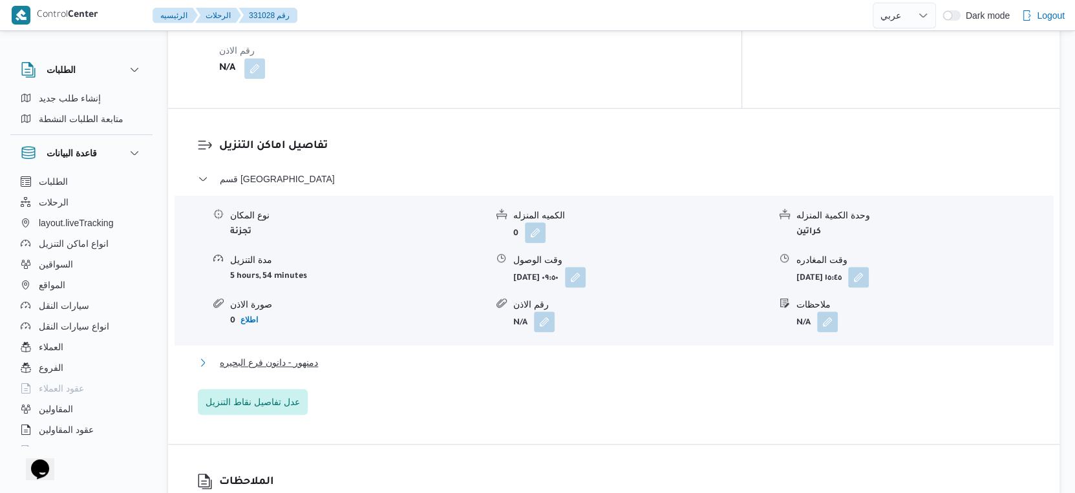
click at [361, 355] on button "دمنهور - دانون فرع البحيره" at bounding box center [614, 363] width 832 height 16
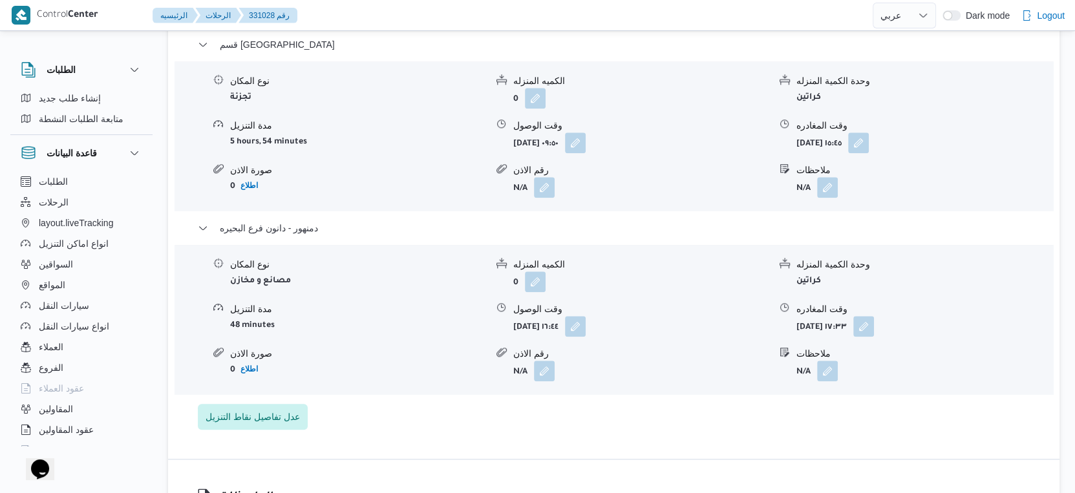
scroll to position [1148, 0]
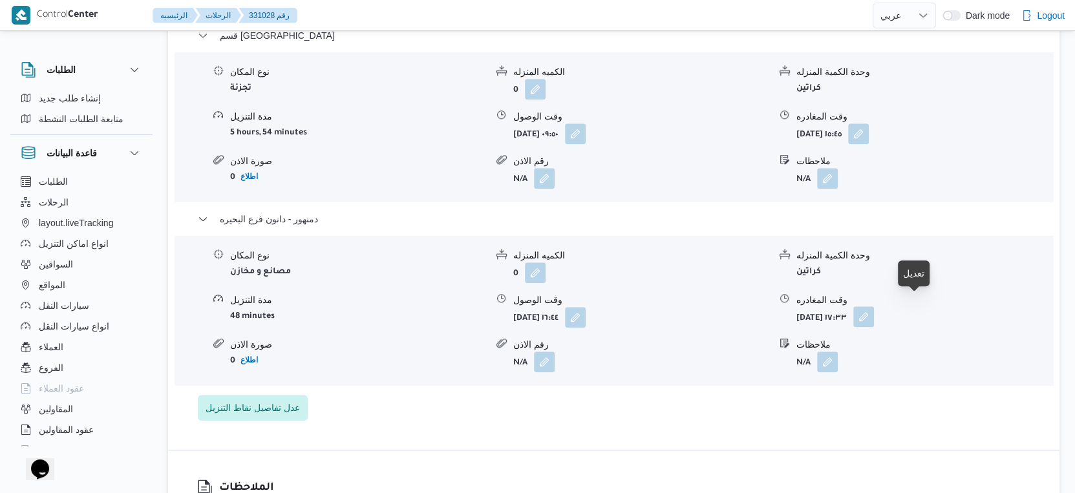
click at [874, 306] on button "button" at bounding box center [863, 316] width 21 height 21
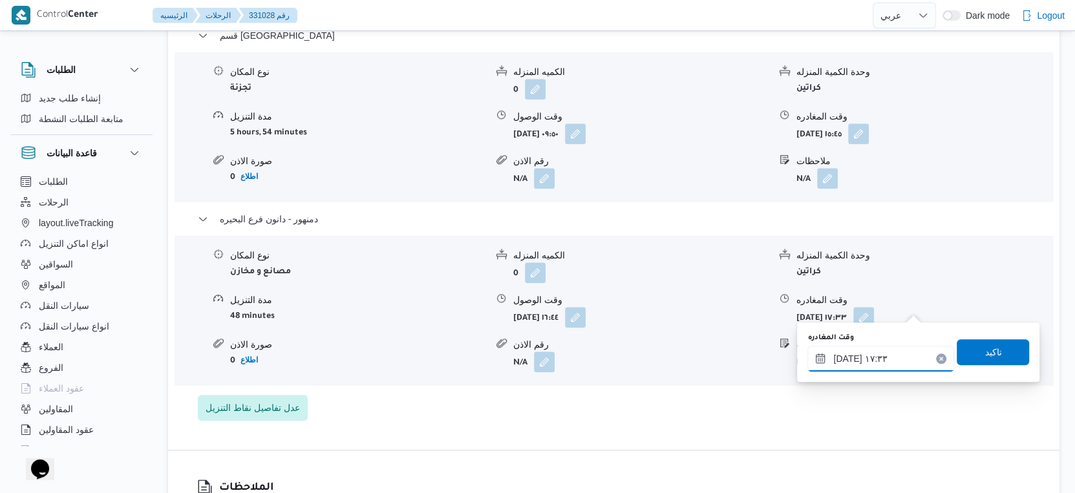
click at [901, 352] on input "١٧/٠٨/٢٠٢٥ ١٧:٣٣" at bounding box center [880, 359] width 147 height 26
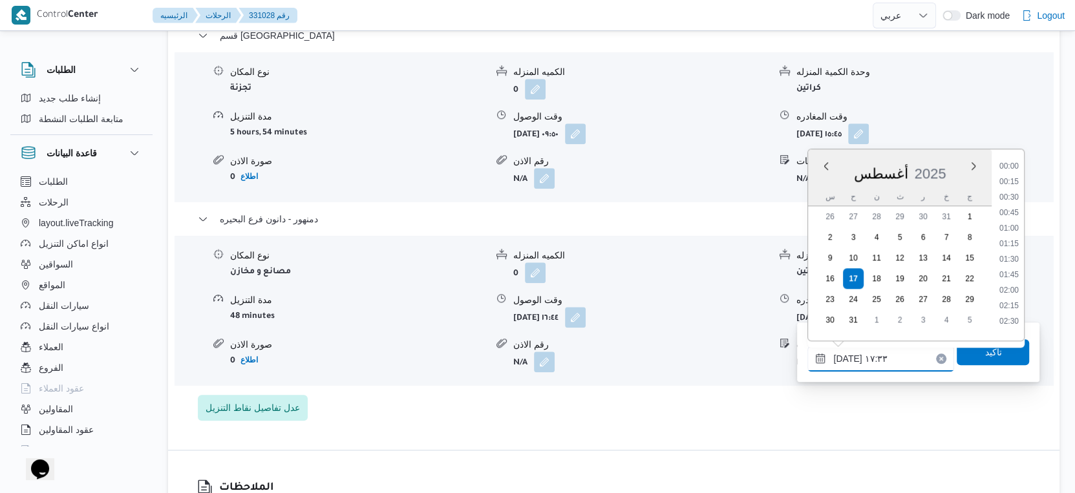
scroll to position [996, 0]
click at [1010, 209] on li "16:45" at bounding box center [1009, 209] width 30 height 13
type input "١٧/٠٨/٢٠٢٥ ١٦:٤٥"
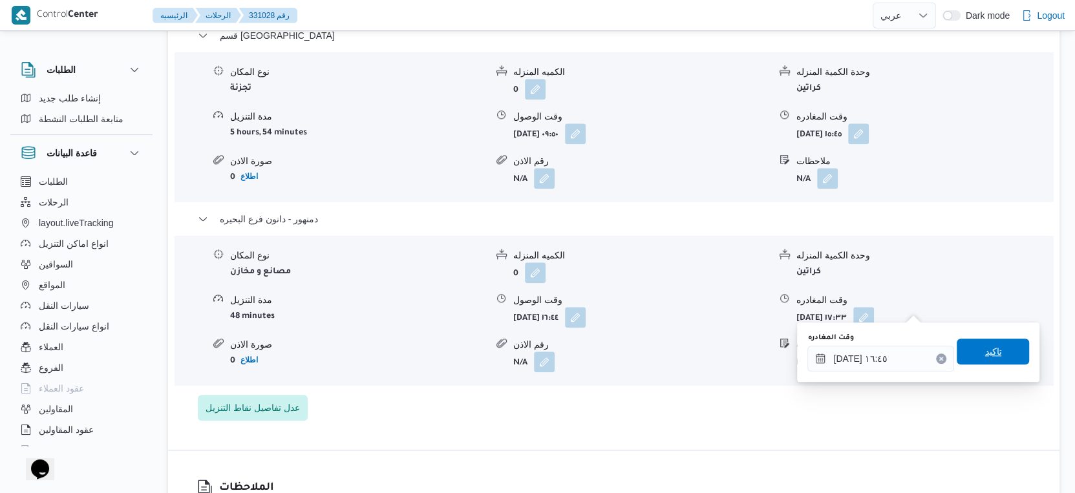
click at [989, 351] on span "تاكيد" at bounding box center [992, 352] width 17 height 16
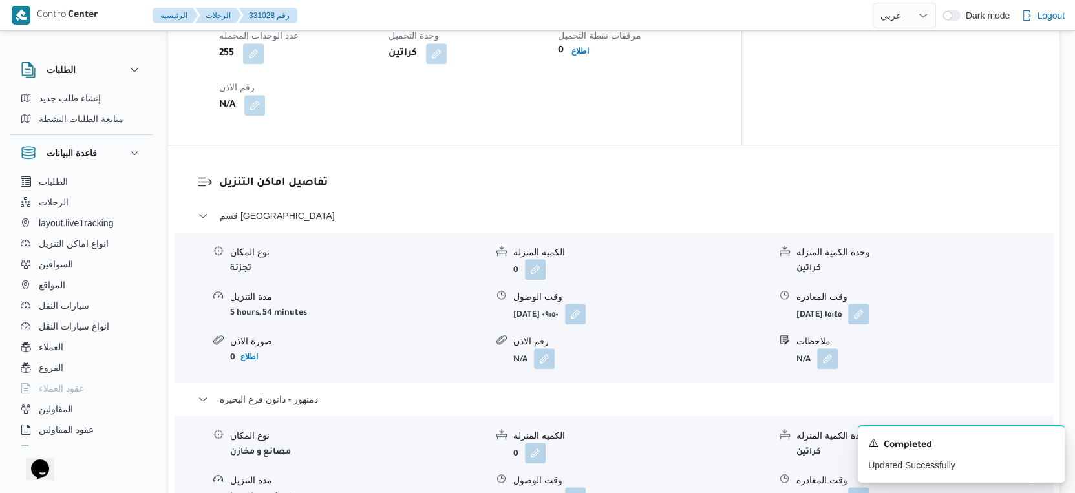
scroll to position [1148, 0]
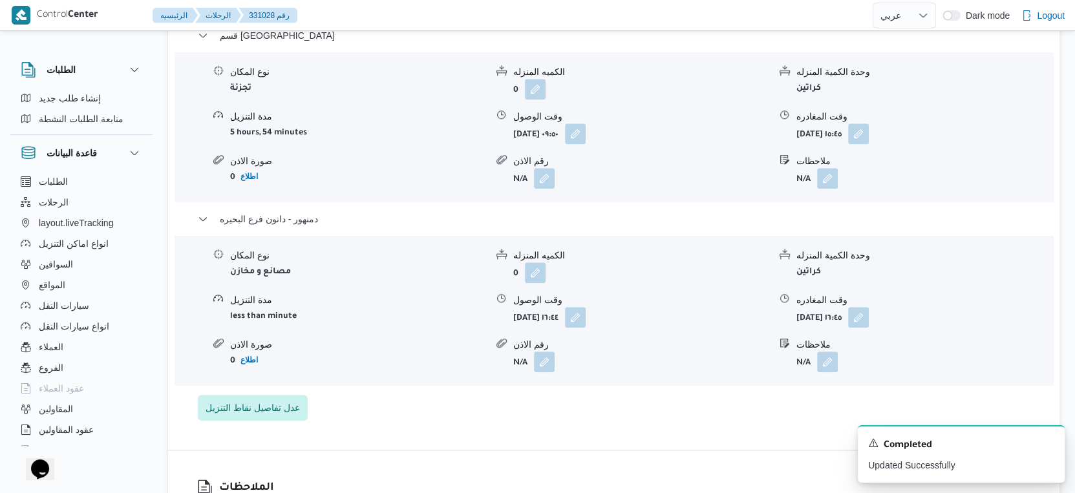
scroll to position [696, 0]
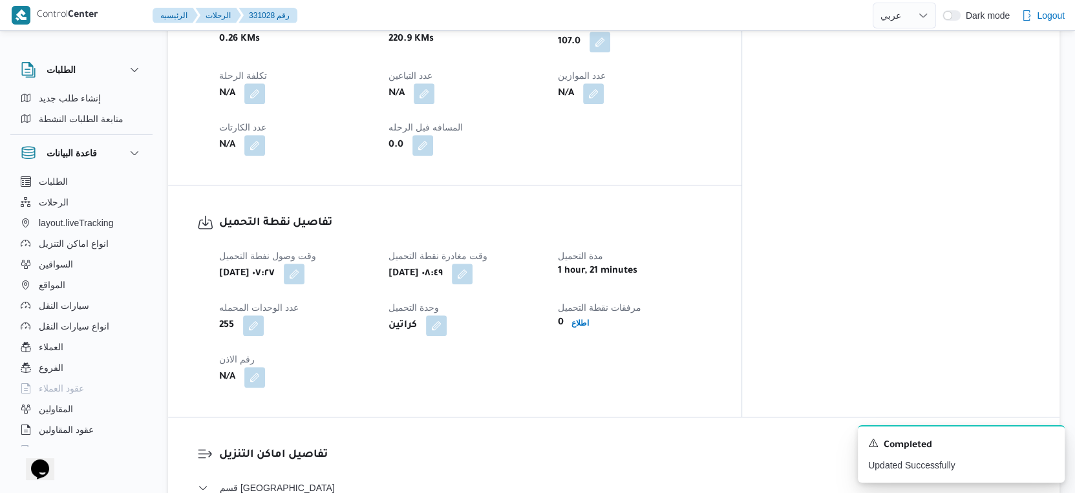
select select "ar"
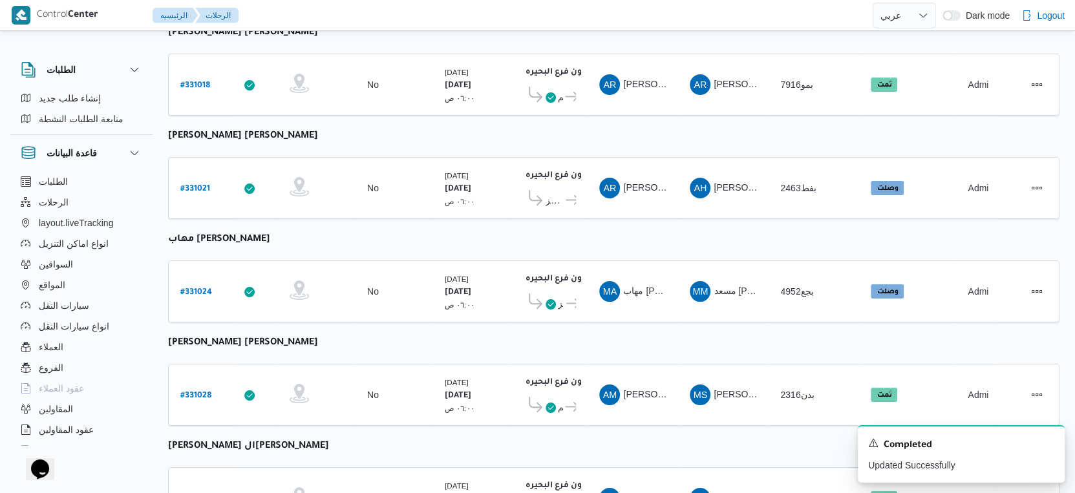
select select "ar"
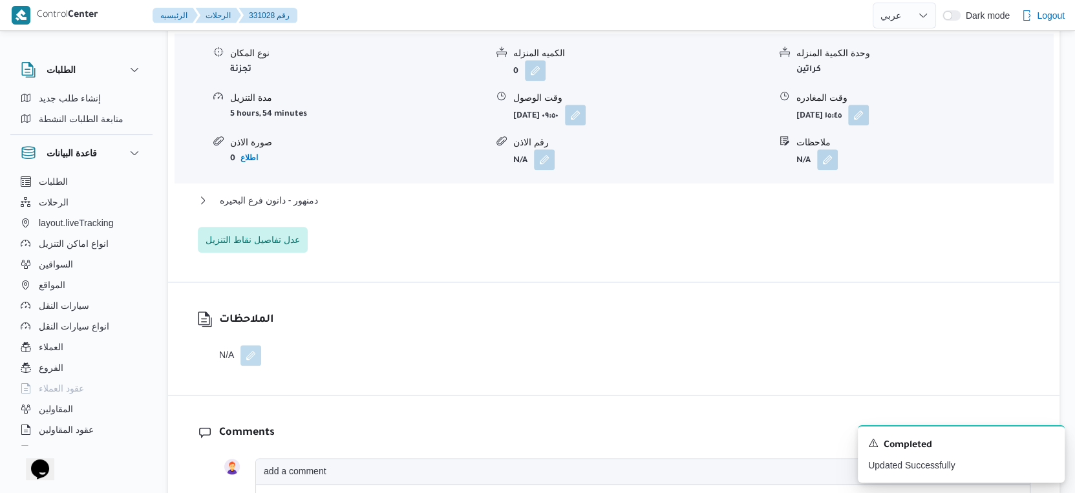
scroll to position [1199, 0]
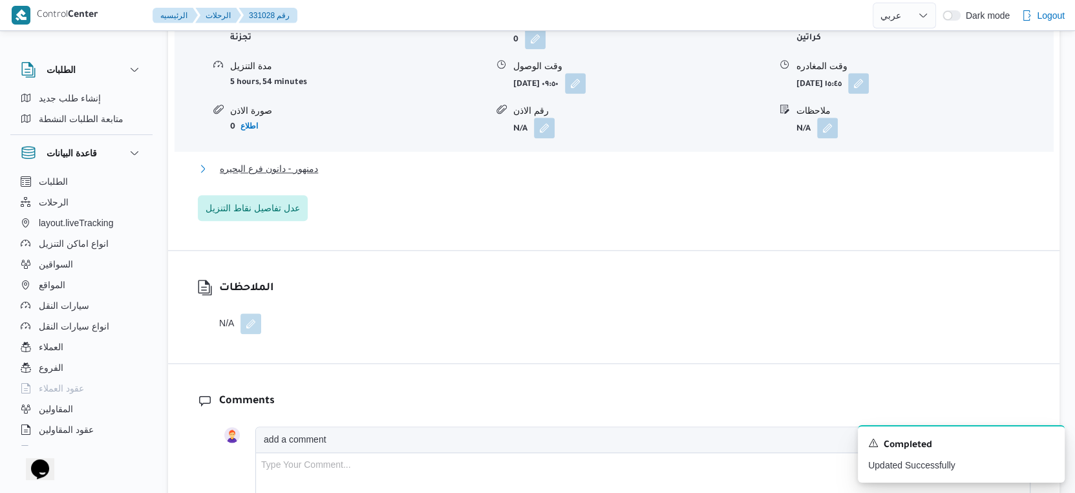
click at [299, 161] on span "دمنهور - دانون فرع البحيره" at bounding box center [269, 169] width 98 height 16
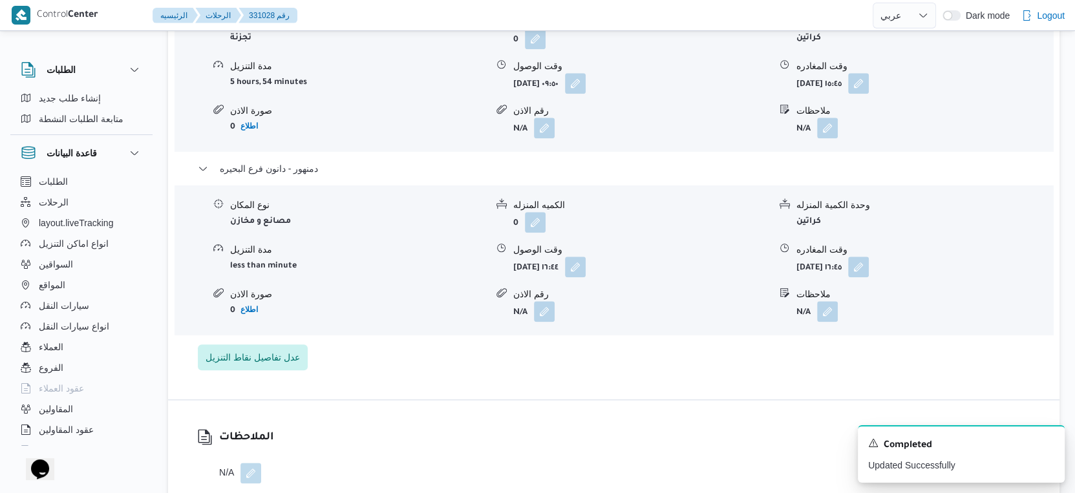
select select "ar"
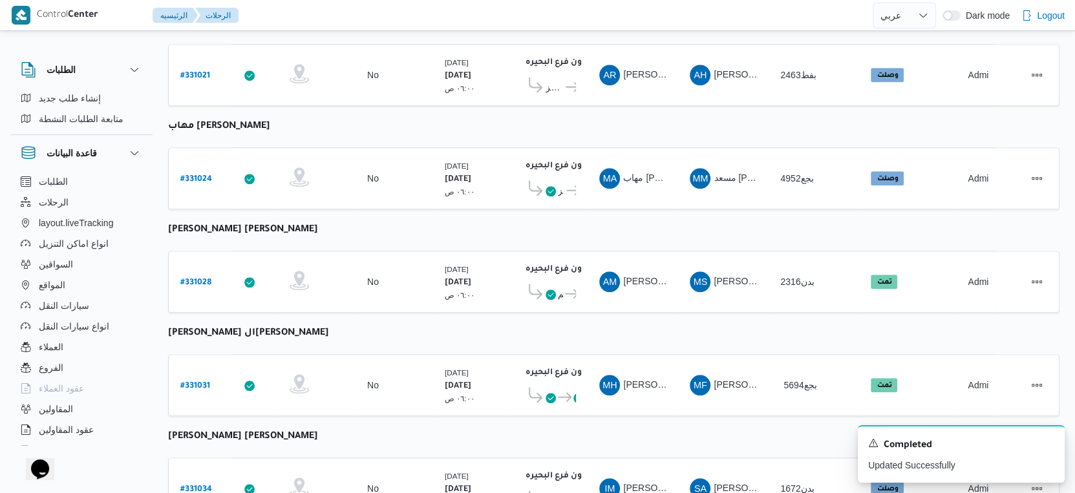
scroll to position [861, 0]
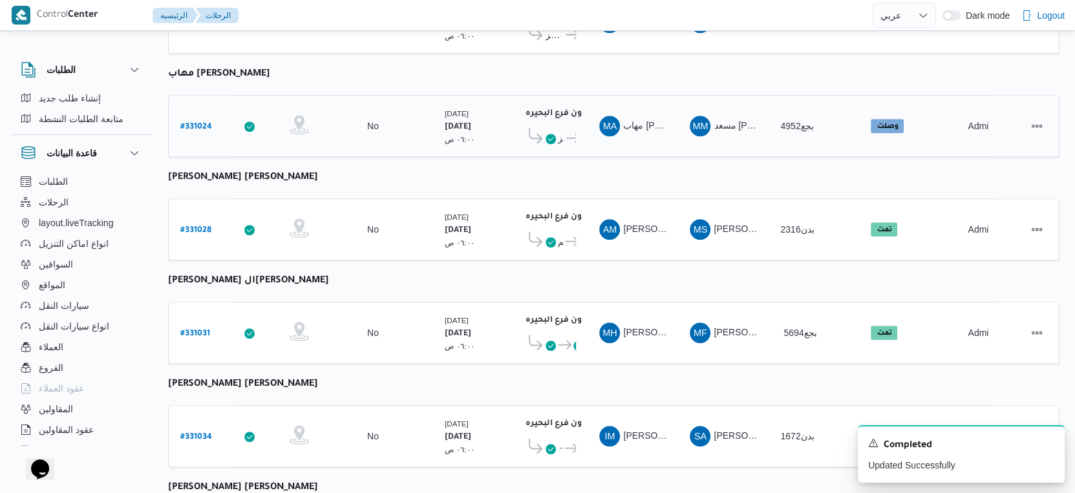
click at [199, 123] on b "# 331024" at bounding box center [196, 127] width 32 height 9
select select "ar"
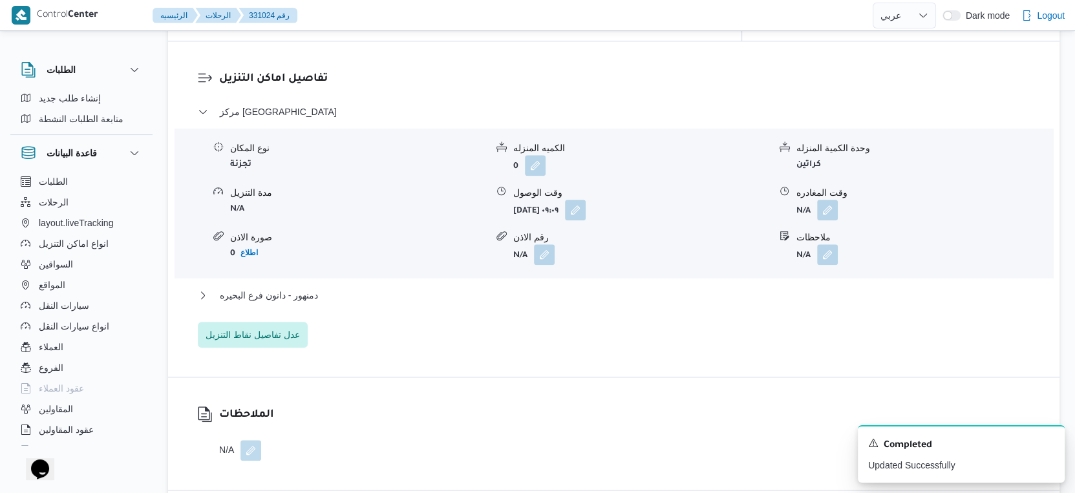
scroll to position [1077, 0]
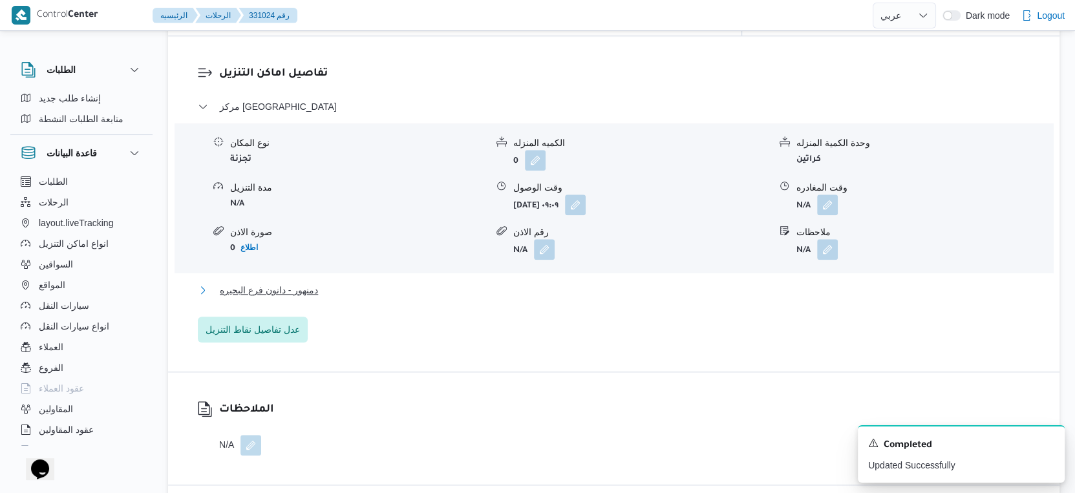
click at [345, 282] on button "دمنهور - دانون فرع البحيره" at bounding box center [614, 290] width 832 height 16
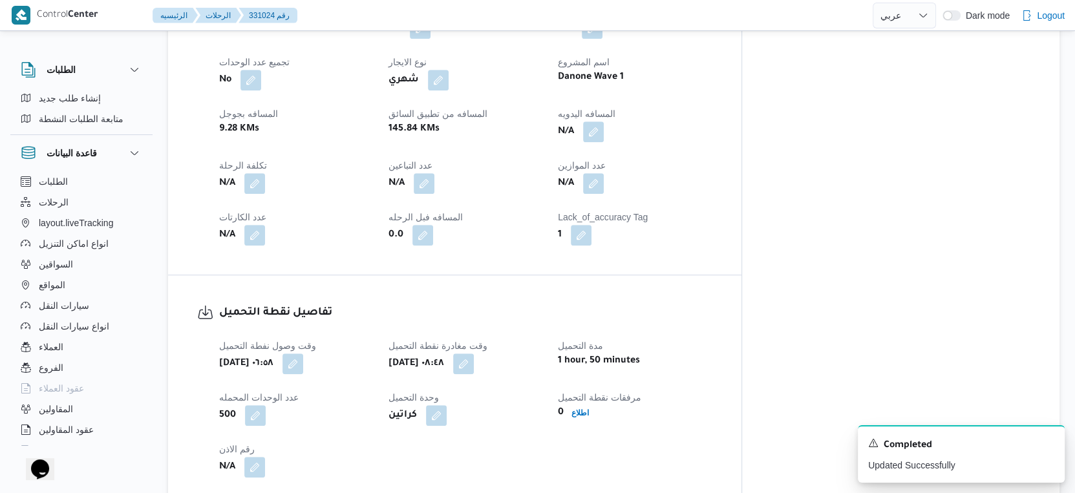
scroll to position [574, 0]
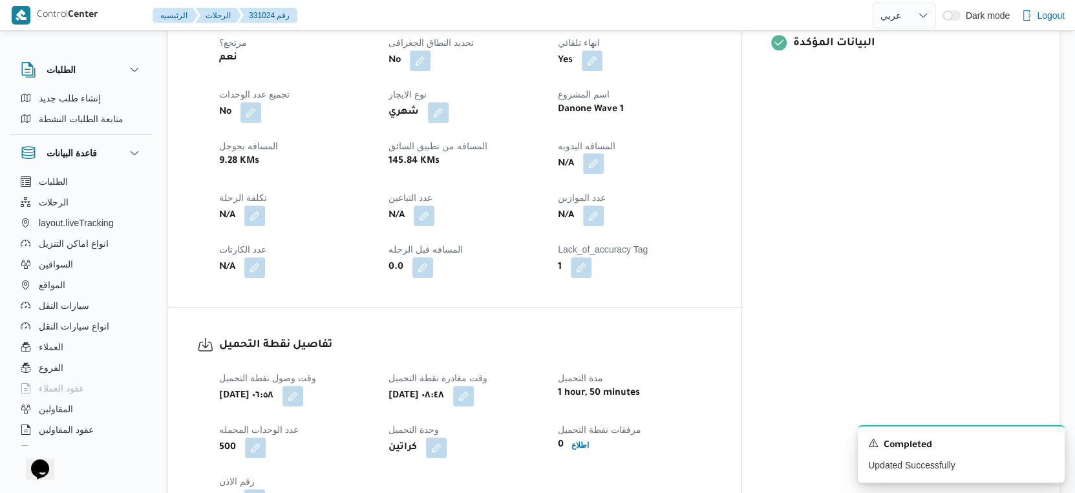
click at [604, 153] on button "button" at bounding box center [593, 163] width 21 height 21
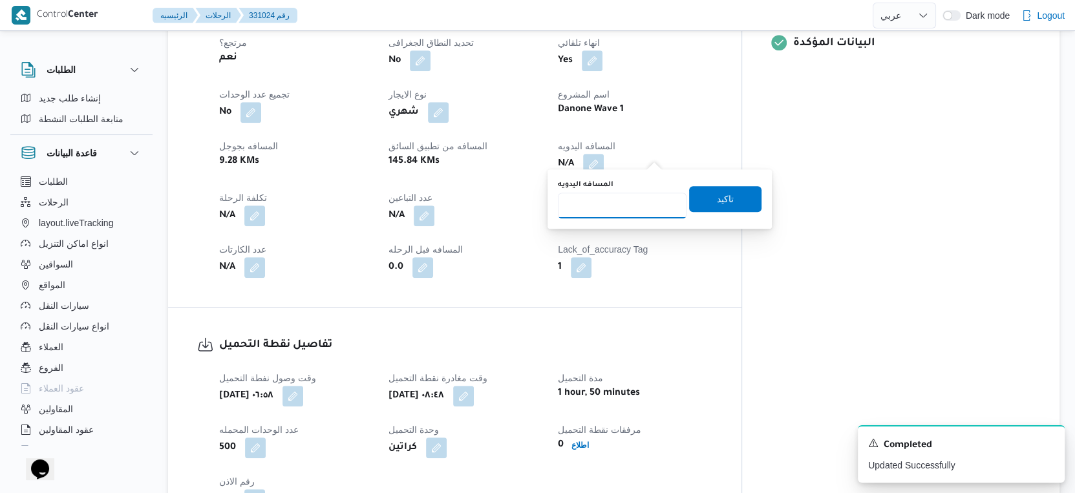
click at [609, 203] on input "المسافه اليدويه" at bounding box center [622, 206] width 129 height 26
type input "62"
click at [747, 200] on span "تاكيد" at bounding box center [725, 198] width 72 height 26
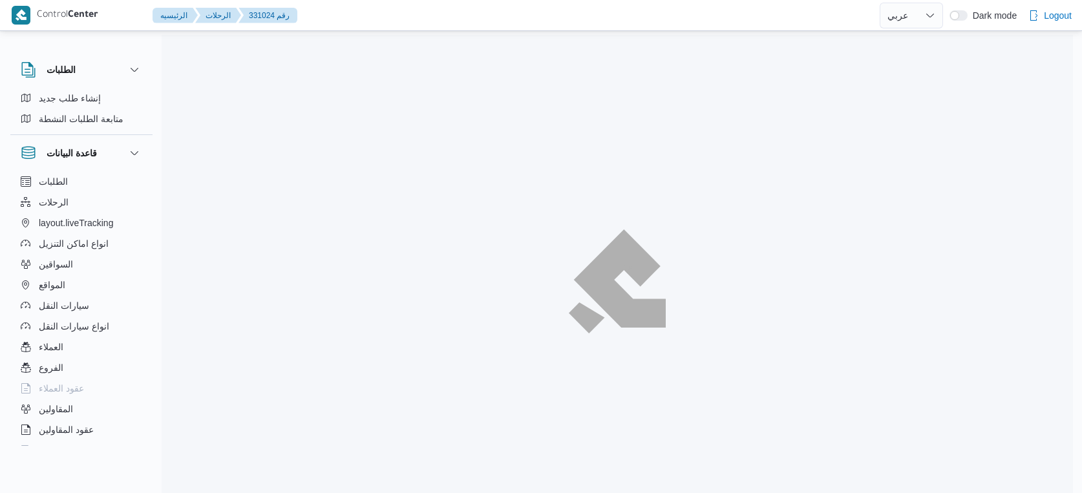
select select "ar"
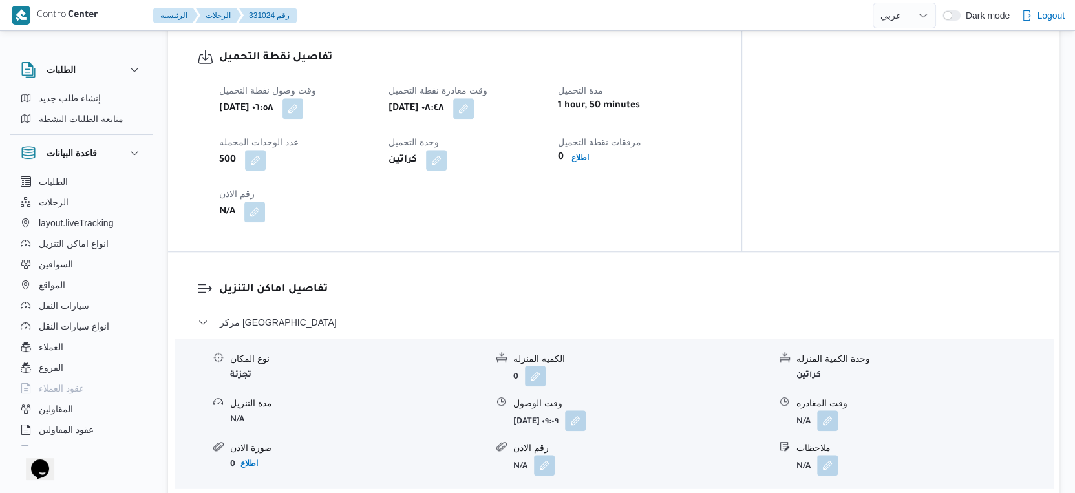
scroll to position [1148, 0]
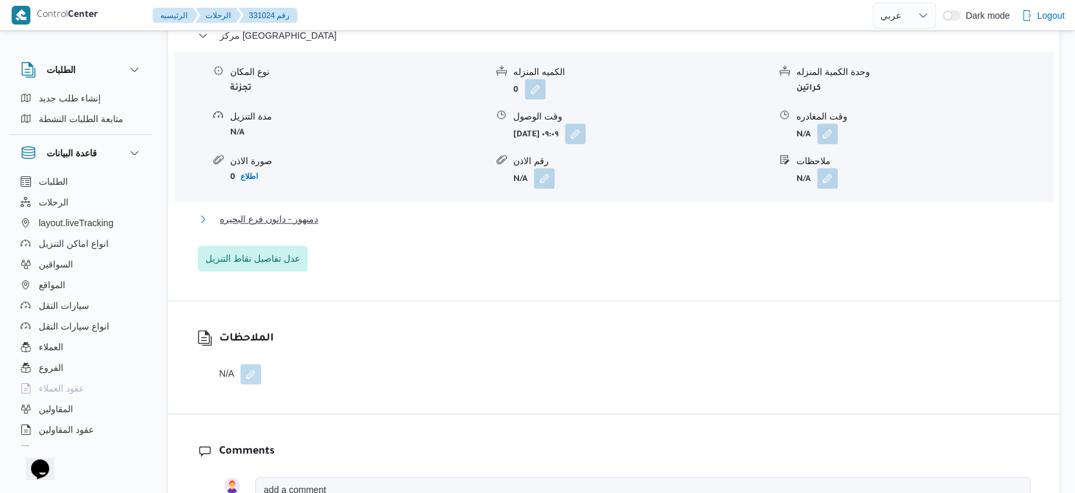
click at [338, 211] on button "دمنهور - دانون فرع البحيره" at bounding box center [614, 219] width 832 height 16
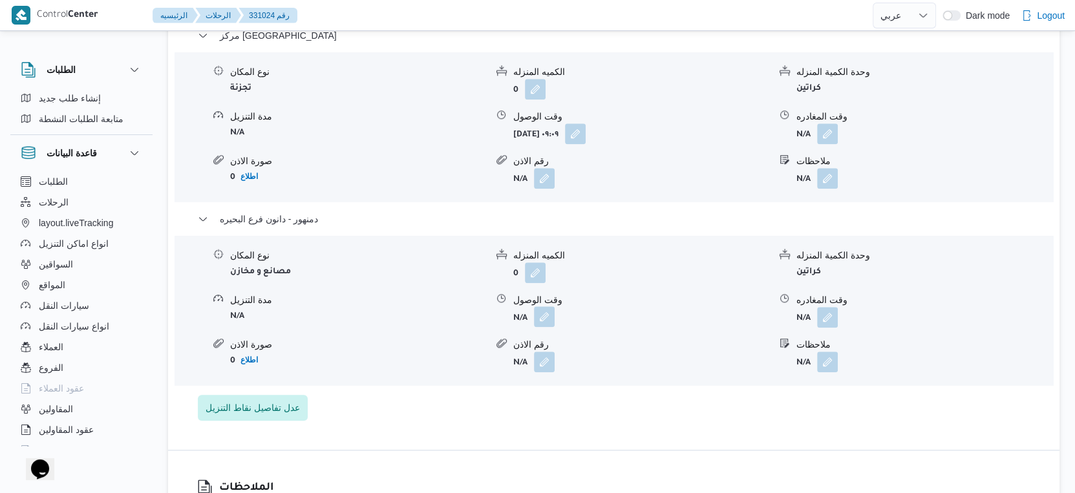
click at [543, 306] on button "button" at bounding box center [544, 316] width 21 height 21
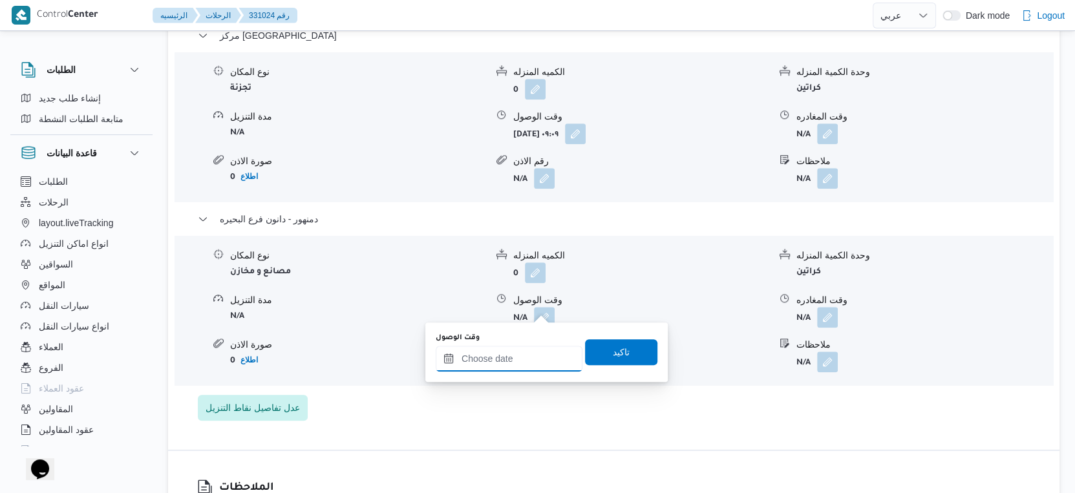
click at [516, 359] on input "وقت الوصول" at bounding box center [509, 359] width 147 height 26
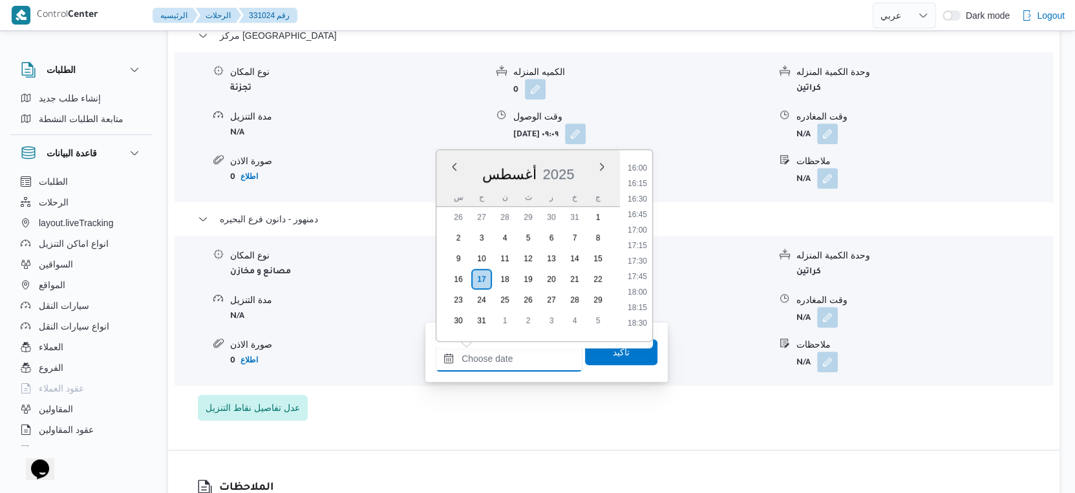
scroll to position [920, 0]
click at [644, 187] on li "15:15" at bounding box center [637, 193] width 30 height 13
type input "١٧/٠٨/٢٠٢٥ ١٥:١٥"
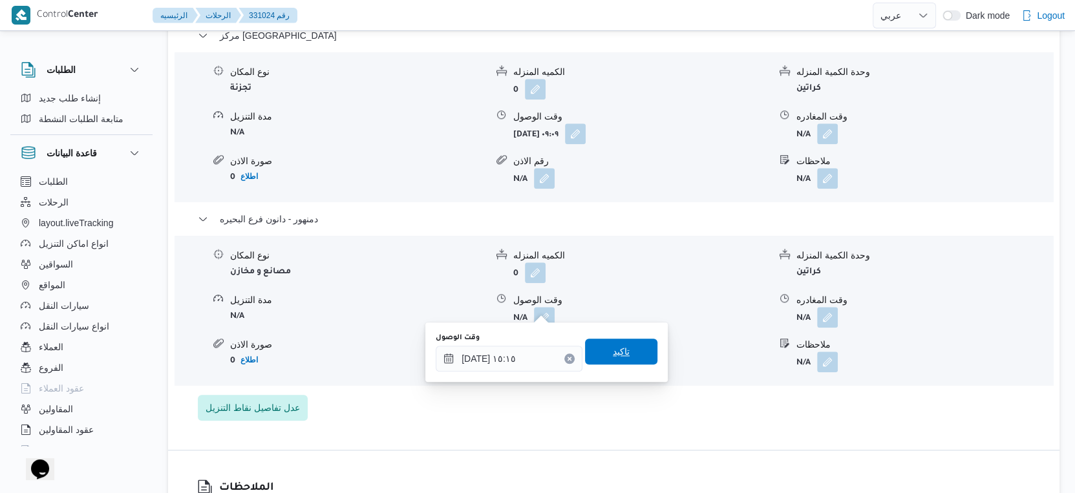
click at [635, 344] on span "تاكيد" at bounding box center [621, 352] width 72 height 26
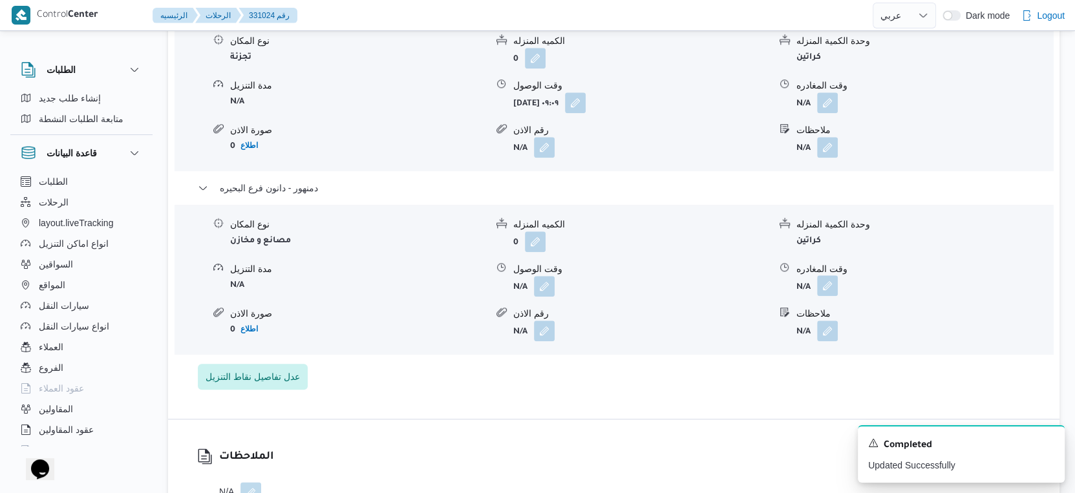
click at [833, 296] on button "button" at bounding box center [827, 285] width 21 height 21
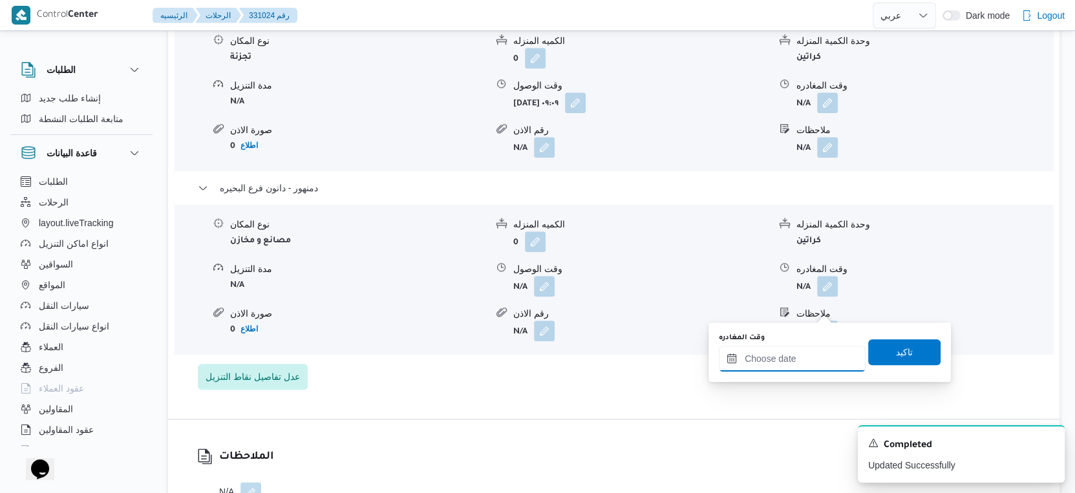
click at [803, 368] on input "وقت المغادره" at bounding box center [792, 359] width 147 height 26
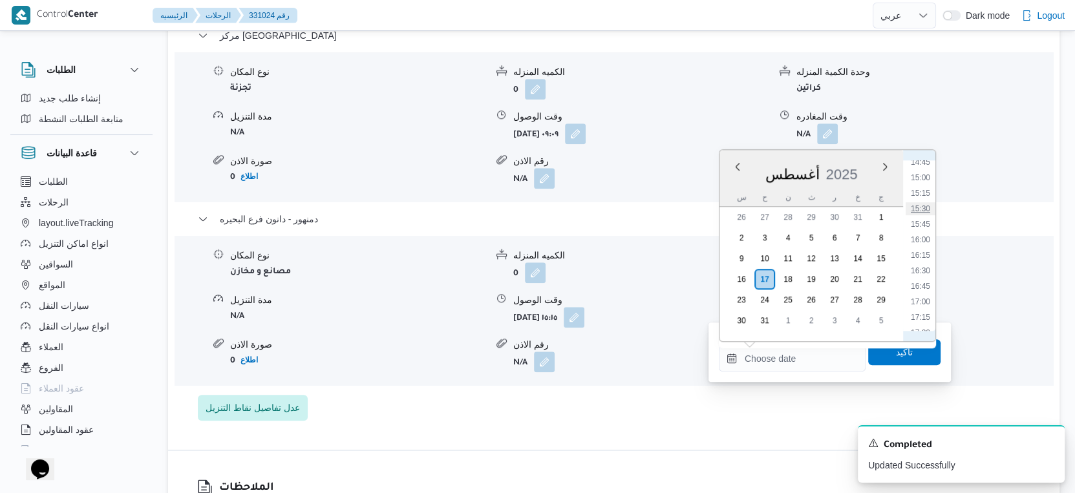
click at [923, 205] on li "15:30" at bounding box center [920, 208] width 30 height 13
type input "[DATE] ١٥:٣٠"
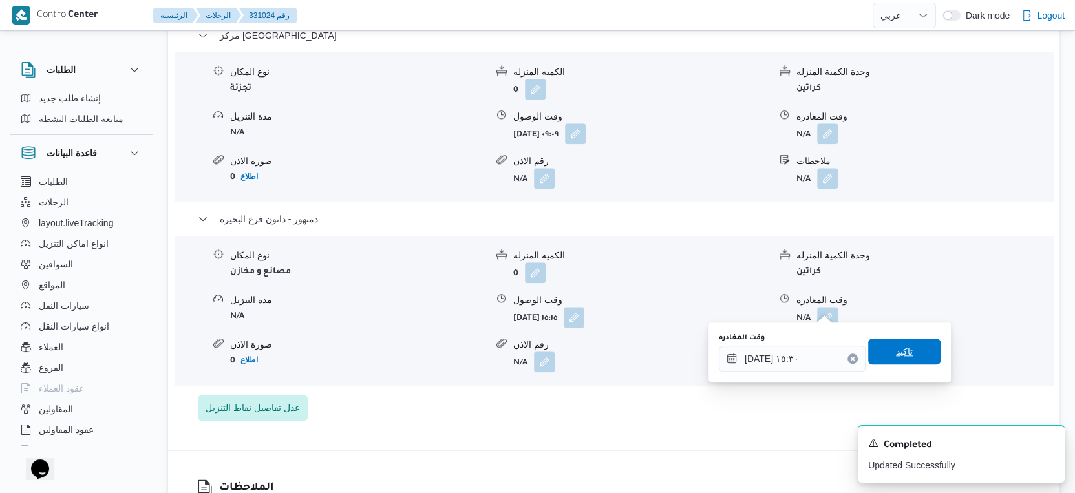
click at [910, 344] on span "تاكيد" at bounding box center [904, 352] width 72 height 26
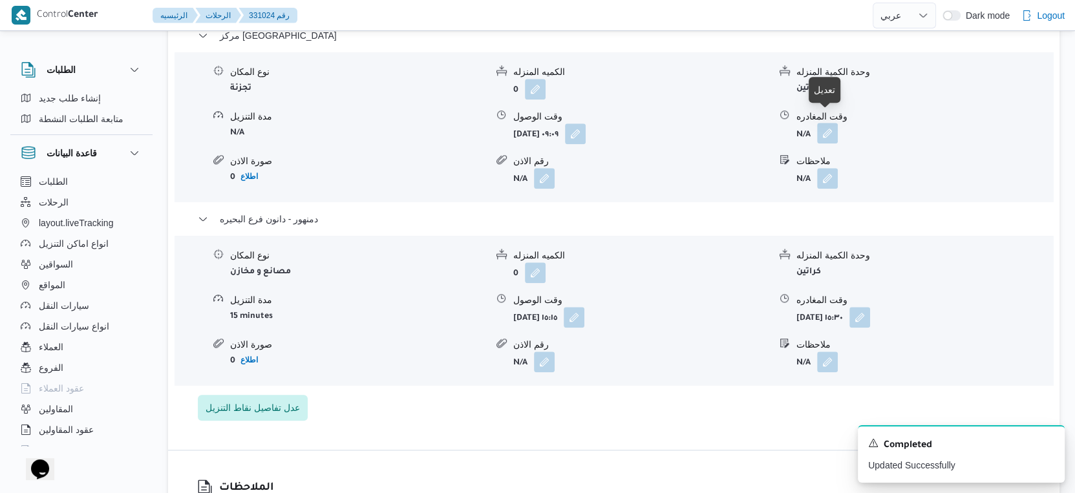
click at [824, 123] on button "button" at bounding box center [827, 133] width 21 height 21
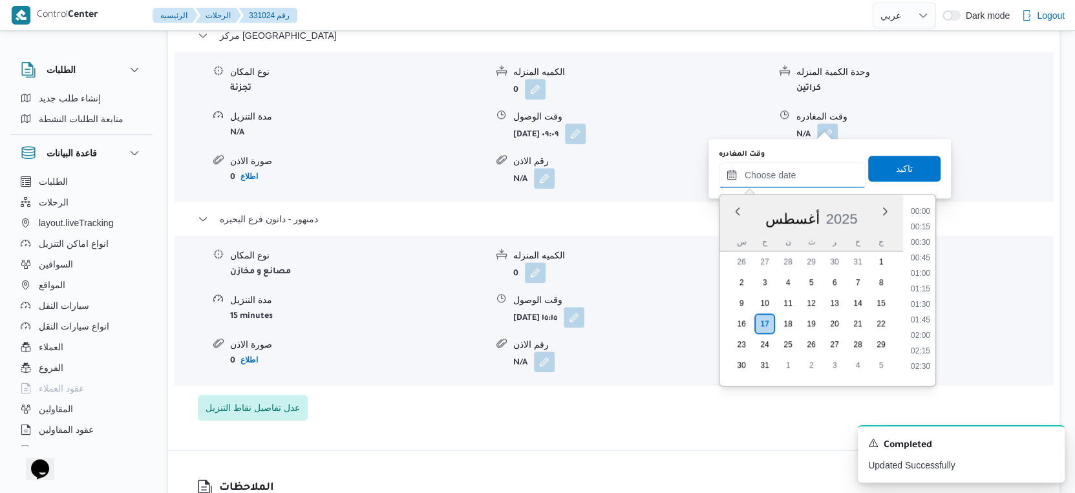
click at [806, 174] on input "وقت المغادره" at bounding box center [792, 175] width 147 height 26
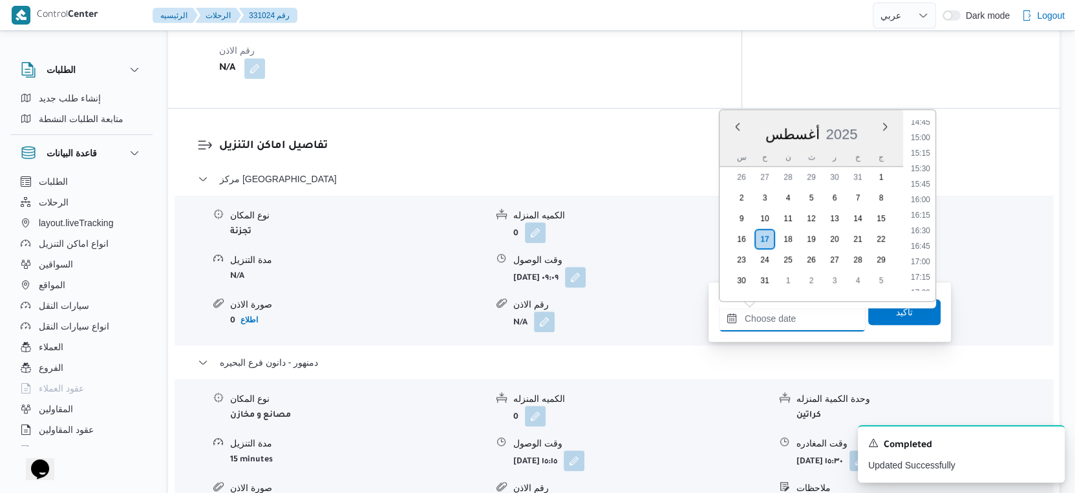
scroll to position [848, 0]
click at [921, 205] on li "15:00" at bounding box center [920, 209] width 30 height 13
type input "١٧/٠٨/٢٠٢٥ ١٥:٠٠"
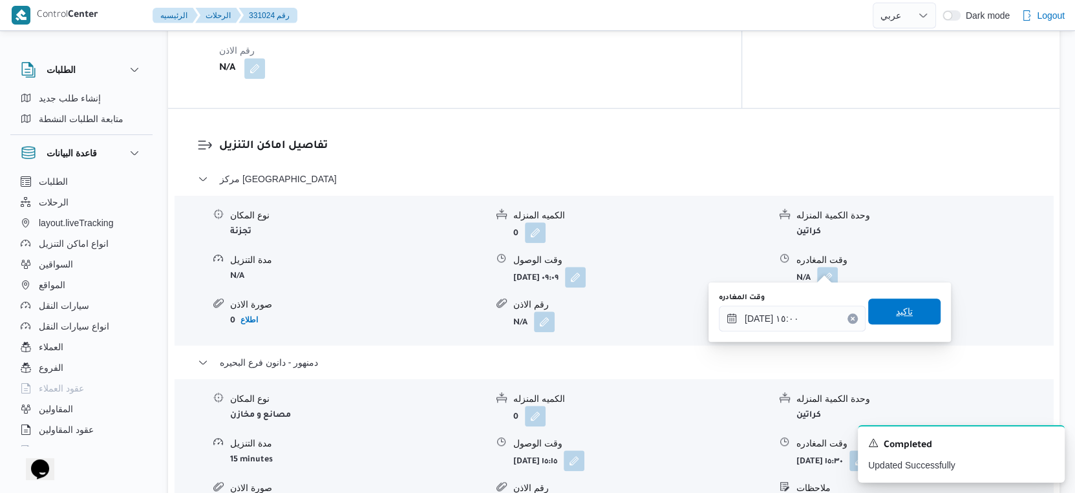
click at [901, 308] on span "تاكيد" at bounding box center [904, 312] width 17 height 16
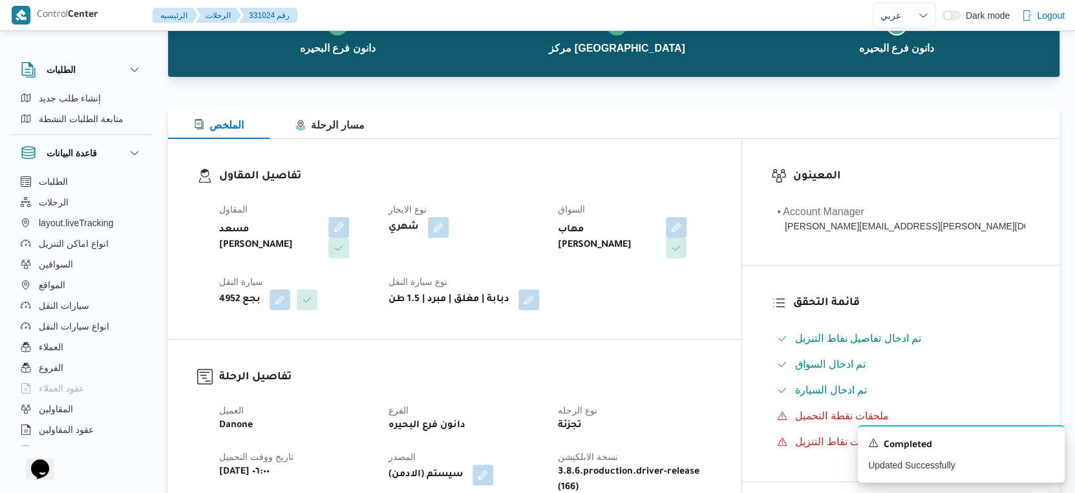
scroll to position [0, 0]
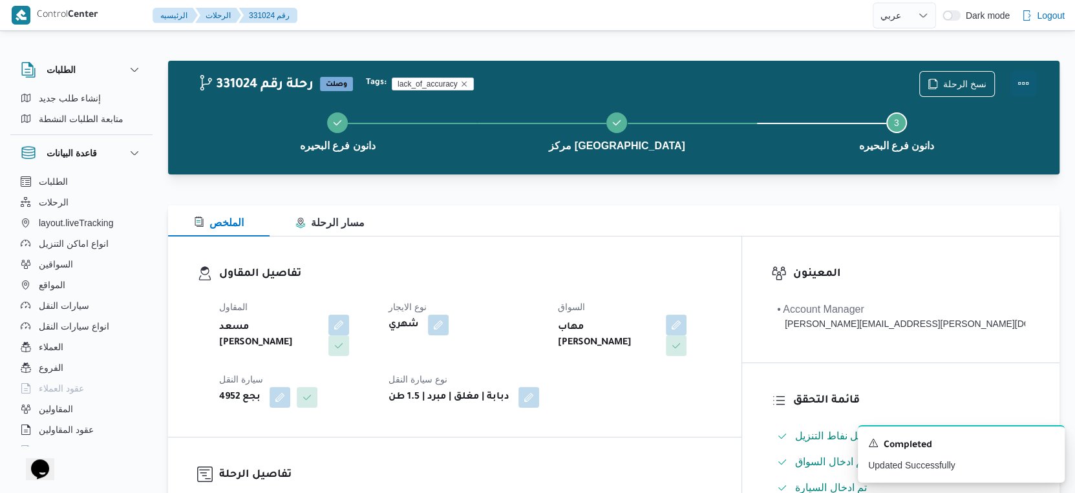
click at [1025, 81] on button "Actions" at bounding box center [1023, 83] width 26 height 26
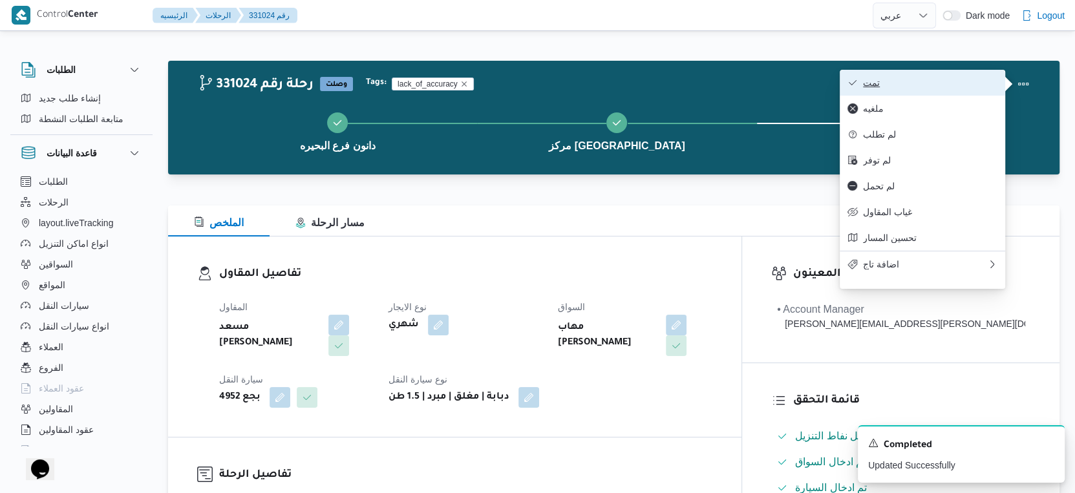
click at [966, 79] on span "تمت" at bounding box center [930, 83] width 134 height 10
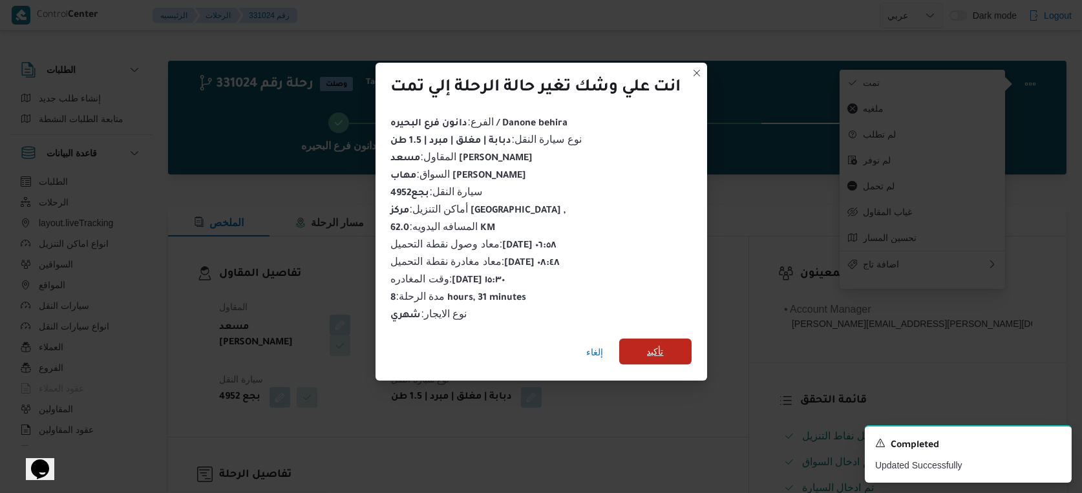
click at [662, 344] on span "تأكيد" at bounding box center [655, 352] width 17 height 16
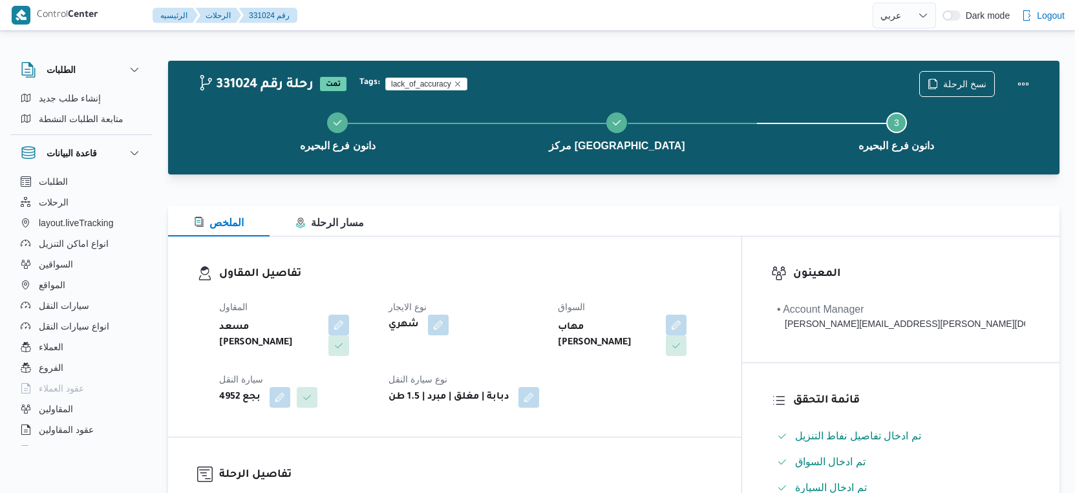
select select "ar"
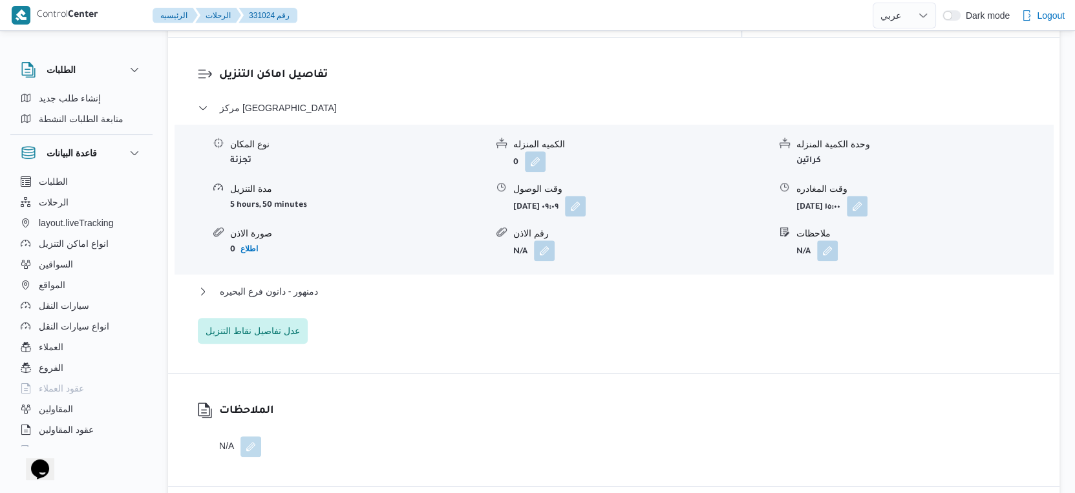
scroll to position [1077, 0]
click at [334, 282] on button "دمنهور - دانون فرع البحيره" at bounding box center [614, 290] width 832 height 16
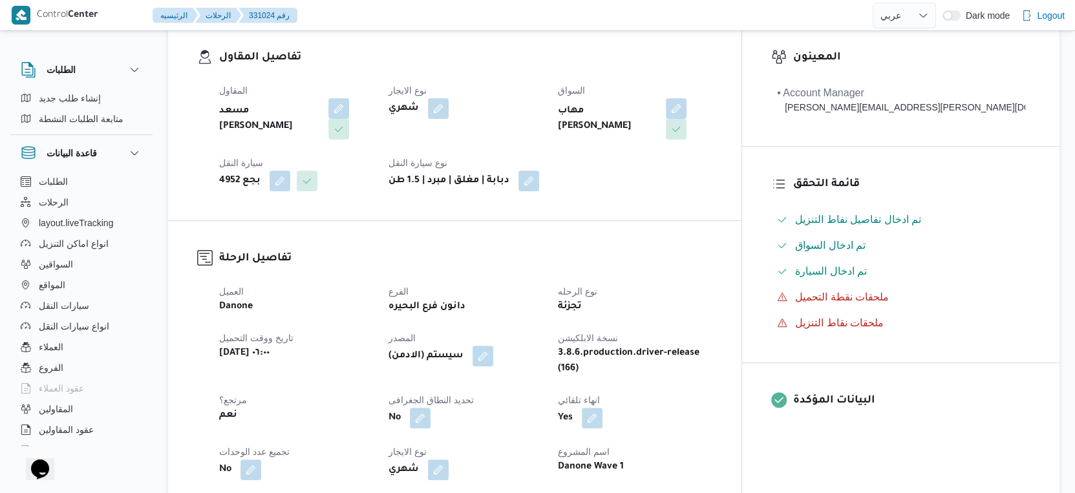
scroll to position [430, 0]
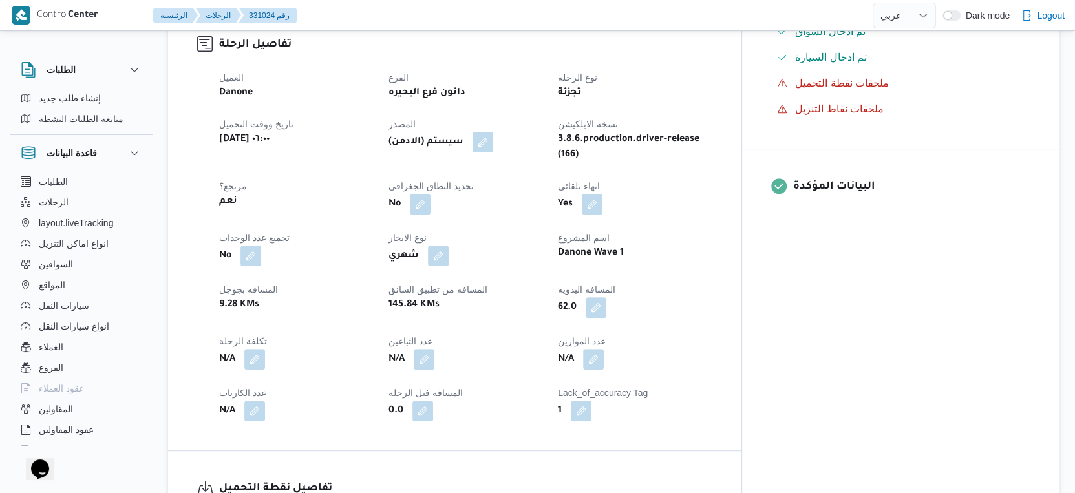
select select "ar"
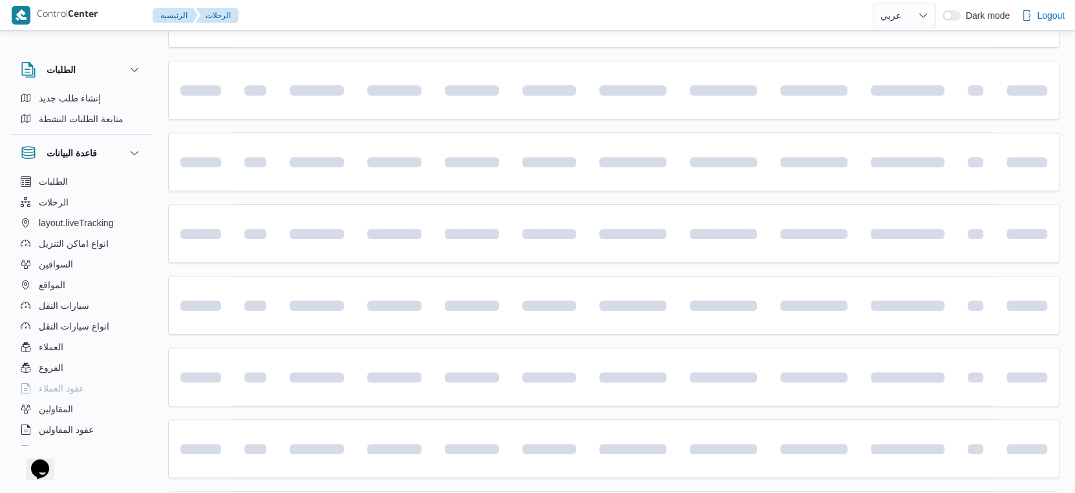
scroll to position [861, 0]
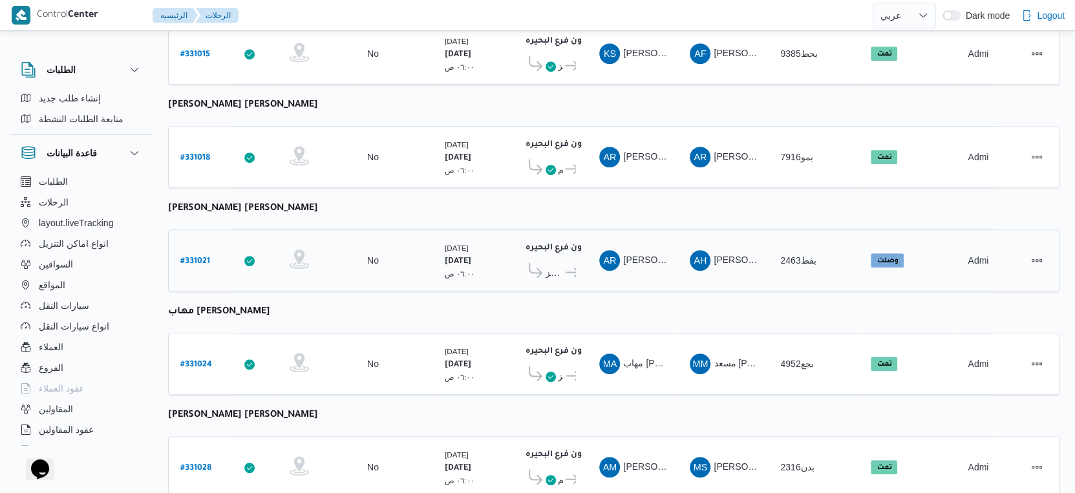
click at [194, 257] on b "# 331021" at bounding box center [195, 261] width 30 height 9
select select "ar"
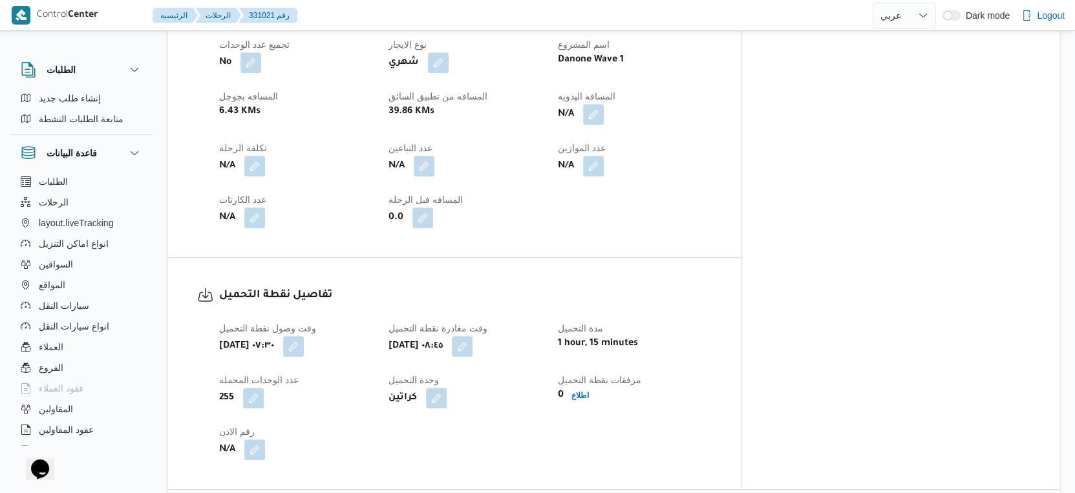
scroll to position [1055, 0]
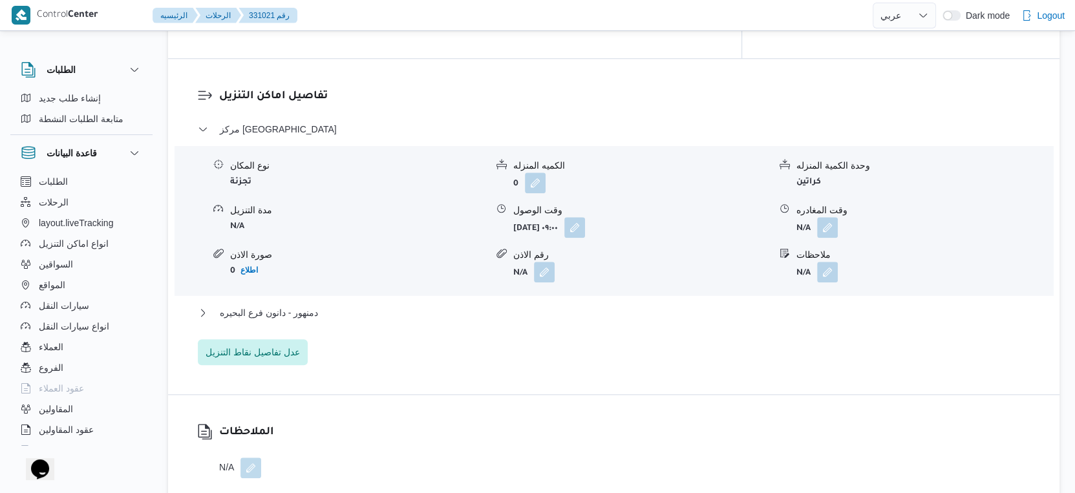
click at [295, 293] on div "مركز دمنهور نوع المكان تجزئة الكميه المنزله 0 وحدة الكمية المنزله كراتين مدة ال…" at bounding box center [614, 243] width 832 height 244
click at [304, 305] on span "دمنهور - دانون فرع البحيره" at bounding box center [269, 313] width 98 height 16
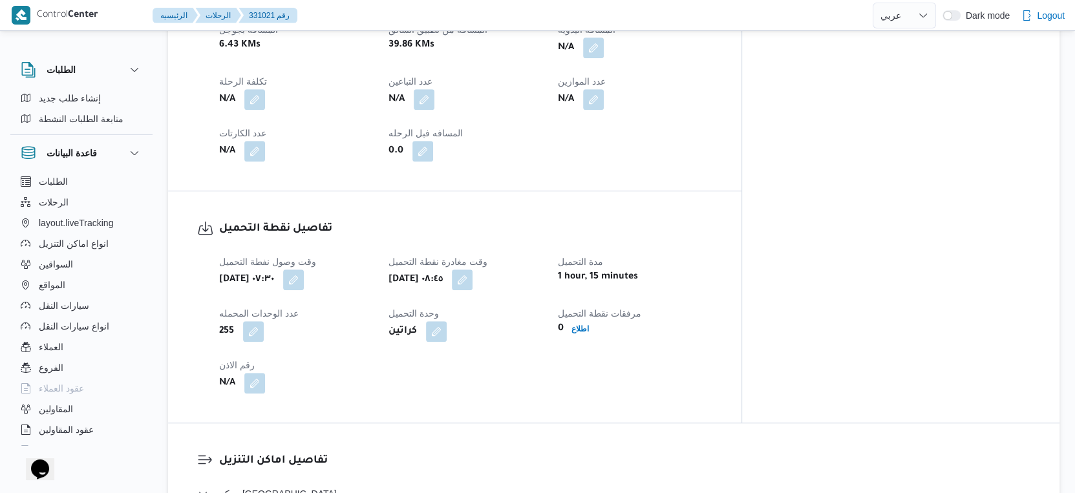
scroll to position [480, 0]
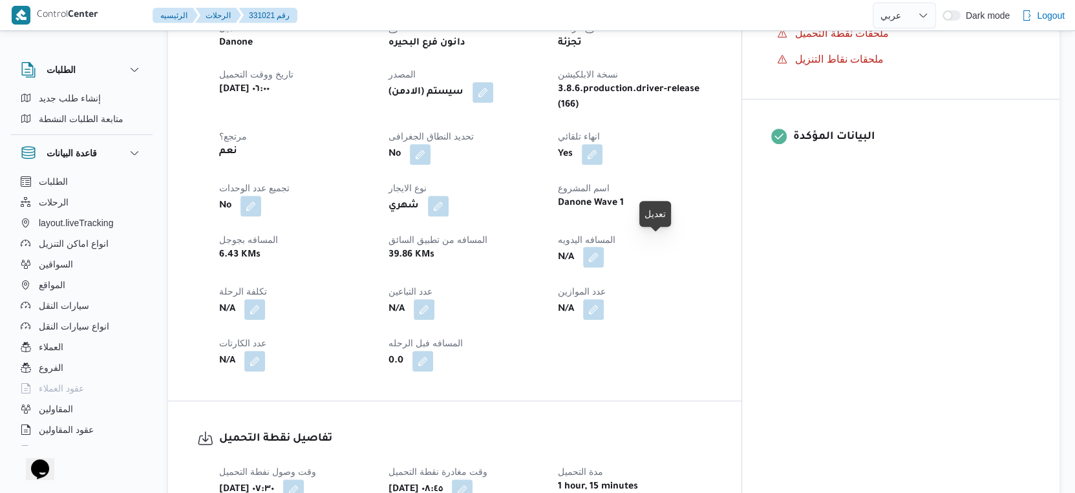
click at [604, 247] on button "button" at bounding box center [593, 257] width 21 height 21
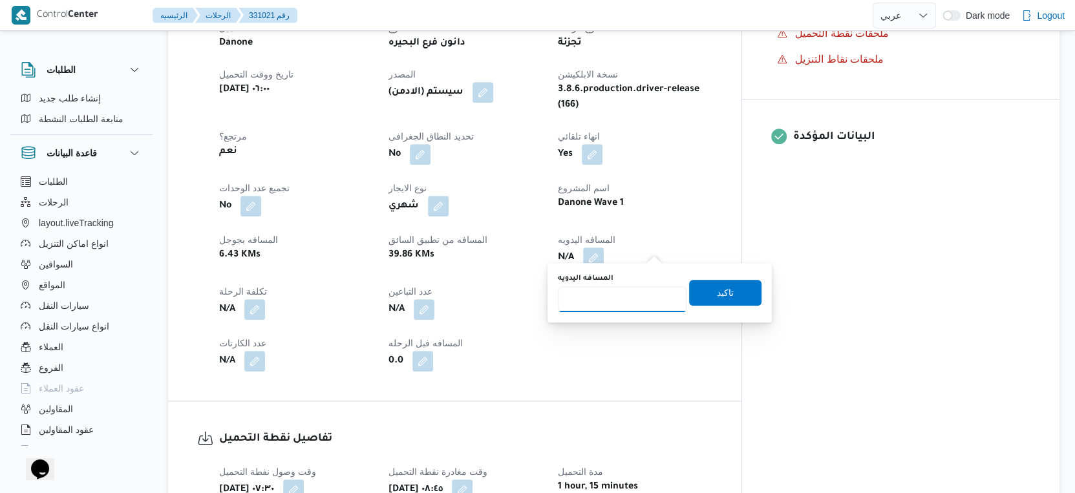
click at [600, 302] on input "المسافه اليدويه" at bounding box center [622, 299] width 129 height 26
type input "33"
click at [717, 295] on span "تاكيد" at bounding box center [725, 292] width 17 height 16
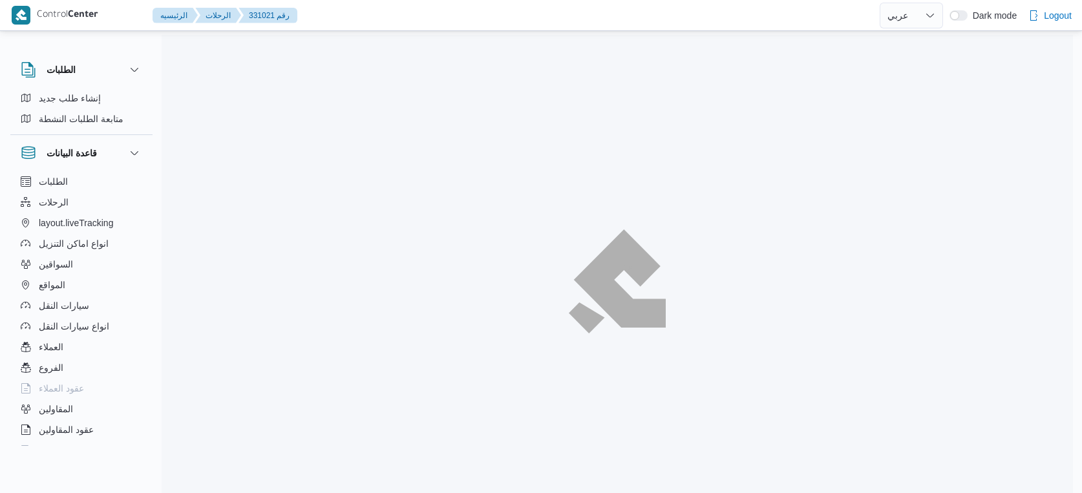
select select "ar"
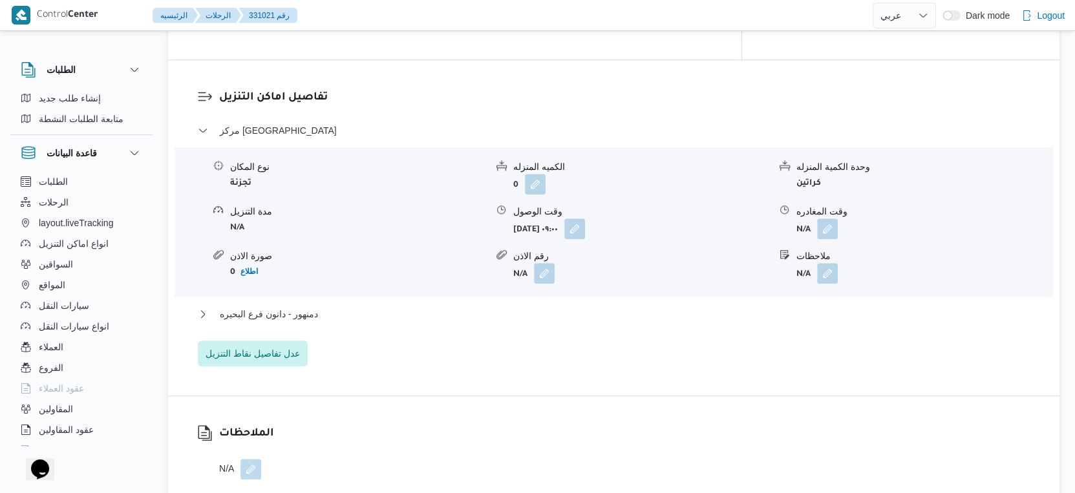
scroll to position [1077, 0]
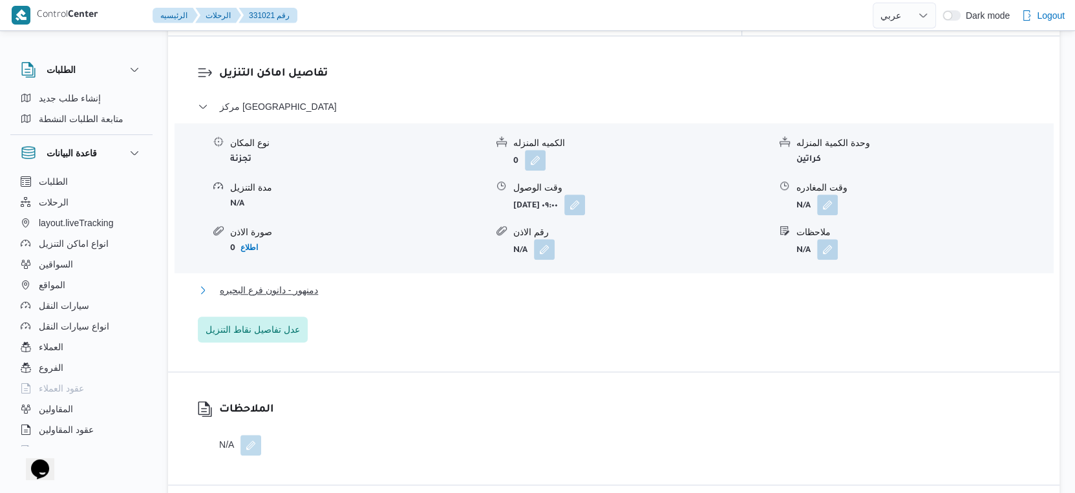
click at [313, 282] on span "دمنهور - دانون فرع البحيره" at bounding box center [269, 290] width 98 height 16
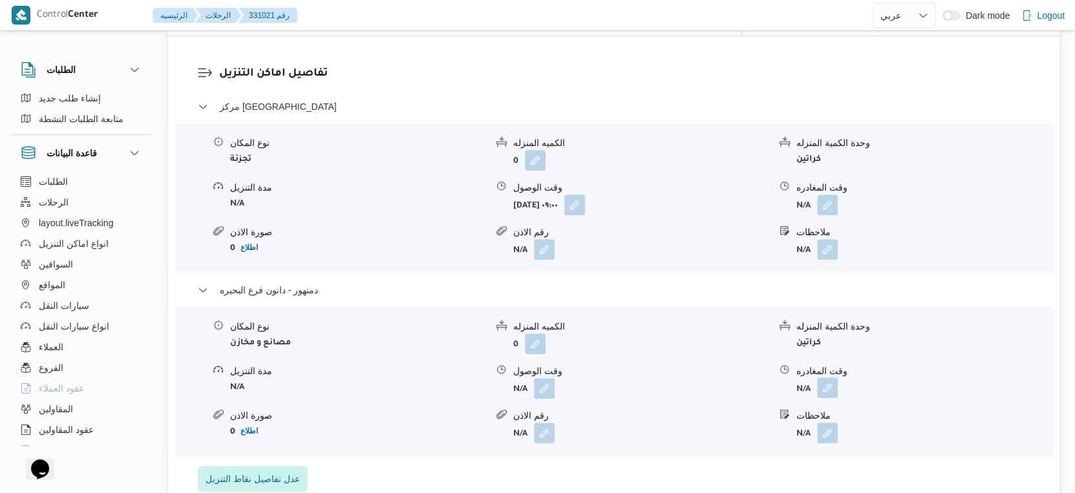
click at [834, 377] on button "button" at bounding box center [827, 387] width 21 height 21
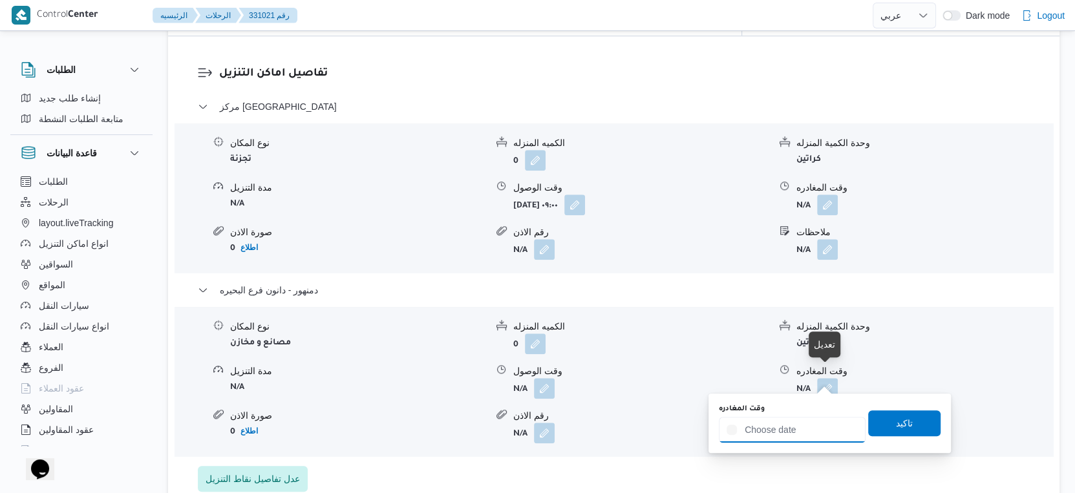
click at [806, 432] on input "وقت المغادره" at bounding box center [792, 430] width 147 height 26
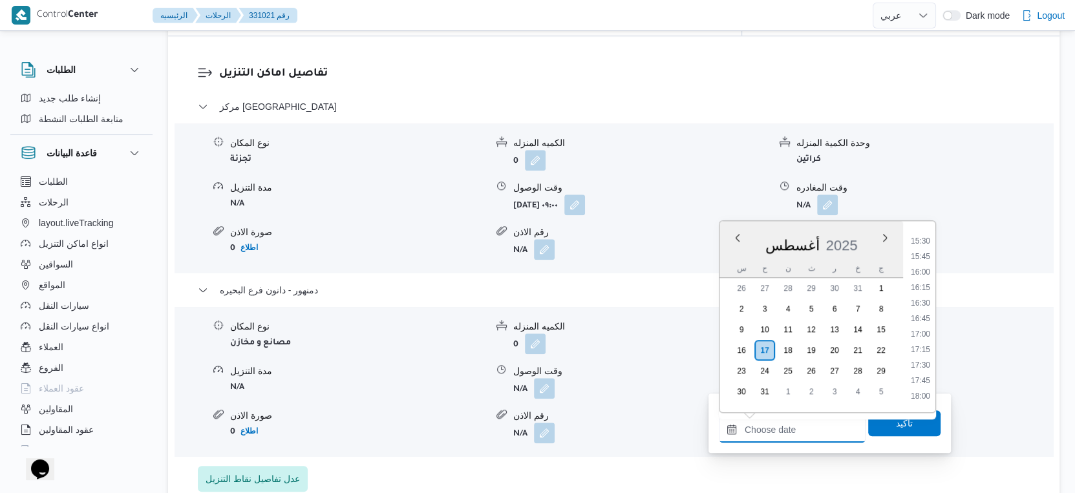
scroll to position [920, 0]
drag, startPoint x: 929, startPoint y: 310, endPoint x: 922, endPoint y: 333, distance: 23.5
click at [929, 310] on li "16:00" at bounding box center [920, 310] width 30 height 13
type input "١٧/٠٨/٢٠٢٥ ١٦:٠٠"
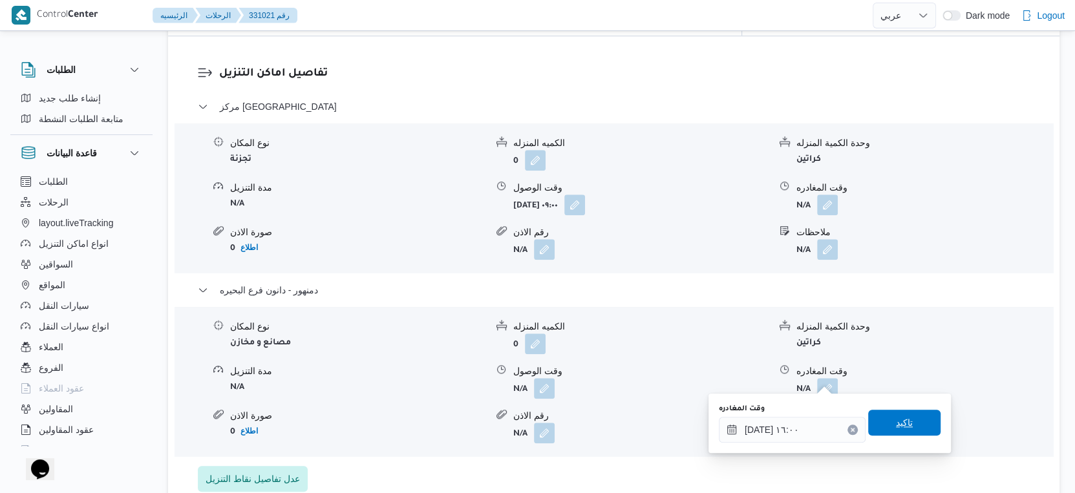
click at [910, 419] on span "تاكيد" at bounding box center [904, 423] width 72 height 26
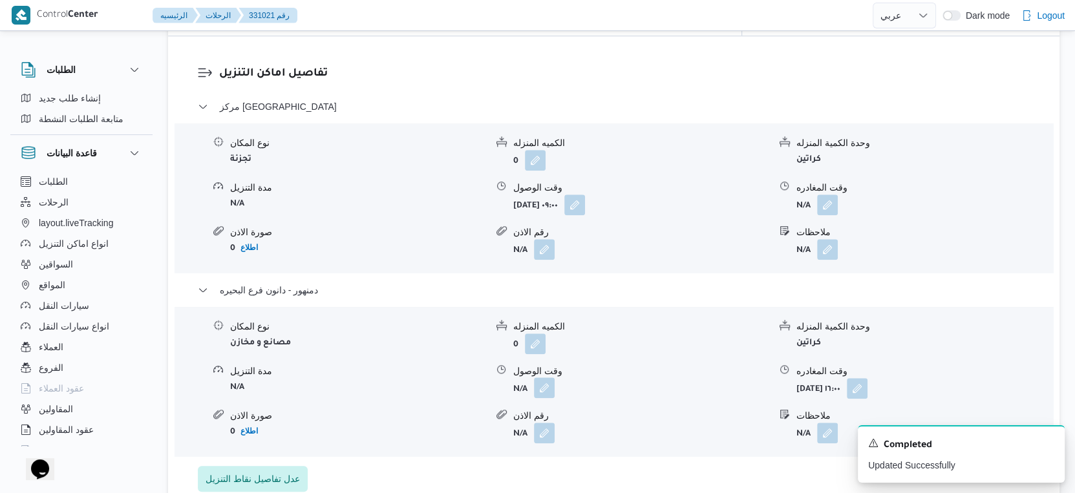
click at [540, 377] on button "button" at bounding box center [544, 387] width 21 height 21
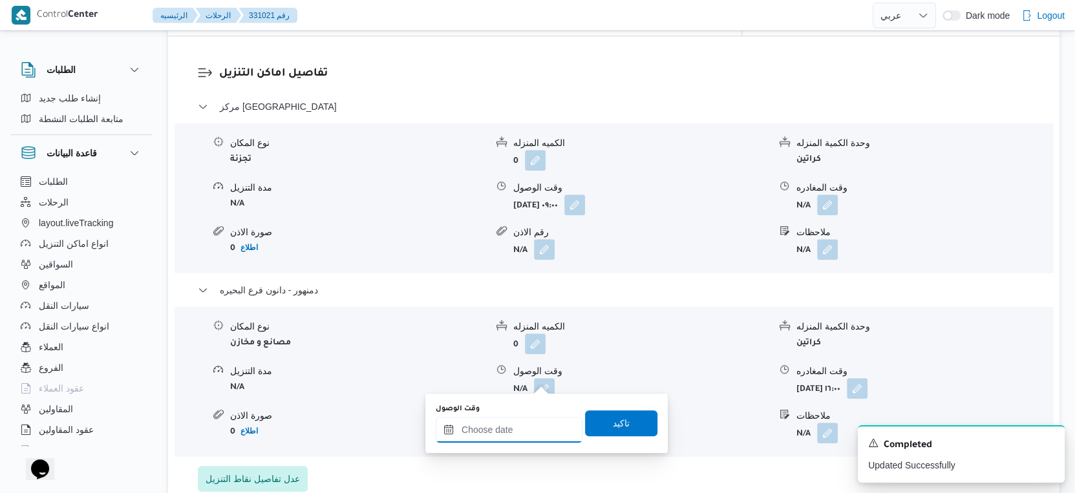
drag, startPoint x: 526, startPoint y: 427, endPoint x: 537, endPoint y: 417, distance: 14.6
click at [526, 427] on input "وقت الوصول" at bounding box center [509, 430] width 147 height 26
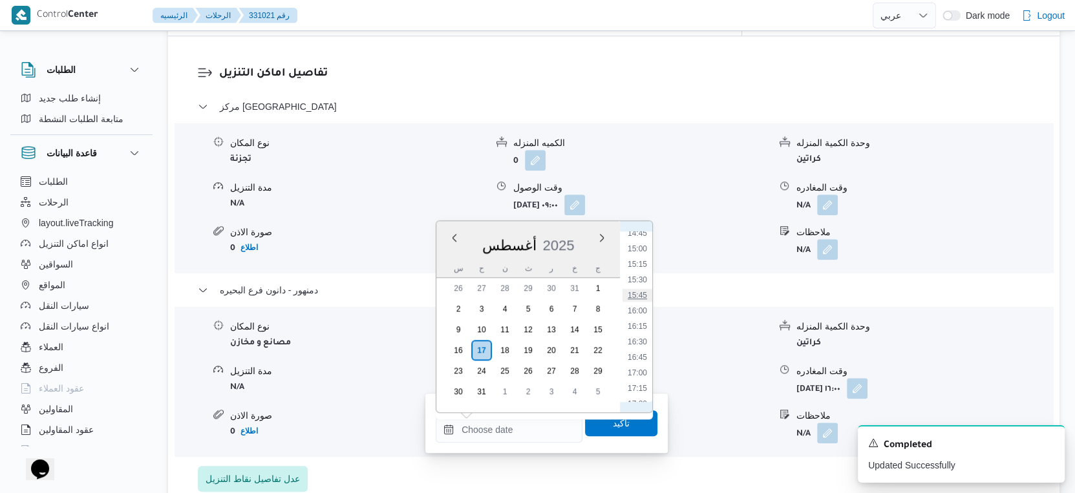
click at [642, 292] on li "15:45" at bounding box center [637, 295] width 30 height 13
type input "١٧/٠٨/٢٠٢٥ ١٥:٤٥"
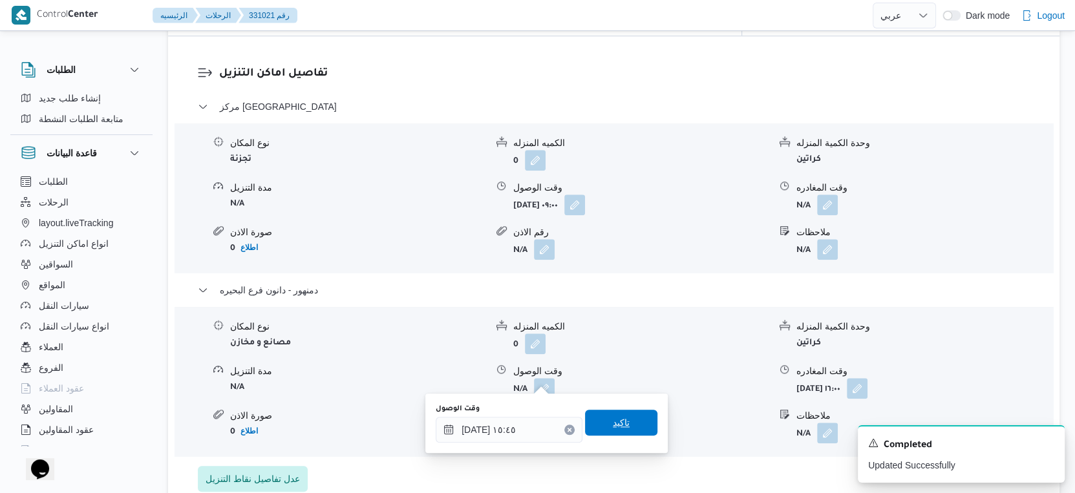
click at [627, 416] on span "تاكيد" at bounding box center [621, 423] width 72 height 26
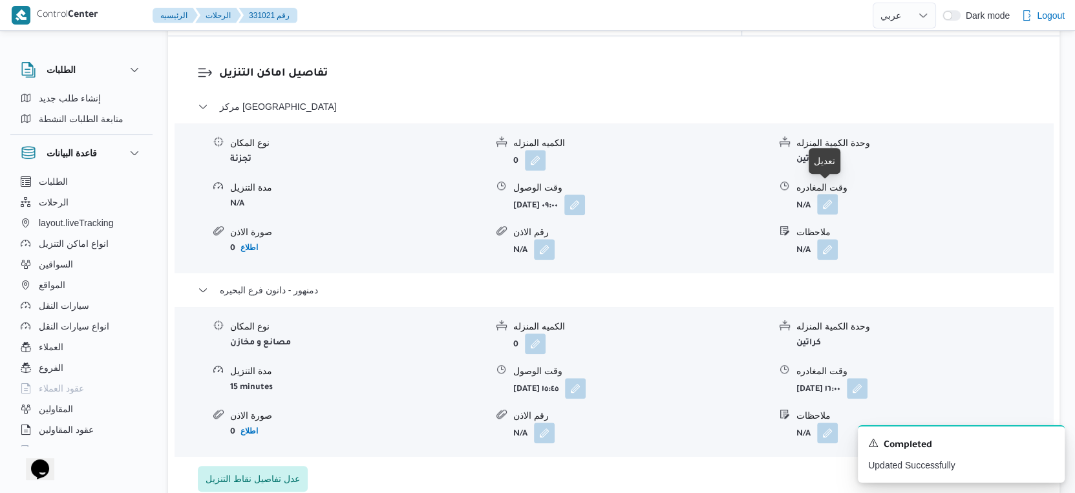
click at [832, 196] on button "button" at bounding box center [827, 204] width 21 height 21
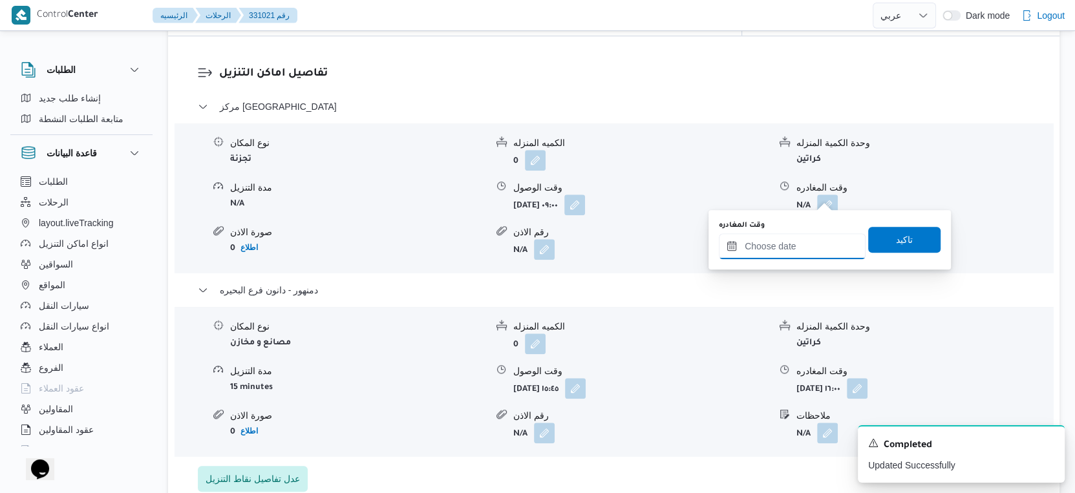
click at [792, 258] on div at bounding box center [792, 246] width 147 height 26
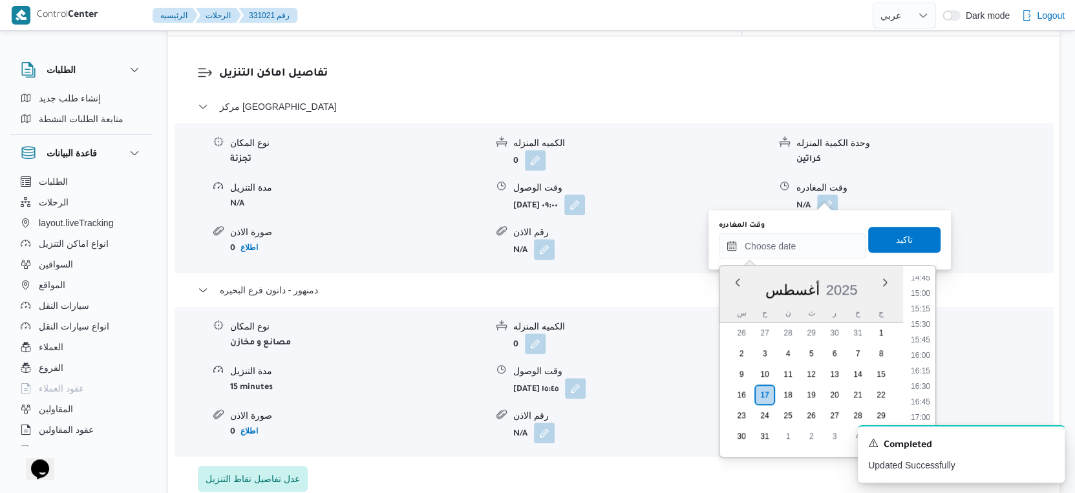
drag, startPoint x: 923, startPoint y: 327, endPoint x: 923, endPoint y: 310, distance: 17.4
click at [923, 327] on li "15:30" at bounding box center [920, 324] width 30 height 13
type input "[DATE] ١٥:٣٠"
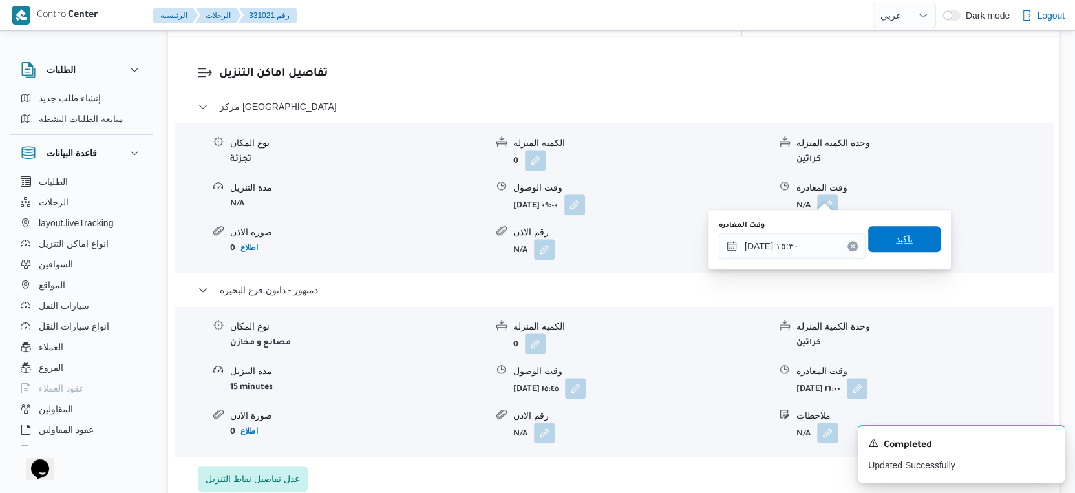
click at [911, 244] on span "تاكيد" at bounding box center [904, 239] width 72 height 26
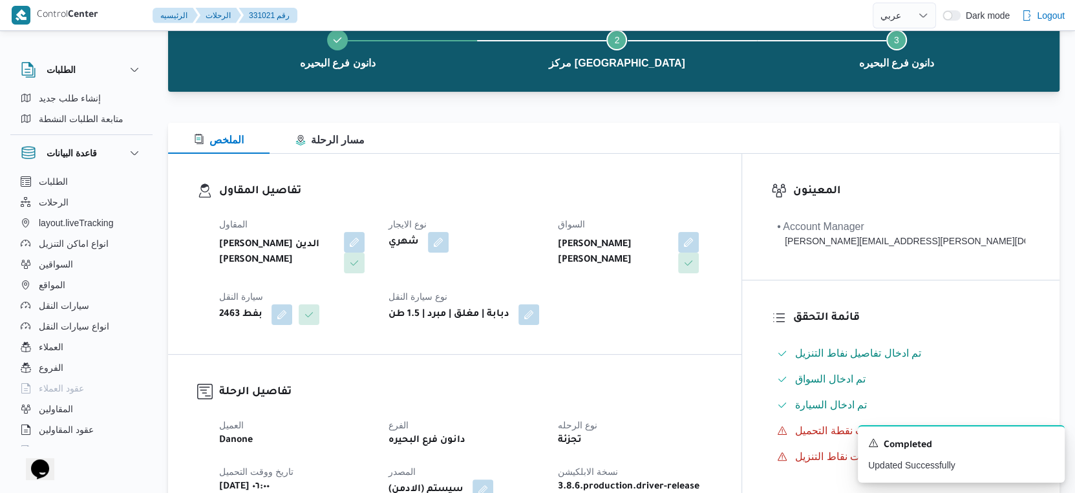
scroll to position [0, 0]
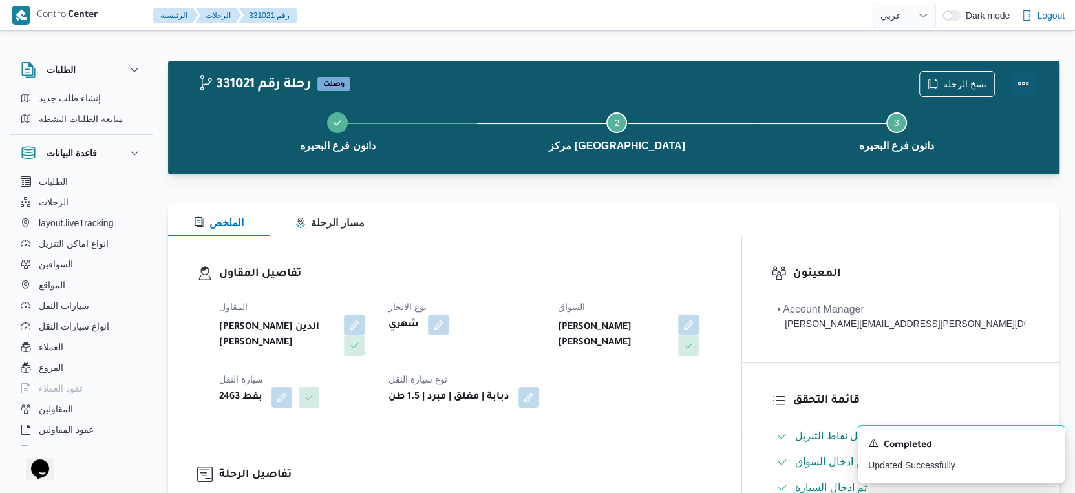
click at [1020, 83] on button "Actions" at bounding box center [1023, 83] width 26 height 26
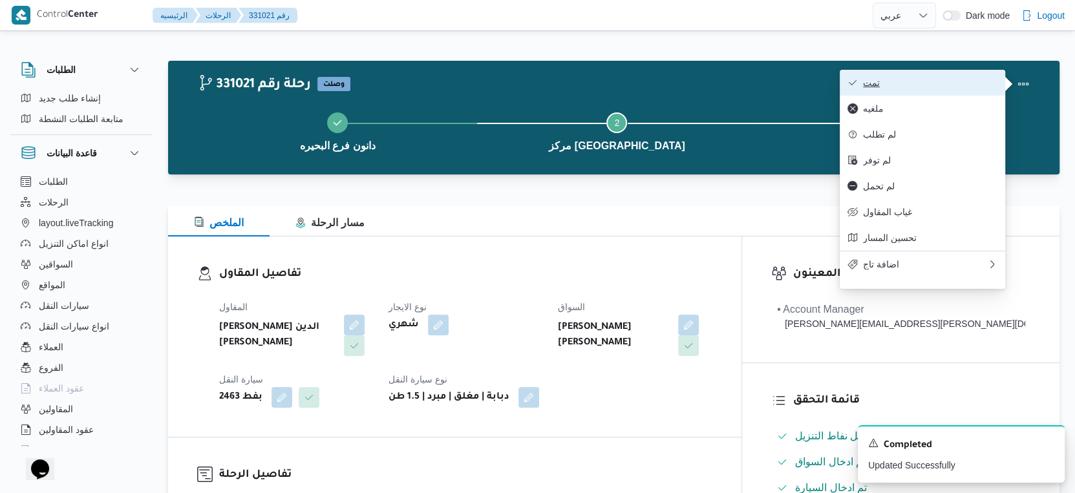
click at [937, 79] on span "تمت" at bounding box center [930, 83] width 134 height 10
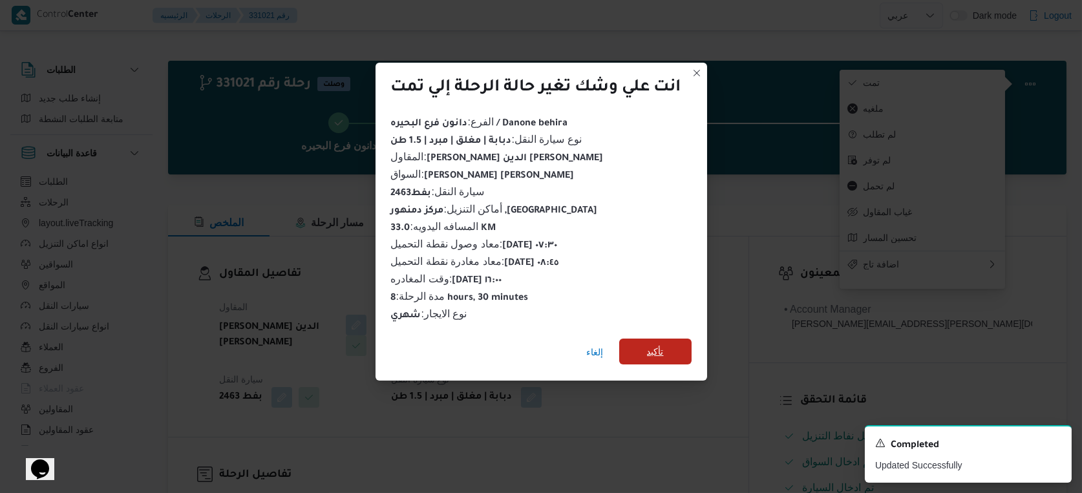
click at [655, 350] on span "تأكيد" at bounding box center [655, 352] width 17 height 16
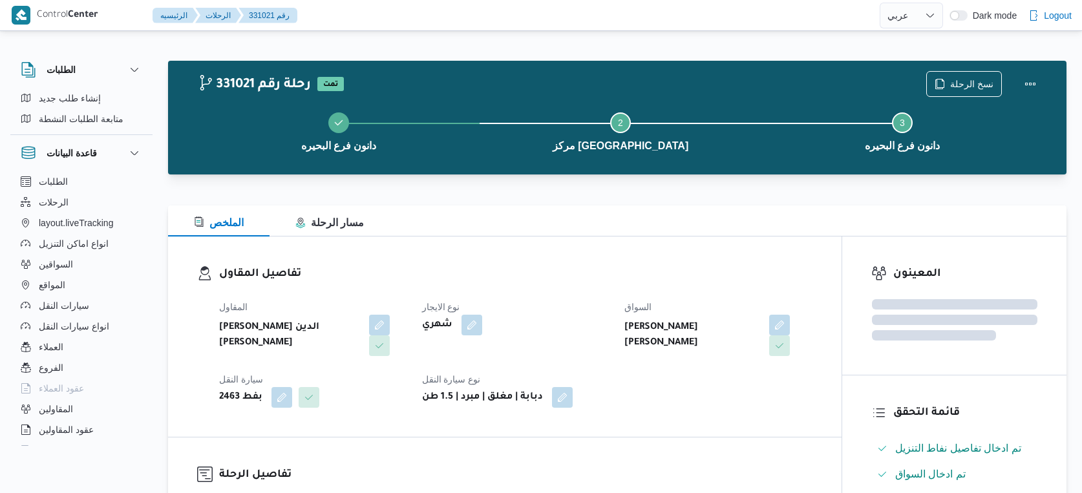
select select "ar"
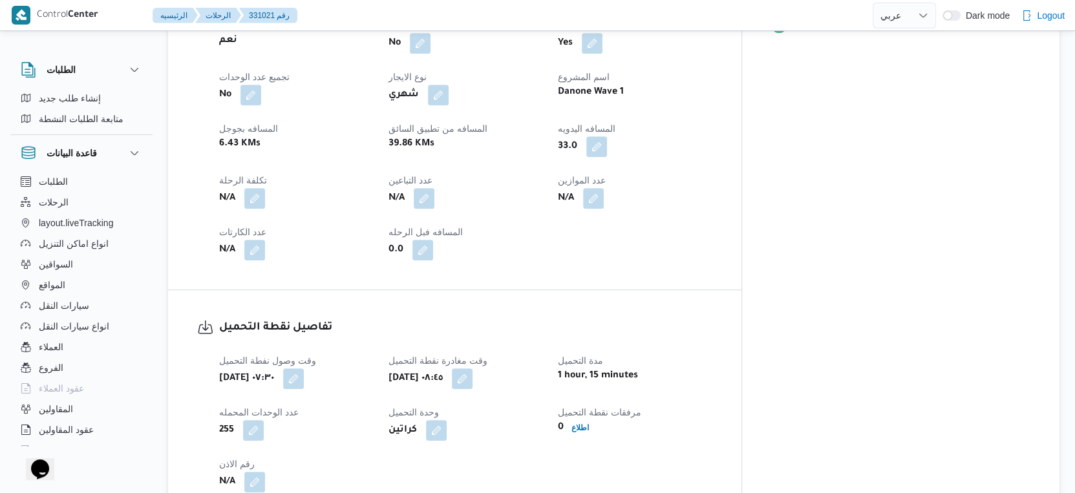
scroll to position [503, 0]
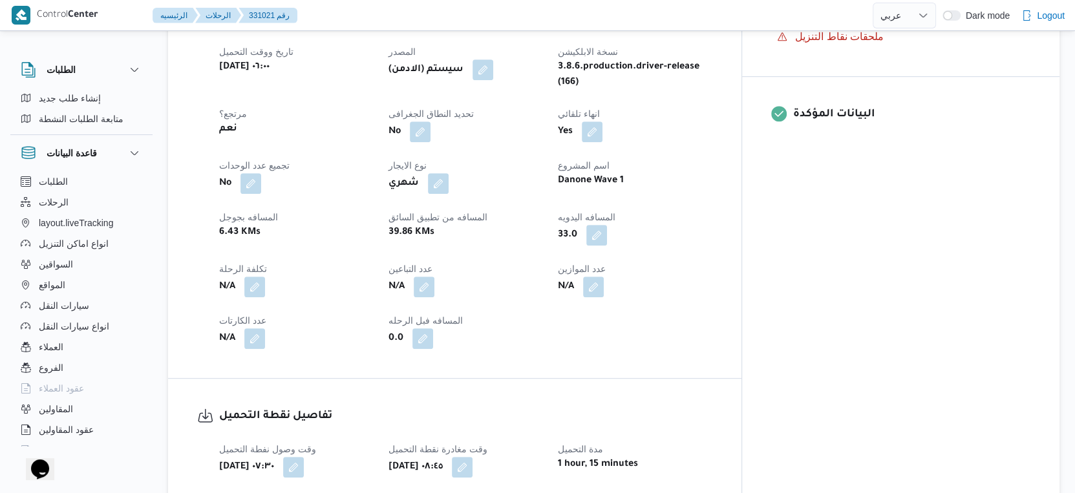
click at [512, 240] on div "العميل Danone الفرع دانون فرع البحيره نوع الرحله تجزئة تاريخ ووقت التحميل [DATE…" at bounding box center [465, 173] width 509 height 367
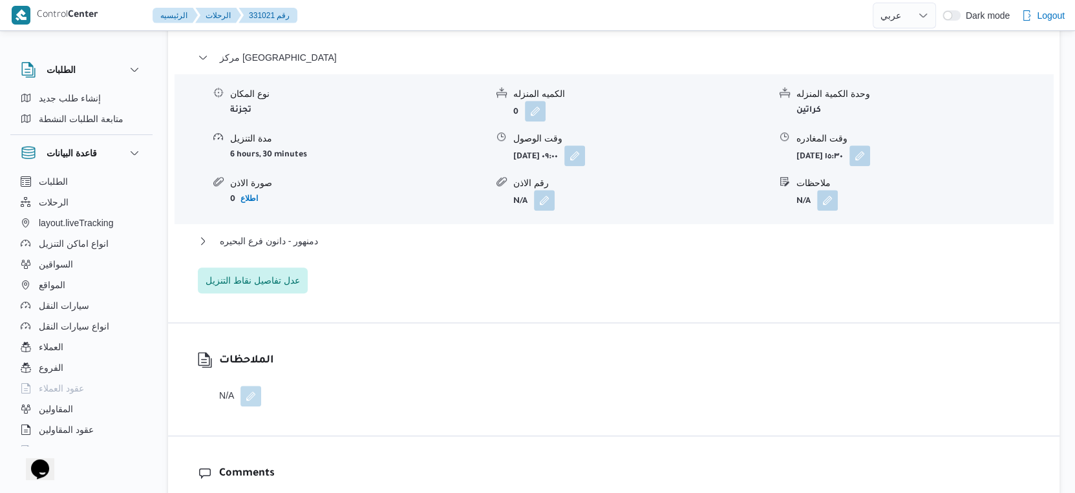
scroll to position [1148, 0]
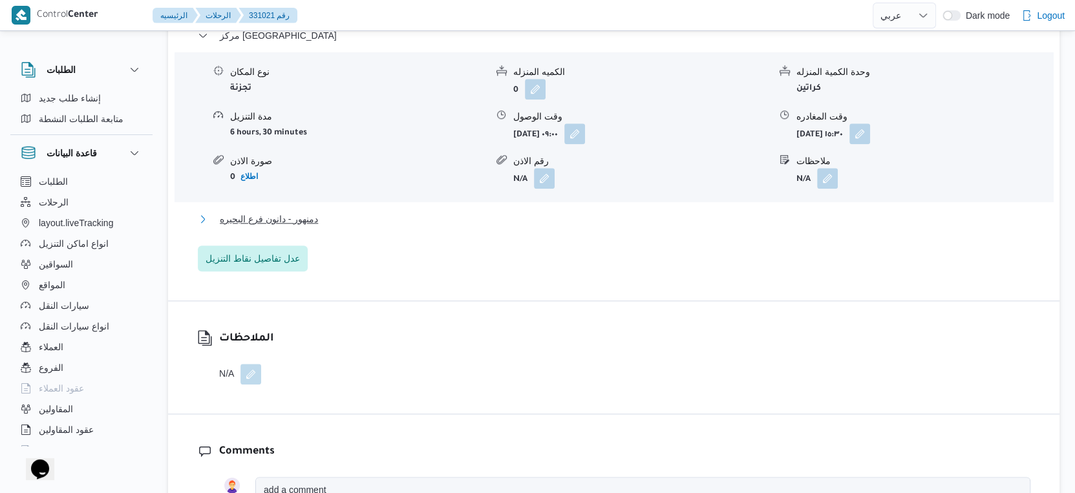
click at [313, 211] on span "دمنهور - دانون فرع البحيره" at bounding box center [269, 219] width 98 height 16
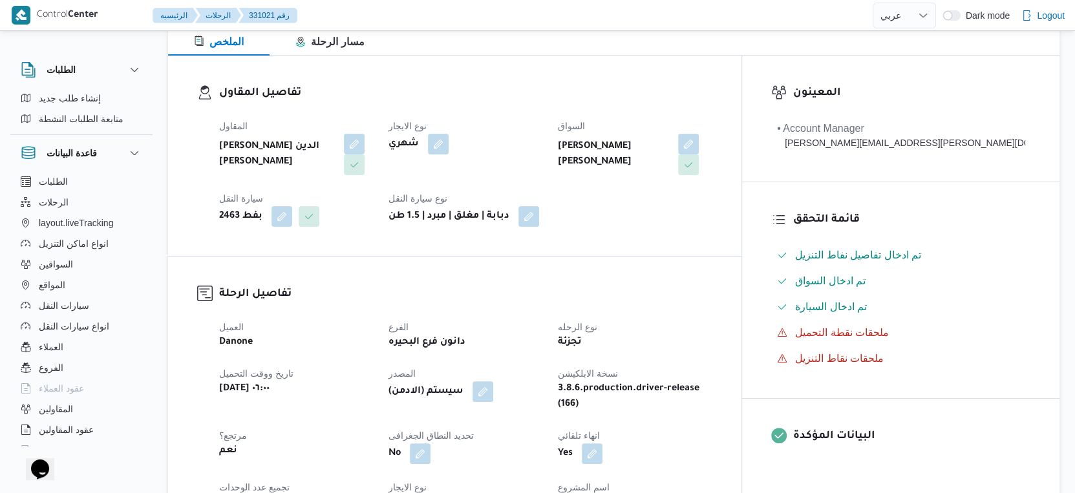
scroll to position [430, 0]
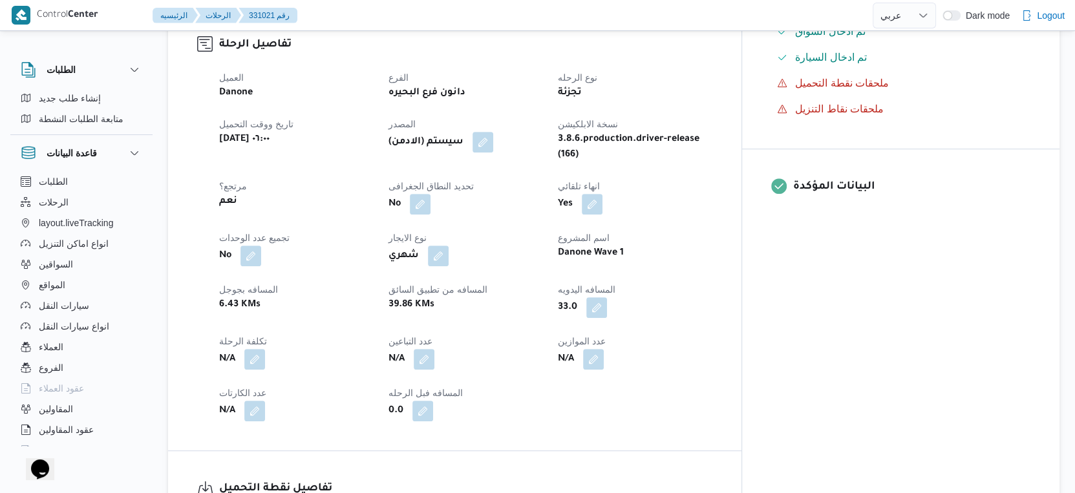
select select "ar"
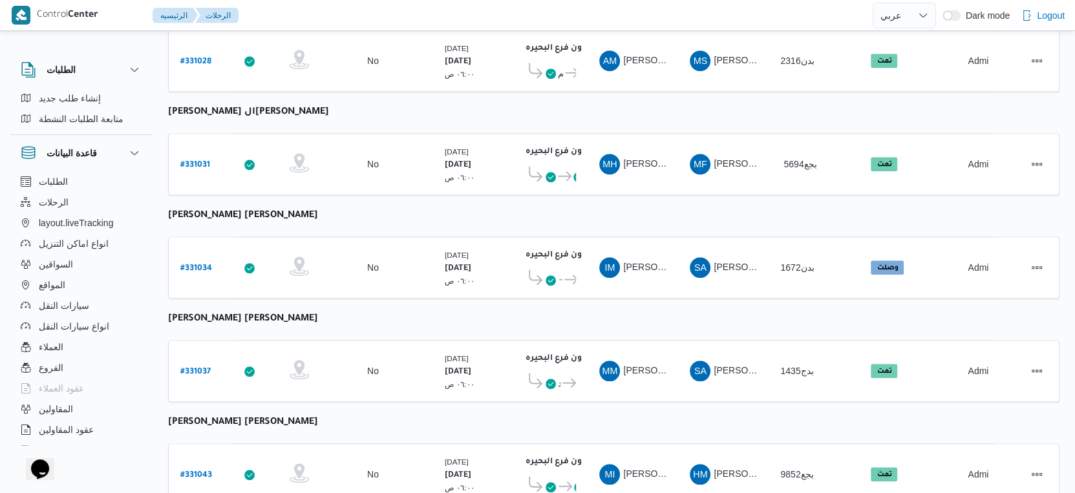
scroll to position [1055, 0]
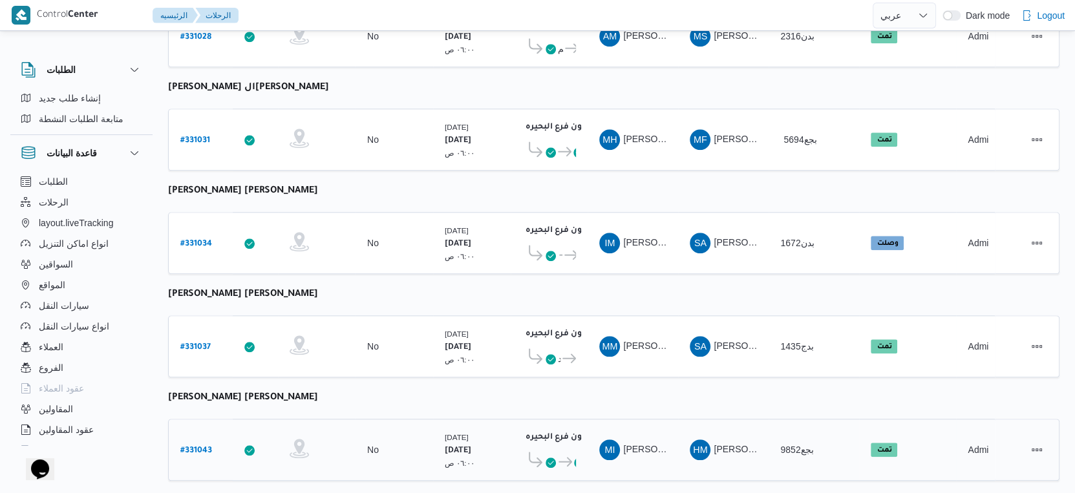
click at [187, 447] on b "# 331043" at bounding box center [196, 451] width 32 height 9
select select "ar"
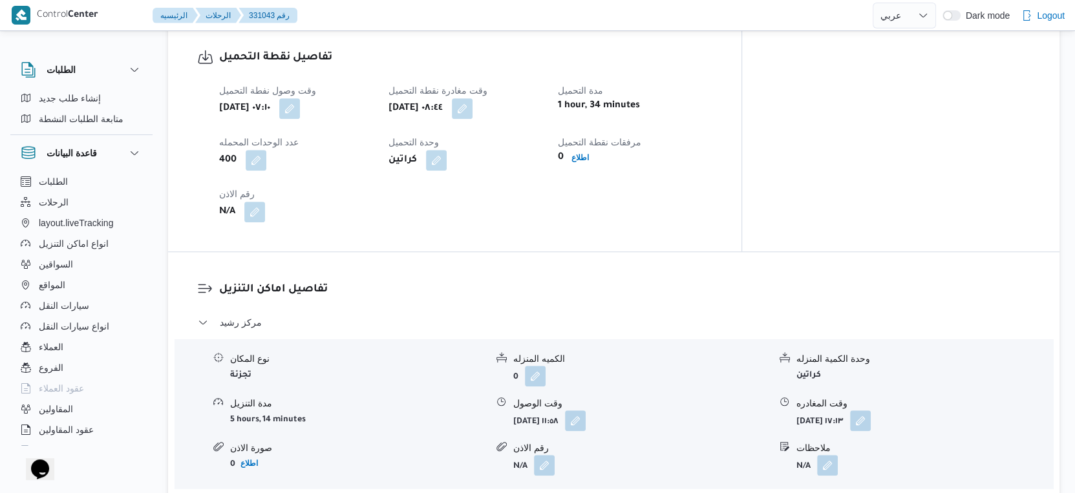
scroll to position [1005, 0]
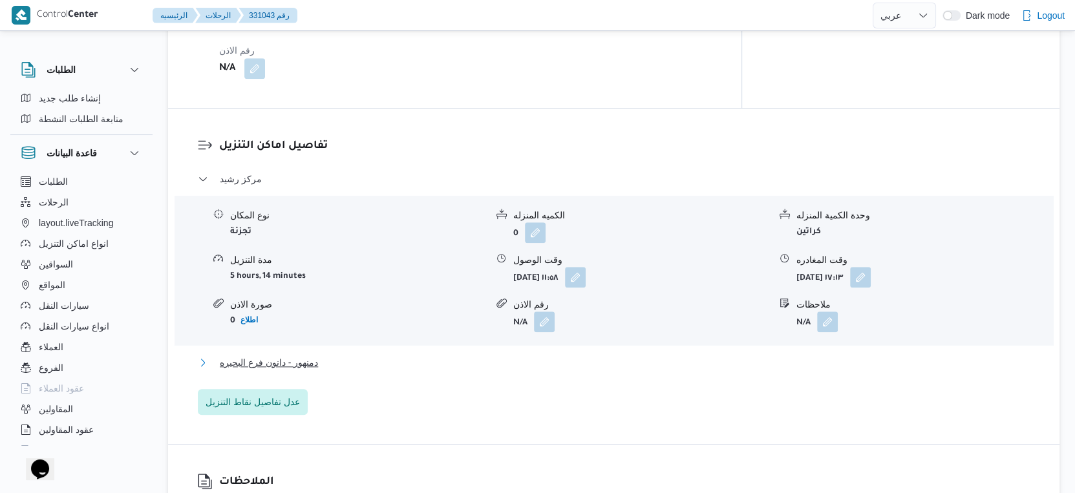
click at [330, 355] on button "دمنهور - دانون فرع البحيره" at bounding box center [614, 363] width 832 height 16
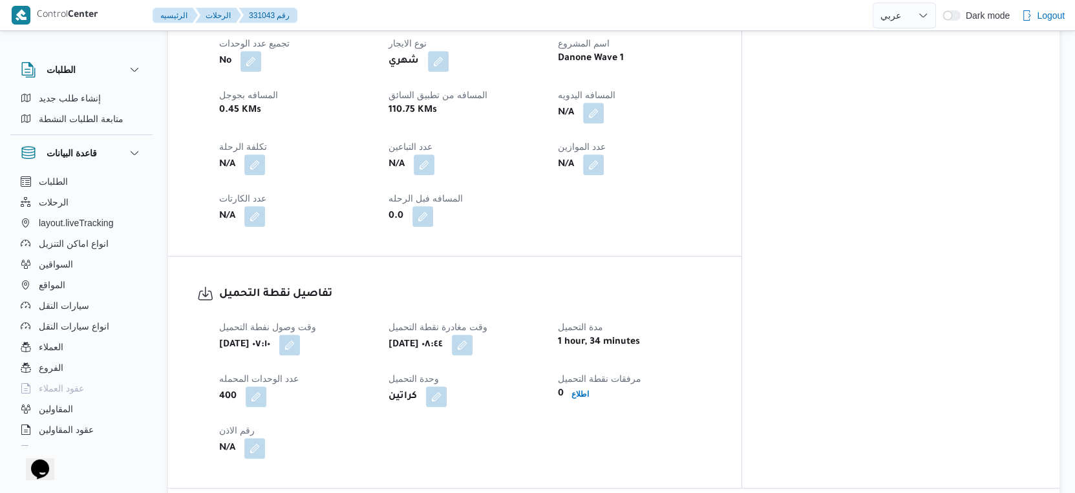
scroll to position [503, 0]
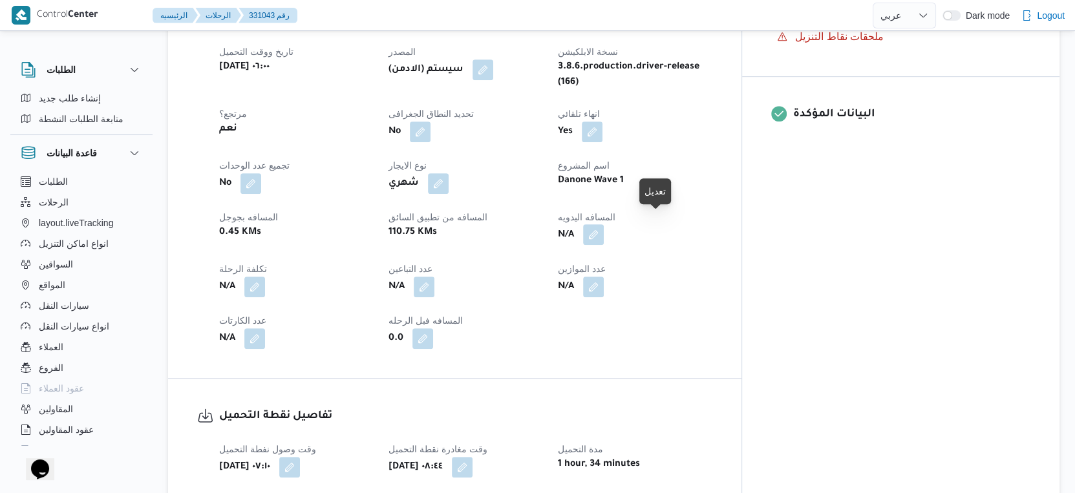
click at [604, 225] on button "button" at bounding box center [593, 234] width 21 height 21
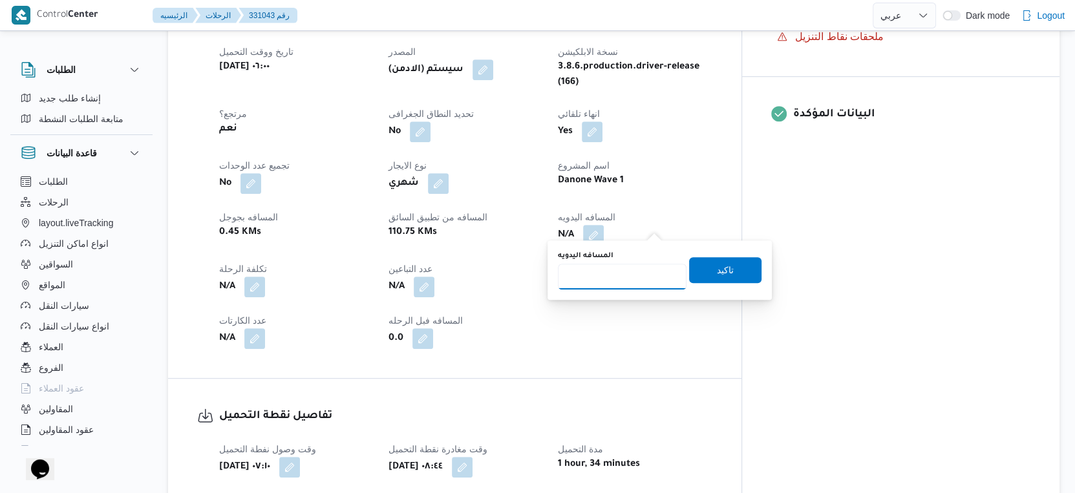
click at [620, 272] on input "المسافه اليدويه" at bounding box center [622, 277] width 129 height 26
type input "115"
click at [720, 267] on span "تاكيد" at bounding box center [725, 270] width 17 height 16
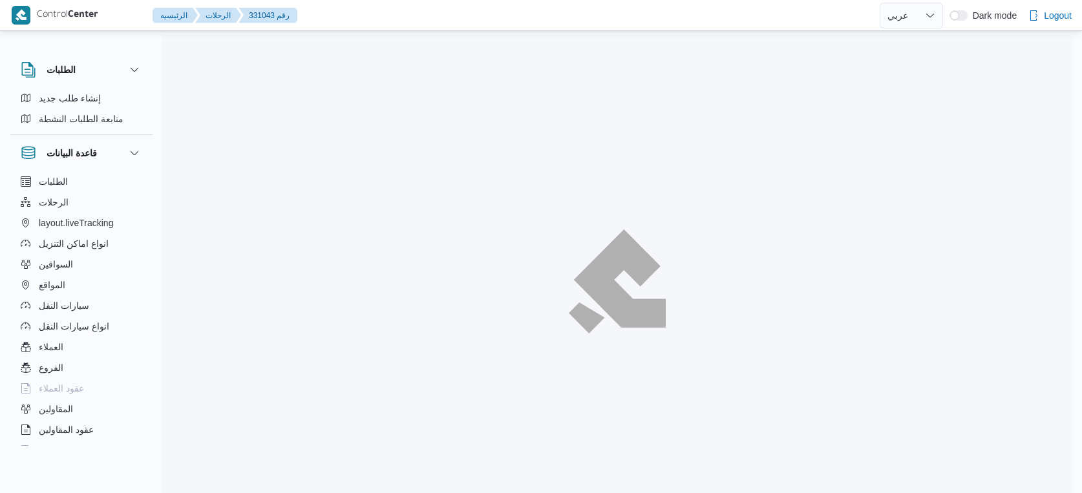
select select "ar"
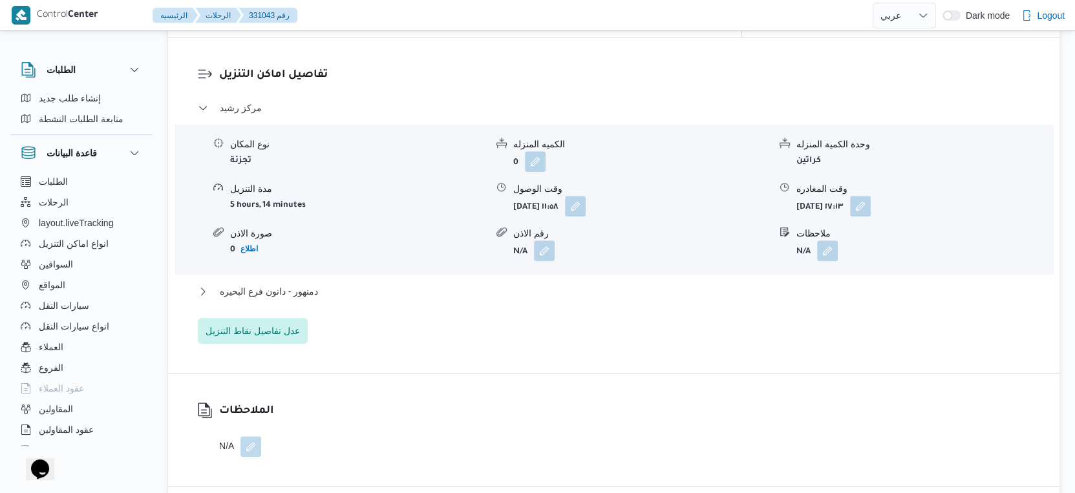
scroll to position [1077, 0]
click at [335, 282] on button "دمنهور - دانون فرع البحيره" at bounding box center [614, 290] width 832 height 16
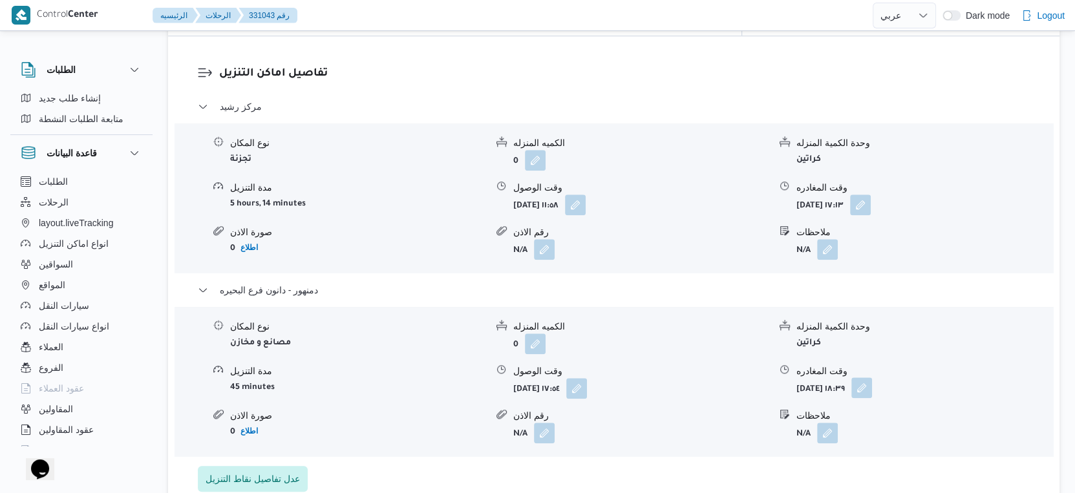
click at [872, 377] on button "button" at bounding box center [861, 387] width 21 height 21
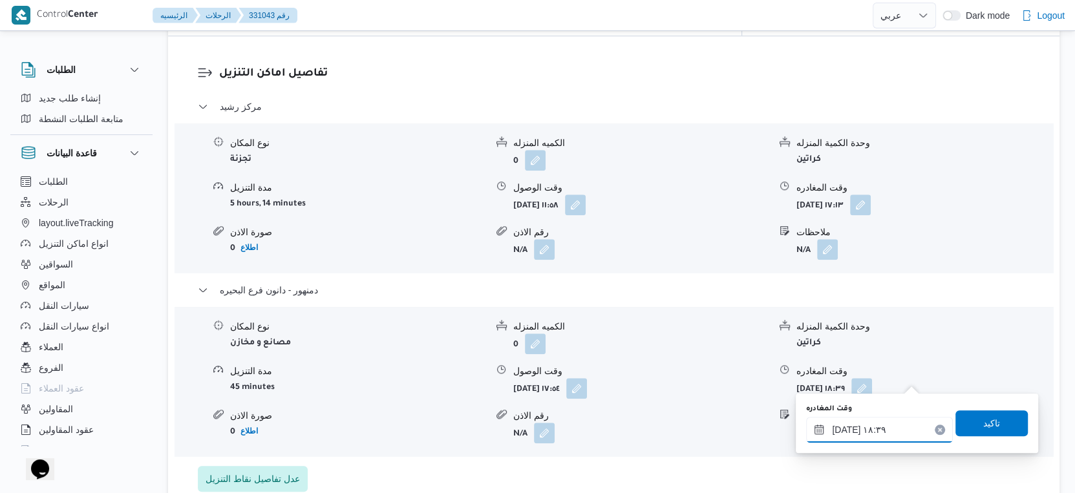
click at [880, 424] on input "[DATE] ١٨:٣٩" at bounding box center [879, 430] width 147 height 26
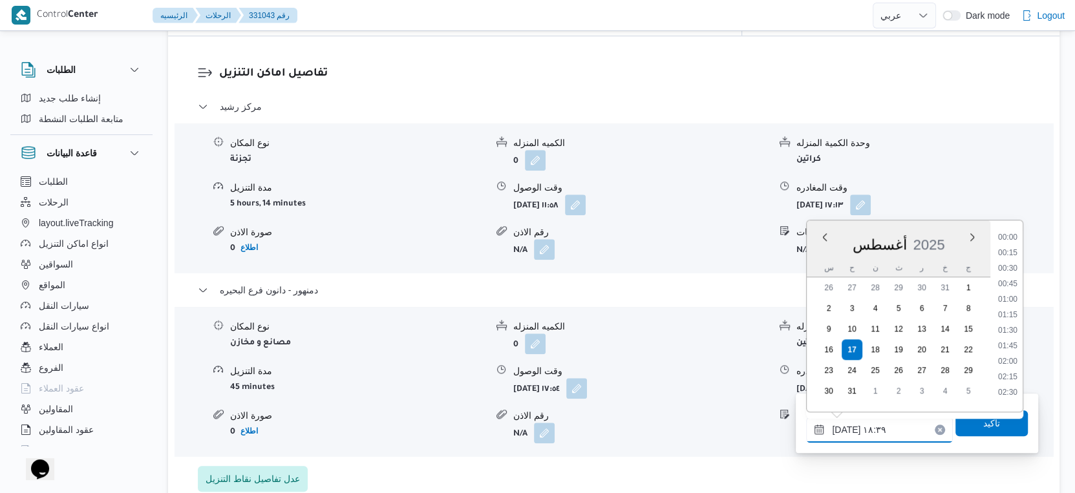
scroll to position [1057, 0]
click at [1006, 264] on li "17:30" at bounding box center [1008, 265] width 30 height 13
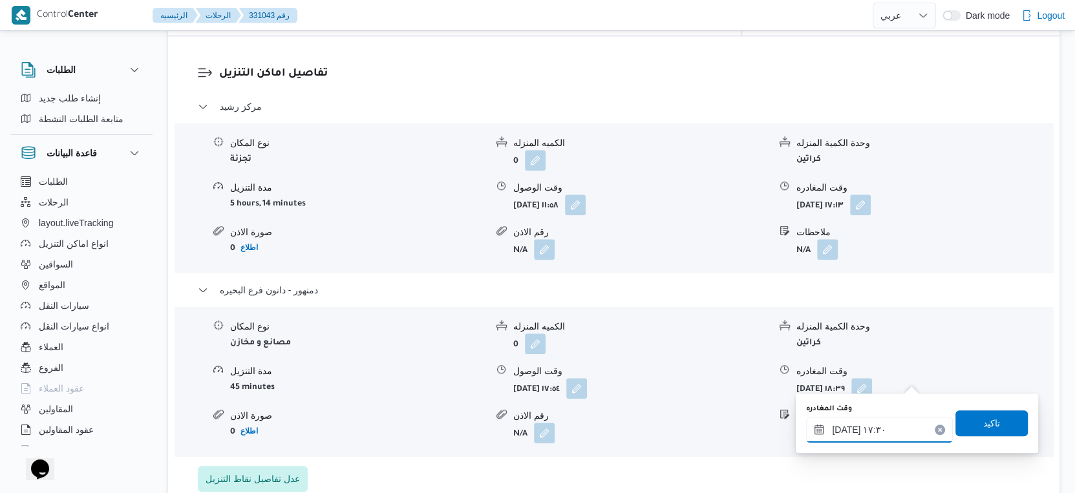
click at [845, 428] on input "١٧/٠٨/٢٠٢٥ ١٧:٣٠" at bounding box center [879, 430] width 147 height 26
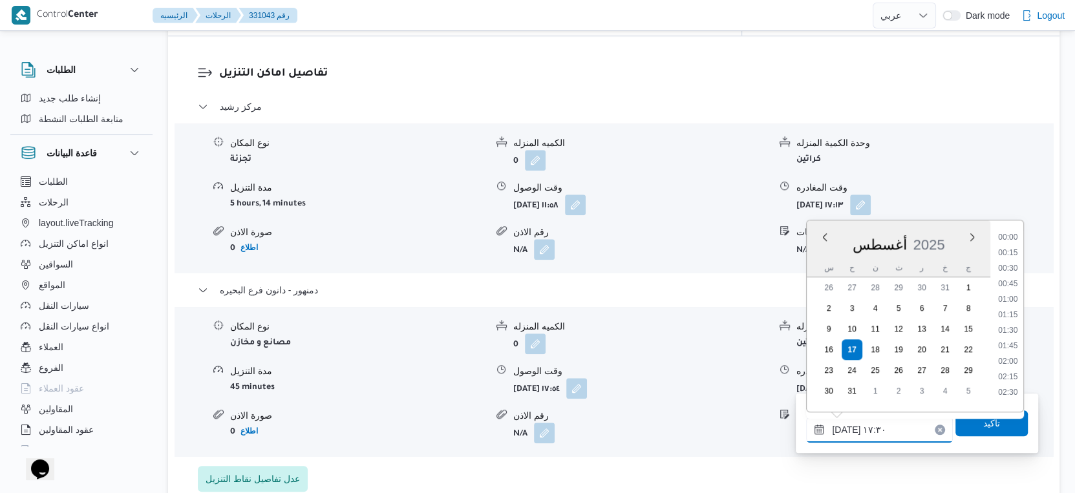
scroll to position [996, 0]
click at [845, 428] on input "١٧/٠٨/٢٠٢٥ ١٧:٣٠" at bounding box center [879, 430] width 147 height 26
type input "١٧/٠٨/٢٠٢٥ ١٧:٥٥"
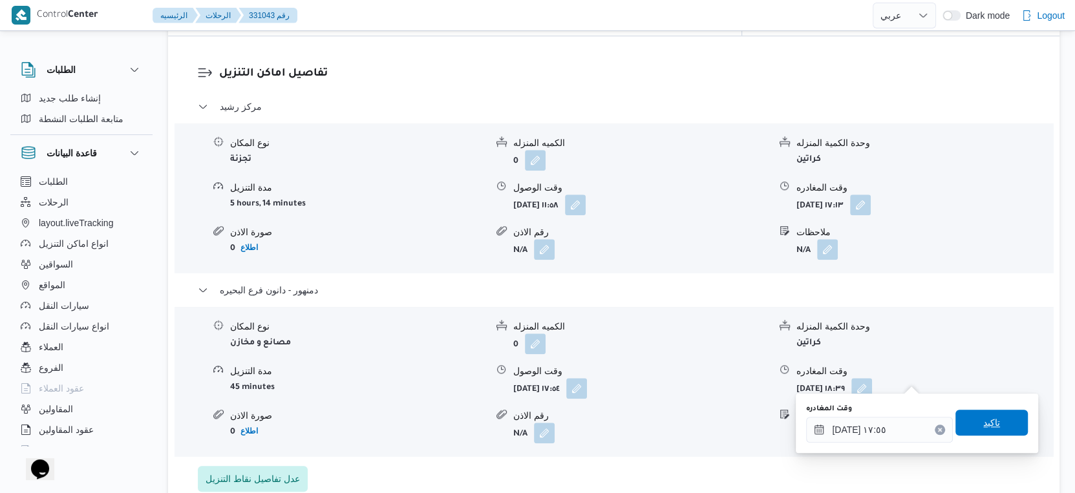
click at [983, 419] on span "تاكيد" at bounding box center [991, 423] width 17 height 16
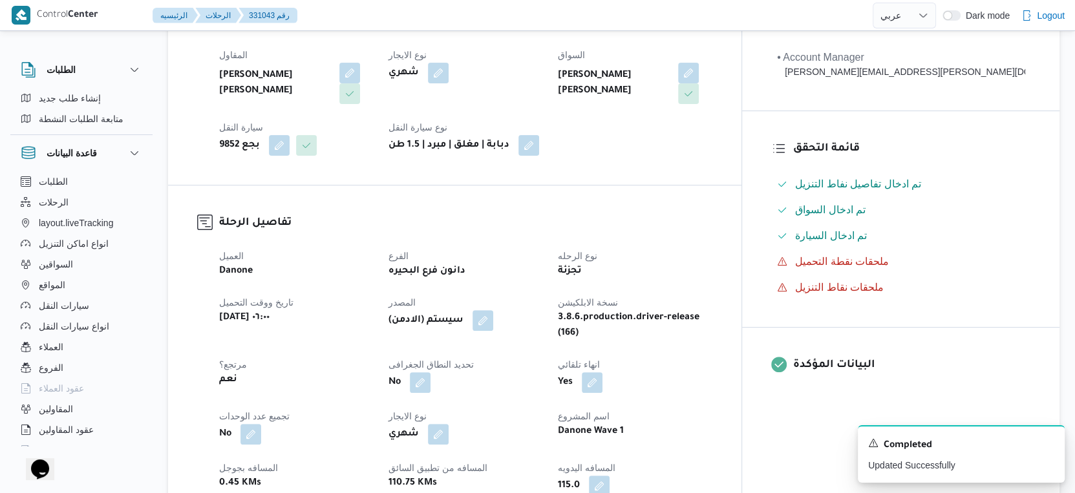
scroll to position [503, 0]
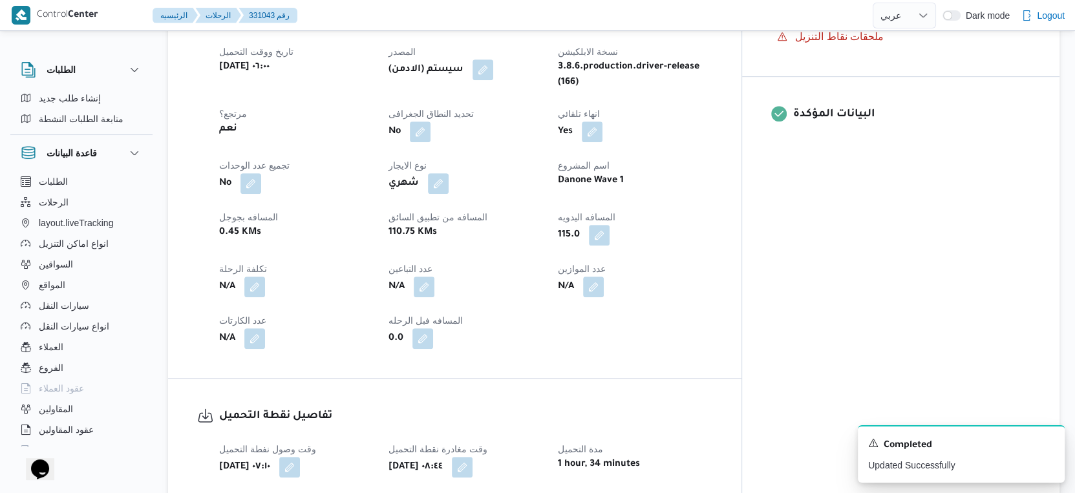
select select "ar"
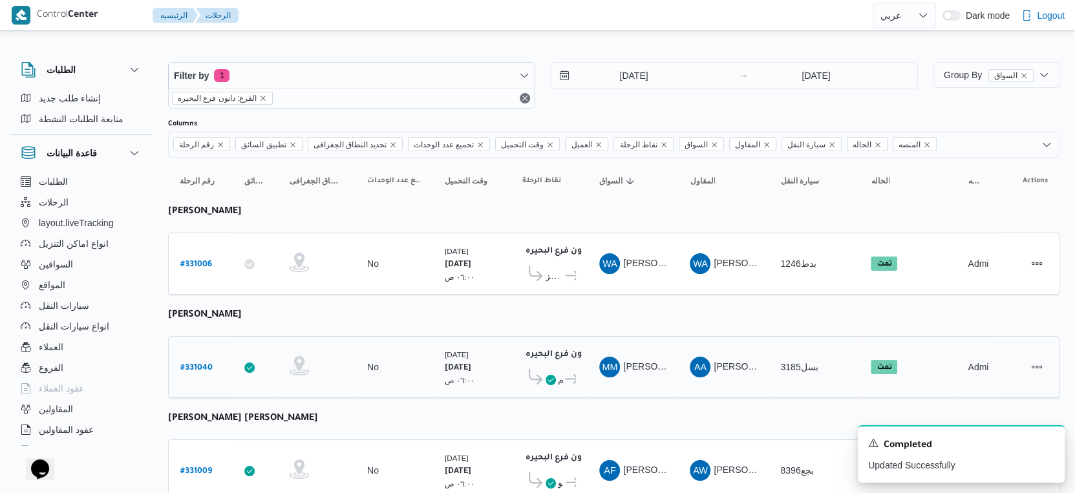
click at [194, 364] on b "# 331040" at bounding box center [196, 368] width 32 height 9
select select "ar"
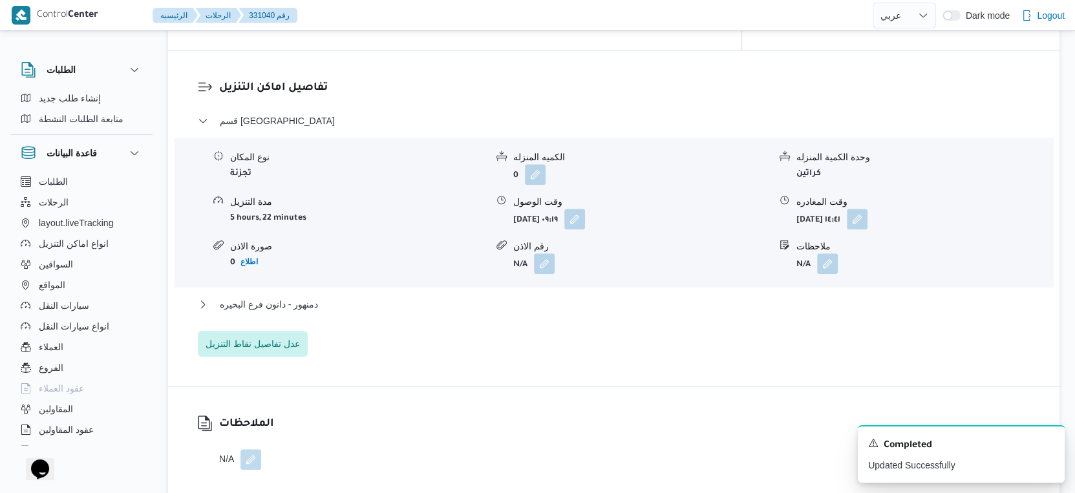
scroll to position [1077, 0]
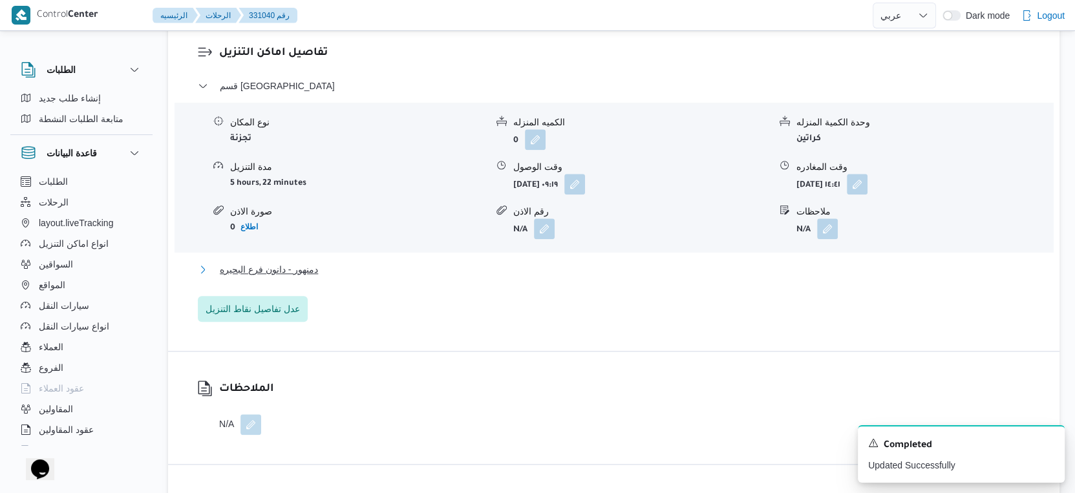
click at [343, 271] on button "دمنهور - دانون فرع البحيره" at bounding box center [614, 270] width 832 height 16
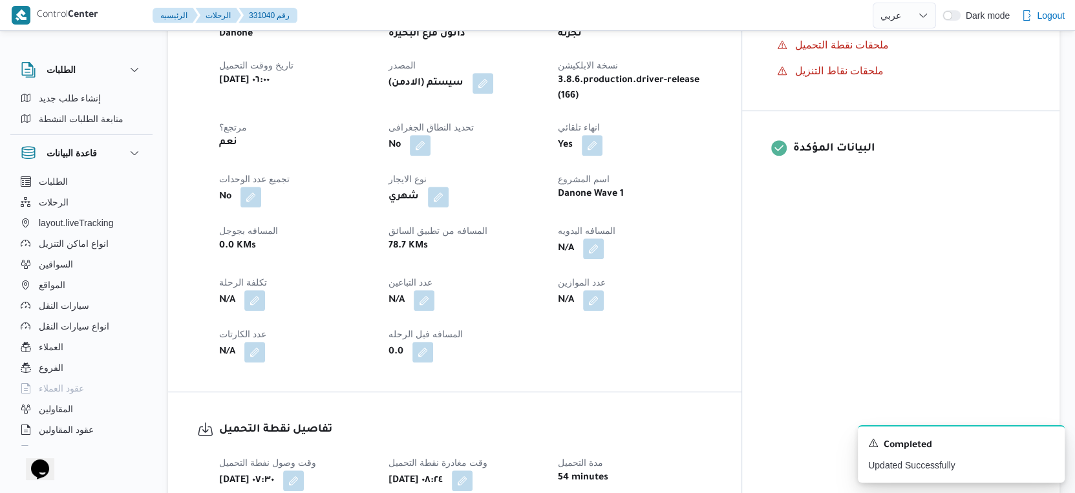
scroll to position [503, 0]
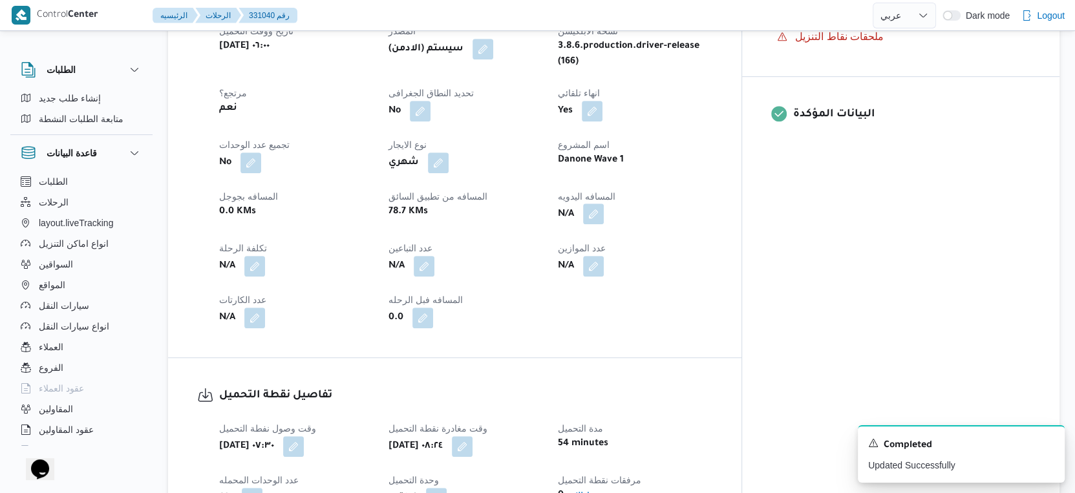
click at [604, 222] on button "button" at bounding box center [593, 214] width 21 height 21
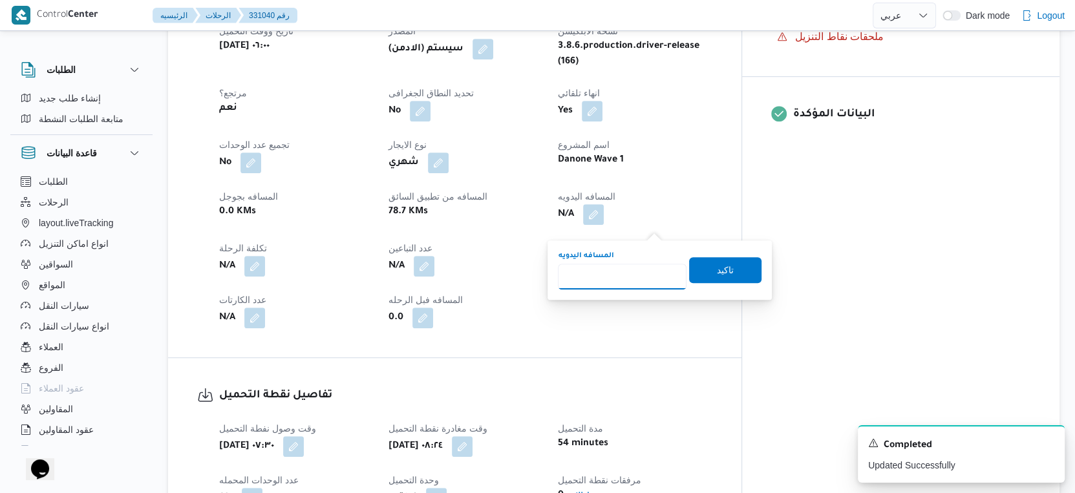
click at [621, 270] on input "المسافه اليدويه" at bounding box center [622, 277] width 129 height 26
type input "105"
click at [723, 267] on span "تاكيد" at bounding box center [725, 270] width 72 height 26
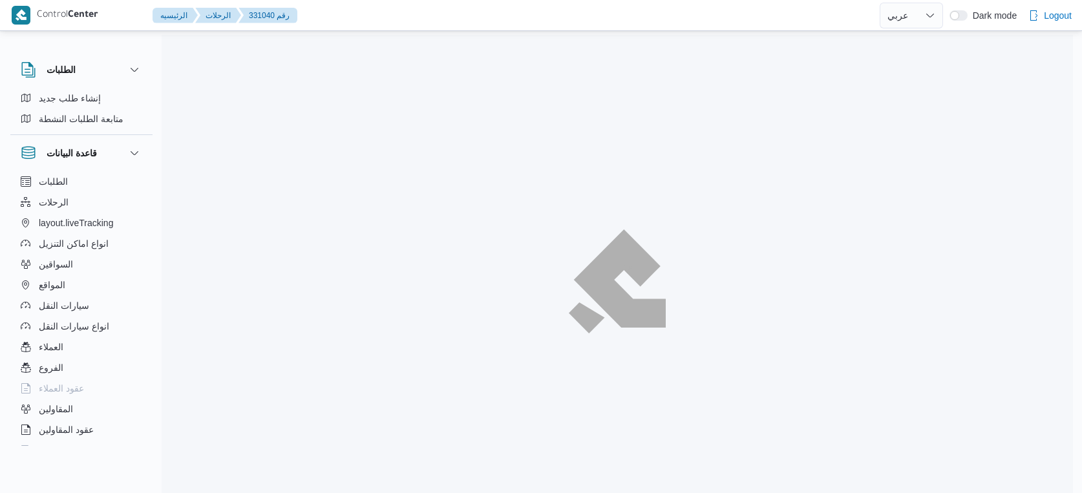
select select "ar"
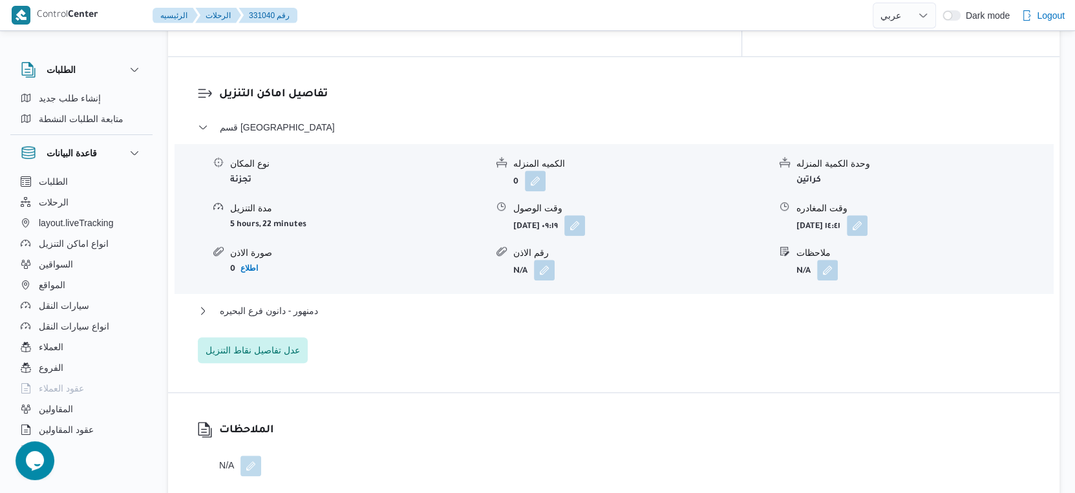
scroll to position [1077, 0]
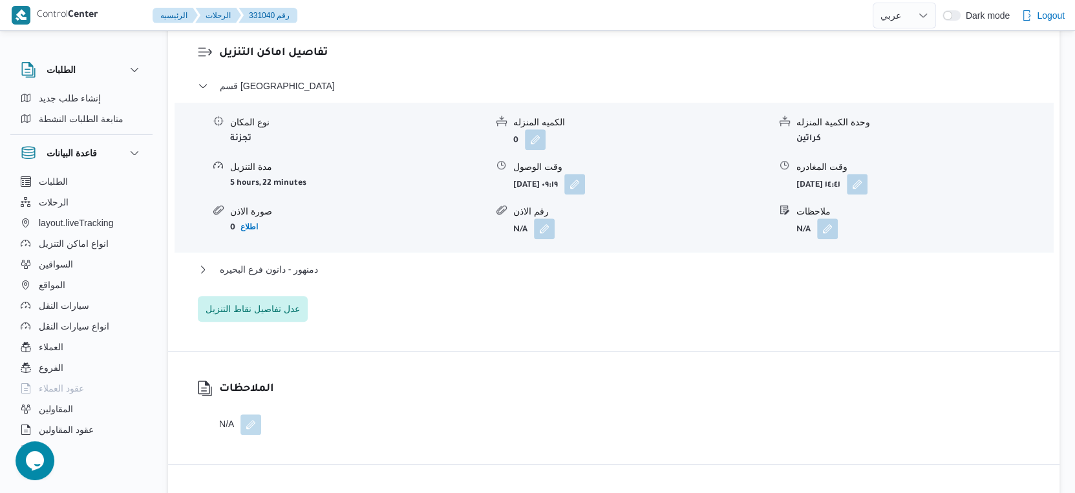
click at [368, 270] on div "قسم كفر الدوار نوع المكان تجزئة الكميه المنزله 0 وحدة الكمية المنزله كراتين مدة…" at bounding box center [614, 200] width 832 height 244
click at [368, 277] on button "دمنهور - دانون فرع البحيره" at bounding box center [614, 270] width 832 height 16
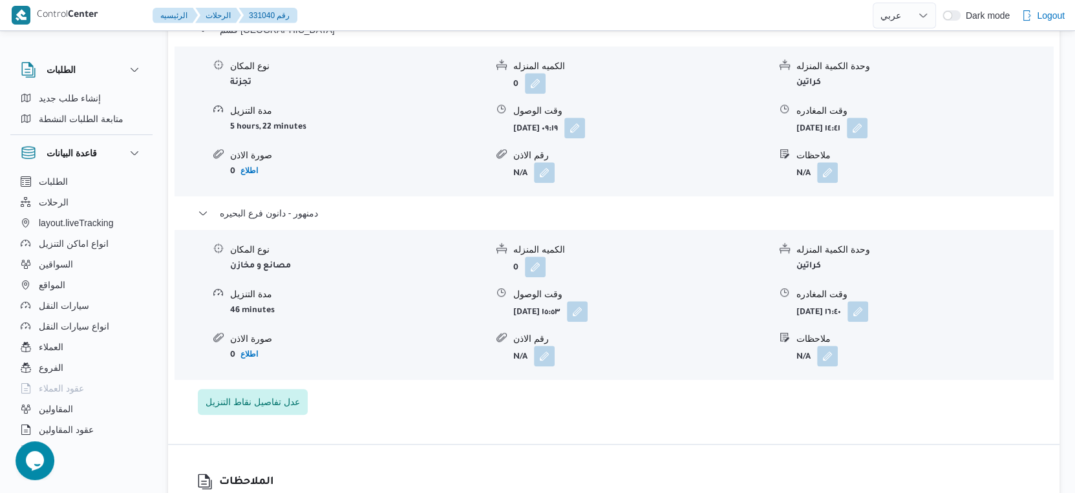
scroll to position [1148, 0]
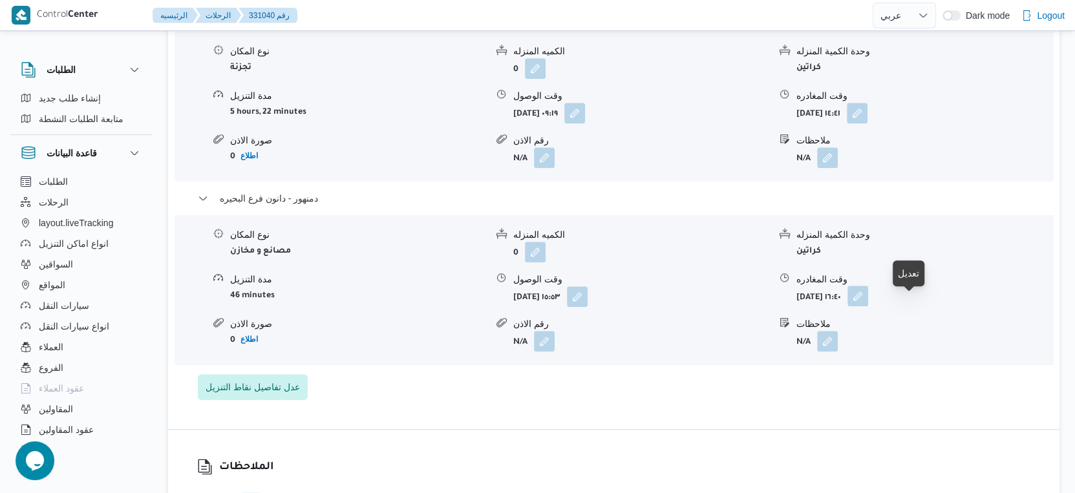
click at [868, 306] on button "button" at bounding box center [857, 296] width 21 height 21
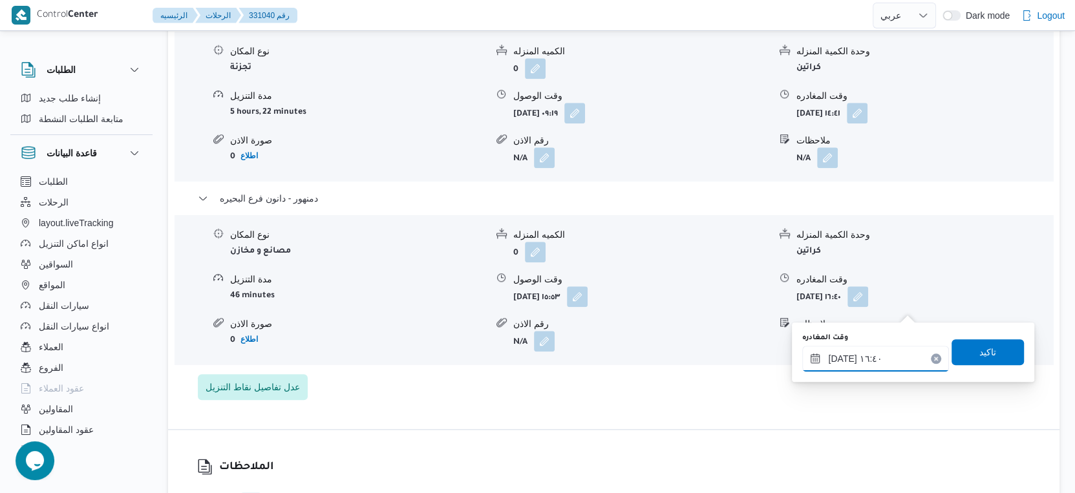
click at [865, 361] on input "[DATE] ١٦:٤٠" at bounding box center [875, 359] width 147 height 26
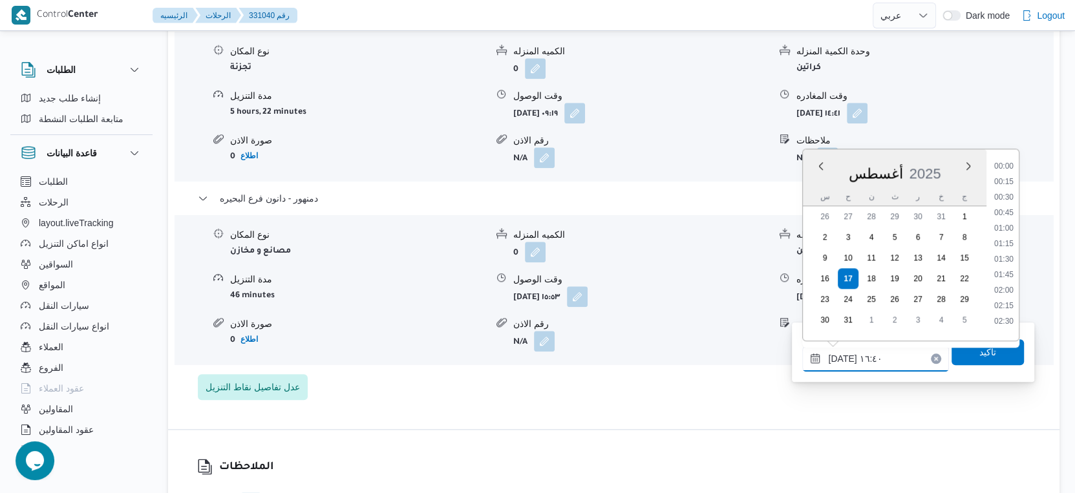
scroll to position [934, 0]
click at [1009, 194] on li "15:30" at bounding box center [1004, 193] width 30 height 13
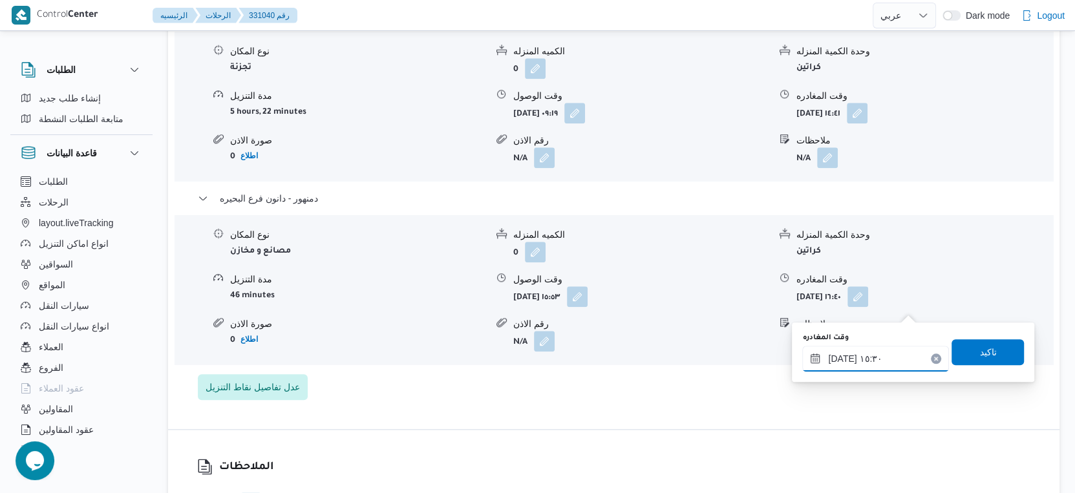
click at [842, 355] on input "[DATE] ١٥:٣٠" at bounding box center [875, 359] width 147 height 26
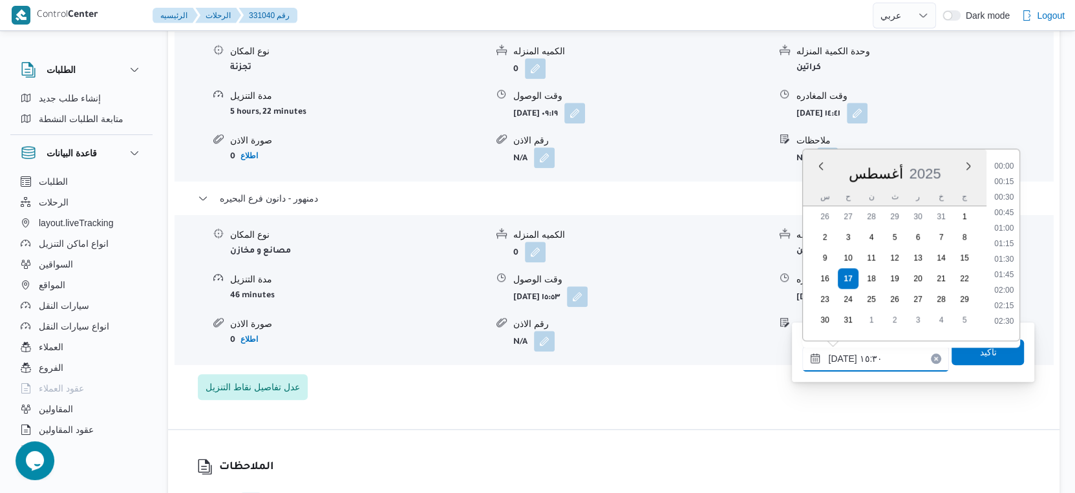
scroll to position [872, 0]
click at [842, 355] on input "[DATE] ١٥:٣٠" at bounding box center [875, 359] width 147 height 26
type input "[DATE] ١٥:٥٥"
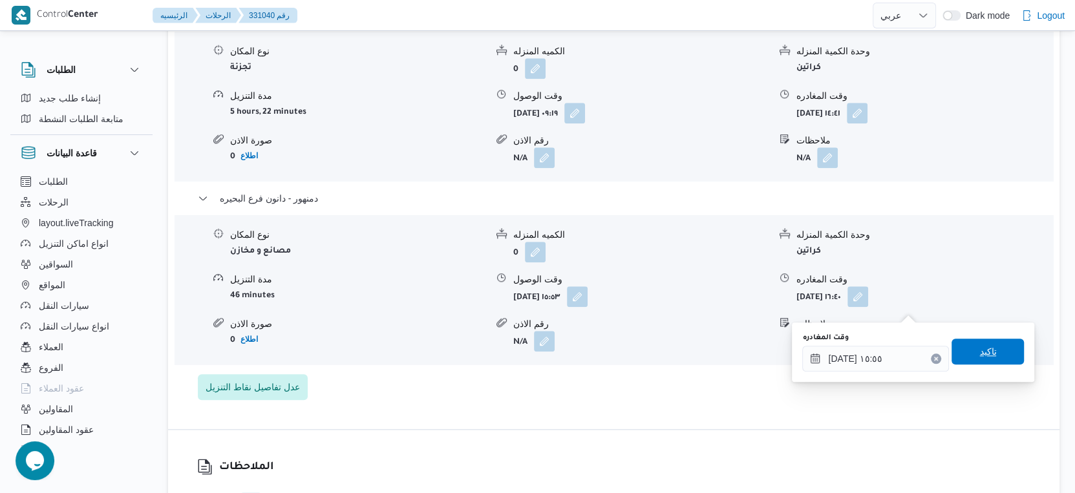
click at [981, 351] on span "تاكيد" at bounding box center [987, 352] width 17 height 16
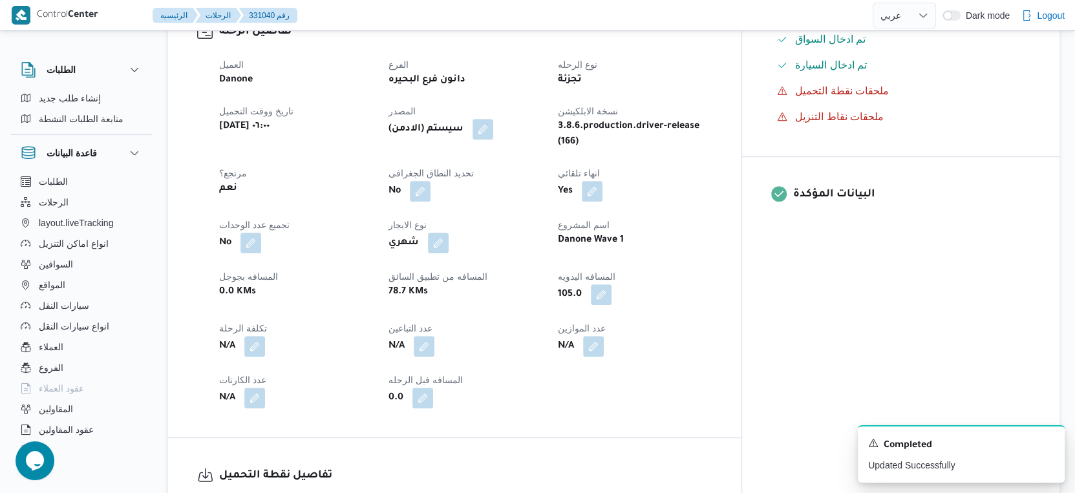
scroll to position [430, 0]
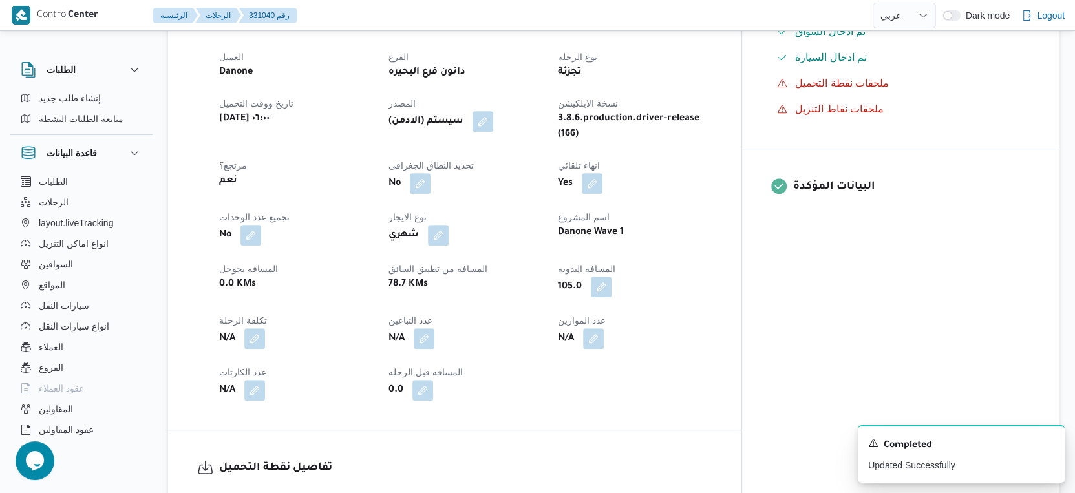
select select "ar"
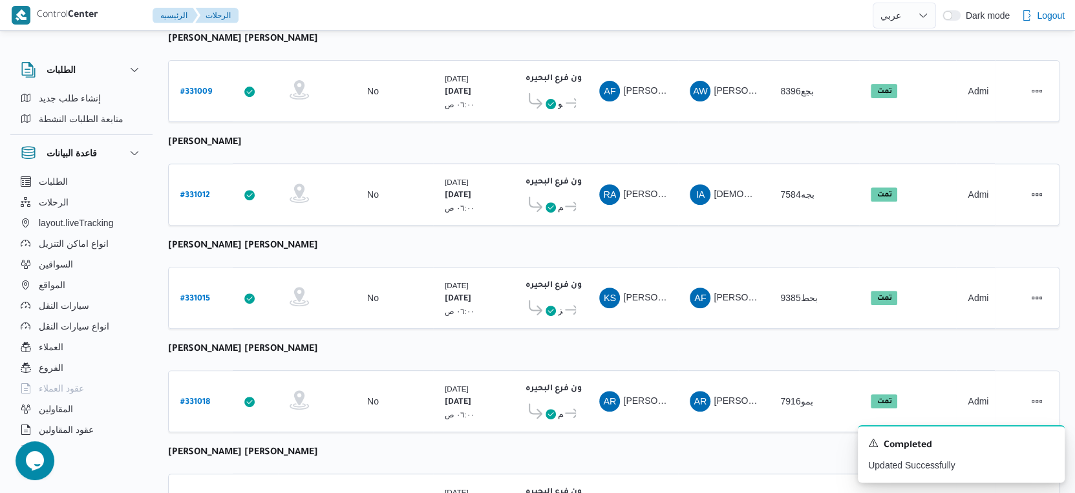
scroll to position [287, 0]
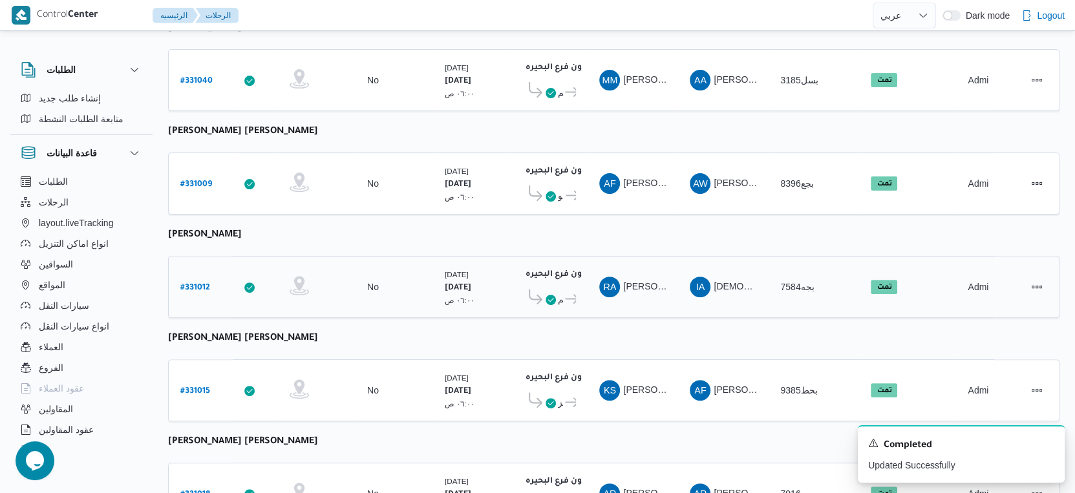
click at [198, 284] on b "# 331012" at bounding box center [195, 288] width 30 height 9
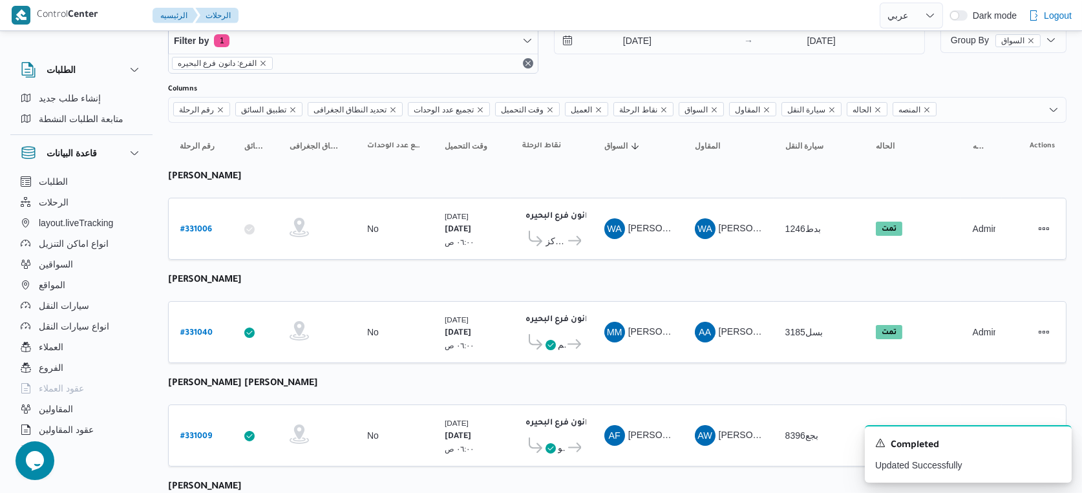
select select "ar"
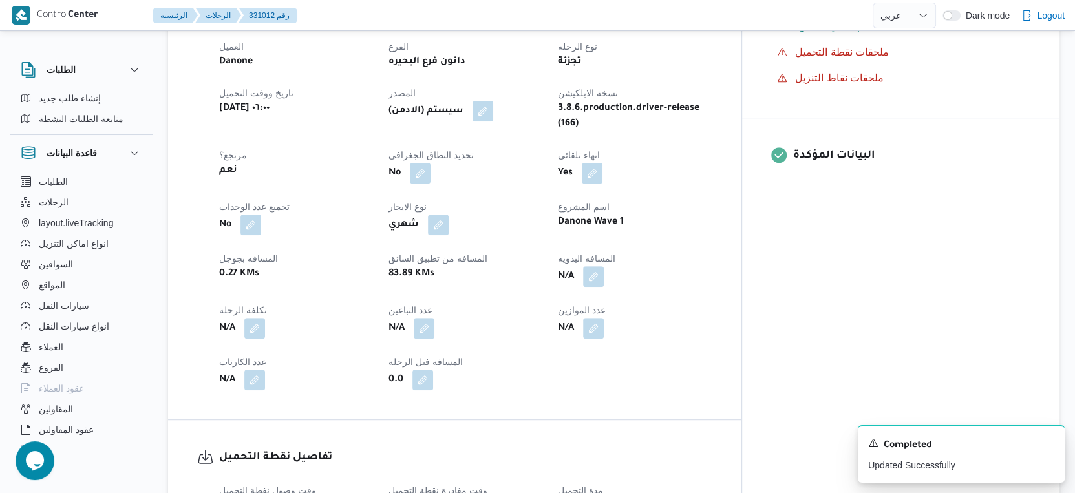
scroll to position [430, 0]
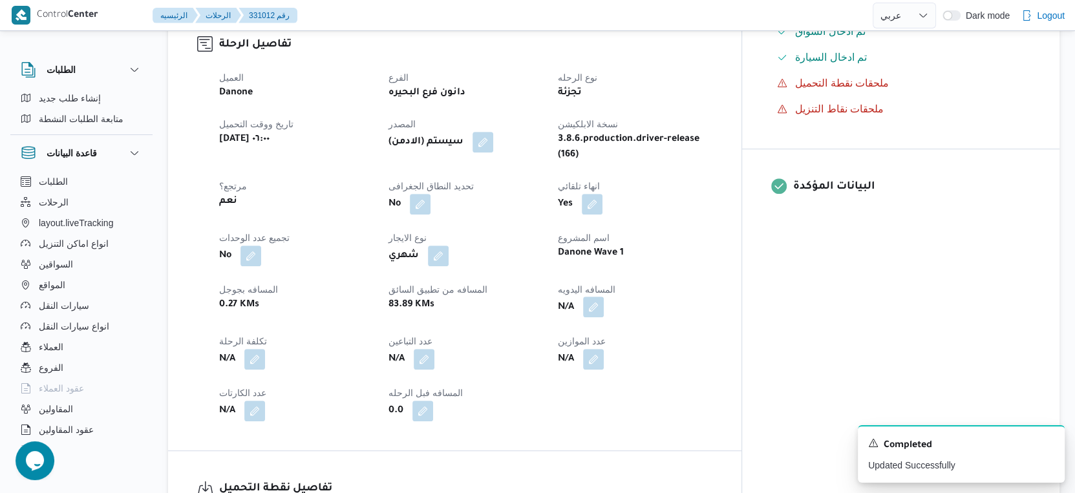
click at [604, 298] on button "button" at bounding box center [593, 307] width 21 height 21
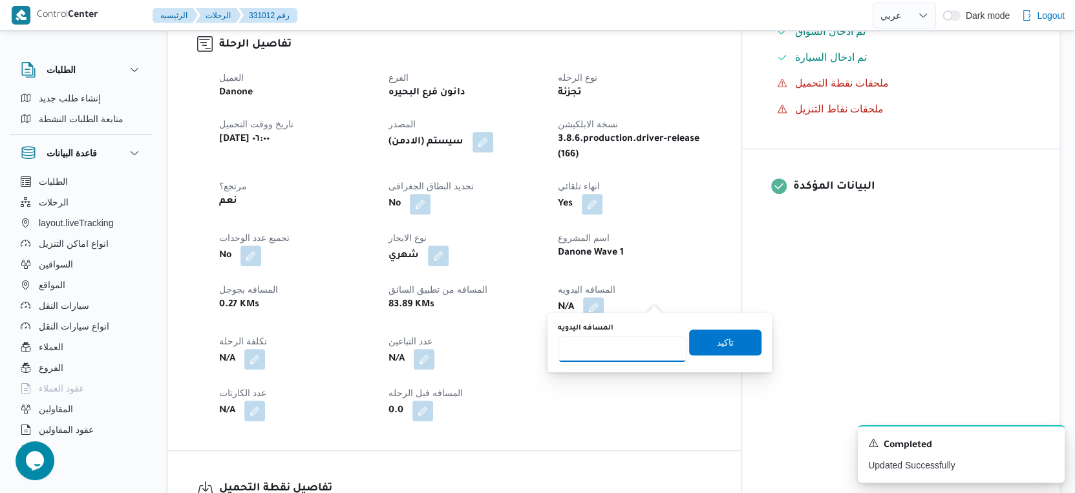
click at [610, 349] on input "المسافه اليدويه" at bounding box center [622, 349] width 129 height 26
type input "120"
click at [733, 345] on span "تاكيد" at bounding box center [725, 342] width 72 height 26
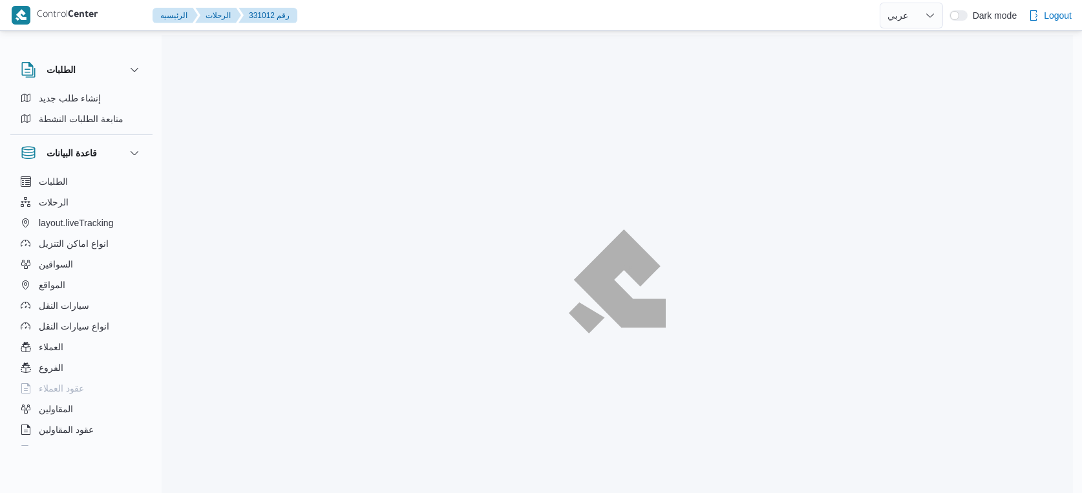
select select "ar"
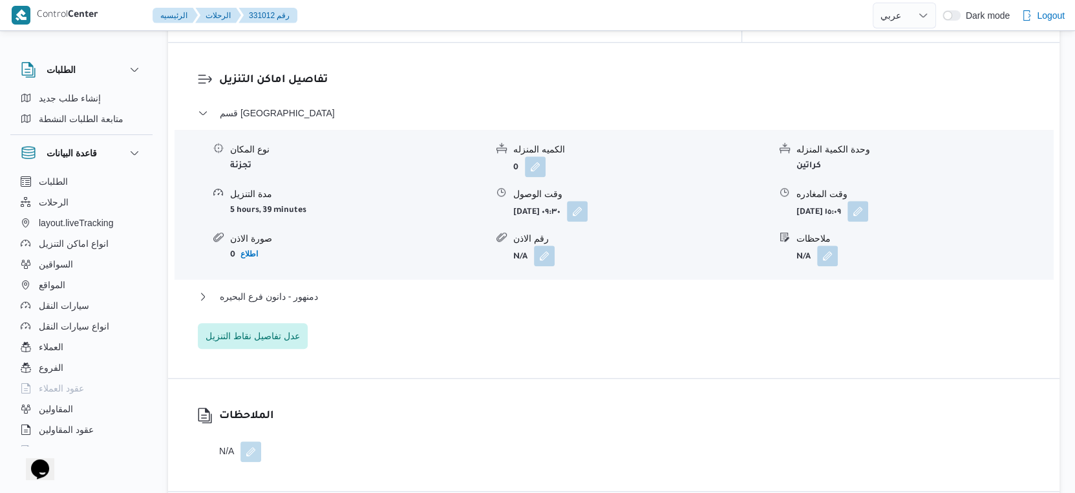
scroll to position [1077, 0]
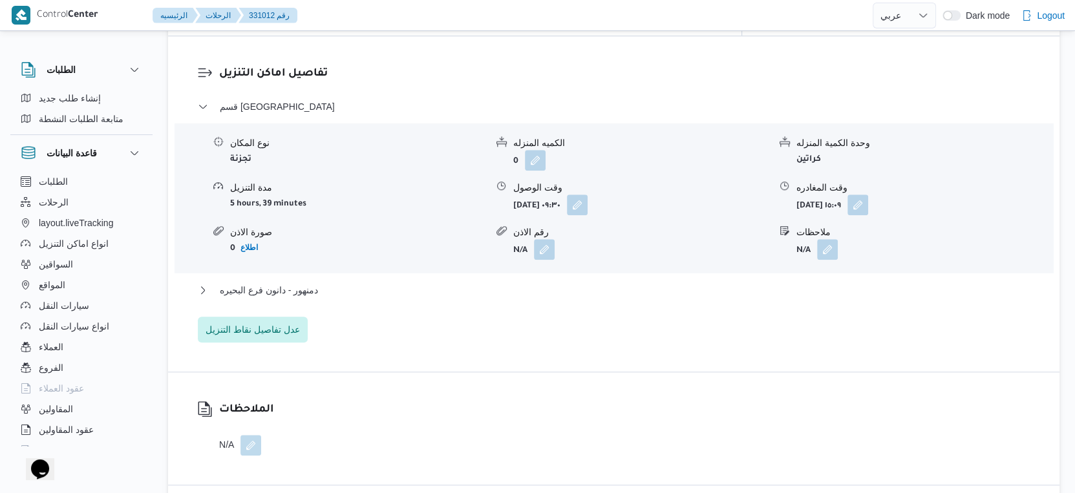
click at [315, 288] on div "دمنهور - دانون فرع البحيره" at bounding box center [614, 294] width 832 height 25
click at [319, 282] on button "دمنهور - دانون فرع البحيره" at bounding box center [614, 290] width 832 height 16
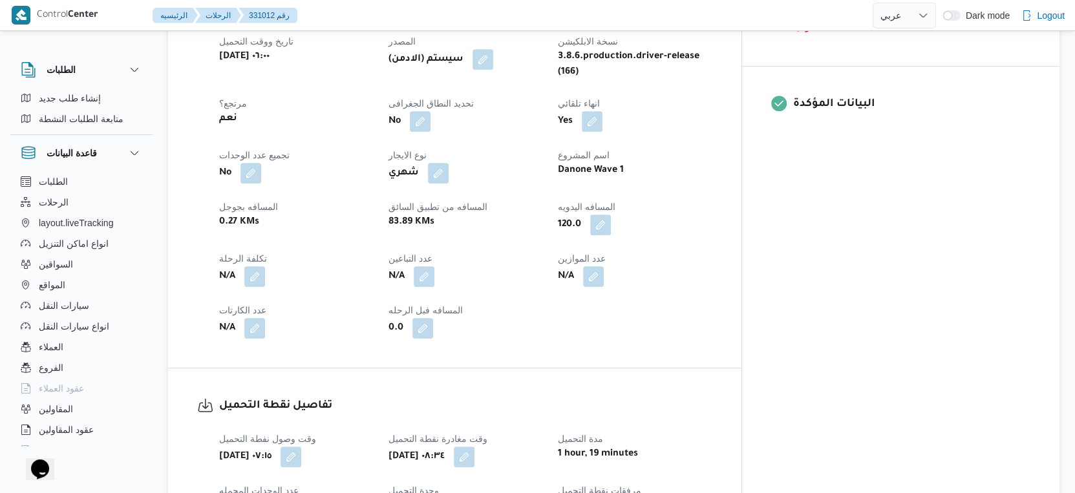
scroll to position [359, 0]
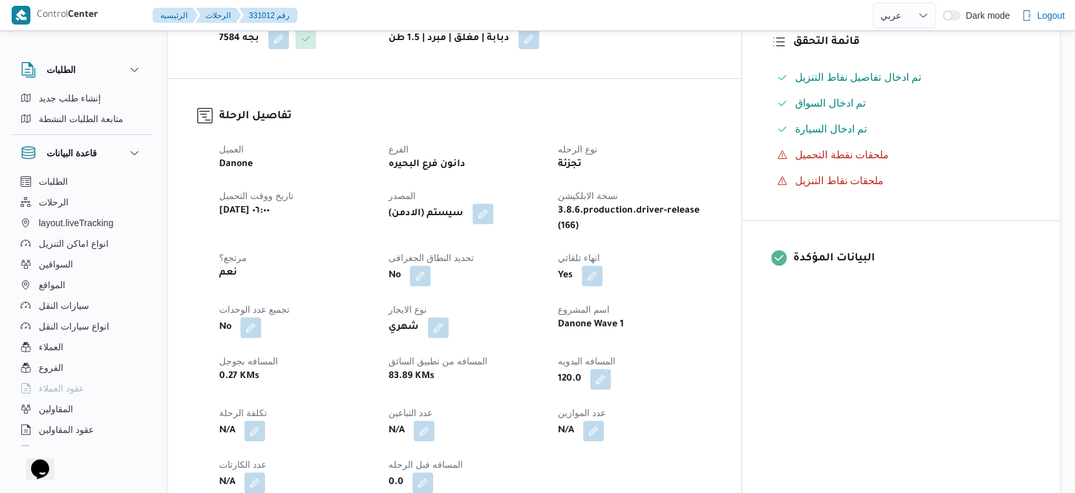
select select "ar"
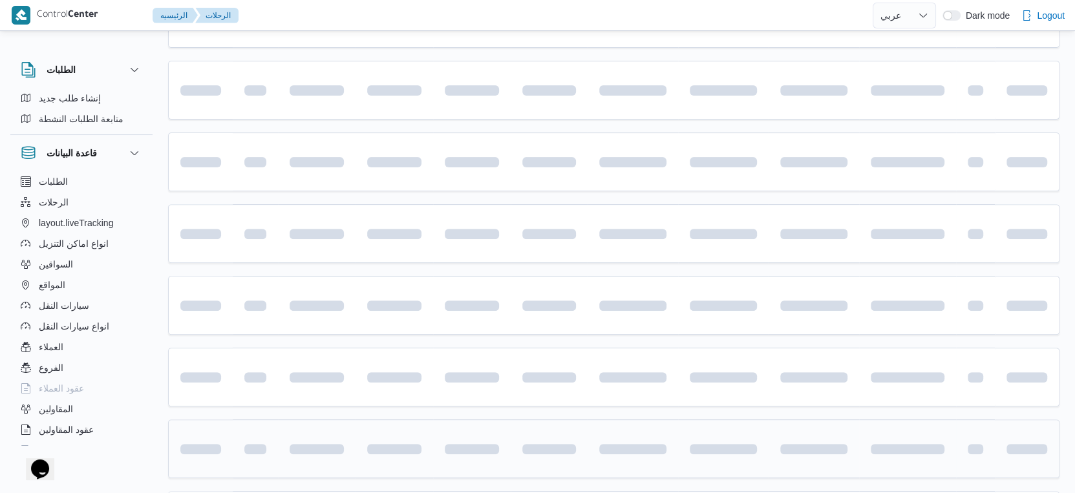
scroll to position [287, 0]
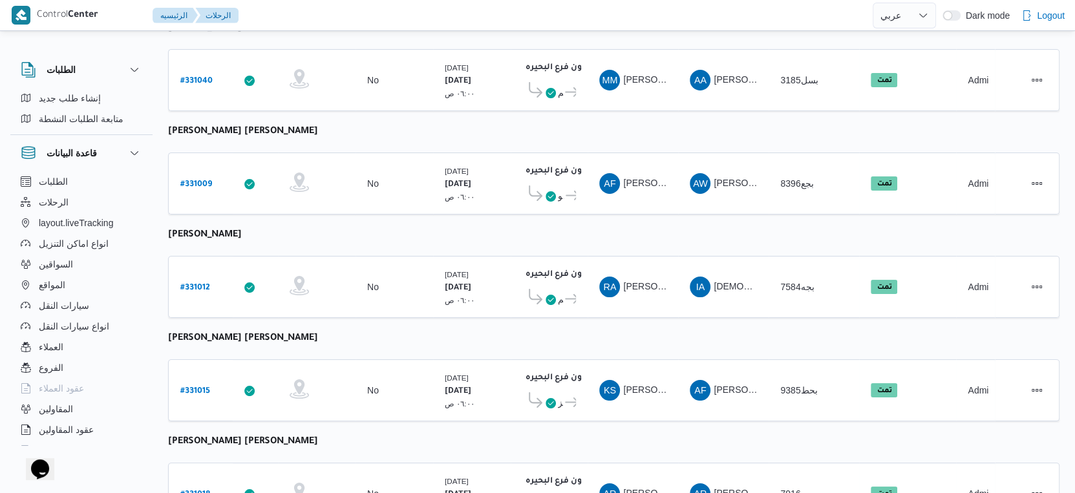
select select "ar"
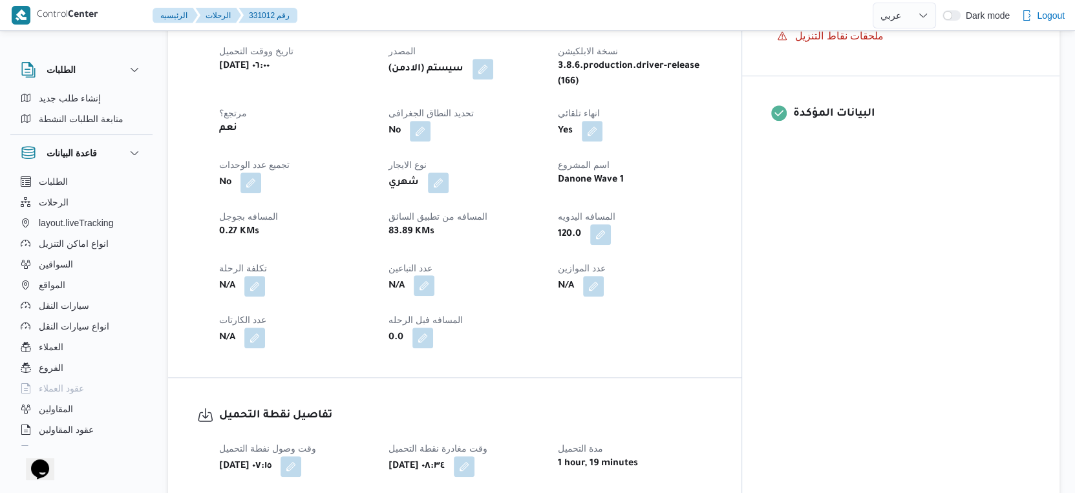
scroll to position [502, 0]
select select "ar"
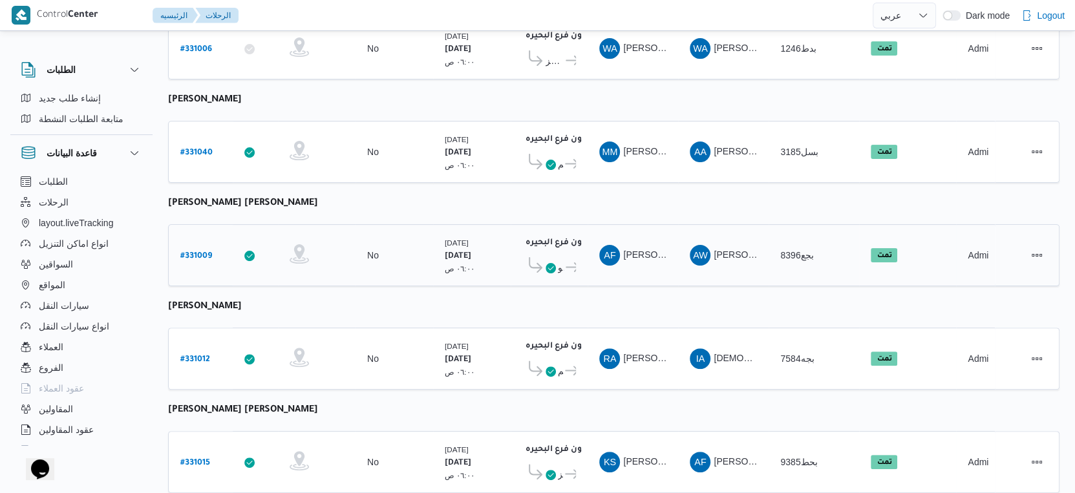
click at [201, 252] on b "# 331009" at bounding box center [196, 256] width 32 height 9
select select "ar"
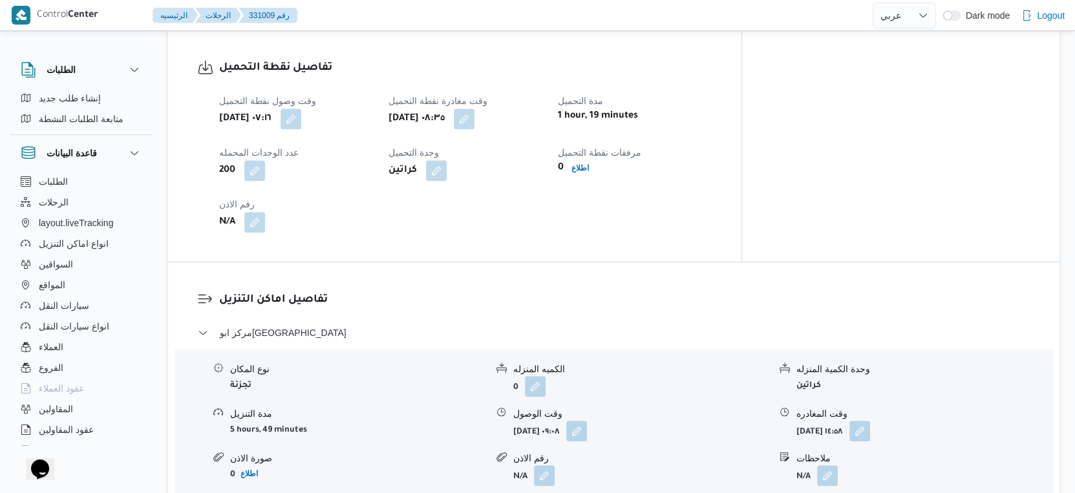
scroll to position [933, 0]
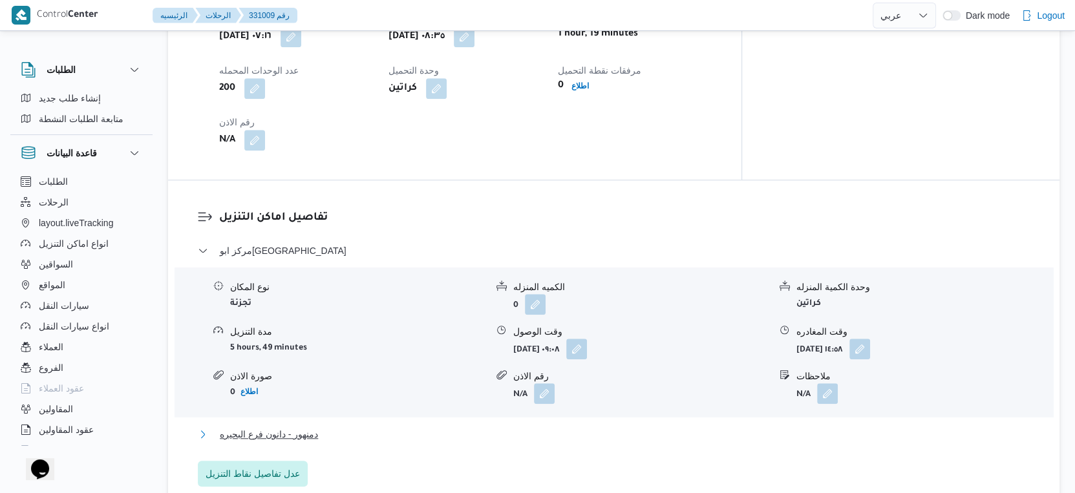
click at [302, 426] on span "دمنهور - دانون فرع البحيره" at bounding box center [269, 434] width 98 height 16
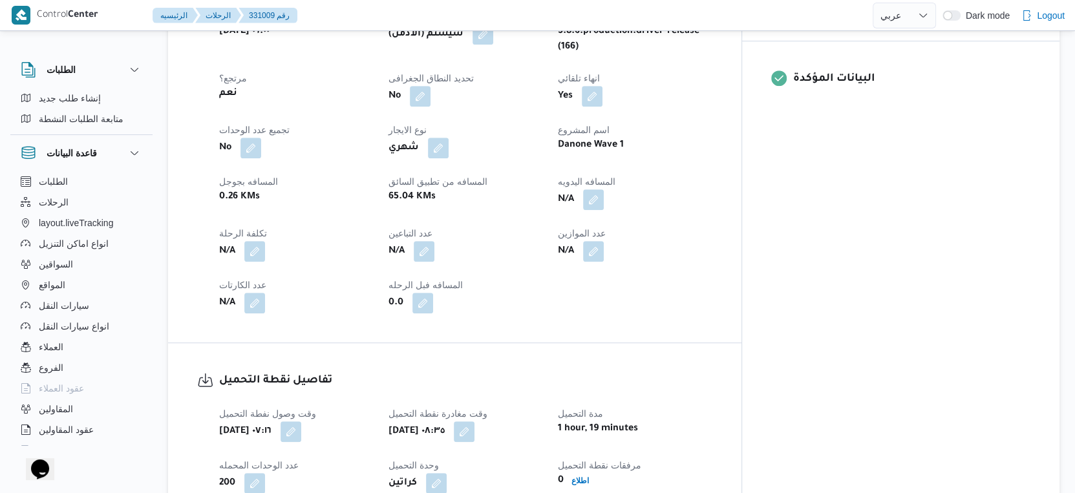
scroll to position [430, 0]
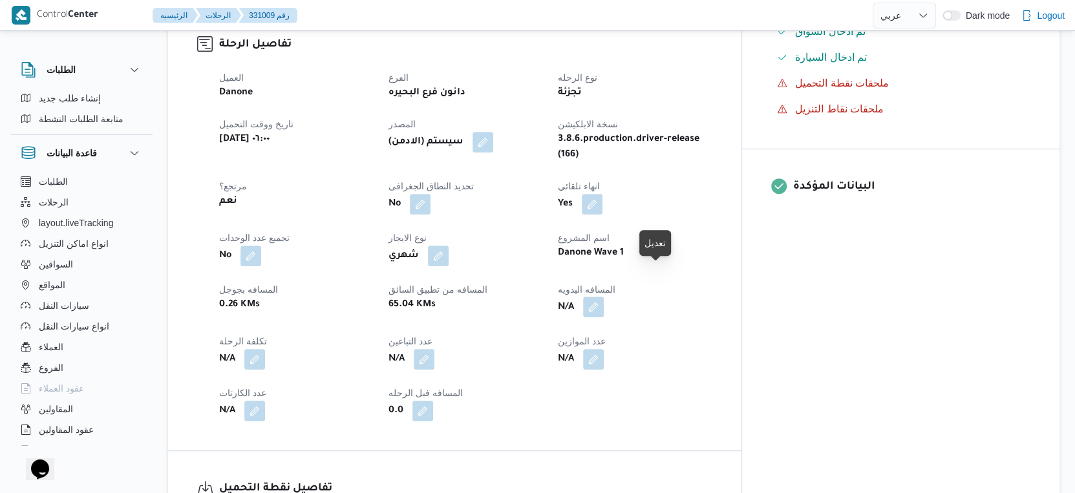
click at [604, 297] on button "button" at bounding box center [593, 307] width 21 height 21
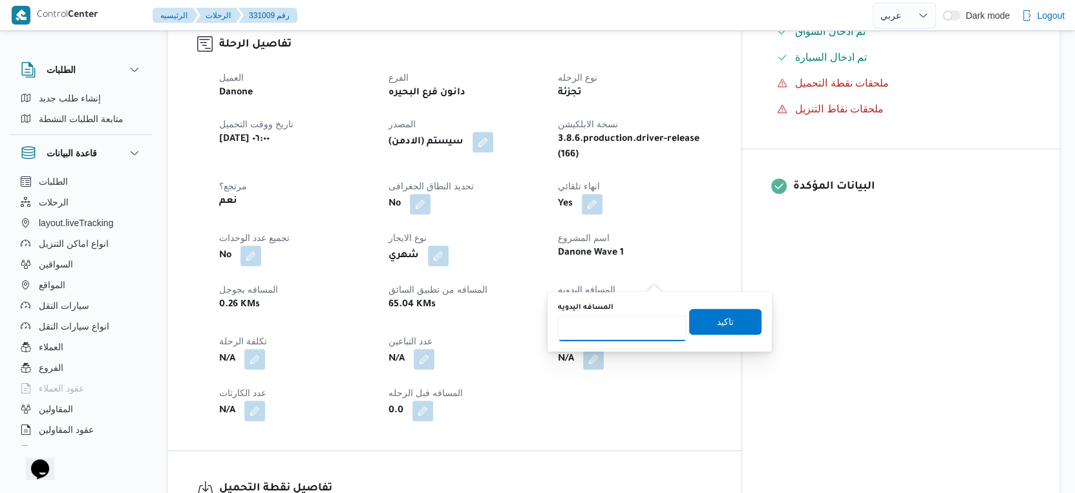
click at [613, 328] on input "المسافه اليدويه" at bounding box center [622, 328] width 129 height 26
type input "75"
click at [726, 324] on span "تاكيد" at bounding box center [725, 321] width 72 height 26
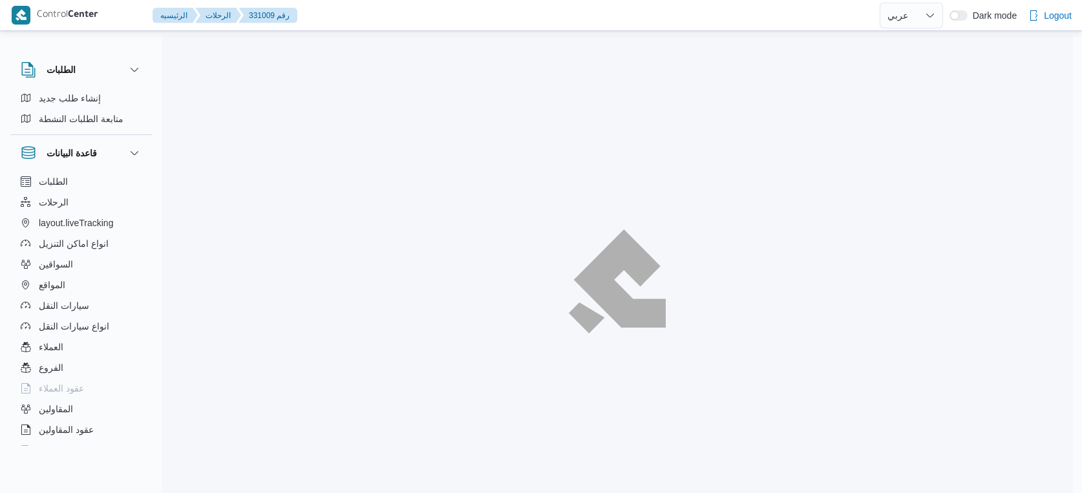
select select "ar"
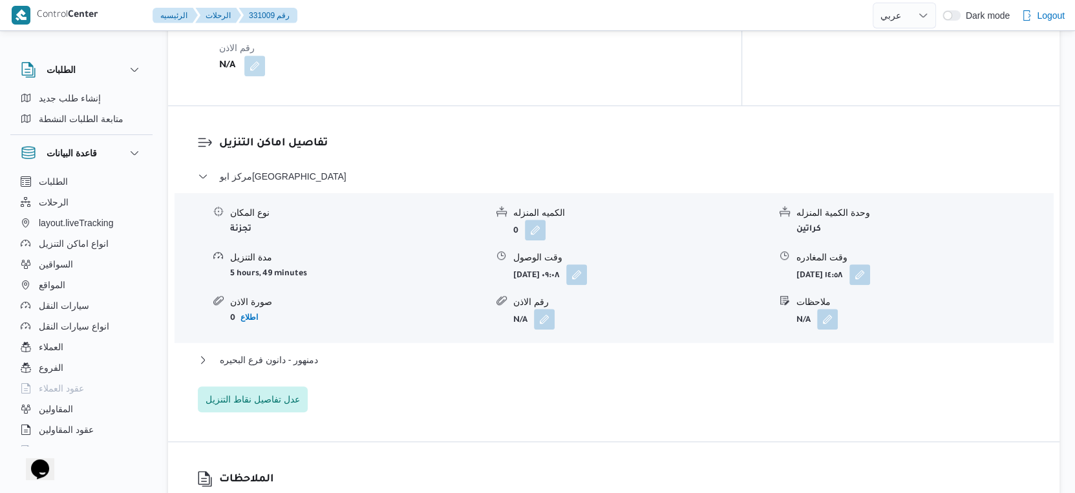
scroll to position [1077, 0]
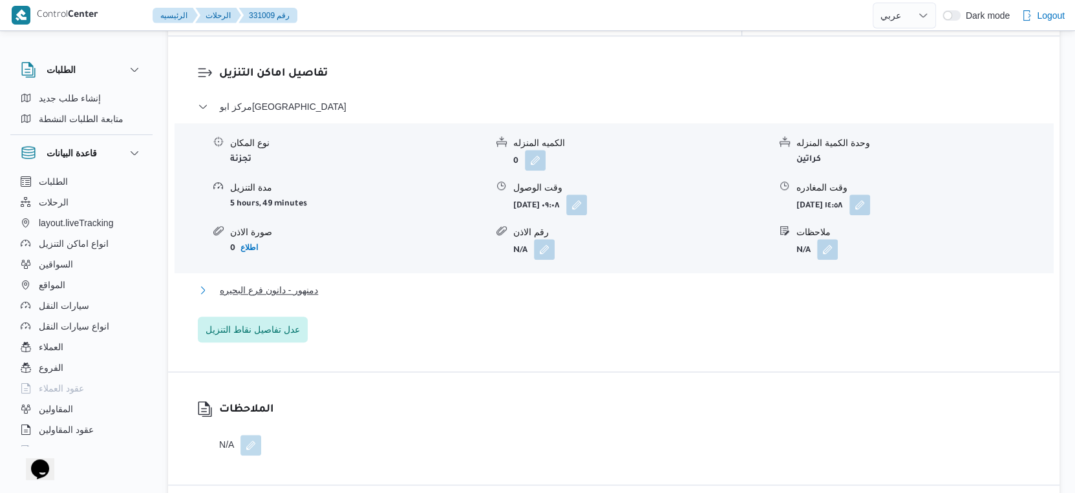
click at [350, 282] on button "دمنهور - دانون فرع البحيره" at bounding box center [614, 290] width 832 height 16
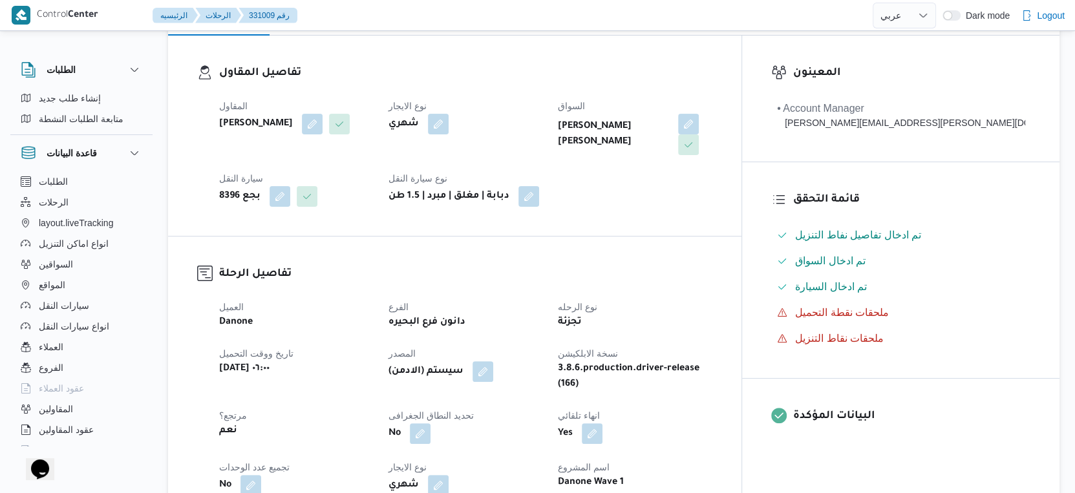
scroll to position [503, 0]
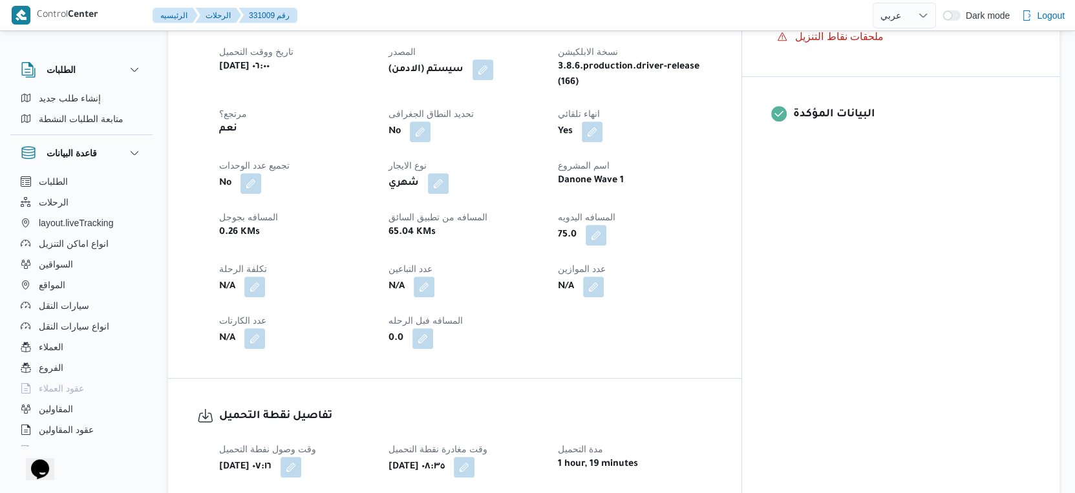
select select "ar"
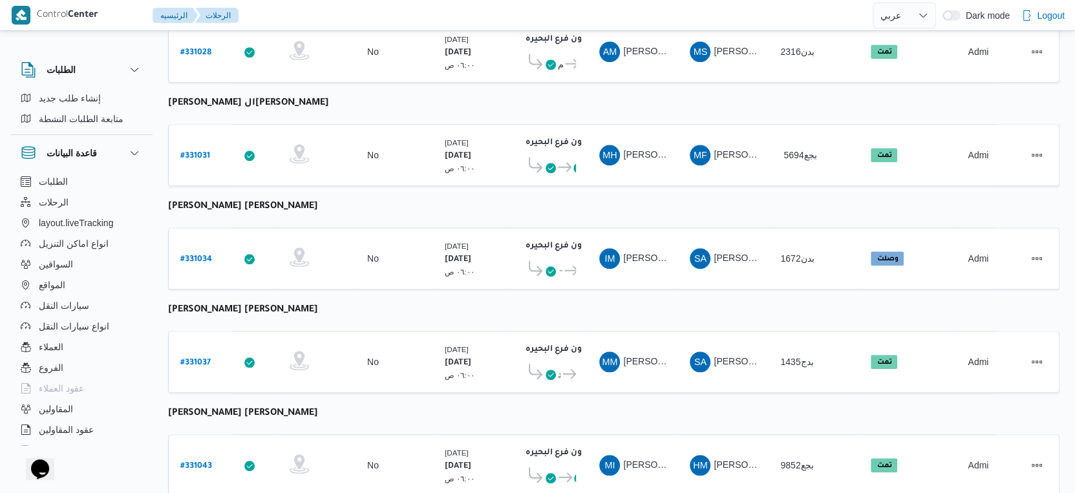
scroll to position [1055, 0]
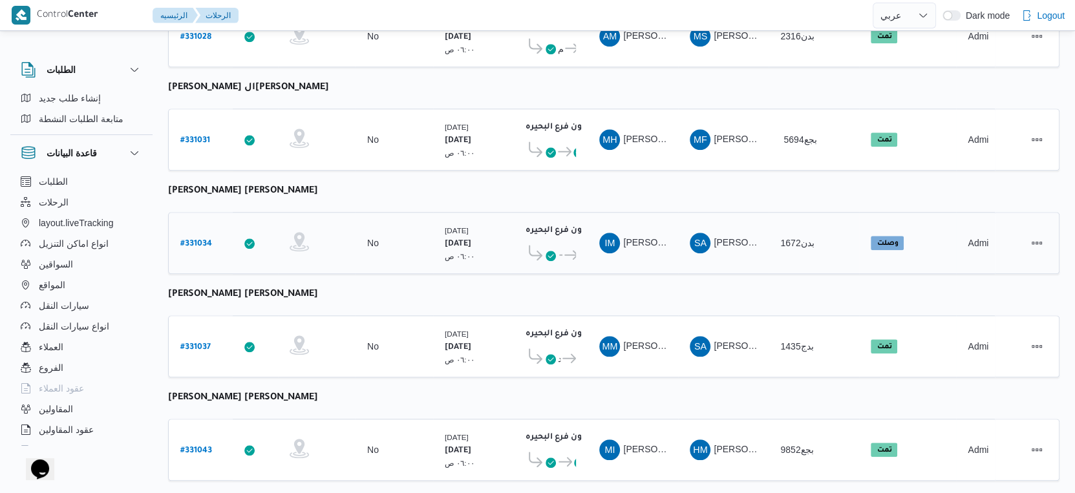
click at [195, 240] on b "# 331034" at bounding box center [196, 244] width 32 height 9
select select "ar"
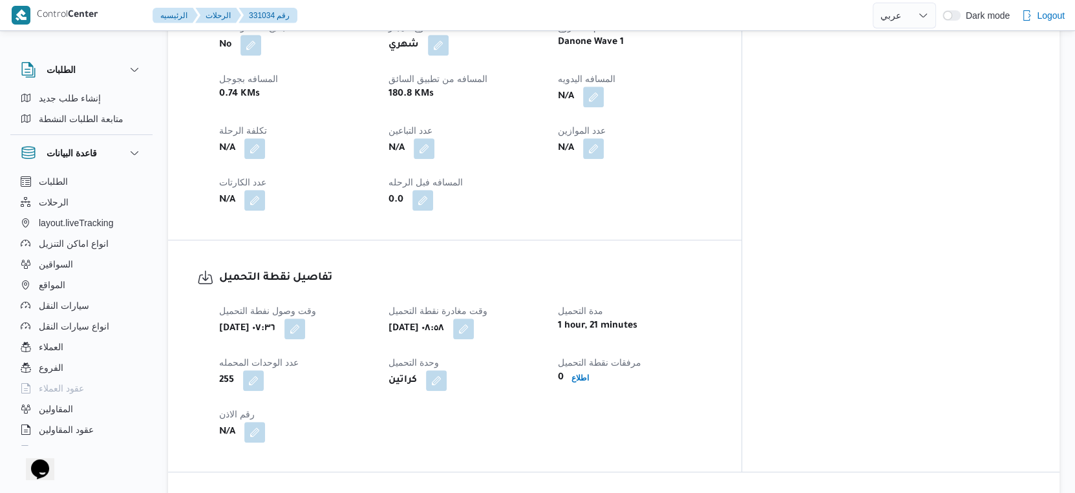
scroll to position [861, 0]
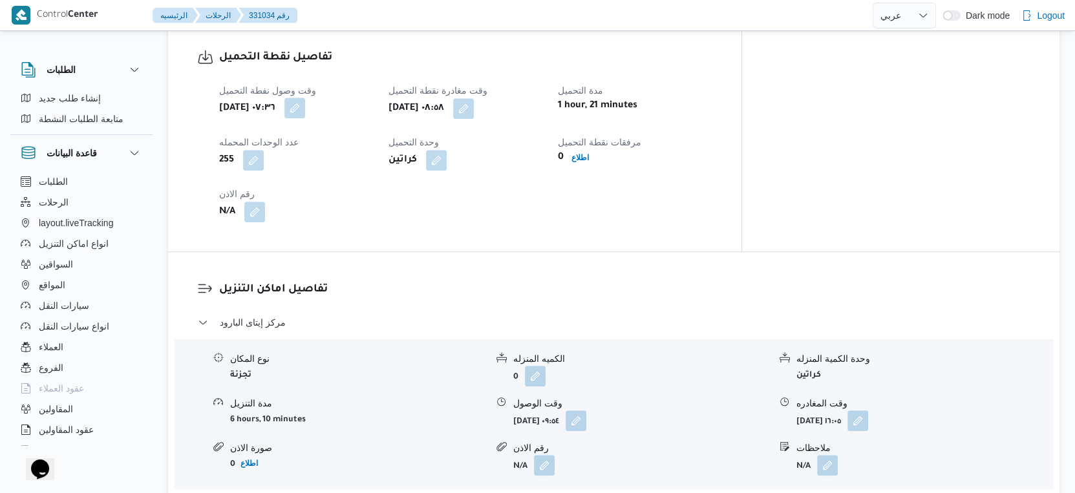
click at [305, 100] on button "button" at bounding box center [294, 108] width 21 height 21
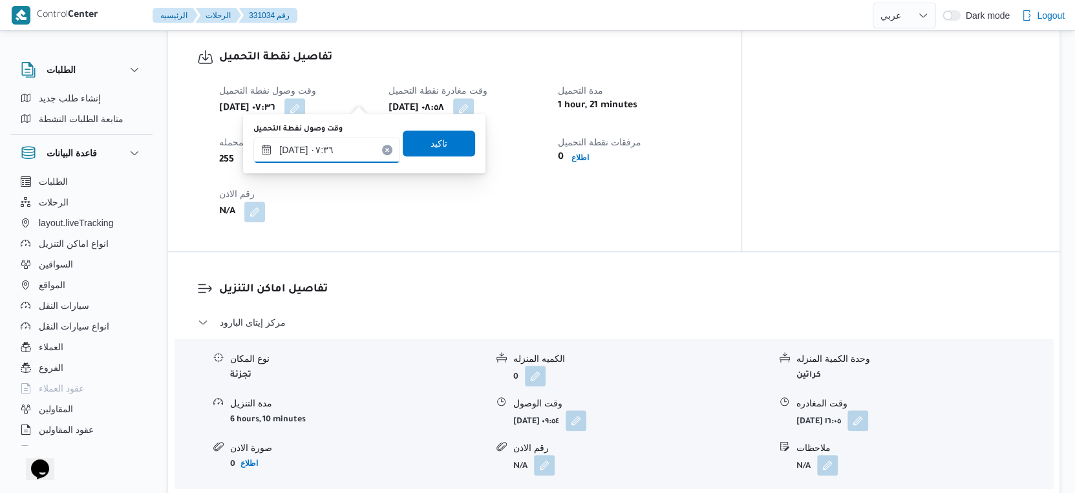
click at [296, 150] on input "١٧/٠٨/٢٠٢٥ ٠٧:٣٦" at bounding box center [326, 150] width 147 height 26
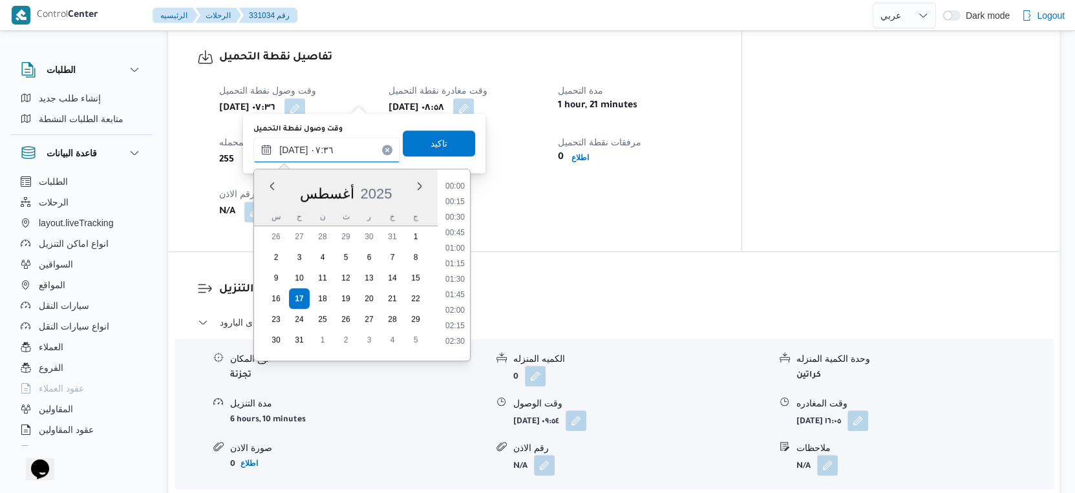
click at [296, 150] on input "١٧/٠٨/٢٠٢٥ ٠٧:٣٦" at bounding box center [326, 150] width 147 height 26
type input "١٧/٠٨/٢٠٢٥ ٠٧:٢٢"
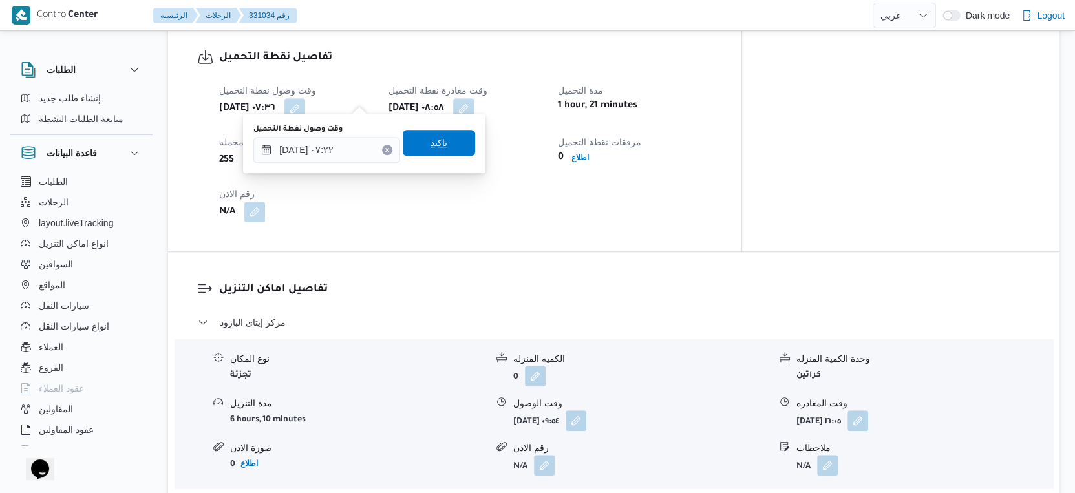
click at [437, 145] on span "تاكيد" at bounding box center [438, 143] width 17 height 16
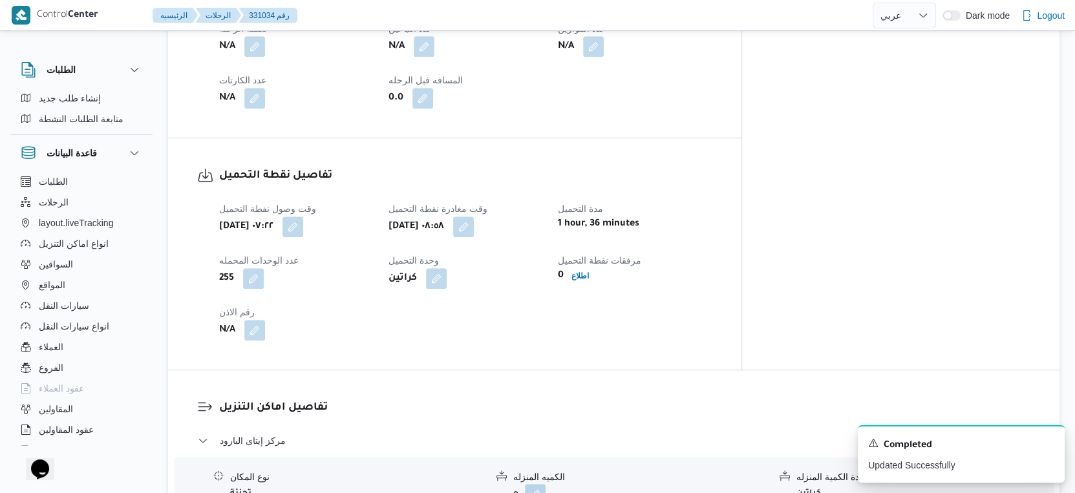
scroll to position [574, 0]
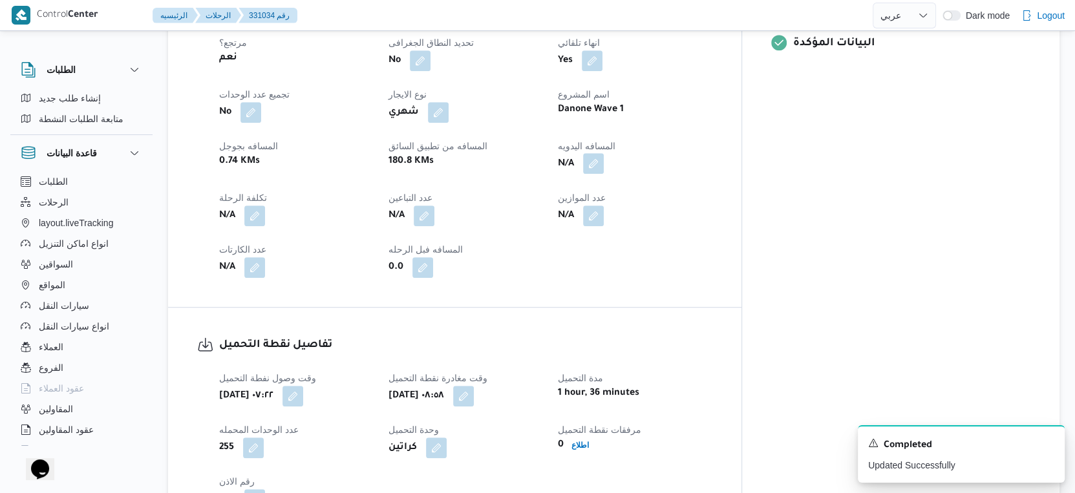
click at [604, 156] on button "button" at bounding box center [593, 163] width 21 height 21
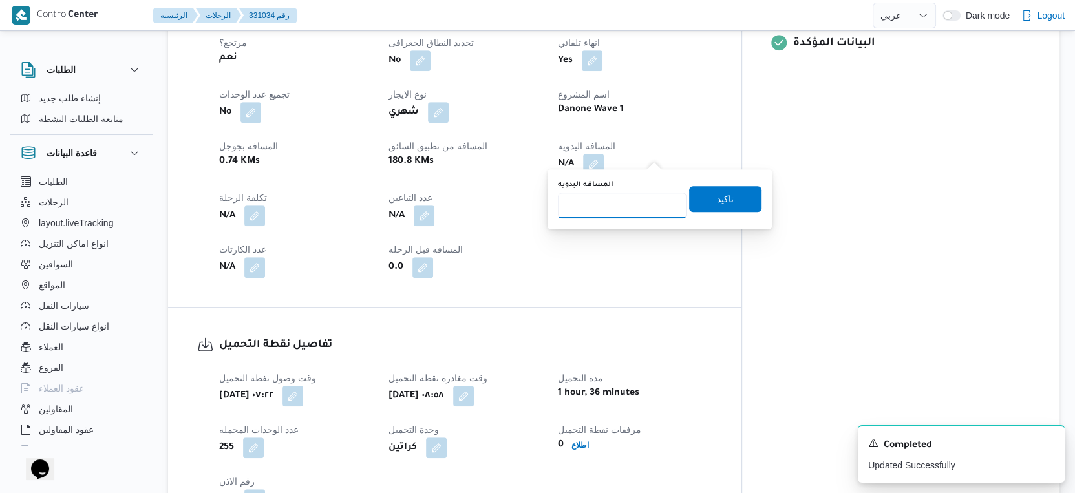
click at [605, 198] on input "المسافه اليدويه" at bounding box center [622, 206] width 129 height 26
type input "184"
click at [741, 197] on span "تاكيد" at bounding box center [725, 198] width 72 height 26
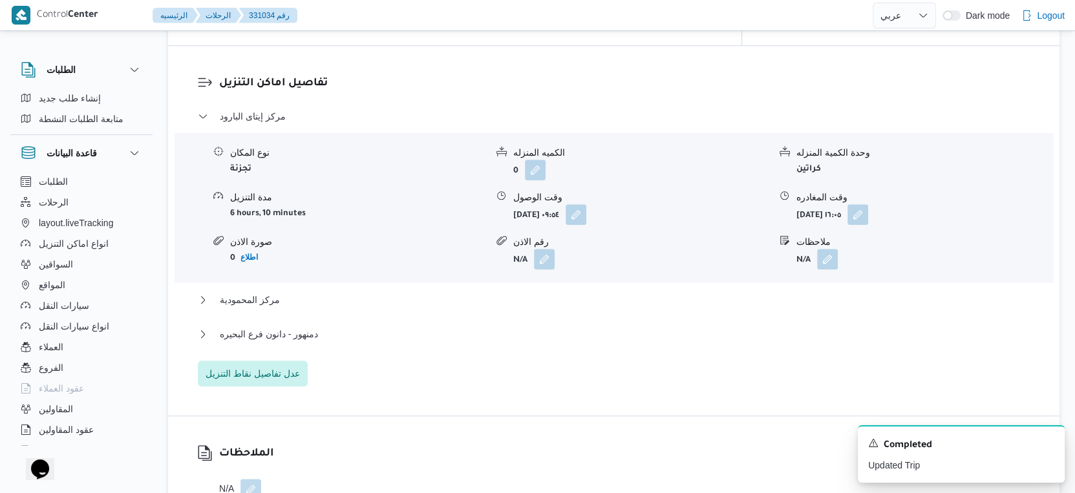
scroll to position [1077, 0]
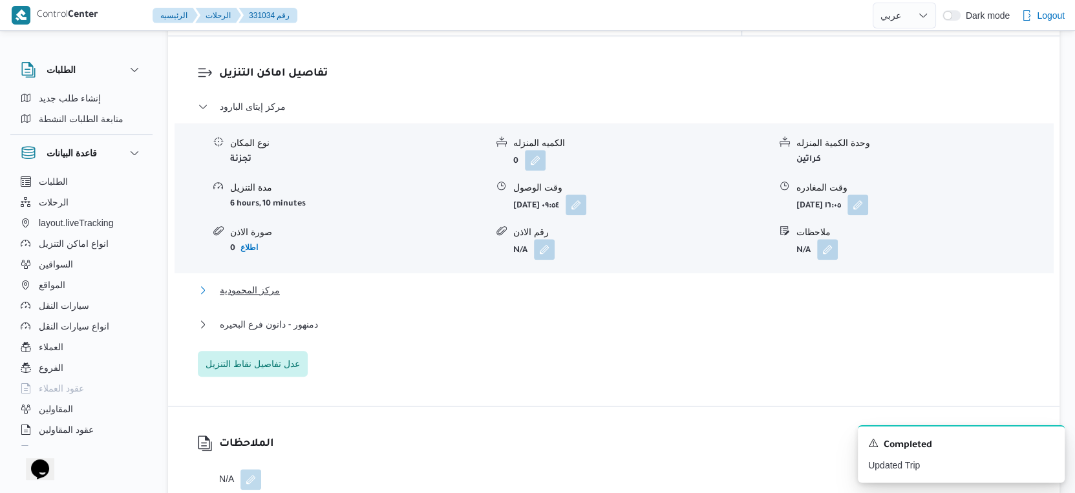
click at [338, 282] on button "مركز المحمودية" at bounding box center [614, 290] width 832 height 16
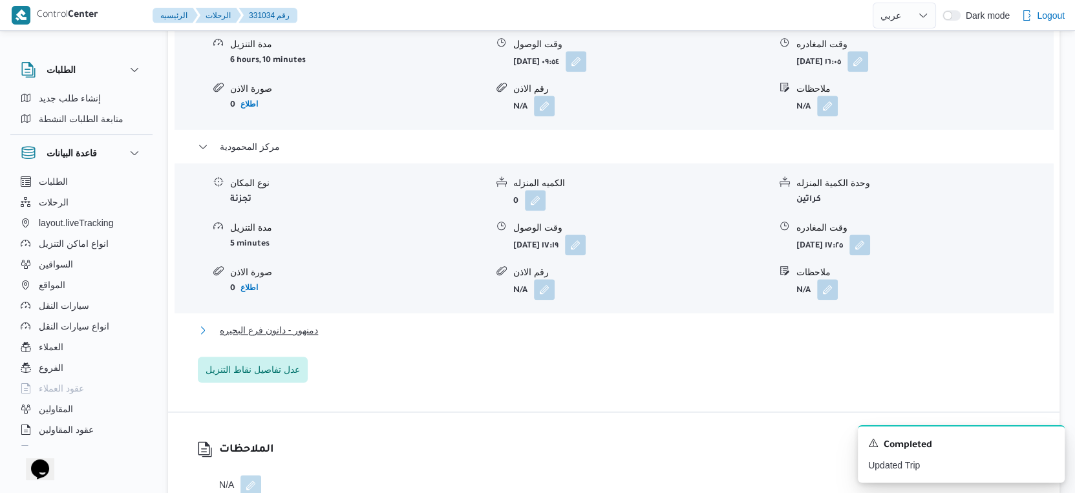
click at [309, 322] on span "دمنهور - دانون فرع البحيره" at bounding box center [269, 330] width 98 height 16
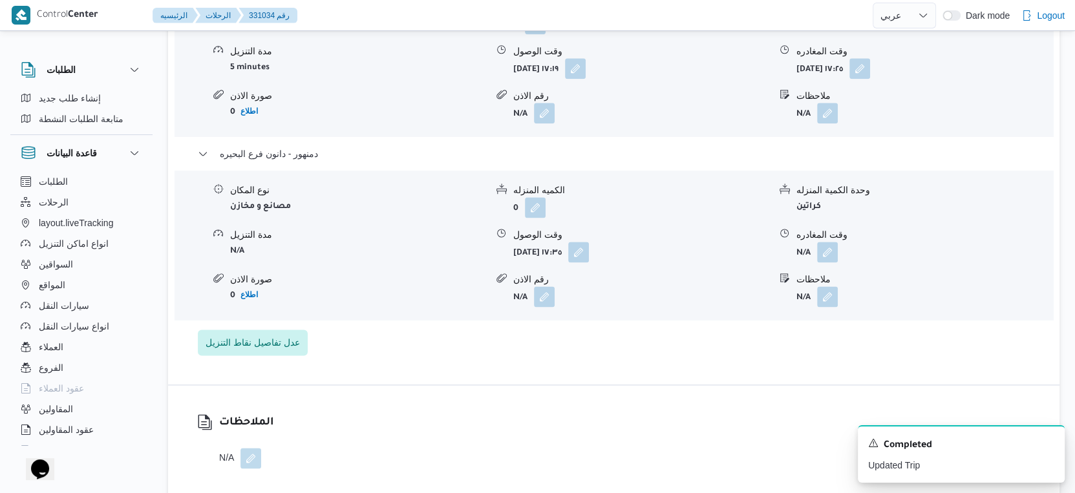
scroll to position [1364, 0]
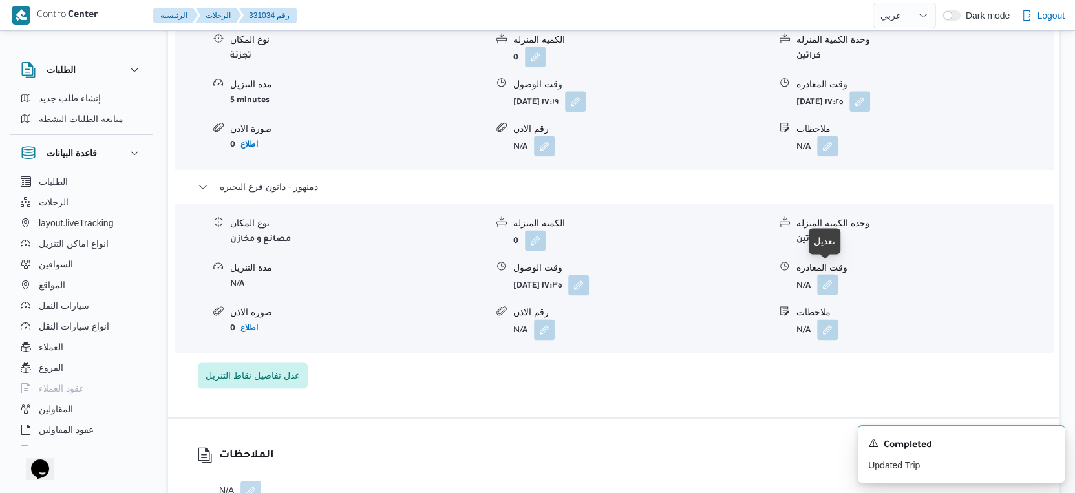
click at [825, 274] on button "button" at bounding box center [827, 284] width 21 height 21
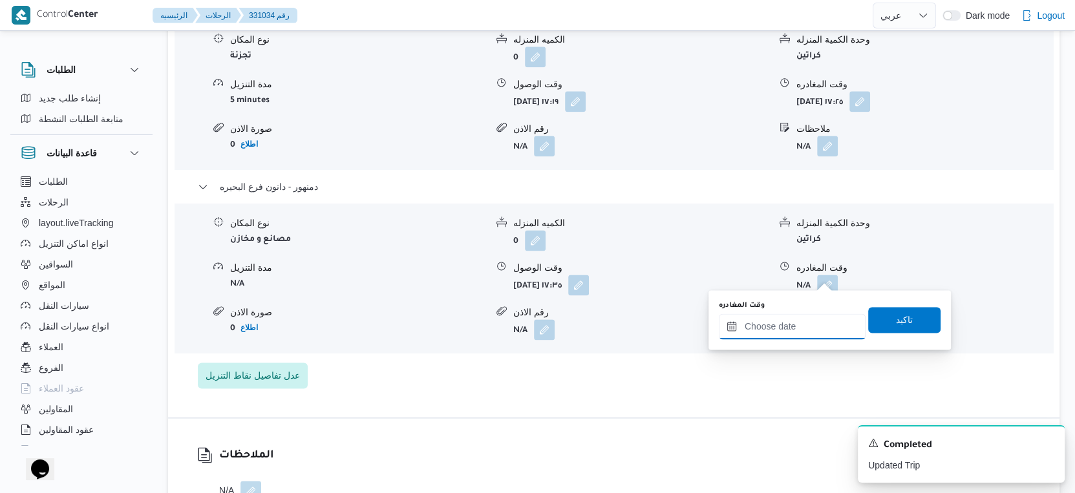
click at [812, 314] on input "وقت المغادره" at bounding box center [792, 326] width 147 height 26
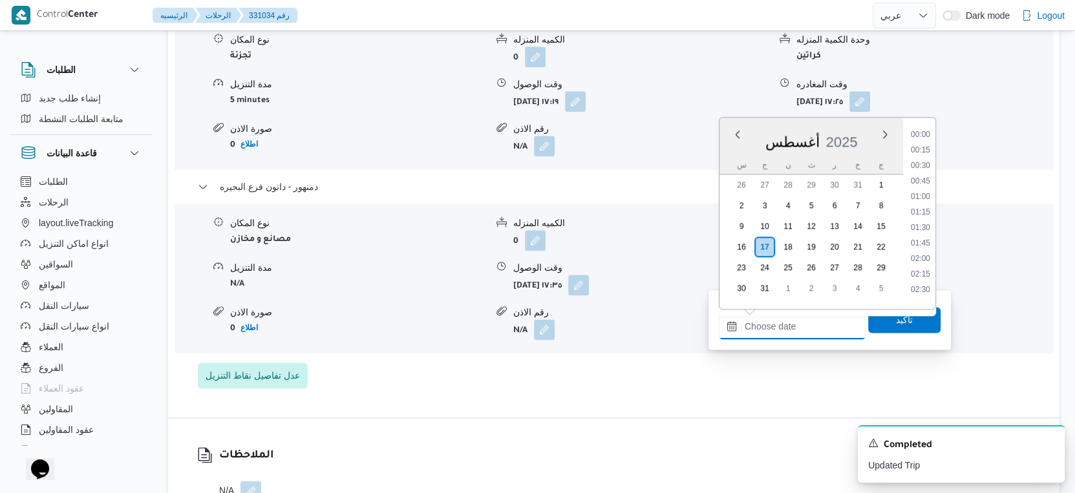
scroll to position [1150, 0]
click at [508, 374] on div "مركز إيتاى البارود نوع المكان تجزئة الكميه المنزله 0 وحدة الكمية المنزله كراتين…" at bounding box center [614, 100] width 832 height 576
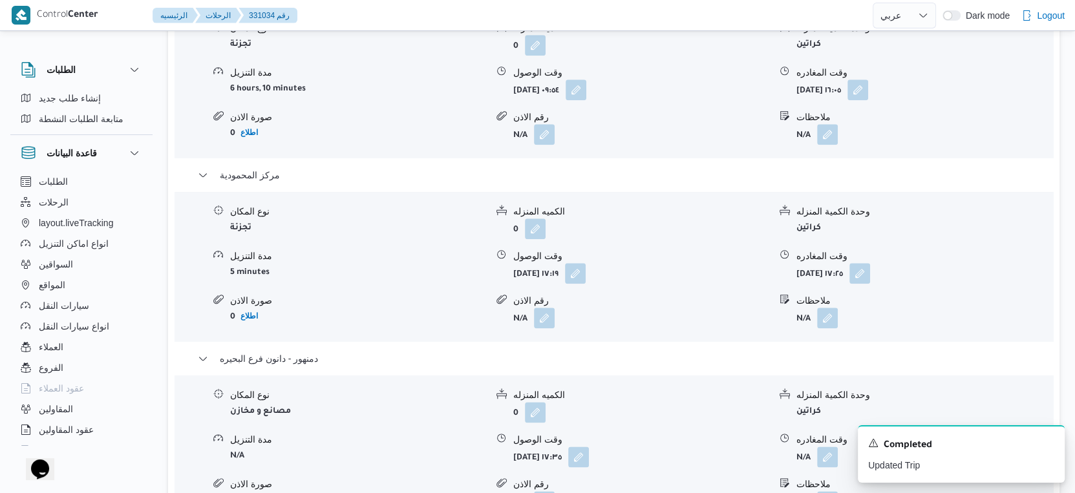
scroll to position [1148, 0]
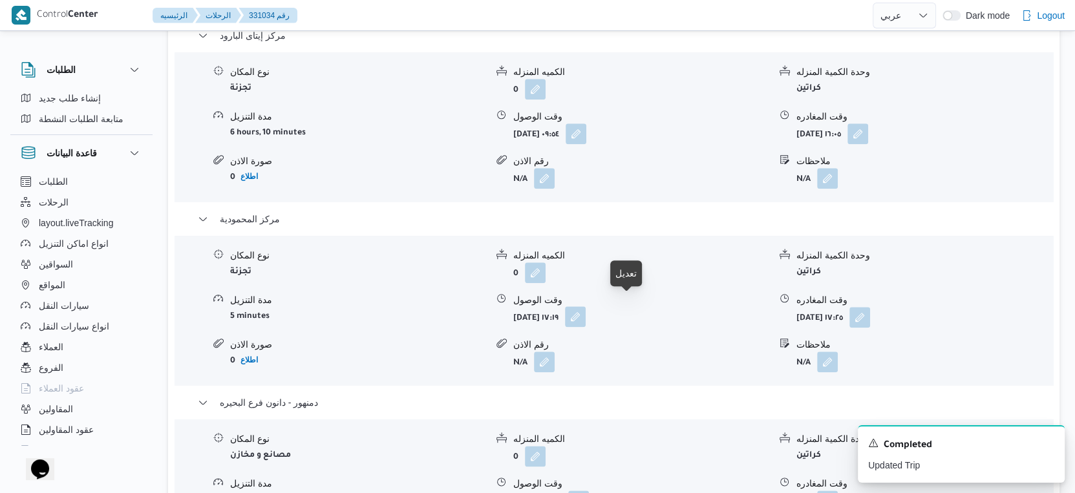
click at [585, 310] on button "button" at bounding box center [575, 316] width 21 height 21
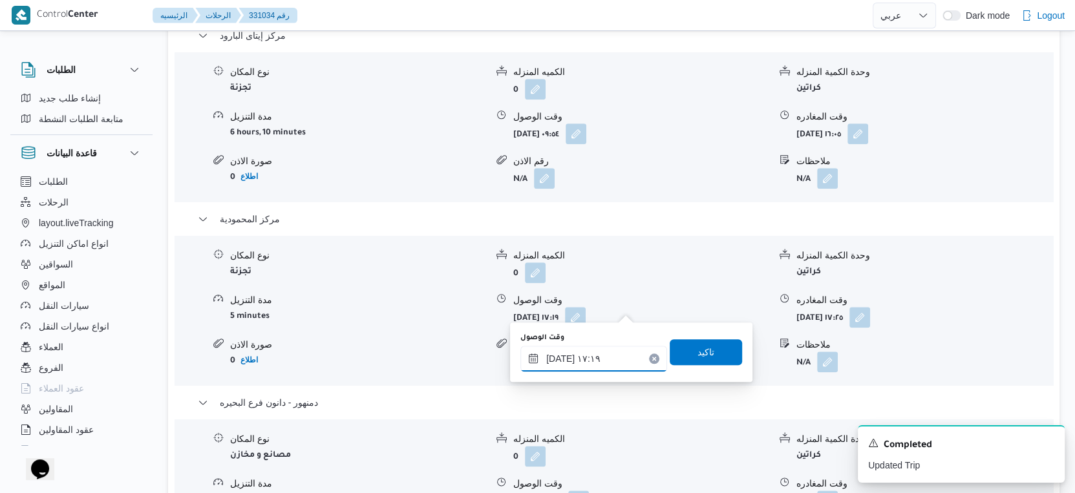
click at [593, 368] on input "١٧/٠٨/٢٠٢٥ ١٧:١٩" at bounding box center [593, 359] width 147 height 26
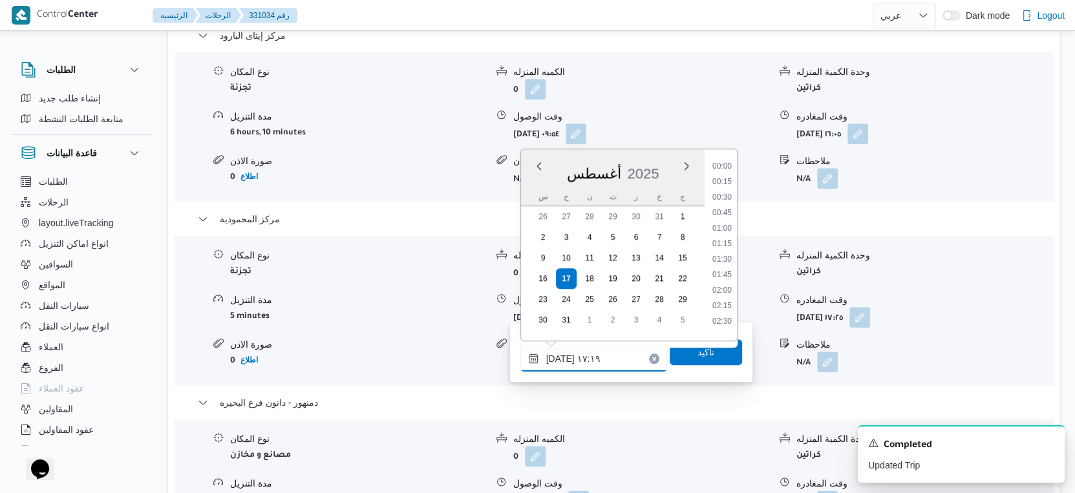
scroll to position [980, 0]
click at [724, 207] on li "16:30" at bounding box center [722, 209] width 30 height 13
type input "١٧/٠٨/٢٠٢٥ ١٦:٣٠"
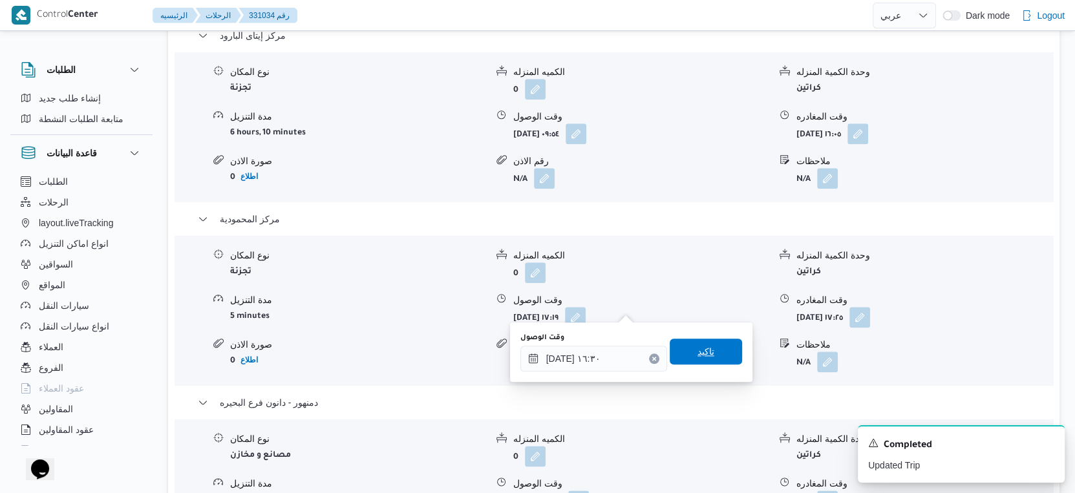
click at [708, 348] on span "تاكيد" at bounding box center [705, 352] width 72 height 26
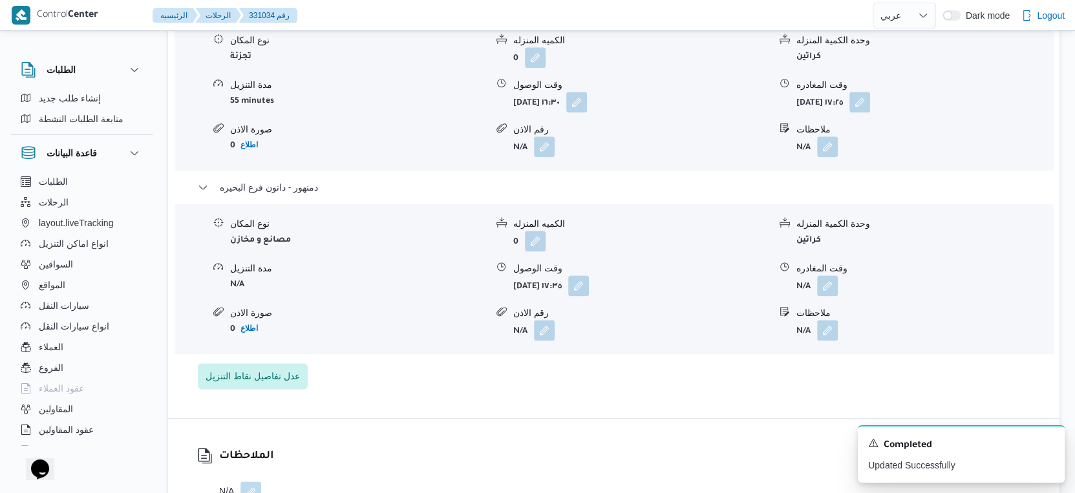
scroll to position [1364, 0]
click at [835, 274] on button "button" at bounding box center [827, 284] width 21 height 21
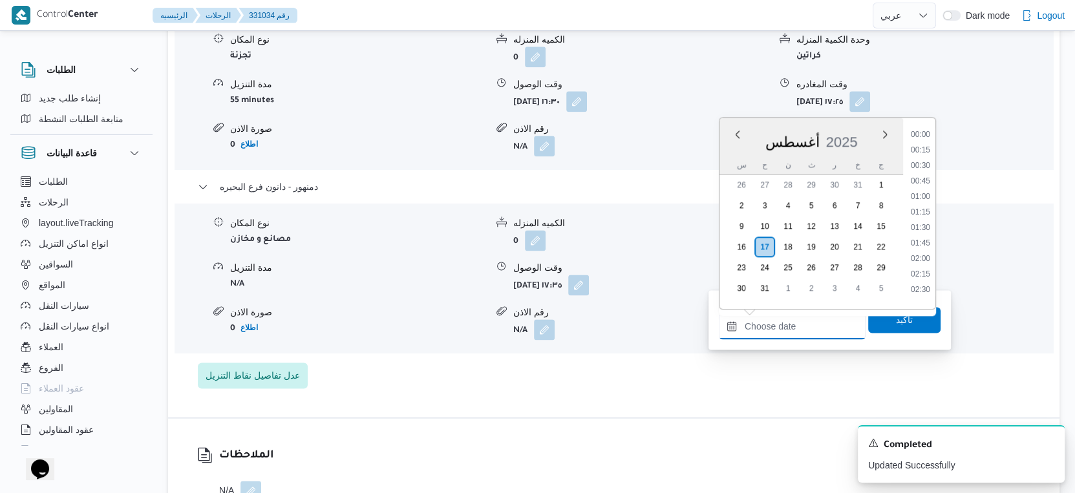
drag, startPoint x: 797, startPoint y: 324, endPoint x: 823, endPoint y: 317, distance: 26.8
click at [797, 324] on input "وقت المغادره" at bounding box center [792, 326] width 147 height 26
click at [925, 158] on li "17:45" at bounding box center [920, 157] width 30 height 13
type input "١٧/٠٨/٢٠٢٥ ١٧:٤٥"
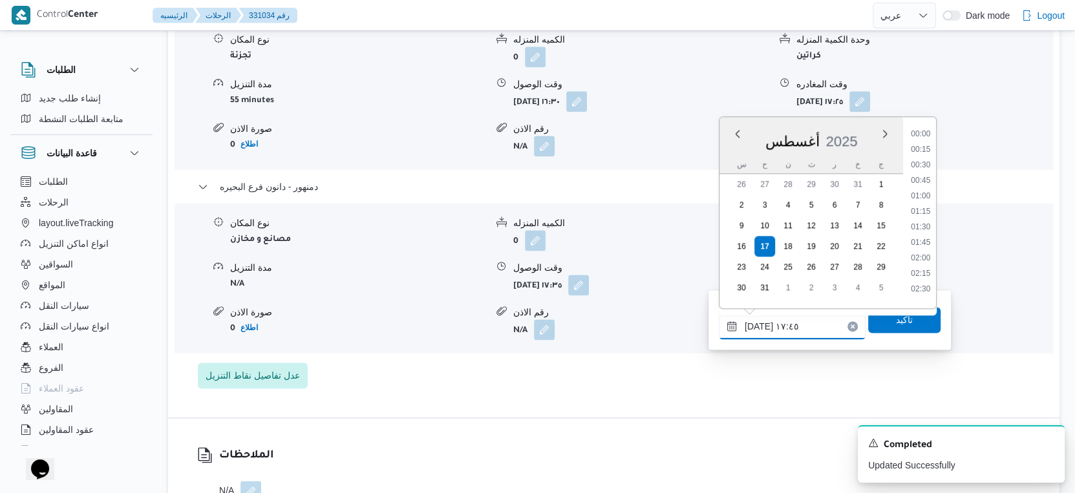
scroll to position [1011, 0]
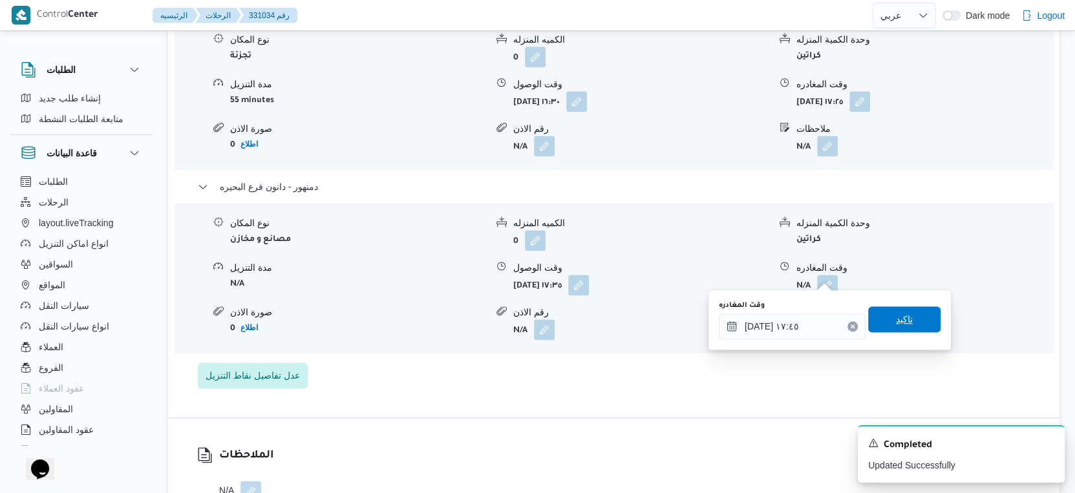
click at [901, 328] on span "تاكيد" at bounding box center [904, 319] width 72 height 26
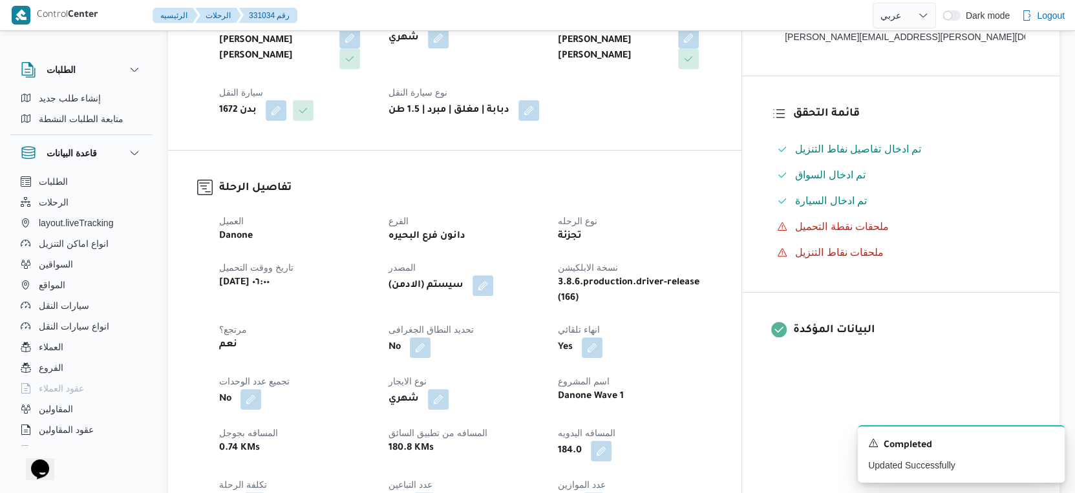
scroll to position [0, 0]
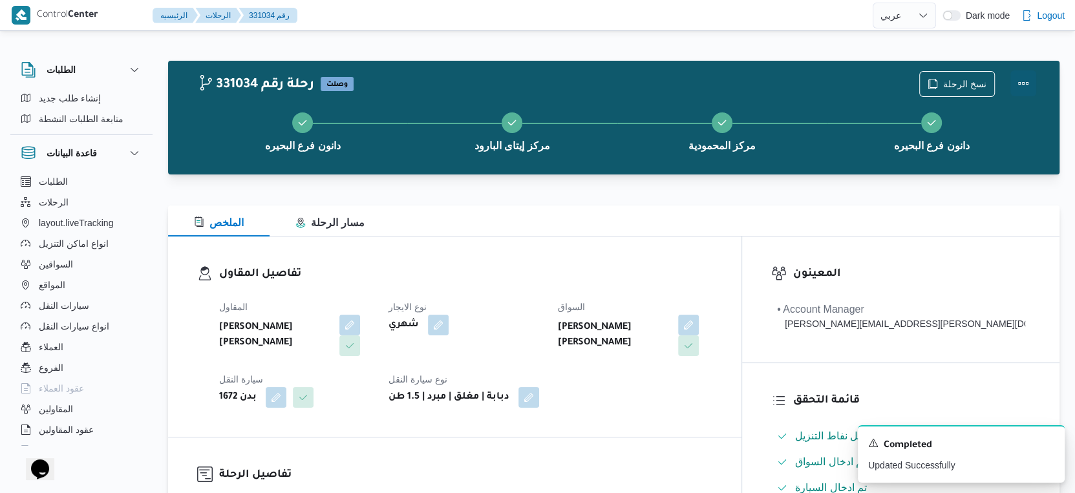
click at [1016, 83] on button "Actions" at bounding box center [1023, 83] width 26 height 26
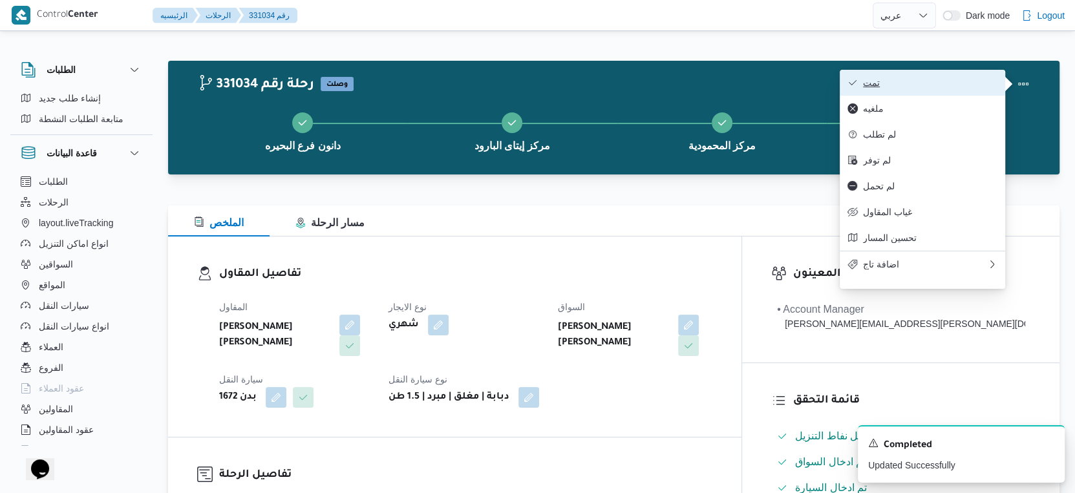
click at [926, 89] on button "تمت" at bounding box center [921, 83] width 165 height 26
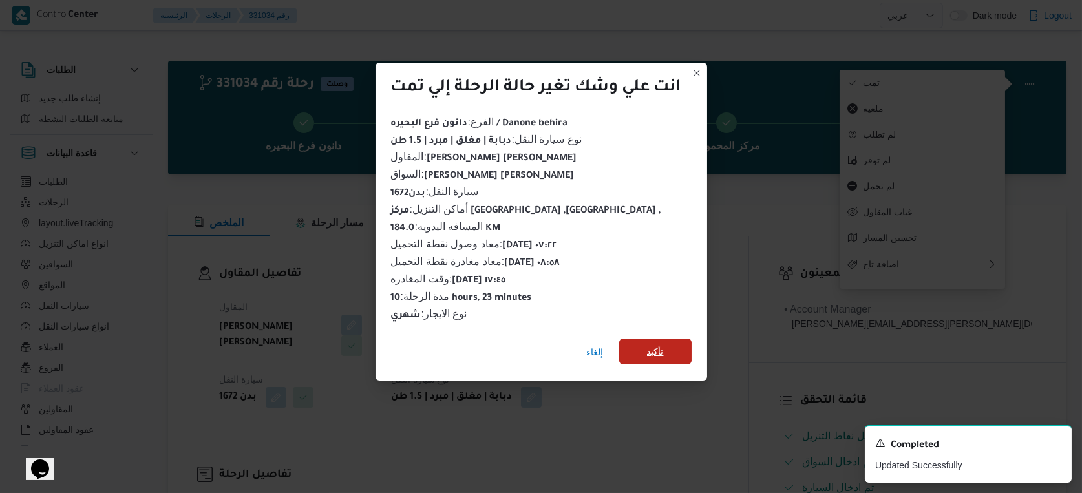
drag, startPoint x: 678, startPoint y: 322, endPoint x: 676, endPoint y: 336, distance: 13.8
click at [676, 335] on div "انت علي وشك تغير حالة الرحلة إلي تمت الفرع : دانون فرع البحيره / Danone behira …" at bounding box center [540, 222] width 331 height 318
click at [676, 339] on span "تأكيد" at bounding box center [655, 352] width 72 height 26
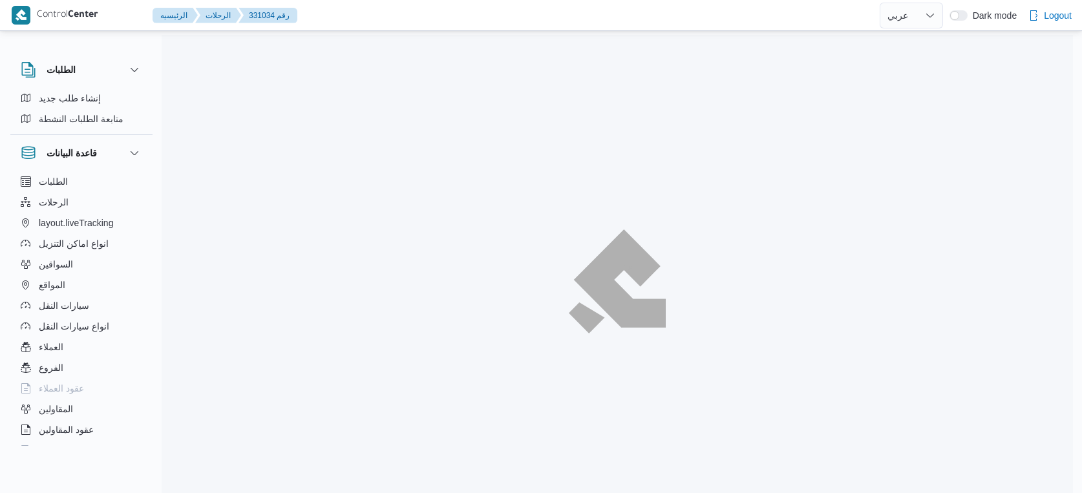
select select "ar"
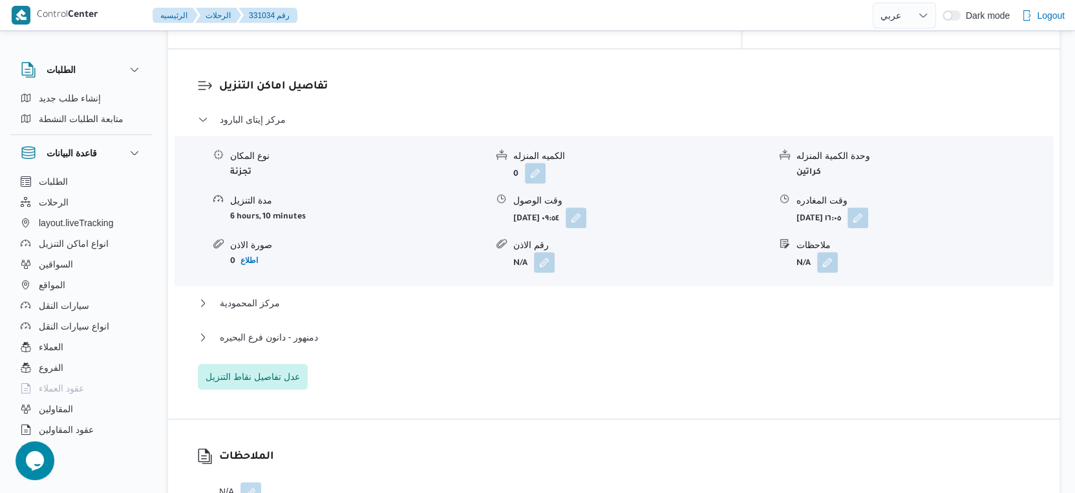
scroll to position [1077, 0]
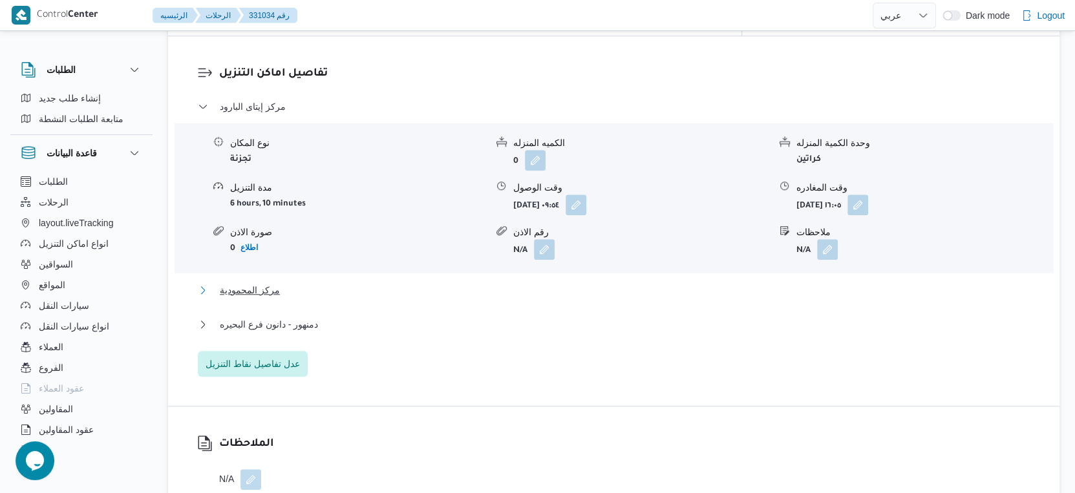
click at [323, 282] on button "مركز المحمودية" at bounding box center [614, 290] width 832 height 16
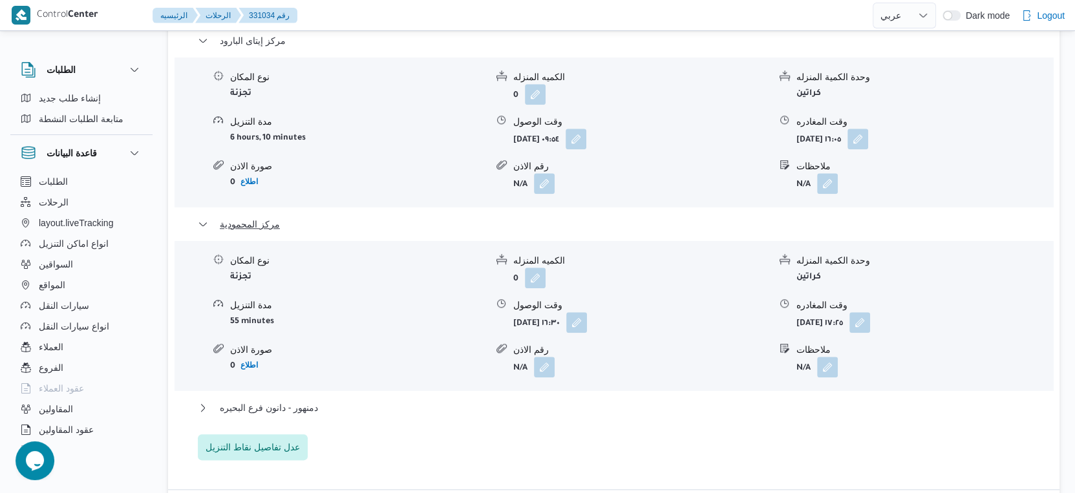
scroll to position [1221, 0]
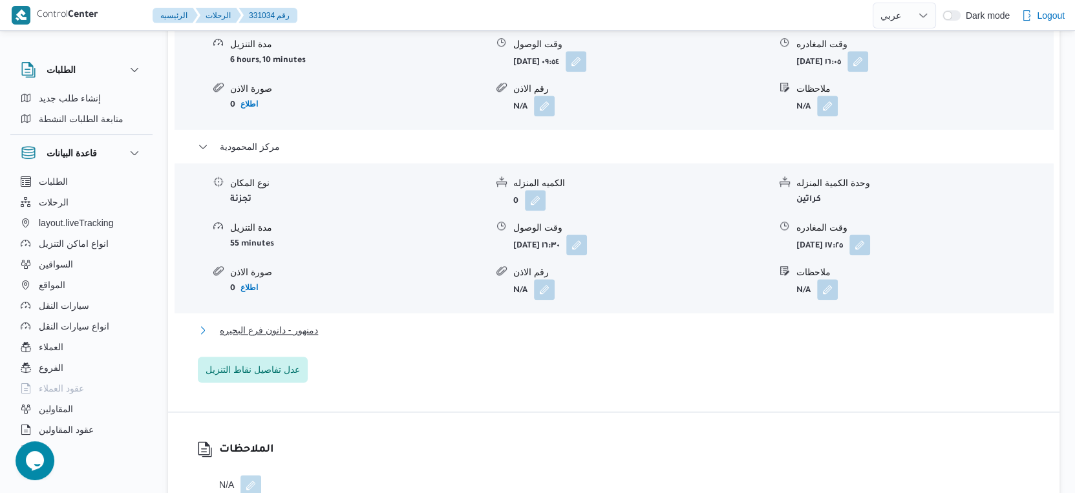
click at [305, 322] on span "دمنهور - دانون فرع البحيره" at bounding box center [269, 330] width 98 height 16
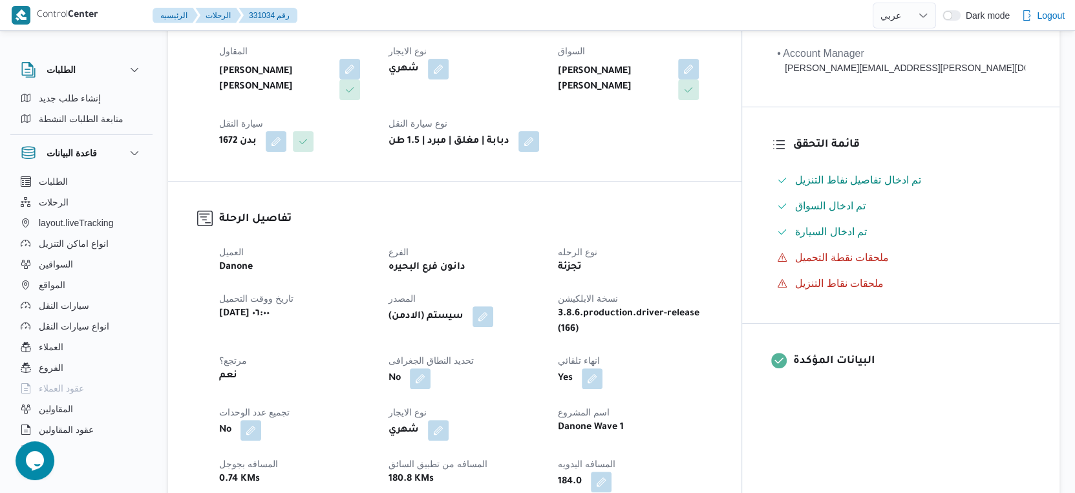
scroll to position [503, 0]
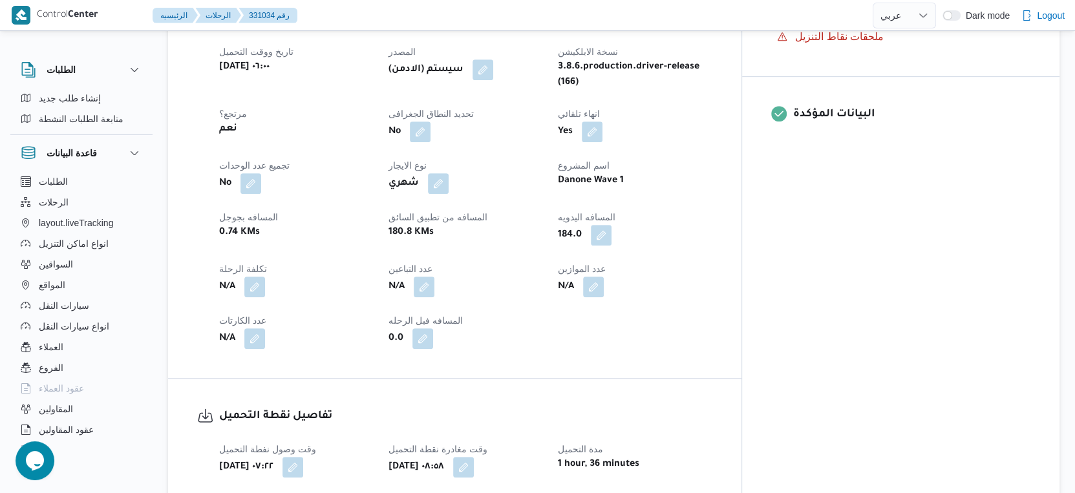
select select "ar"
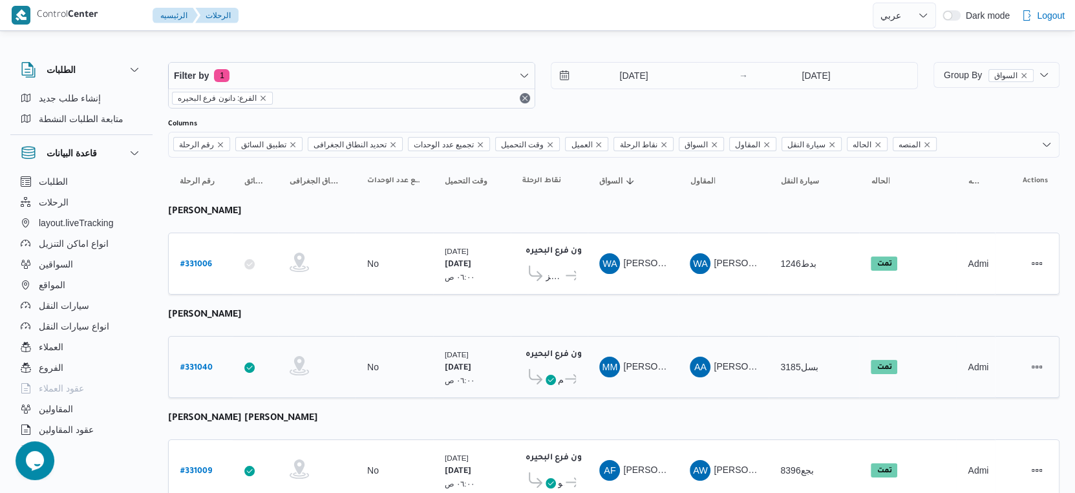
click at [518, 352] on div "دانون فرع البحيره ٠٢:٠٢ م قسم [GEOGRAPHIC_DATA]بحيره" at bounding box center [549, 367] width 64 height 54
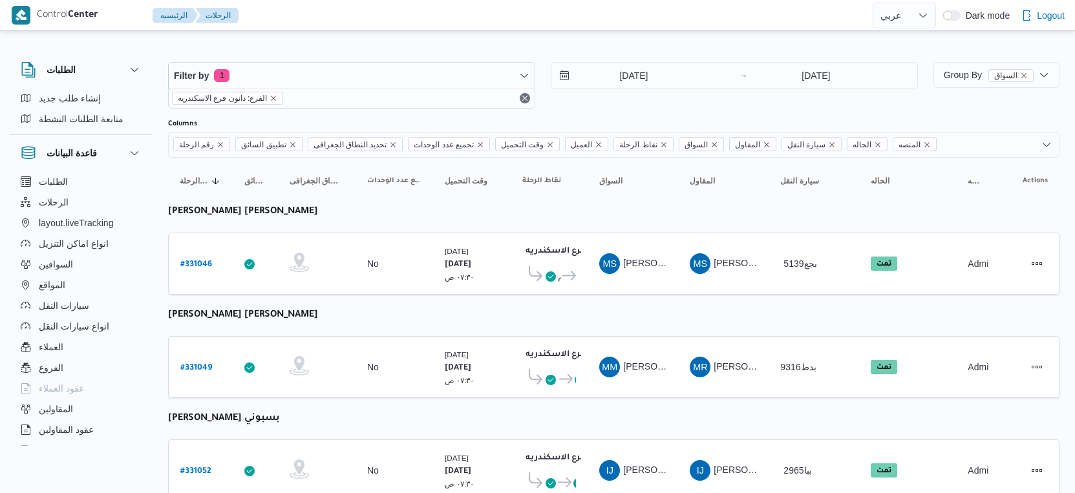
select select "ar"
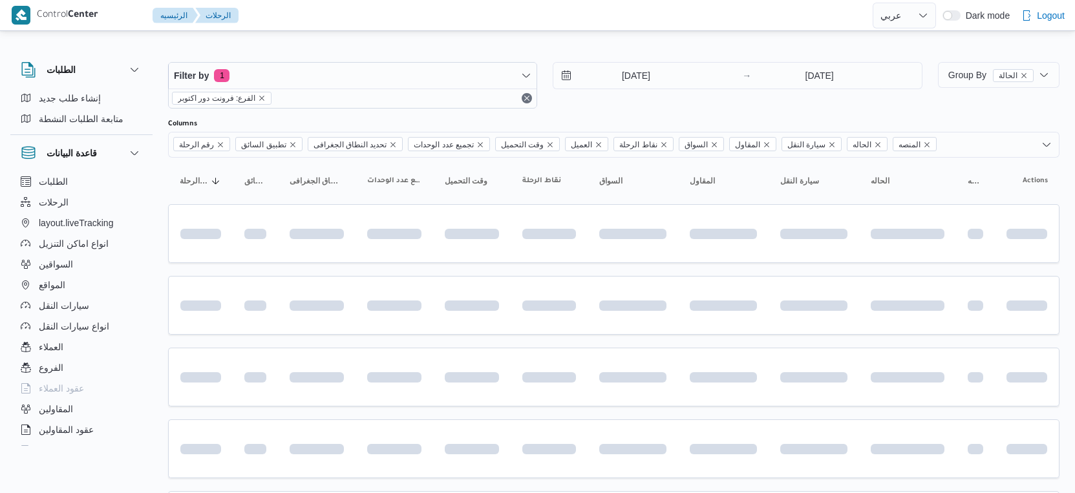
select select "ar"
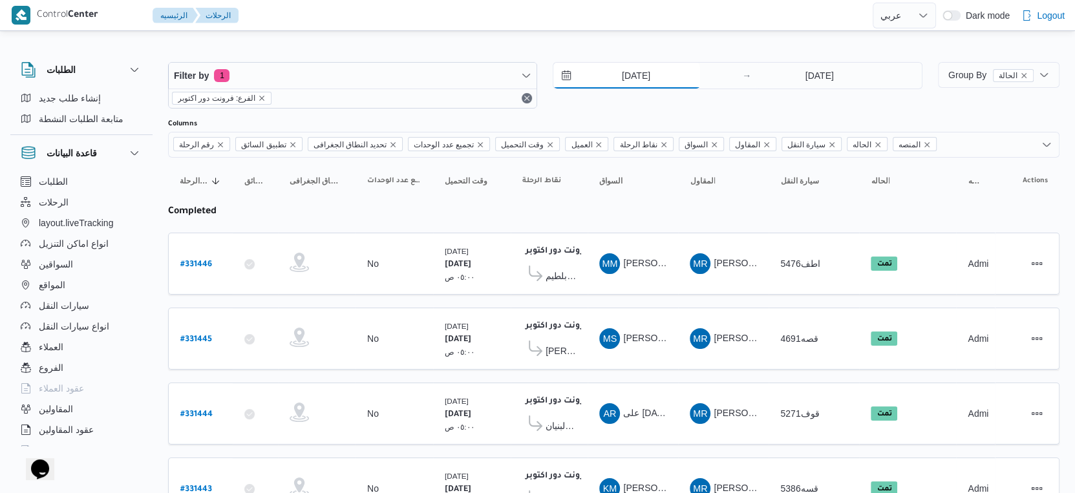
click at [666, 80] on input "[DATE]" at bounding box center [626, 76] width 147 height 26
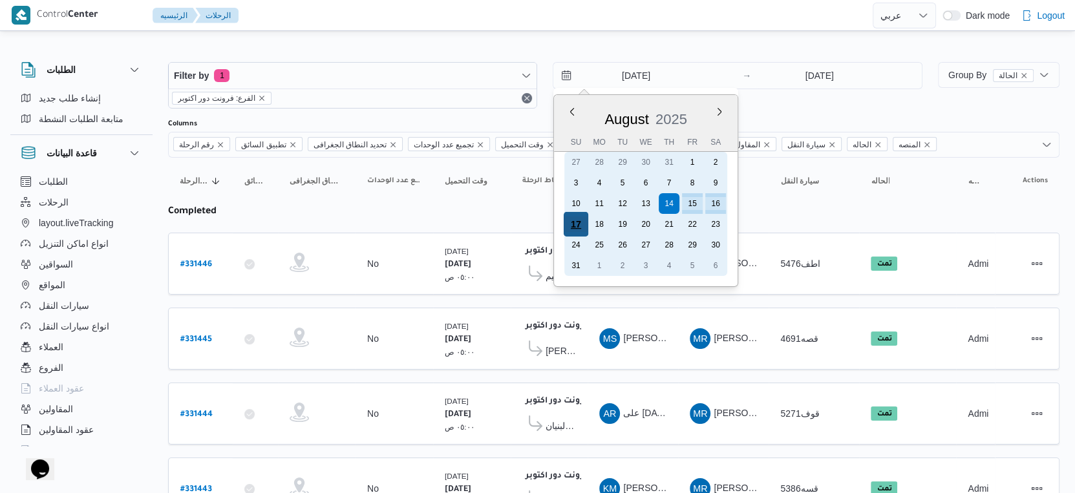
click at [580, 226] on div "17" at bounding box center [575, 224] width 25 height 25
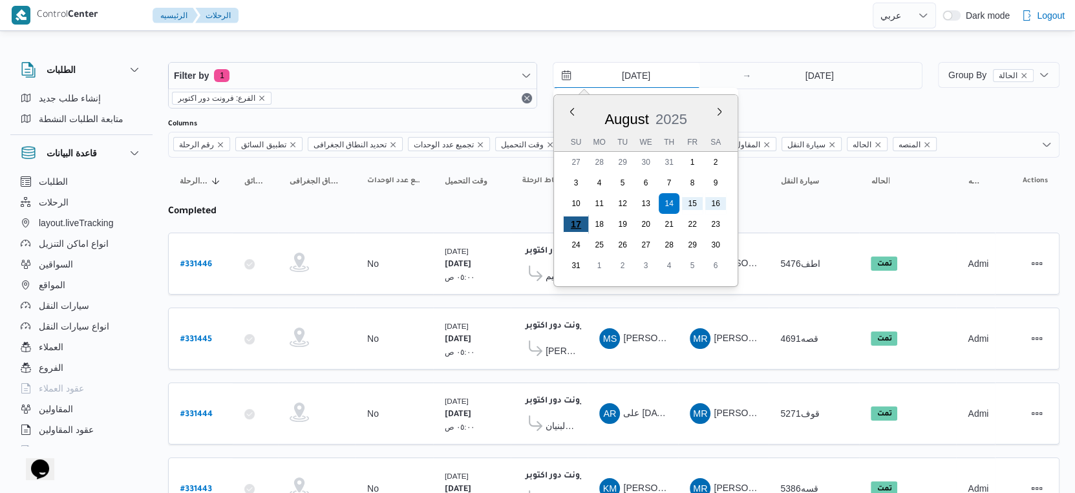
type input "[DATE]"
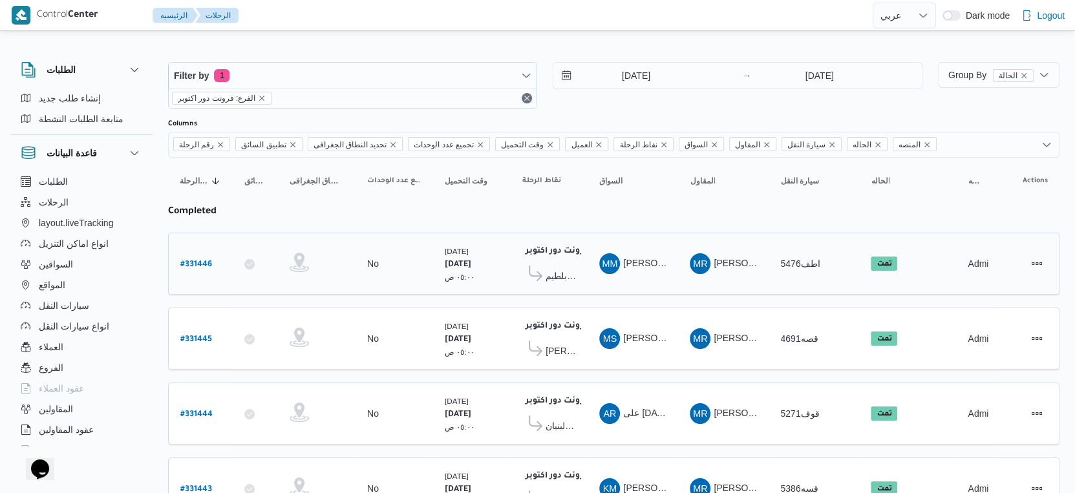
click at [607, 279] on td "السواق MM محمد معوض دهشان معوض" at bounding box center [632, 264] width 90 height 62
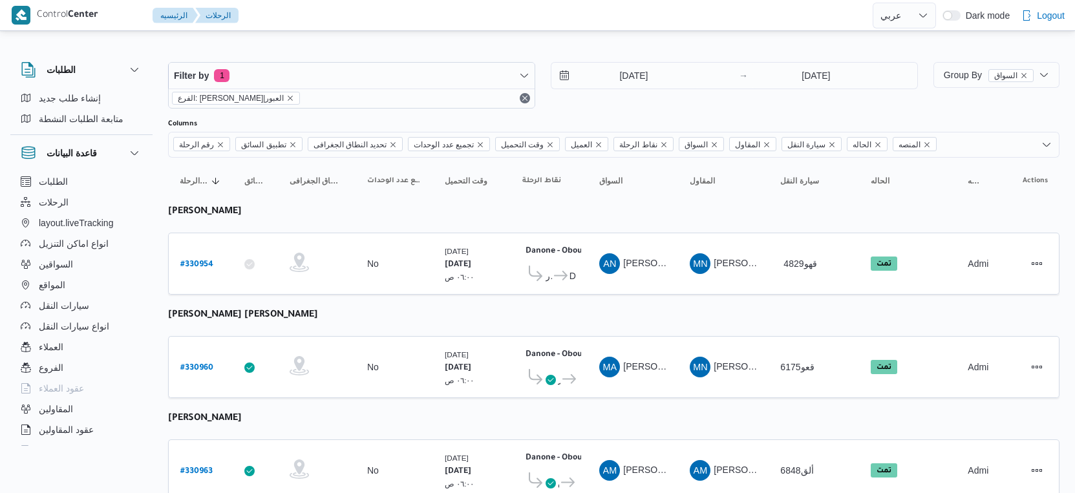
select select "ar"
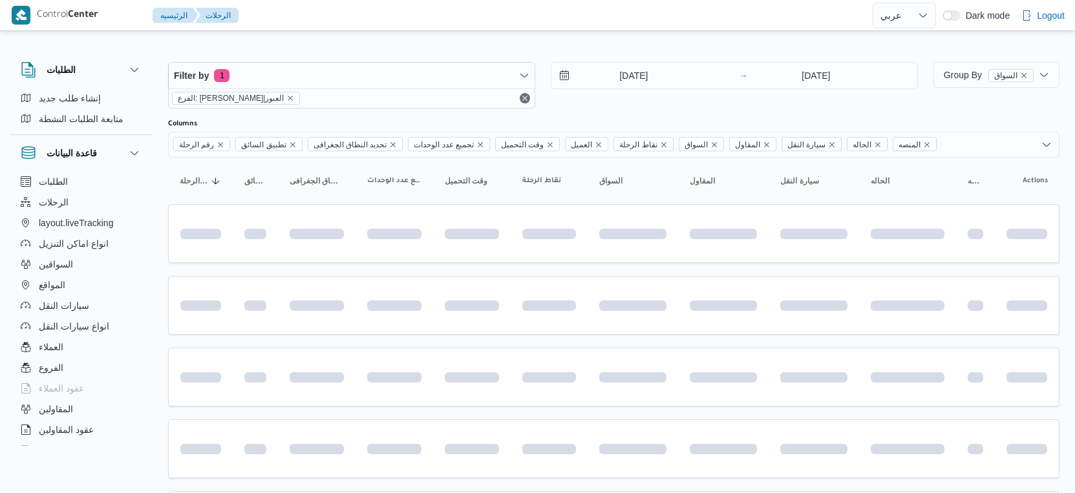
select select "ar"
